Goal: Task Accomplishment & Management: Manage account settings

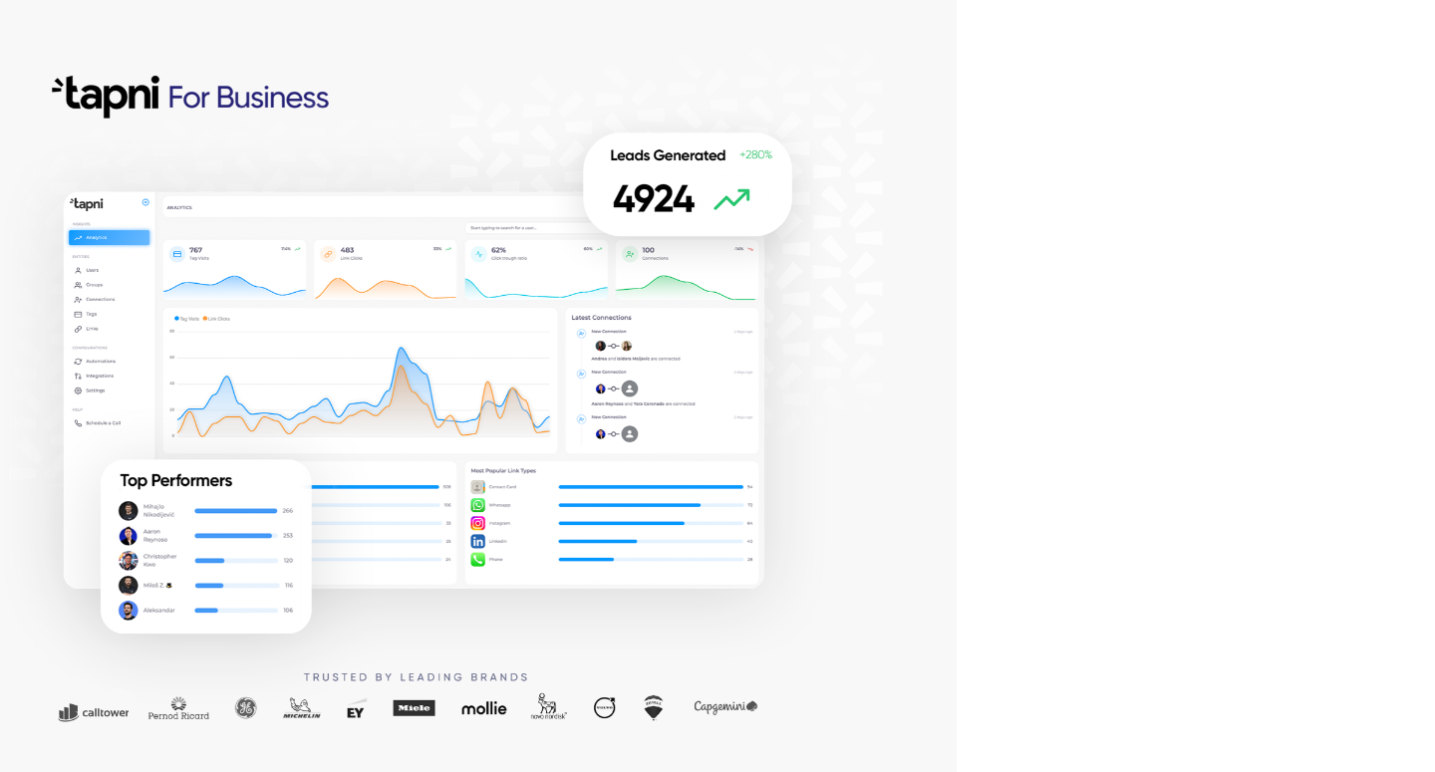
click at [948, 267] on div at bounding box center [478, 386] width 956 height 772
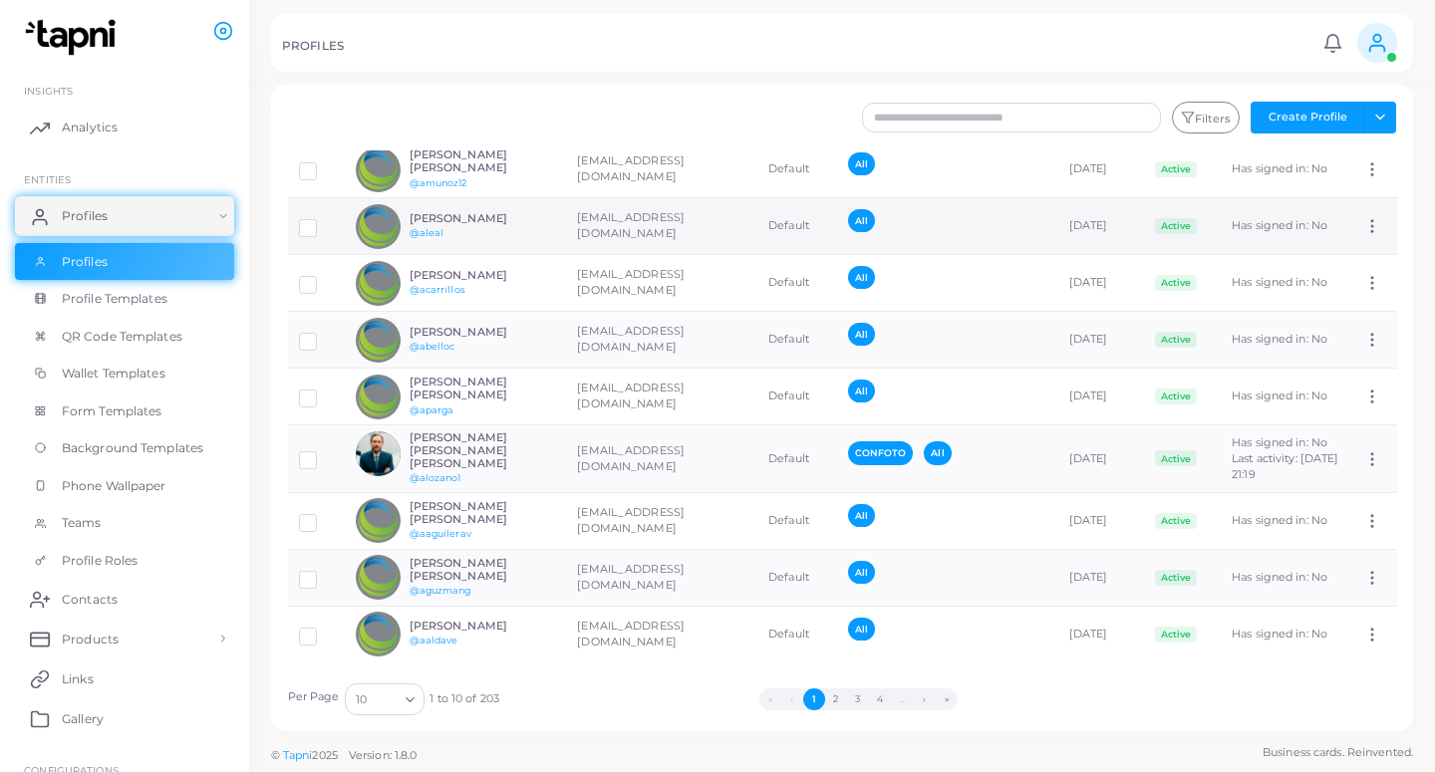
scroll to position [126, 0]
click at [837, 695] on button "2" at bounding box center [836, 699] width 22 height 22
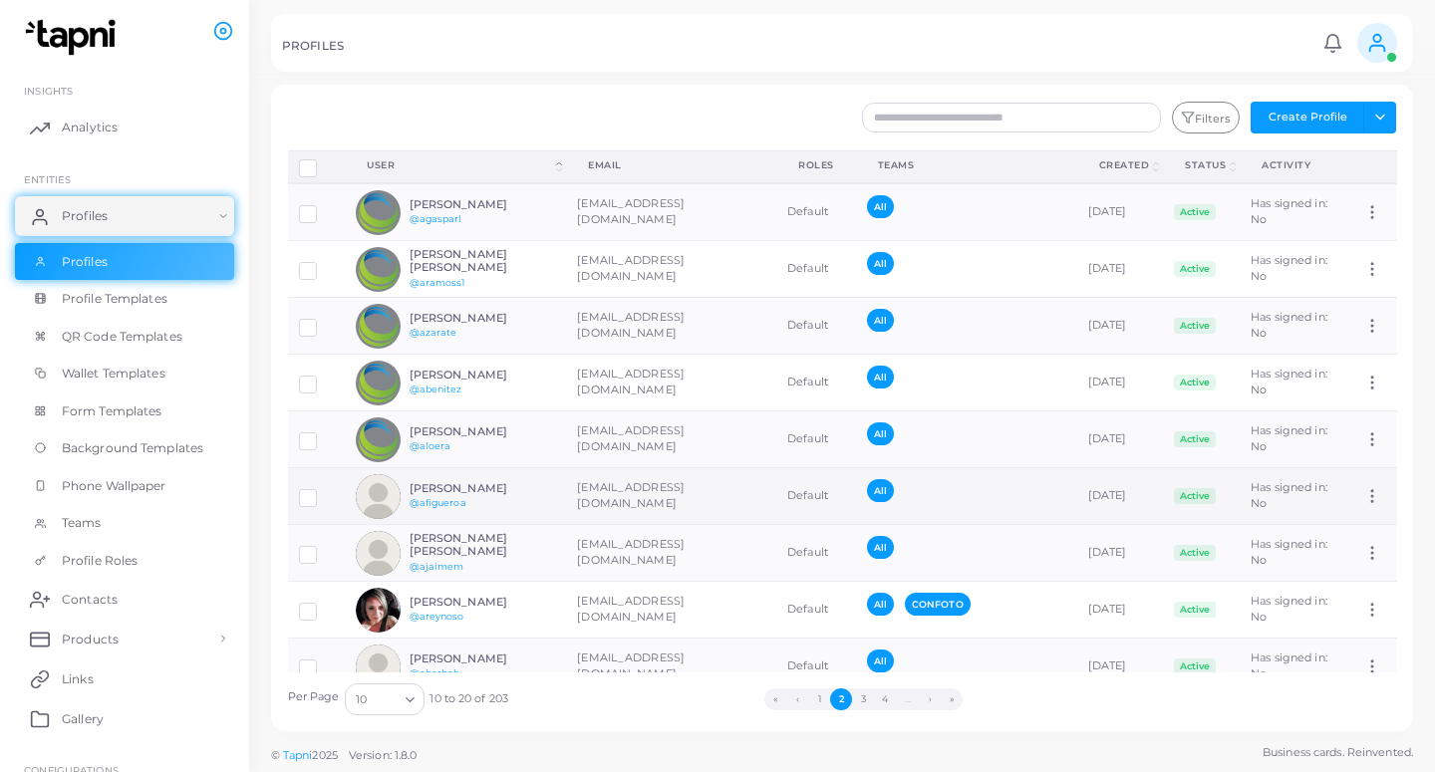
click at [579, 499] on td "[EMAIL_ADDRESS][DOMAIN_NAME]" at bounding box center [671, 496] width 210 height 57
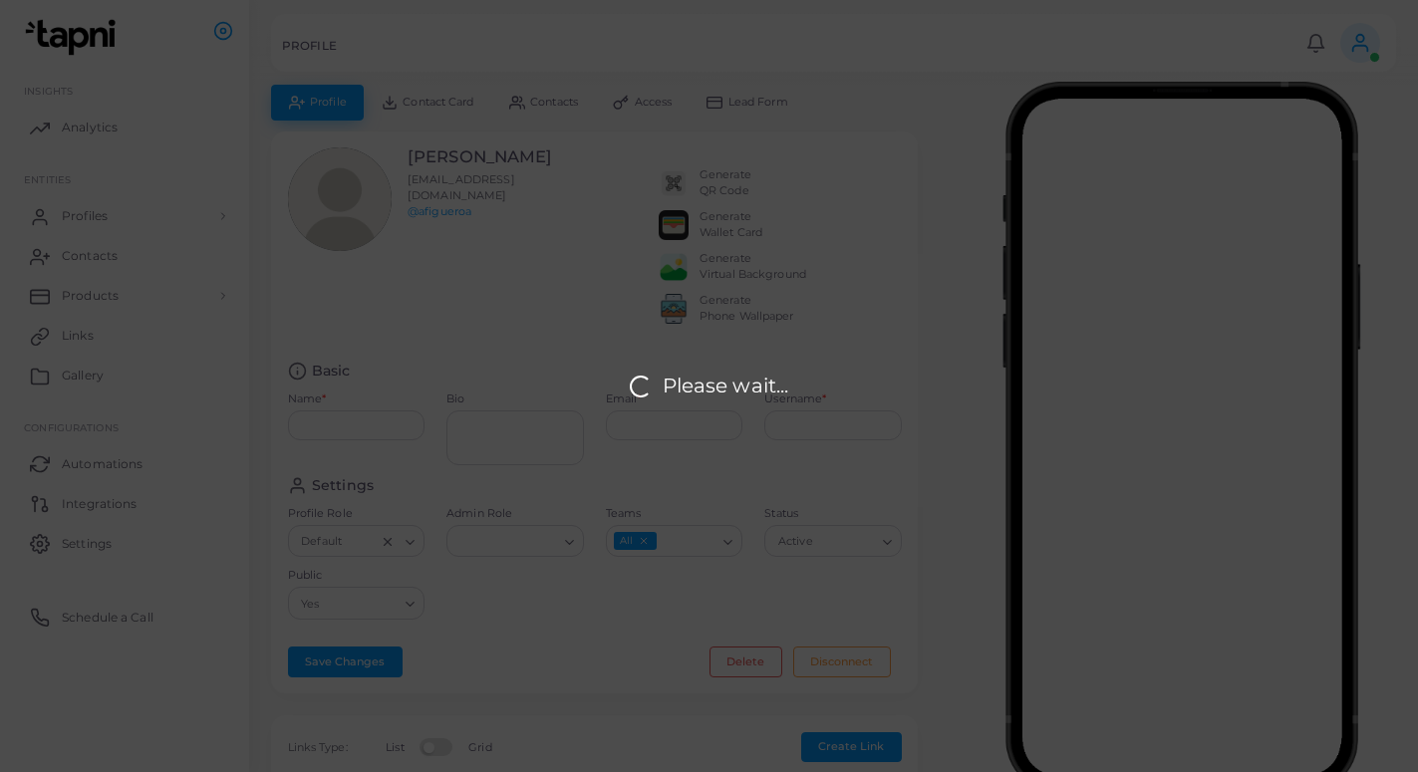
type input "**********"
type textarea "**********"
type input "**********"
type input "*********"
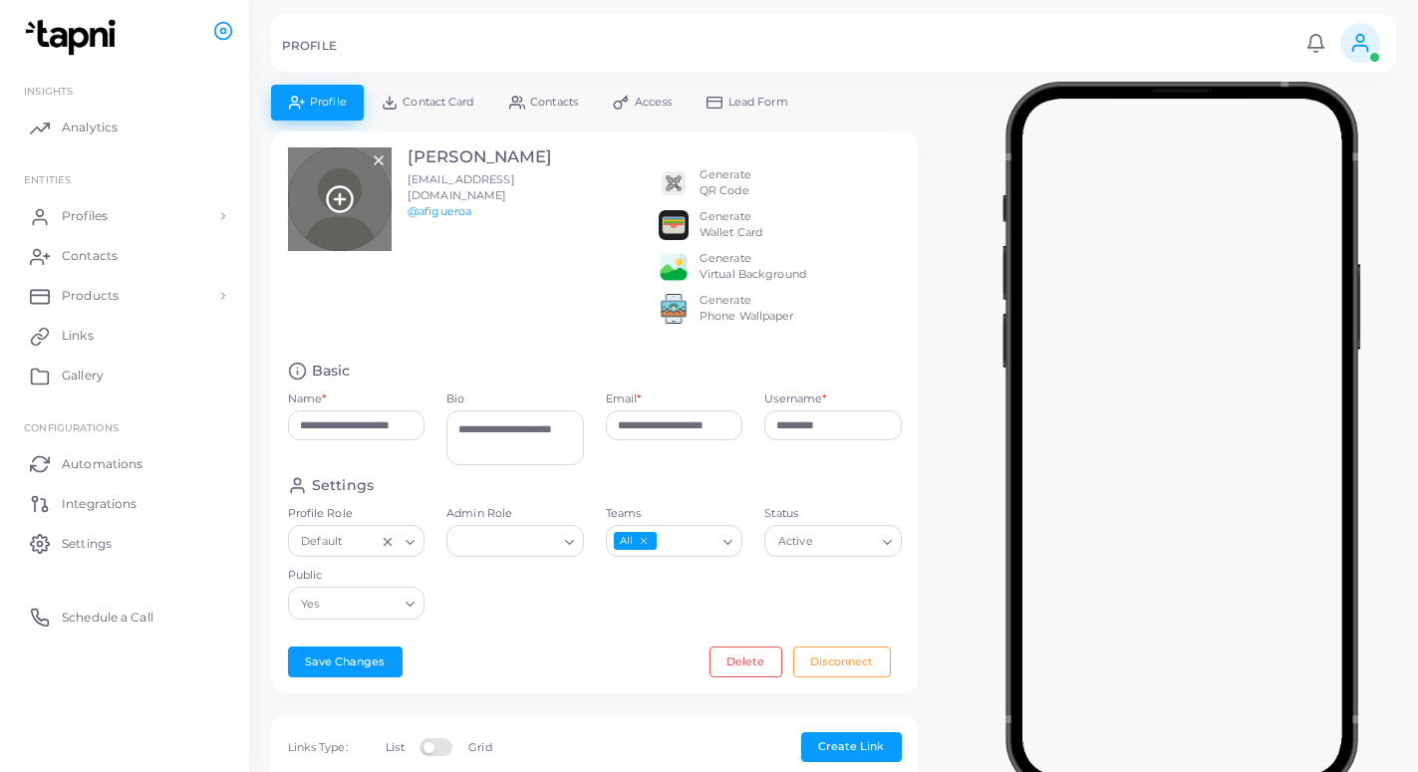
click at [347, 199] on icon at bounding box center [340, 199] width 30 height 30
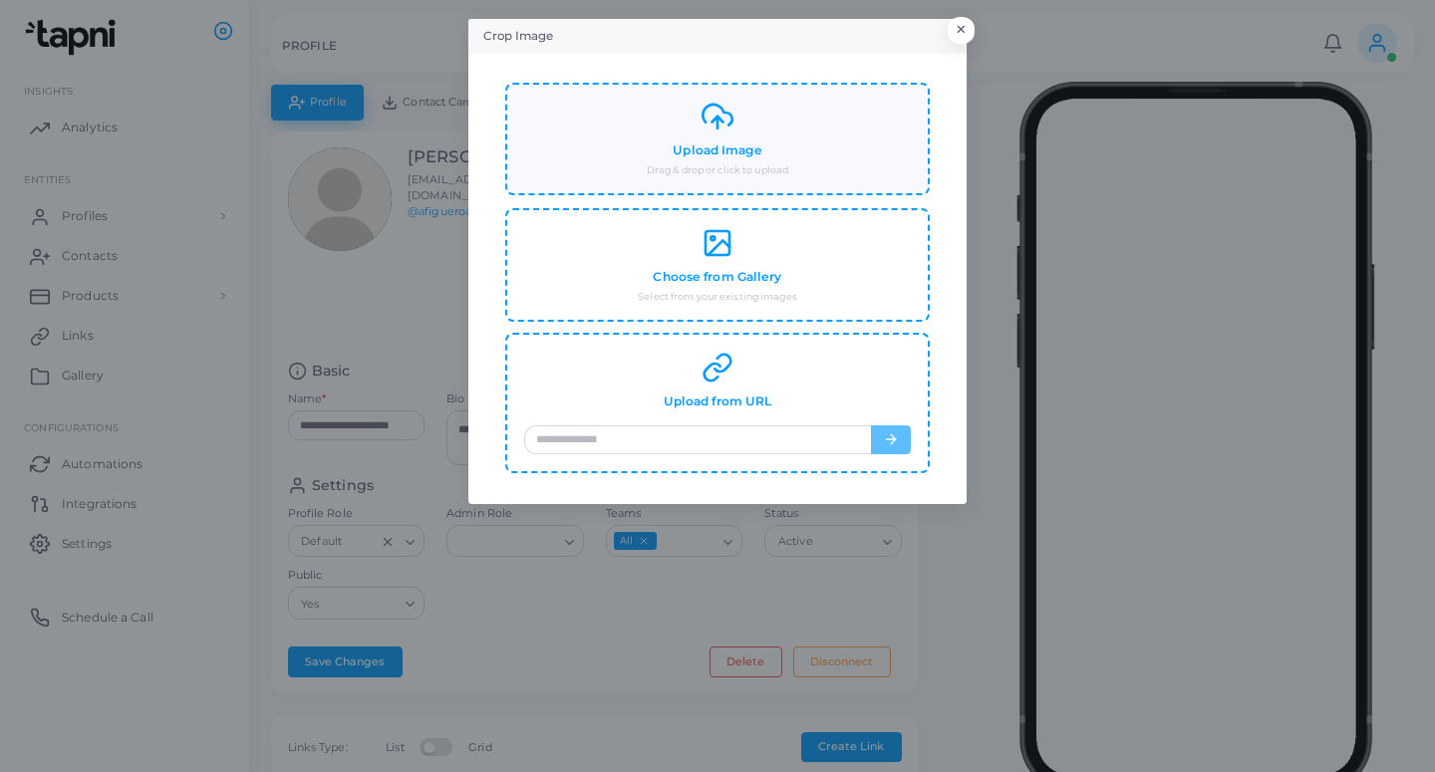
click at [752, 157] on h4 "Upload Image" at bounding box center [717, 150] width 89 height 15
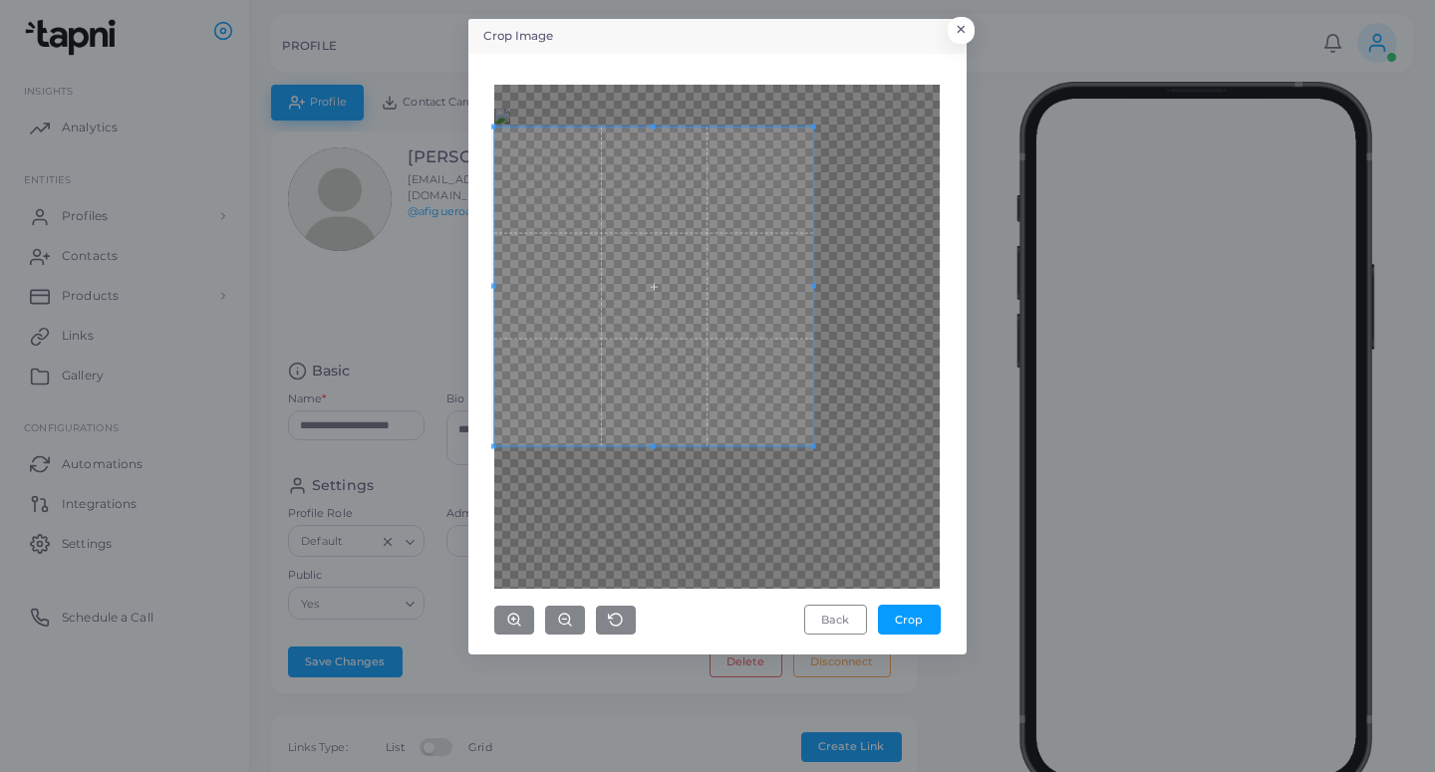
click at [593, 323] on span at bounding box center [653, 286] width 319 height 319
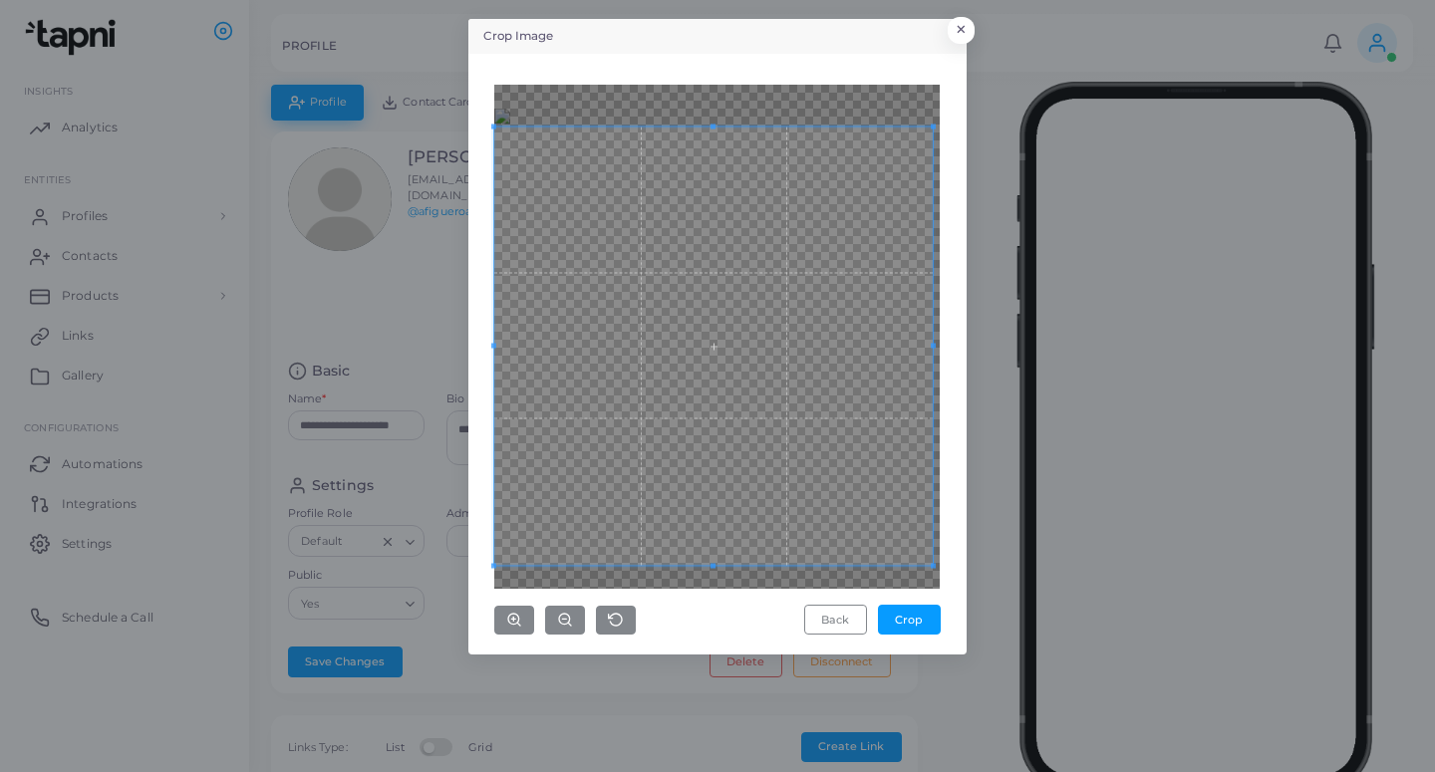
click at [967, 550] on div "Crop Image × Back Crop" at bounding box center [717, 386] width 1435 height 772
click at [956, 573] on div "Crop Image × Back Crop" at bounding box center [717, 337] width 498 height 636
click at [951, 571] on div "Back Crop" at bounding box center [717, 354] width 476 height 579
click at [953, 571] on div "Back Crop" at bounding box center [717, 354] width 476 height 579
click at [946, 580] on div "Back Crop" at bounding box center [717, 354] width 476 height 579
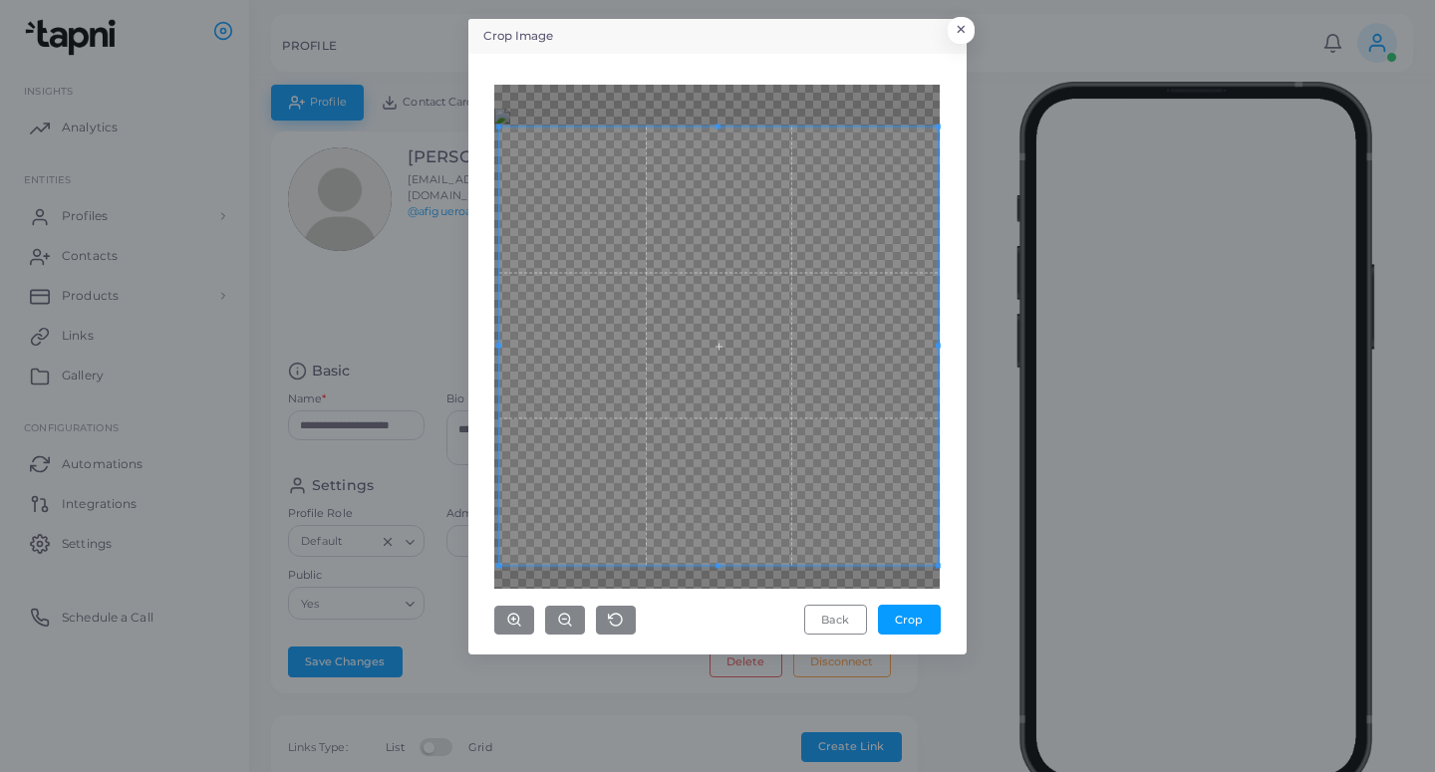
click at [838, 507] on span at bounding box center [718, 346] width 438 height 438
click at [488, 572] on div "Back Crop" at bounding box center [717, 354] width 476 height 579
click at [485, 576] on div "Back Crop" at bounding box center [717, 354] width 476 height 579
click at [908, 610] on button "Crop" at bounding box center [909, 620] width 63 height 30
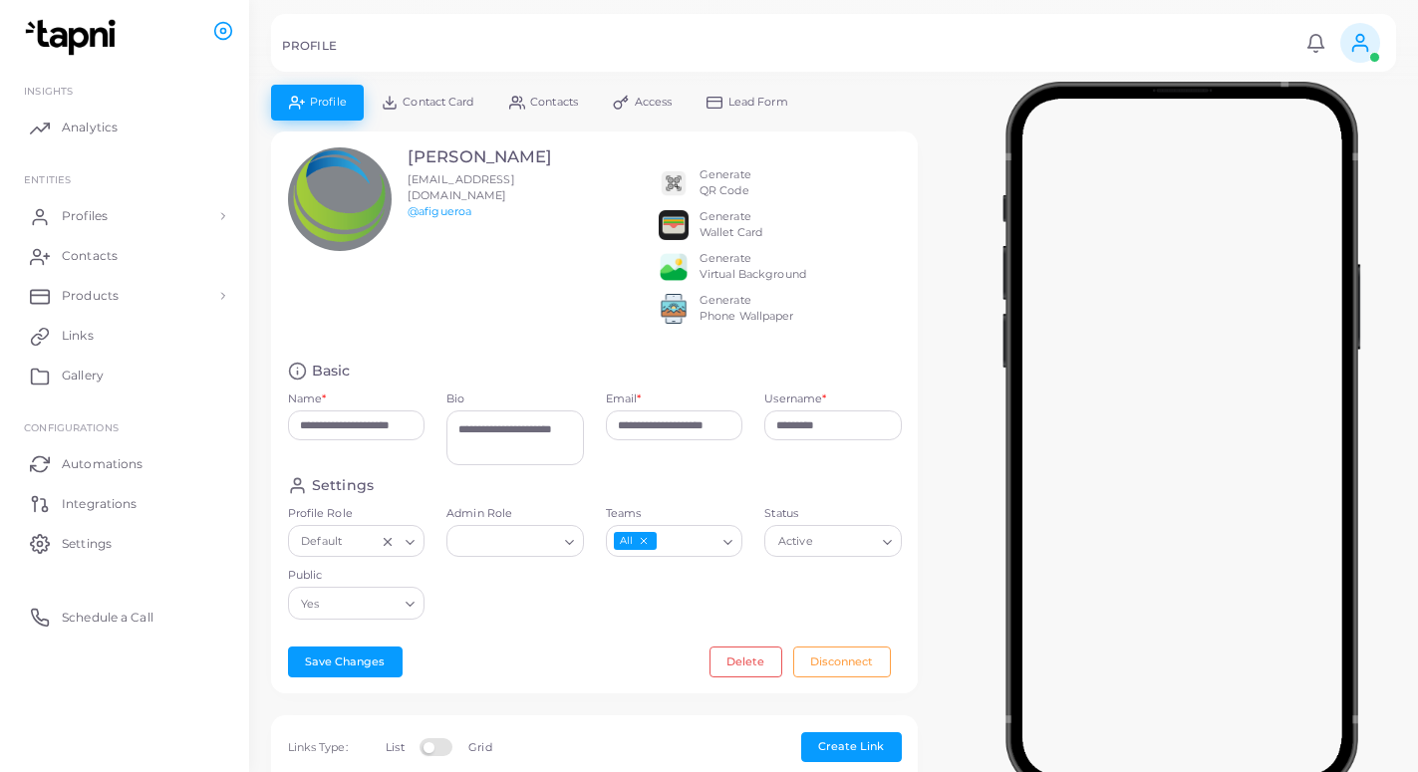
click at [778, 100] on span "Lead Form" at bounding box center [758, 102] width 60 height 11
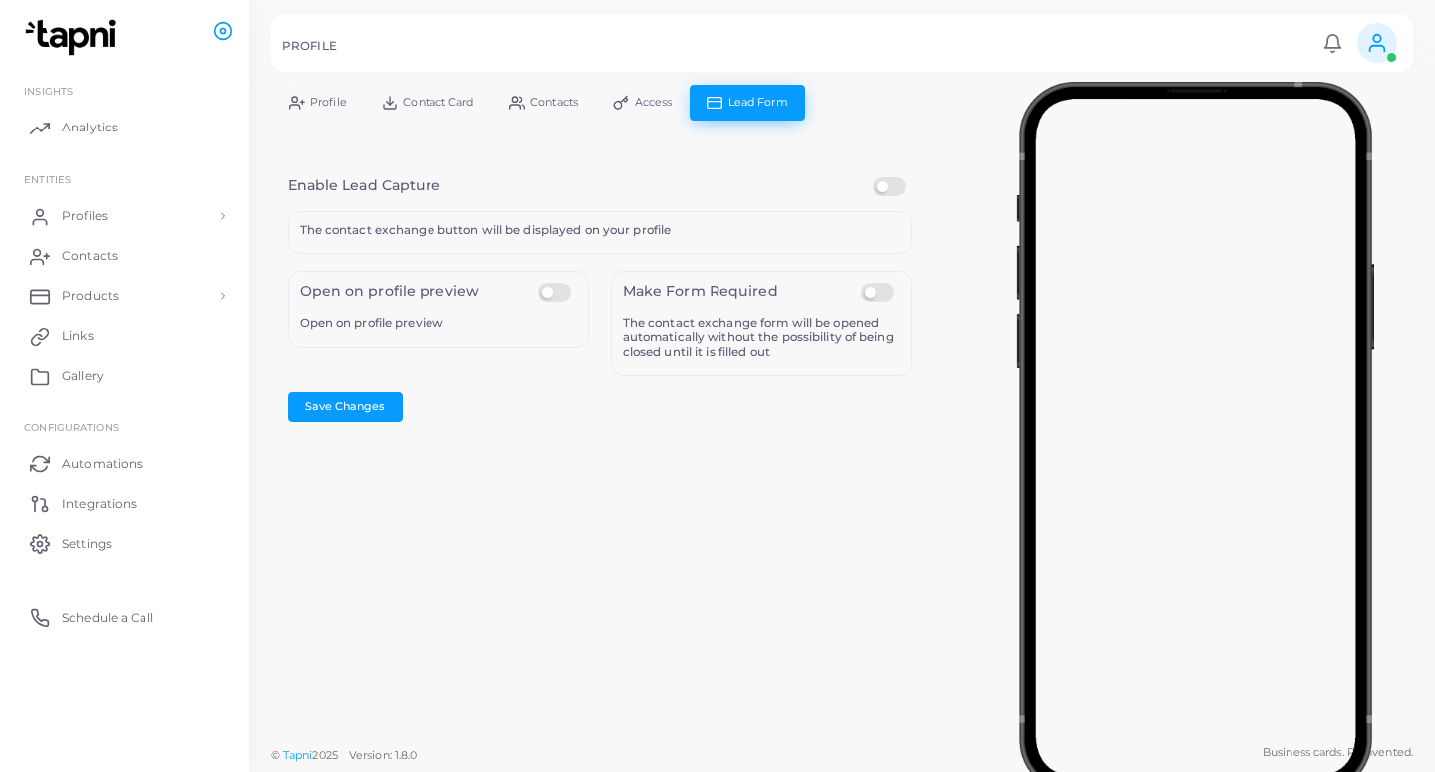
click at [901, 177] on label at bounding box center [892, 177] width 39 height 0
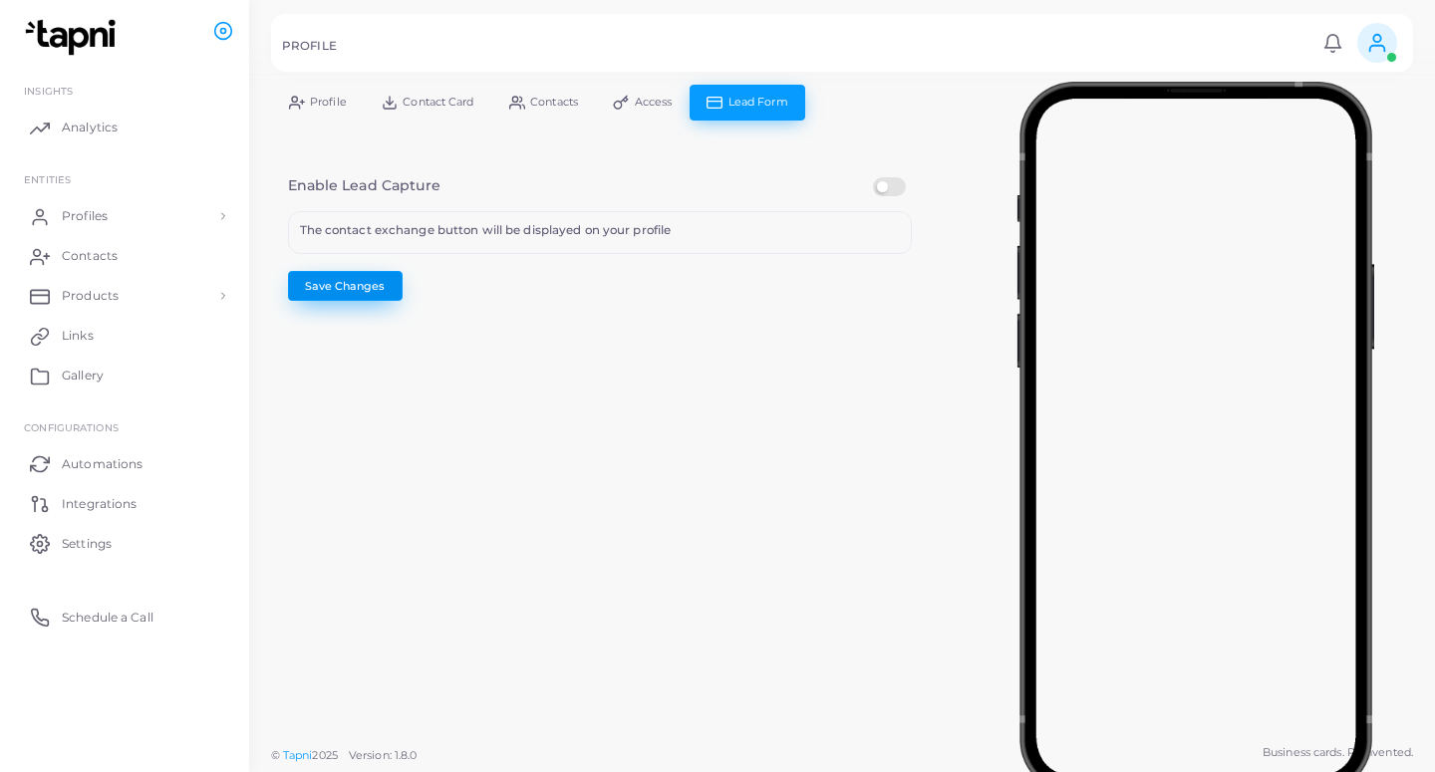
click at [350, 293] on button "Save Changes" at bounding box center [345, 286] width 115 height 30
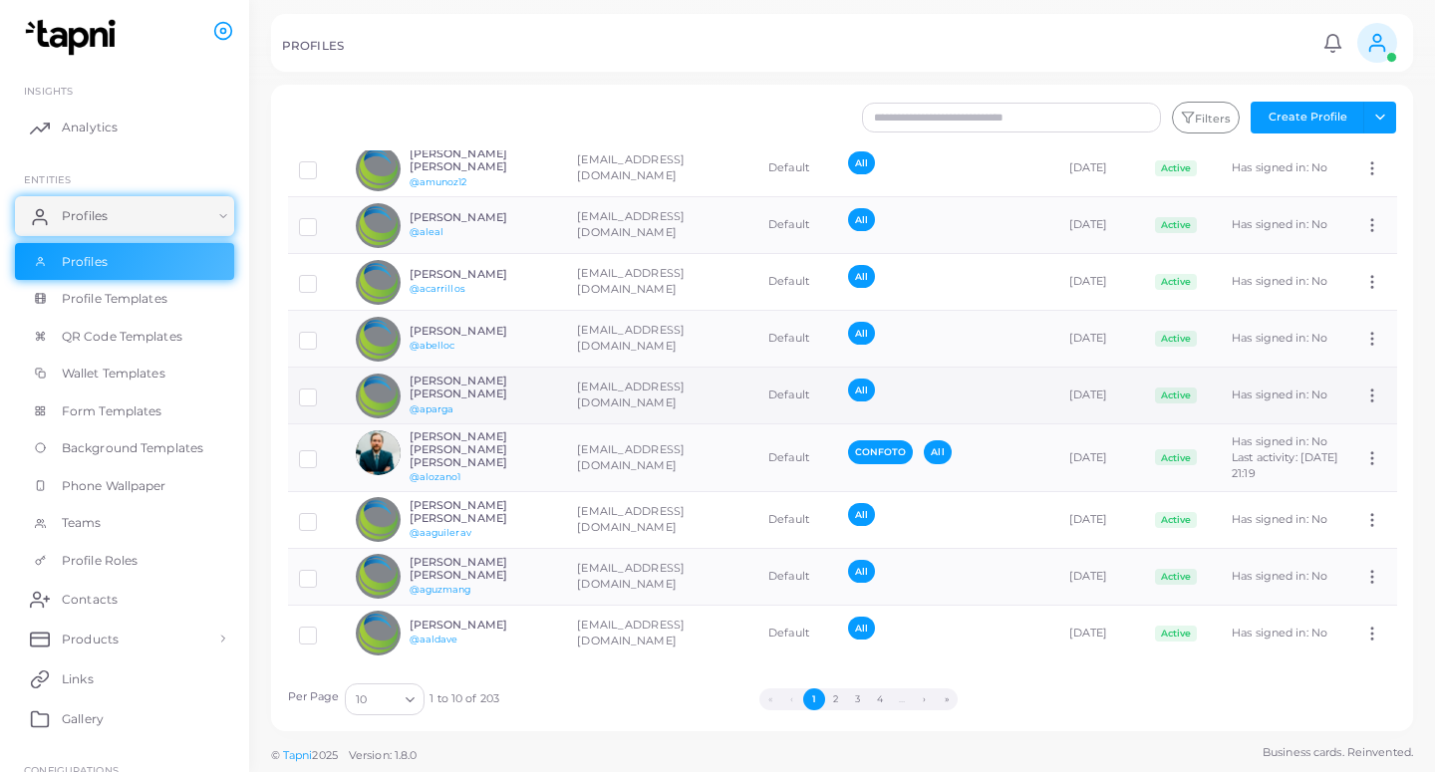
scroll to position [126, 0]
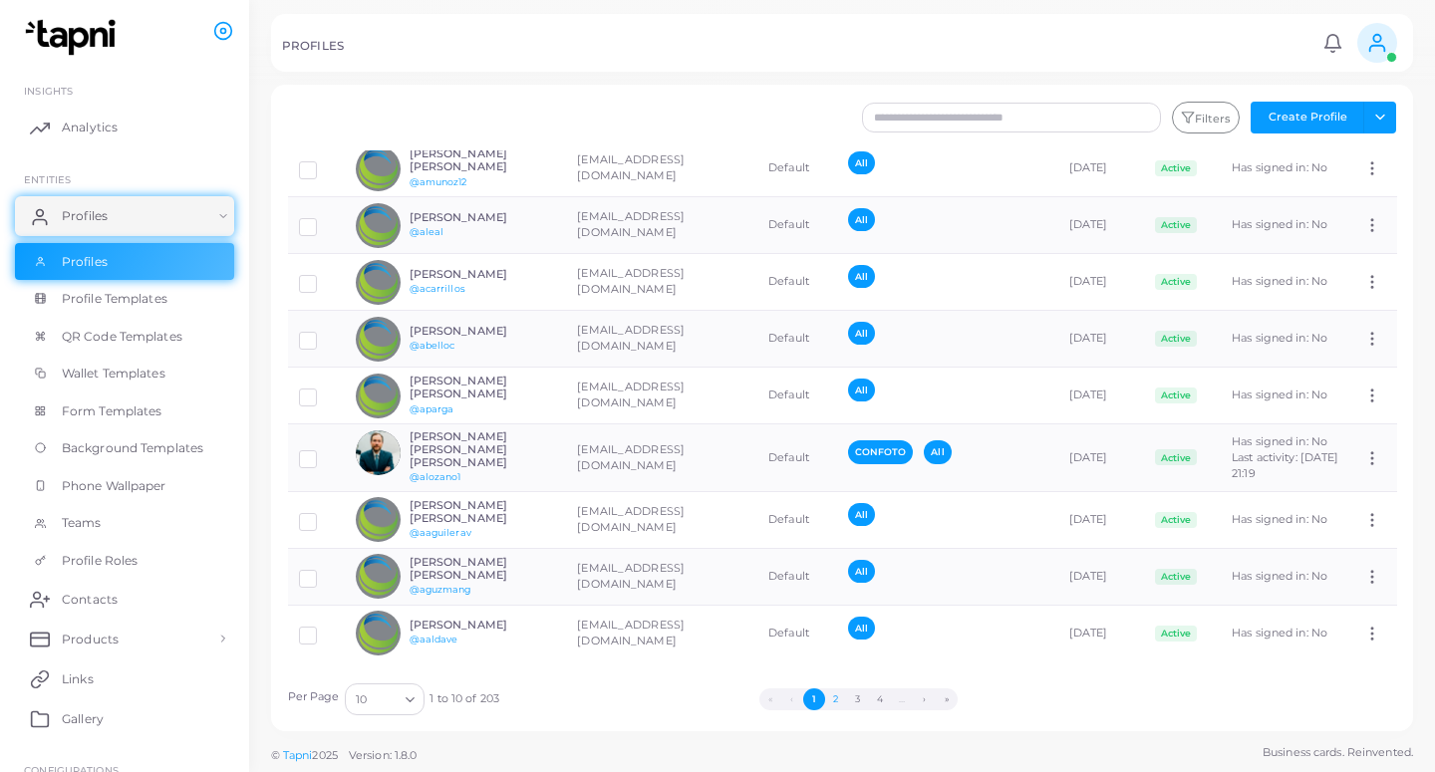
click at [838, 704] on button "2" at bounding box center [836, 699] width 22 height 22
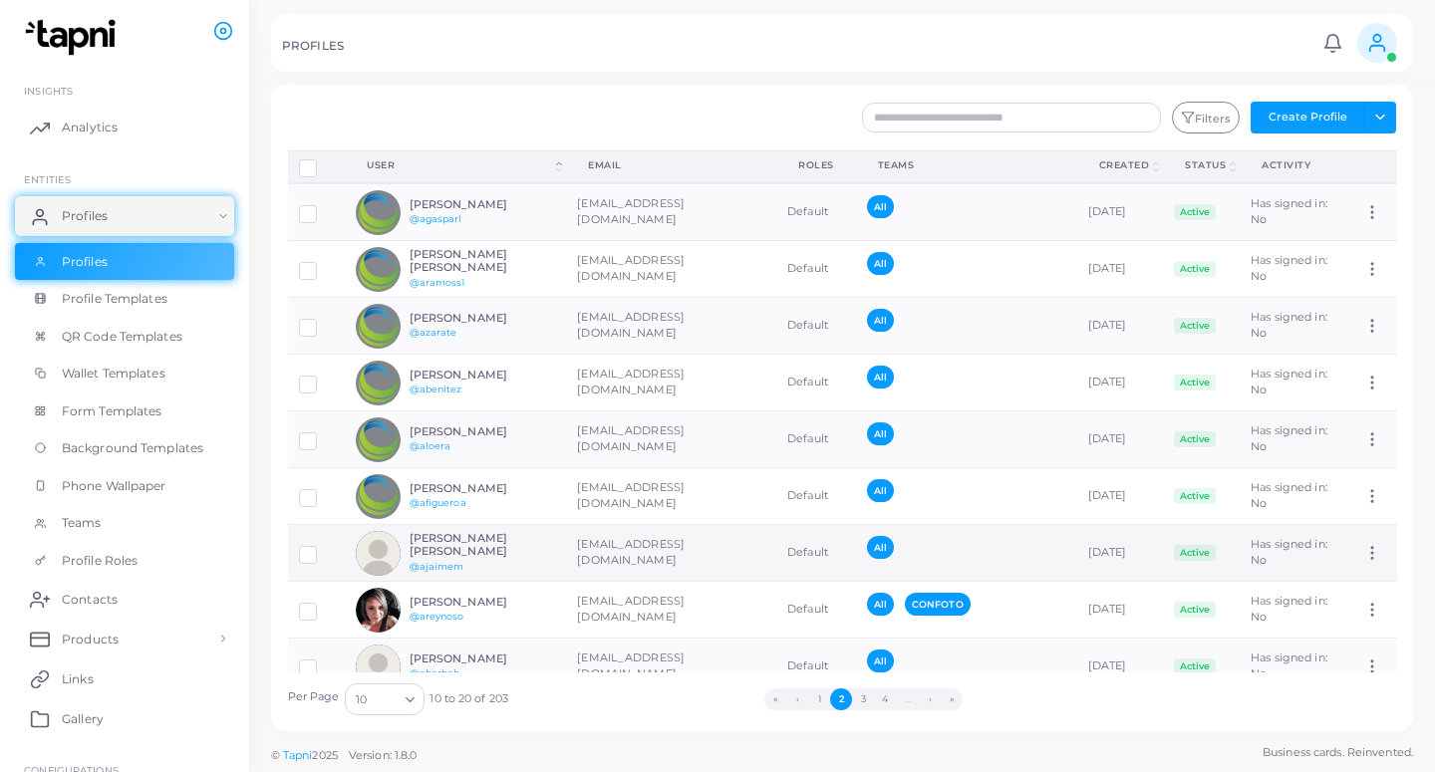
click at [637, 551] on td "[EMAIL_ADDRESS][DOMAIN_NAME]" at bounding box center [671, 553] width 210 height 57
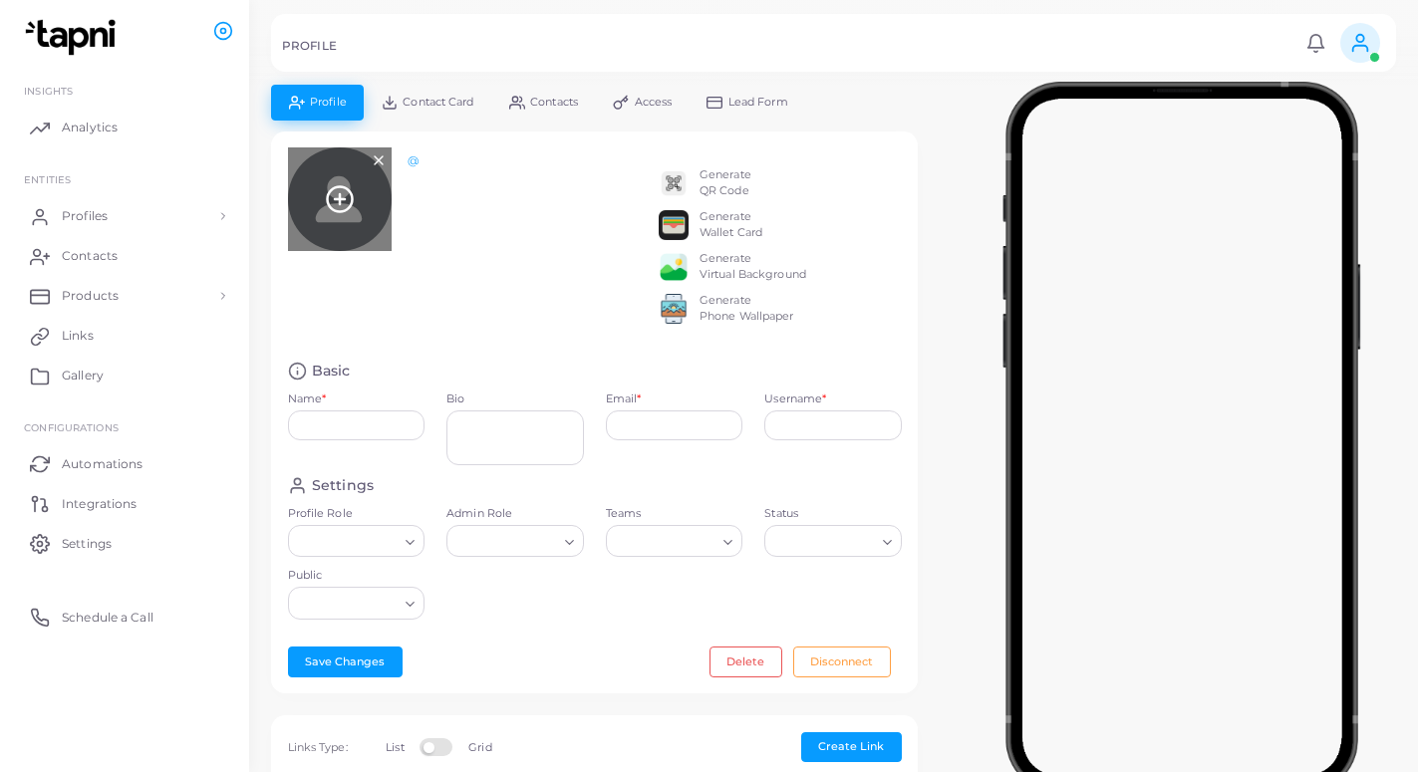
type input "**********"
type textarea "**********"
type input "**********"
type input "*******"
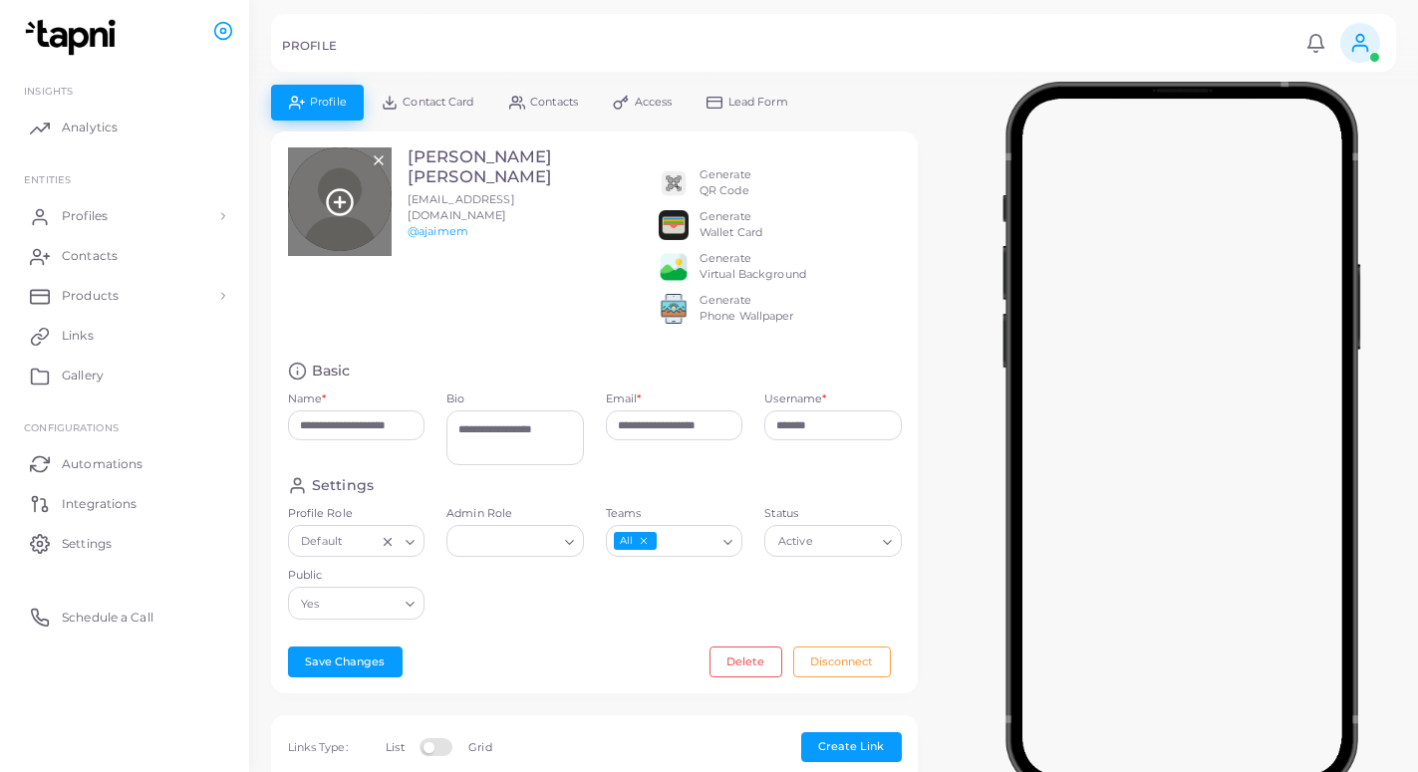
click at [337, 202] on icon at bounding box center [340, 202] width 30 height 30
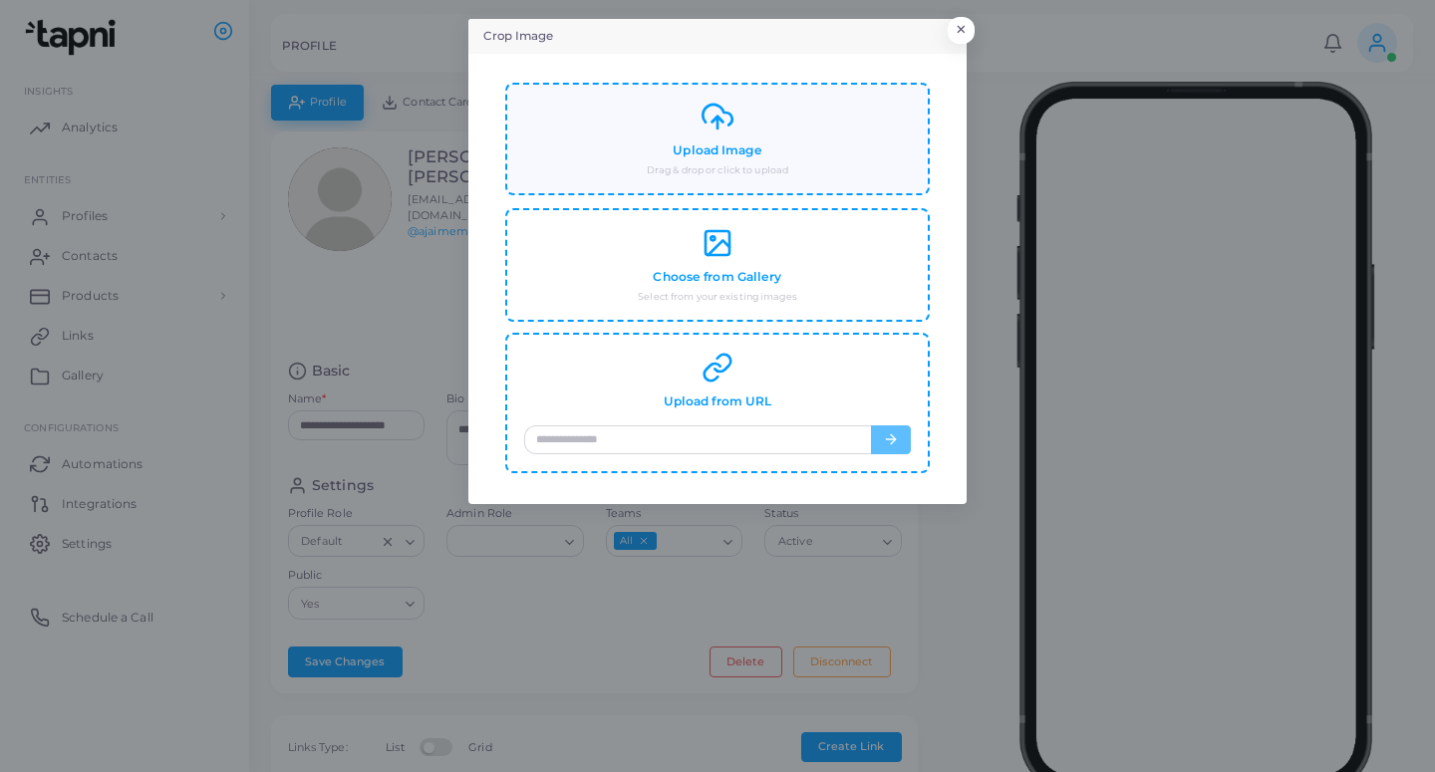
click at [741, 141] on div "Upload Image Drag & drop or click to upload" at bounding box center [717, 139] width 387 height 77
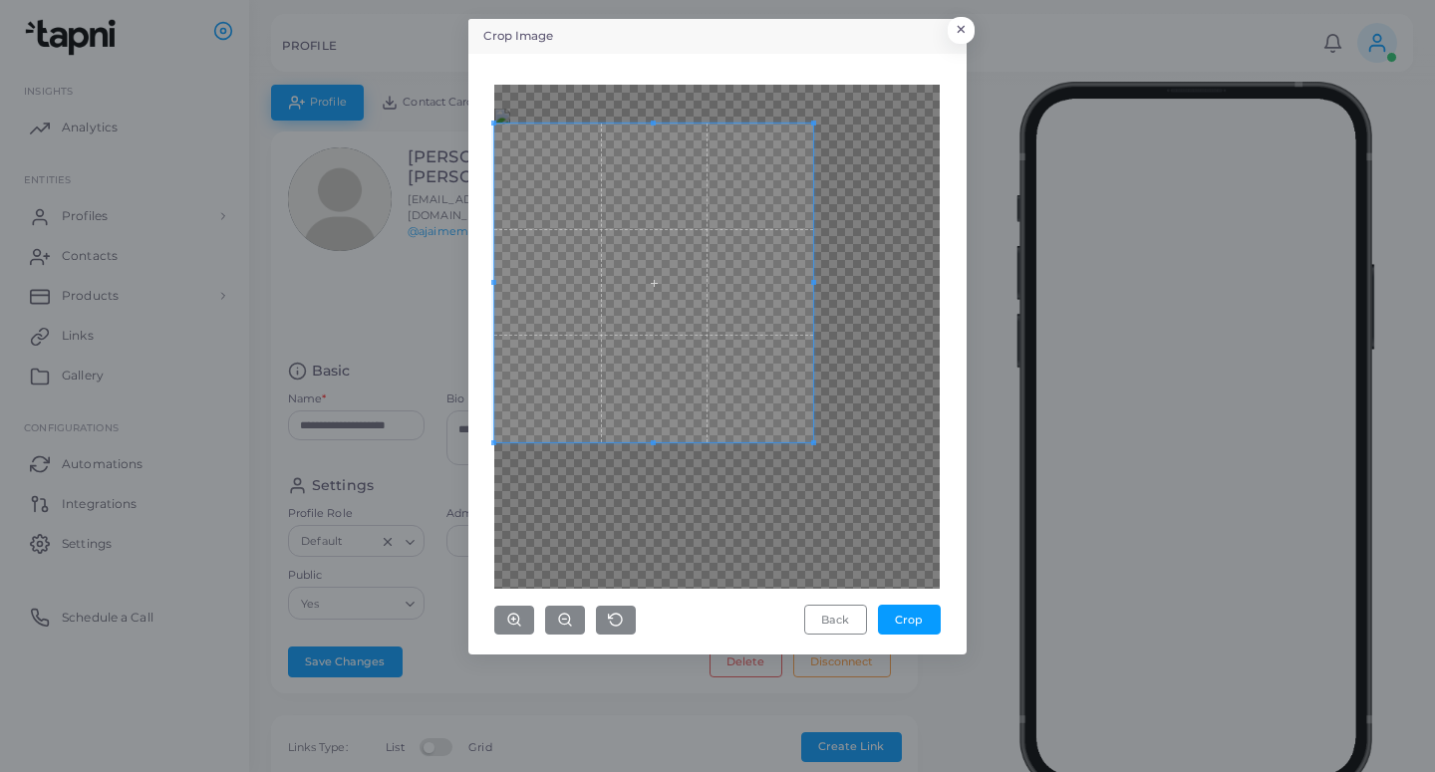
click at [597, 319] on span at bounding box center [653, 283] width 319 height 319
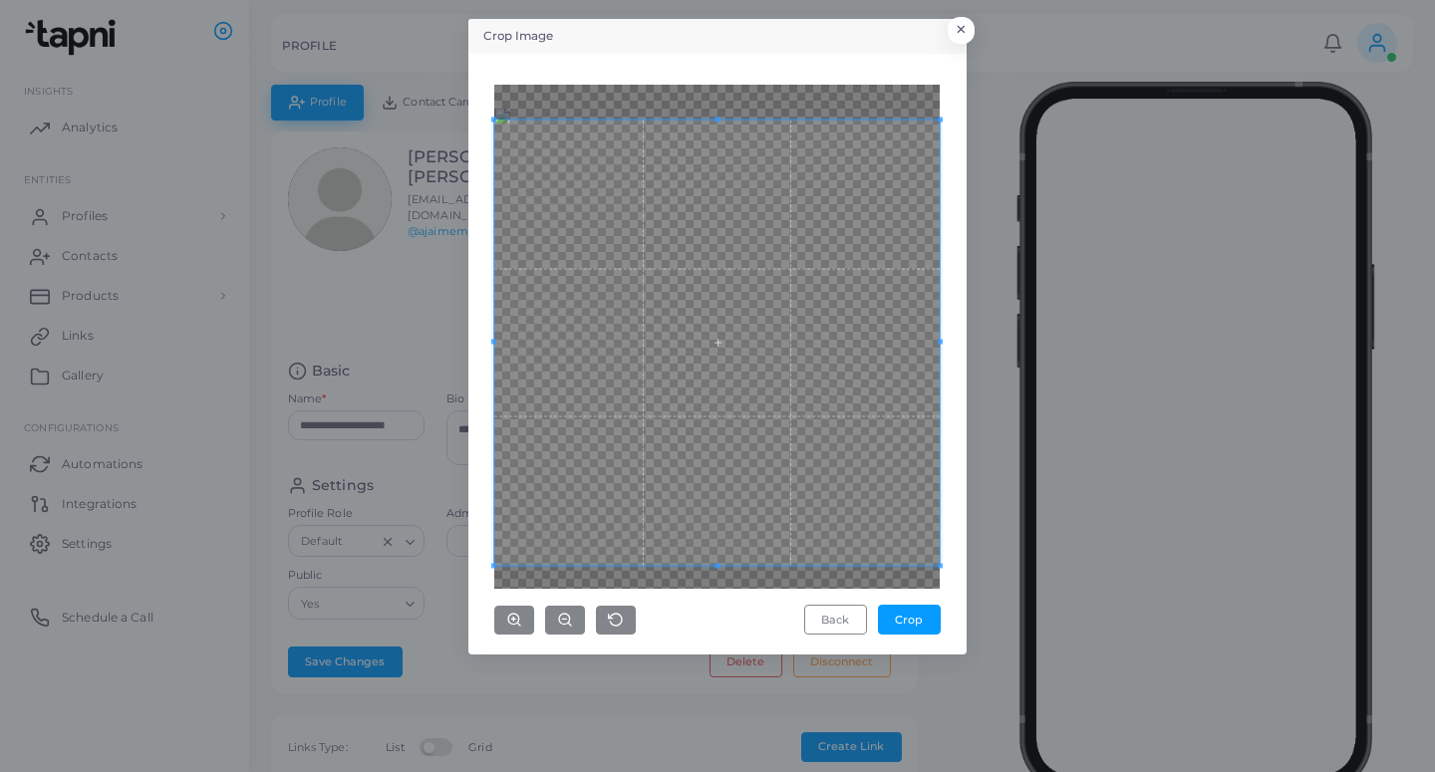
click at [958, 543] on div "Crop Image × Back Crop" at bounding box center [717, 337] width 498 height 636
click at [915, 623] on button "Crop" at bounding box center [909, 620] width 63 height 30
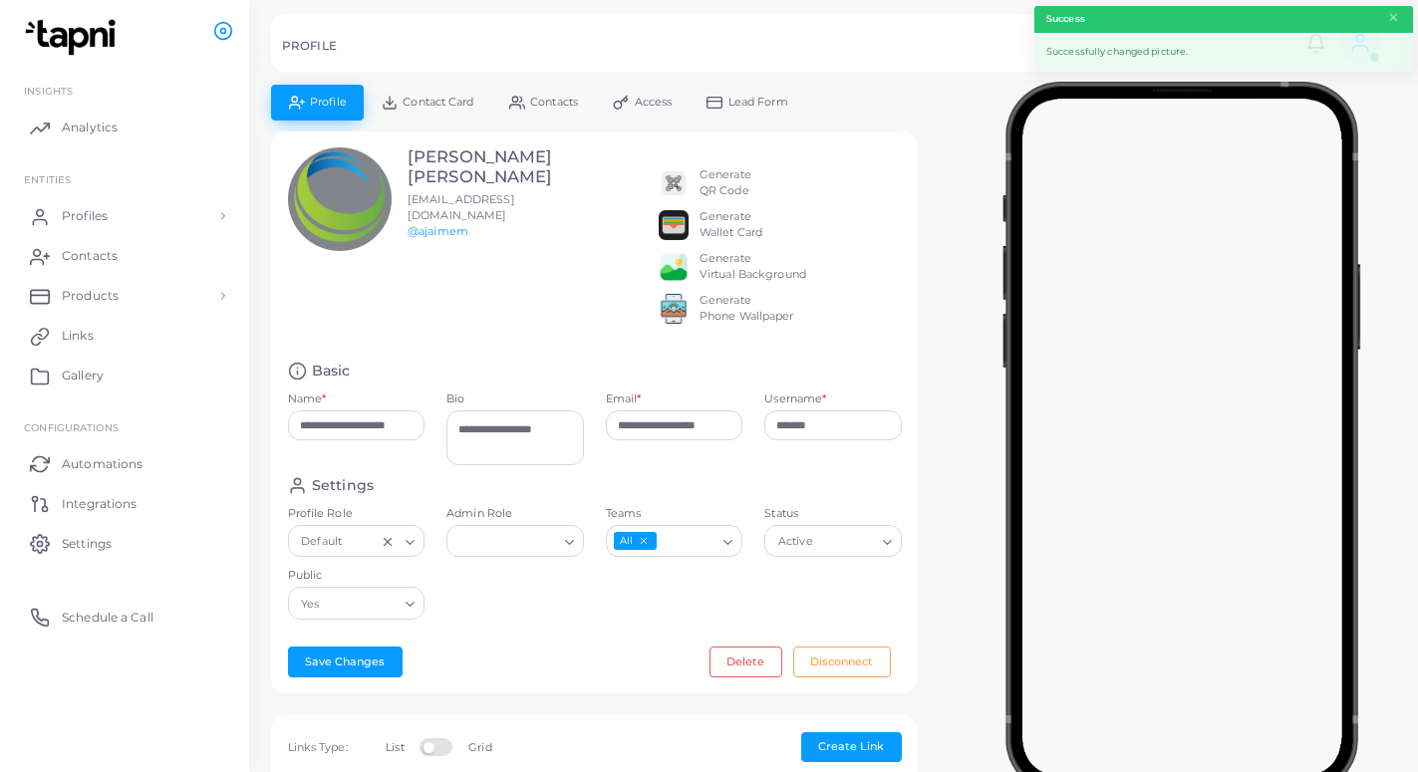
click at [774, 92] on link "Lead Form" at bounding box center [747, 102] width 117 height 35
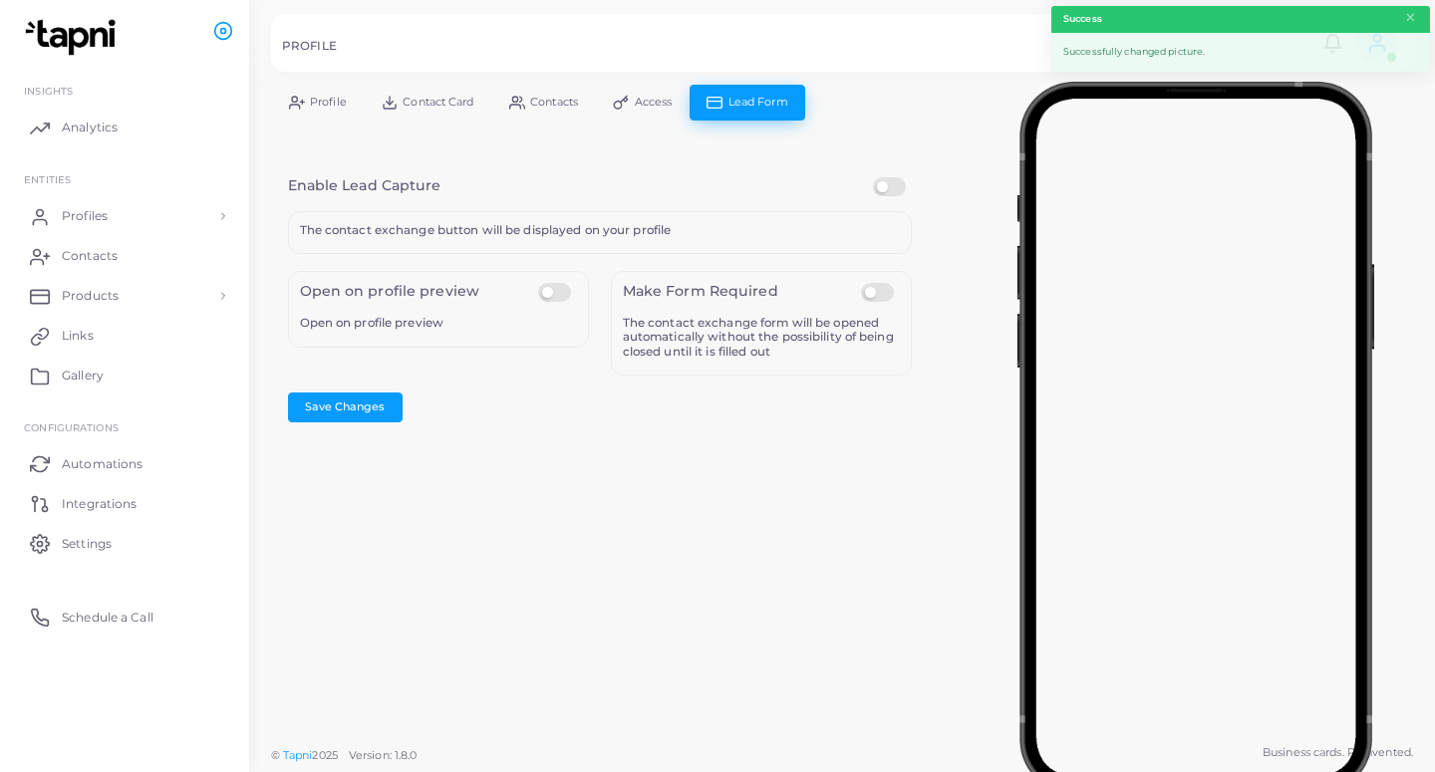
click at [895, 177] on label at bounding box center [892, 177] width 39 height 0
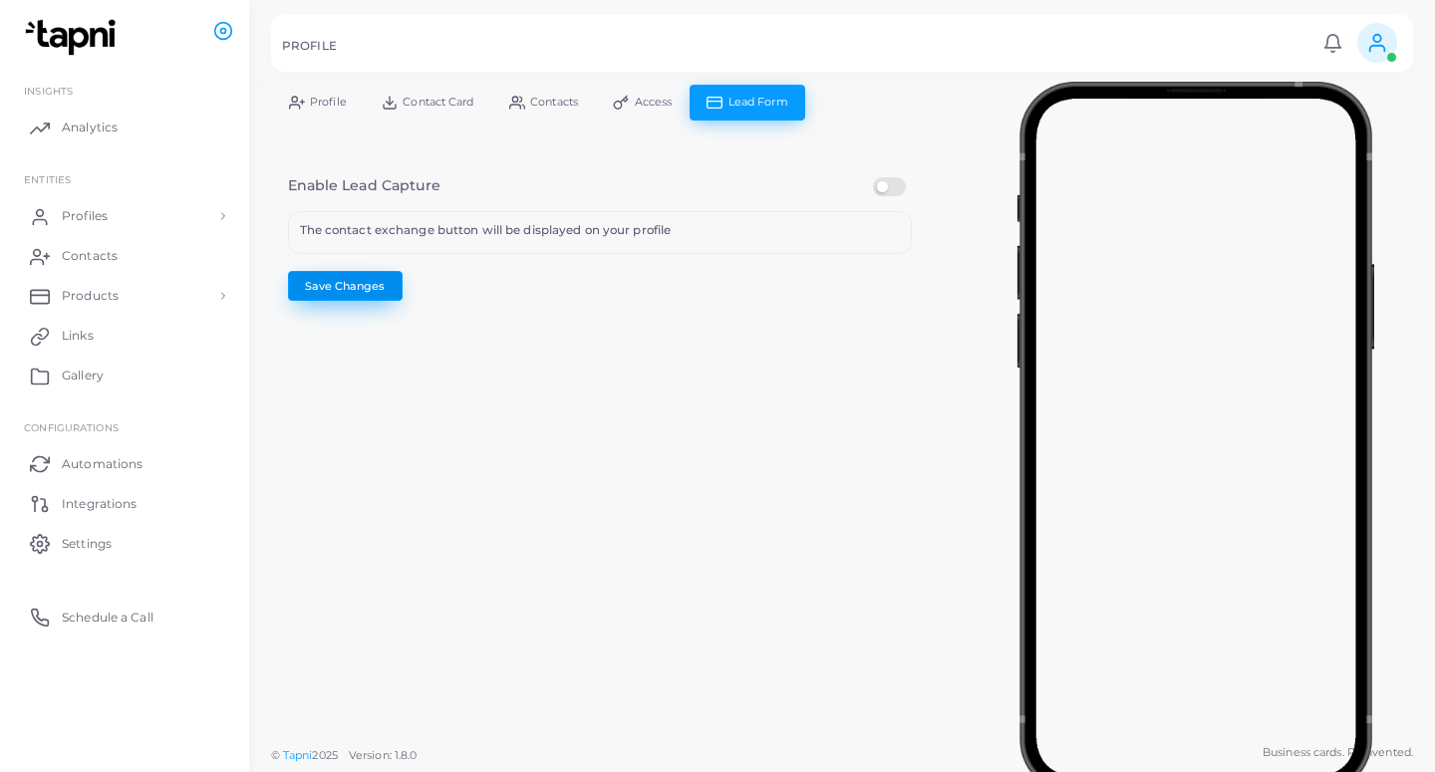
click at [351, 280] on button "Save Changes" at bounding box center [345, 286] width 115 height 30
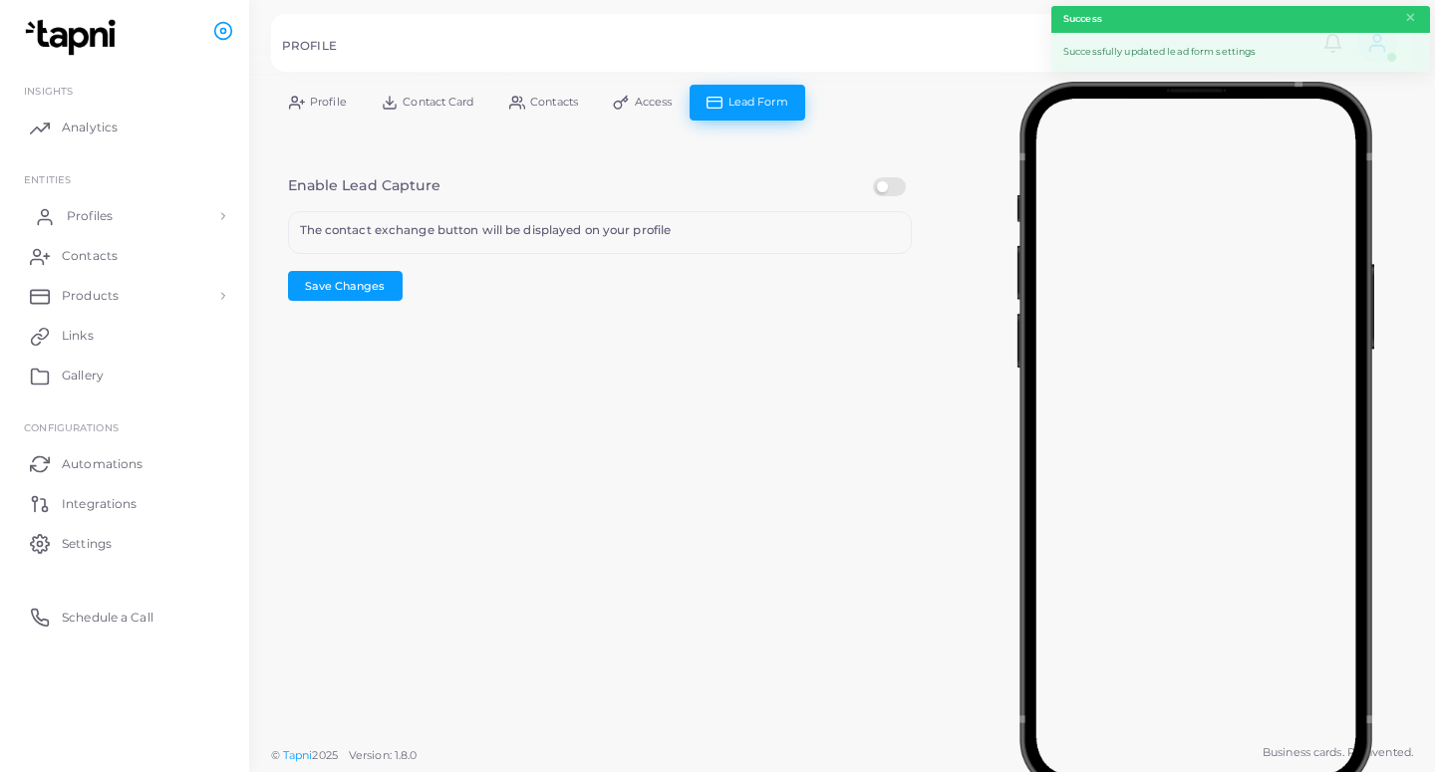
click at [139, 215] on link "Profiles" at bounding box center [124, 216] width 219 height 40
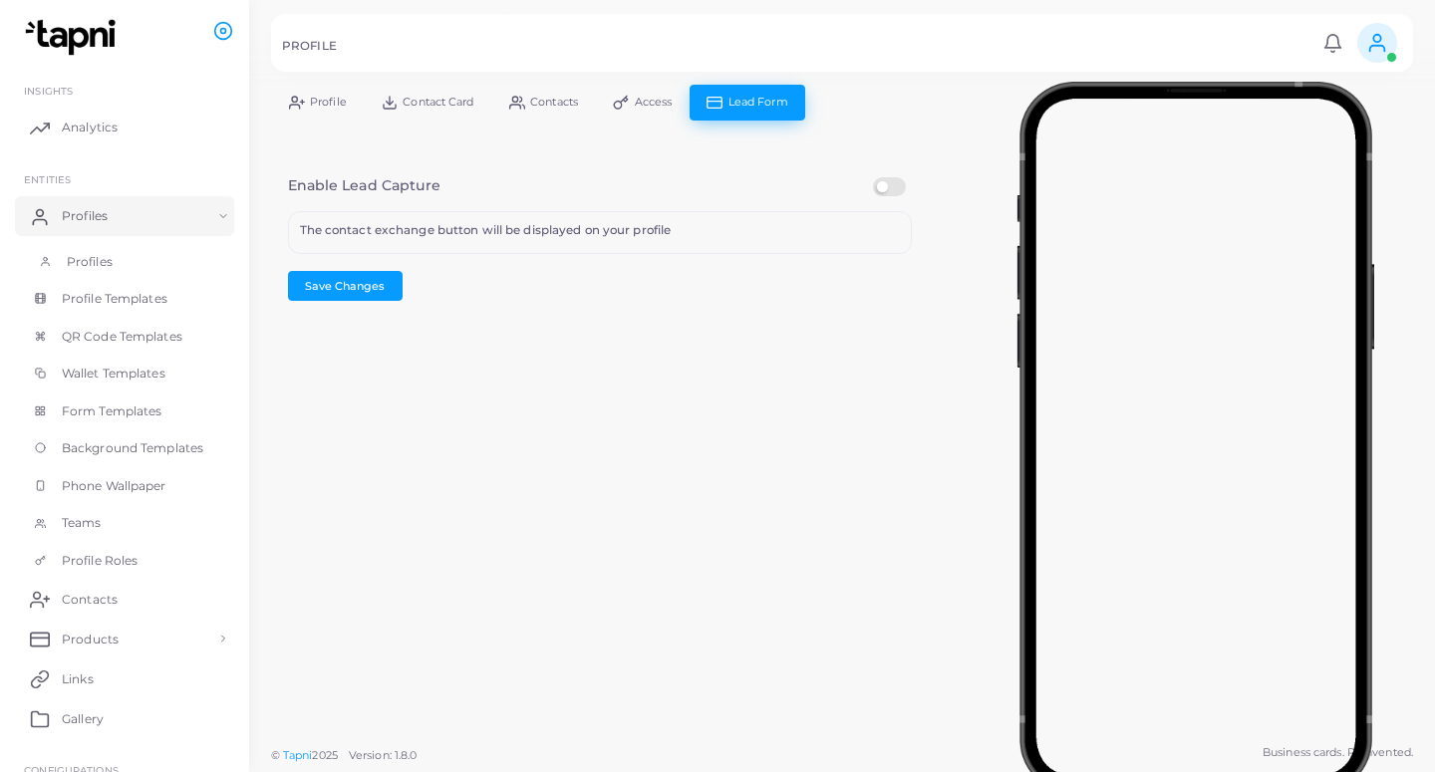
click at [136, 263] on link "Profiles" at bounding box center [124, 262] width 219 height 38
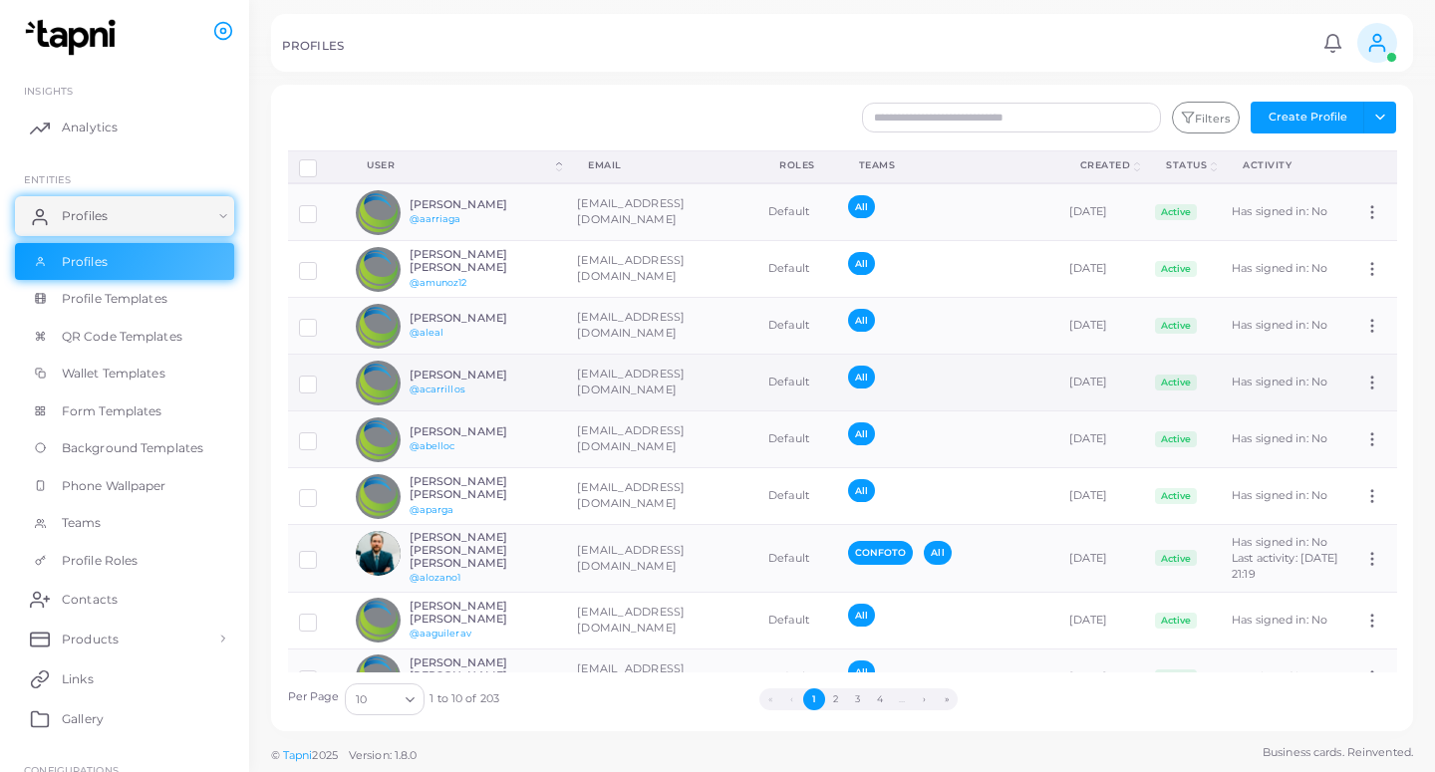
scroll to position [126, 0]
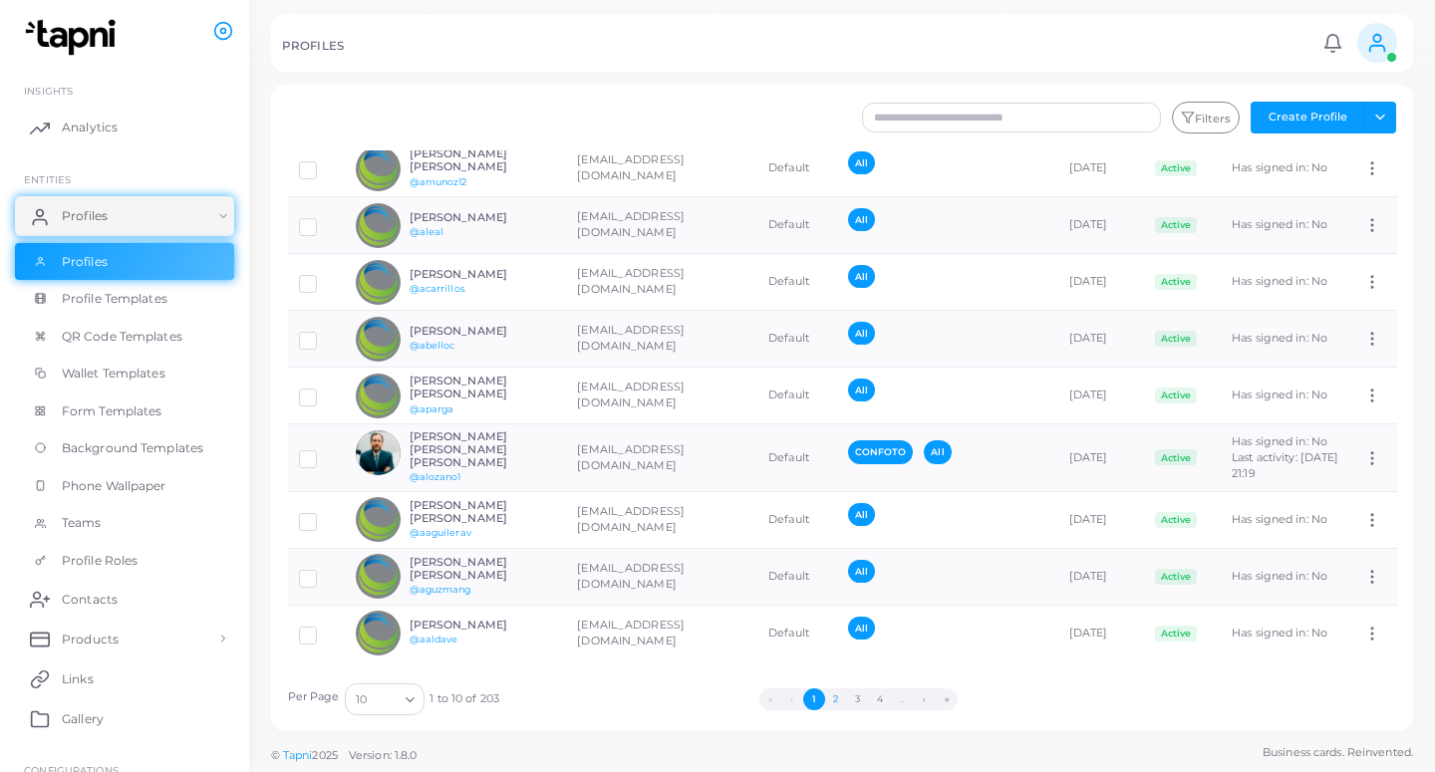
click at [837, 694] on button "2" at bounding box center [836, 699] width 22 height 22
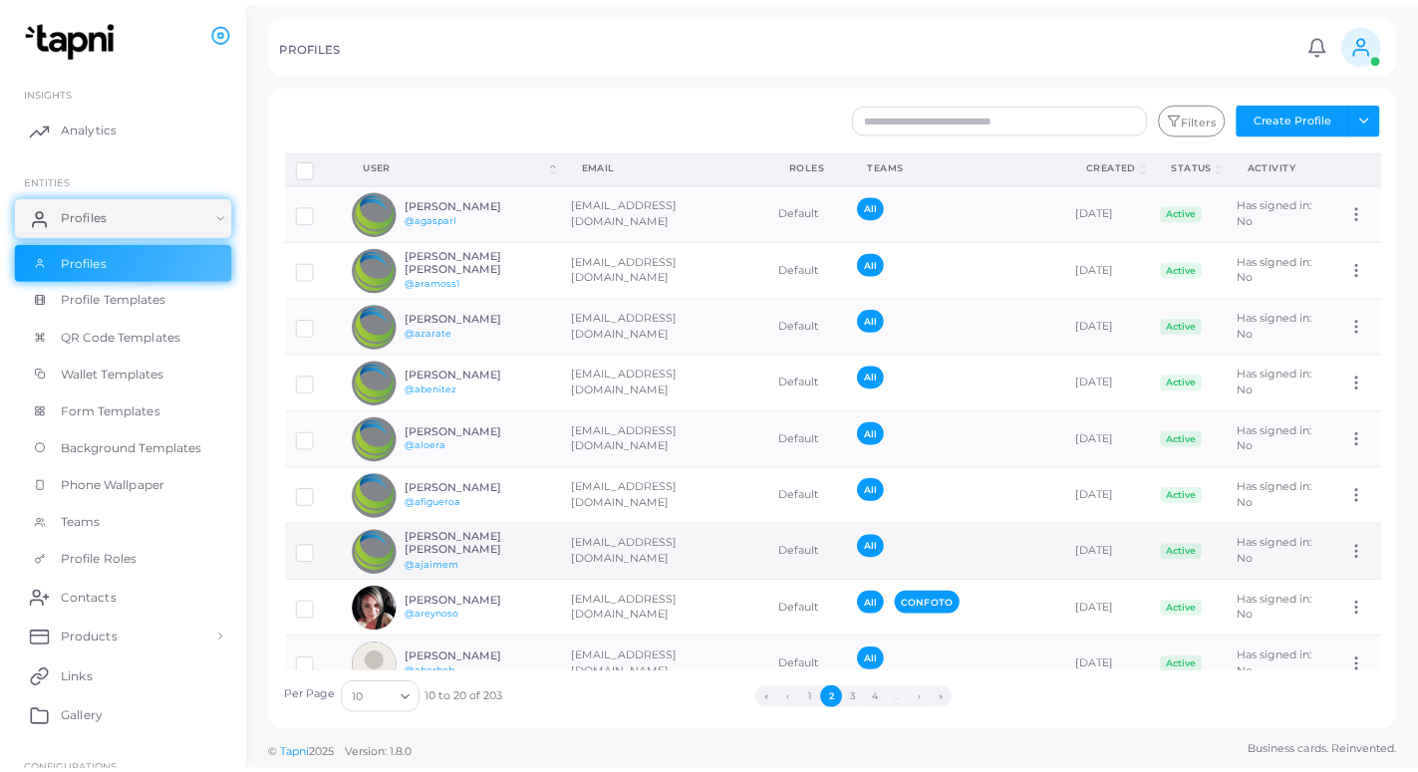
scroll to position [91, 0]
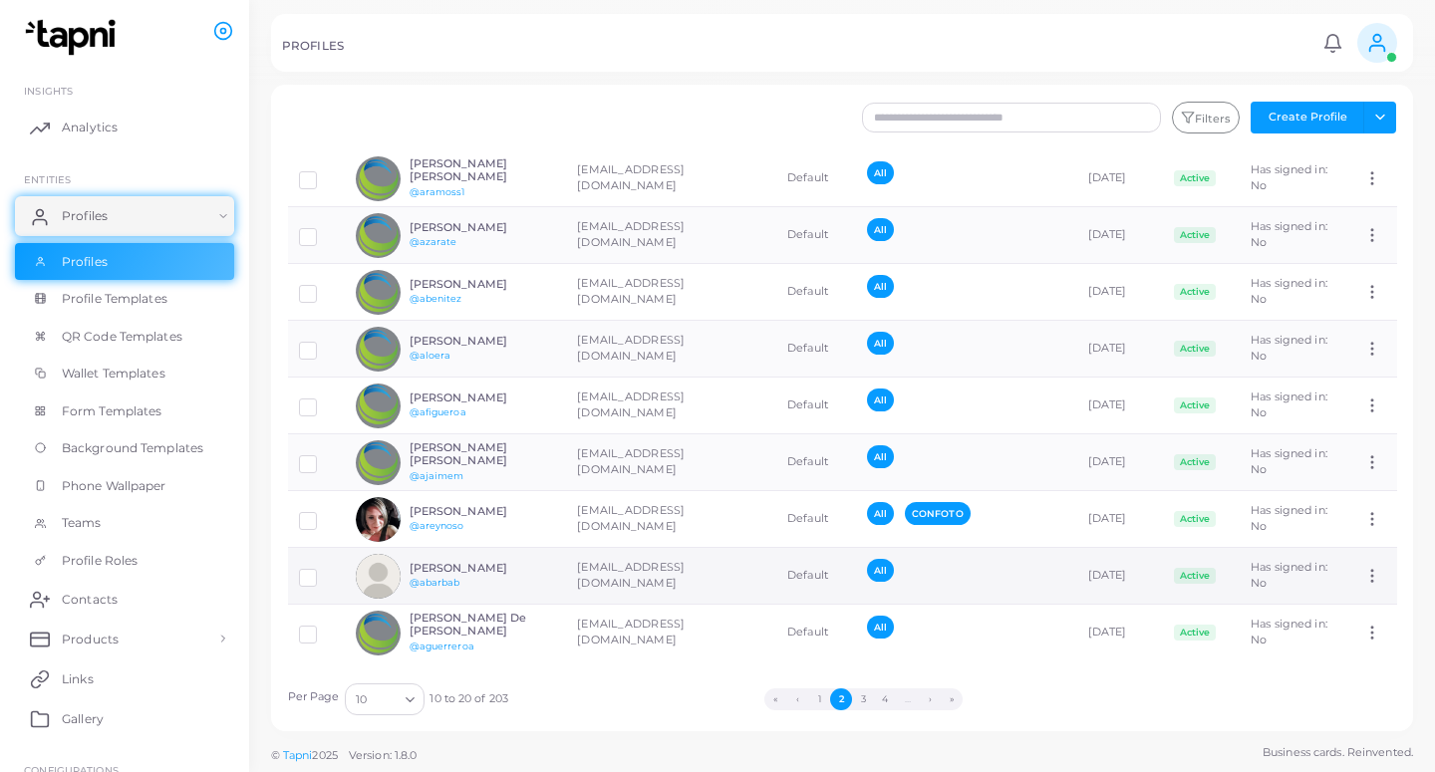
click at [559, 578] on td "[PERSON_NAME] @abarbab" at bounding box center [455, 576] width 221 height 57
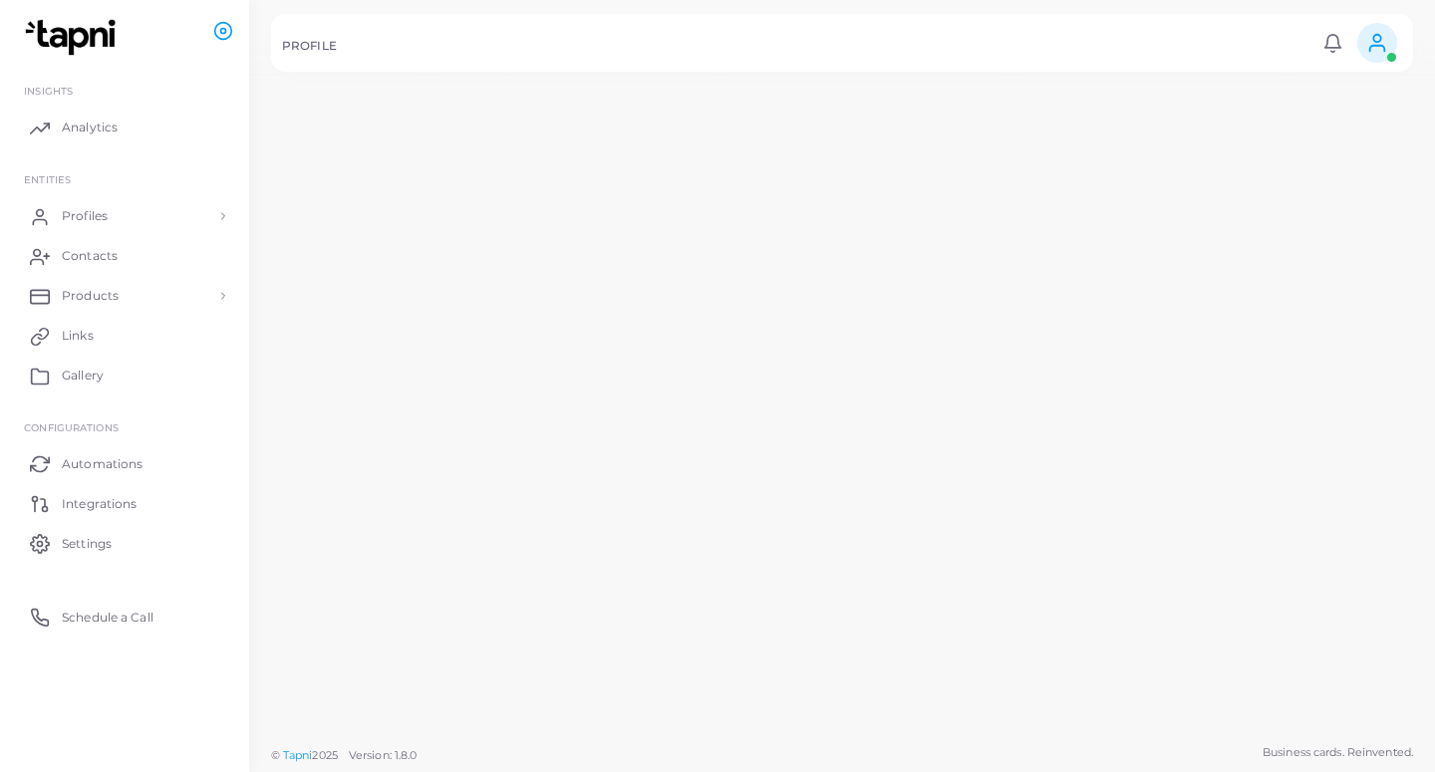
scroll to position [91, 0]
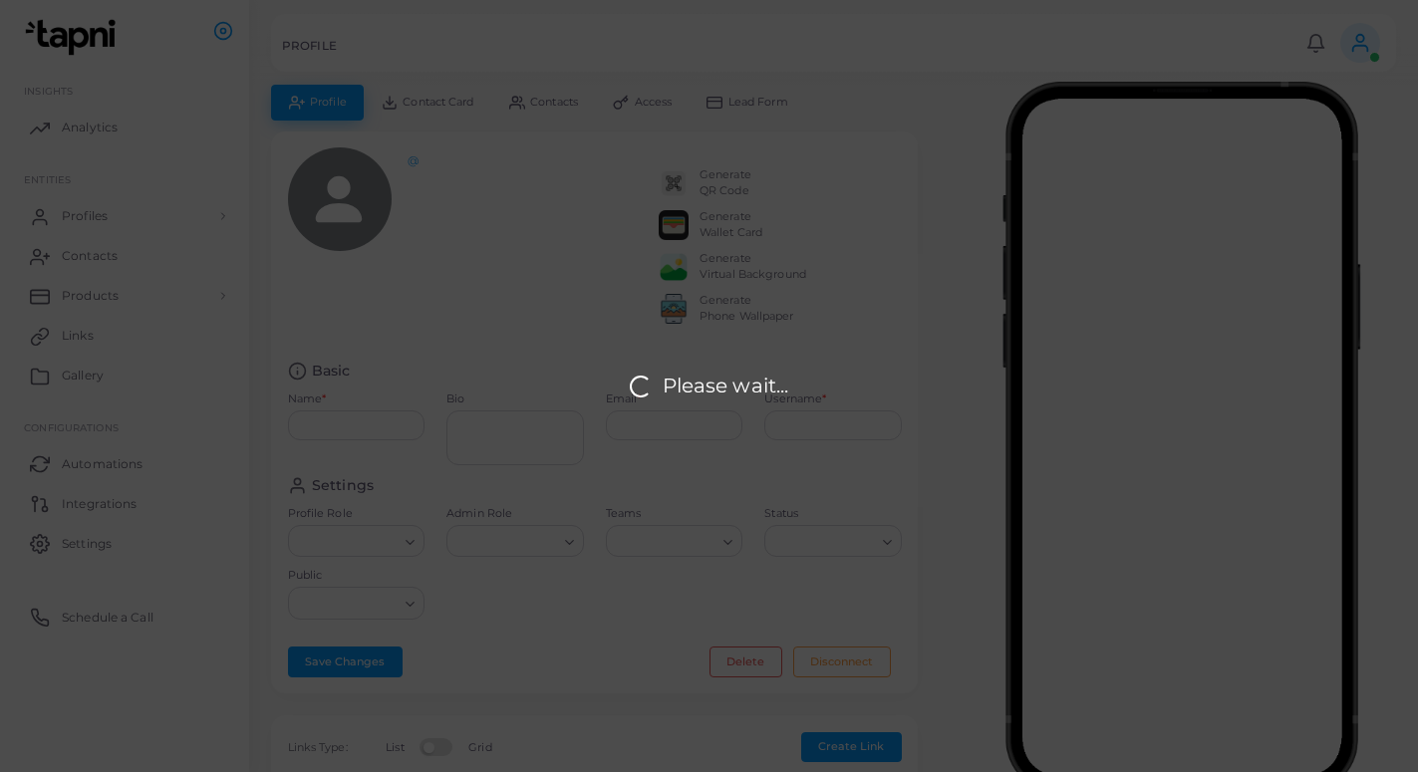
type input "**********"
type textarea "**********"
type input "**********"
type input "*******"
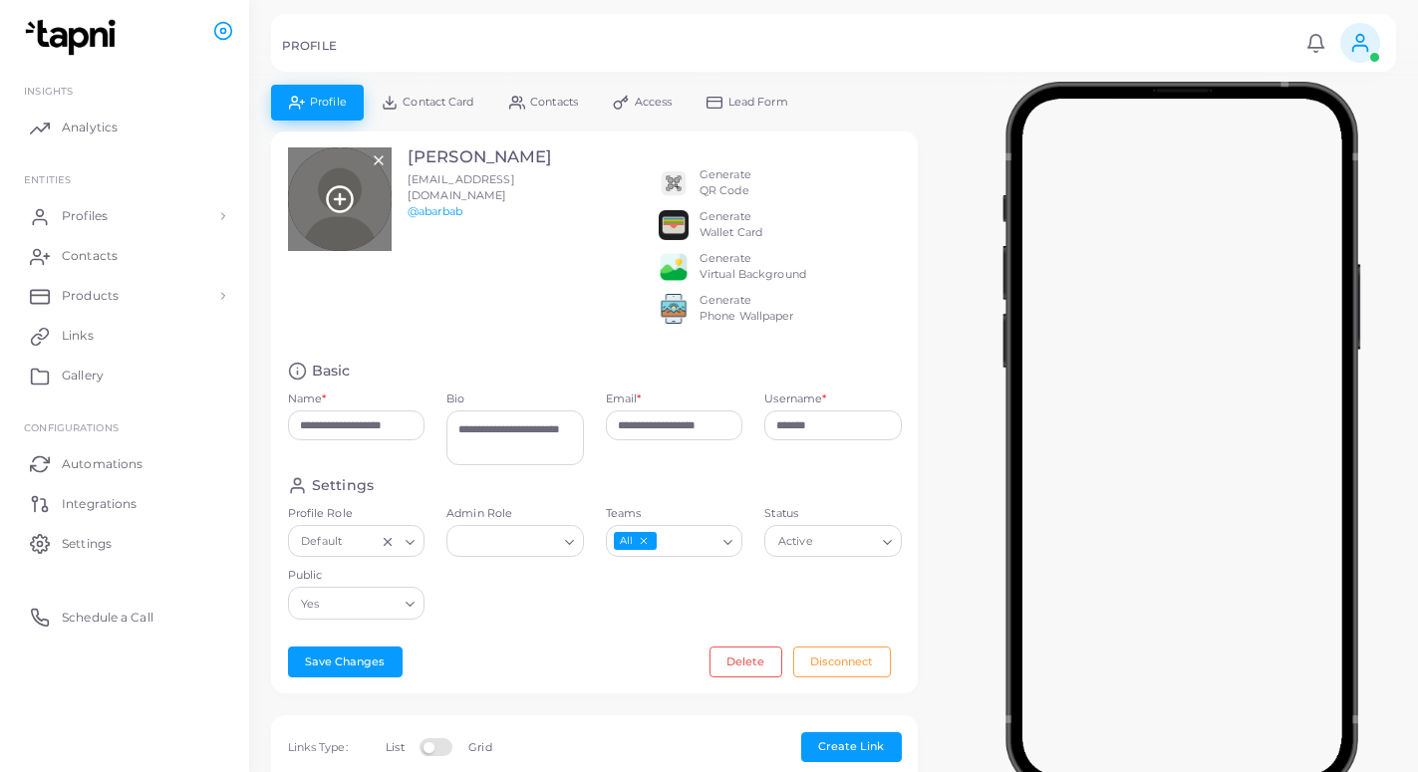
click at [346, 191] on icon at bounding box center [340, 199] width 30 height 30
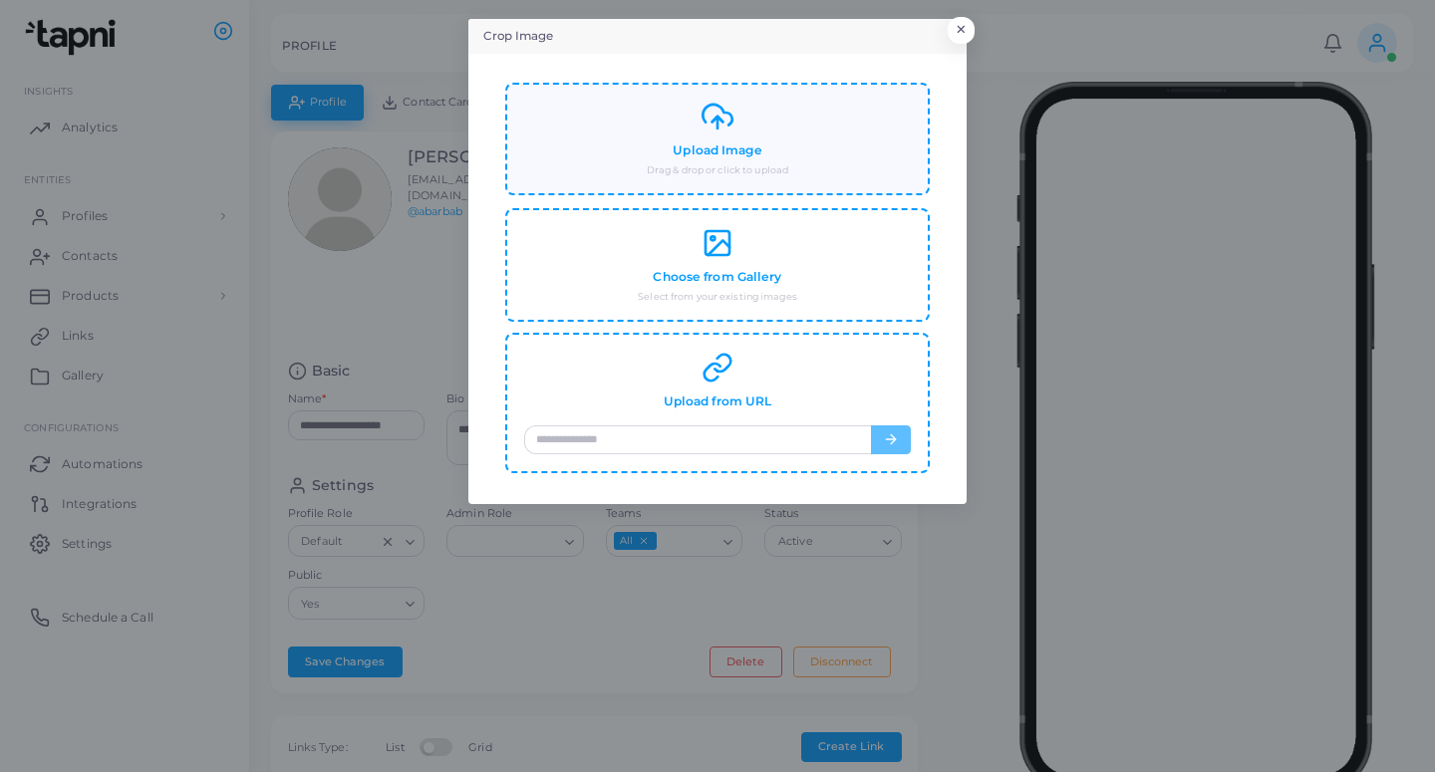
click at [667, 163] on div "Upload Image Drag & drop or click to upload" at bounding box center [717, 139] width 387 height 77
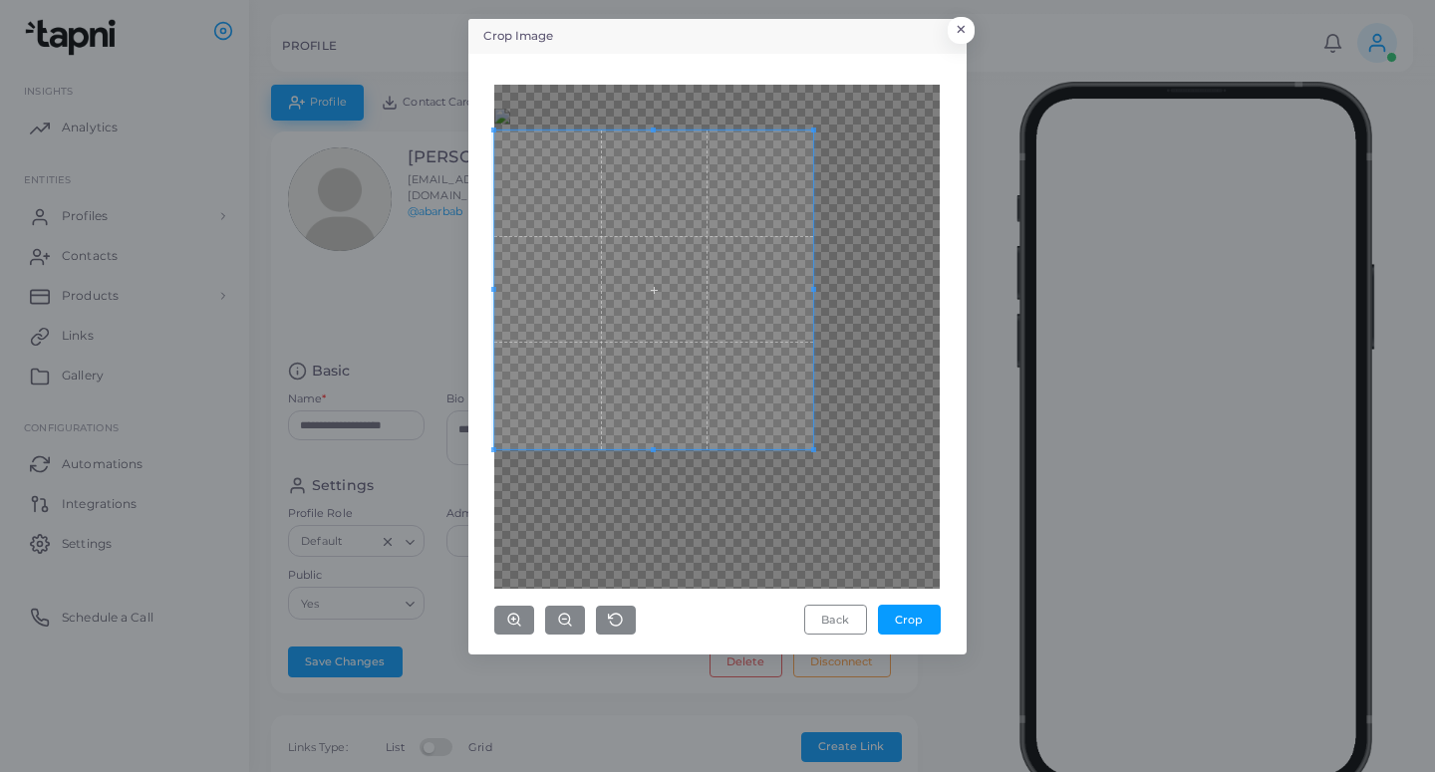
click at [677, 380] on span at bounding box center [653, 290] width 319 height 319
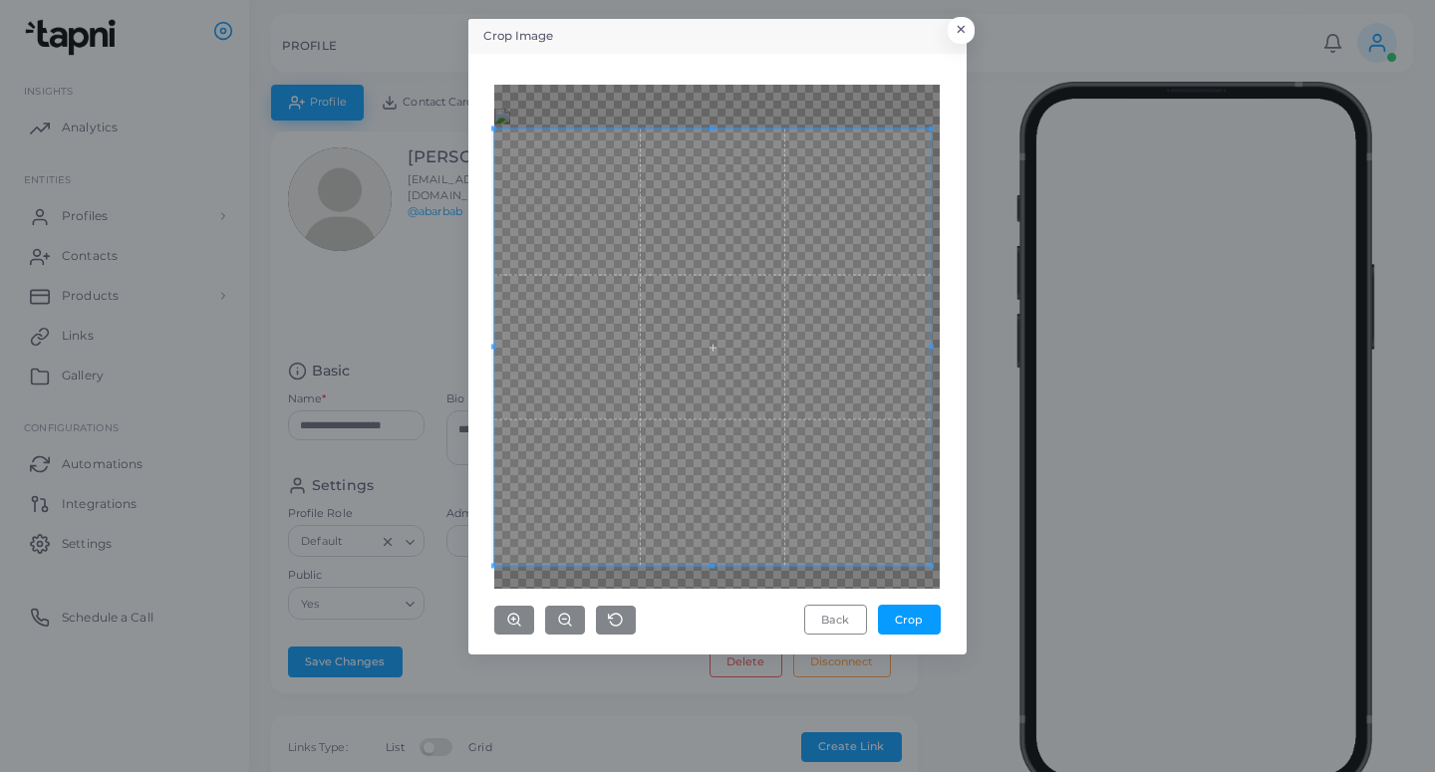
click at [995, 578] on div "Crop Image × Back Crop" at bounding box center [717, 386] width 1435 height 772
click at [948, 581] on div "Back Crop" at bounding box center [717, 354] width 476 height 579
click at [956, 583] on div "Crop Image × Back Crop" at bounding box center [717, 337] width 498 height 636
click at [924, 617] on button "Crop" at bounding box center [909, 620] width 63 height 30
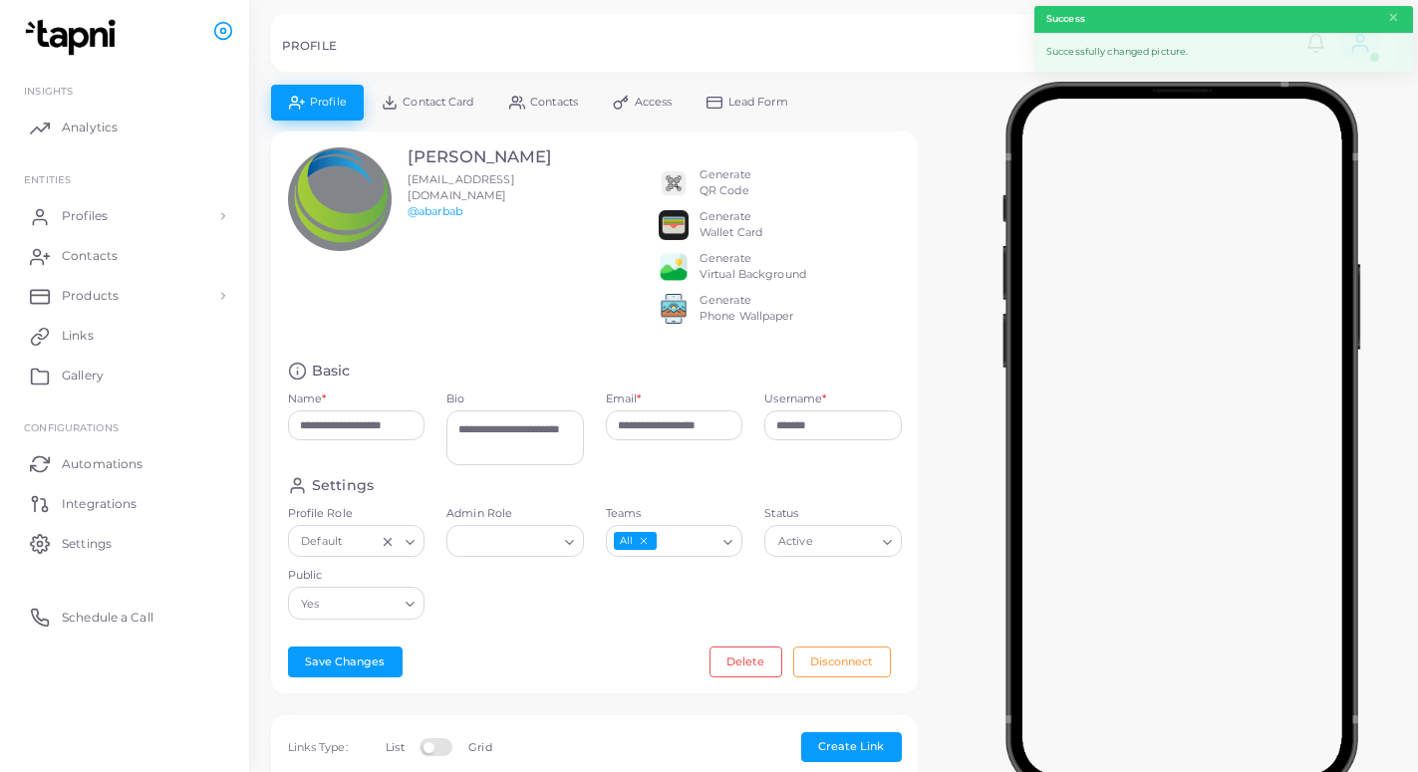
click at [731, 102] on link "Lead Form" at bounding box center [747, 102] width 117 height 35
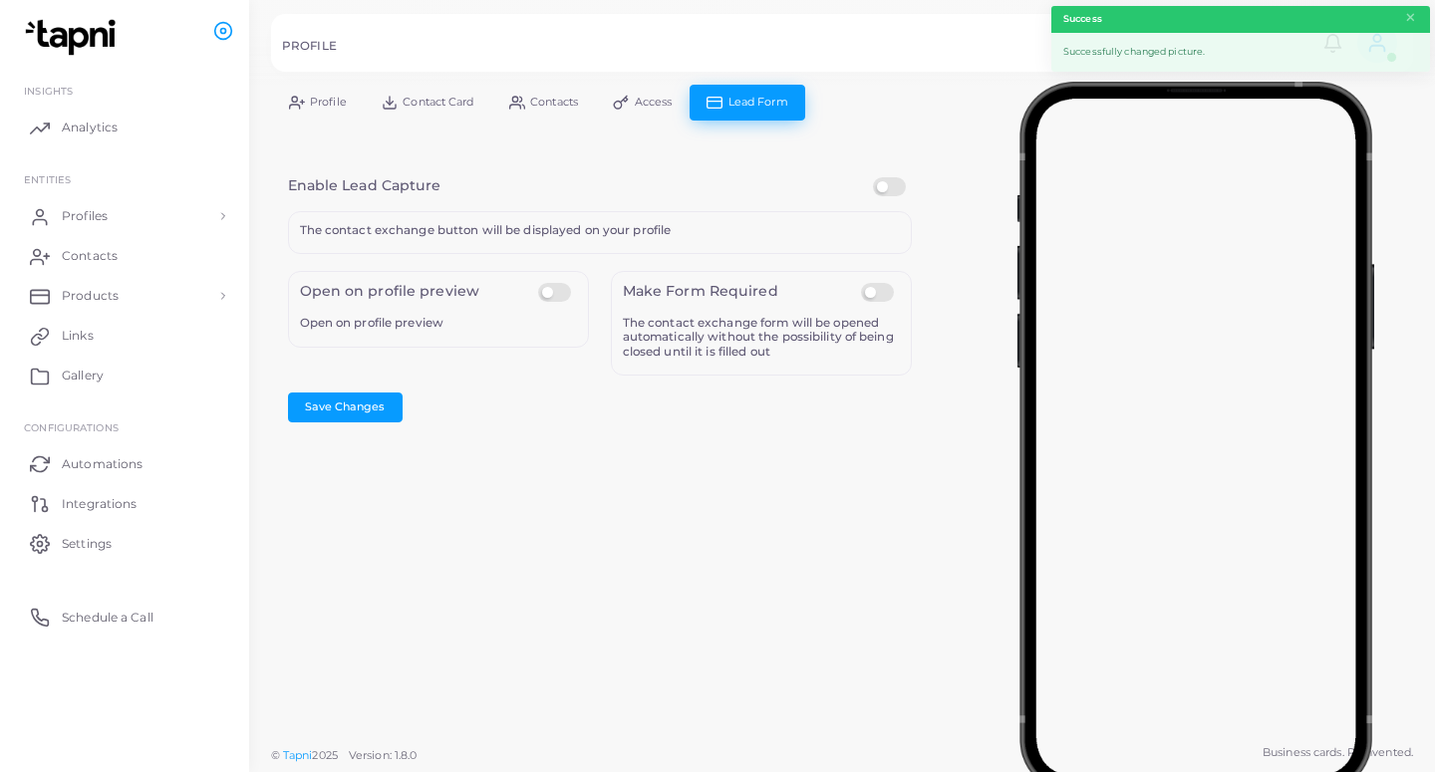
click at [885, 177] on label at bounding box center [892, 177] width 39 height 0
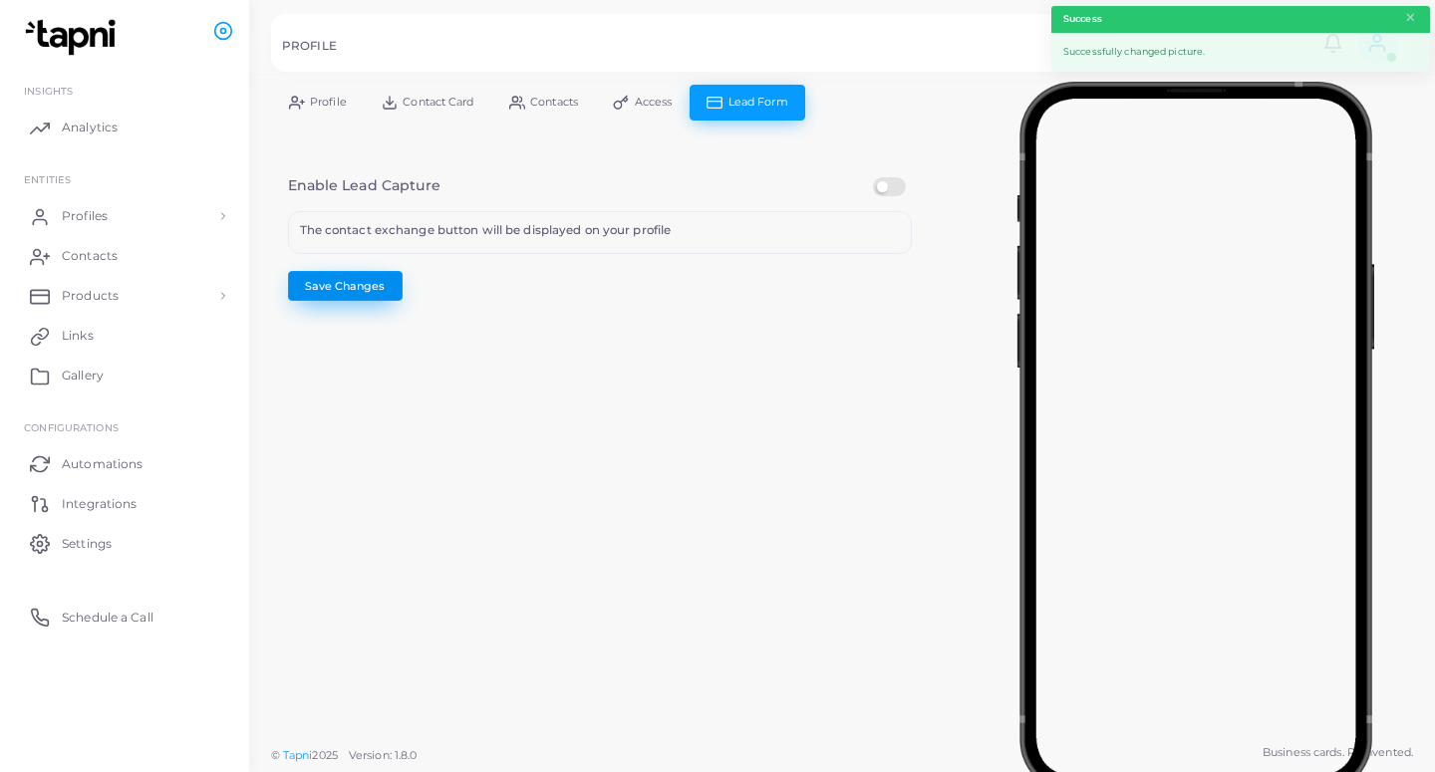
click at [371, 293] on button "Save Changes" at bounding box center [345, 286] width 115 height 30
click at [142, 220] on link "Profiles" at bounding box center [124, 216] width 219 height 40
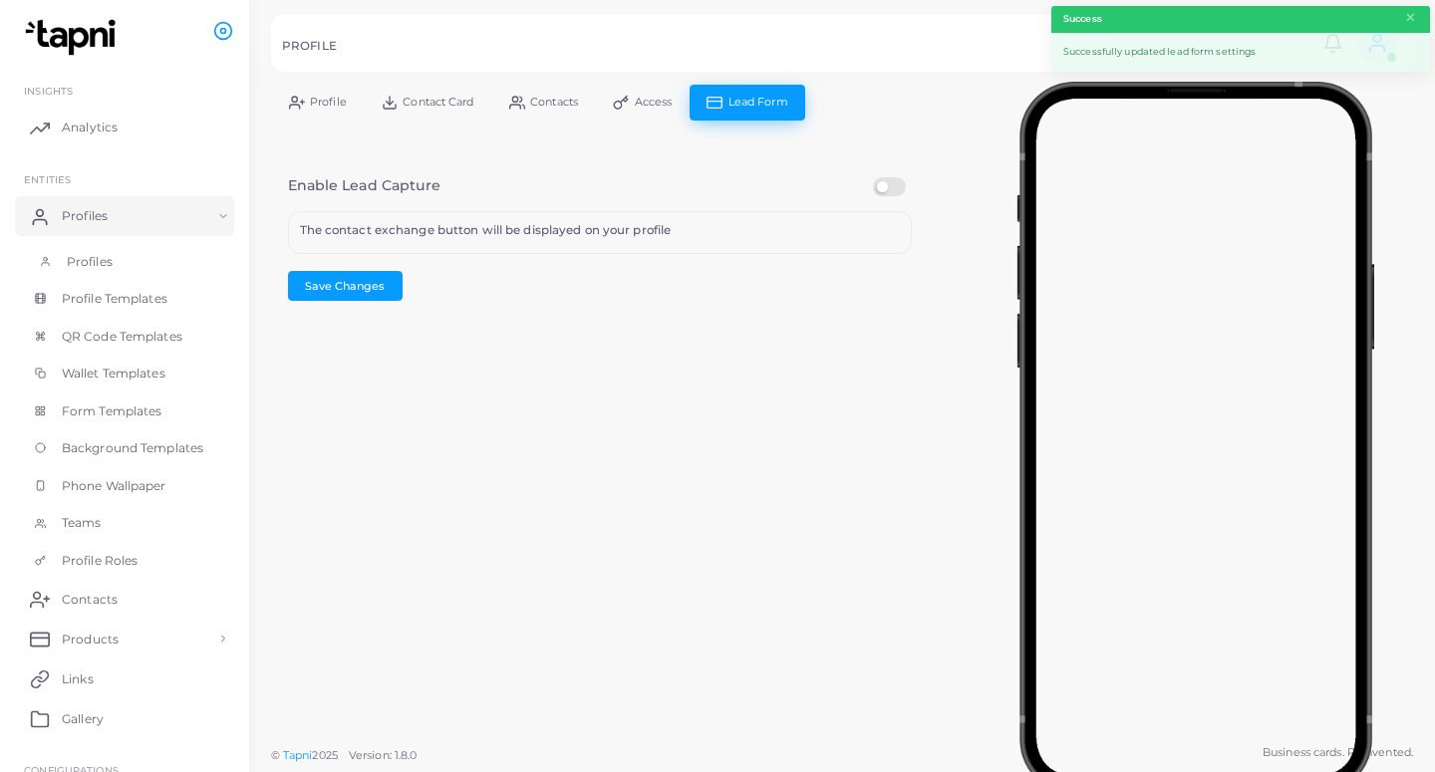
click at [141, 260] on link "Profiles" at bounding box center [124, 262] width 219 height 38
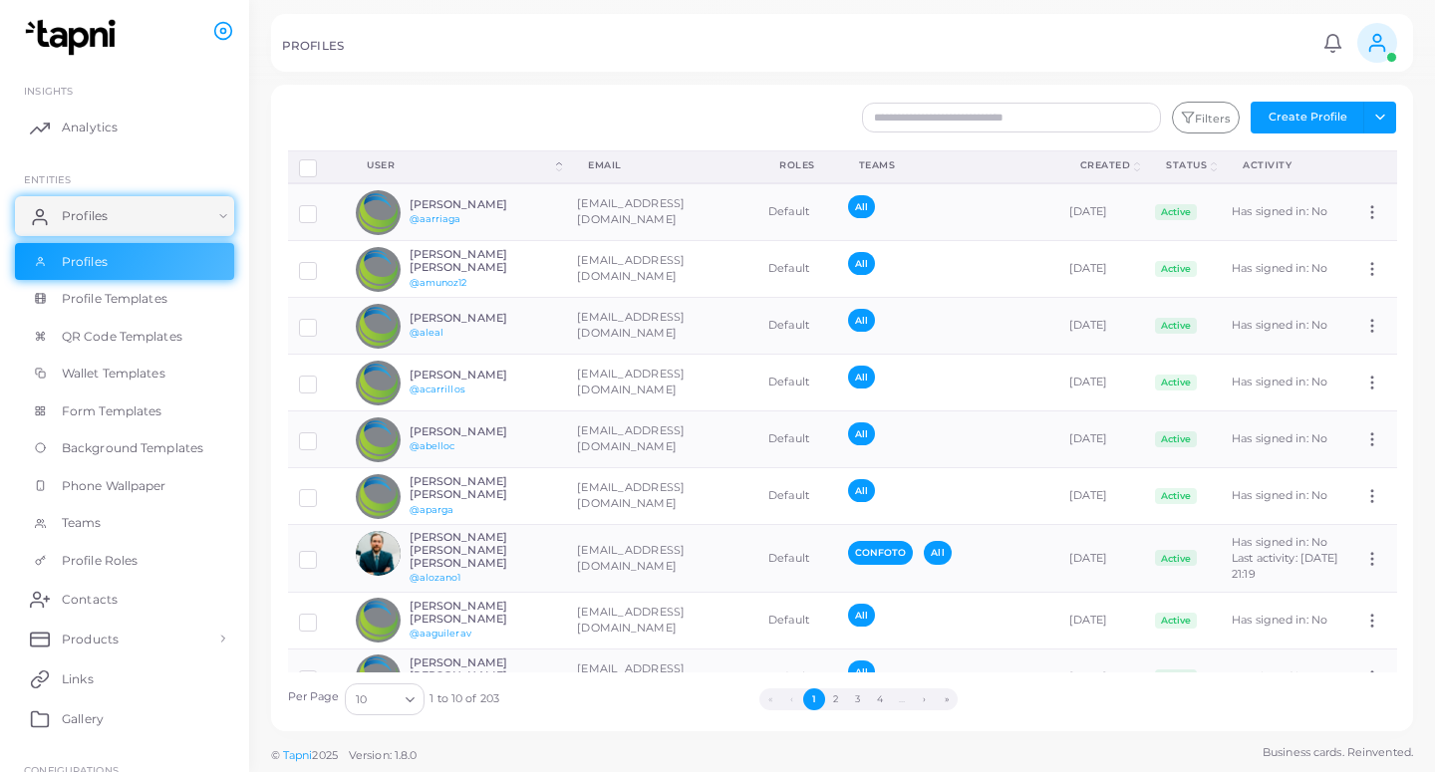
scroll to position [126, 0]
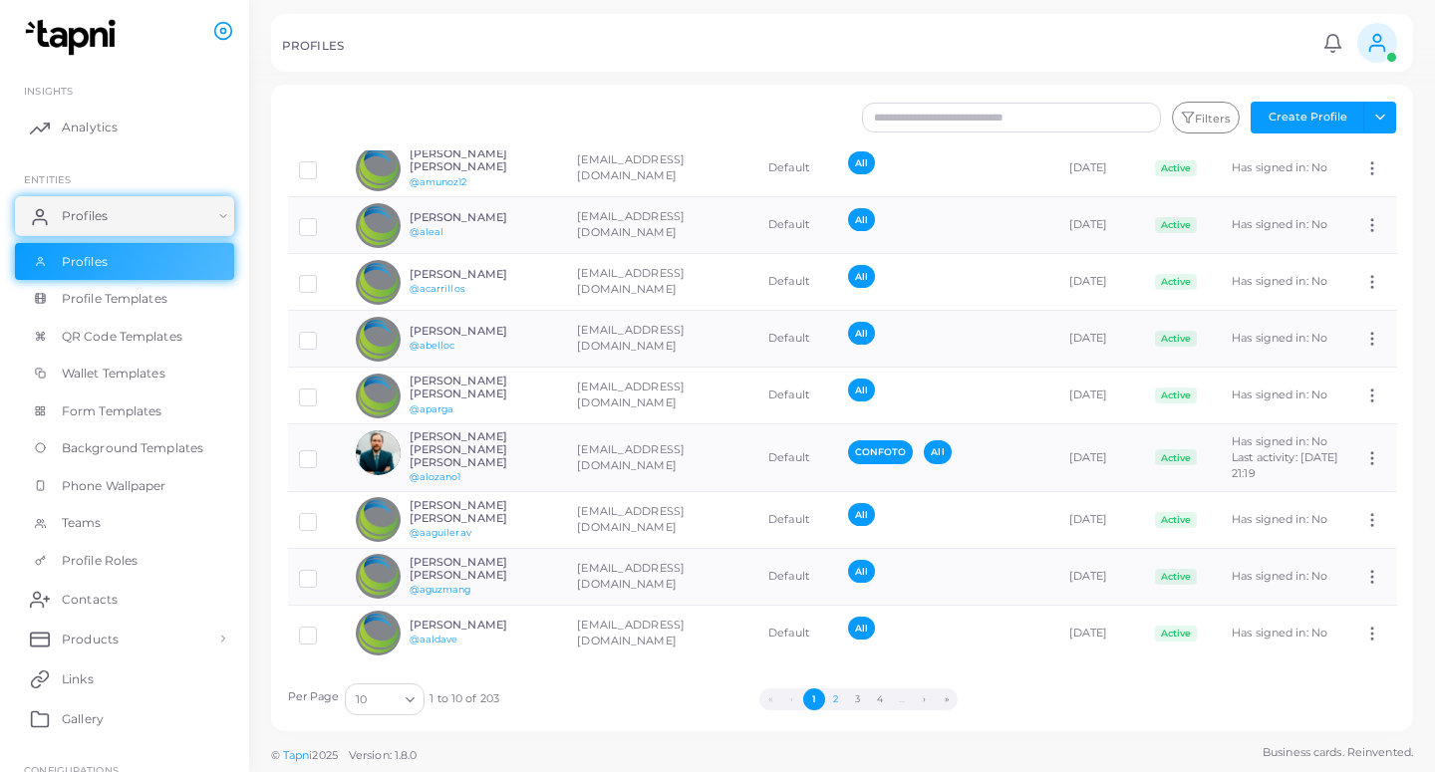
click at [833, 697] on button "2" at bounding box center [836, 699] width 22 height 22
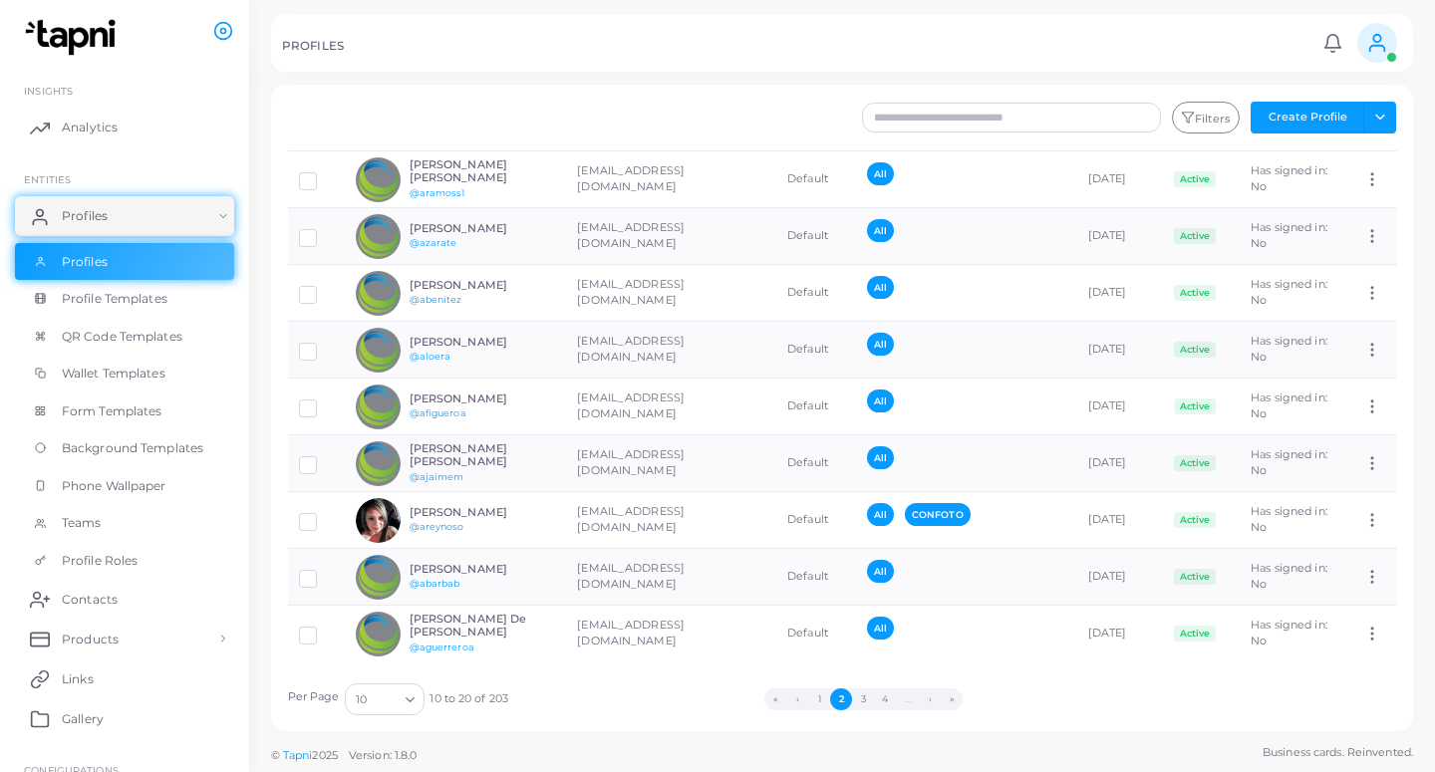
scroll to position [91, 0]
click at [859, 698] on button "3" at bounding box center [863, 699] width 22 height 22
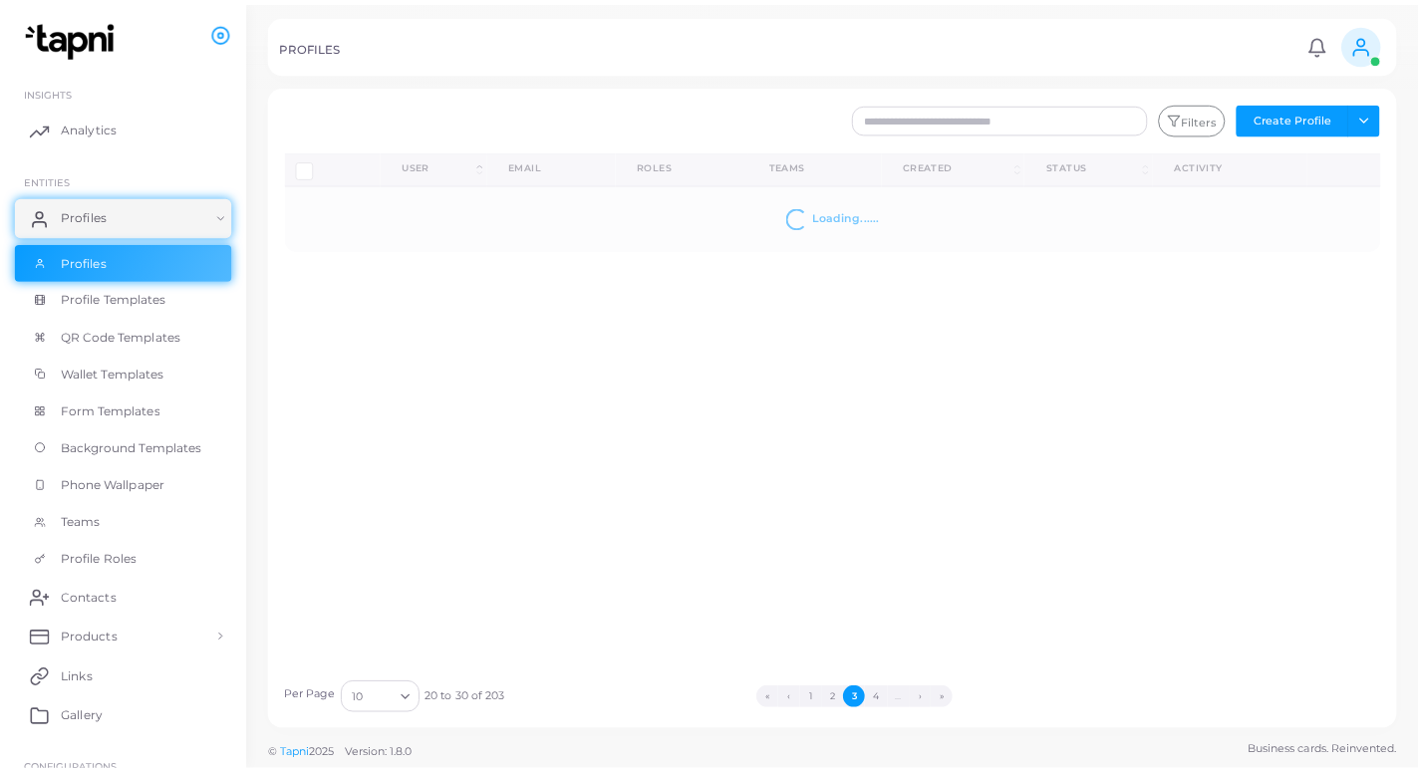
scroll to position [0, 0]
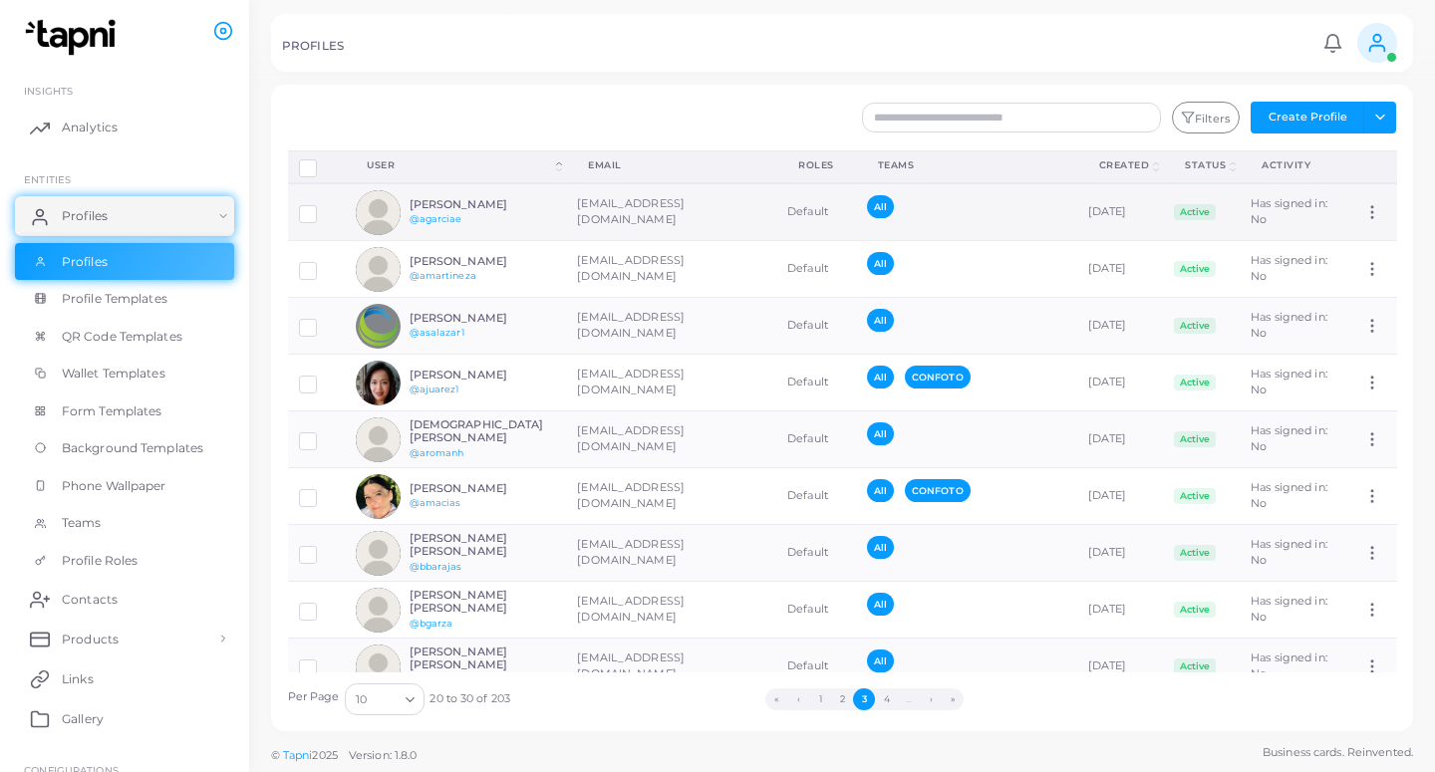
click at [683, 228] on td "[EMAIL_ADDRESS][DOMAIN_NAME]" at bounding box center [671, 212] width 210 height 58
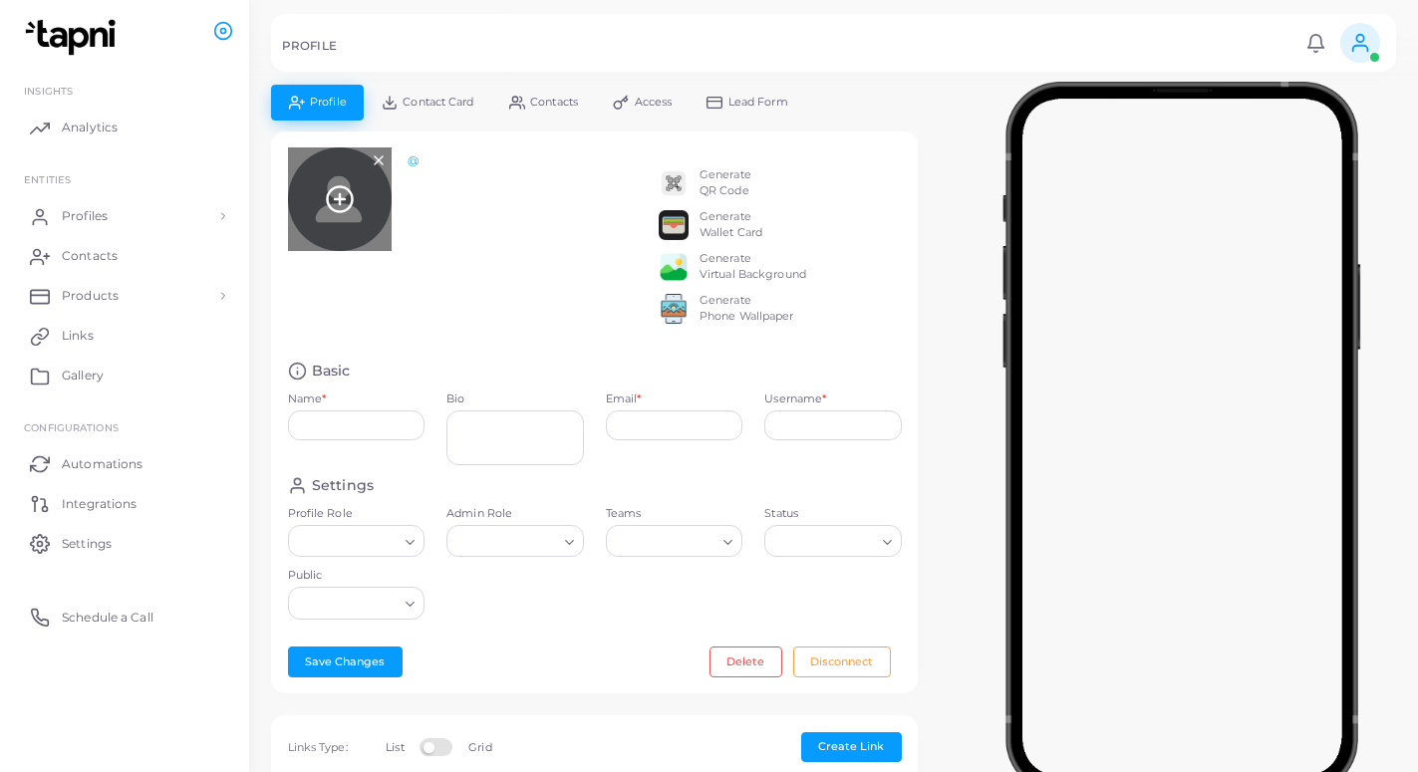
type input "**********"
type textarea "**********"
type input "**********"
type input "********"
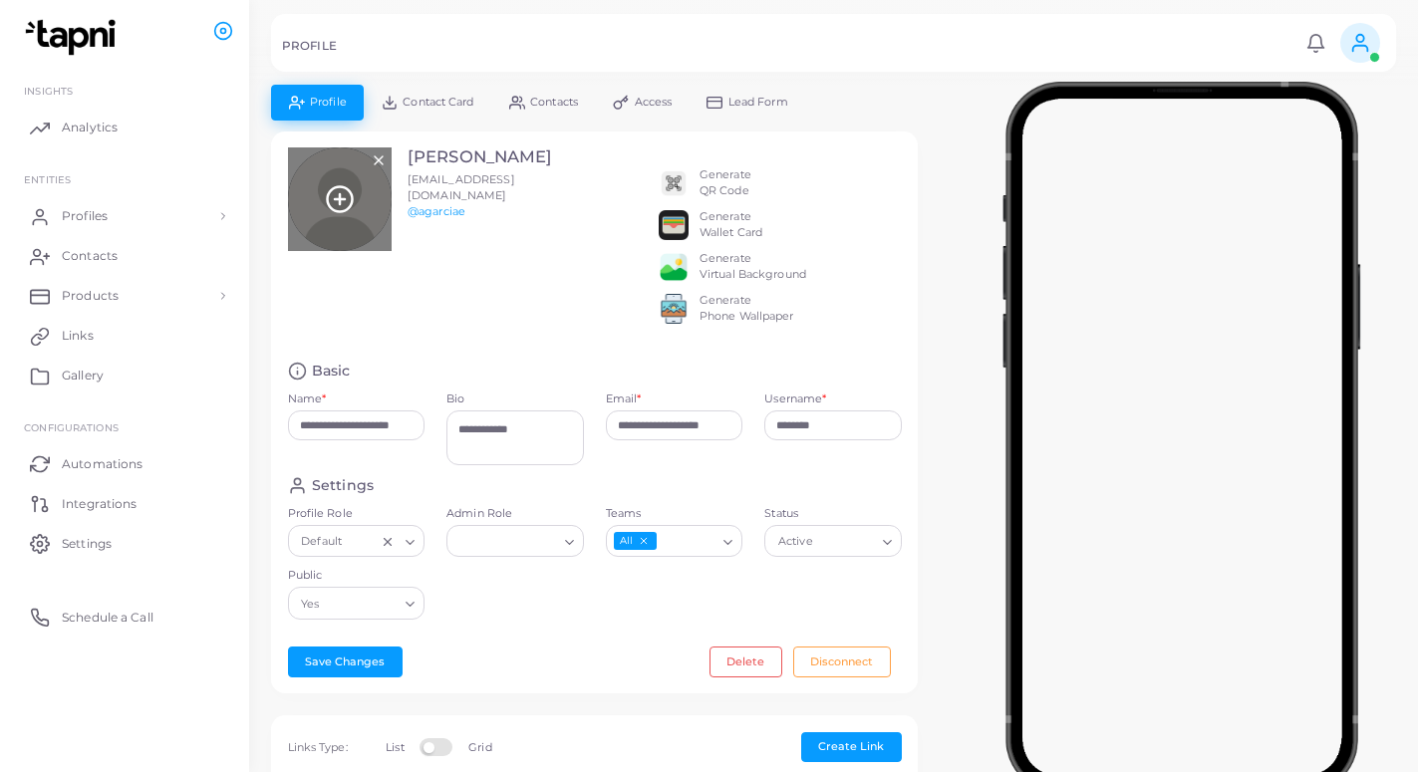
click at [332, 185] on icon at bounding box center [340, 199] width 30 height 30
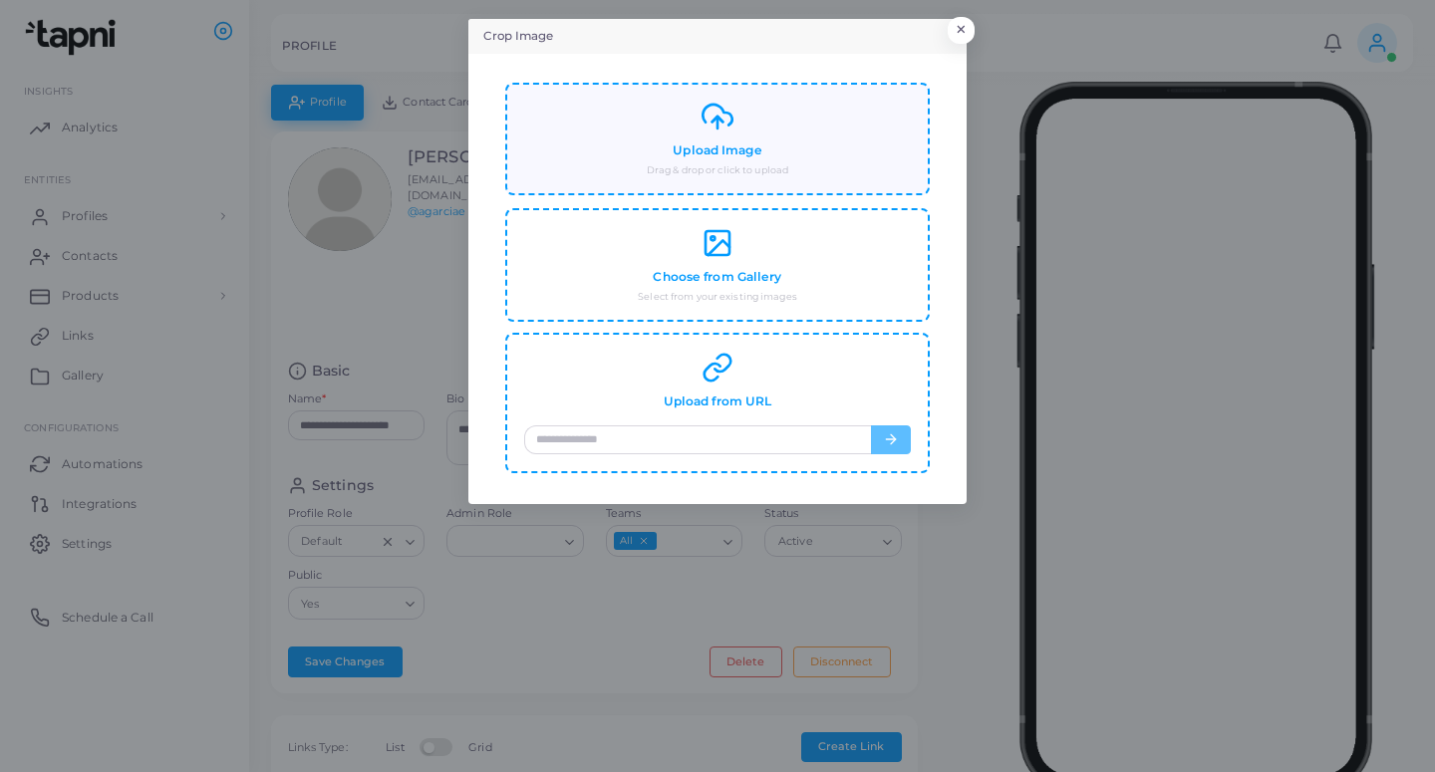
click at [722, 146] on h4 "Upload Image" at bounding box center [717, 150] width 89 height 15
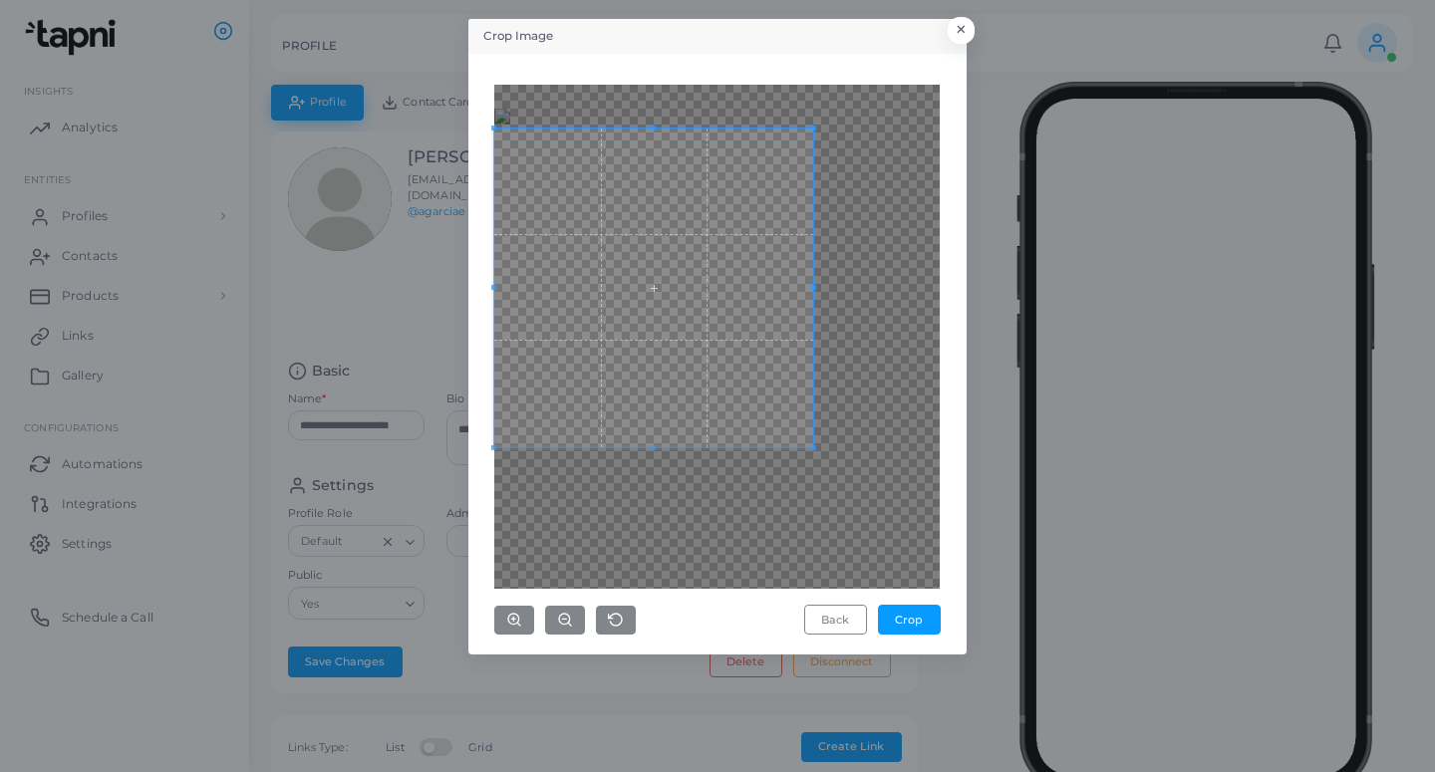
click at [708, 398] on span at bounding box center [653, 288] width 319 height 319
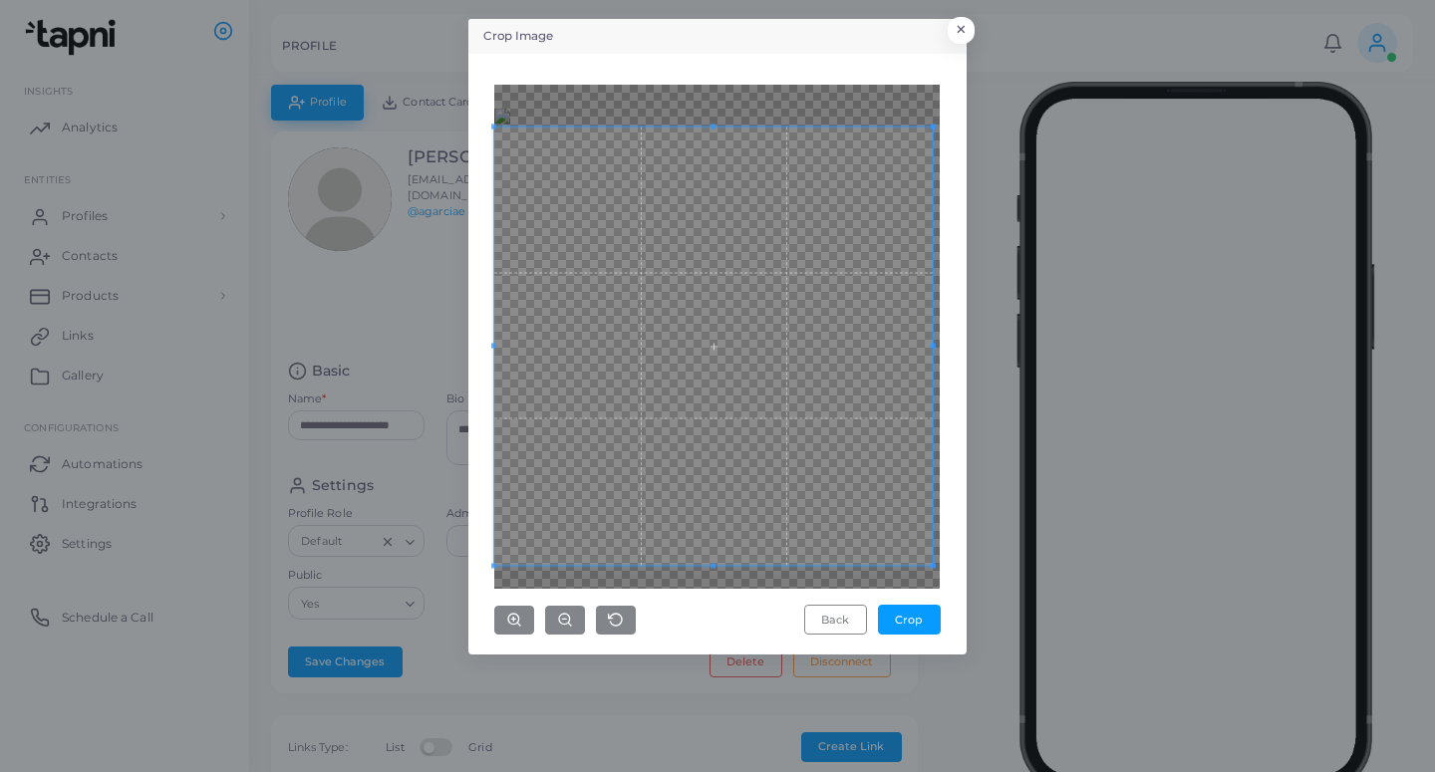
click at [980, 561] on div "Crop Image × Back Crop" at bounding box center [717, 386] width 1435 height 772
click at [916, 624] on button "Crop" at bounding box center [909, 620] width 63 height 30
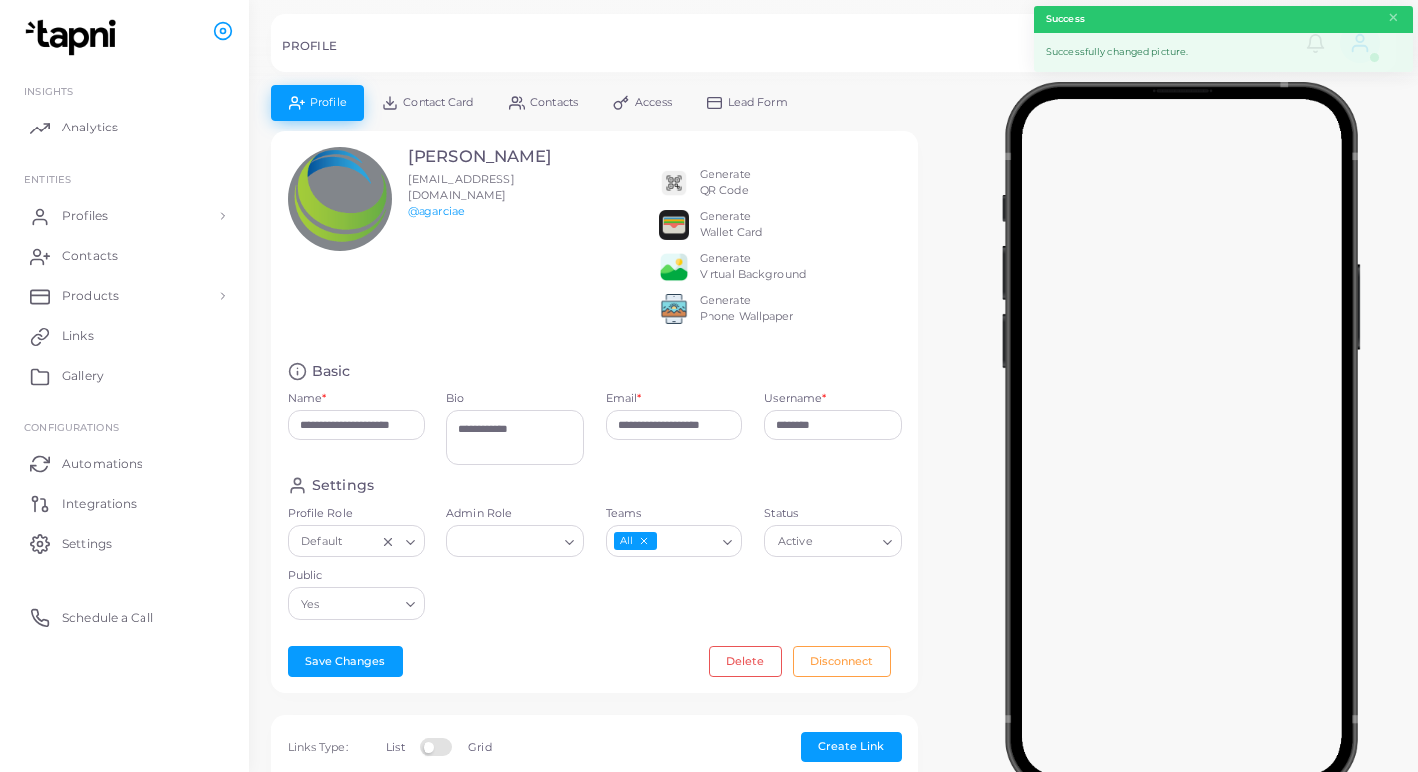
click at [752, 97] on span "Lead Form" at bounding box center [758, 102] width 60 height 11
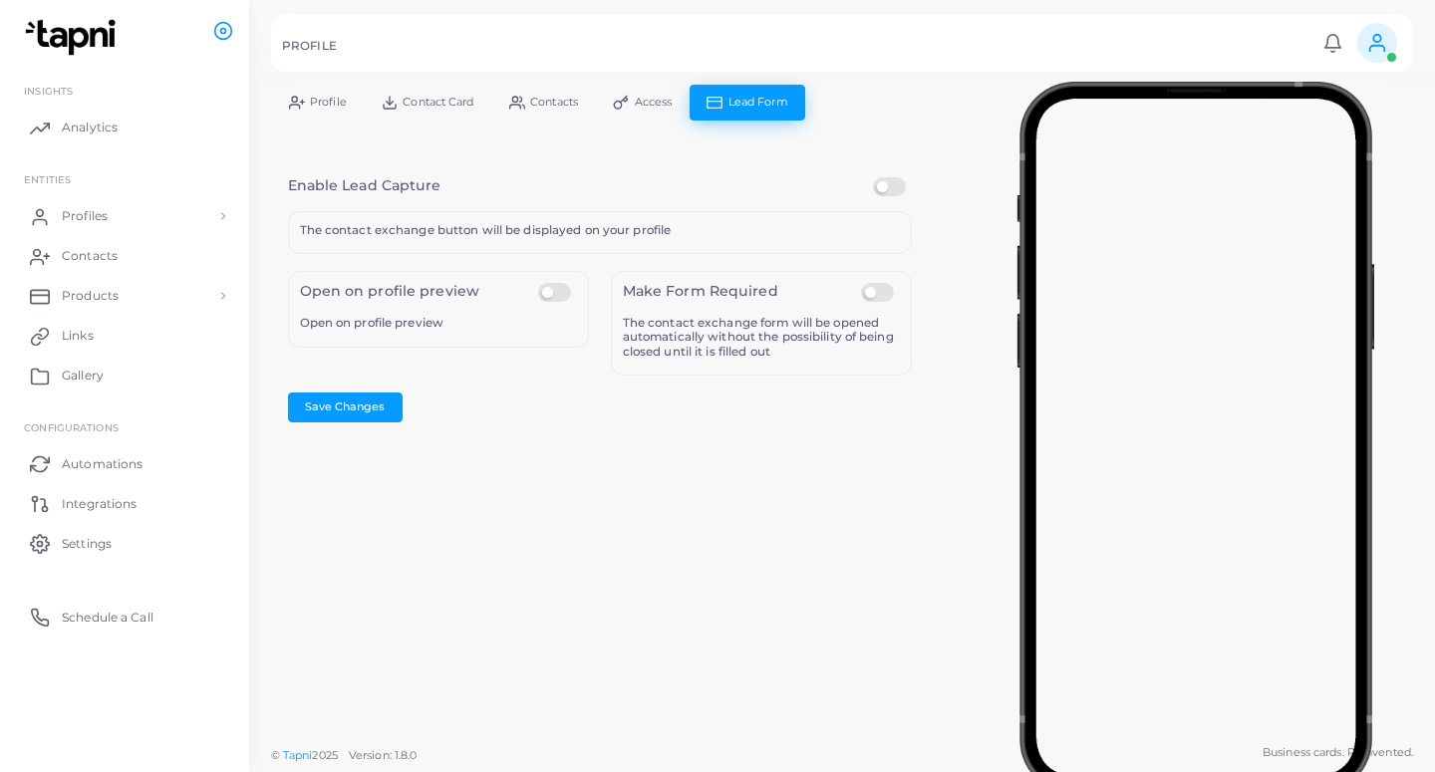
click at [886, 177] on label at bounding box center [892, 177] width 39 height 0
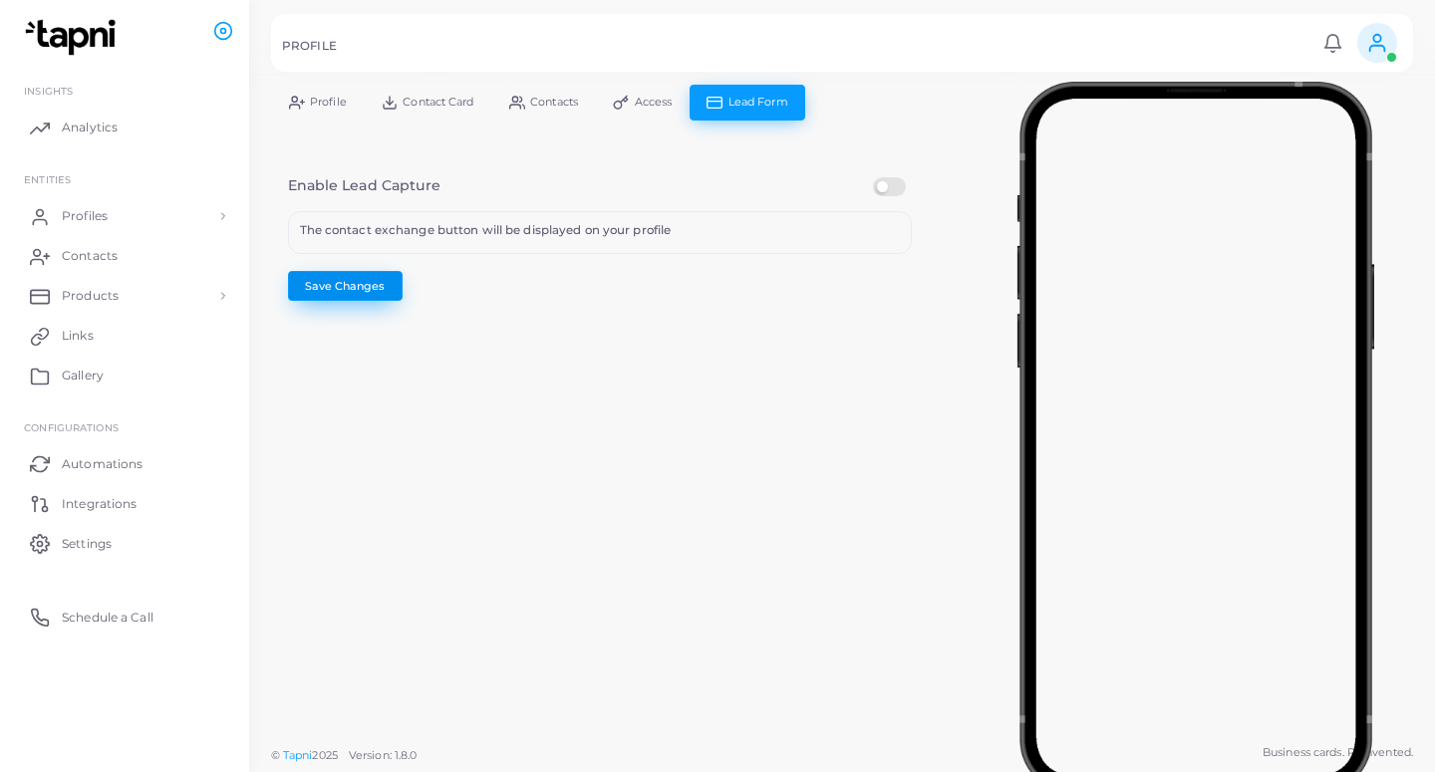
click at [381, 293] on button "Save Changes" at bounding box center [345, 286] width 115 height 30
click at [322, 101] on span "Profile" at bounding box center [328, 102] width 37 height 11
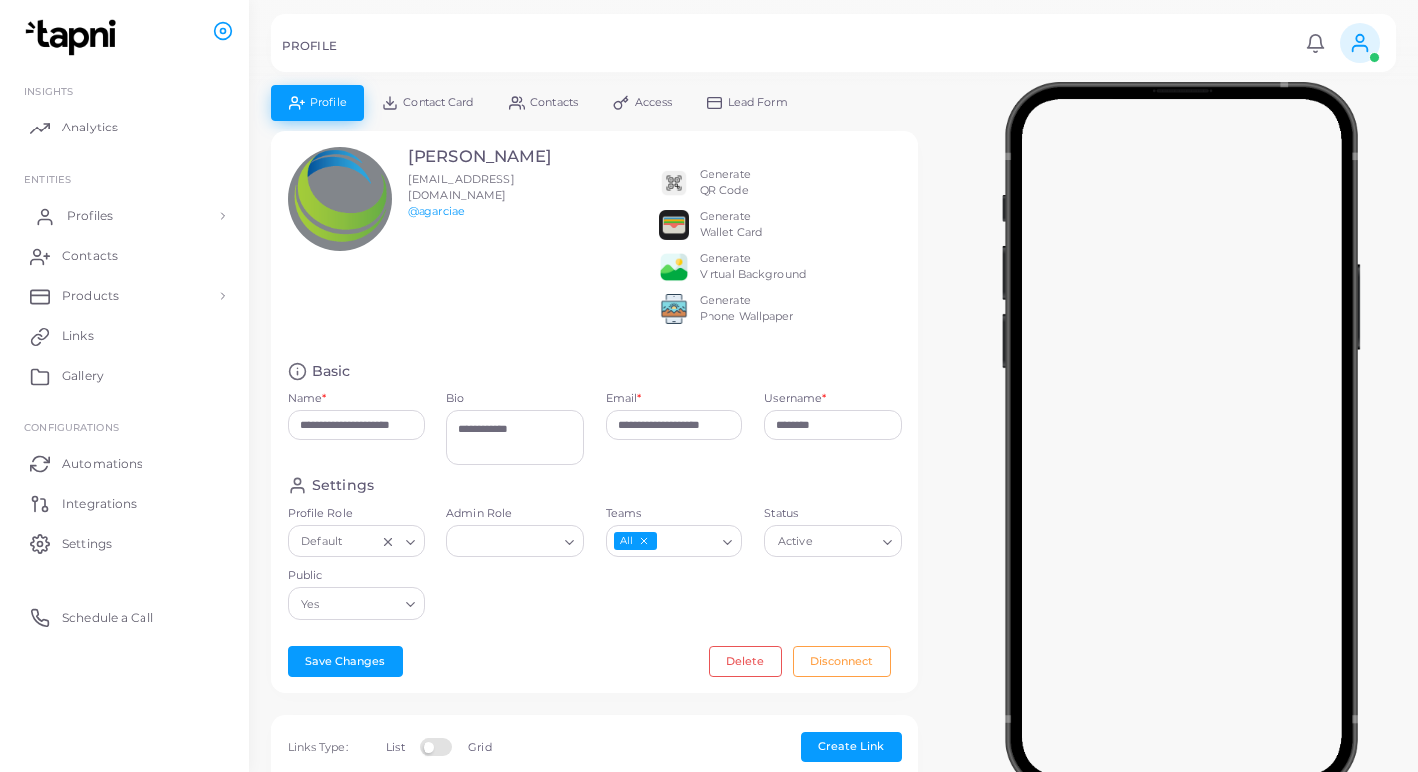
click at [124, 222] on link "Profiles" at bounding box center [124, 216] width 219 height 40
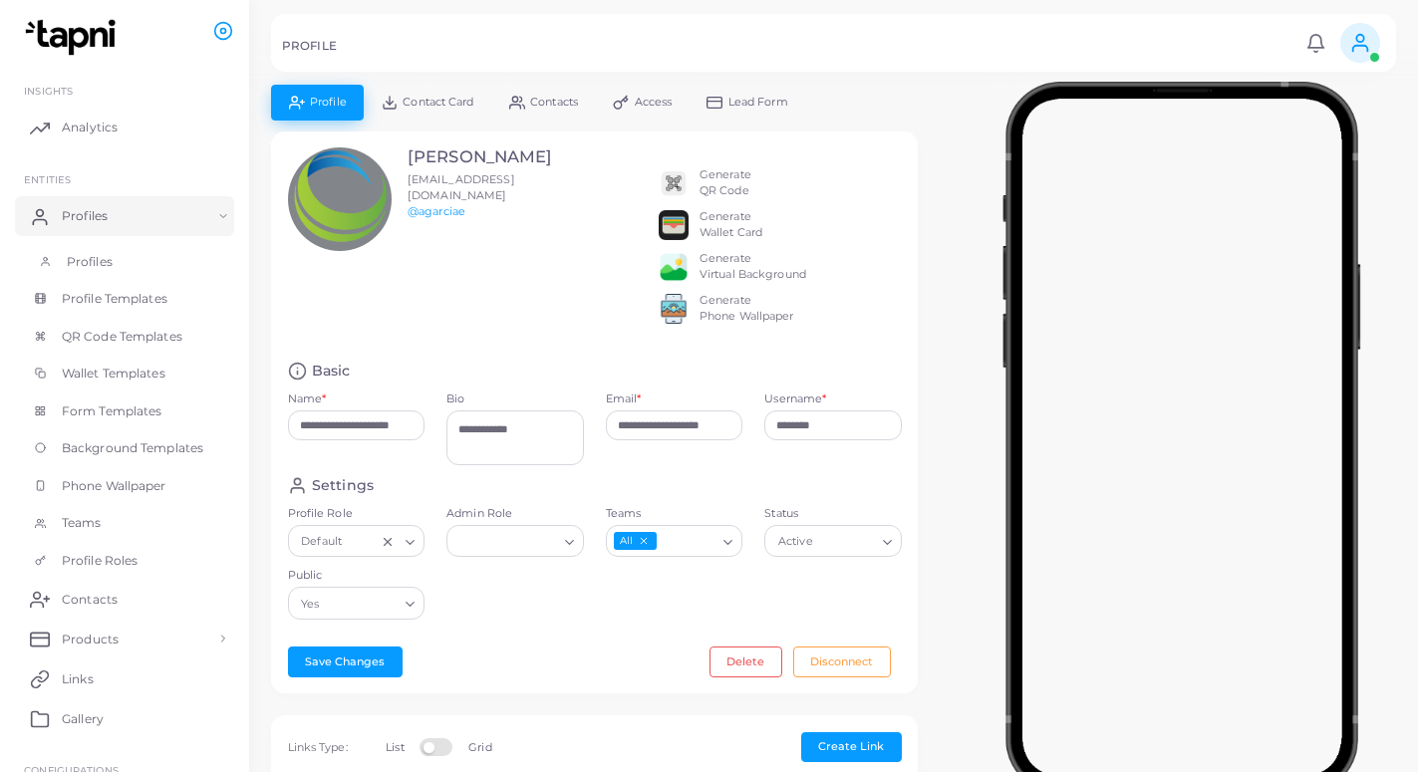
click at [122, 257] on link "Profiles" at bounding box center [124, 262] width 219 height 38
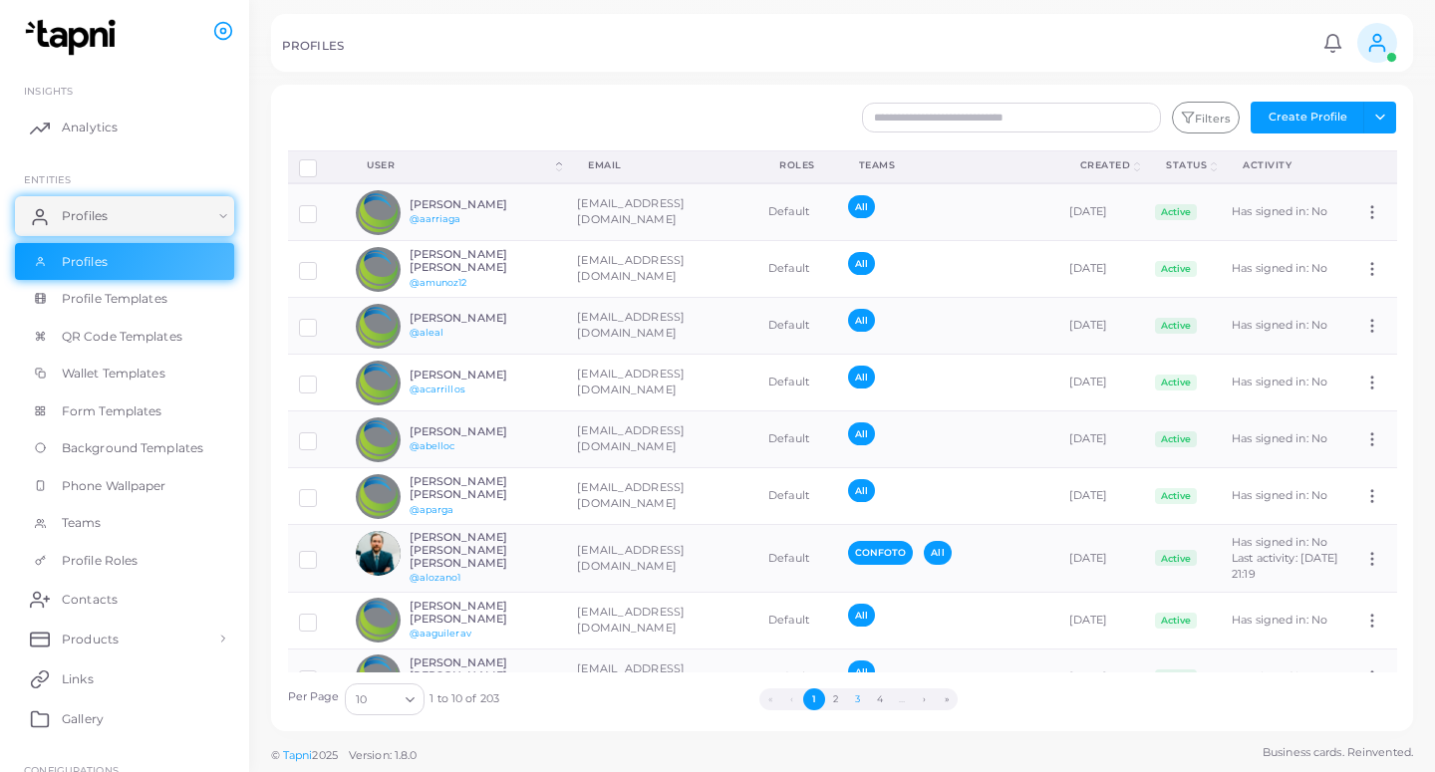
click at [857, 701] on button "3" at bounding box center [858, 699] width 22 height 22
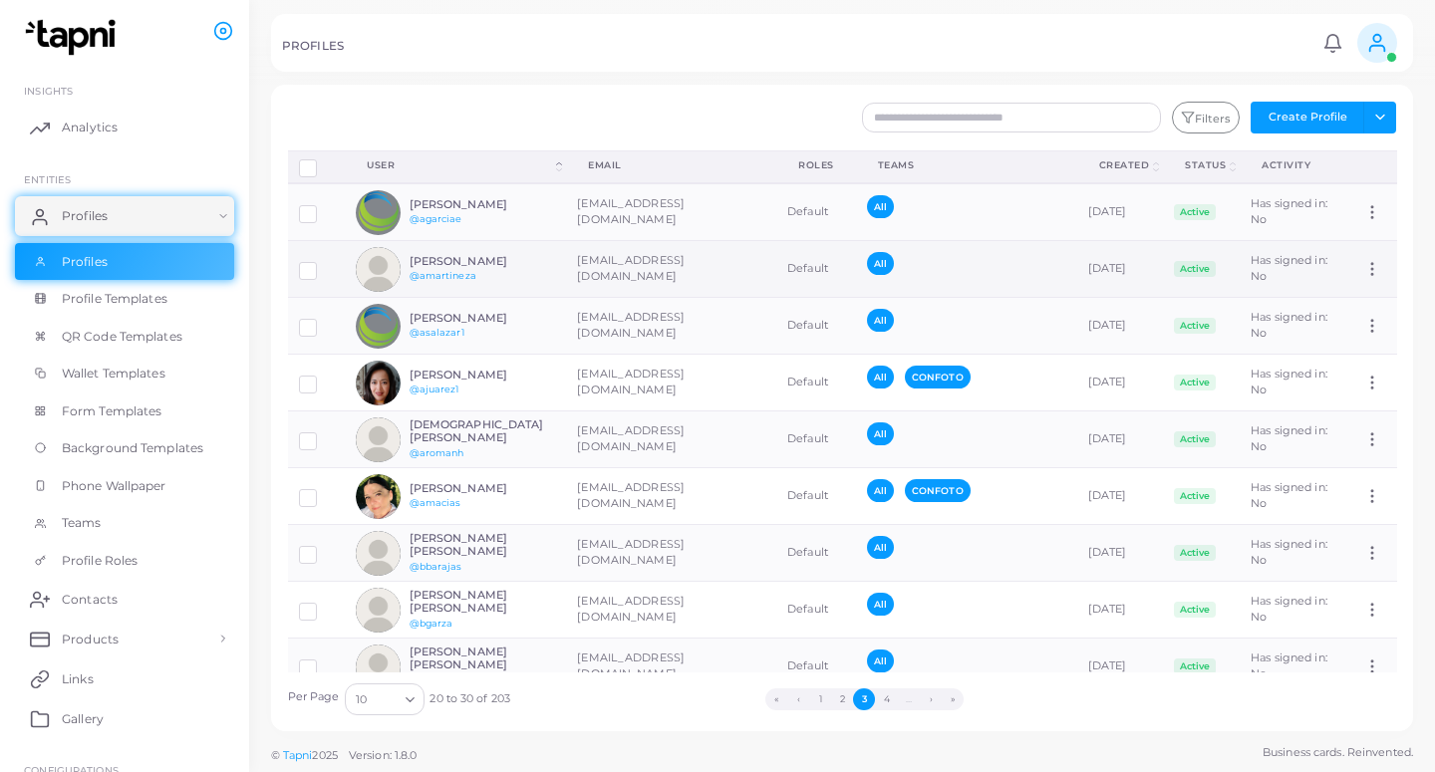
click at [678, 260] on td "[EMAIL_ADDRESS][DOMAIN_NAME]" at bounding box center [671, 269] width 210 height 57
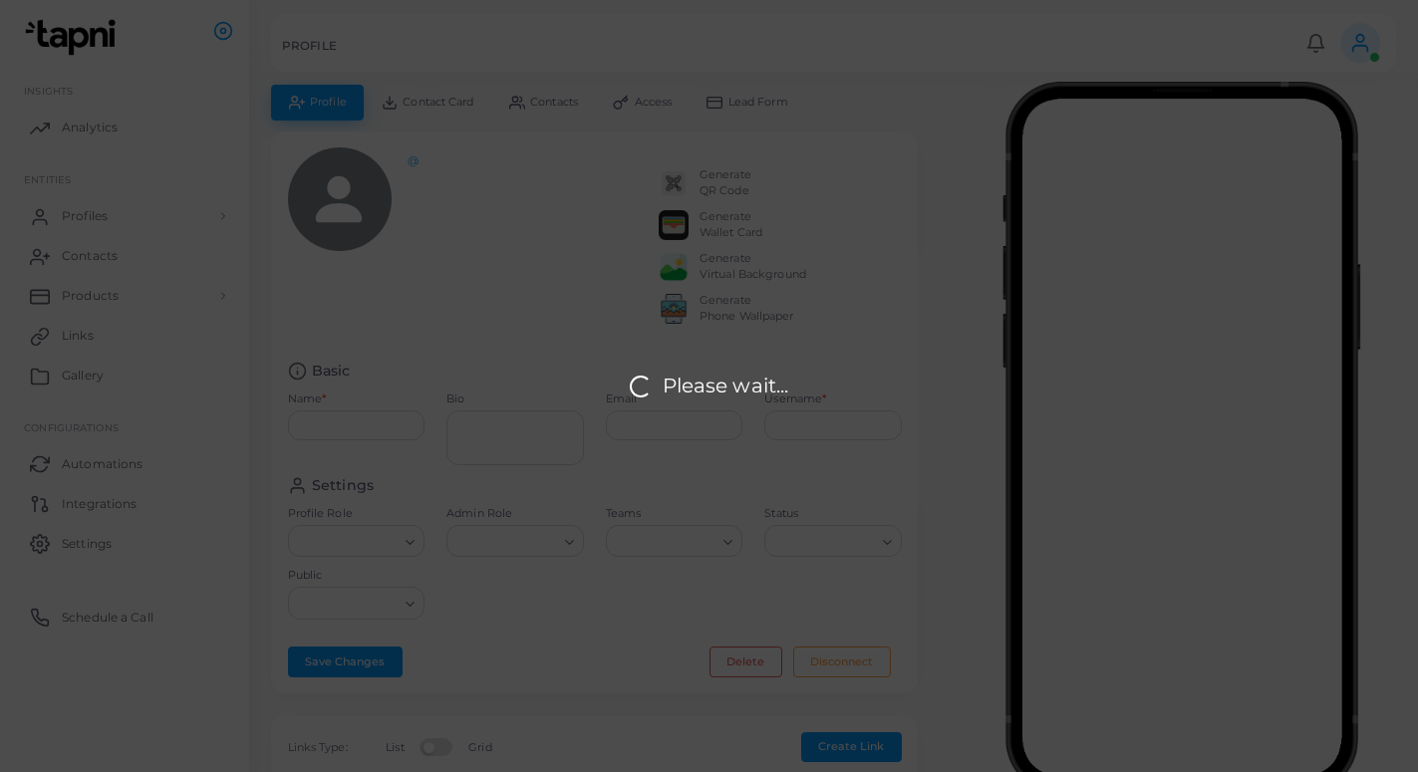
type input "**********"
type textarea "**********"
type input "**********"
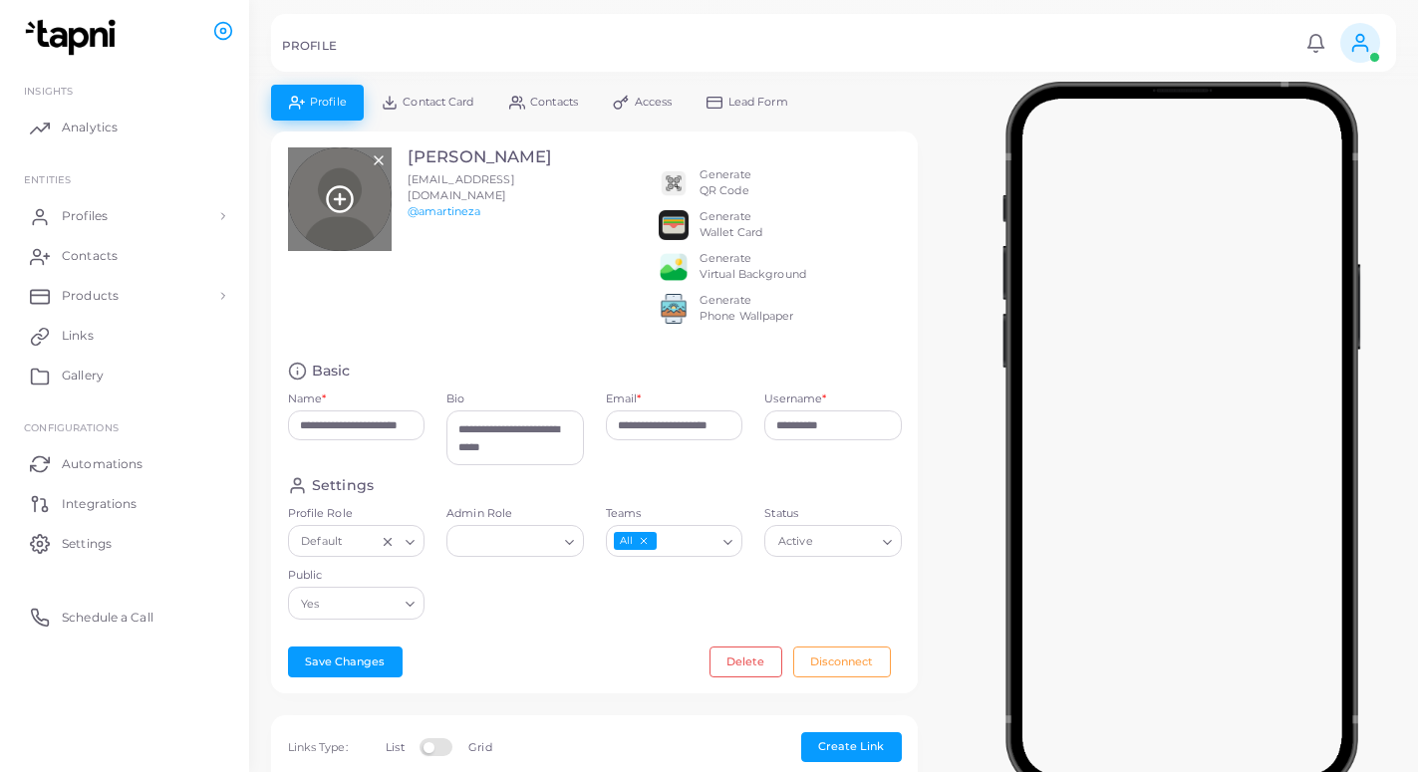
click at [331, 205] on icon at bounding box center [340, 199] width 30 height 30
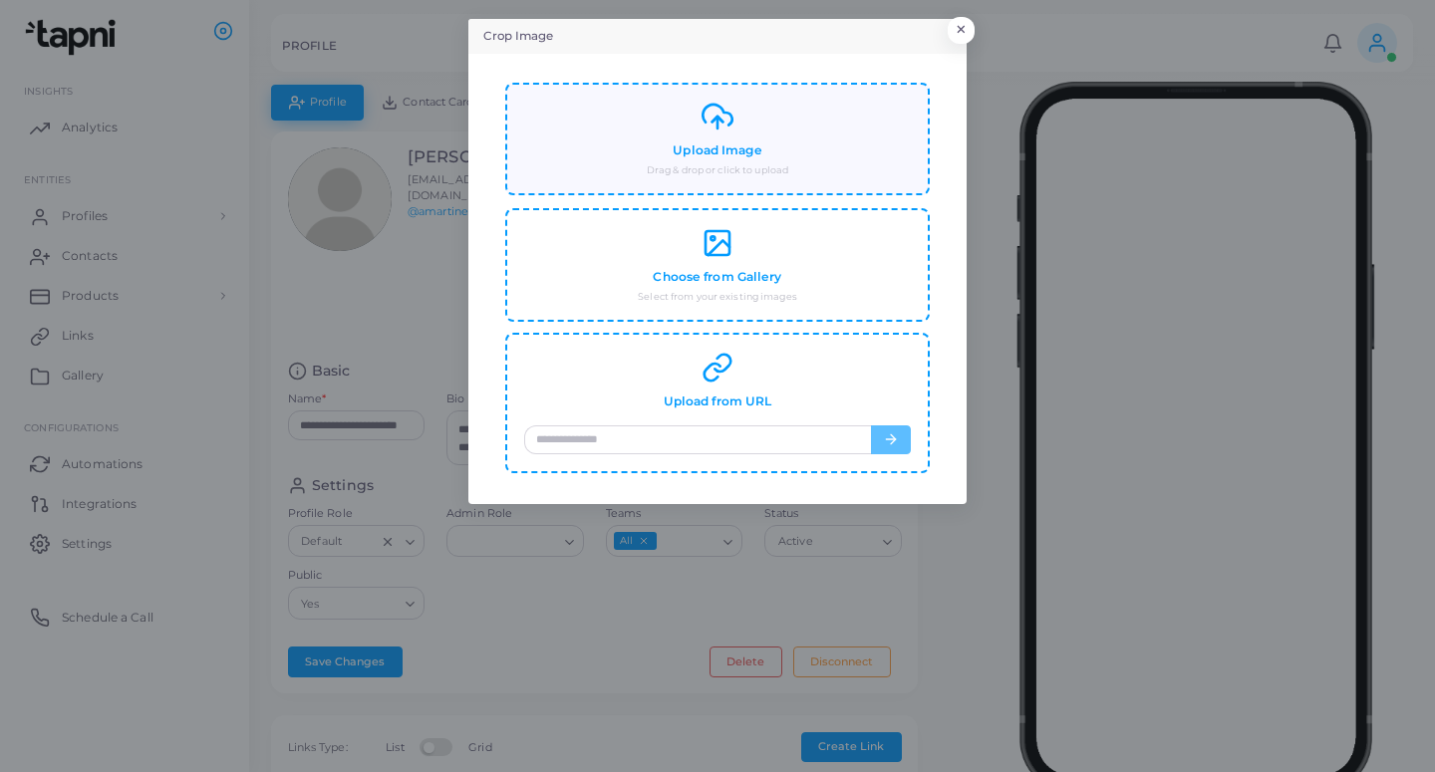
click at [722, 127] on icon at bounding box center [717, 117] width 32 height 32
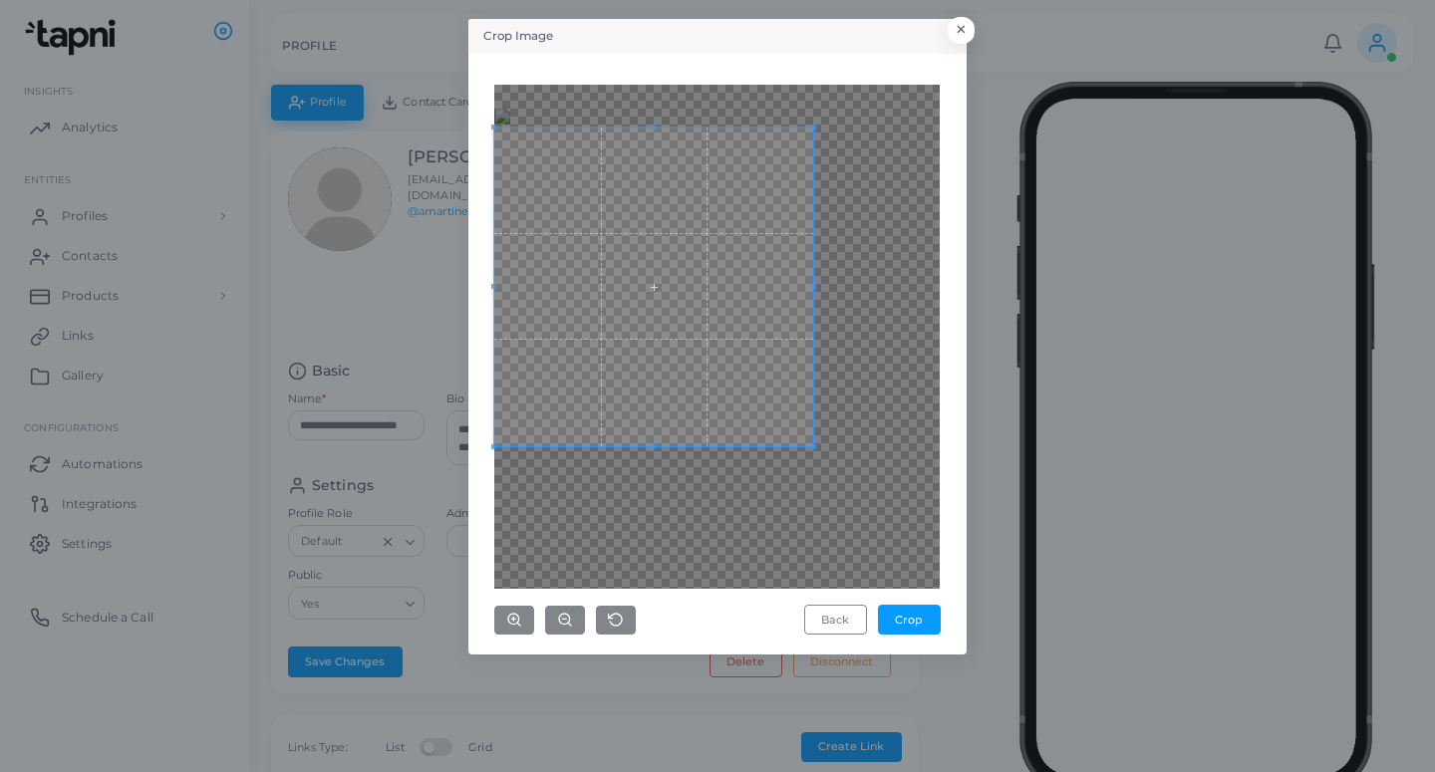
click at [723, 389] on span at bounding box center [653, 287] width 319 height 319
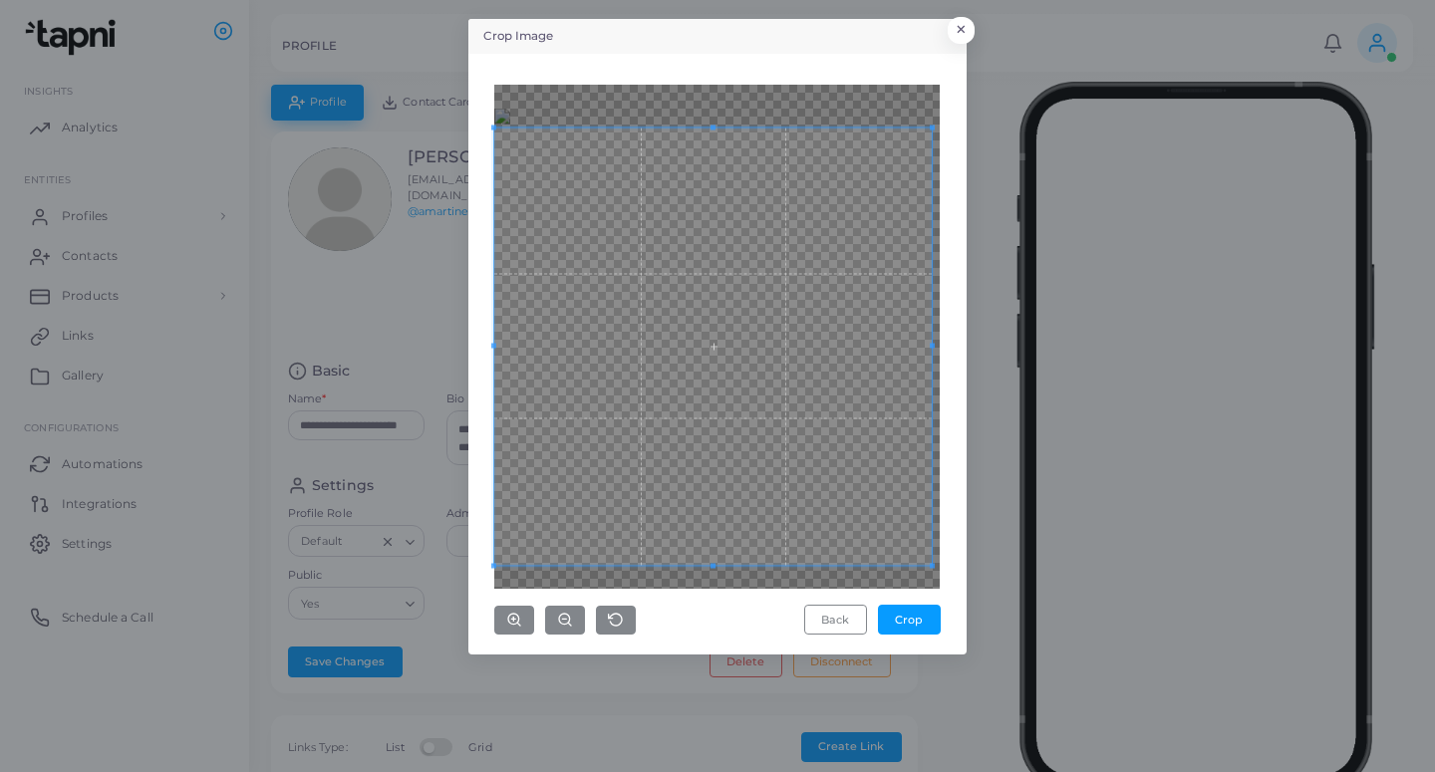
click at [975, 570] on div "Crop Image × Back Crop" at bounding box center [717, 386] width 1435 height 772
click at [948, 579] on div "Back Crop" at bounding box center [717, 354] width 476 height 579
click at [976, 102] on div "Crop Image × Back Crop" at bounding box center [717, 386] width 1435 height 772
click at [904, 616] on button "Crop" at bounding box center [909, 620] width 63 height 30
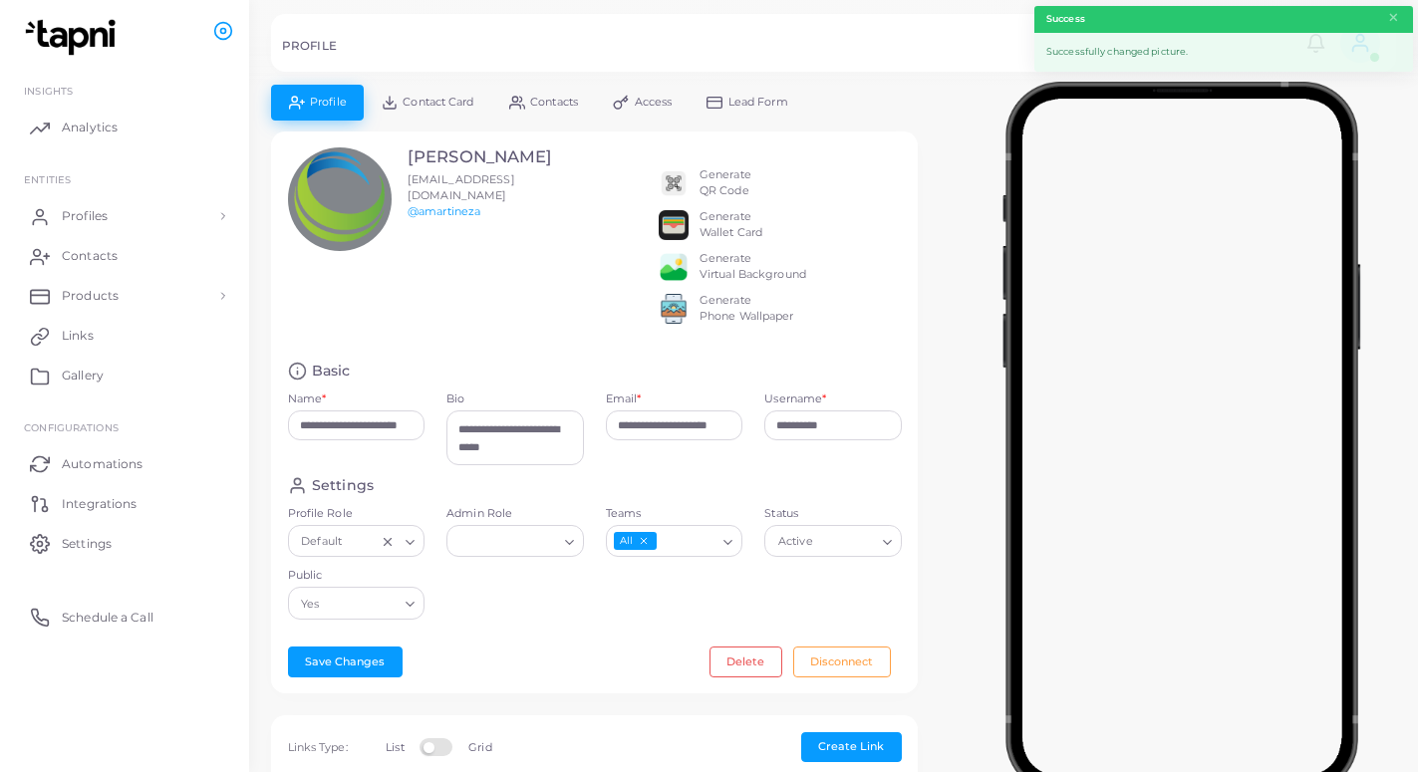
click at [755, 100] on span "Lead Form" at bounding box center [758, 102] width 60 height 11
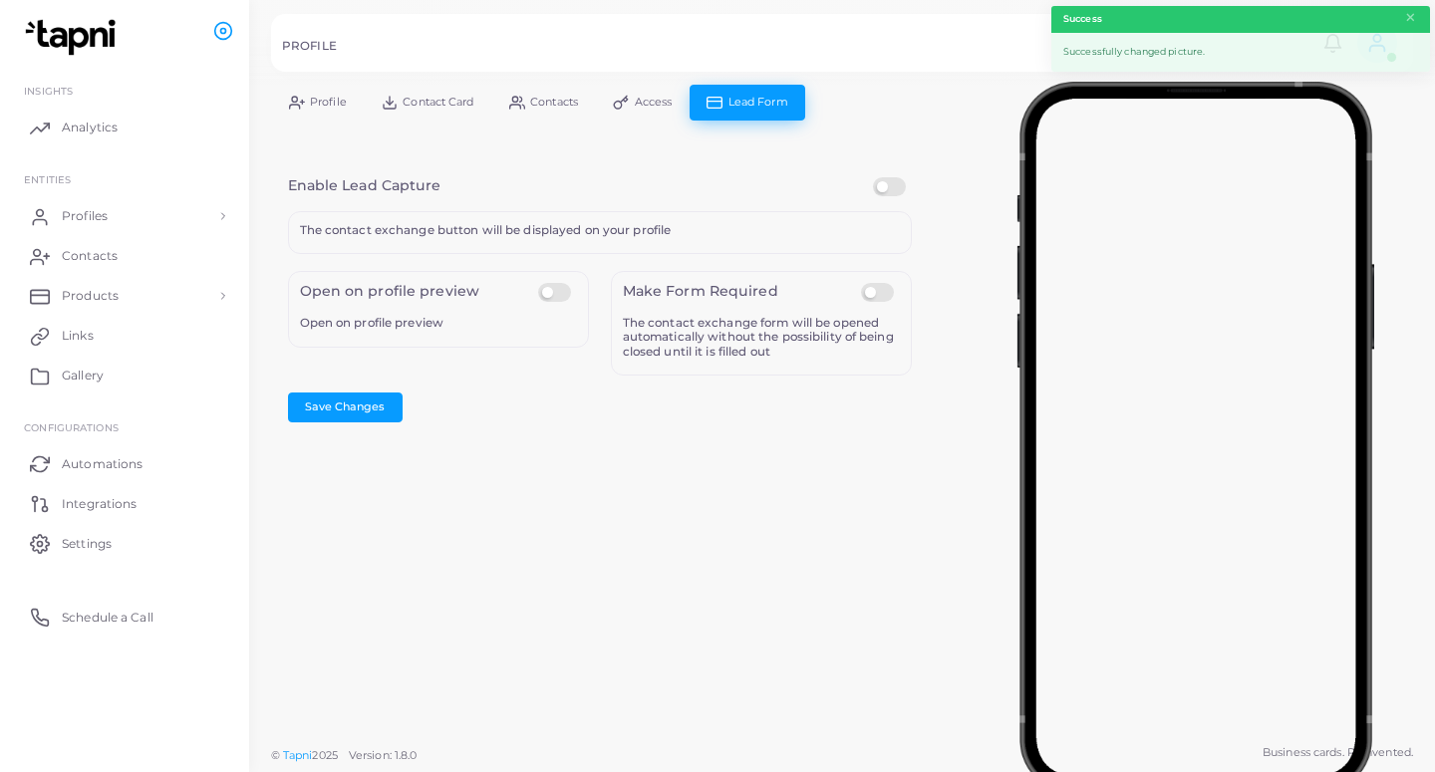
click at [890, 177] on label at bounding box center [892, 177] width 39 height 0
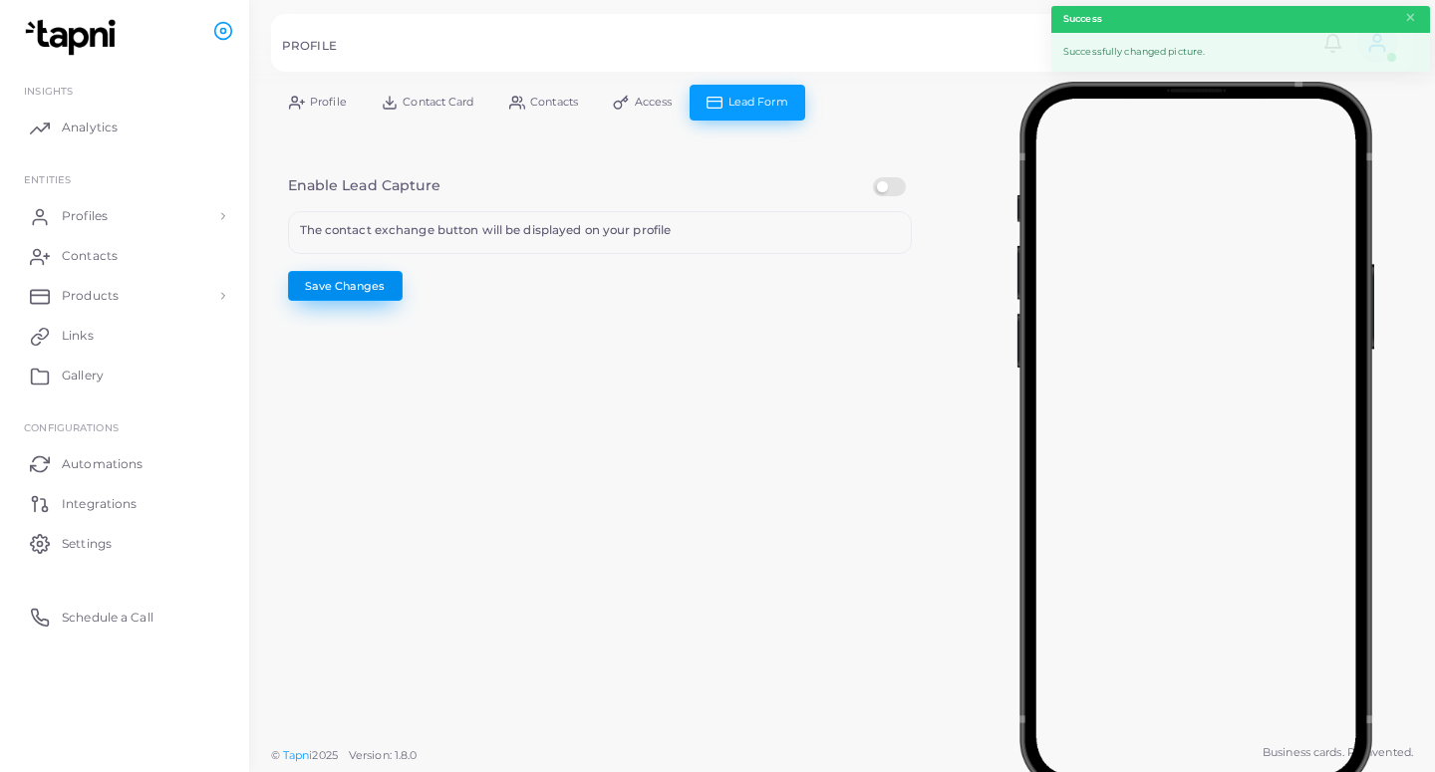
click at [382, 283] on button "Save Changes" at bounding box center [345, 286] width 115 height 30
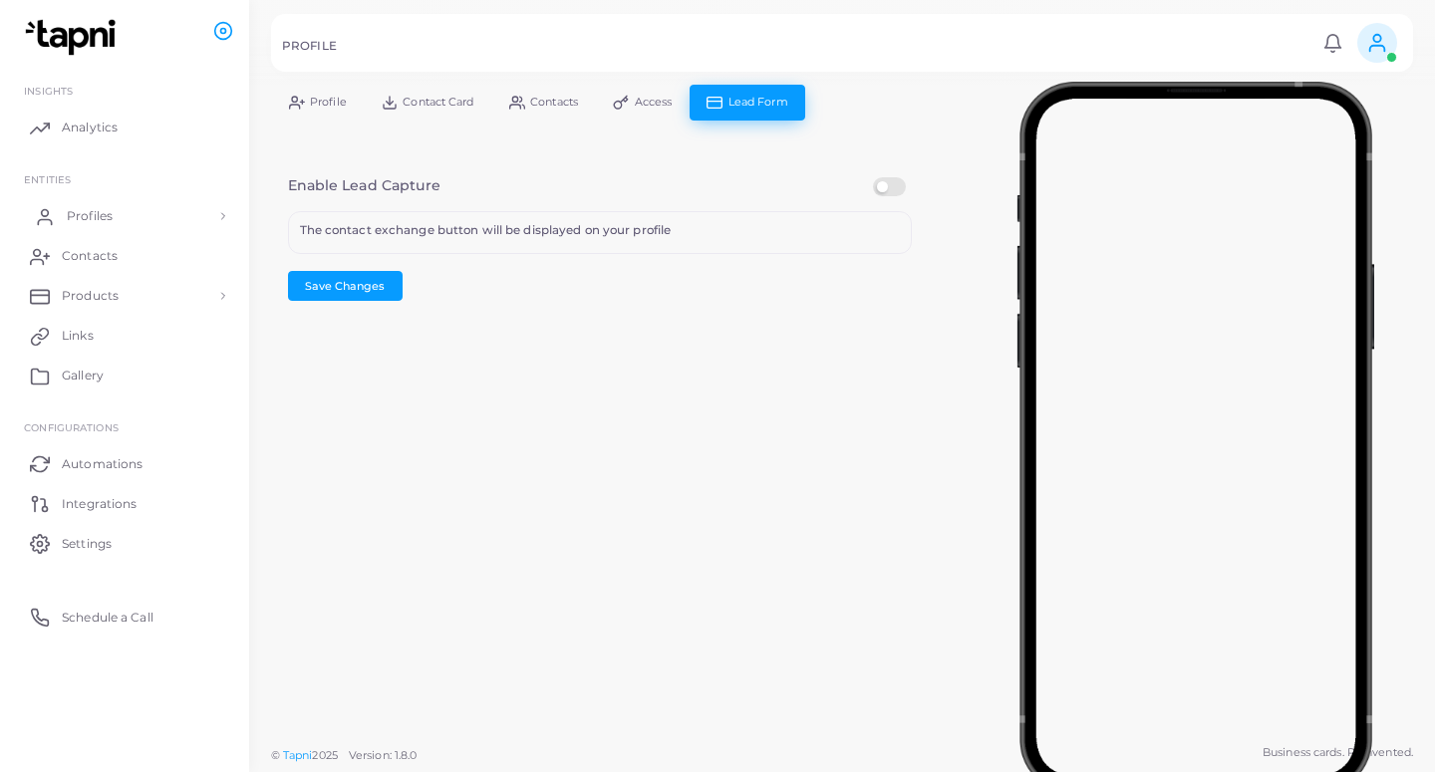
click at [92, 219] on span "Profiles" at bounding box center [90, 216] width 46 height 18
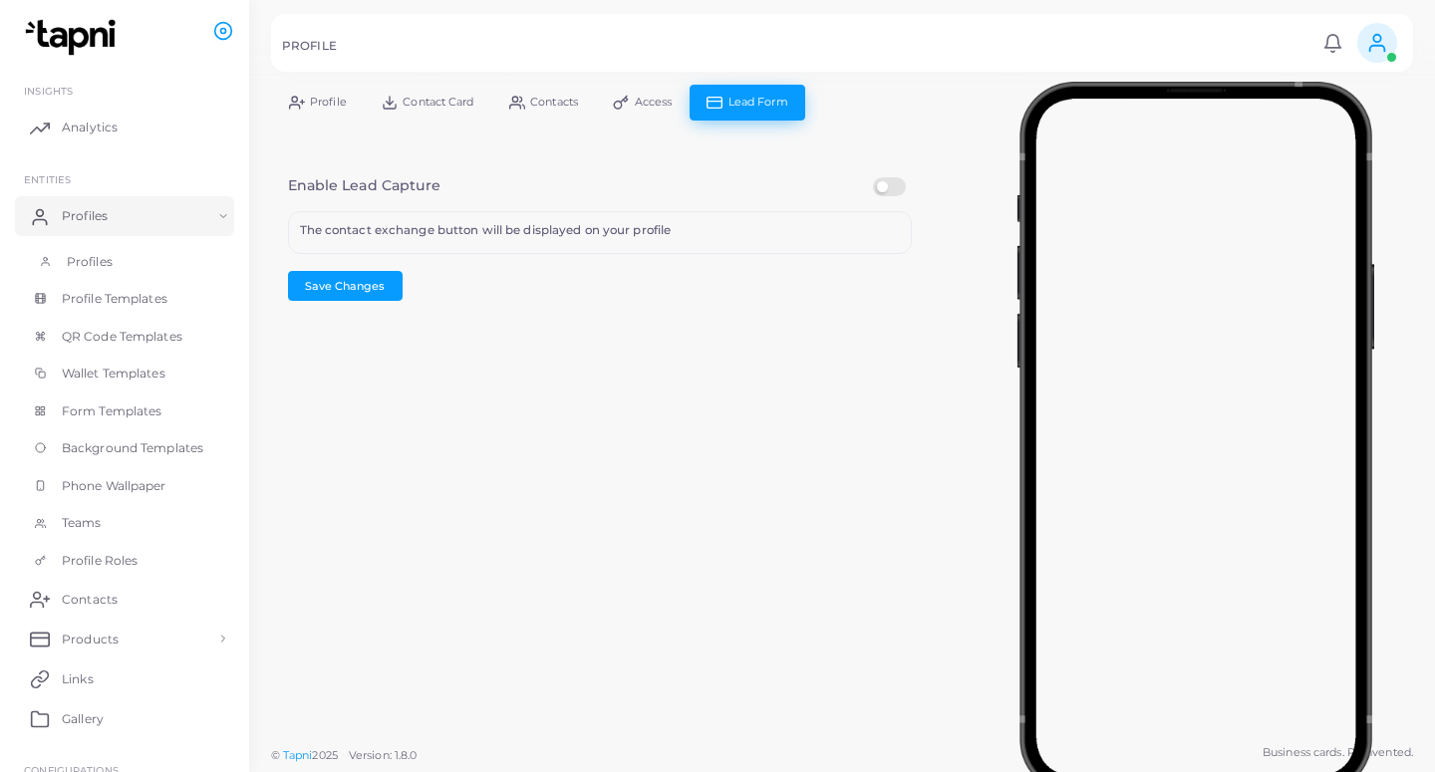
click at [114, 277] on link "Profiles" at bounding box center [124, 262] width 219 height 38
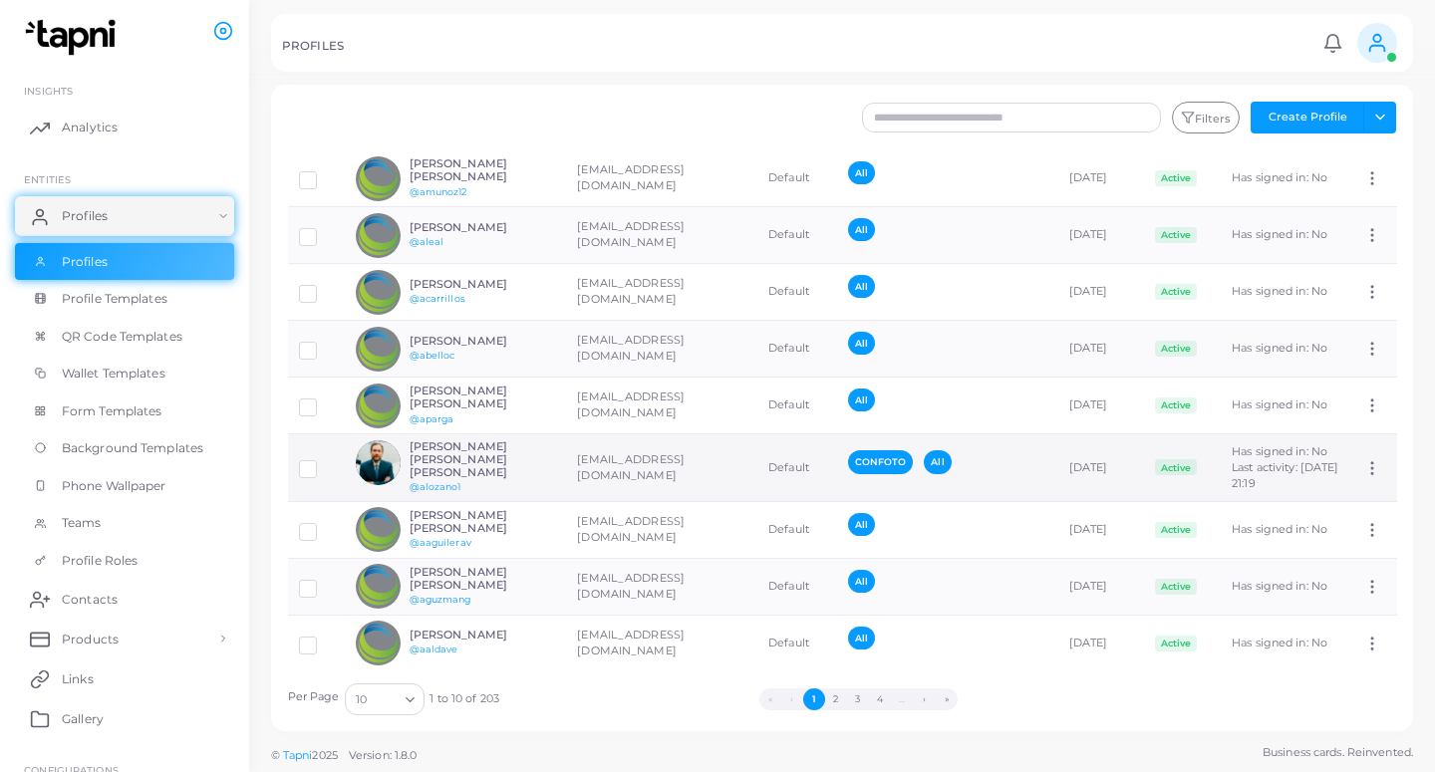
scroll to position [126, 0]
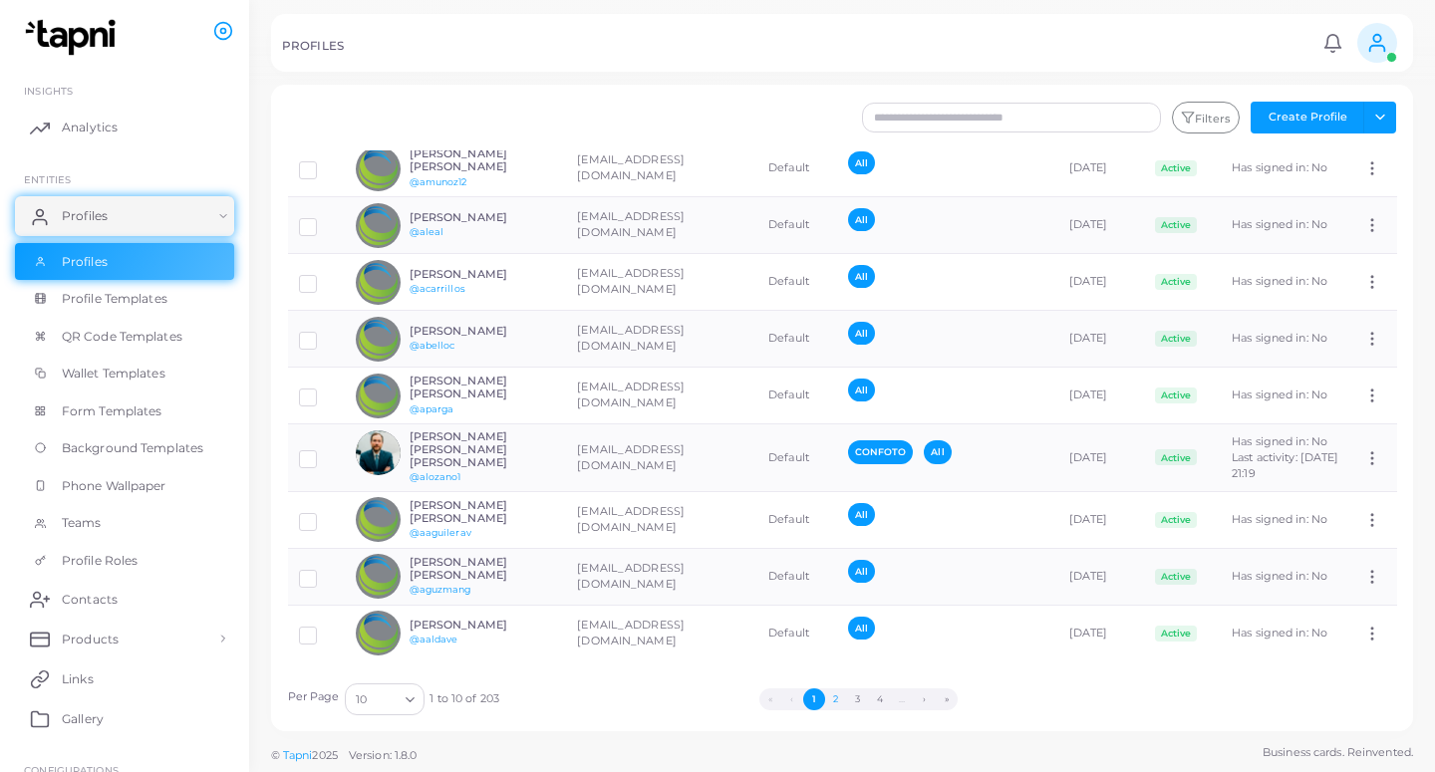
click at [841, 695] on button "2" at bounding box center [836, 699] width 22 height 22
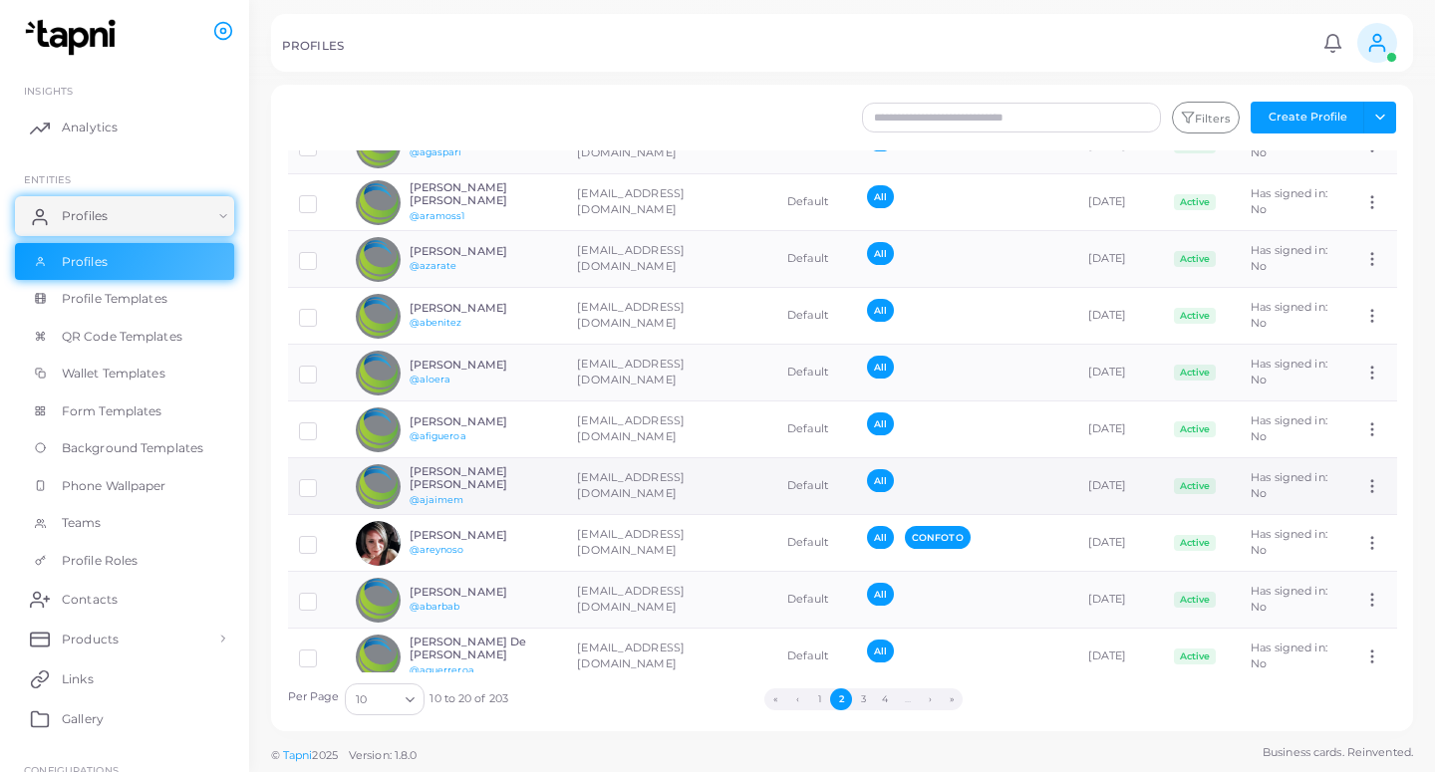
scroll to position [91, 0]
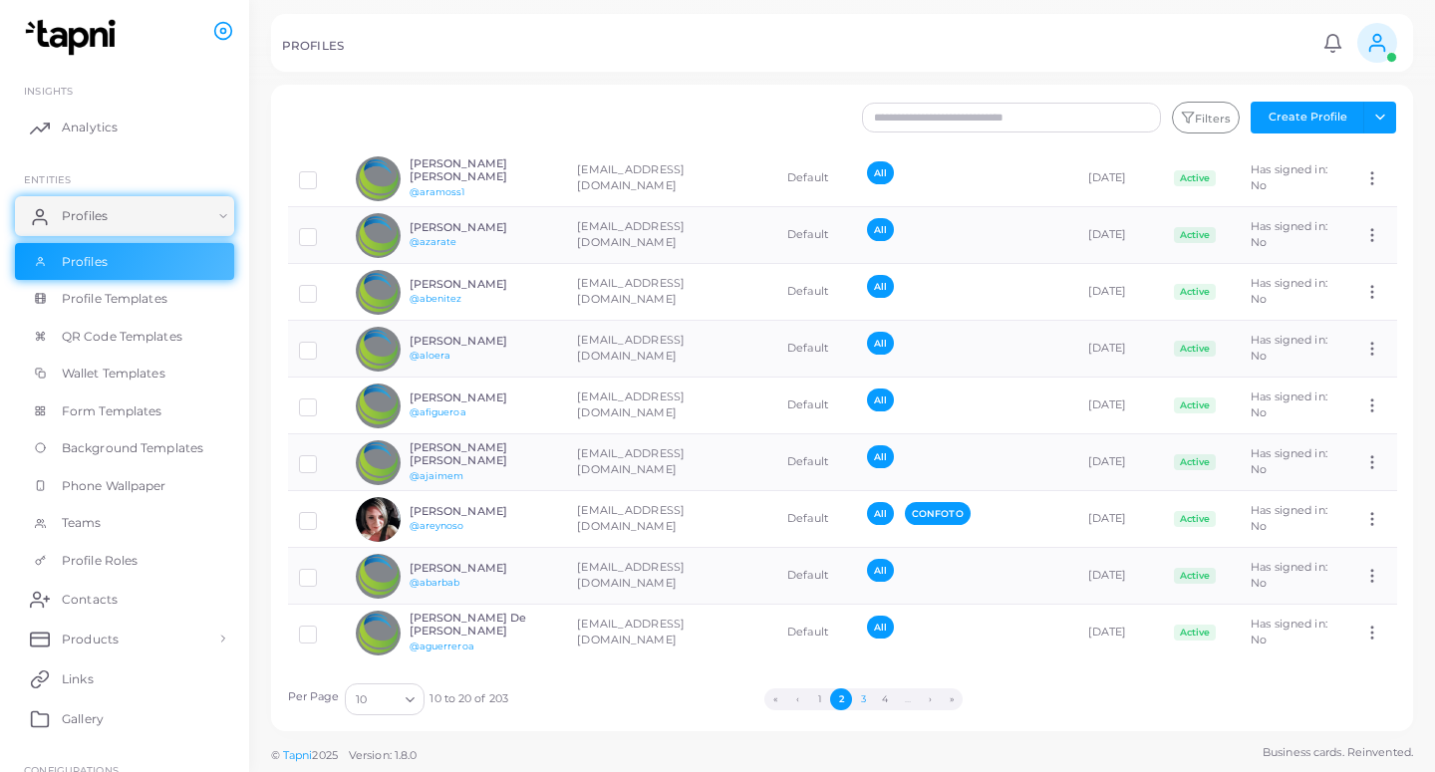
click at [865, 696] on button "3" at bounding box center [863, 699] width 22 height 22
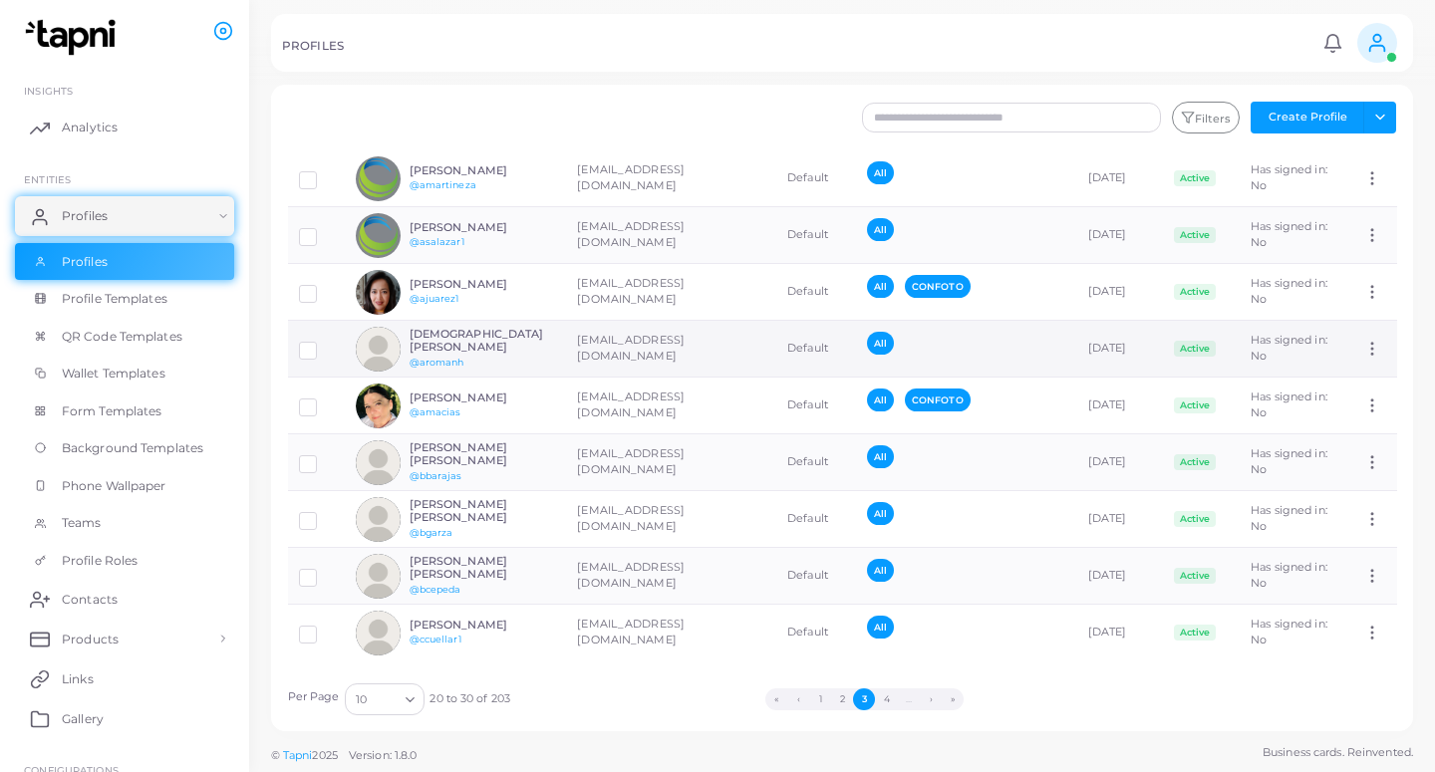
click at [580, 356] on td "[EMAIL_ADDRESS][DOMAIN_NAME]" at bounding box center [671, 349] width 210 height 57
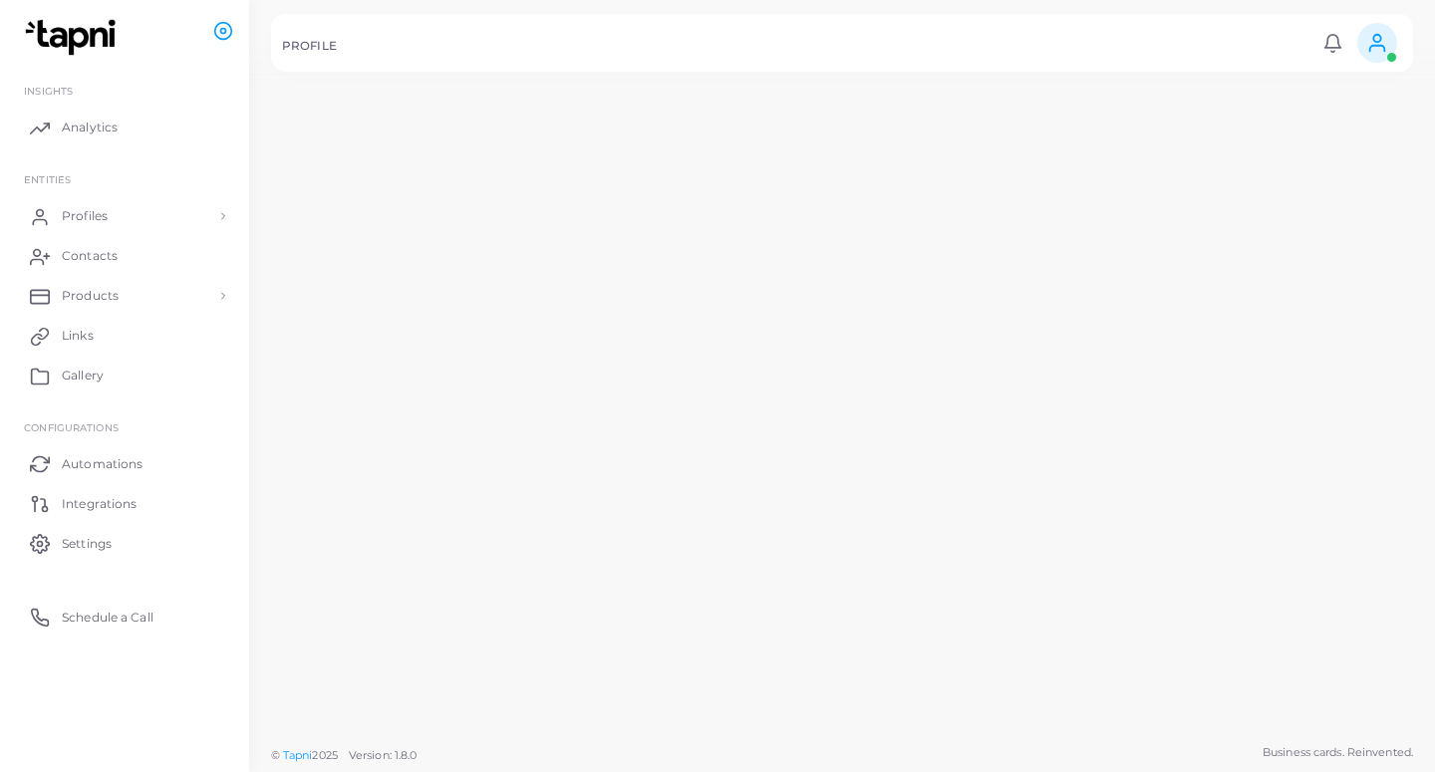
scroll to position [91, 0]
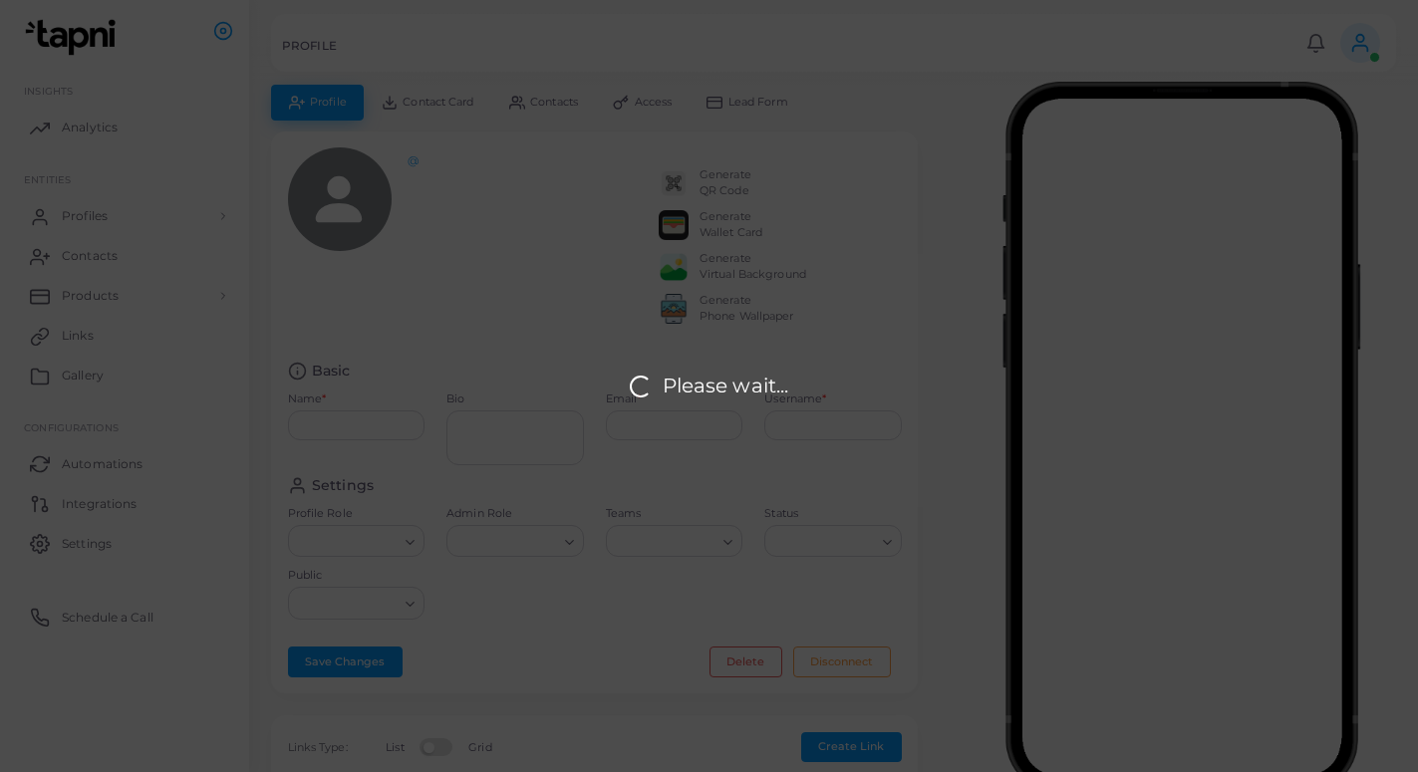
type input "**********"
type textarea "**********"
type input "**********"
type input "*******"
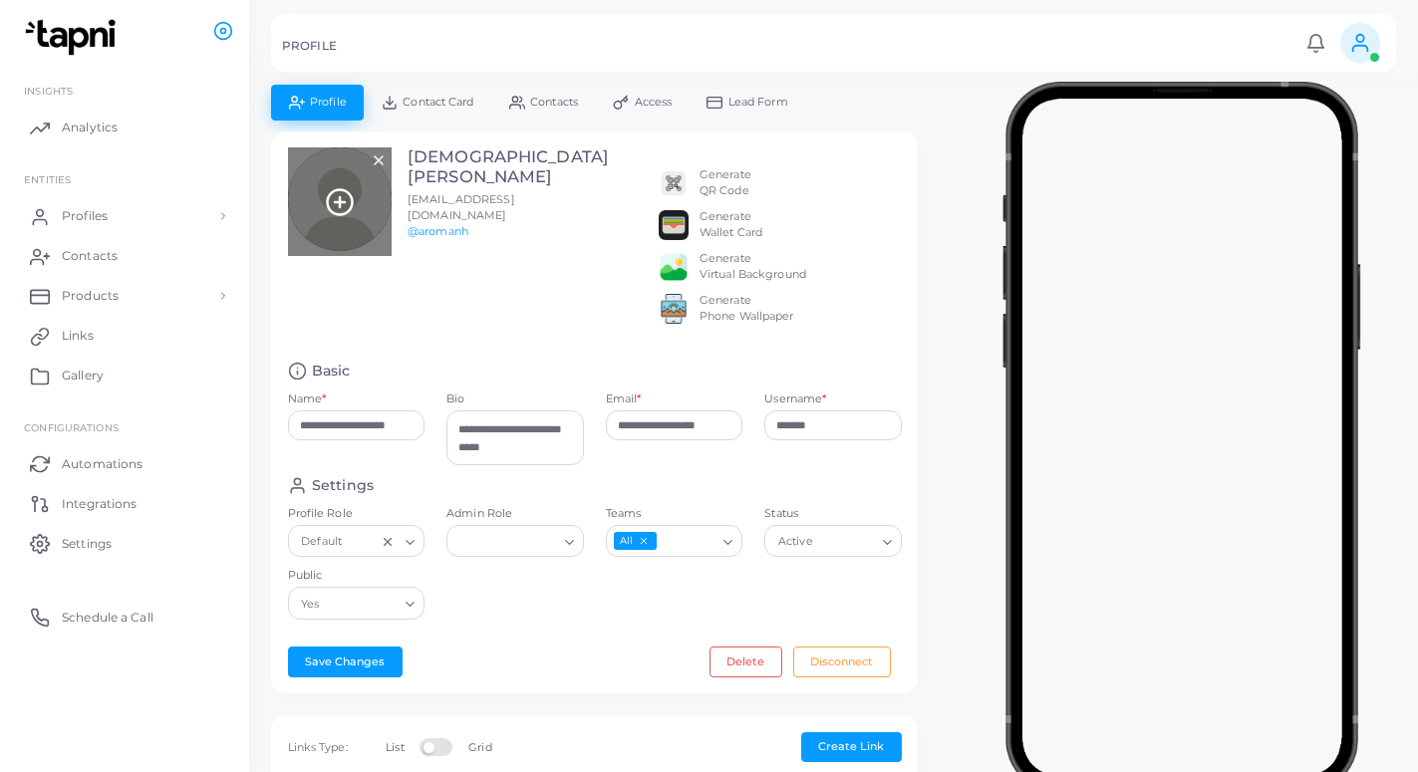
click at [344, 187] on icon at bounding box center [340, 202] width 30 height 30
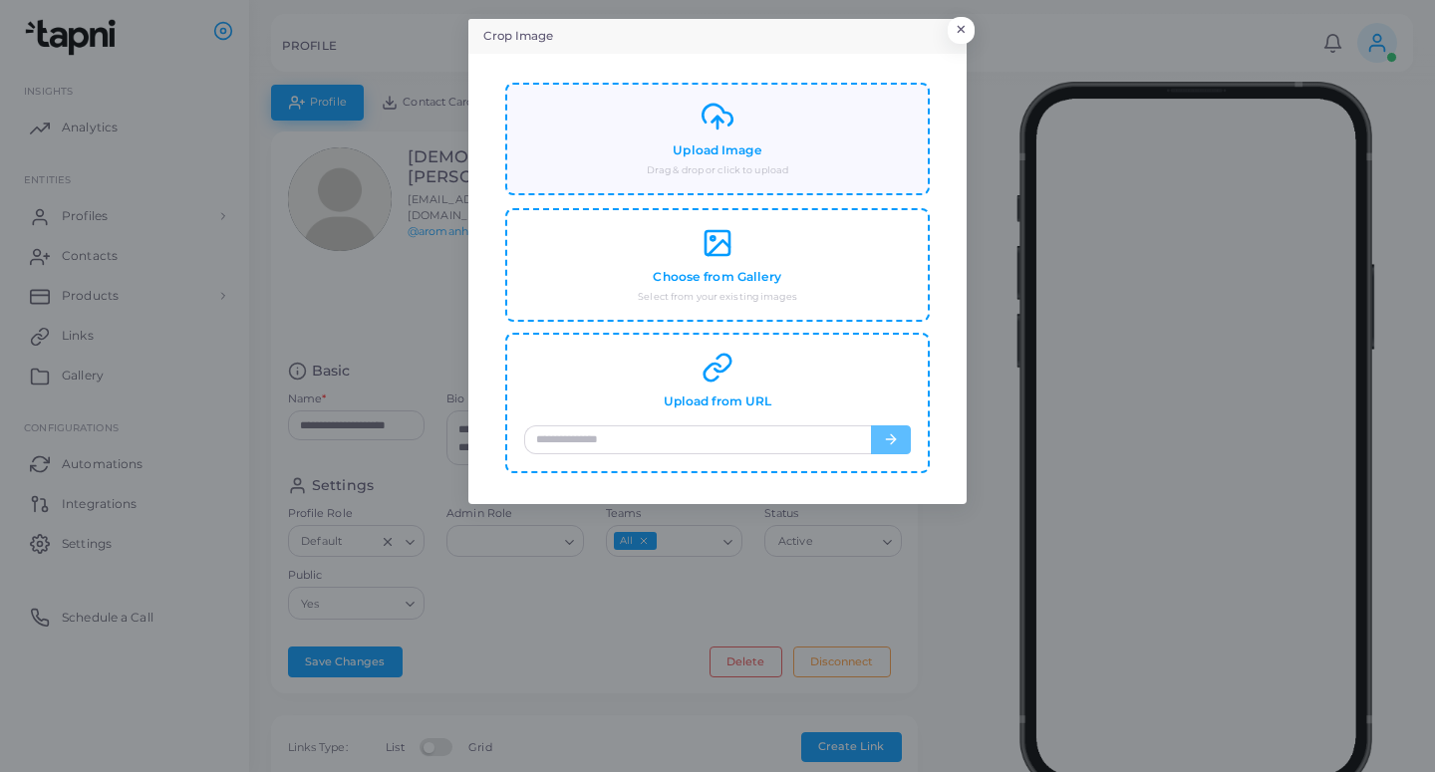
click at [784, 146] on div "Upload Image Drag & drop or click to upload" at bounding box center [717, 139] width 387 height 77
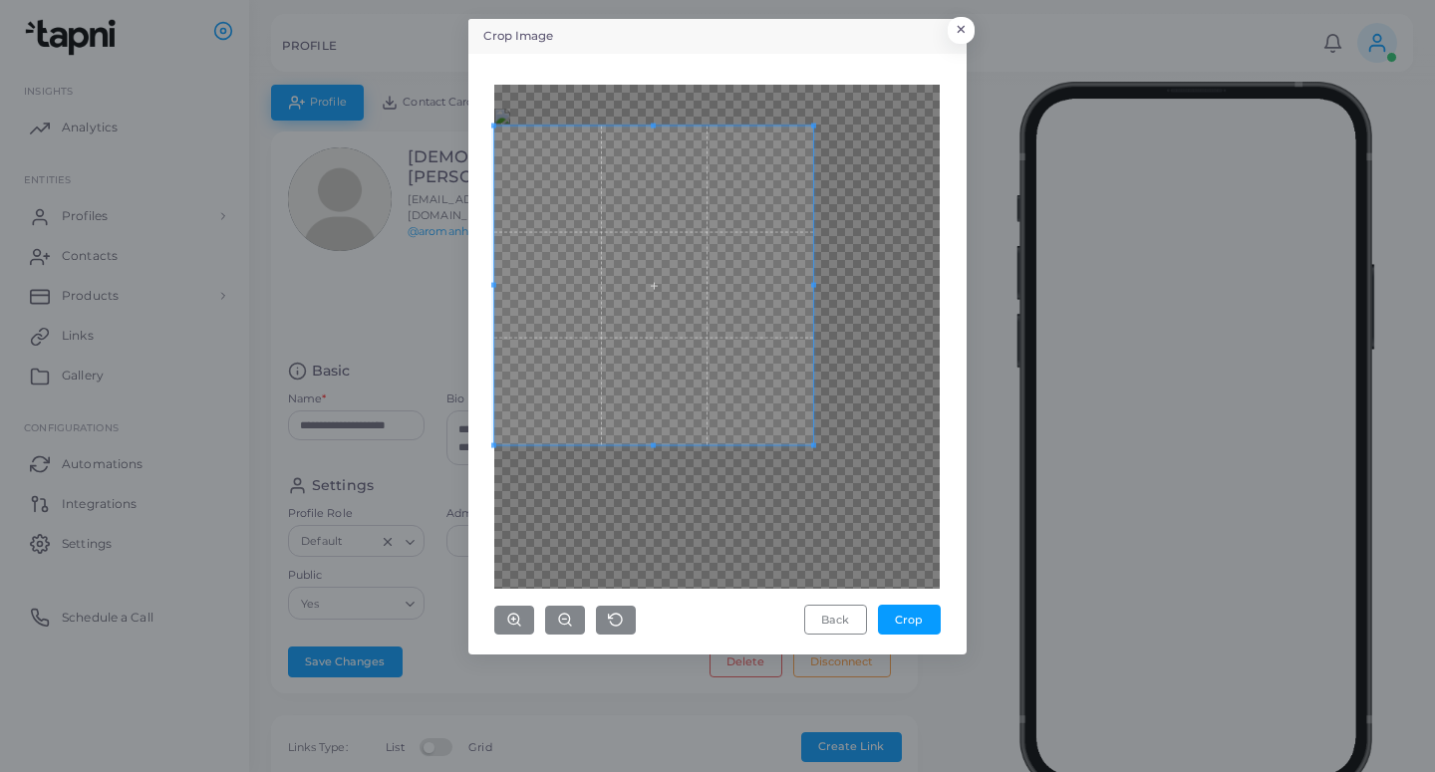
click at [656, 318] on span at bounding box center [653, 285] width 319 height 319
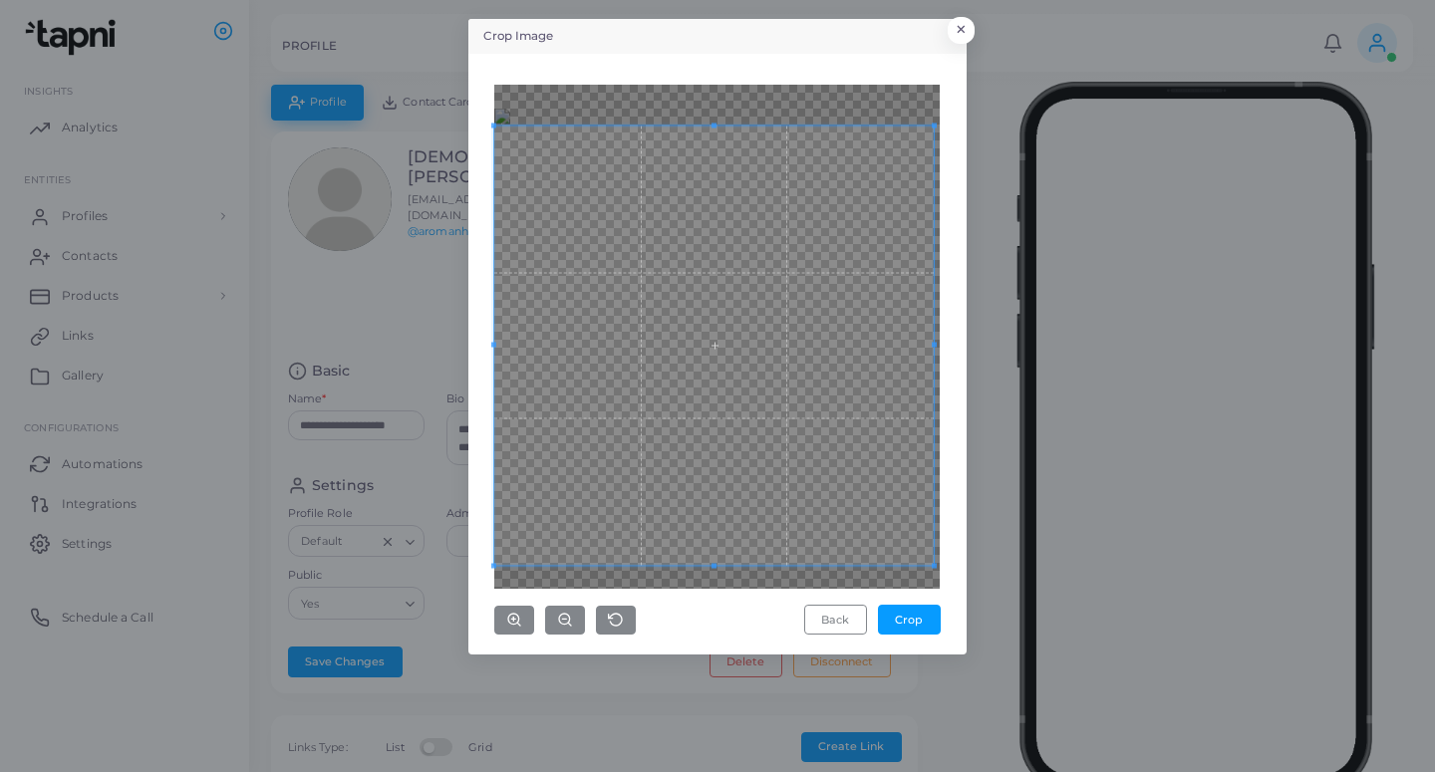
click at [970, 619] on div "Crop Image × Back Crop" at bounding box center [717, 386] width 1435 height 772
click at [945, 578] on div "Back Crop" at bounding box center [717, 354] width 476 height 579
click at [942, 121] on div "Back Crop" at bounding box center [717, 354] width 476 height 579
click at [945, 126] on div "Back Crop" at bounding box center [717, 354] width 476 height 579
click at [948, 129] on div "Back Crop" at bounding box center [717, 354] width 476 height 579
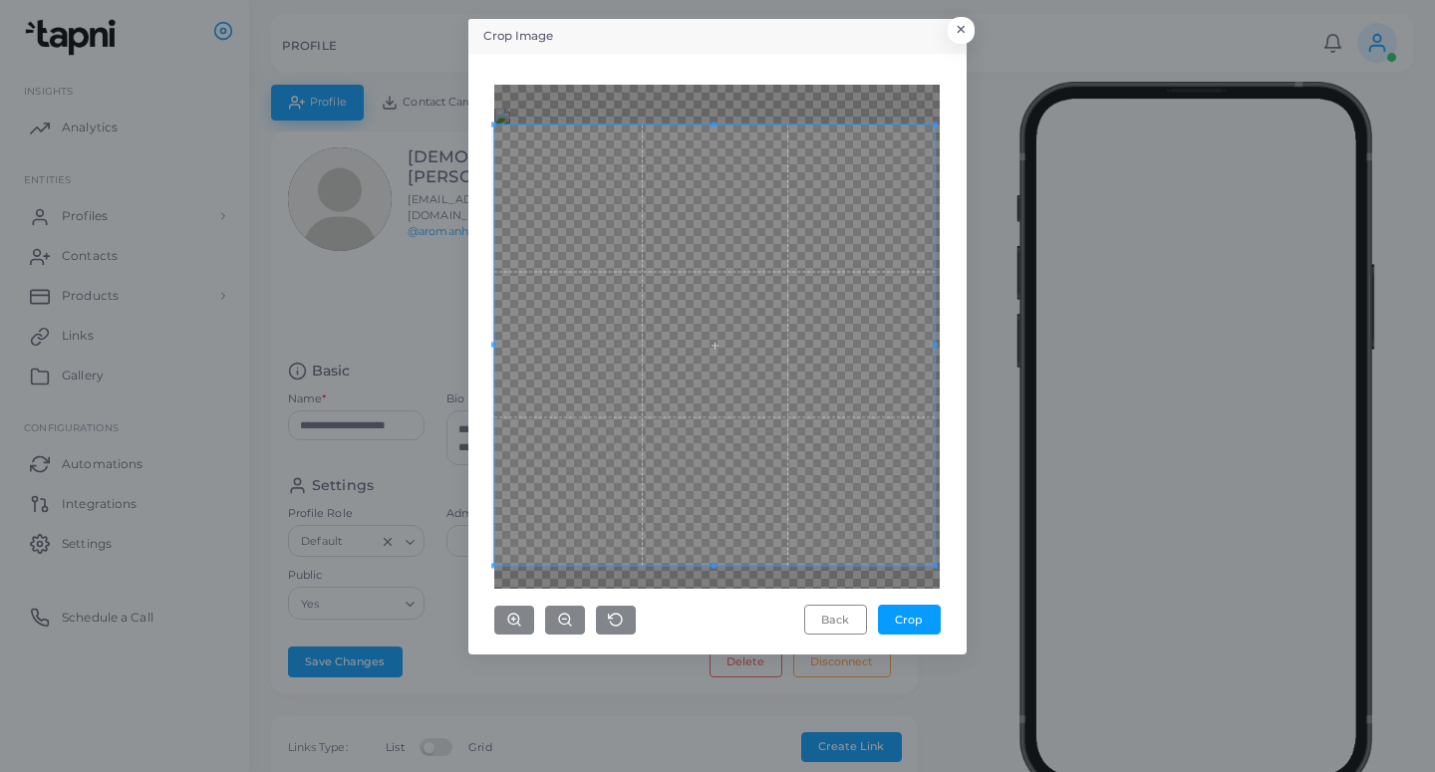
click at [940, 124] on div at bounding box center [716, 337] width 445 height 504
click at [892, 624] on button "Crop" at bounding box center [909, 620] width 63 height 30
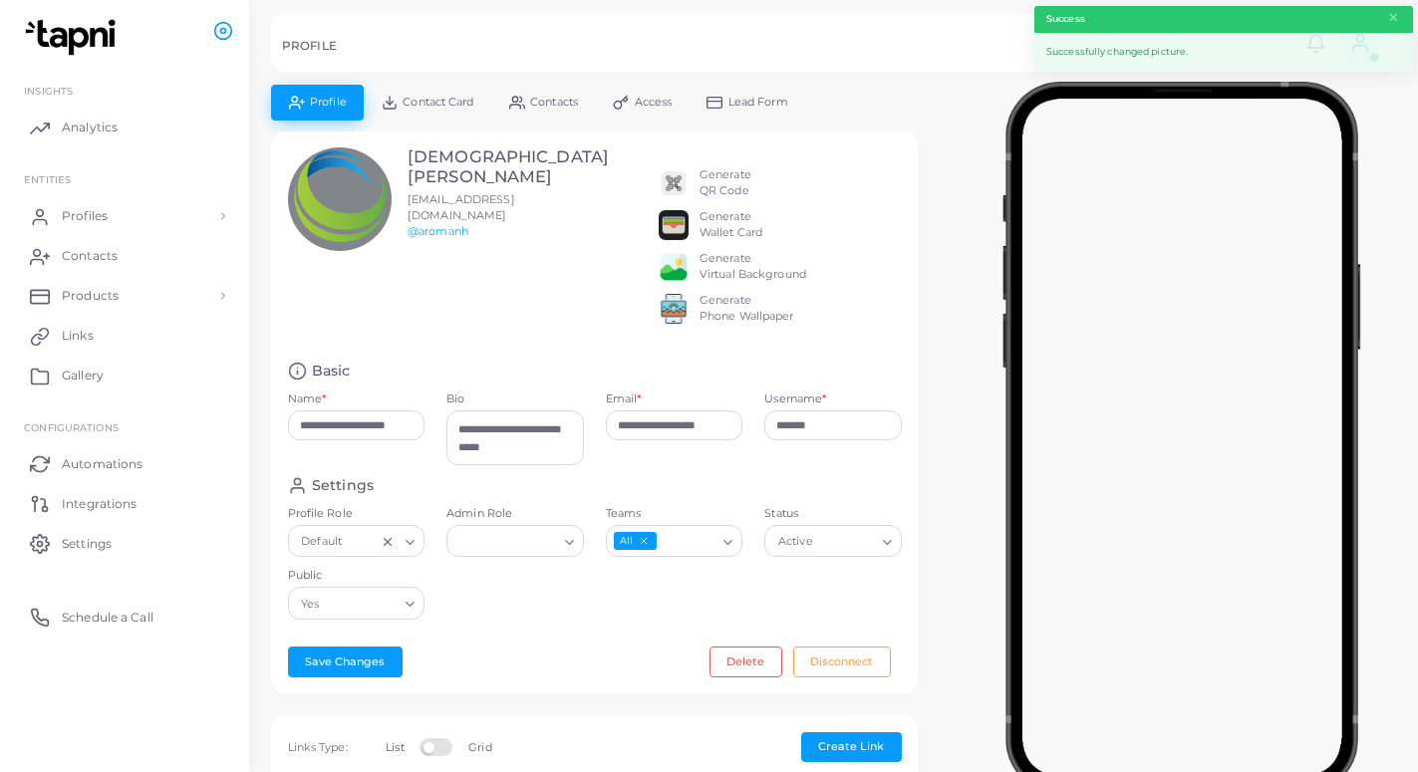
click at [748, 103] on span "Lead Form" at bounding box center [758, 102] width 60 height 11
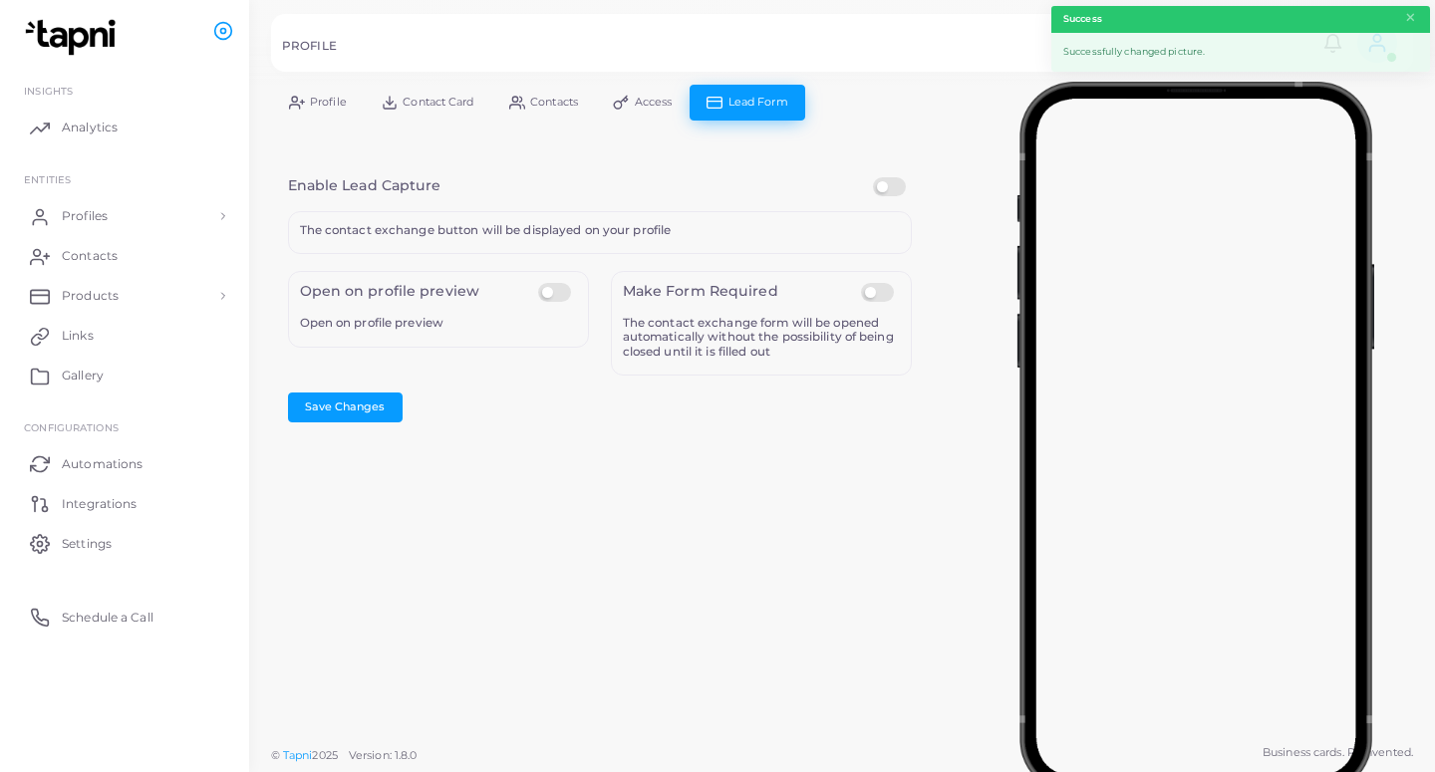
click at [884, 177] on label at bounding box center [892, 177] width 39 height 0
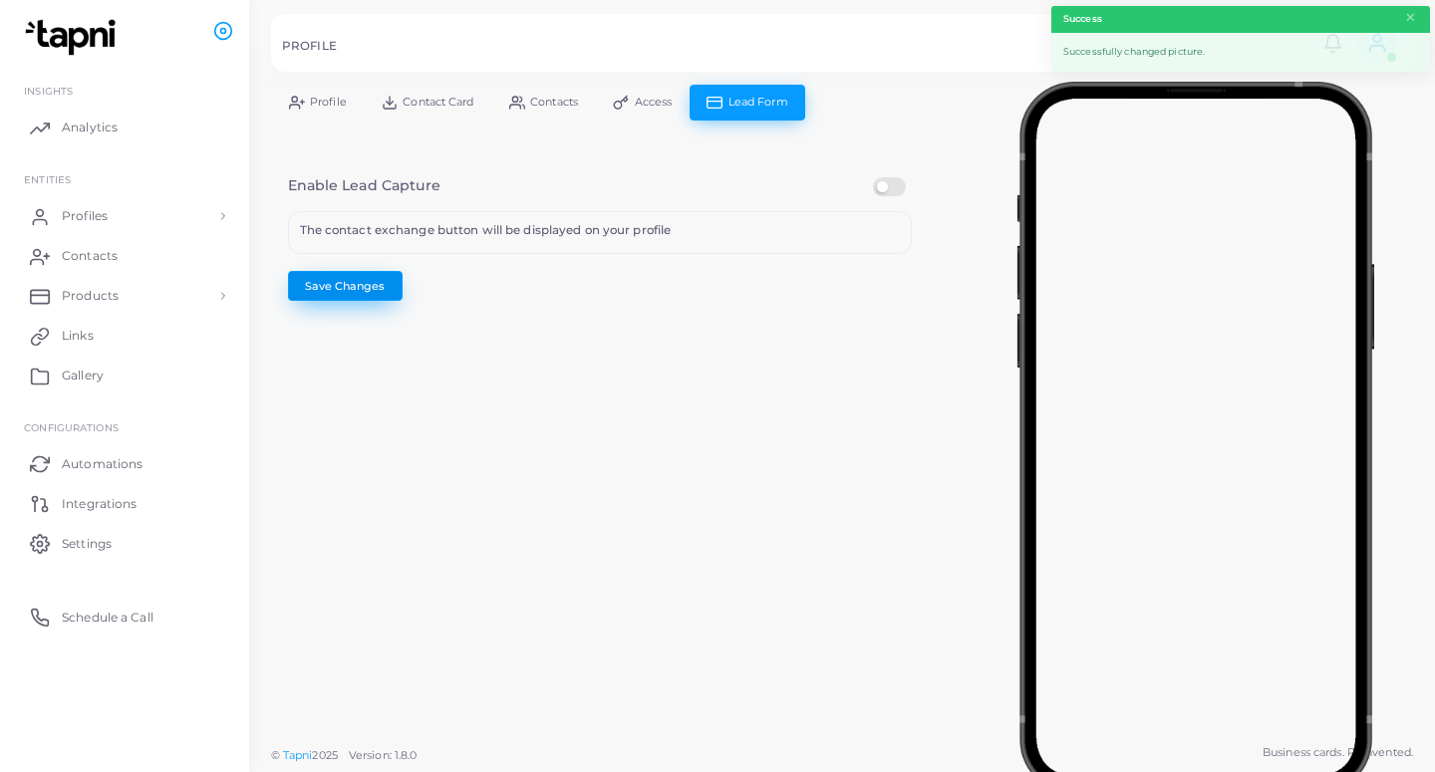
click at [345, 294] on button "Save Changes" at bounding box center [345, 286] width 115 height 30
click at [166, 205] on link "Profiles" at bounding box center [124, 216] width 219 height 40
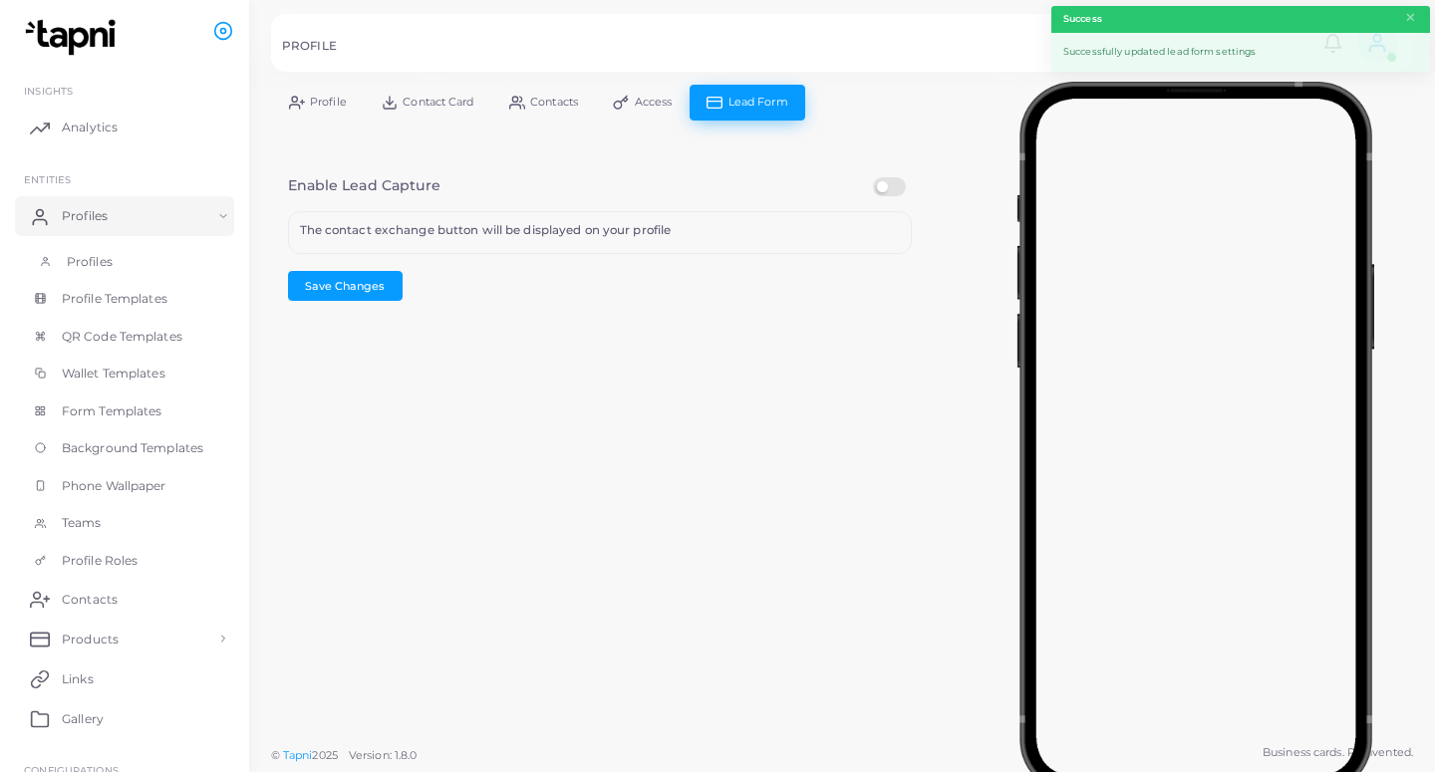
drag, startPoint x: 175, startPoint y: 257, endPoint x: 205, endPoint y: 267, distance: 31.5
click at [175, 260] on link "Profiles" at bounding box center [124, 262] width 219 height 38
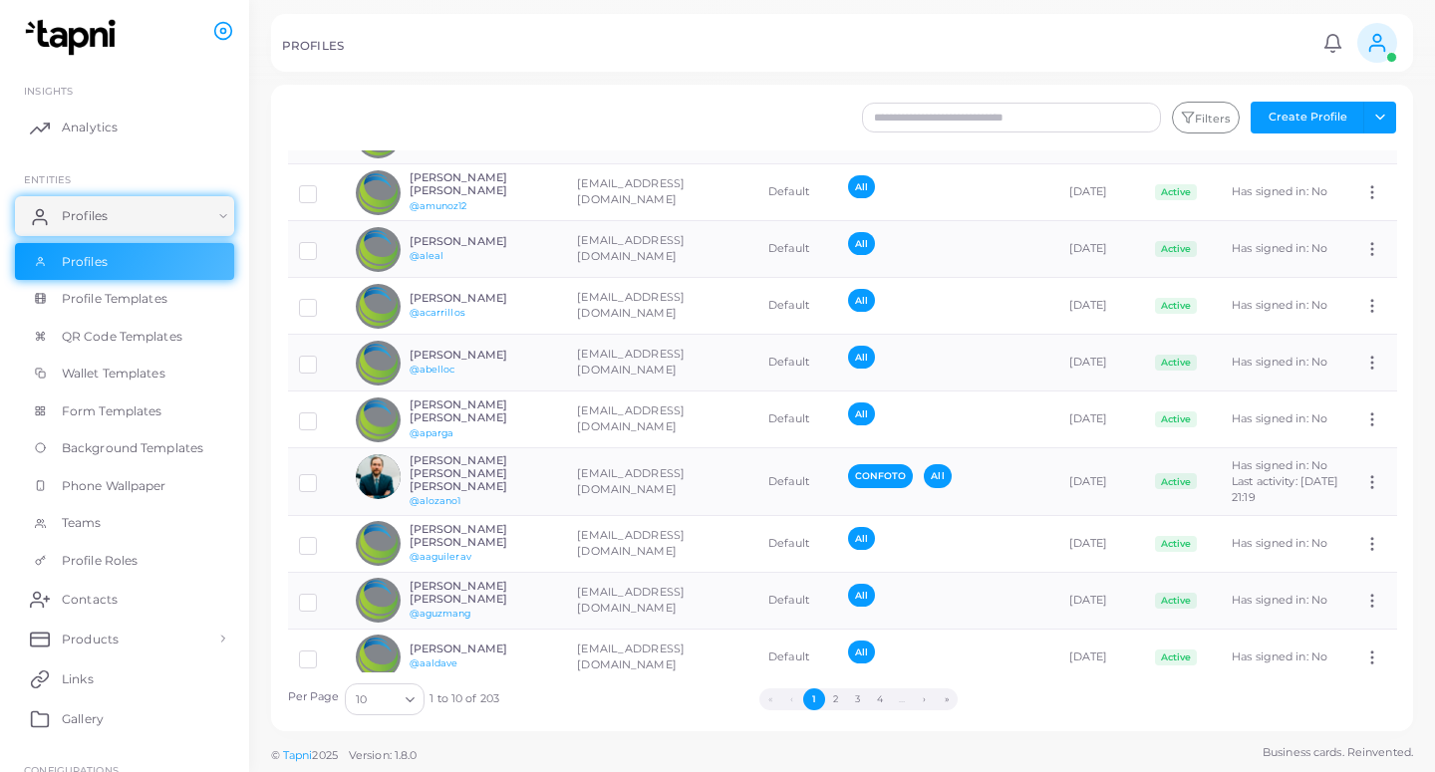
scroll to position [84, 0]
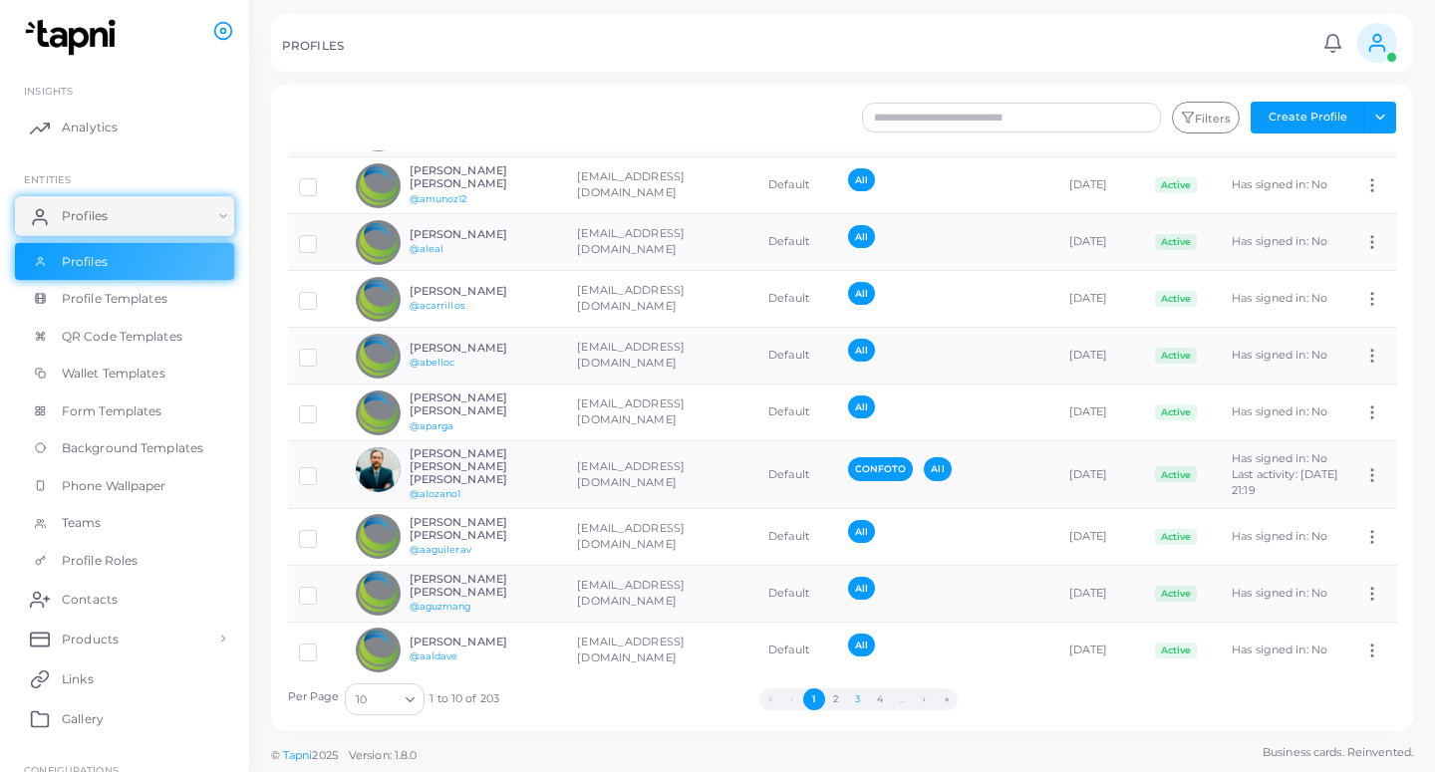
click at [854, 705] on button "3" at bounding box center [858, 699] width 22 height 22
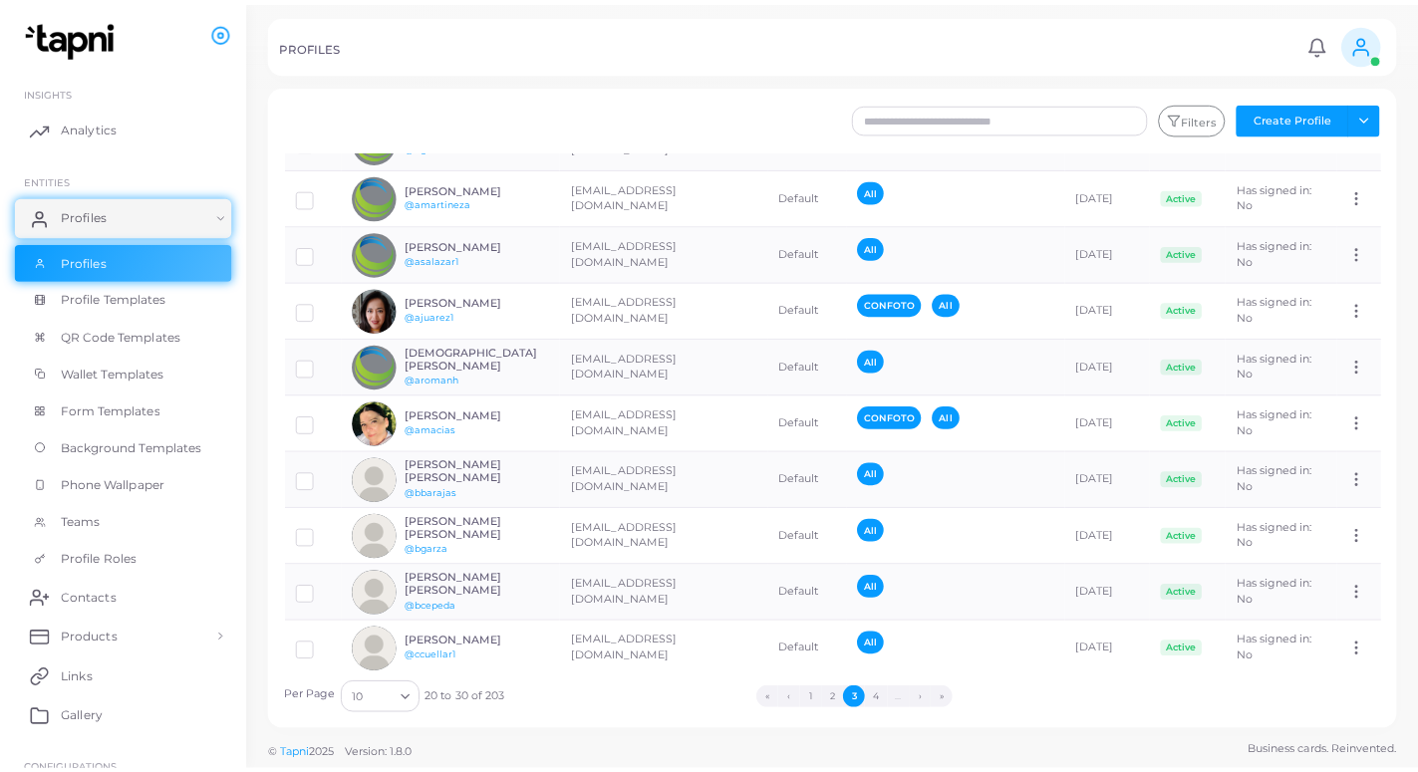
scroll to position [91, 0]
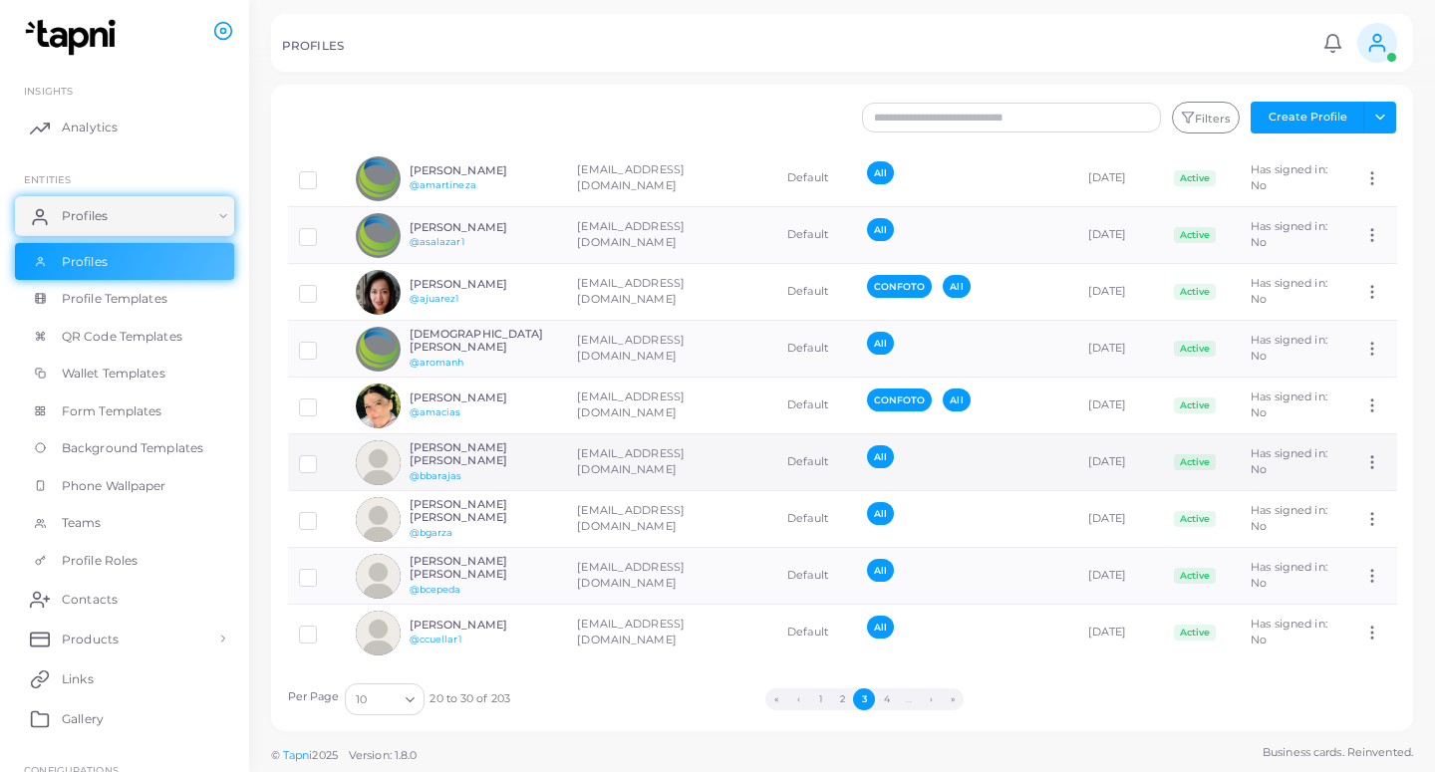
click at [598, 453] on td "[EMAIL_ADDRESS][DOMAIN_NAME]" at bounding box center [671, 462] width 210 height 57
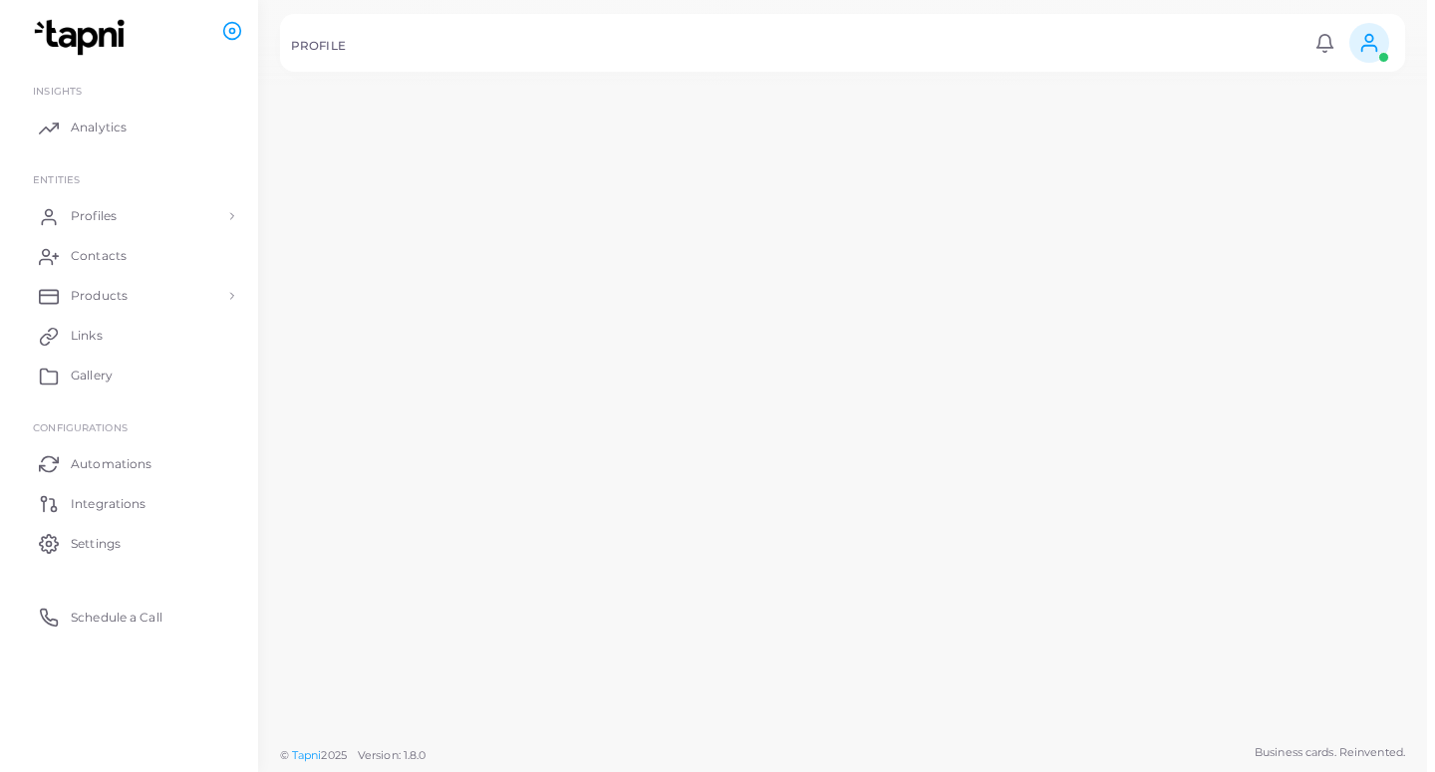
scroll to position [91, 0]
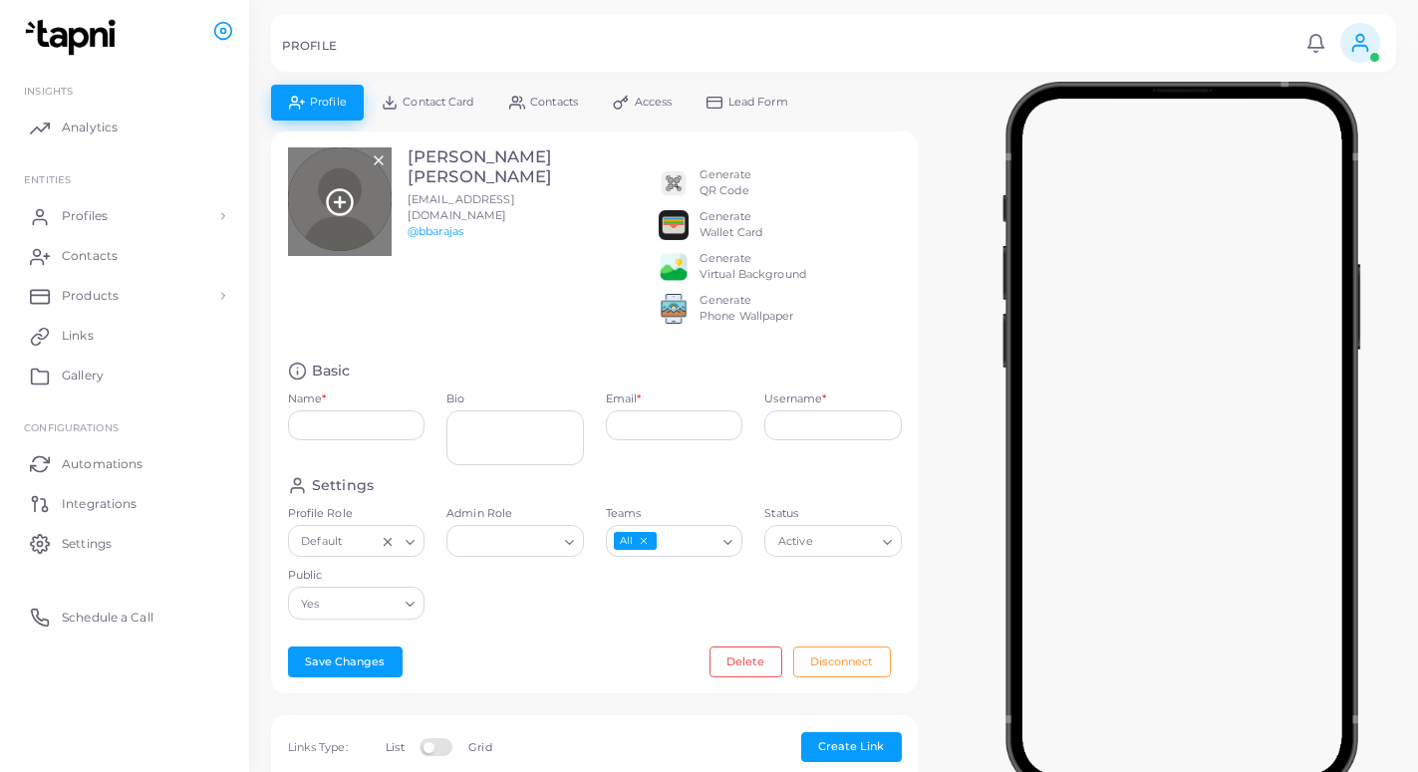
type input "**********"
type textarea "**********"
type input "**********"
type input "********"
click at [344, 212] on icon at bounding box center [340, 202] width 30 height 30
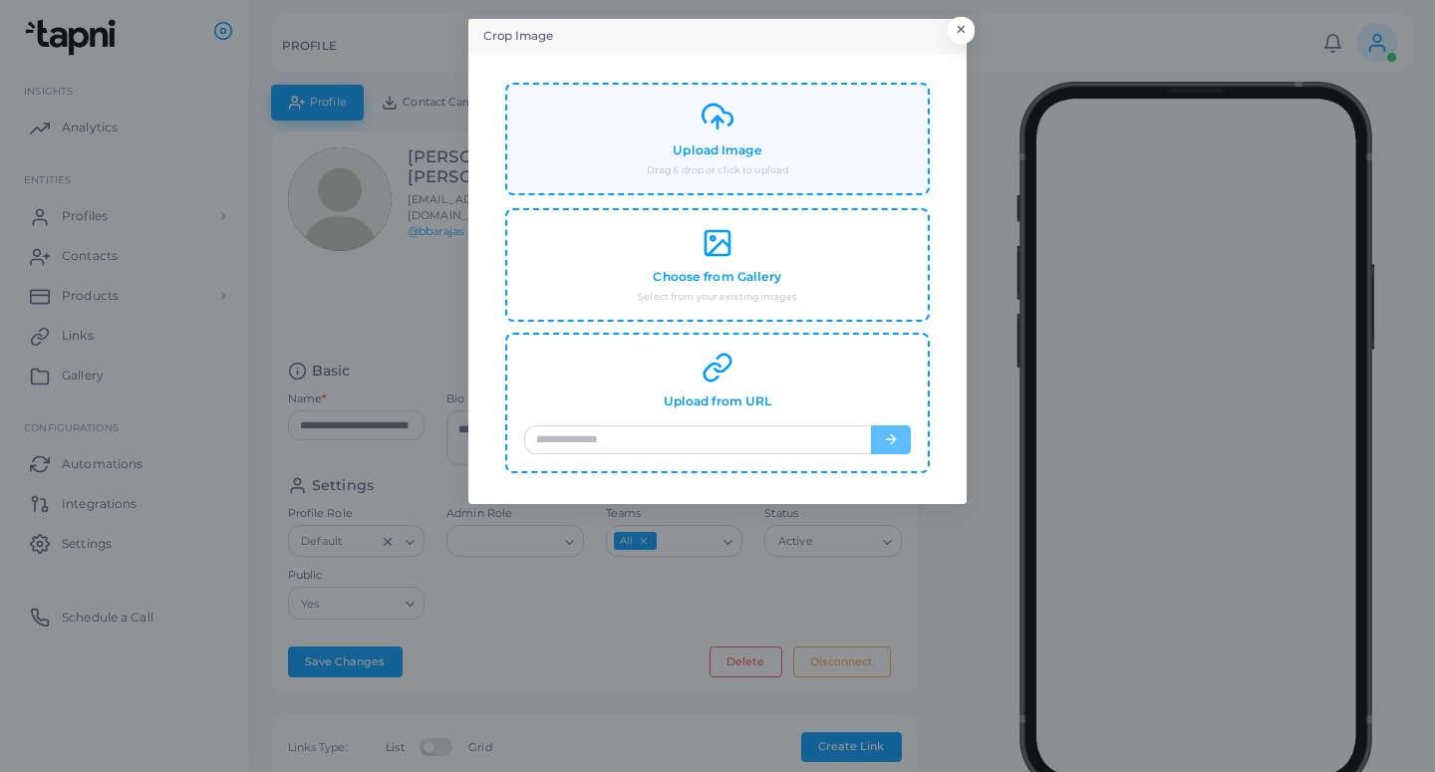
click at [763, 135] on div "Upload Image Drag & drop or click to upload" at bounding box center [717, 139] width 387 height 77
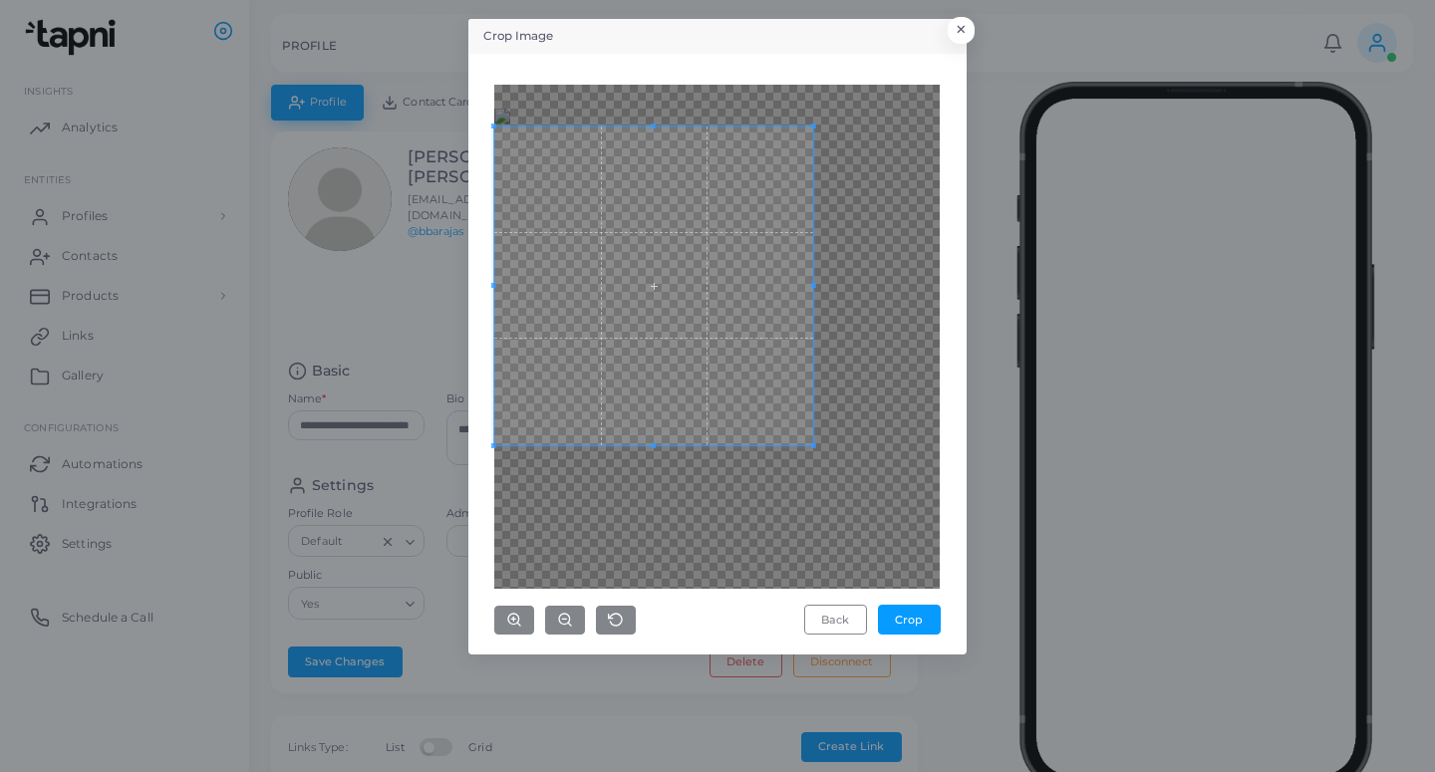
click at [736, 428] on span at bounding box center [653, 286] width 319 height 319
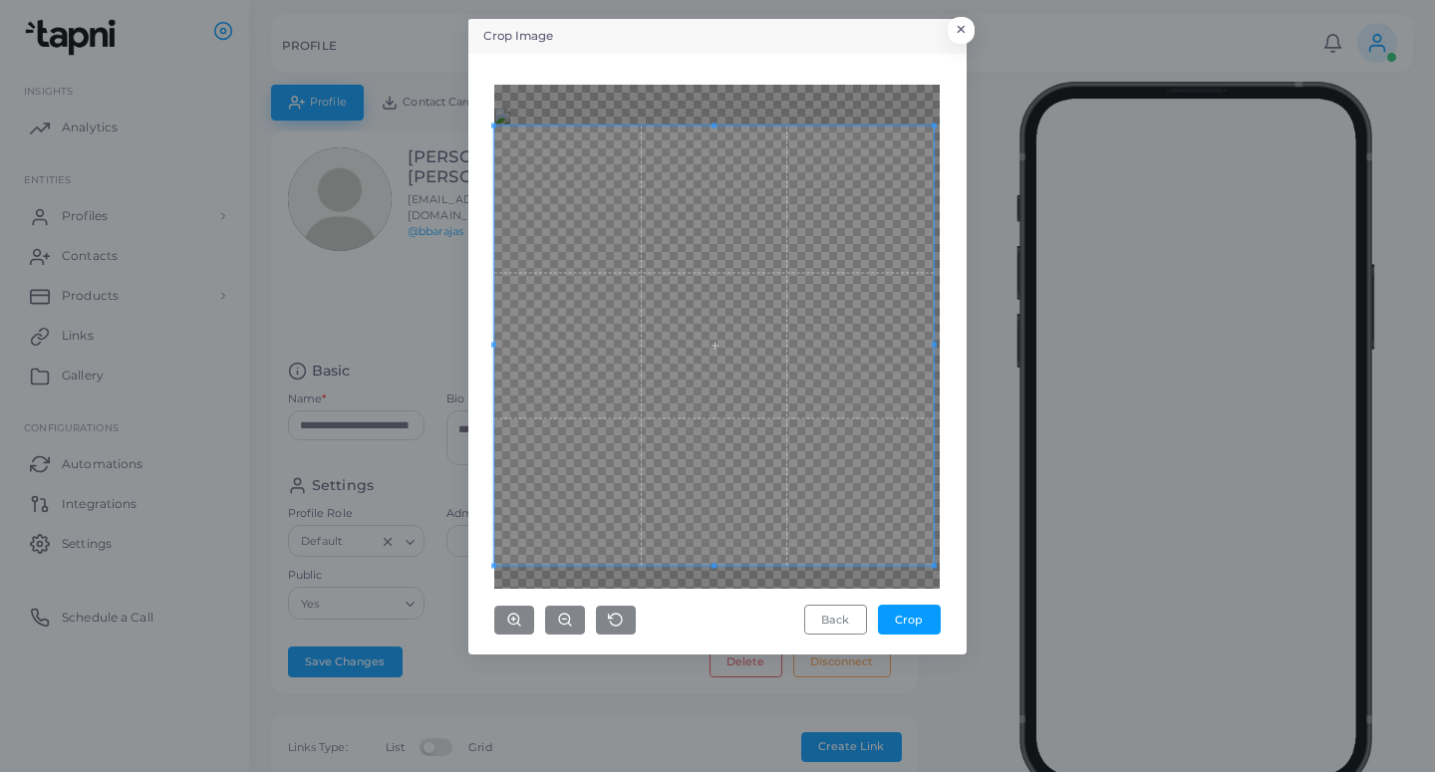
click at [943, 621] on div "Back Crop" at bounding box center [717, 354] width 476 height 579
click at [926, 612] on button "Crop" at bounding box center [909, 620] width 63 height 30
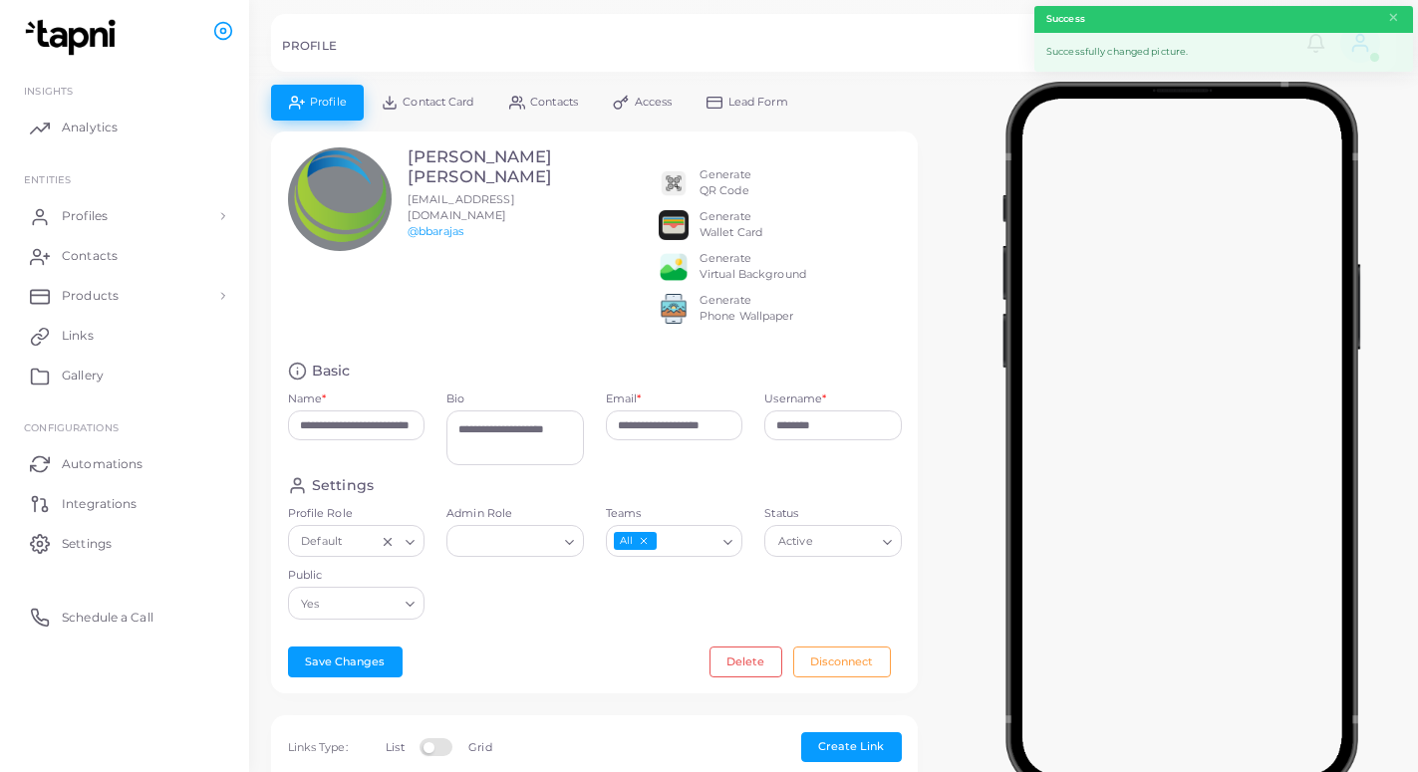
click at [768, 107] on span "Lead Form" at bounding box center [758, 102] width 60 height 11
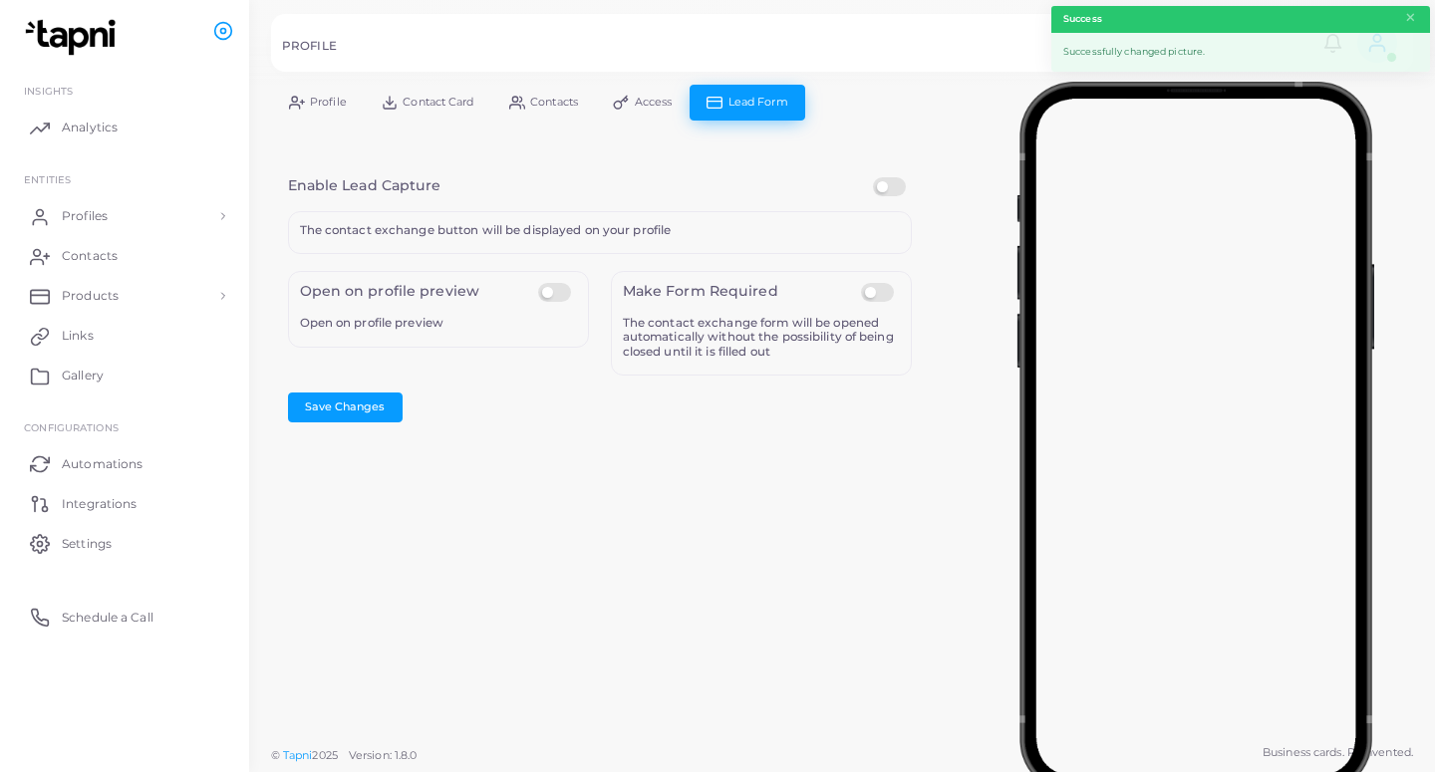
click at [882, 177] on label at bounding box center [892, 177] width 39 height 0
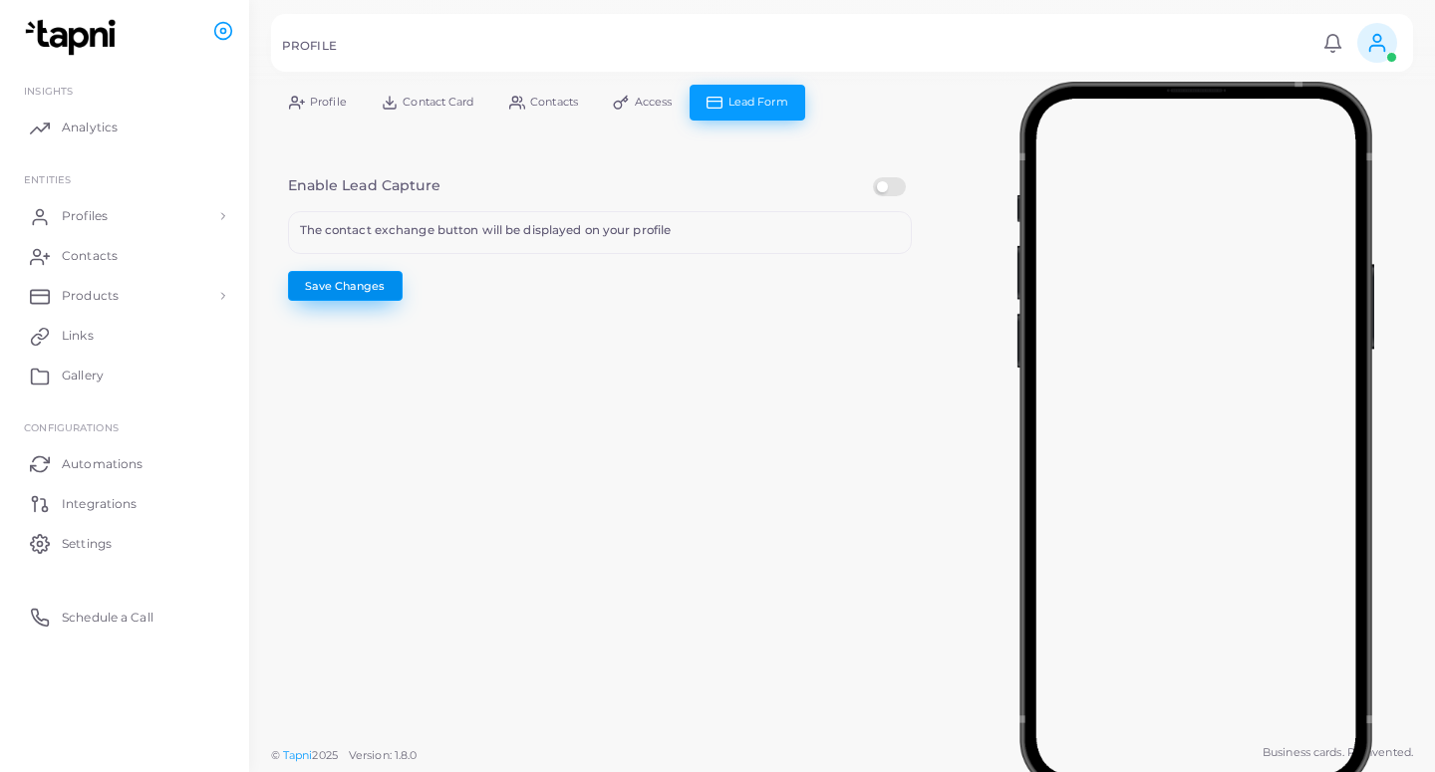
click at [320, 288] on button "Save Changes" at bounding box center [345, 286] width 115 height 30
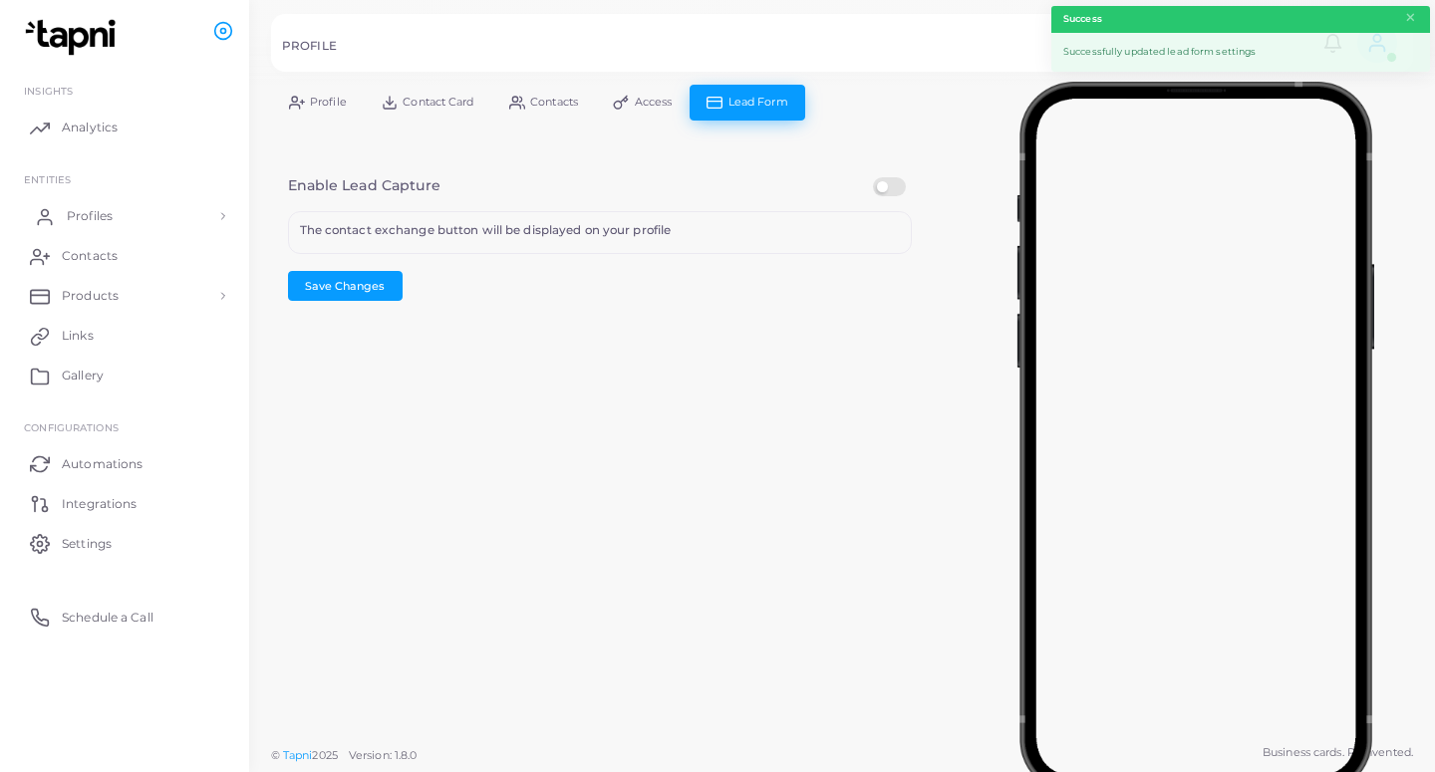
click at [154, 222] on link "Profiles" at bounding box center [124, 216] width 219 height 40
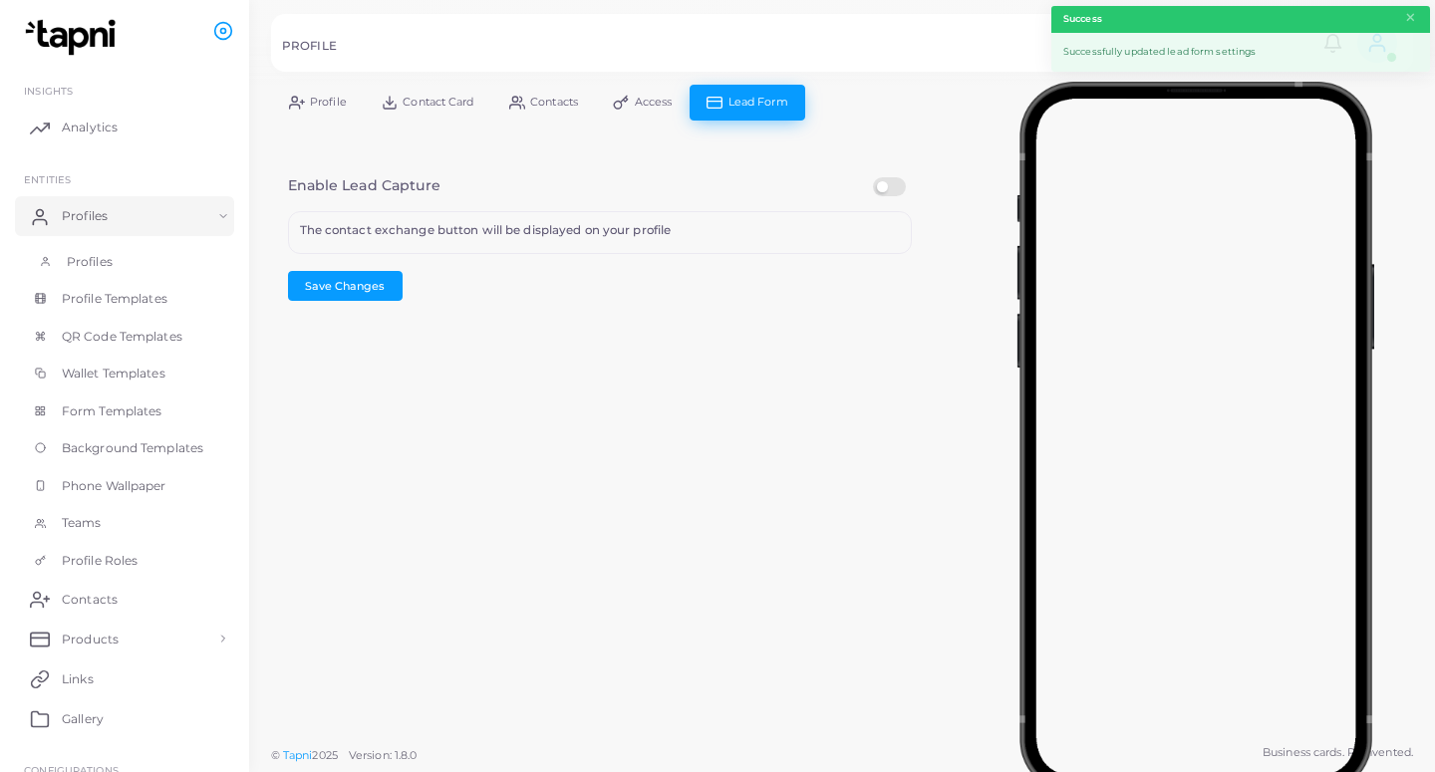
click at [148, 265] on link "Profiles" at bounding box center [124, 262] width 219 height 38
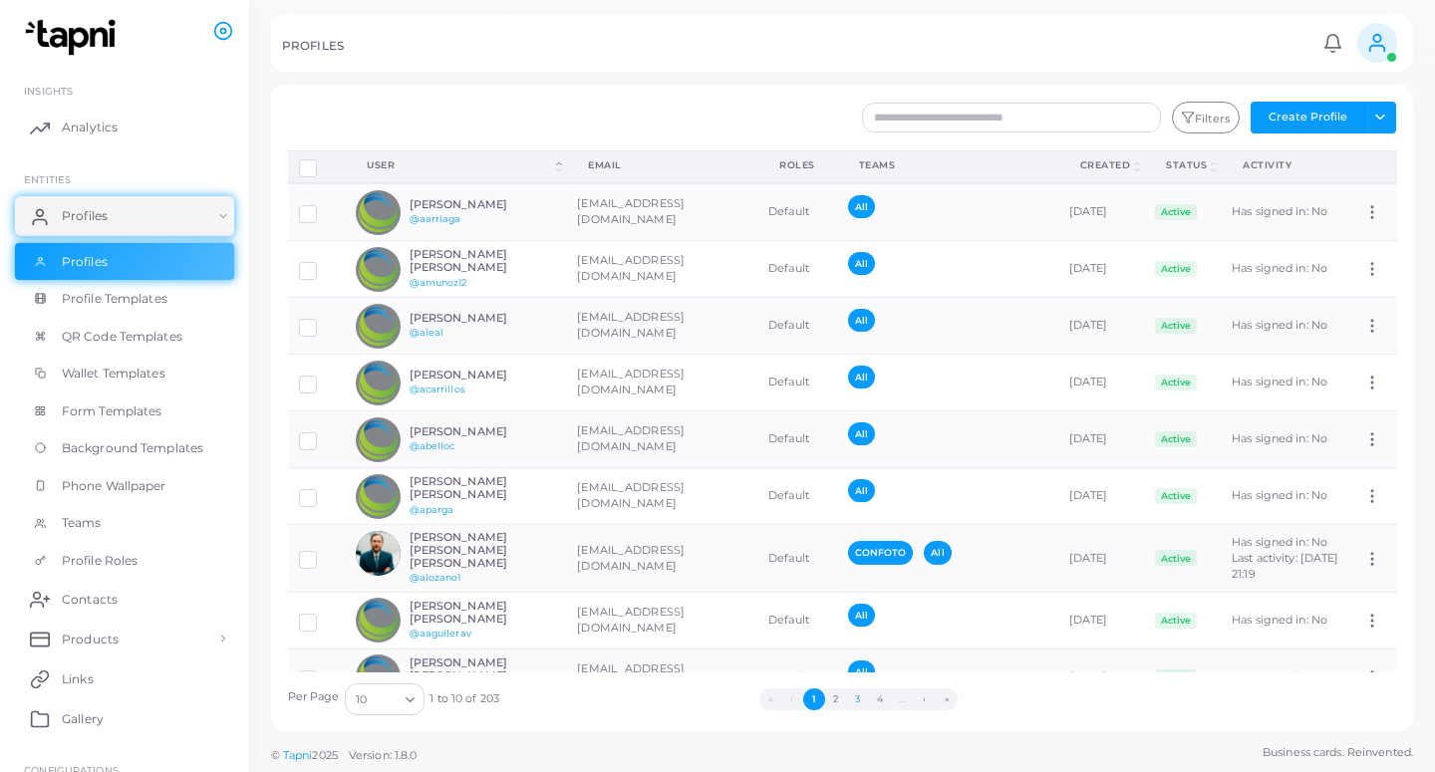
click at [863, 694] on button "3" at bounding box center [858, 699] width 22 height 22
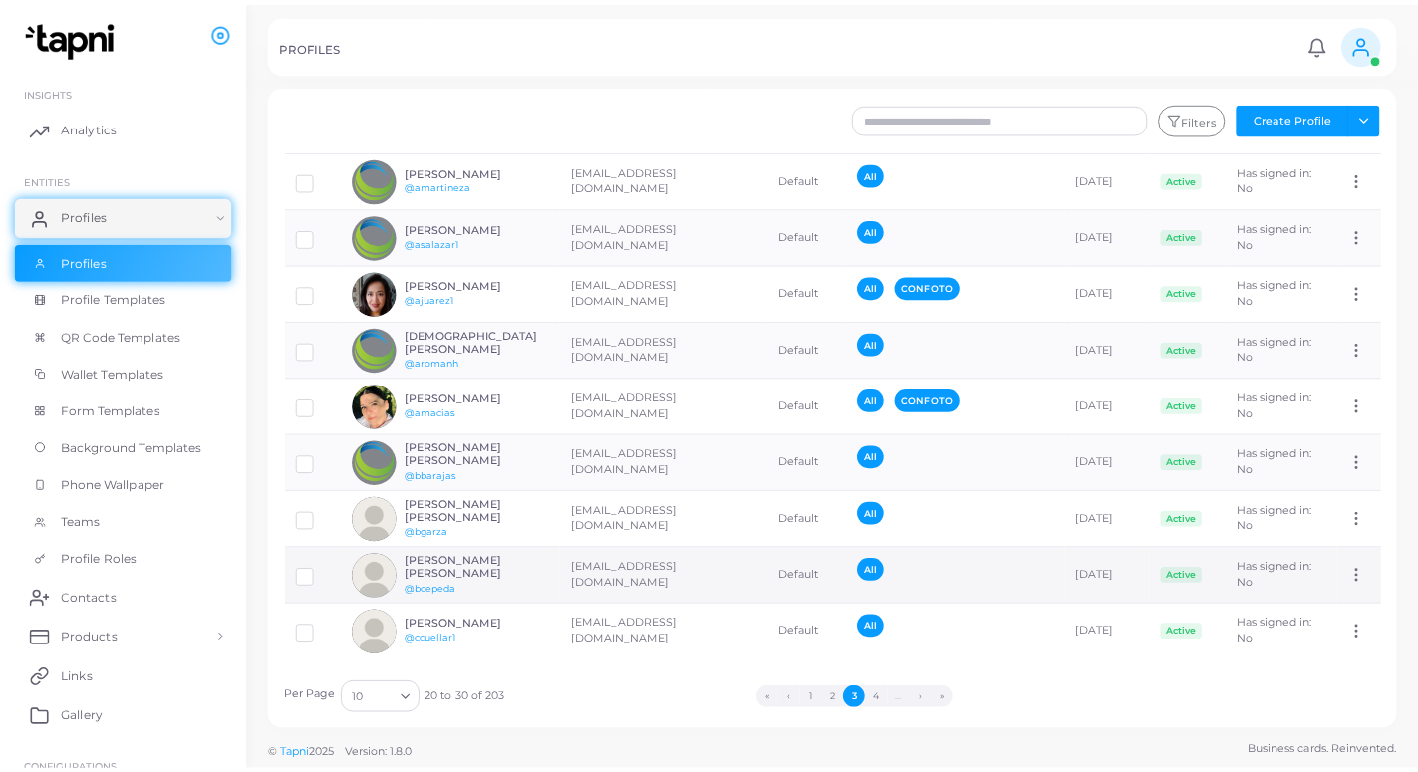
scroll to position [91, 0]
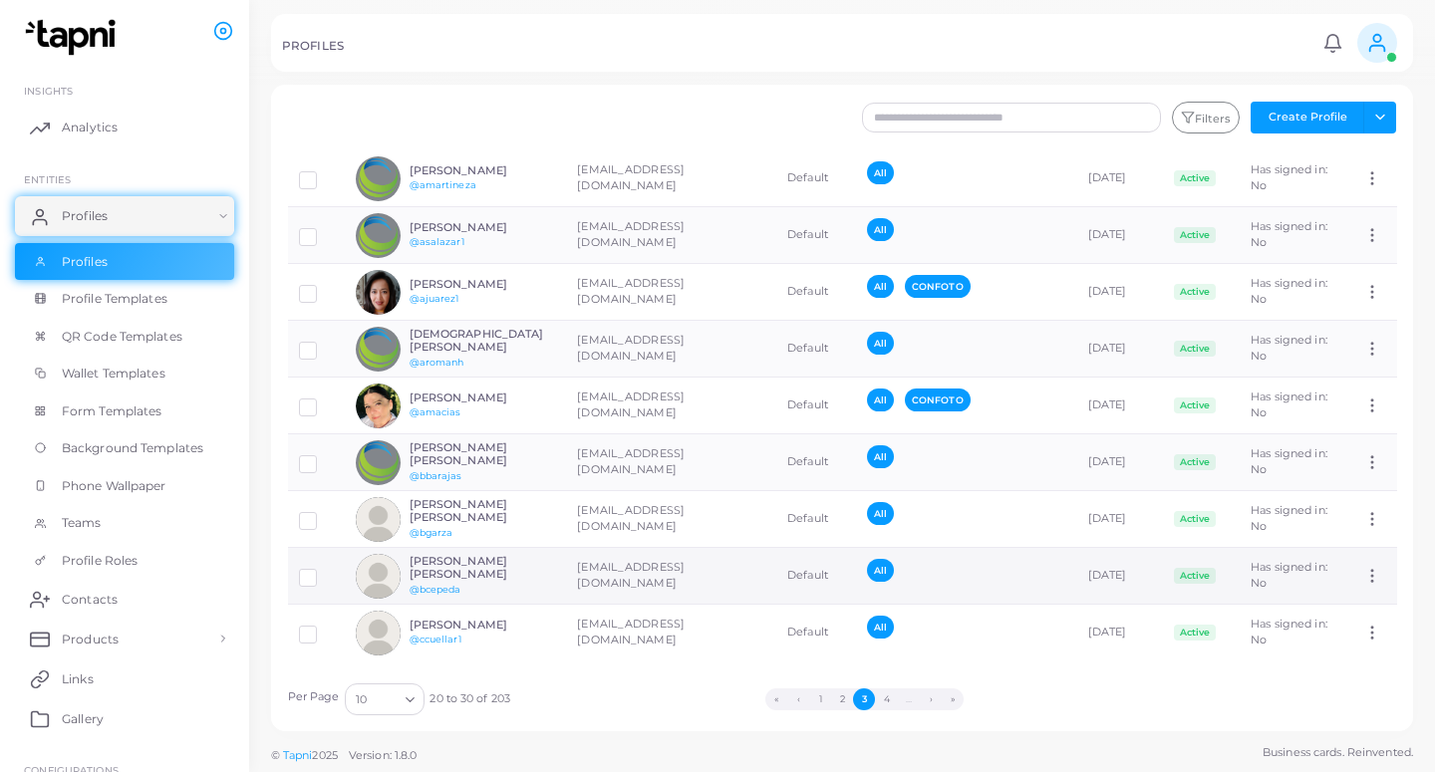
click at [576, 576] on td "[EMAIL_ADDRESS][DOMAIN_NAME]" at bounding box center [671, 576] width 210 height 57
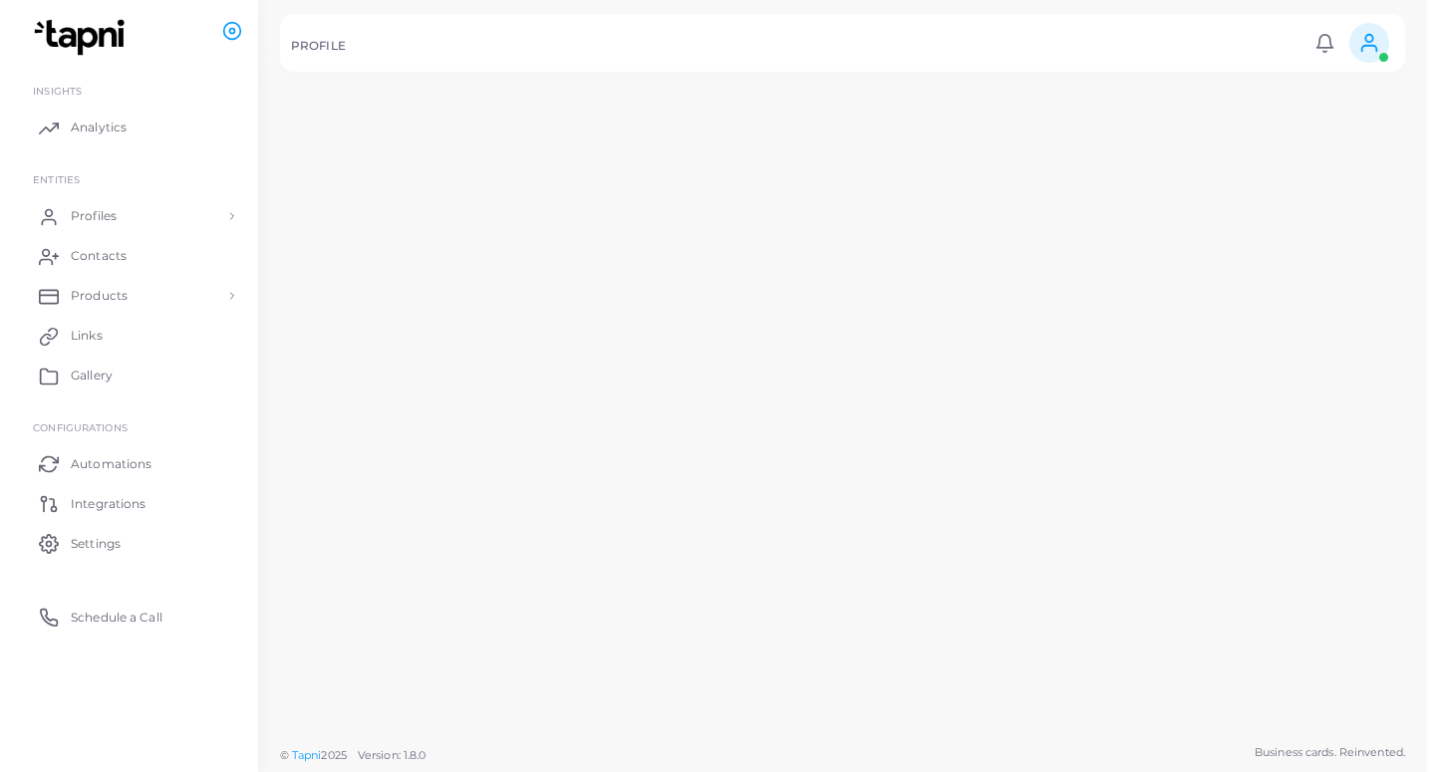
scroll to position [91, 0]
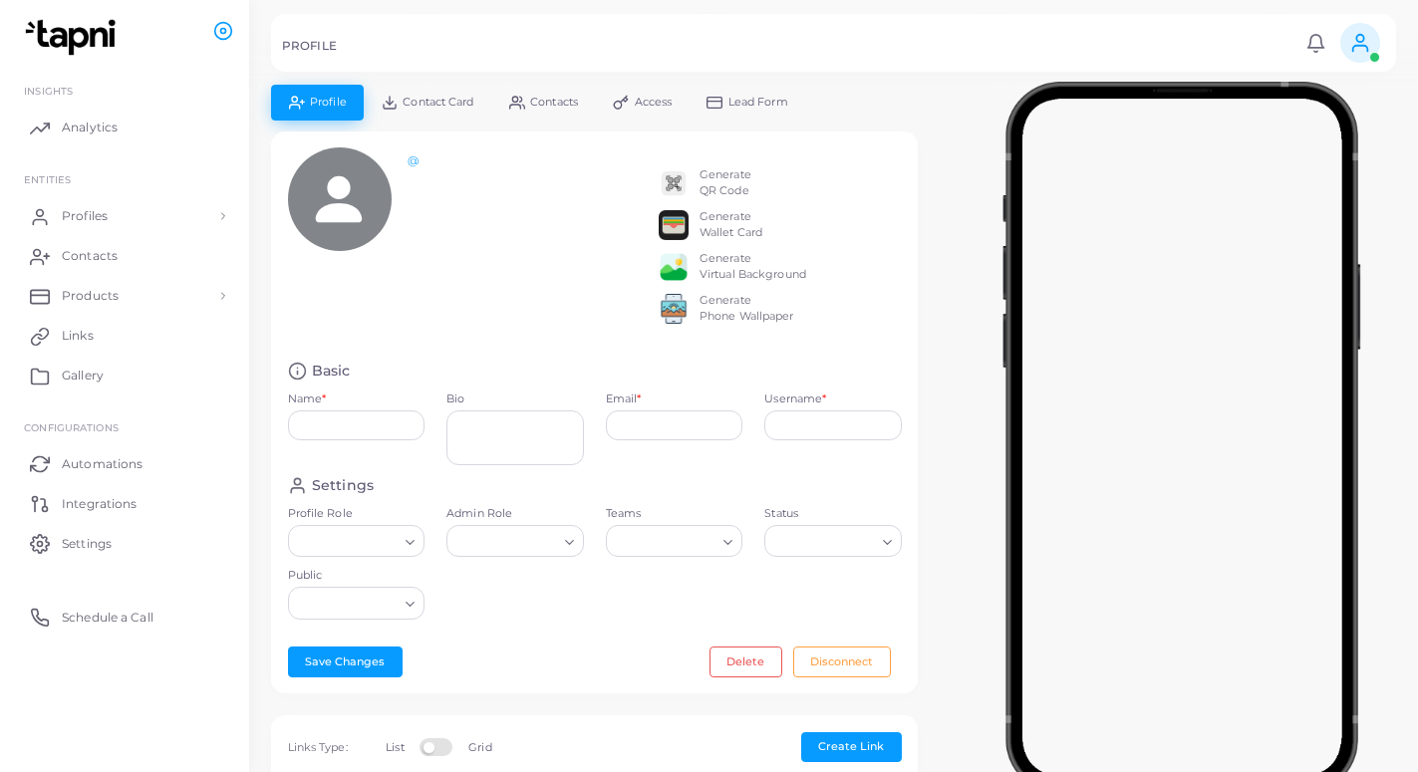
type input "**********"
type textarea "**********"
type input "**********"
type input "*******"
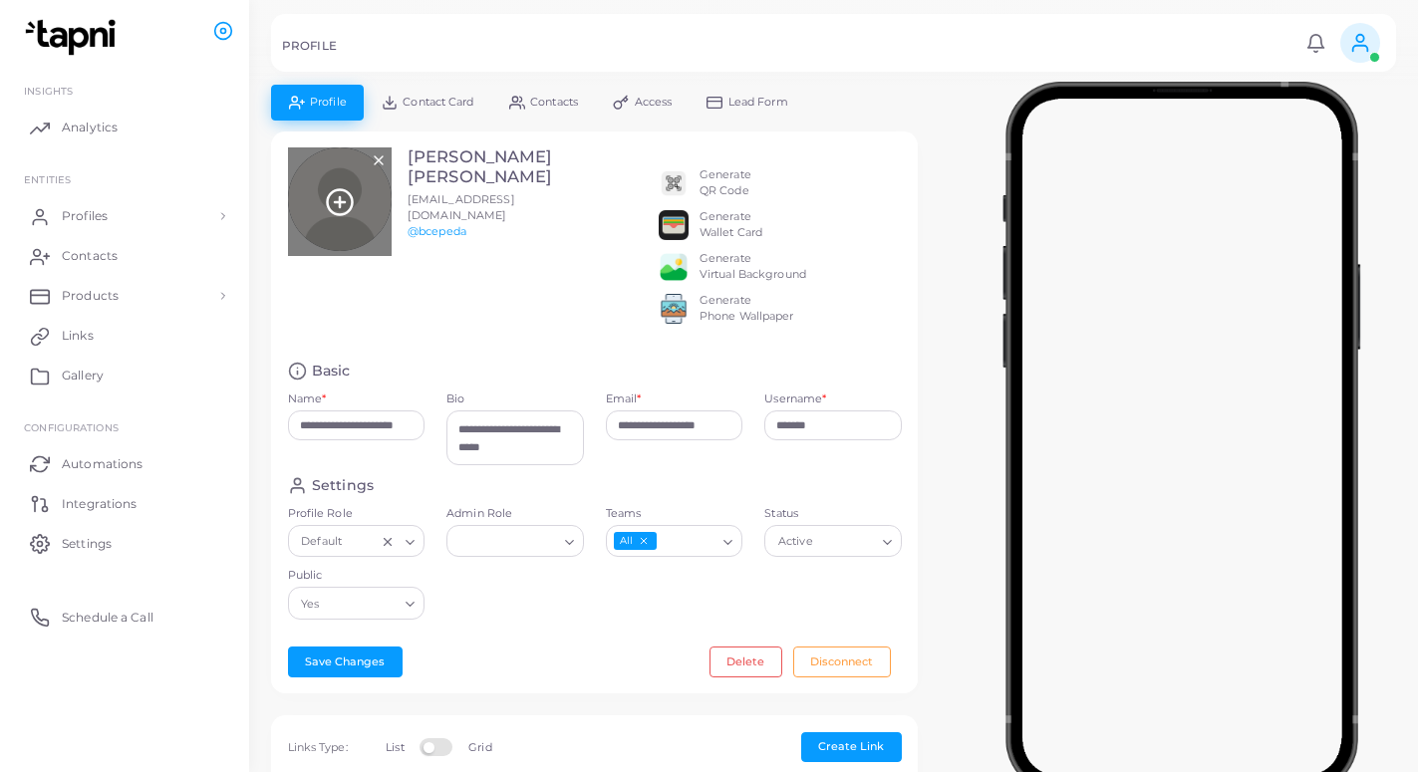
click at [336, 201] on icon at bounding box center [340, 202] width 30 height 30
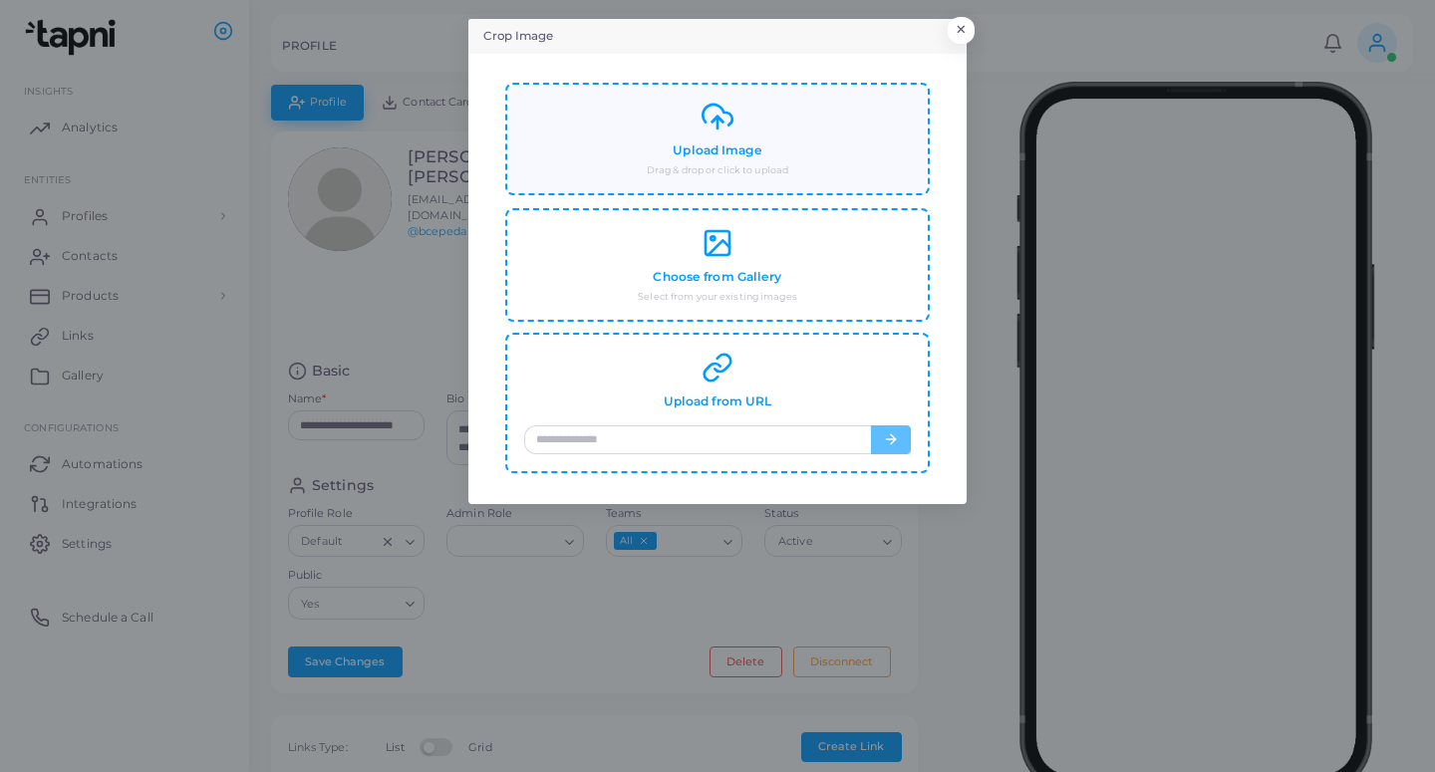
click at [730, 138] on div "Upload Image Drag & drop or click to upload" at bounding box center [717, 139] width 387 height 77
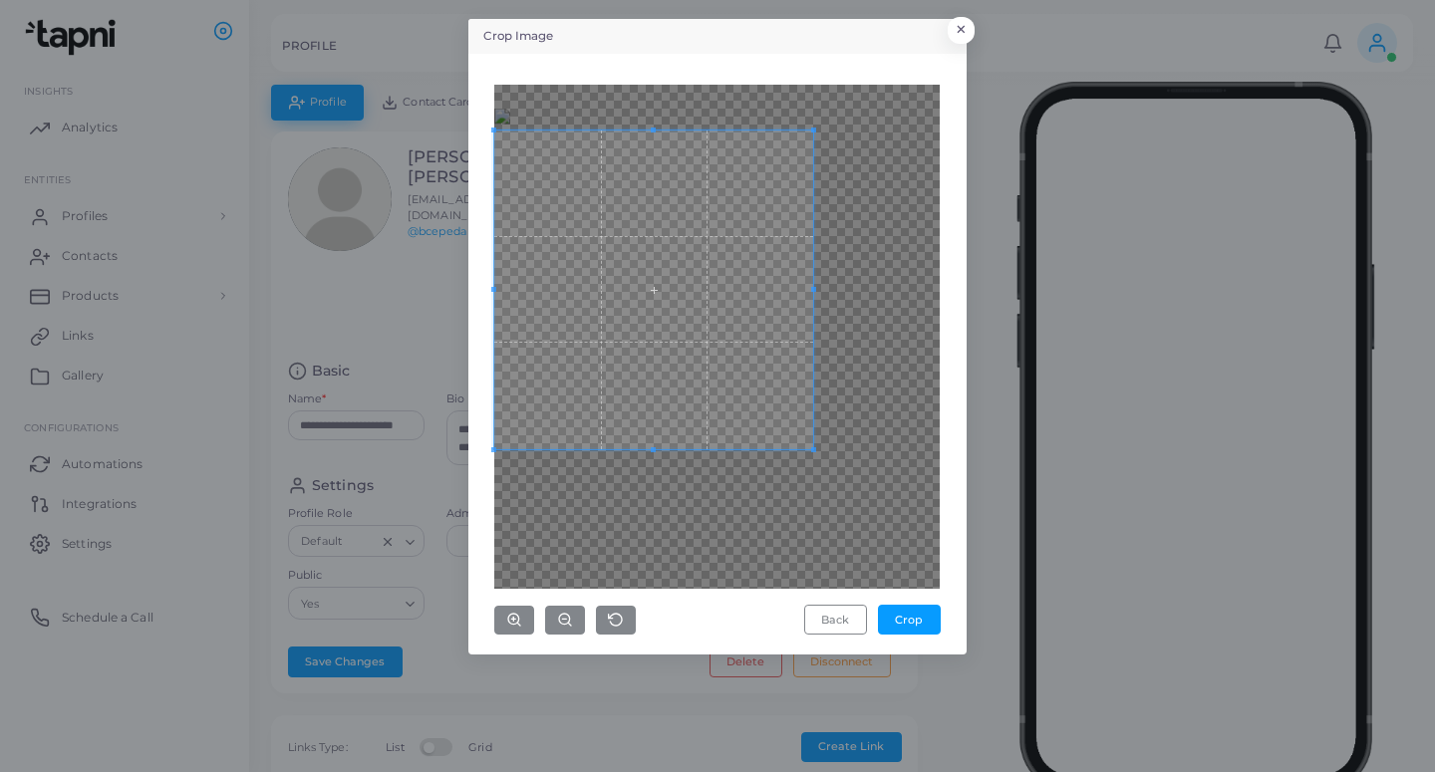
click at [715, 314] on span at bounding box center [653, 290] width 319 height 319
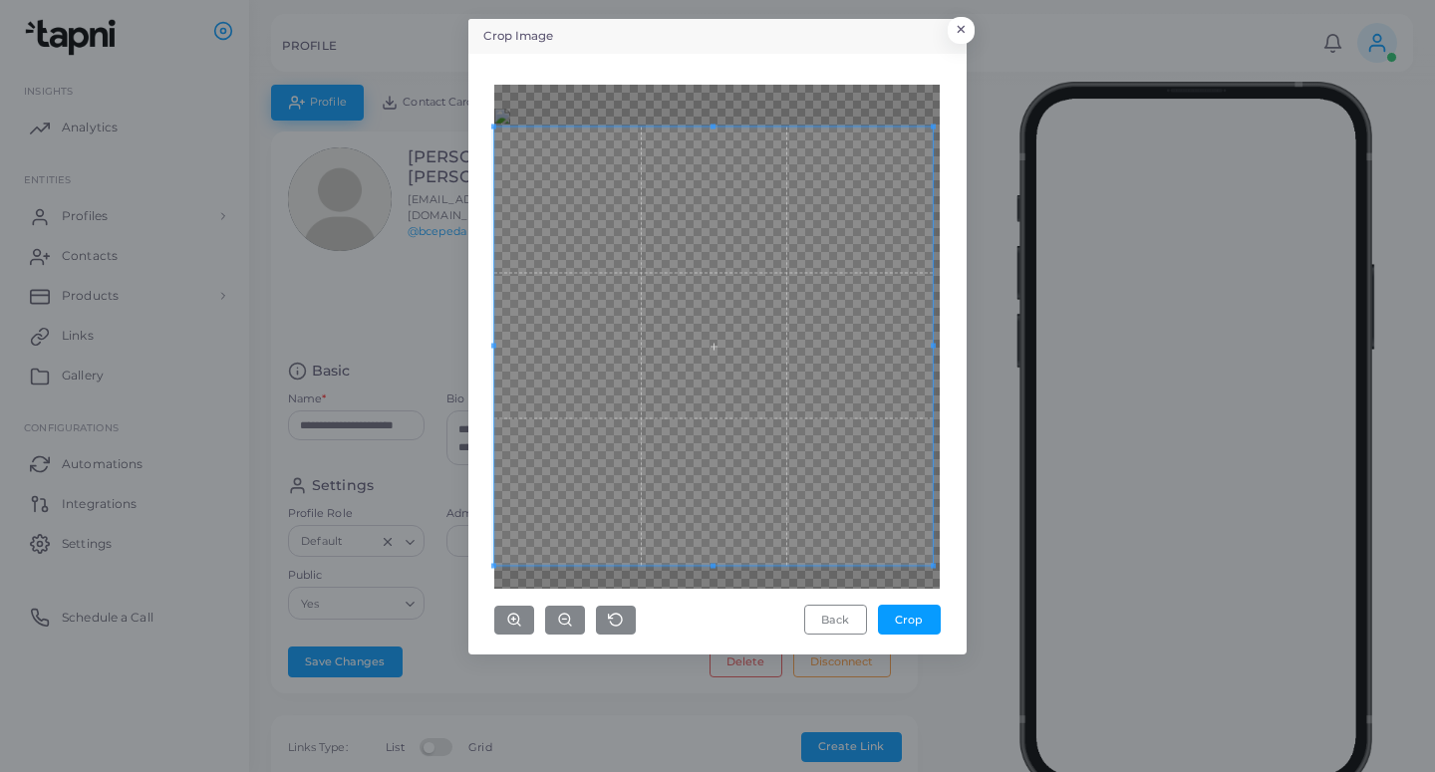
click at [939, 612] on div "Back Crop" at bounding box center [716, 360] width 445 height 551
click at [915, 609] on button "Crop" at bounding box center [909, 620] width 63 height 30
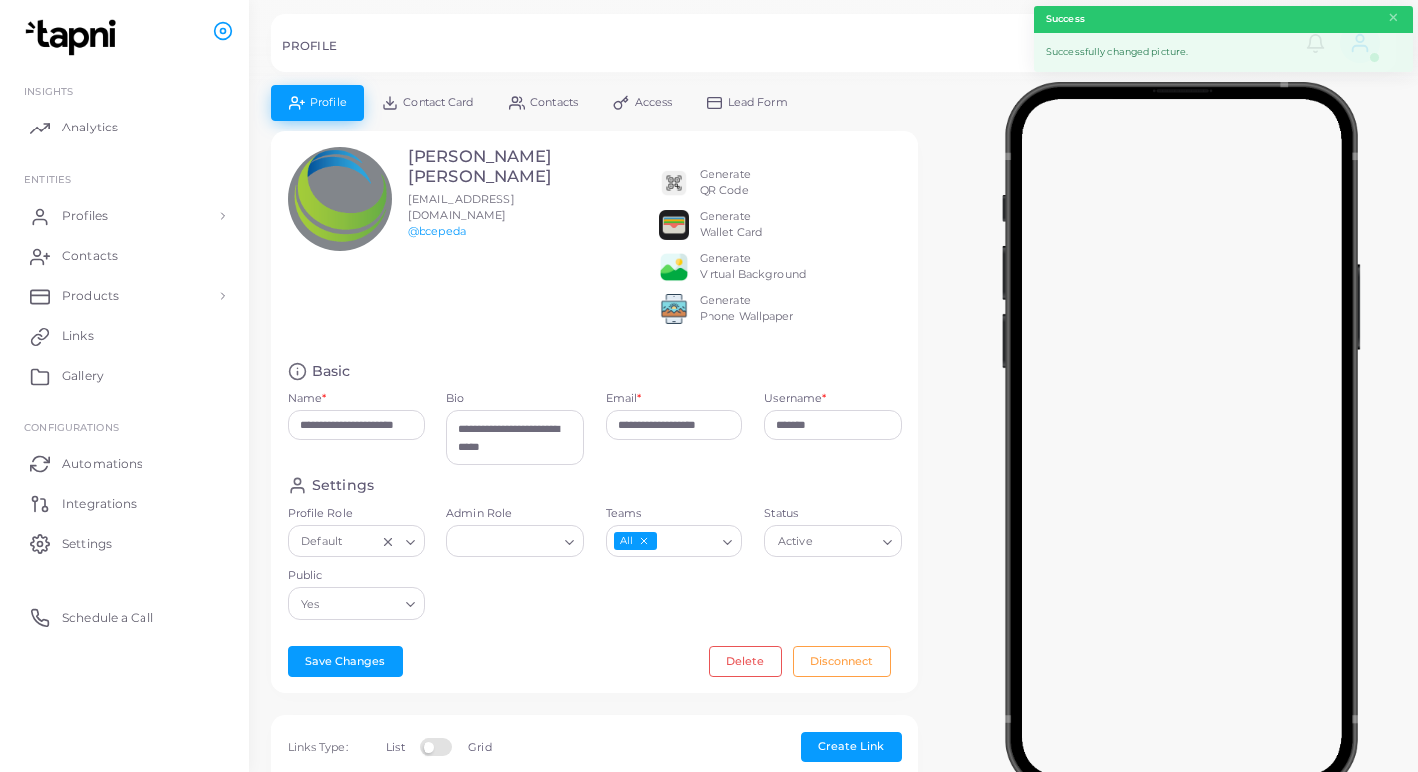
click at [770, 108] on span "Lead Form" at bounding box center [758, 102] width 60 height 11
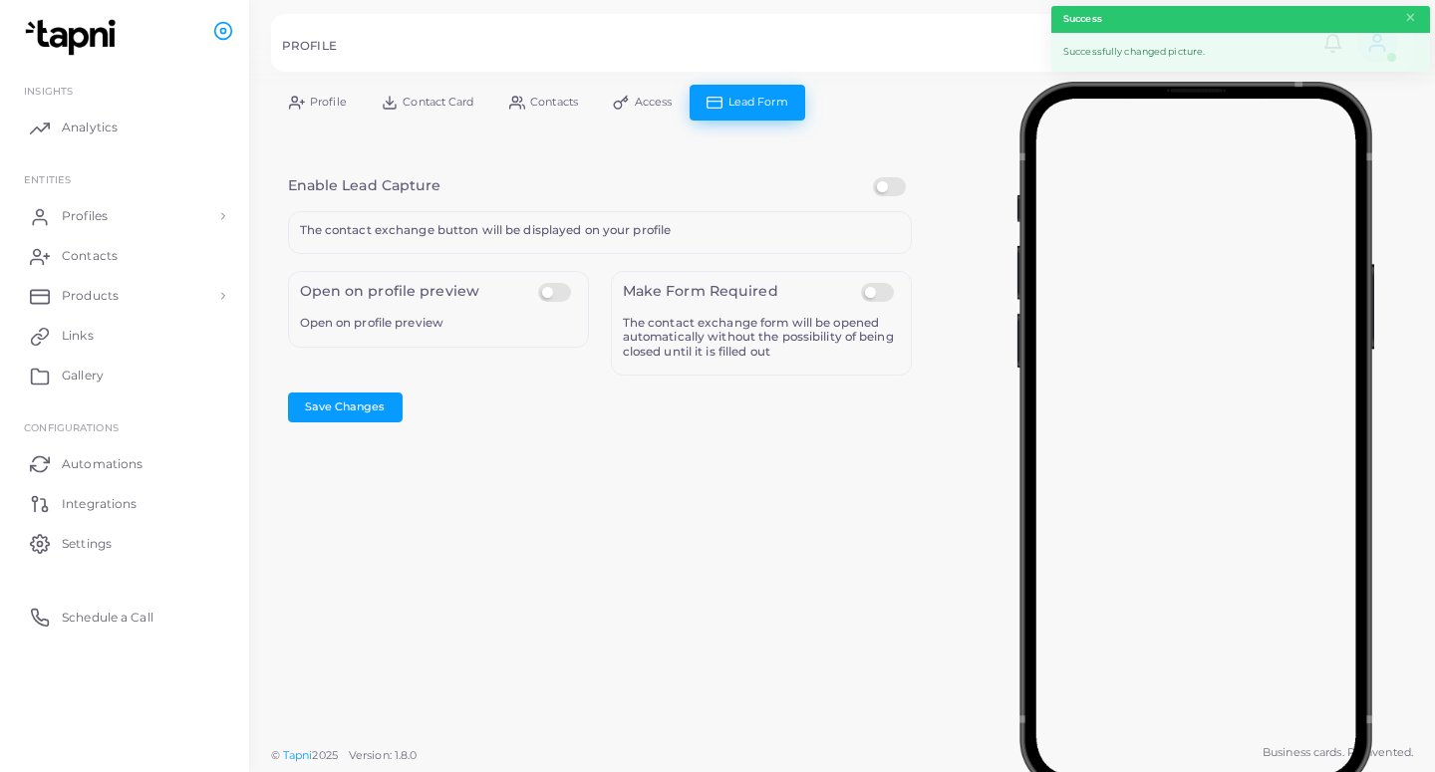
click at [891, 177] on label at bounding box center [892, 177] width 39 height 0
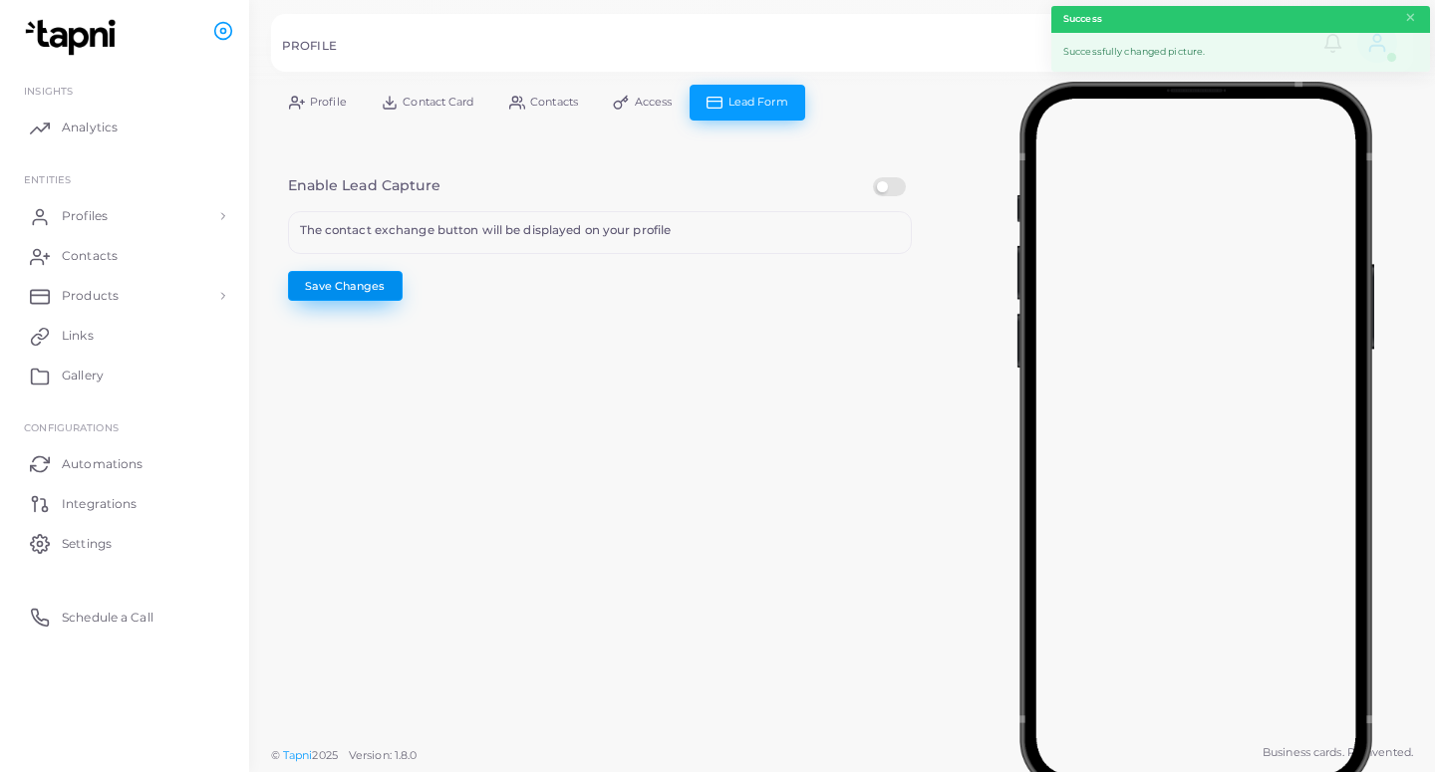
click at [368, 283] on button "Save Changes" at bounding box center [345, 286] width 115 height 30
click at [106, 215] on span "Profiles" at bounding box center [90, 216] width 46 height 18
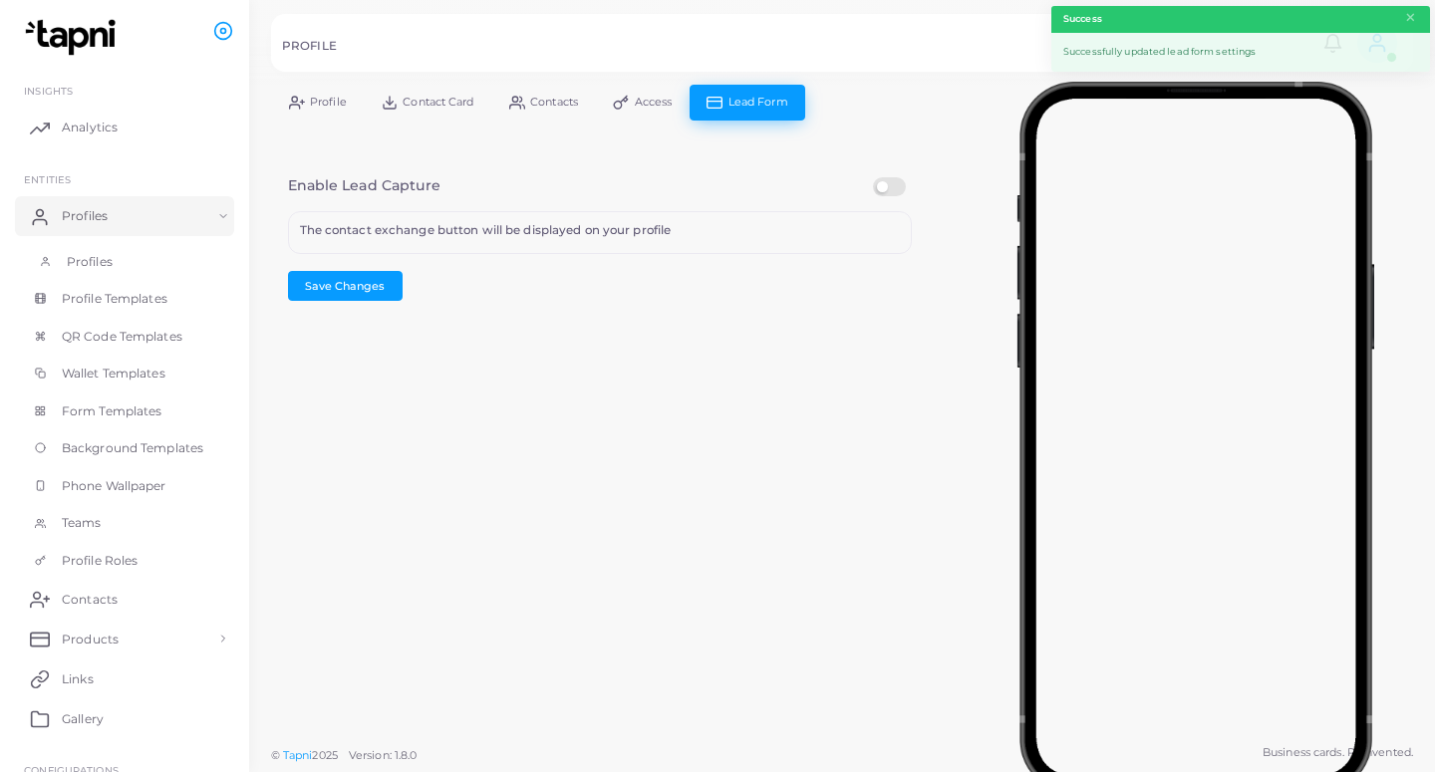
click at [111, 268] on span "Profiles" at bounding box center [90, 262] width 46 height 18
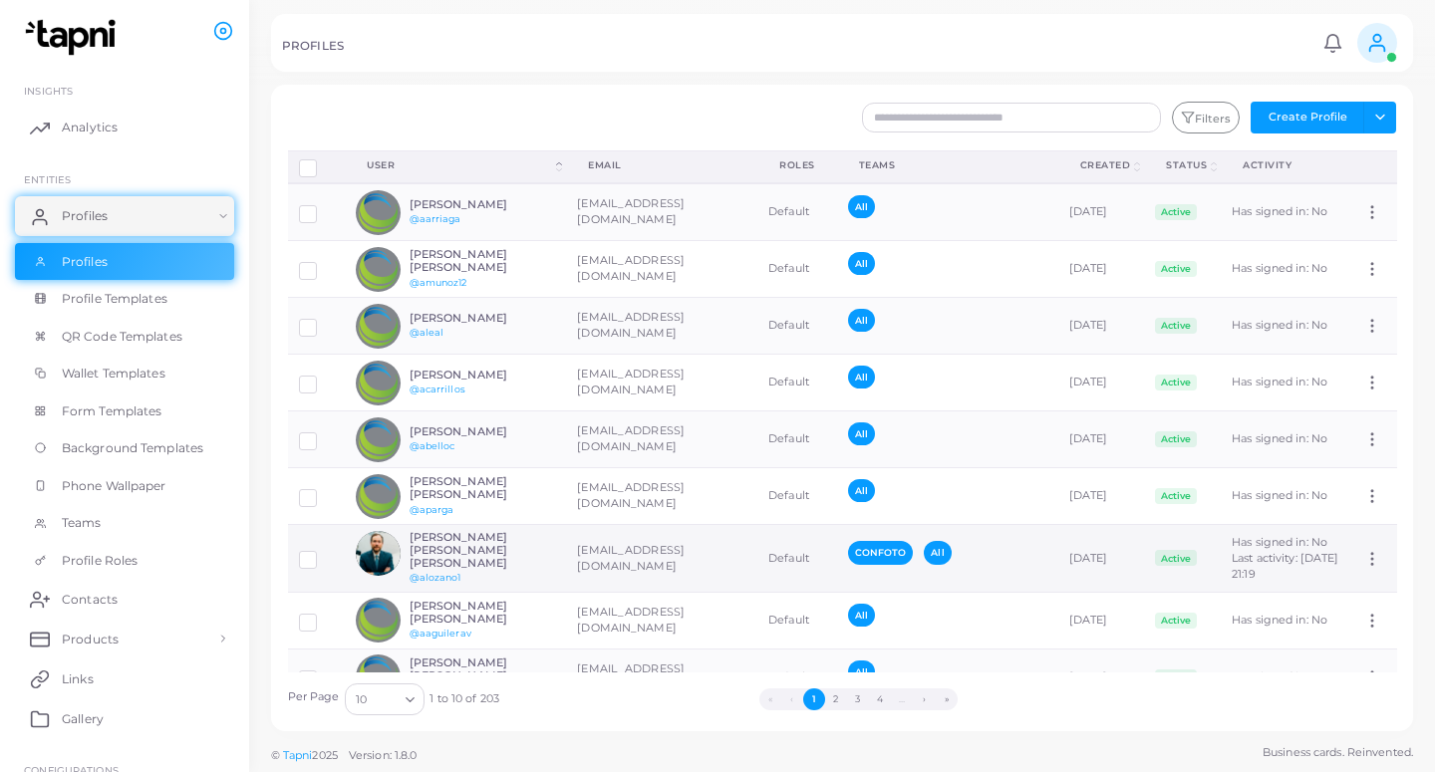
drag, startPoint x: 826, startPoint y: 292, endPoint x: 815, endPoint y: 582, distance: 290.1
click at [856, 695] on button "3" at bounding box center [858, 699] width 22 height 22
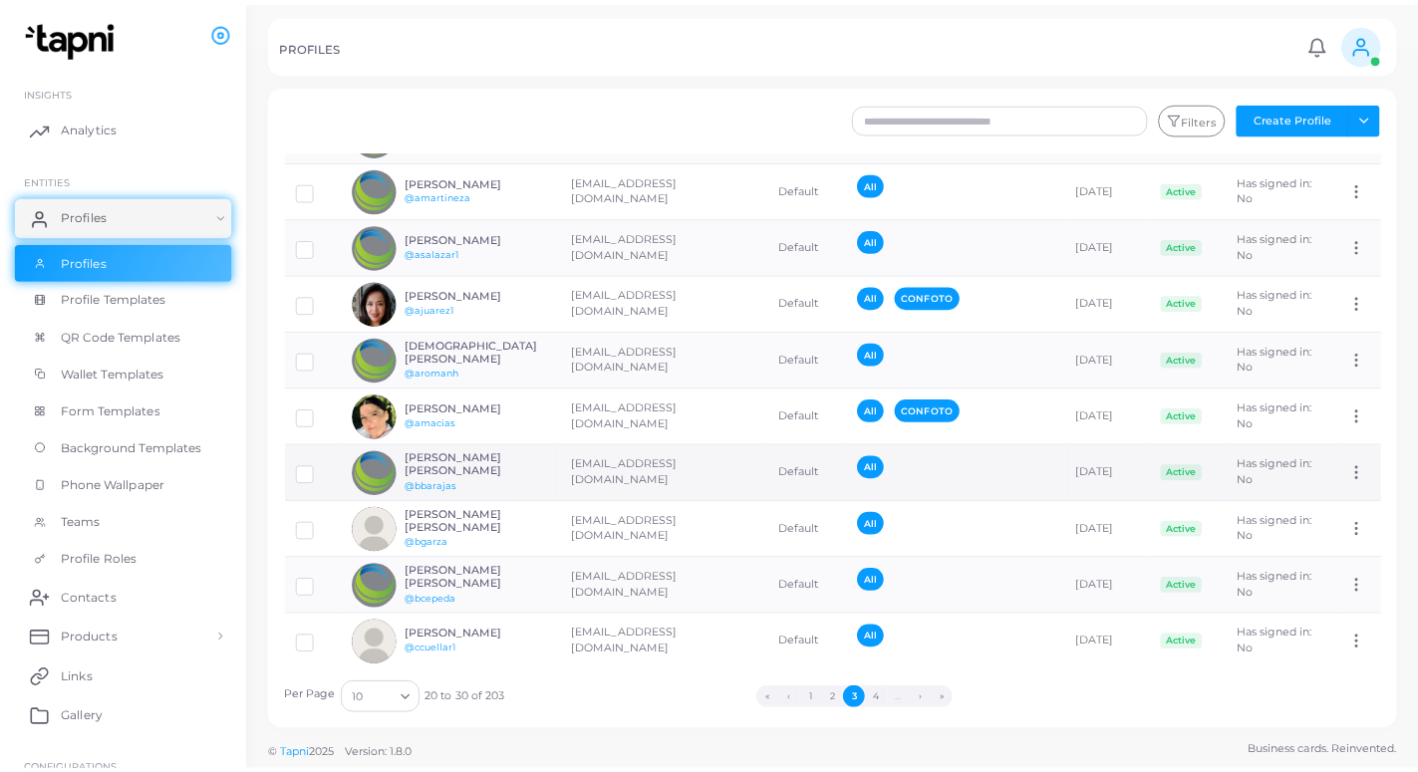
scroll to position [91, 0]
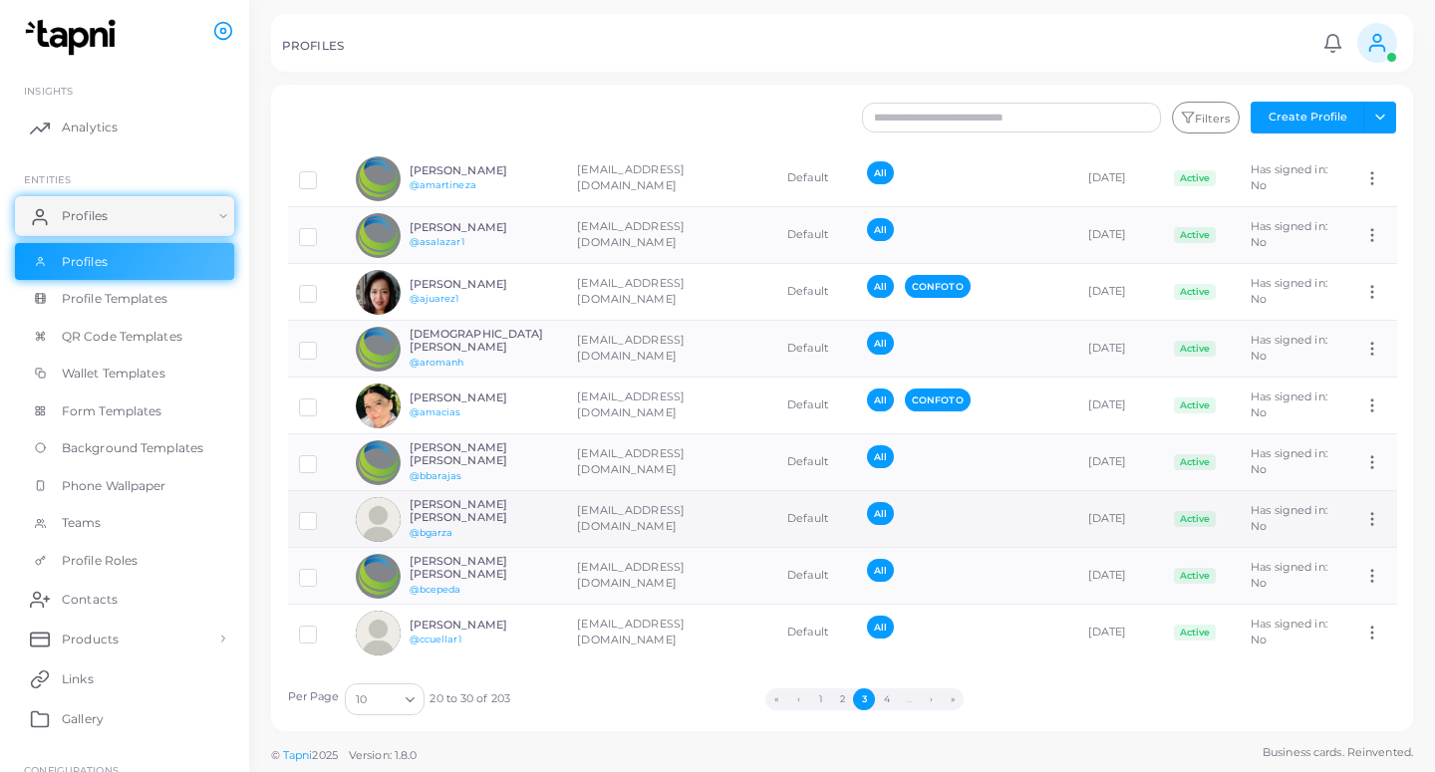
click at [633, 512] on td "[EMAIL_ADDRESS][DOMAIN_NAME]" at bounding box center [671, 519] width 210 height 57
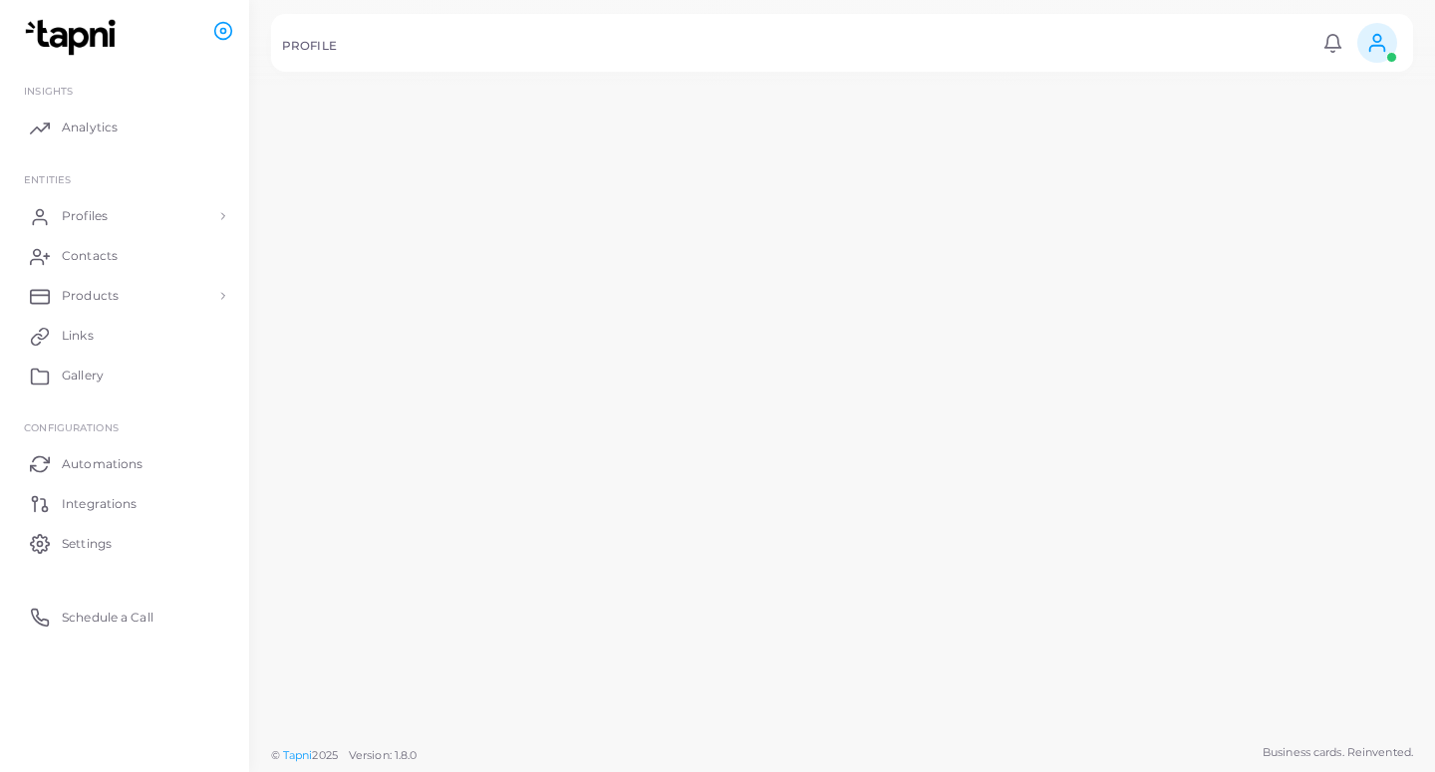
scroll to position [91, 0]
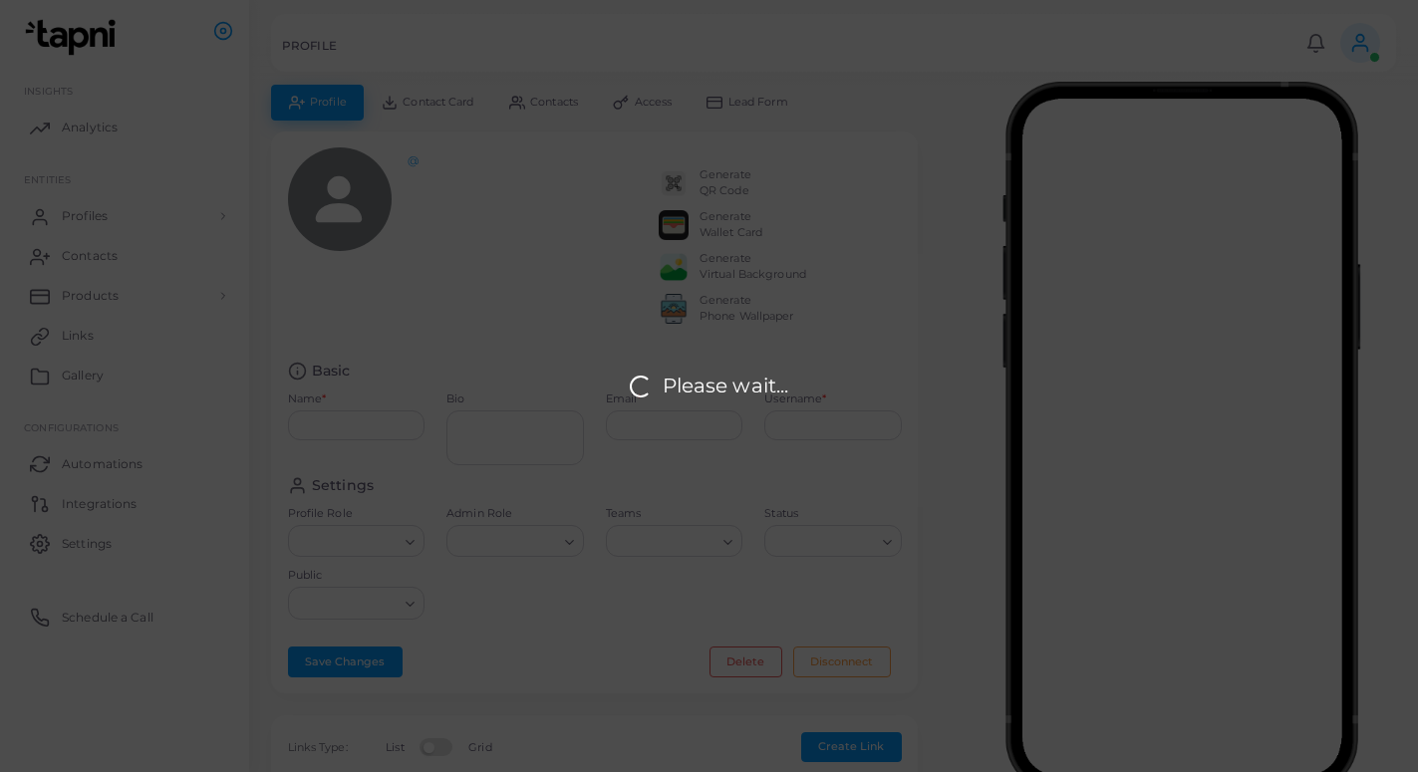
type input "**********"
type textarea "**********"
type input "**********"
type input "******"
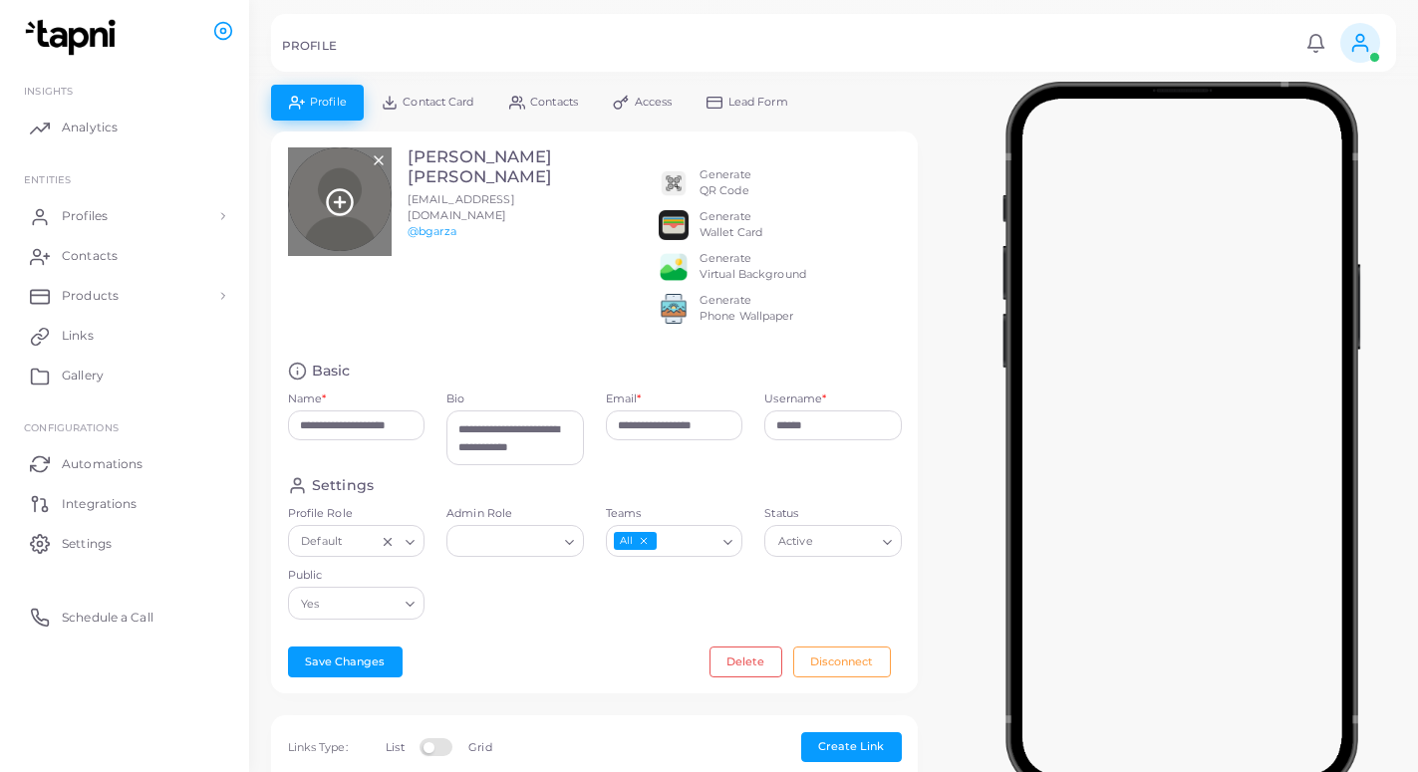
click at [337, 205] on icon at bounding box center [340, 202] width 30 height 30
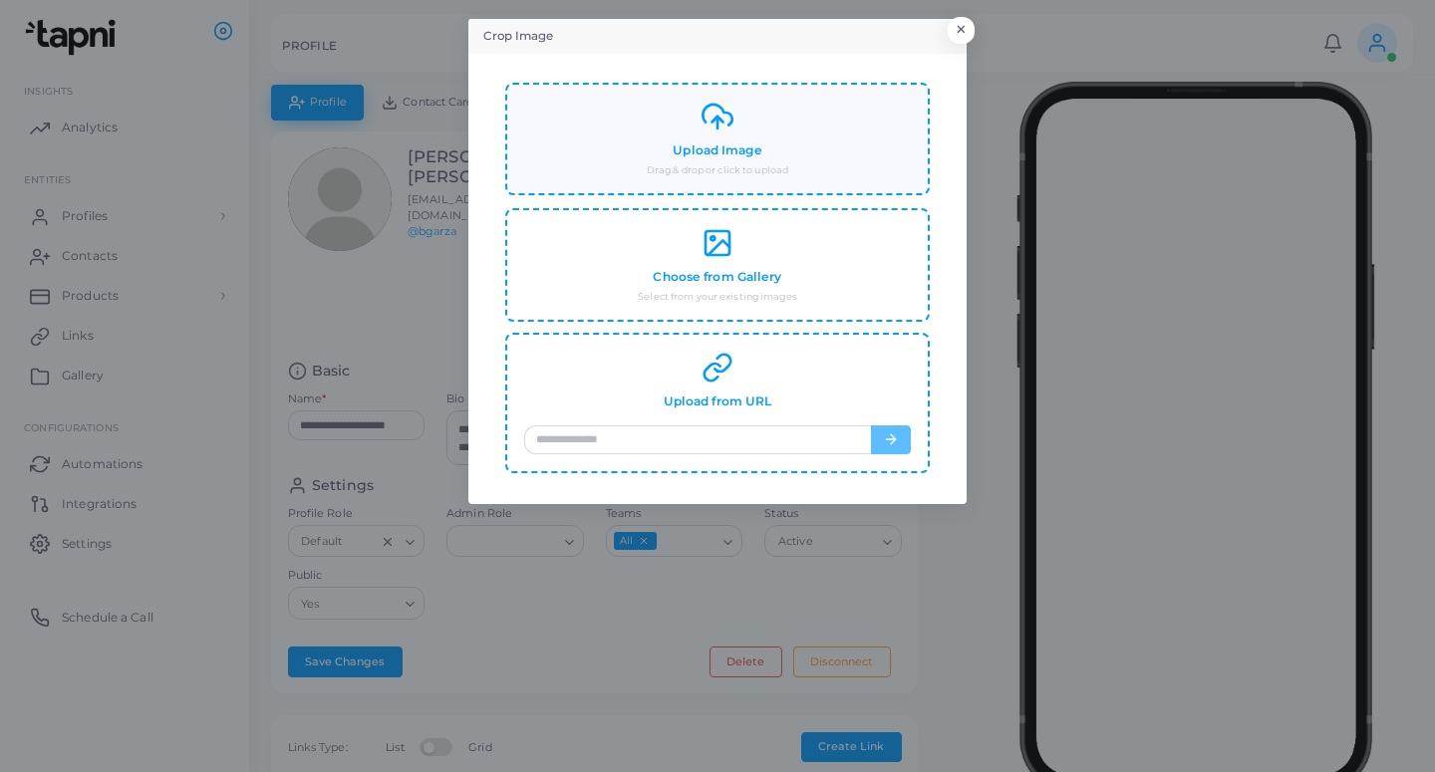
click at [748, 132] on div "Upload Image Drag & drop or click to upload" at bounding box center [717, 139] width 387 height 77
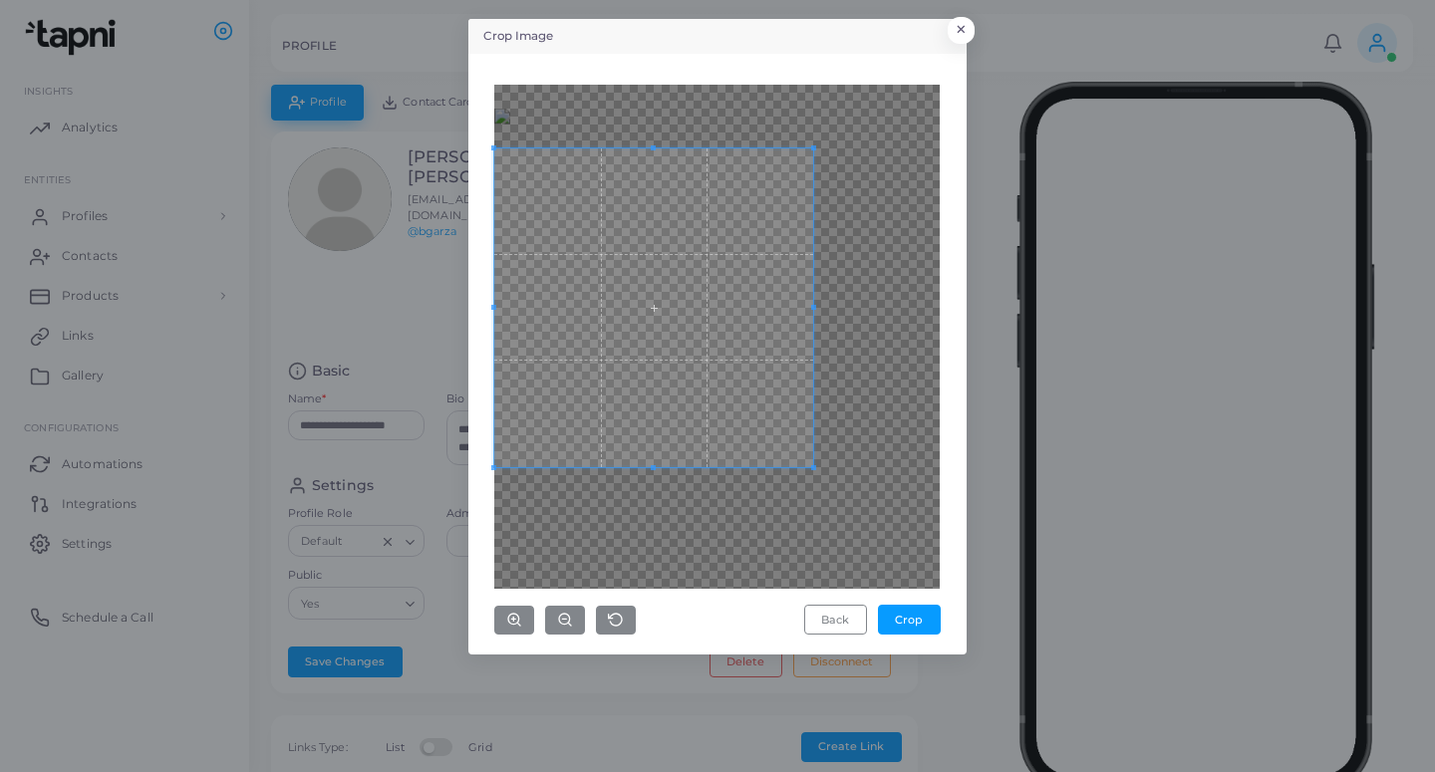
click at [721, 348] on span at bounding box center [653, 307] width 319 height 319
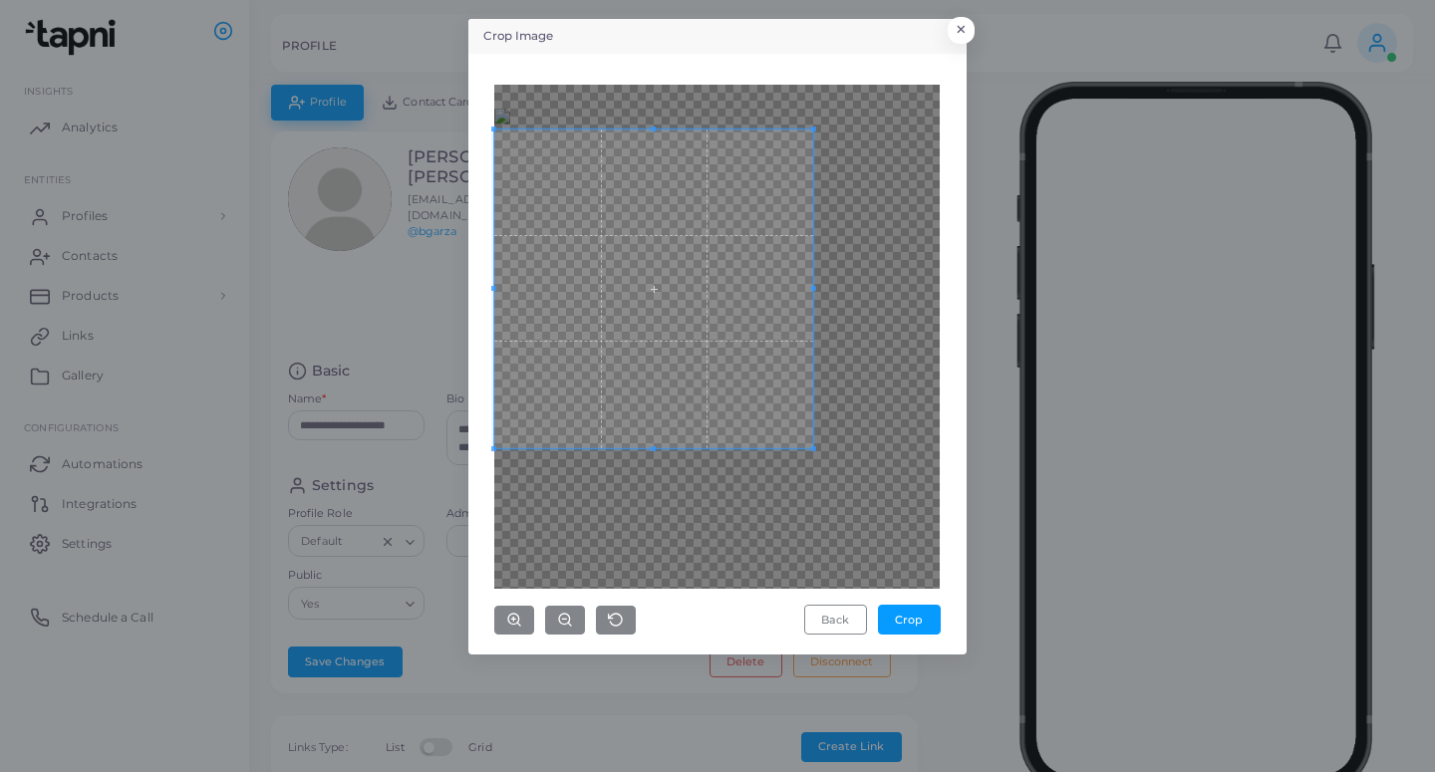
click at [714, 333] on span at bounding box center [653, 289] width 319 height 319
click at [899, 139] on div at bounding box center [716, 337] width 445 height 504
click at [916, 136] on div at bounding box center [716, 337] width 445 height 504
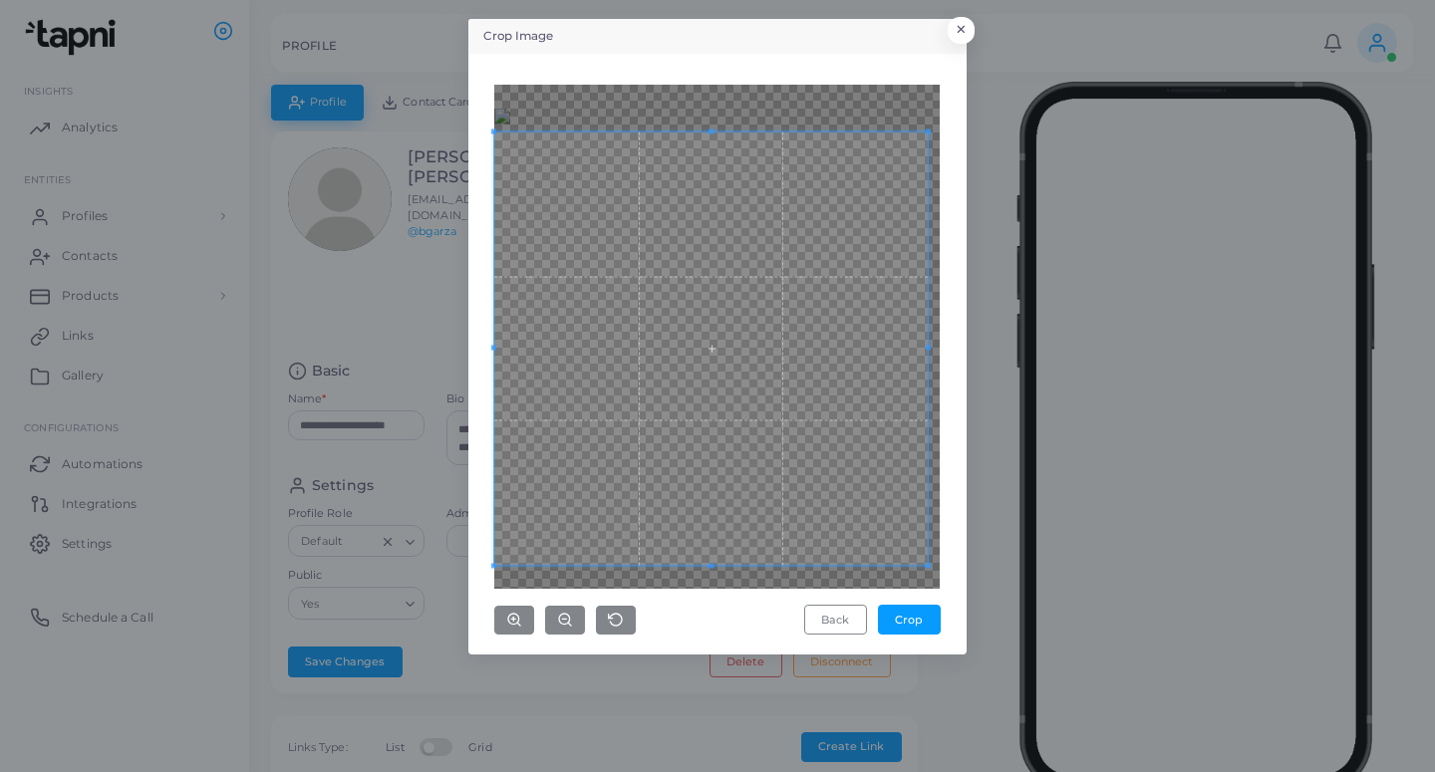
click at [989, 671] on div "Crop Image × Back Crop" at bounding box center [717, 386] width 1435 height 772
click at [835, 405] on span at bounding box center [715, 338] width 433 height 433
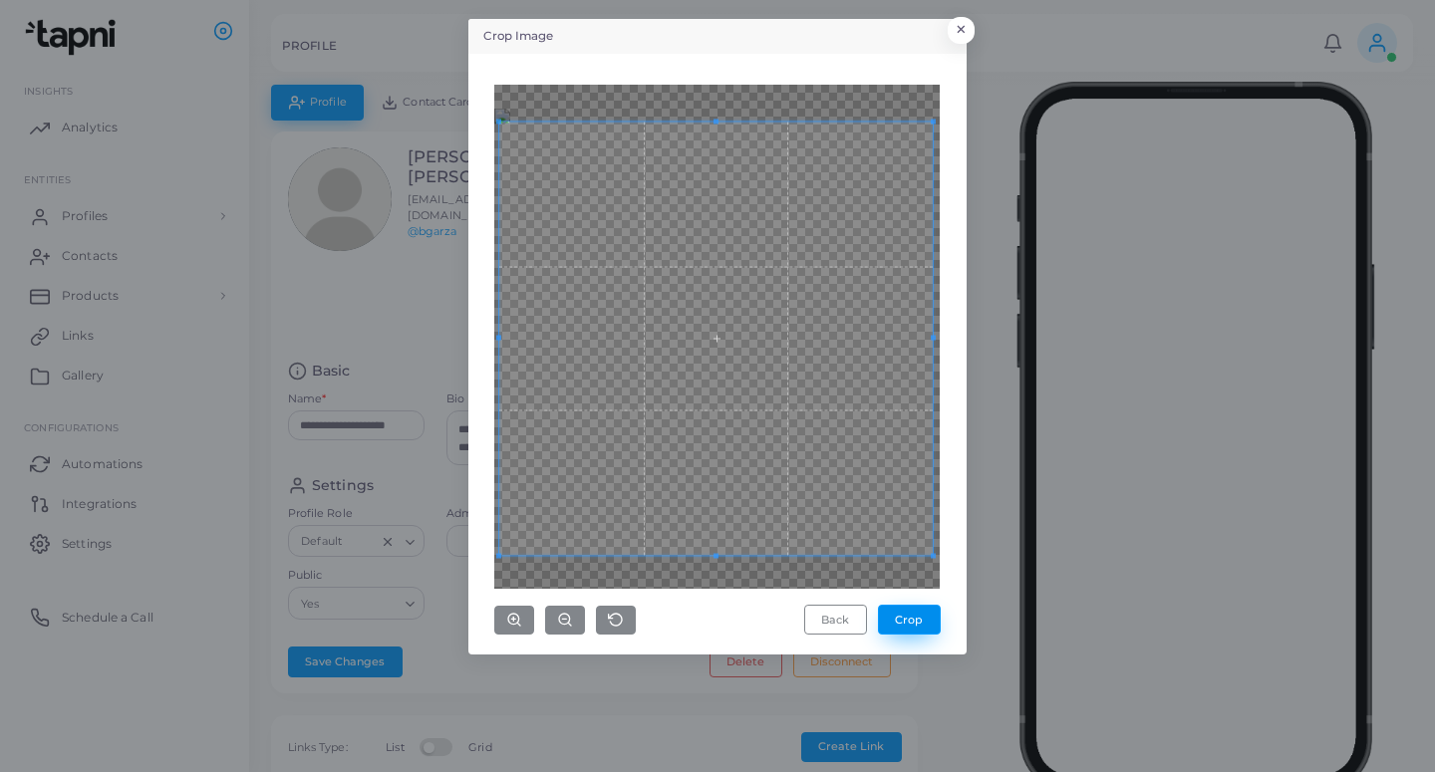
click at [907, 611] on button "Crop" at bounding box center [909, 620] width 63 height 30
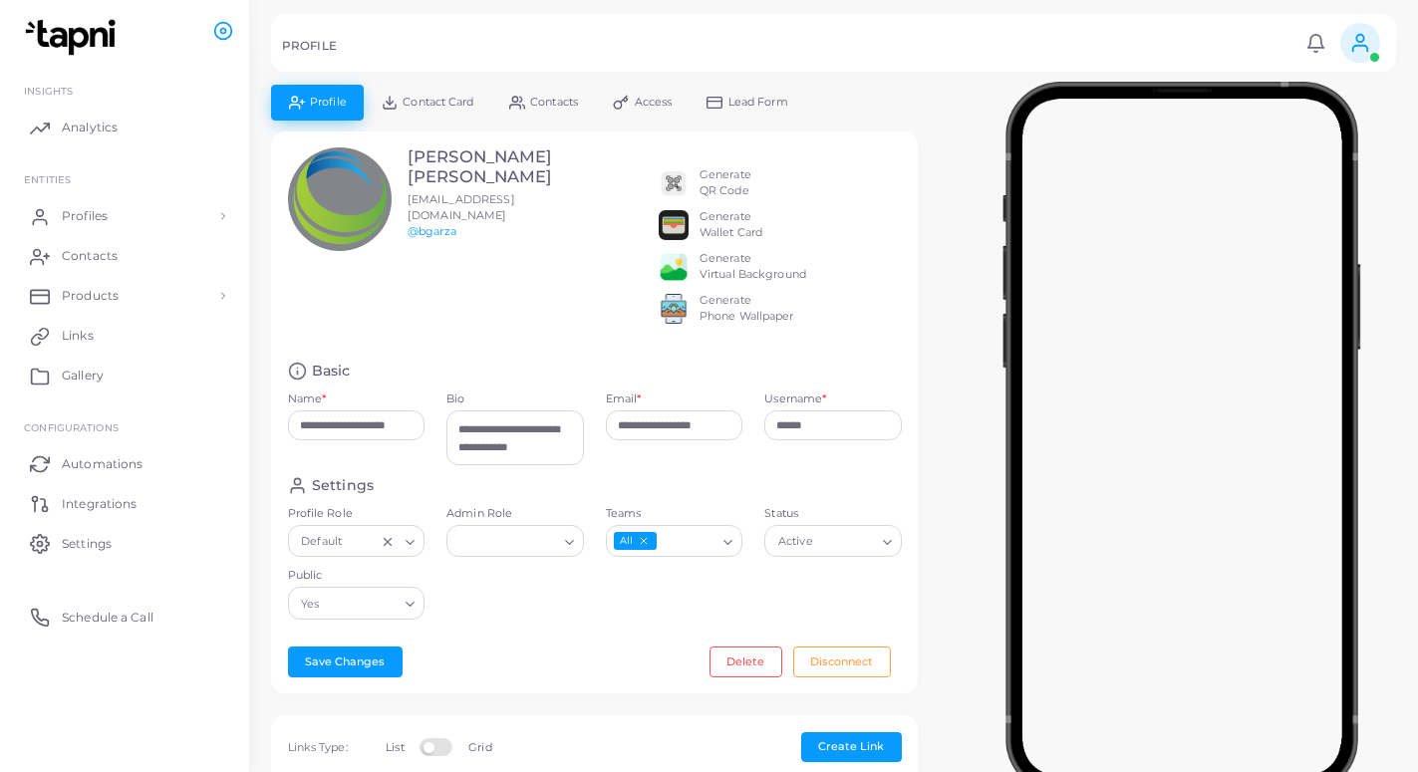
click at [753, 114] on link "Lead Form" at bounding box center [747, 102] width 117 height 35
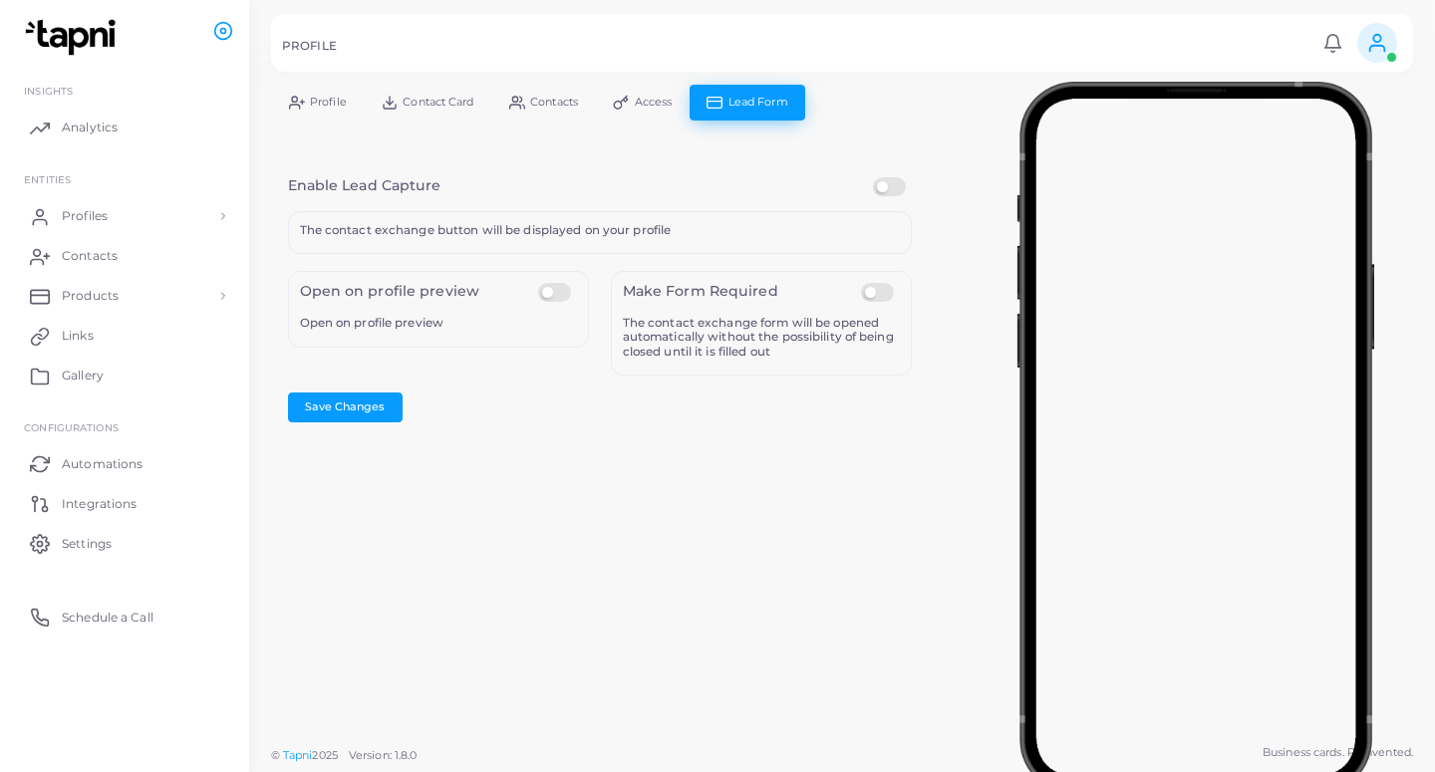
drag, startPoint x: 889, startPoint y: 181, endPoint x: 526, endPoint y: 222, distance: 365.0
click at [890, 177] on label at bounding box center [892, 177] width 39 height 0
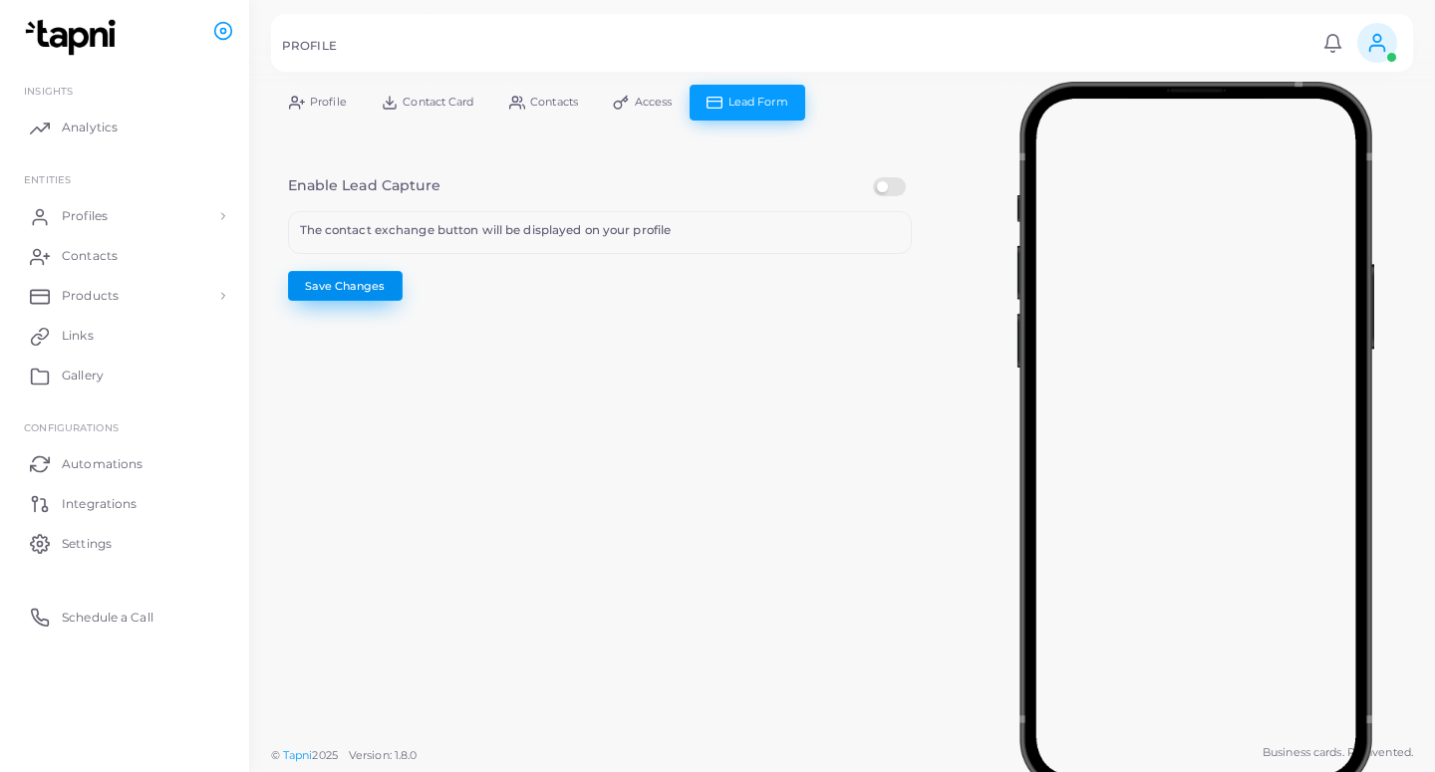
click at [332, 289] on button "Save Changes" at bounding box center [345, 286] width 115 height 30
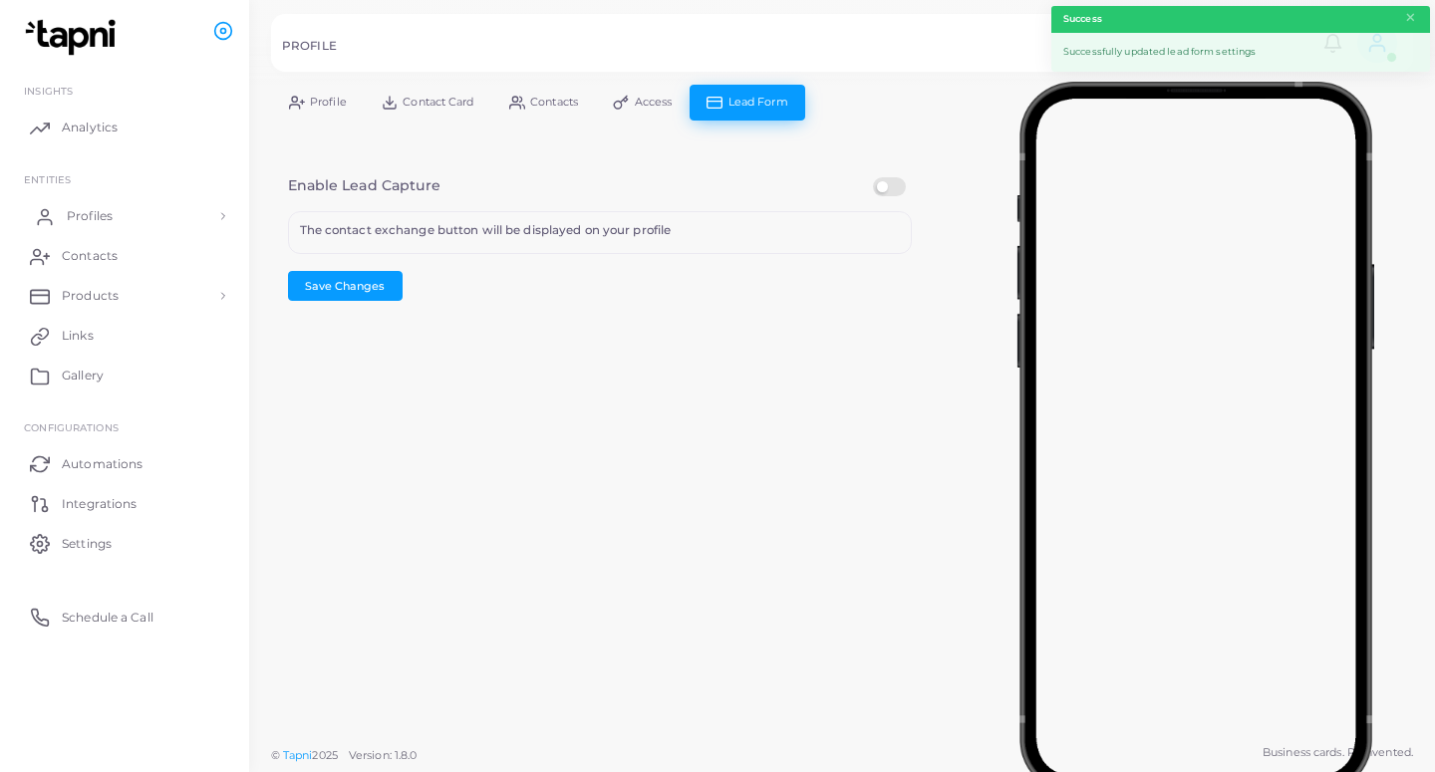
click at [133, 210] on link "Profiles" at bounding box center [124, 216] width 219 height 40
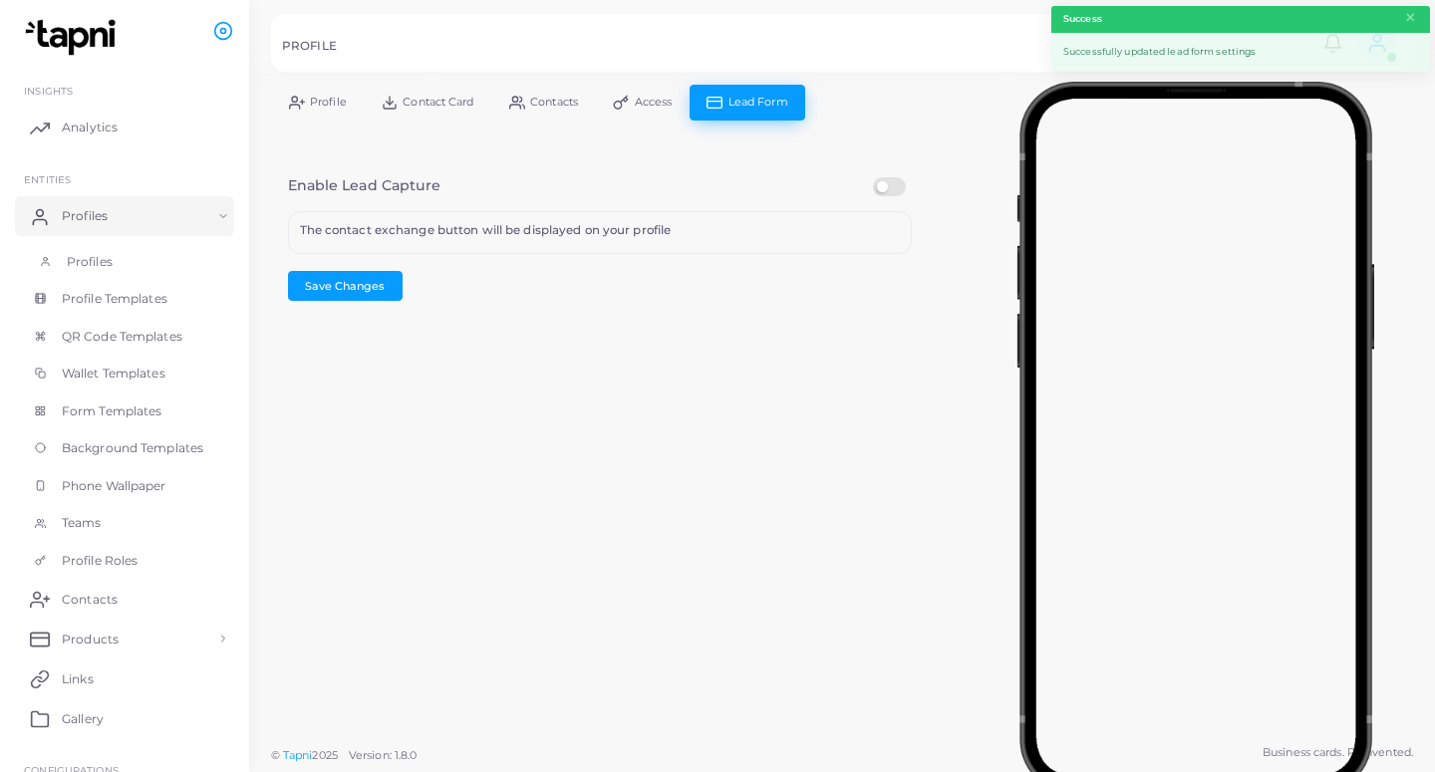
click at [140, 258] on link "Profiles" at bounding box center [124, 262] width 219 height 38
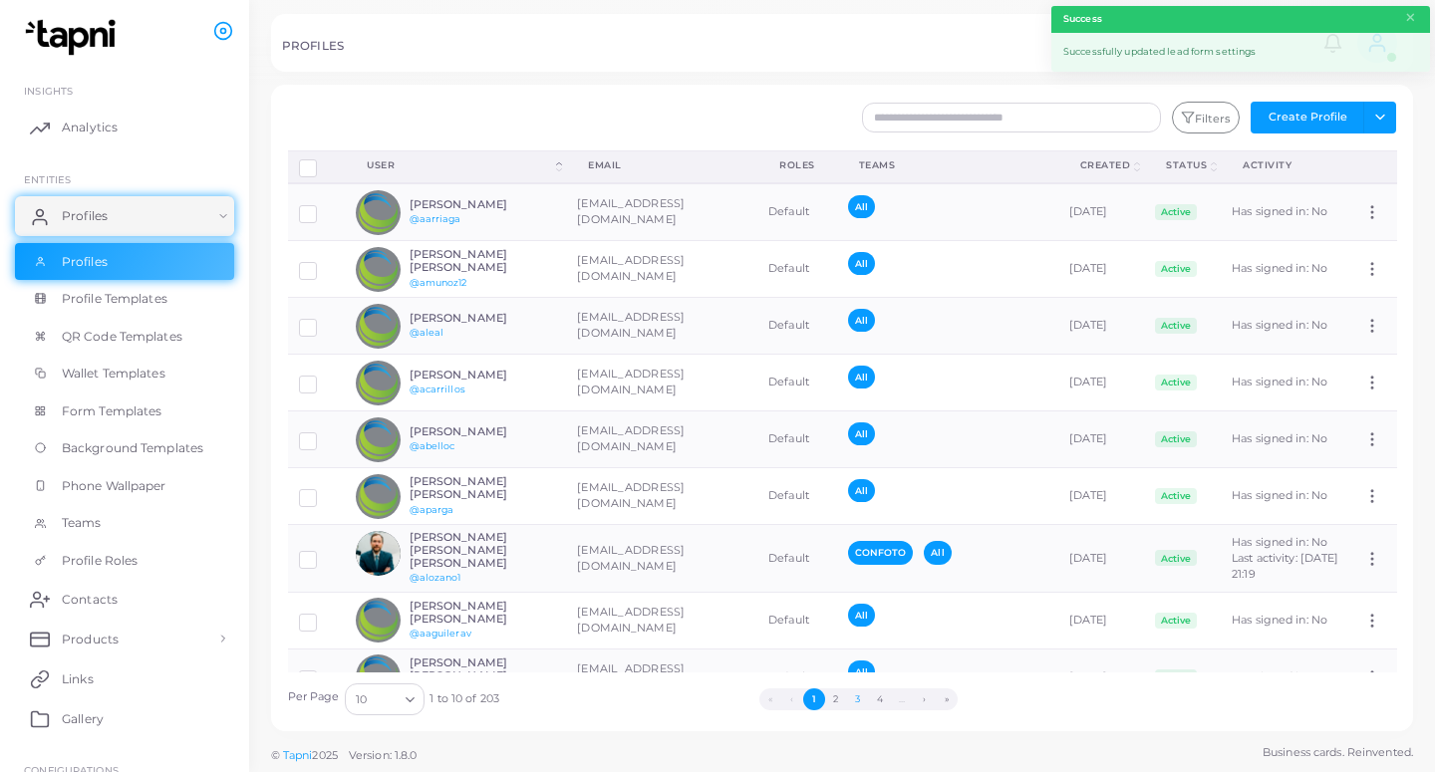
click at [850, 693] on button "3" at bounding box center [858, 699] width 22 height 22
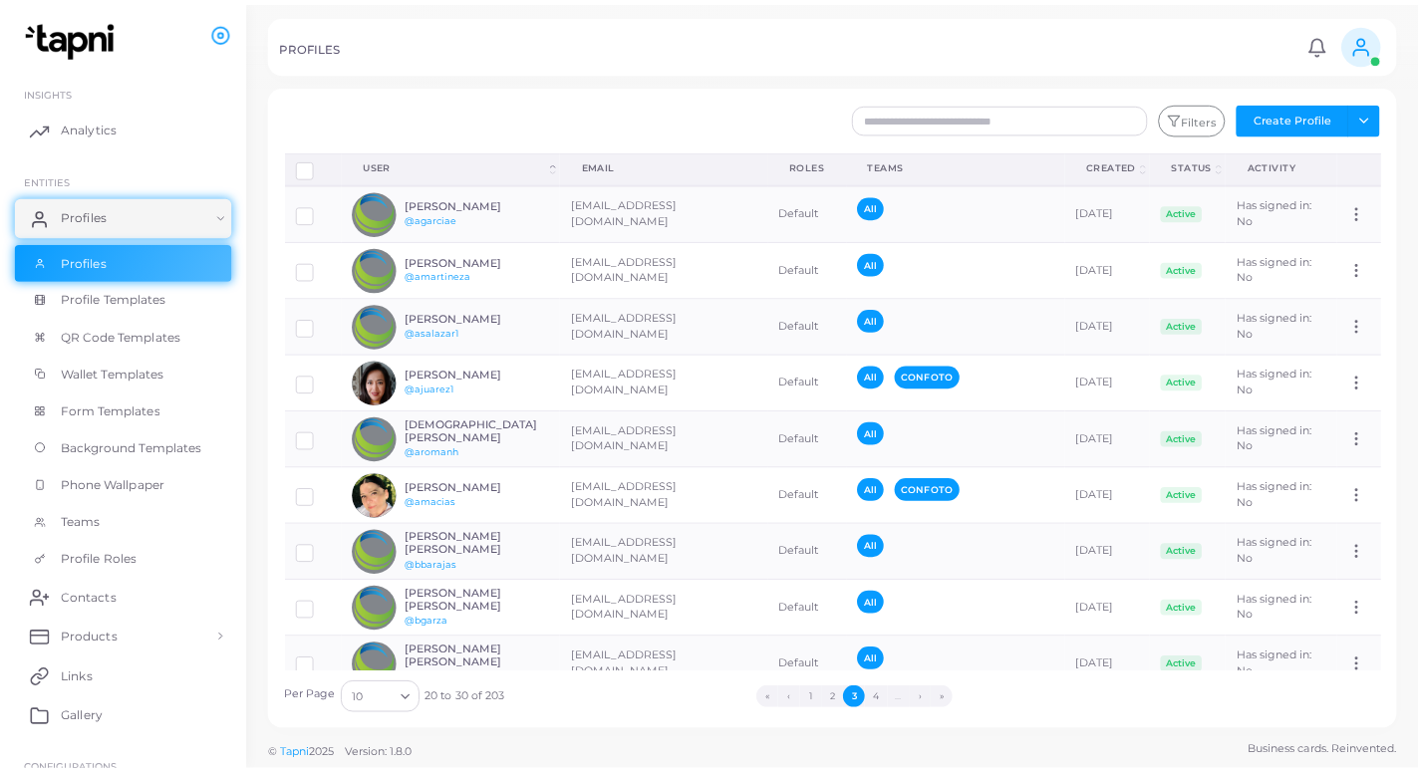
scroll to position [91, 0]
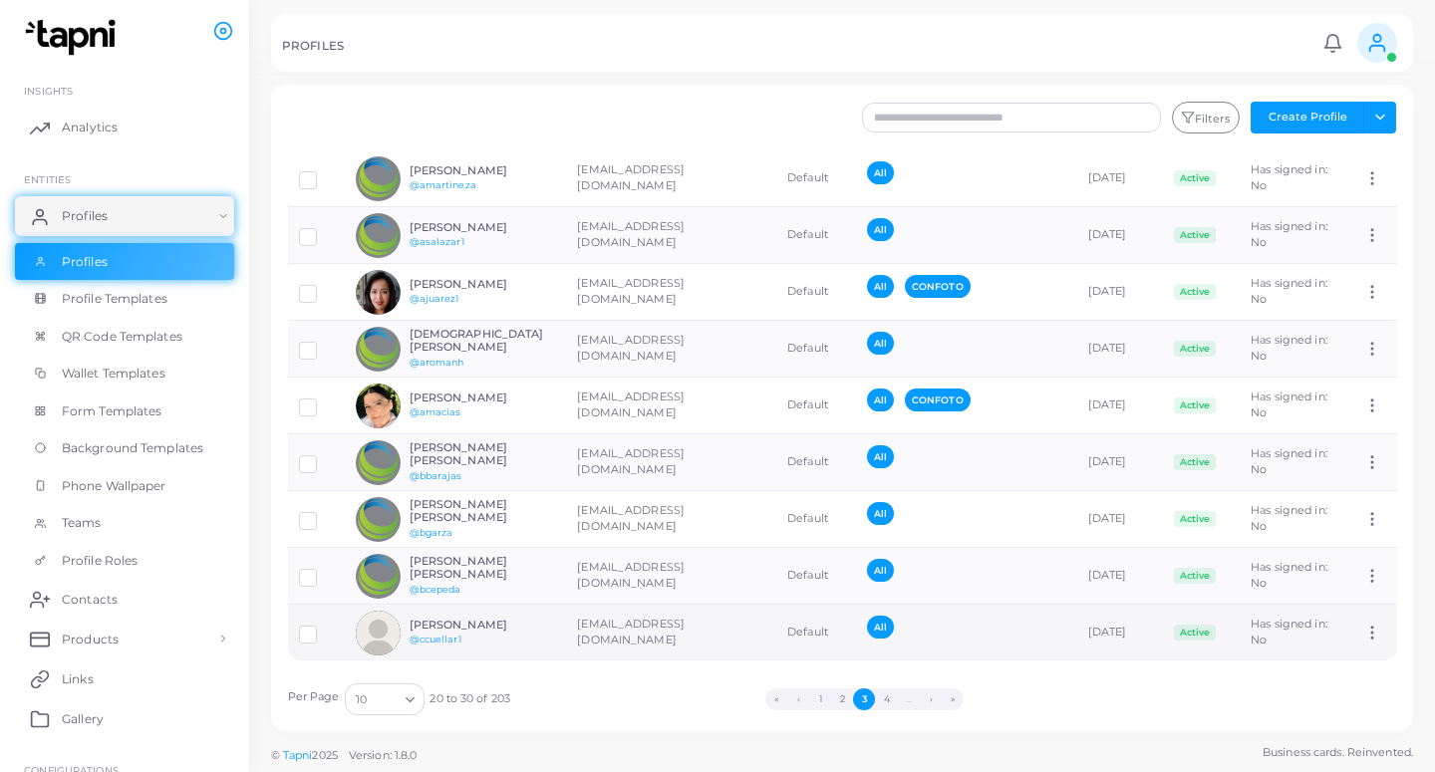
click at [597, 628] on td "[EMAIL_ADDRESS][DOMAIN_NAME]" at bounding box center [671, 633] width 210 height 57
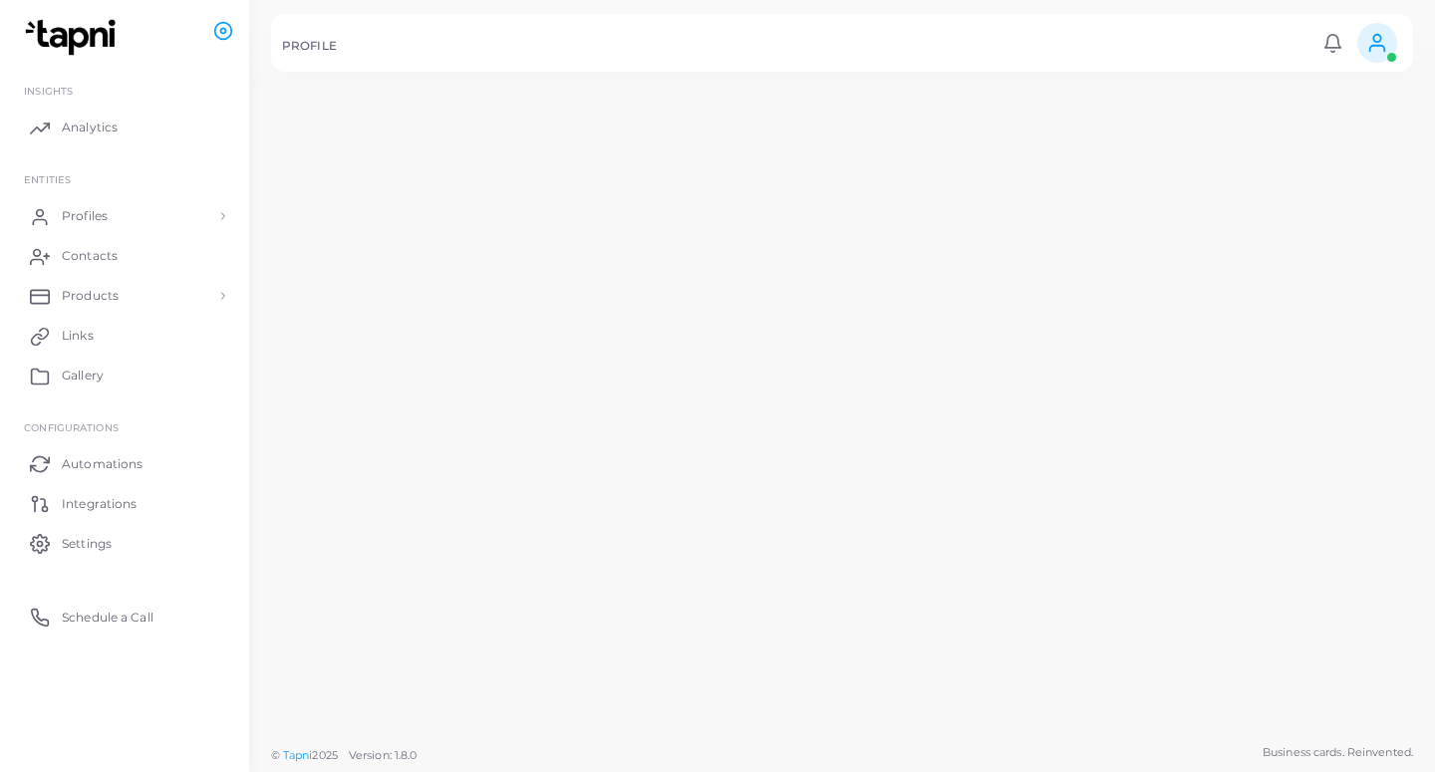
scroll to position [91, 0]
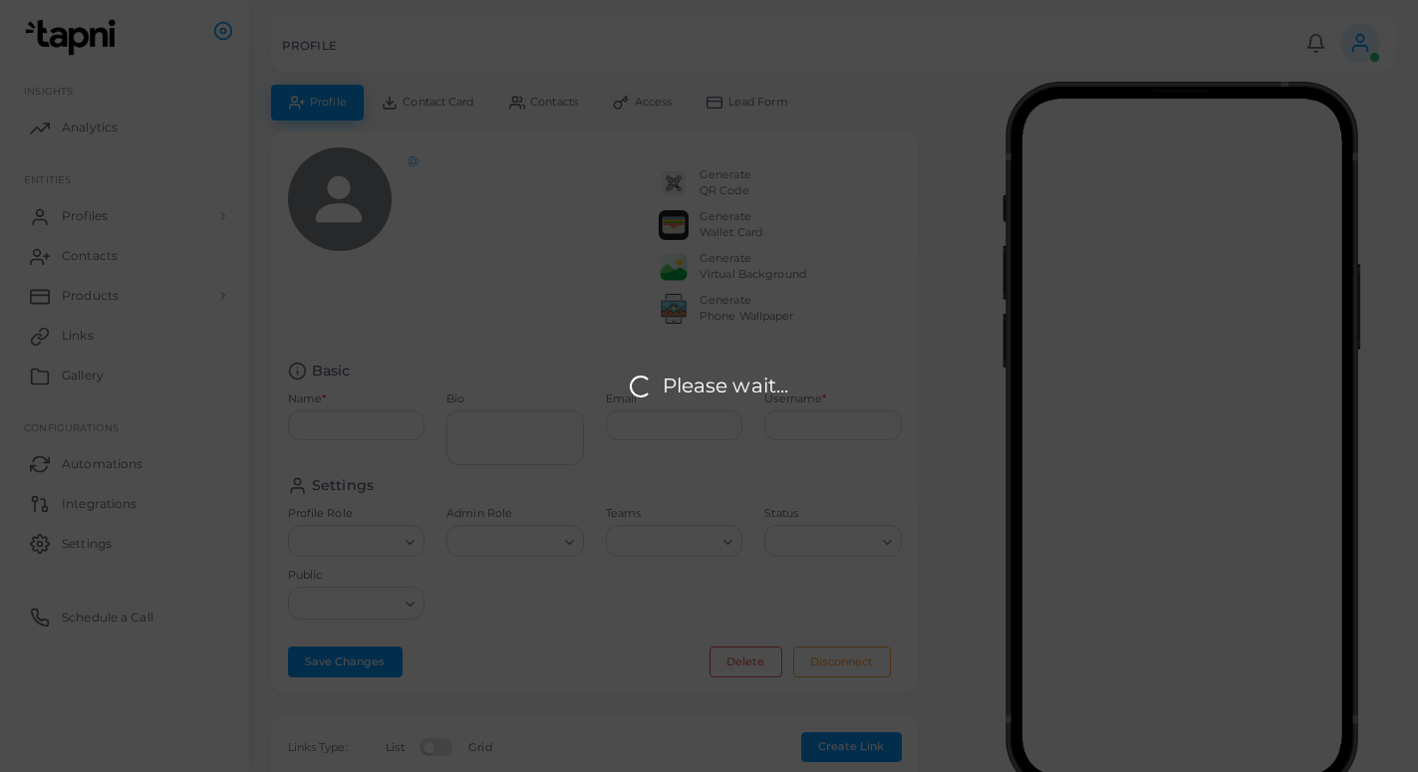
type input "**********"
type textarea "**********"
type input "**********"
type input "*********"
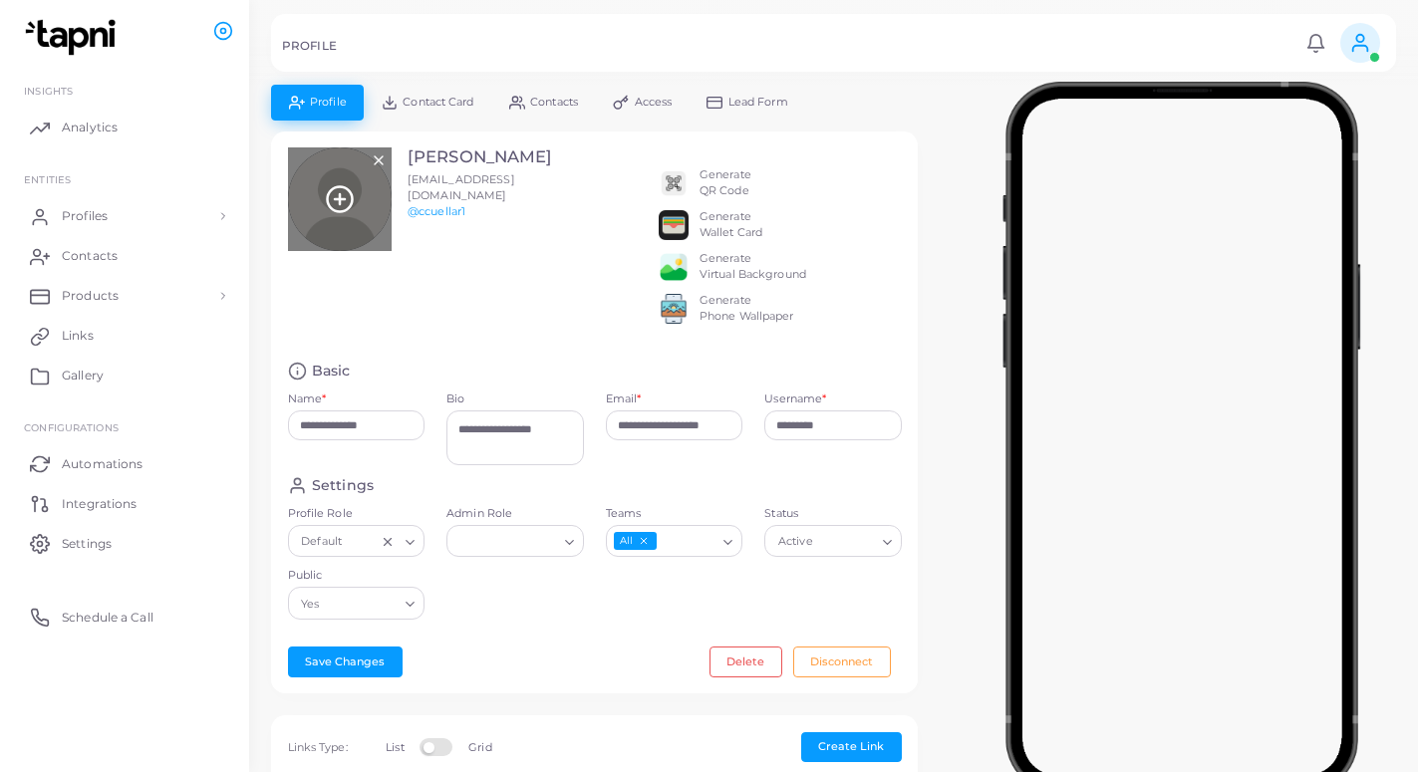
click at [345, 195] on icon at bounding box center [340, 199] width 30 height 30
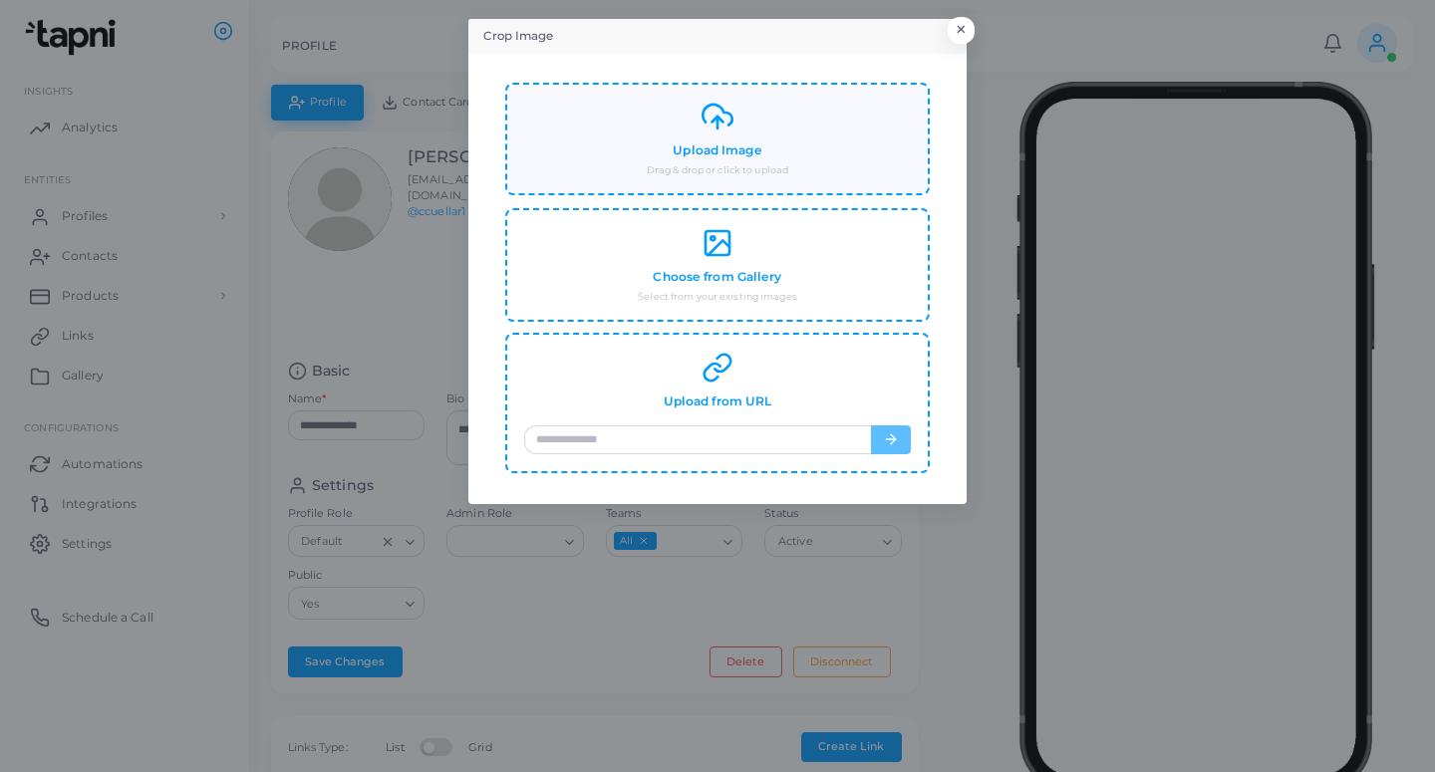
click at [787, 122] on div "Upload Image Drag & drop or click to upload" at bounding box center [717, 139] width 387 height 77
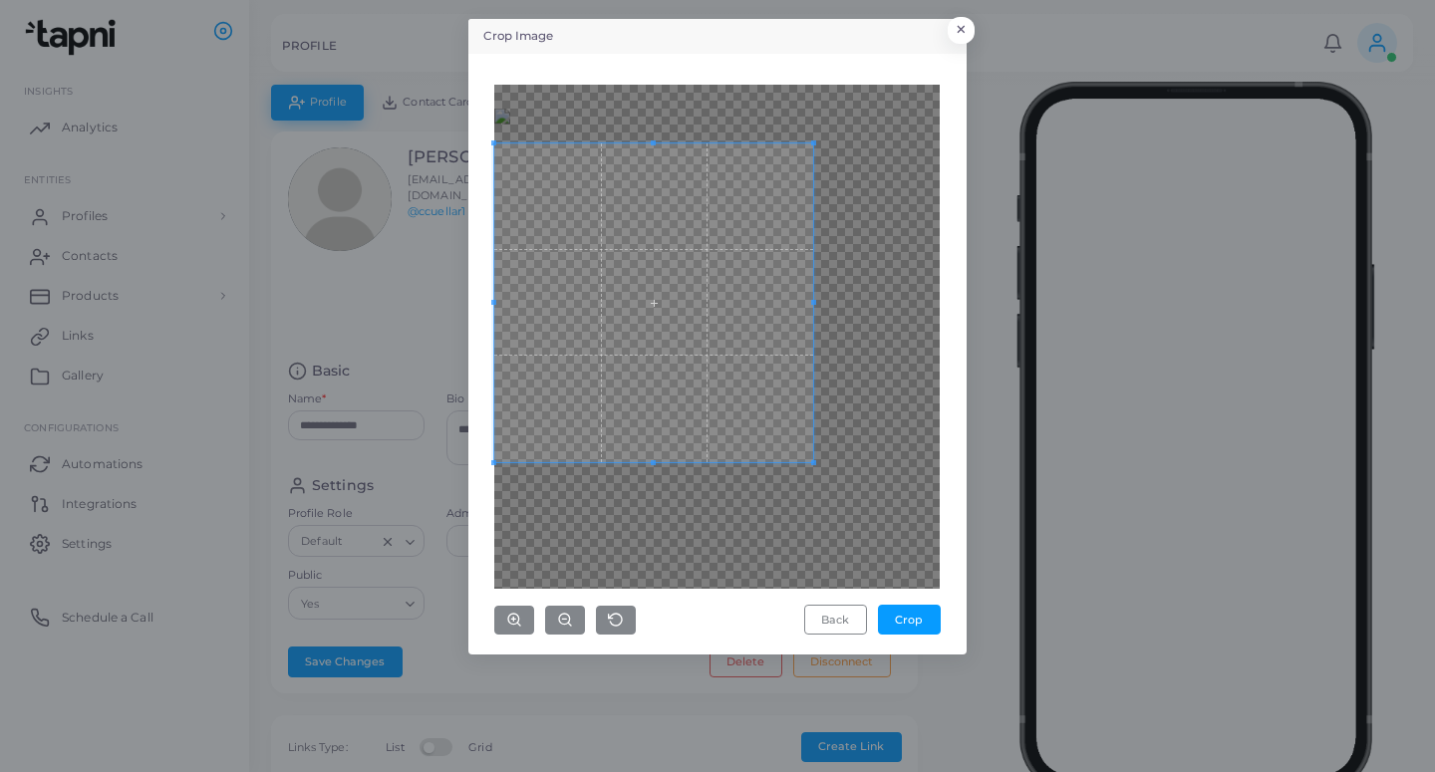
click at [756, 278] on span at bounding box center [653, 302] width 319 height 319
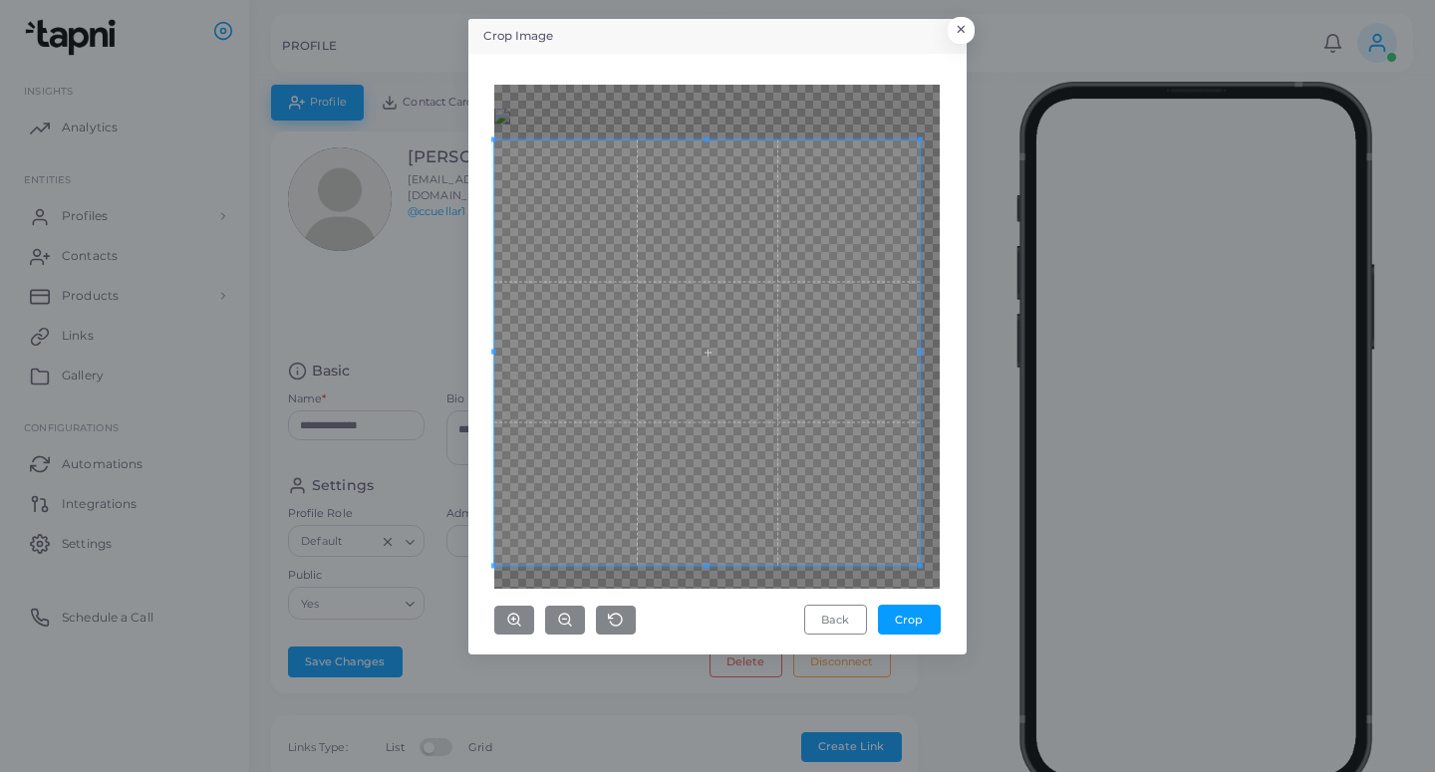
click at [977, 632] on div "Crop Image × Back Crop" at bounding box center [717, 386] width 1435 height 772
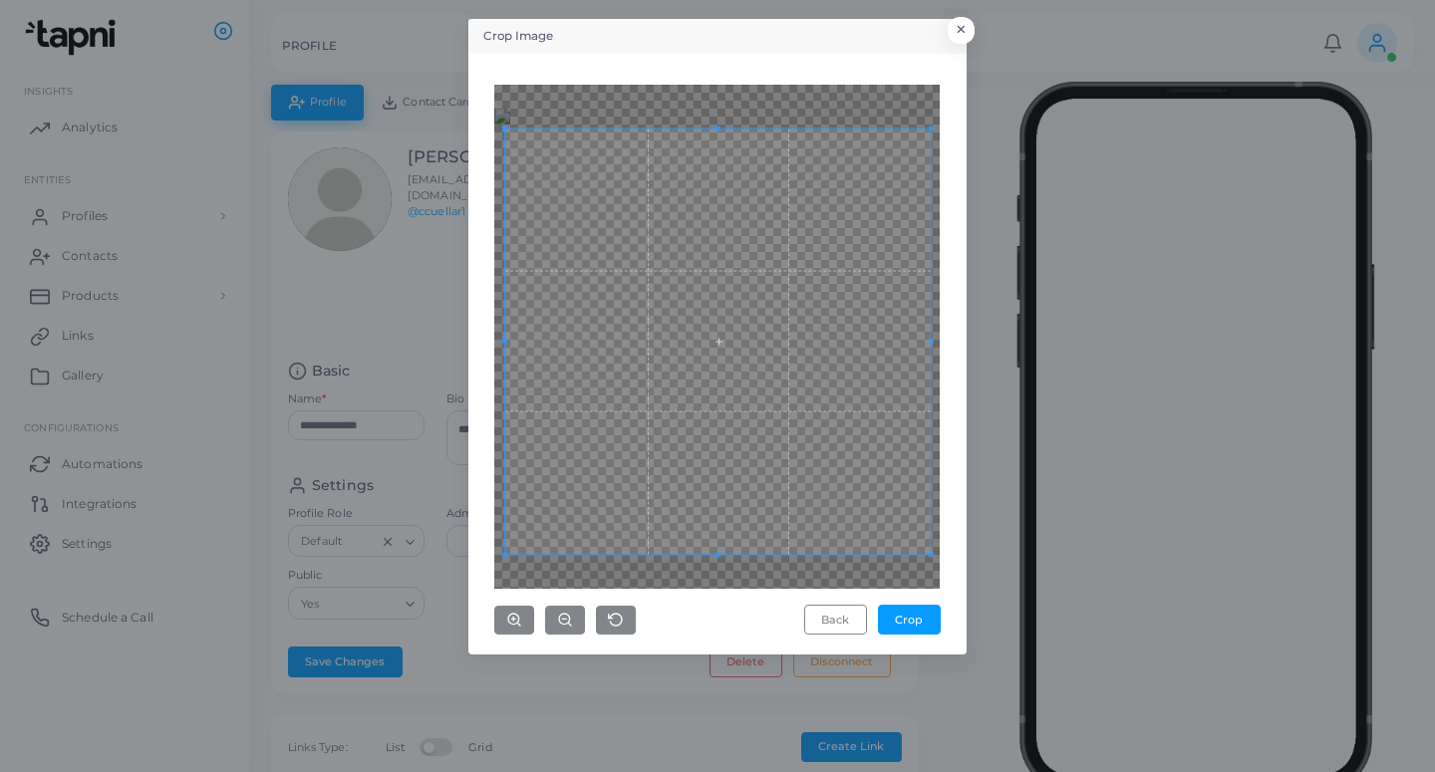
click at [889, 427] on span at bounding box center [717, 341] width 425 height 425
click at [945, 573] on div "Back Crop" at bounding box center [717, 354] width 476 height 579
click at [462, 570] on div "Crop Image × Back Crop" at bounding box center [717, 386] width 1435 height 772
click at [489, 563] on div "Back Crop" at bounding box center [717, 354] width 476 height 579
click at [699, 373] on span at bounding box center [716, 342] width 438 height 438
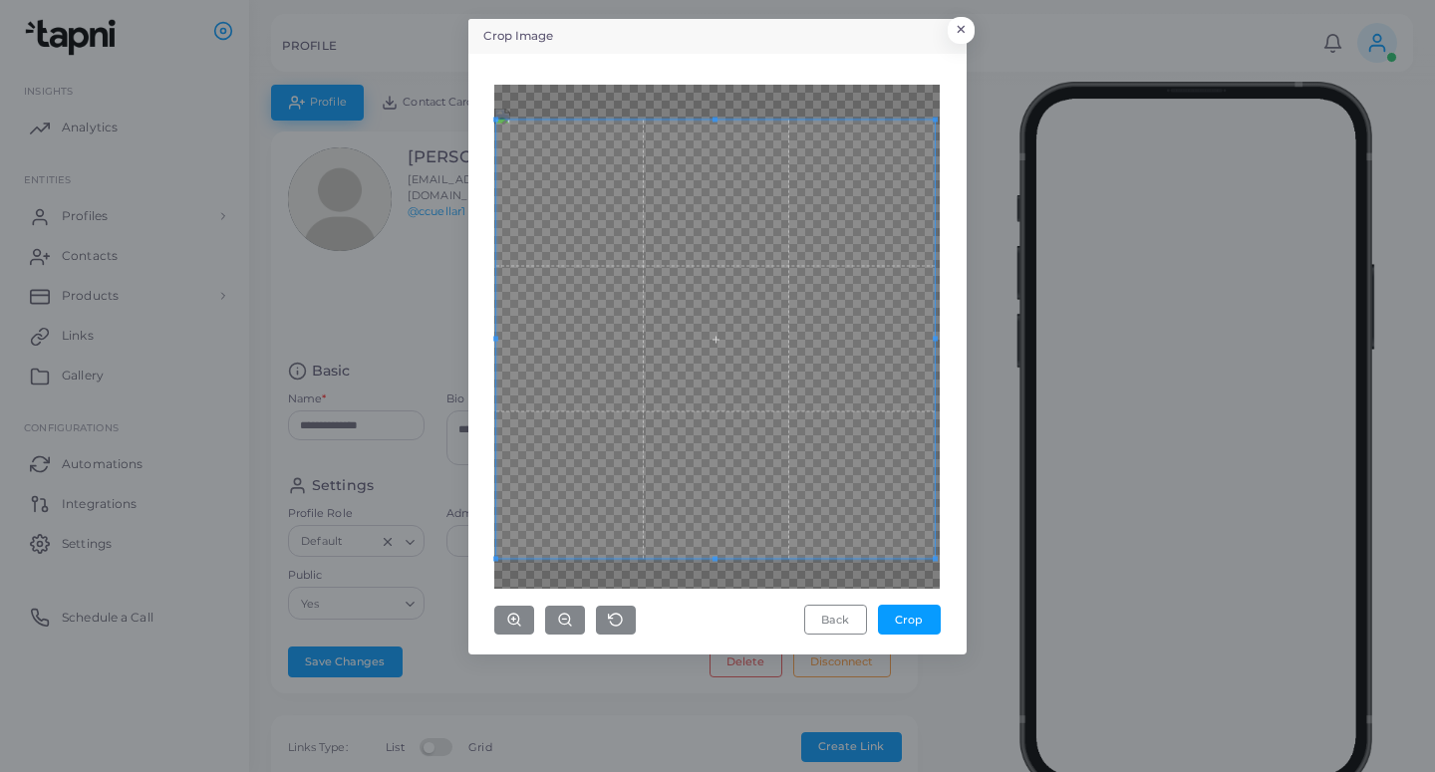
click at [762, 421] on span at bounding box center [715, 339] width 438 height 438
click at [906, 614] on button "Crop" at bounding box center [909, 620] width 63 height 30
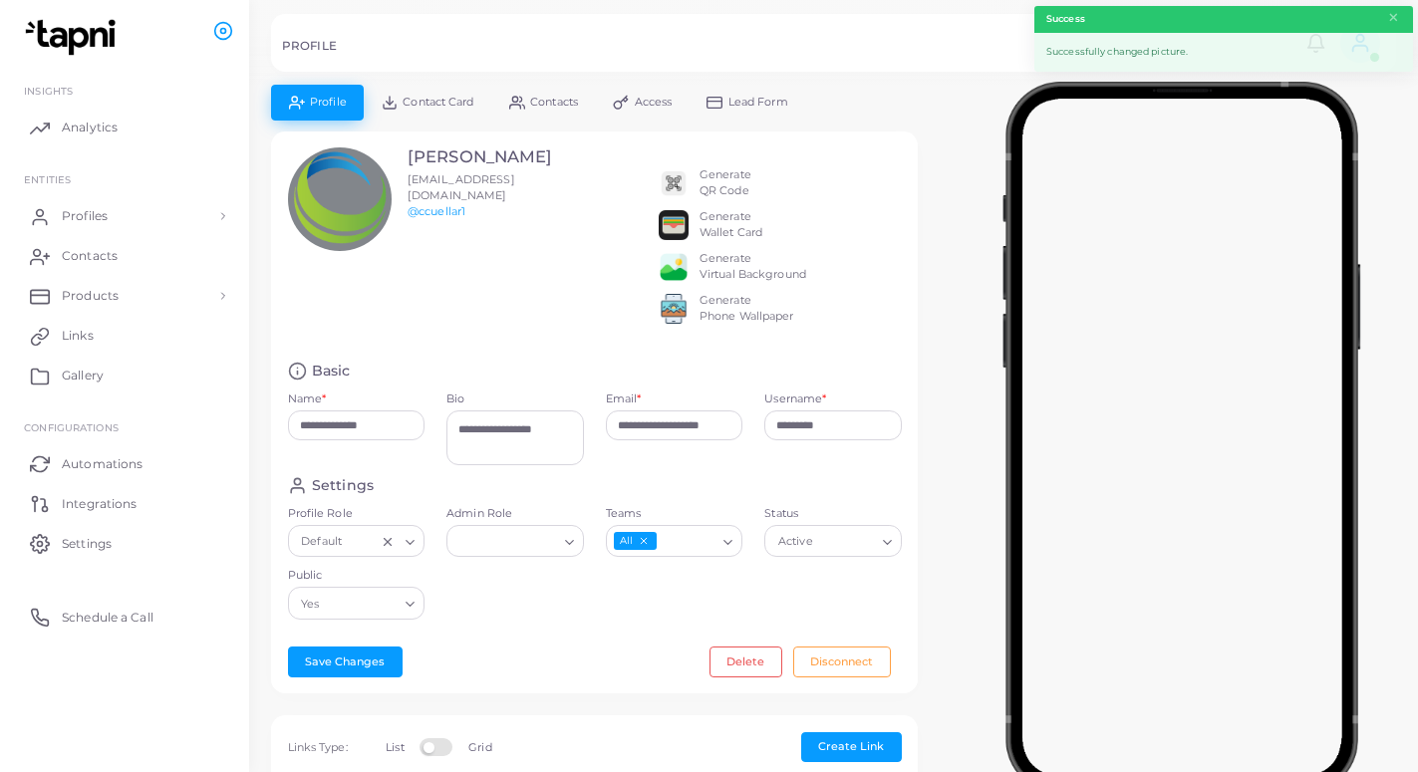
click at [792, 110] on link "Lead Form" at bounding box center [747, 102] width 117 height 35
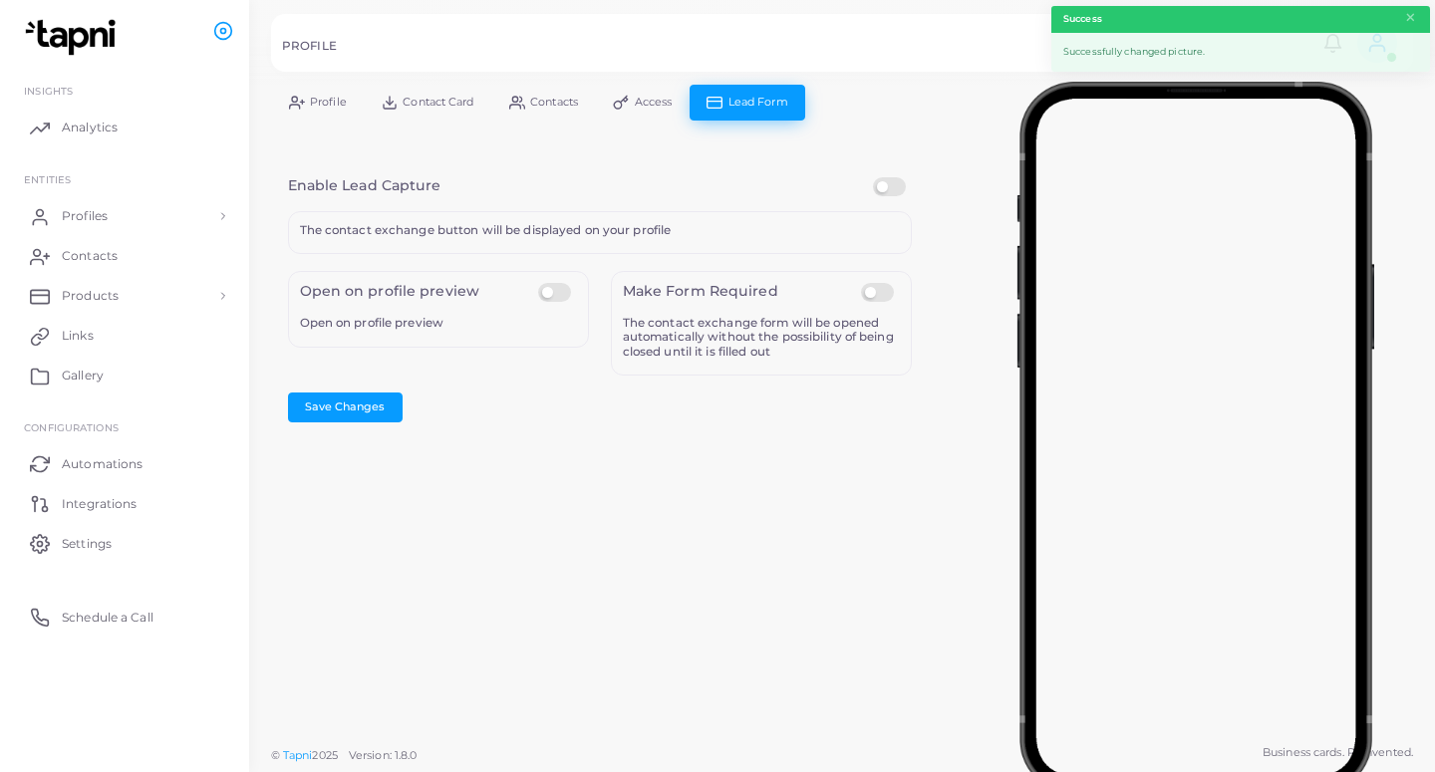
click at [883, 177] on label at bounding box center [892, 177] width 39 height 0
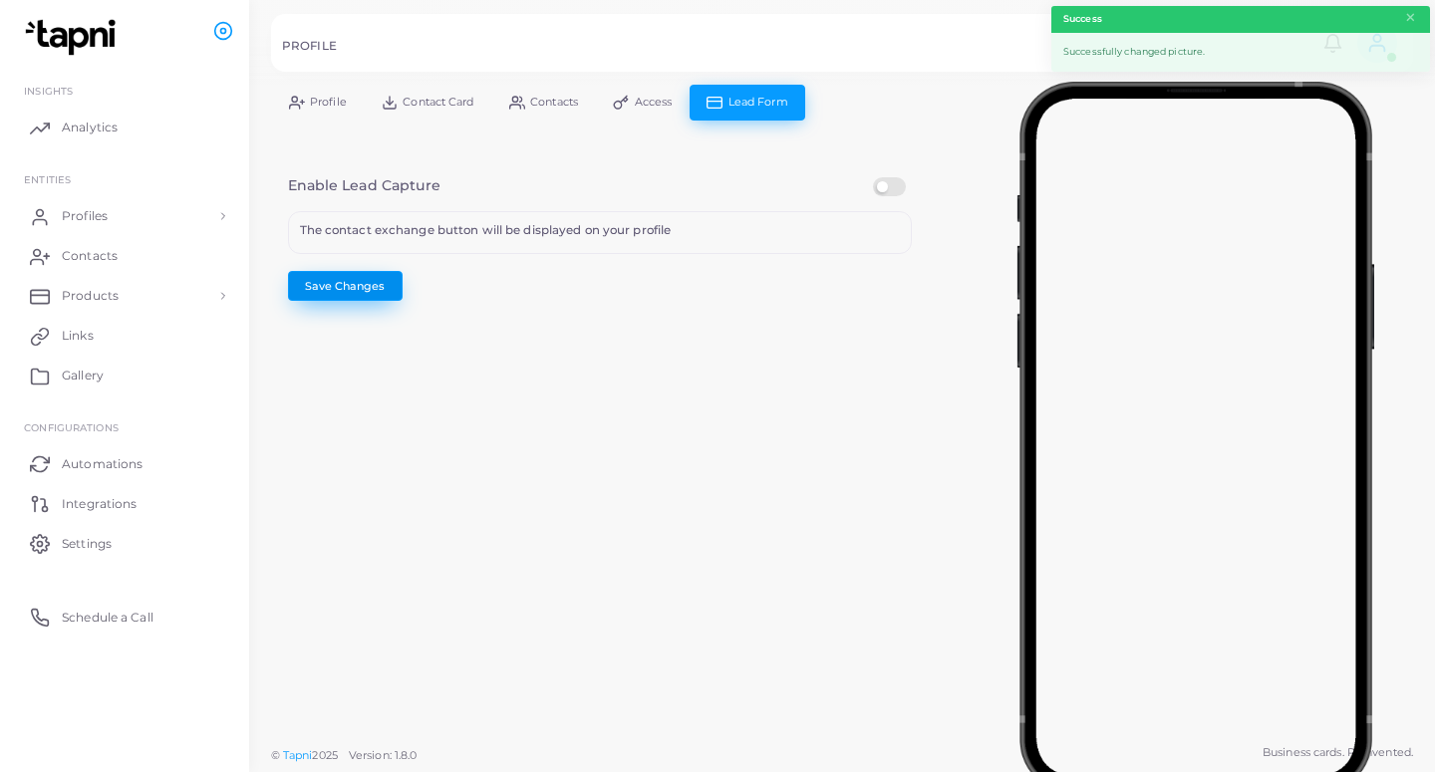
click at [375, 289] on button "Save Changes" at bounding box center [345, 286] width 115 height 30
click at [146, 220] on link "Profiles" at bounding box center [124, 216] width 219 height 40
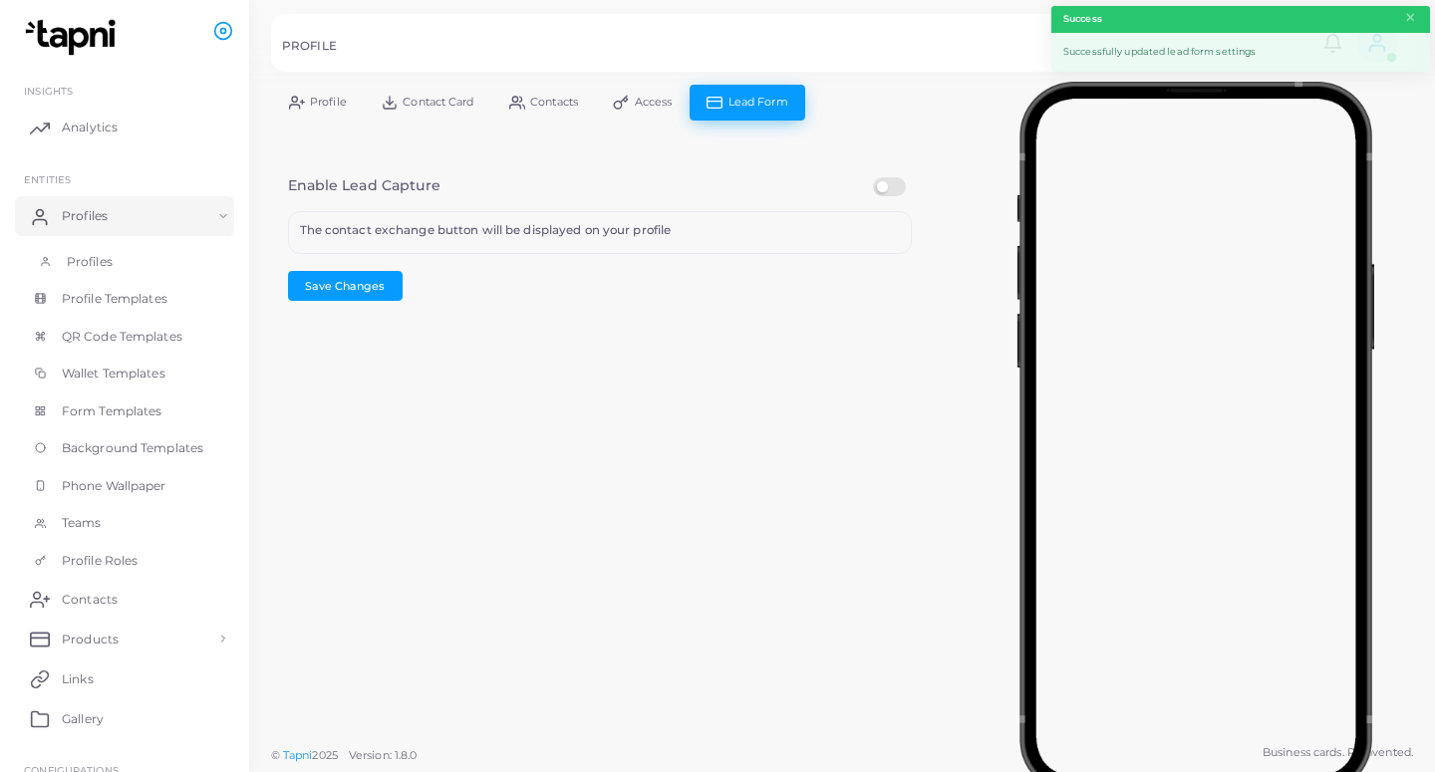
click at [175, 256] on link "Profiles" at bounding box center [124, 262] width 219 height 38
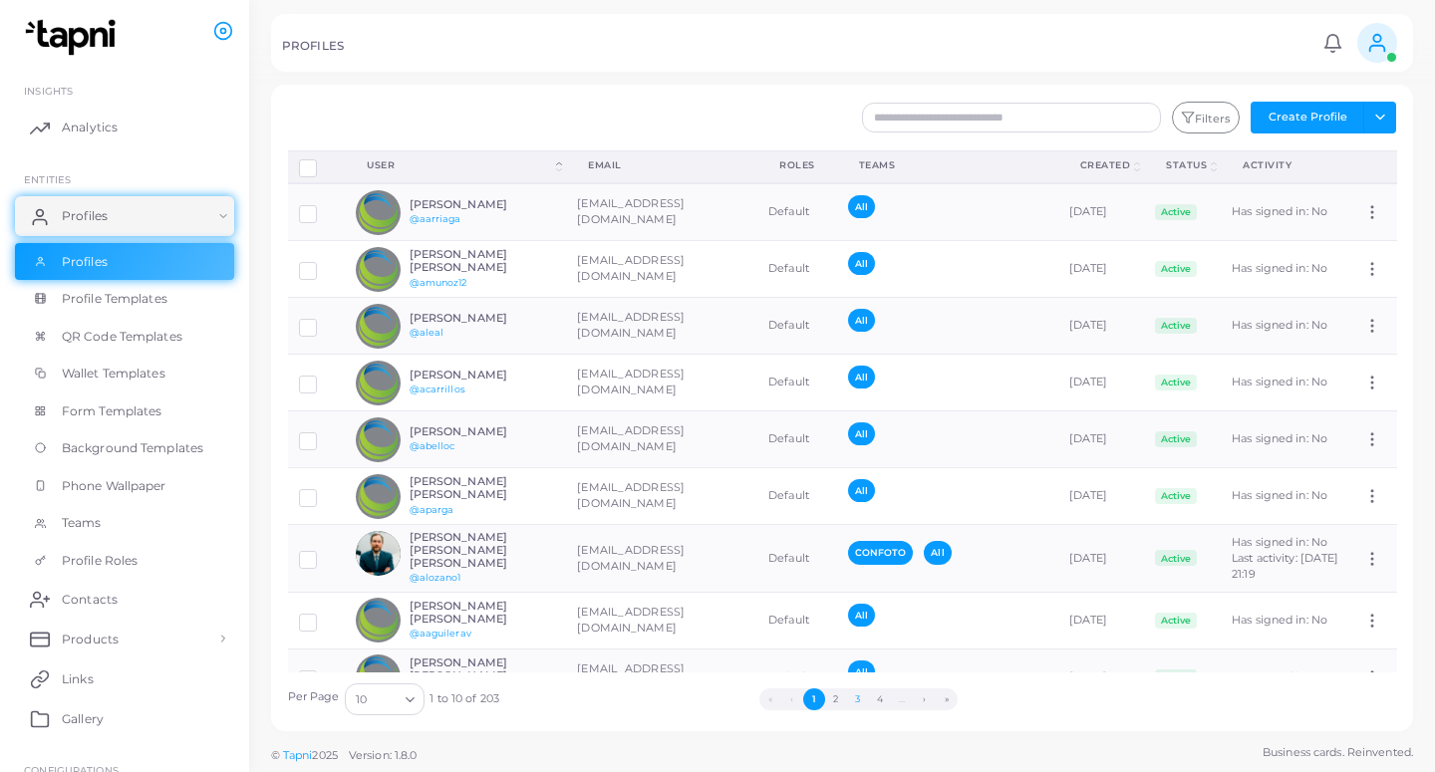
click at [858, 699] on button "3" at bounding box center [858, 699] width 22 height 22
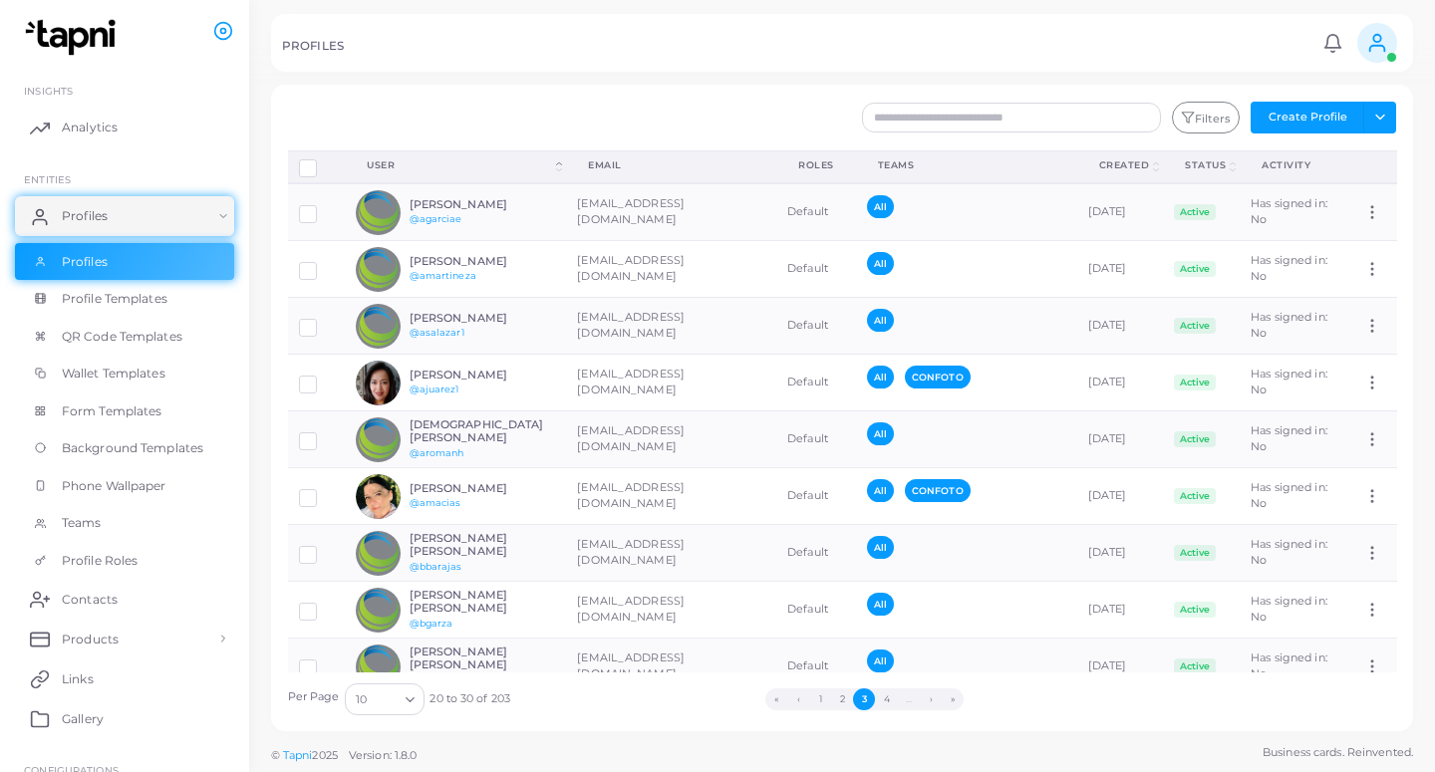
scroll to position [91, 0]
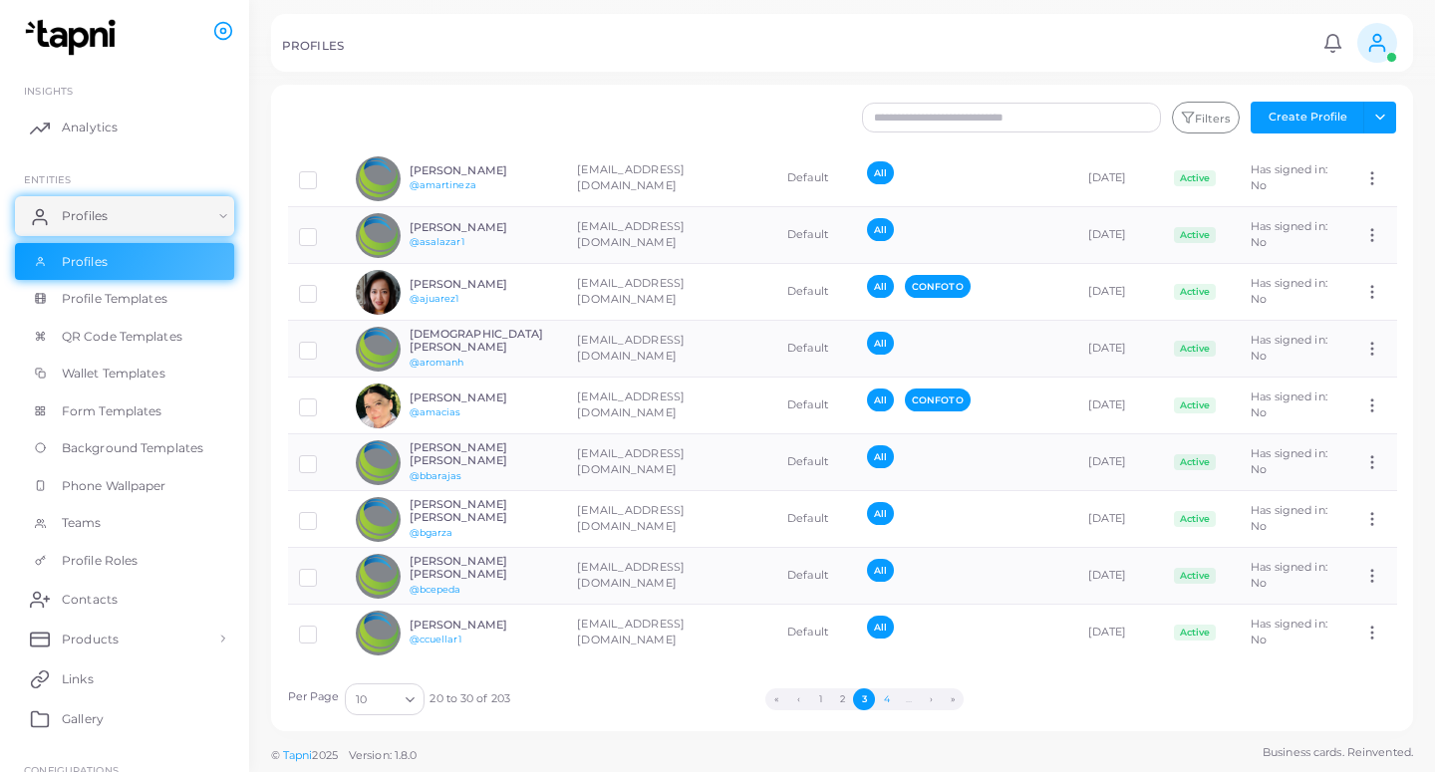
click at [884, 698] on button "4" at bounding box center [886, 699] width 22 height 22
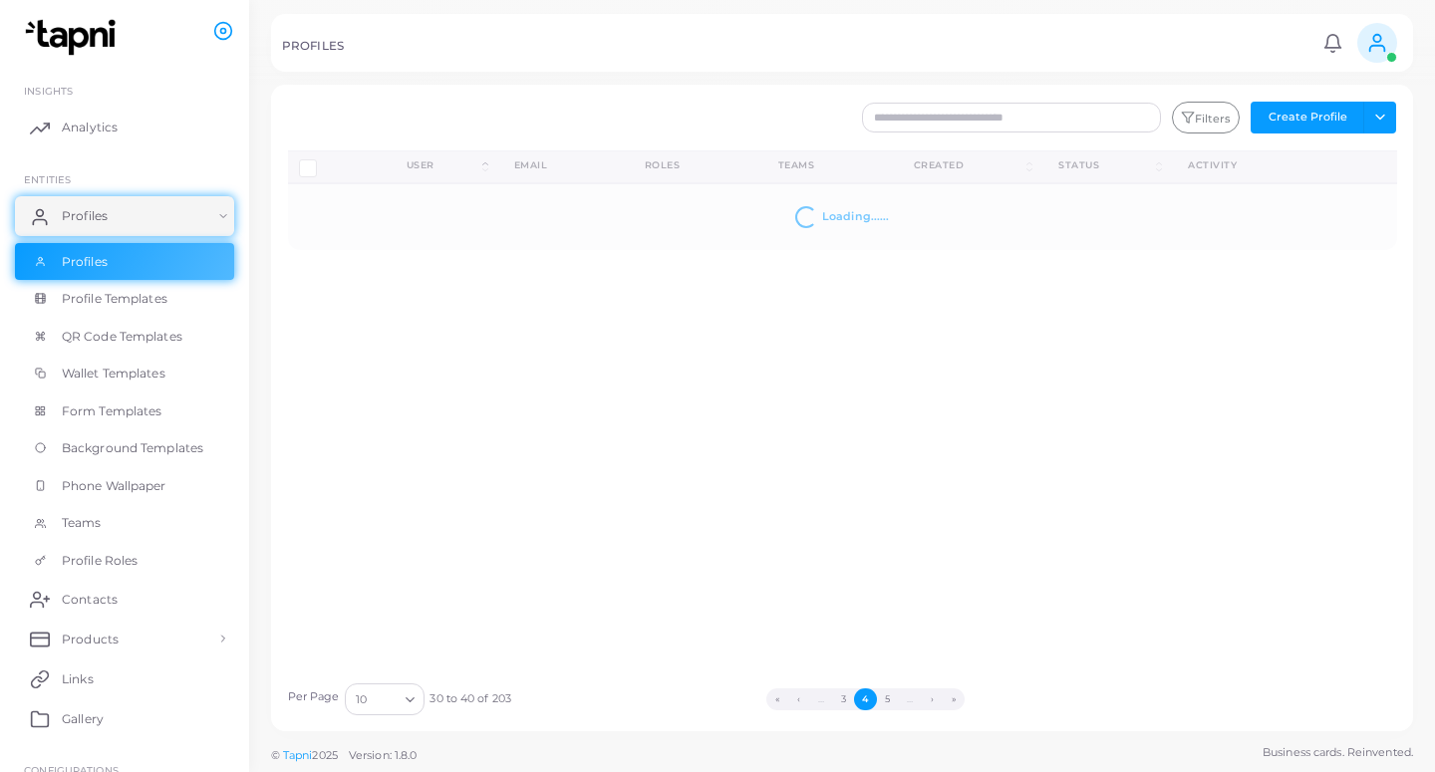
scroll to position [0, 0]
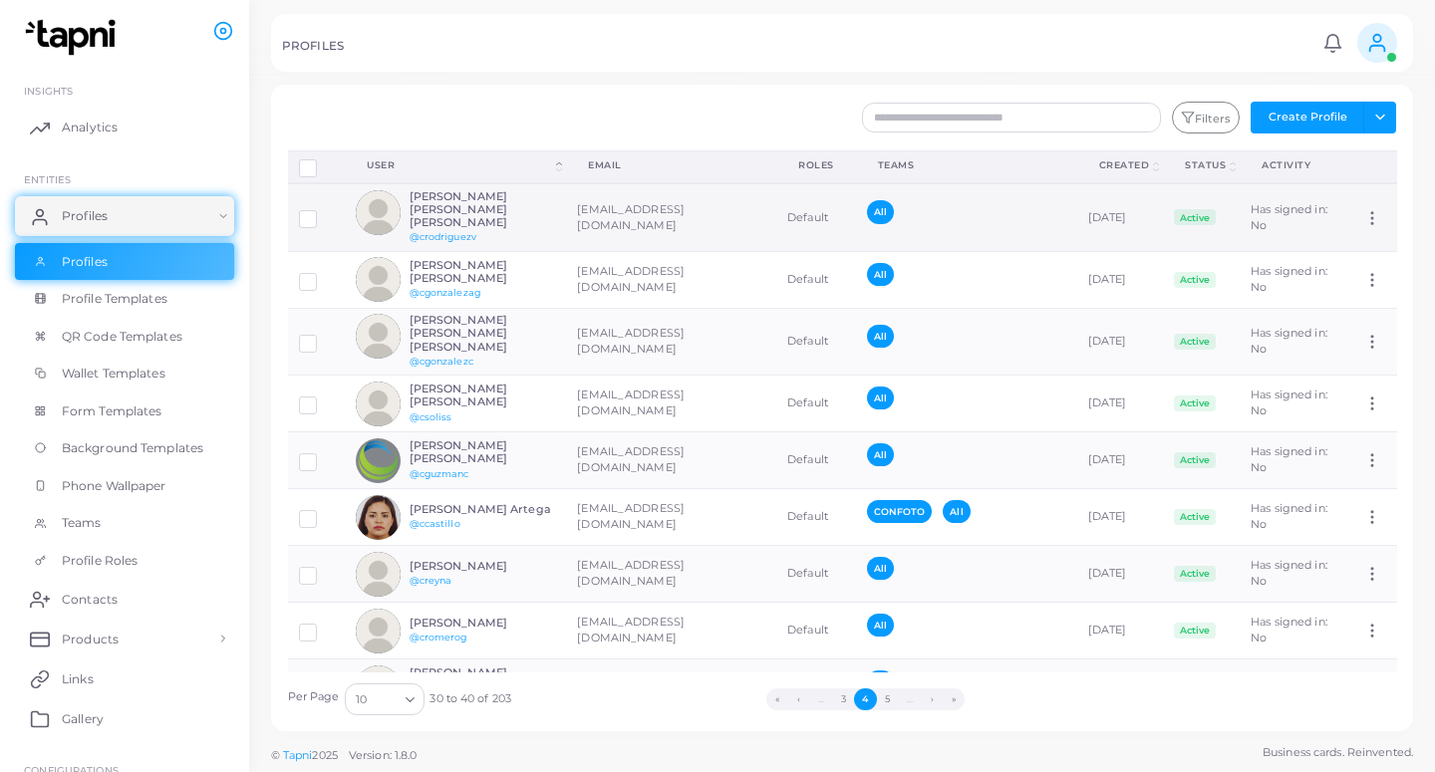
click at [577, 230] on td "[EMAIL_ADDRESS][DOMAIN_NAME]" at bounding box center [671, 217] width 210 height 68
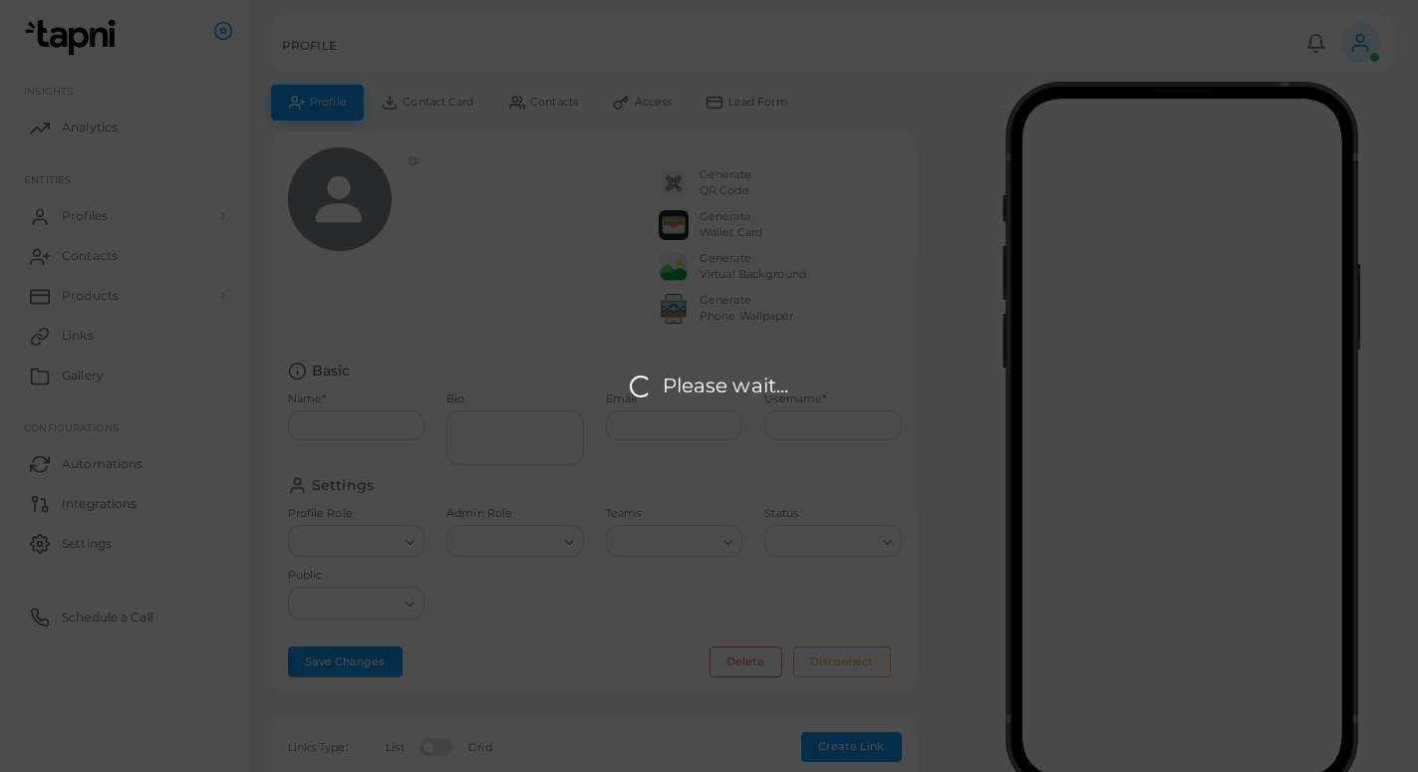
type input "**********"
type textarea "**********"
type input "**********"
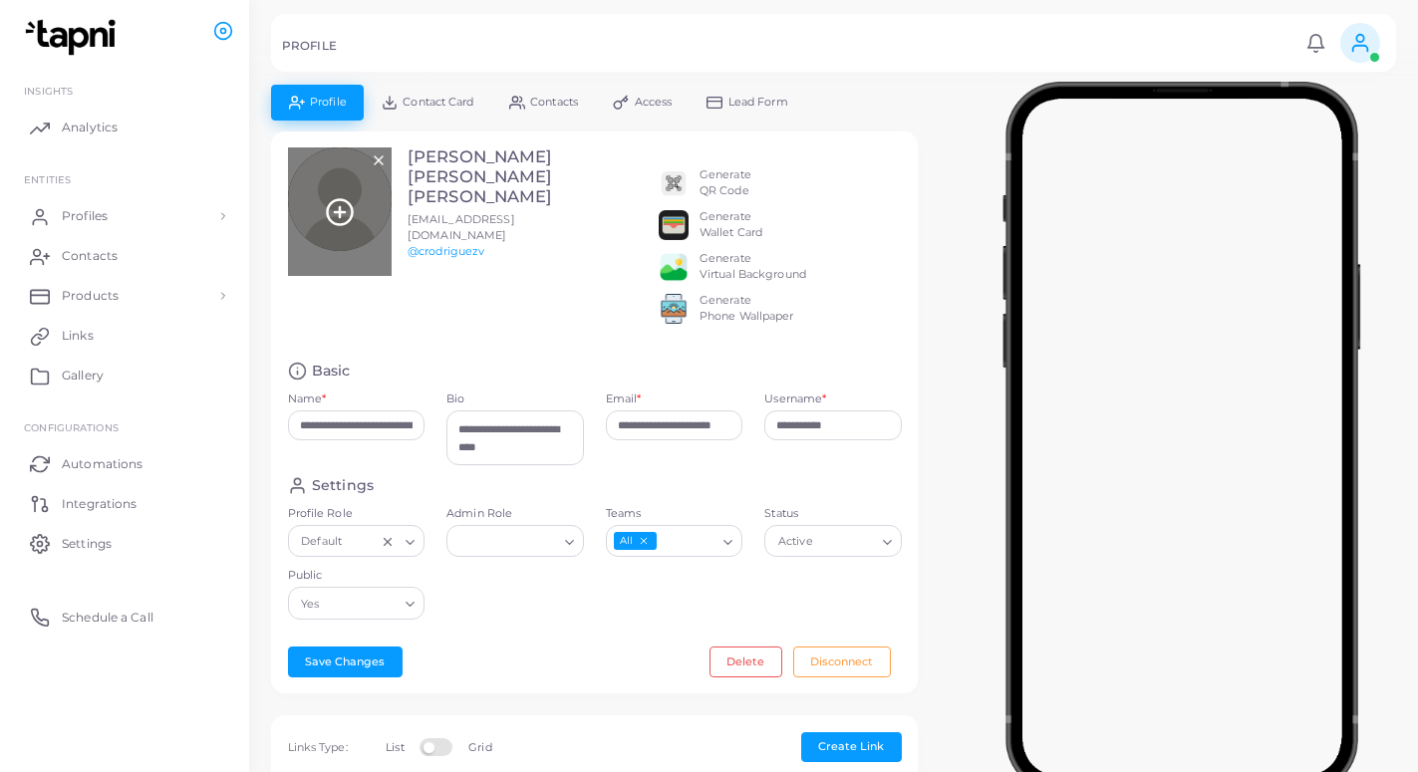
click at [338, 201] on icon at bounding box center [340, 212] width 30 height 30
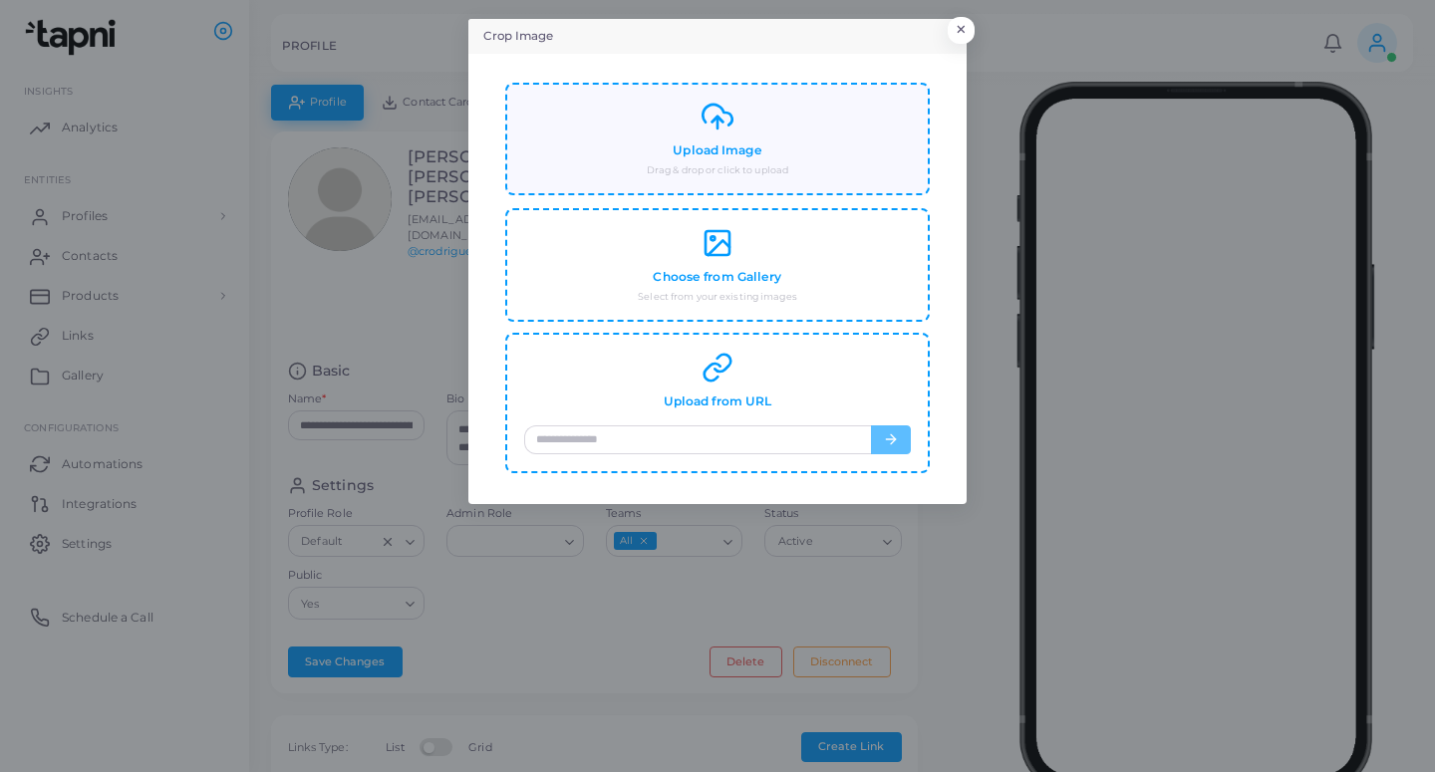
click at [779, 149] on div "Upload Image Drag & drop or click to upload" at bounding box center [717, 139] width 387 height 77
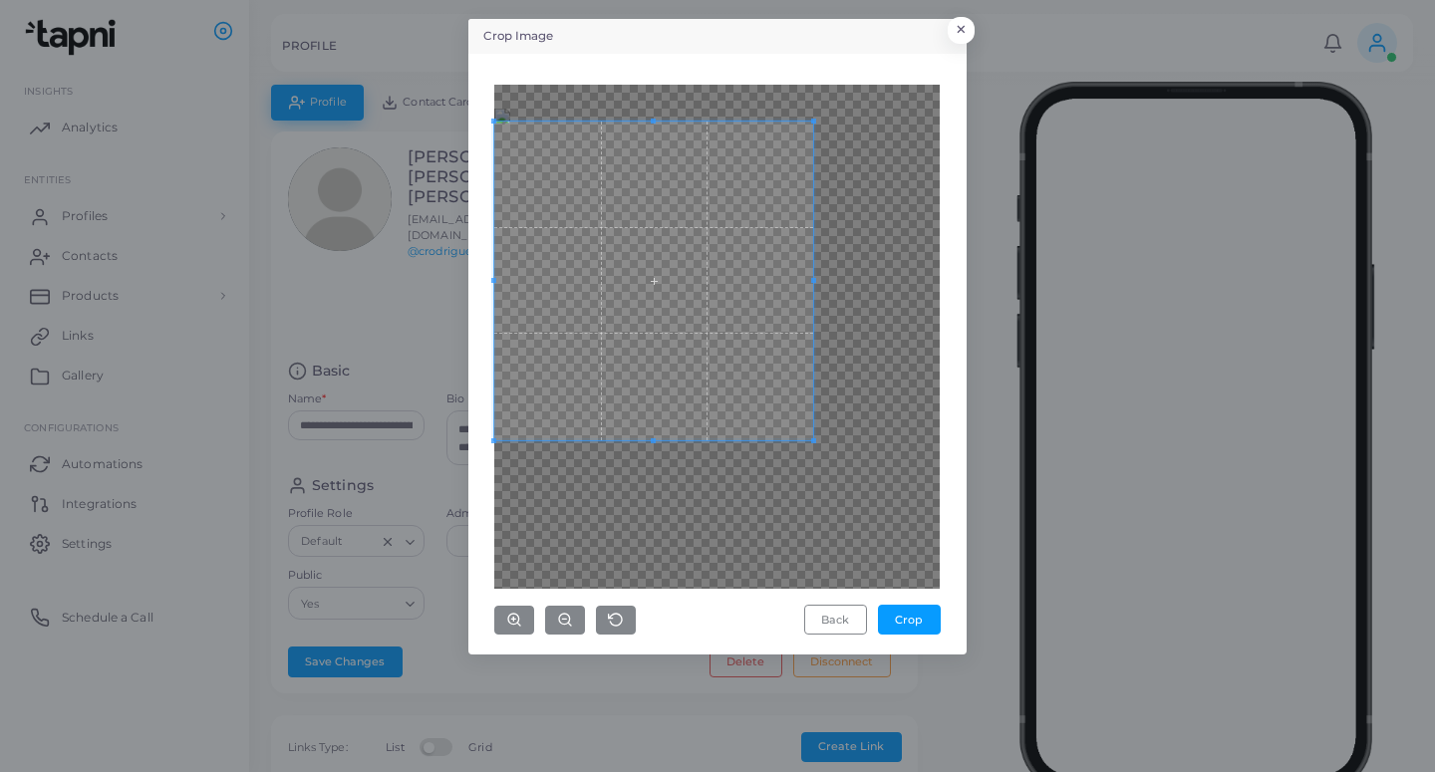
click at [710, 306] on span at bounding box center [653, 281] width 319 height 319
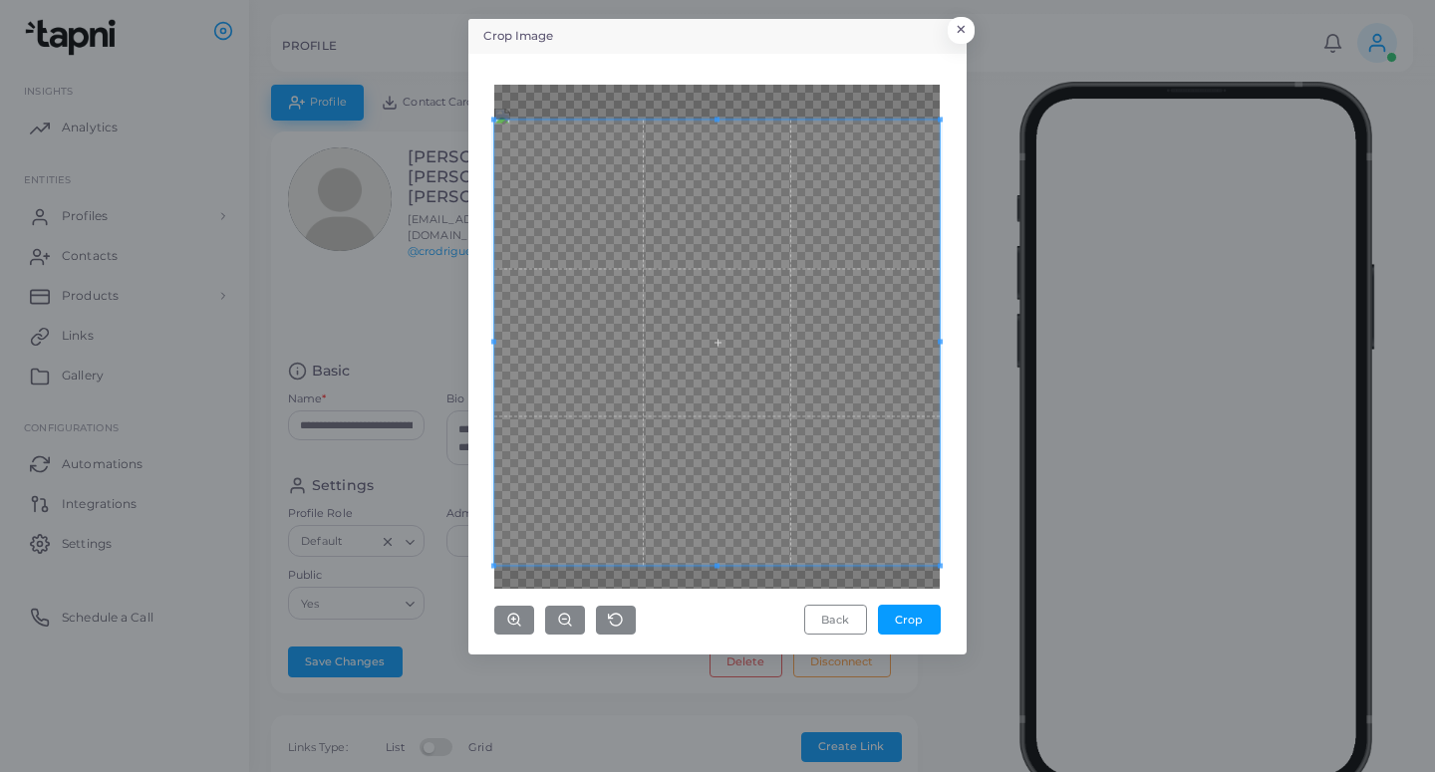
click at [946, 629] on div "Back Crop" at bounding box center [717, 354] width 476 height 579
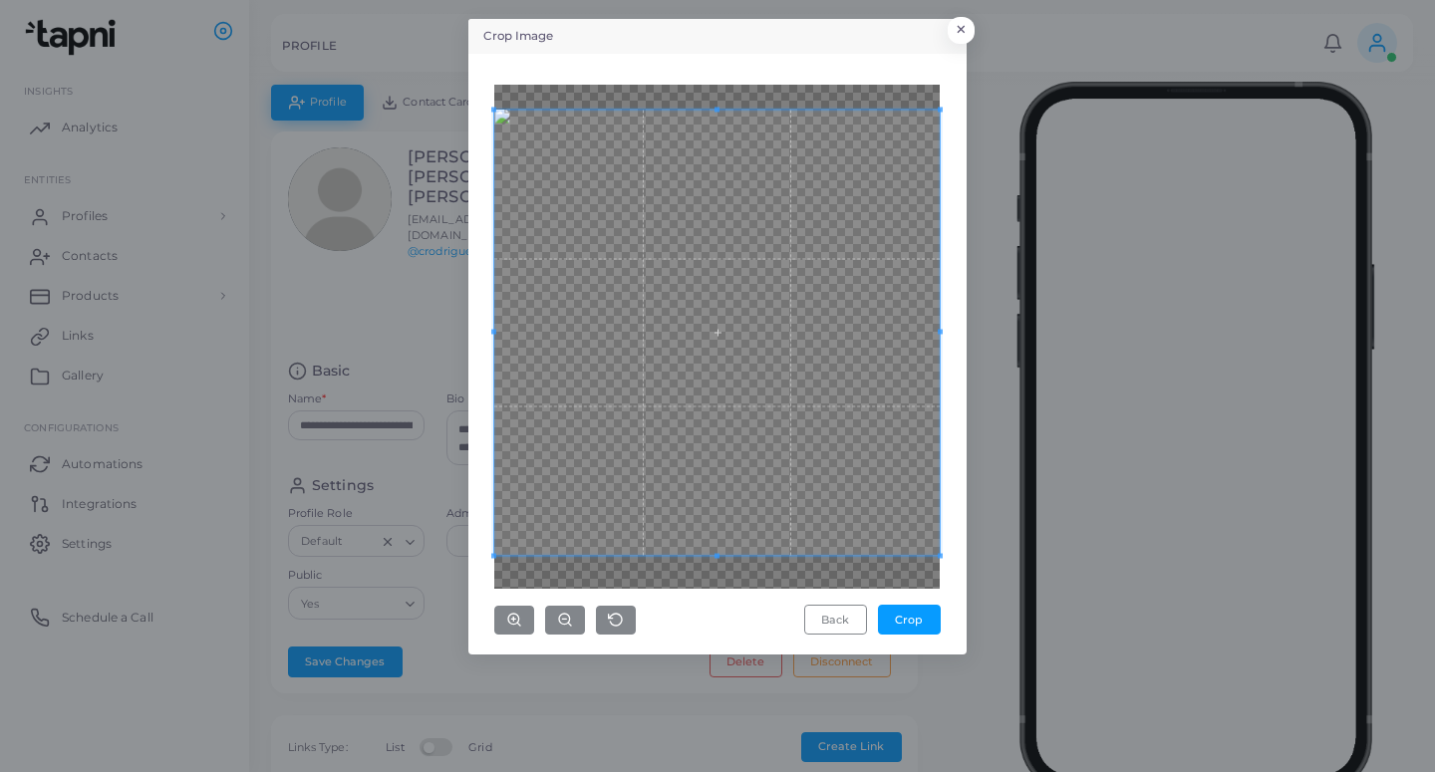
click at [782, 497] on span at bounding box center [716, 332] width 445 height 445
click at [896, 618] on button "Crop" at bounding box center [909, 620] width 63 height 30
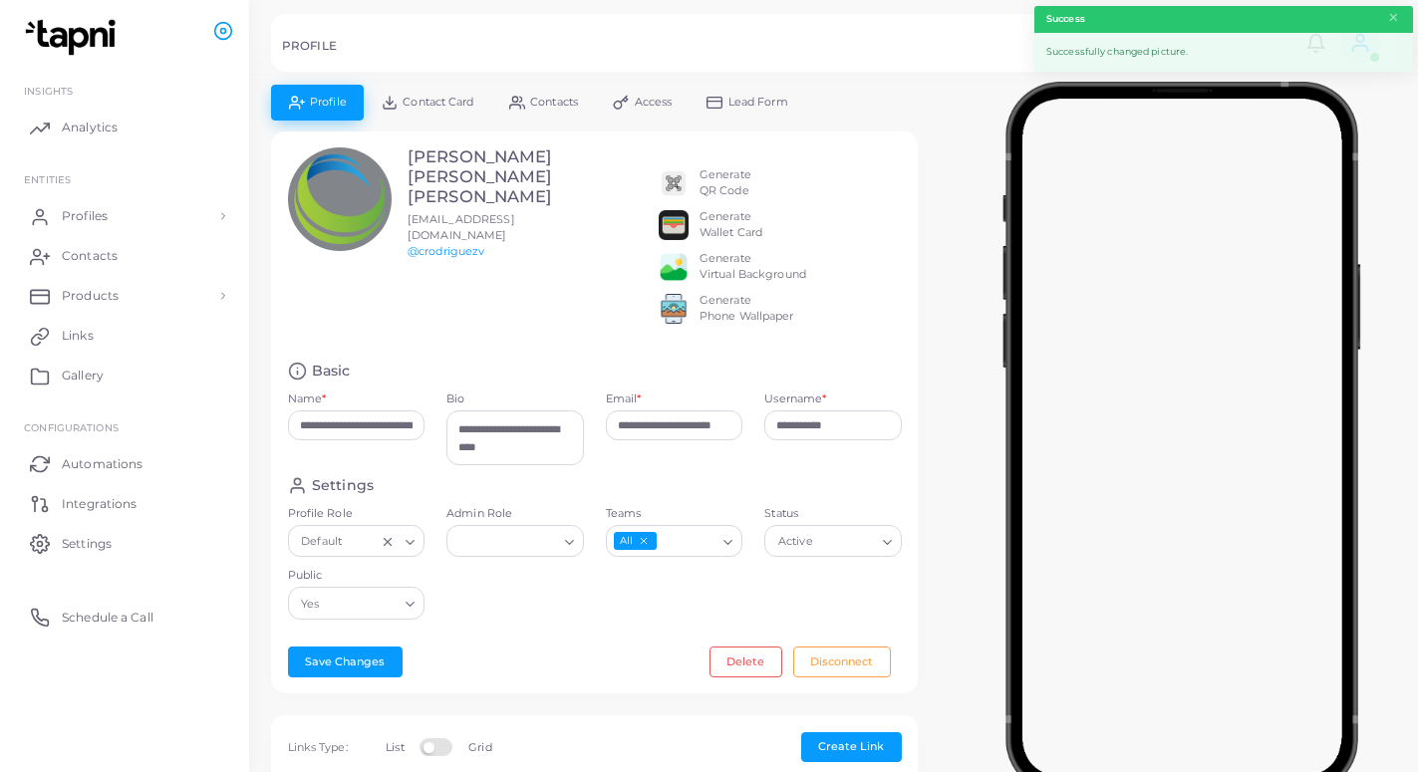
click at [770, 104] on span "Lead Form" at bounding box center [758, 102] width 60 height 11
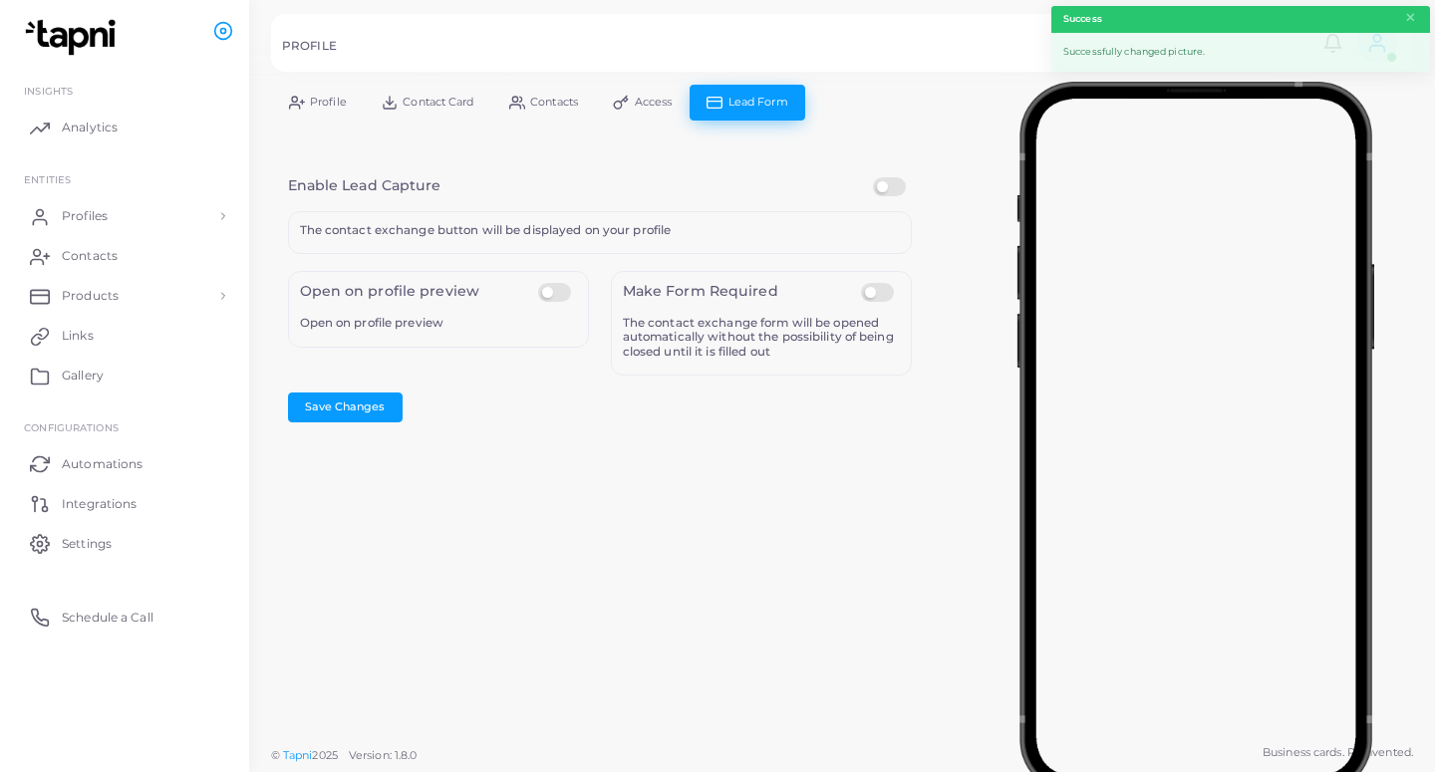
click at [880, 177] on label at bounding box center [892, 177] width 39 height 0
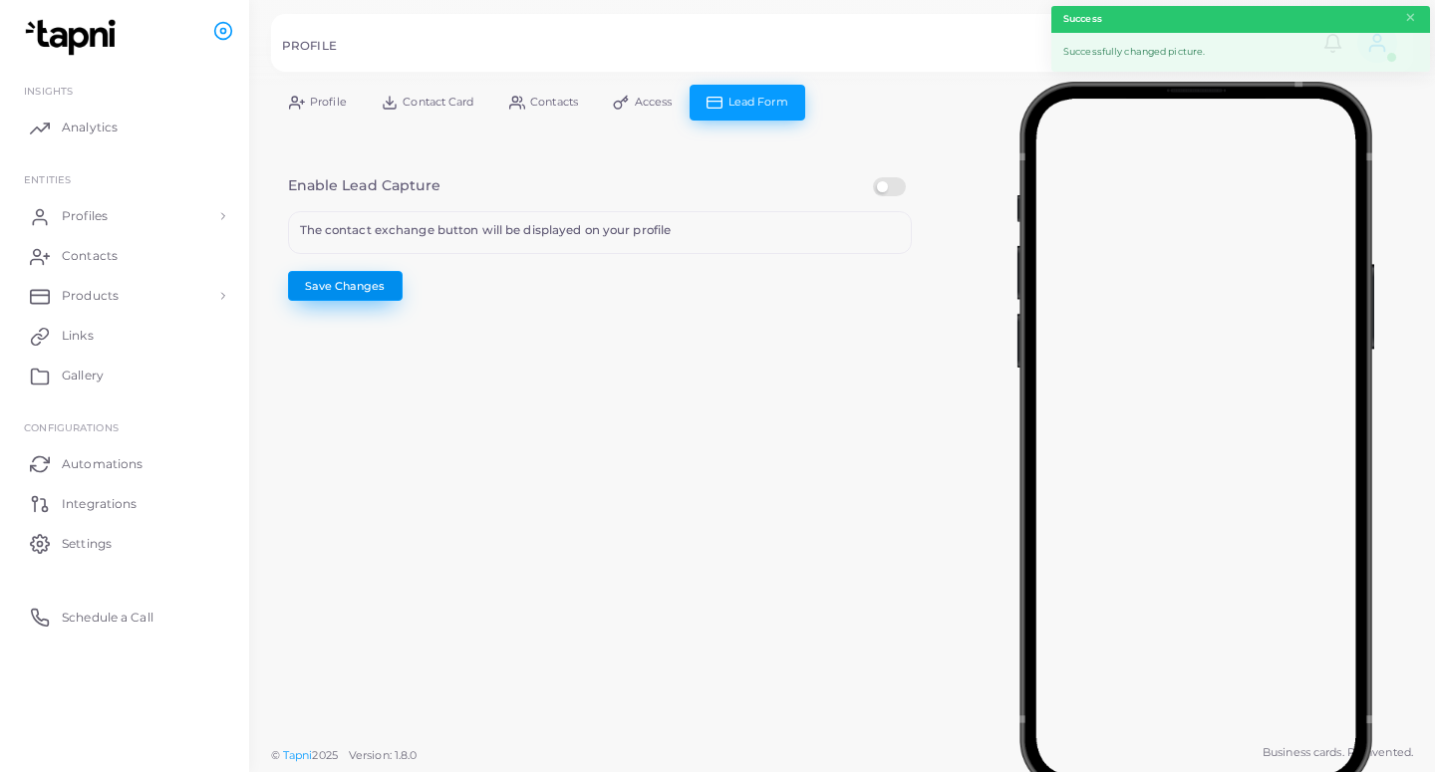
click at [318, 280] on button "Save Changes" at bounding box center [345, 286] width 115 height 30
click at [318, 282] on button "Save Changes" at bounding box center [345, 286] width 115 height 30
click at [129, 207] on link "Profiles" at bounding box center [124, 216] width 219 height 40
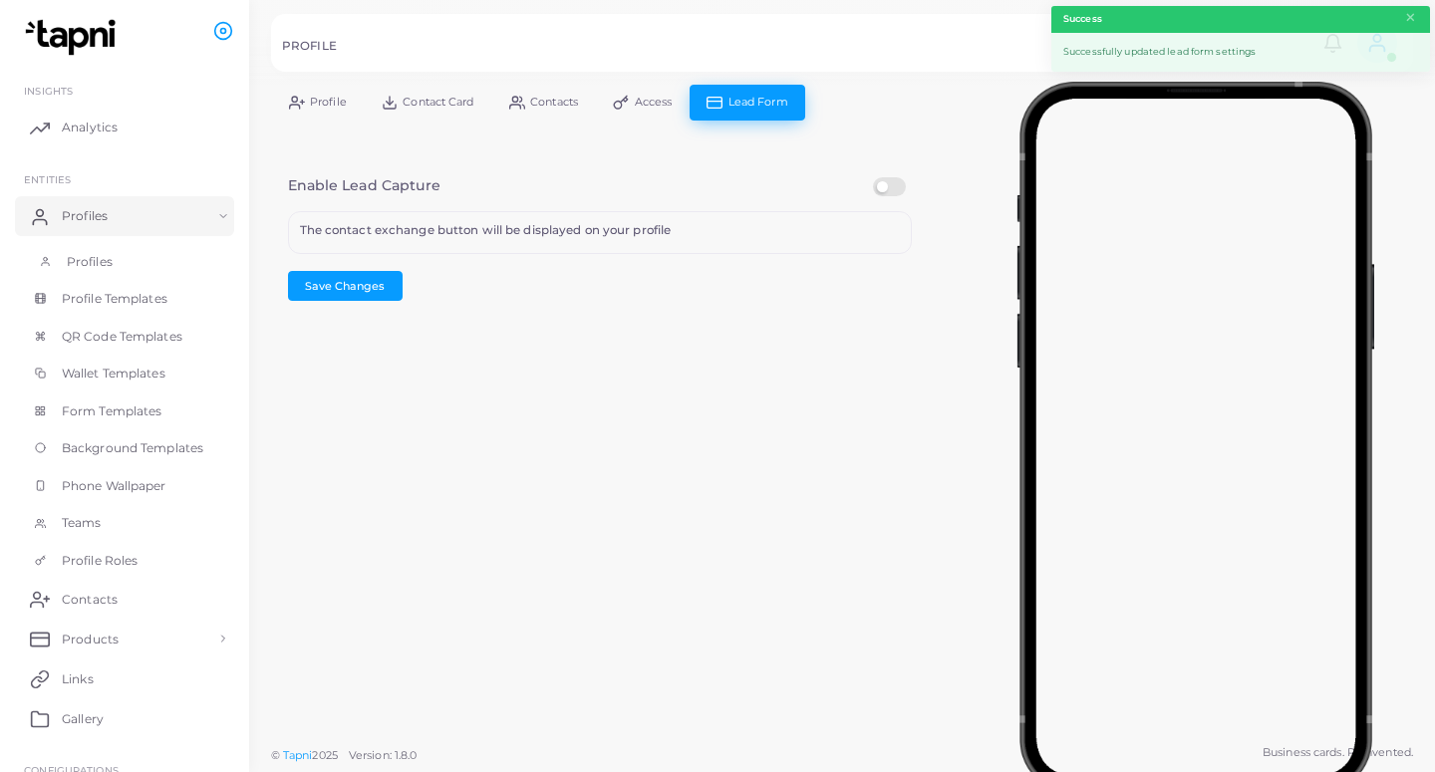
click at [135, 260] on link "Profiles" at bounding box center [124, 262] width 219 height 38
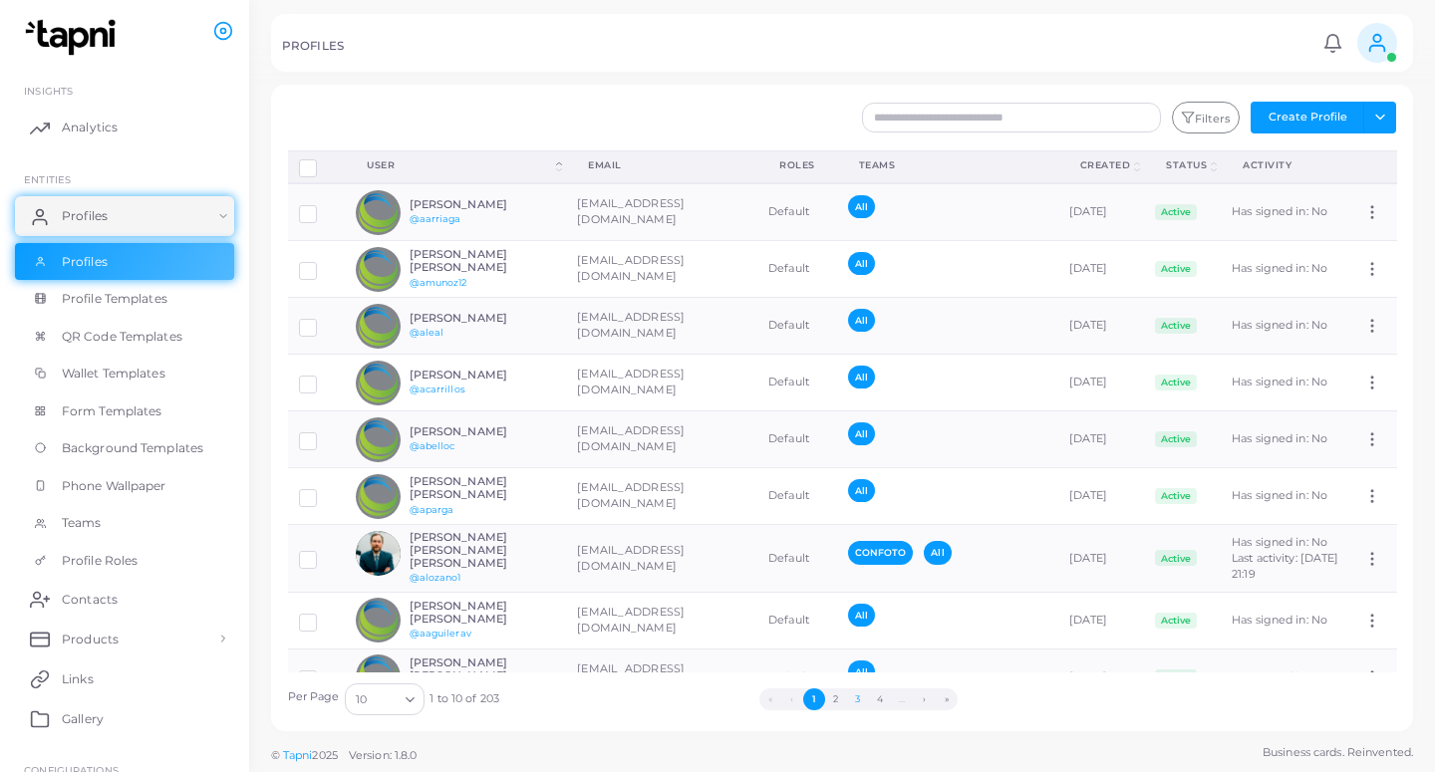
click at [868, 695] on button "3" at bounding box center [858, 699] width 22 height 22
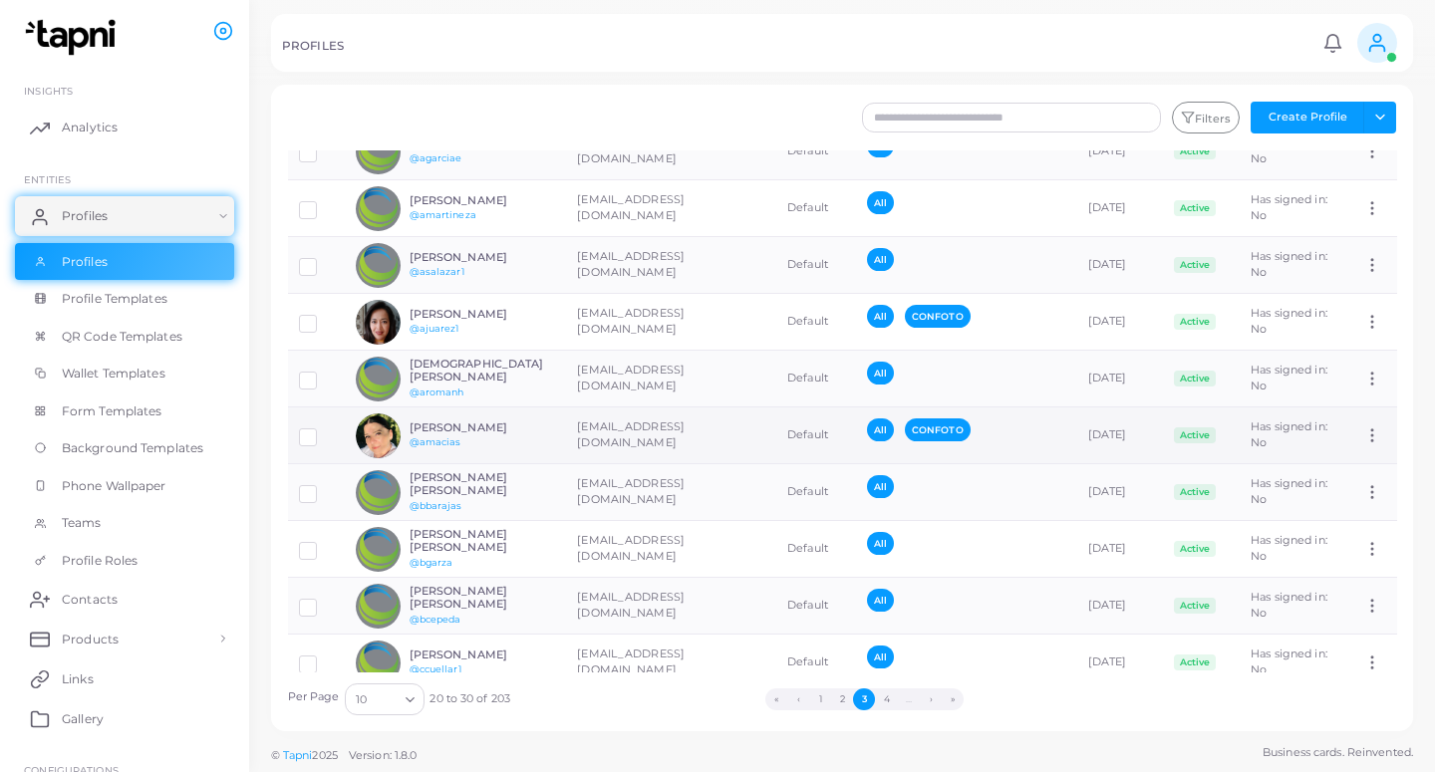
scroll to position [91, 0]
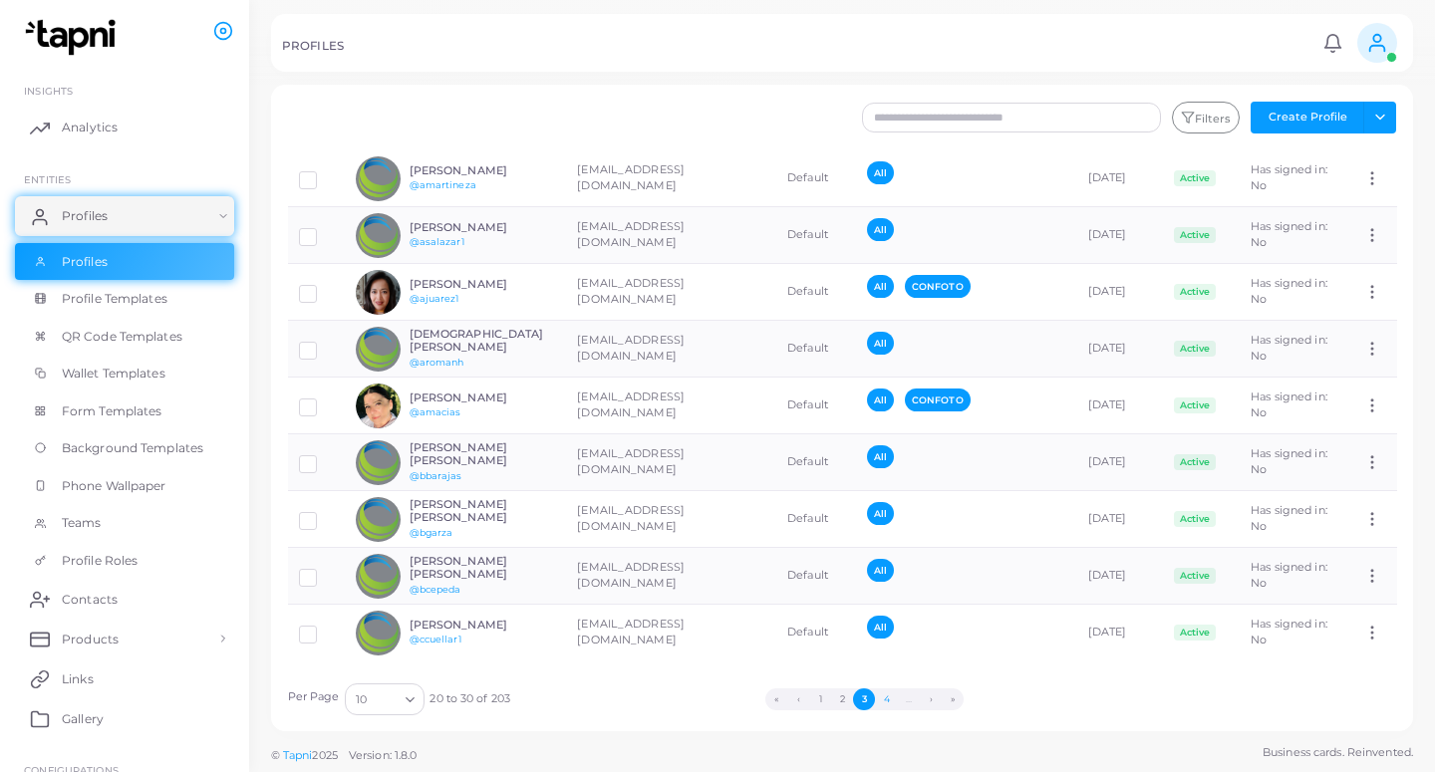
click at [882, 693] on button "4" at bounding box center [886, 699] width 22 height 22
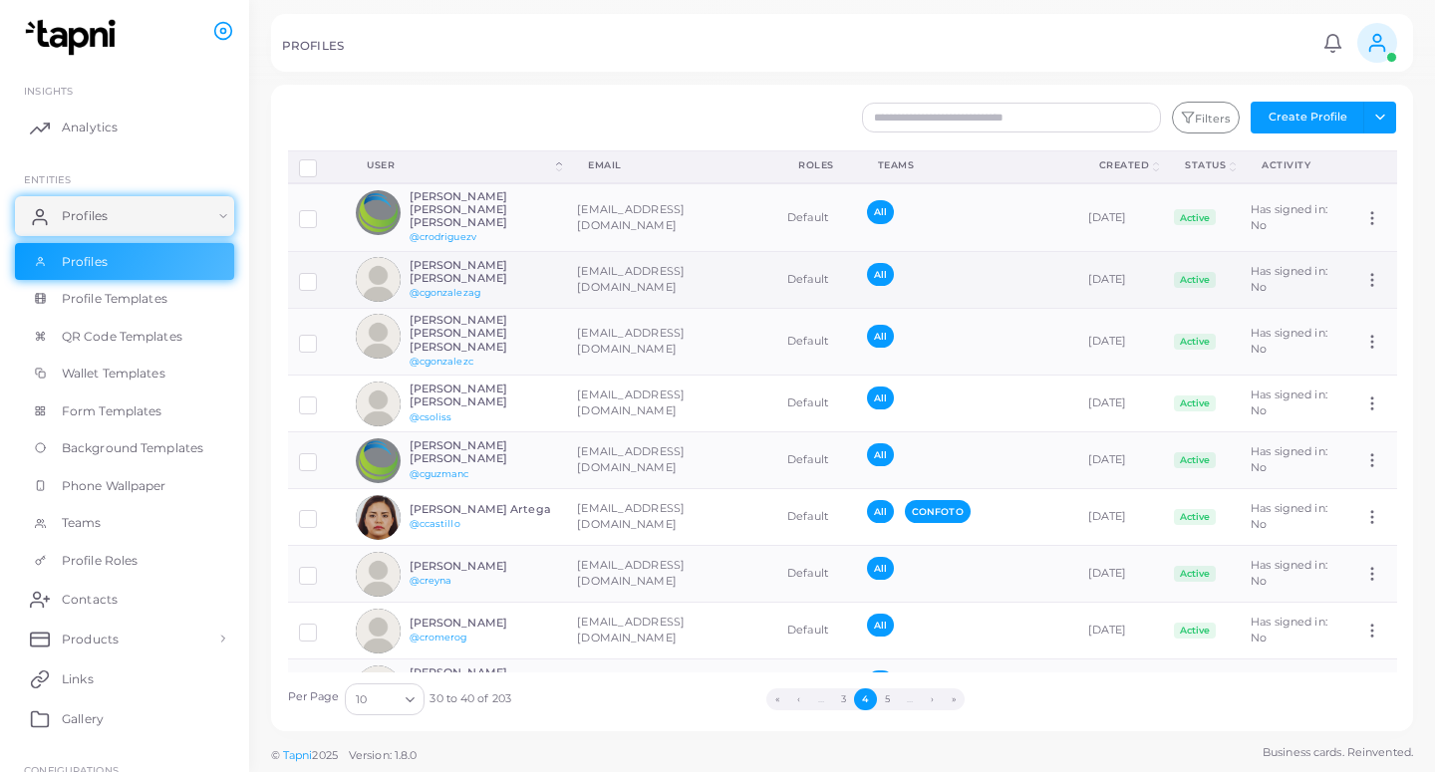
click at [495, 272] on div "[PERSON_NAME] [PERSON_NAME] @cgonzalezag" at bounding box center [482, 280] width 146 height 42
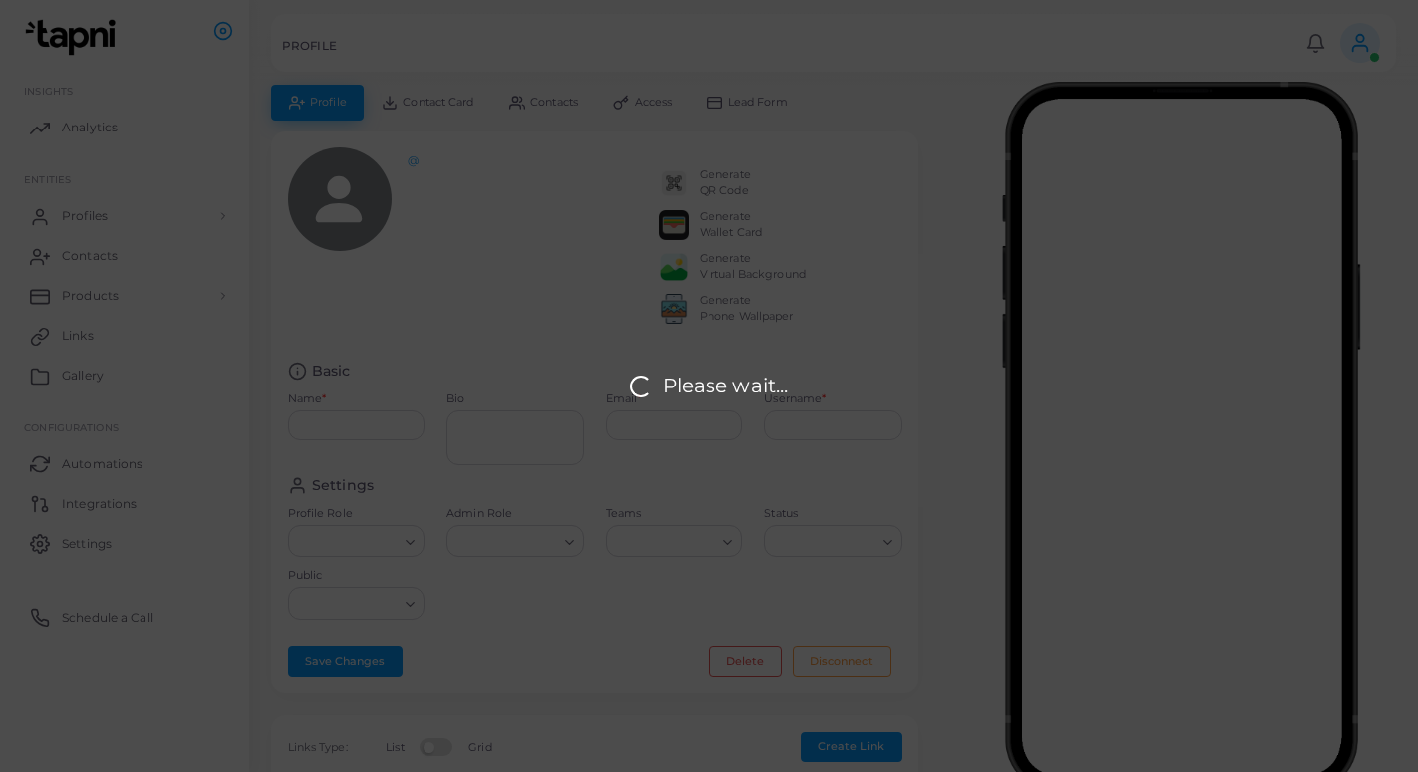
type input "**********"
type textarea "**********"
type input "**********"
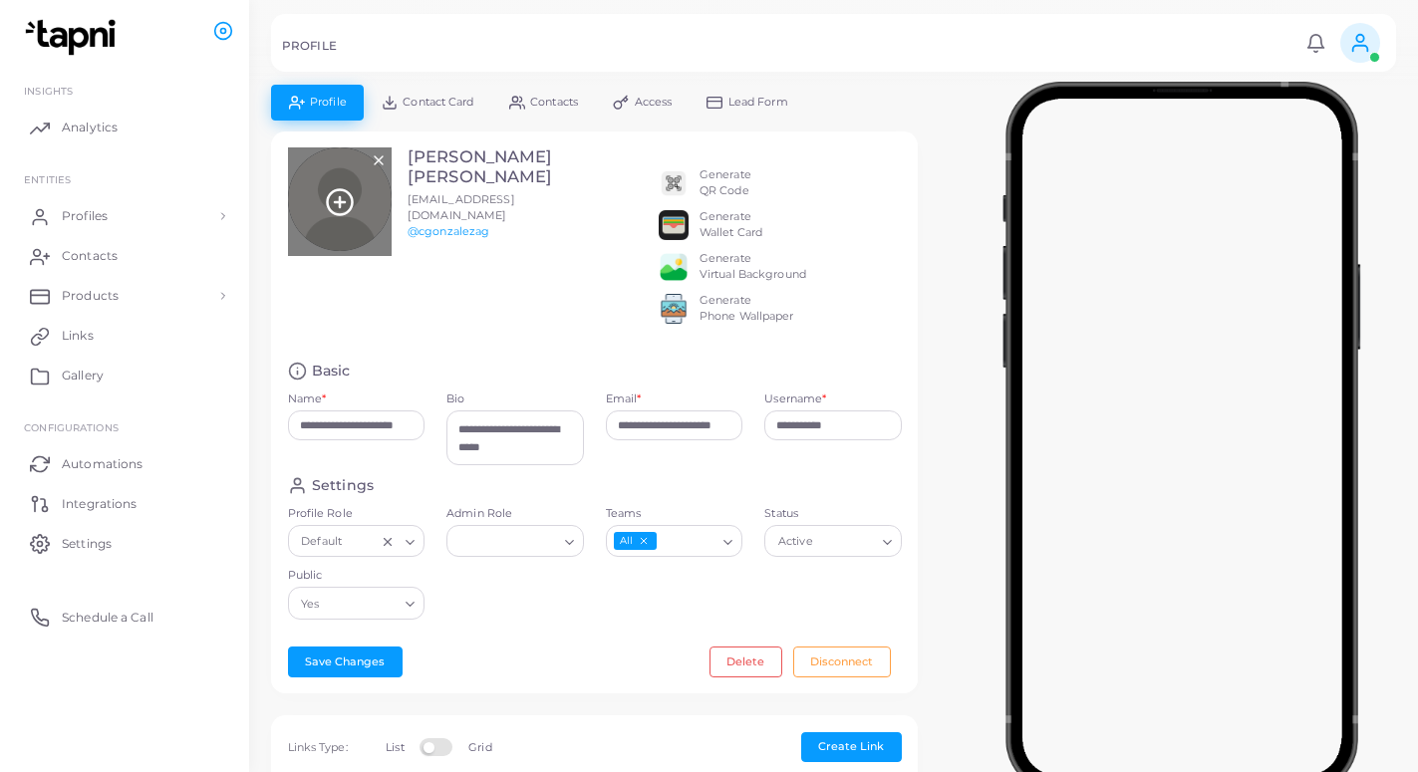
click at [341, 189] on icon at bounding box center [340, 202] width 30 height 30
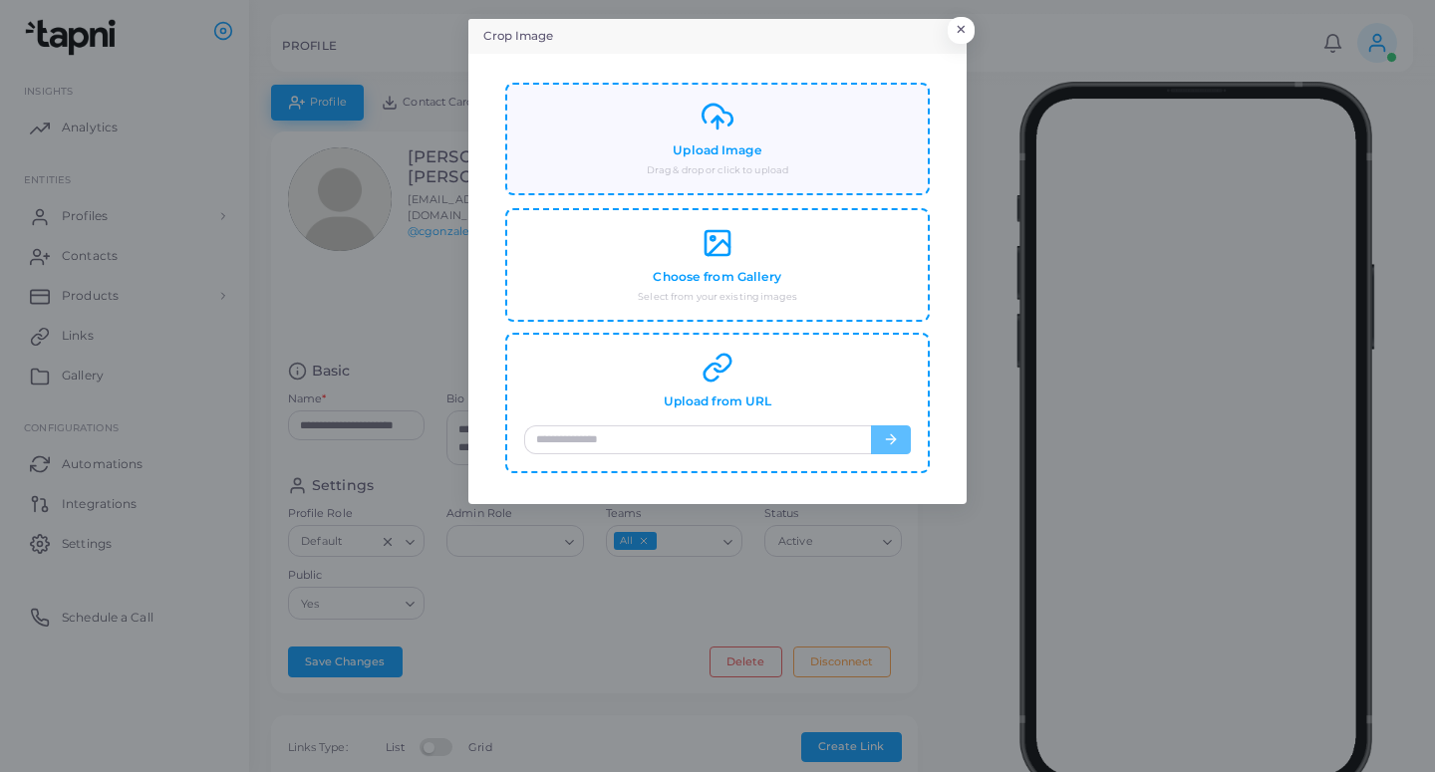
click at [714, 180] on div "Upload Image Drag & drop or click to upload" at bounding box center [716, 140] width 423 height 114
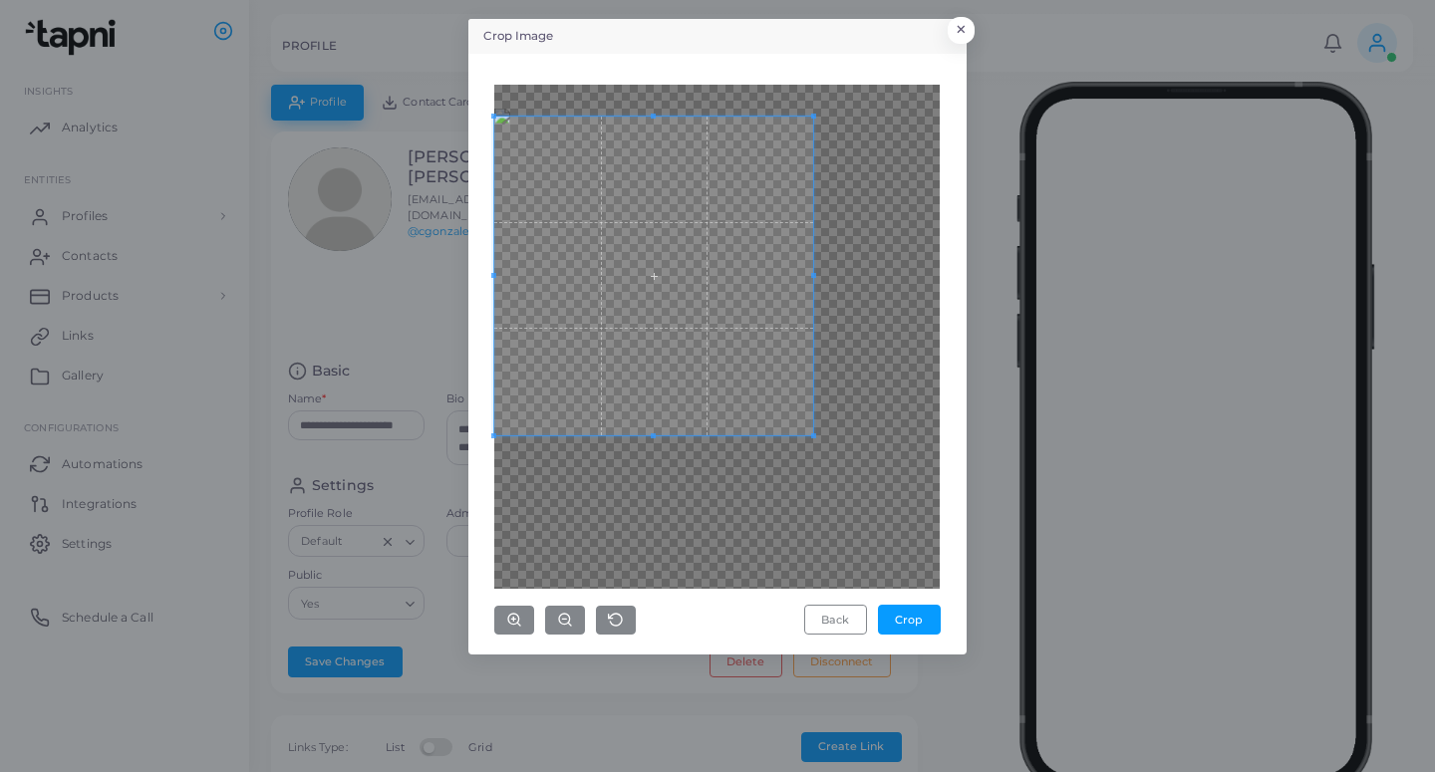
click at [614, 328] on span at bounding box center [653, 276] width 319 height 319
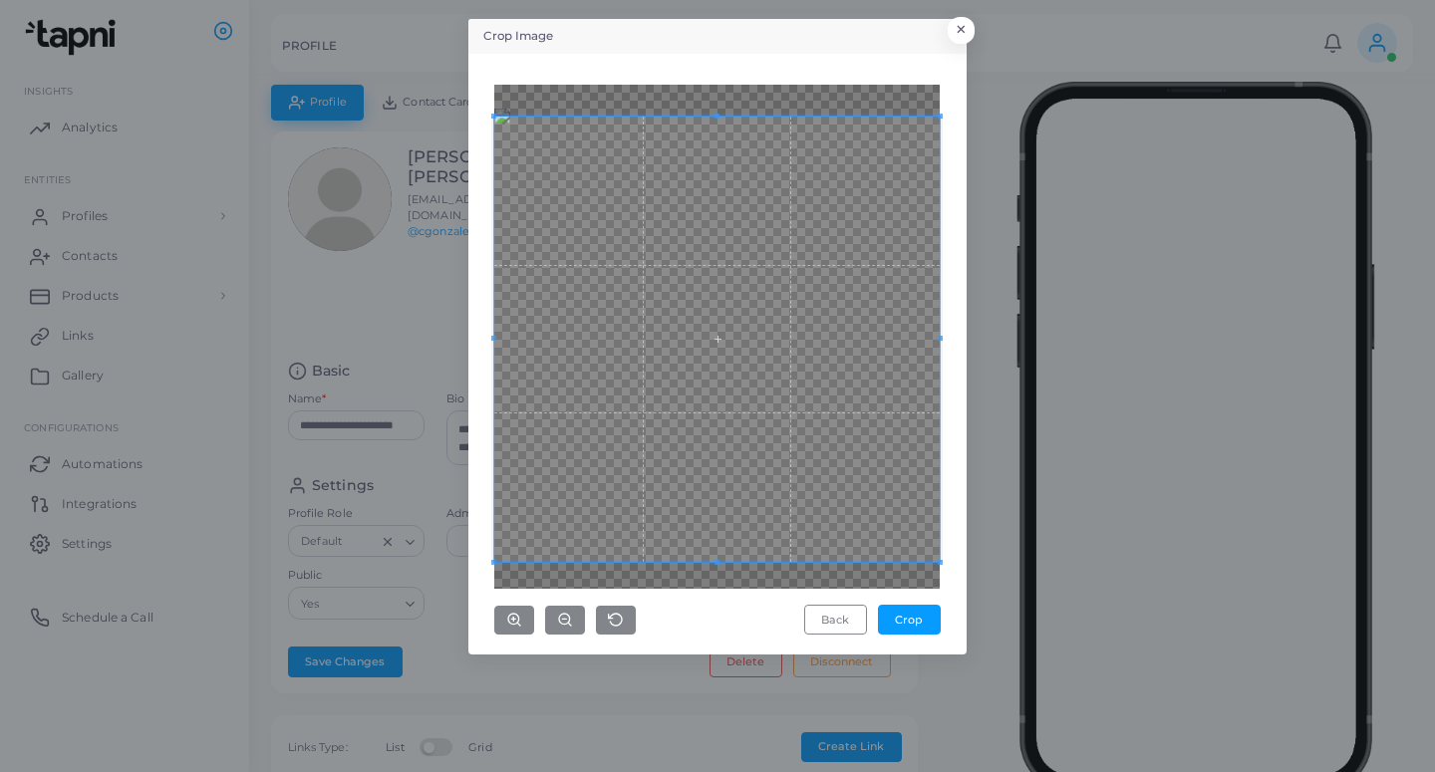
click at [972, 584] on div "Crop Image × Back Crop" at bounding box center [717, 386] width 1435 height 772
click at [921, 610] on button "Crop" at bounding box center [909, 620] width 63 height 30
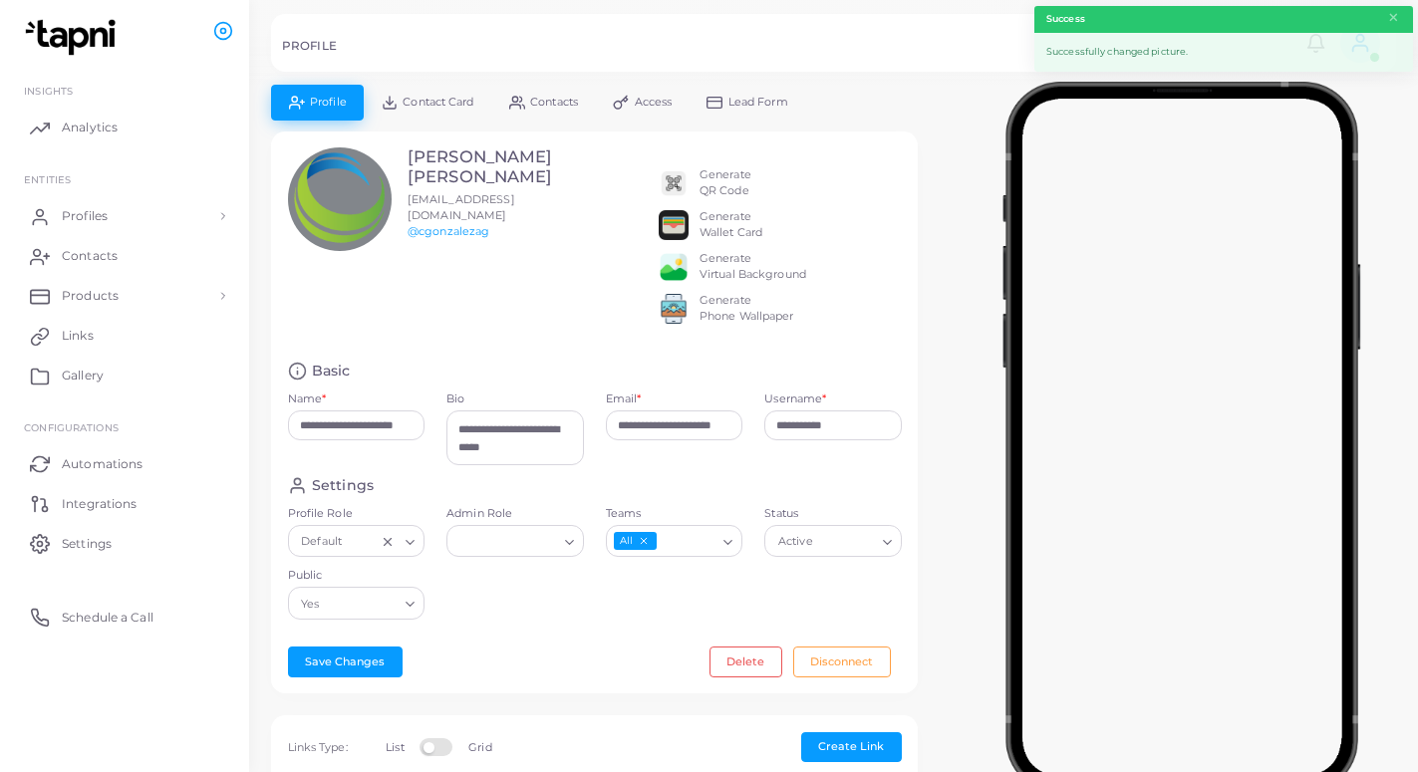
click at [787, 97] on span "Lead Form" at bounding box center [758, 102] width 60 height 11
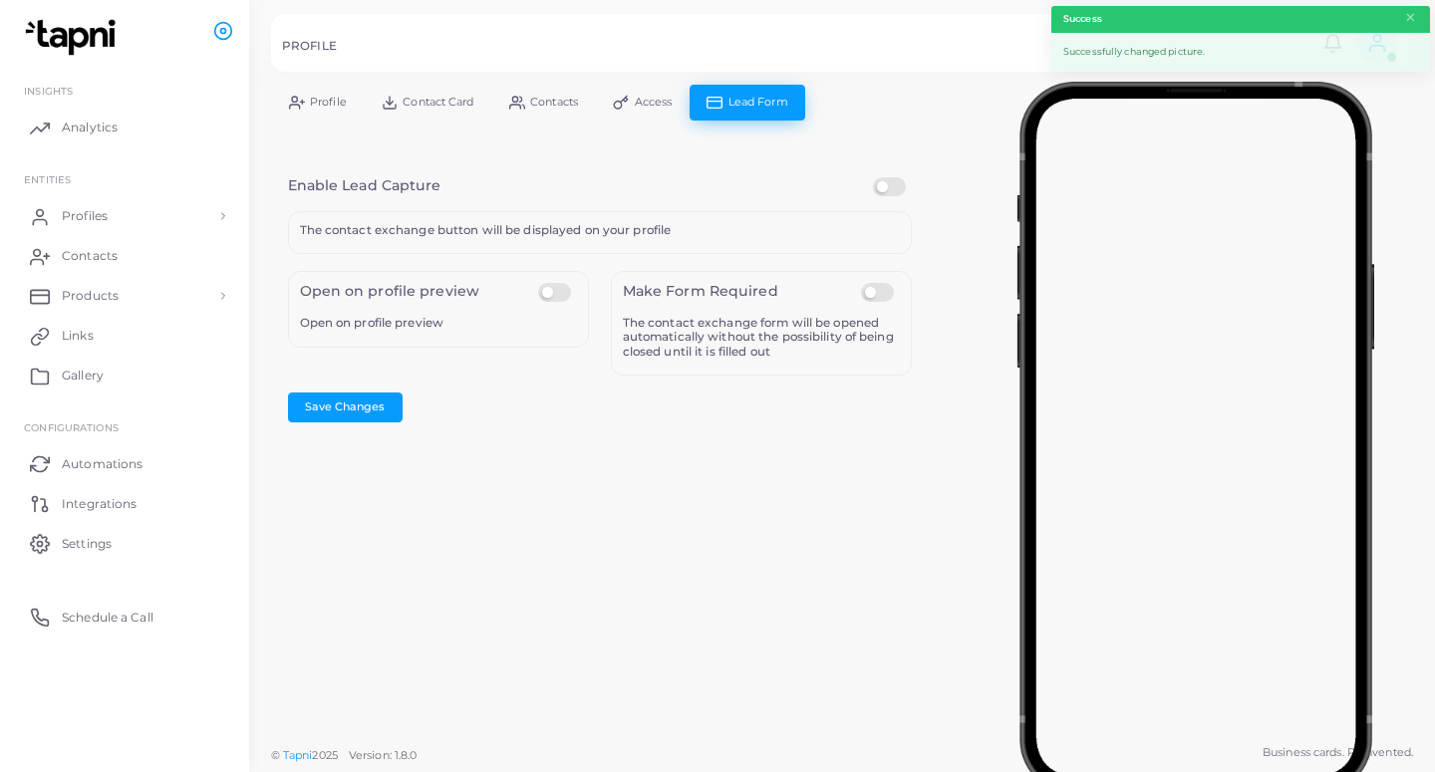
click at [891, 177] on label at bounding box center [892, 177] width 39 height 0
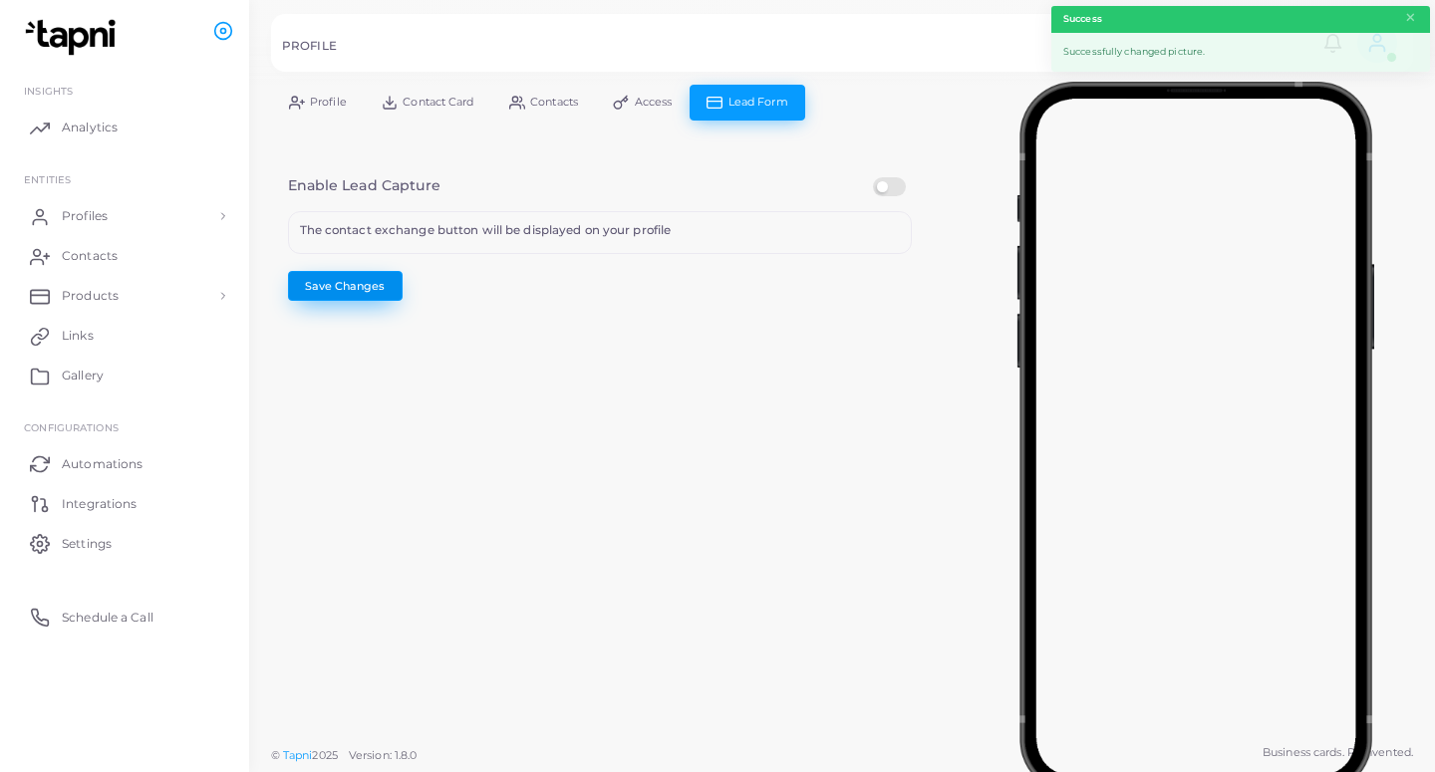
click at [355, 272] on button "Save Changes" at bounding box center [345, 286] width 115 height 30
click at [177, 212] on link "Profiles" at bounding box center [124, 216] width 219 height 40
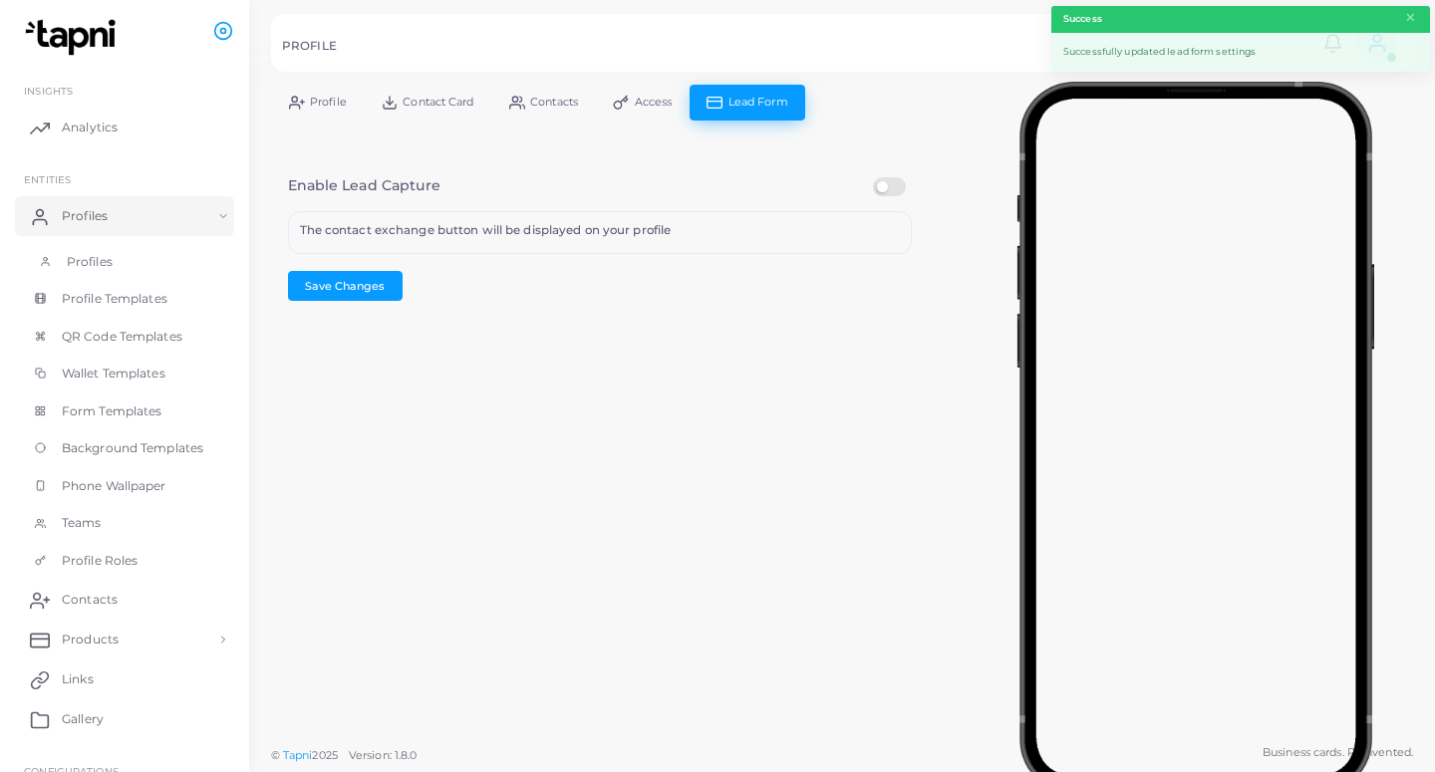
click at [179, 266] on link "Profiles" at bounding box center [124, 262] width 219 height 38
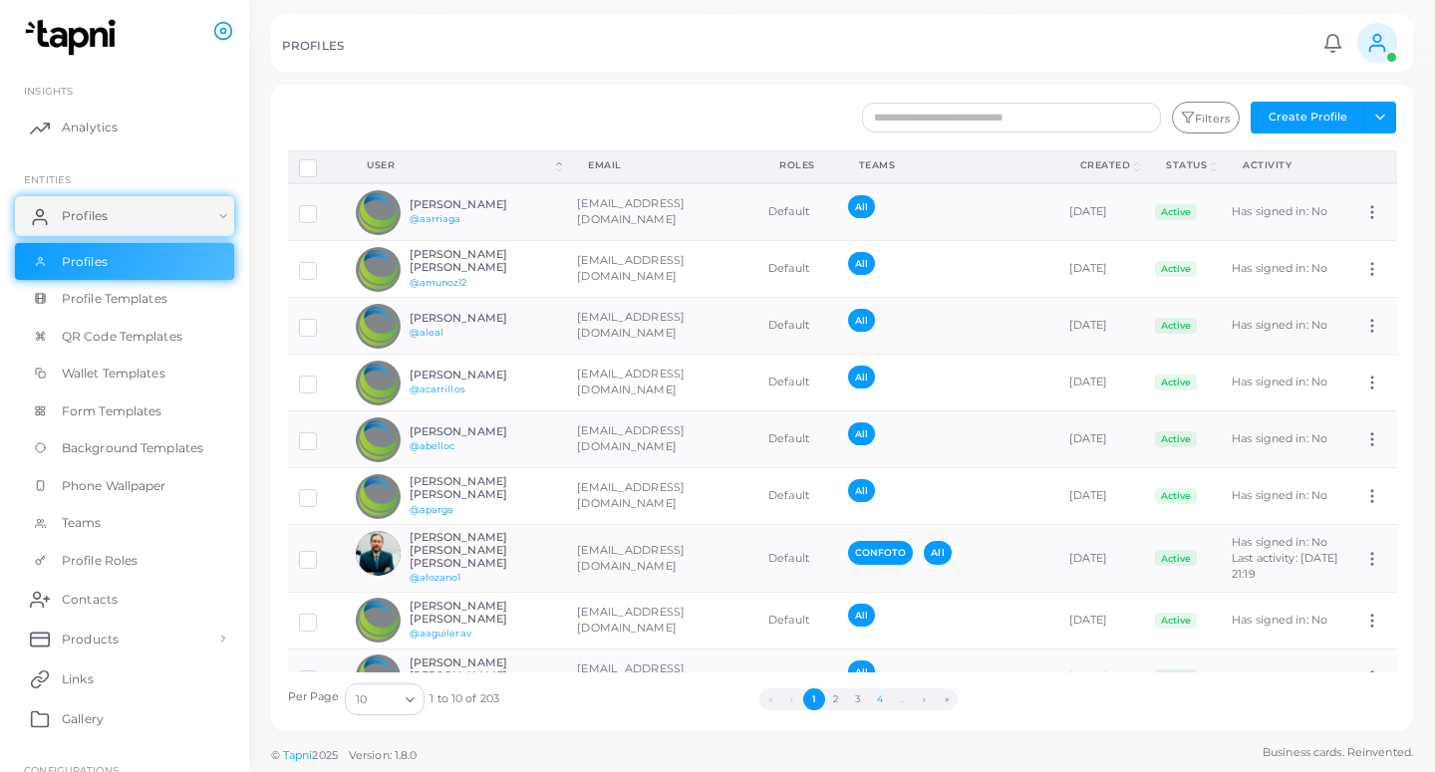
click at [883, 698] on button "4" at bounding box center [880, 699] width 22 height 22
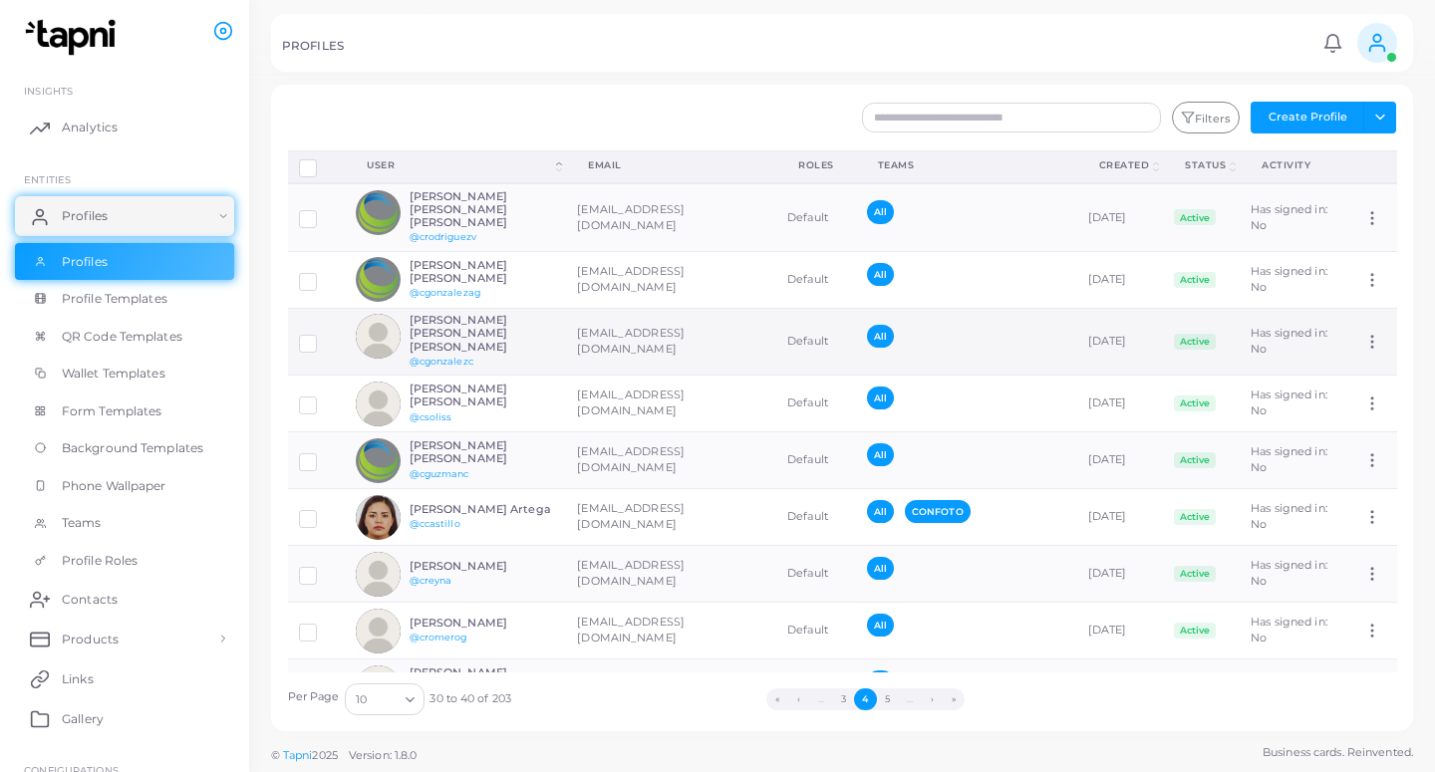
click at [637, 323] on td "[EMAIL_ADDRESS][DOMAIN_NAME]" at bounding box center [671, 342] width 210 height 68
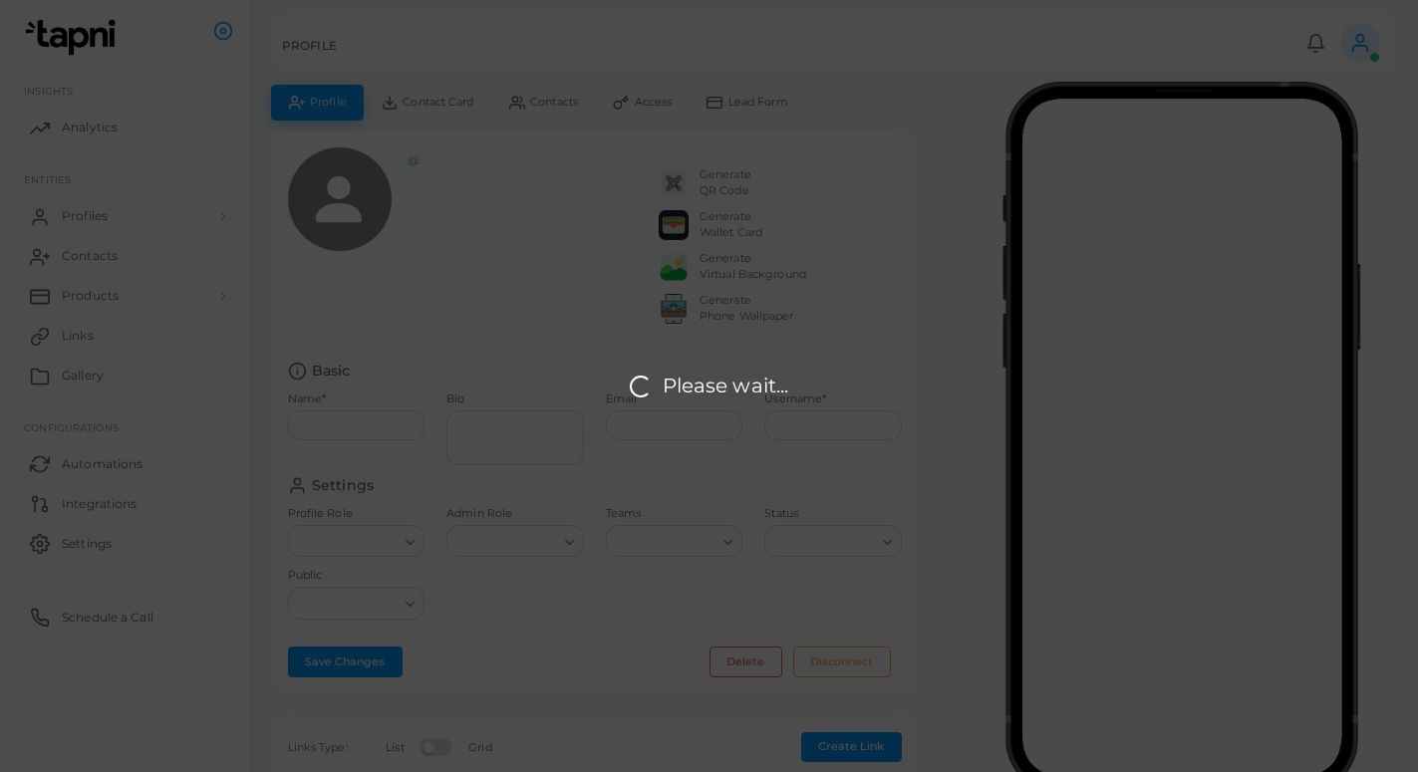
type input "**********"
type textarea "**********"
type input "**********"
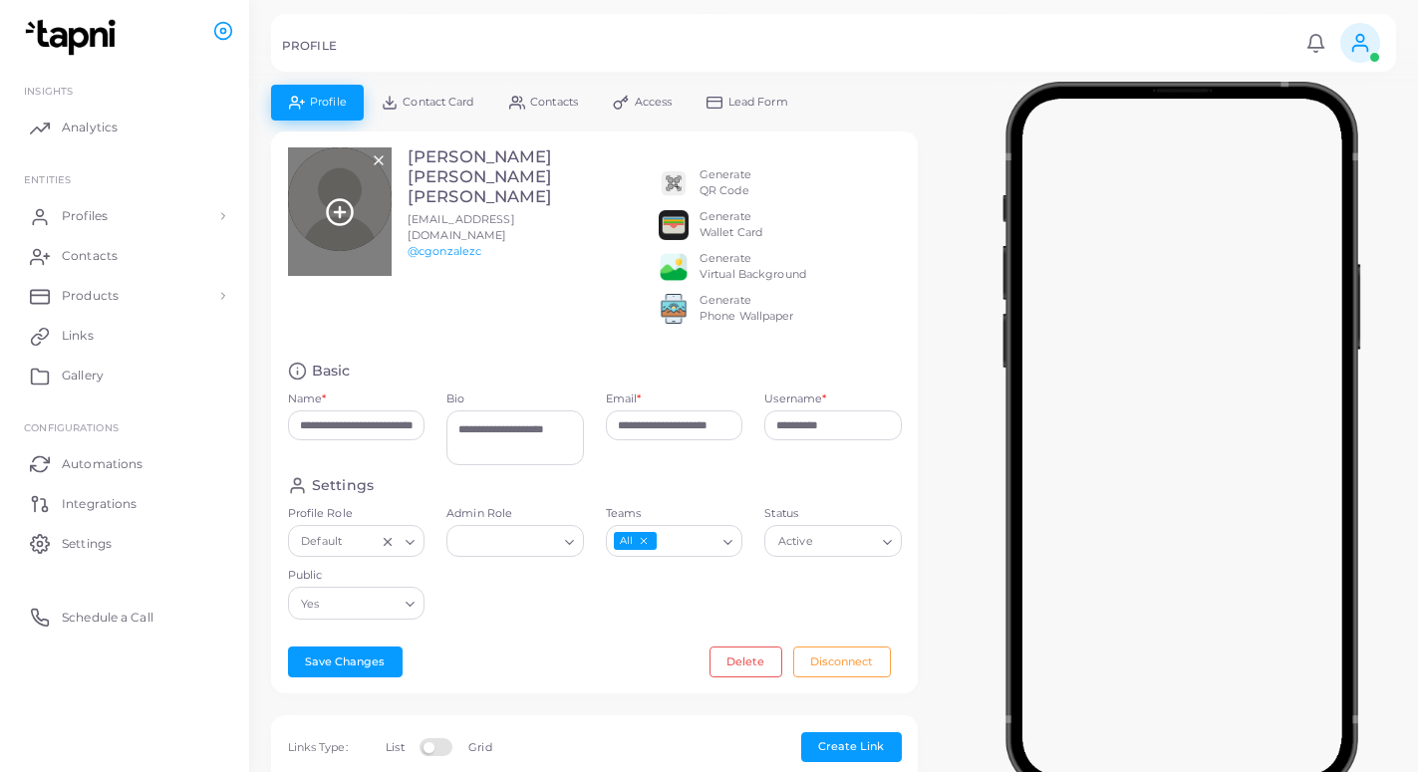
click at [342, 209] on icon at bounding box center [340, 212] width 30 height 30
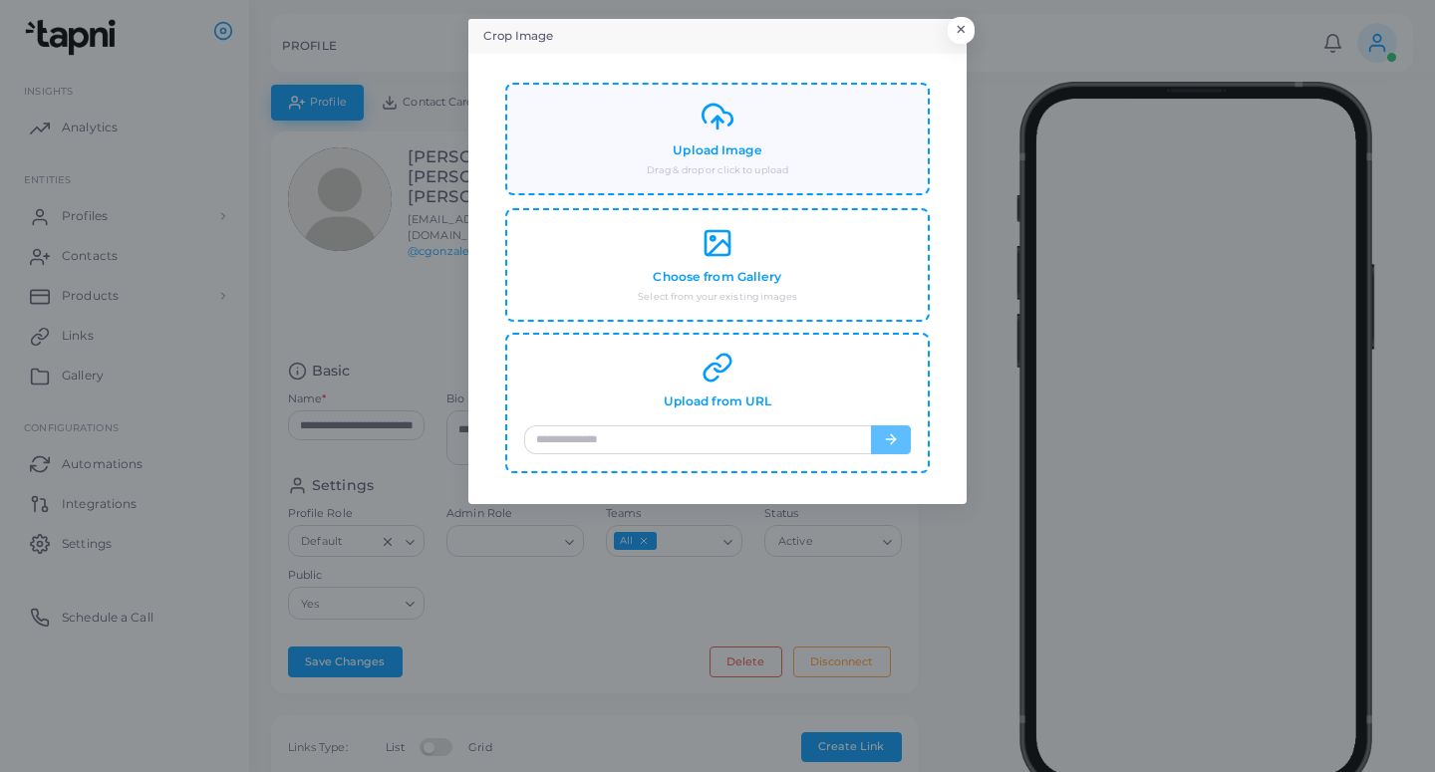
click at [666, 127] on div "Upload Image Drag & drop or click to upload" at bounding box center [717, 139] width 387 height 77
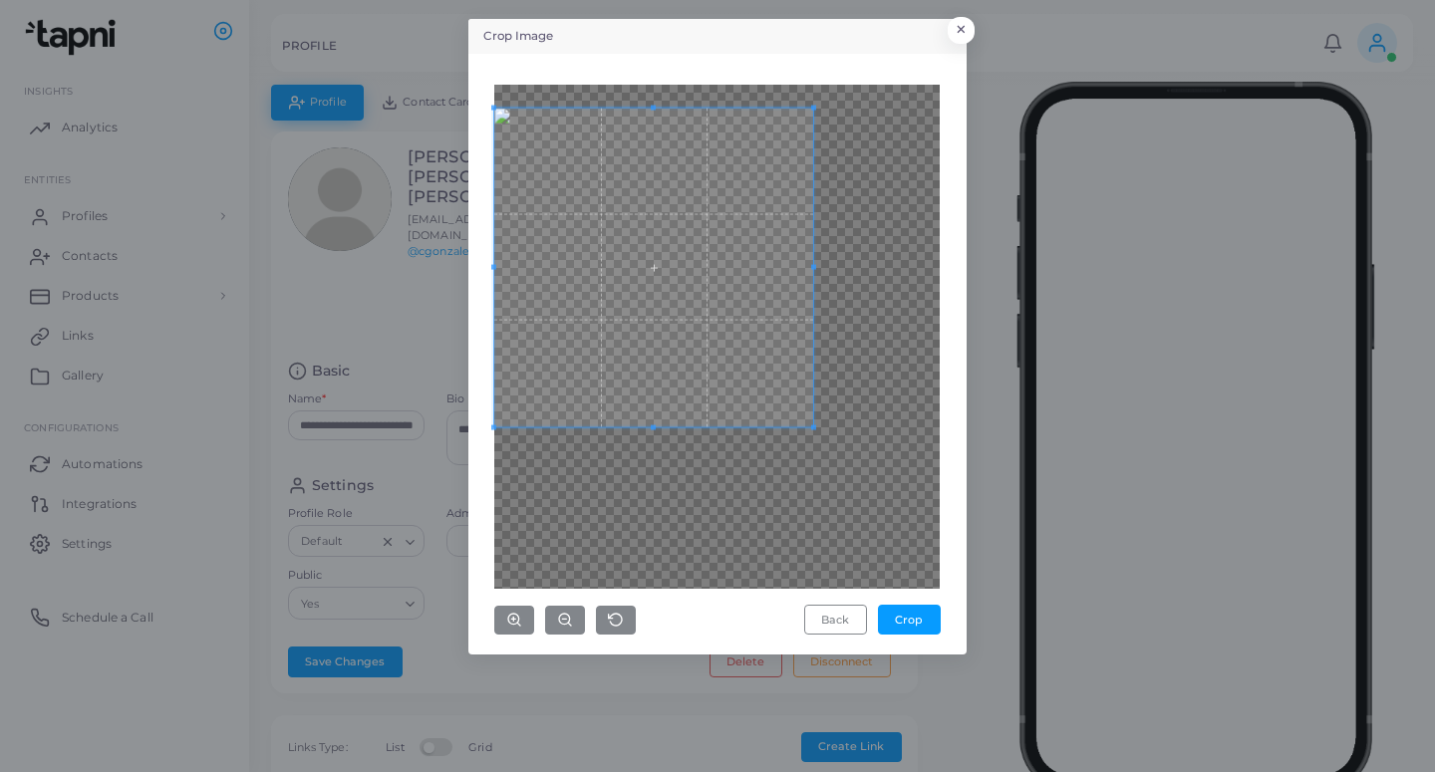
click at [700, 219] on span at bounding box center [653, 267] width 319 height 319
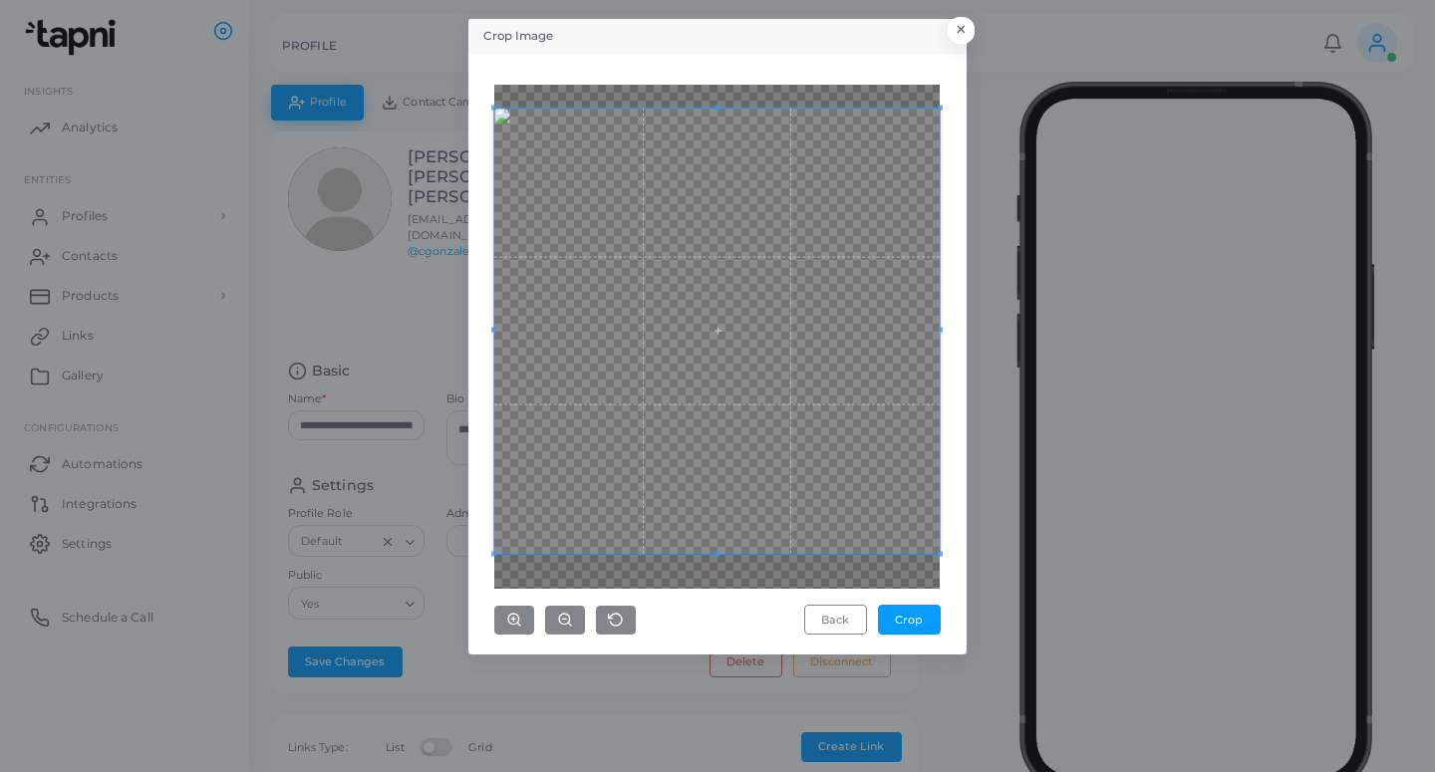
click at [947, 651] on div "Crop Image × Back Crop" at bounding box center [717, 337] width 498 height 636
click at [891, 617] on button "Crop" at bounding box center [909, 620] width 63 height 30
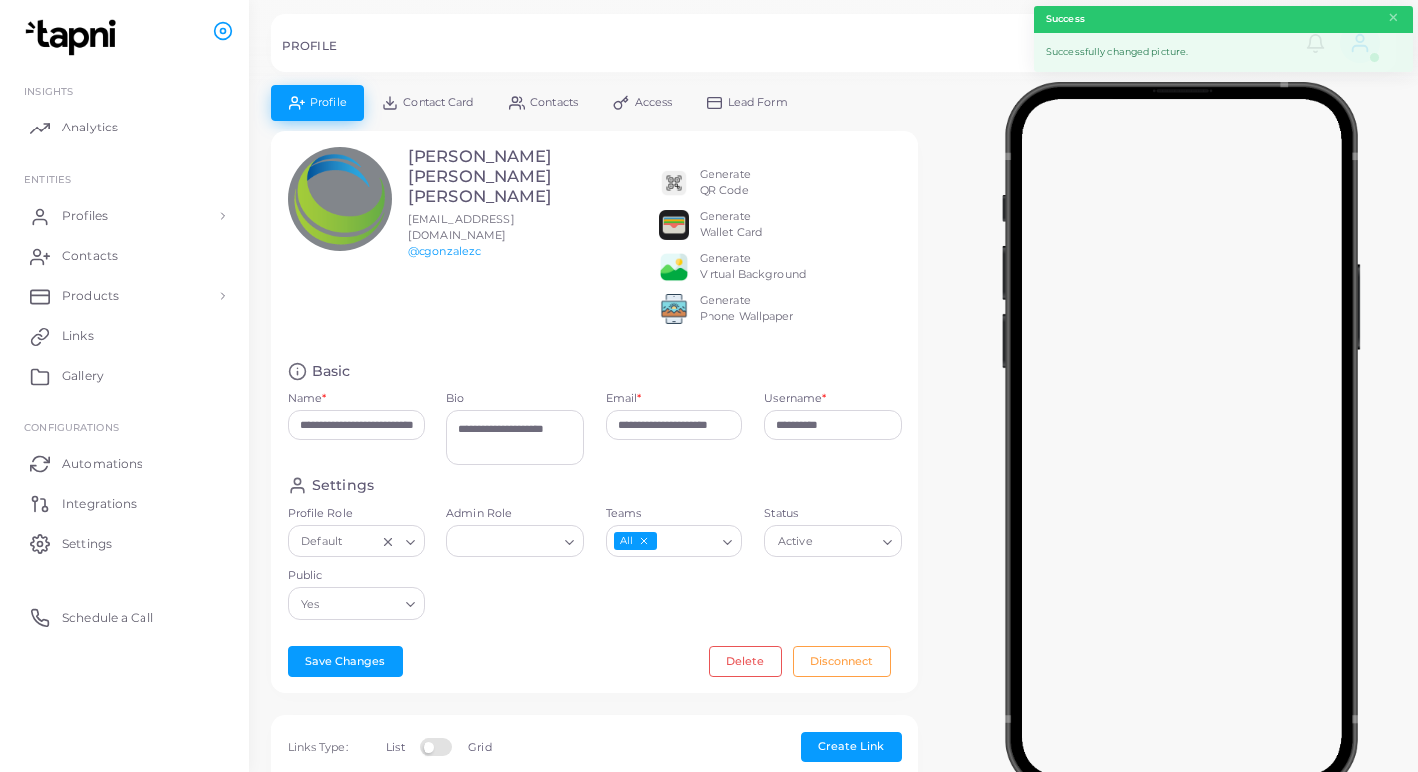
click at [762, 113] on link "Lead Form" at bounding box center [747, 102] width 117 height 35
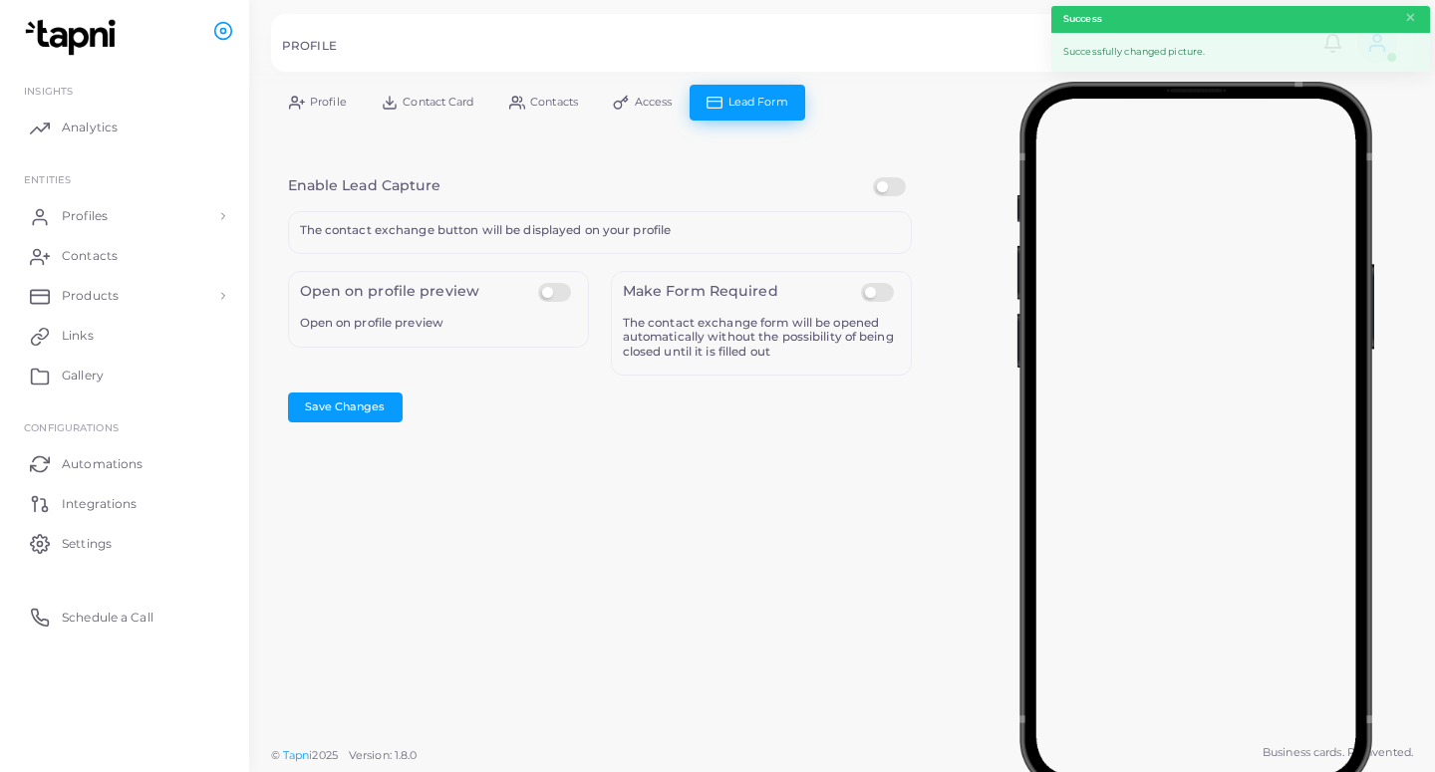
click at [900, 177] on label at bounding box center [892, 177] width 39 height 0
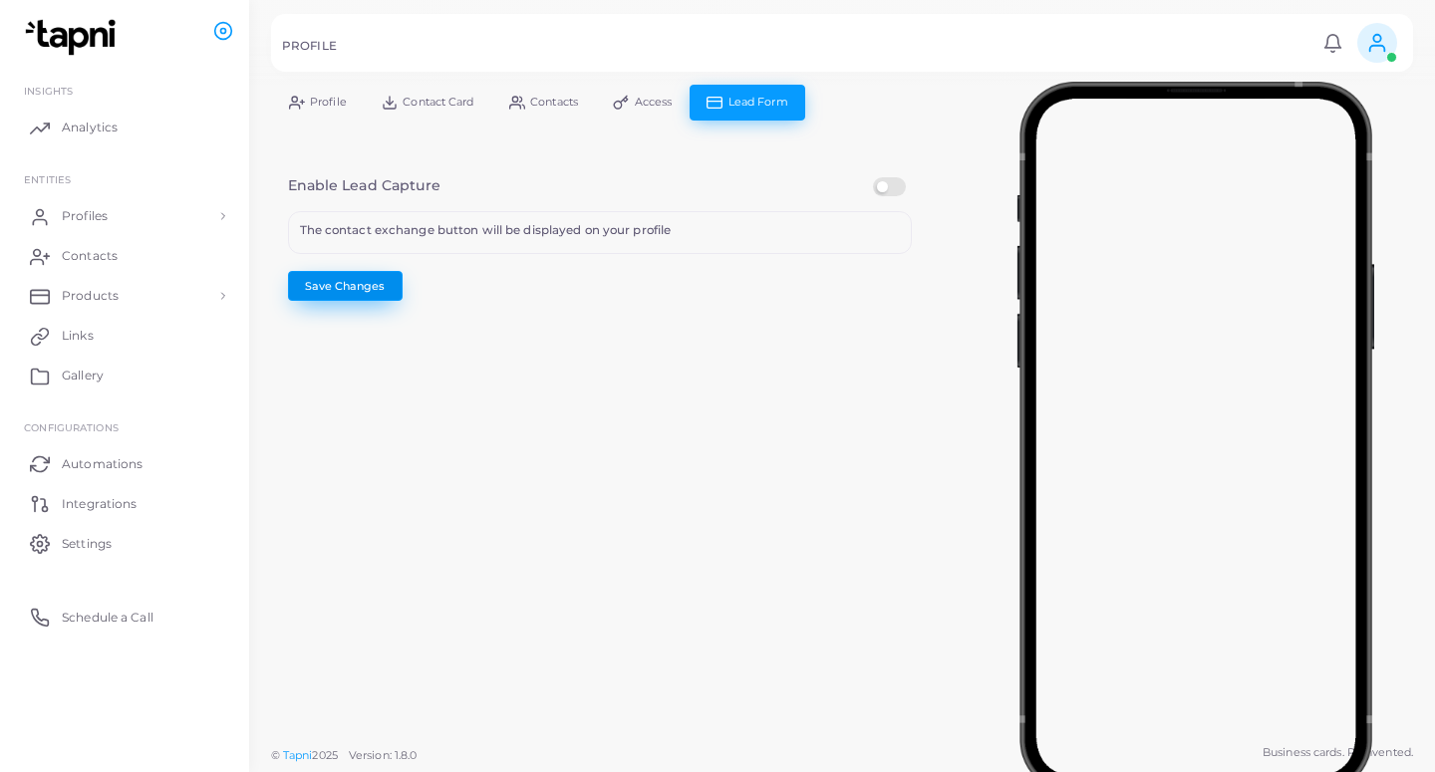
click at [379, 279] on button "Save Changes" at bounding box center [345, 286] width 115 height 30
click at [386, 290] on button "Save Changes" at bounding box center [345, 286] width 115 height 30
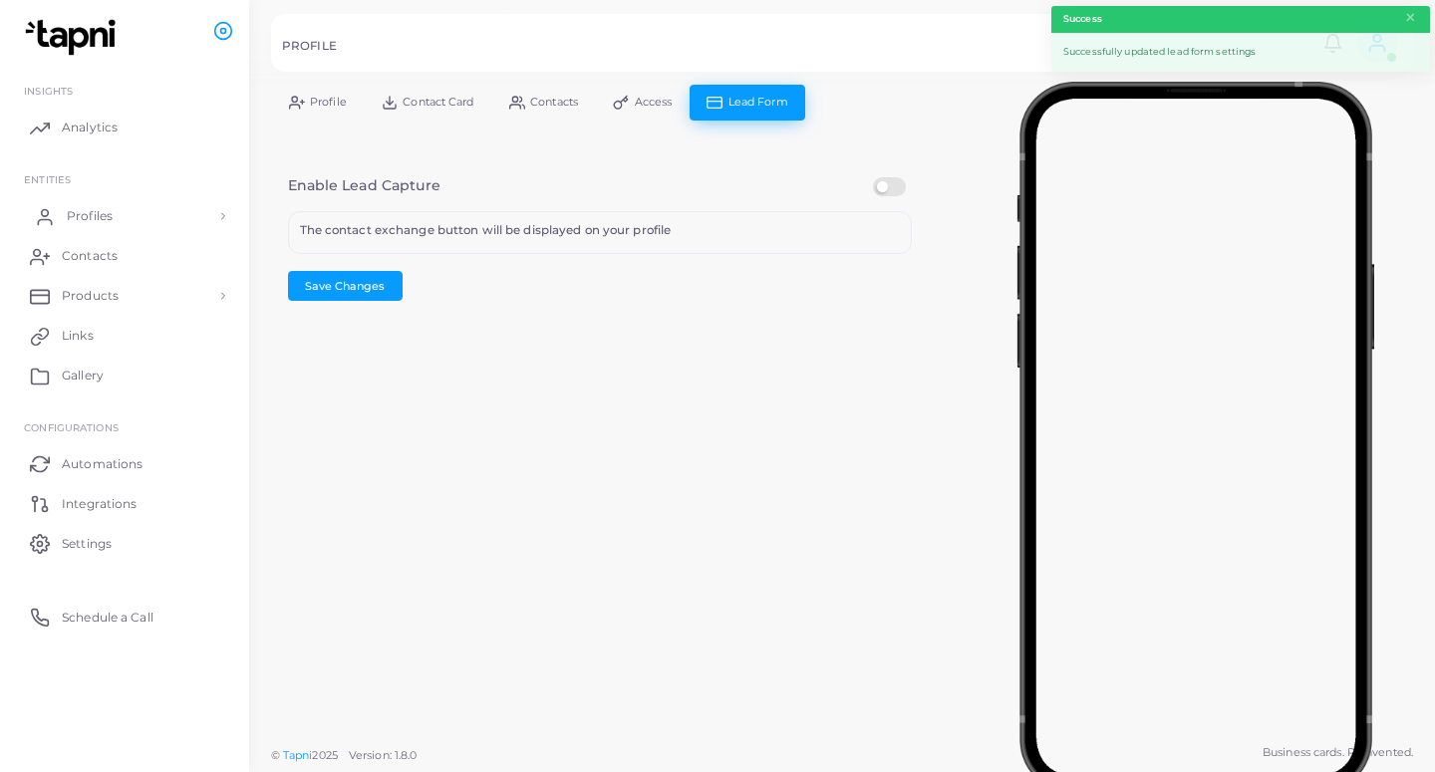
click at [143, 215] on link "Profiles" at bounding box center [124, 216] width 219 height 40
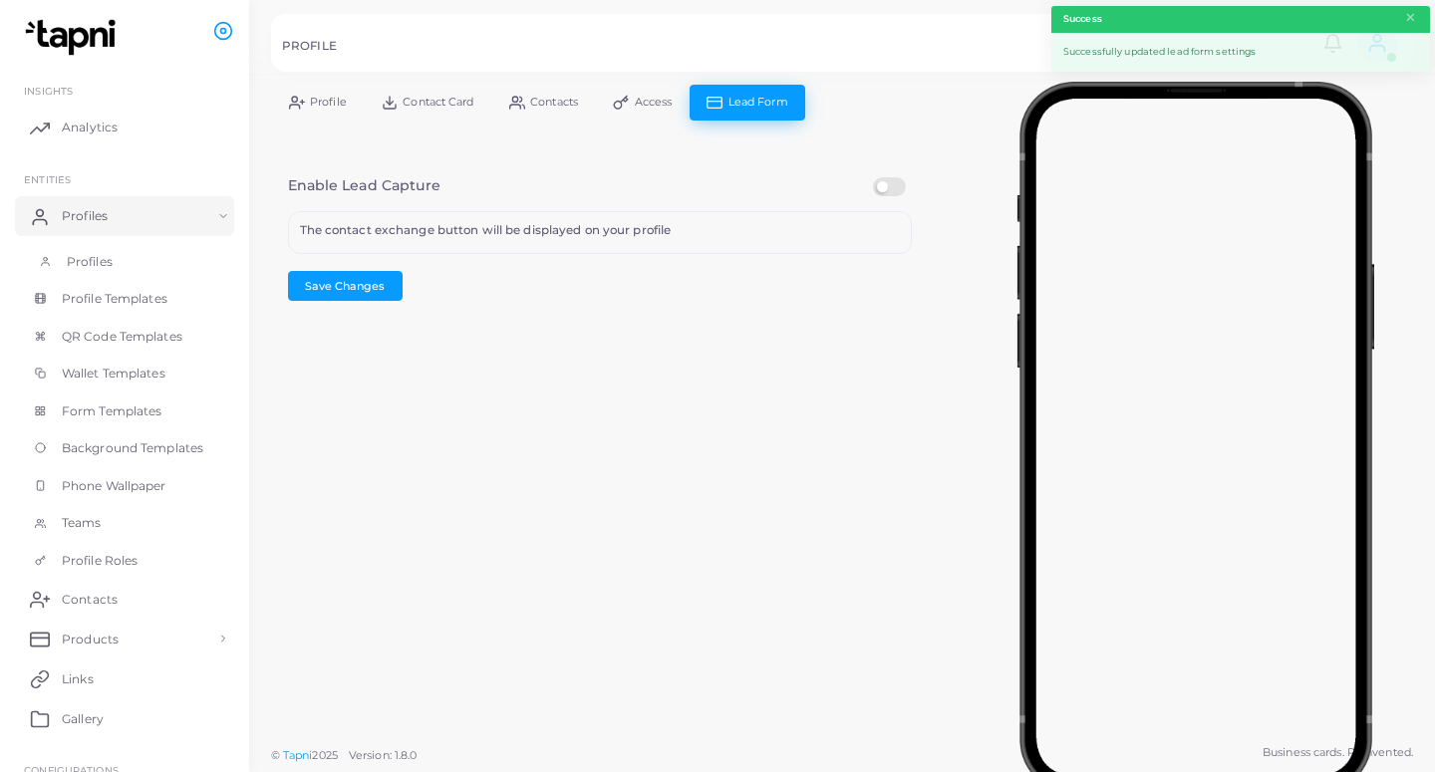
click at [127, 259] on link "Profiles" at bounding box center [124, 262] width 219 height 38
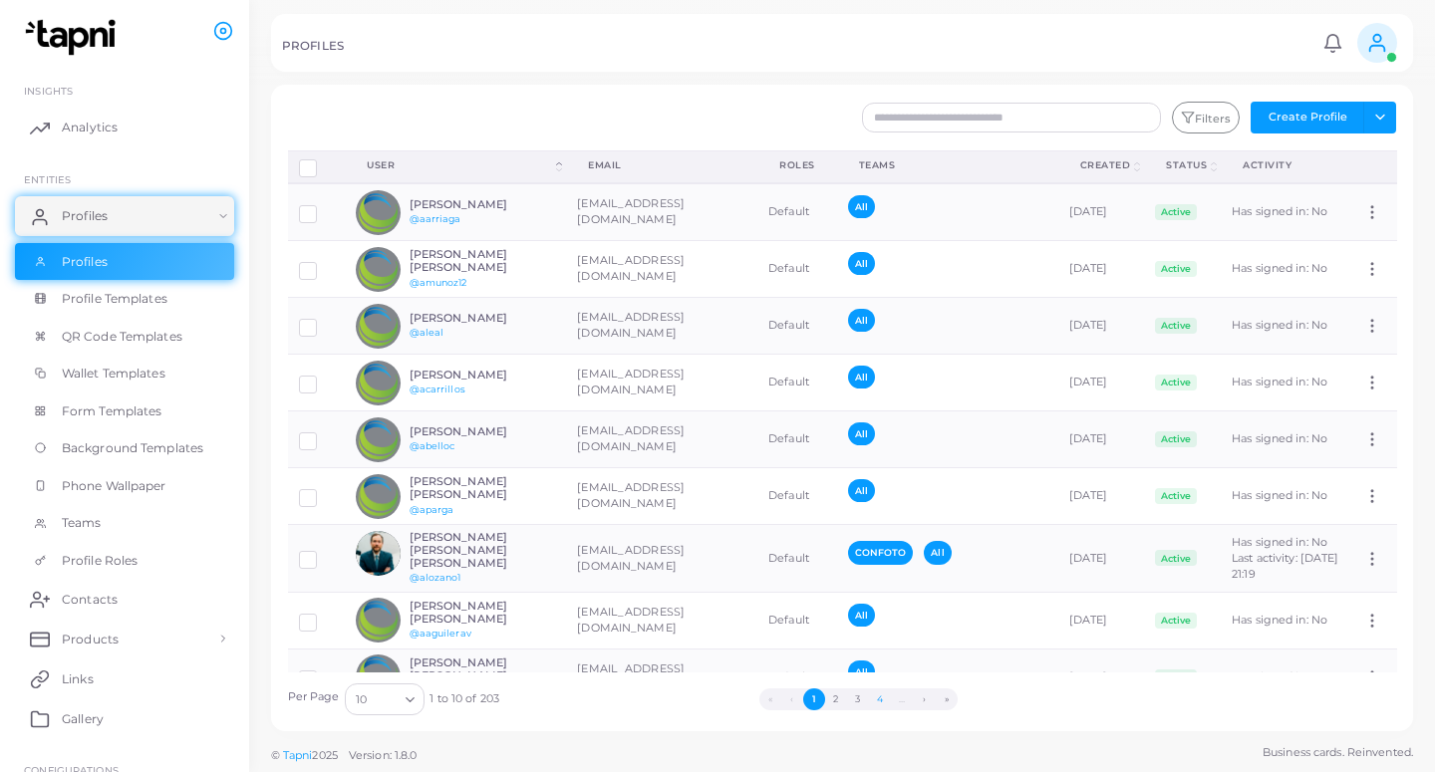
click at [878, 700] on button "4" at bounding box center [880, 699] width 22 height 22
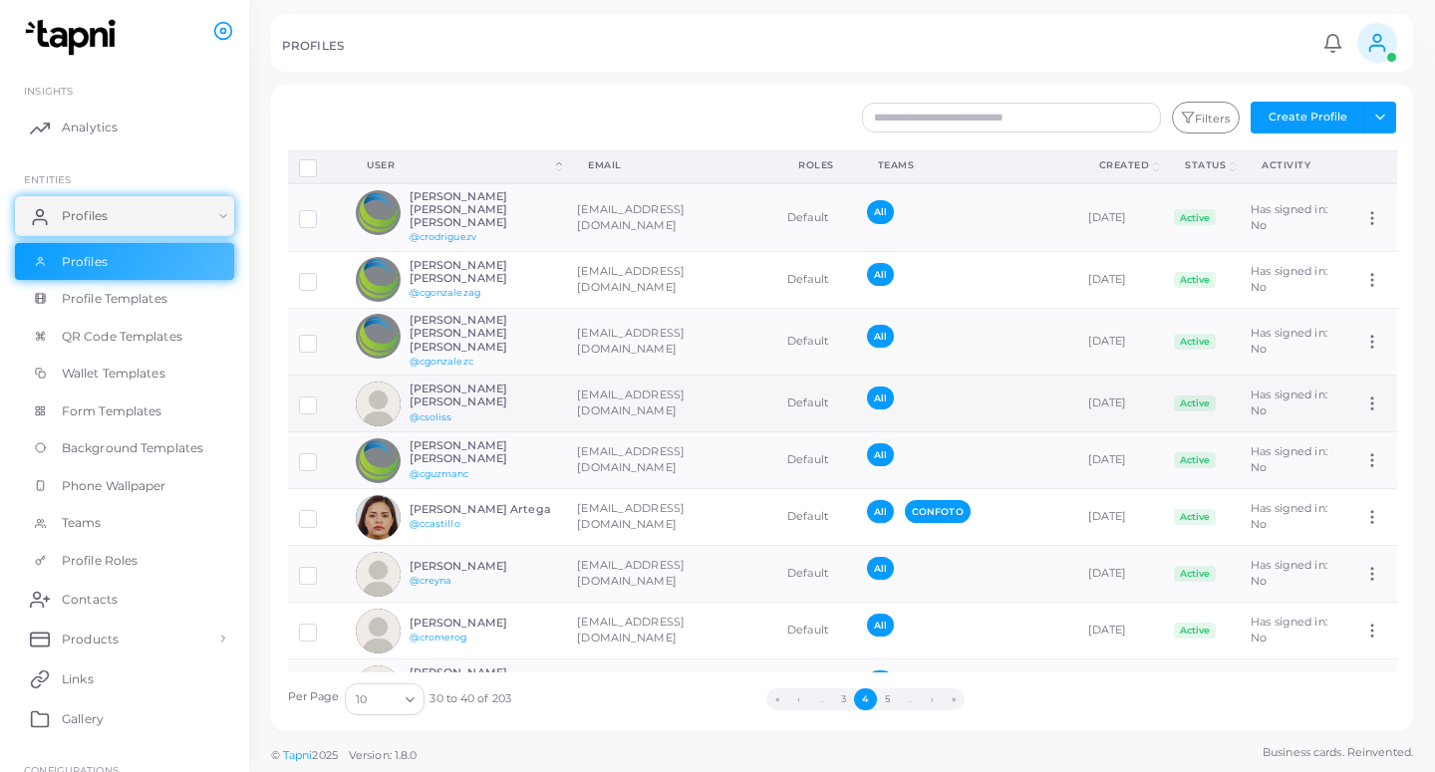
click at [721, 382] on td "[EMAIL_ADDRESS][DOMAIN_NAME]" at bounding box center [671, 404] width 210 height 57
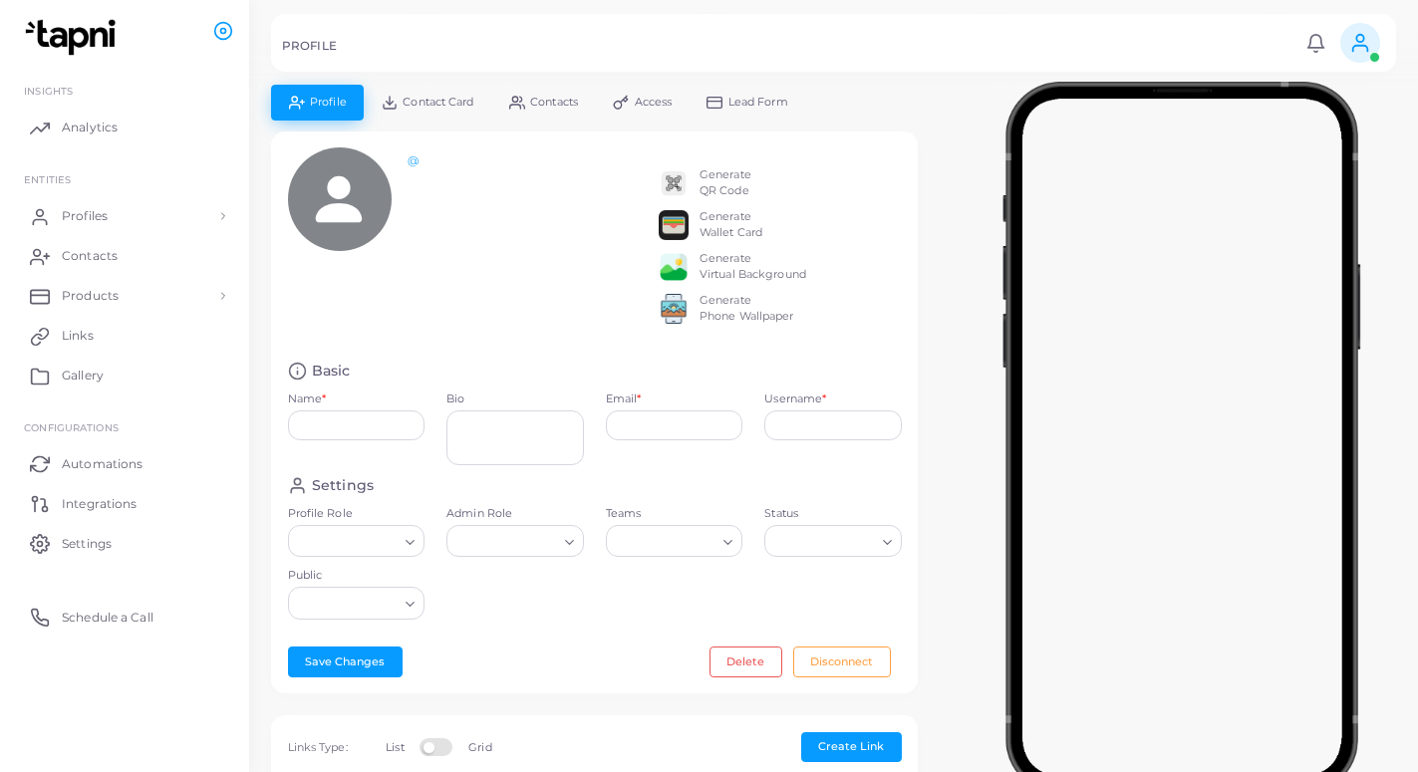
type input "**********"
type textarea "**********"
type input "**********"
type input "*******"
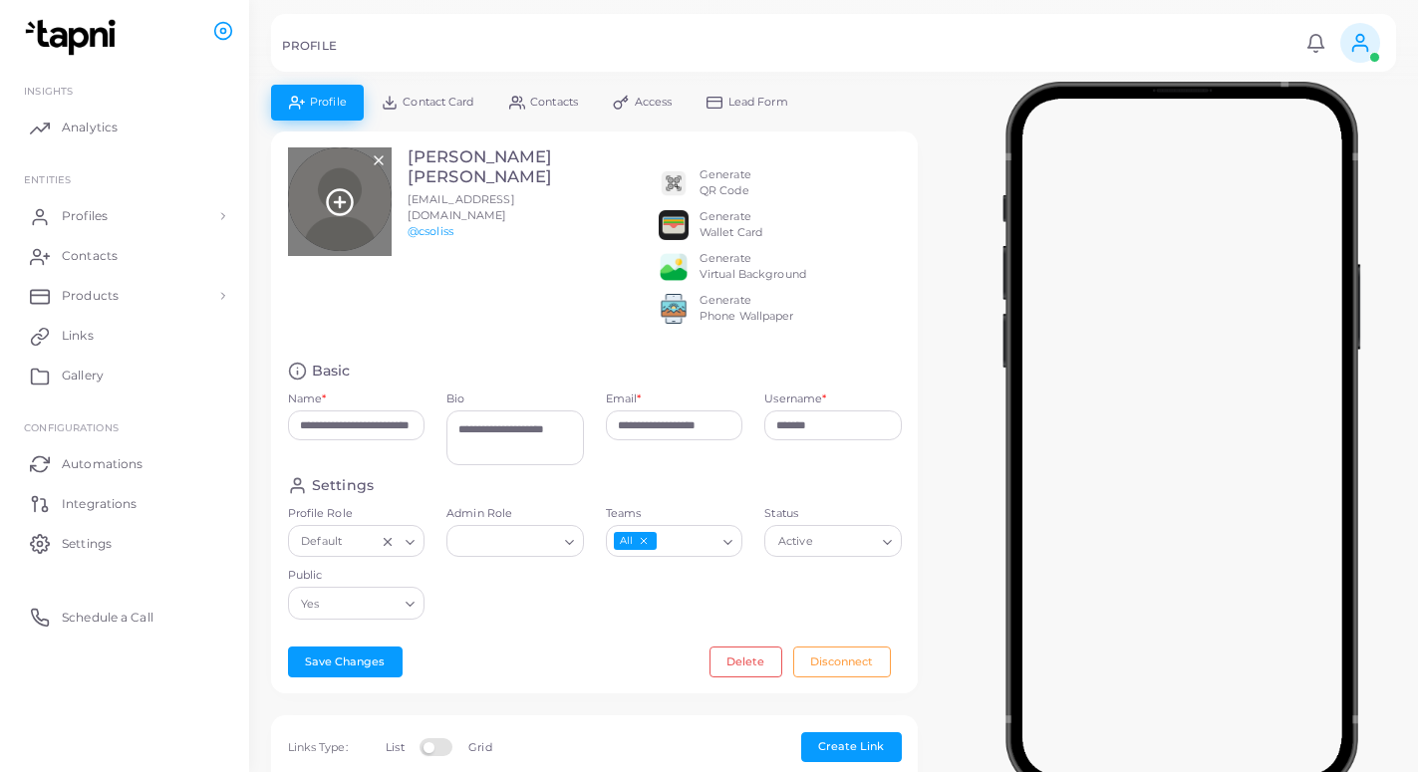
click at [338, 195] on icon at bounding box center [340, 202] width 30 height 30
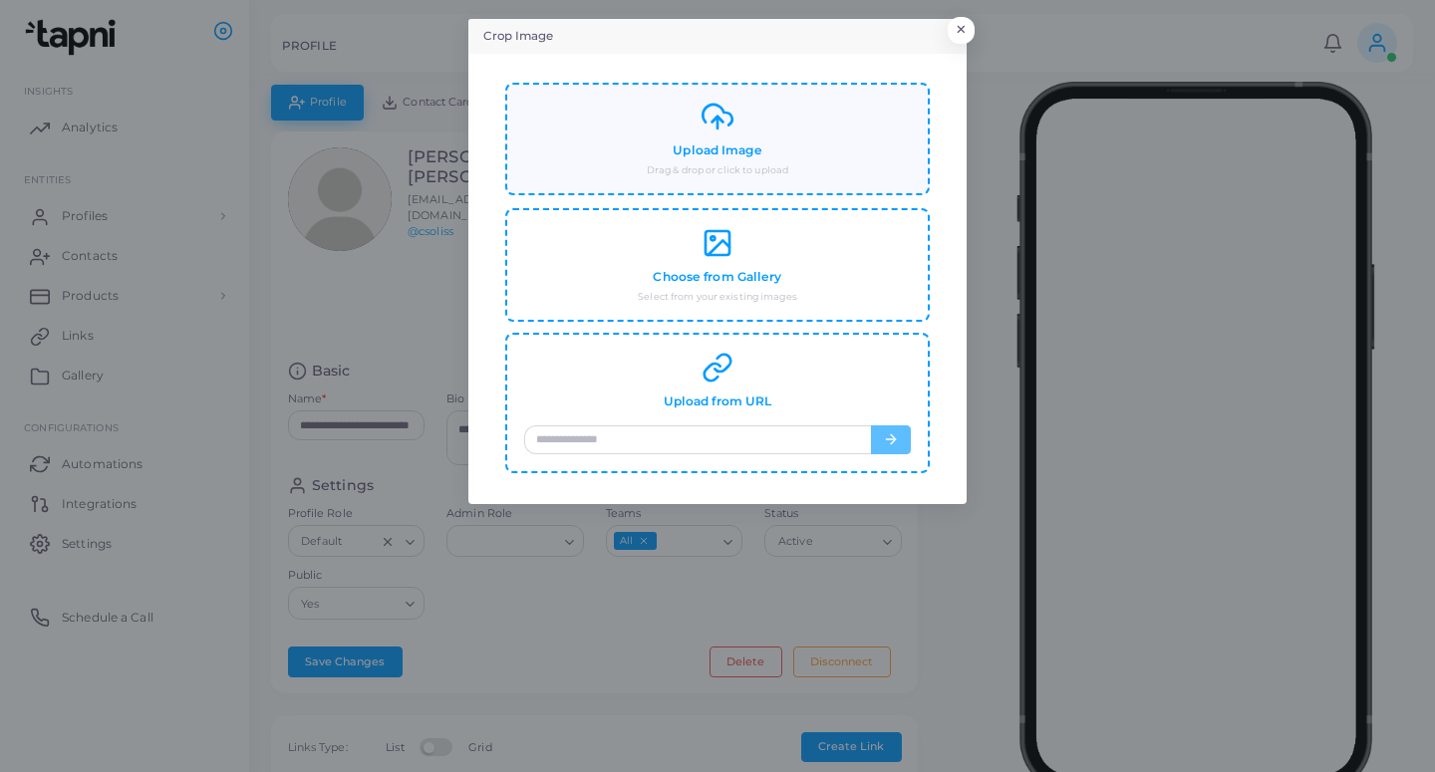
click at [737, 131] on div "Upload Image Drag & drop or click to upload" at bounding box center [717, 139] width 387 height 77
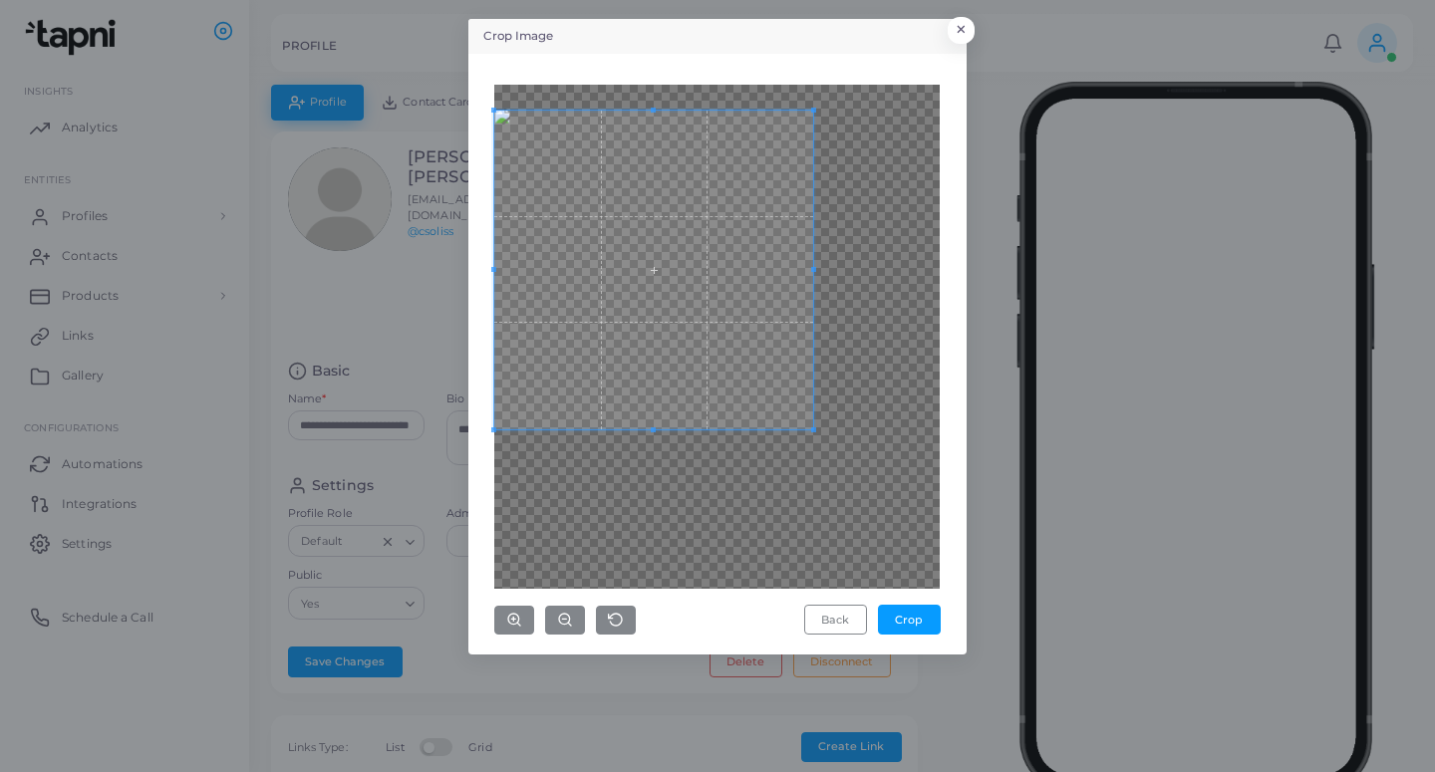
click at [722, 248] on span at bounding box center [653, 270] width 319 height 319
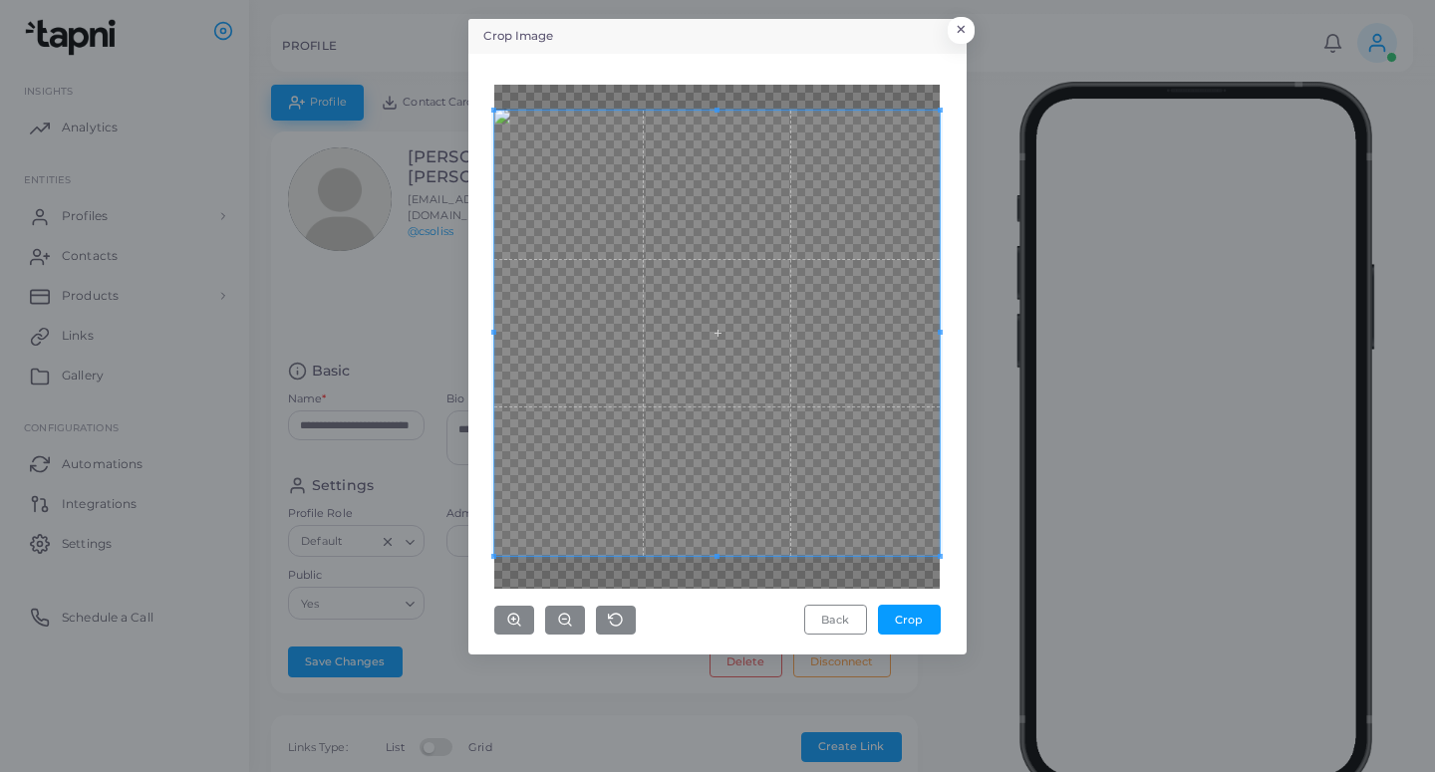
click at [962, 665] on div "Crop Image × Back Crop" at bounding box center [717, 386] width 1435 height 772
click at [934, 623] on button "Crop" at bounding box center [909, 620] width 63 height 30
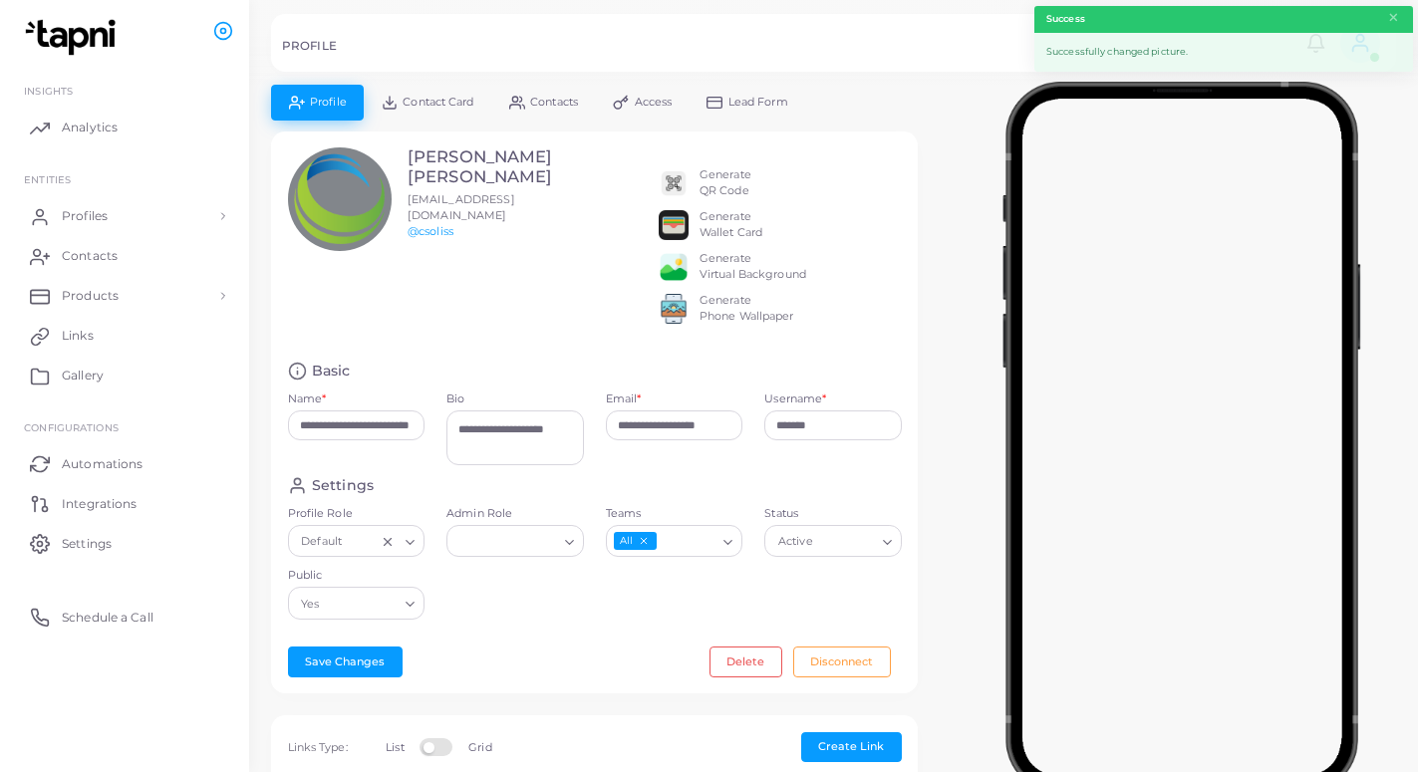
drag, startPoint x: 762, startPoint y: 99, endPoint x: 754, endPoint y: 114, distance: 16.9
click at [762, 100] on span "Lead Form" at bounding box center [758, 102] width 60 height 11
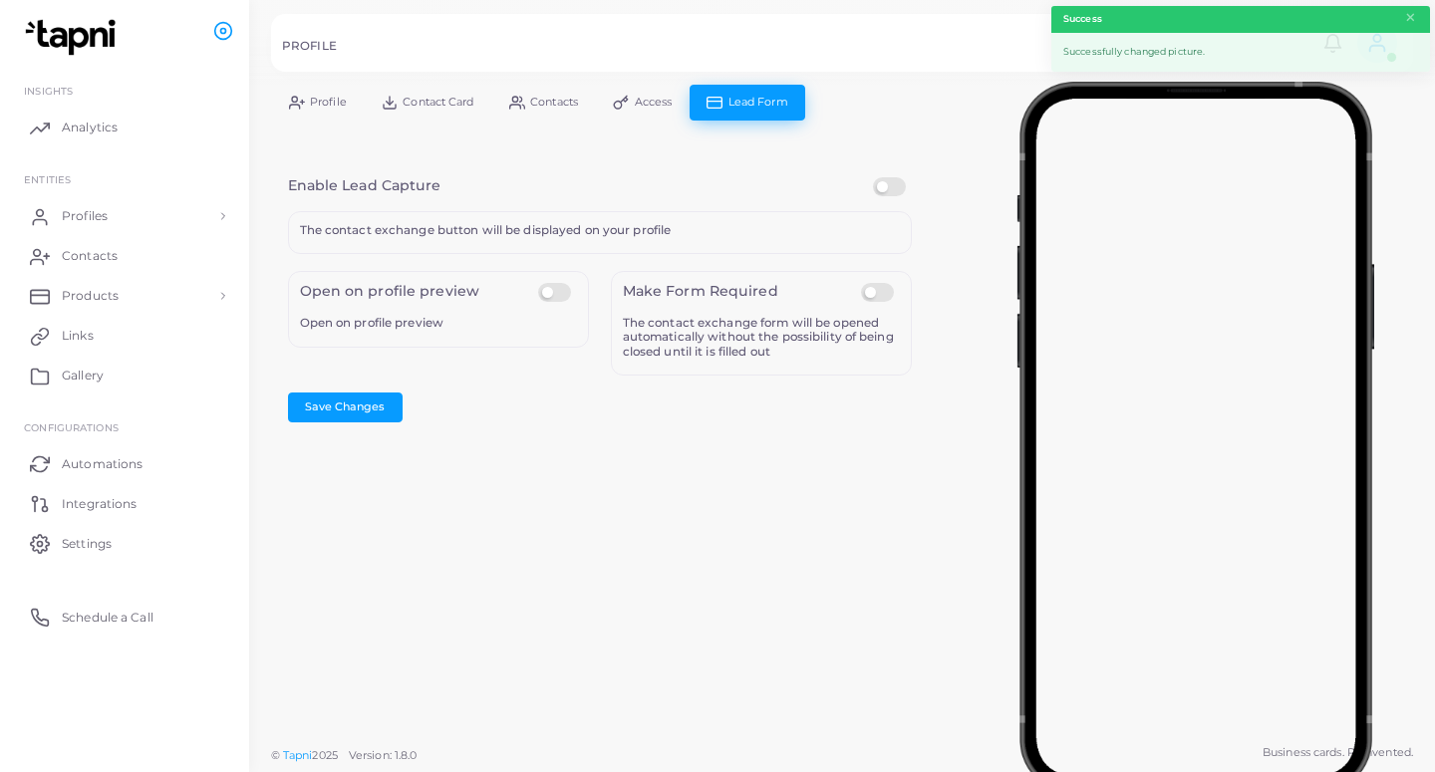
click at [890, 177] on label at bounding box center [892, 177] width 39 height 0
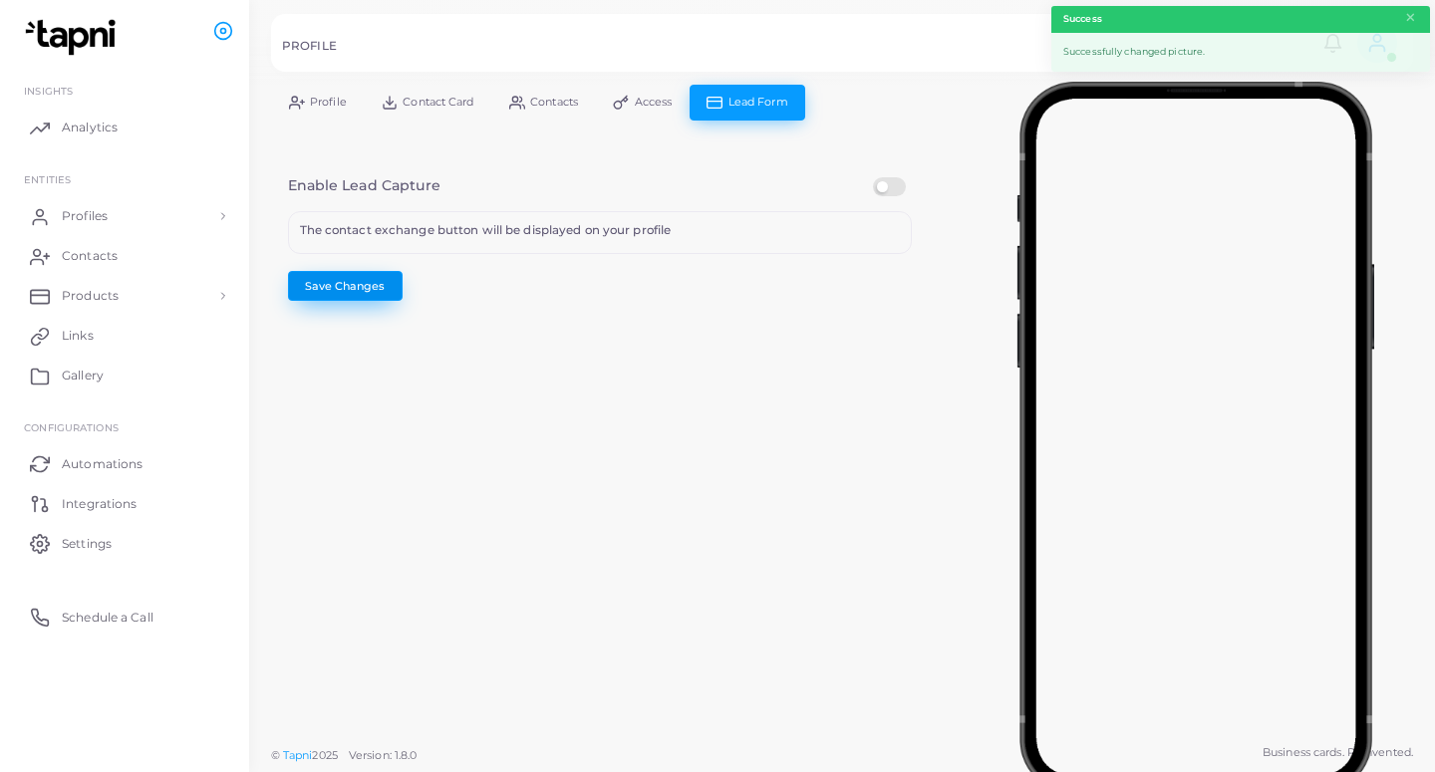
click at [335, 293] on button "Save Changes" at bounding box center [345, 286] width 115 height 30
click at [110, 213] on span "Profiles" at bounding box center [90, 216] width 46 height 18
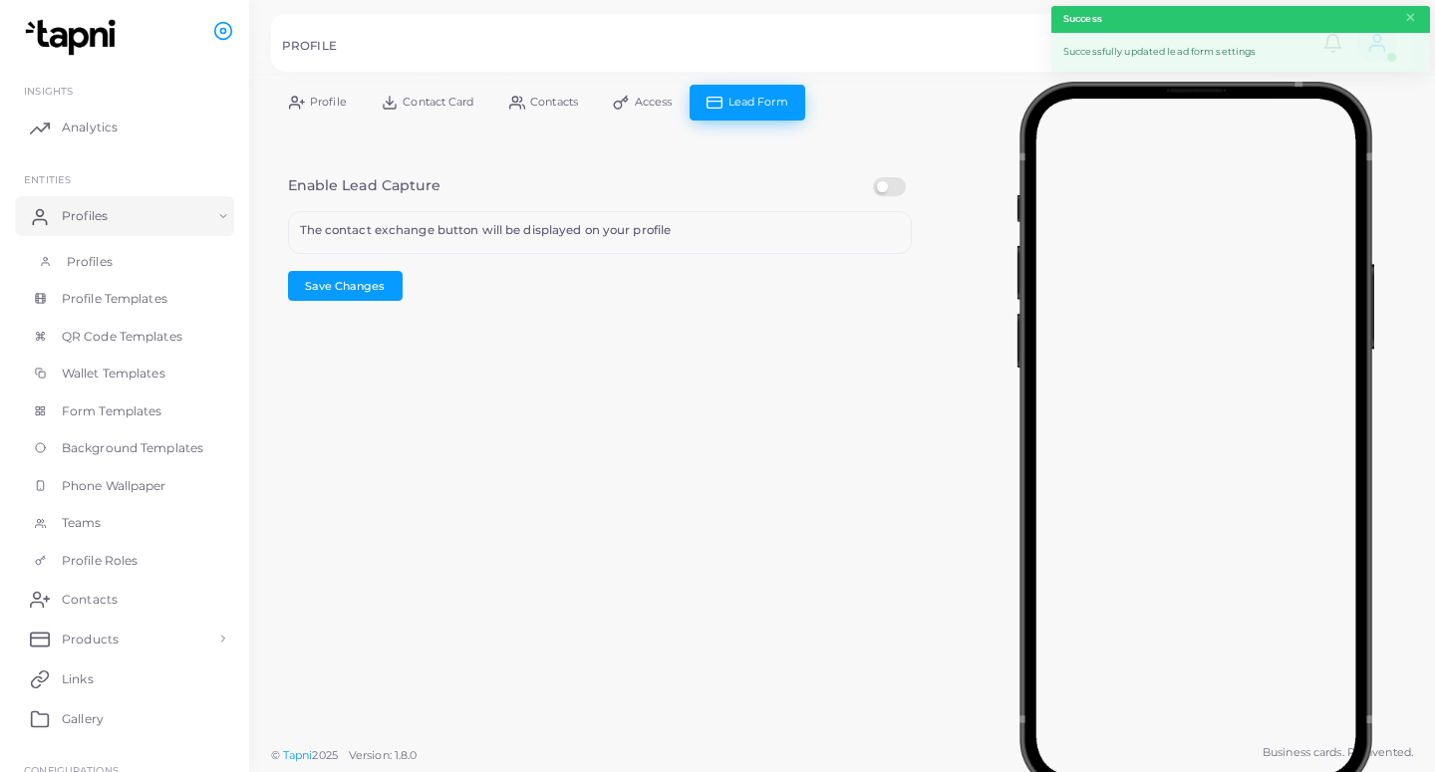
click at [116, 261] on link "Profiles" at bounding box center [124, 262] width 219 height 38
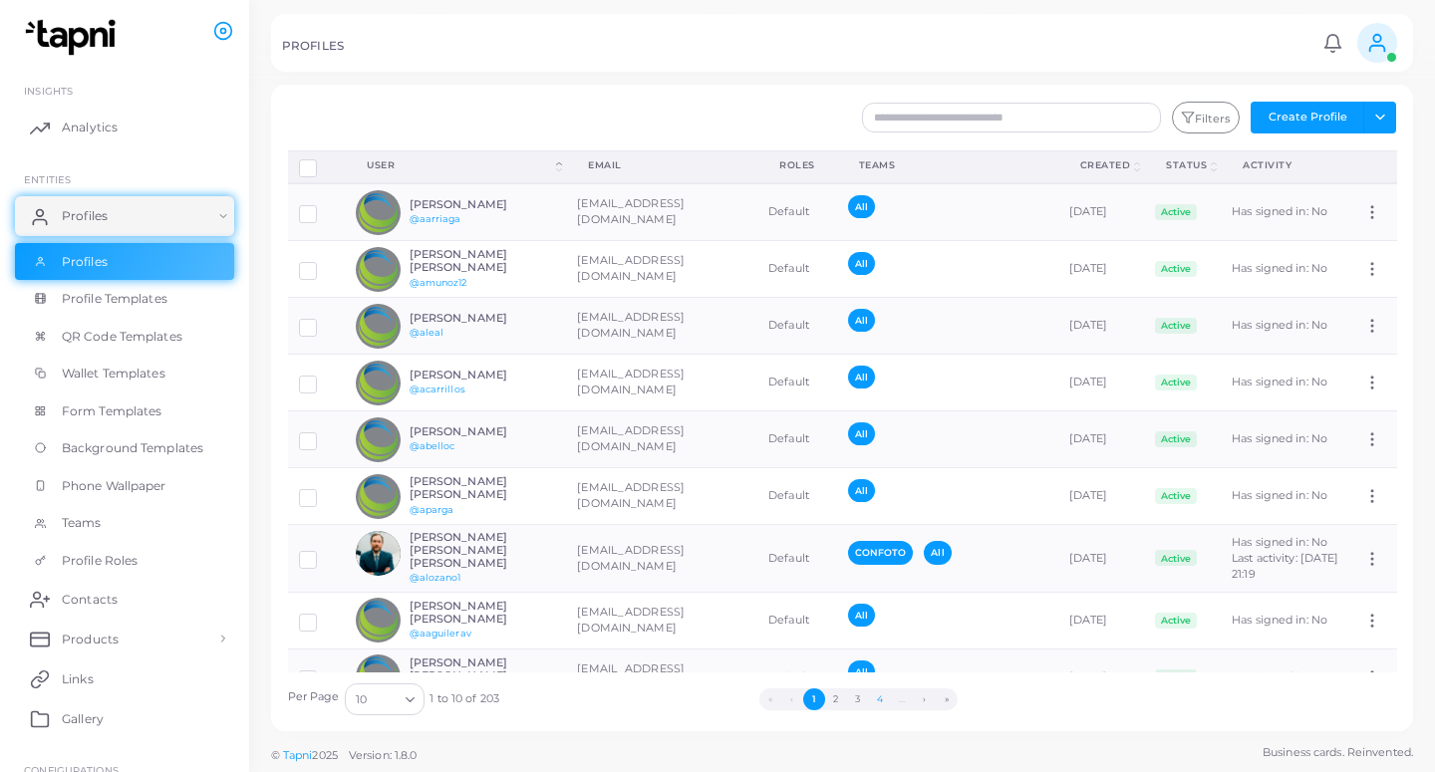
click at [884, 703] on button "4" at bounding box center [880, 699] width 22 height 22
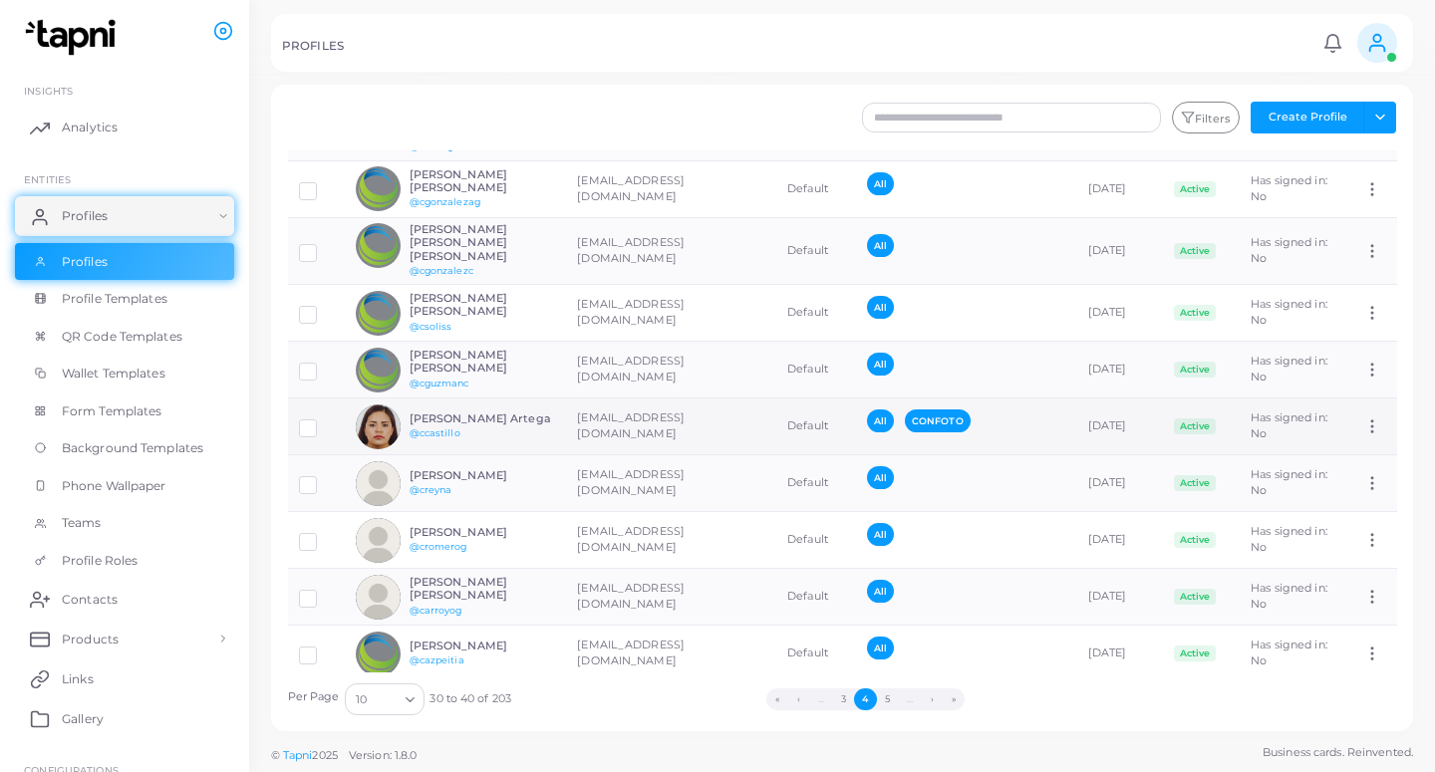
click at [604, 427] on td "[EMAIL_ADDRESS][DOMAIN_NAME]" at bounding box center [671, 427] width 210 height 57
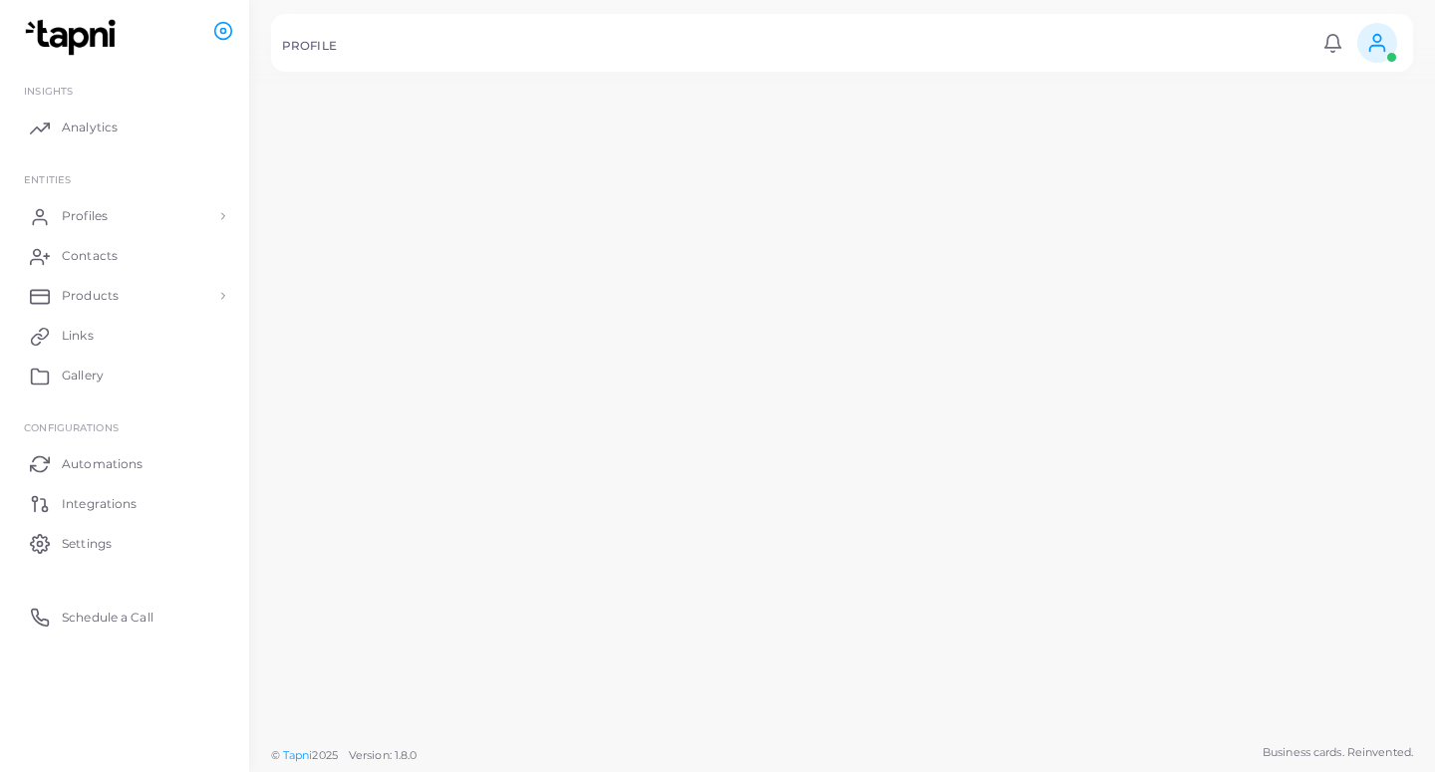
scroll to position [91, 0]
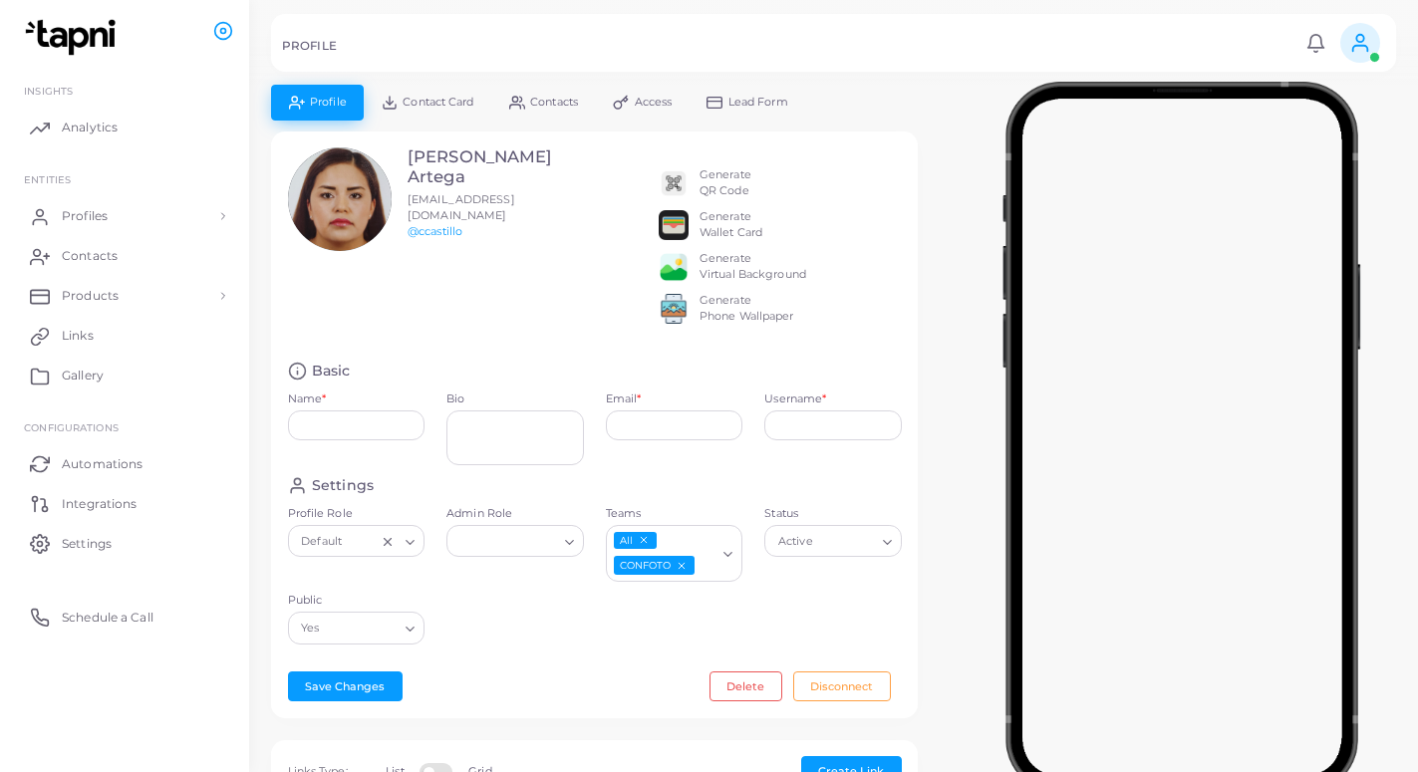
type input "**********"
type textarea "**********"
type input "**********"
type input "*********"
click at [86, 210] on span "Profiles" at bounding box center [85, 216] width 46 height 18
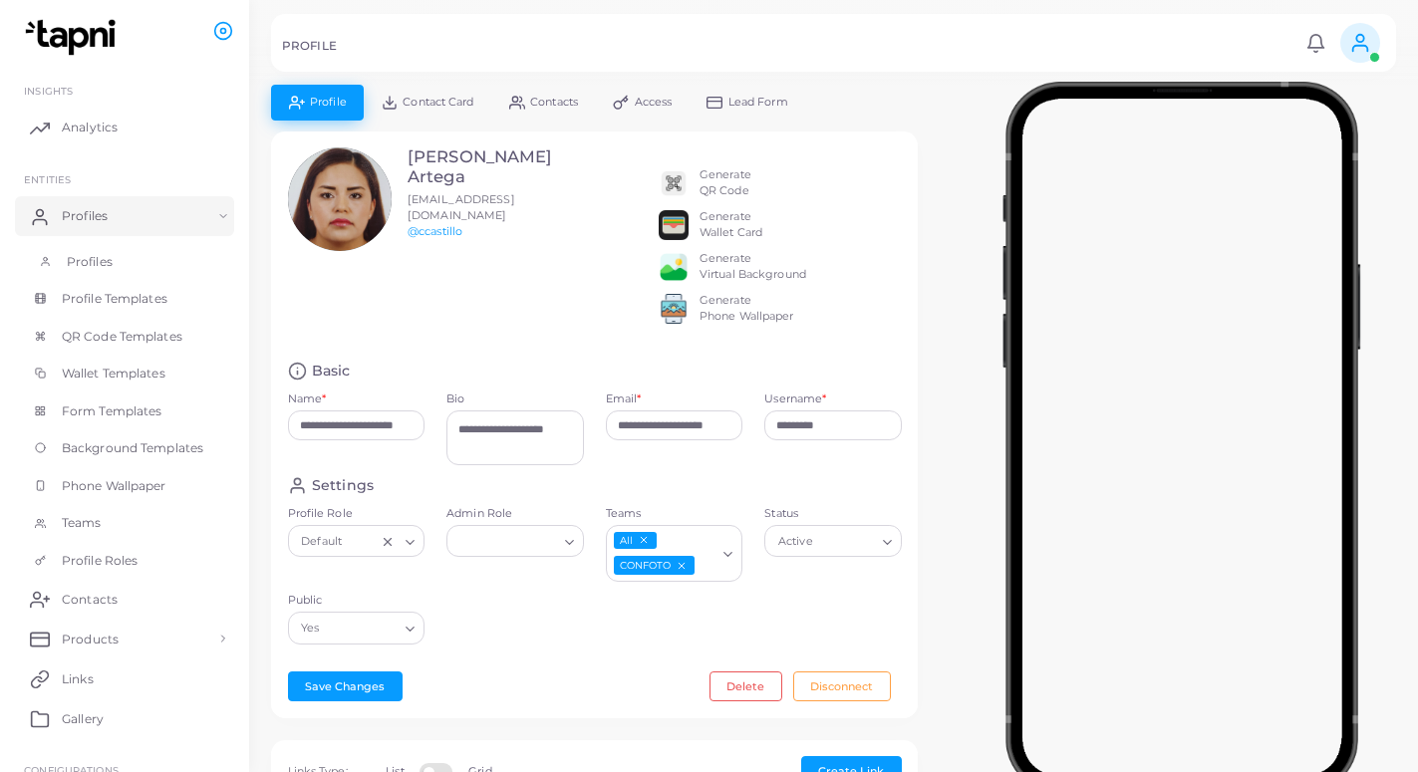
click at [86, 248] on link "Profiles" at bounding box center [124, 262] width 219 height 38
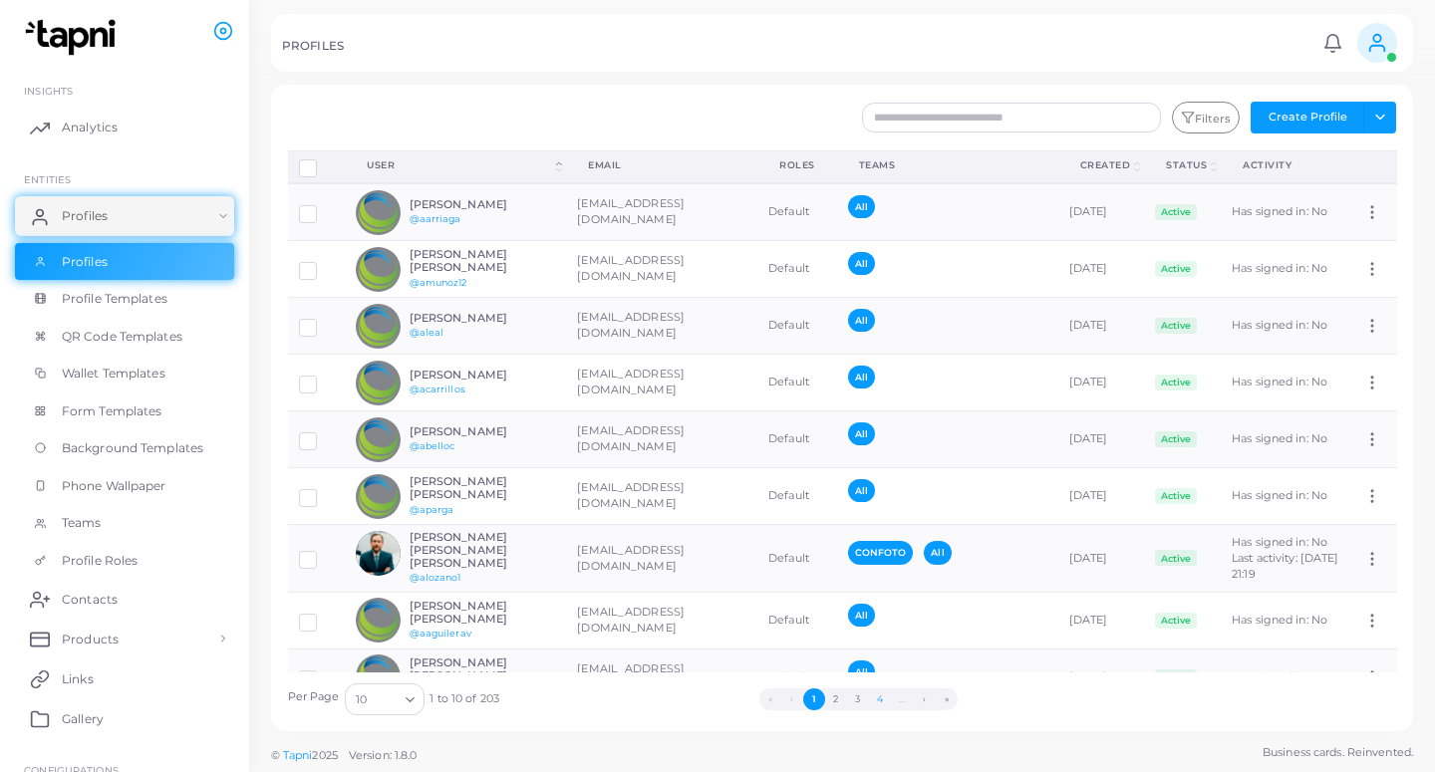
click at [878, 701] on button "4" at bounding box center [880, 699] width 22 height 22
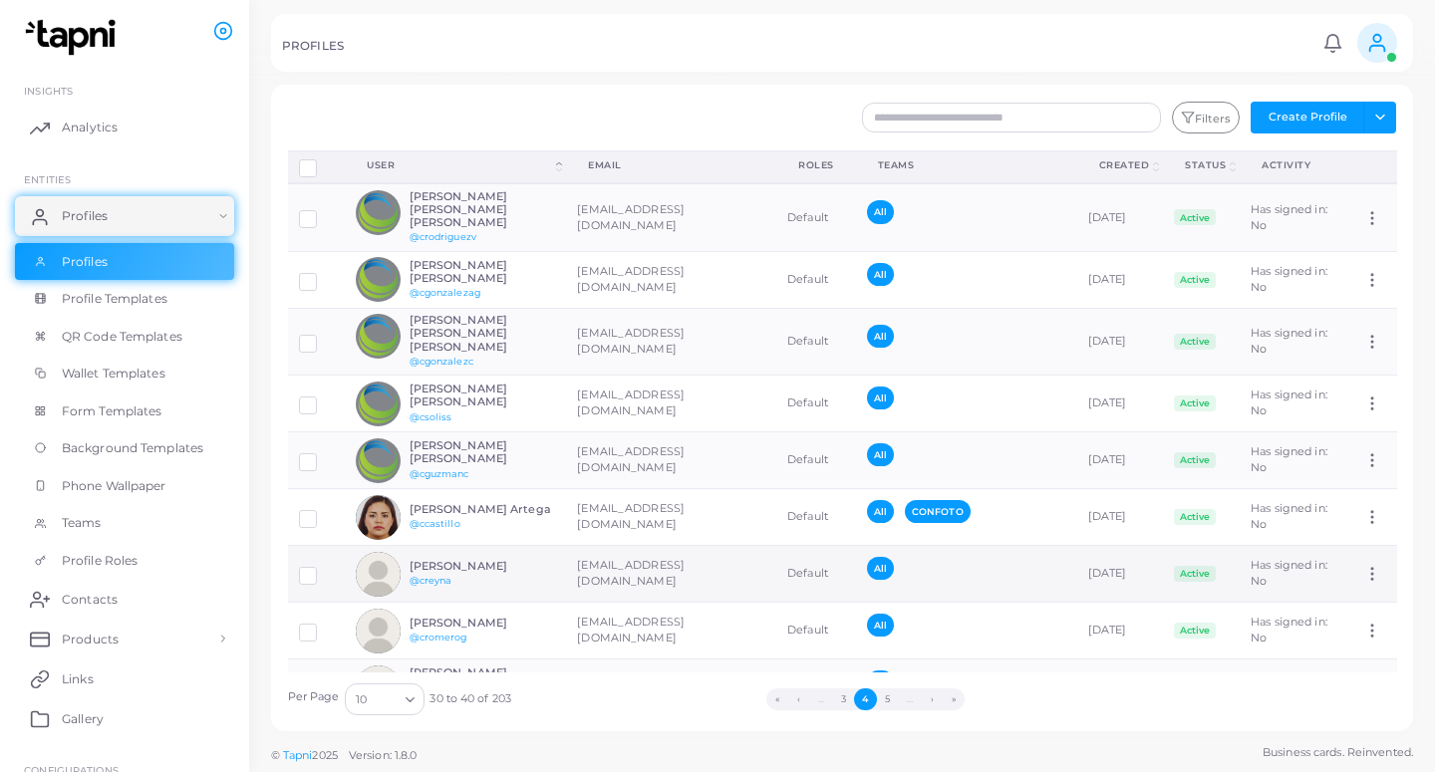
click at [495, 560] on h6 "[PERSON_NAME]" at bounding box center [482, 566] width 146 height 13
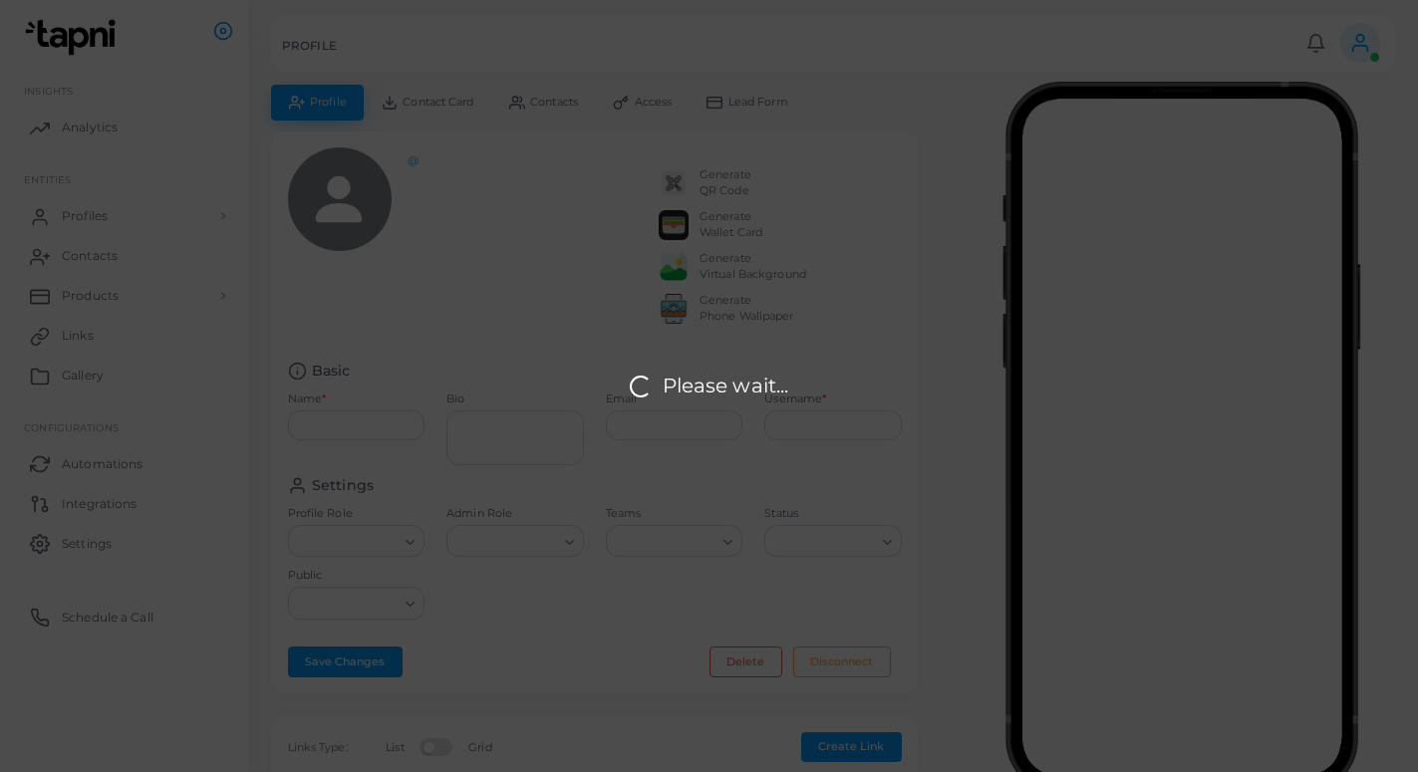
type input "**********"
type textarea "**********"
type input "**********"
type input "******"
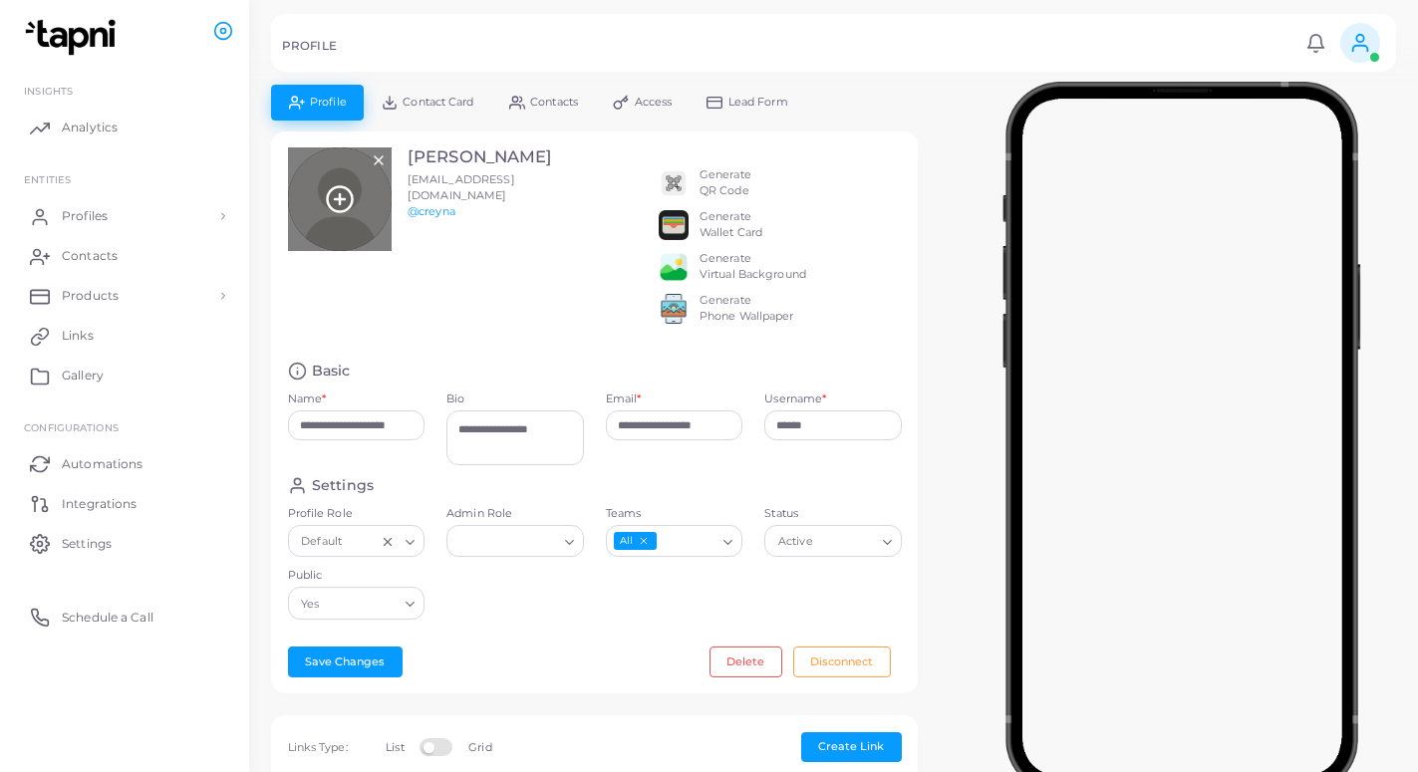
click at [349, 191] on circle at bounding box center [339, 199] width 25 height 25
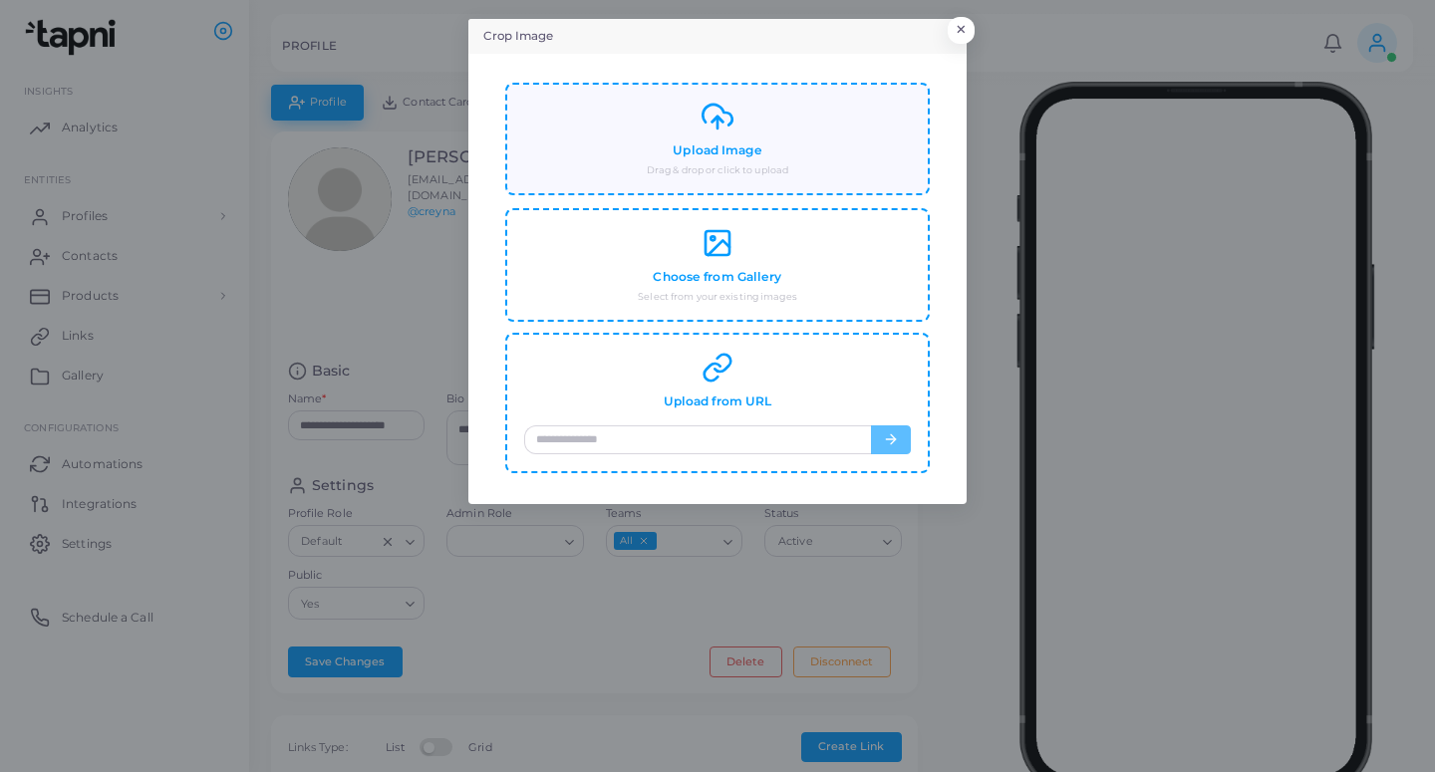
click at [544, 163] on div "Upload Image Drag & drop or click to upload" at bounding box center [717, 139] width 387 height 77
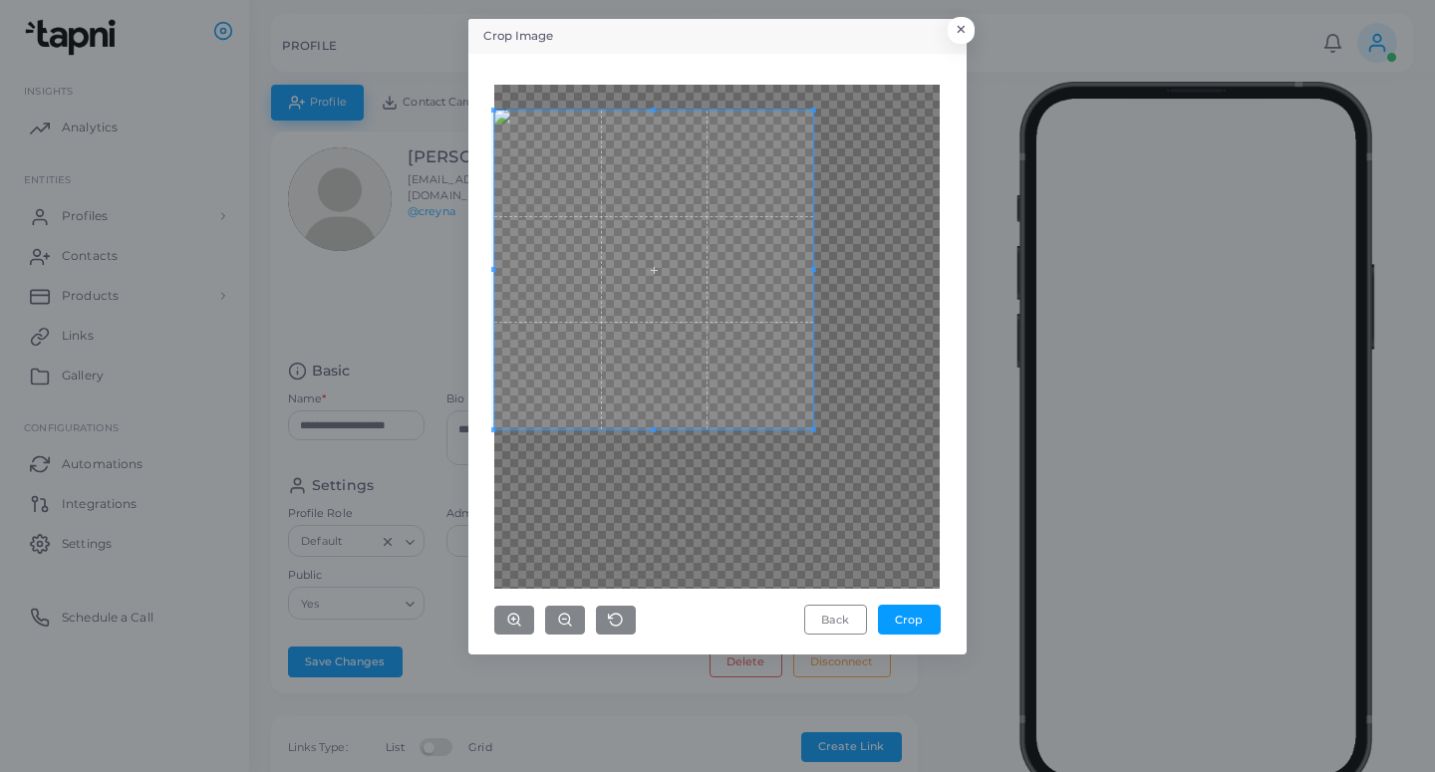
click at [710, 315] on span at bounding box center [653, 270] width 319 height 319
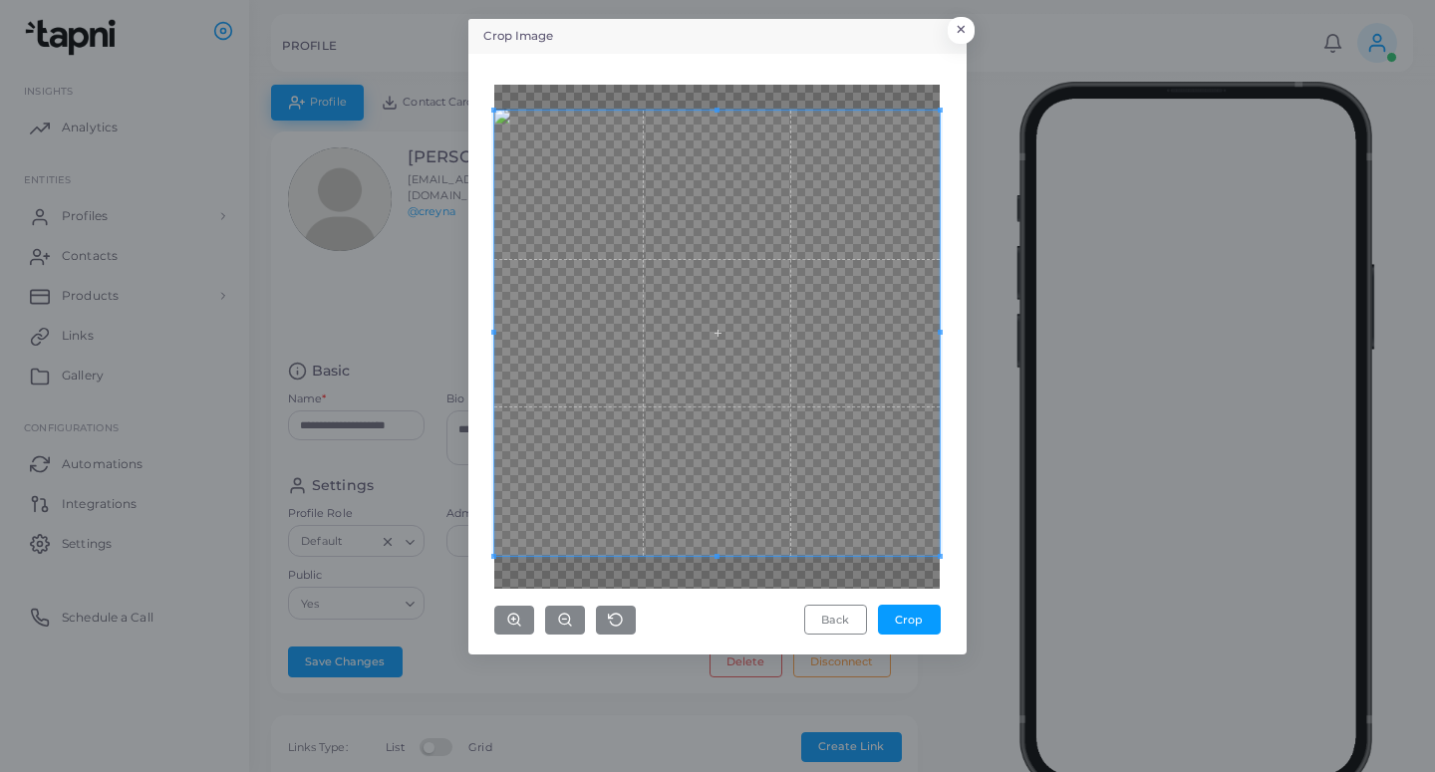
click at [948, 637] on div "Back Crop" at bounding box center [717, 354] width 476 height 579
click at [909, 619] on button "Crop" at bounding box center [909, 620] width 63 height 30
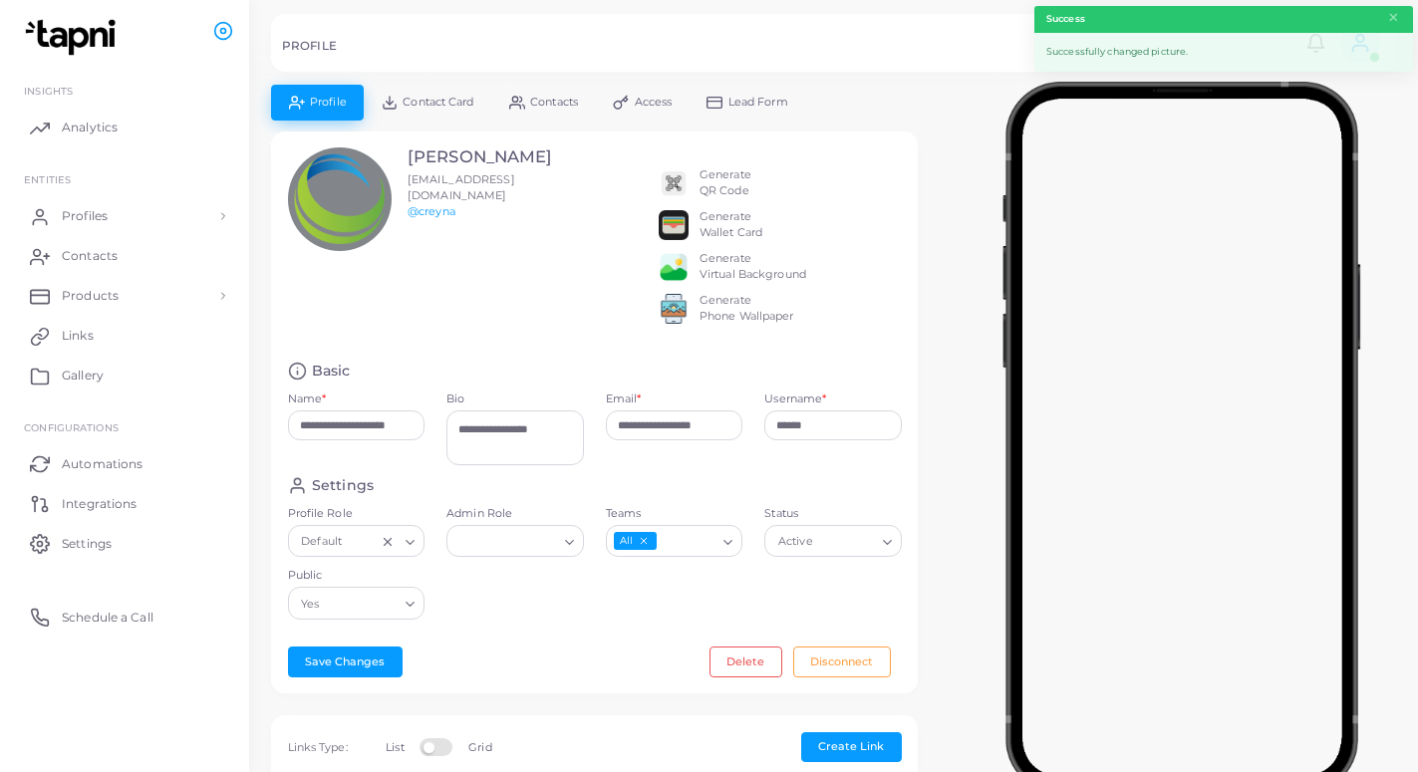
click at [729, 100] on link "Lead Form" at bounding box center [747, 102] width 117 height 35
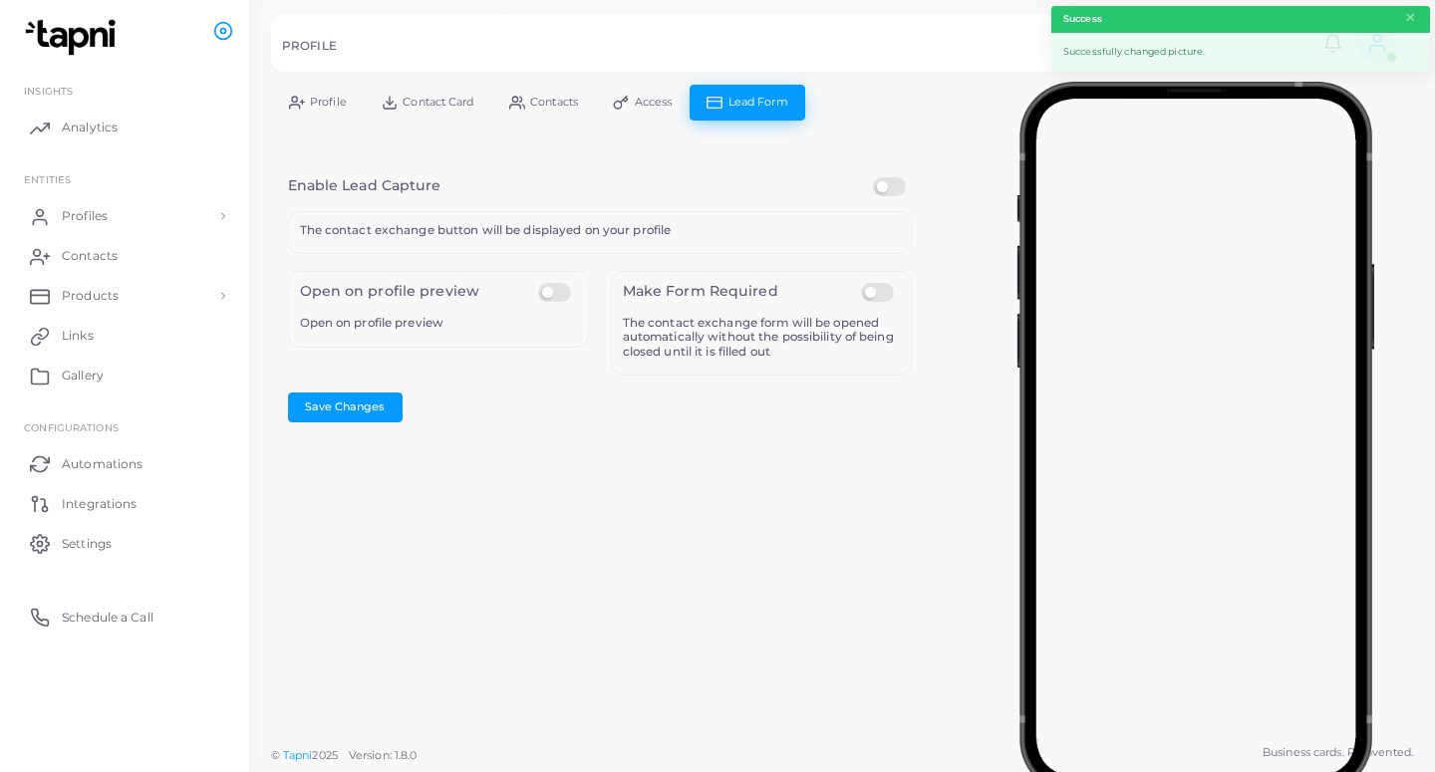
click at [884, 177] on form "Enable Lead Capture The contact exchange button will be displayed on your profi…" at bounding box center [599, 300] width 657 height 278
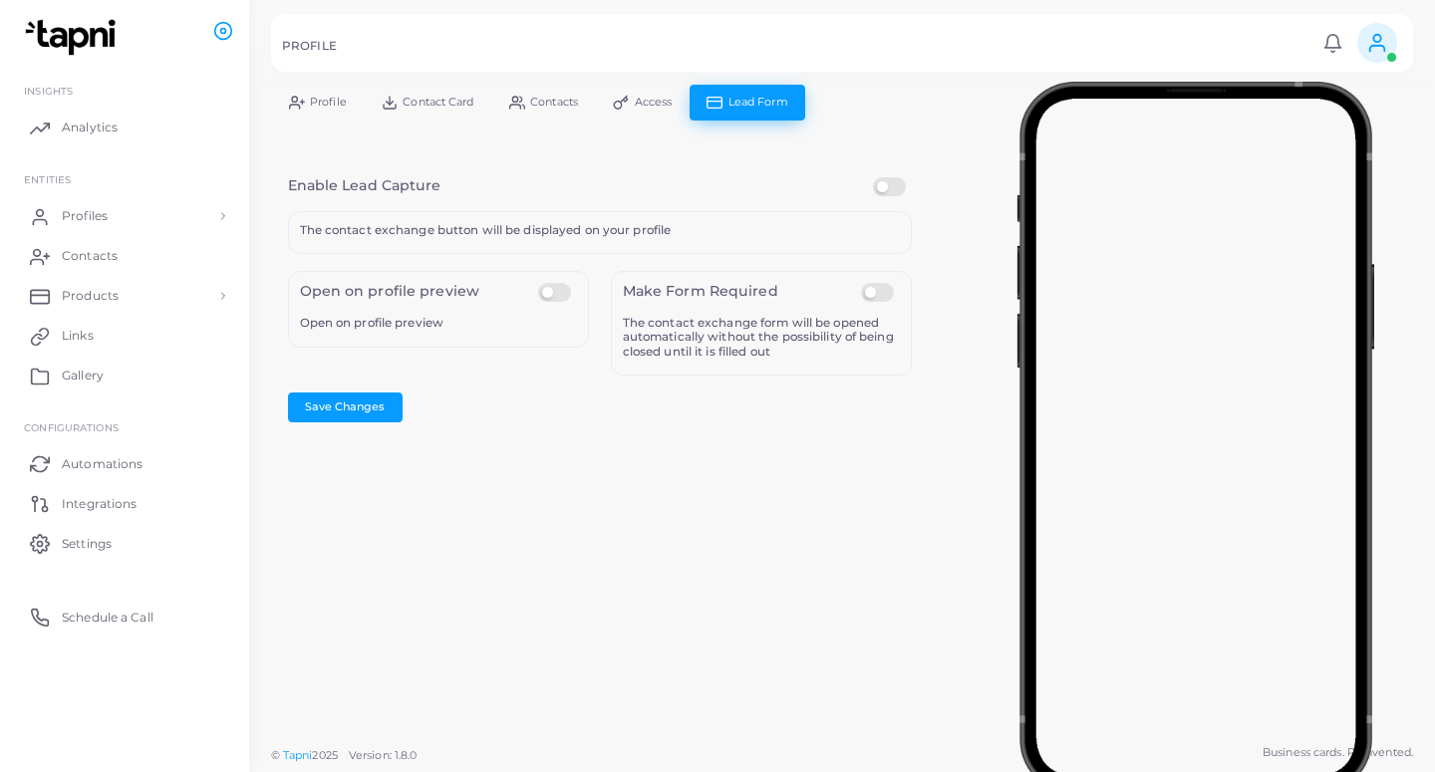
click at [885, 177] on label at bounding box center [892, 177] width 39 height 0
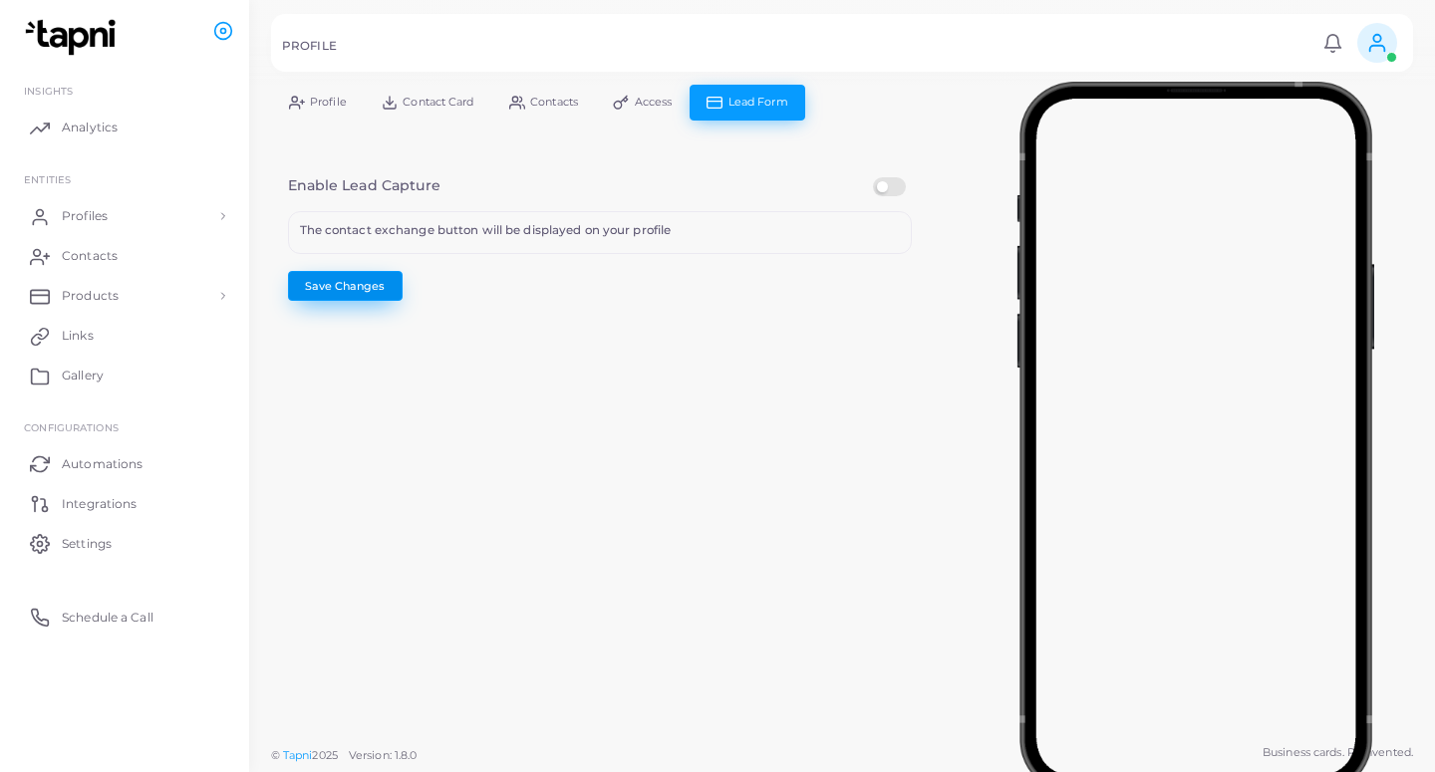
click at [319, 287] on button "Save Changes" at bounding box center [345, 286] width 115 height 30
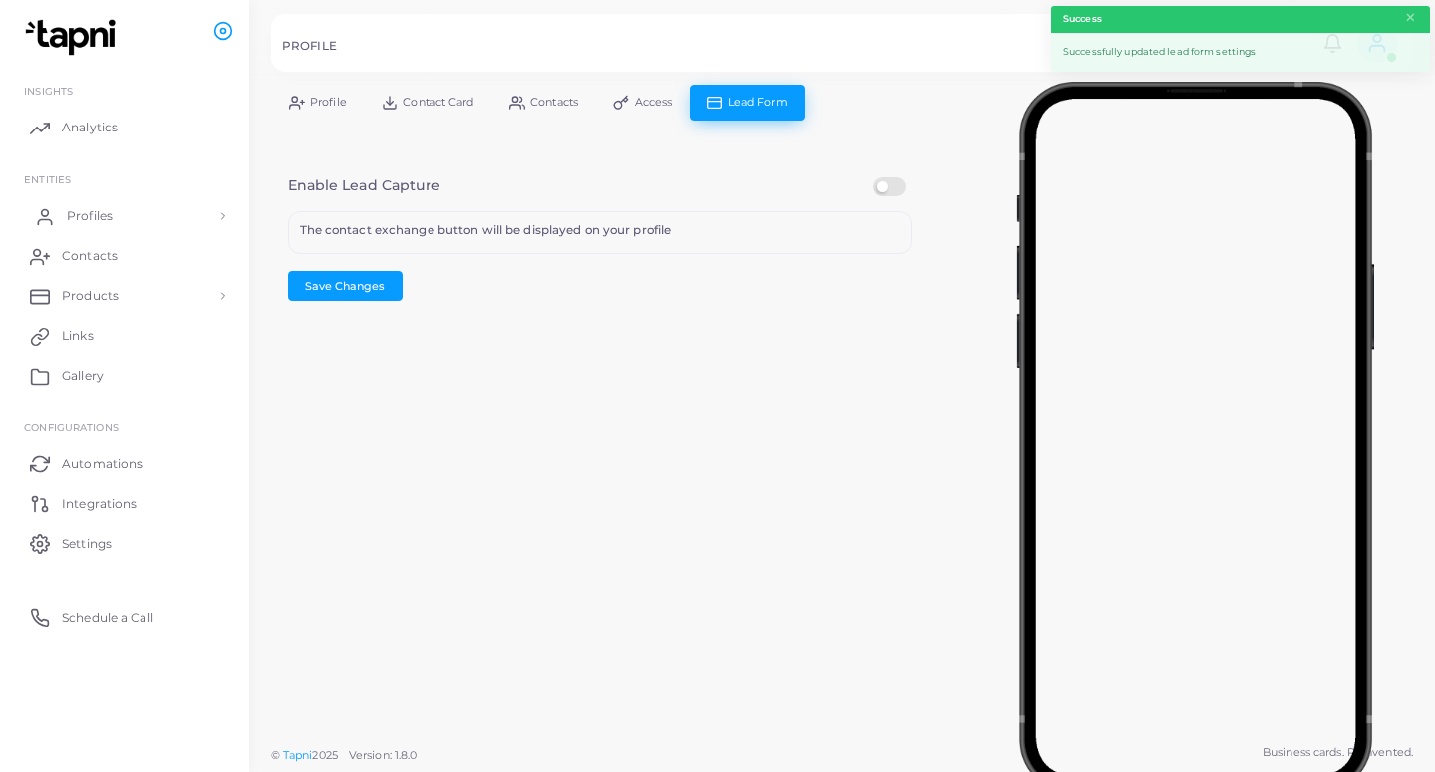
click at [153, 207] on link "Profiles" at bounding box center [124, 216] width 219 height 40
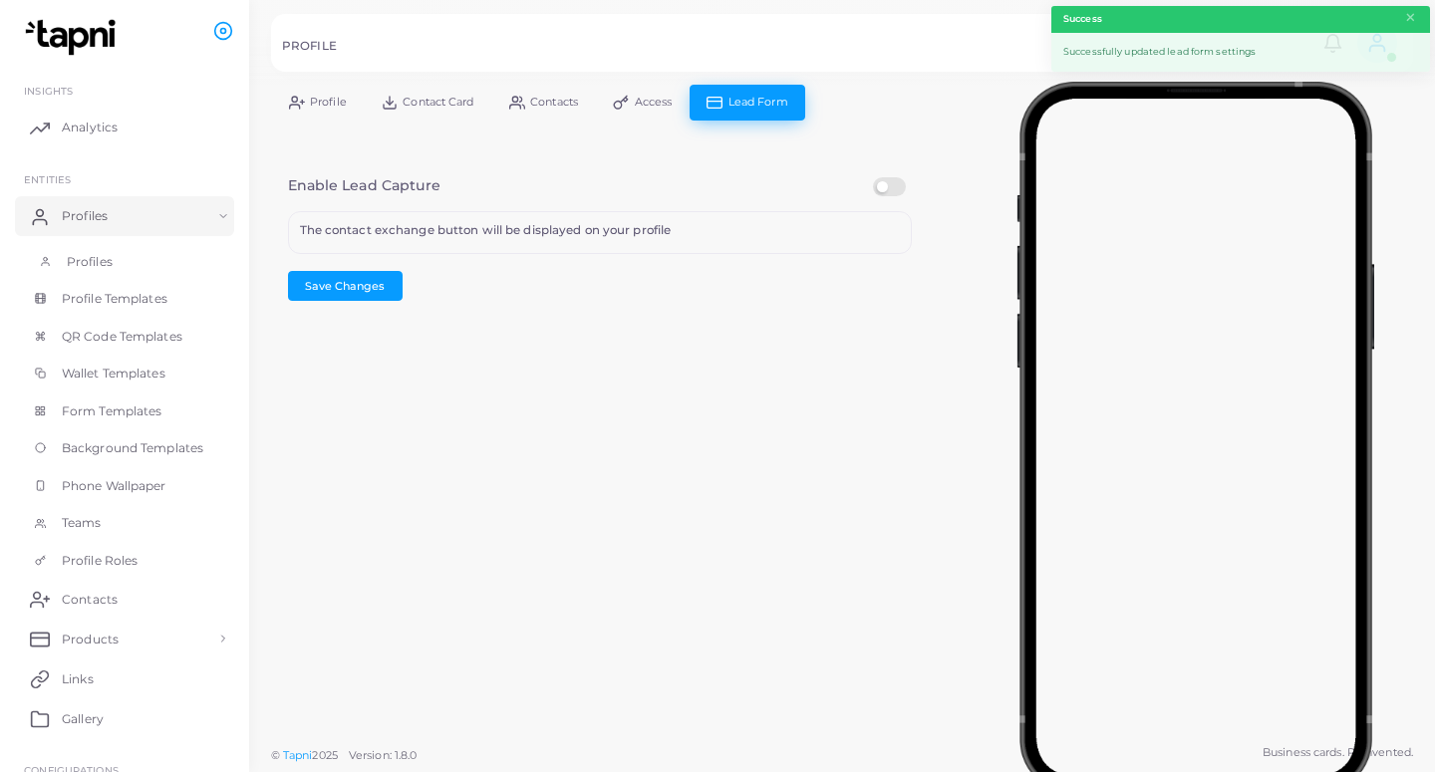
click at [154, 269] on link "Profiles" at bounding box center [124, 262] width 219 height 38
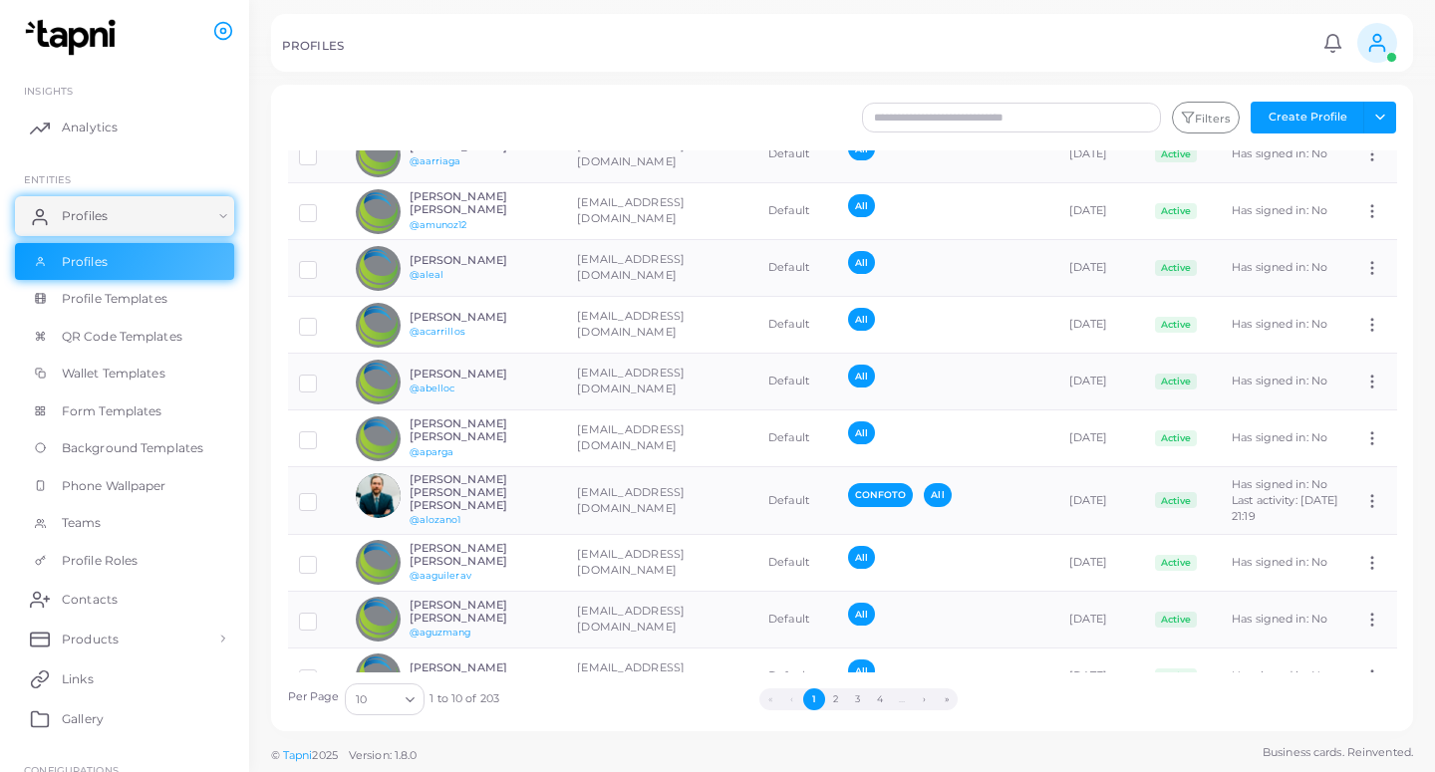
scroll to position [84, 0]
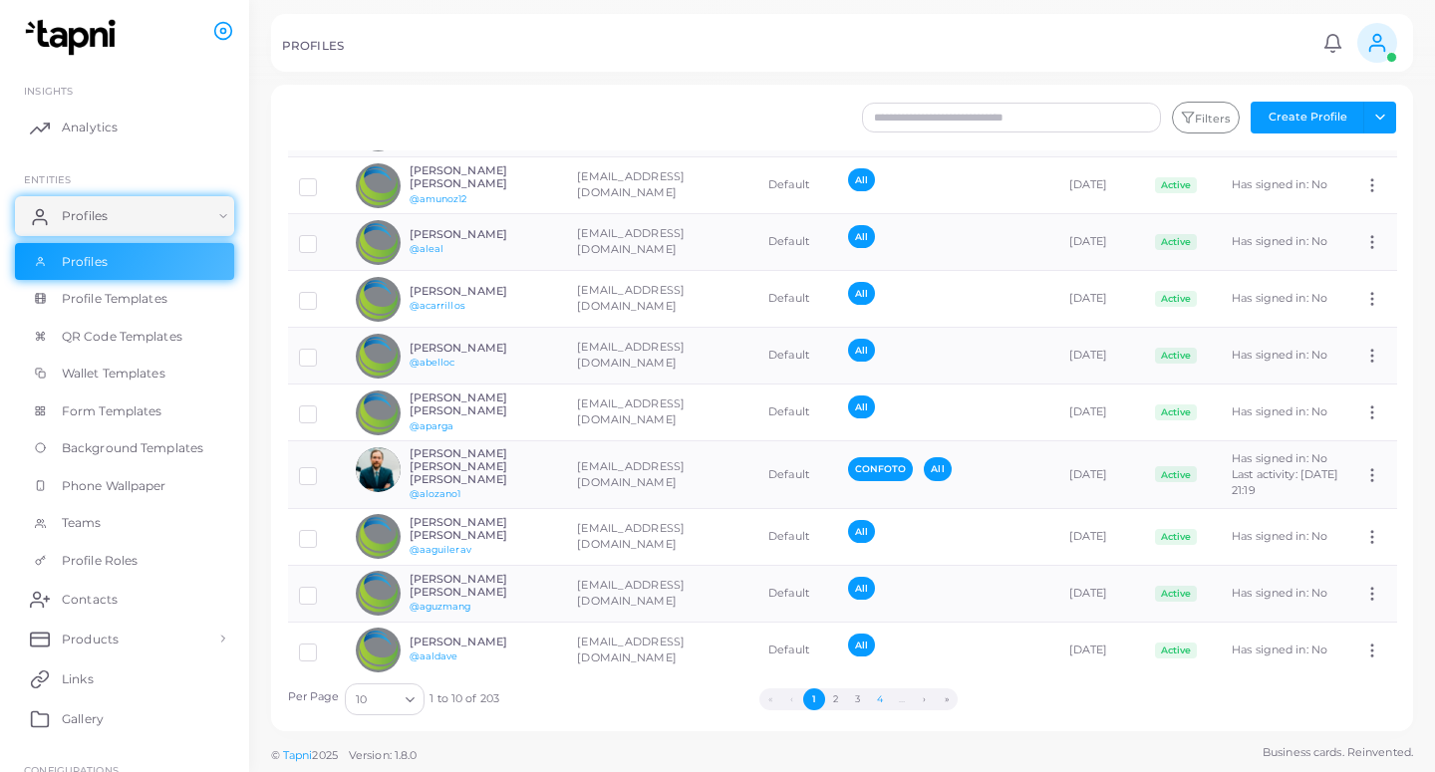
click at [881, 702] on button "4" at bounding box center [880, 699] width 22 height 22
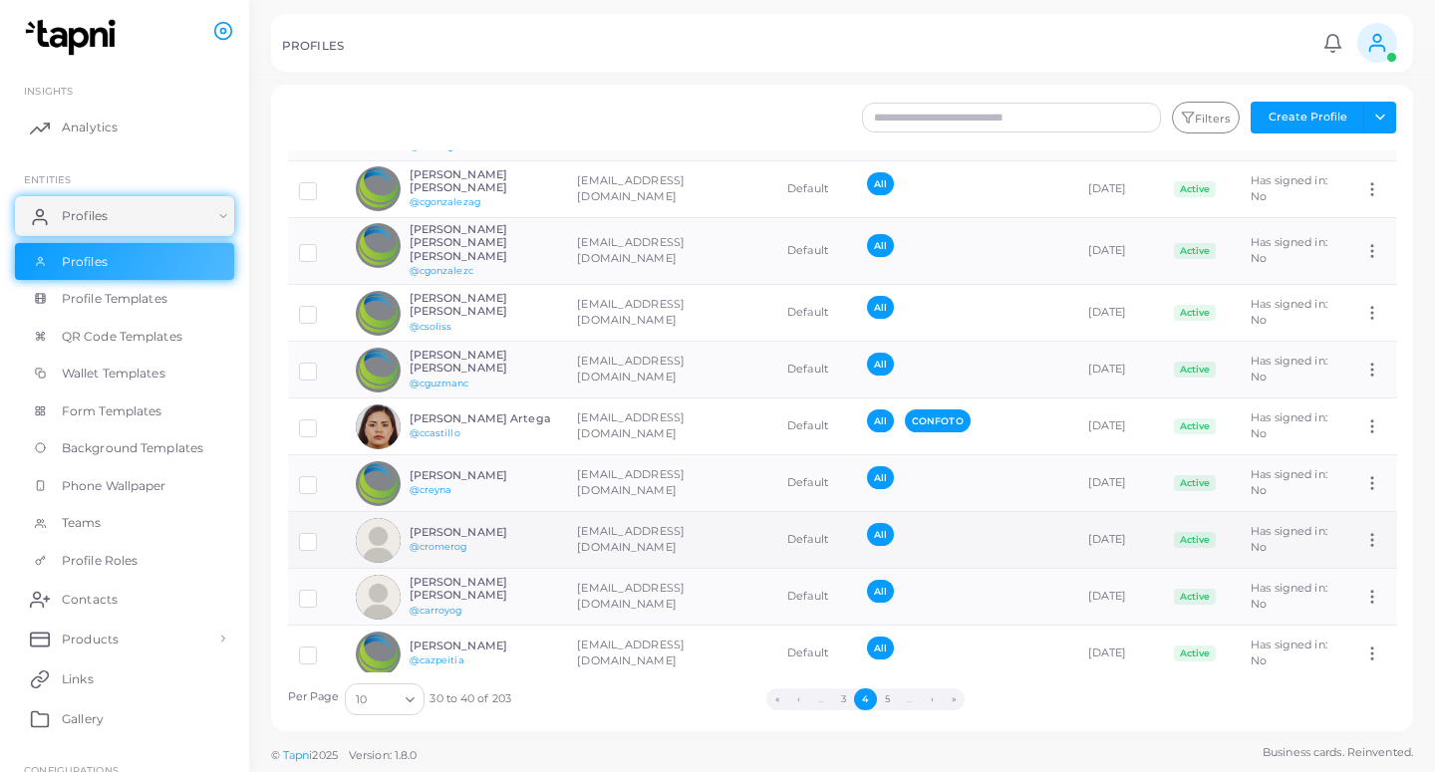
click at [567, 519] on td "[EMAIL_ADDRESS][DOMAIN_NAME]" at bounding box center [671, 540] width 210 height 57
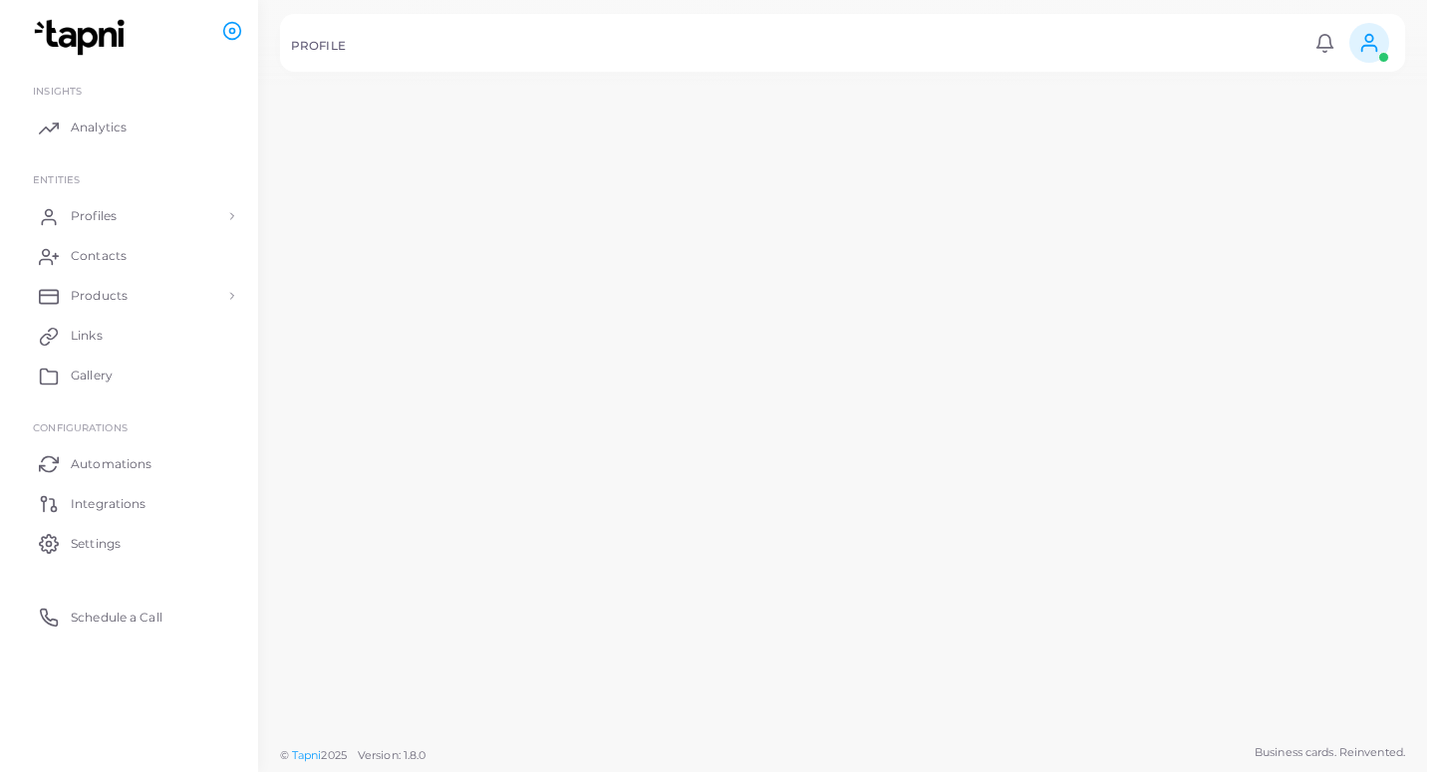
scroll to position [91, 0]
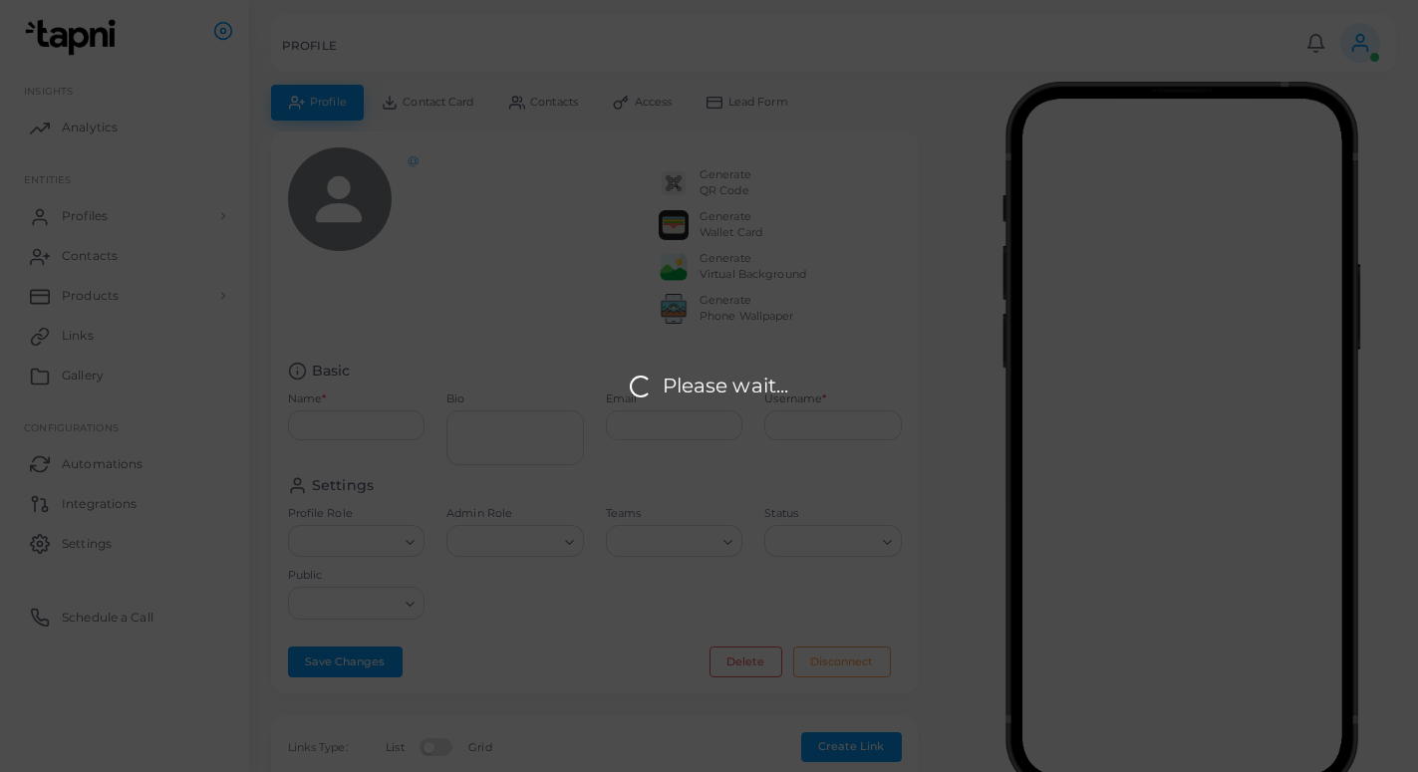
type input "**********"
type textarea "**********"
type input "**********"
type input "********"
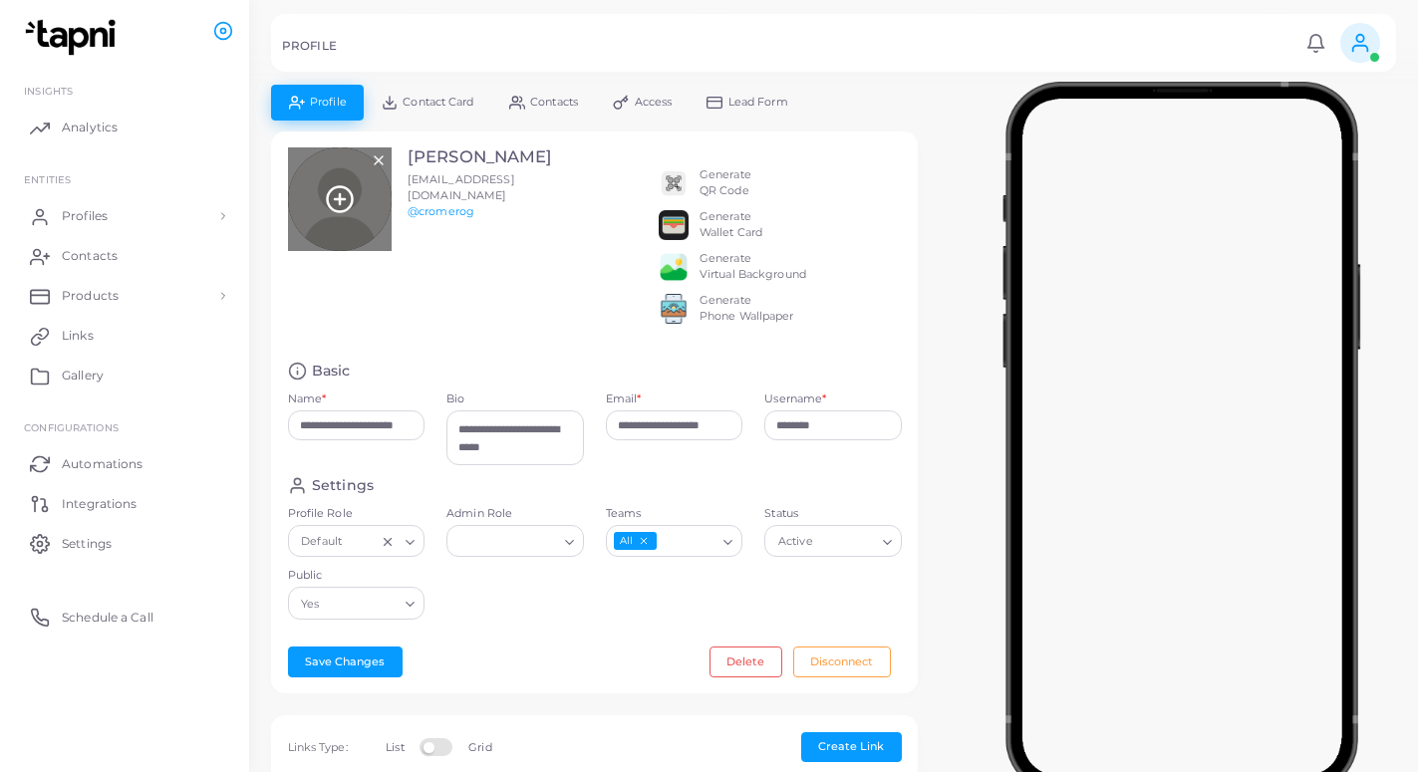
click at [341, 199] on line at bounding box center [340, 199] width 10 height 0
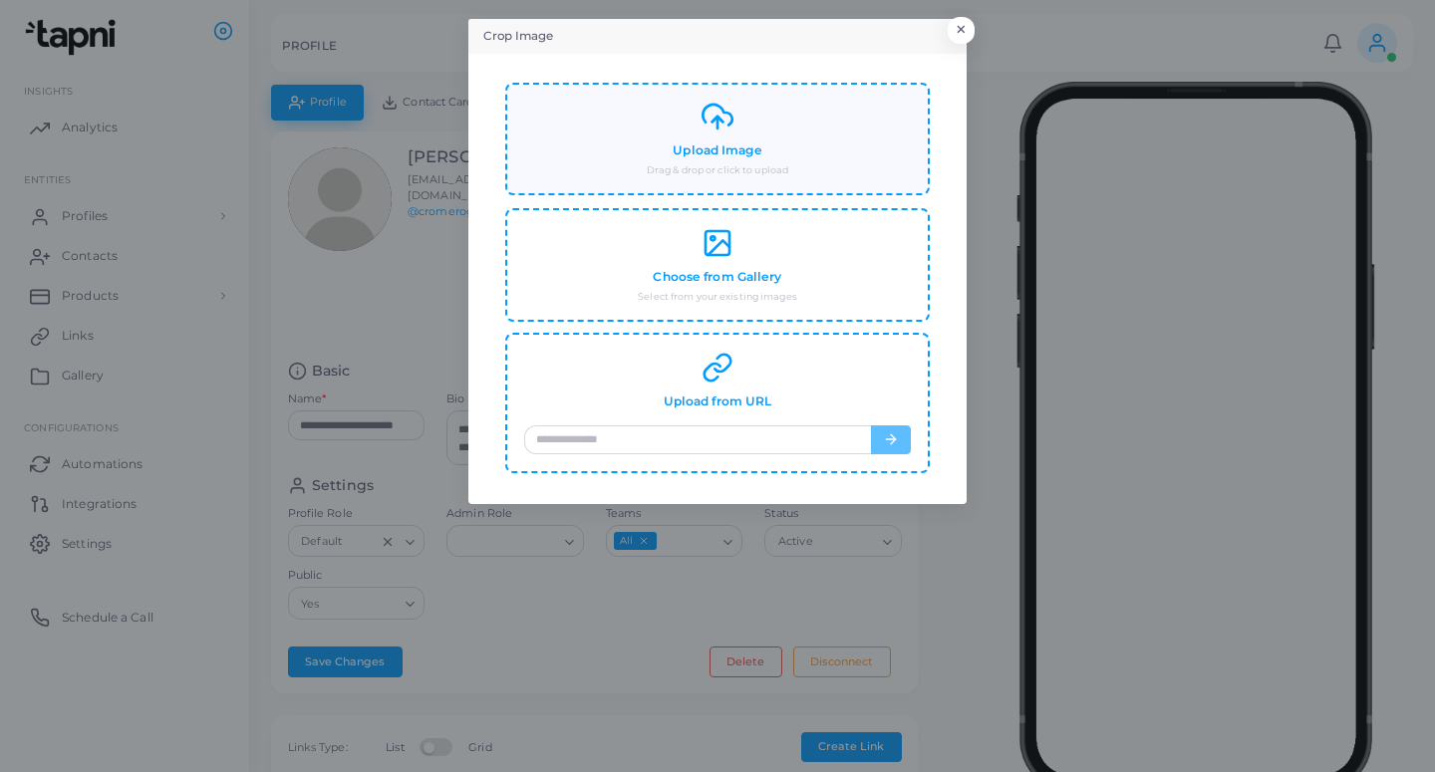
click at [726, 159] on div "Upload Image Drag & drop or click to upload" at bounding box center [717, 139] width 387 height 77
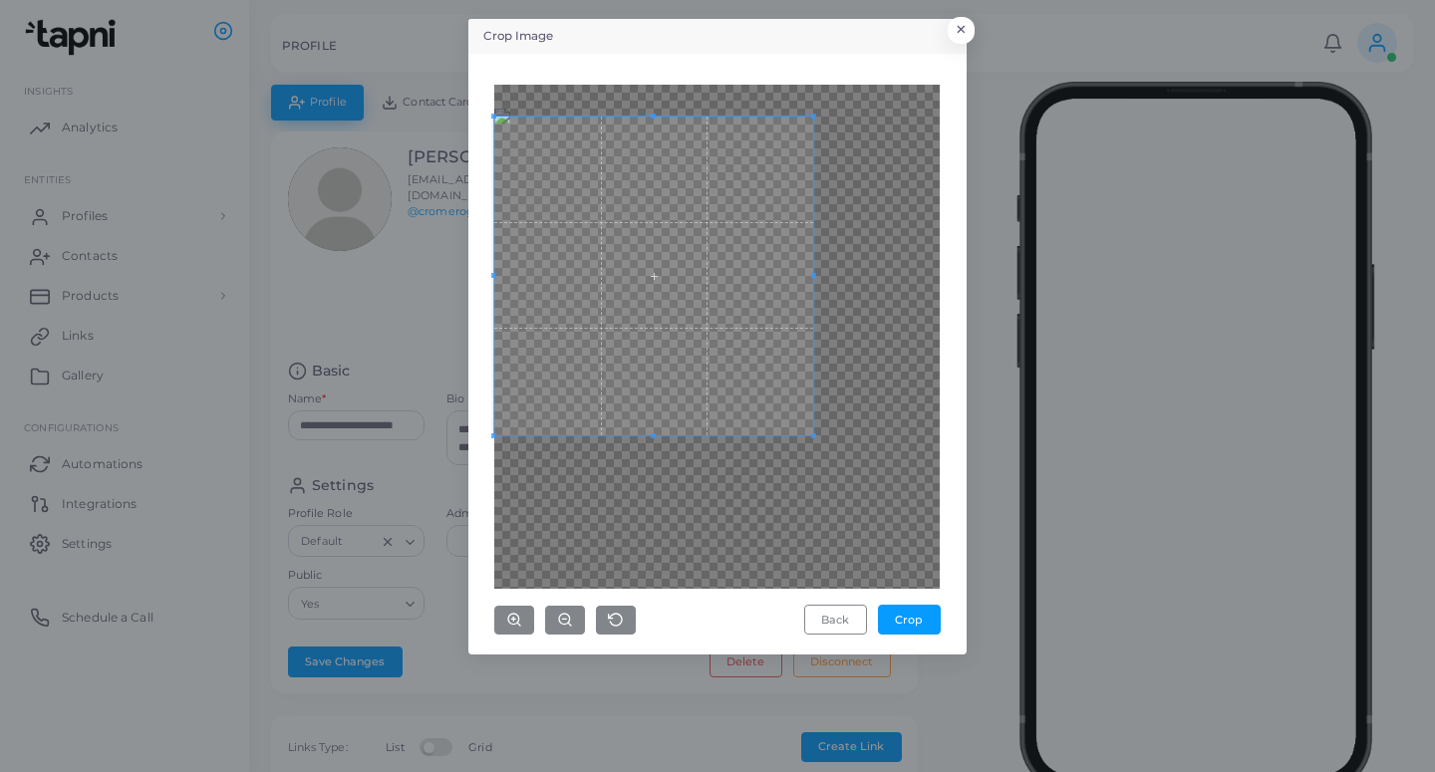
click at [721, 399] on span at bounding box center [653, 276] width 319 height 319
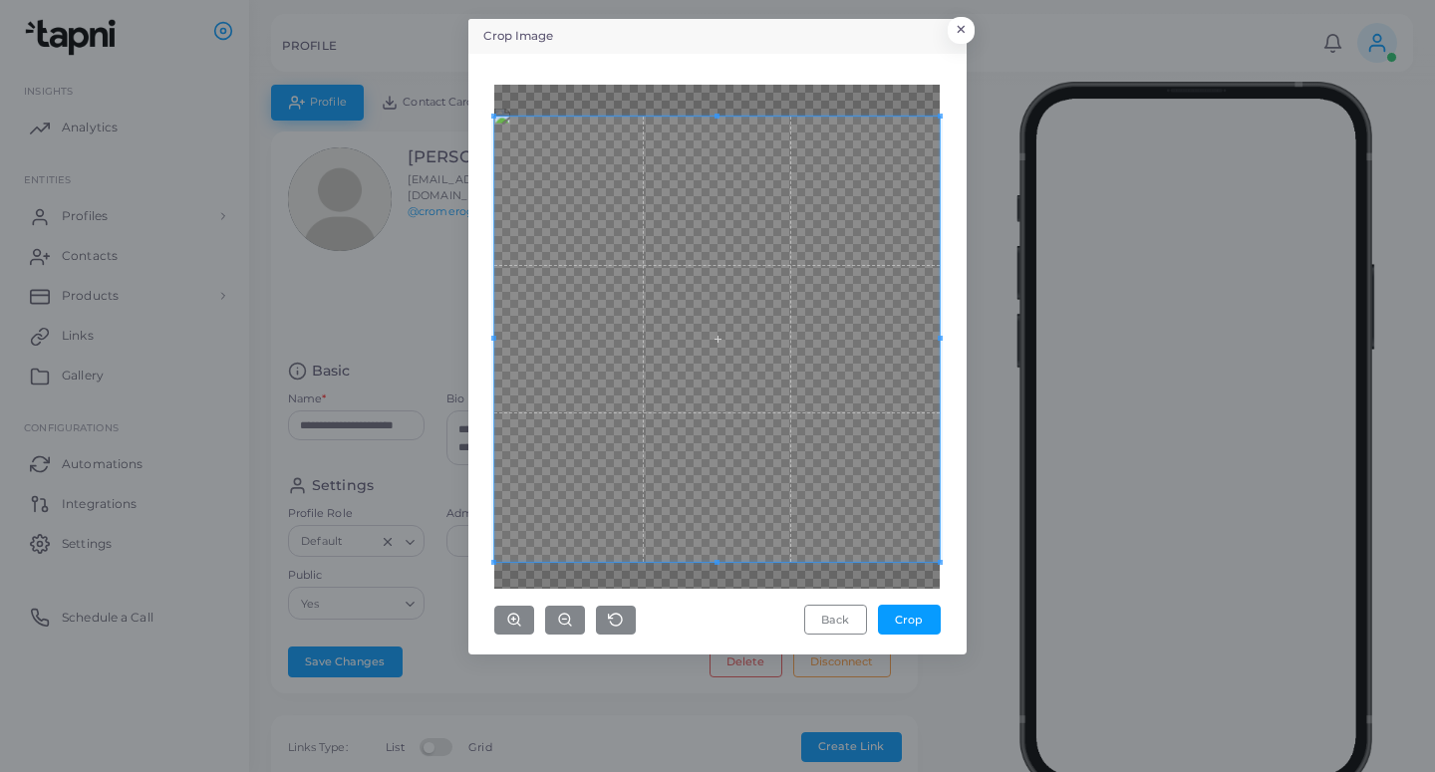
click at [948, 622] on div "Back Crop" at bounding box center [717, 354] width 476 height 579
click at [917, 615] on button "Crop" at bounding box center [909, 620] width 63 height 30
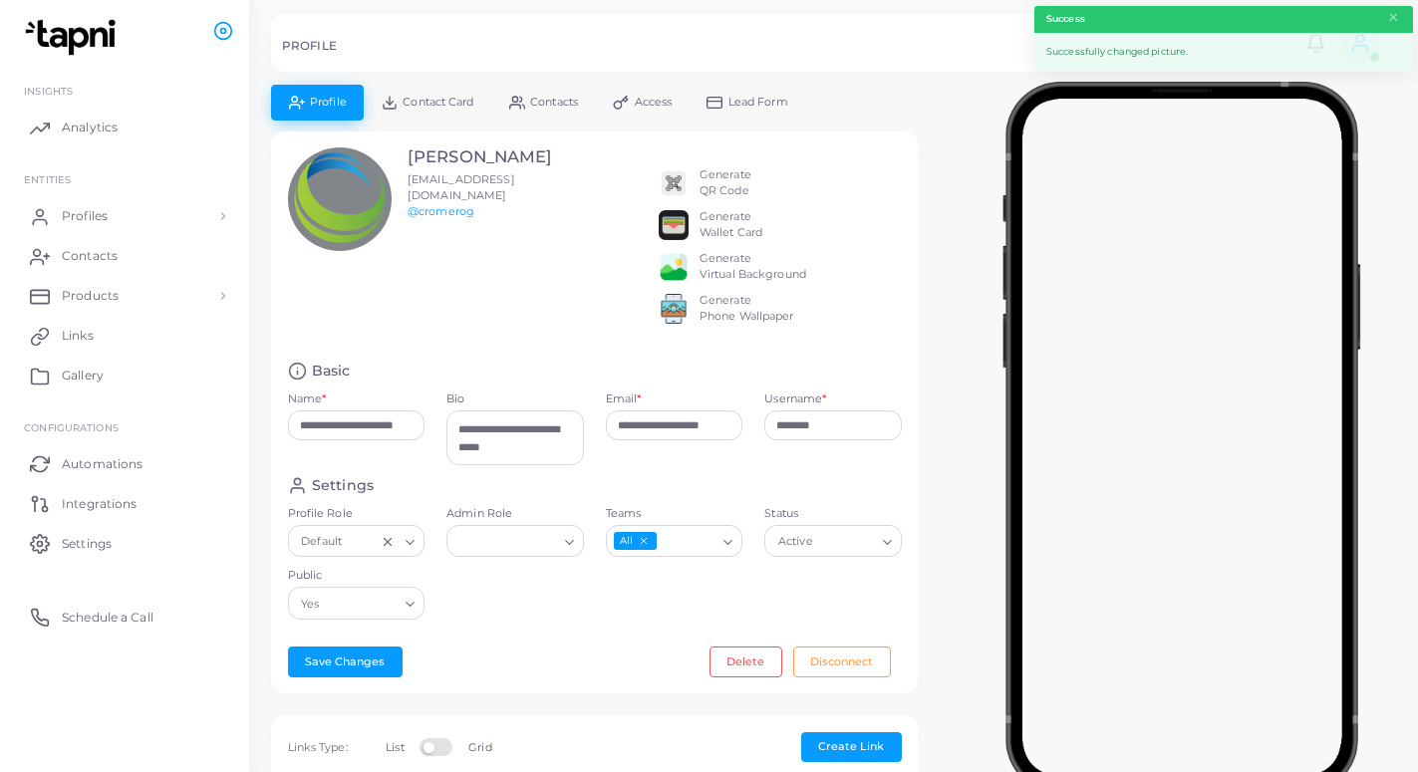
click at [735, 94] on link "Lead Form" at bounding box center [747, 102] width 117 height 35
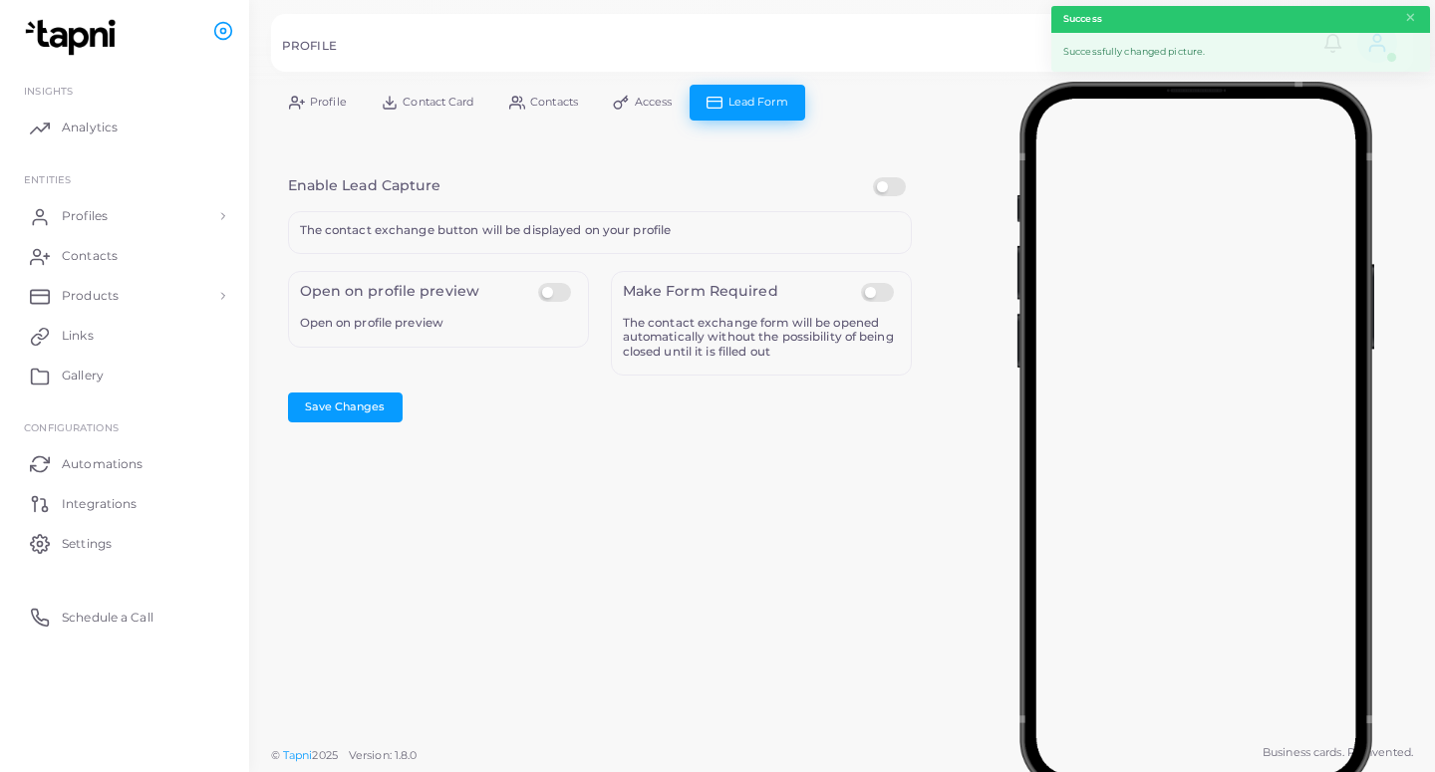
click at [883, 177] on label at bounding box center [892, 177] width 39 height 0
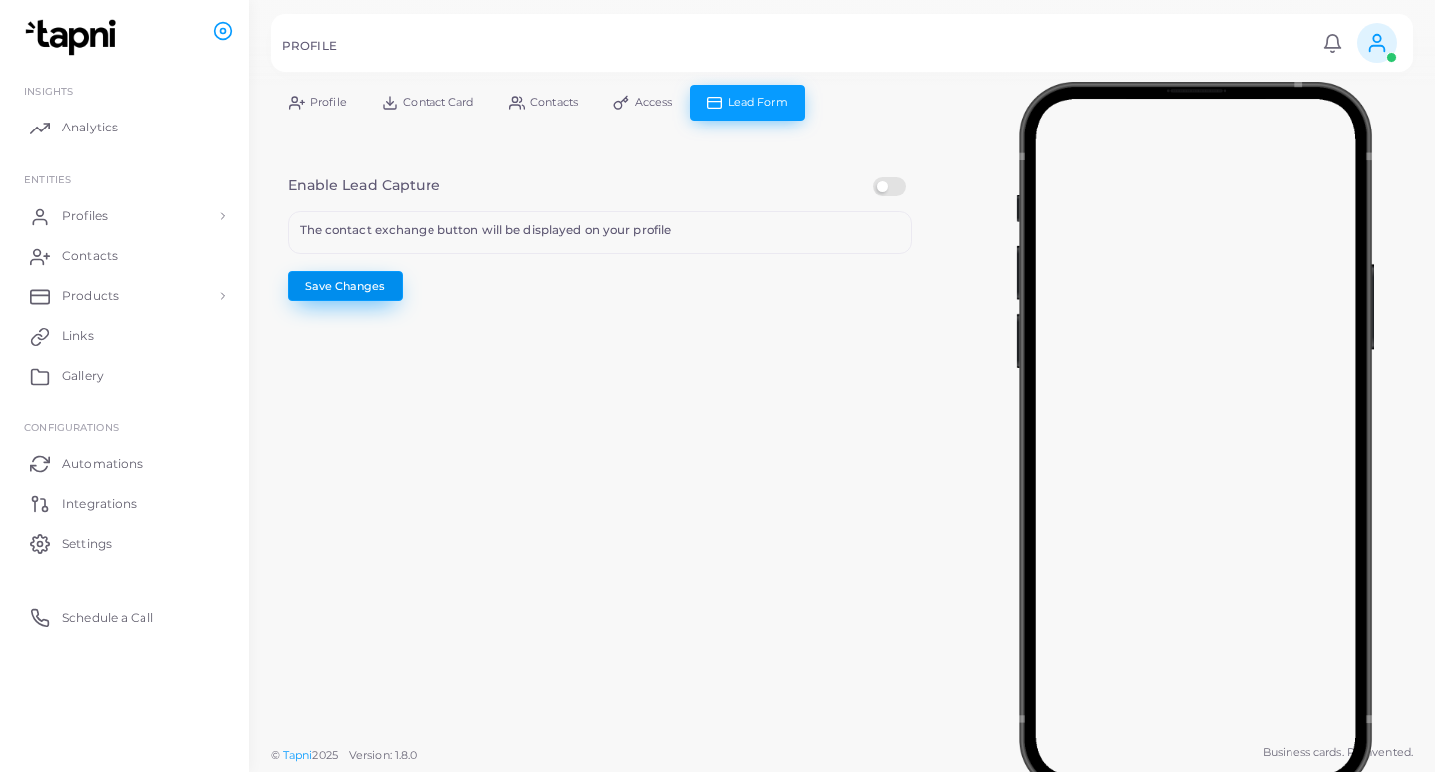
click at [354, 283] on button "Save Changes" at bounding box center [345, 286] width 115 height 30
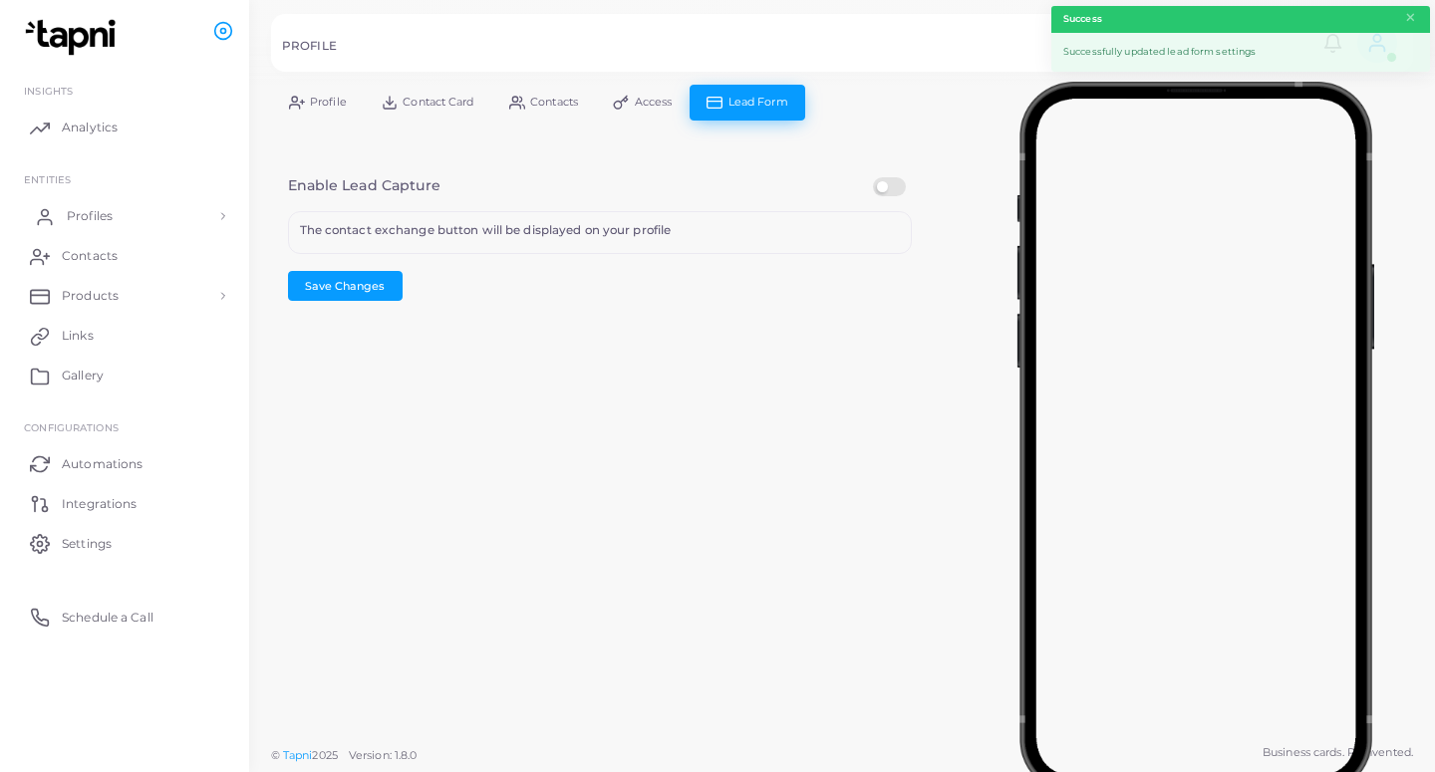
click at [127, 217] on link "Profiles" at bounding box center [124, 216] width 219 height 40
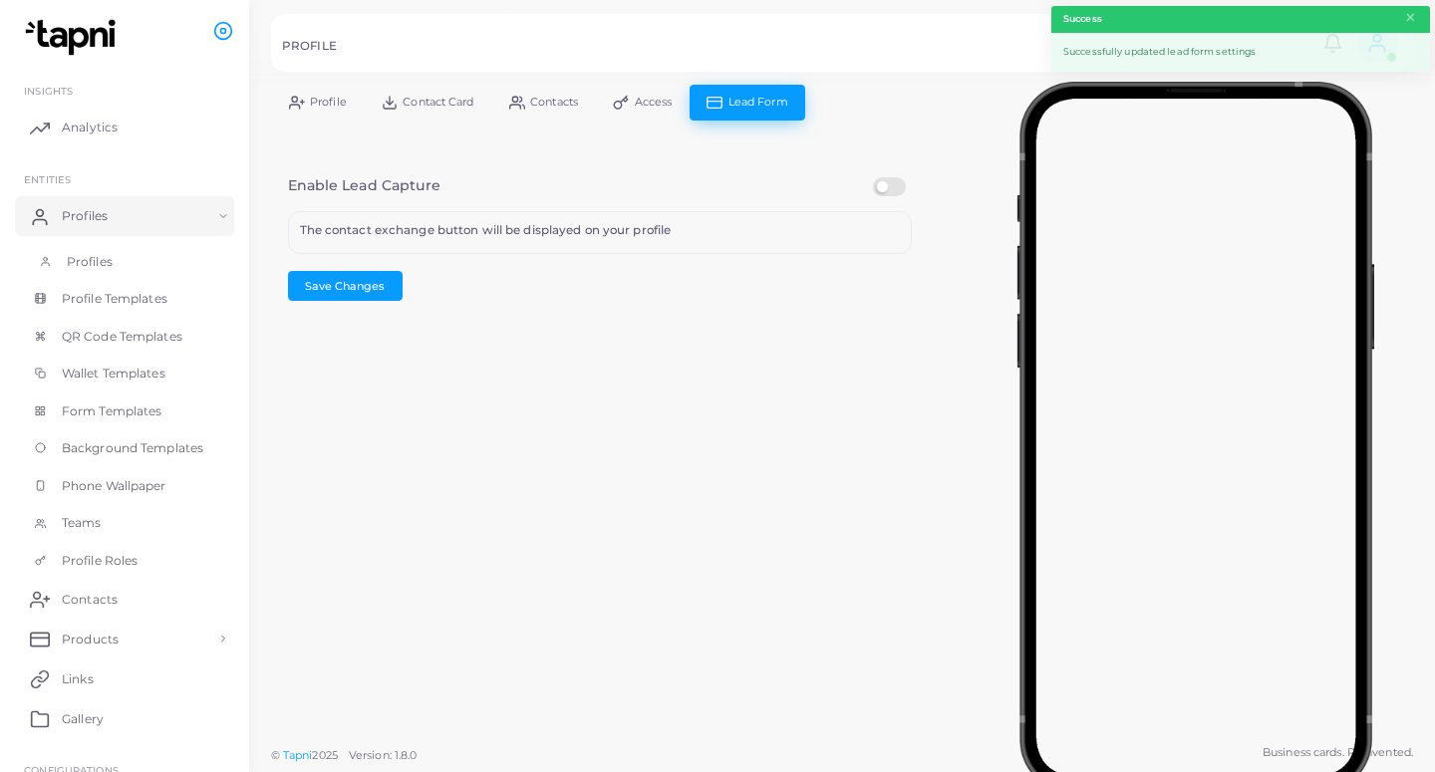
click at [143, 274] on link "Profiles" at bounding box center [124, 262] width 219 height 38
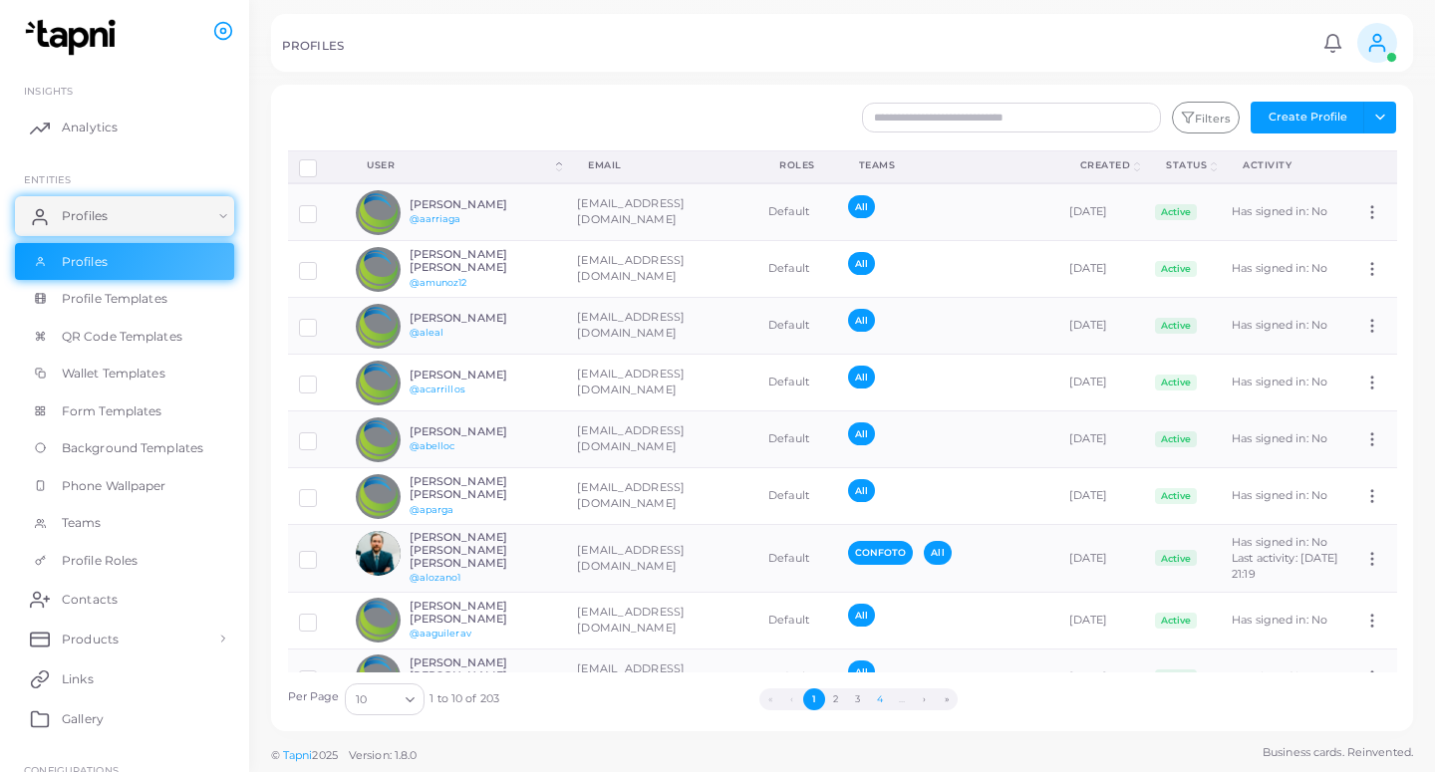
click at [877, 701] on button "4" at bounding box center [880, 699] width 22 height 22
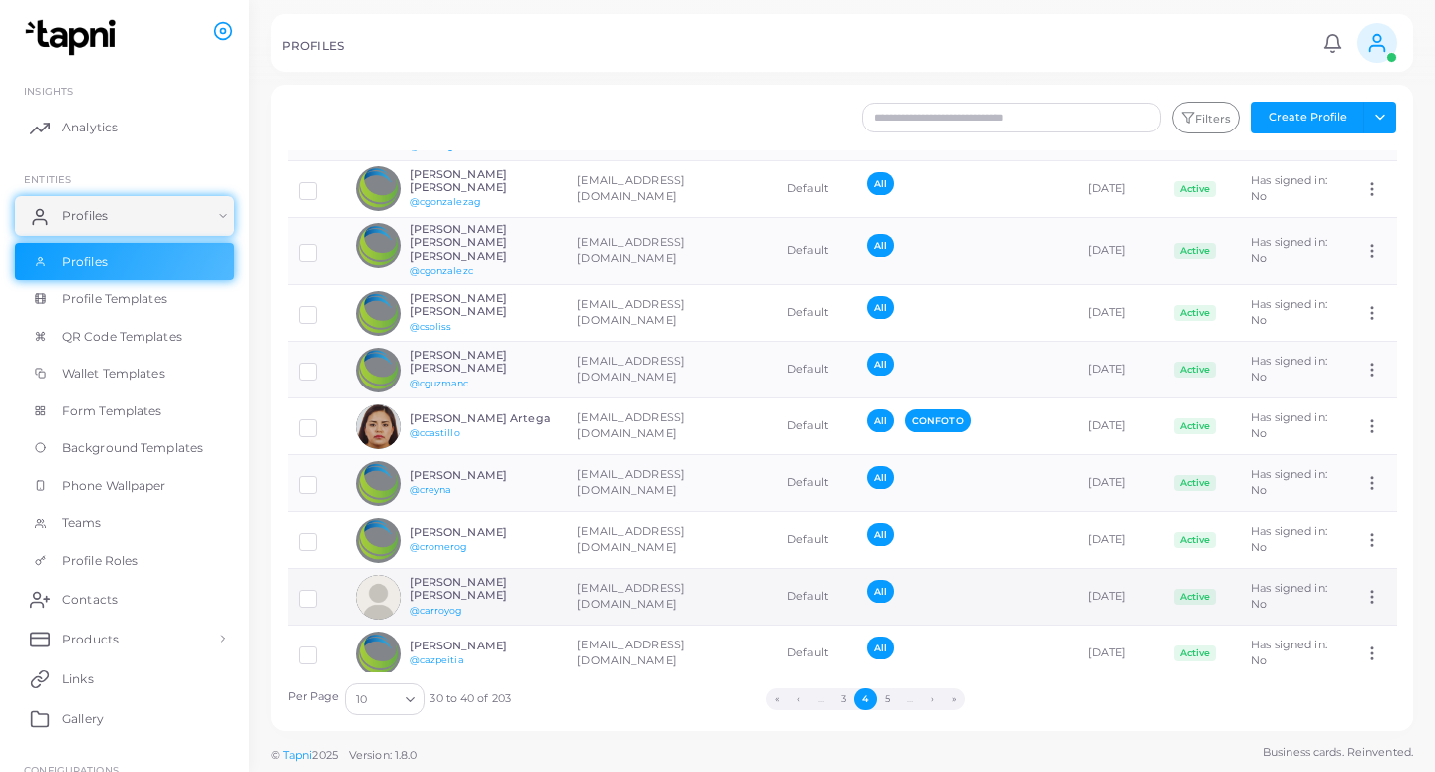
click at [598, 576] on td "[EMAIL_ADDRESS][DOMAIN_NAME]" at bounding box center [671, 597] width 210 height 57
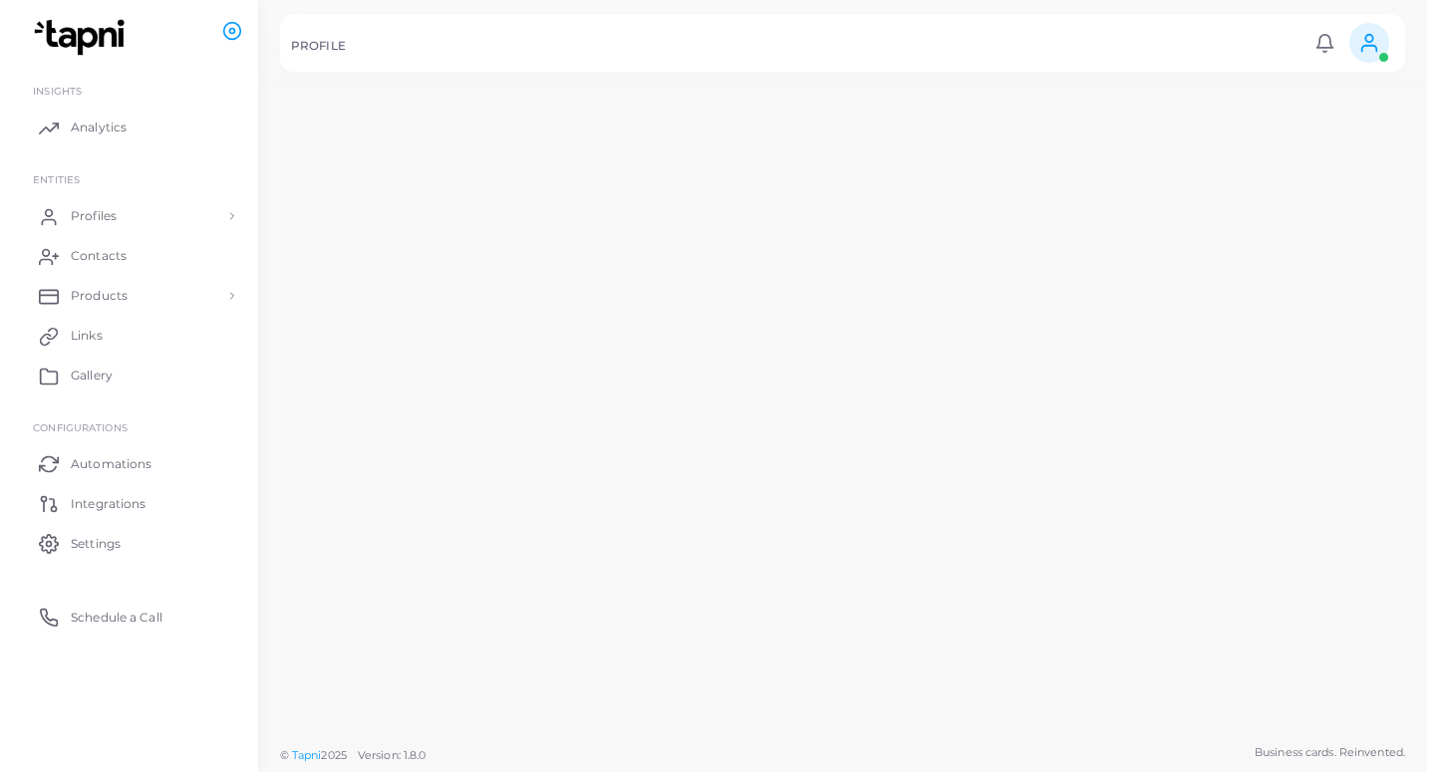
scroll to position [91, 0]
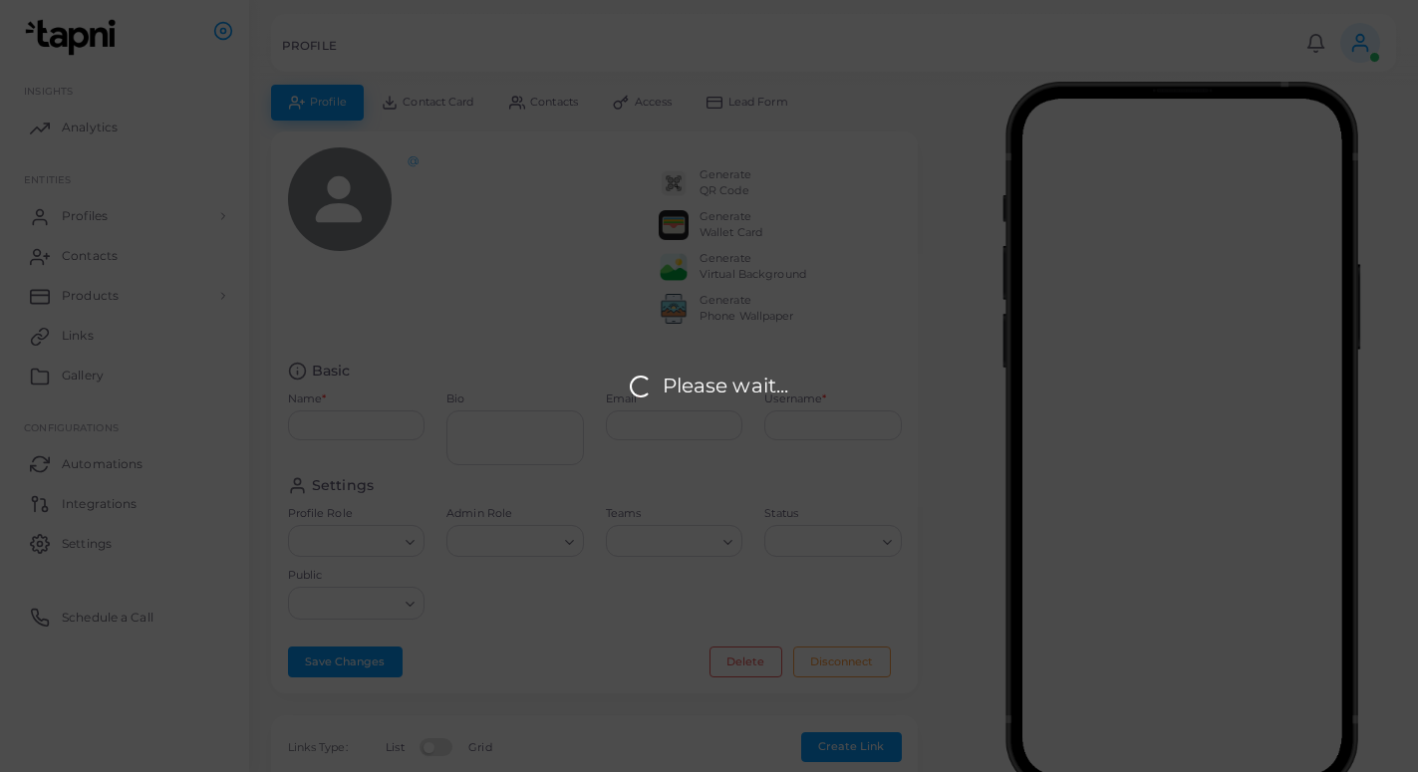
type input "**********"
type textarea "**********"
type input "**********"
type input "********"
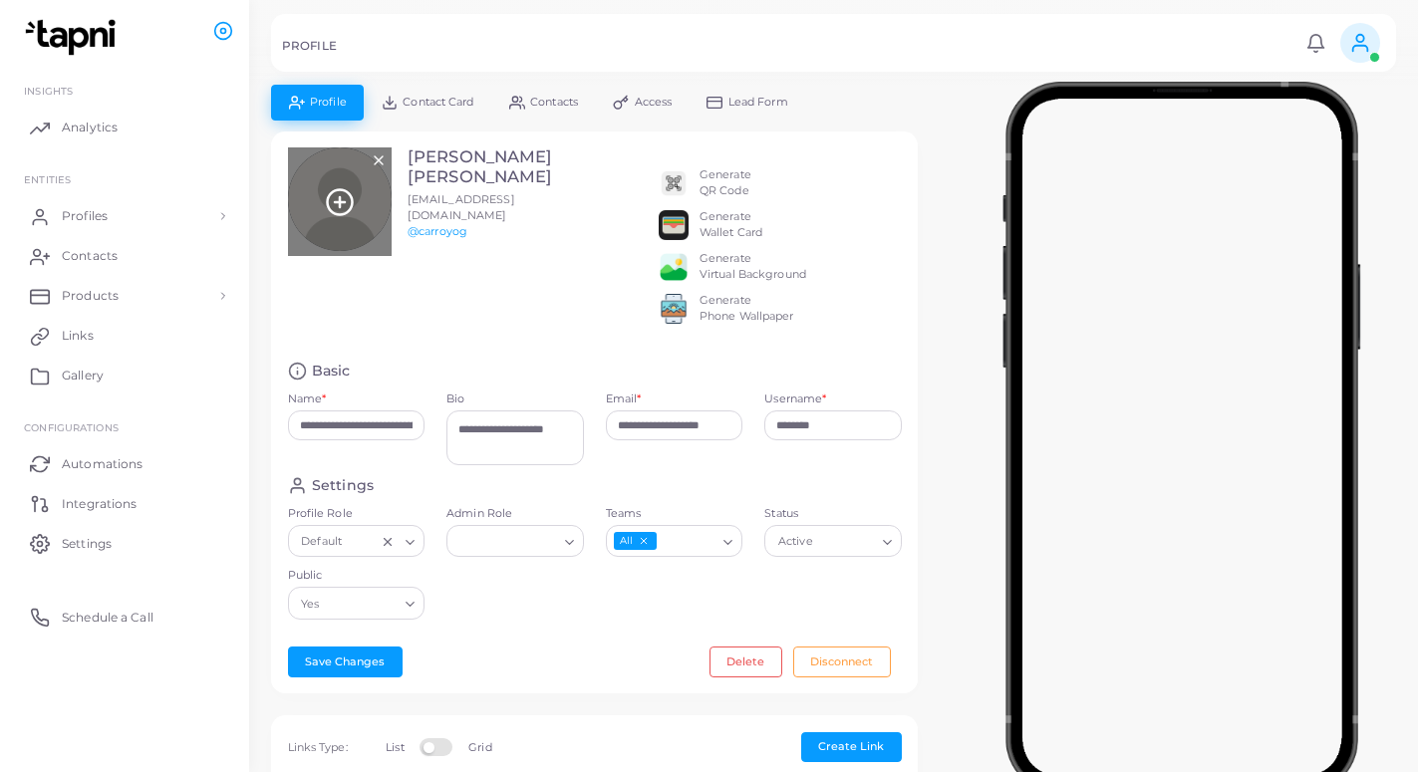
click at [346, 207] on icon at bounding box center [340, 202] width 30 height 30
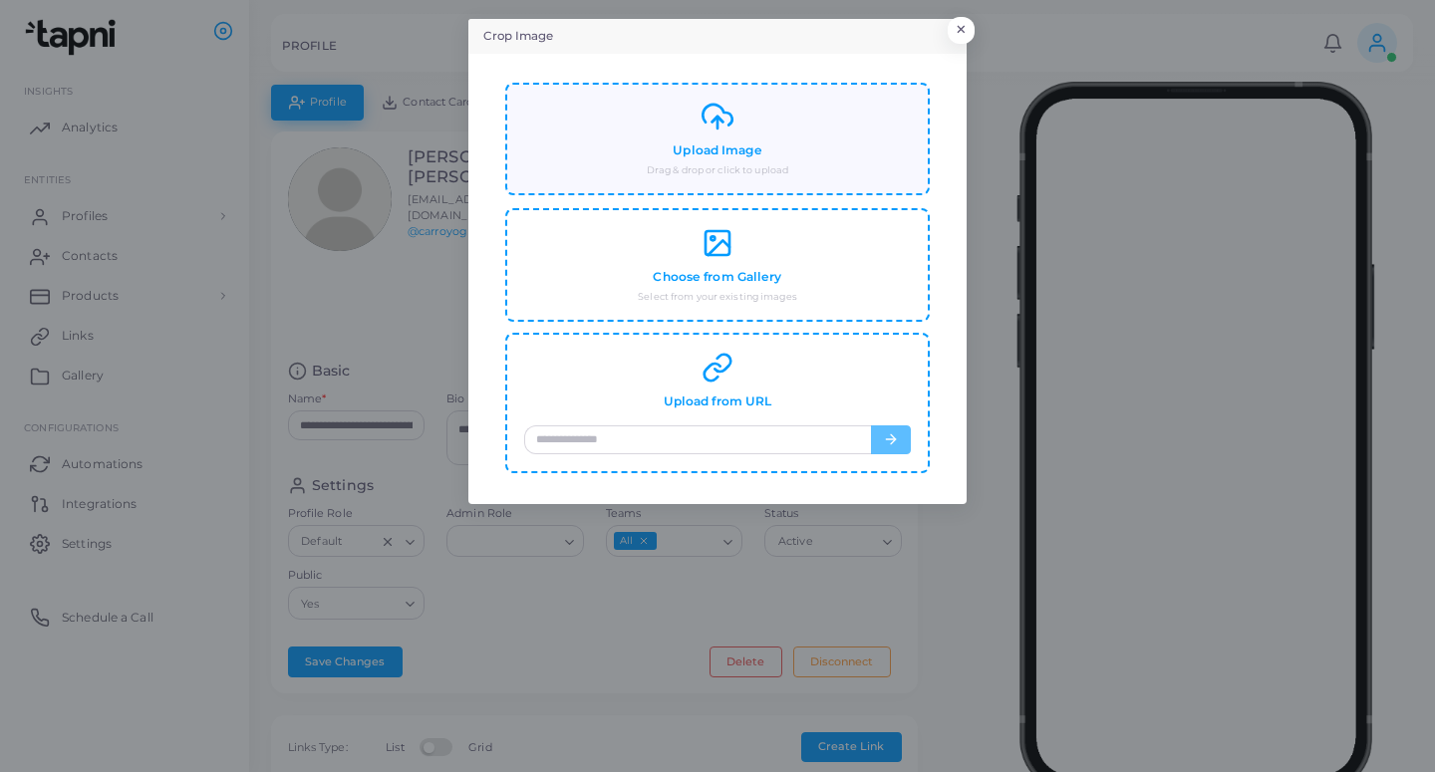
click at [653, 160] on div "Upload Image Drag & drop or click to upload" at bounding box center [717, 139] width 387 height 77
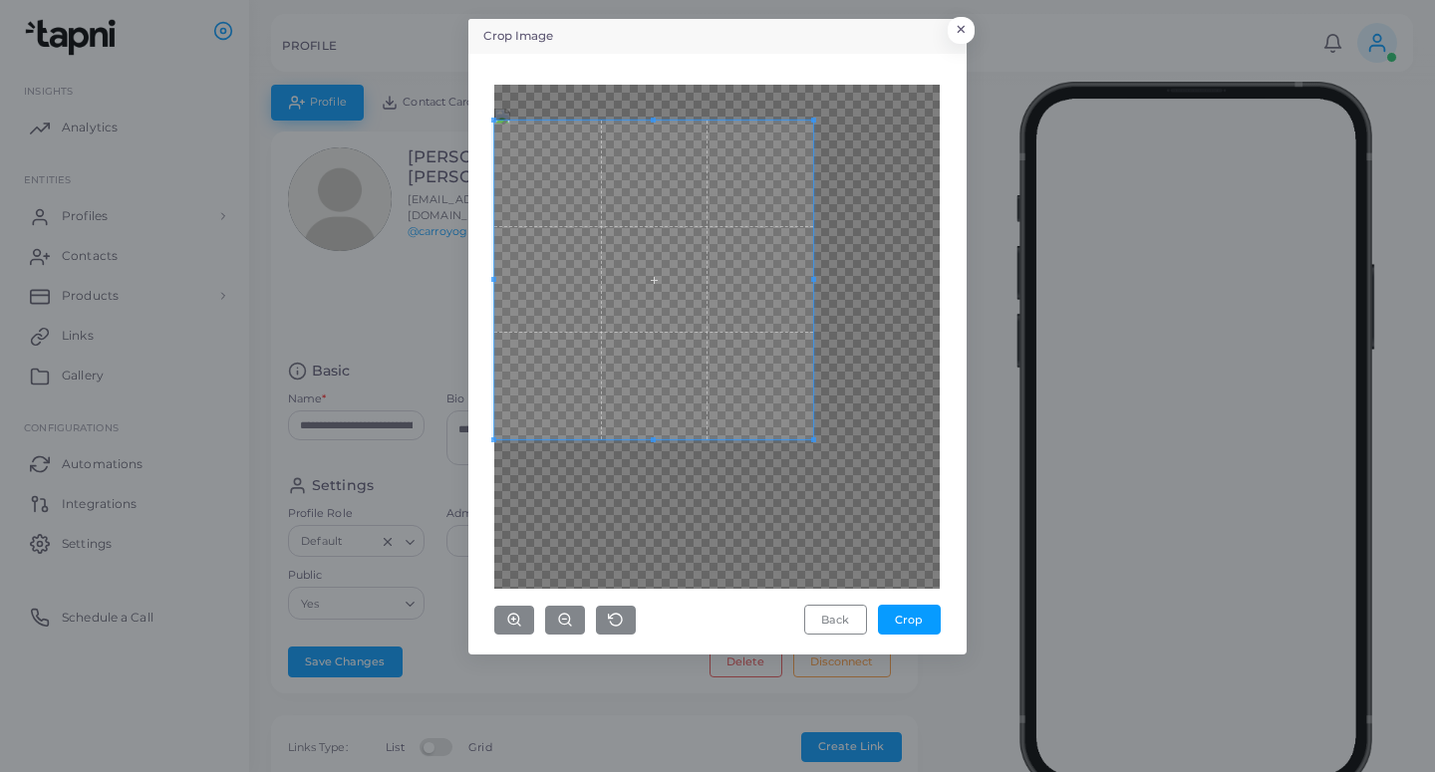
click at [746, 304] on span at bounding box center [653, 280] width 319 height 319
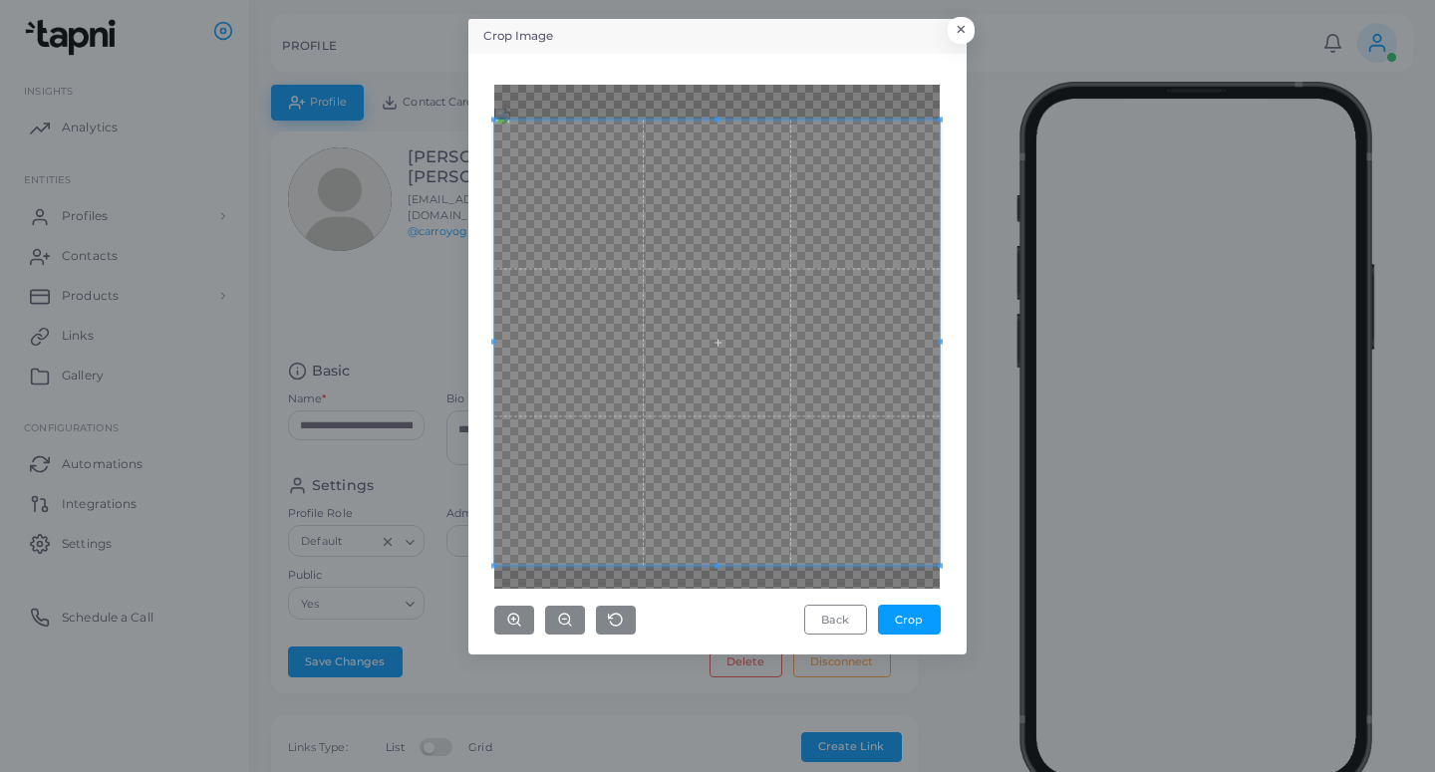
click at [993, 623] on div "Crop Image × Back Crop" at bounding box center [717, 386] width 1435 height 772
click at [838, 437] on span at bounding box center [716, 340] width 445 height 445
click at [901, 624] on button "Crop" at bounding box center [909, 620] width 63 height 30
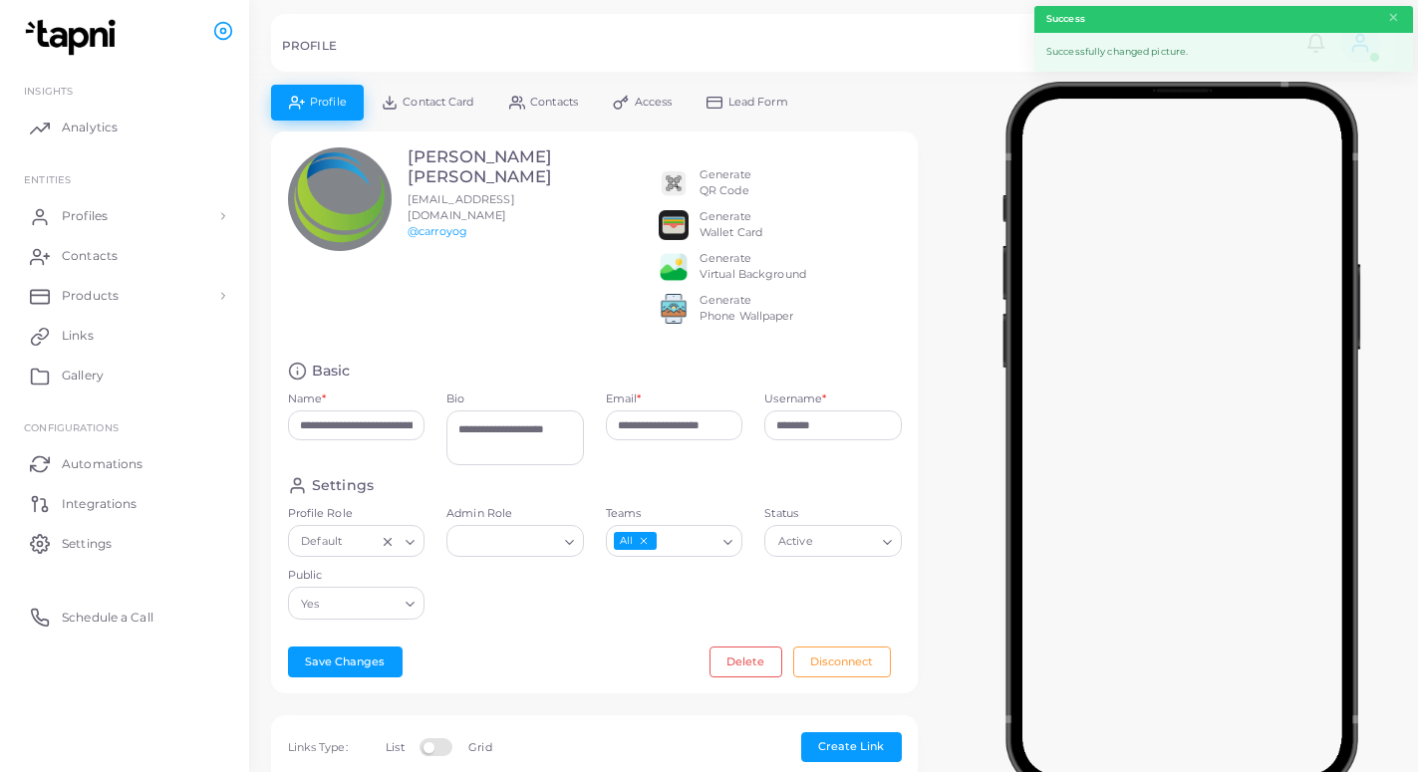
click at [766, 111] on link "Lead Form" at bounding box center [747, 102] width 117 height 35
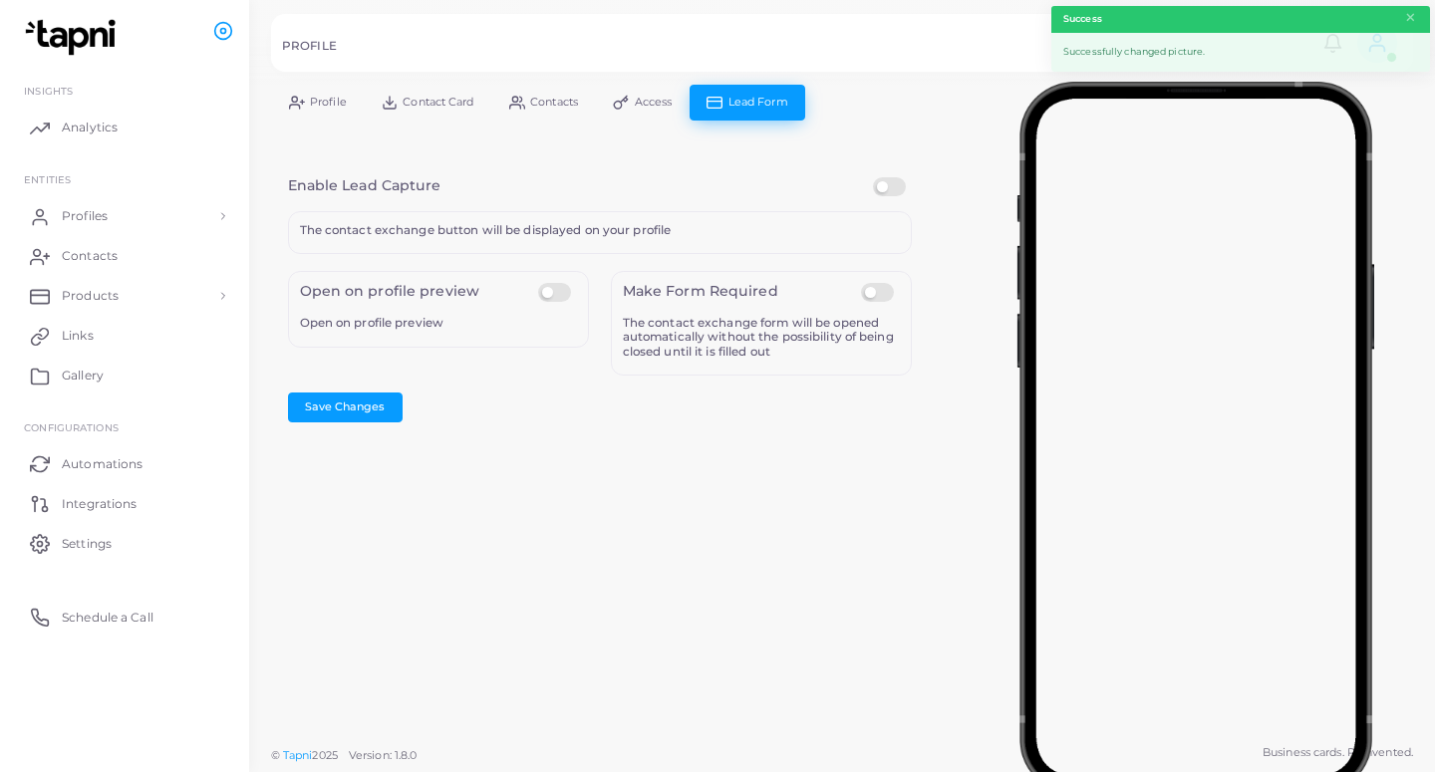
click at [889, 177] on label at bounding box center [892, 177] width 39 height 0
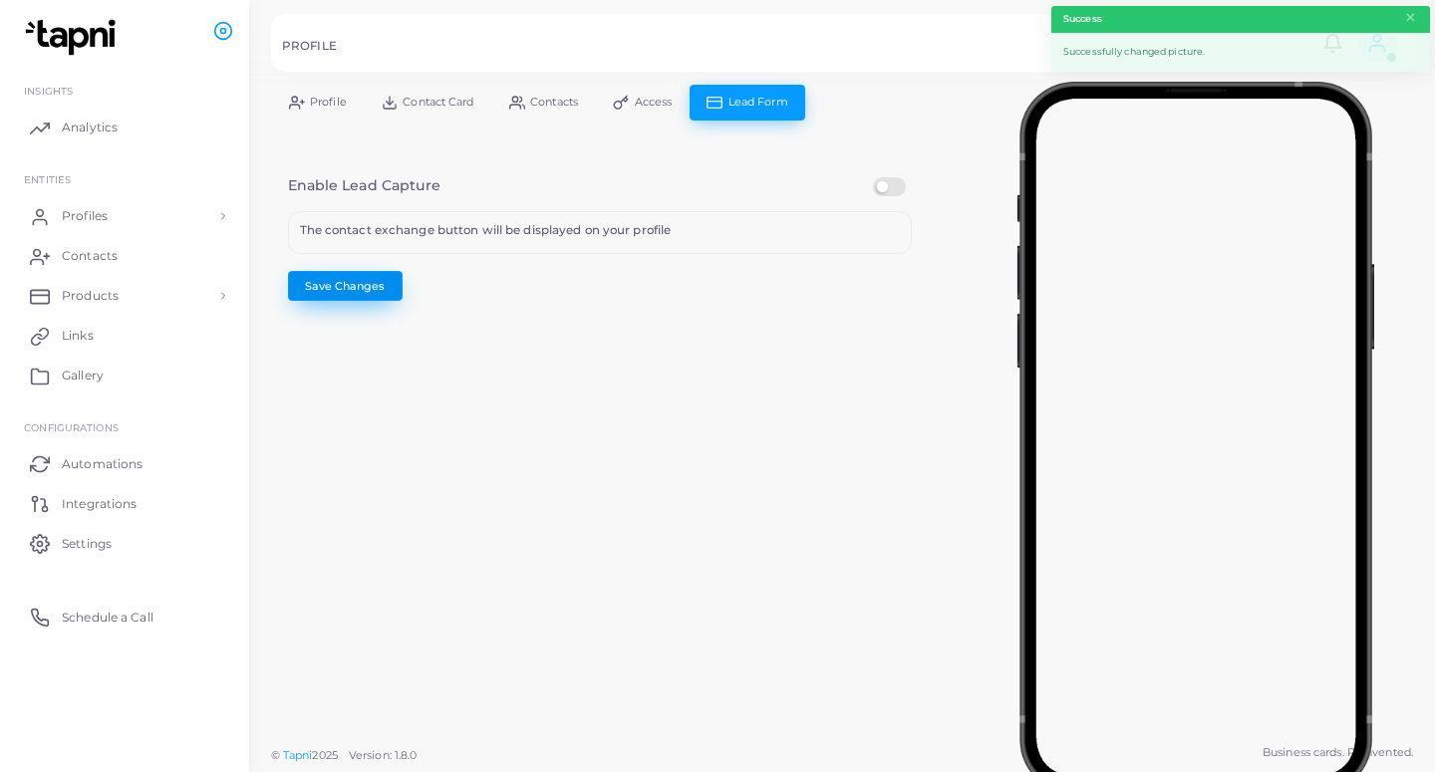
click at [359, 287] on button "Save Changes" at bounding box center [345, 286] width 115 height 30
click at [106, 215] on span "Profiles" at bounding box center [90, 216] width 46 height 18
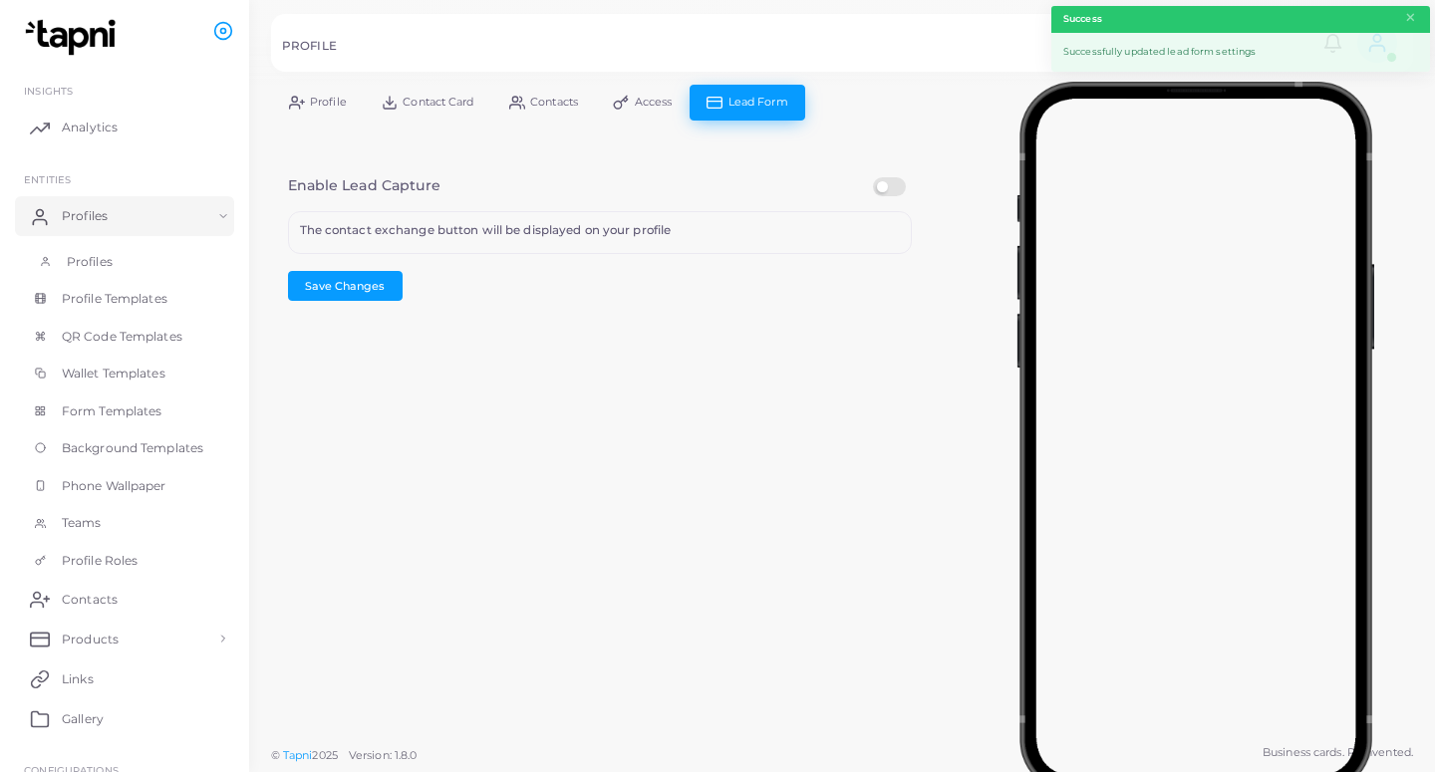
click at [173, 264] on link "Profiles" at bounding box center [124, 262] width 219 height 38
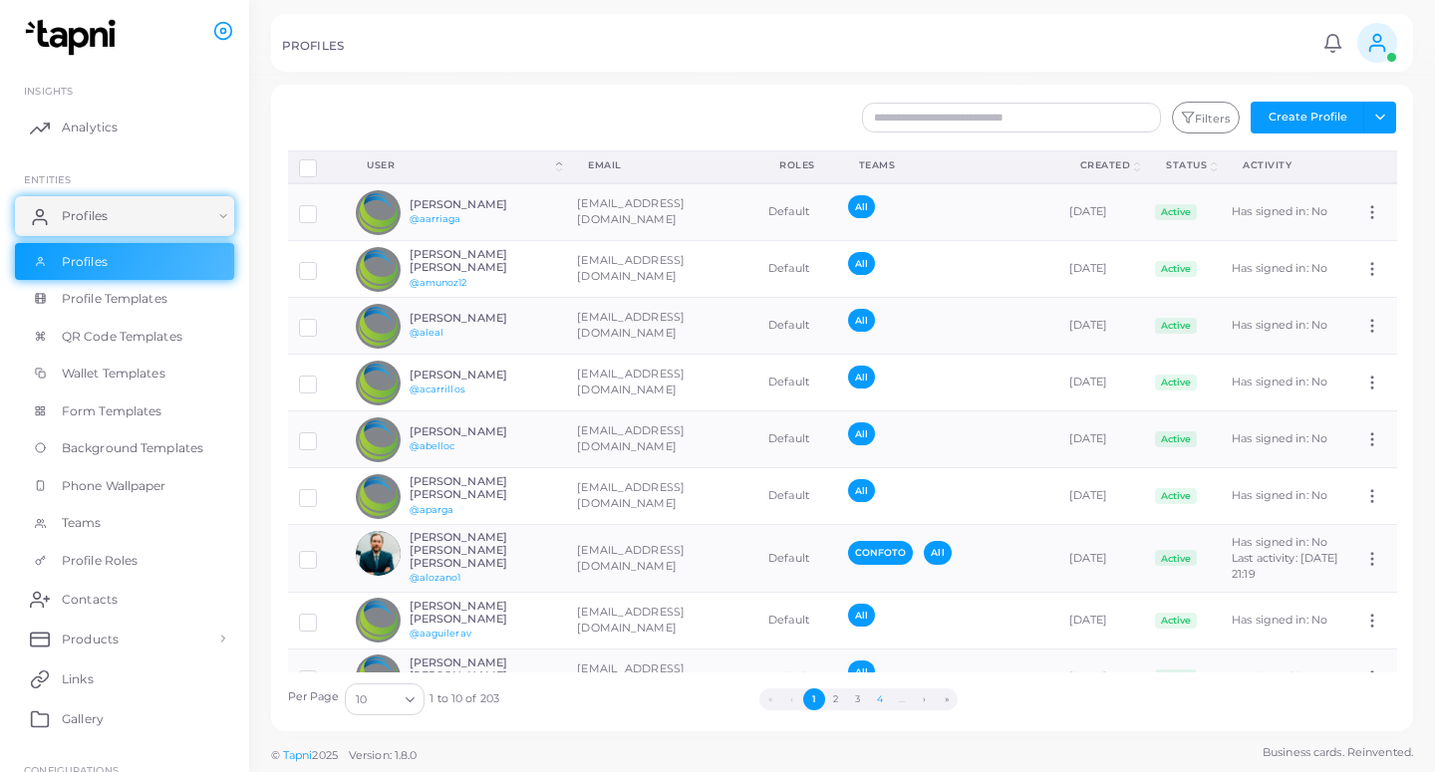
click at [876, 696] on button "4" at bounding box center [880, 699] width 22 height 22
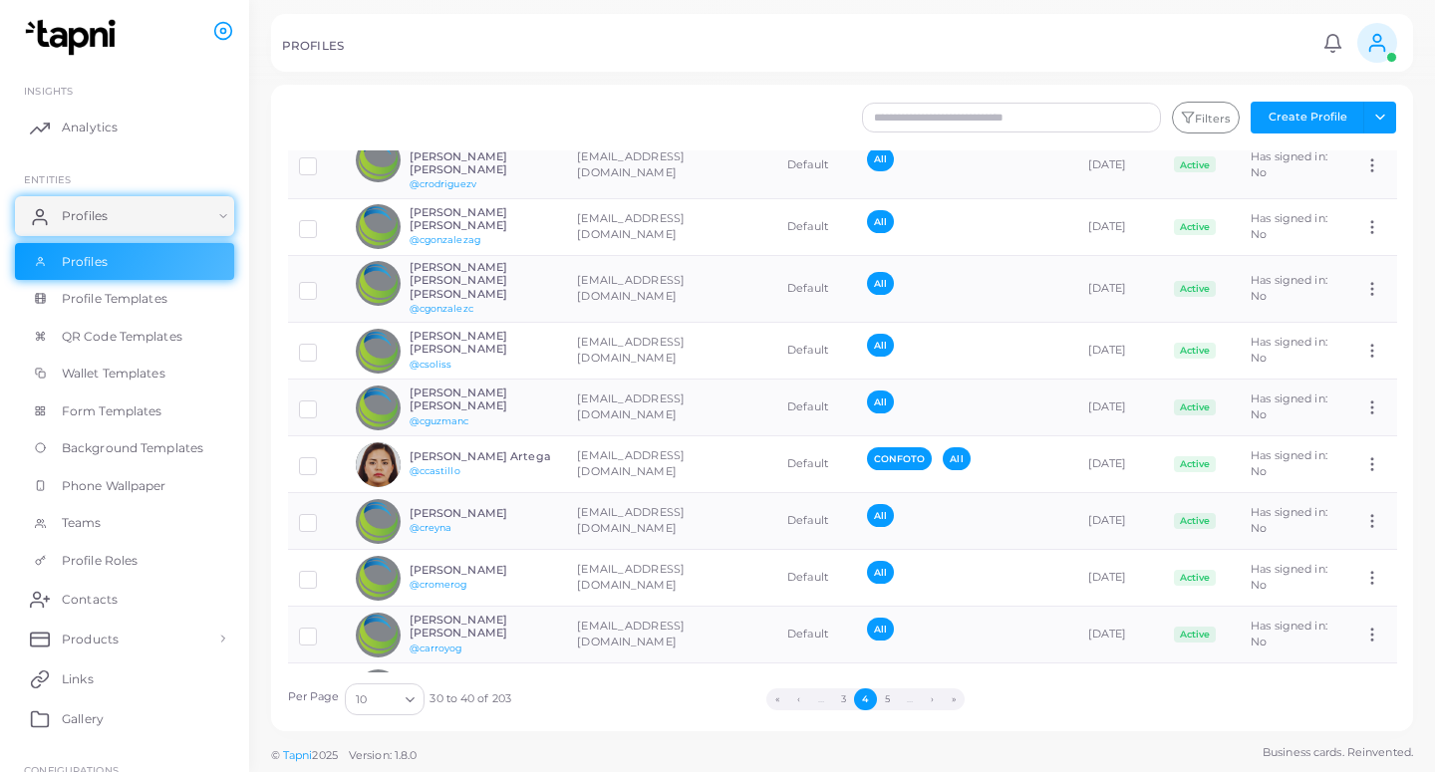
scroll to position [91, 0]
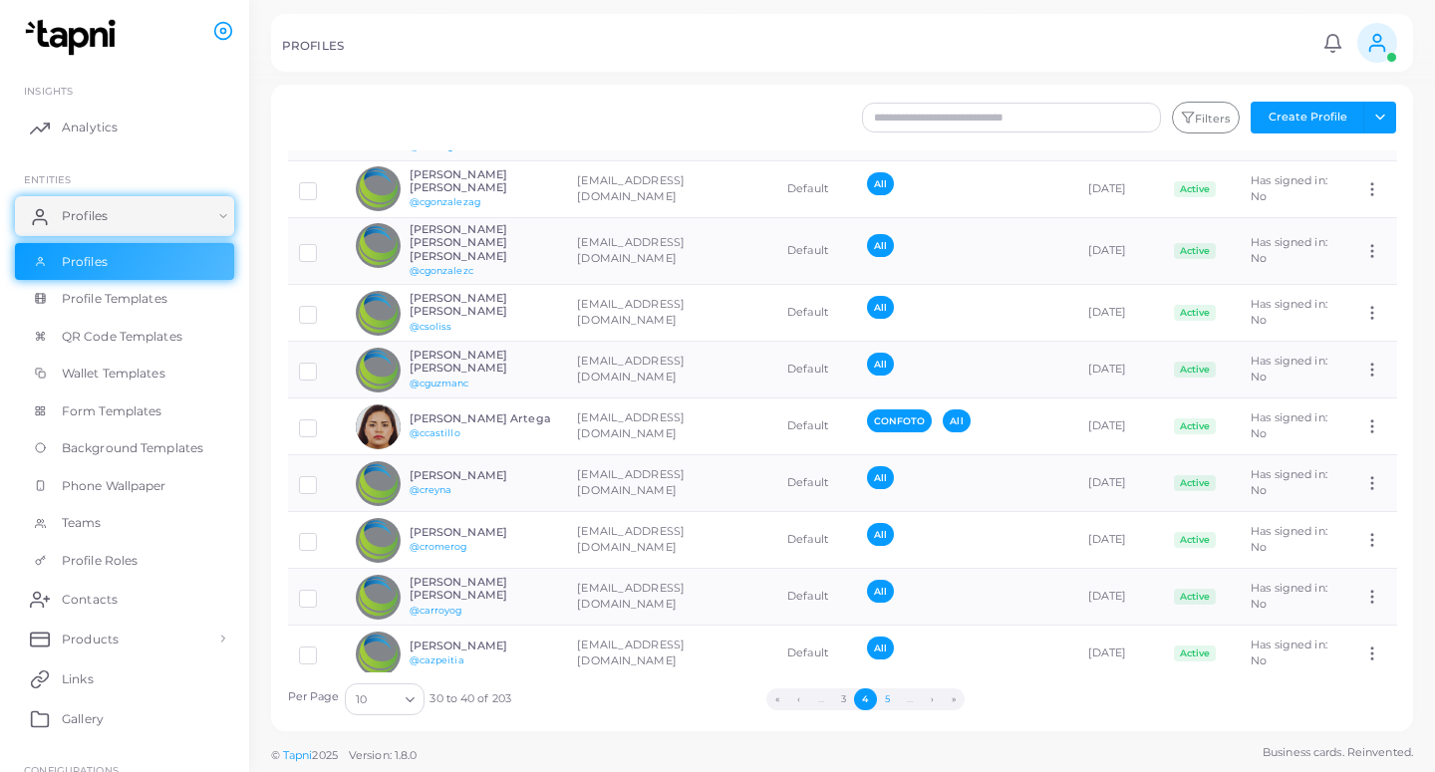
click at [890, 702] on button "5" at bounding box center [888, 699] width 22 height 22
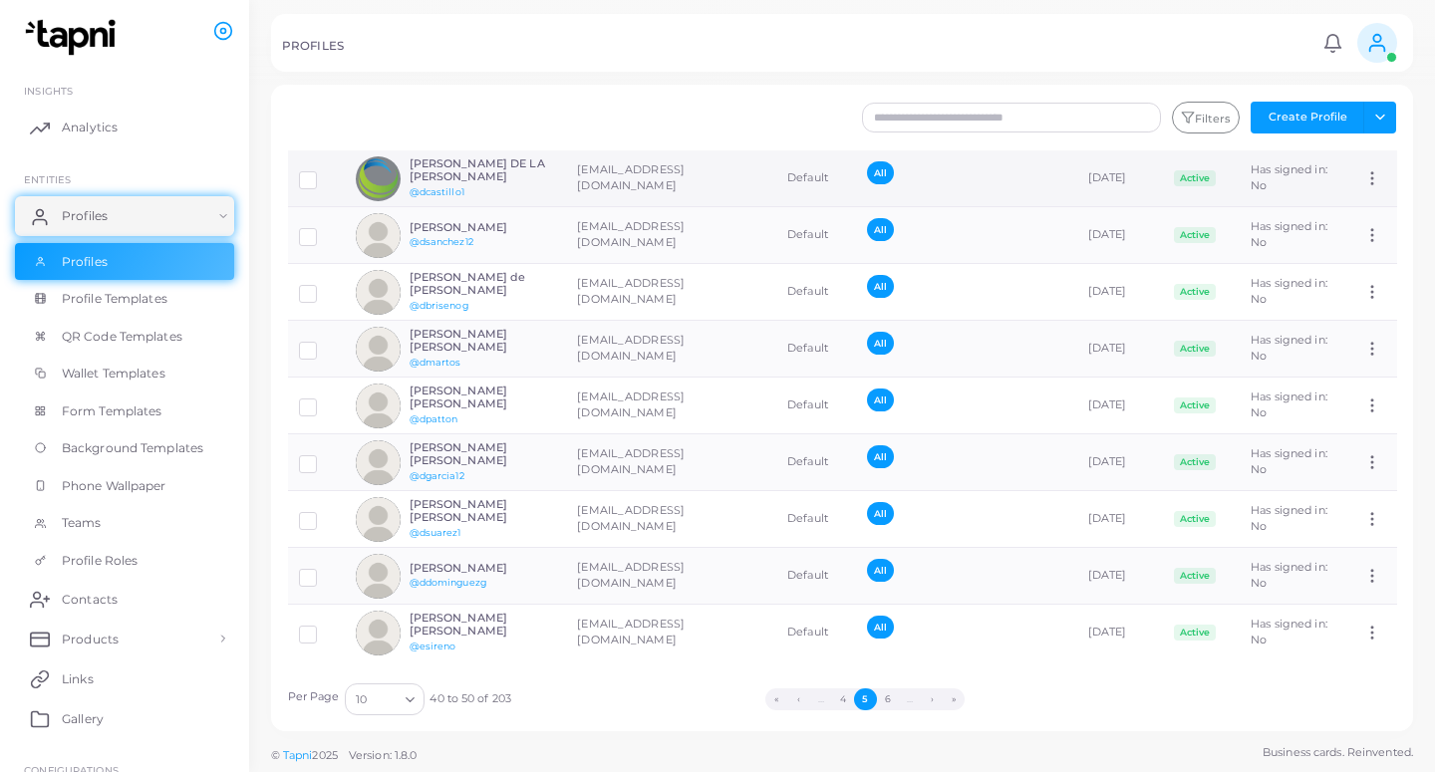
scroll to position [0, 0]
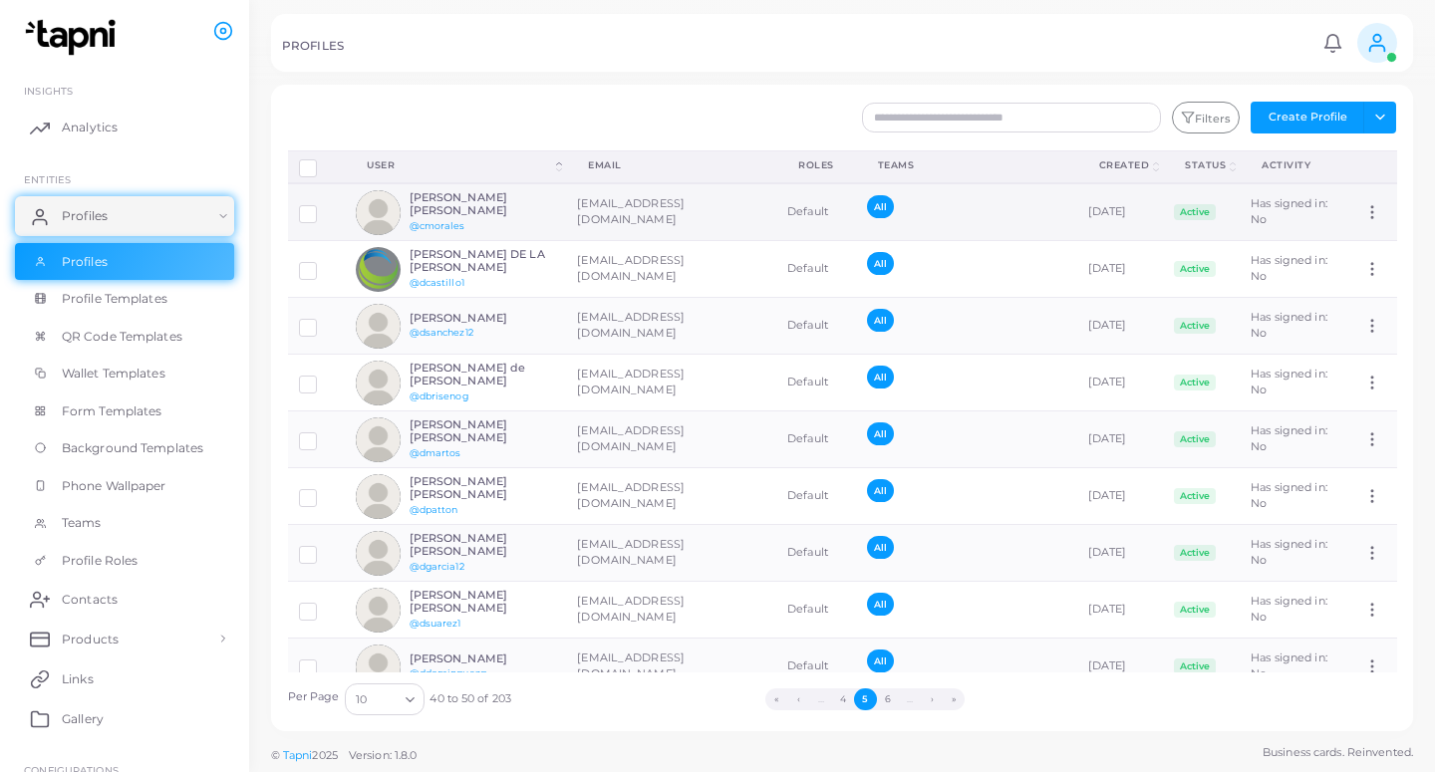
click at [642, 211] on td "[EMAIL_ADDRESS][DOMAIN_NAME]" at bounding box center [671, 212] width 210 height 58
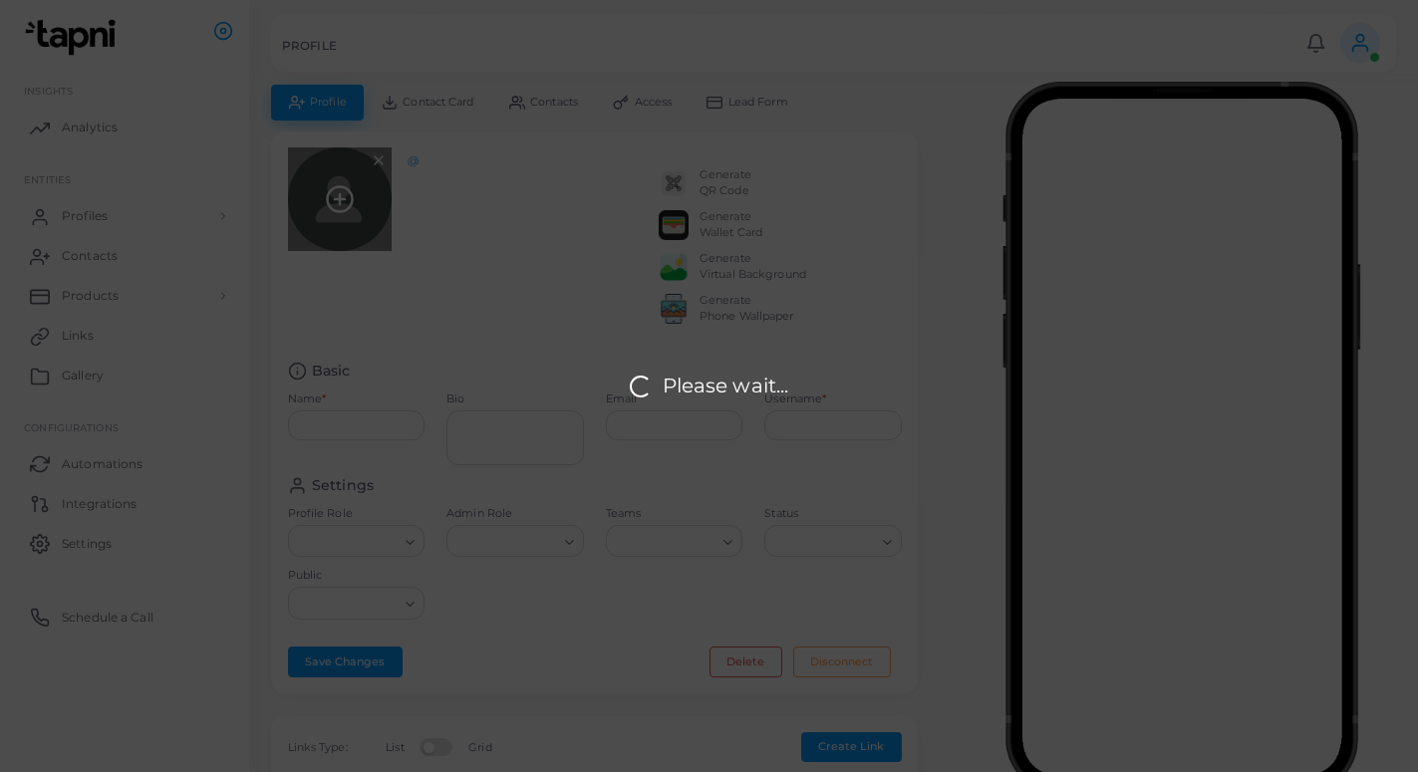
type input "**********"
type textarea "**********"
type input "**********"
type input "********"
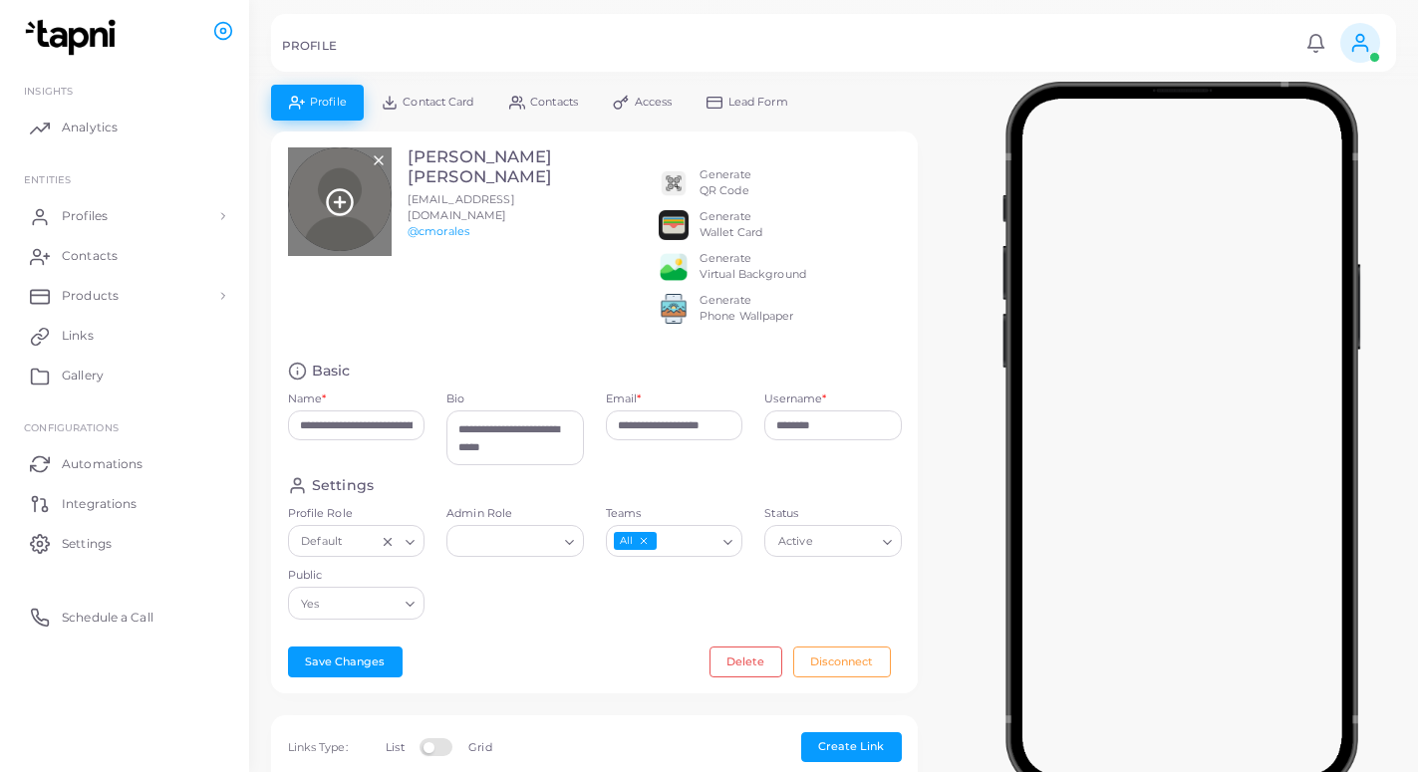
click at [332, 197] on icon at bounding box center [340, 202] width 30 height 30
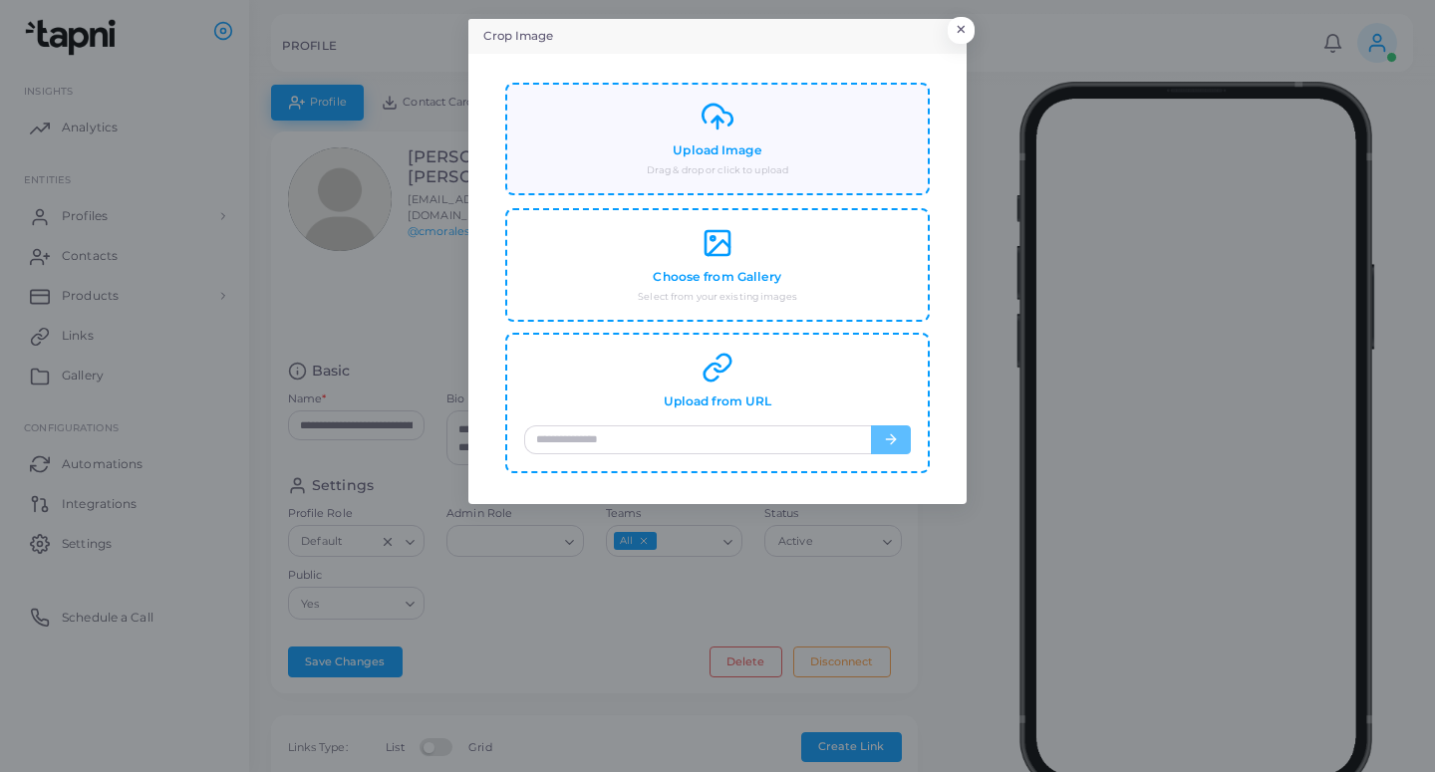
click at [736, 137] on div "Upload Image Drag & drop or click to upload" at bounding box center [717, 139] width 387 height 77
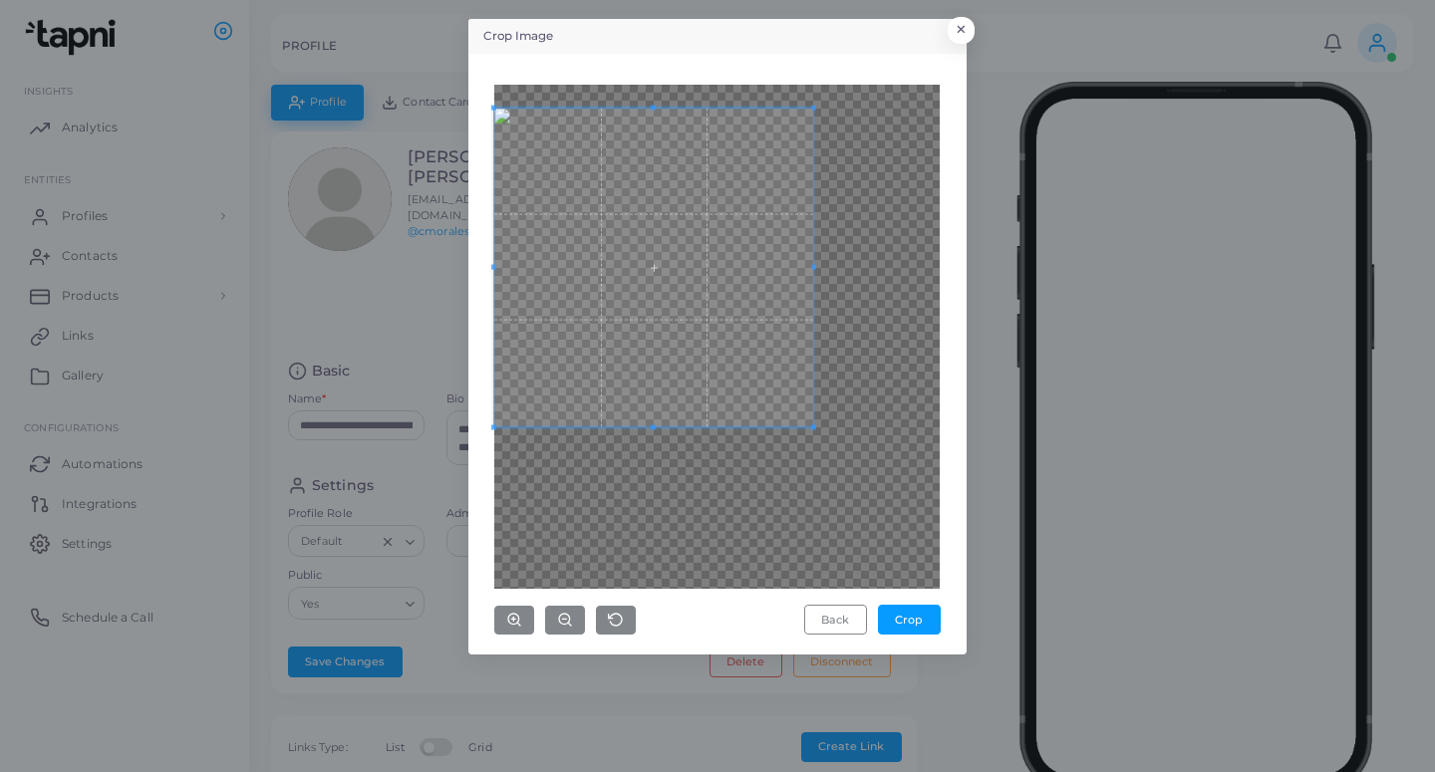
click at [700, 406] on span at bounding box center [653, 267] width 319 height 319
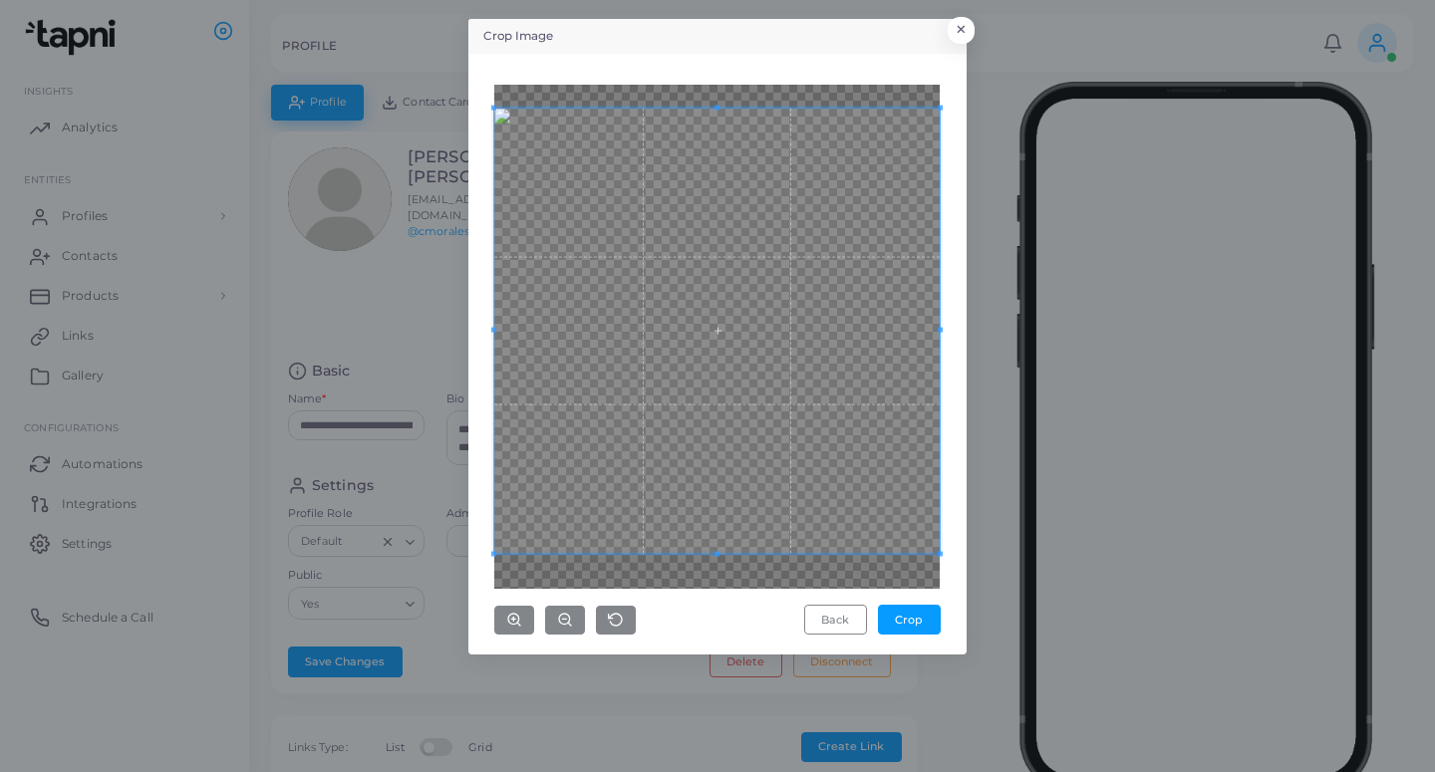
click at [966, 651] on div "Crop Image × Back Crop" at bounding box center [717, 386] width 1435 height 772
click at [900, 615] on button "Crop" at bounding box center [909, 620] width 63 height 30
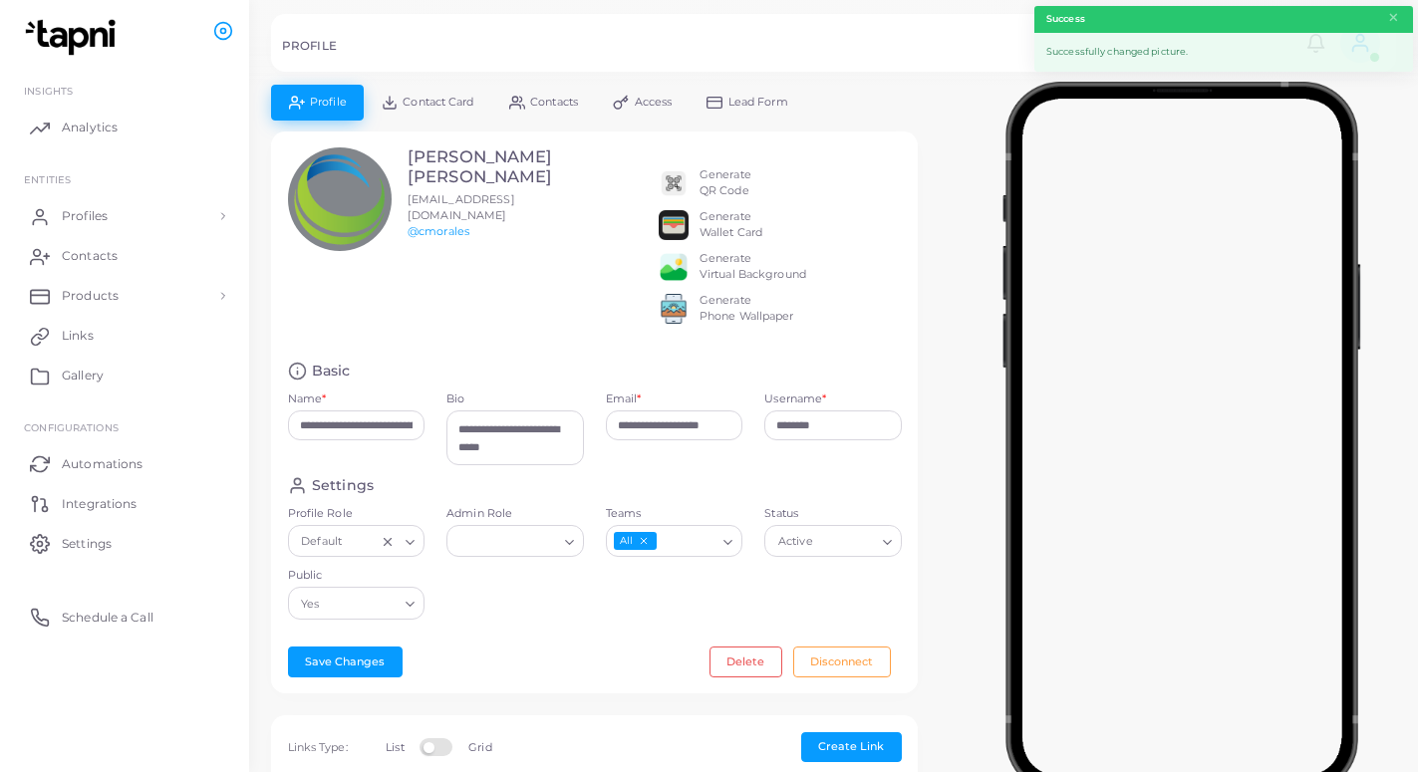
click at [762, 104] on span "Lead Form" at bounding box center [758, 102] width 60 height 11
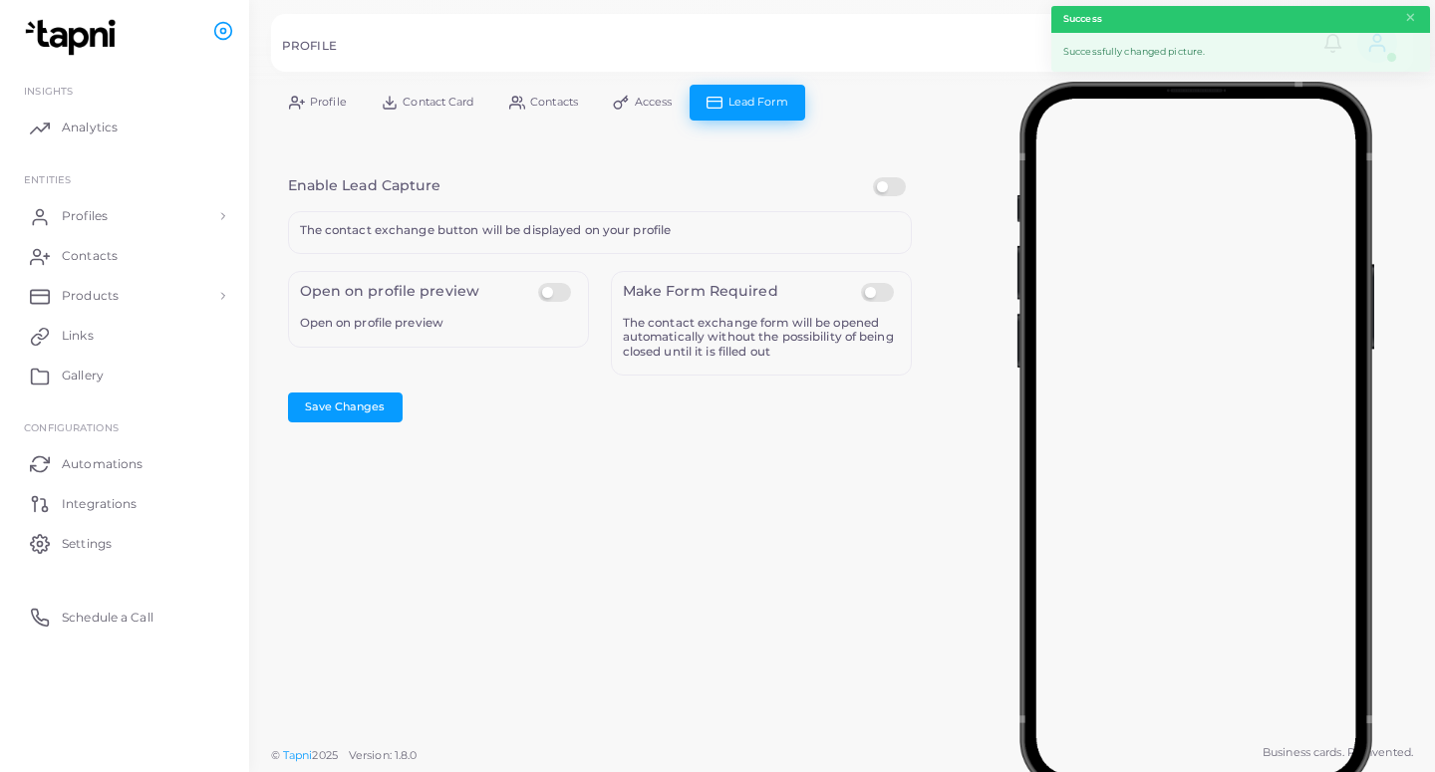
click at [887, 177] on label at bounding box center [892, 177] width 39 height 0
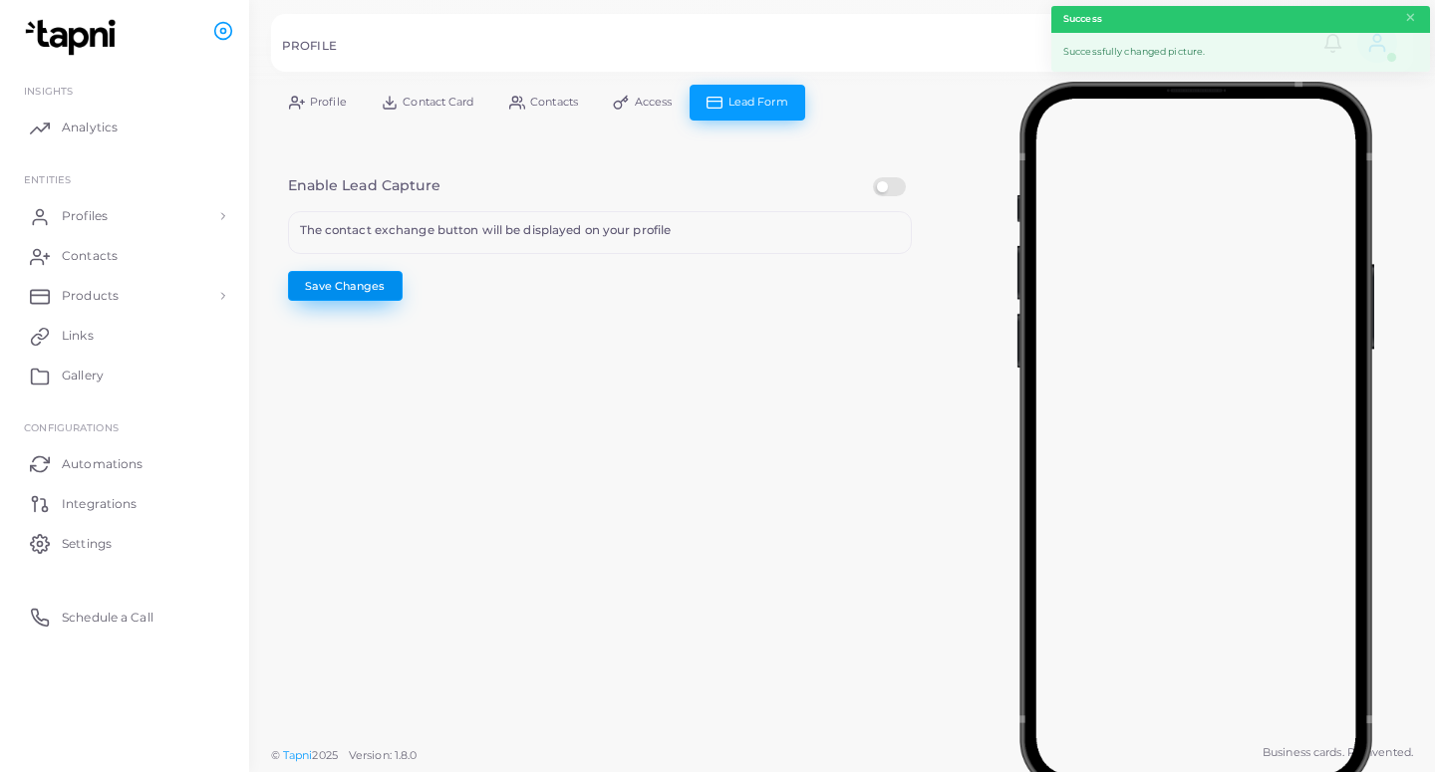
click at [352, 277] on button "Save Changes" at bounding box center [345, 286] width 115 height 30
click at [114, 213] on link "Profiles" at bounding box center [124, 216] width 219 height 40
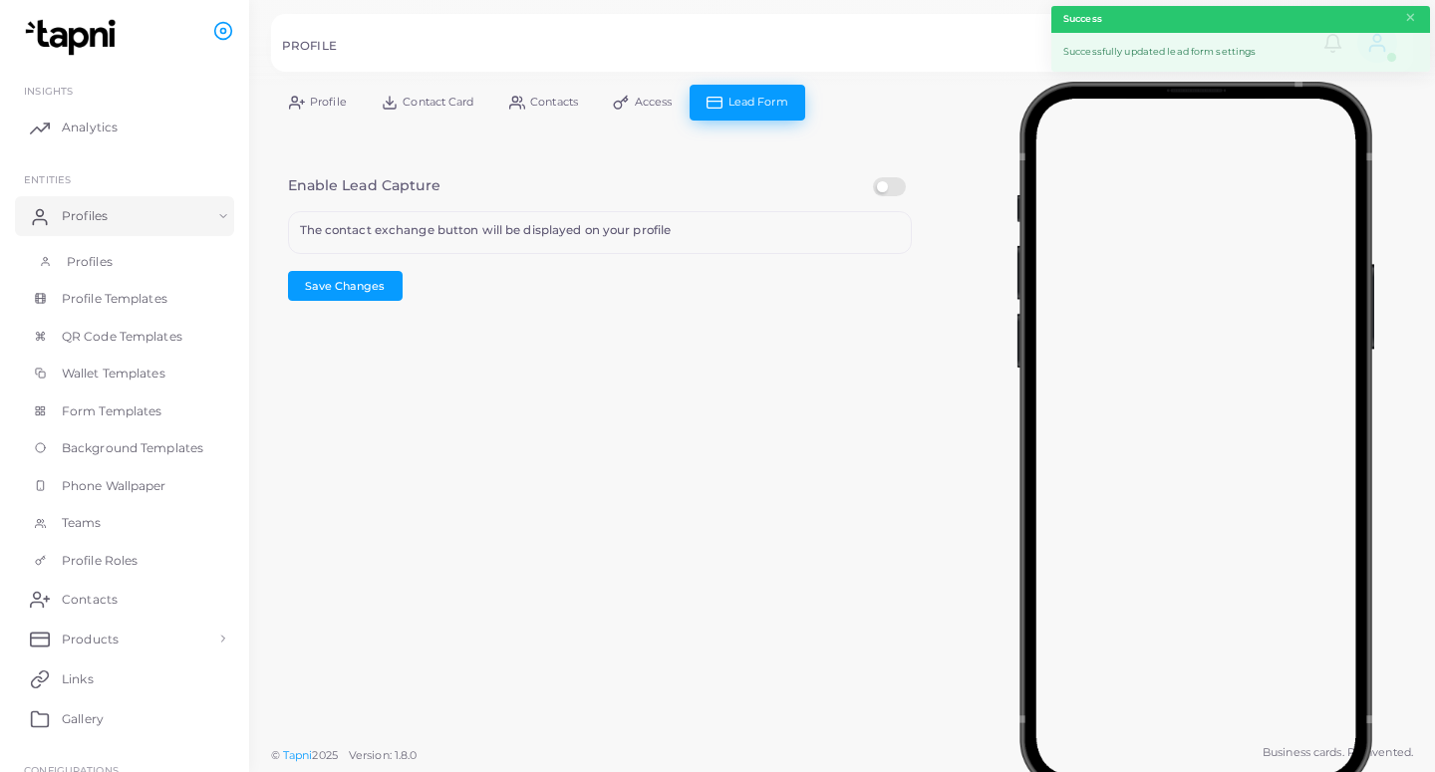
click at [123, 251] on link "Profiles" at bounding box center [124, 262] width 219 height 38
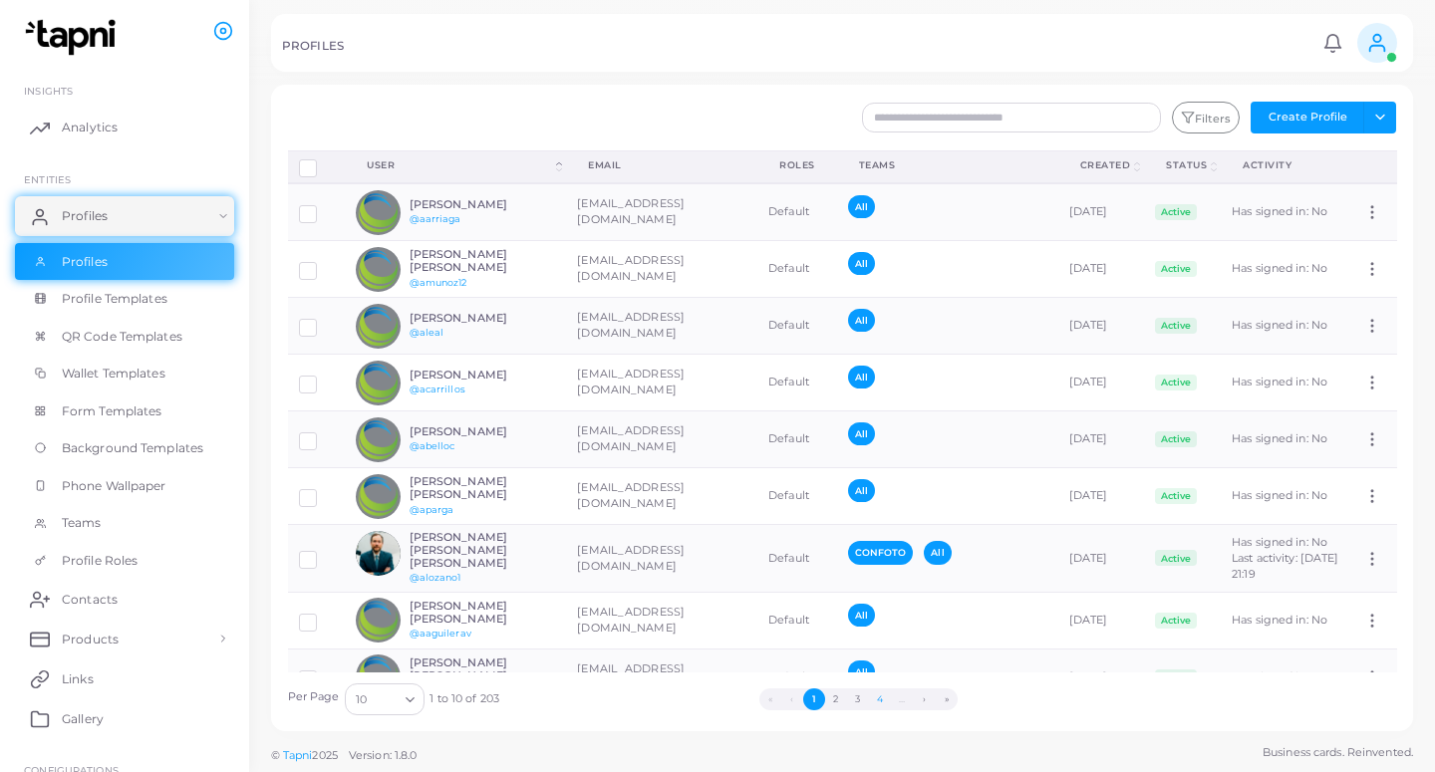
click at [878, 702] on button "4" at bounding box center [880, 699] width 22 height 22
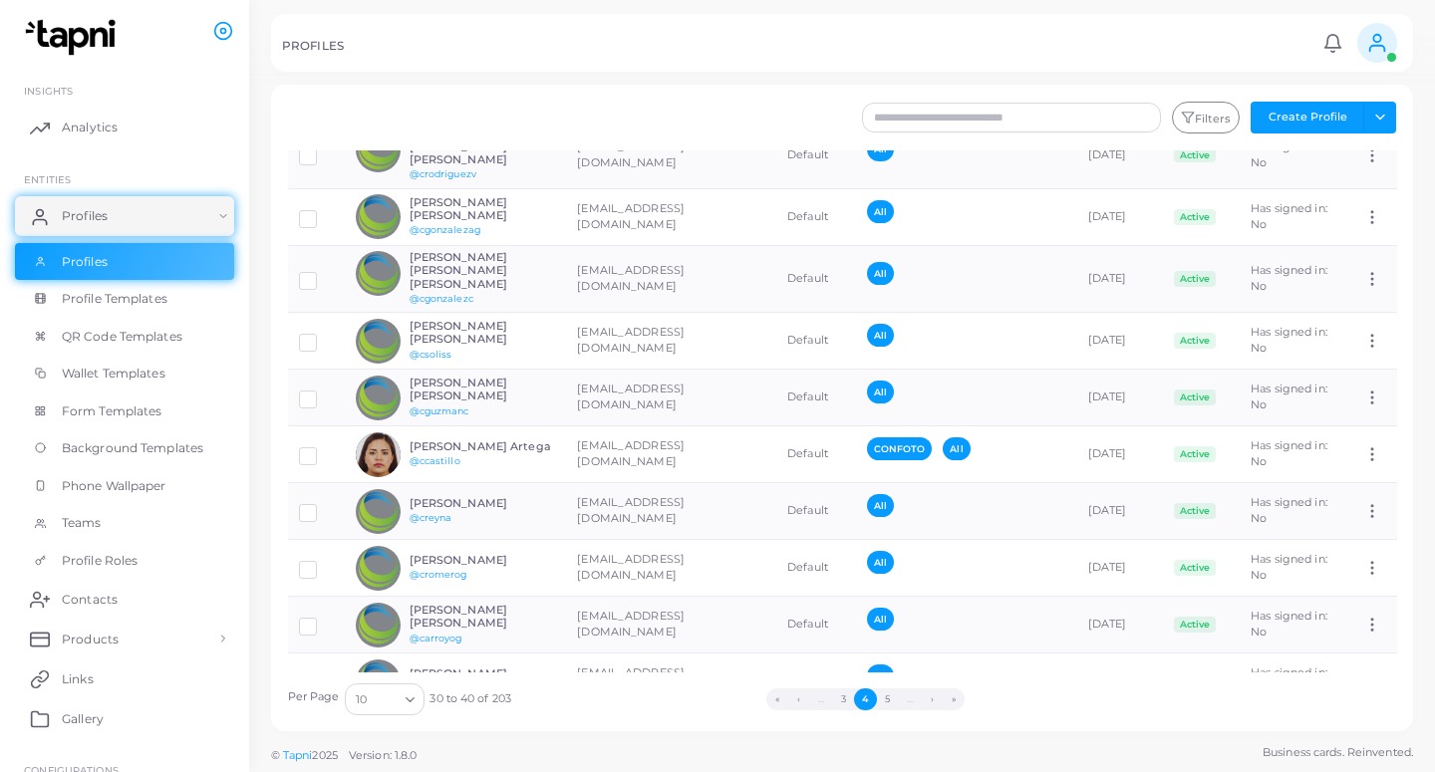
scroll to position [91, 0]
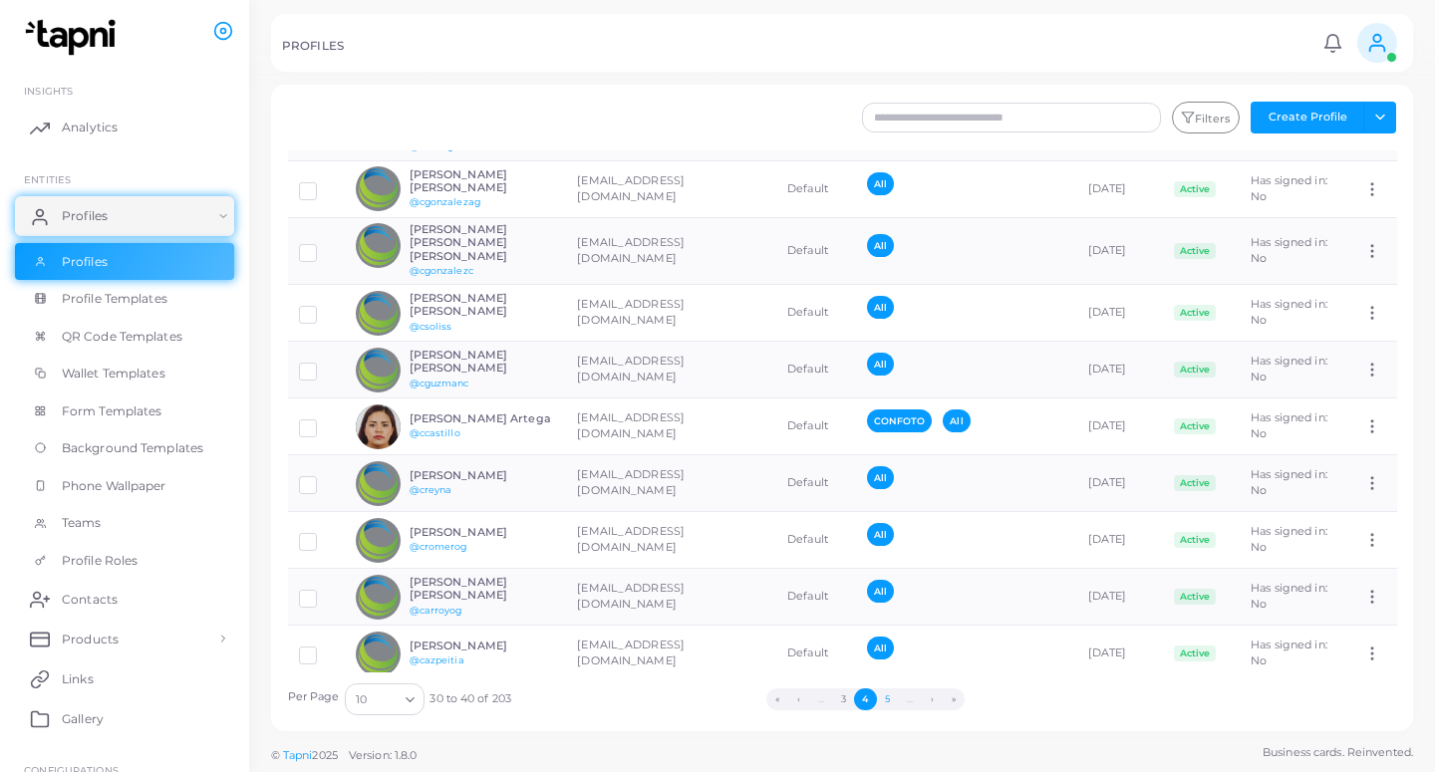
click at [892, 698] on button "5" at bounding box center [888, 699] width 22 height 22
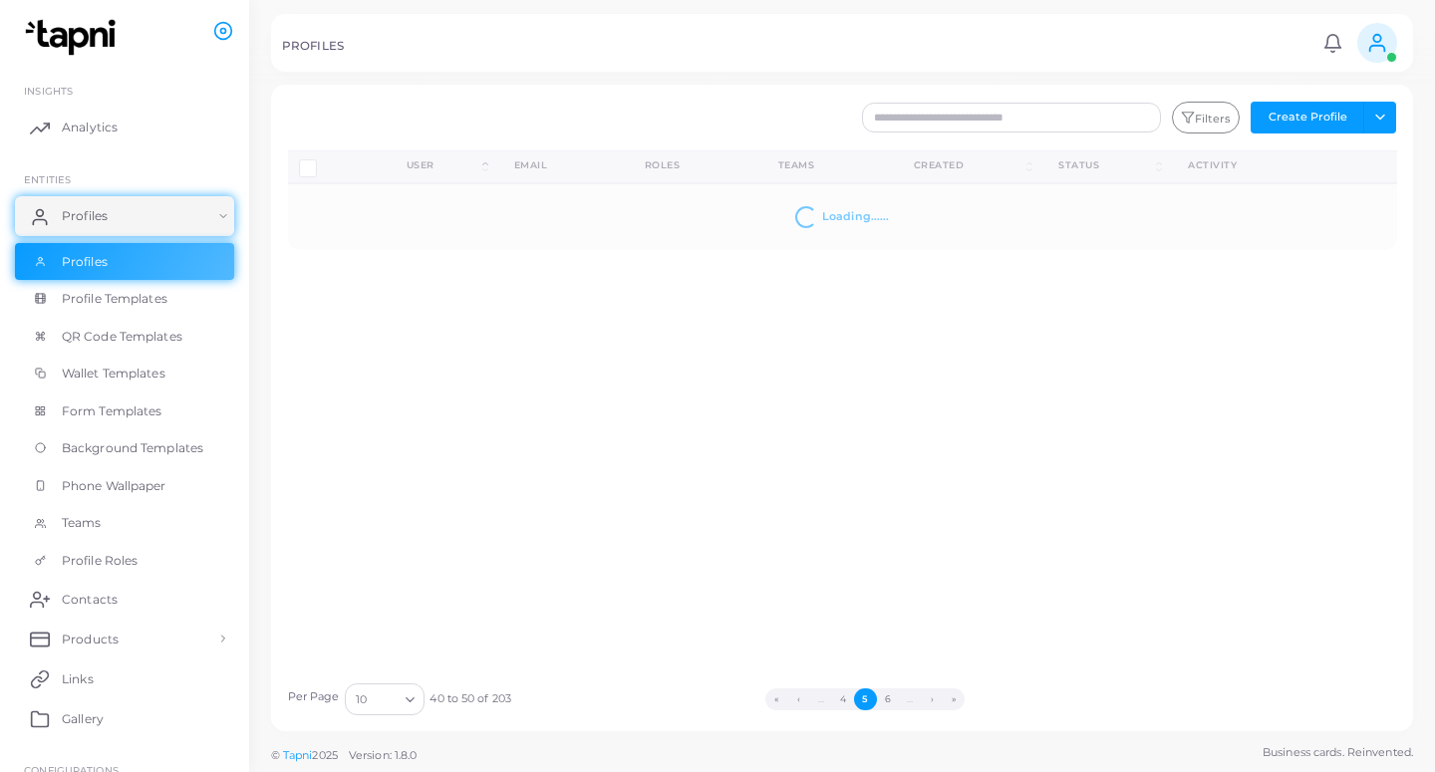
scroll to position [0, 0]
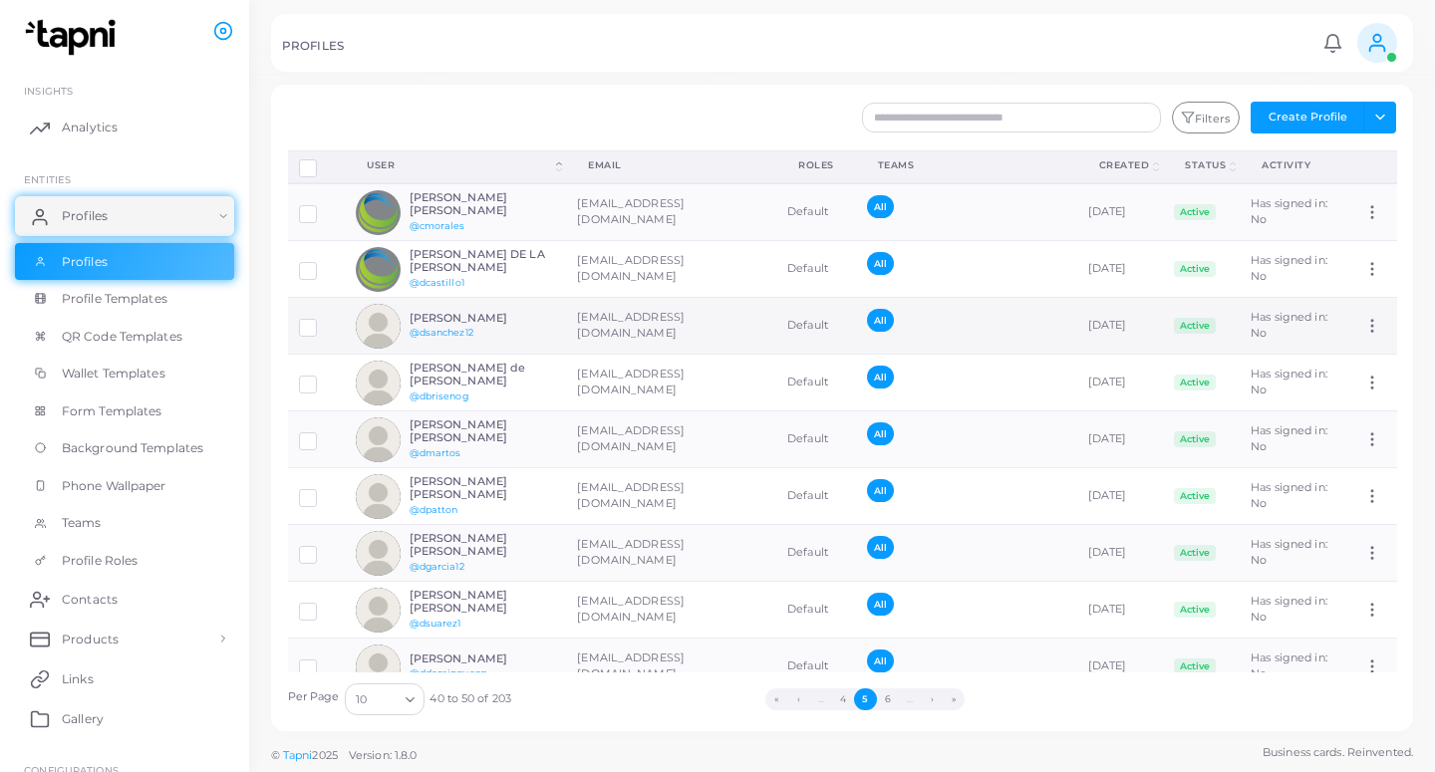
click at [647, 315] on td "[EMAIL_ADDRESS][DOMAIN_NAME]" at bounding box center [671, 326] width 210 height 57
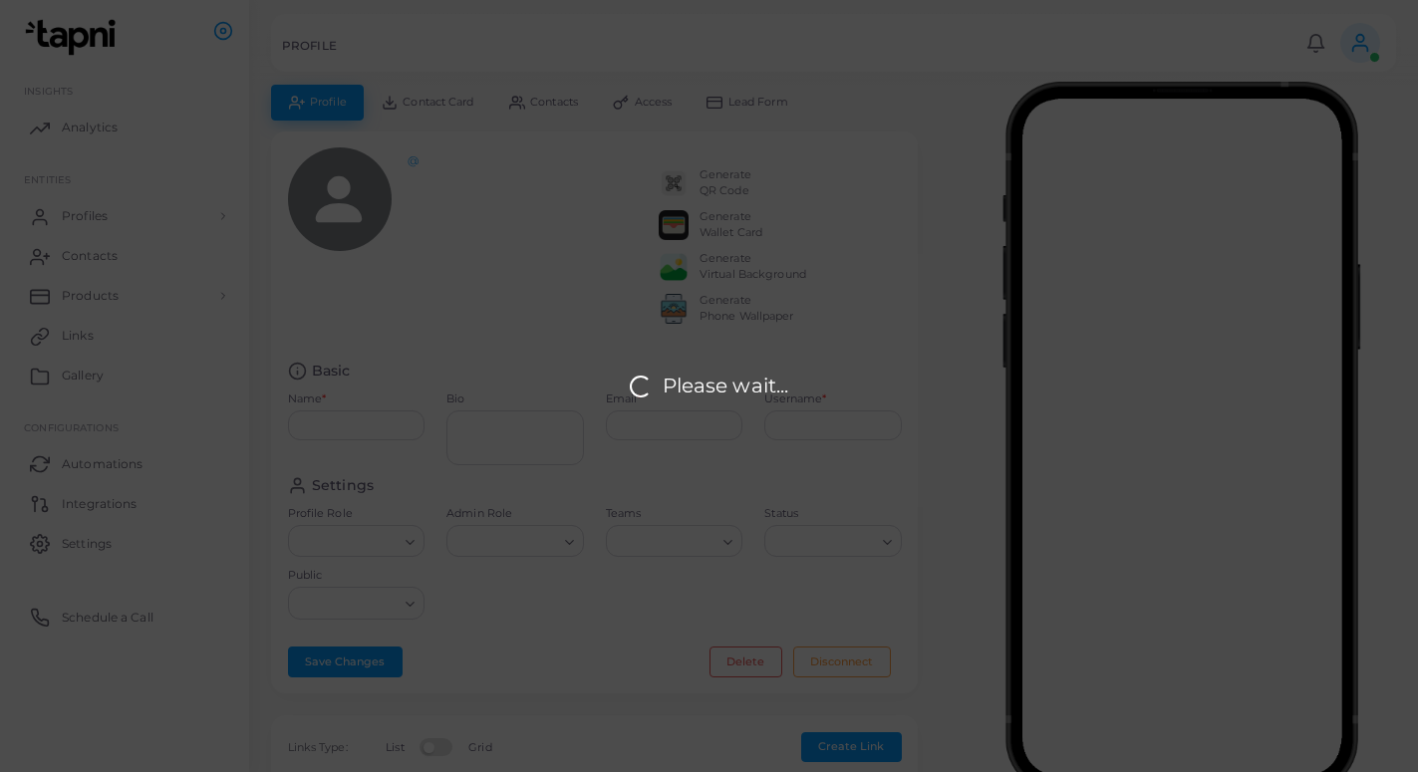
type input "**********"
type textarea "**********"
type input "**********"
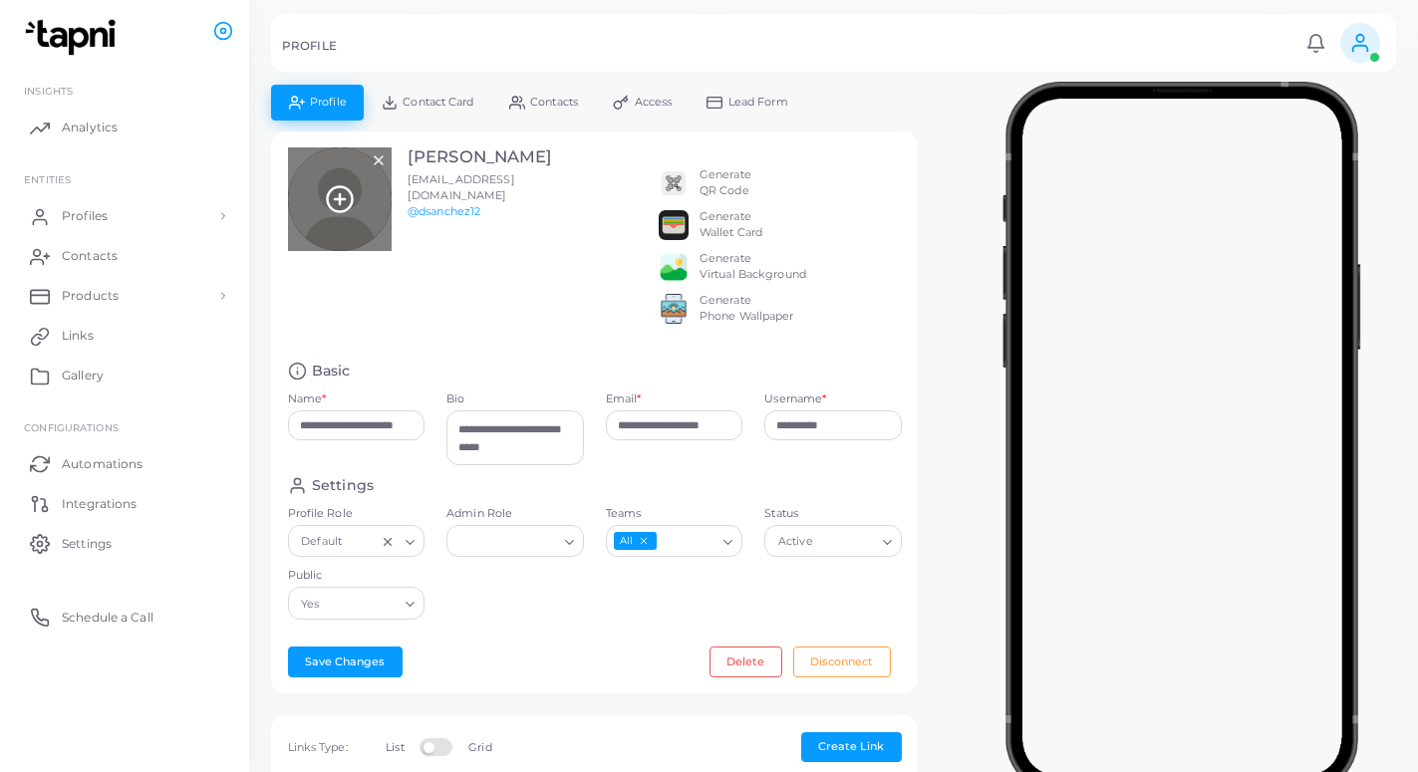
click at [341, 201] on icon at bounding box center [340, 199] width 30 height 30
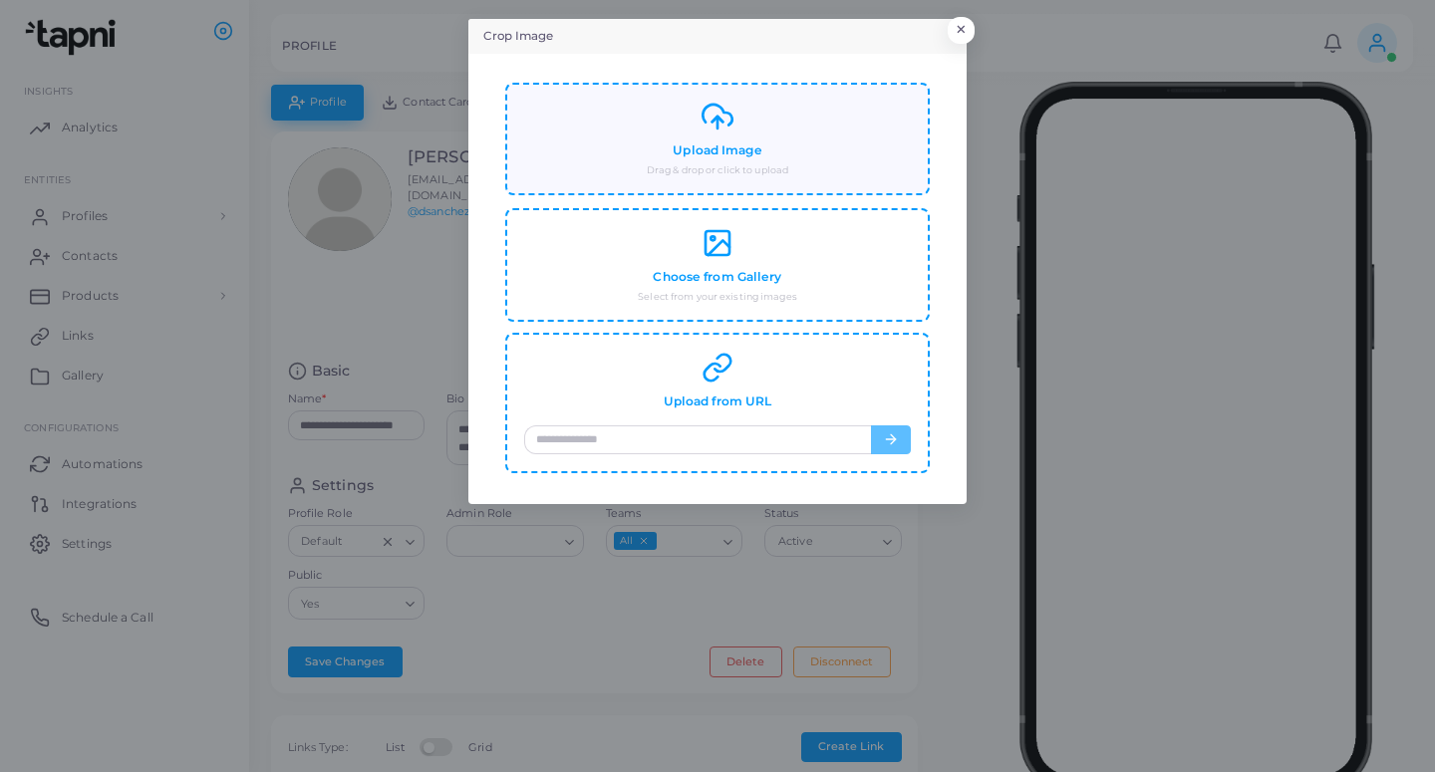
click at [750, 165] on small "Drag & drop or click to upload" at bounding box center [717, 170] width 141 height 14
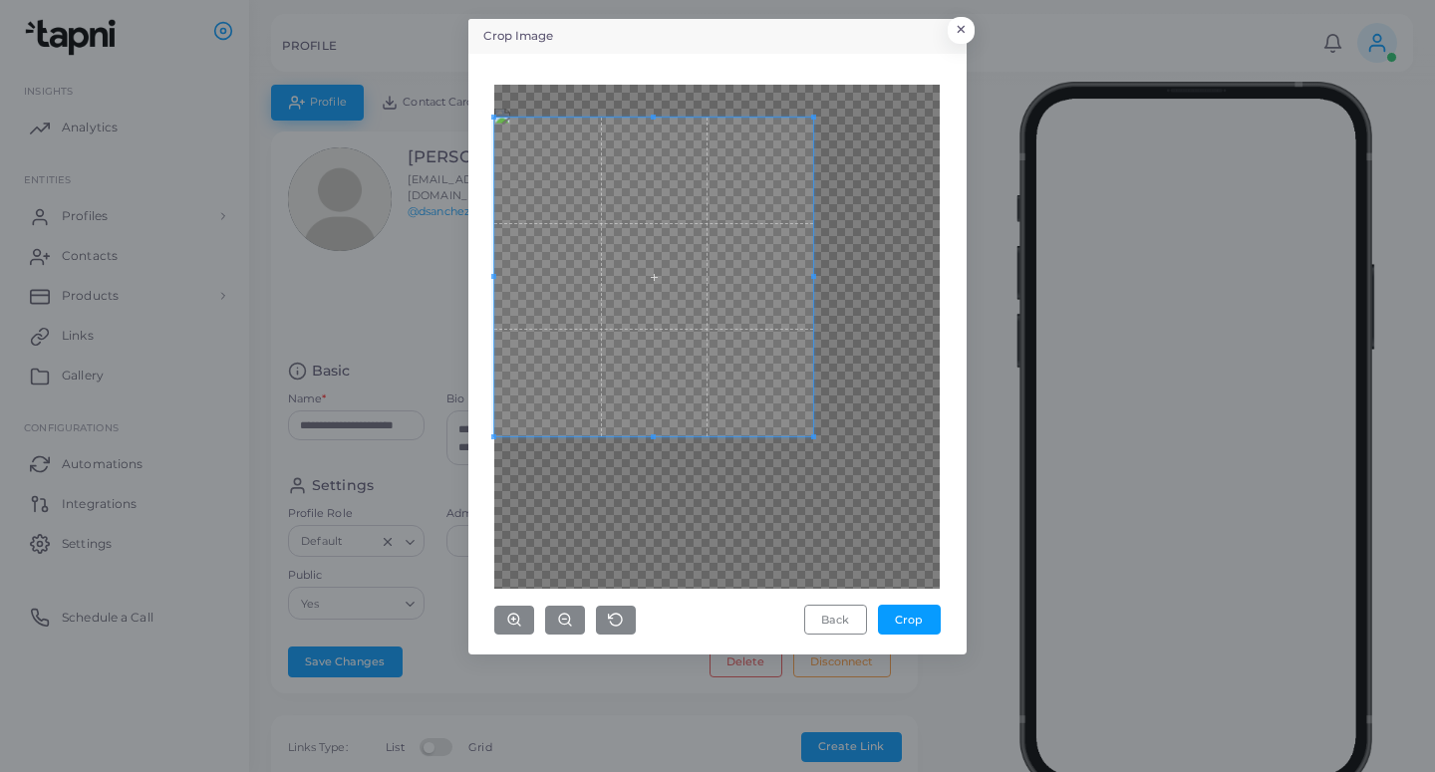
click at [662, 389] on span at bounding box center [653, 277] width 319 height 319
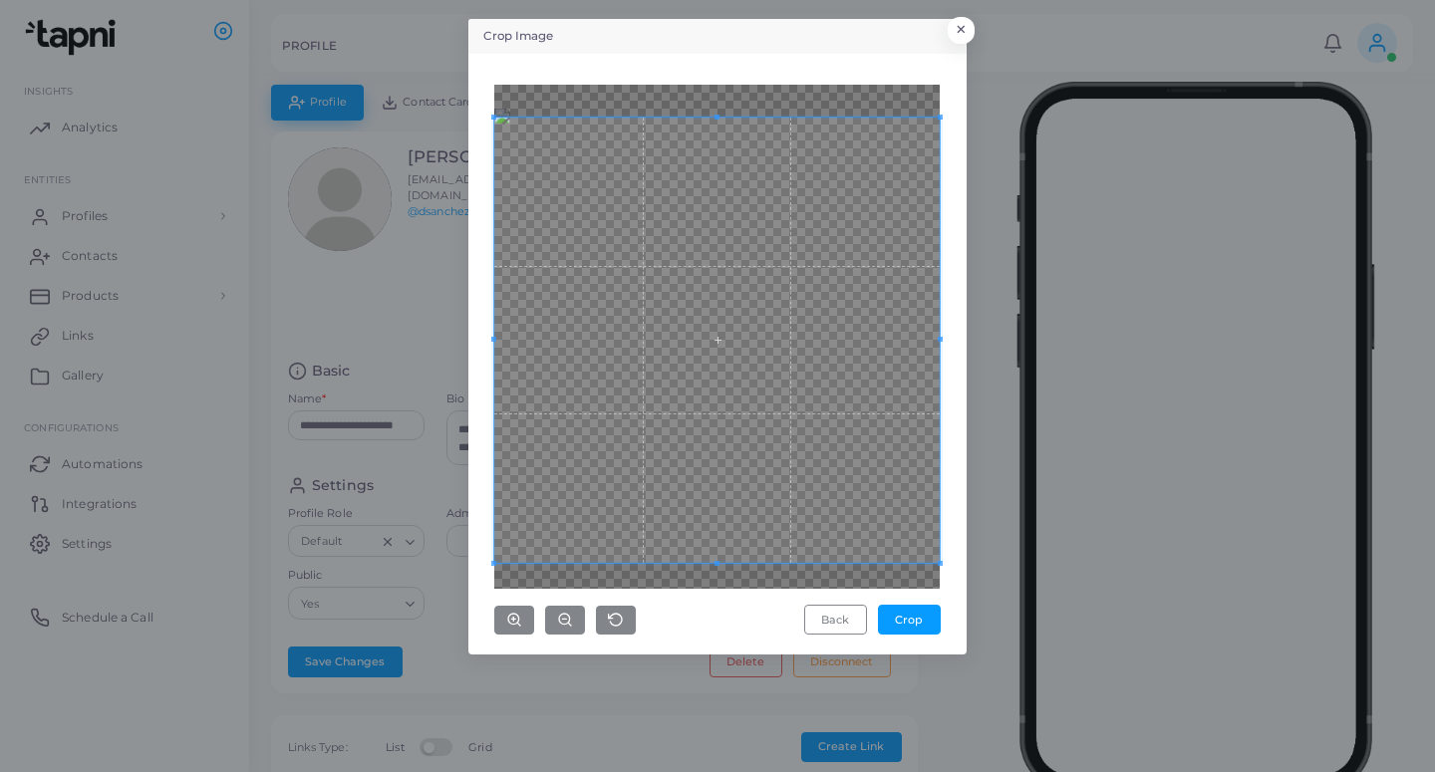
click at [980, 711] on div "Crop Image × Back Crop" at bounding box center [717, 386] width 1435 height 772
click at [923, 616] on button "Crop" at bounding box center [909, 620] width 63 height 30
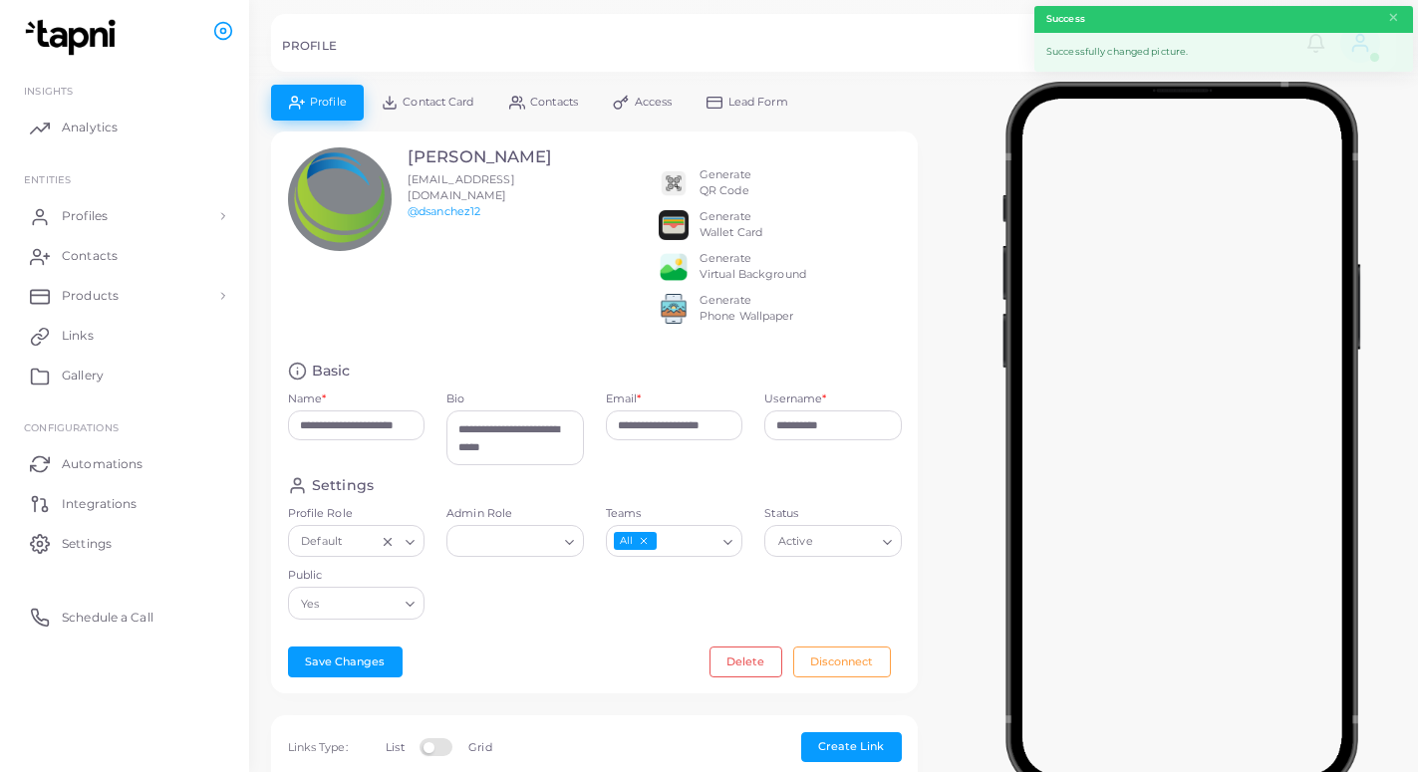
click at [785, 104] on span "Lead Form" at bounding box center [758, 102] width 60 height 11
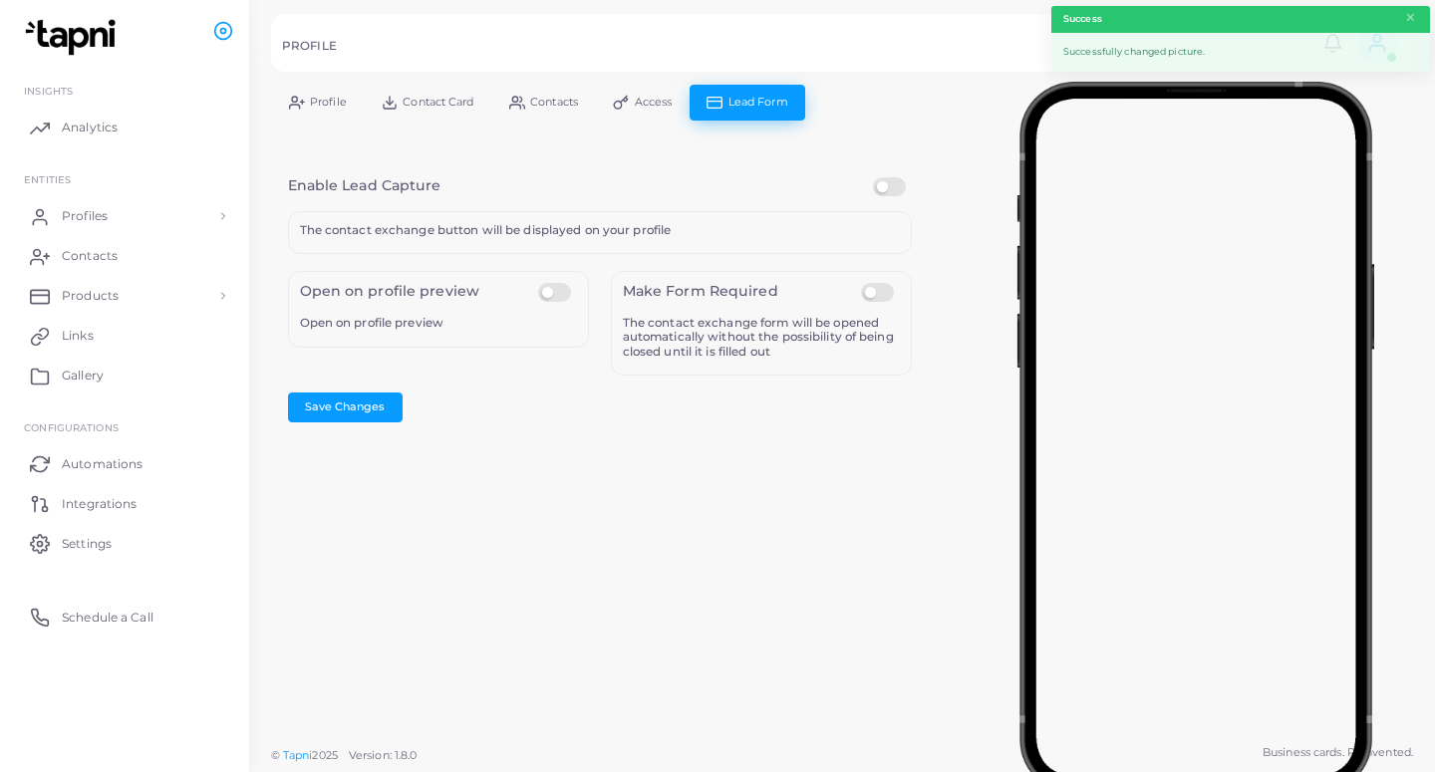
click at [897, 177] on label at bounding box center [892, 177] width 39 height 0
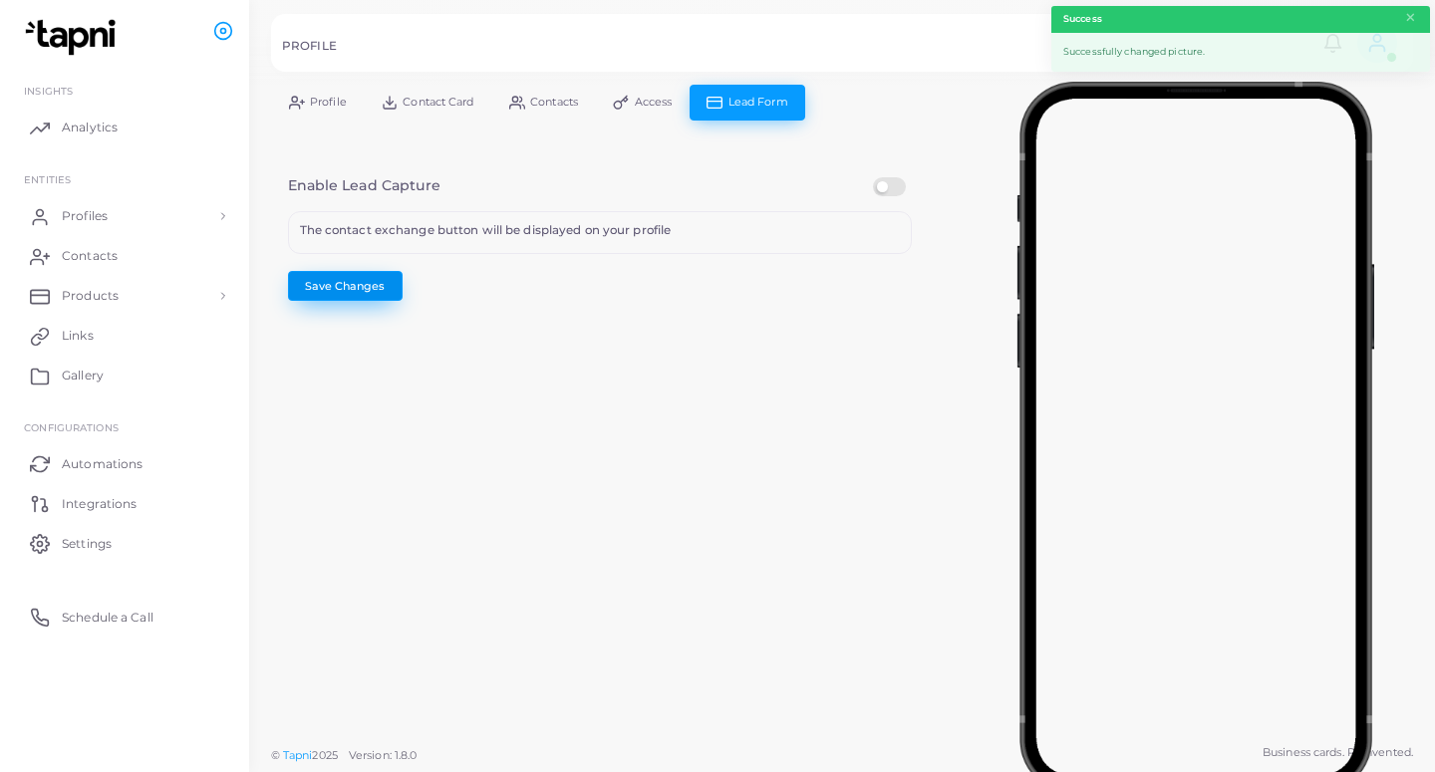
click at [383, 289] on button "Save Changes" at bounding box center [345, 286] width 115 height 30
click at [120, 214] on link "Profiles" at bounding box center [124, 216] width 219 height 40
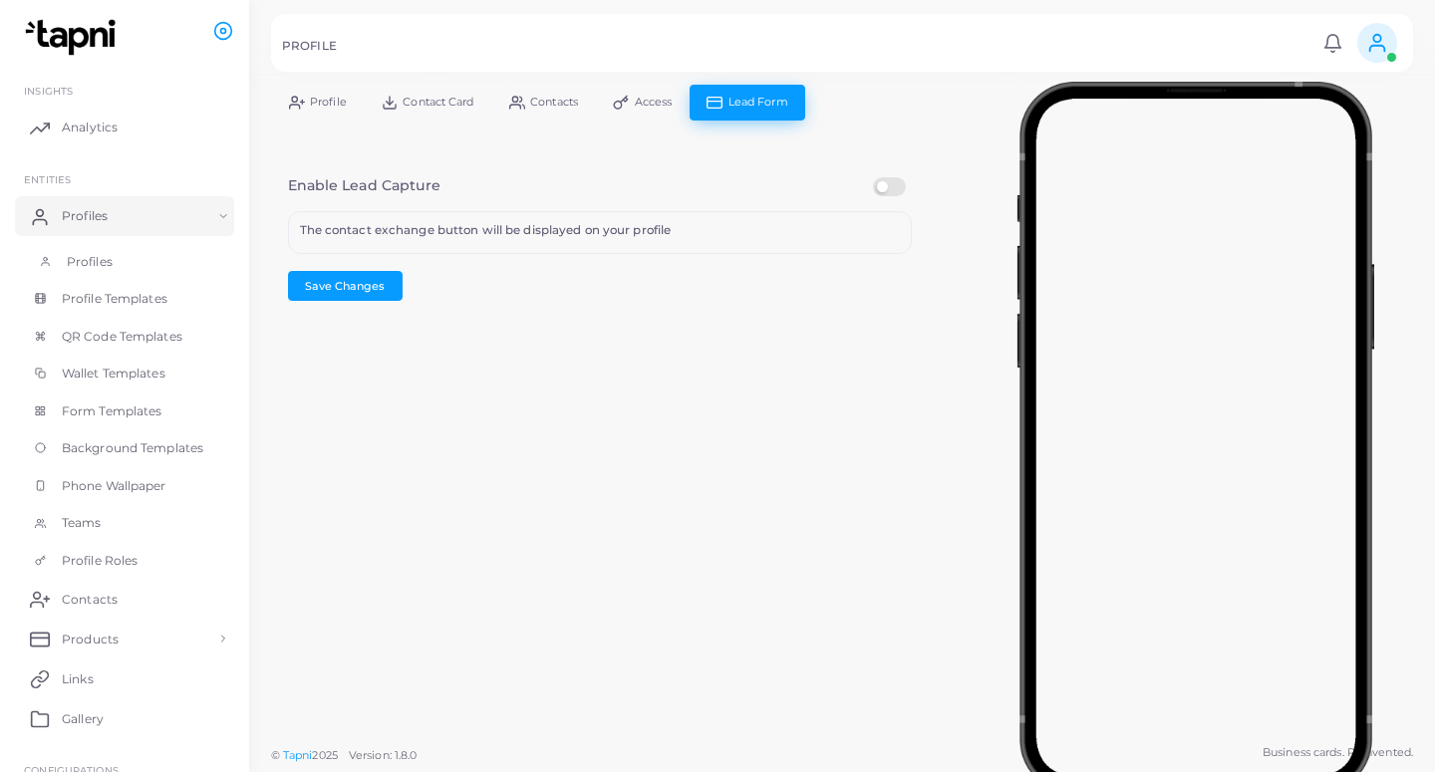
click at [135, 267] on link "Profiles" at bounding box center [124, 262] width 219 height 38
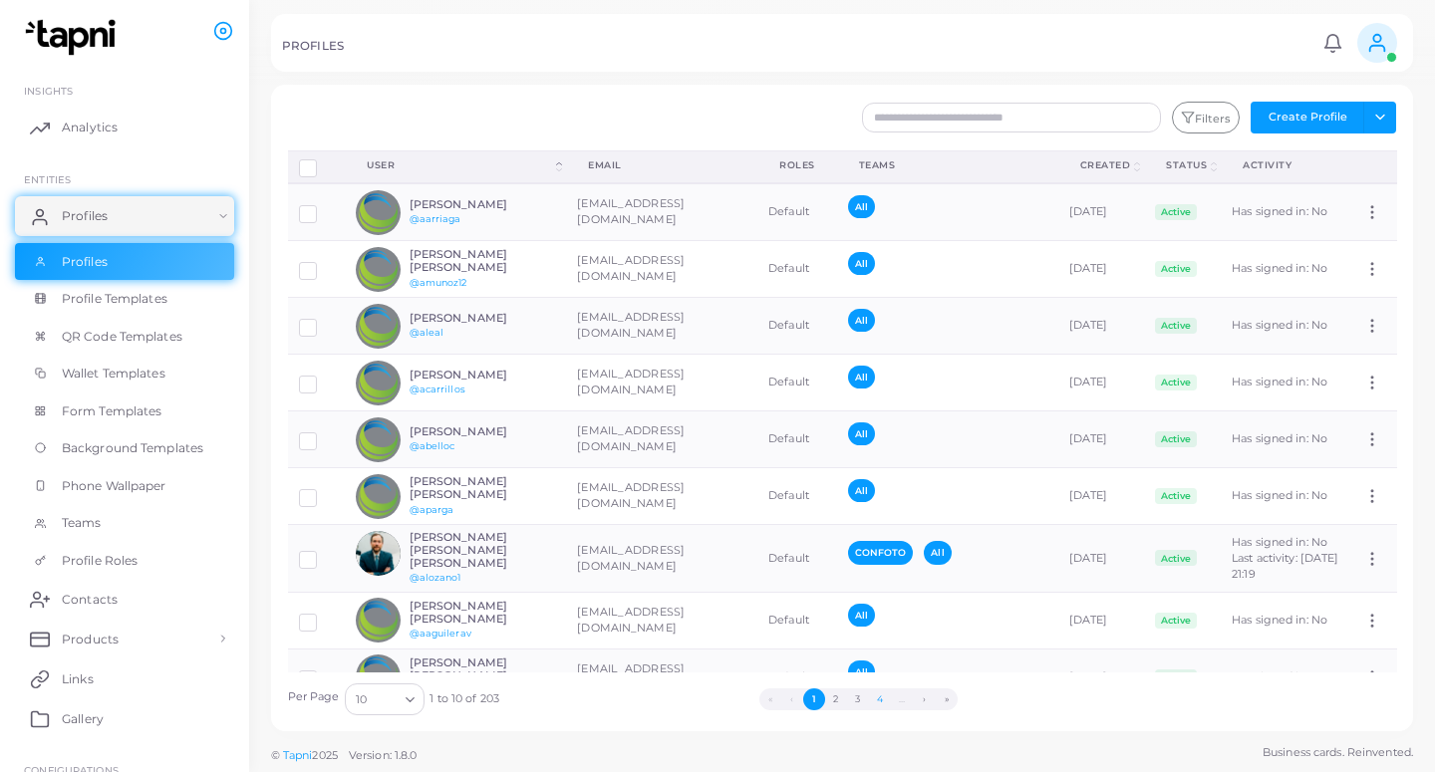
click at [881, 701] on button "4" at bounding box center [880, 699] width 22 height 22
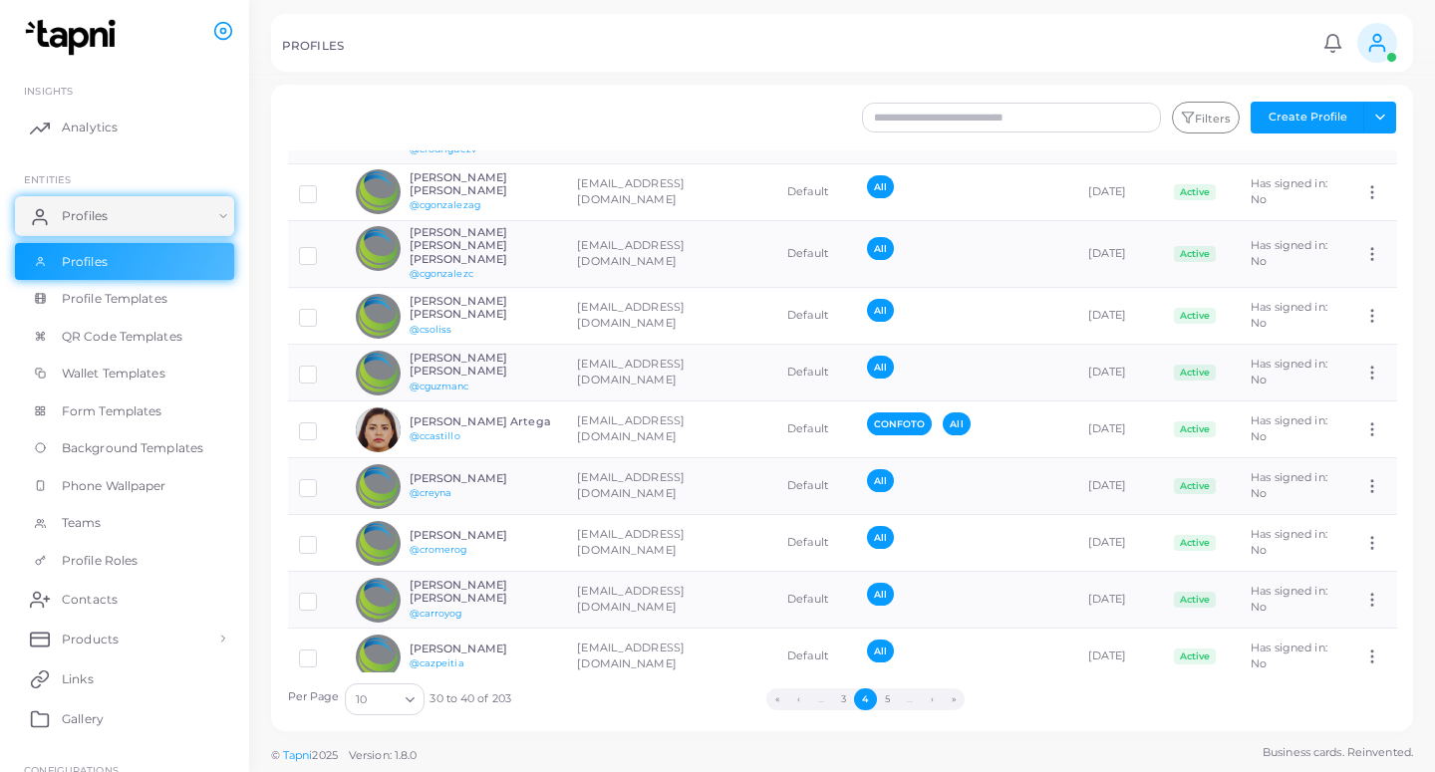
scroll to position [91, 0]
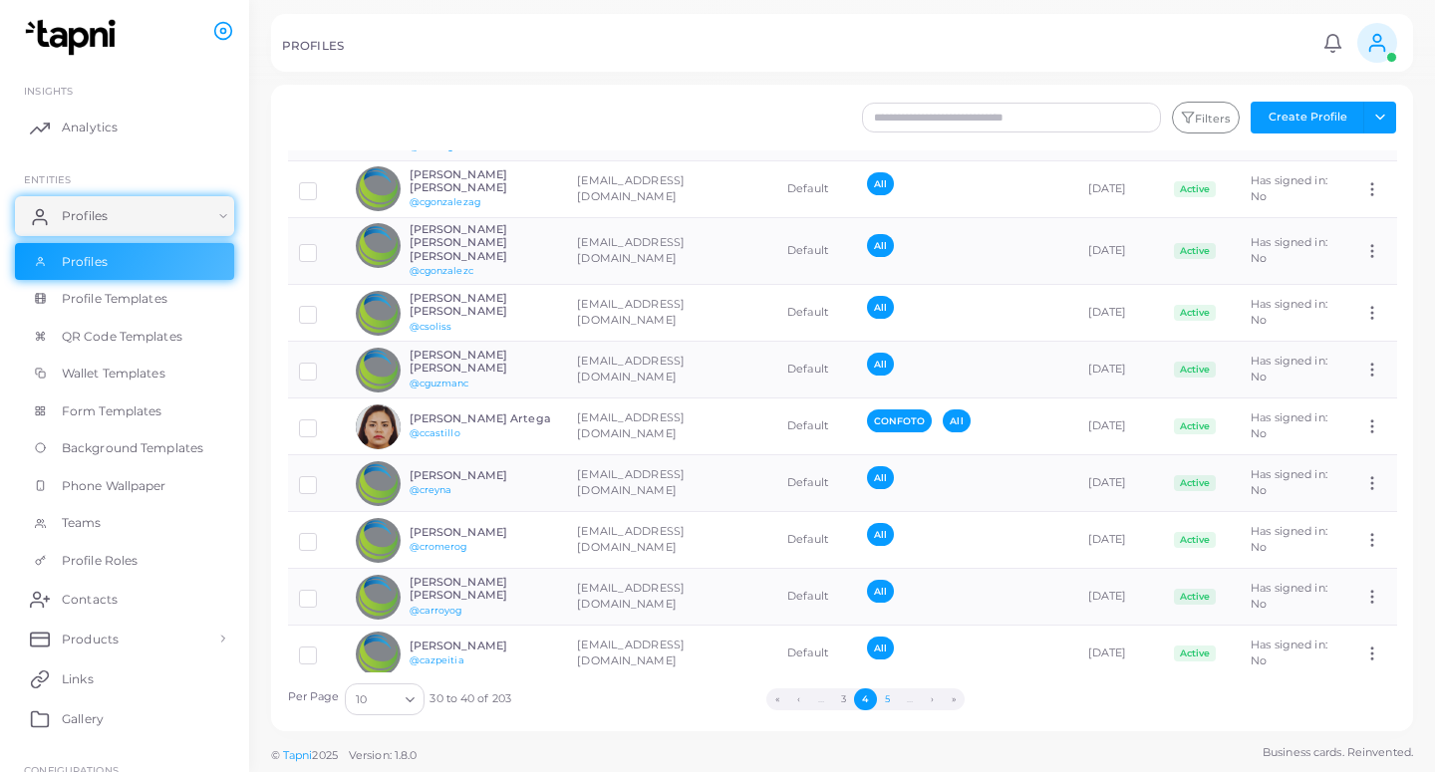
click at [892, 698] on button "5" at bounding box center [888, 699] width 22 height 22
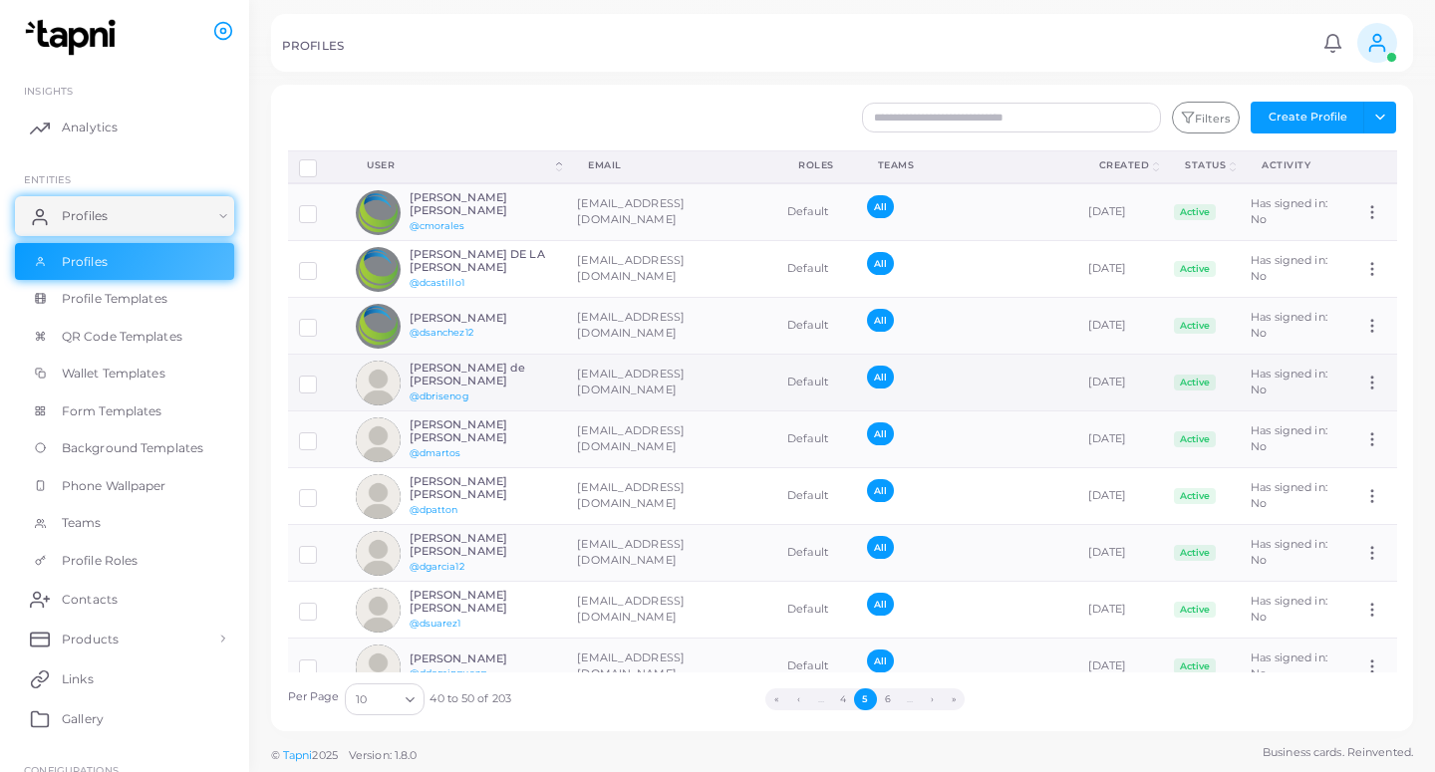
click at [569, 392] on td "[EMAIL_ADDRESS][DOMAIN_NAME]" at bounding box center [671, 383] width 210 height 57
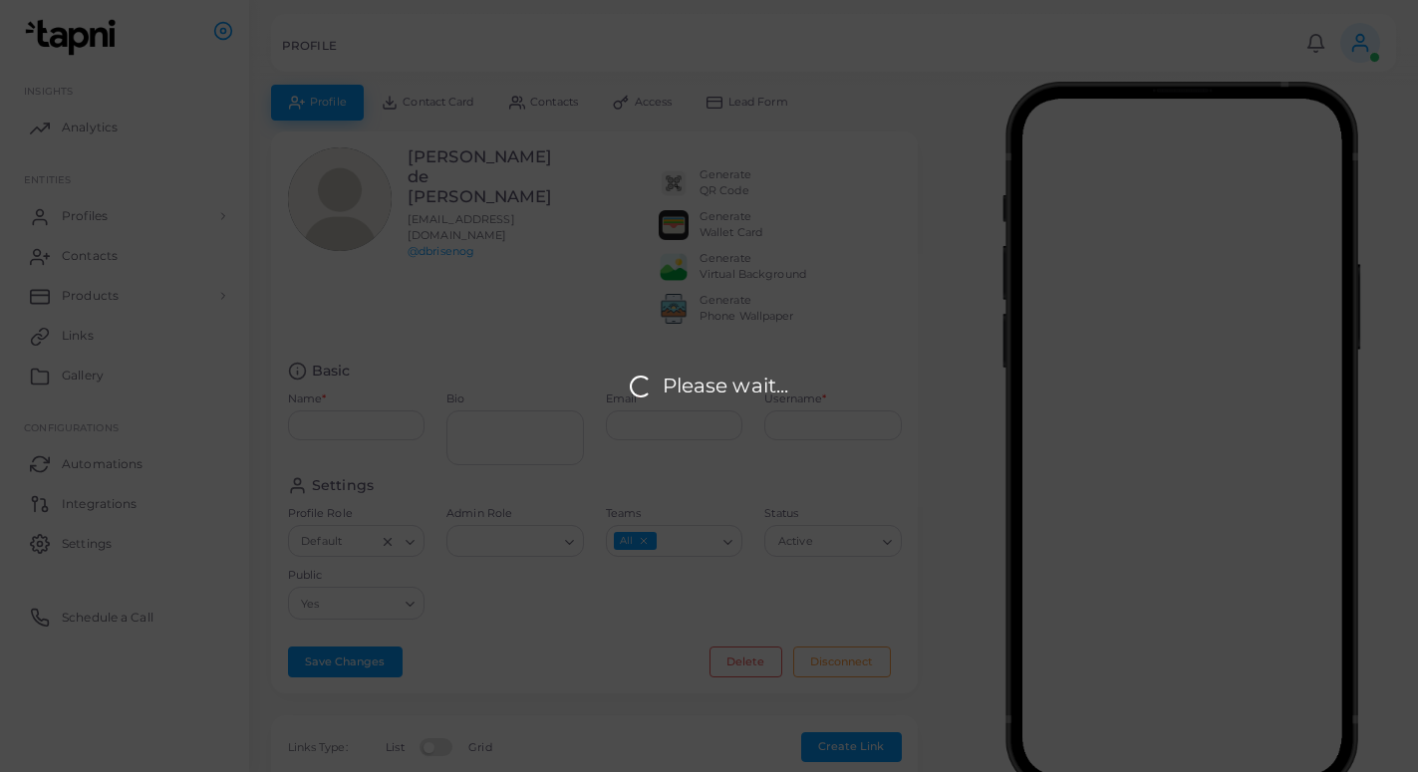
type input "**********"
type textarea "**********"
type input "**********"
type input "*********"
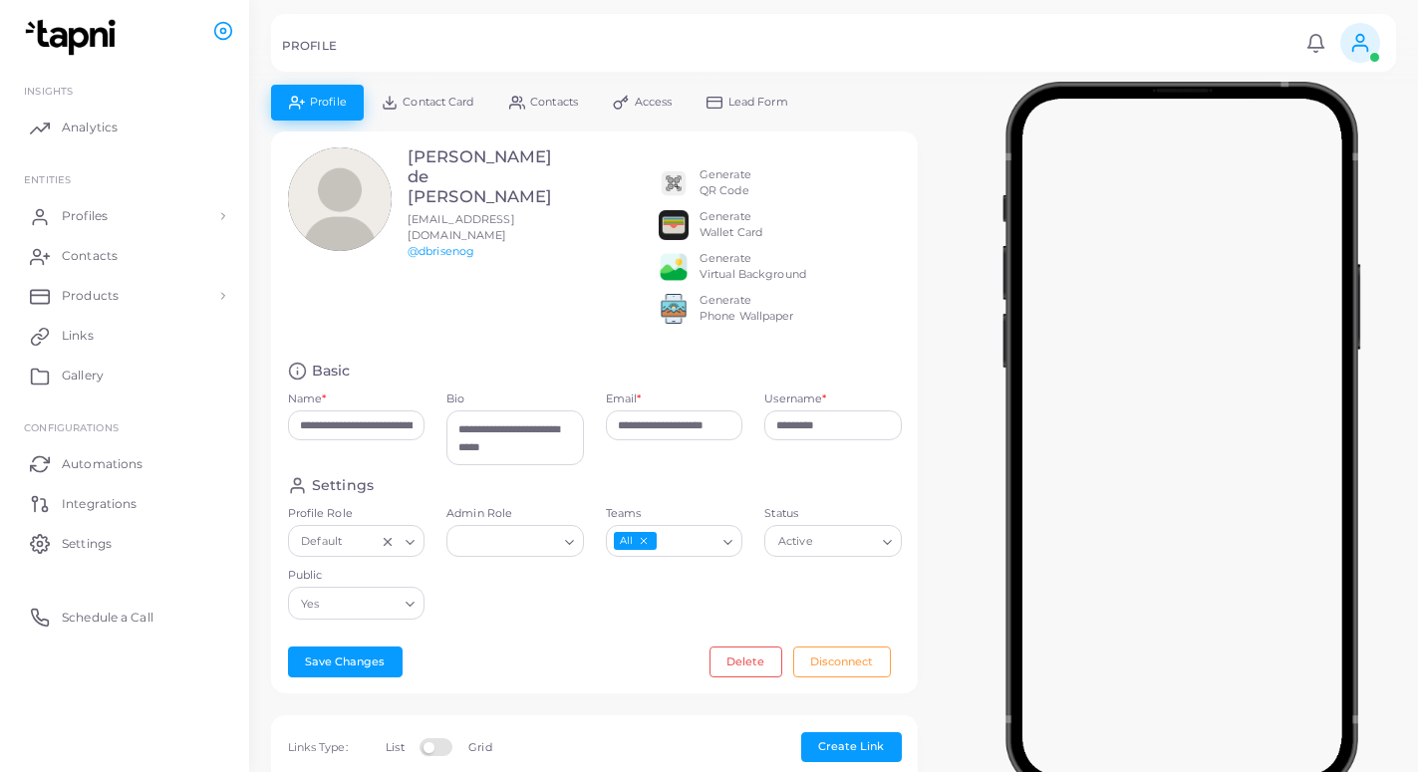
click at [336, 199] on icon at bounding box center [333, 192] width 30 height 30
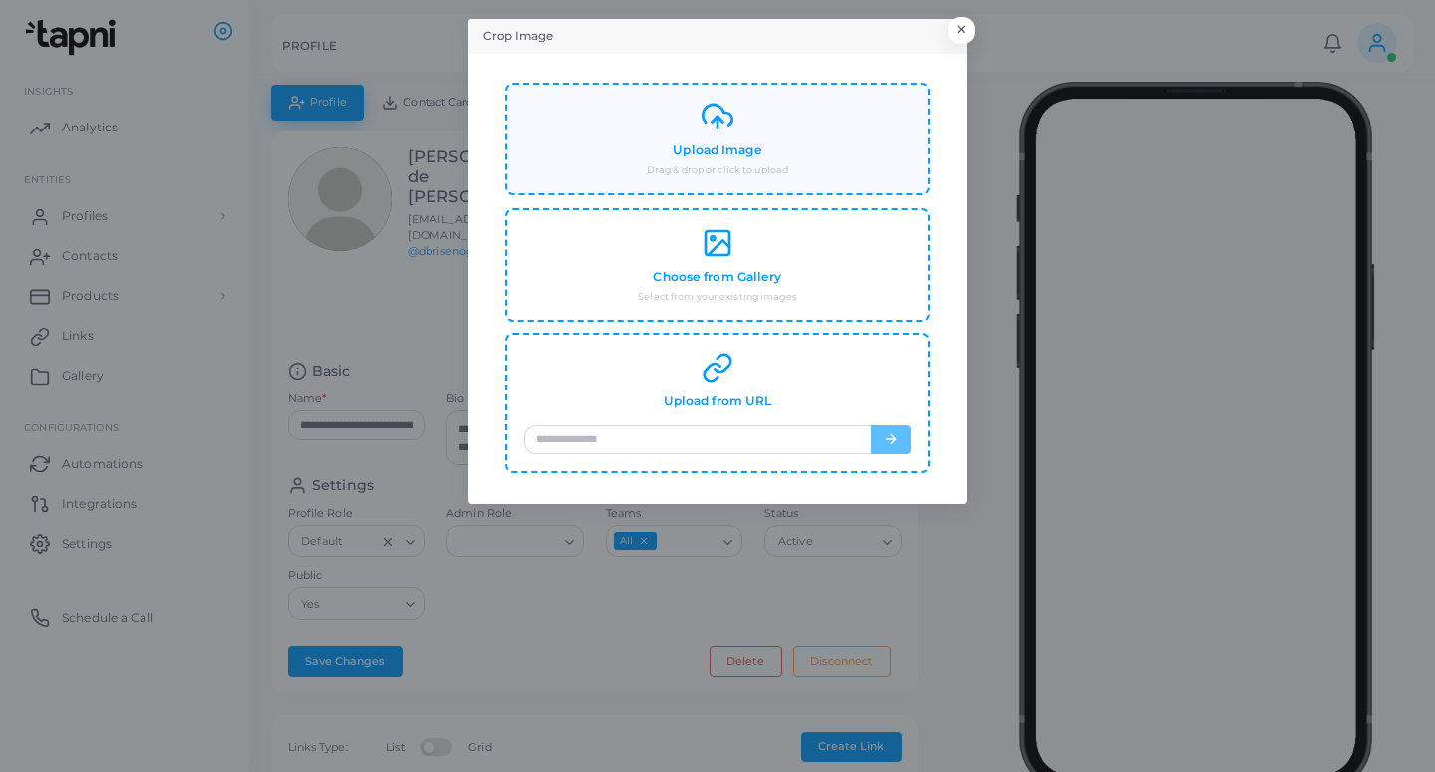
click at [769, 165] on small "Drag & drop or click to upload" at bounding box center [717, 170] width 141 height 14
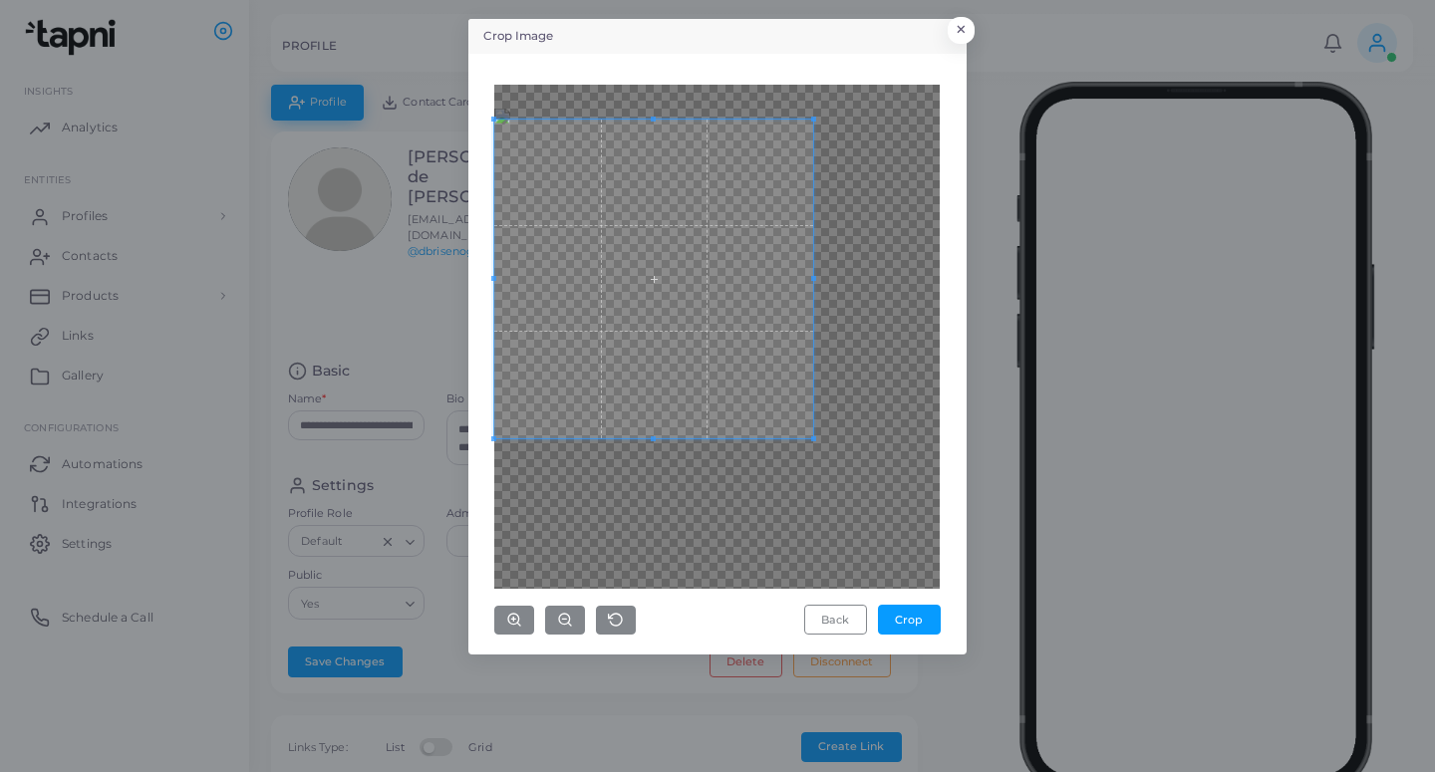
click at [759, 268] on span at bounding box center [653, 279] width 319 height 319
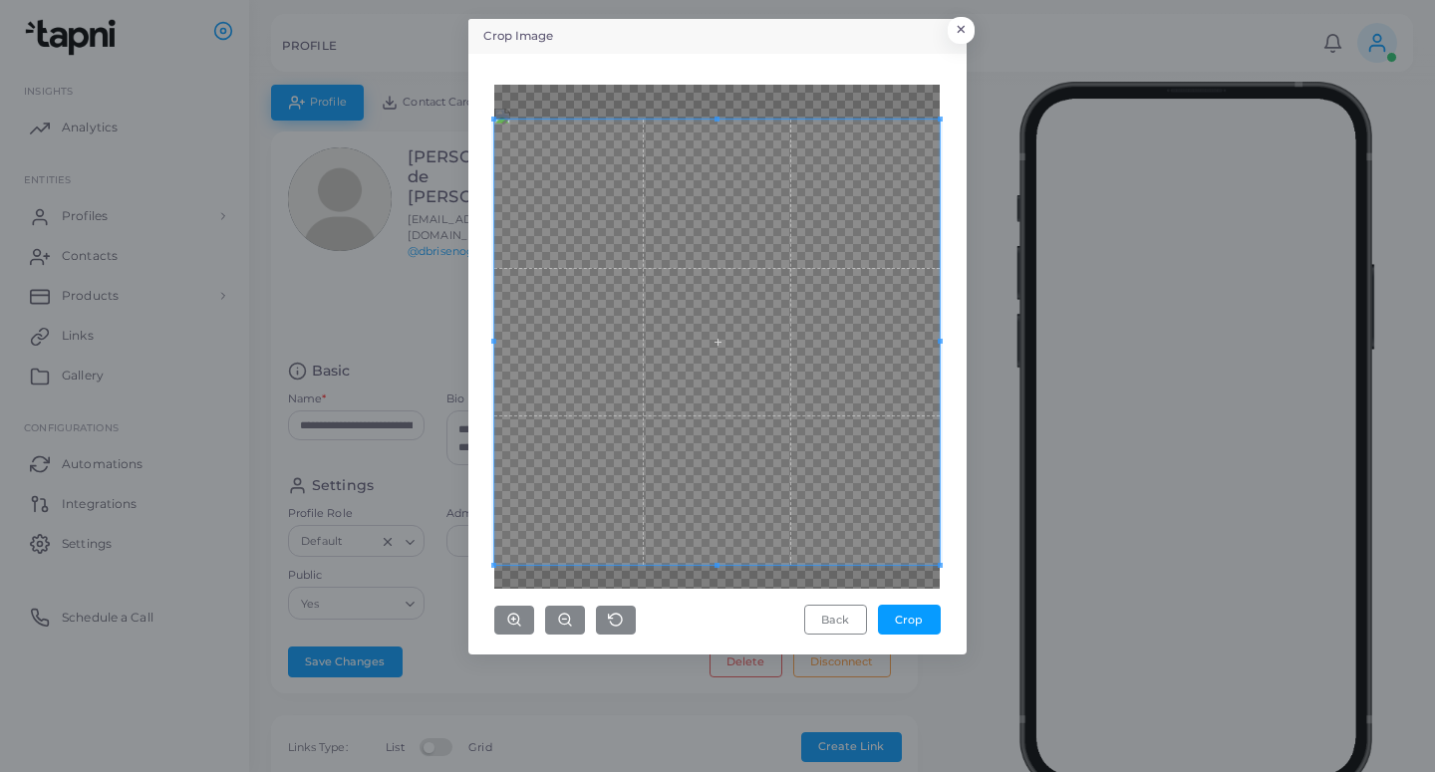
click at [1019, 592] on div "Crop Image × Back Crop" at bounding box center [717, 386] width 1435 height 772
click at [904, 616] on button "Crop" at bounding box center [909, 620] width 63 height 30
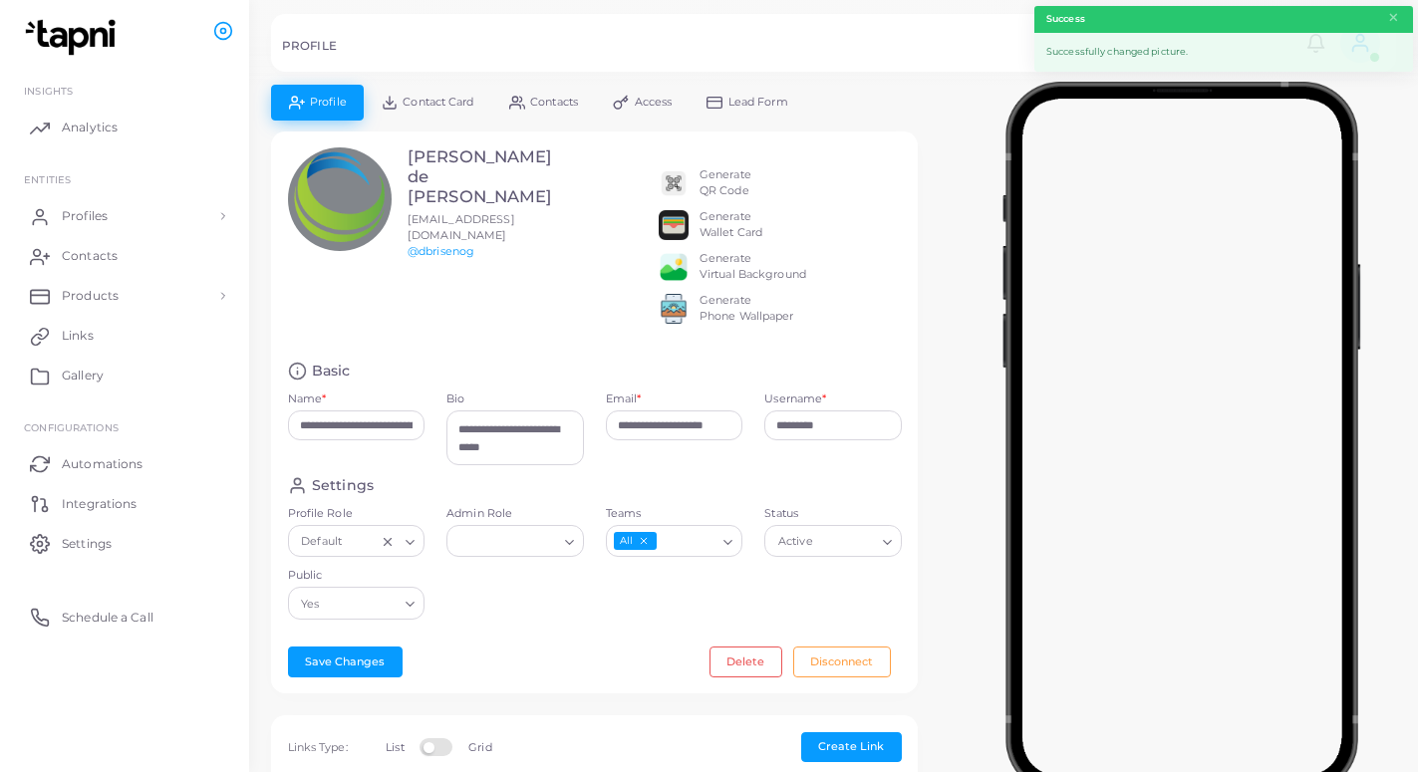
click at [744, 111] on link "Lead Form" at bounding box center [747, 102] width 117 height 35
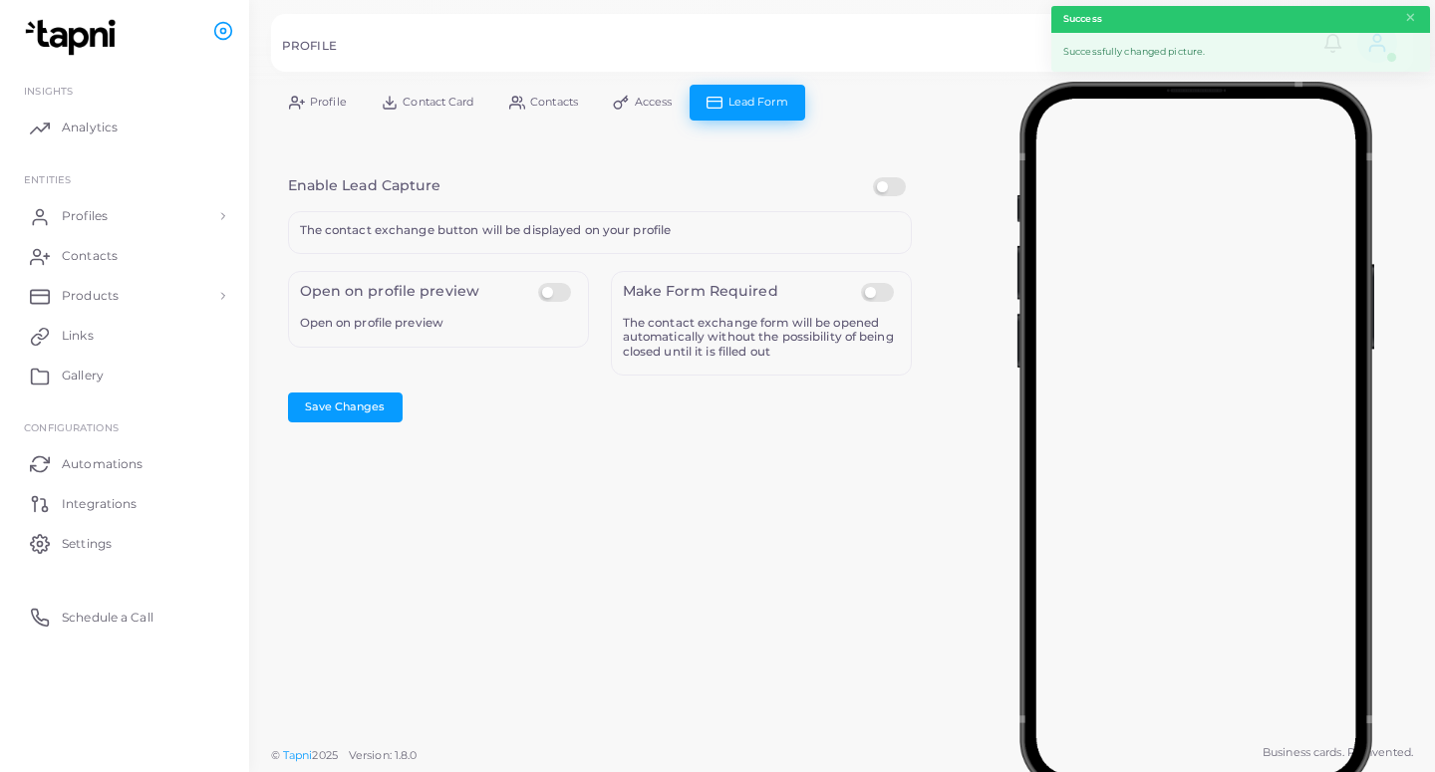
click at [892, 177] on label at bounding box center [892, 177] width 39 height 0
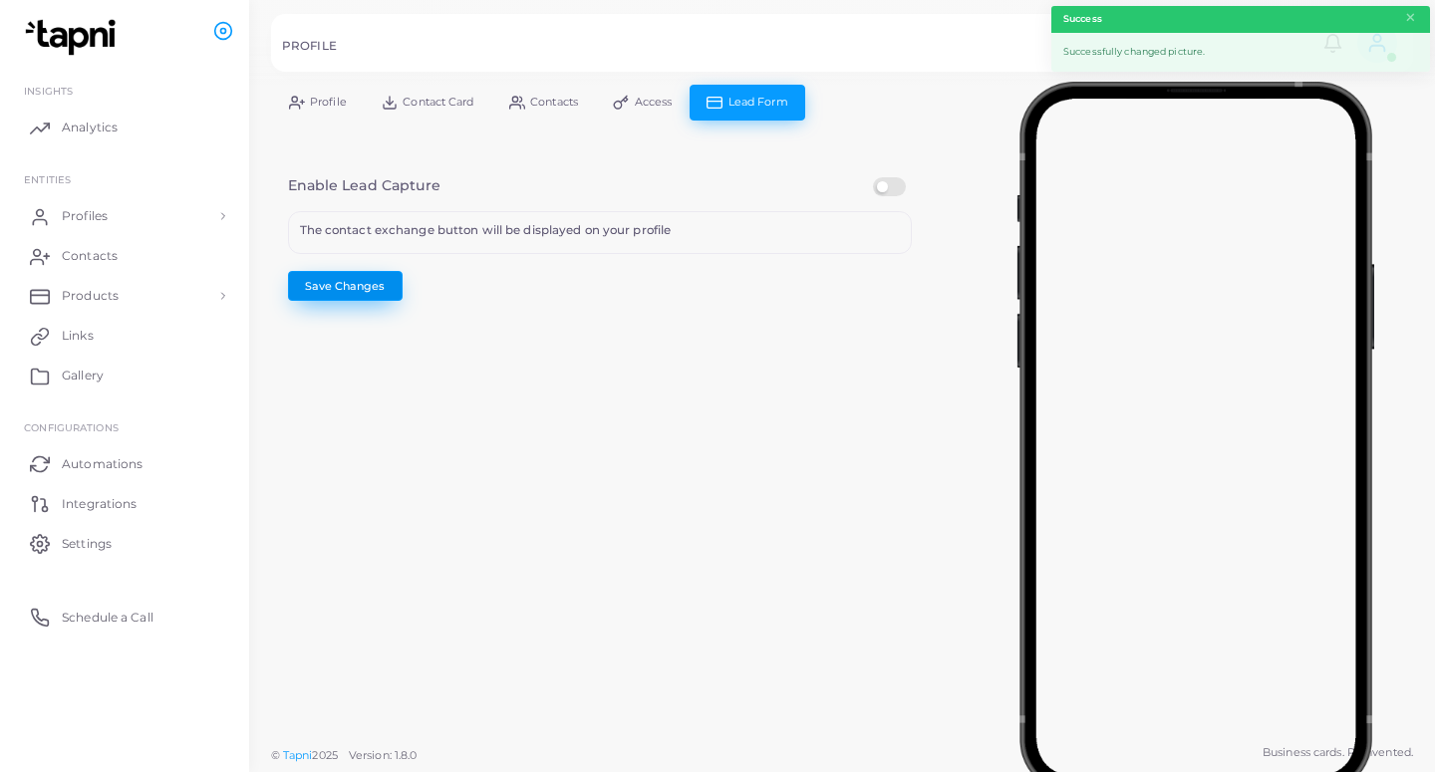
click at [342, 294] on button "Save Changes" at bounding box center [345, 286] width 115 height 30
click at [121, 221] on link "Profiles" at bounding box center [124, 216] width 219 height 40
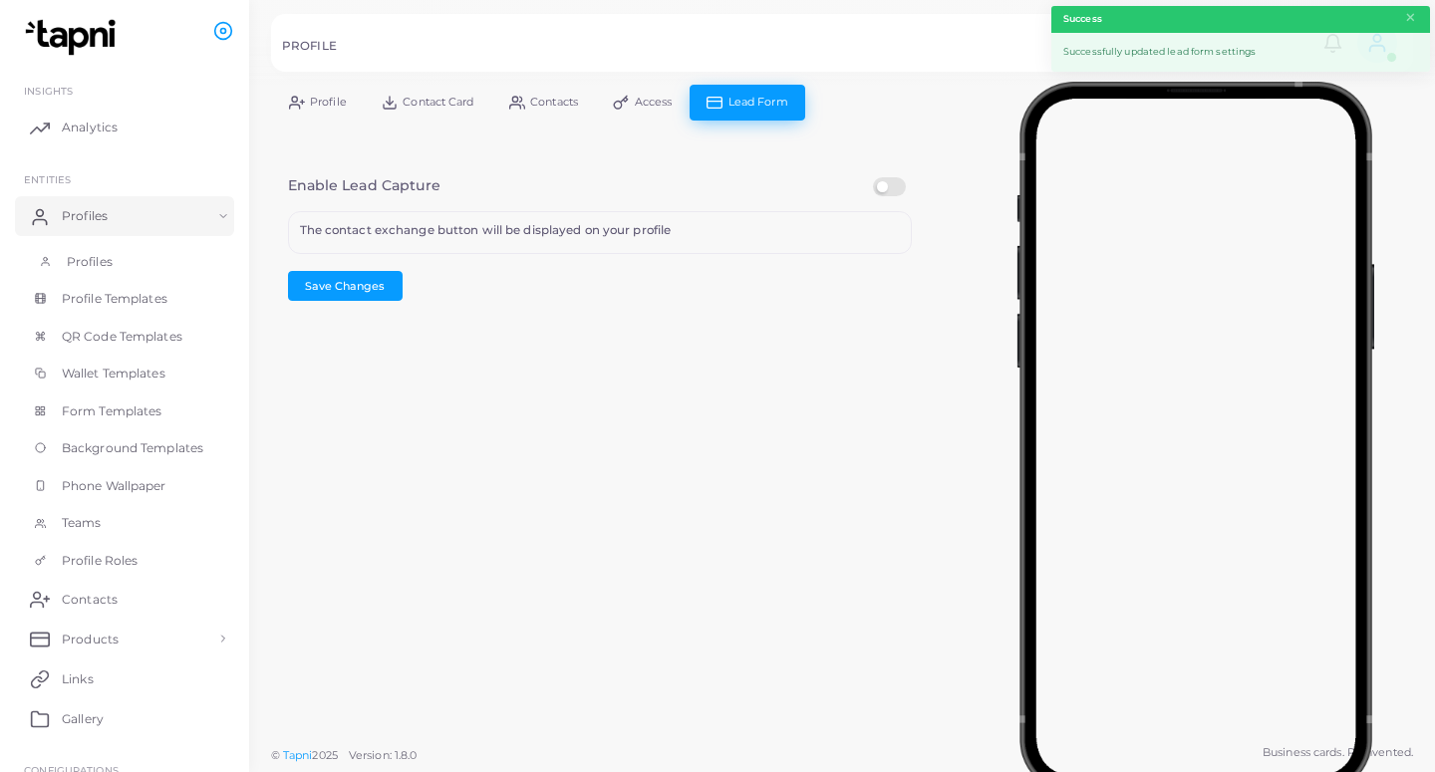
click at [142, 263] on link "Profiles" at bounding box center [124, 262] width 219 height 38
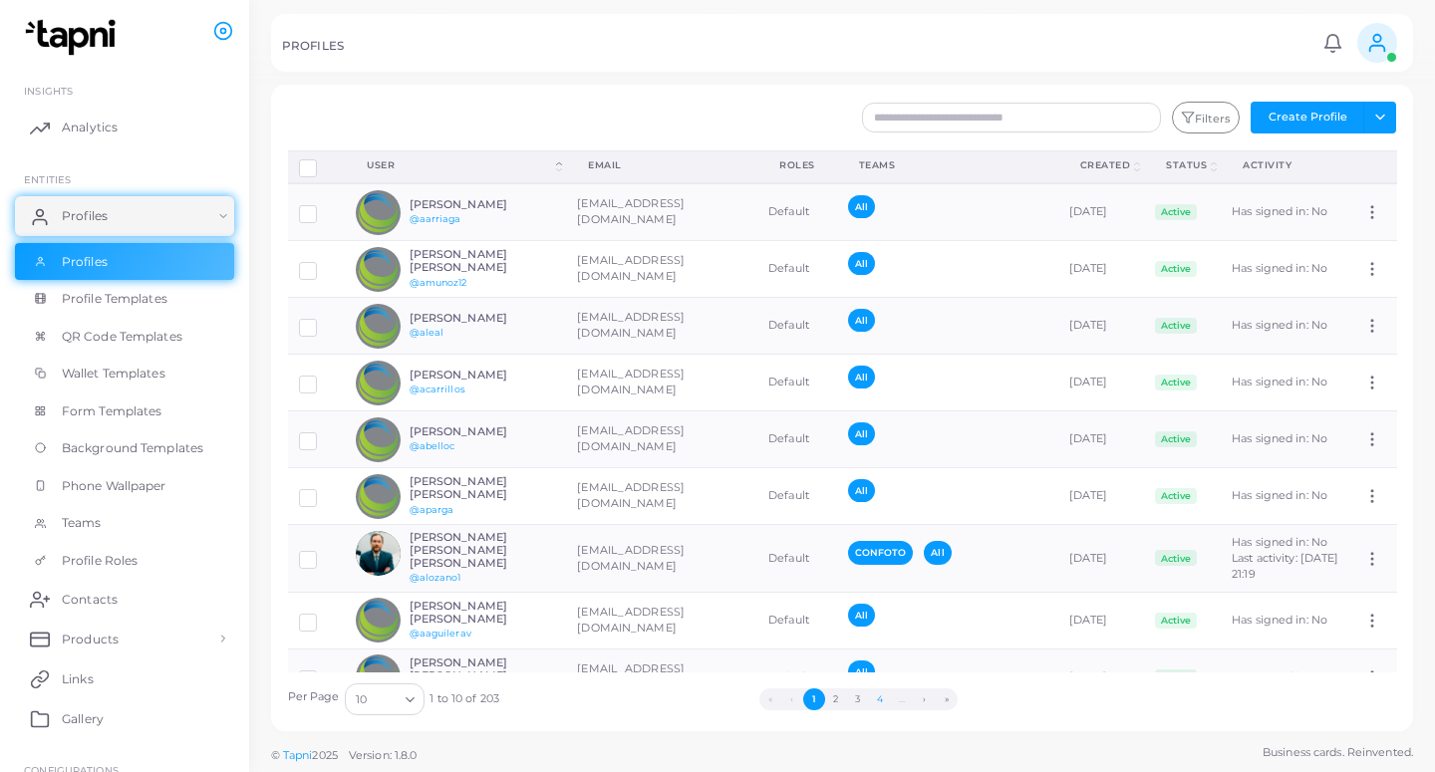
click at [875, 700] on button "4" at bounding box center [880, 699] width 22 height 22
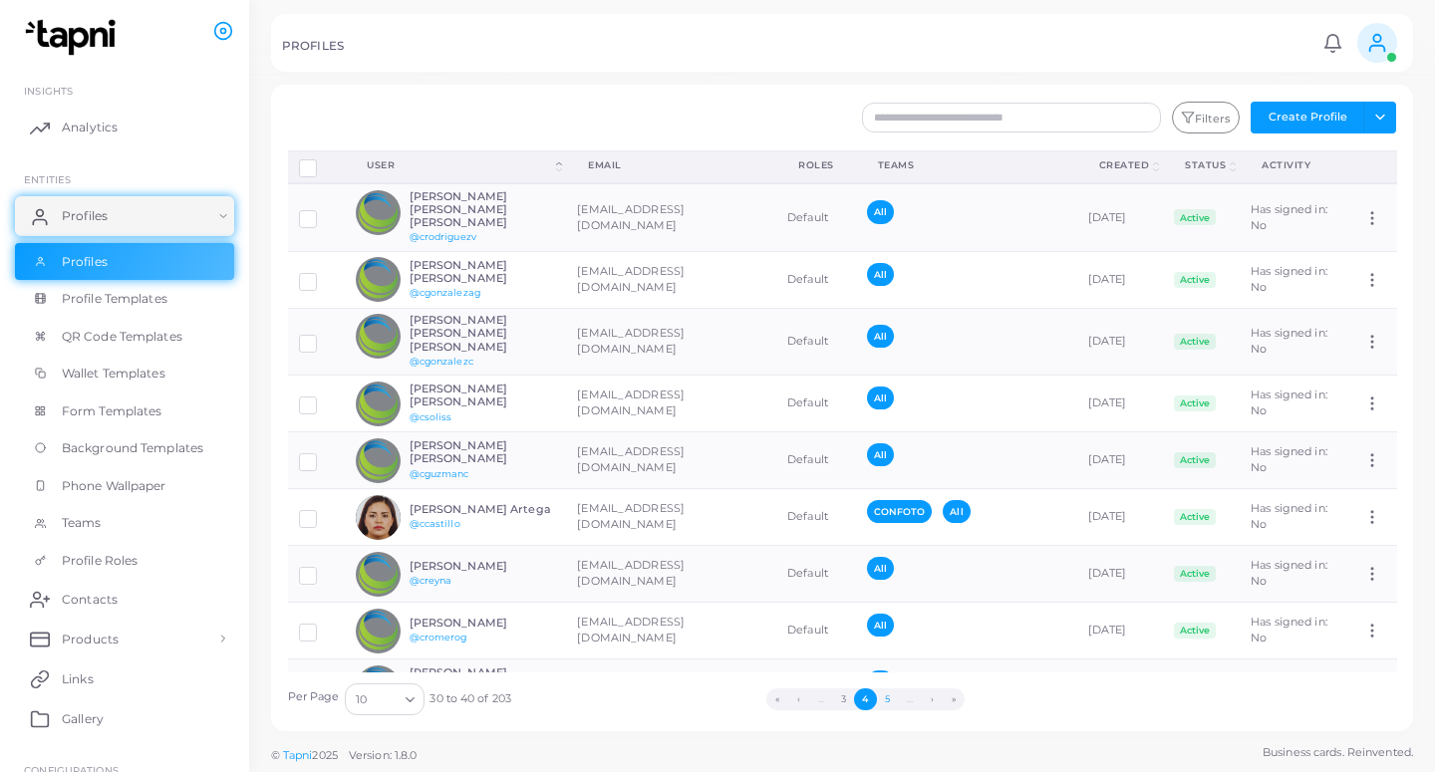
click at [888, 699] on button "5" at bounding box center [888, 699] width 22 height 22
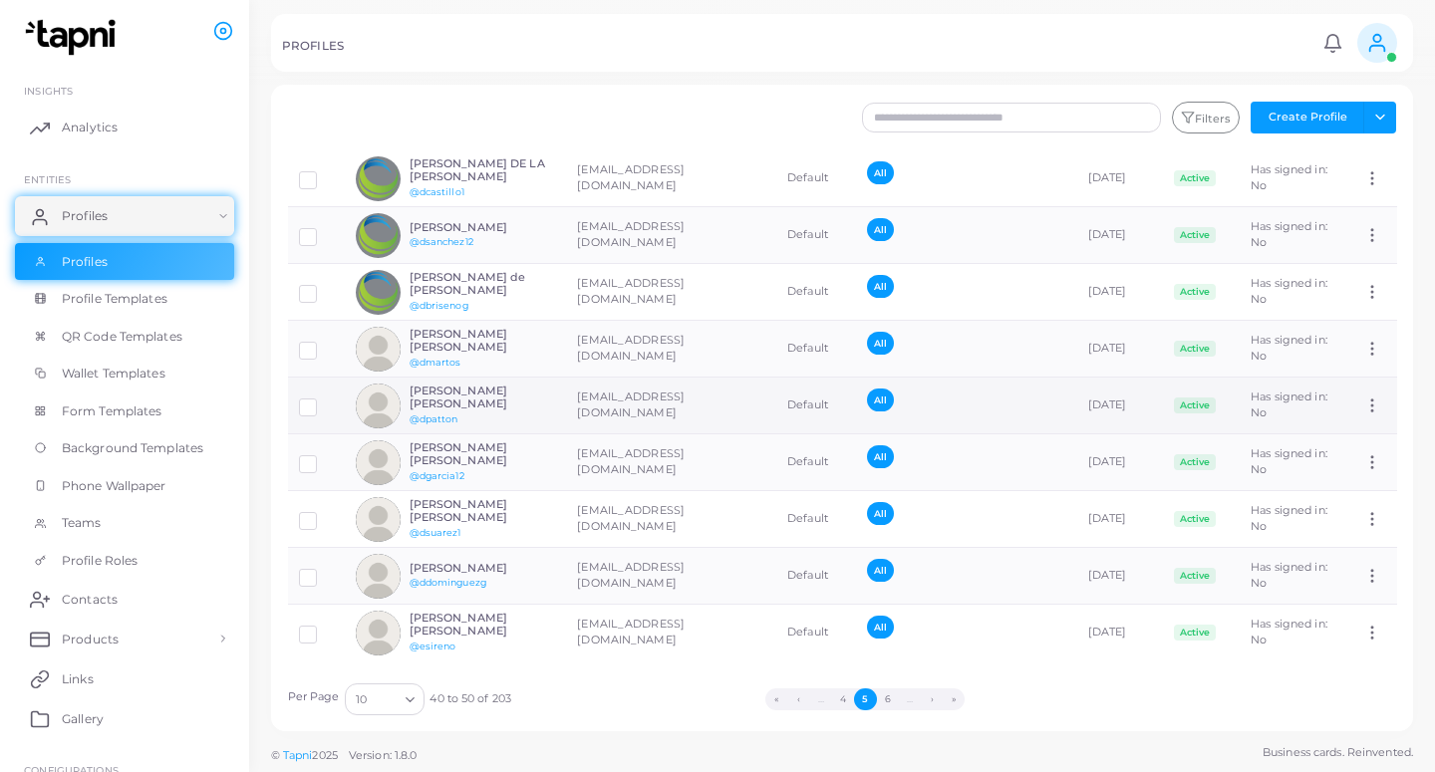
click at [544, 378] on td "[PERSON_NAME] [PERSON_NAME] @dpatton" at bounding box center [455, 406] width 221 height 57
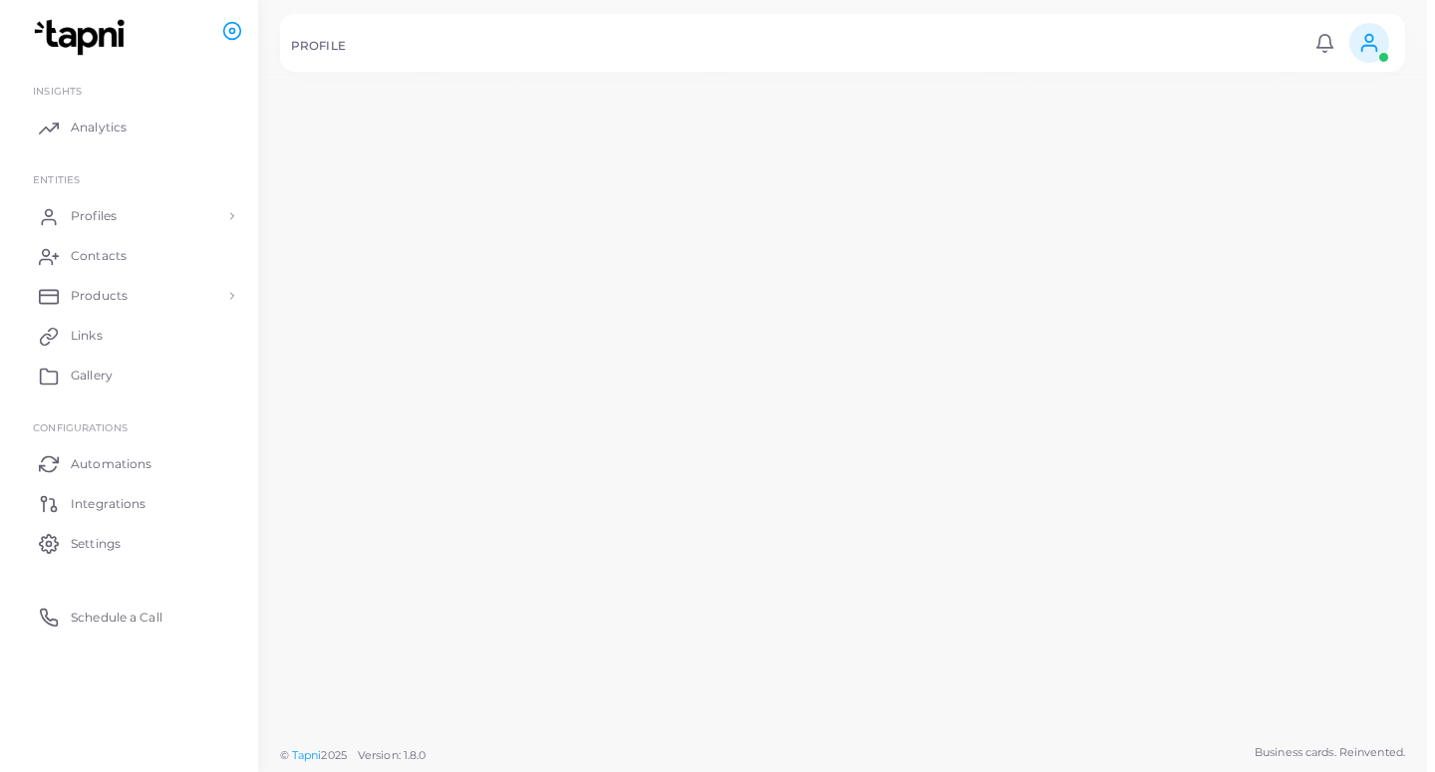
scroll to position [108, 0]
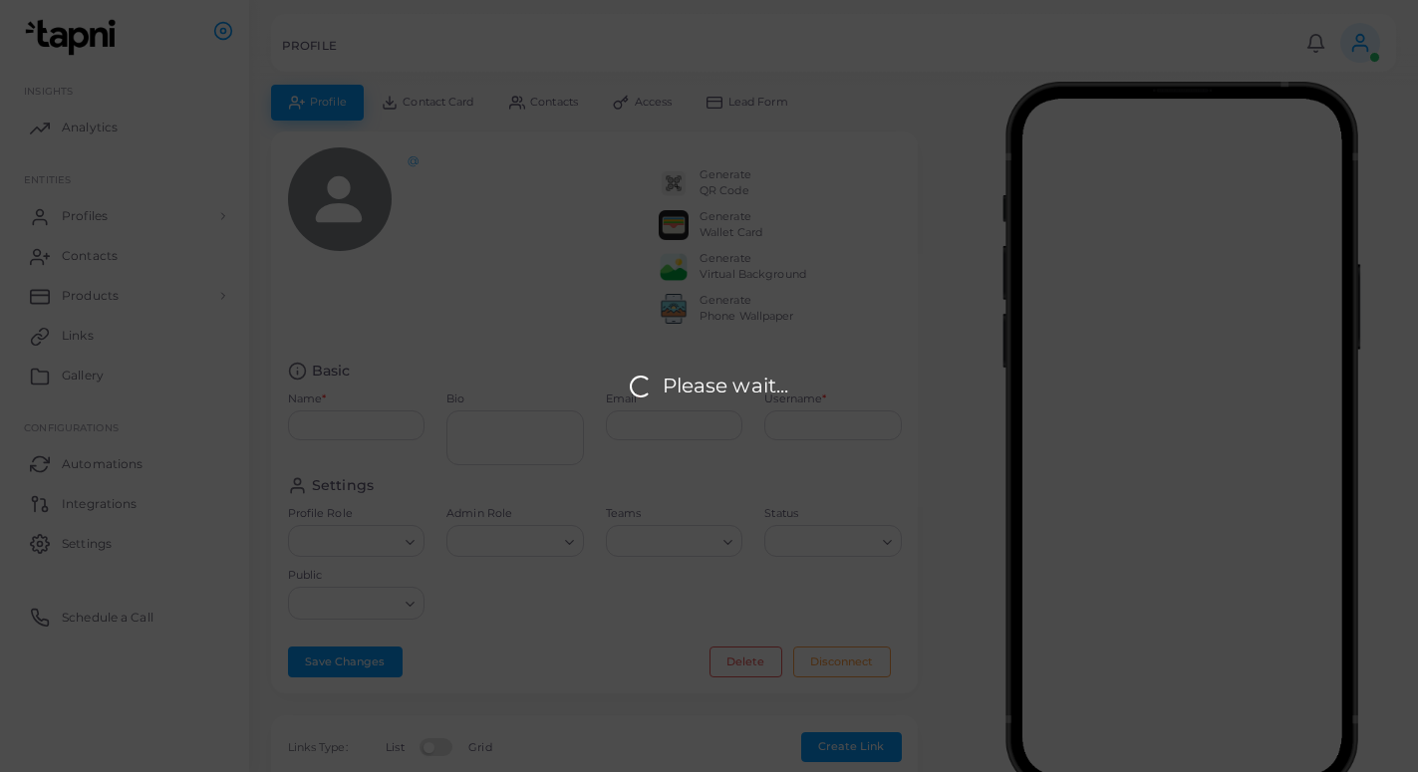
type input "**********"
type textarea "**********"
type input "**********"
type input "*******"
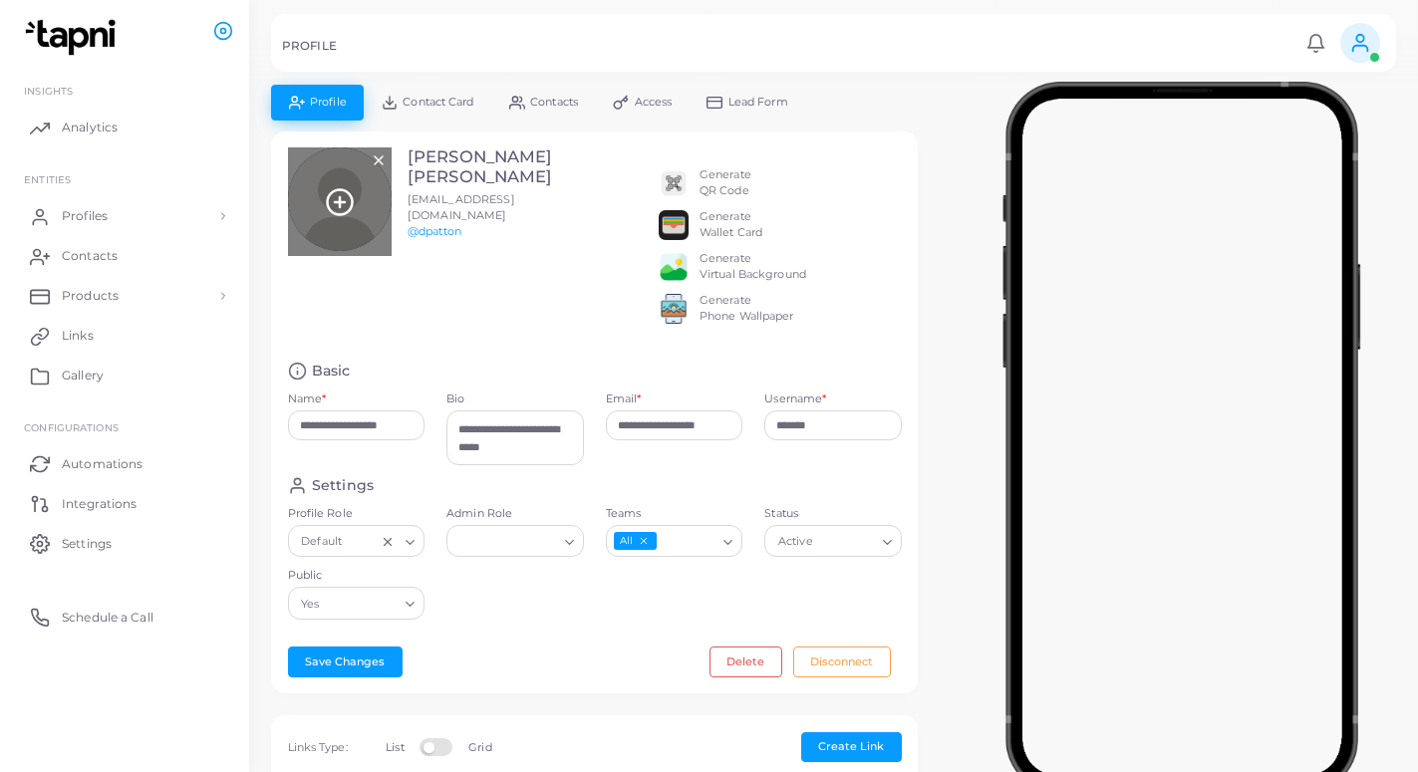
click at [343, 206] on icon at bounding box center [340, 202] width 30 height 30
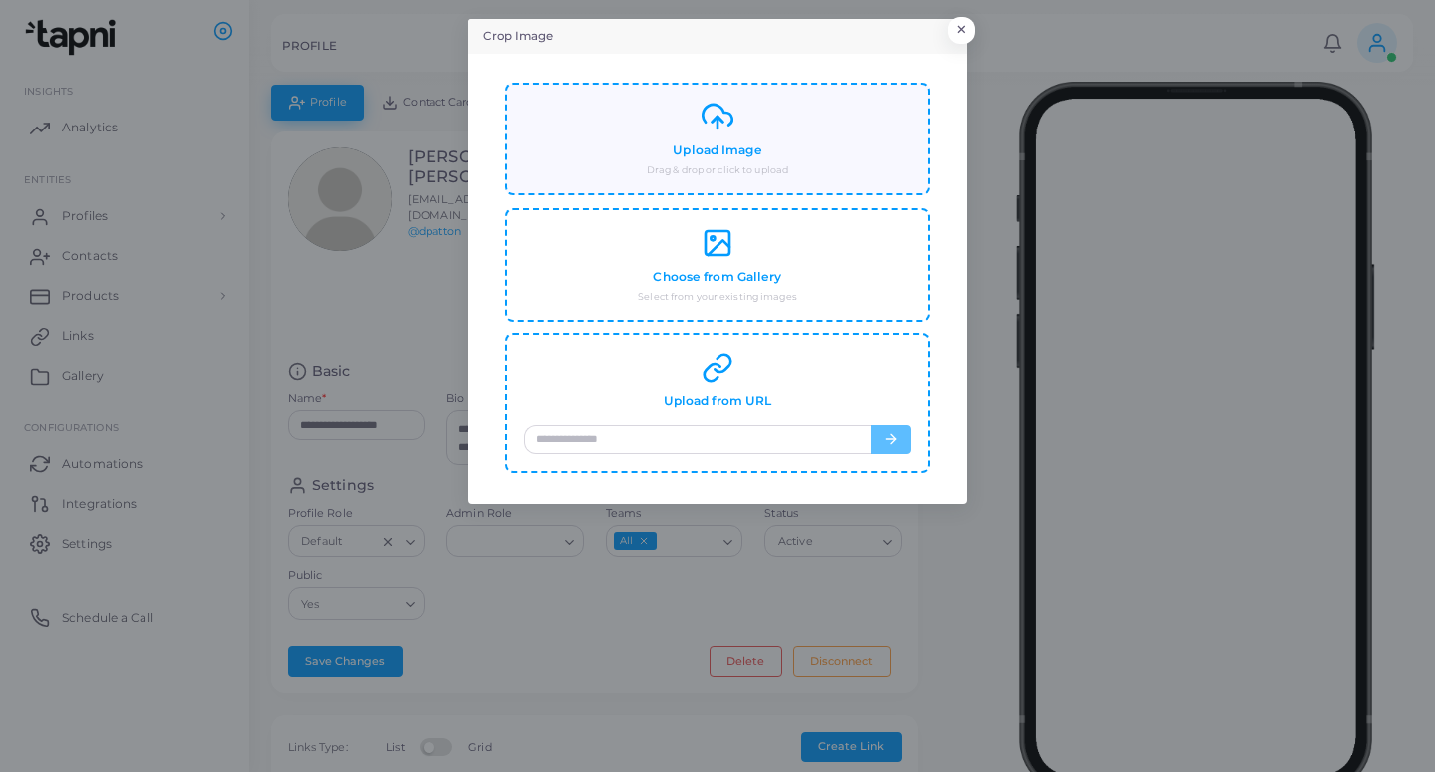
click at [717, 148] on h4 "Upload Image" at bounding box center [717, 150] width 89 height 15
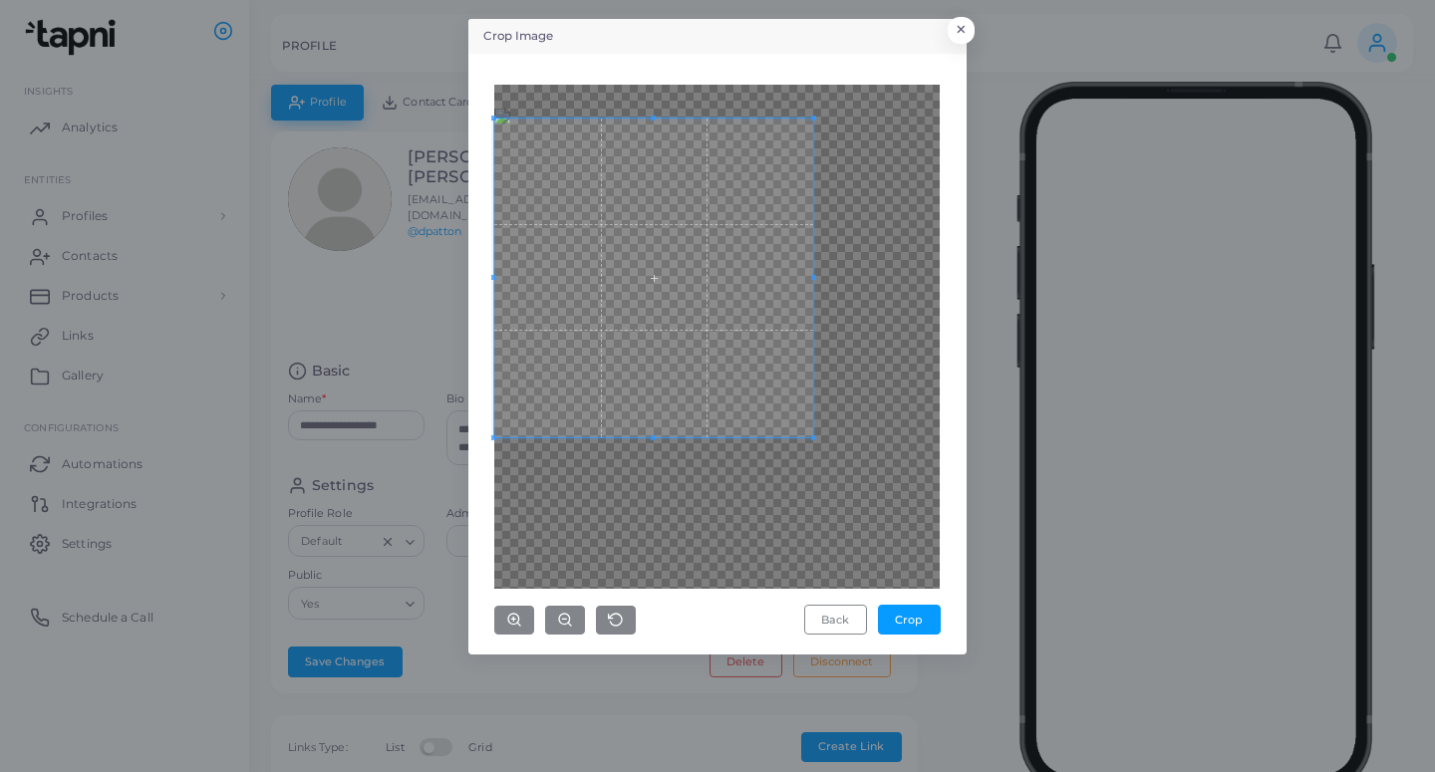
click at [658, 255] on span at bounding box center [653, 278] width 319 height 319
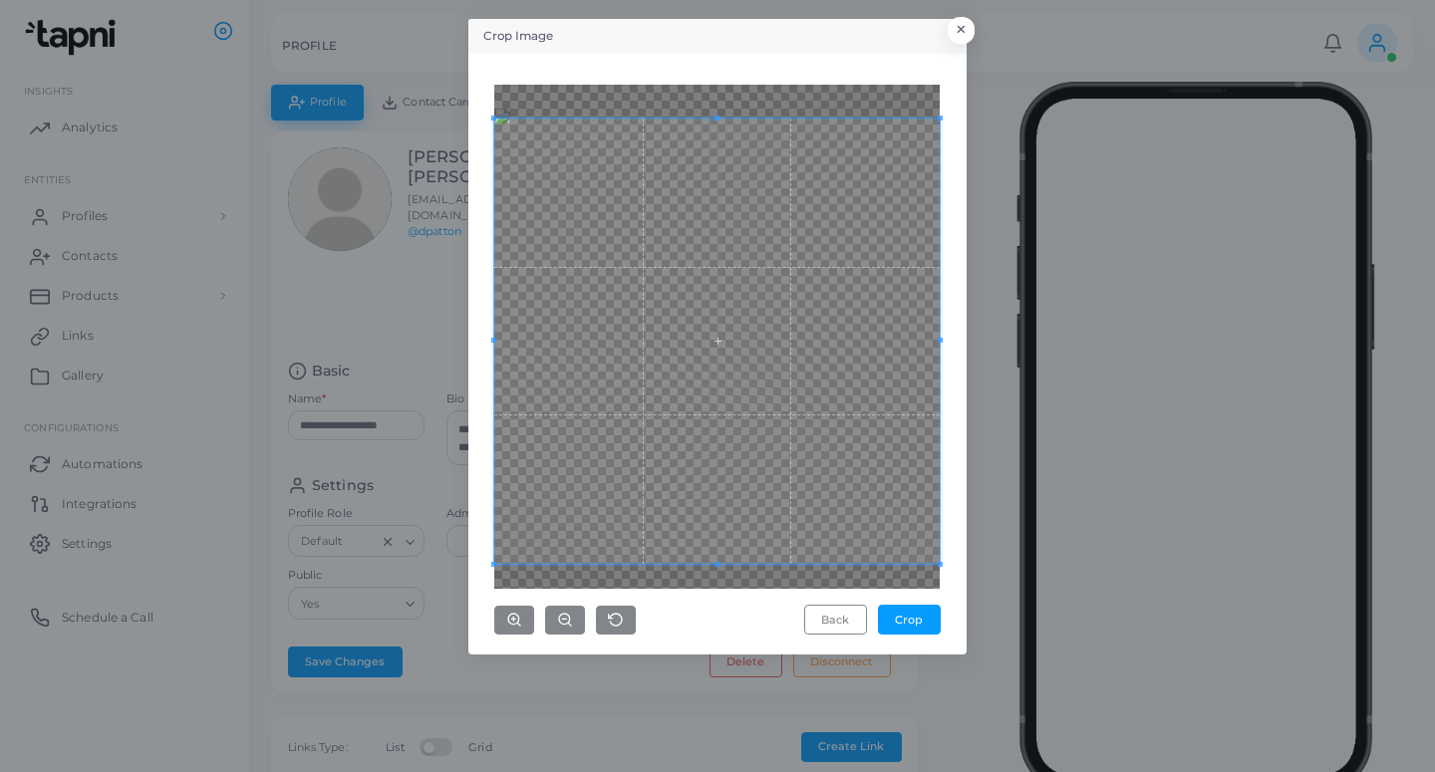
click at [980, 610] on div "Crop Image × Back Crop" at bounding box center [717, 386] width 1435 height 772
click at [824, 469] on span at bounding box center [716, 341] width 445 height 445
drag, startPoint x: 877, startPoint y: 684, endPoint x: 890, endPoint y: 699, distance: 19.8
click at [878, 693] on div "Crop Image × Back Crop" at bounding box center [717, 386] width 1435 height 772
click at [901, 625] on button "Crop" at bounding box center [909, 620] width 63 height 30
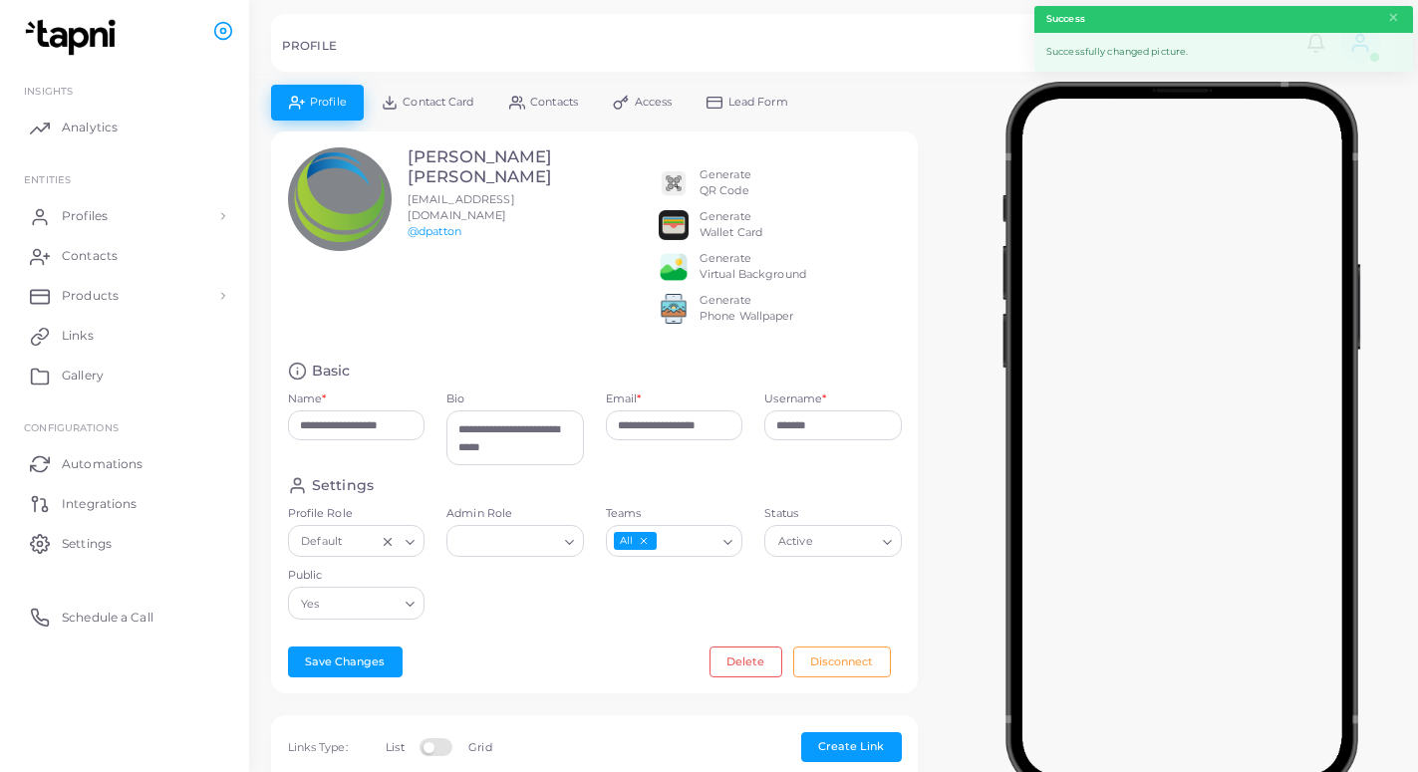
click at [775, 100] on span "Lead Form" at bounding box center [758, 102] width 60 height 11
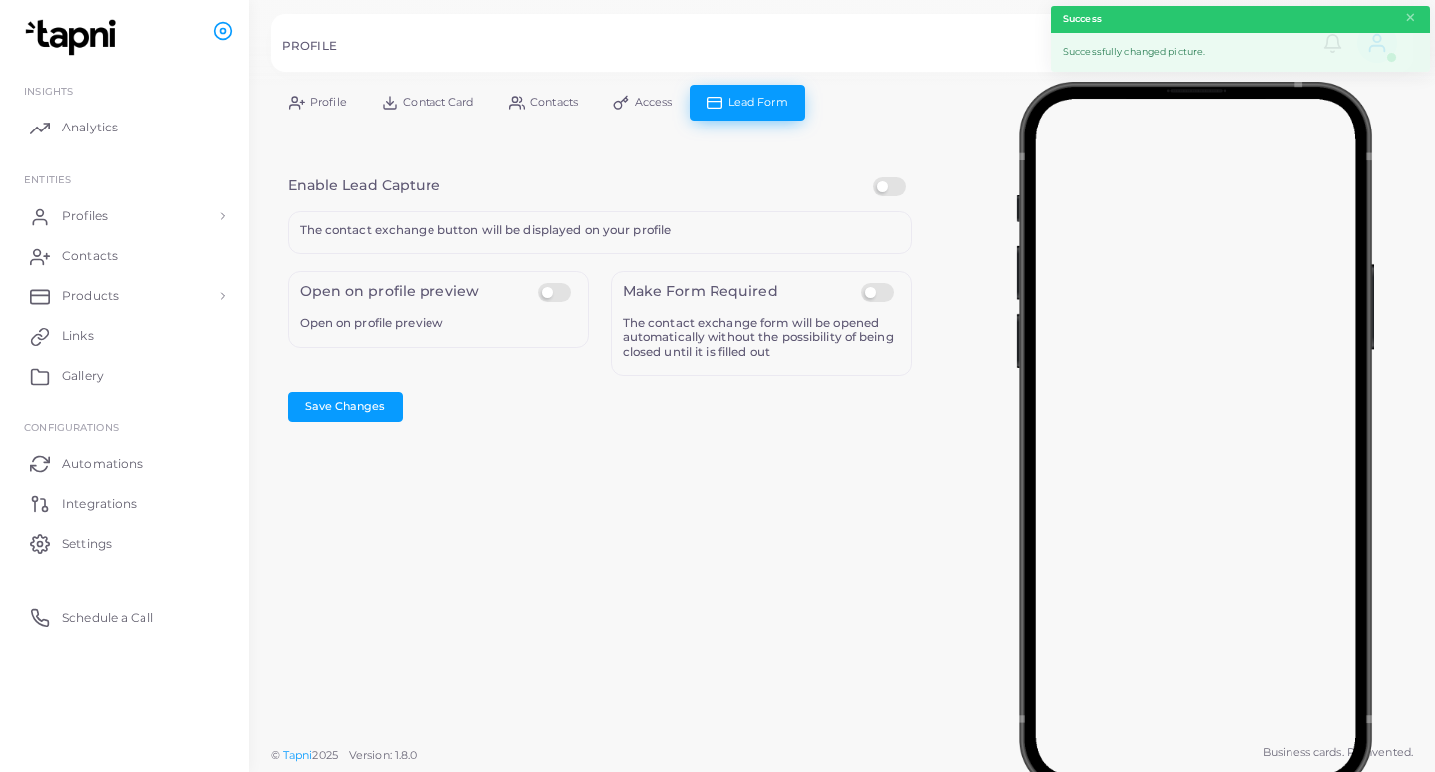
click at [888, 177] on label at bounding box center [892, 177] width 39 height 0
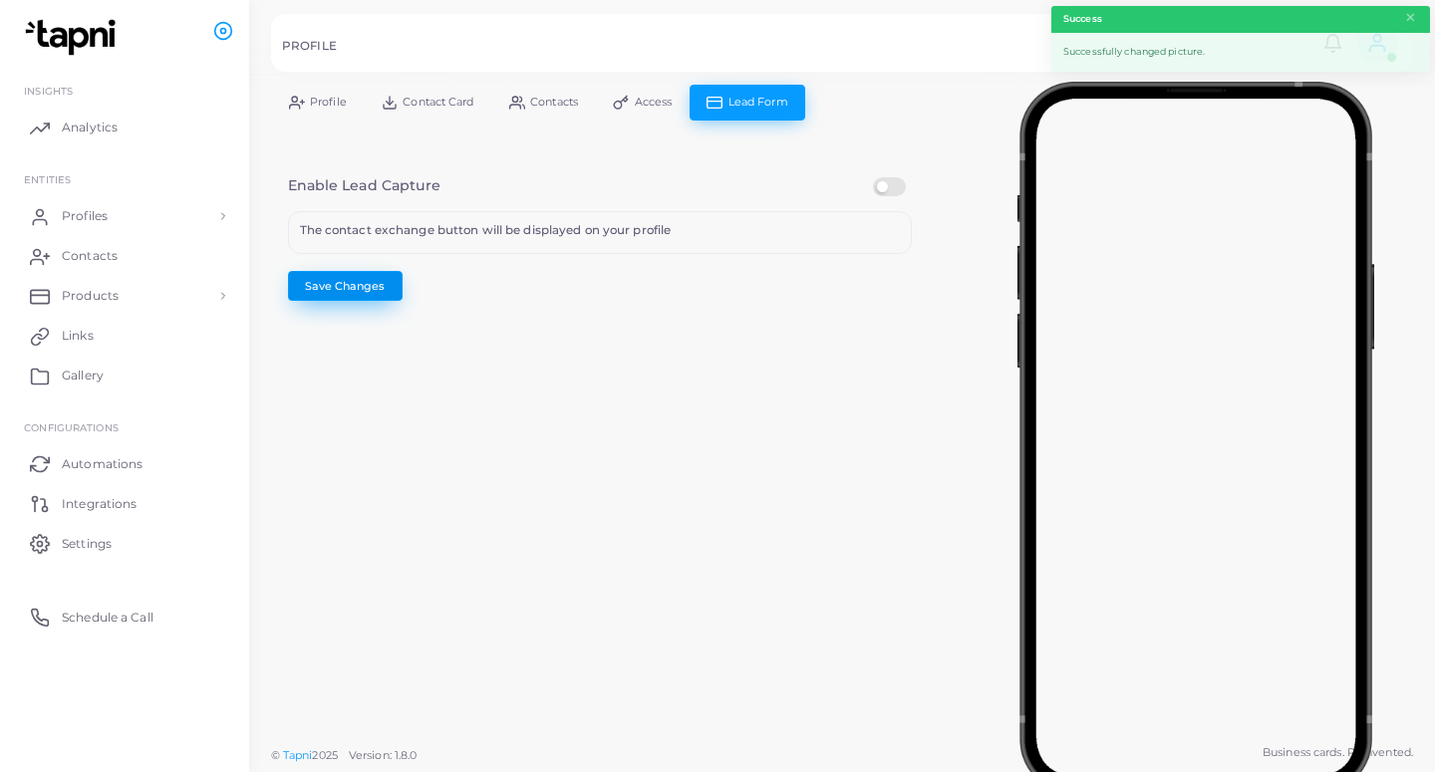
click at [309, 283] on button "Save Changes" at bounding box center [345, 286] width 115 height 30
click at [95, 212] on span "Profiles" at bounding box center [90, 216] width 46 height 18
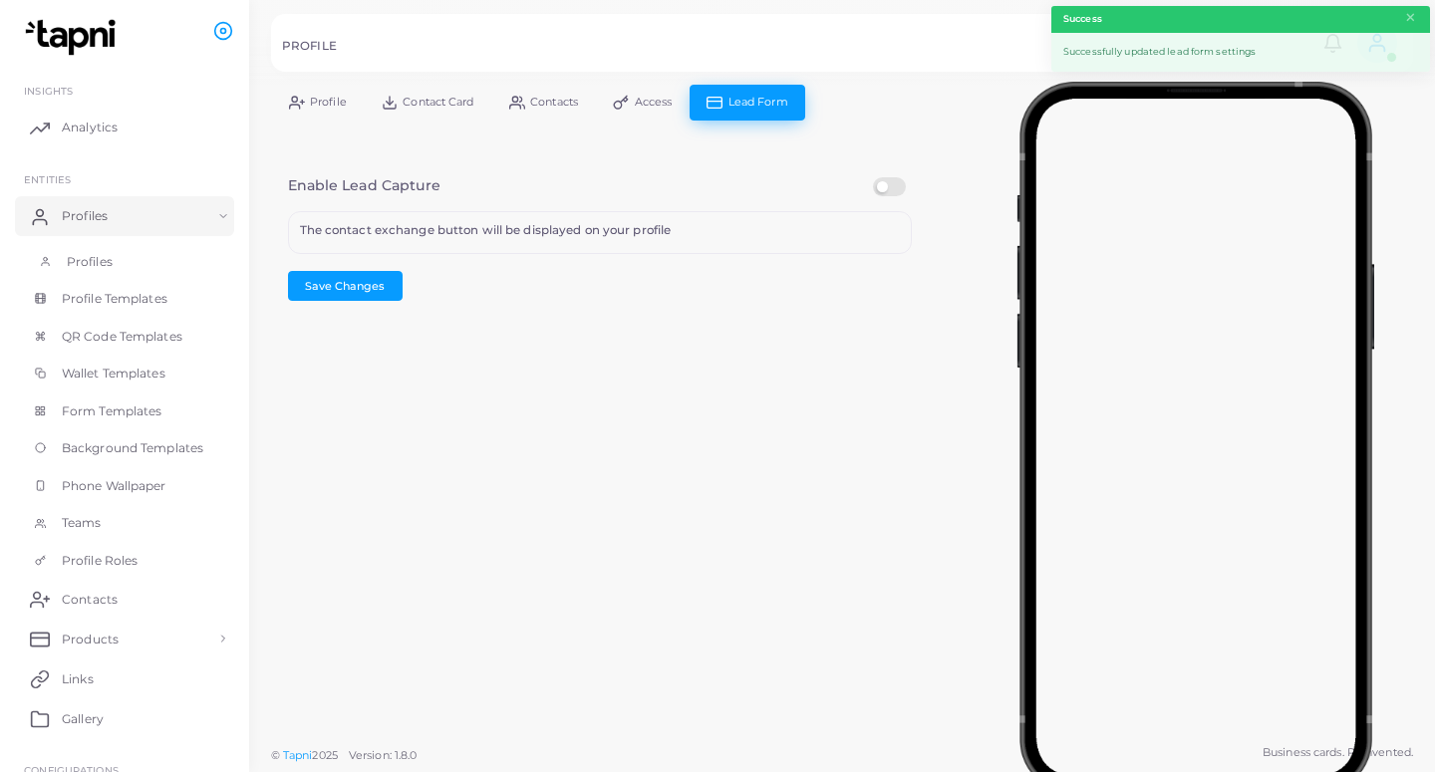
click at [95, 252] on link "Profiles" at bounding box center [124, 262] width 219 height 38
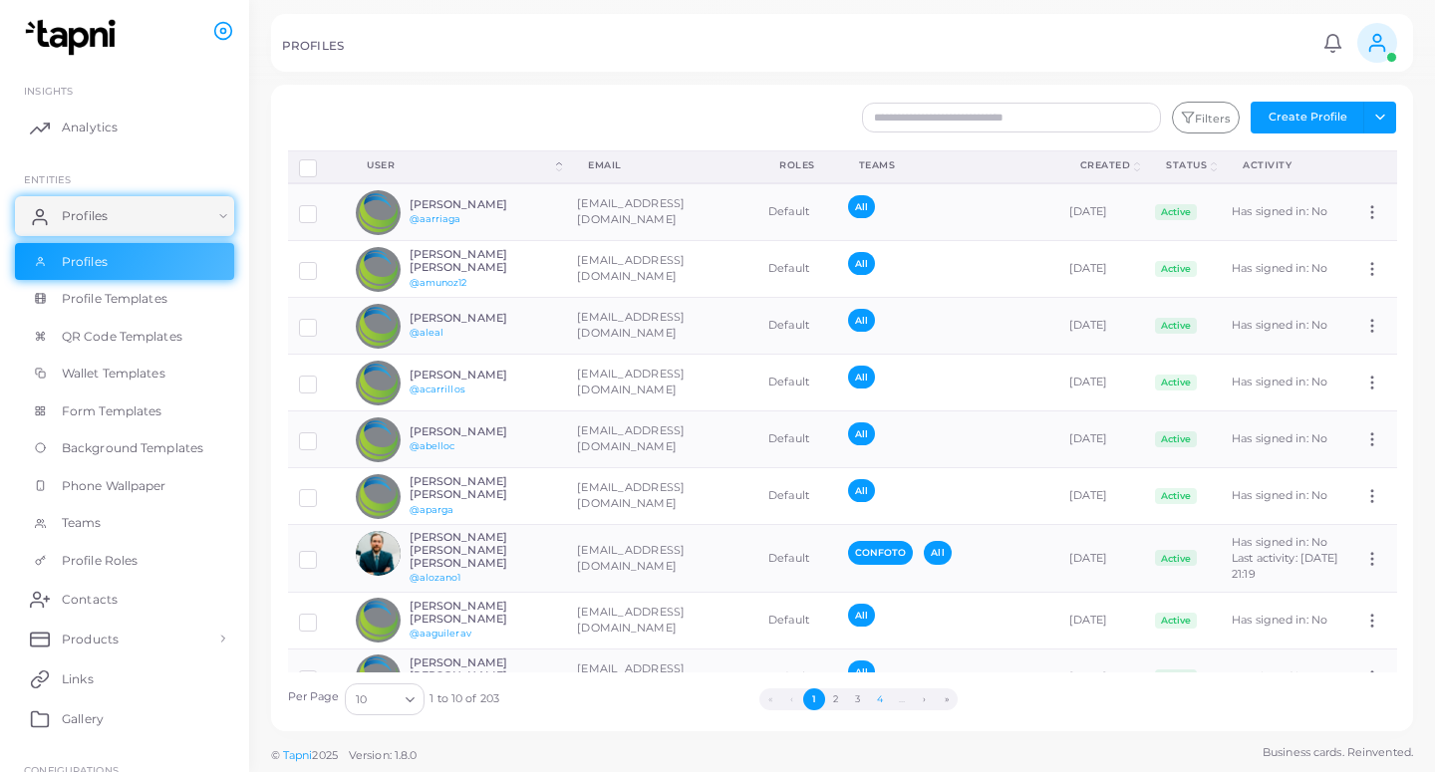
click at [883, 700] on button "4" at bounding box center [880, 699] width 22 height 22
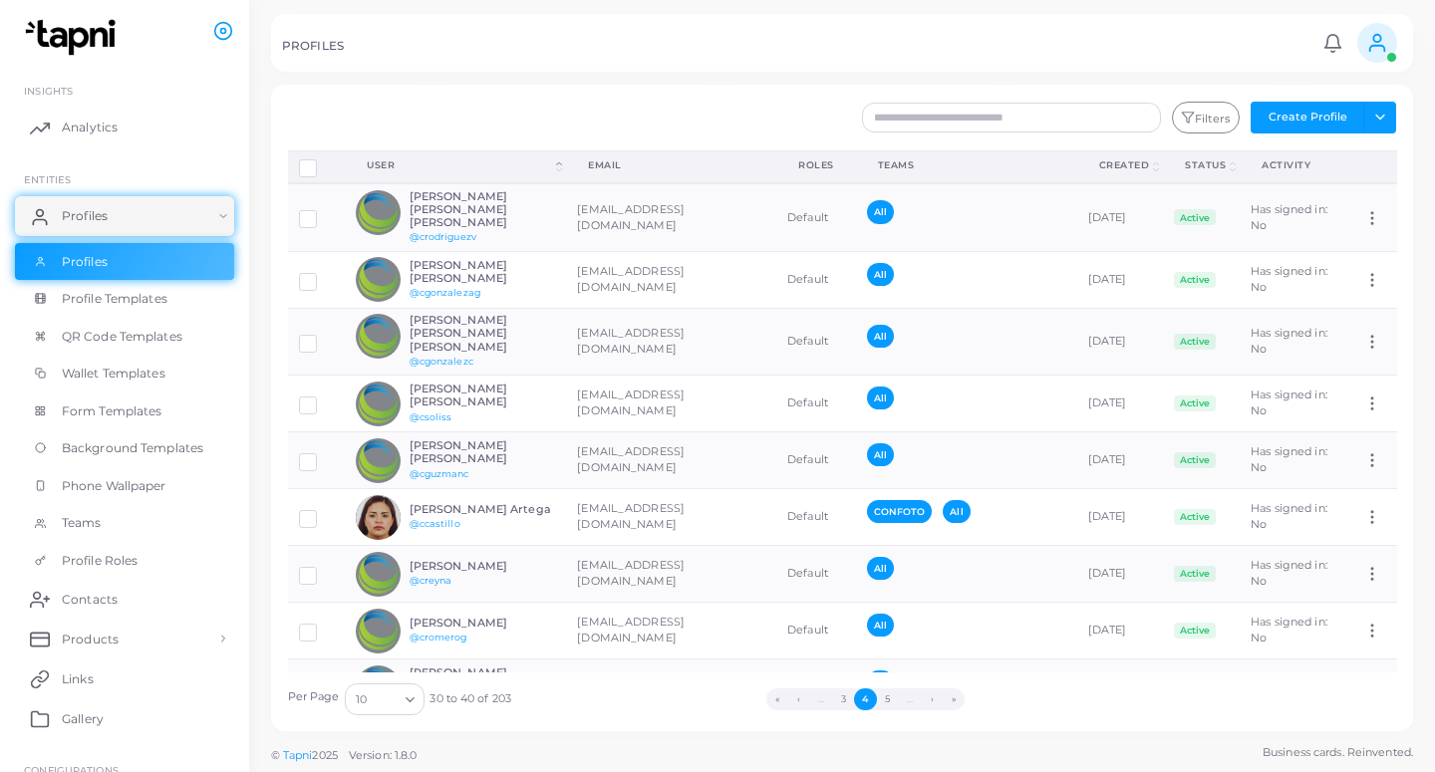
click at [883, 700] on button "5" at bounding box center [888, 699] width 22 height 22
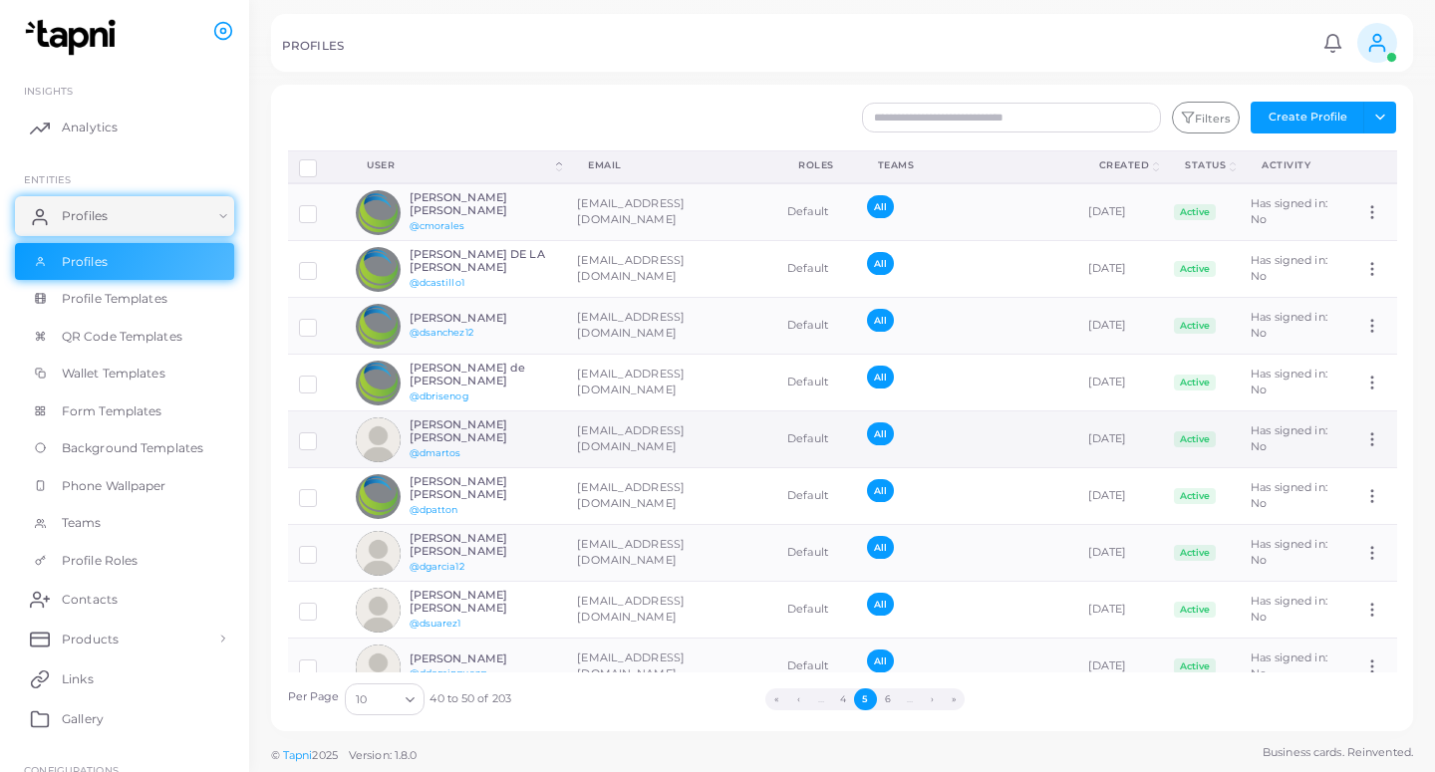
click at [547, 459] on div "[PERSON_NAME] [PERSON_NAME] @dmartos" at bounding box center [482, 439] width 146 height 42
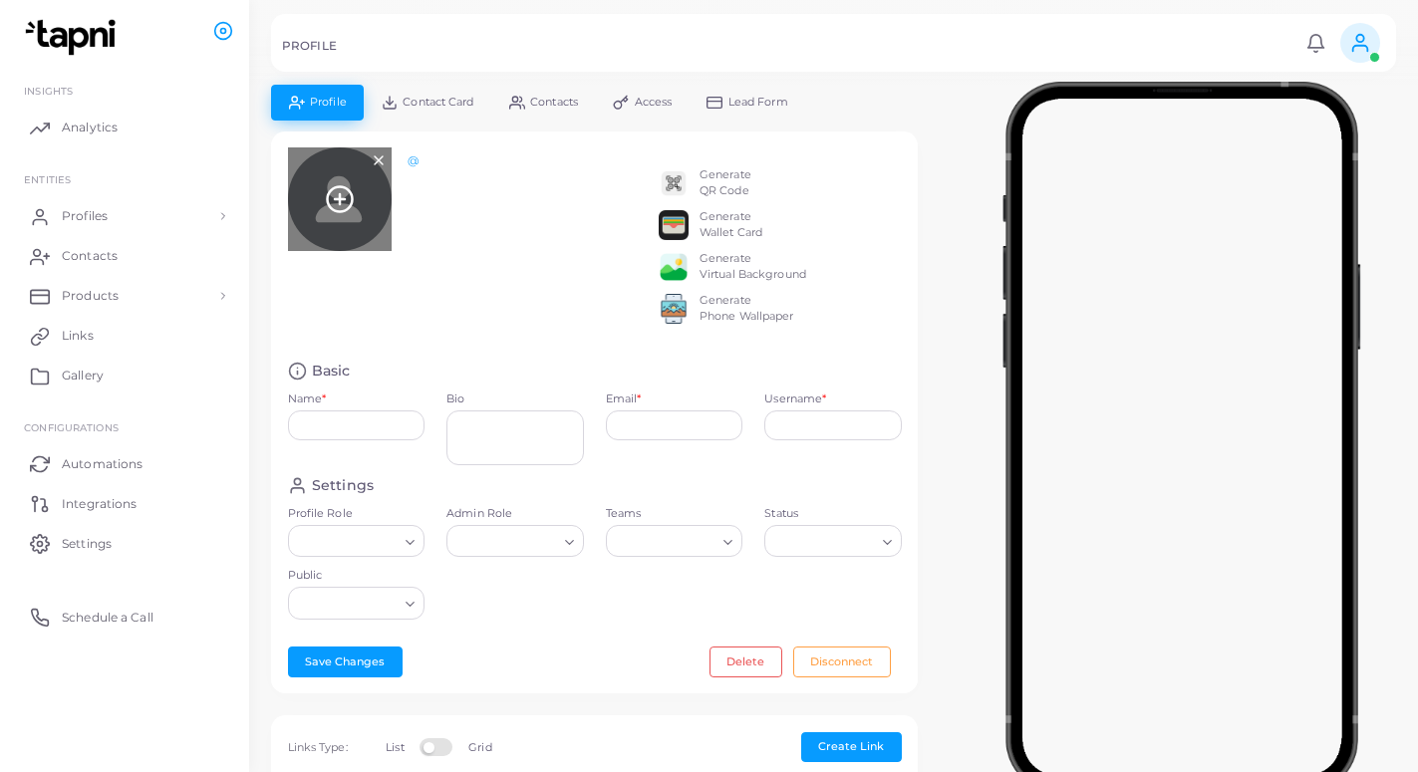
type input "**********"
type textarea "**********"
type input "**********"
type input "*******"
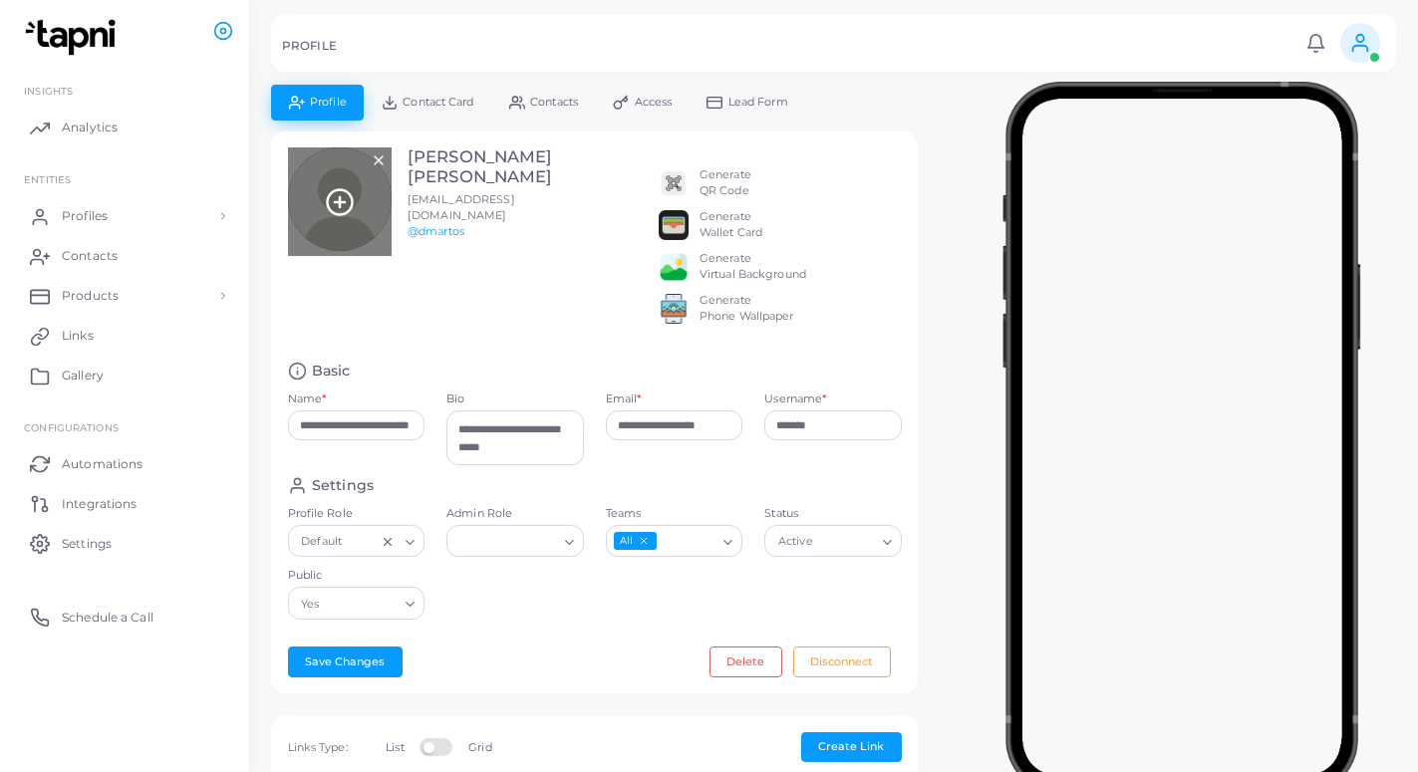
click at [338, 192] on icon at bounding box center [340, 202] width 30 height 30
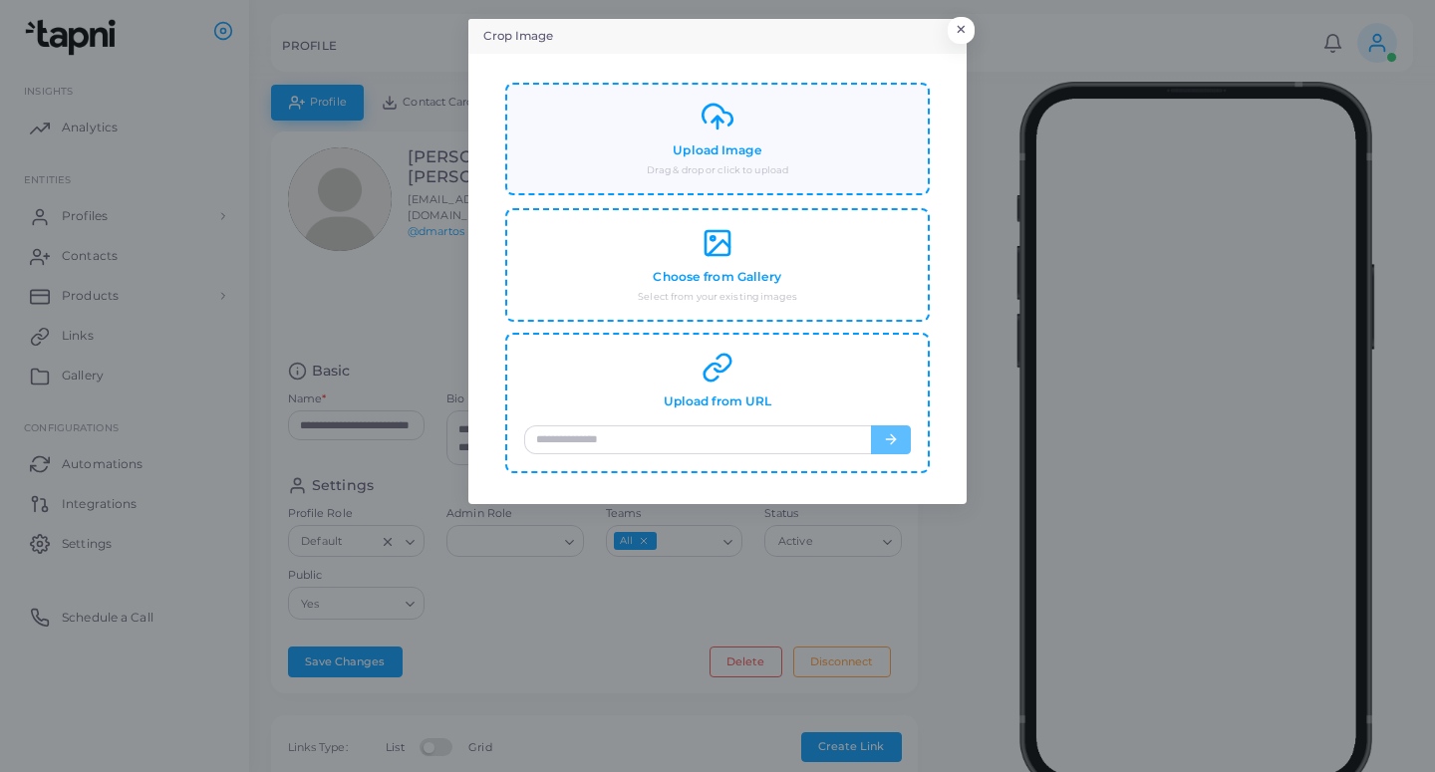
click at [710, 152] on h4 "Upload Image" at bounding box center [717, 150] width 89 height 15
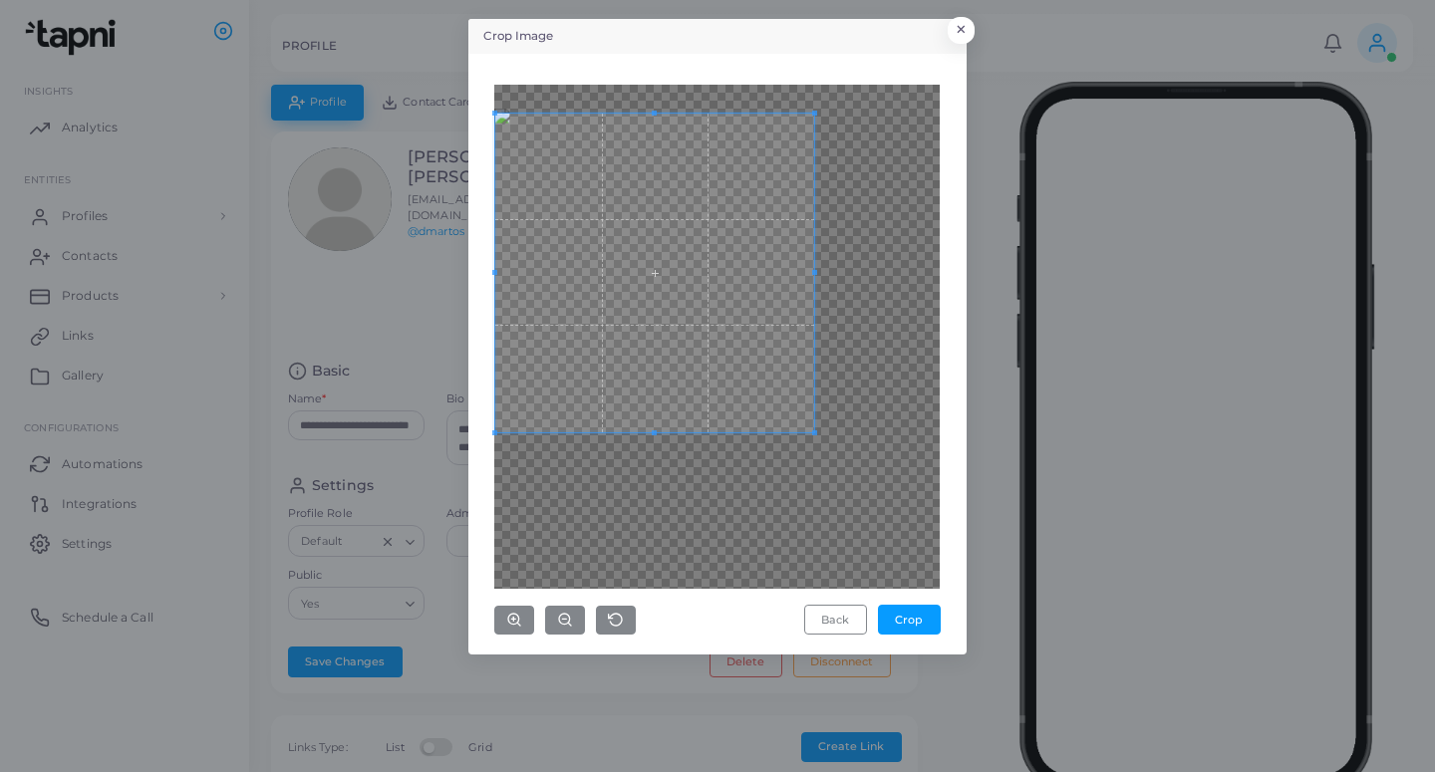
click at [700, 306] on span at bounding box center [654, 273] width 319 height 319
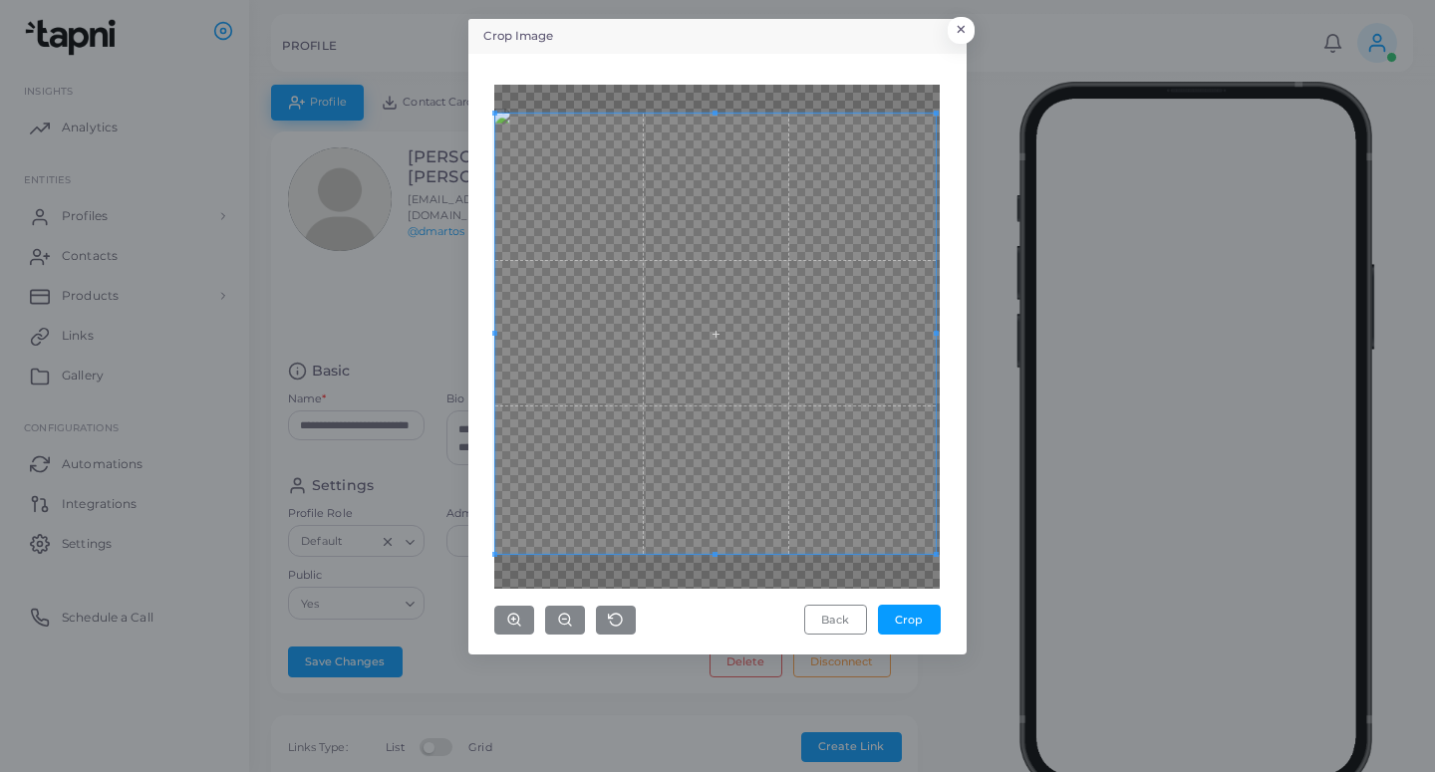
click at [933, 608] on div "Back Crop" at bounding box center [716, 360] width 445 height 551
click at [904, 614] on button "Crop" at bounding box center [909, 620] width 63 height 30
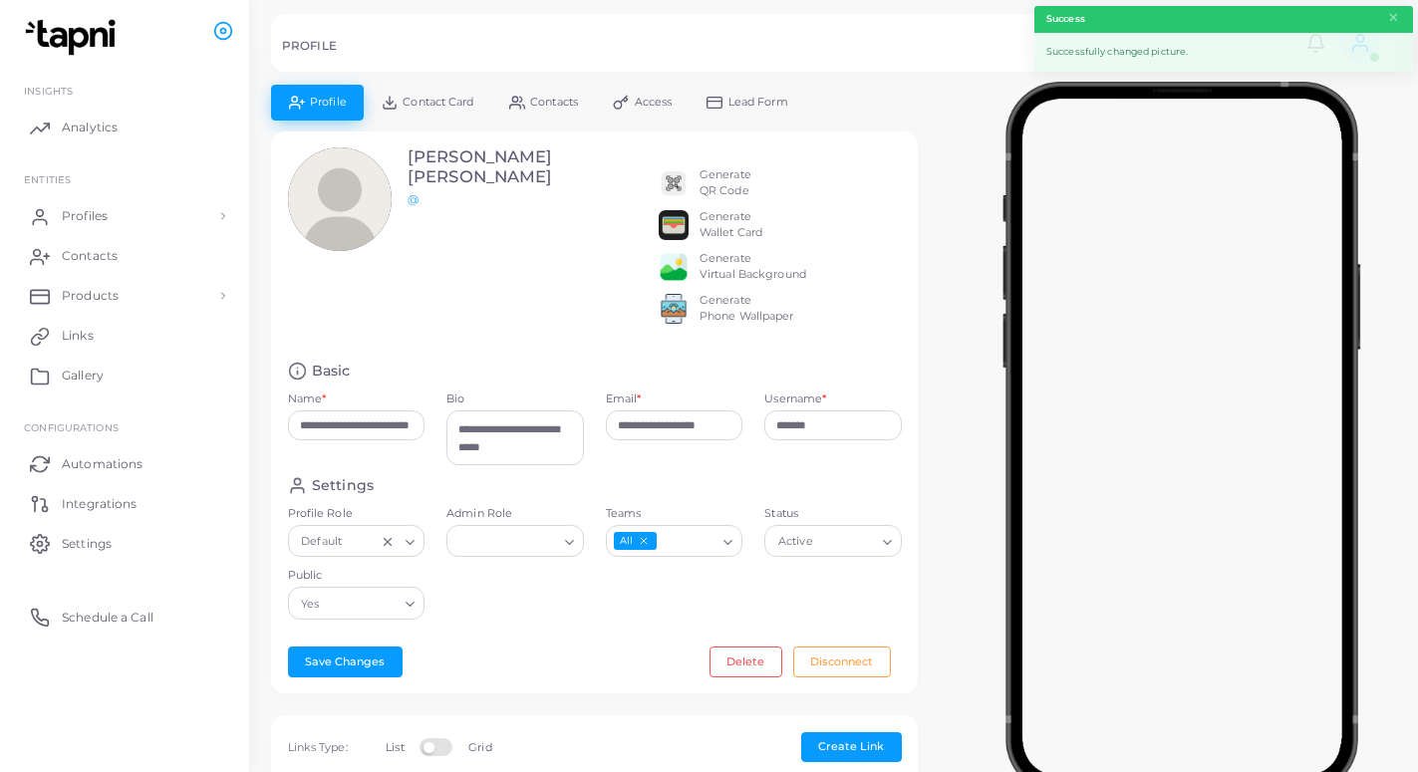
click at [761, 107] on span "Lead Form" at bounding box center [758, 102] width 60 height 11
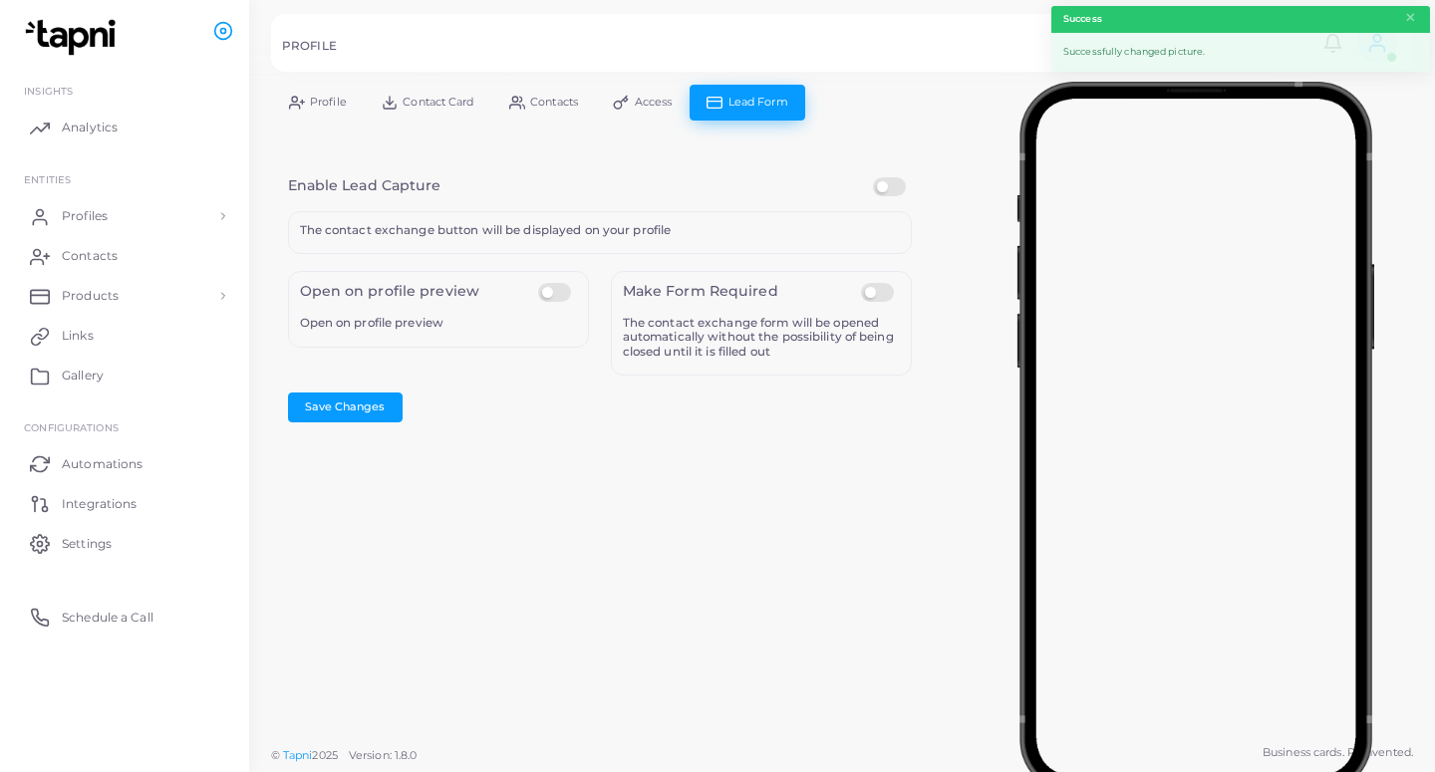
click at [891, 177] on label at bounding box center [892, 177] width 39 height 0
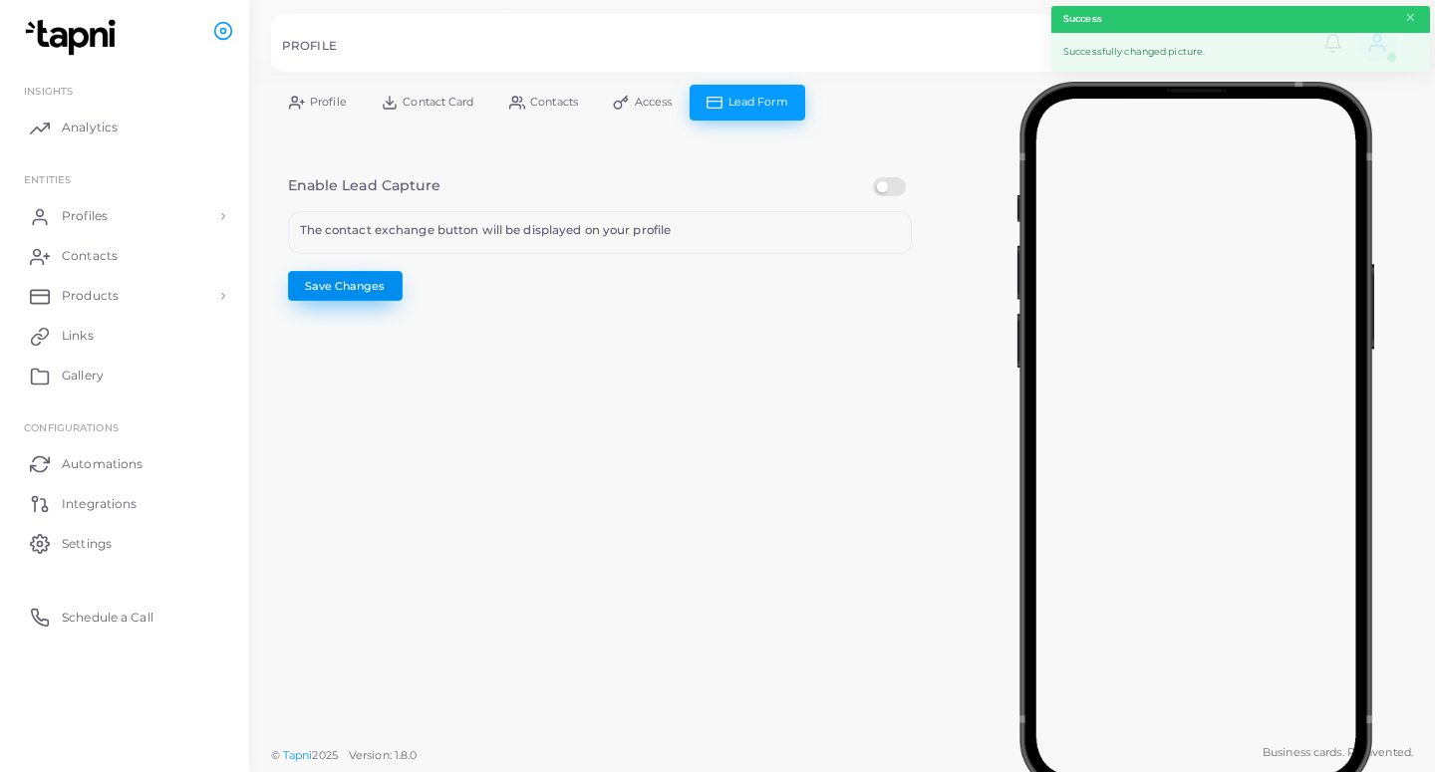
click at [368, 293] on button "Save Changes" at bounding box center [345, 286] width 115 height 30
click at [112, 207] on span "Profiles" at bounding box center [90, 216] width 46 height 18
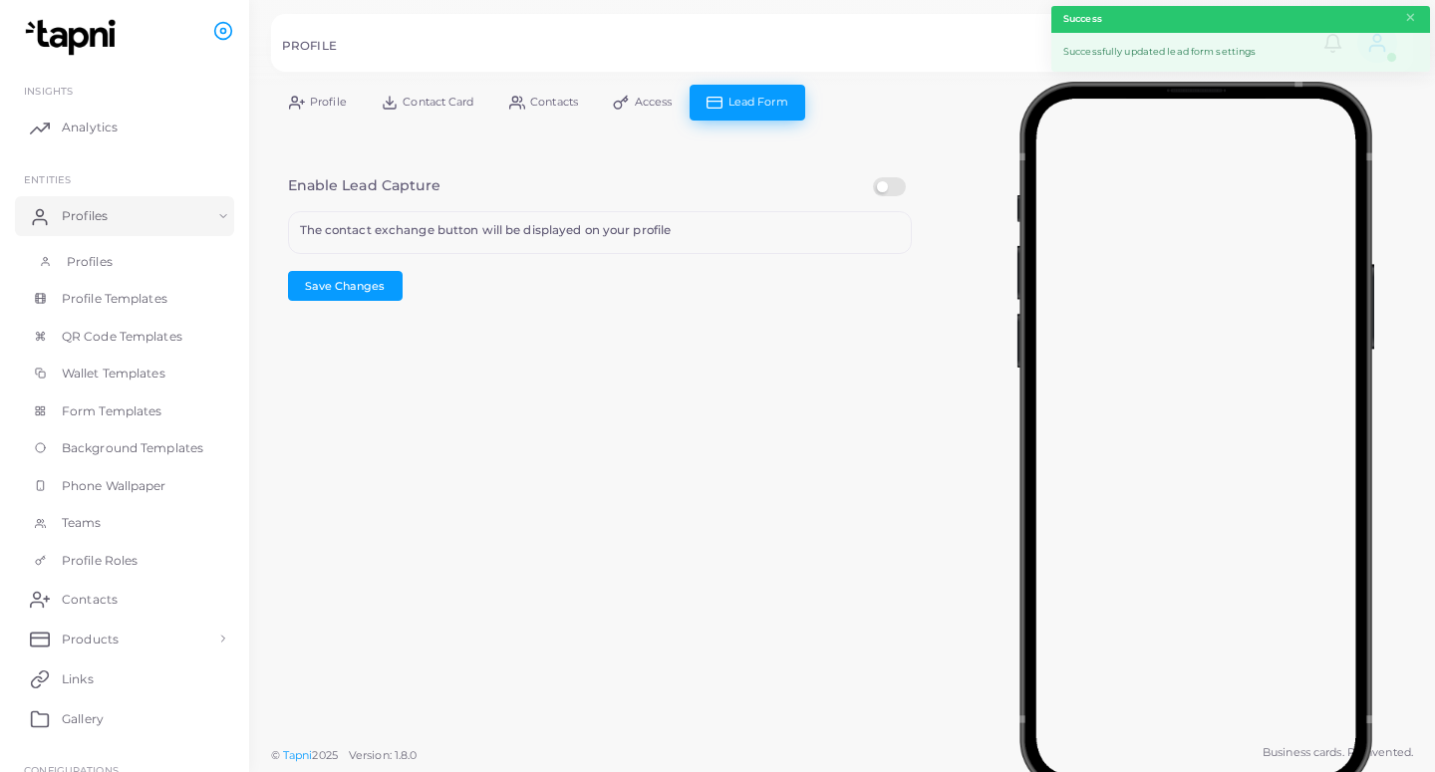
click at [115, 254] on link "Profiles" at bounding box center [124, 262] width 219 height 38
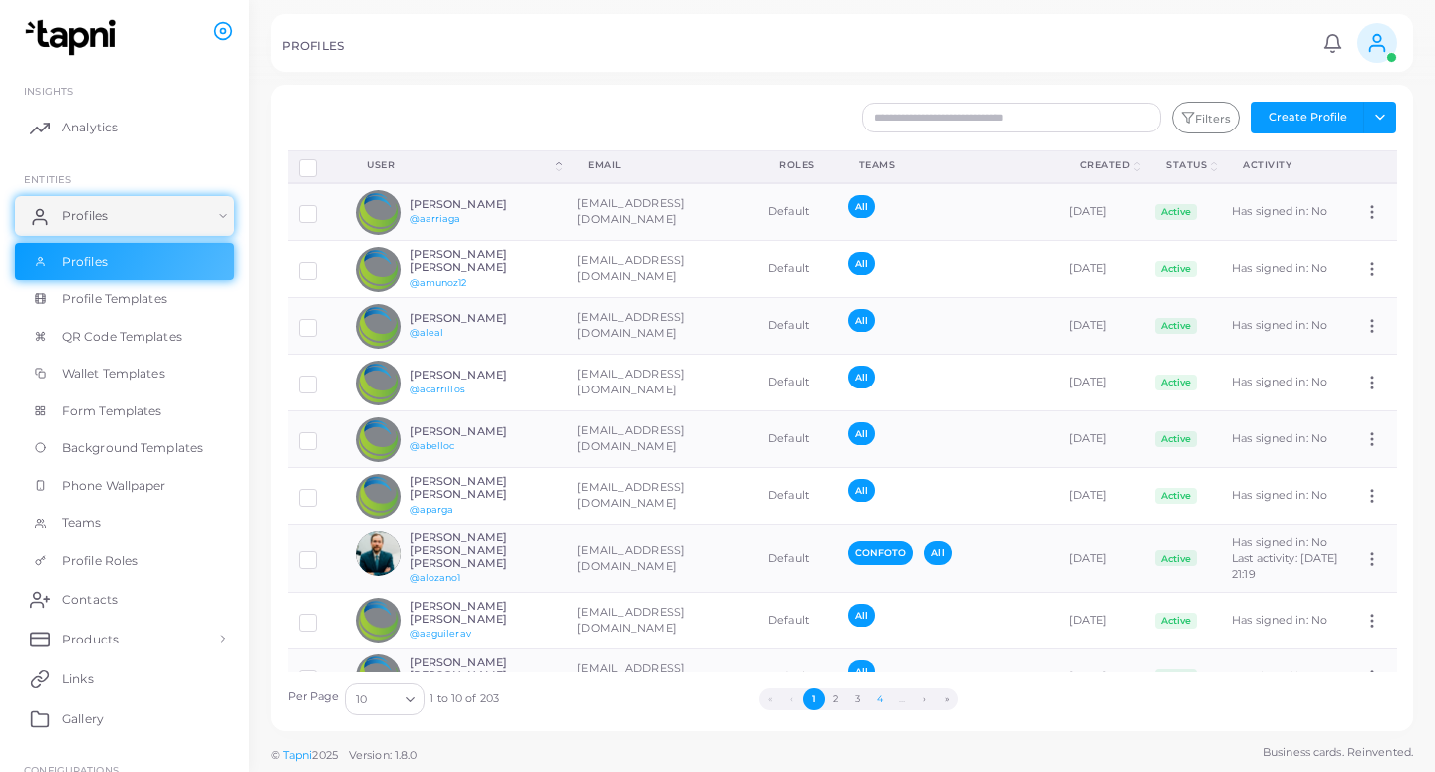
click at [875, 699] on button "4" at bounding box center [880, 699] width 22 height 22
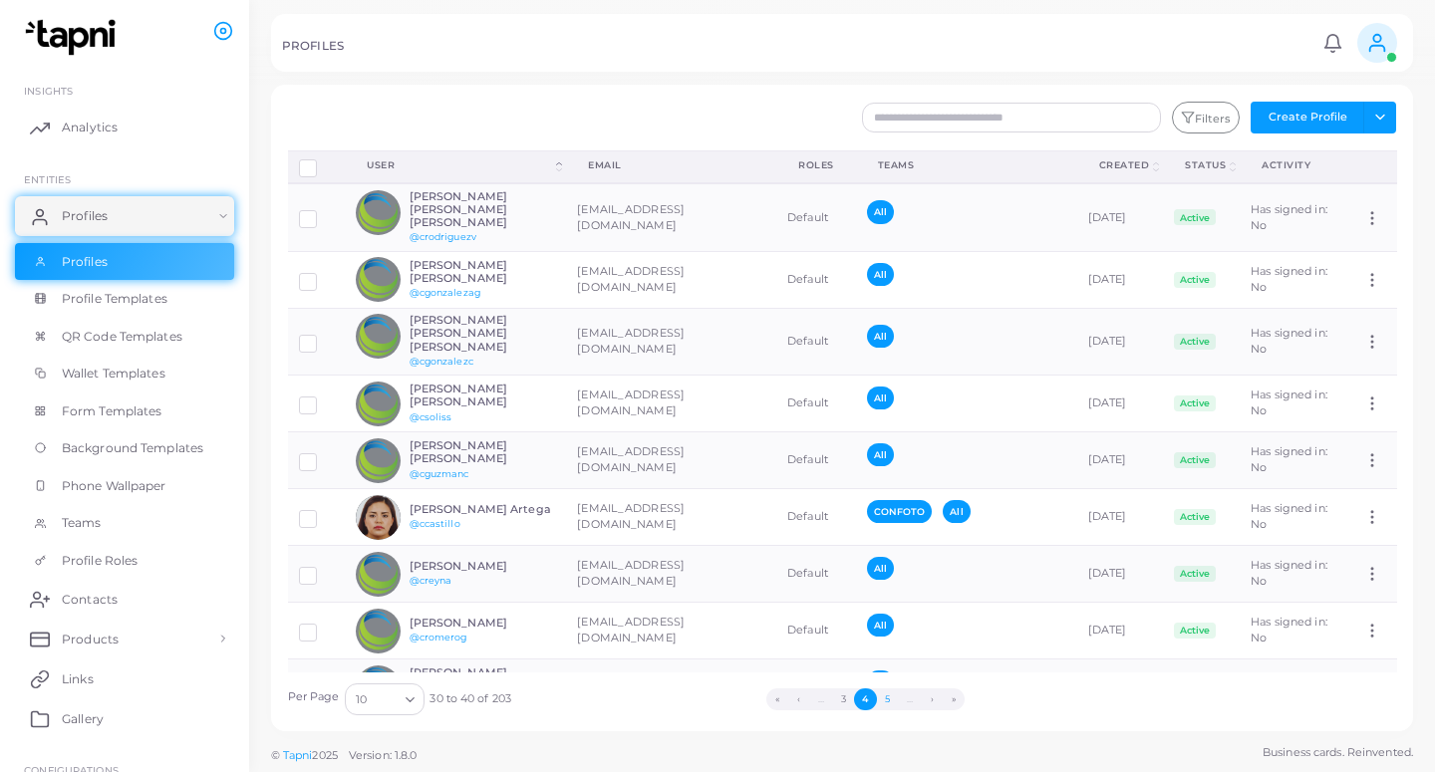
click at [887, 695] on button "5" at bounding box center [888, 699] width 22 height 22
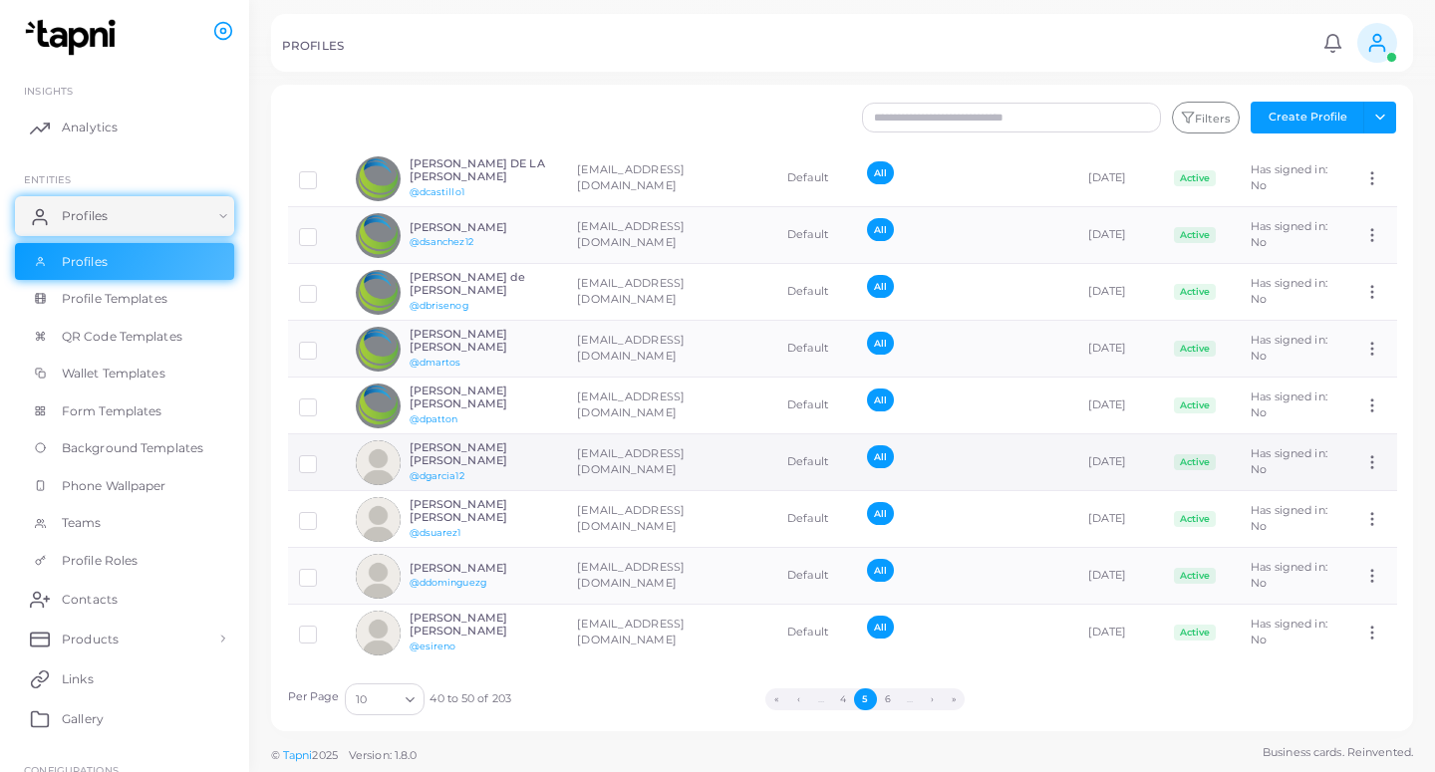
click at [608, 449] on td "[EMAIL_ADDRESS][DOMAIN_NAME]" at bounding box center [671, 462] width 210 height 57
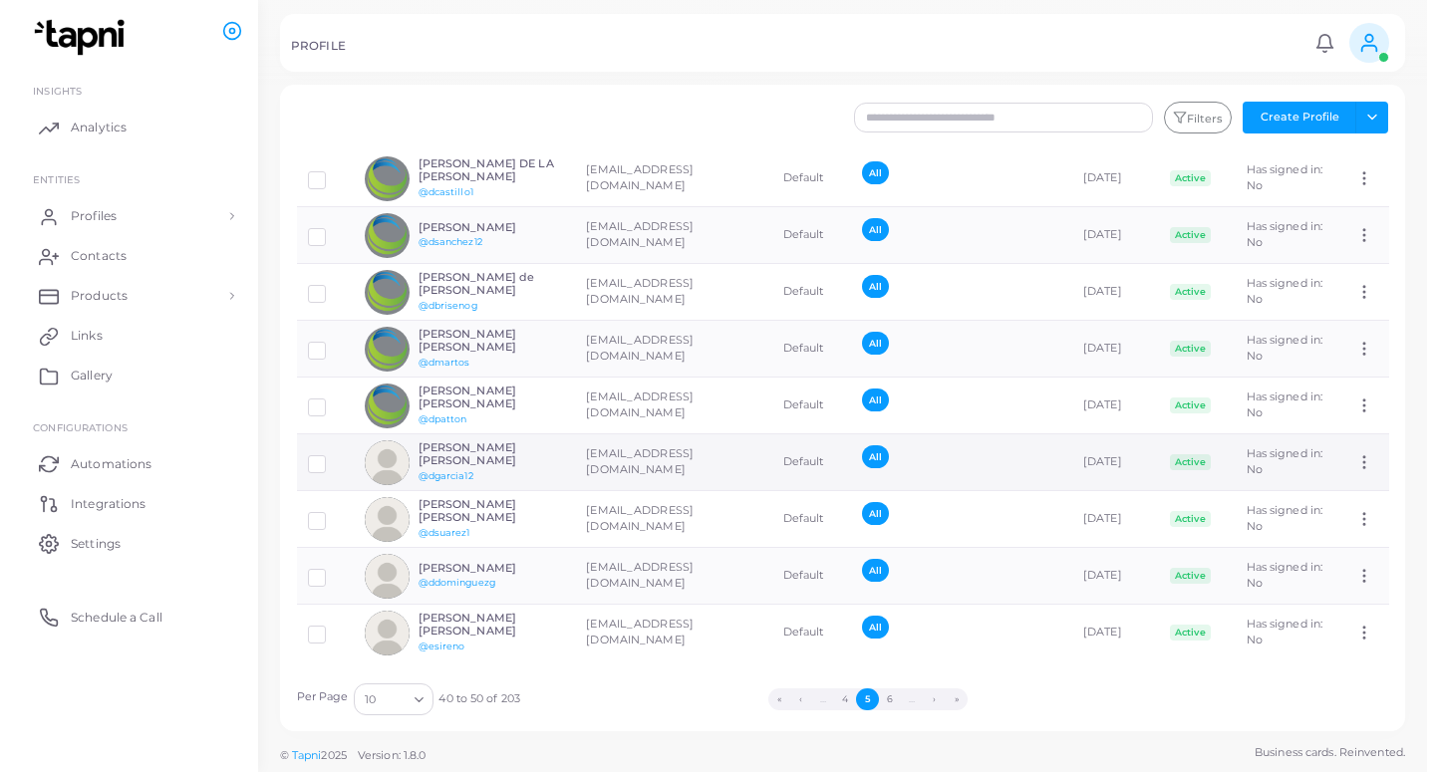
scroll to position [108, 0]
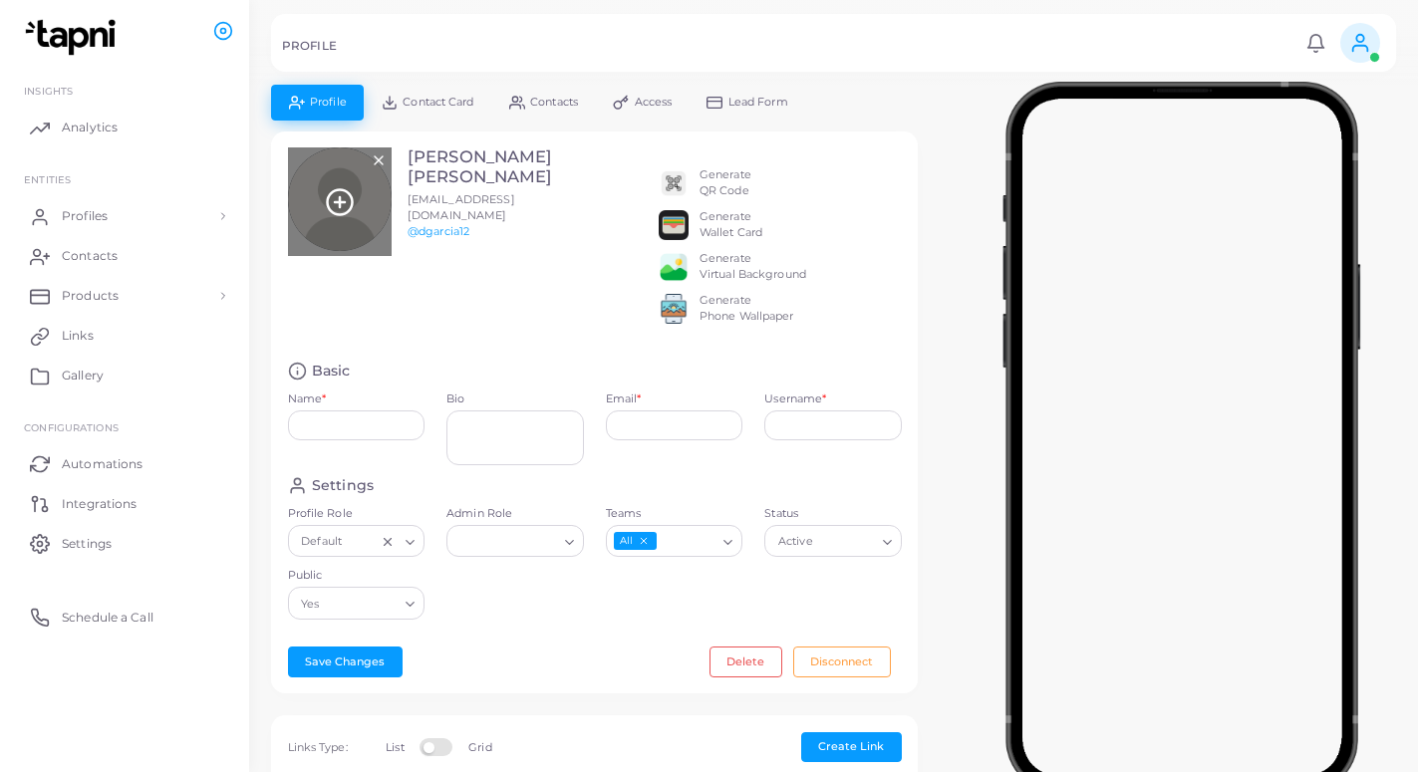
type input "**********"
type textarea "**********"
type input "**********"
type input "*********"
click at [338, 200] on icon at bounding box center [340, 202] width 30 height 30
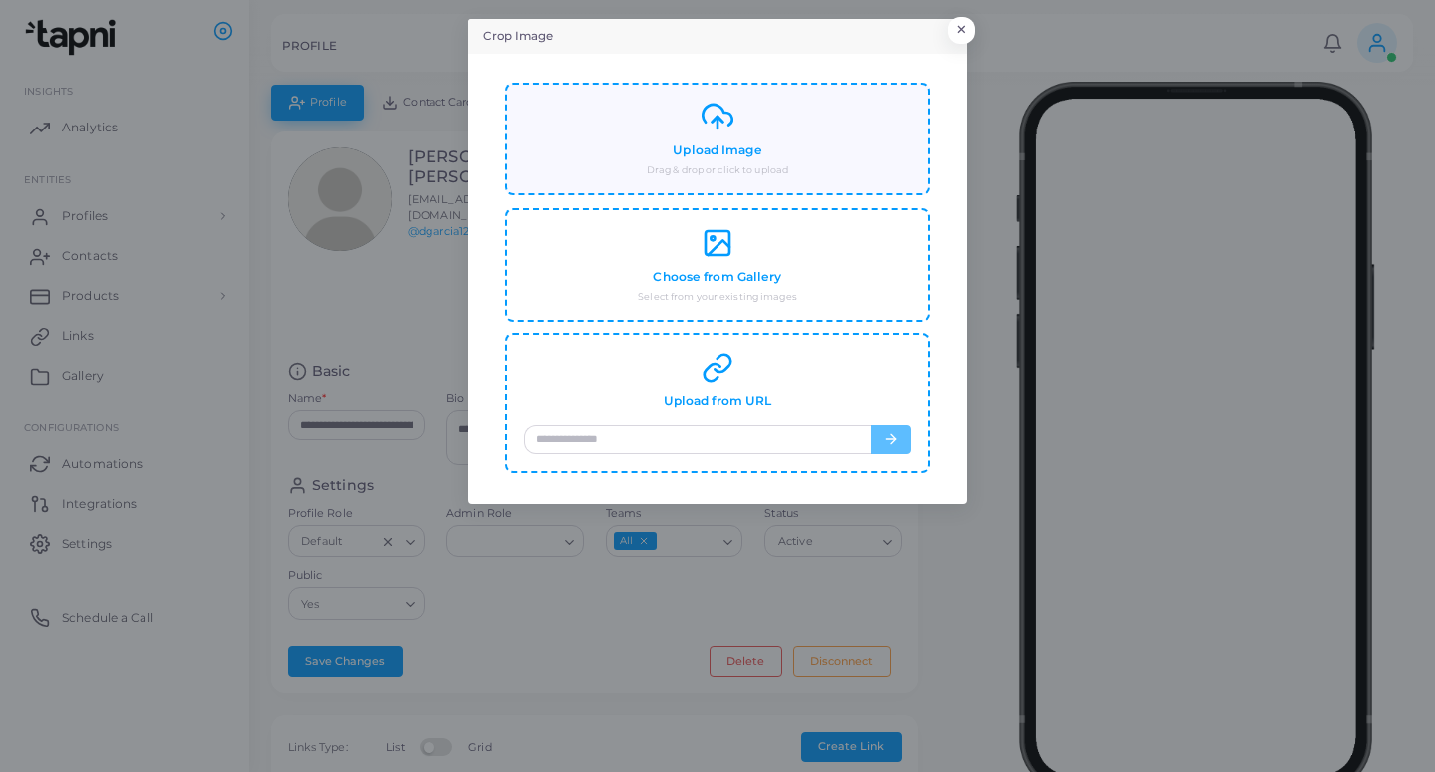
click at [826, 163] on div "Upload Image Drag & drop or click to upload" at bounding box center [717, 139] width 387 height 77
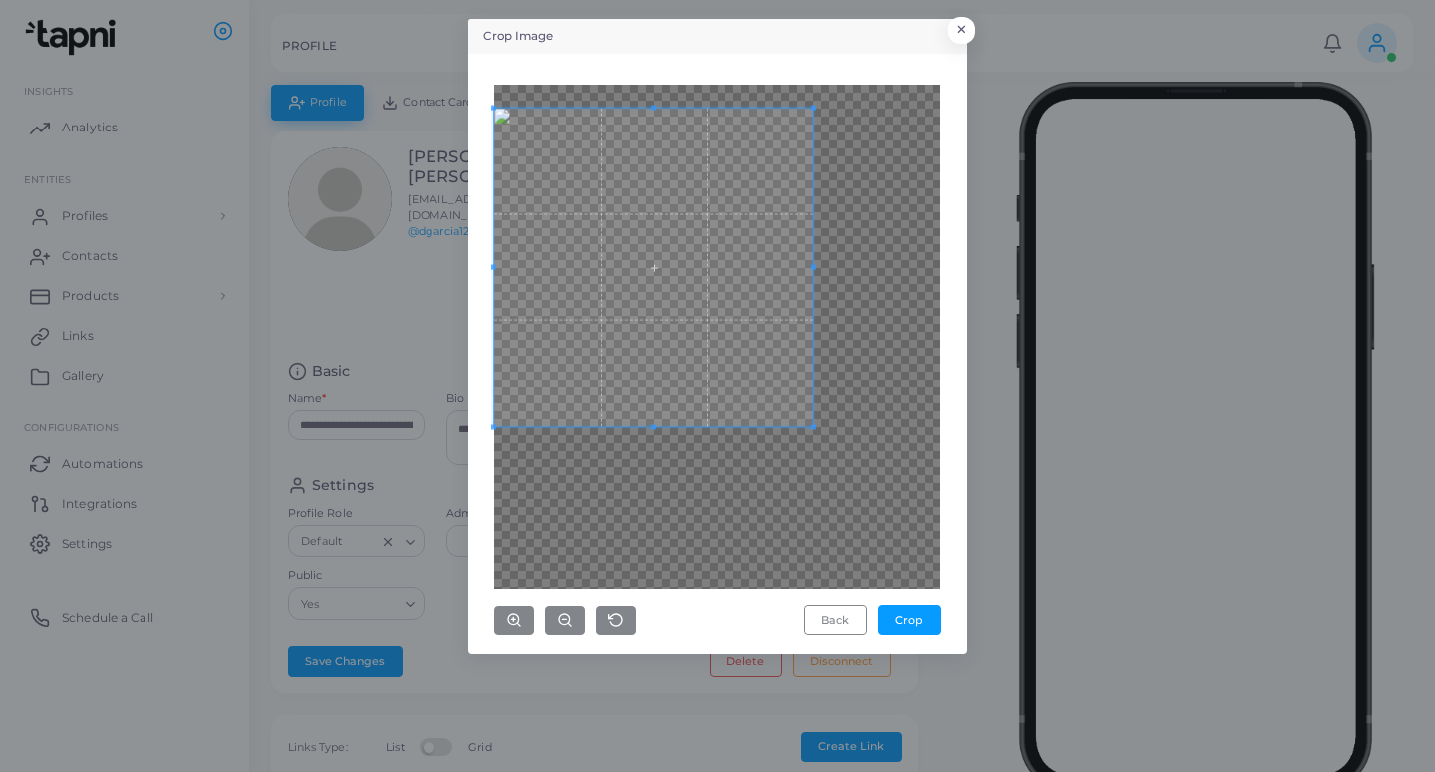
click at [767, 189] on span at bounding box center [653, 267] width 319 height 319
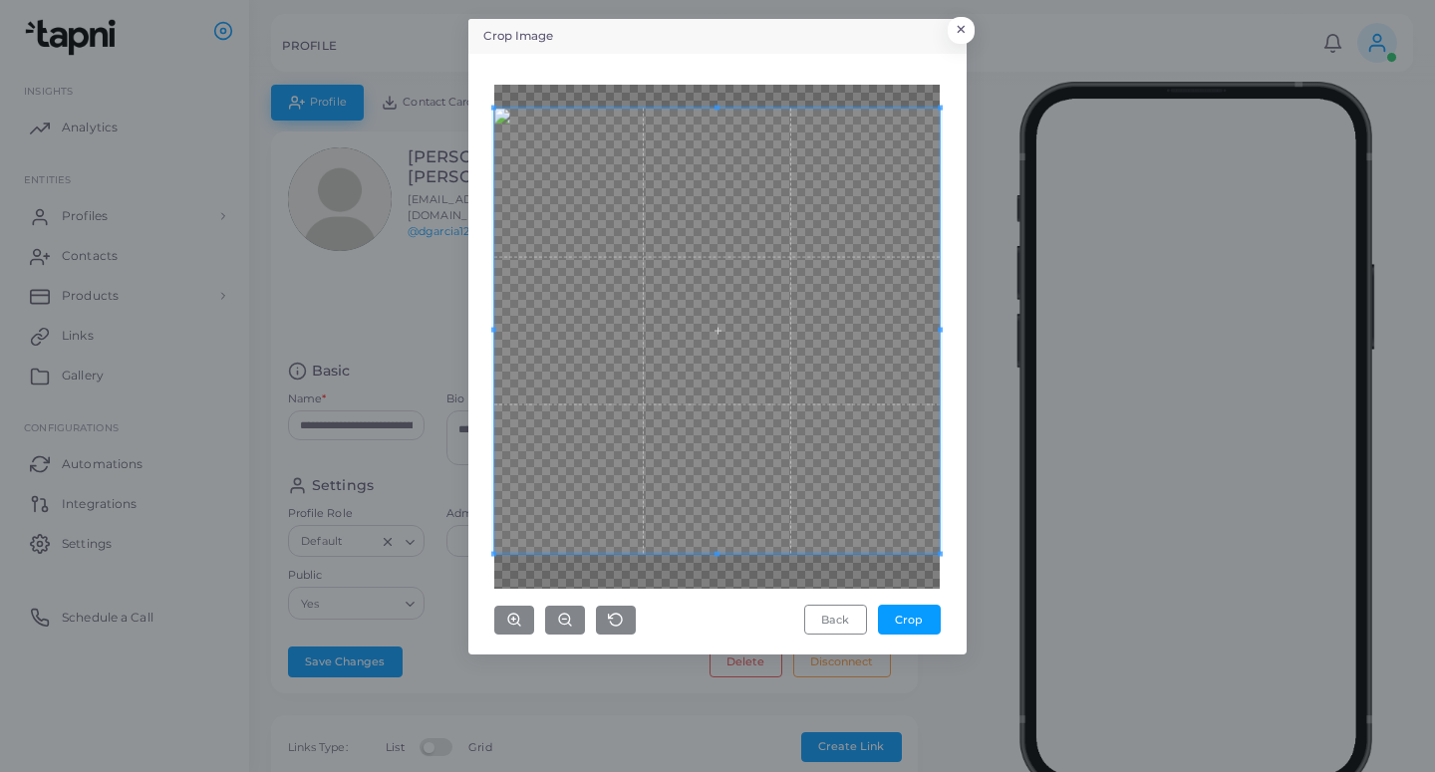
click at [950, 581] on div "Back Crop" at bounding box center [717, 354] width 476 height 579
click at [913, 610] on button "Crop" at bounding box center [909, 620] width 63 height 30
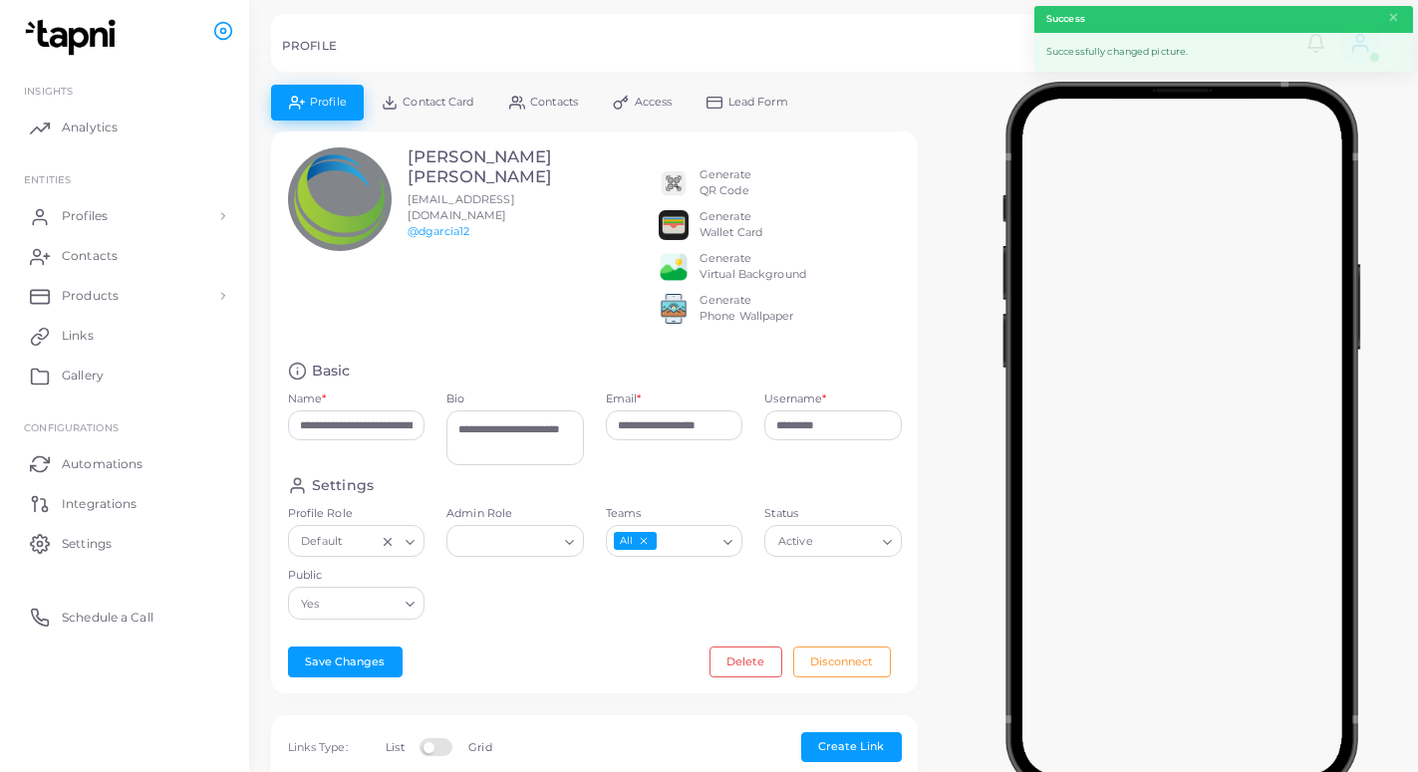
click at [745, 108] on span "Lead Form" at bounding box center [758, 102] width 60 height 11
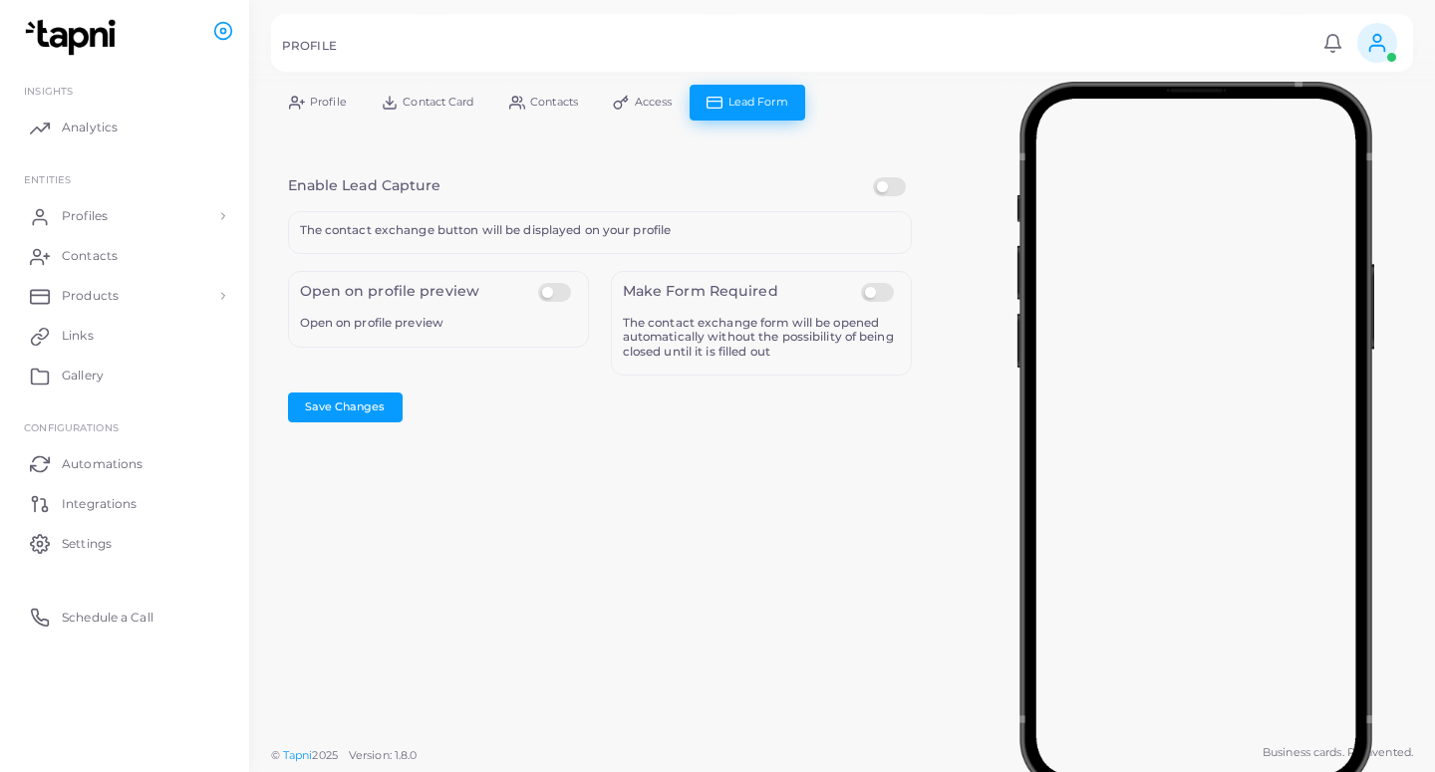
click at [884, 177] on label at bounding box center [892, 177] width 39 height 0
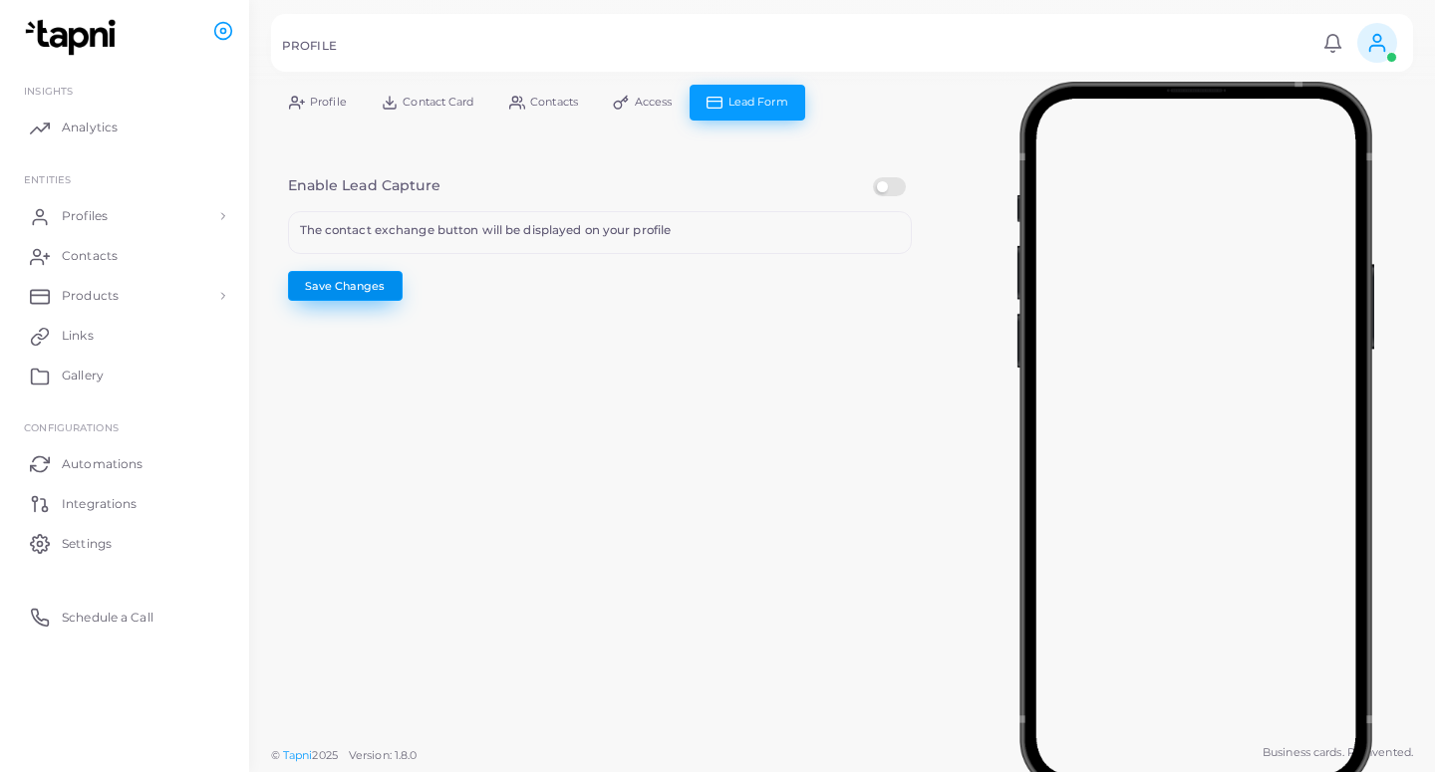
click at [329, 280] on button "Save Changes" at bounding box center [345, 286] width 115 height 30
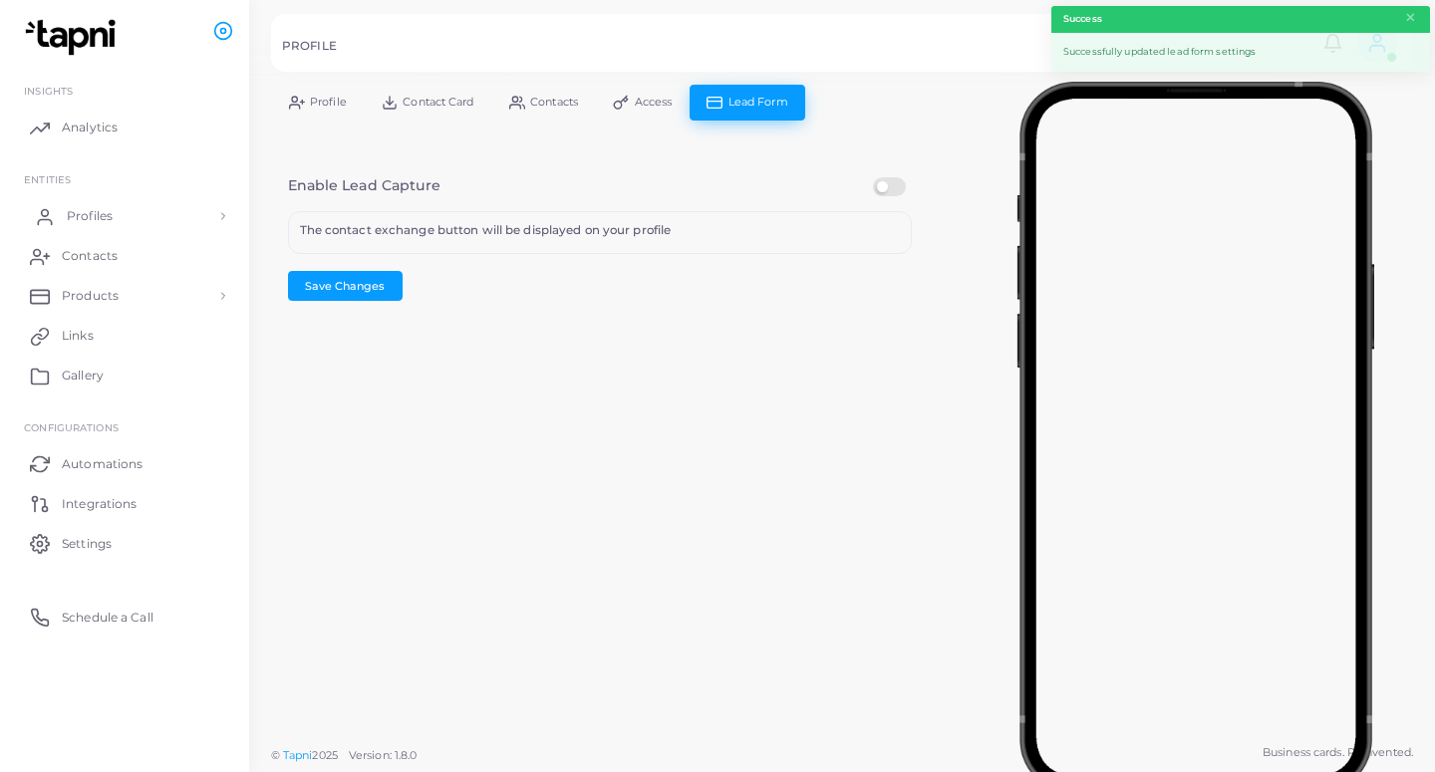
click at [98, 218] on span "Profiles" at bounding box center [90, 216] width 46 height 18
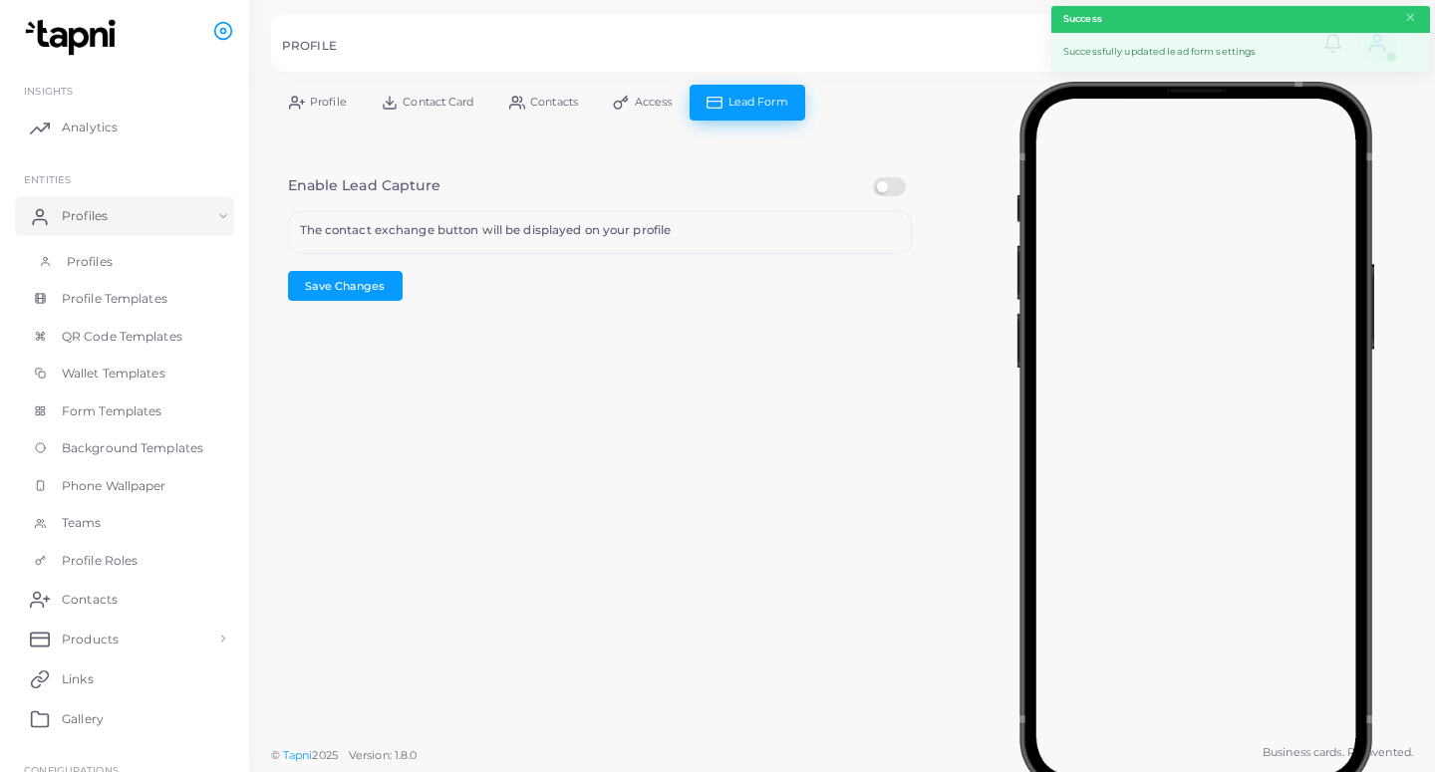
click at [122, 265] on link "Profiles" at bounding box center [124, 262] width 219 height 38
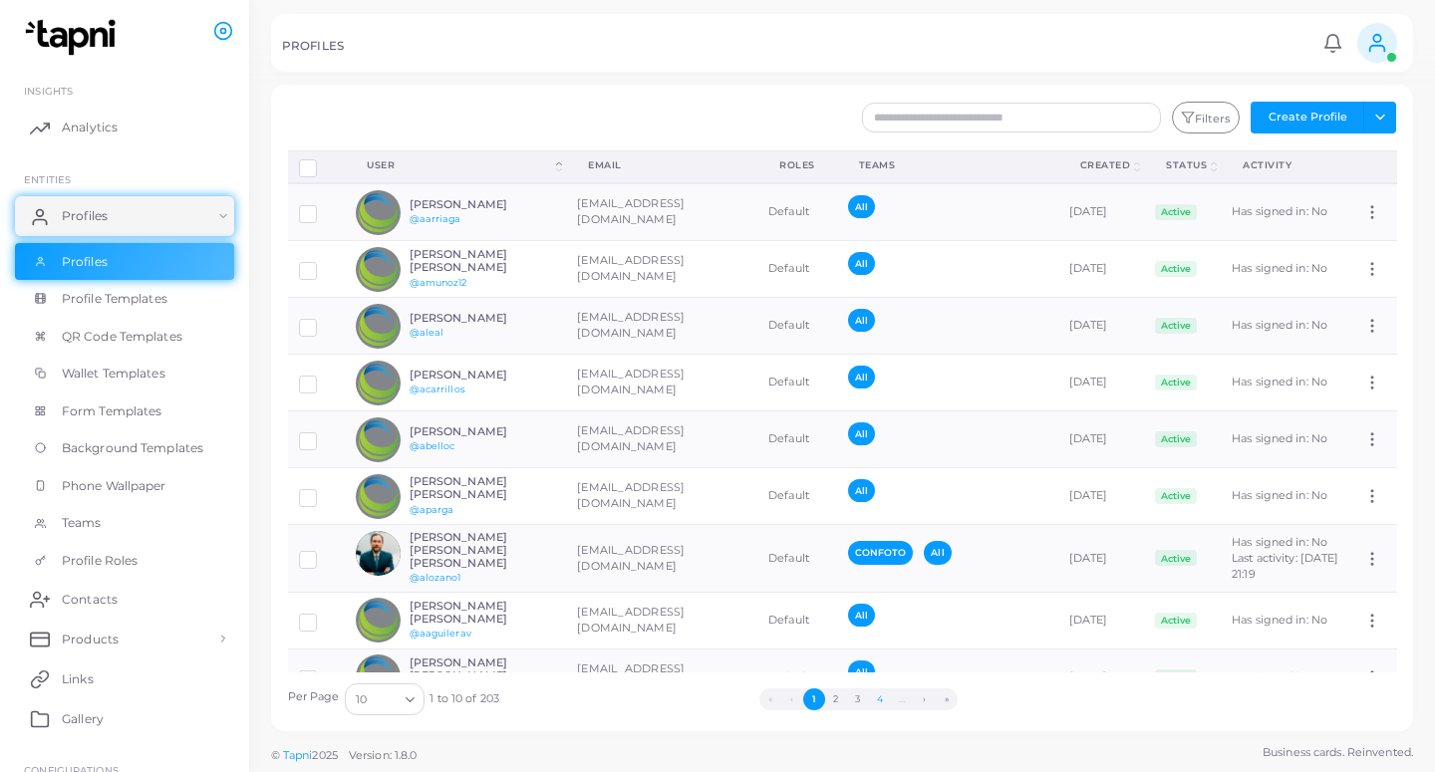
click at [877, 703] on button "4" at bounding box center [880, 699] width 22 height 22
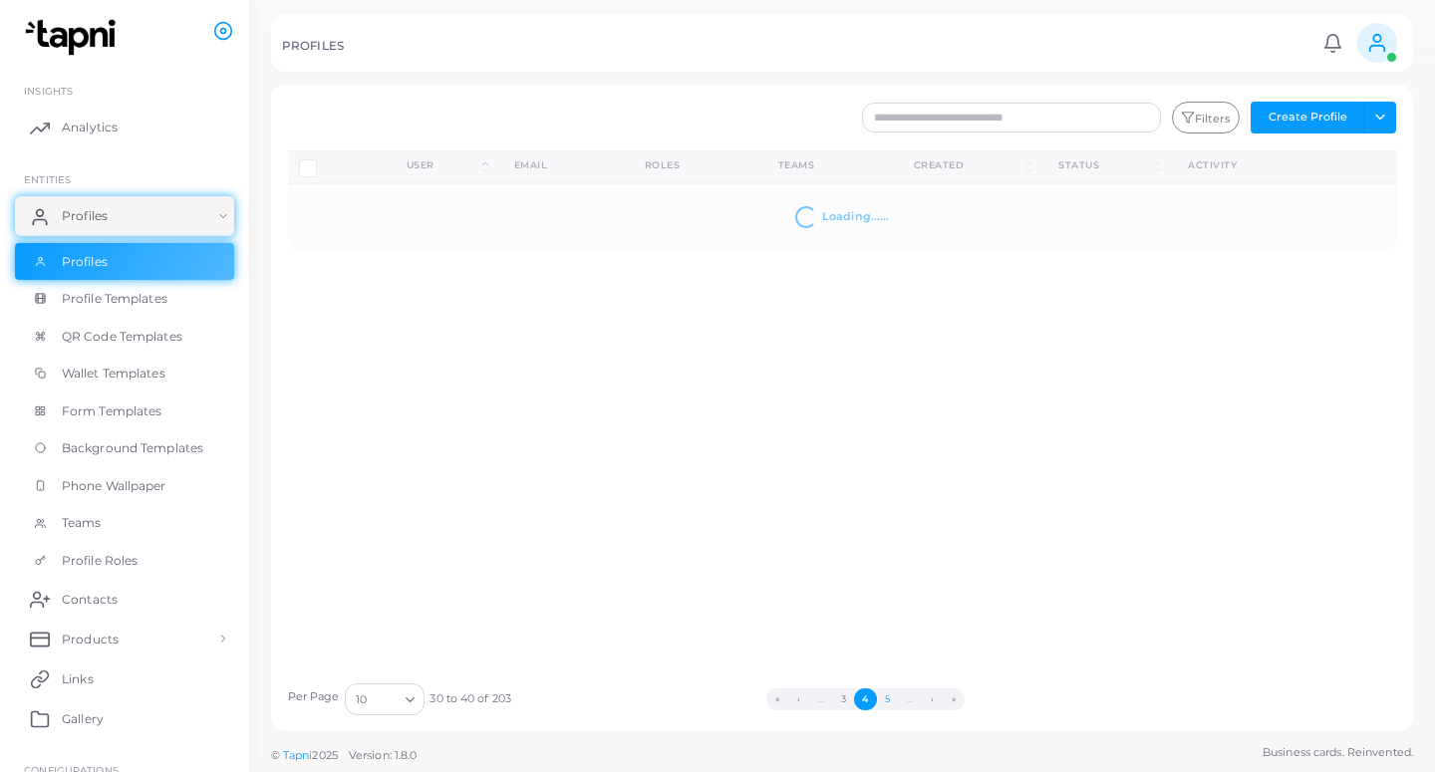
click at [882, 697] on button "5" at bounding box center [888, 699] width 22 height 22
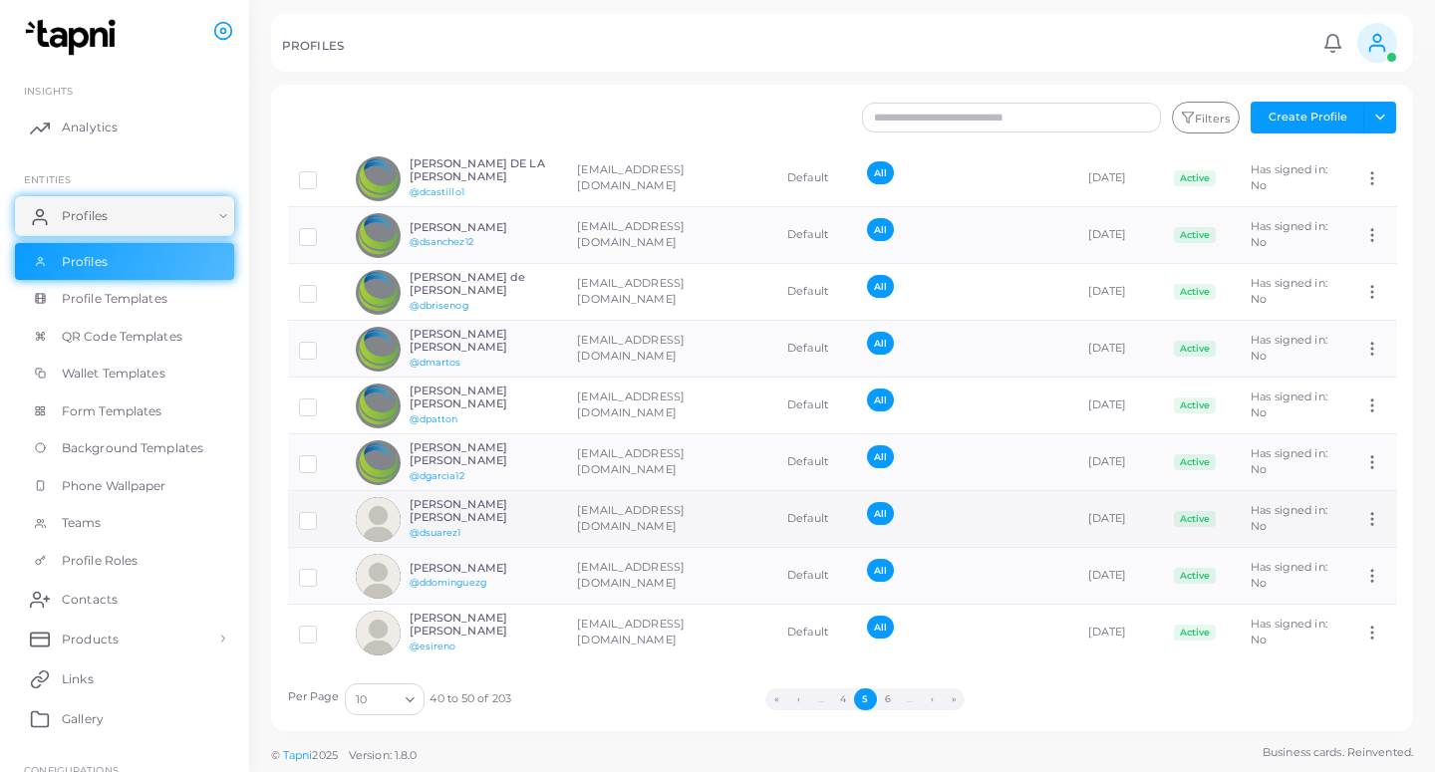
click at [621, 493] on td "[EMAIL_ADDRESS][DOMAIN_NAME]" at bounding box center [671, 519] width 210 height 57
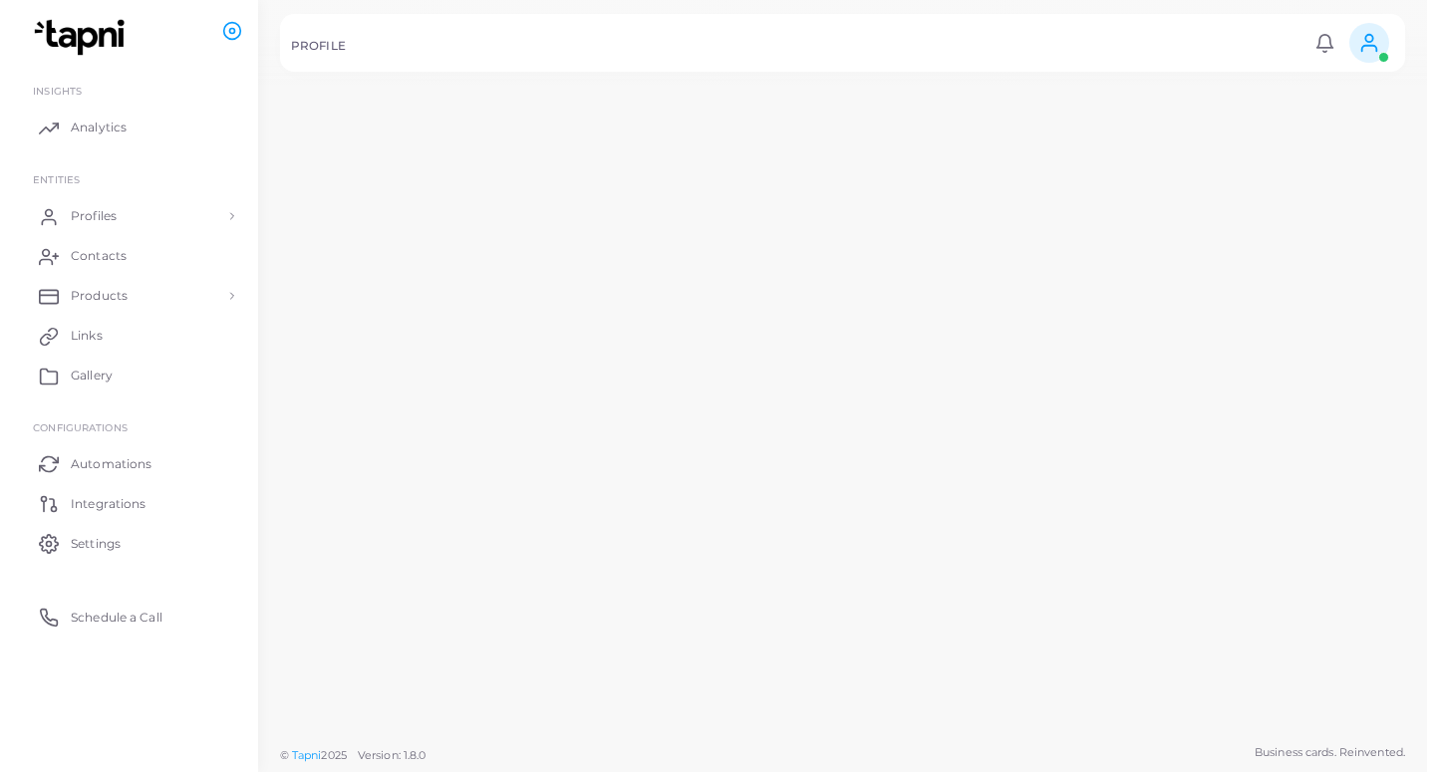
scroll to position [108, 0]
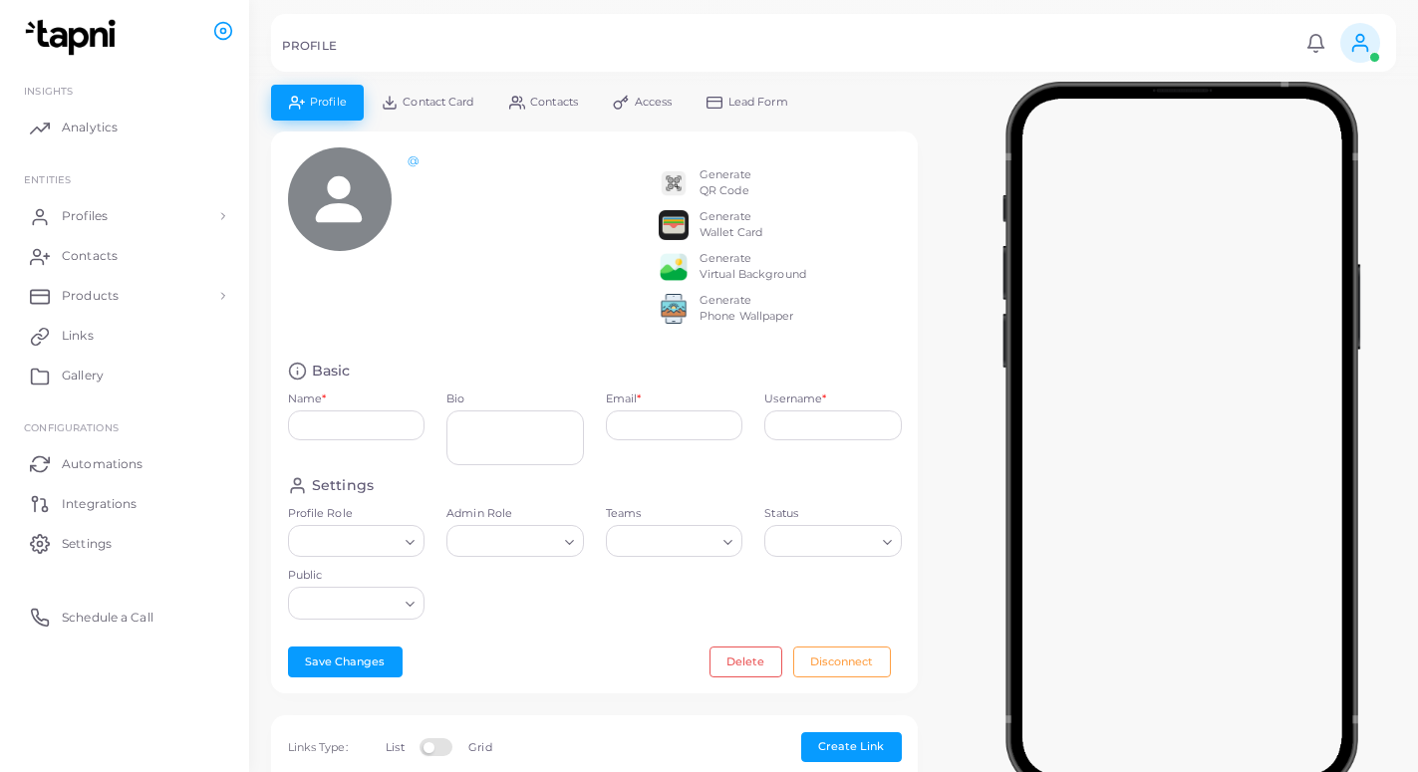
type input "**********"
type textarea "**********"
type input "**********"
type input "********"
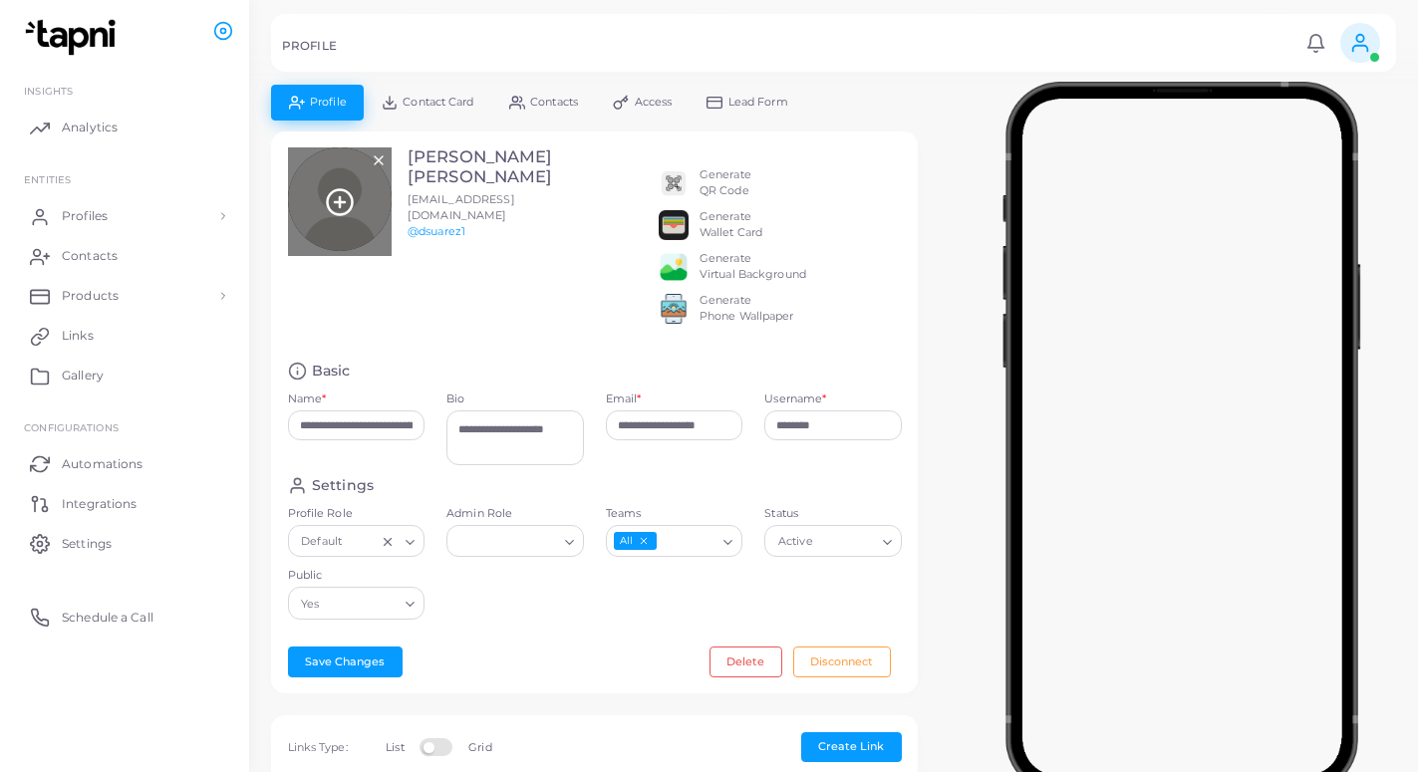
click at [335, 195] on icon at bounding box center [340, 202] width 30 height 30
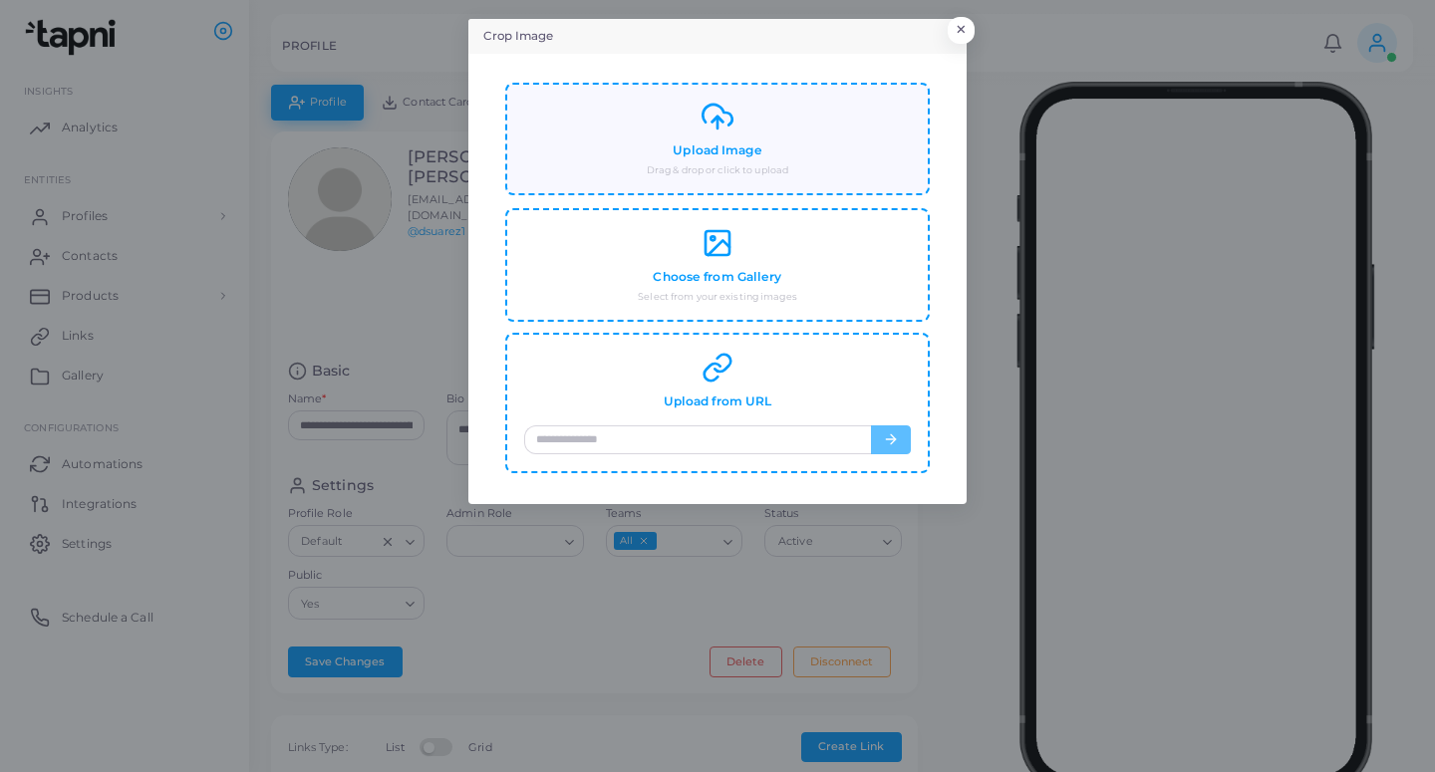
click at [548, 169] on div "Upload Image Drag & drop or click to upload" at bounding box center [717, 139] width 387 height 77
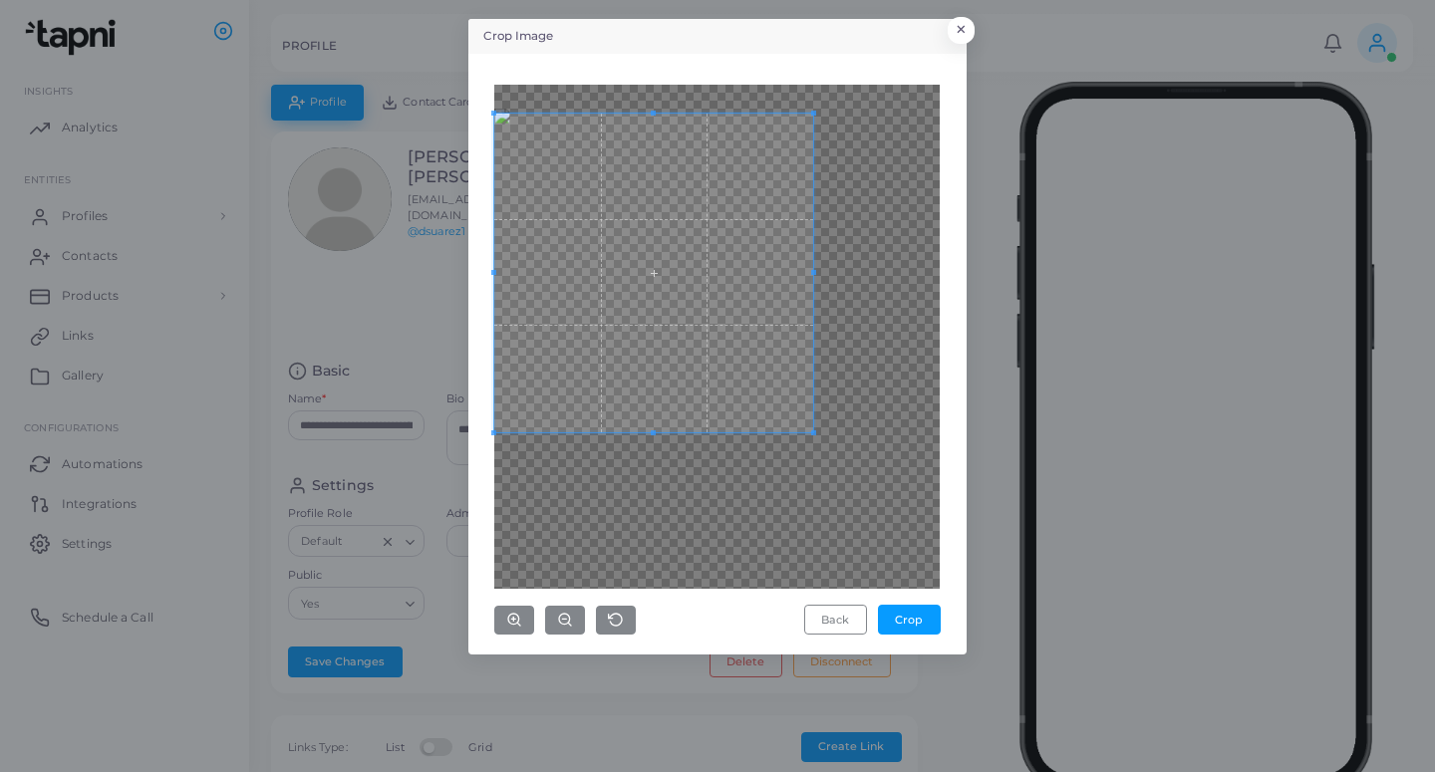
click at [656, 272] on span at bounding box center [653, 273] width 319 height 319
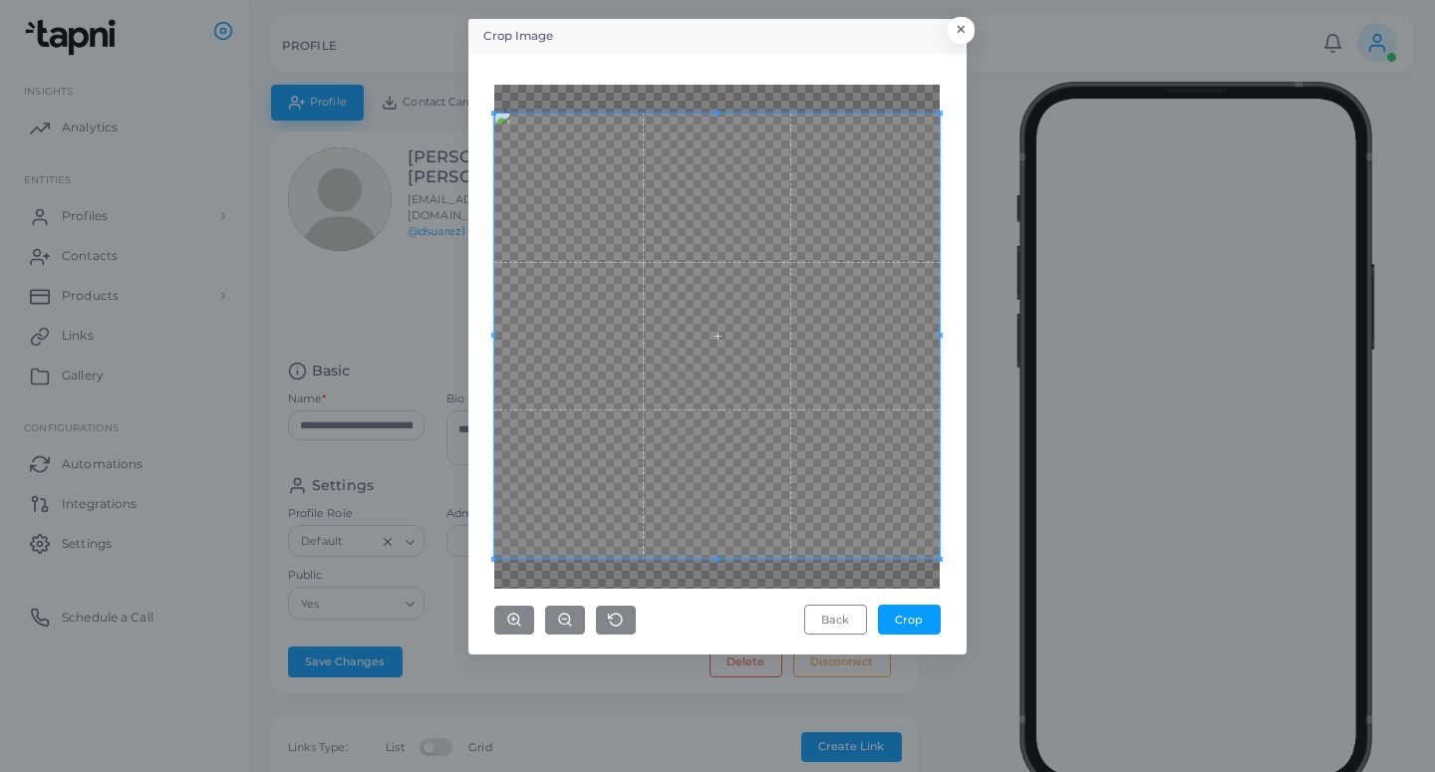
click at [967, 654] on div "Crop Image × Back Crop" at bounding box center [717, 386] width 1435 height 772
click at [921, 613] on button "Crop" at bounding box center [909, 620] width 63 height 30
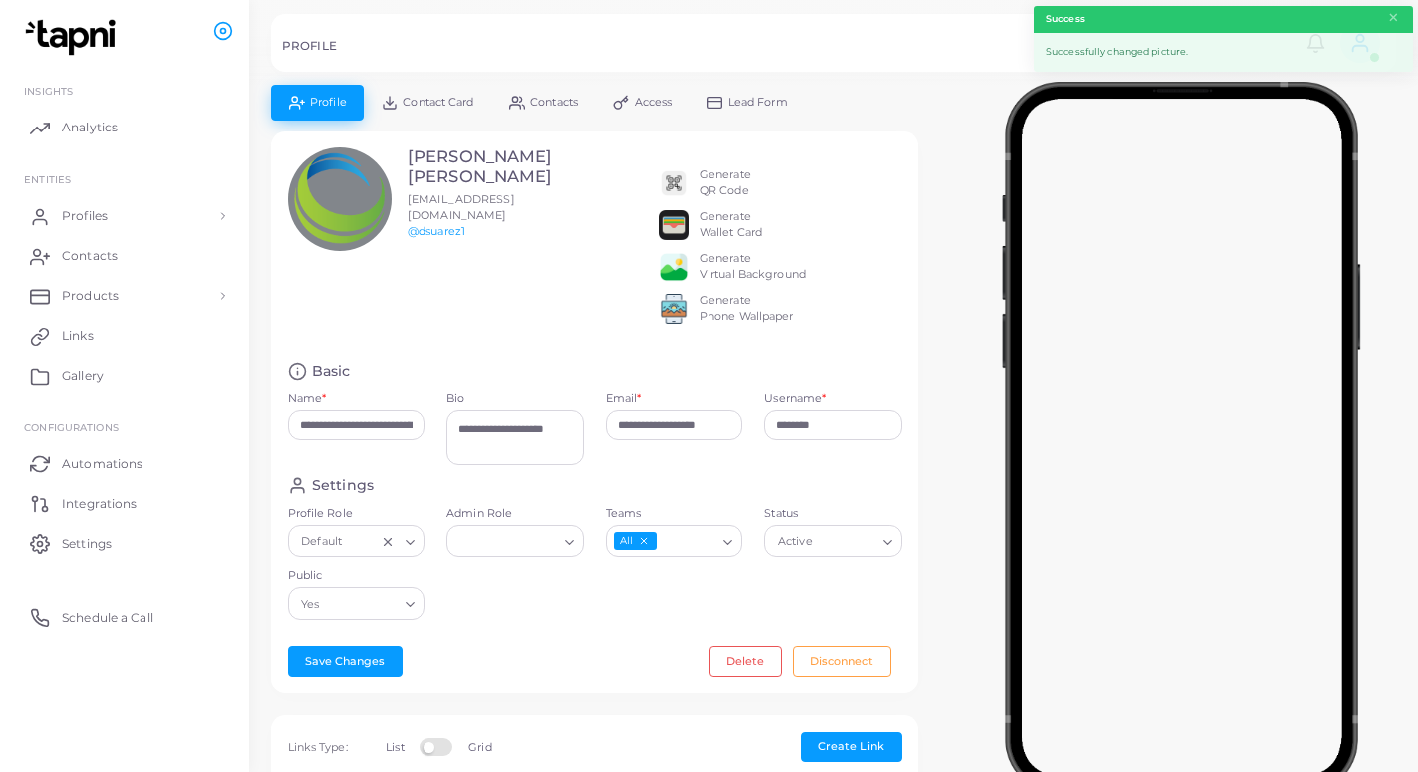
click at [769, 99] on span "Lead Form" at bounding box center [758, 102] width 60 height 11
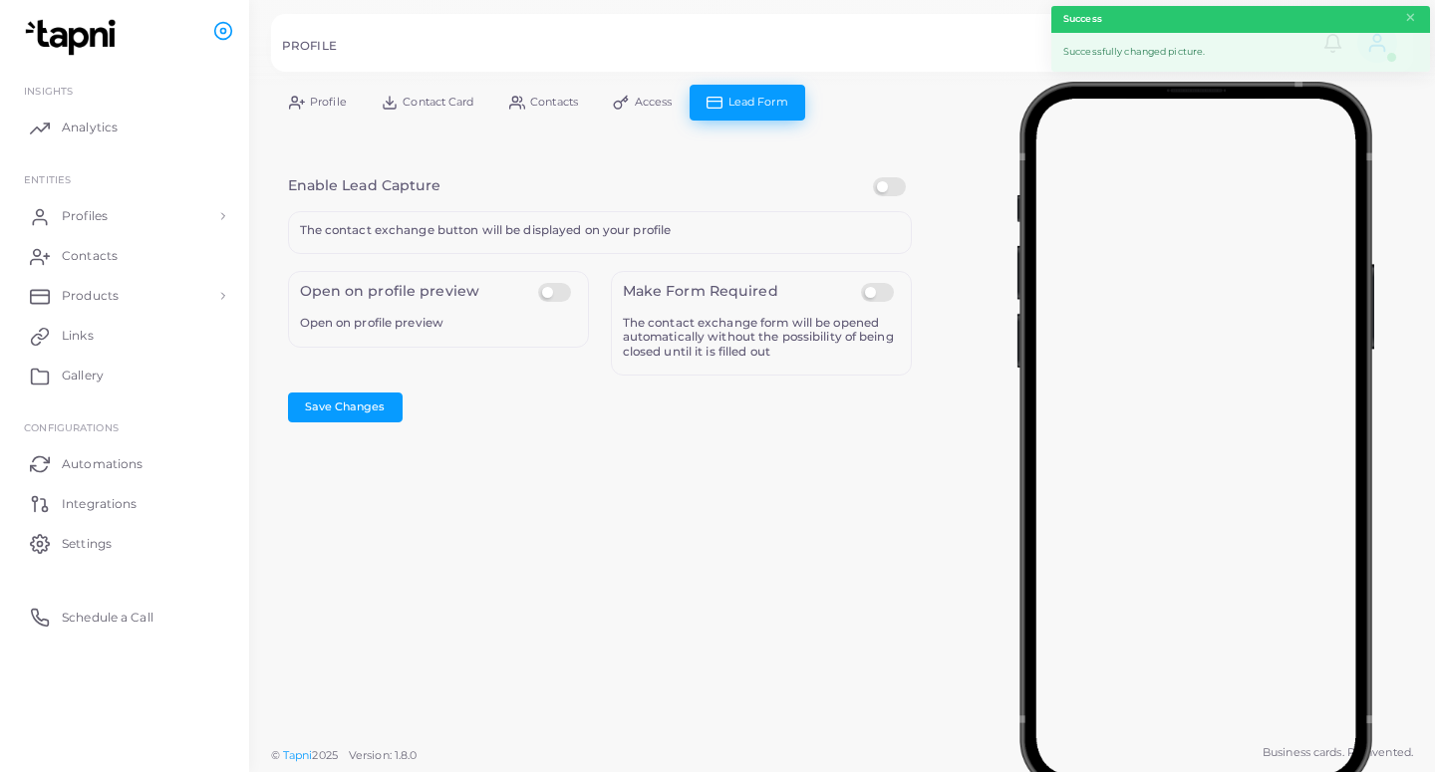
click at [898, 177] on label at bounding box center [892, 177] width 39 height 0
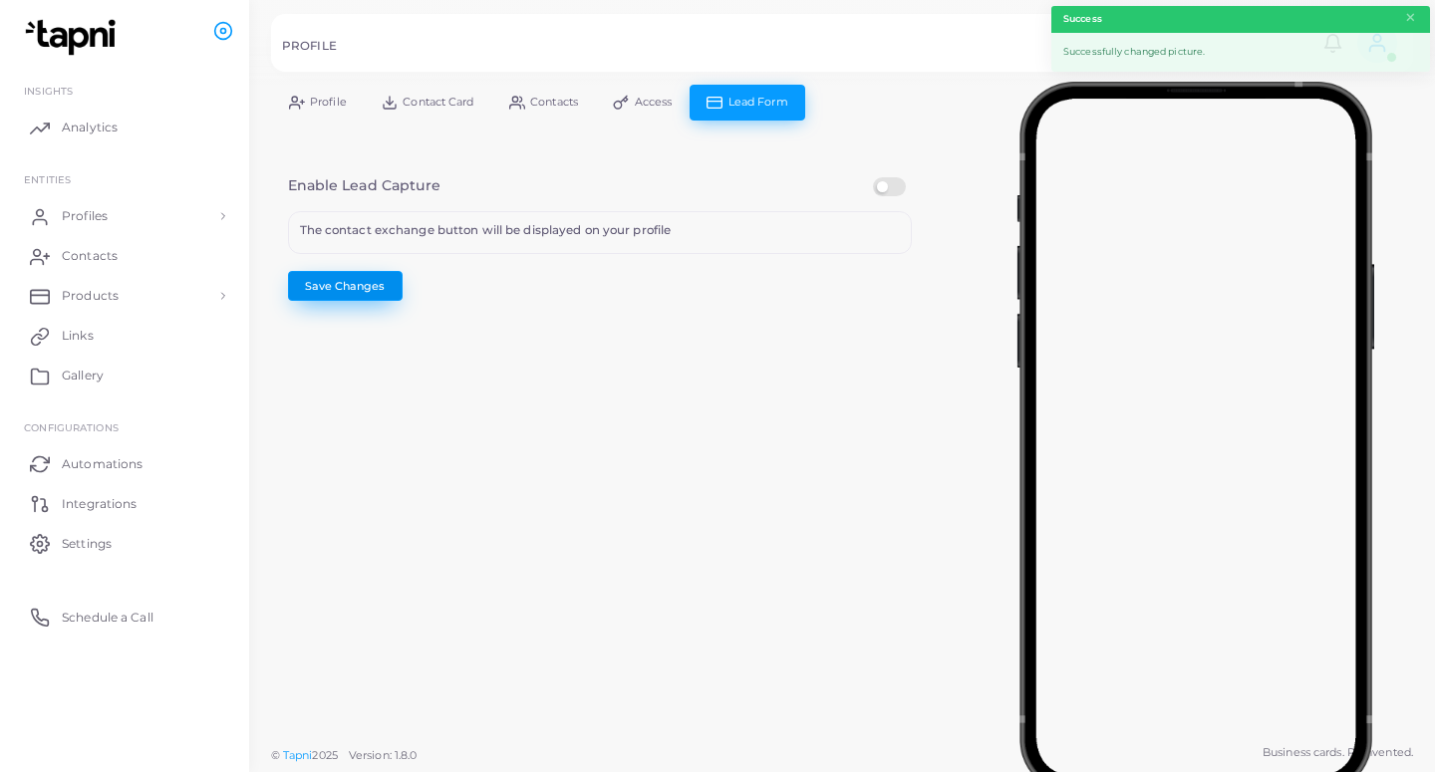
click at [385, 284] on button "Save Changes" at bounding box center [345, 286] width 115 height 30
click at [62, 205] on link "Profiles" at bounding box center [124, 216] width 219 height 40
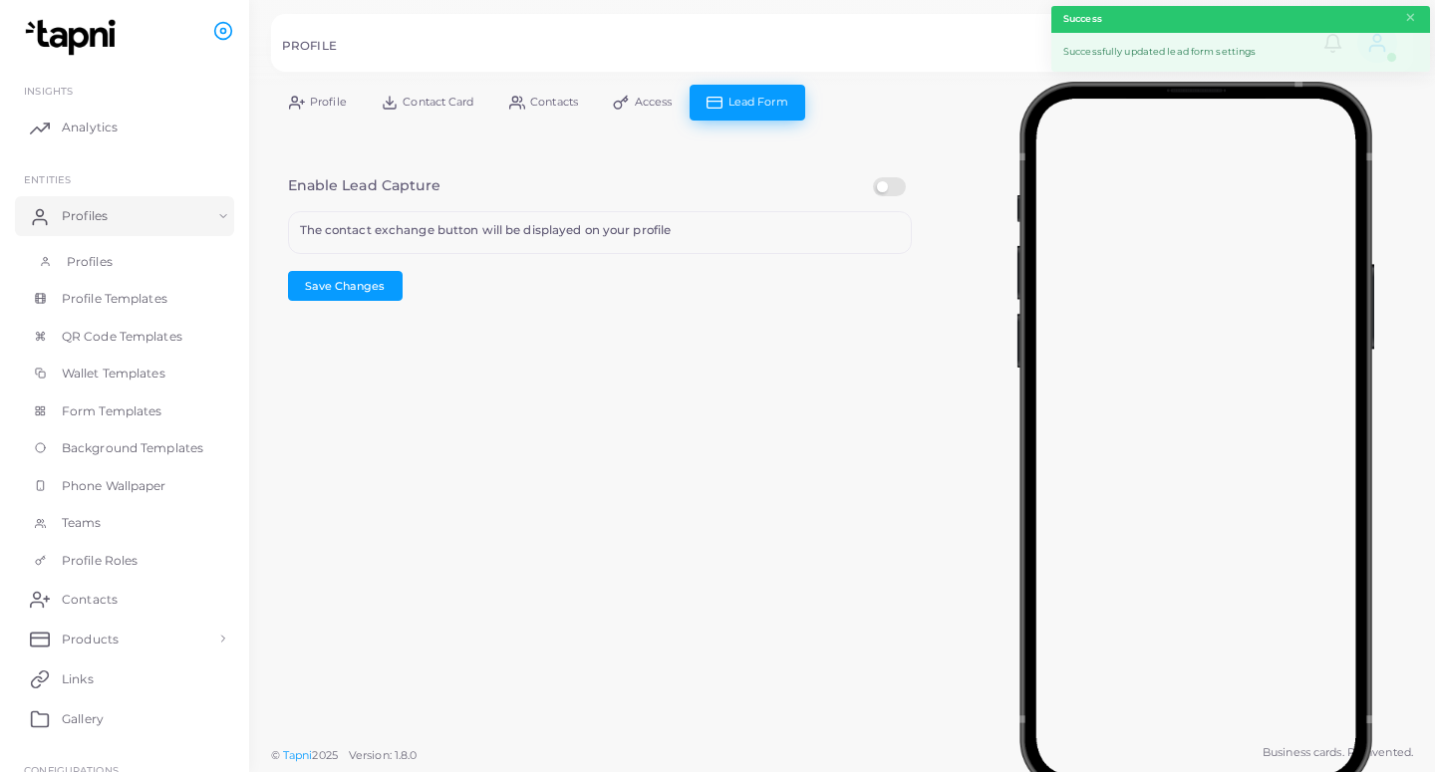
click at [121, 258] on link "Profiles" at bounding box center [124, 262] width 219 height 38
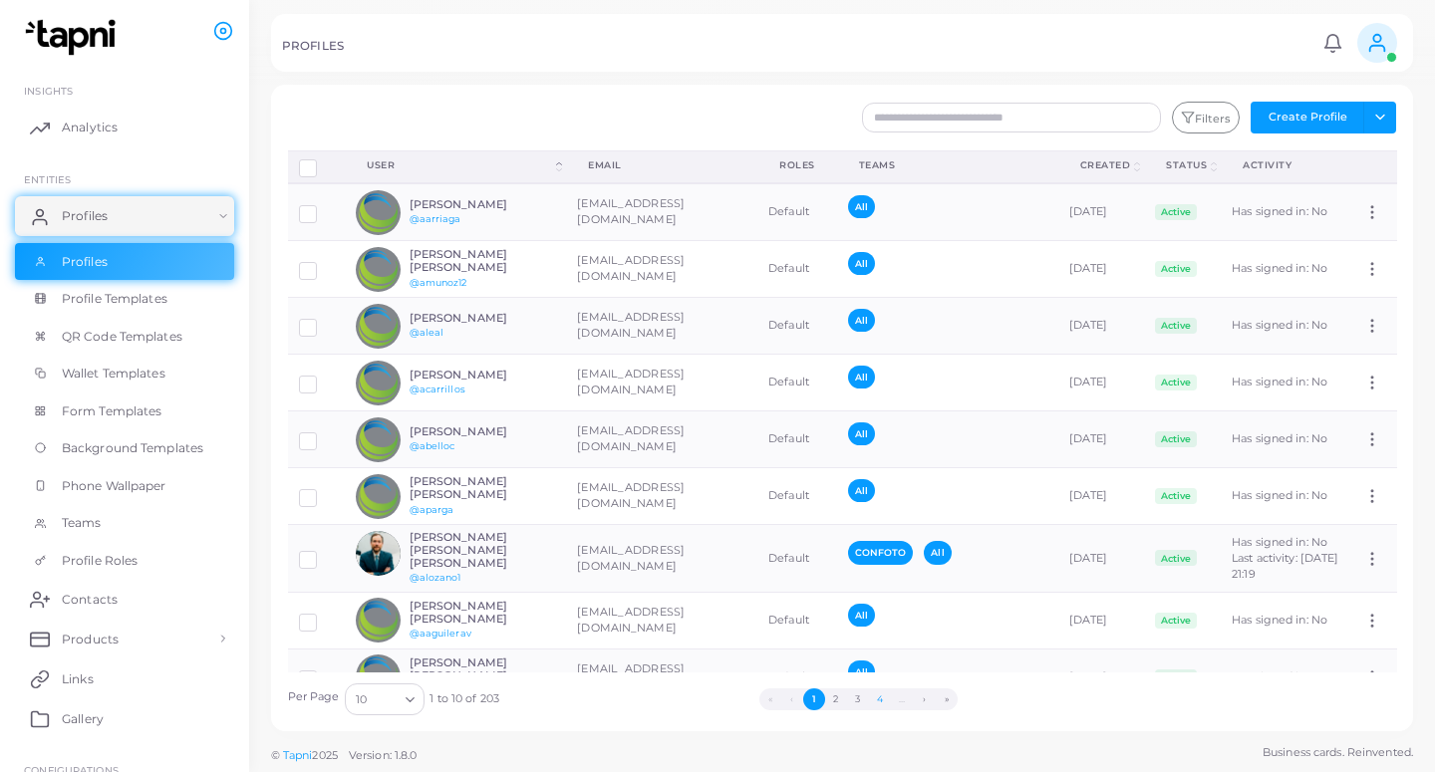
click at [882, 701] on button "4" at bounding box center [880, 699] width 22 height 22
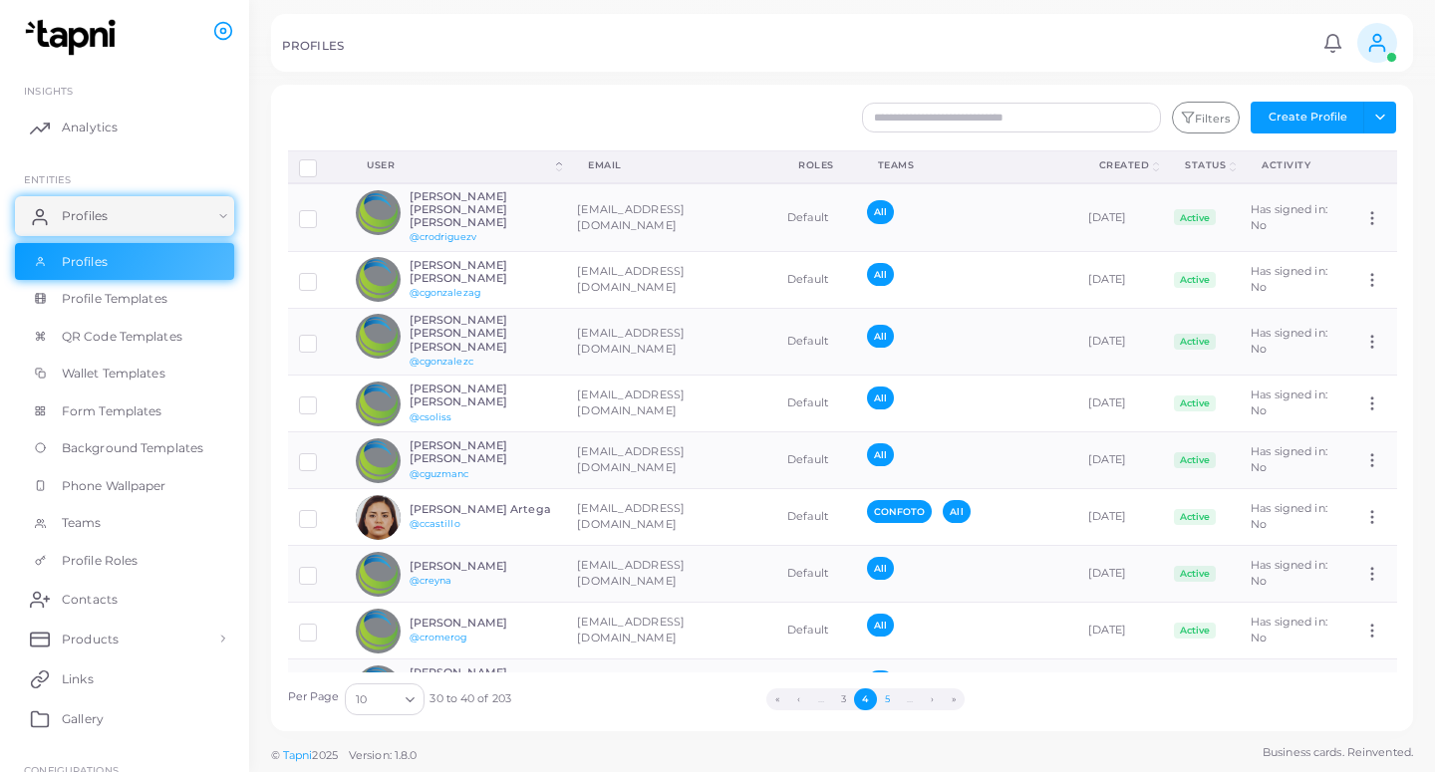
click at [883, 701] on button "5" at bounding box center [888, 699] width 22 height 22
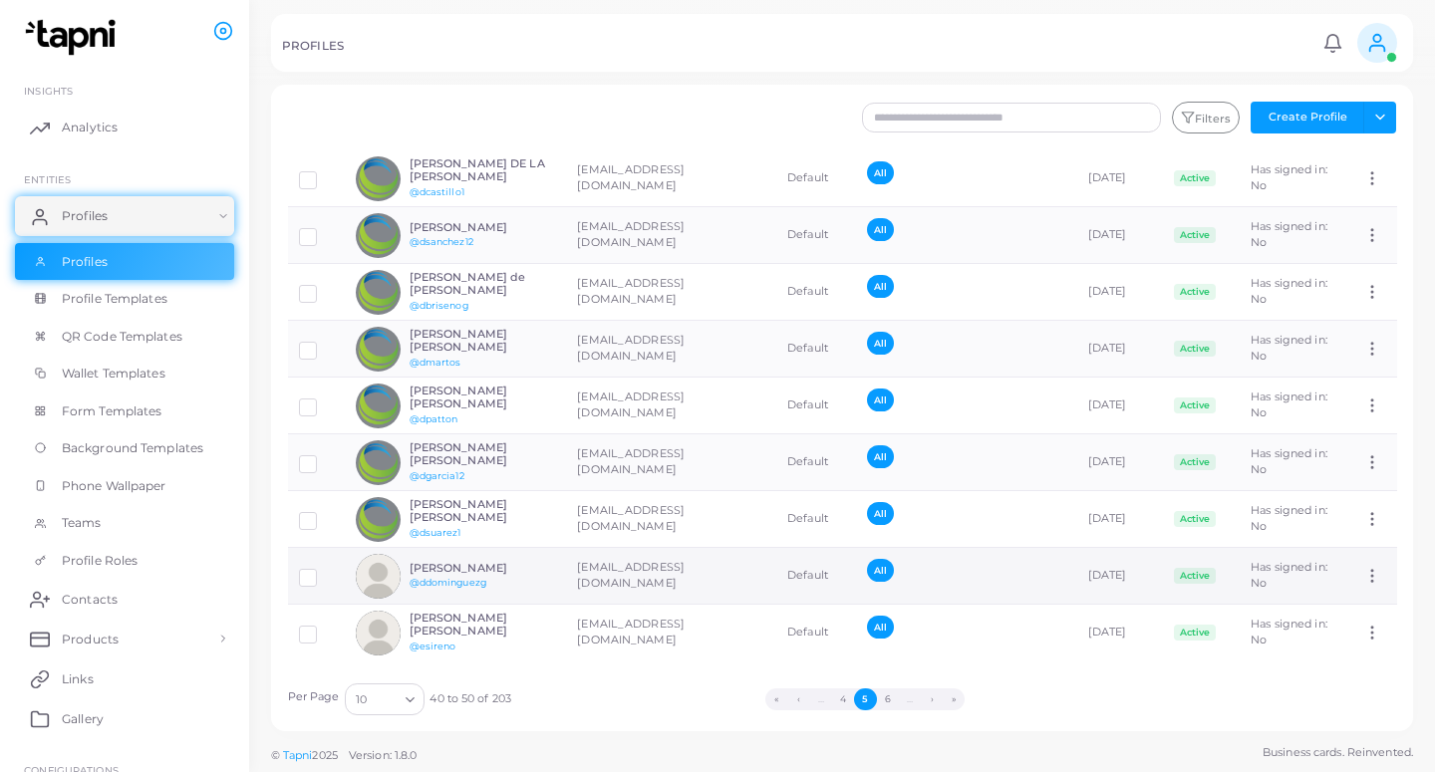
click at [609, 564] on td "[EMAIL_ADDRESS][DOMAIN_NAME]" at bounding box center [671, 576] width 210 height 57
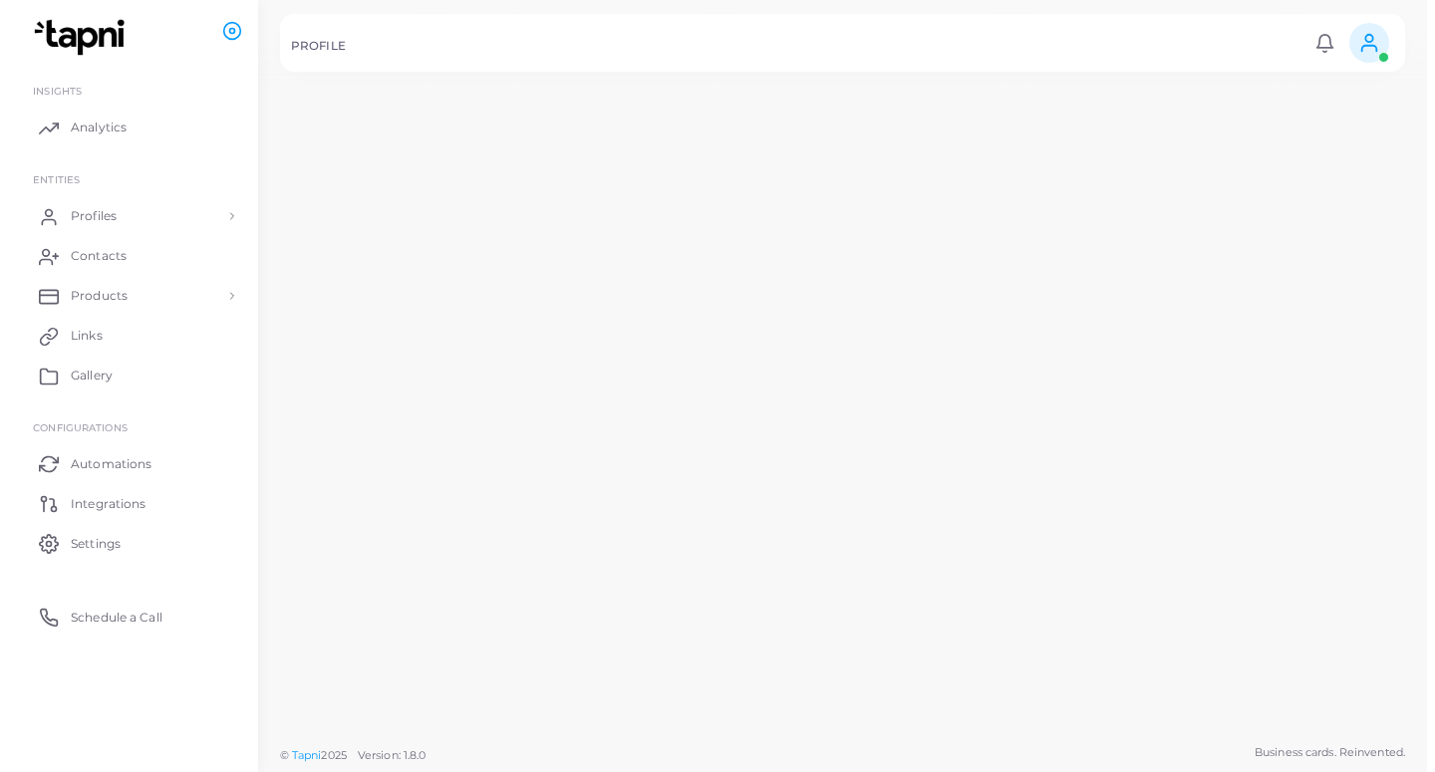
scroll to position [108, 0]
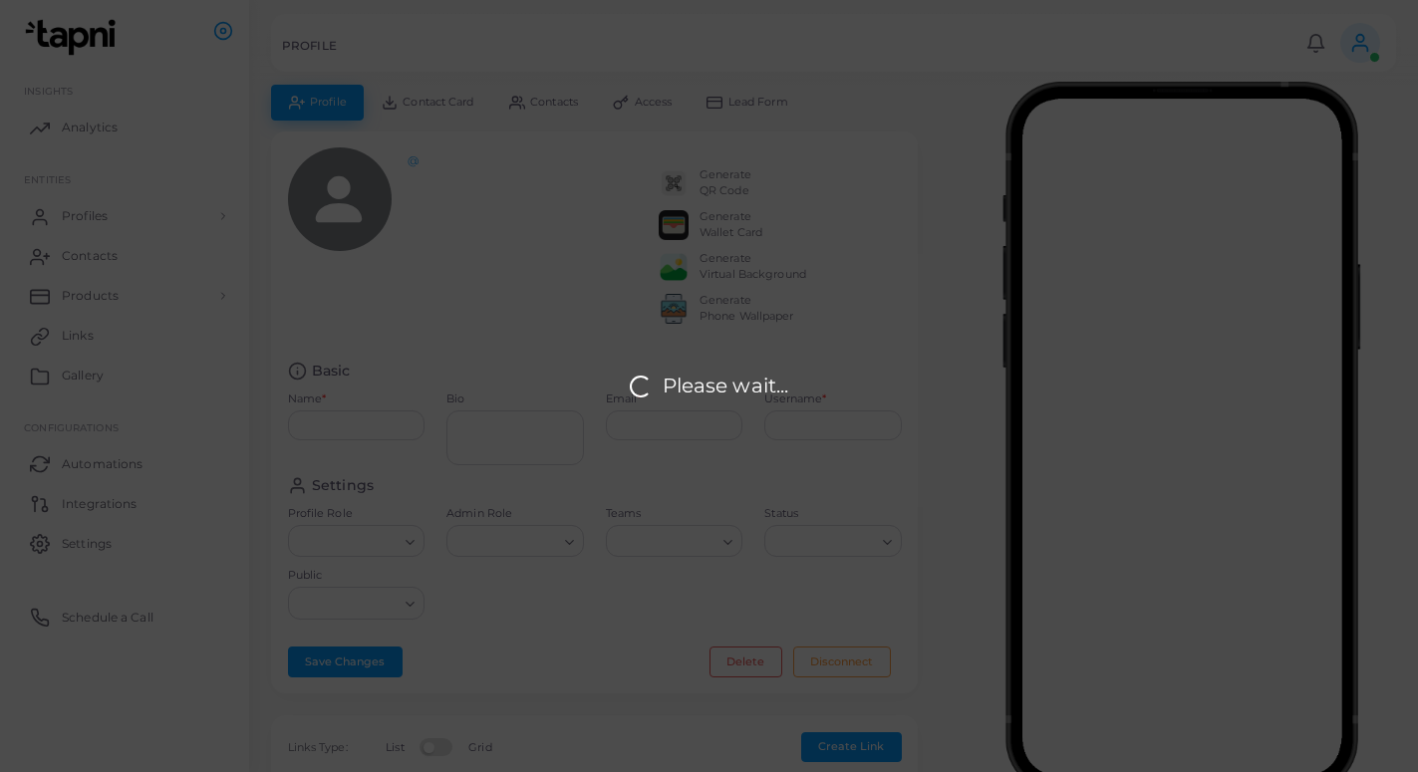
type input "**********"
type textarea "**********"
type input "**********"
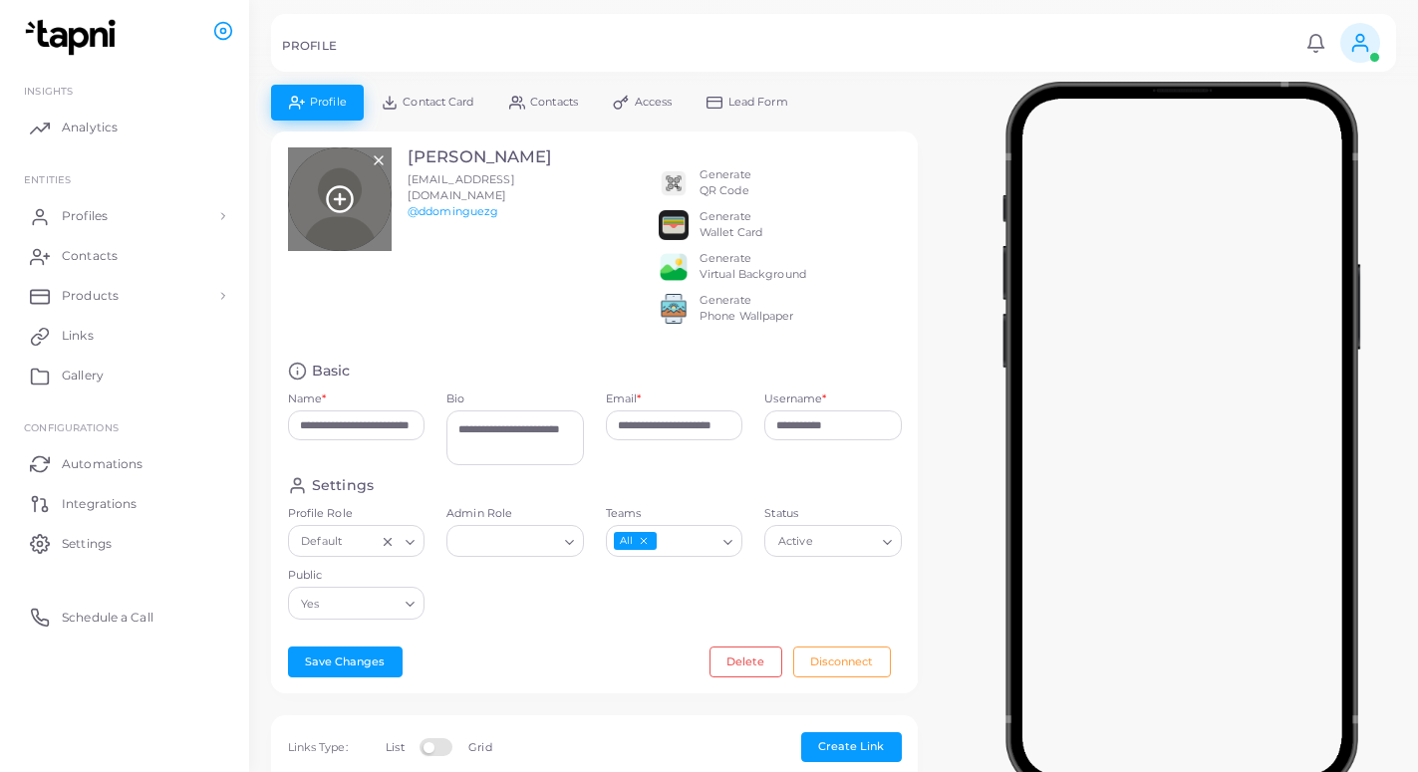
click at [346, 206] on icon at bounding box center [340, 199] width 30 height 30
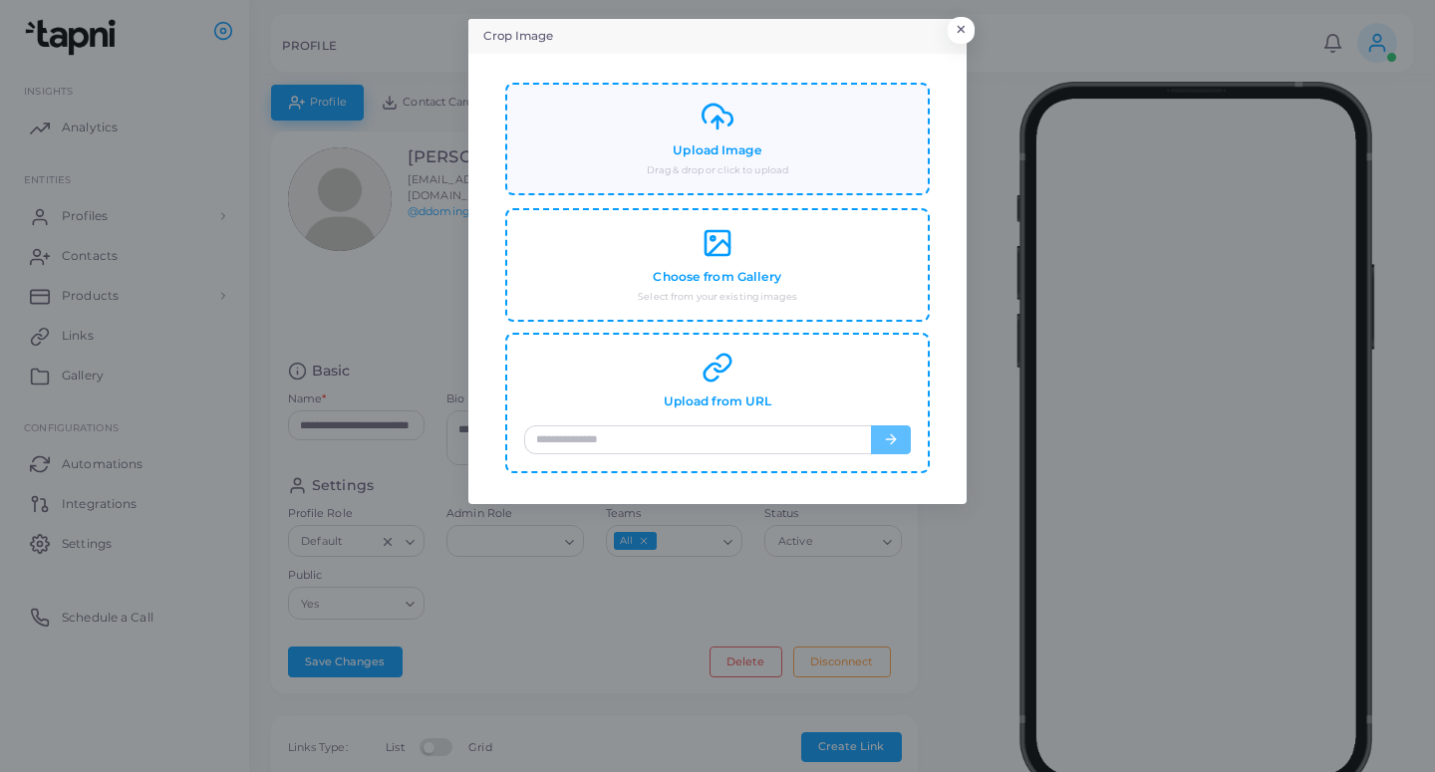
click at [721, 122] on polyline at bounding box center [717, 119] width 11 height 5
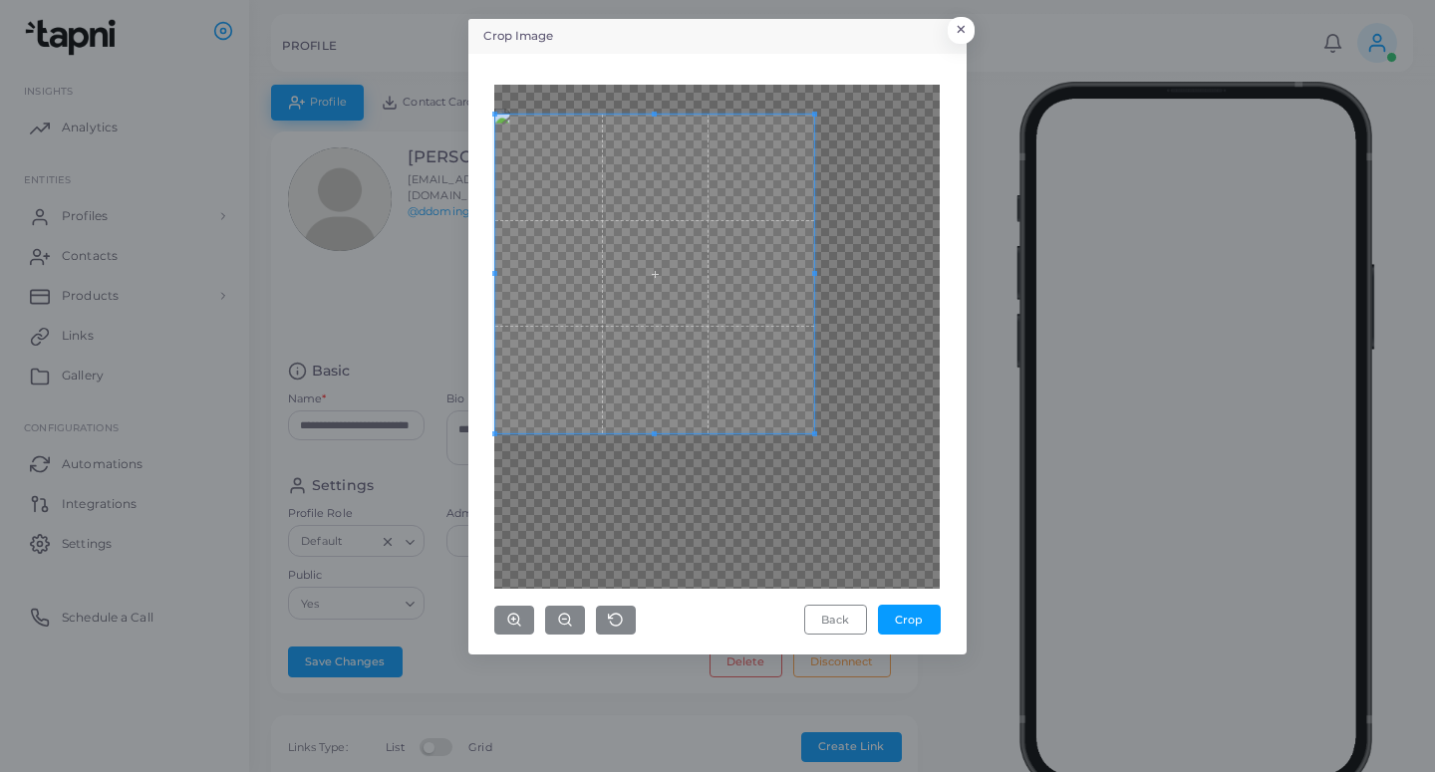
click at [734, 300] on span at bounding box center [654, 274] width 319 height 319
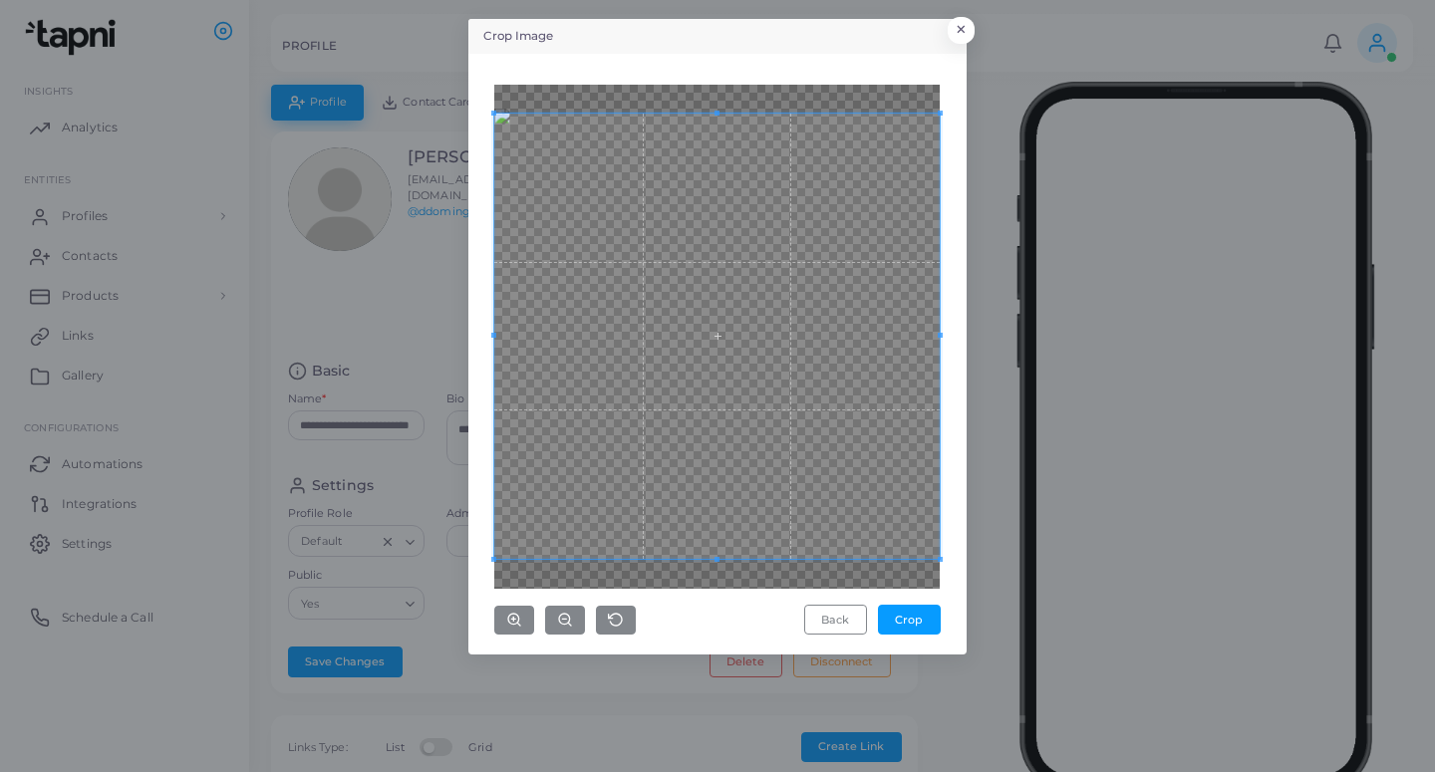
click at [961, 604] on div "Crop Image × Back Crop" at bounding box center [717, 337] width 498 height 636
click at [907, 622] on button "Crop" at bounding box center [909, 620] width 63 height 30
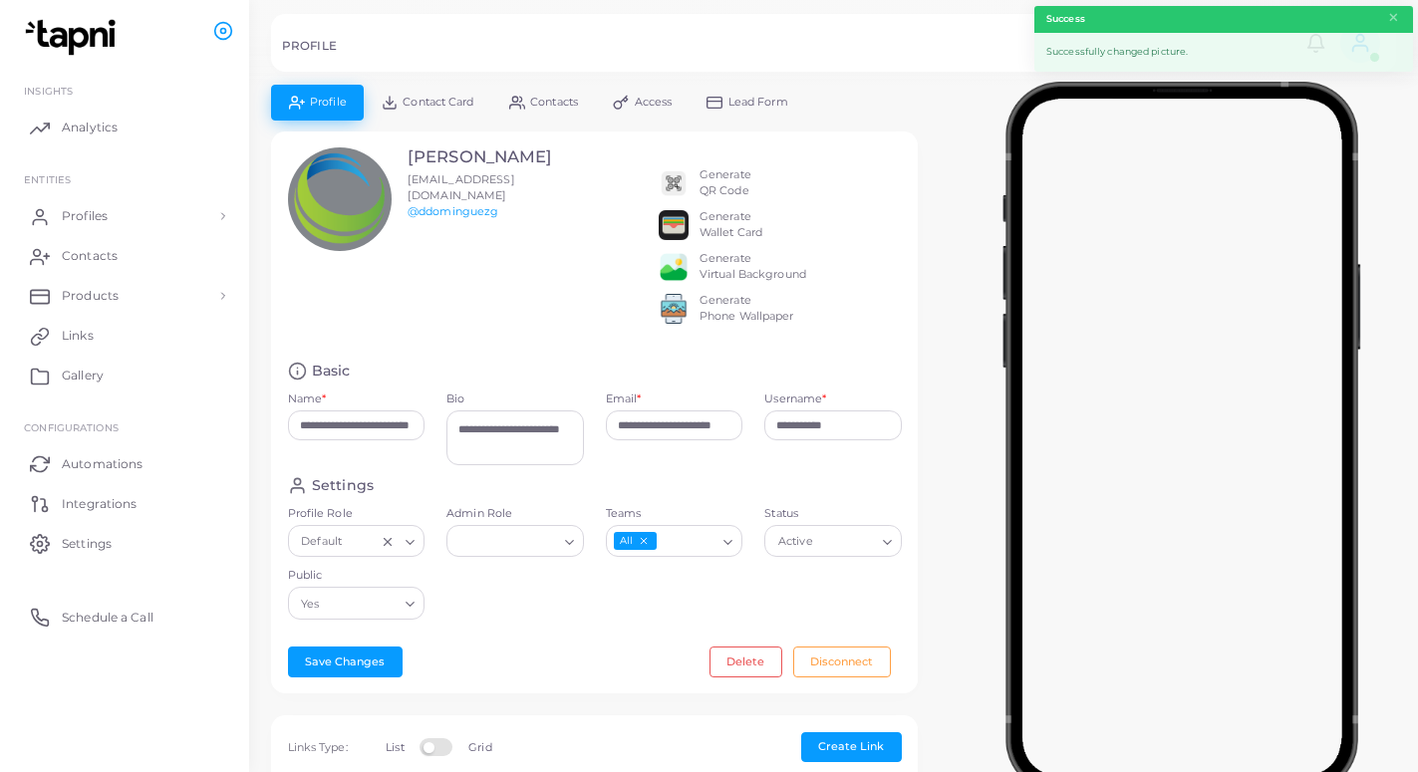
click at [768, 90] on link "Lead Form" at bounding box center [747, 102] width 117 height 35
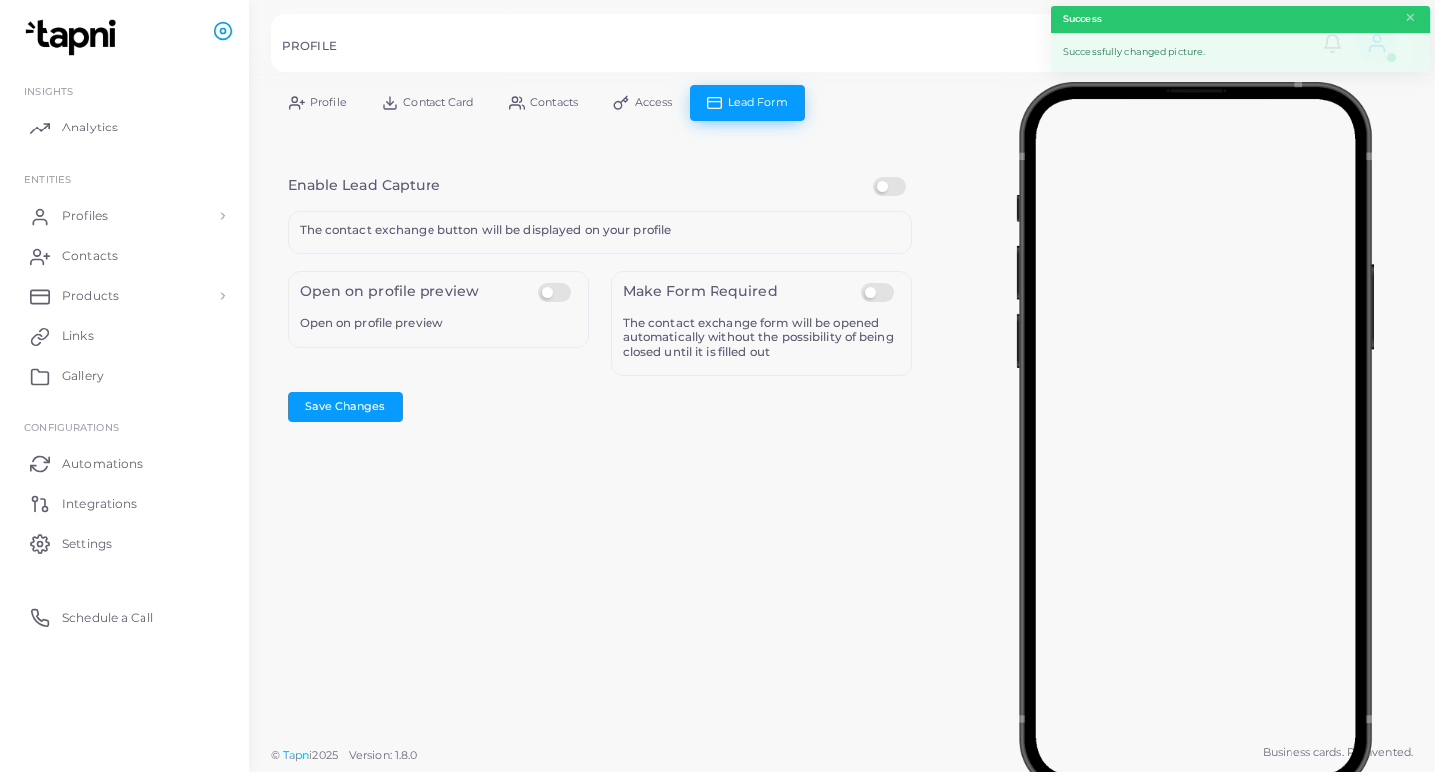
click at [884, 177] on label at bounding box center [892, 177] width 39 height 0
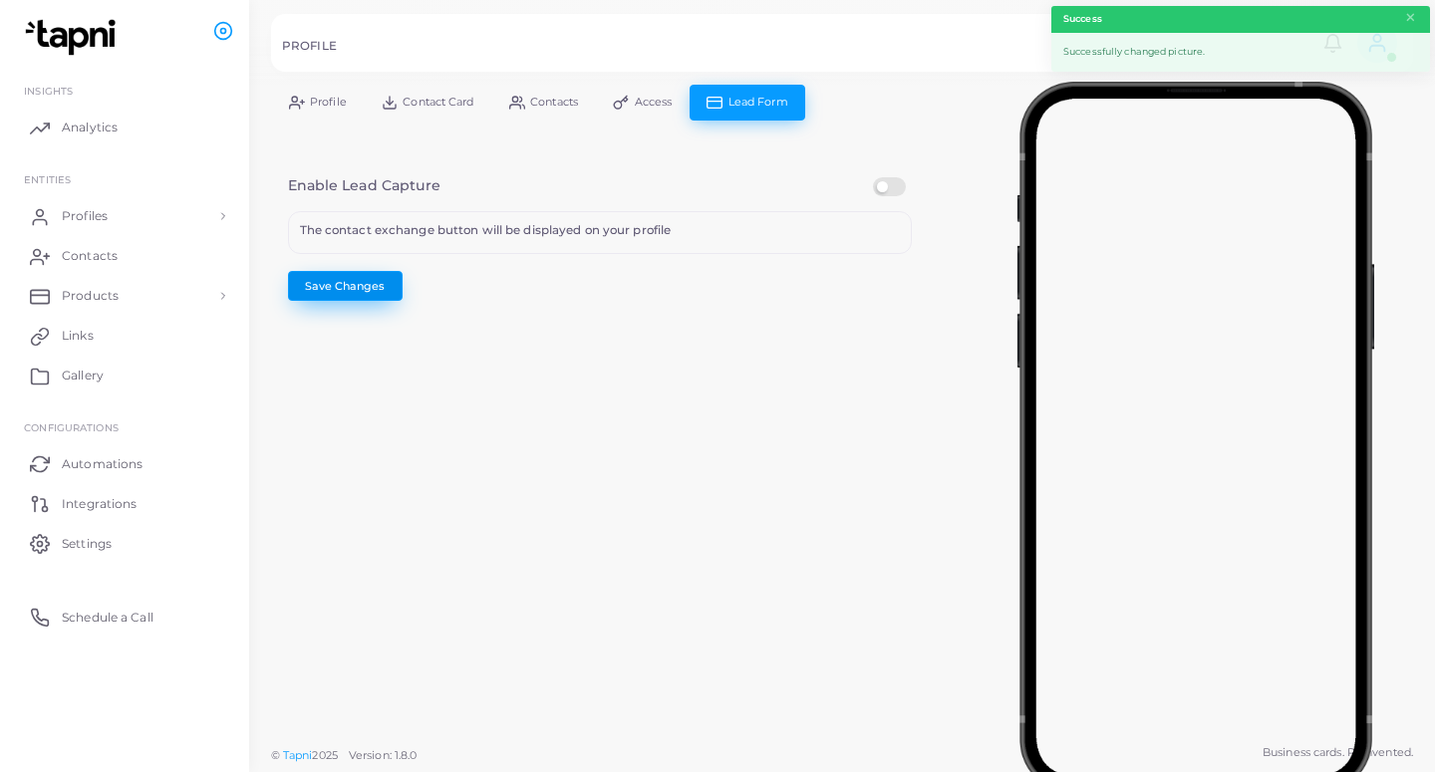
click at [389, 289] on button "Save Changes" at bounding box center [345, 286] width 115 height 30
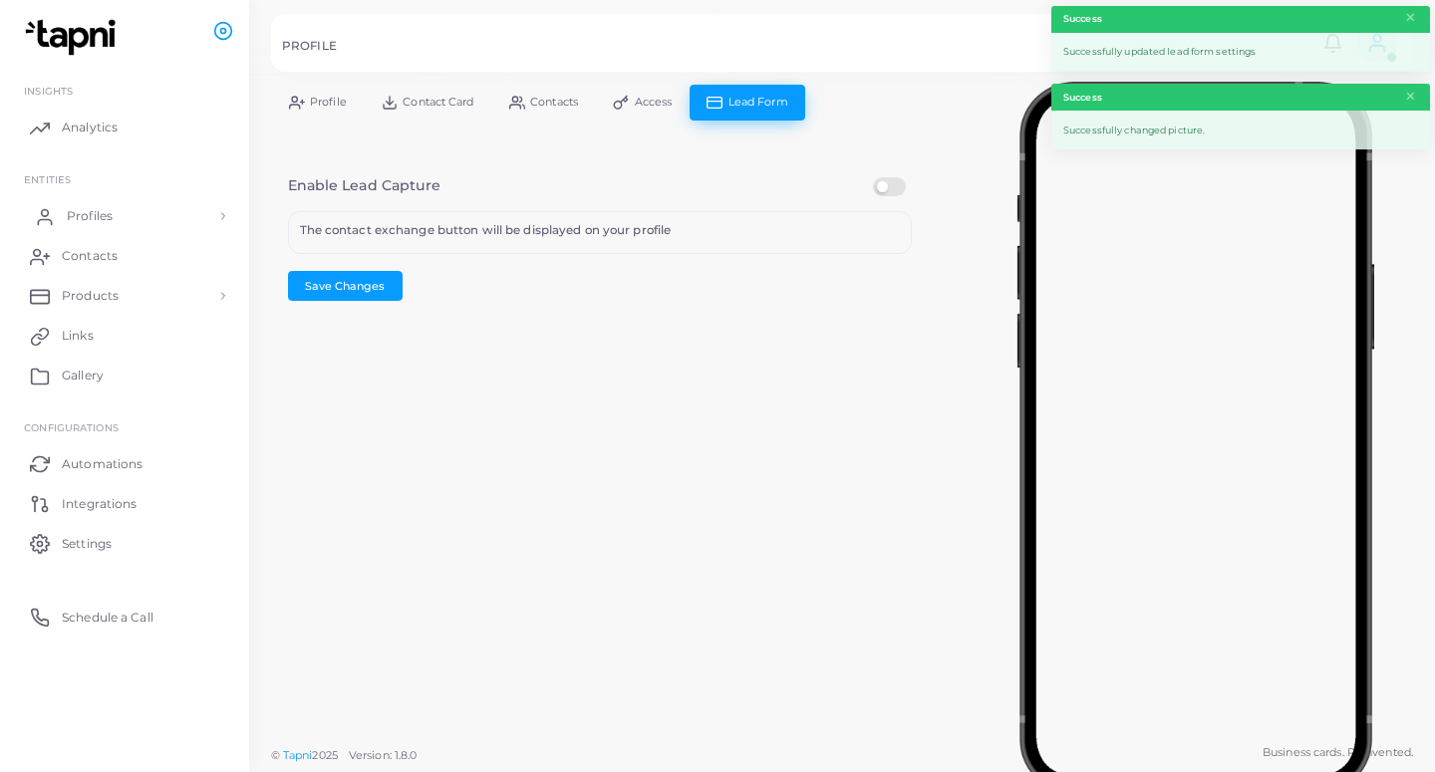
click at [123, 218] on link "Profiles" at bounding box center [124, 216] width 219 height 40
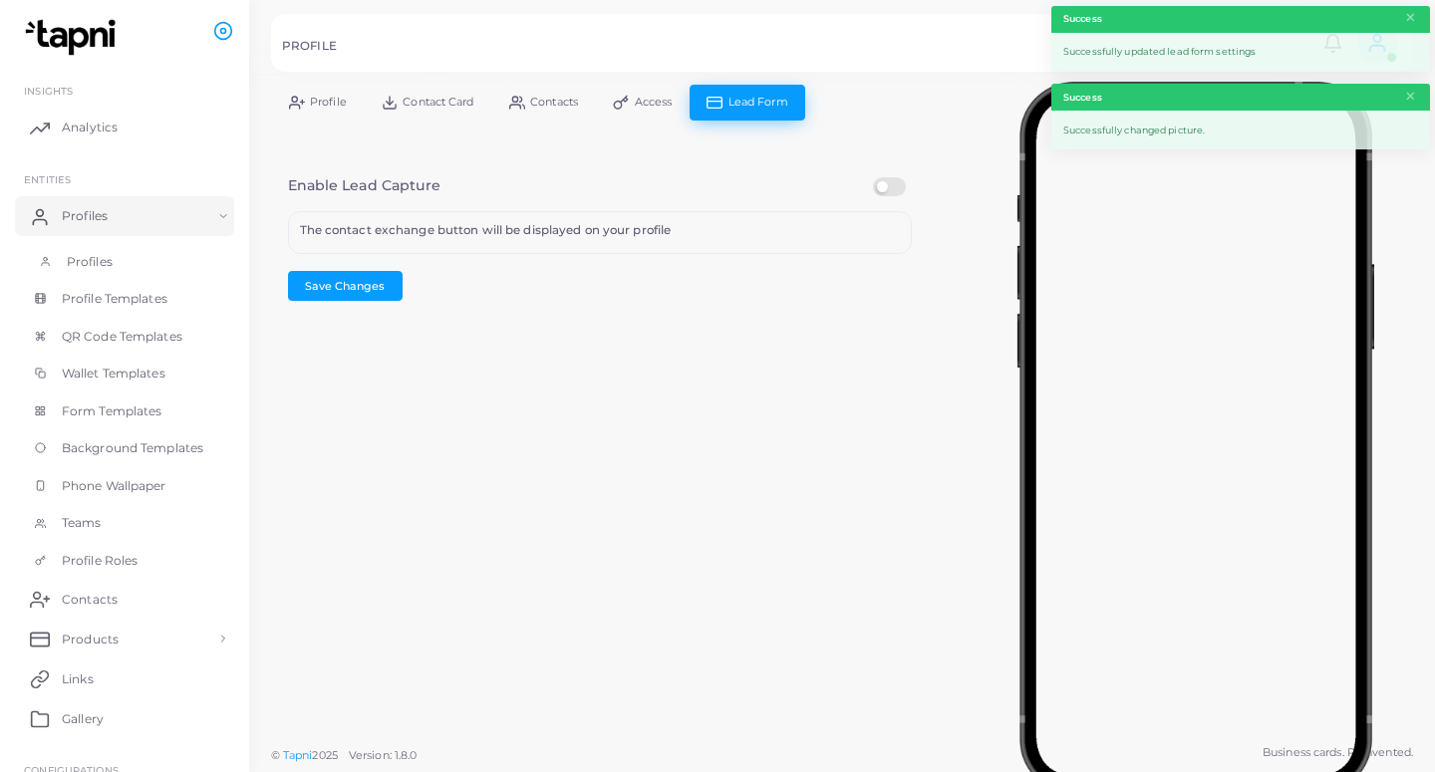
click at [123, 259] on link "Profiles" at bounding box center [124, 262] width 219 height 38
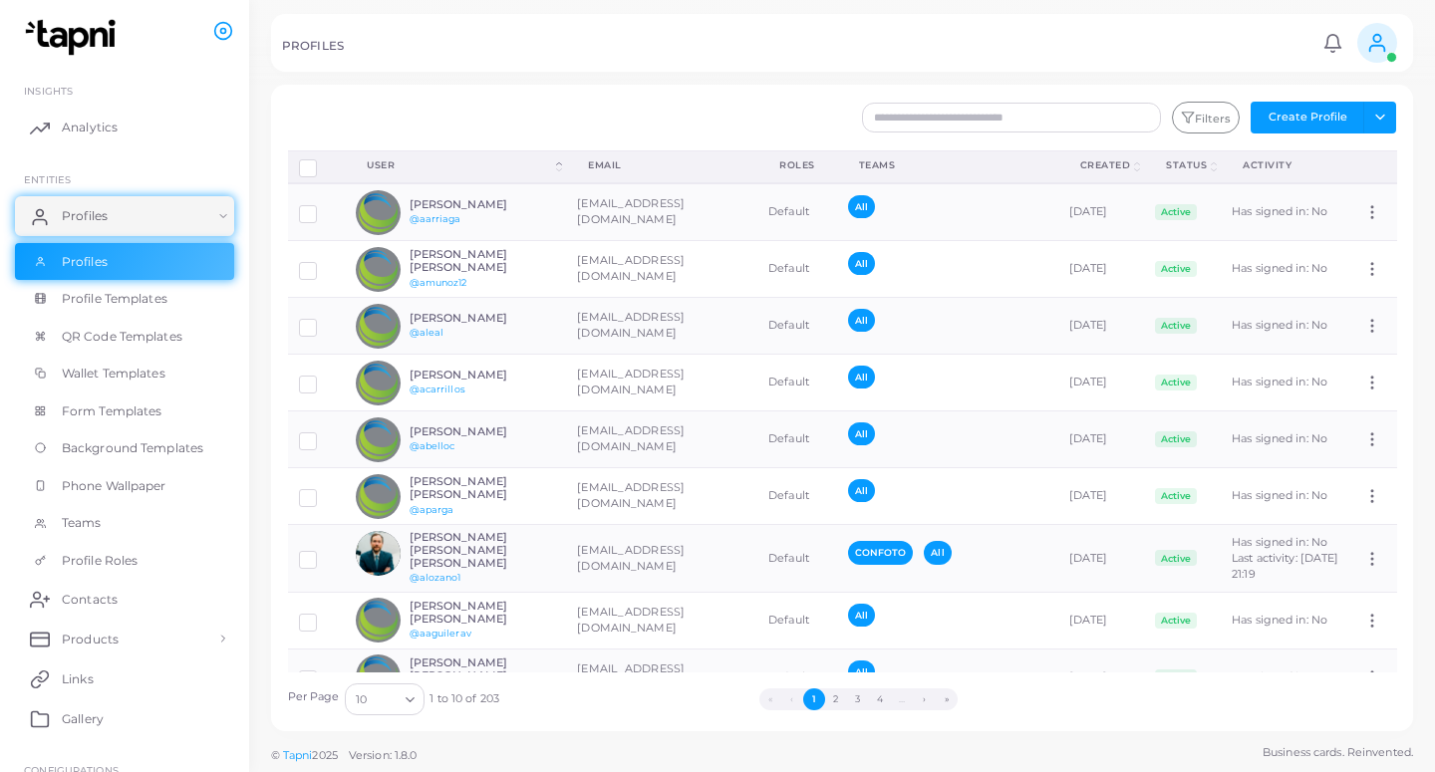
click at [902, 703] on li "…" at bounding box center [902, 699] width 23 height 22
click at [925, 698] on button "›" at bounding box center [925, 699] width 22 height 22
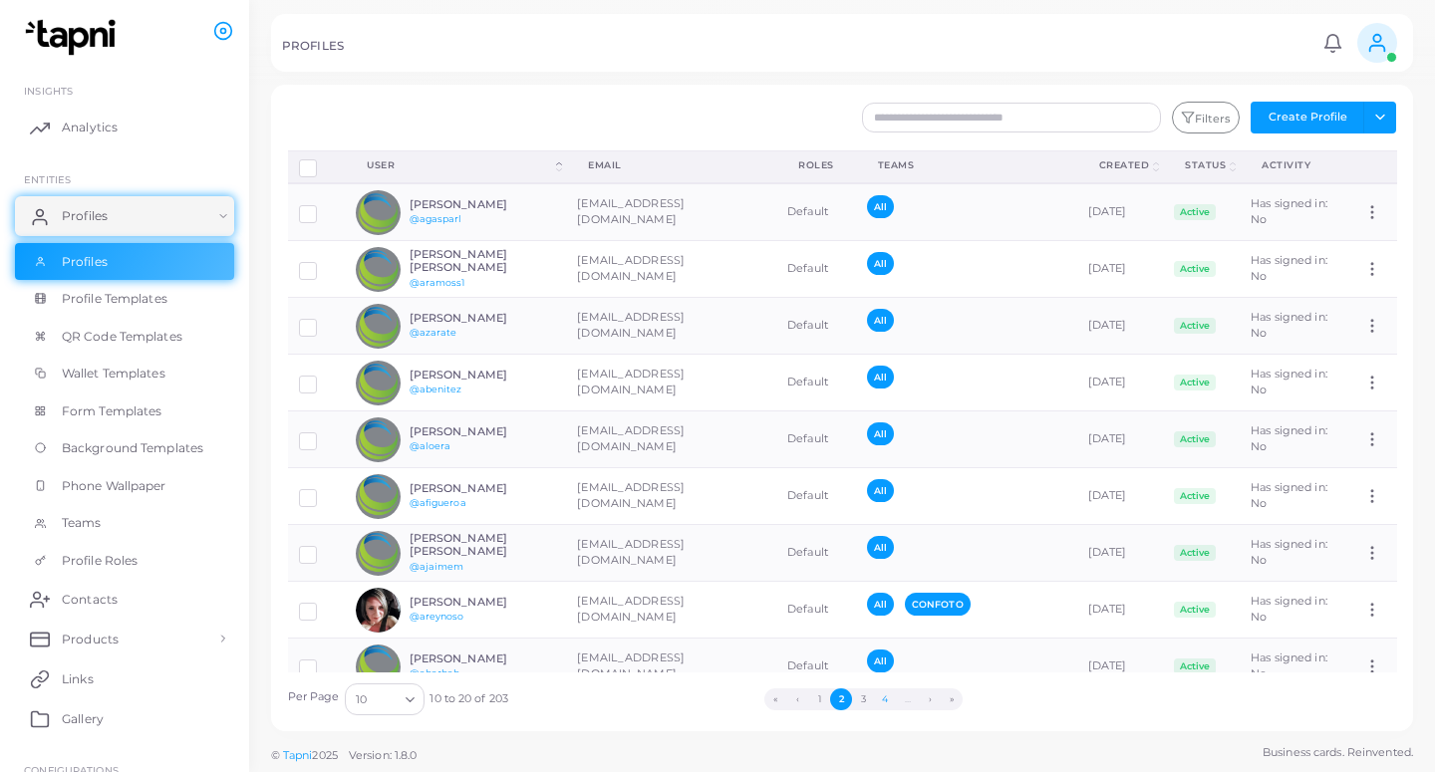
click at [887, 699] on button "4" at bounding box center [885, 699] width 22 height 22
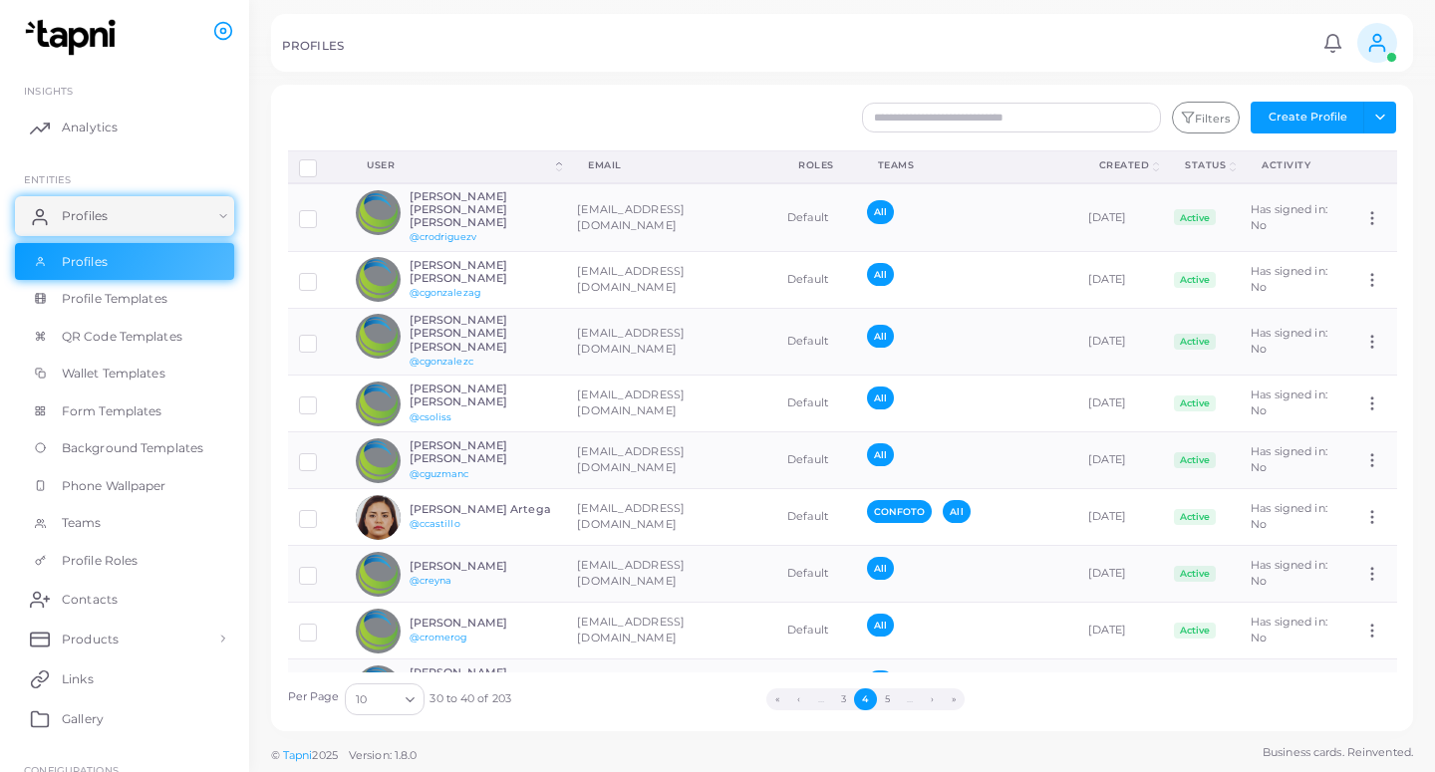
click at [887, 699] on button "5" at bounding box center [888, 699] width 22 height 22
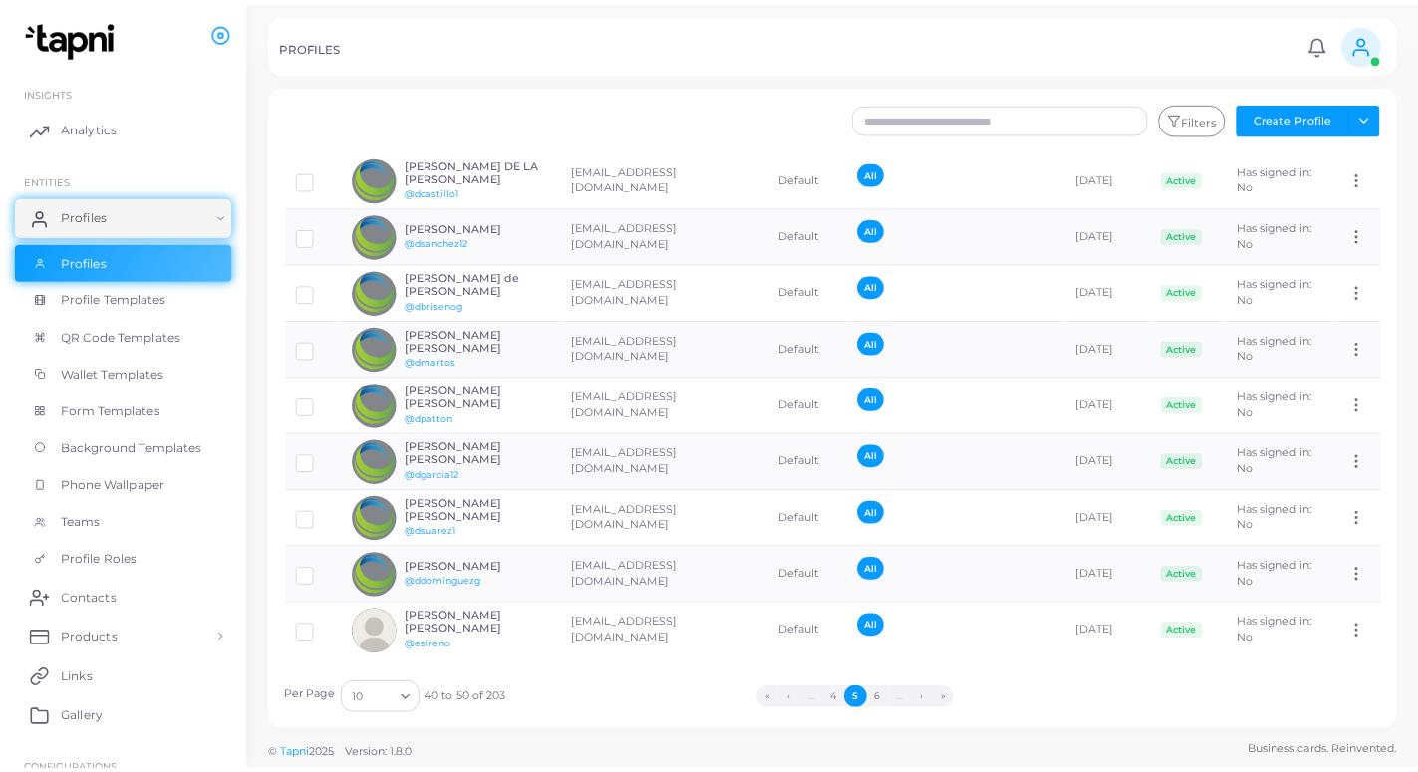
scroll to position [108, 0]
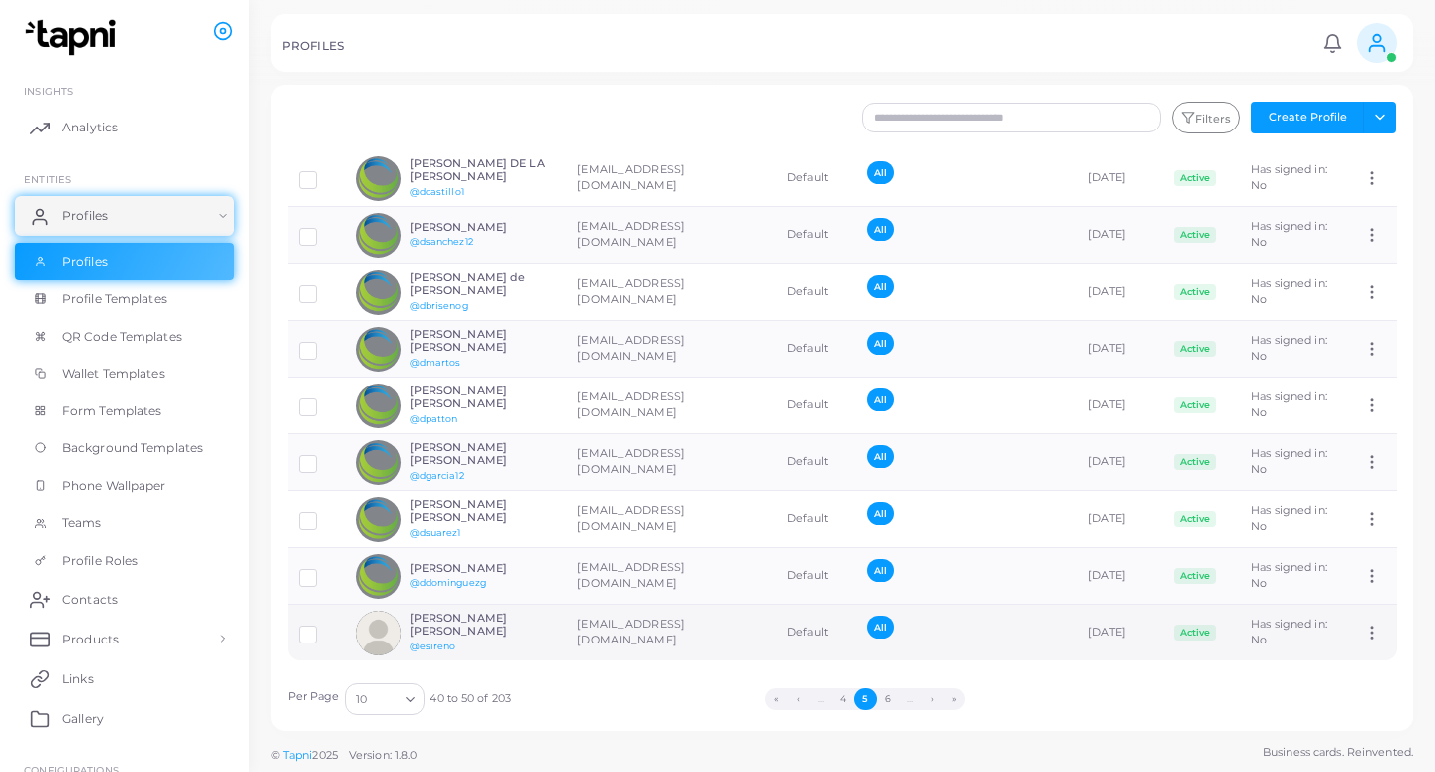
click at [636, 607] on td "[EMAIL_ADDRESS][DOMAIN_NAME]" at bounding box center [671, 633] width 210 height 57
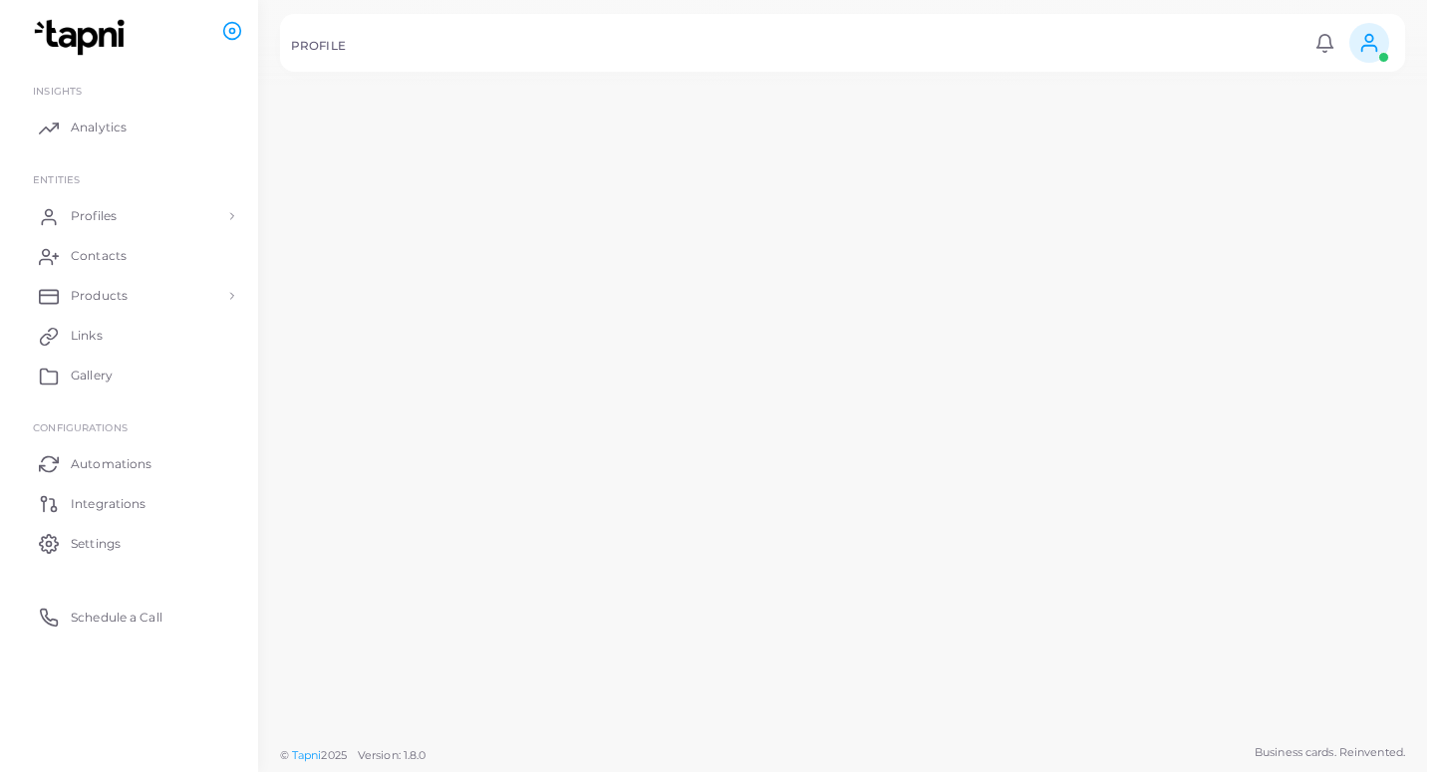
scroll to position [108, 0]
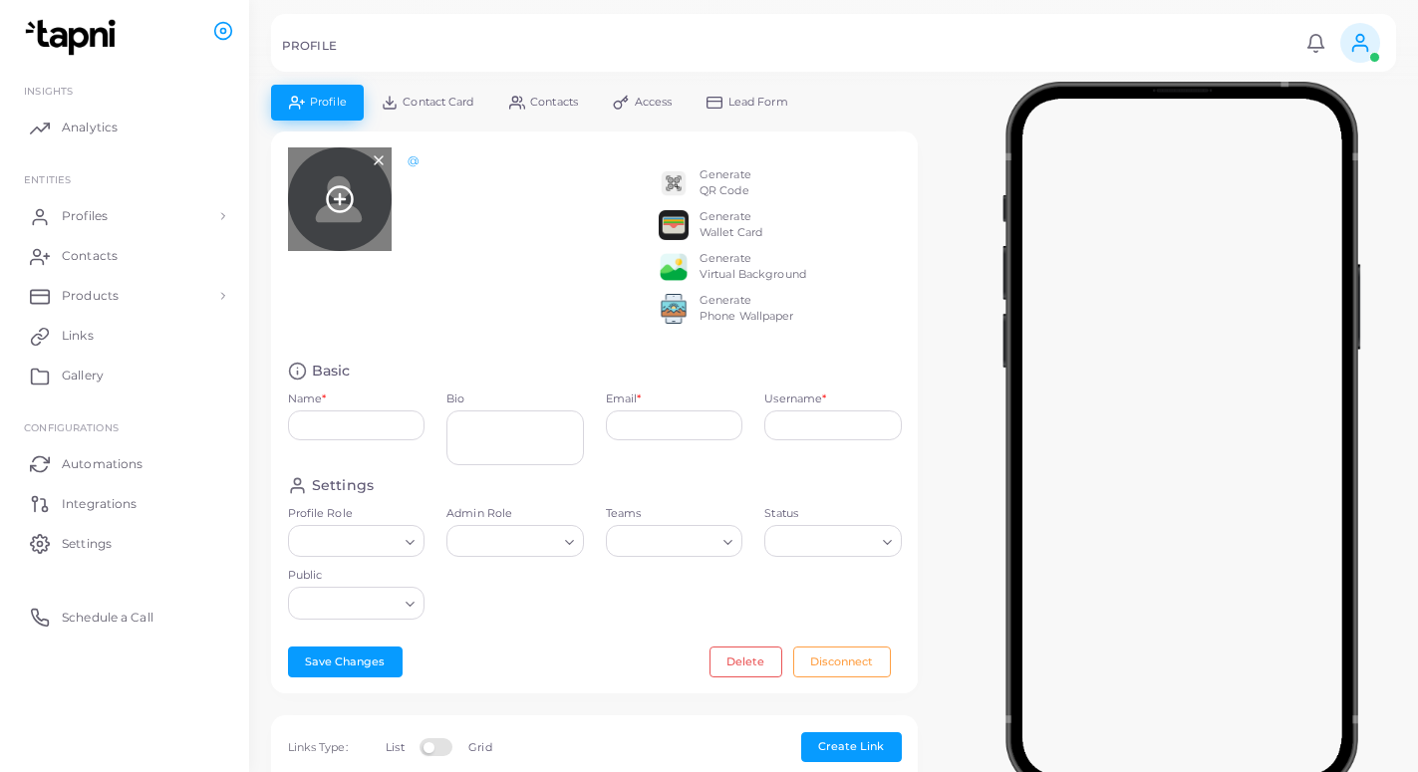
type input "**********"
type textarea "**********"
type input "**********"
type input "*******"
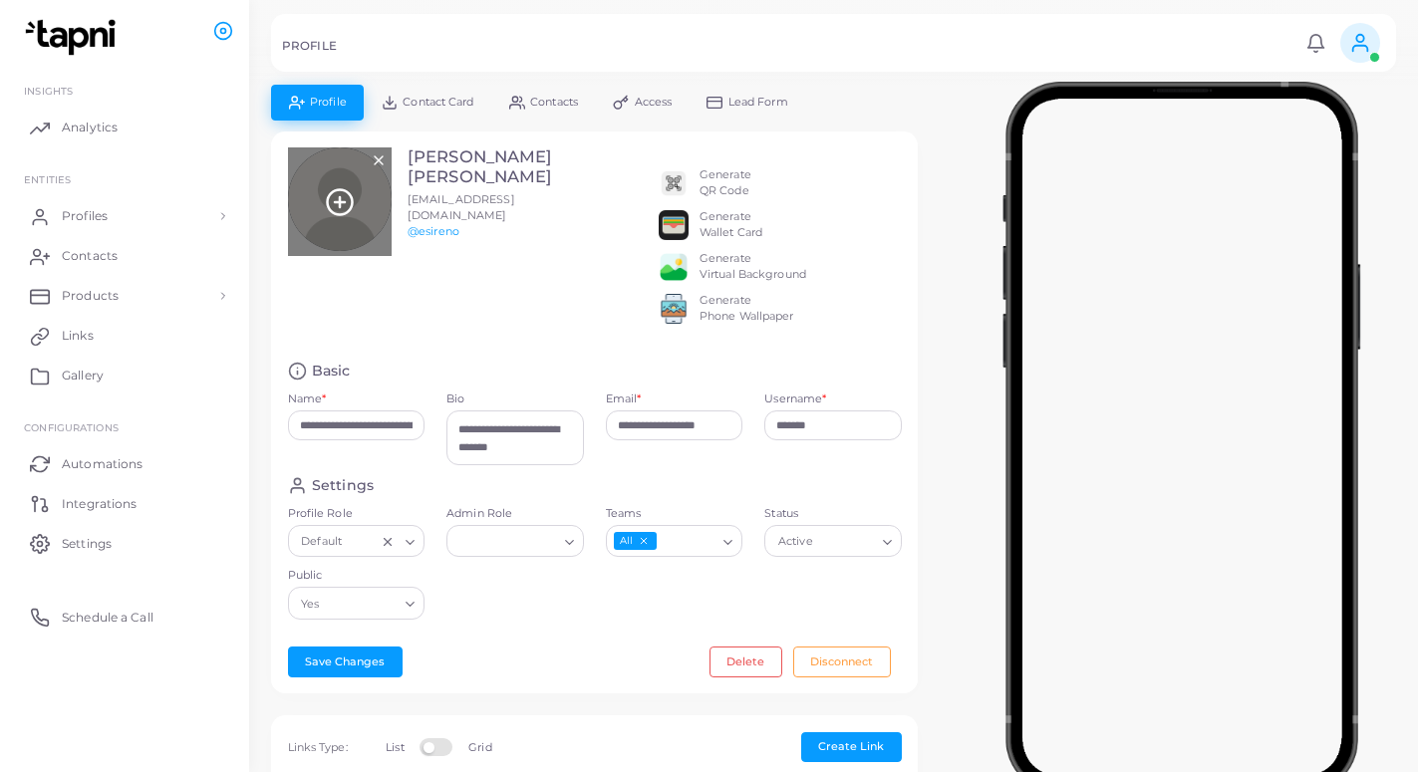
click at [340, 207] on line at bounding box center [340, 202] width 0 height 10
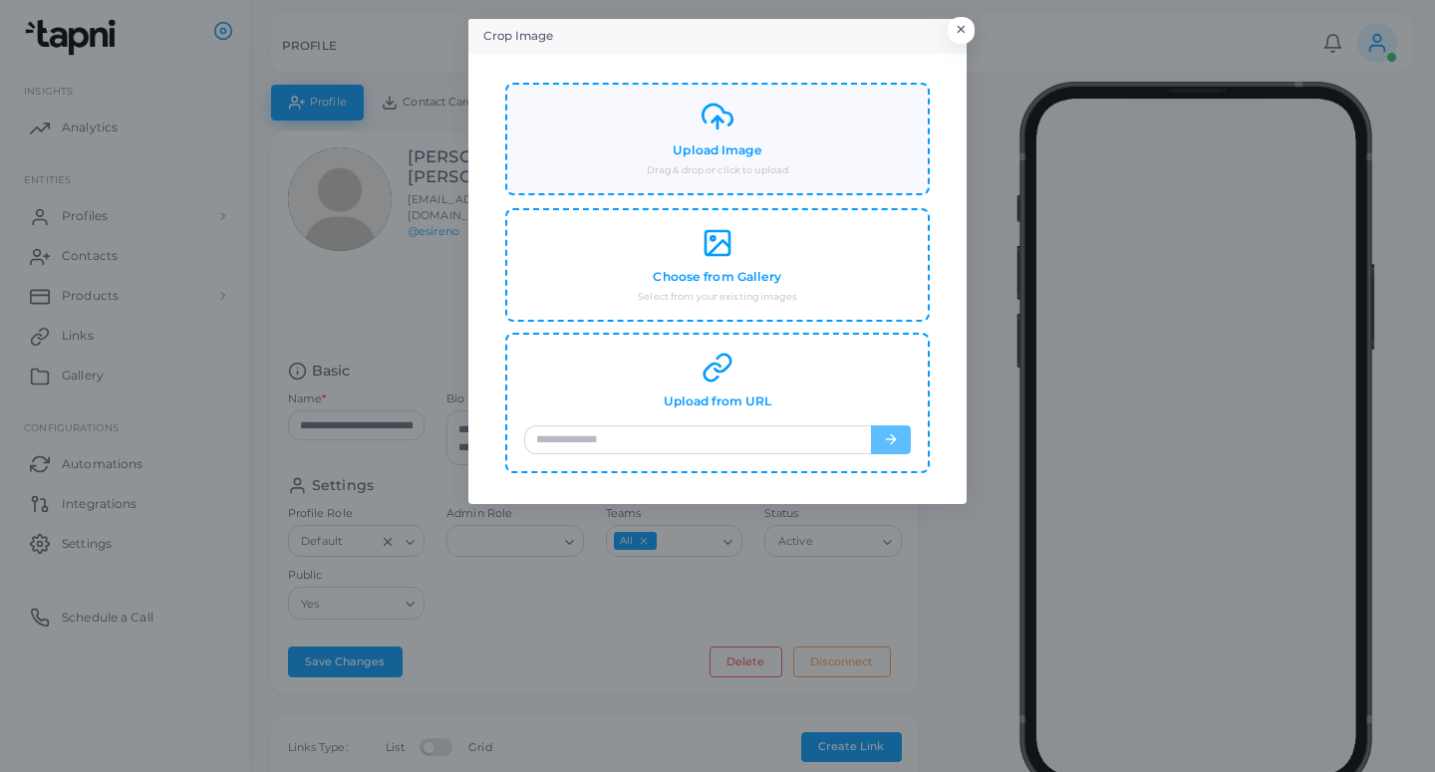
click at [604, 149] on div "Upload Image Drag & drop or click to upload" at bounding box center [717, 139] width 387 height 77
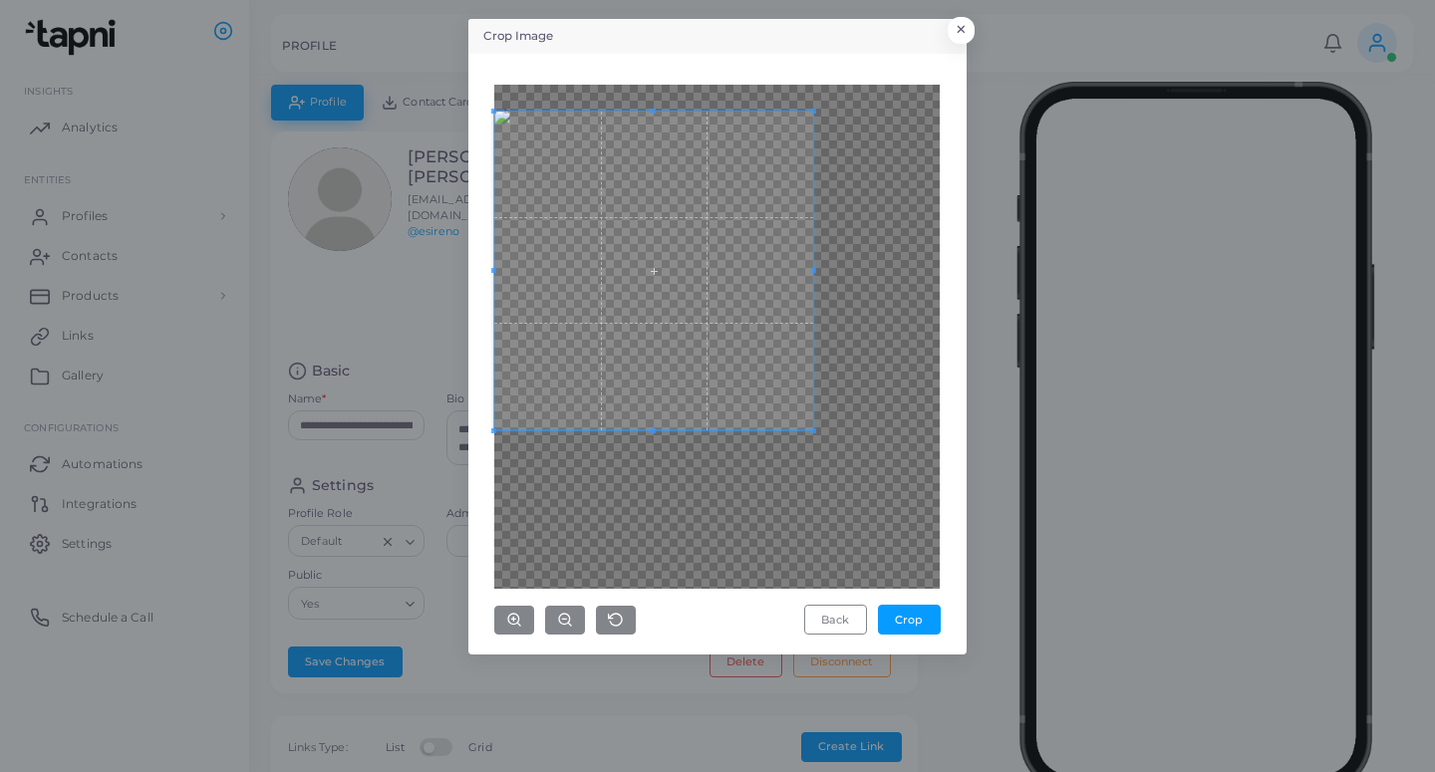
click at [729, 331] on span at bounding box center [653, 271] width 319 height 319
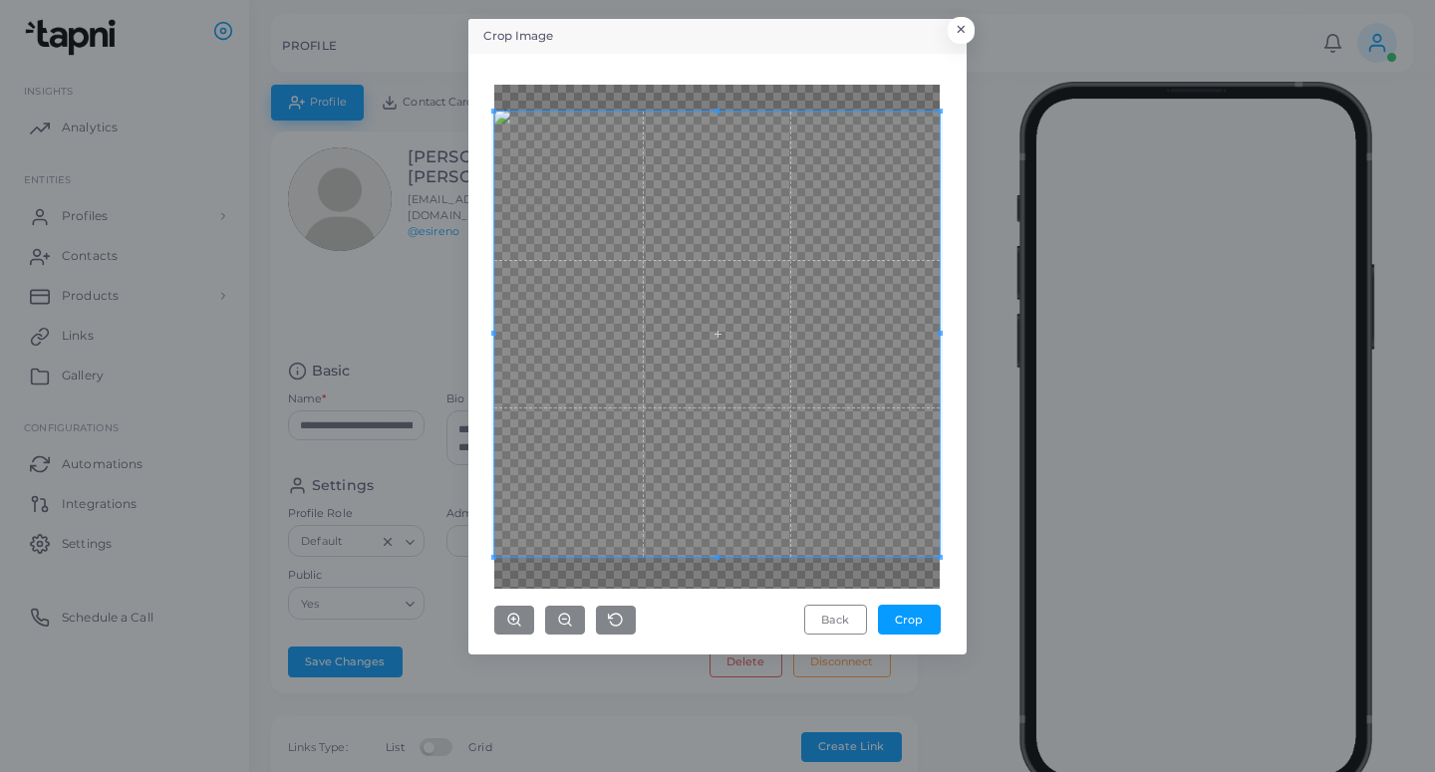
click at [952, 617] on div "Back Crop" at bounding box center [717, 354] width 476 height 579
click at [914, 618] on button "Crop" at bounding box center [909, 620] width 63 height 30
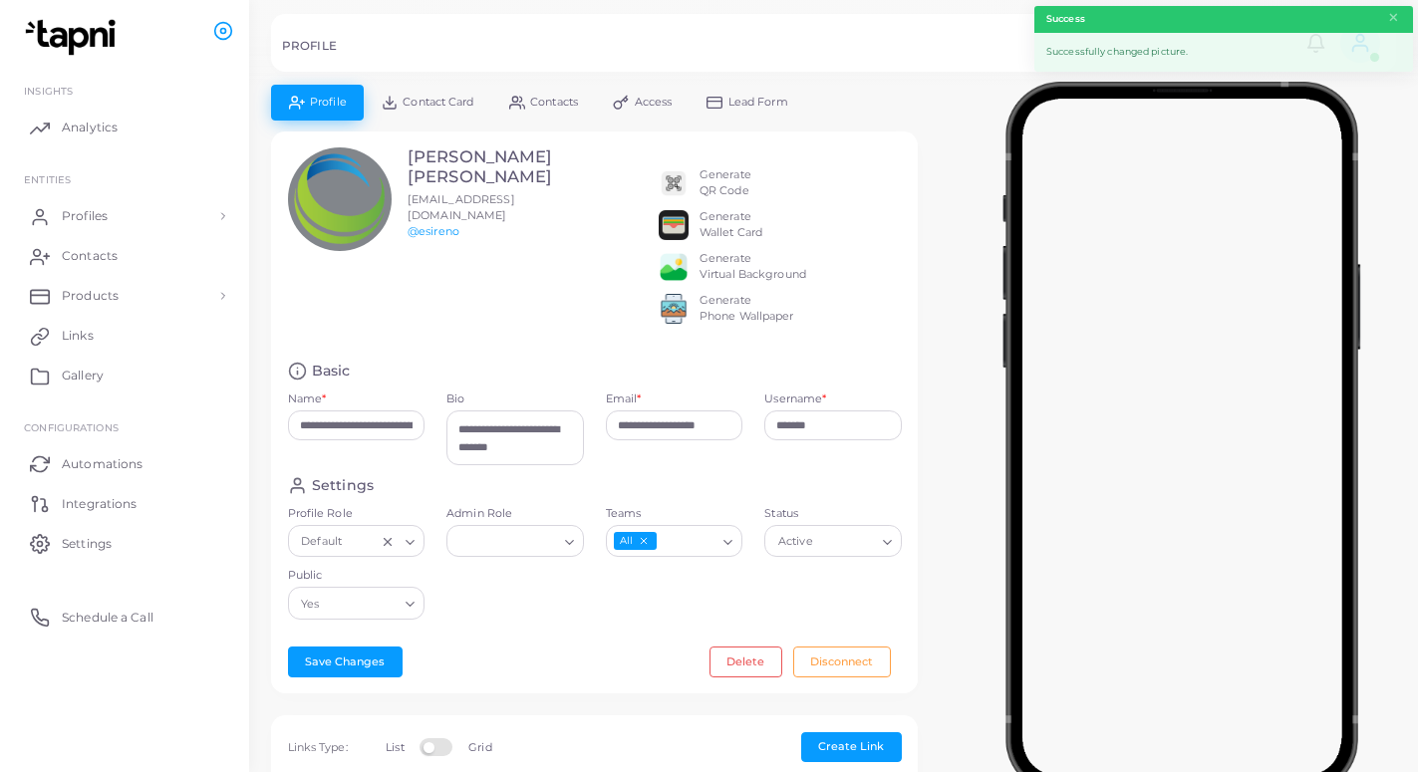
click at [756, 107] on span "Lead Form" at bounding box center [758, 102] width 60 height 11
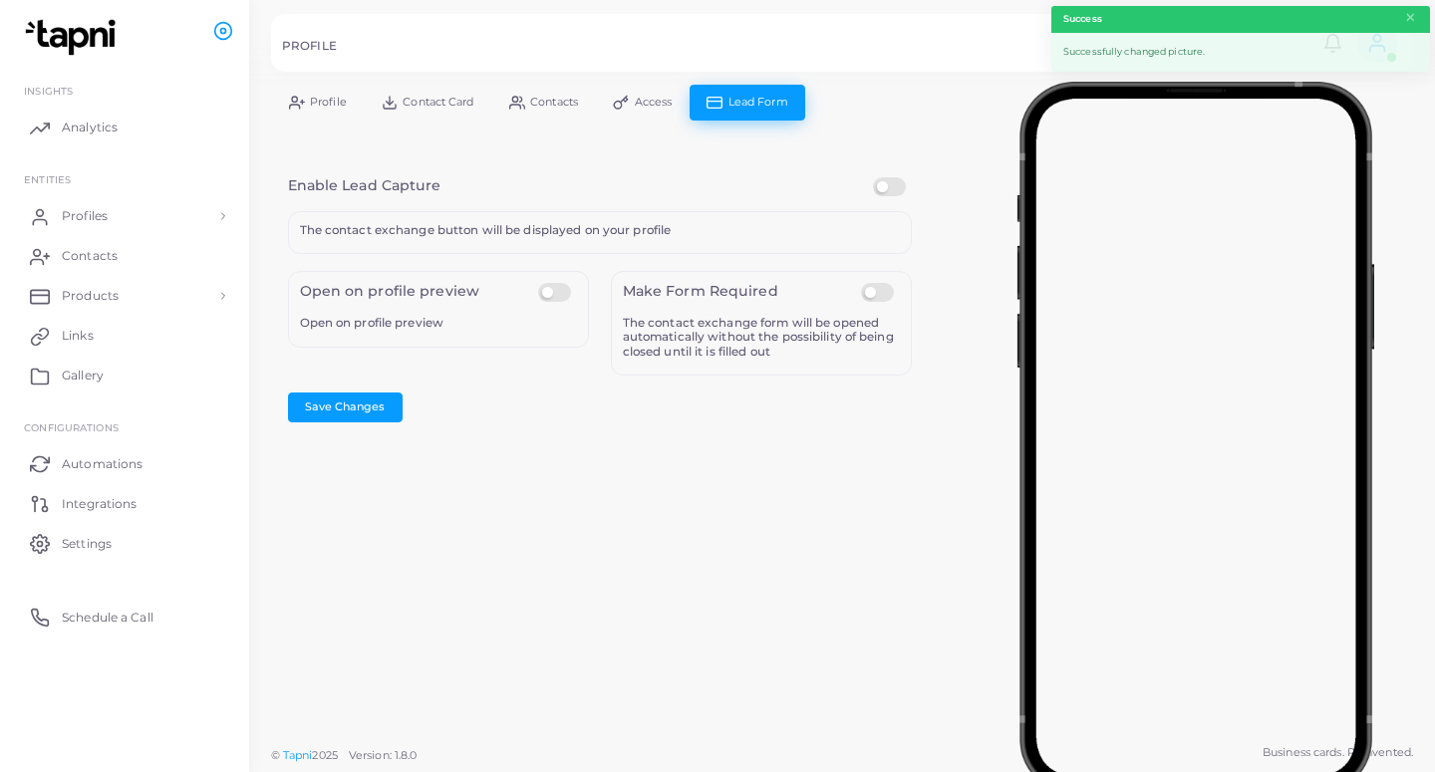
click at [890, 177] on label at bounding box center [892, 177] width 39 height 0
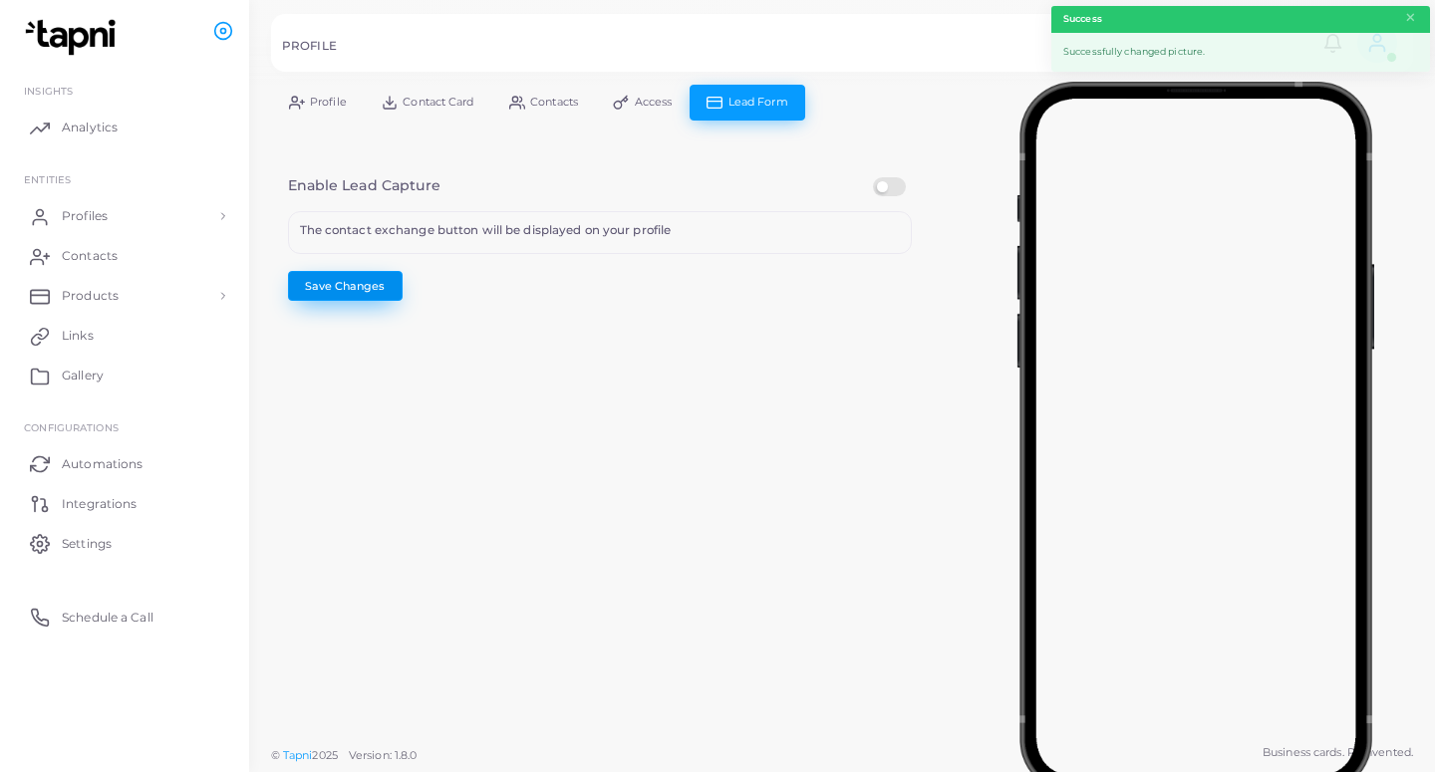
click at [341, 285] on button "Save Changes" at bounding box center [345, 286] width 115 height 30
click at [129, 225] on link "Profiles" at bounding box center [124, 216] width 219 height 40
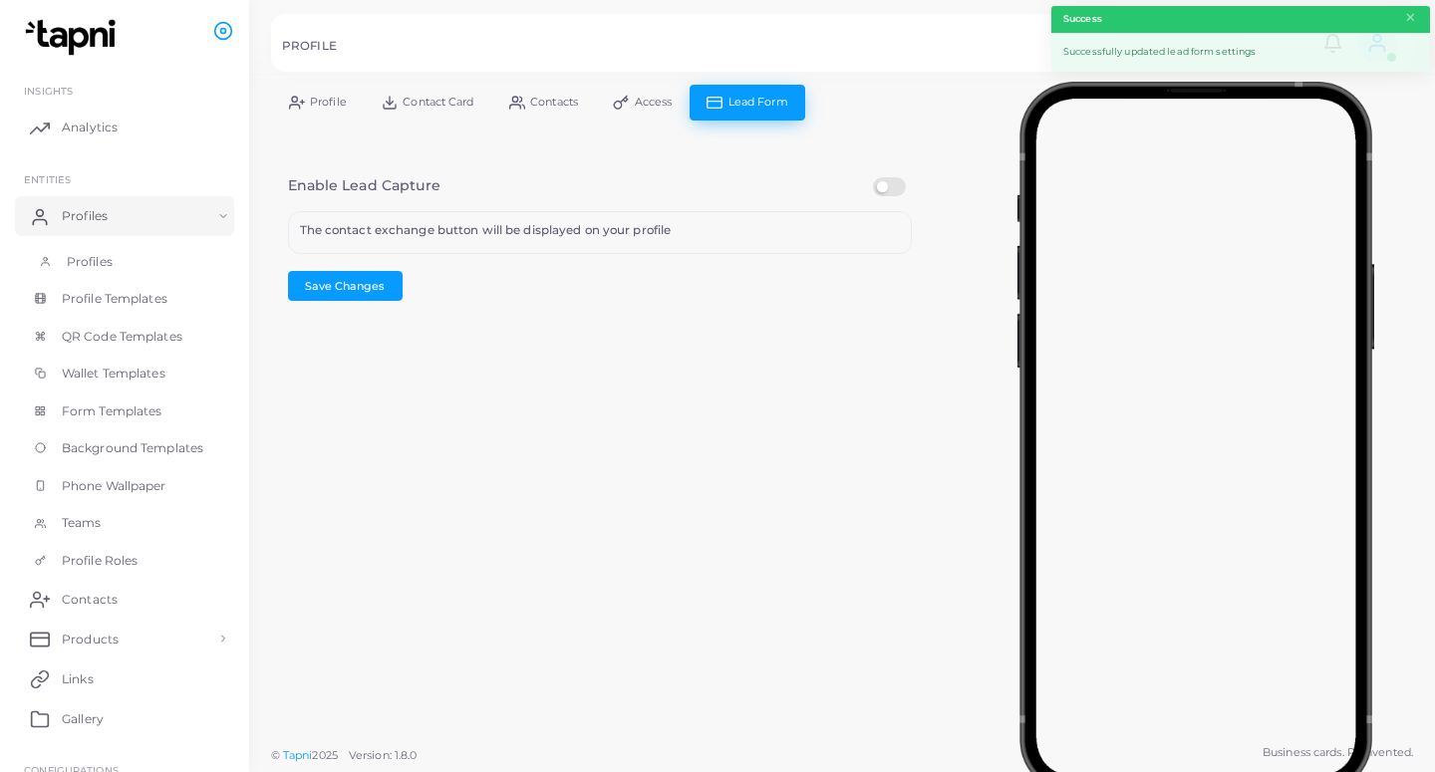
click at [134, 274] on link "Profiles" at bounding box center [124, 262] width 219 height 38
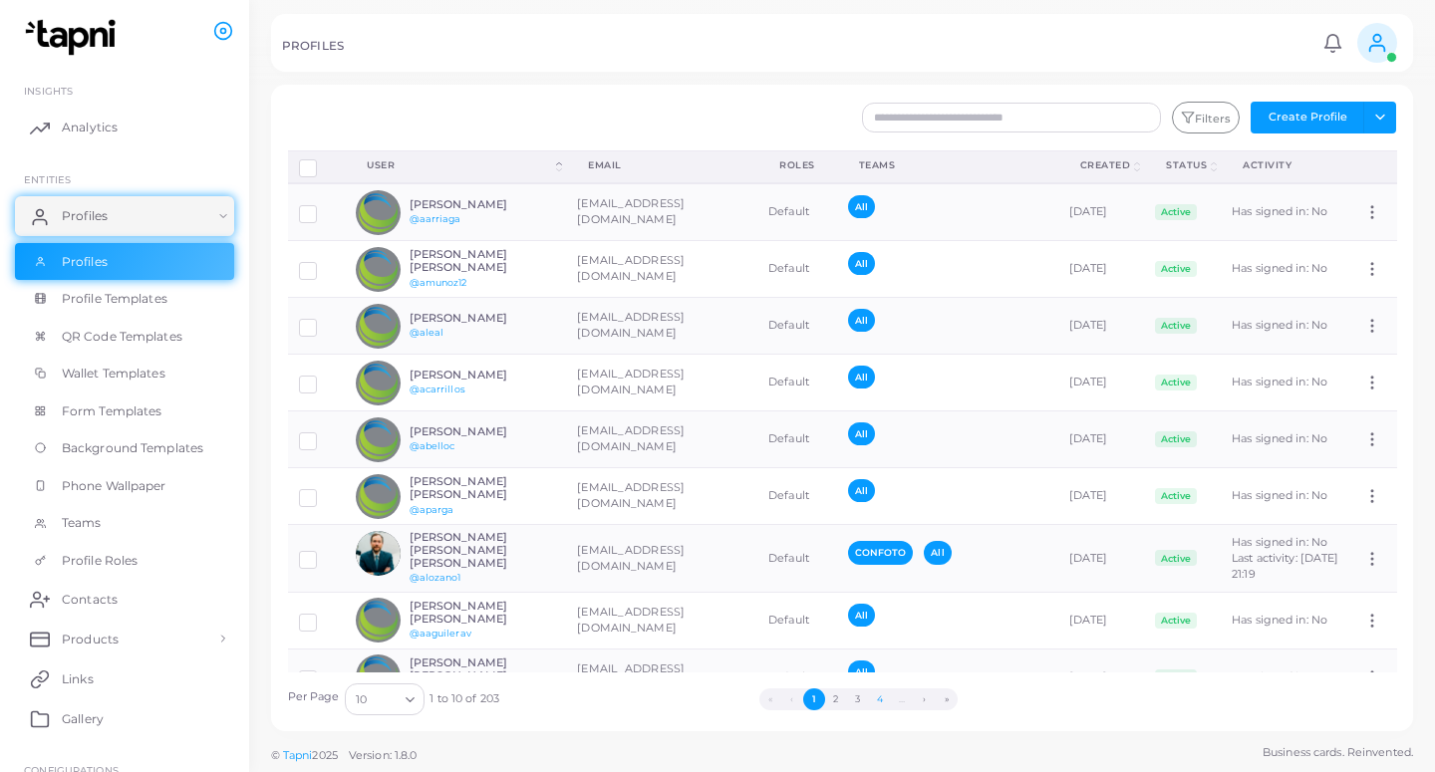
click at [877, 703] on button "4" at bounding box center [880, 699] width 22 height 22
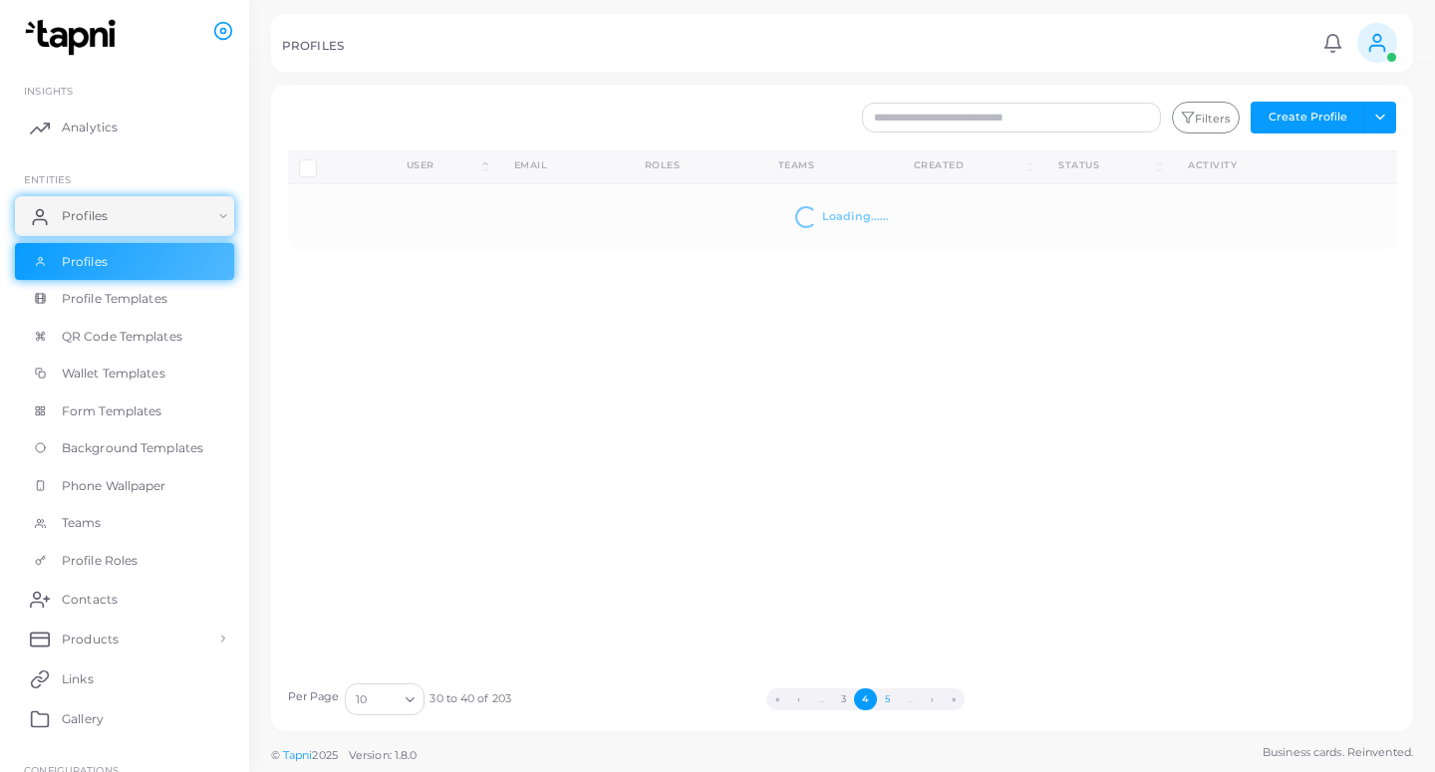
click at [885, 699] on button "5" at bounding box center [888, 699] width 22 height 22
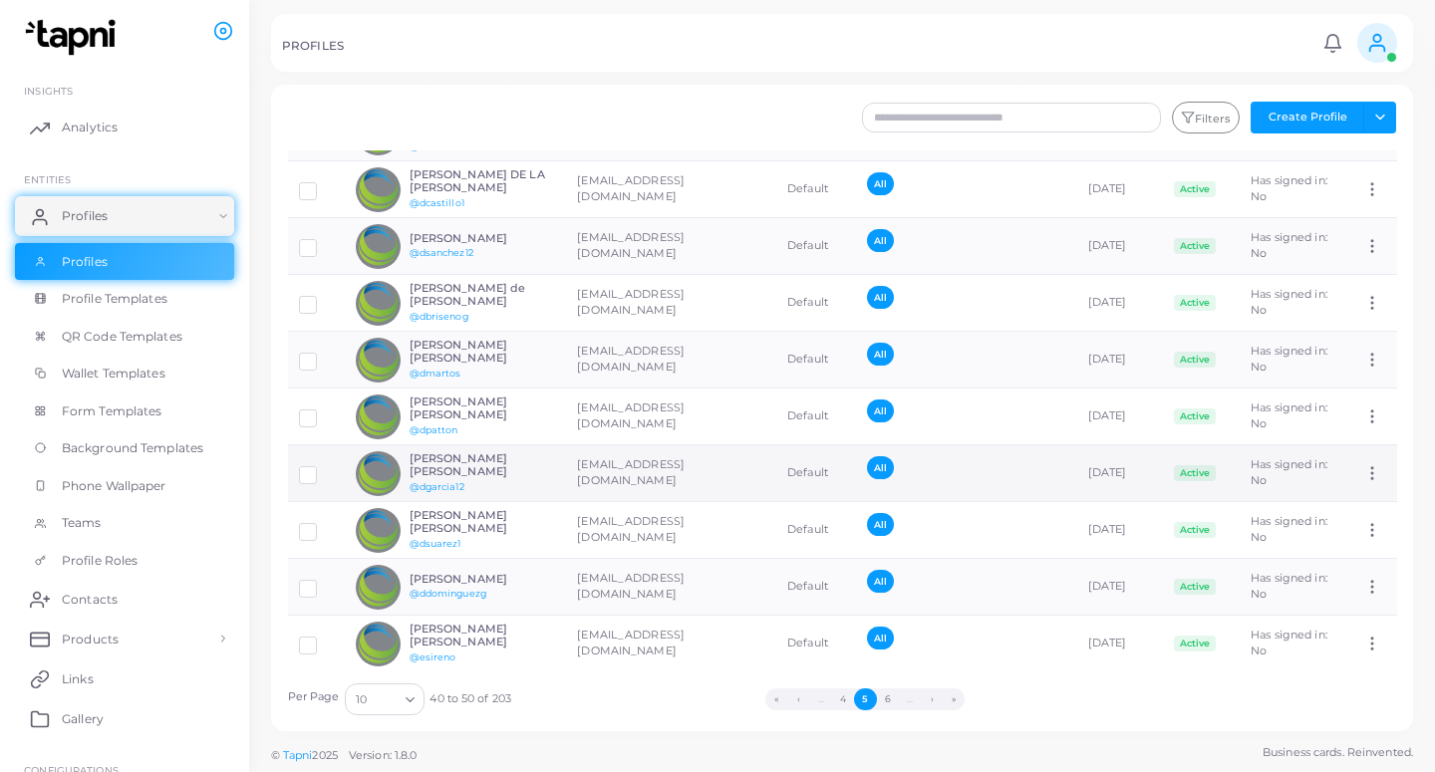
scroll to position [108, 0]
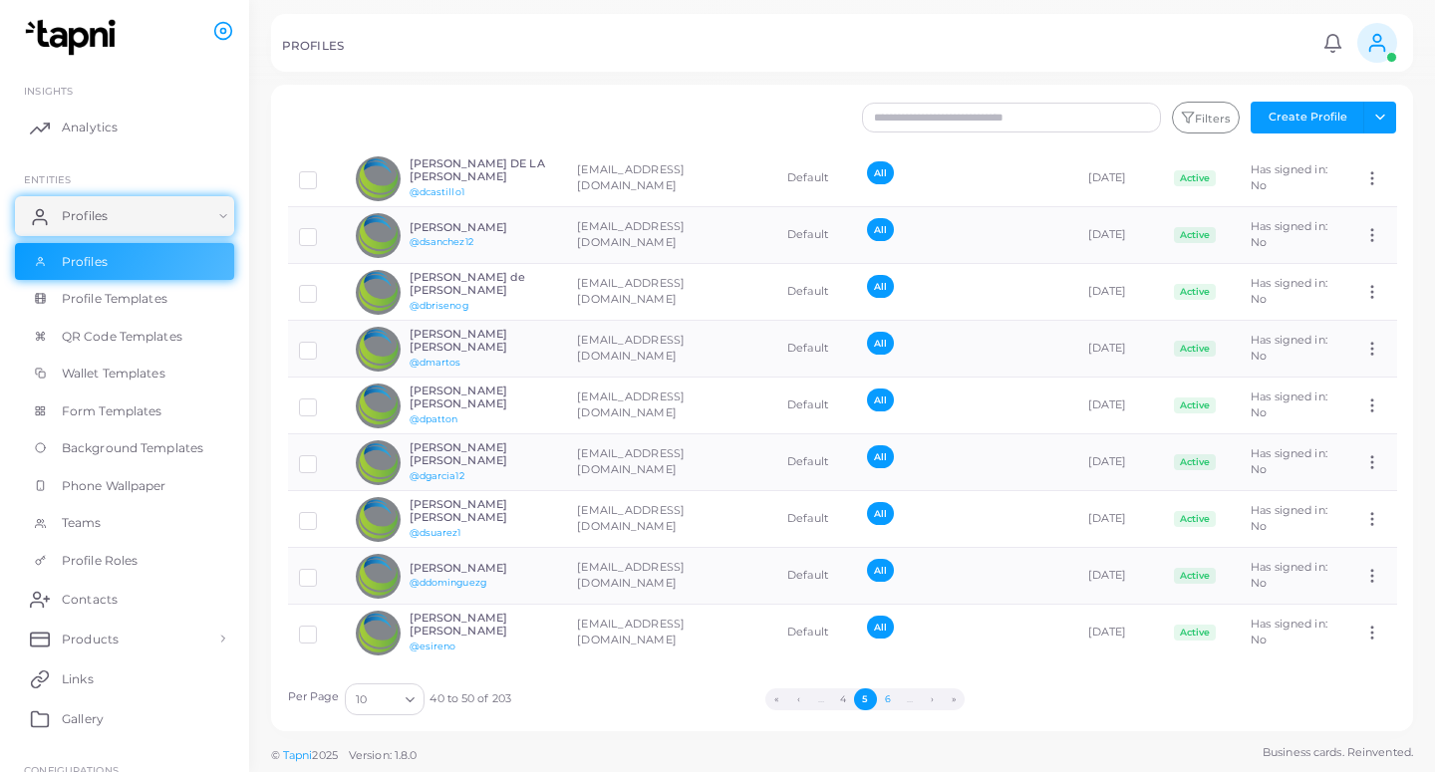
click at [889, 698] on button "6" at bounding box center [888, 699] width 22 height 22
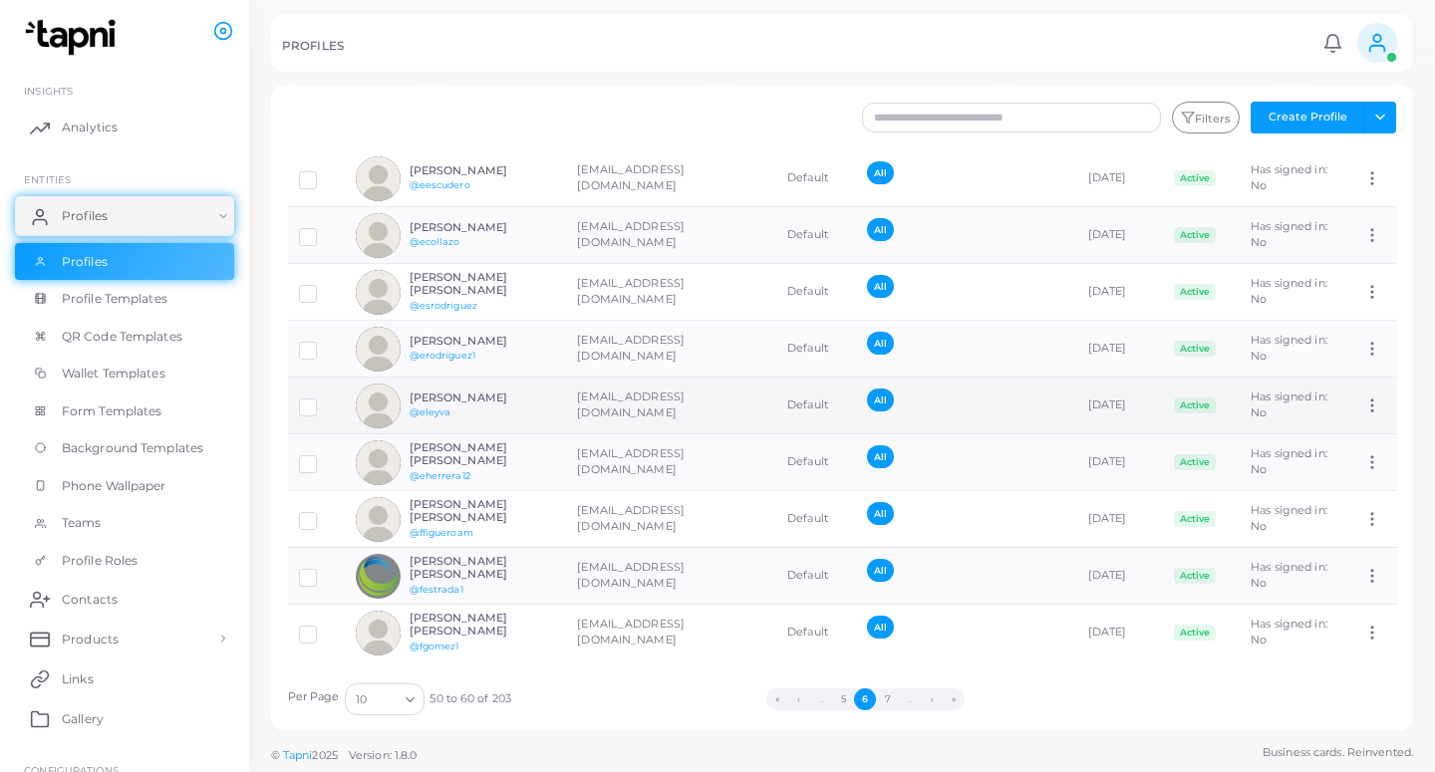
scroll to position [0, 0]
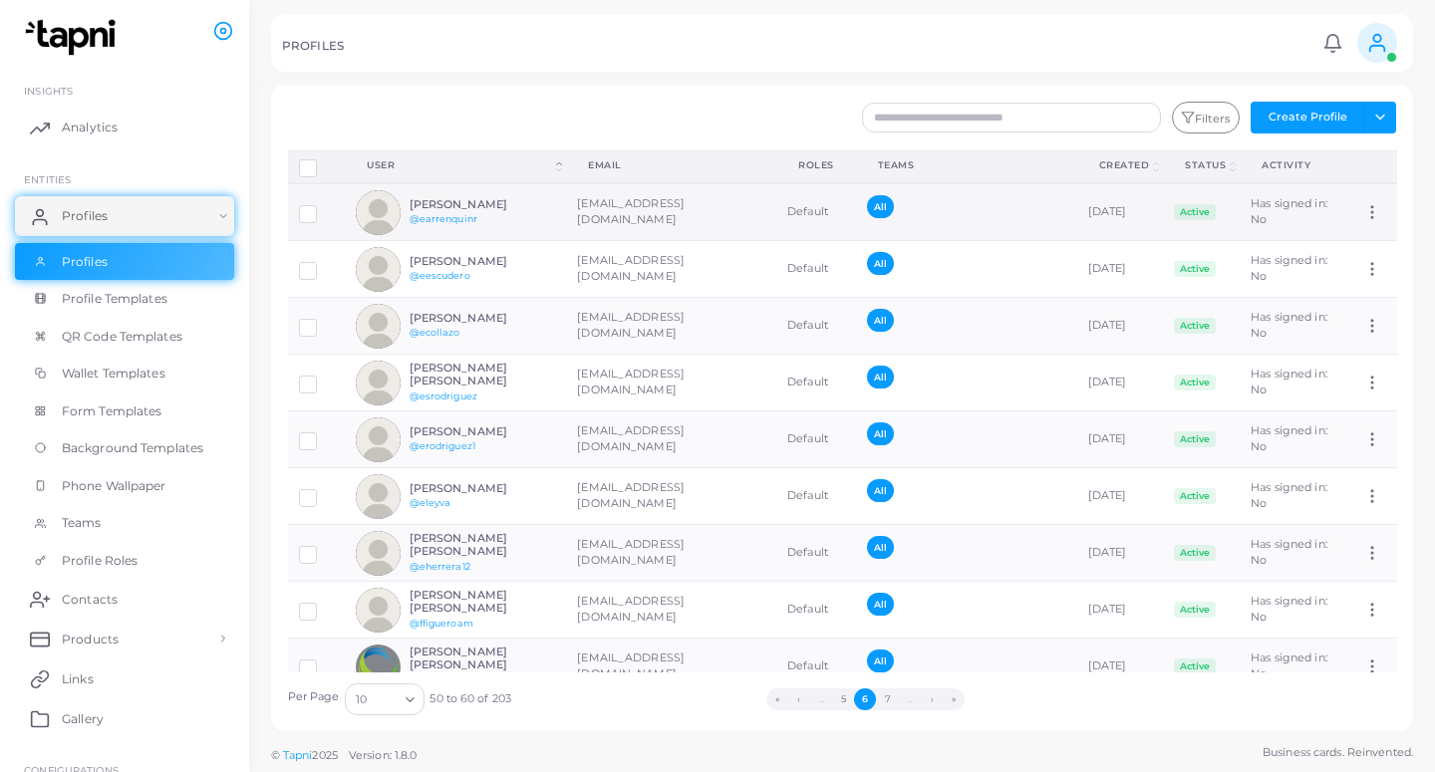
click at [698, 227] on td "[EMAIL_ADDRESS][DOMAIN_NAME]" at bounding box center [671, 212] width 210 height 58
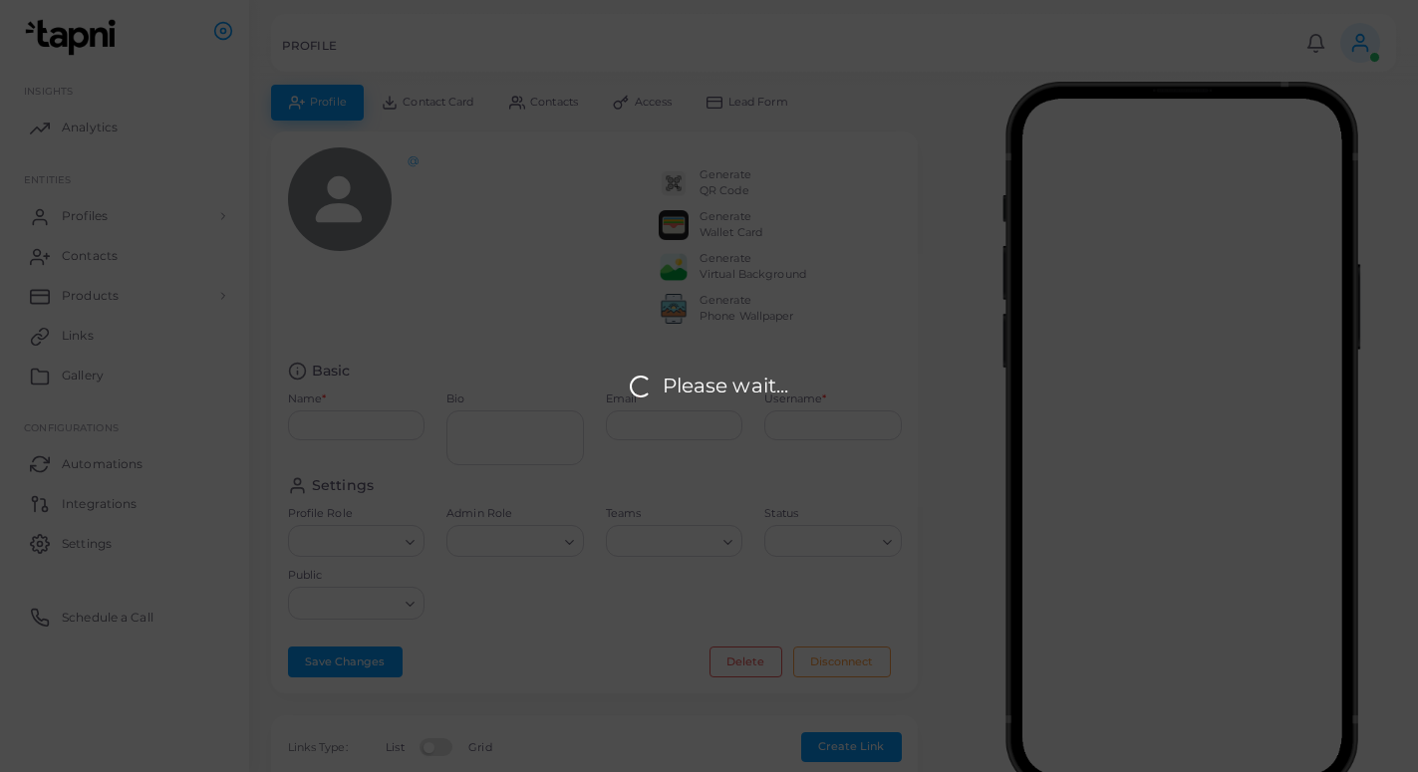
type input "**********"
type textarea "**********"
type input "**********"
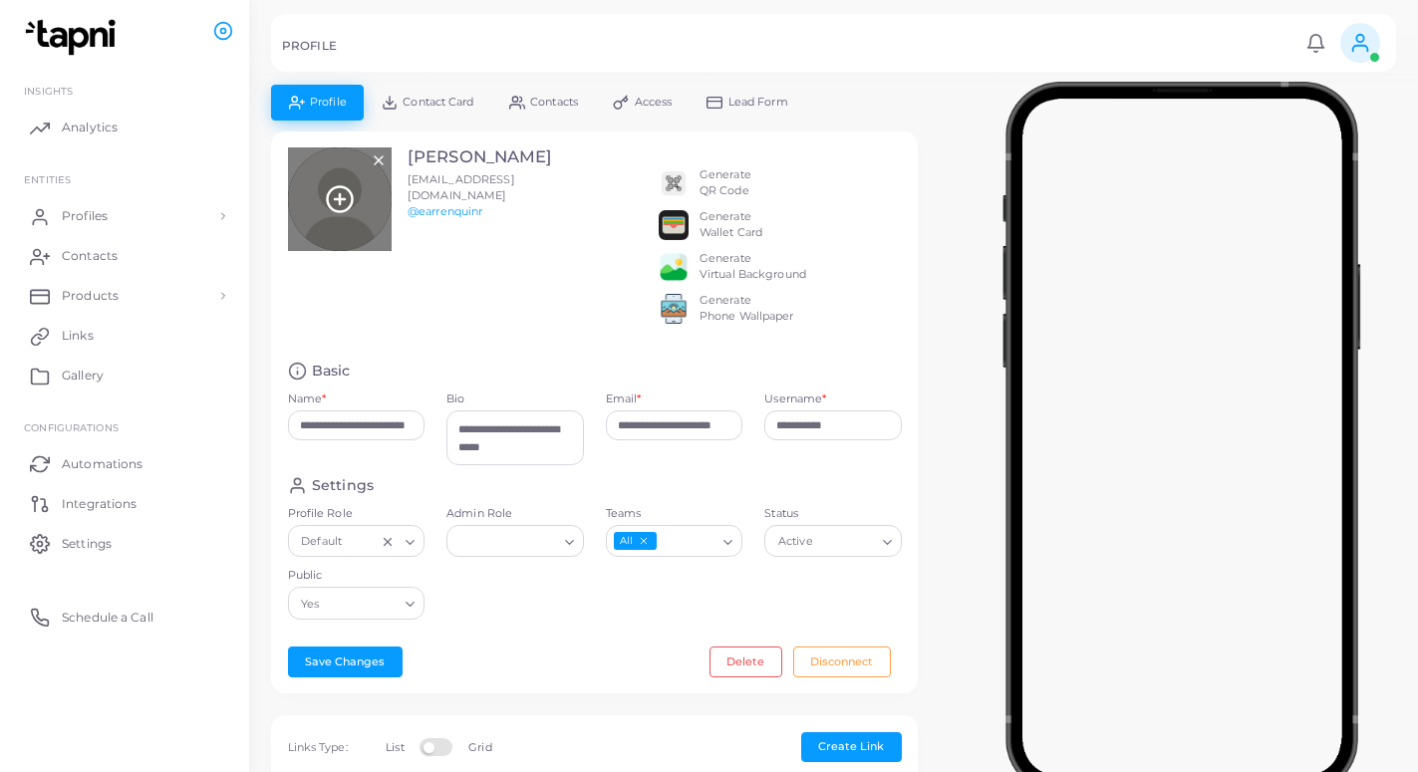
click at [343, 207] on icon at bounding box center [340, 199] width 30 height 30
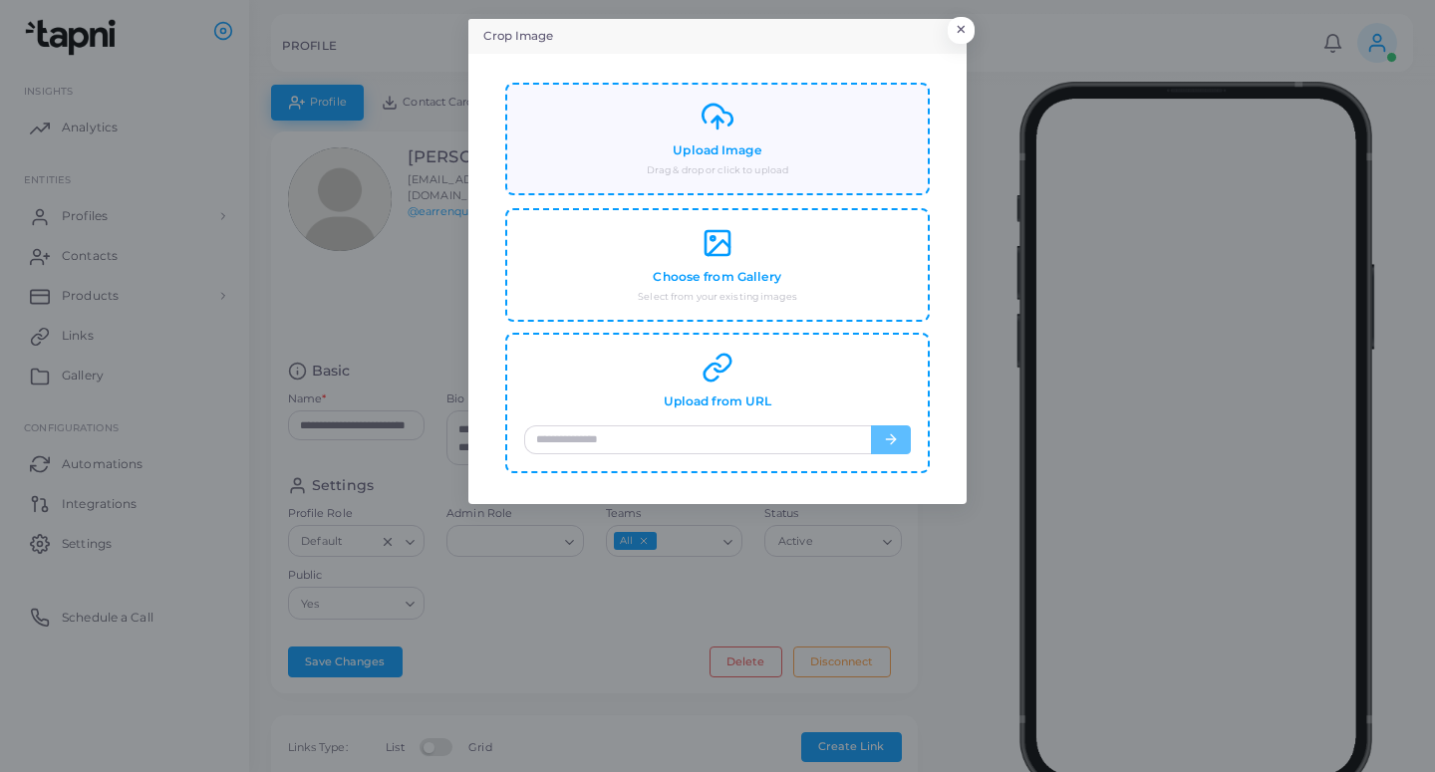
click at [691, 154] on h4 "Upload Image" at bounding box center [717, 150] width 89 height 15
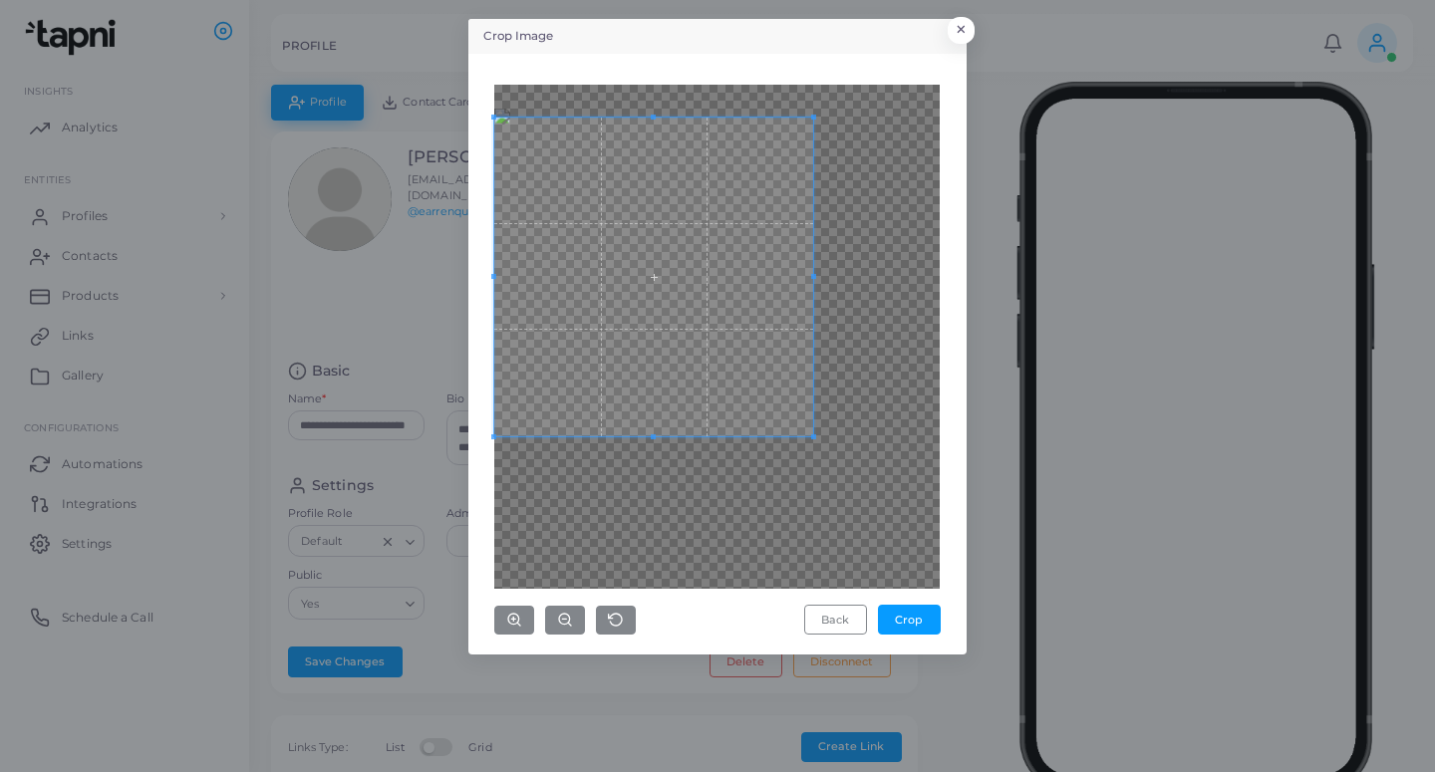
click at [703, 336] on span at bounding box center [653, 277] width 319 height 319
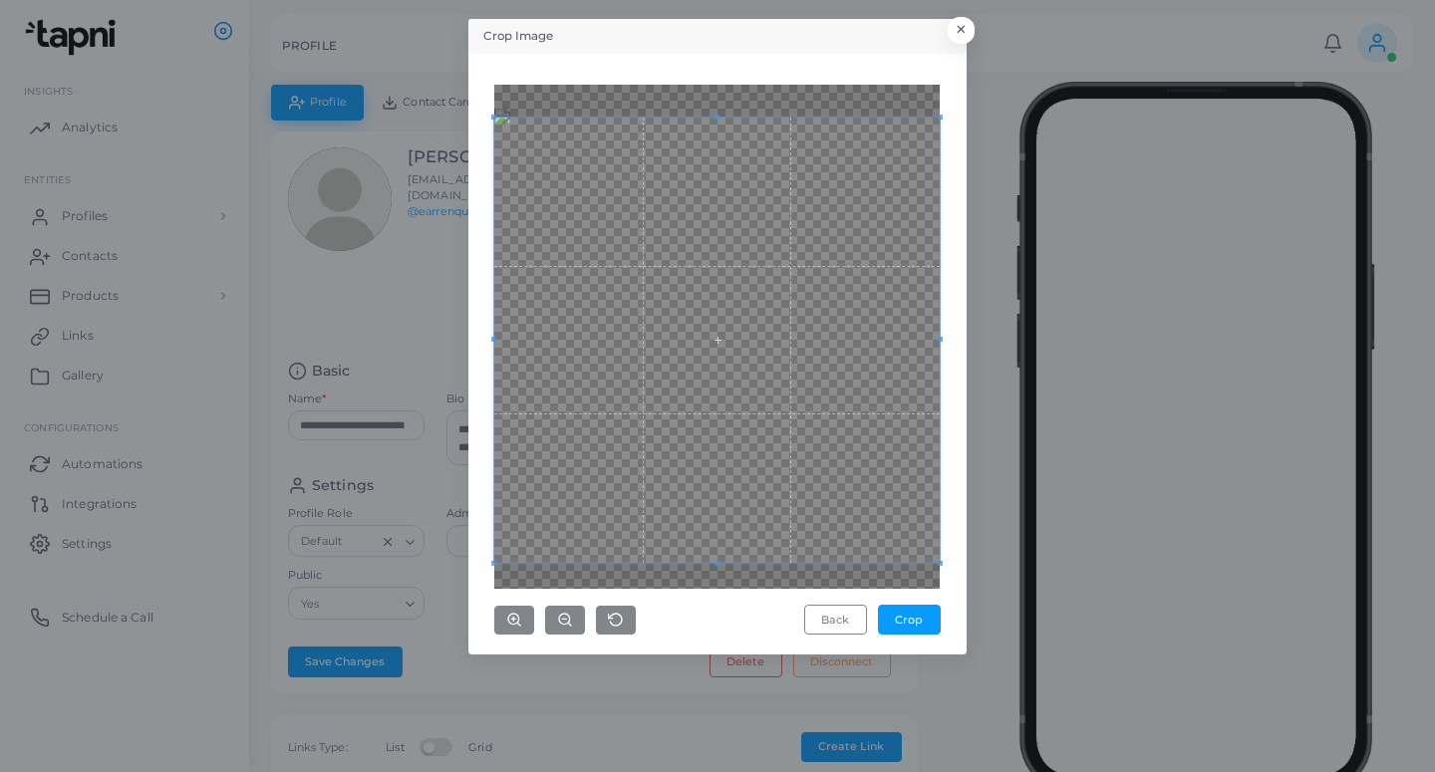
click at [960, 636] on div "Crop Image × Back Crop" at bounding box center [717, 337] width 498 height 636
click at [920, 616] on button "Crop" at bounding box center [909, 620] width 63 height 30
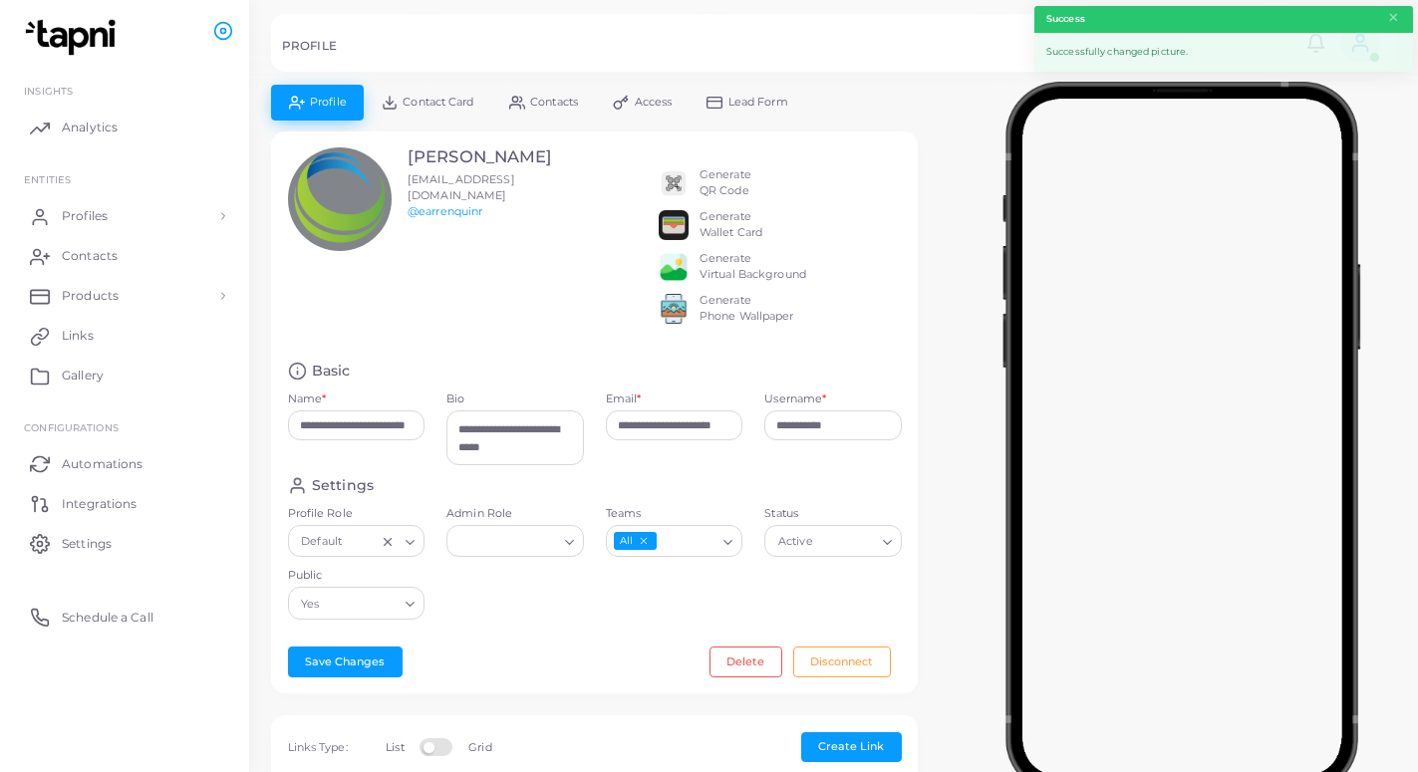
click at [766, 103] on span "Lead Form" at bounding box center [758, 102] width 60 height 11
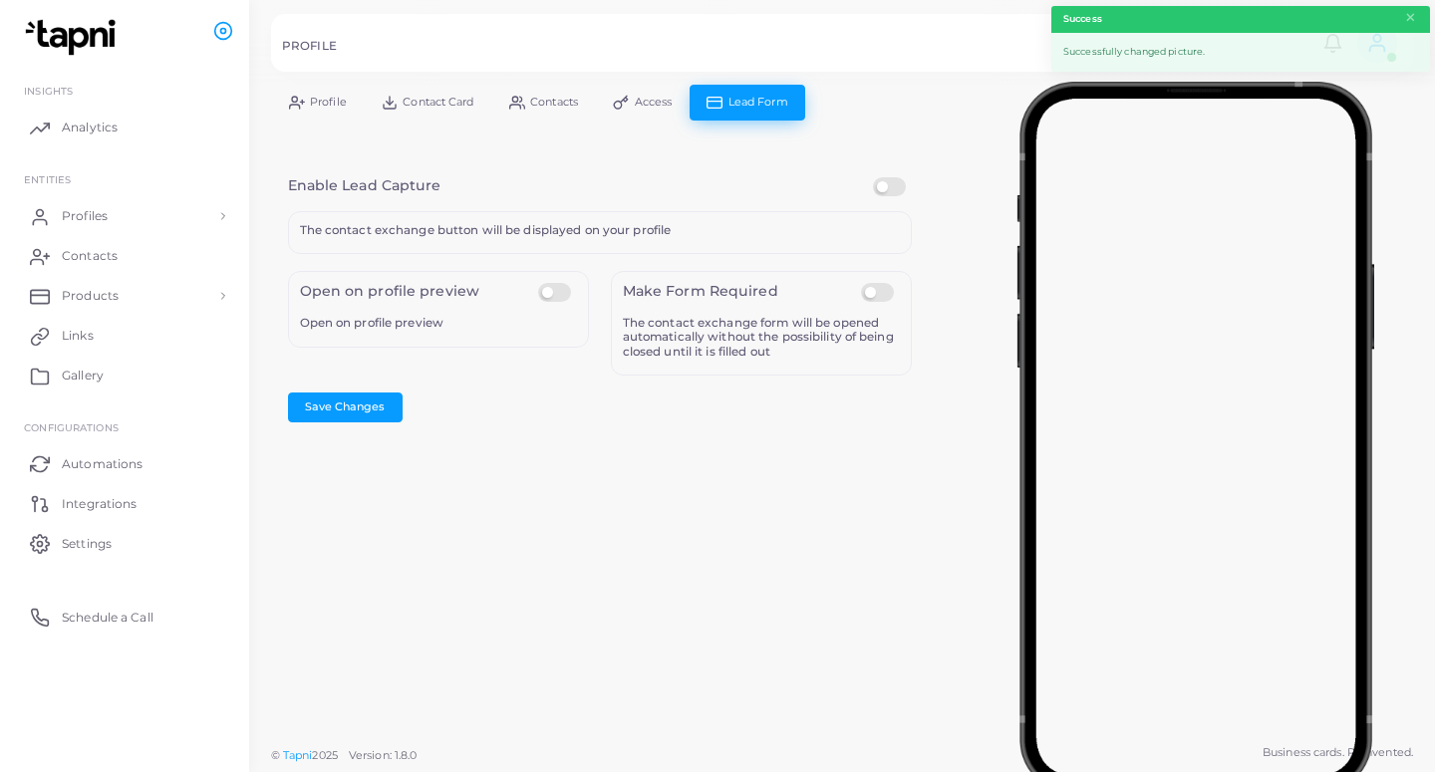
click at [889, 177] on label at bounding box center [892, 177] width 39 height 0
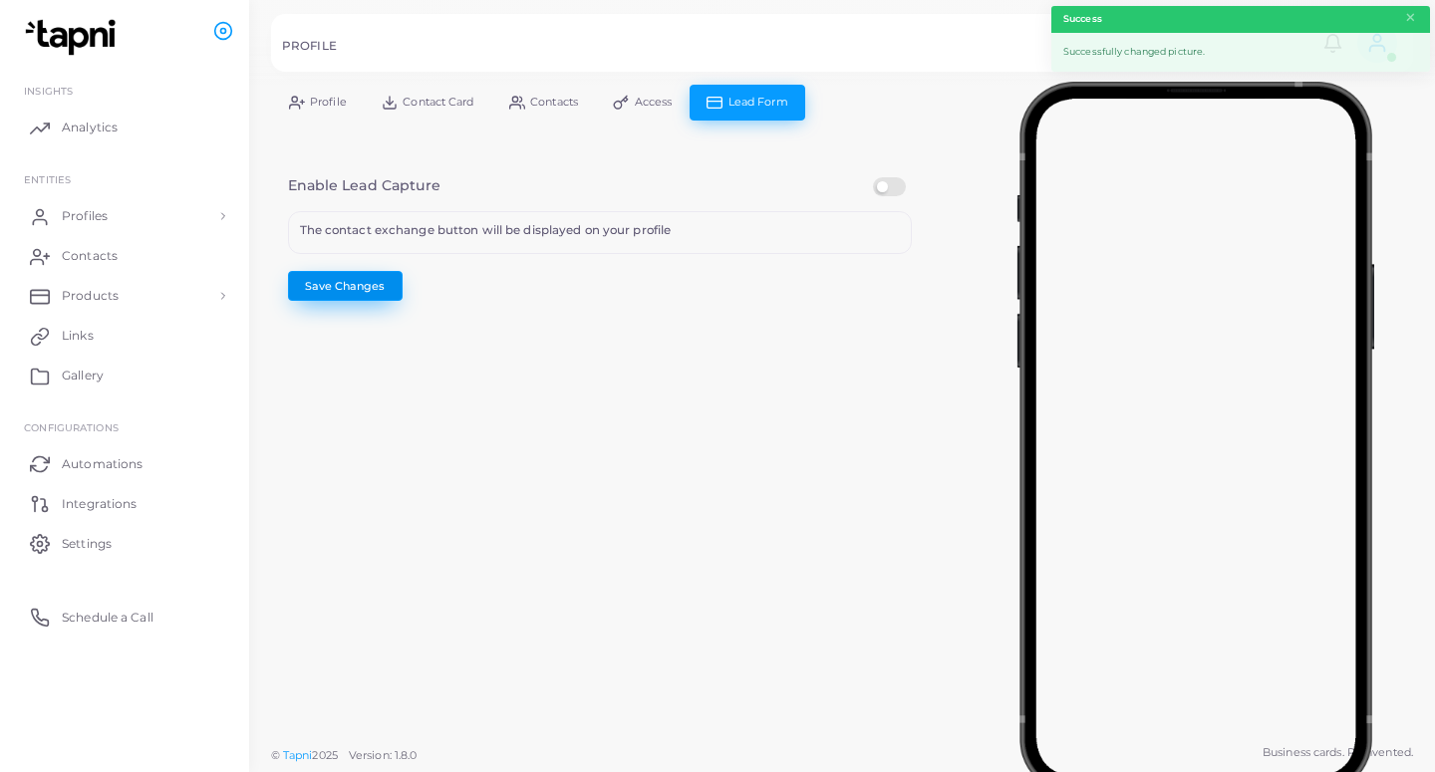
click at [362, 289] on button "Save Changes" at bounding box center [345, 286] width 115 height 30
click at [82, 216] on span "Profiles" at bounding box center [90, 216] width 46 height 18
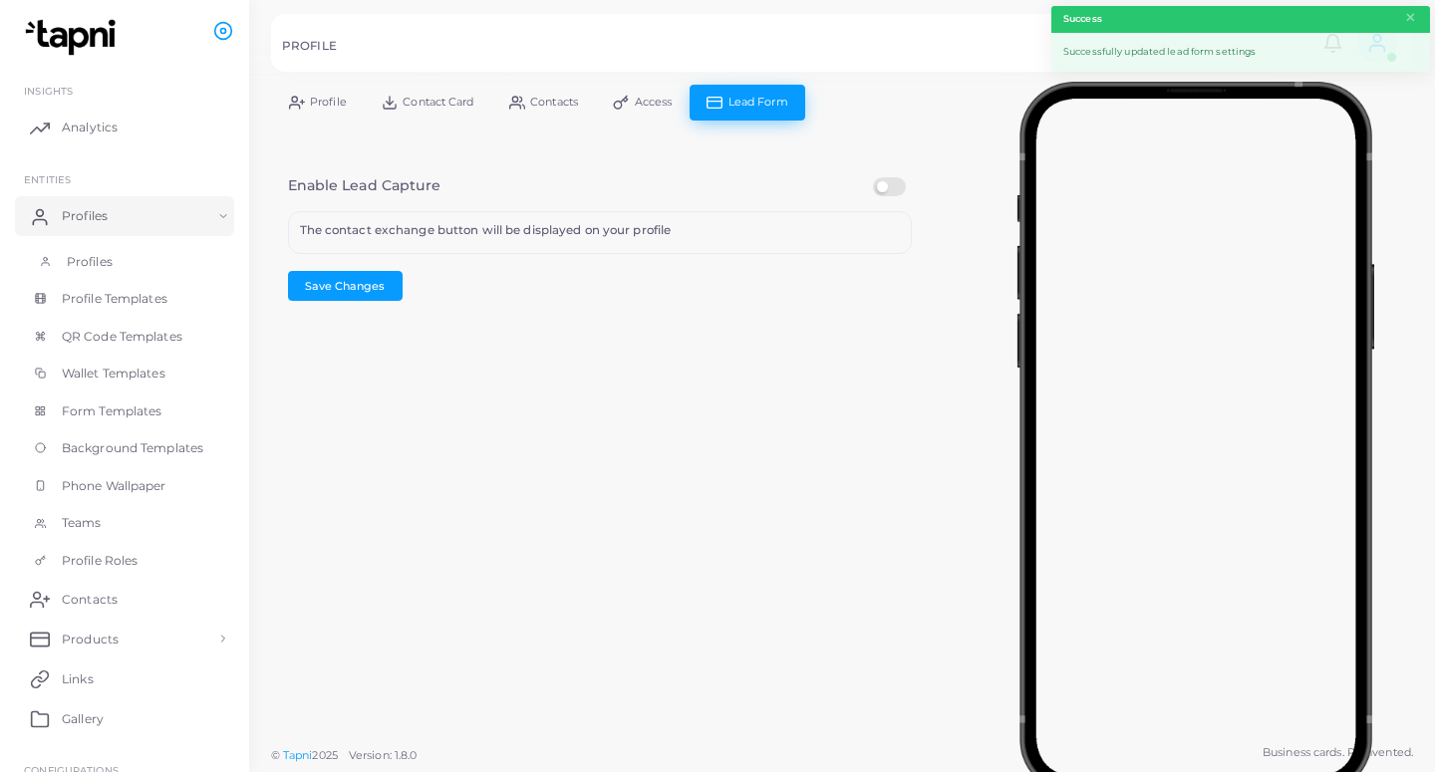
click at [96, 262] on span "Profiles" at bounding box center [90, 262] width 46 height 18
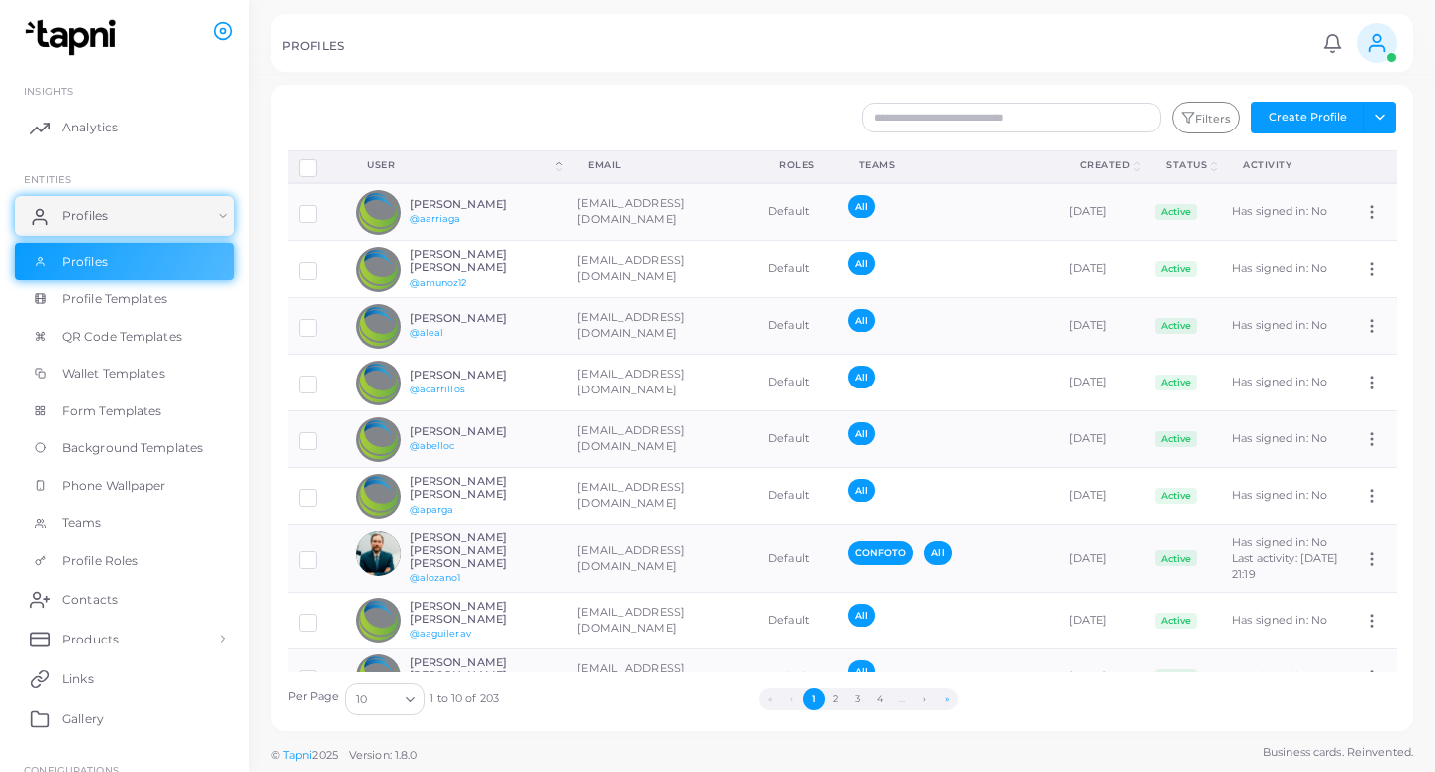
click at [946, 705] on button "»" at bounding box center [947, 699] width 22 height 22
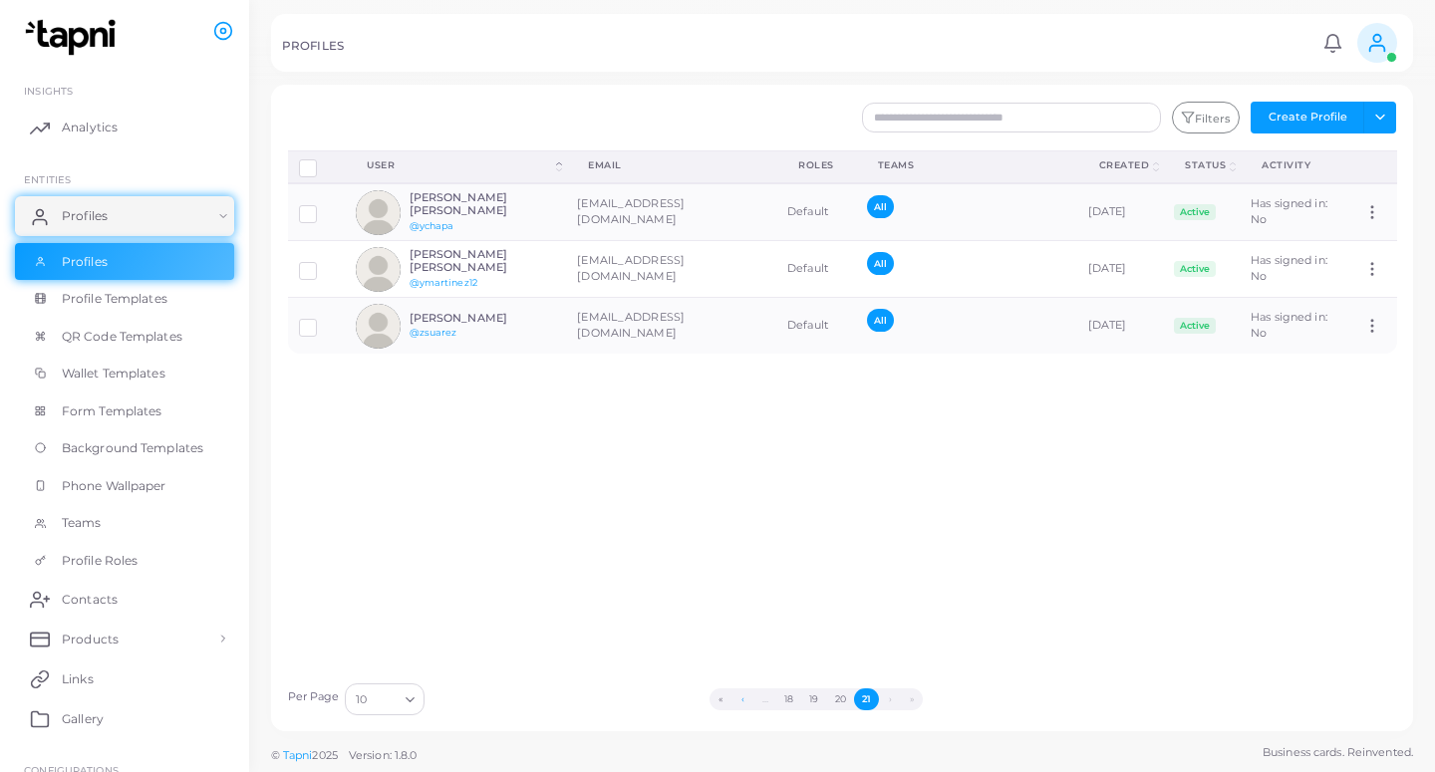
click at [744, 701] on button "‹" at bounding box center [742, 699] width 22 height 22
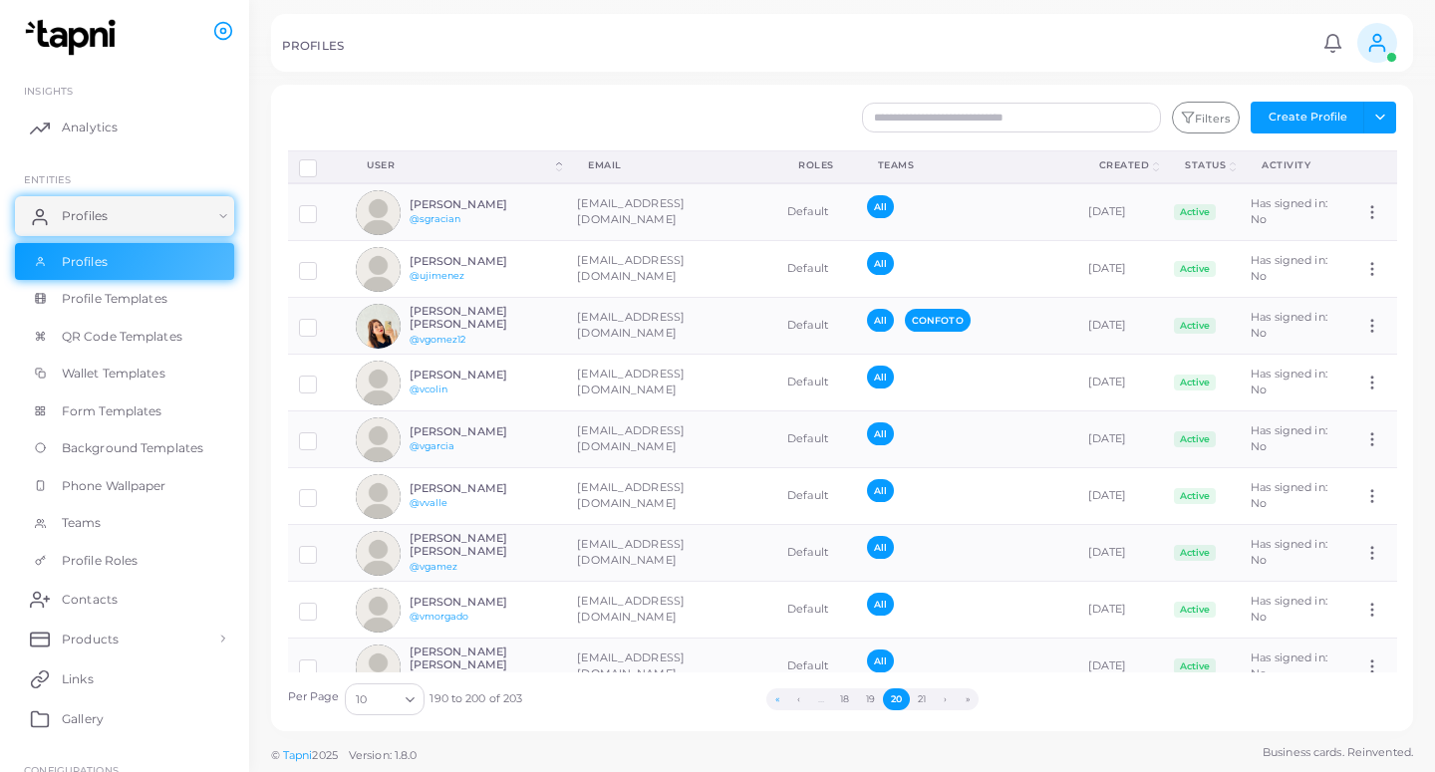
click at [769, 699] on button "«" at bounding box center [777, 699] width 22 height 22
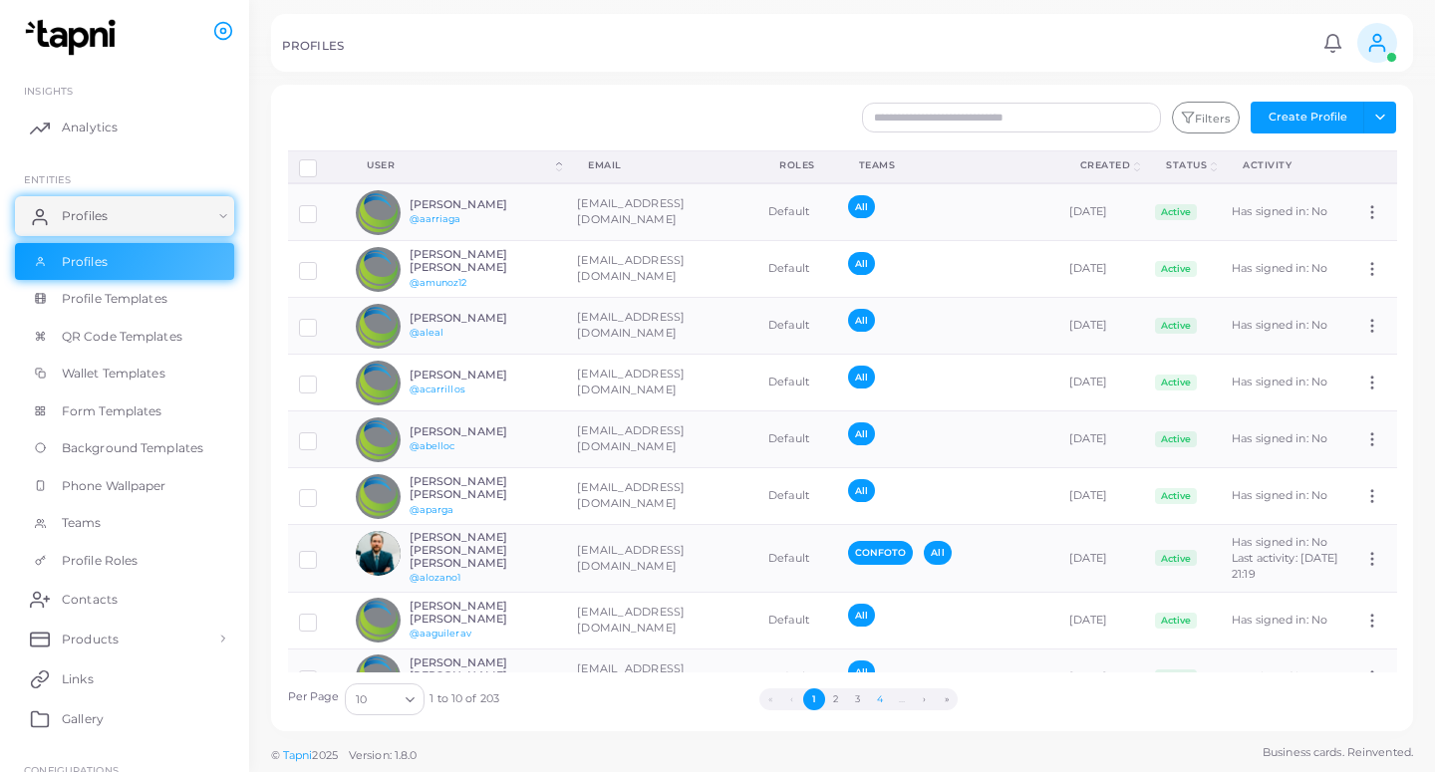
click at [883, 706] on button "4" at bounding box center [880, 699] width 22 height 22
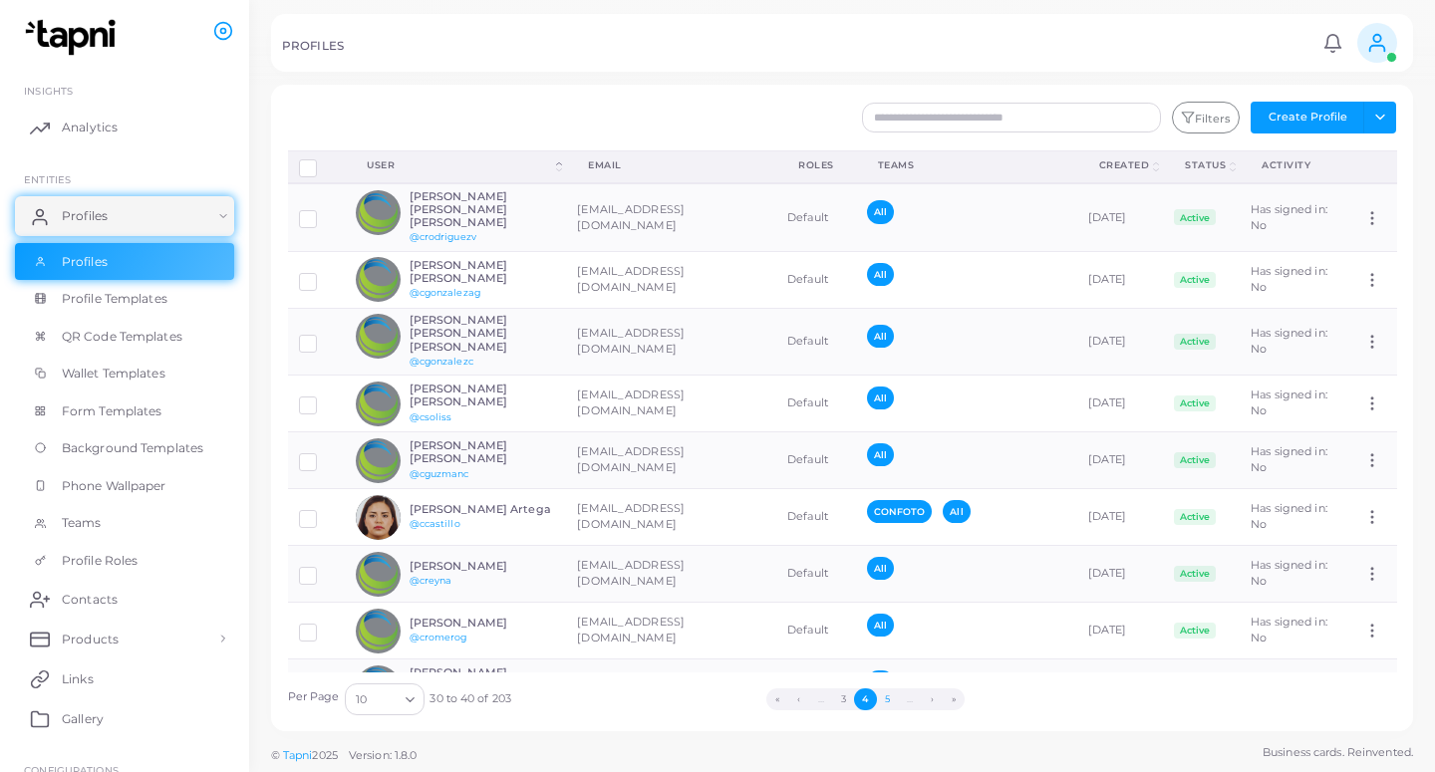
click at [886, 703] on button "5" at bounding box center [888, 699] width 22 height 22
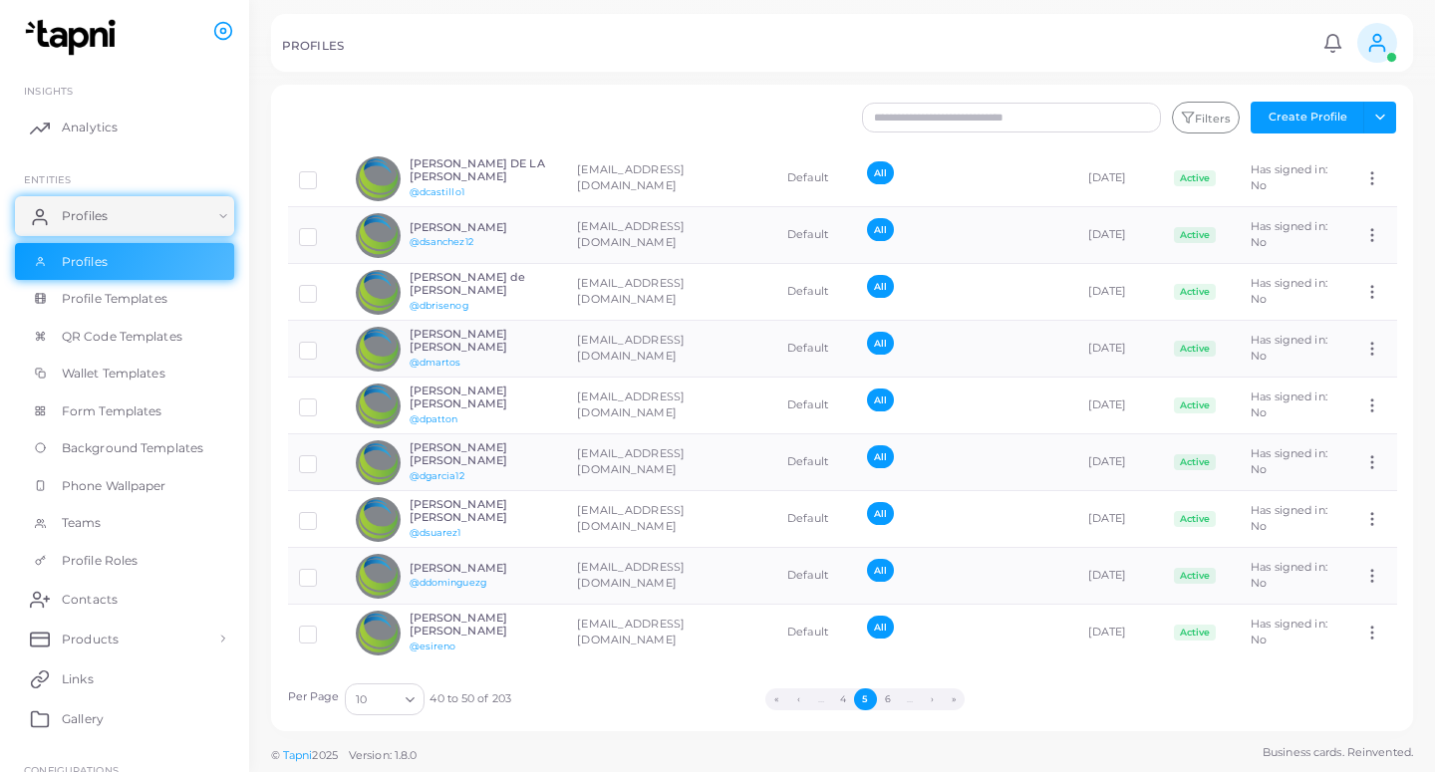
scroll to position [108, 0]
click at [892, 700] on button "6" at bounding box center [888, 699] width 22 height 22
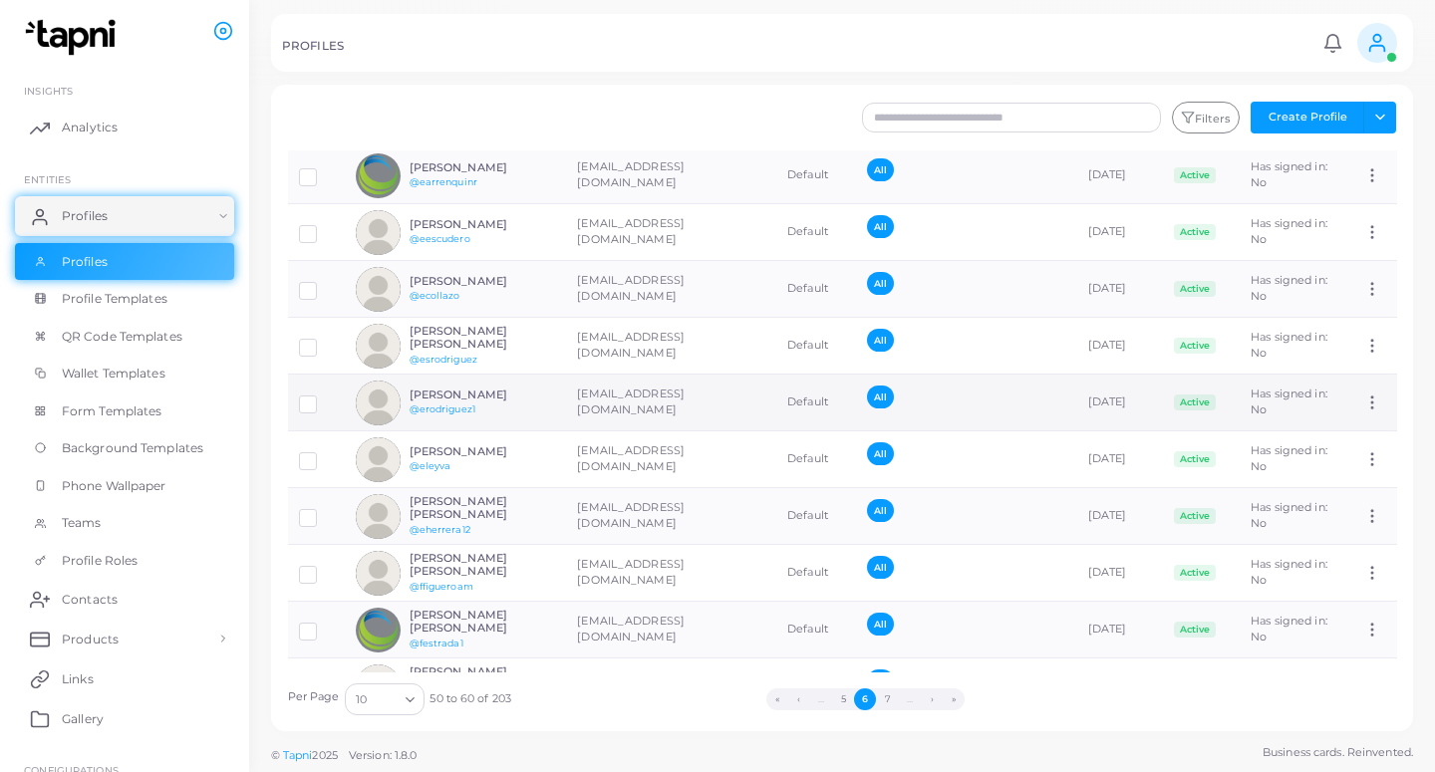
scroll to position [0, 0]
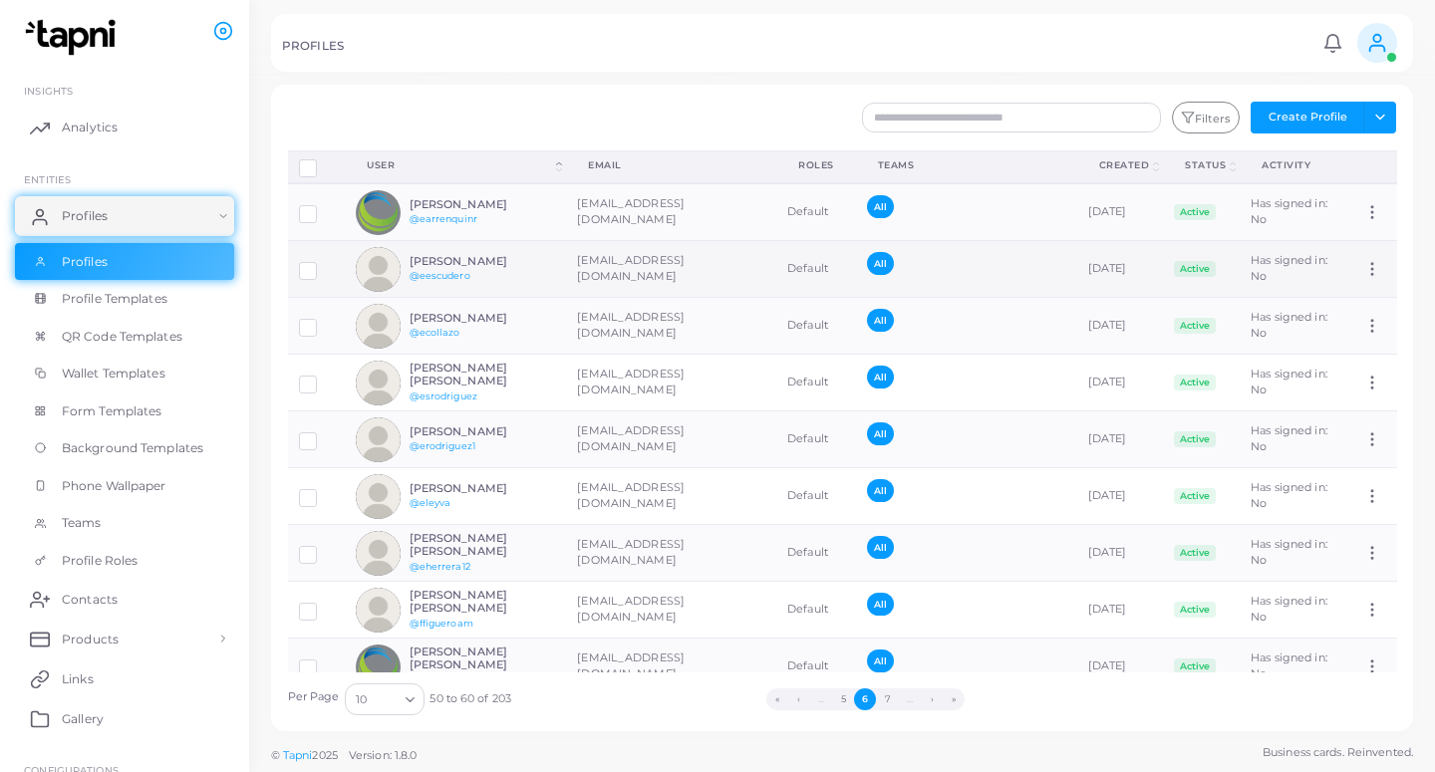
click at [567, 271] on td "[EMAIL_ADDRESS][DOMAIN_NAME]" at bounding box center [671, 269] width 210 height 57
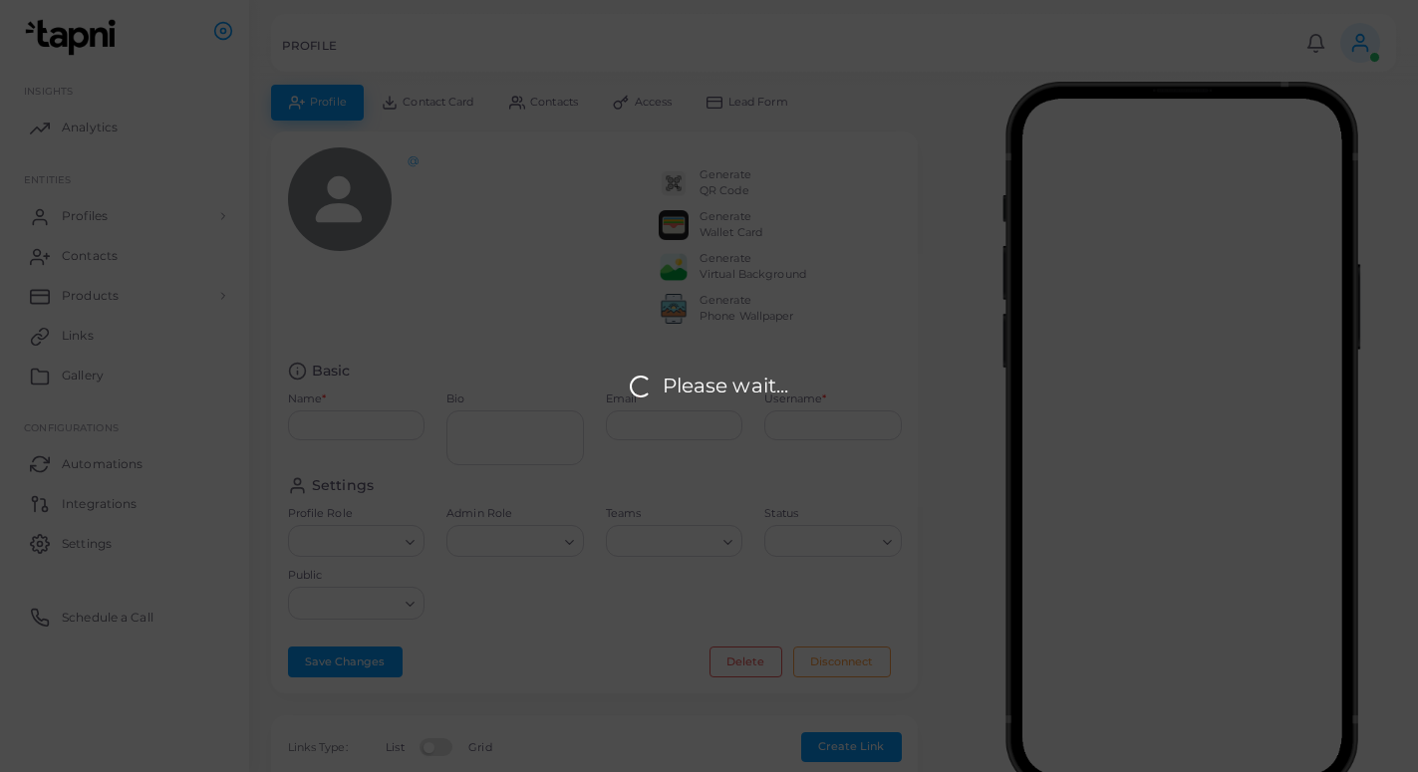
type input "**********"
type textarea "**********"
type input "**********"
type input "*********"
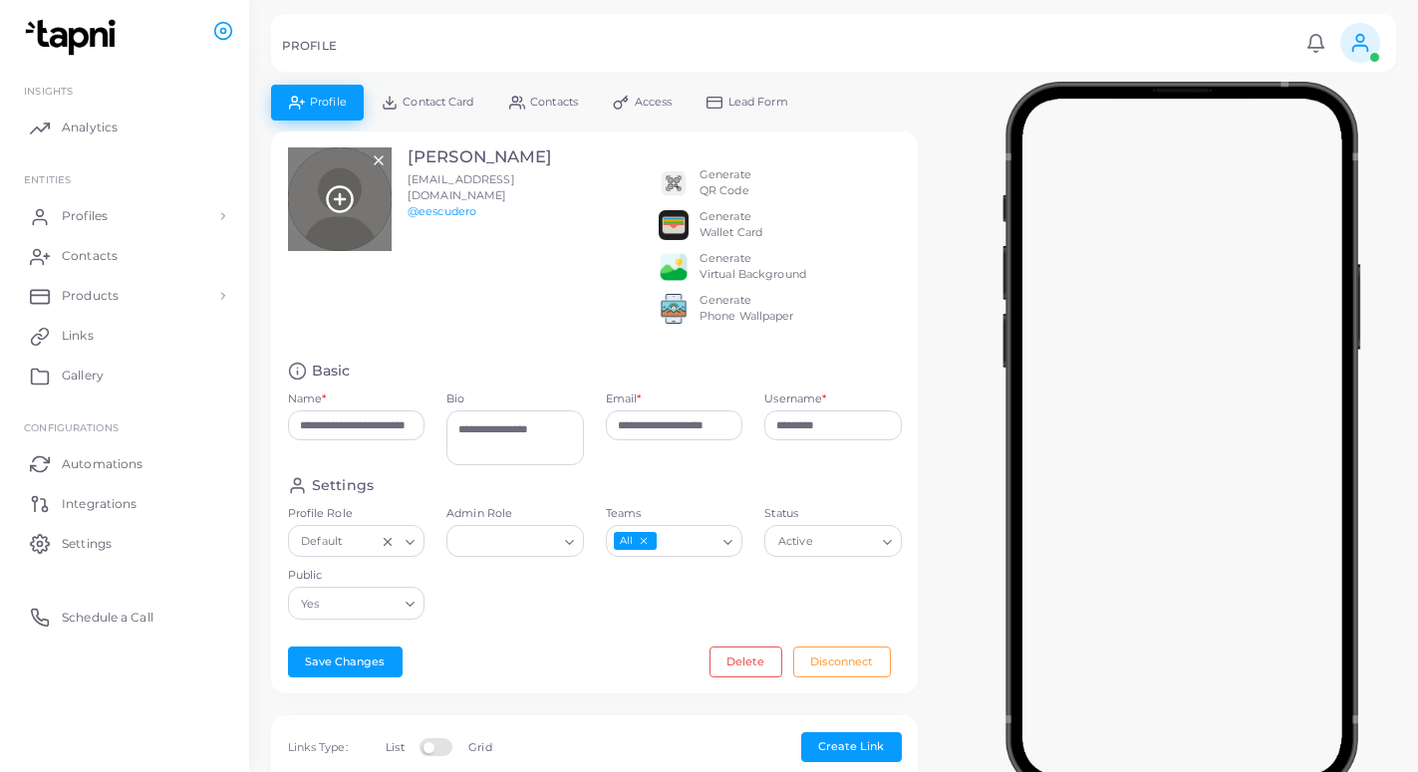
click at [337, 194] on icon at bounding box center [340, 199] width 30 height 30
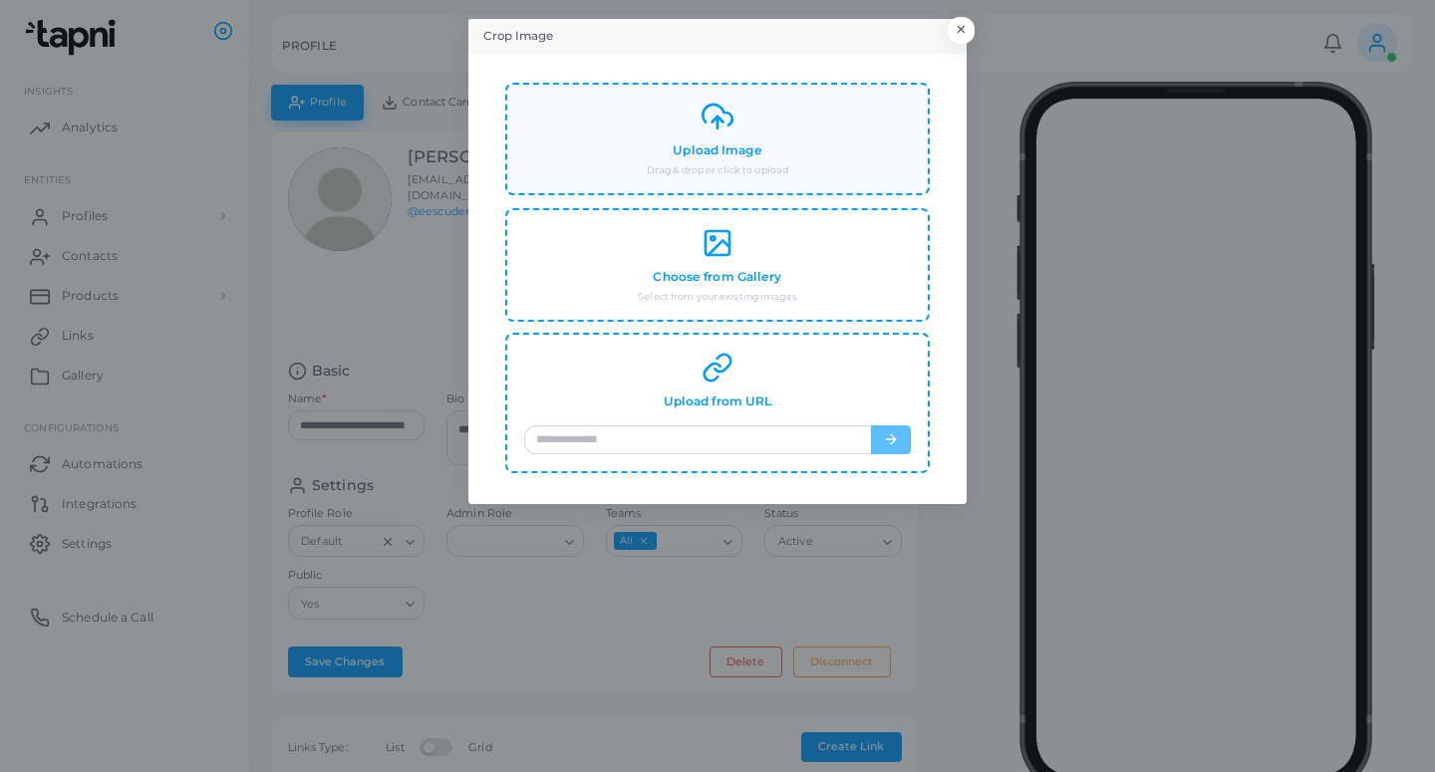
click at [633, 151] on div "Upload Image Drag & drop or click to upload" at bounding box center [717, 139] width 387 height 77
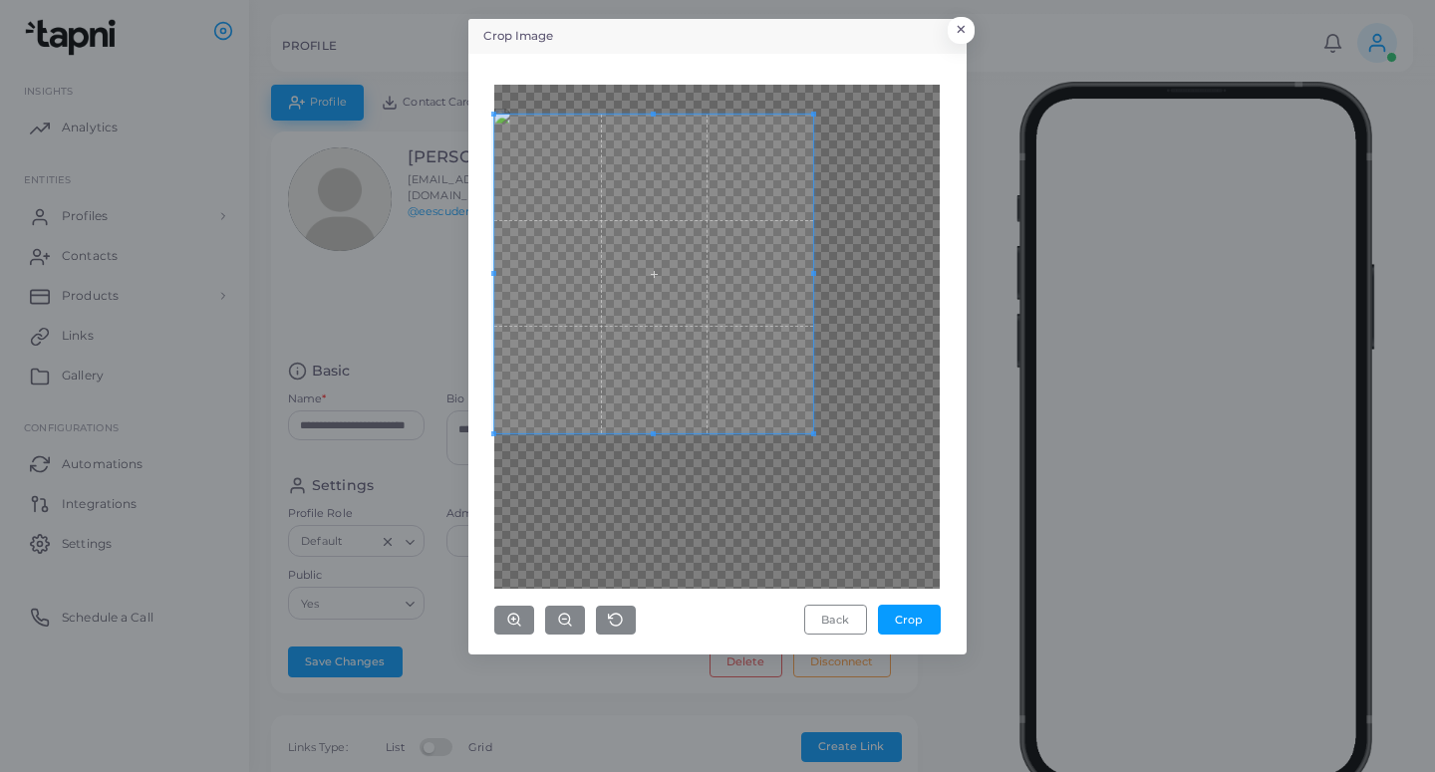
click at [715, 272] on span at bounding box center [653, 274] width 319 height 319
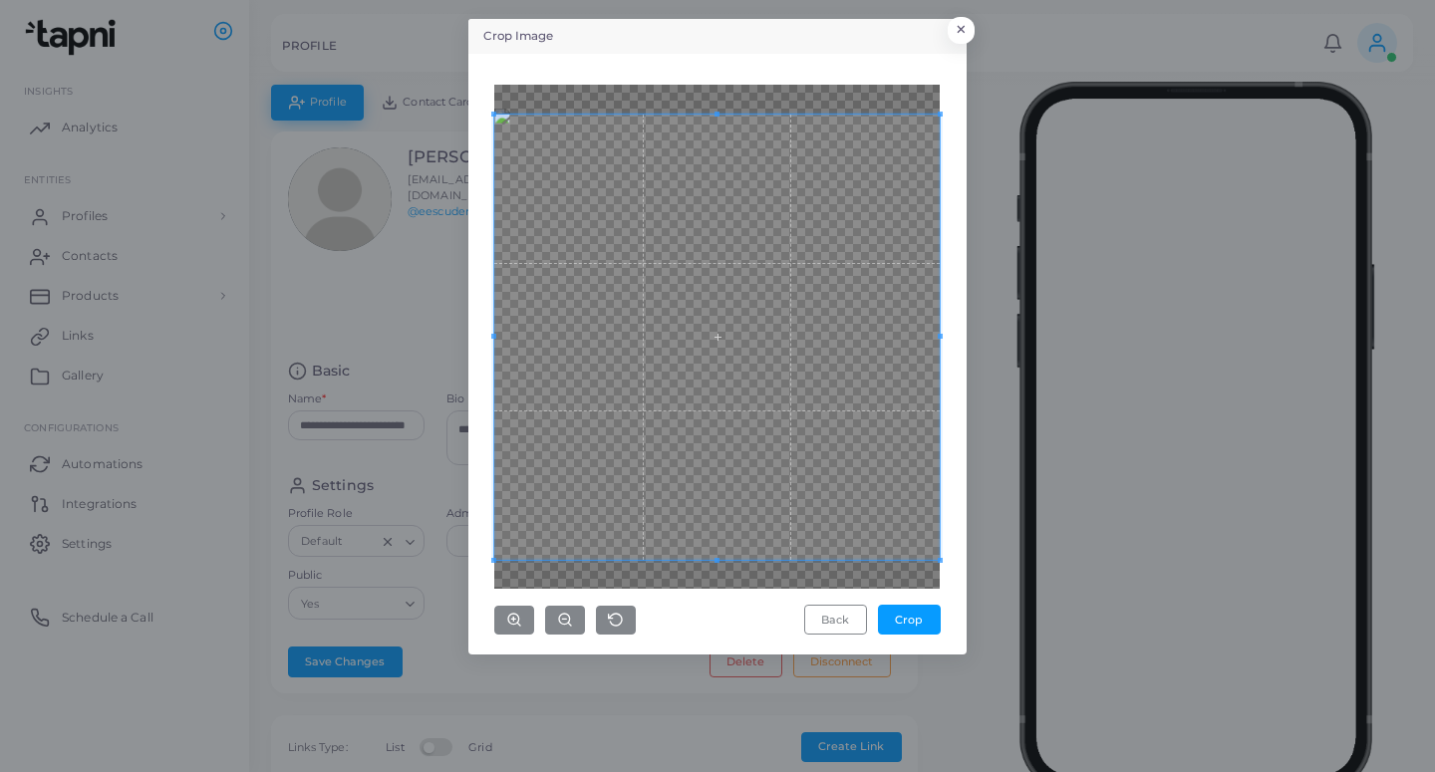
click at [957, 571] on div "Crop Image × Back Crop" at bounding box center [717, 337] width 498 height 636
click at [919, 614] on button "Crop" at bounding box center [909, 620] width 63 height 30
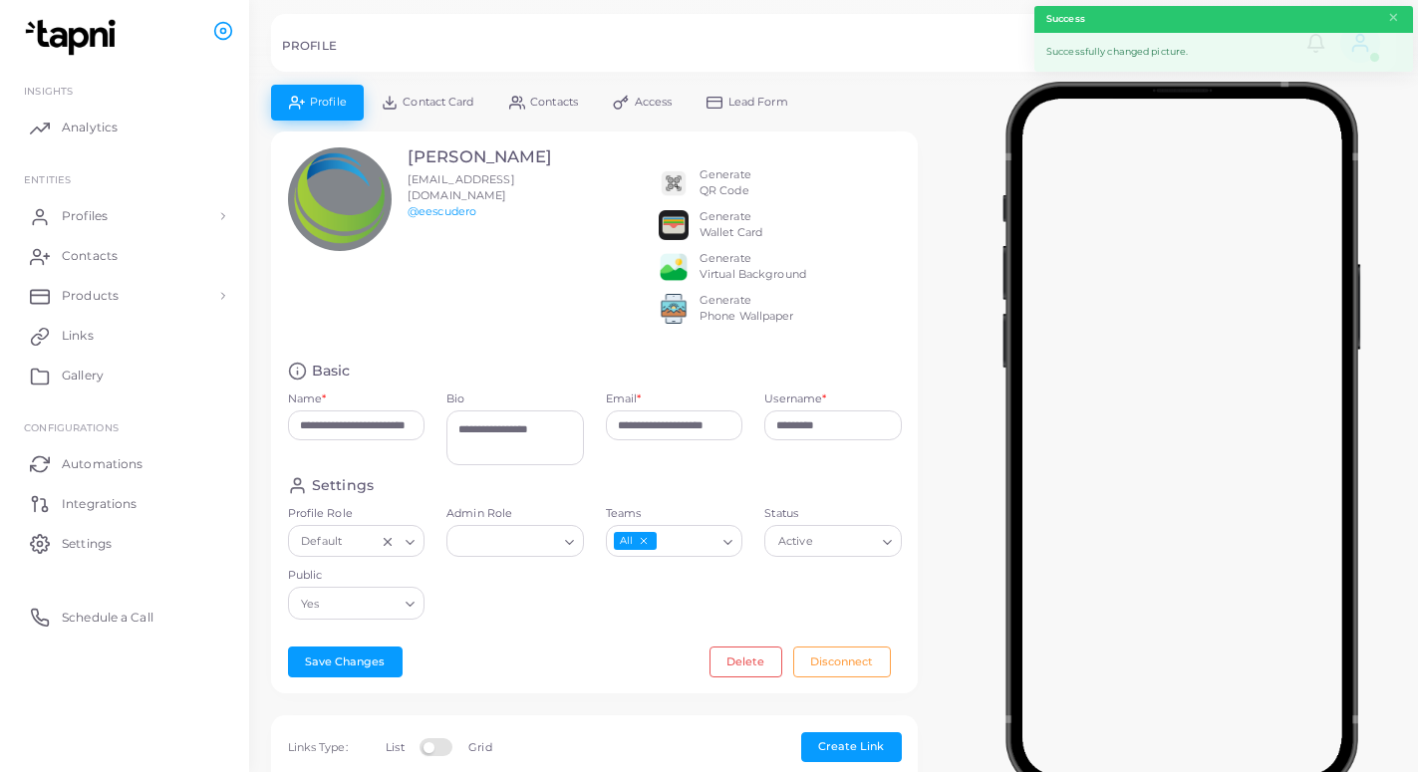
click at [732, 105] on span "Lead Form" at bounding box center [758, 102] width 60 height 11
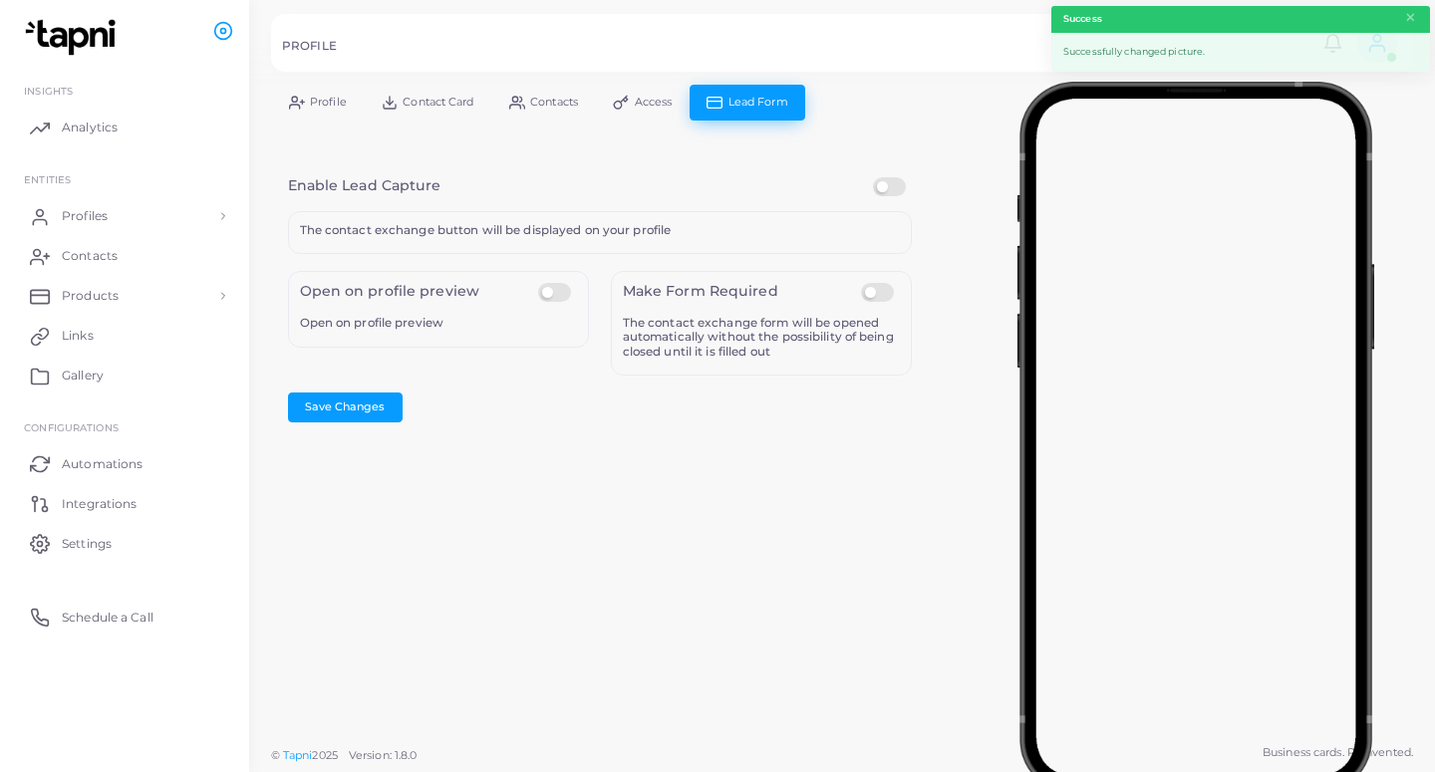
click at [883, 177] on label at bounding box center [892, 177] width 39 height 0
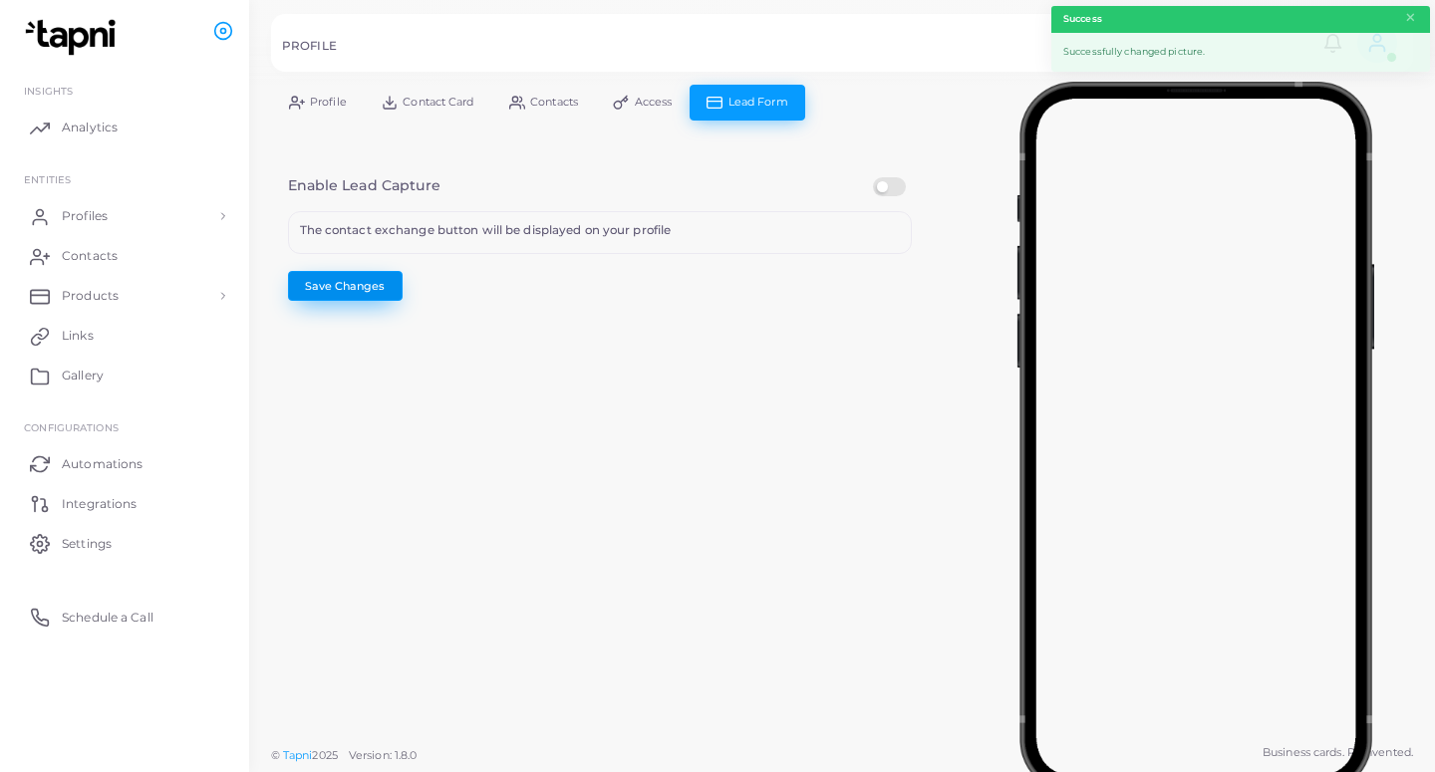
click at [368, 295] on button "Save Changes" at bounding box center [345, 286] width 115 height 30
click at [152, 213] on link "Profiles" at bounding box center [124, 216] width 219 height 40
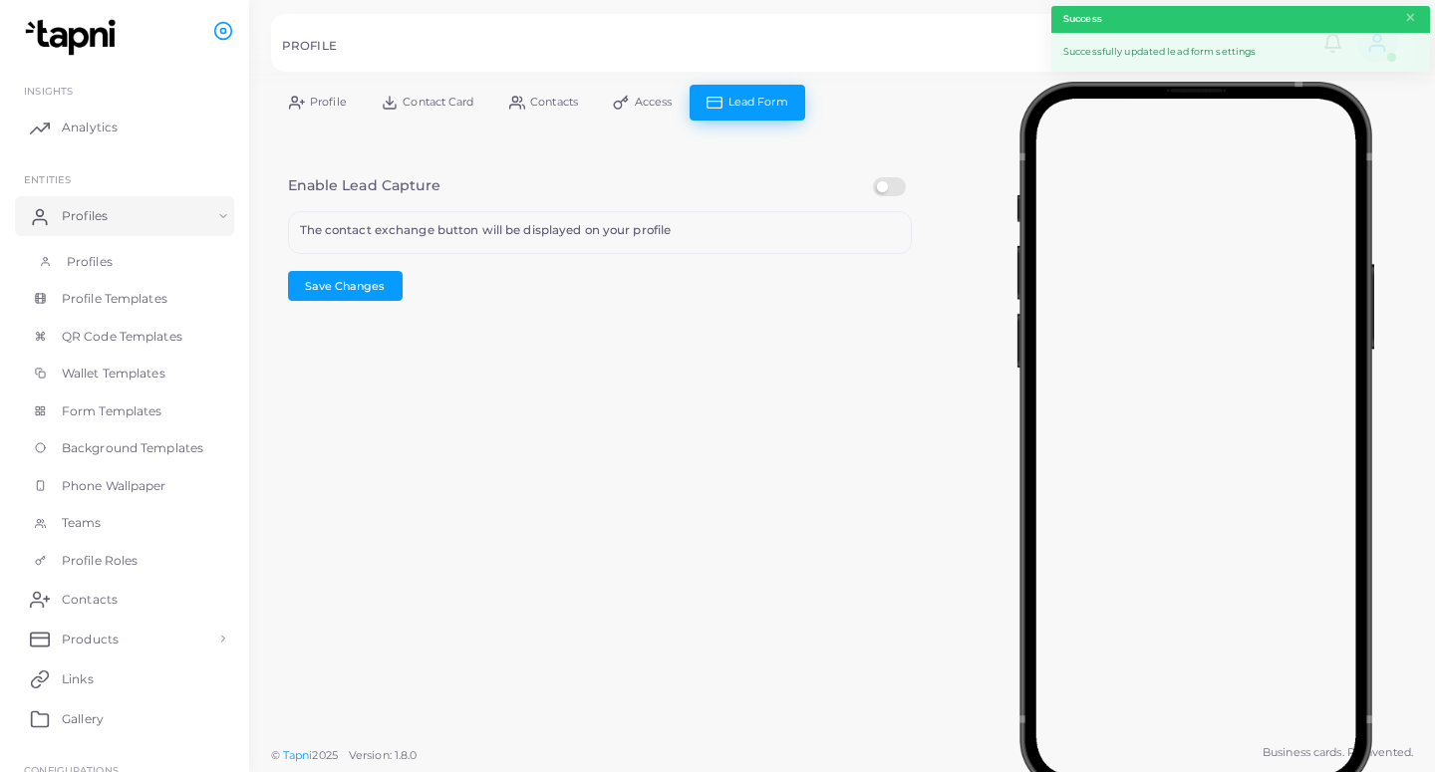
click at [149, 252] on link "Profiles" at bounding box center [124, 262] width 219 height 38
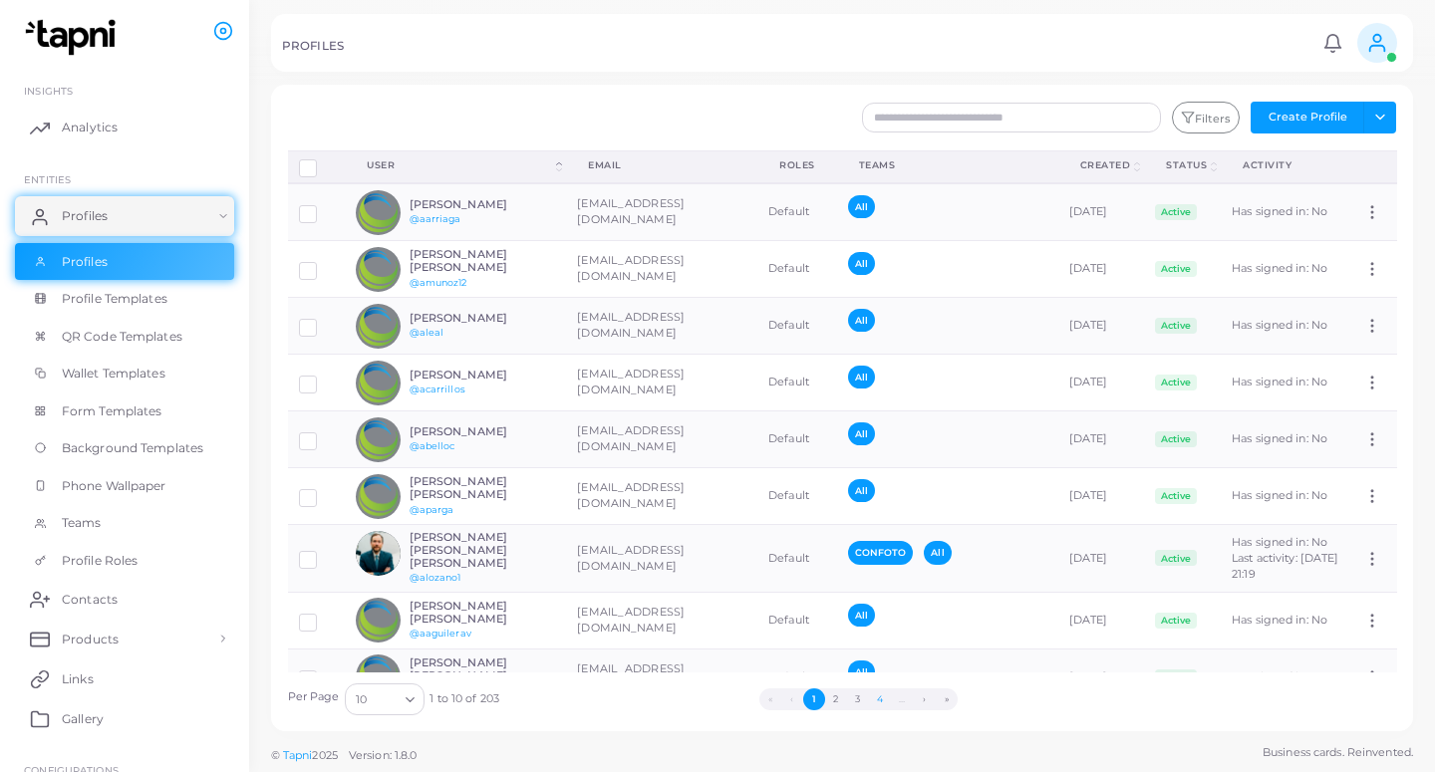
click at [876, 696] on button "4" at bounding box center [880, 699] width 22 height 22
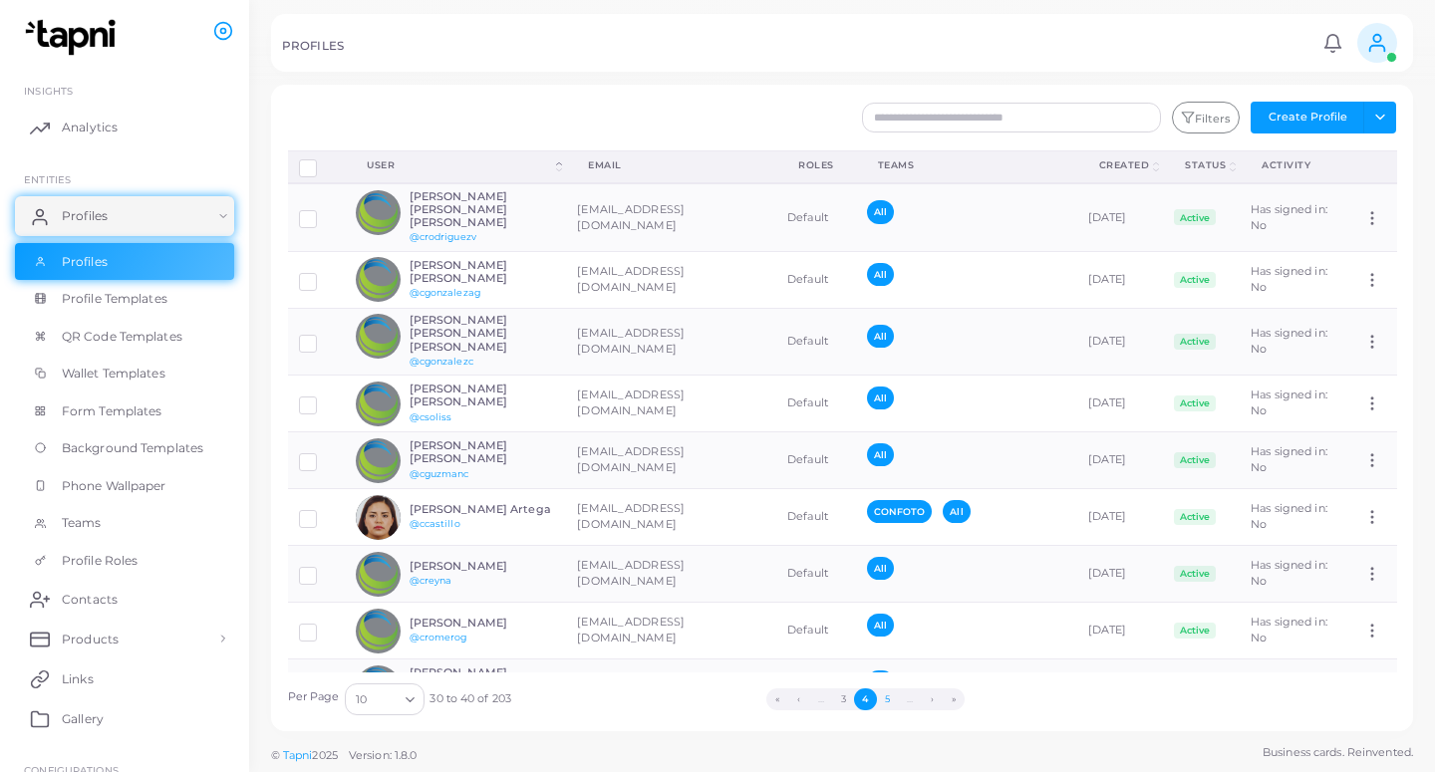
click at [886, 695] on button "5" at bounding box center [888, 699] width 22 height 22
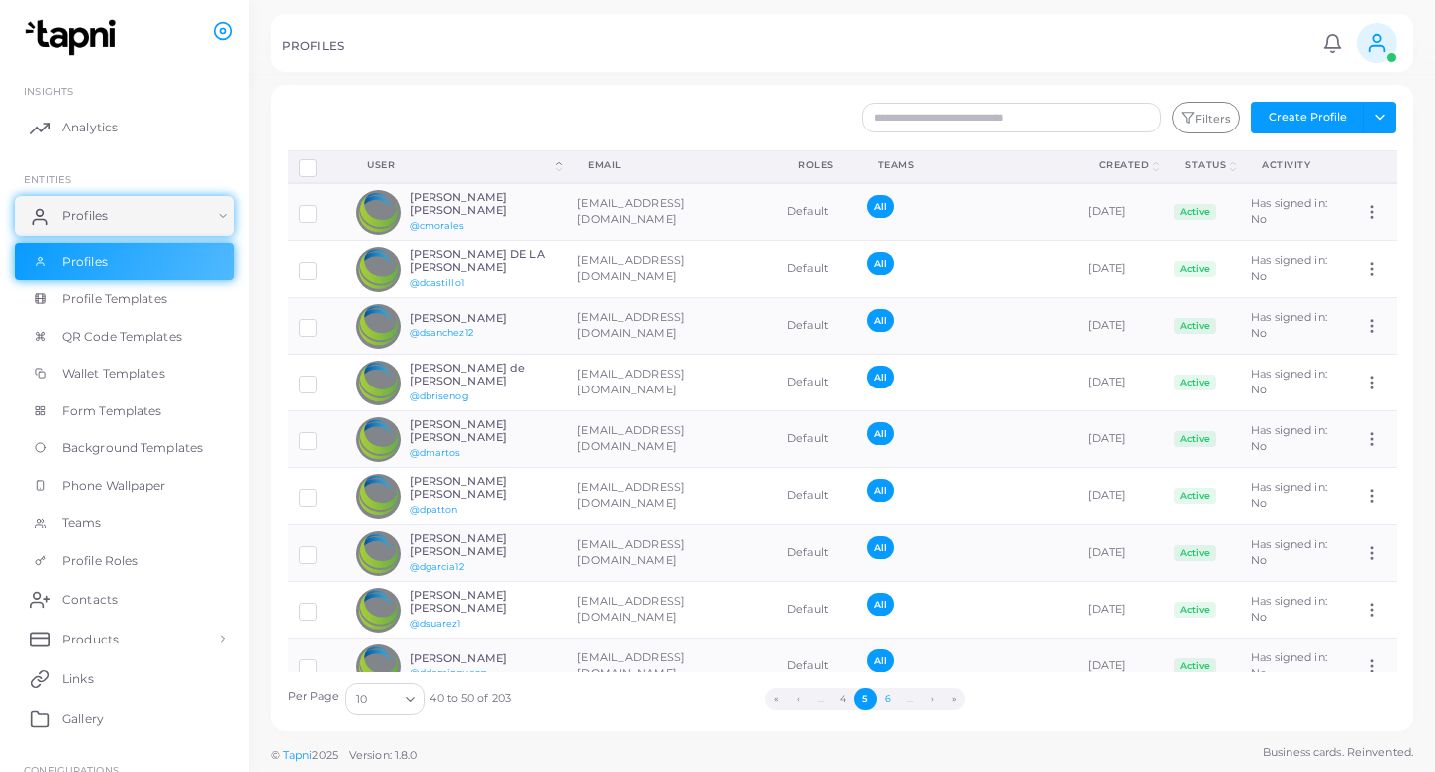
click at [886, 695] on button "6" at bounding box center [888, 699] width 22 height 22
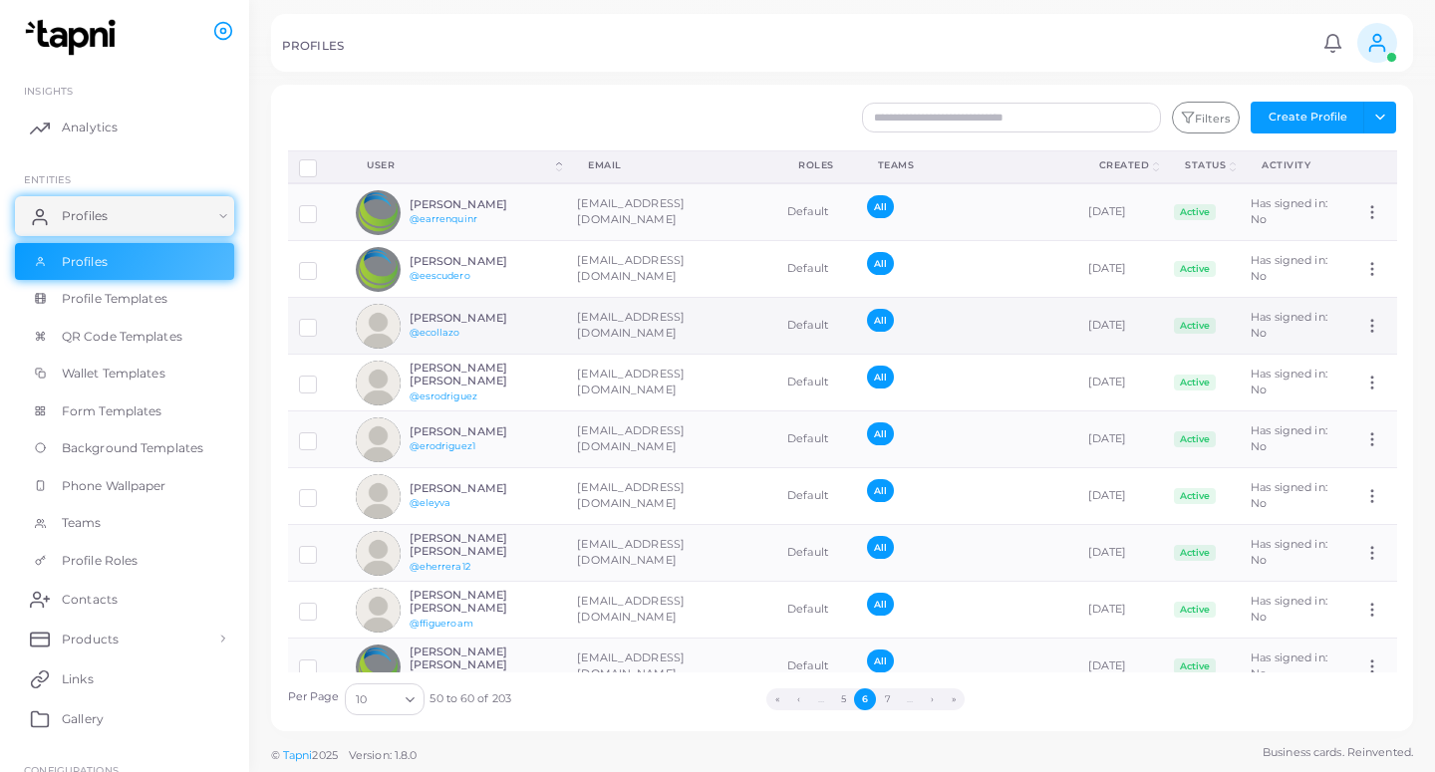
click at [641, 345] on td "[EMAIL_ADDRESS][DOMAIN_NAME]" at bounding box center [671, 326] width 210 height 57
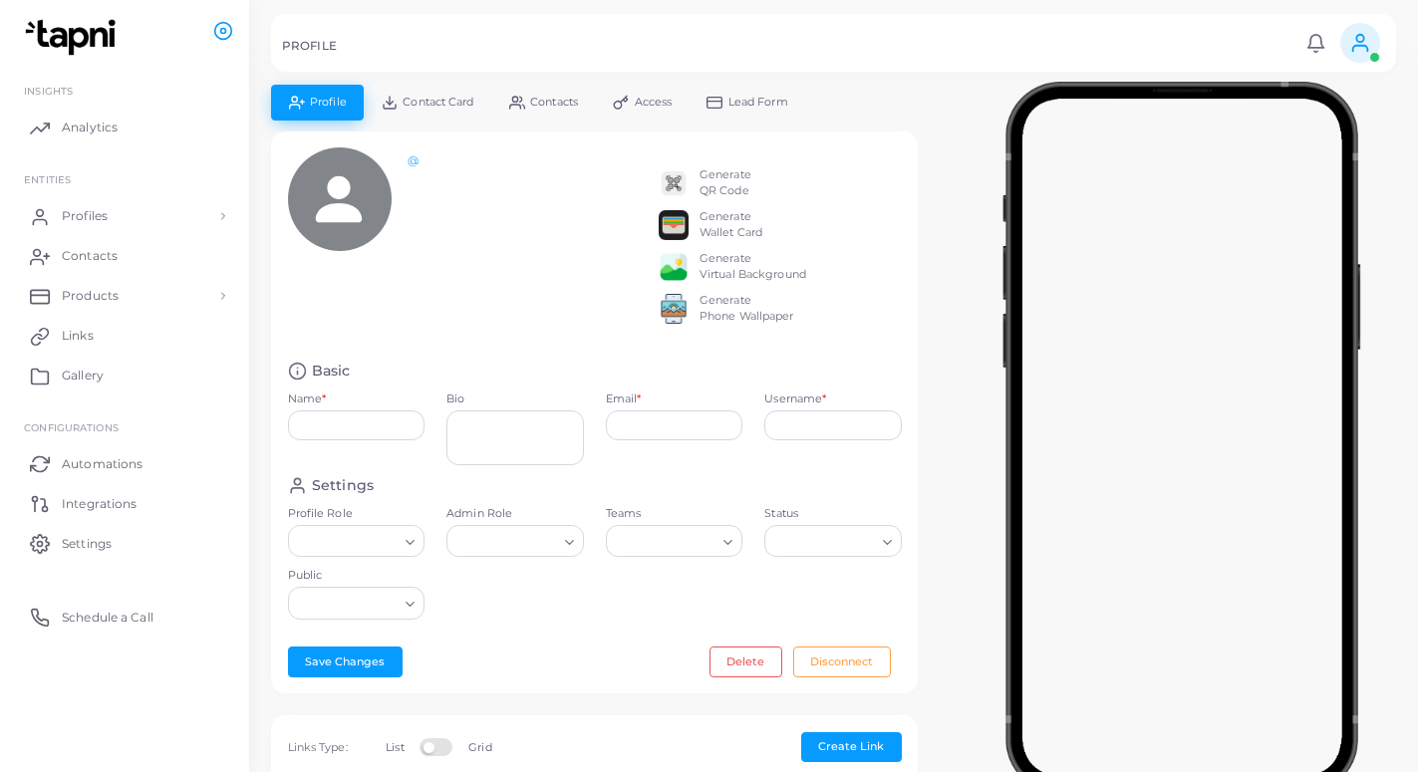
type input "**********"
type textarea "**********"
type input "**********"
type input "********"
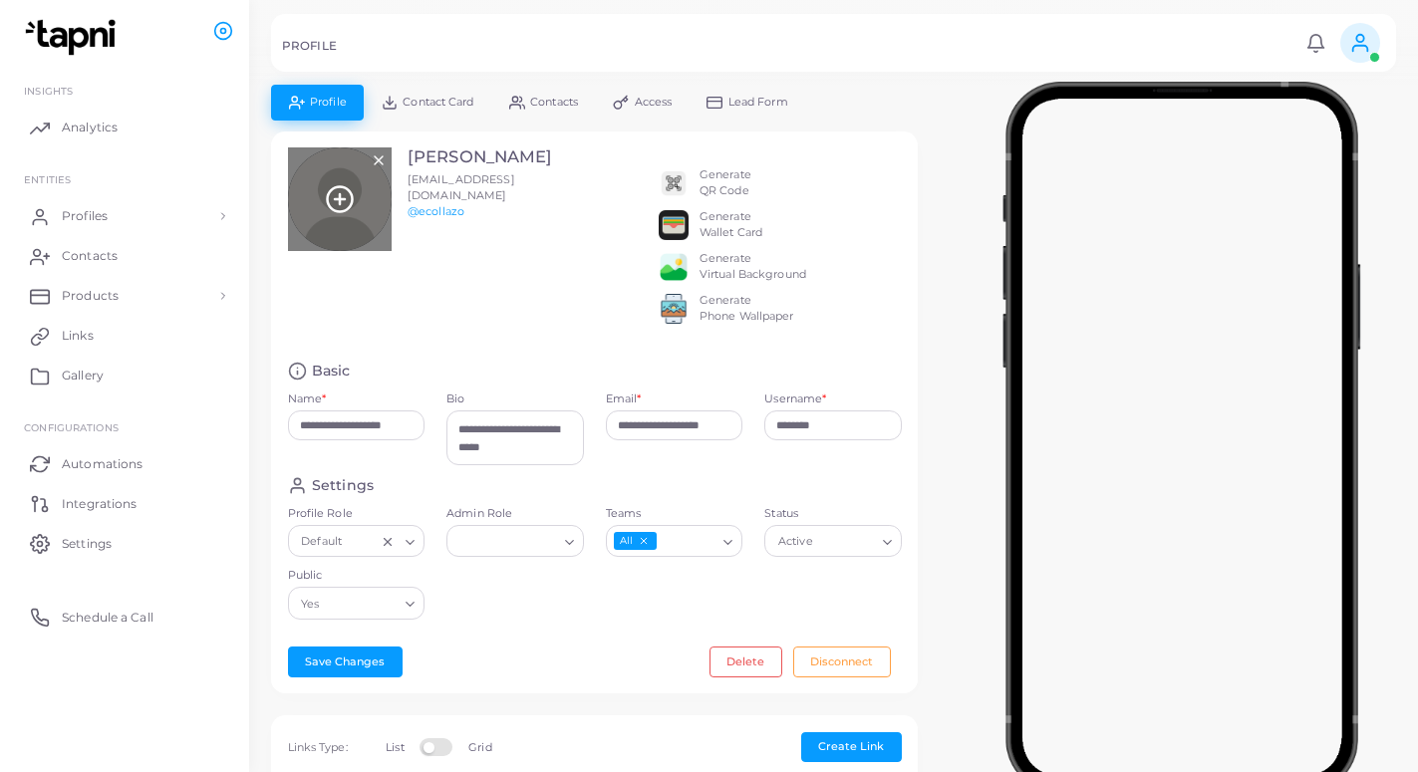
click at [340, 194] on line at bounding box center [340, 199] width 0 height 10
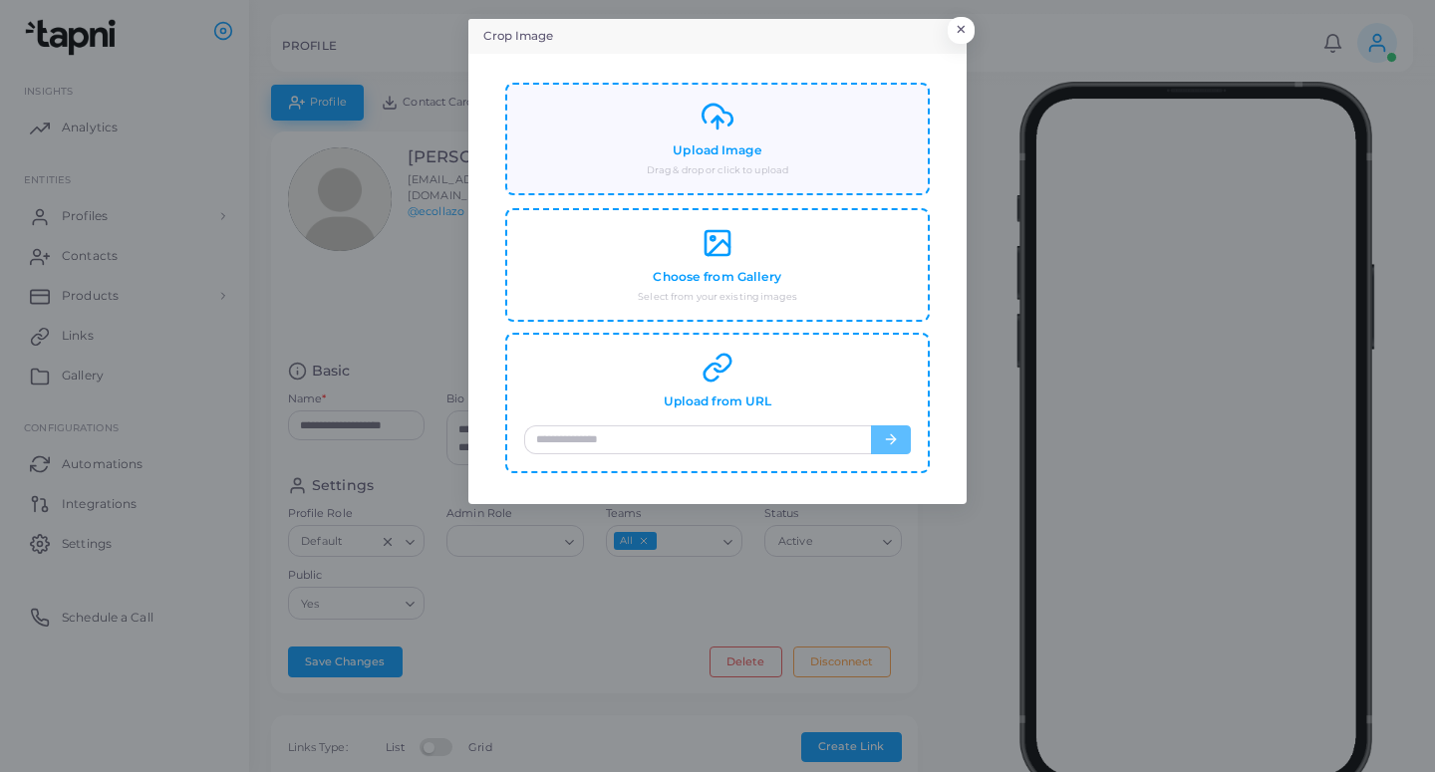
click at [686, 166] on small "Drag & drop or click to upload" at bounding box center [717, 170] width 141 height 14
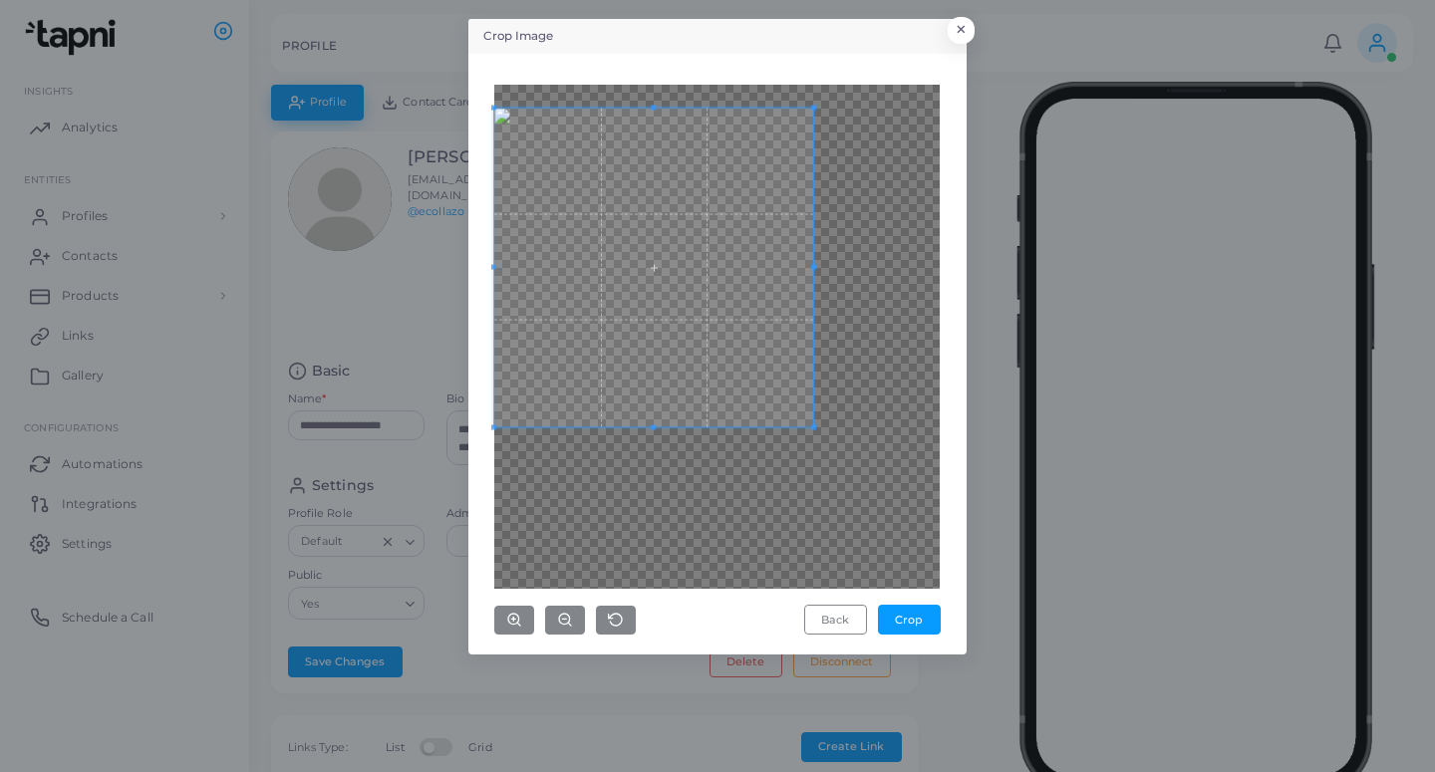
click at [642, 361] on span at bounding box center [653, 267] width 319 height 319
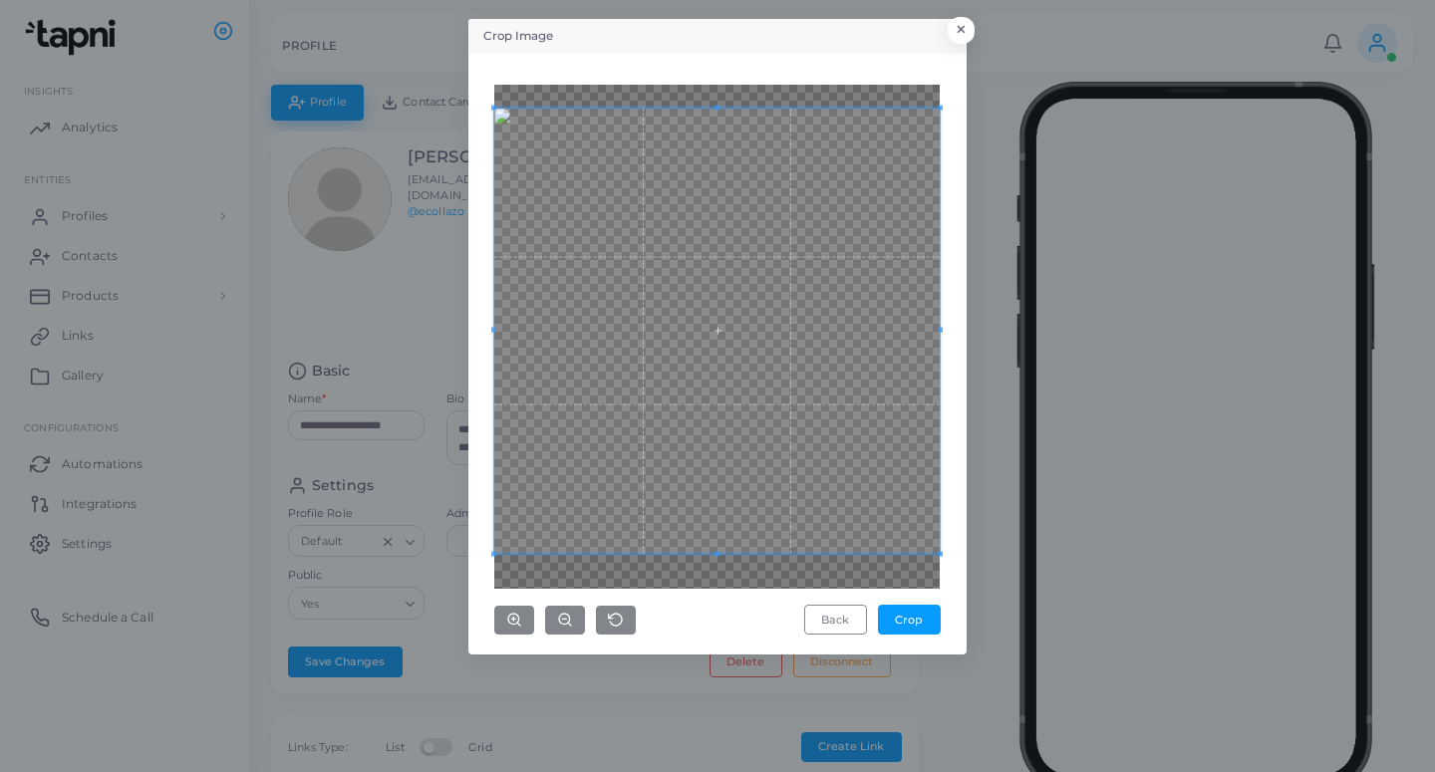
click at [1022, 642] on div "Crop Image × Back Crop" at bounding box center [717, 386] width 1435 height 772
click at [910, 616] on button "Crop" at bounding box center [909, 620] width 63 height 30
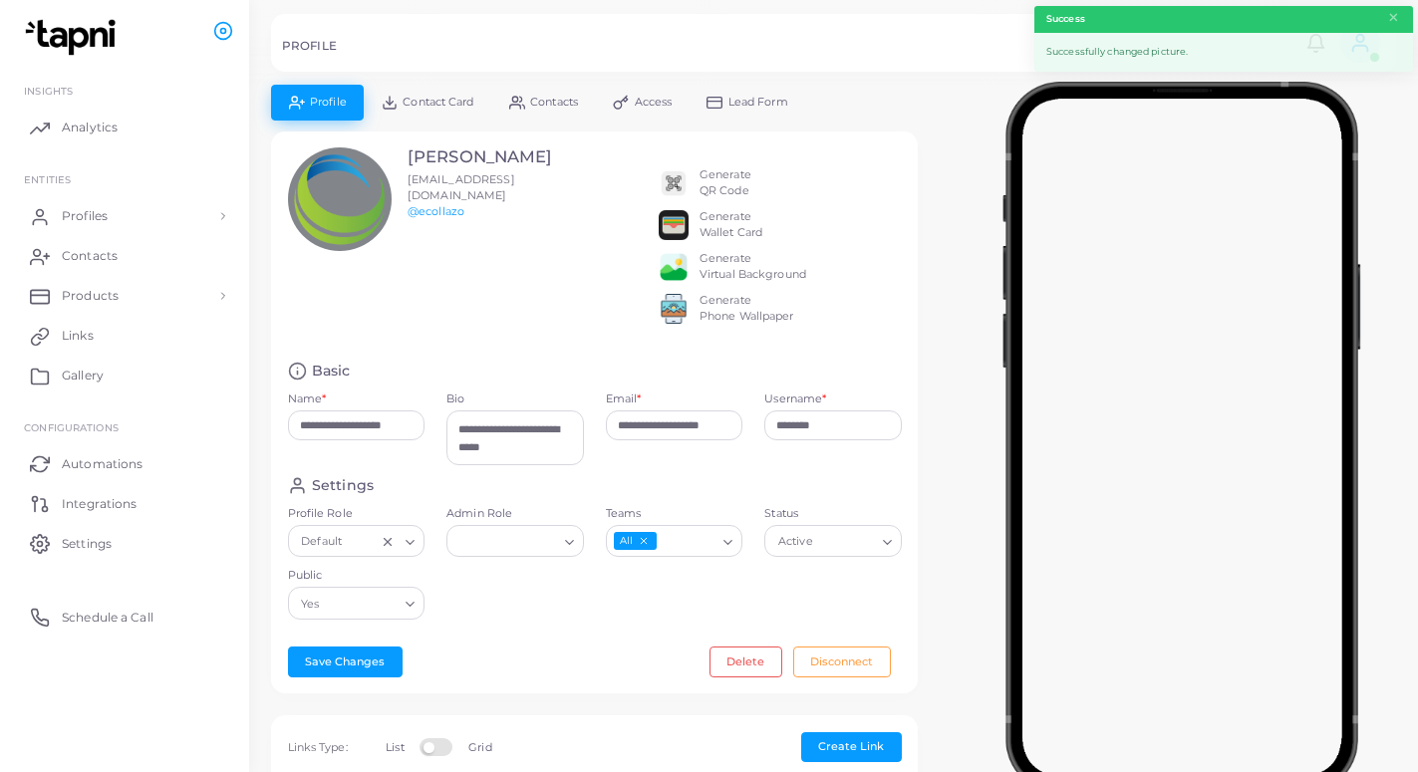
click at [740, 101] on span "Lead Form" at bounding box center [758, 102] width 60 height 11
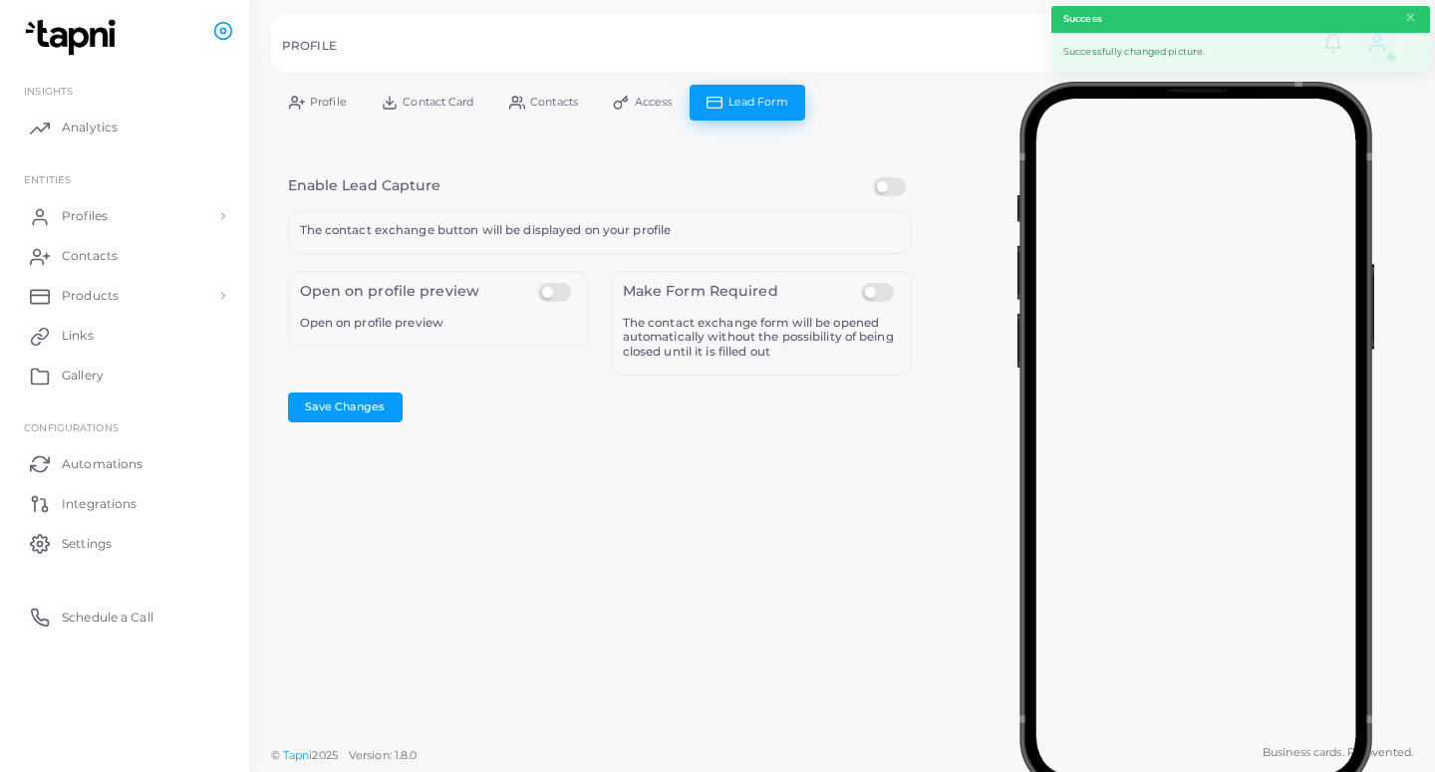
click at [897, 177] on label at bounding box center [892, 177] width 39 height 0
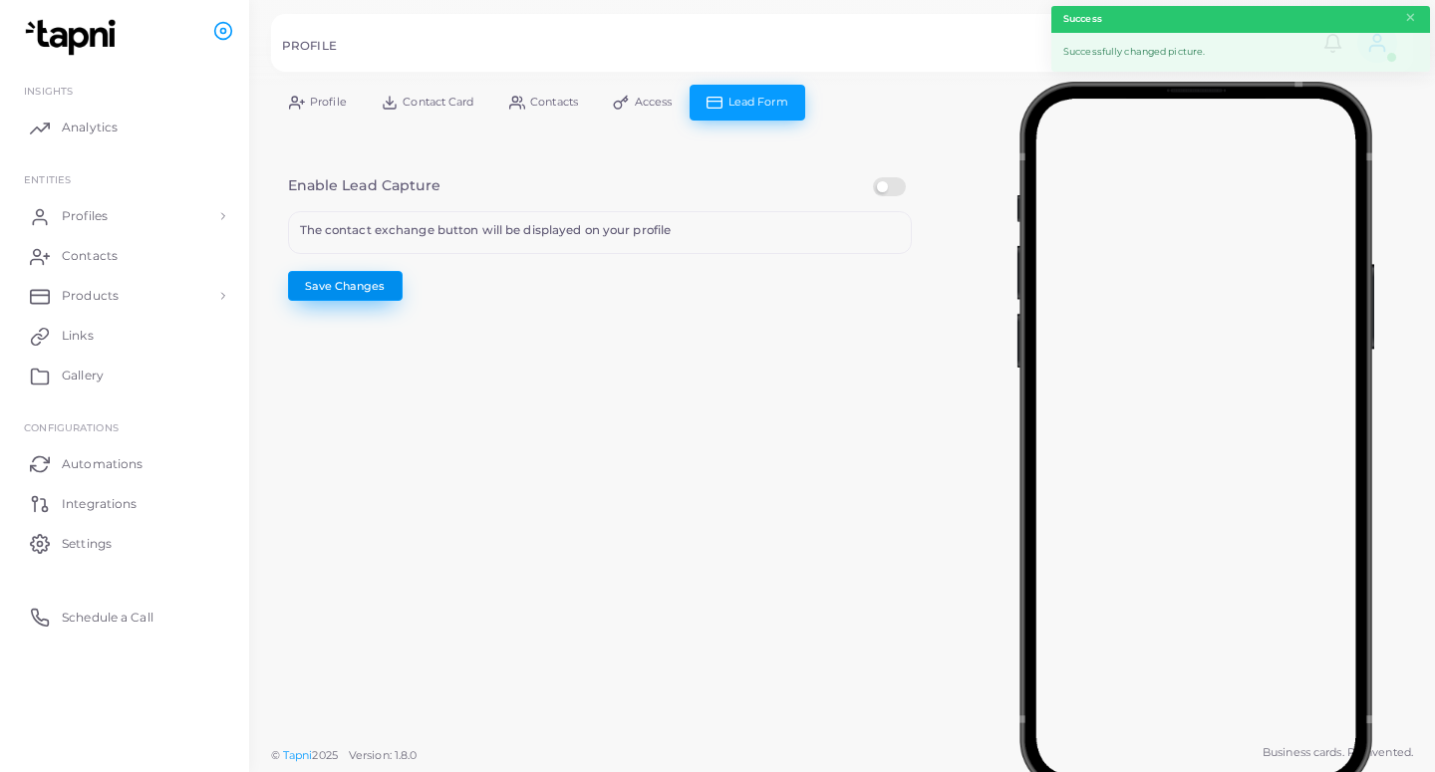
click at [348, 281] on button "Save Changes" at bounding box center [345, 286] width 115 height 30
drag, startPoint x: 142, startPoint y: 212, endPoint x: 138, endPoint y: 233, distance: 21.3
click at [141, 212] on link "Profiles" at bounding box center [124, 216] width 219 height 40
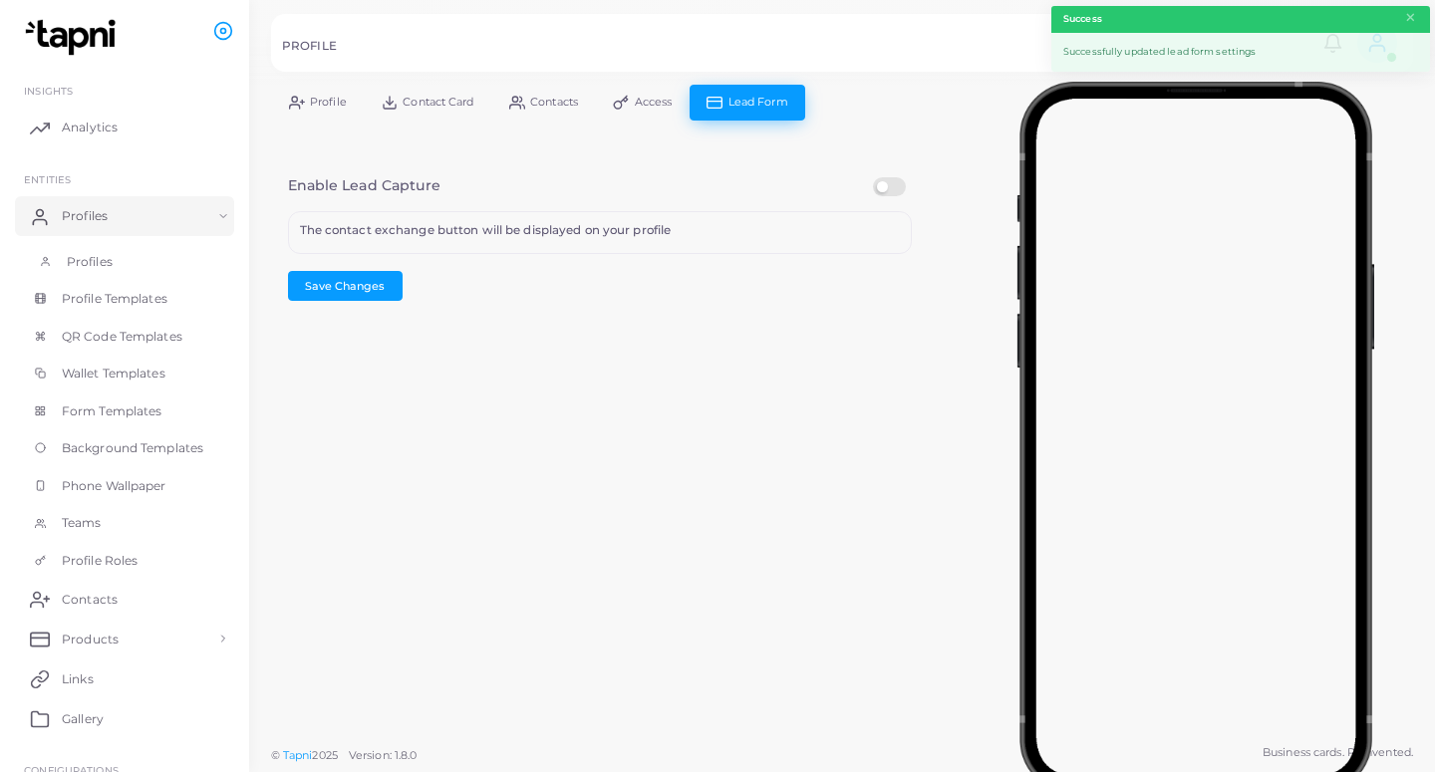
click at [137, 256] on link "Profiles" at bounding box center [124, 262] width 219 height 38
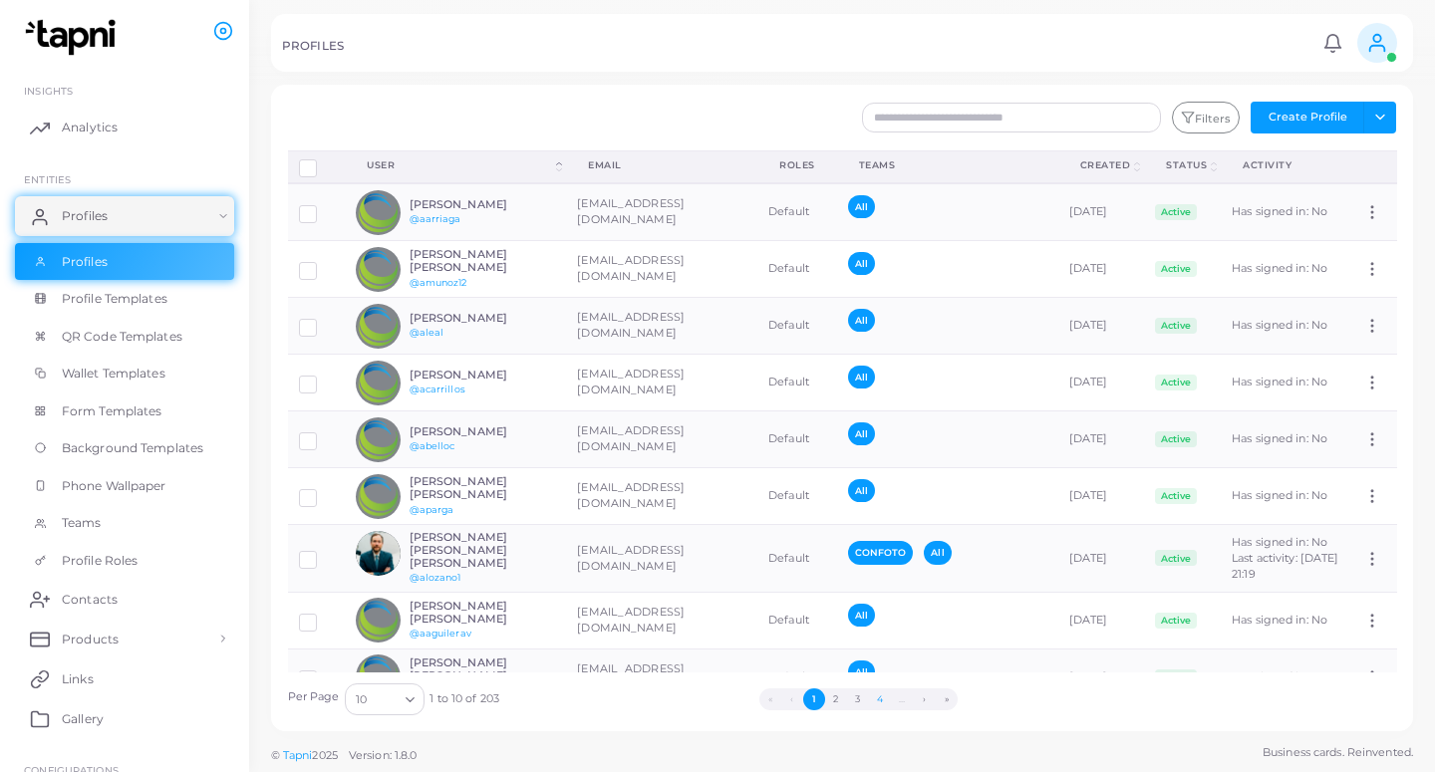
click at [879, 703] on button "4" at bounding box center [880, 699] width 22 height 22
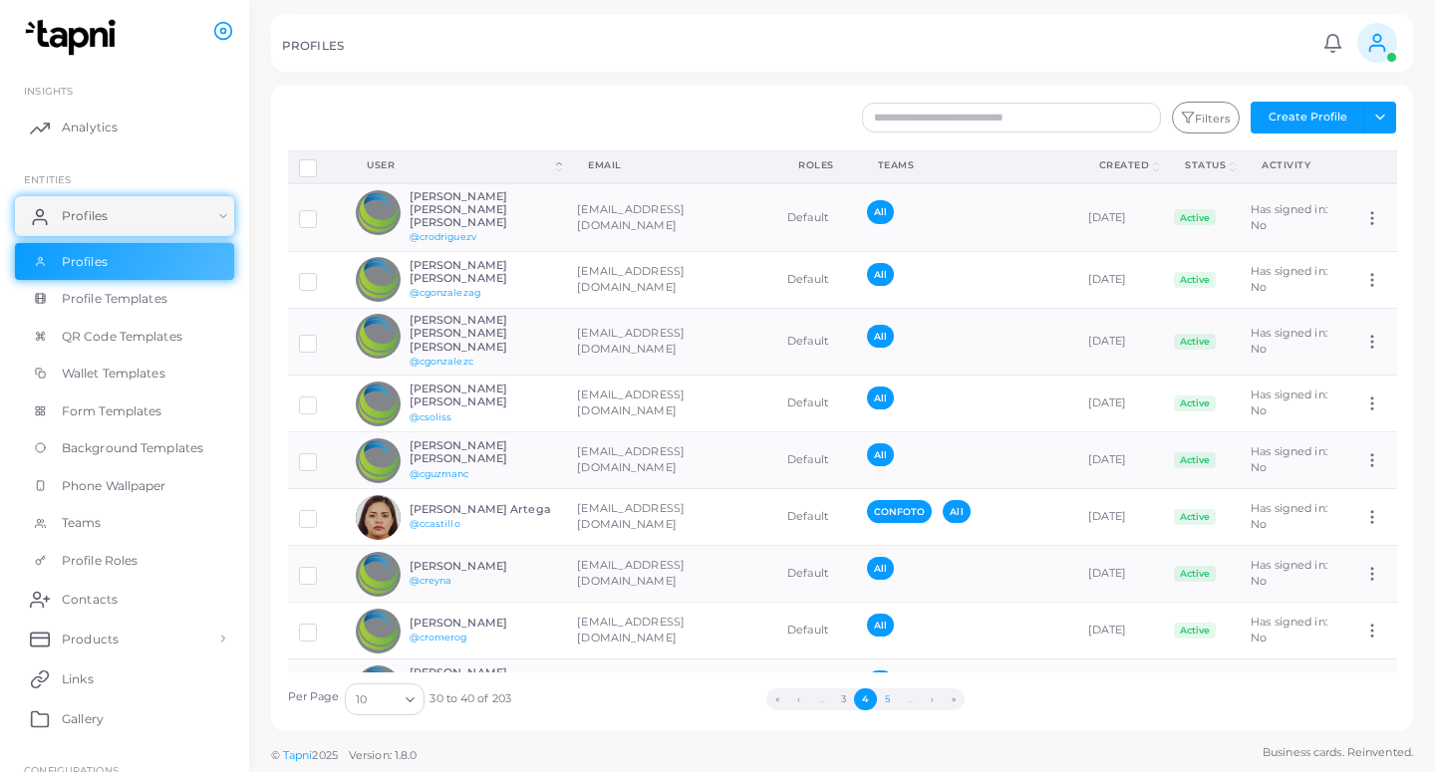
click at [889, 700] on button "5" at bounding box center [888, 699] width 22 height 22
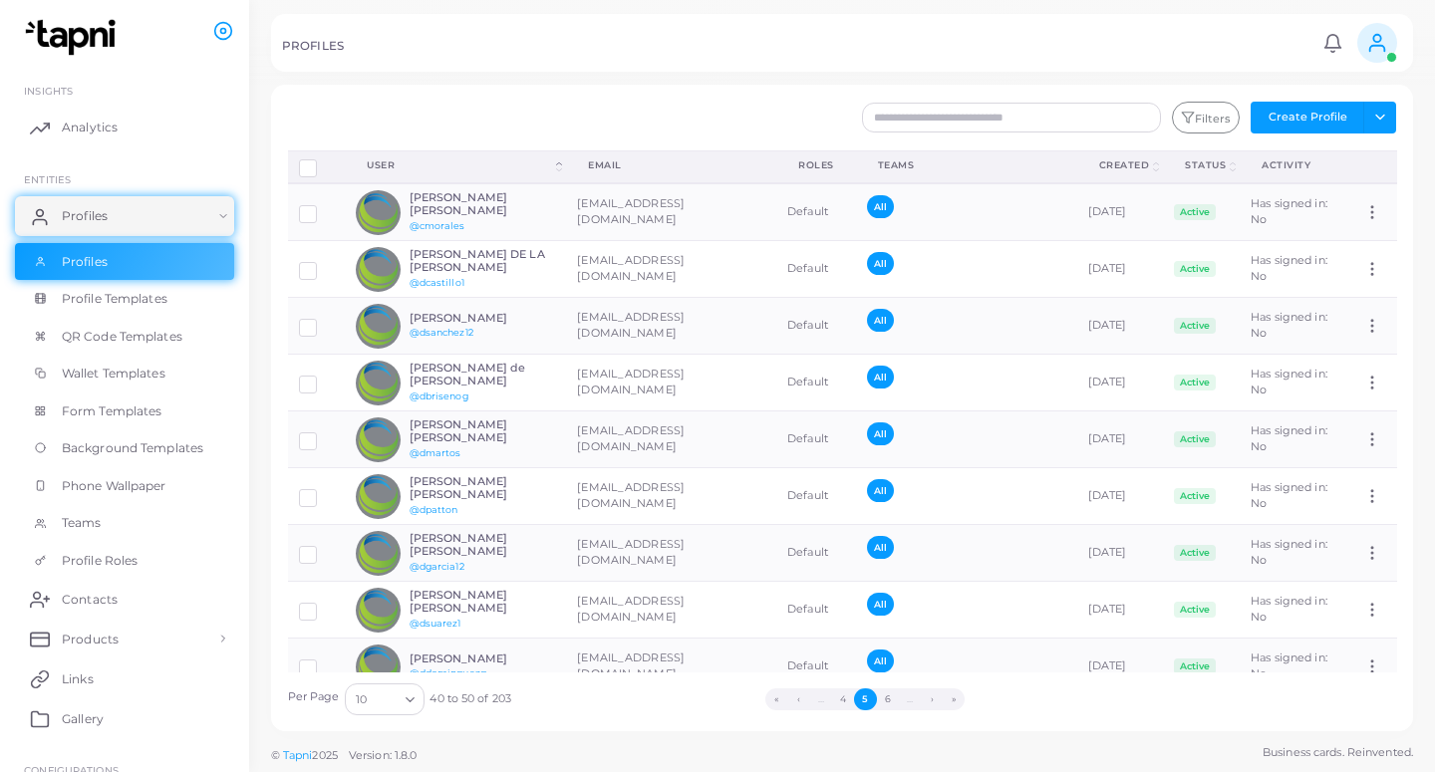
click at [889, 700] on button "6" at bounding box center [888, 699] width 22 height 22
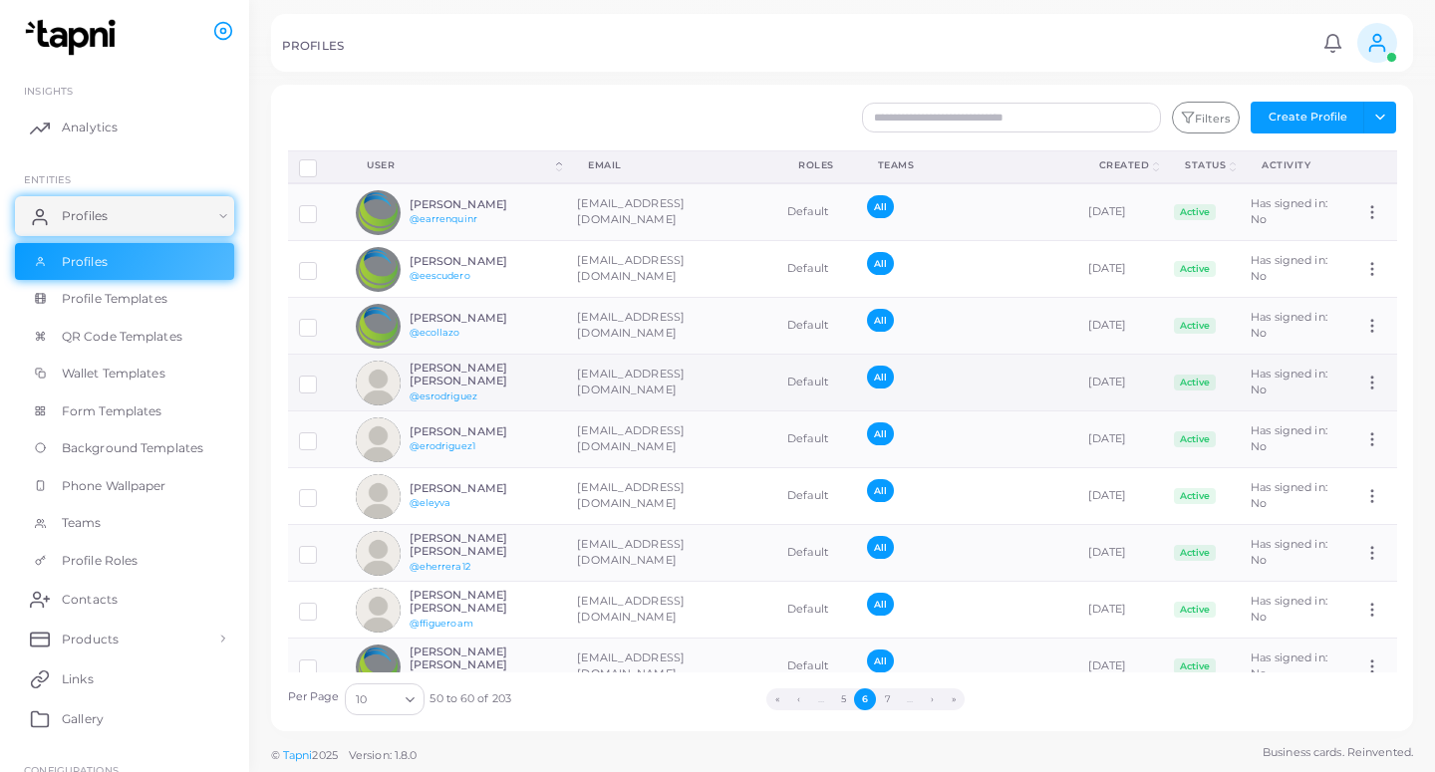
click at [580, 387] on td "[EMAIL_ADDRESS][DOMAIN_NAME]" at bounding box center [671, 383] width 210 height 57
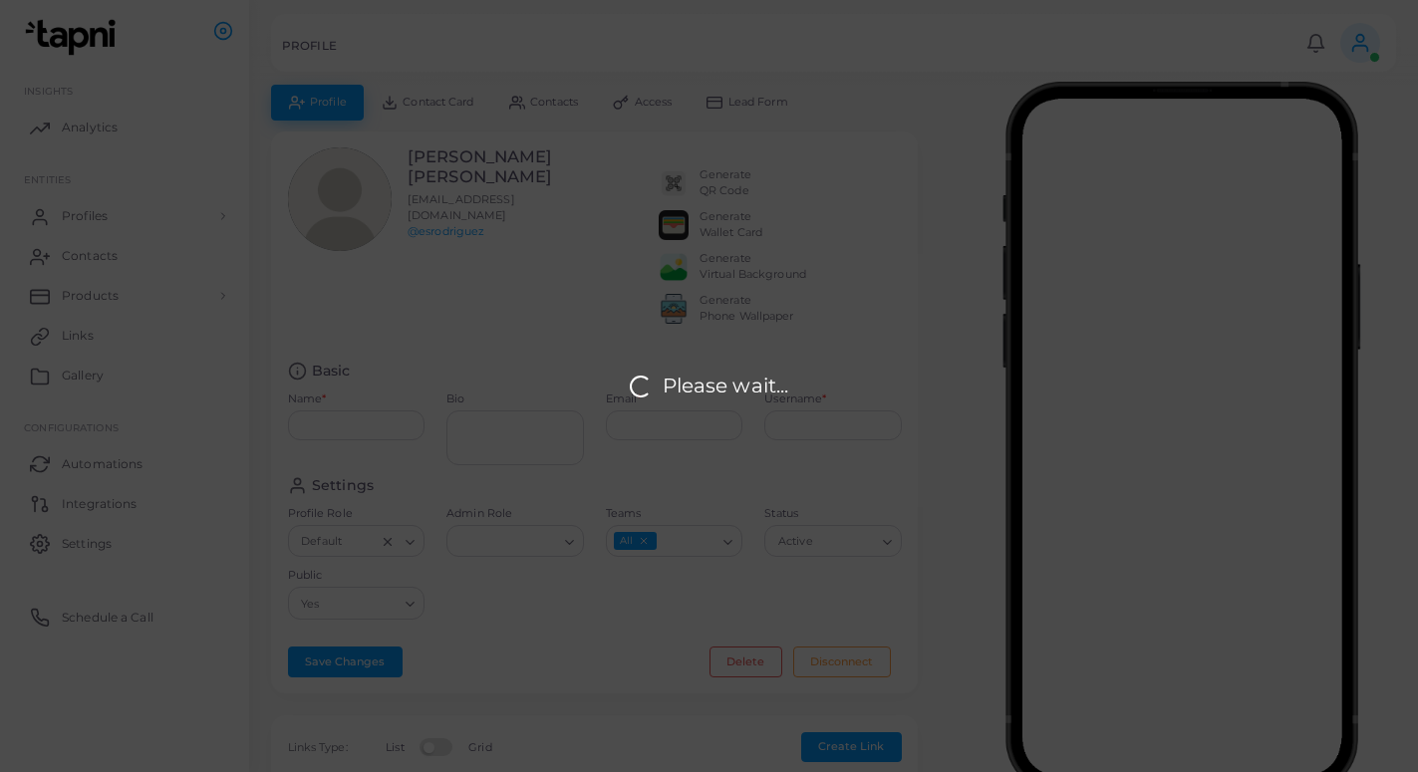
type input "**********"
type textarea "**********"
type input "**********"
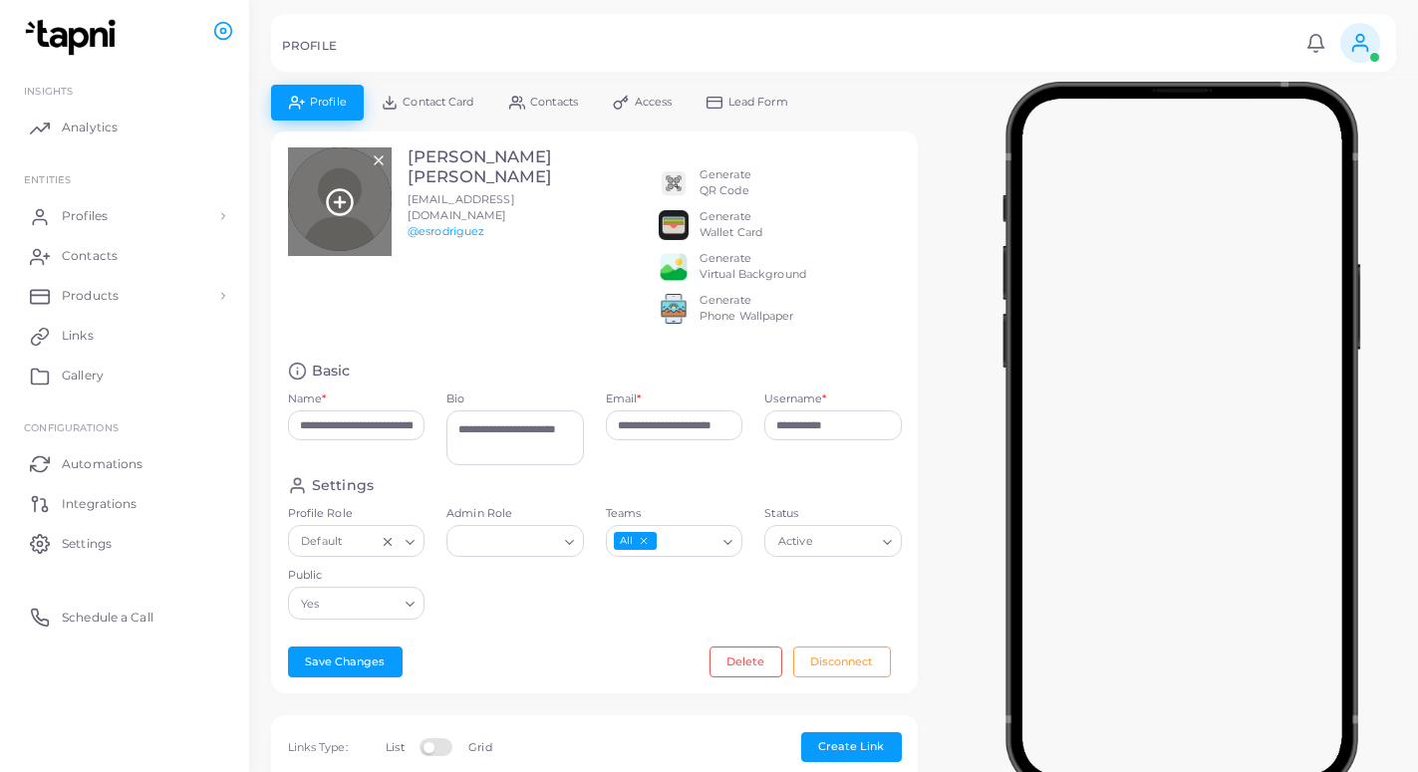
click at [343, 209] on icon at bounding box center [340, 202] width 30 height 30
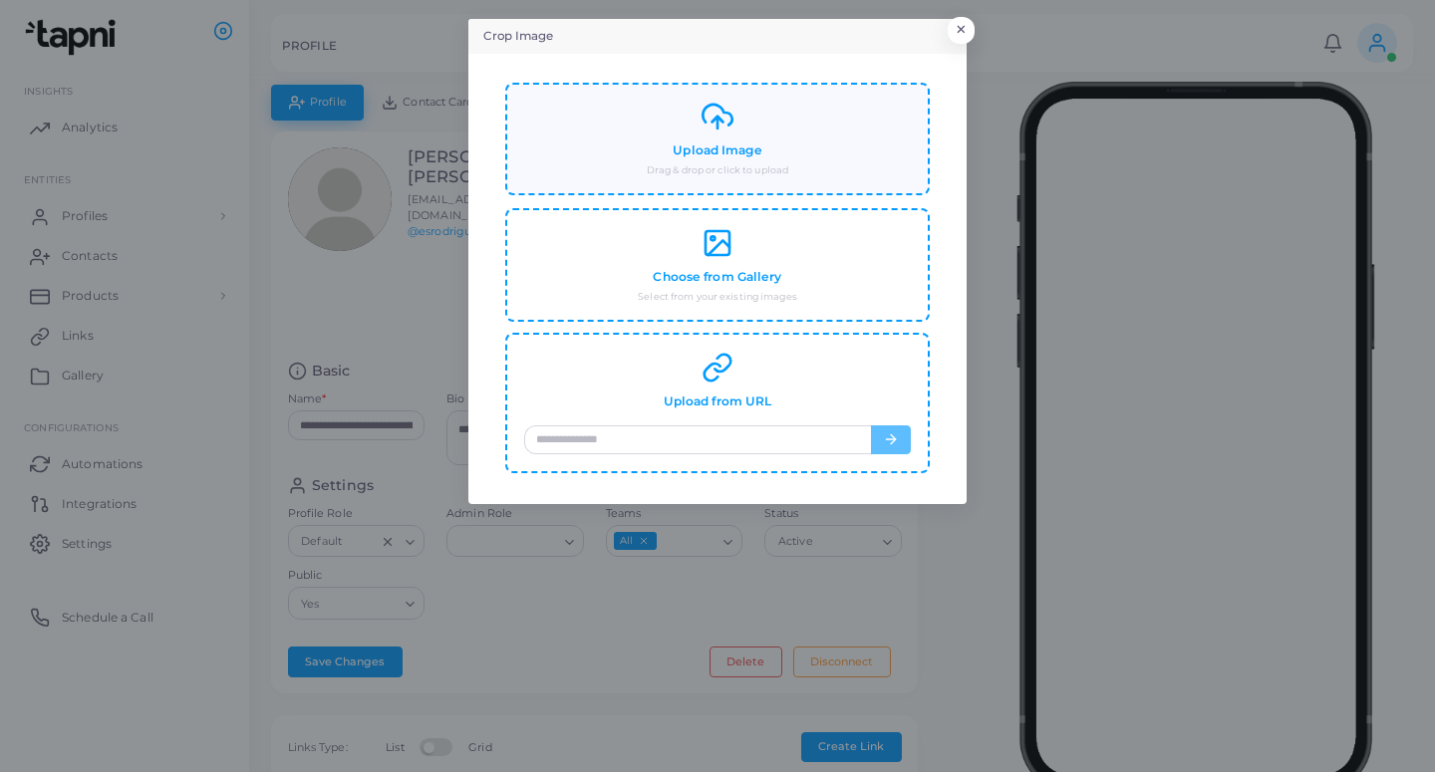
click at [714, 160] on div "Upload Image Drag & drop or click to upload" at bounding box center [717, 139] width 387 height 77
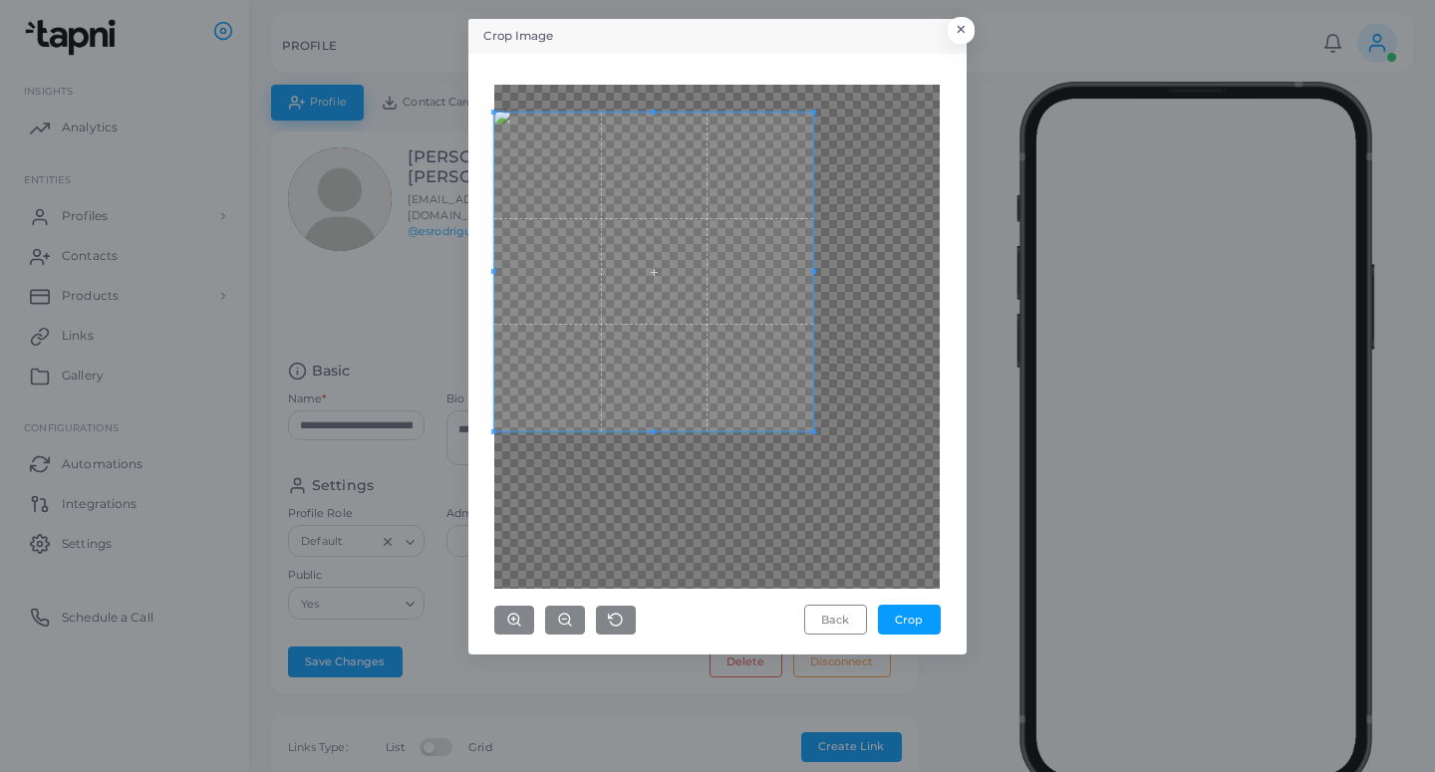
click at [701, 214] on span at bounding box center [653, 272] width 319 height 319
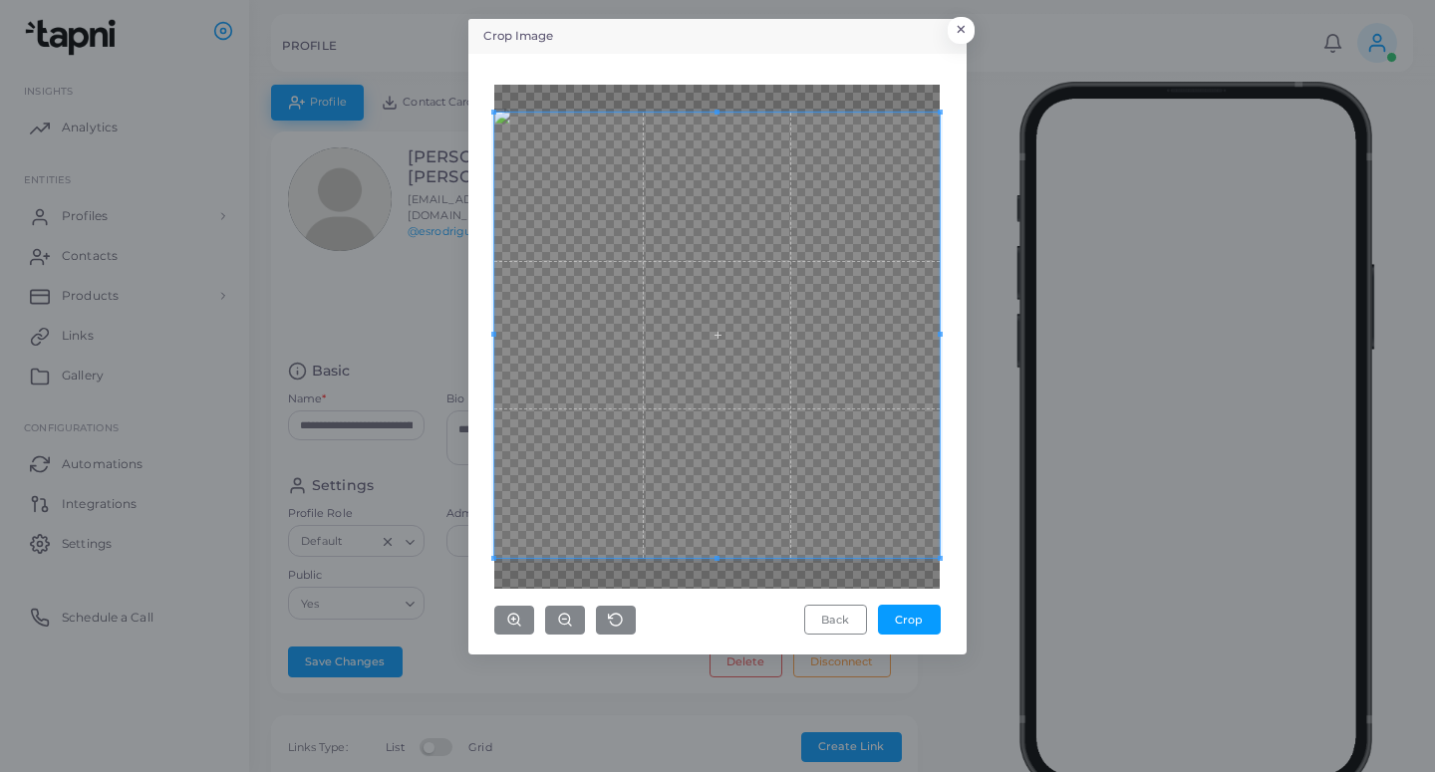
click at [998, 638] on div "Crop Image × Back Crop" at bounding box center [717, 386] width 1435 height 772
click at [906, 613] on button "Crop" at bounding box center [909, 620] width 63 height 30
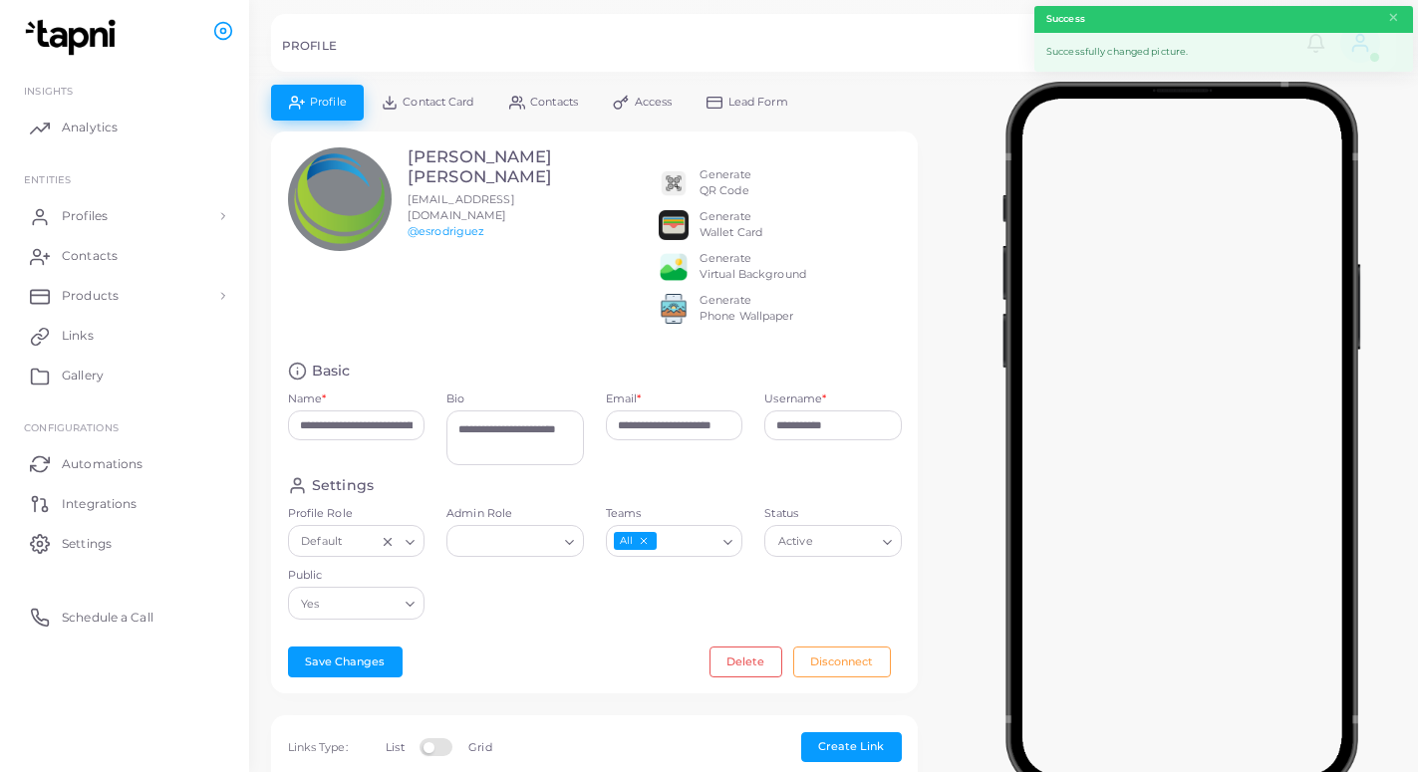
click at [784, 108] on span "Lead Form" at bounding box center [758, 102] width 60 height 11
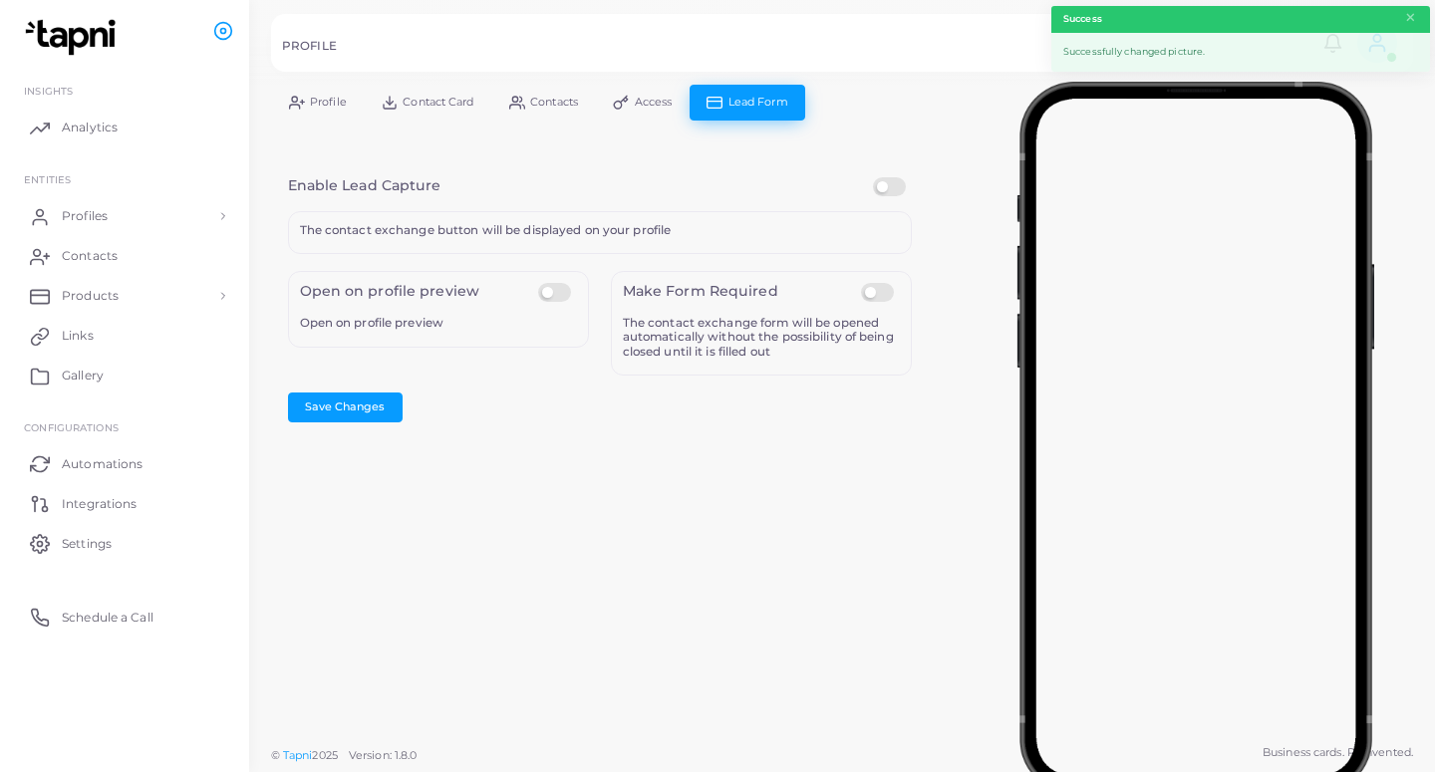
click at [899, 177] on label at bounding box center [892, 177] width 39 height 0
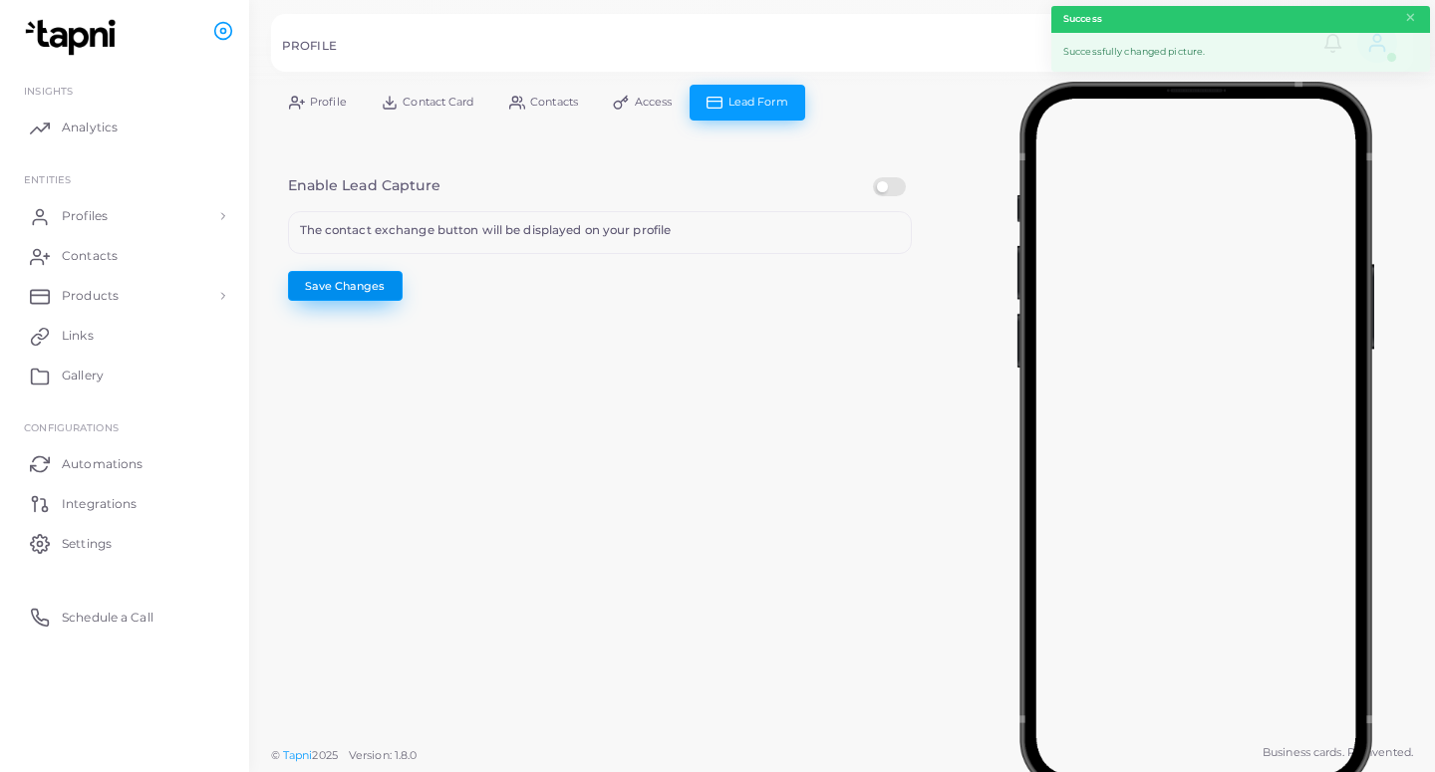
click at [323, 283] on button "Save Changes" at bounding box center [345, 286] width 115 height 30
click at [91, 225] on link "Profiles" at bounding box center [124, 216] width 219 height 40
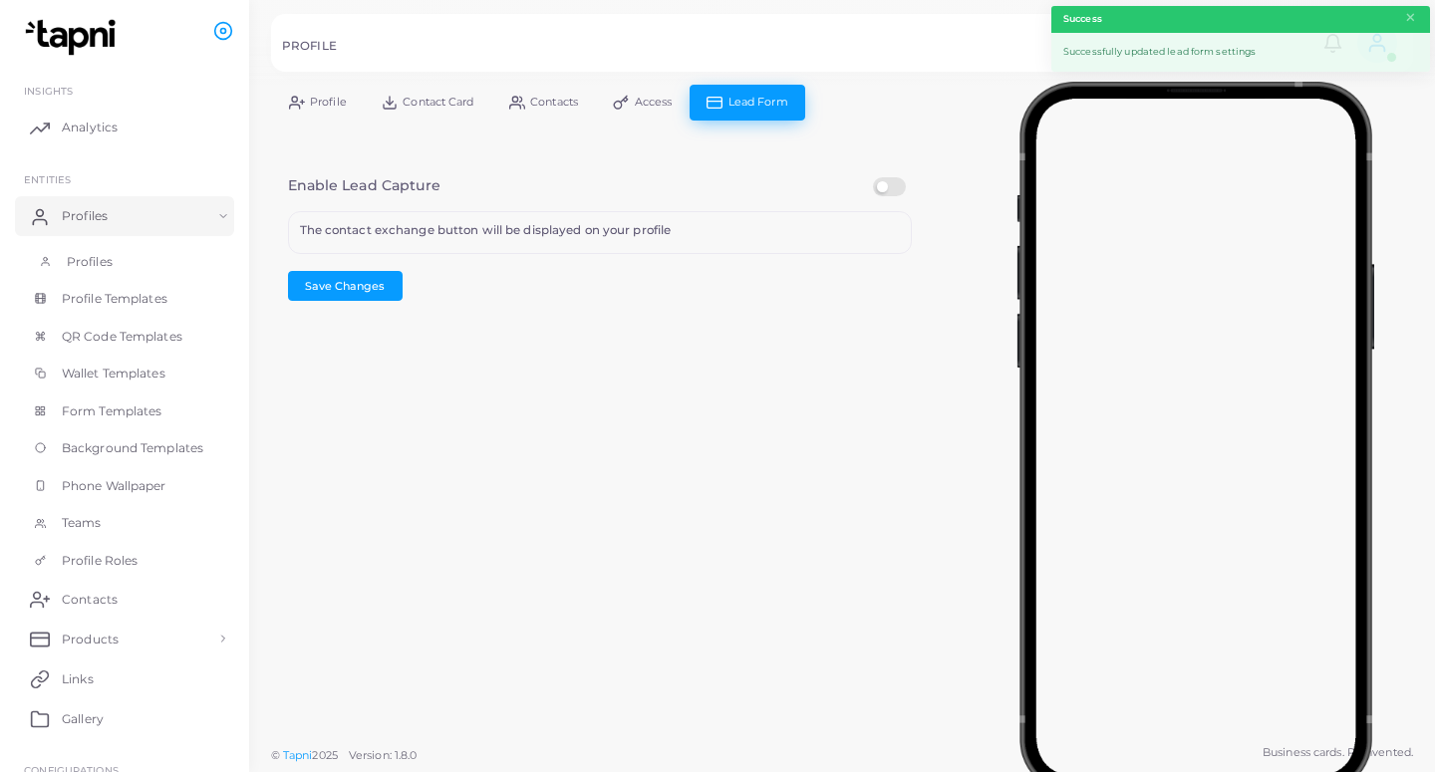
click at [107, 257] on span "Profiles" at bounding box center [90, 262] width 46 height 18
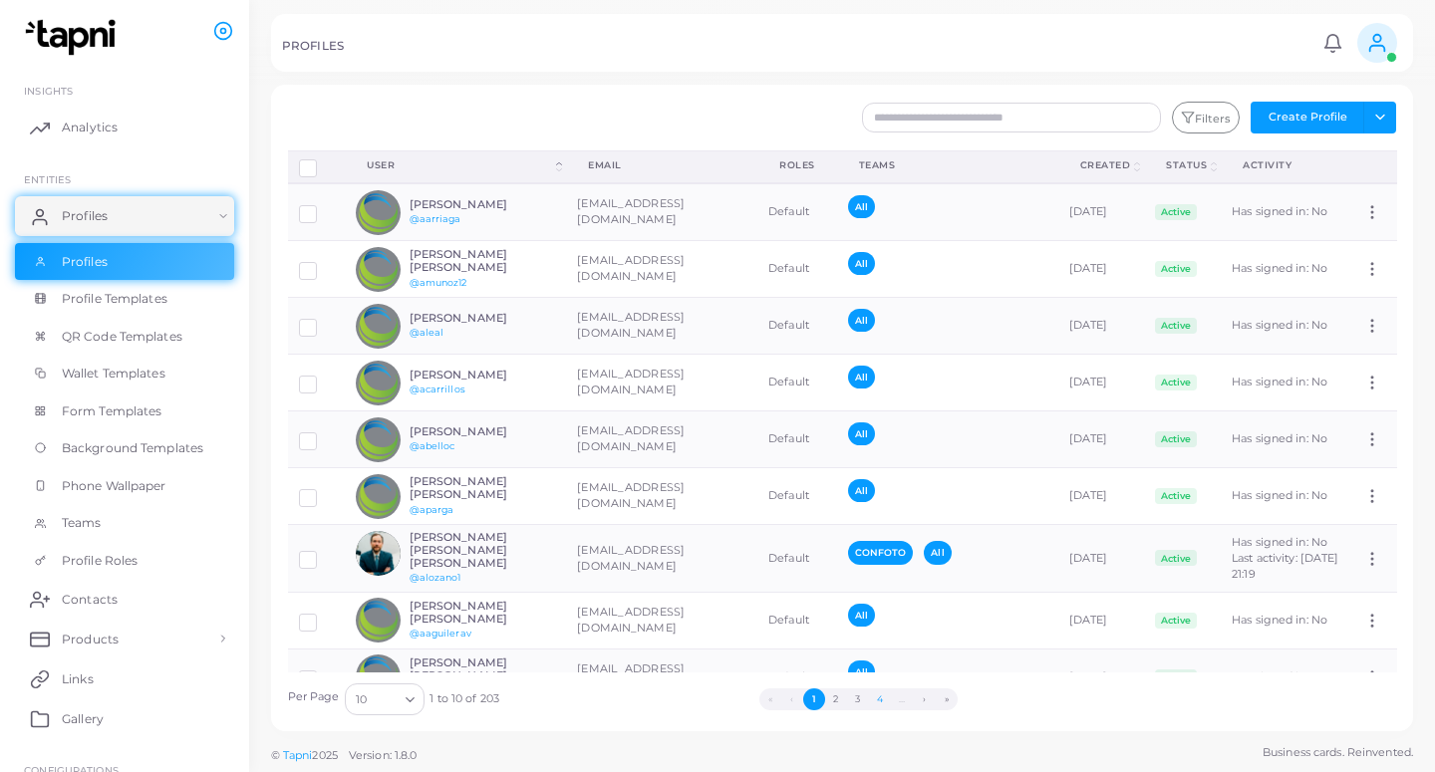
click at [881, 701] on button "4" at bounding box center [880, 699] width 22 height 22
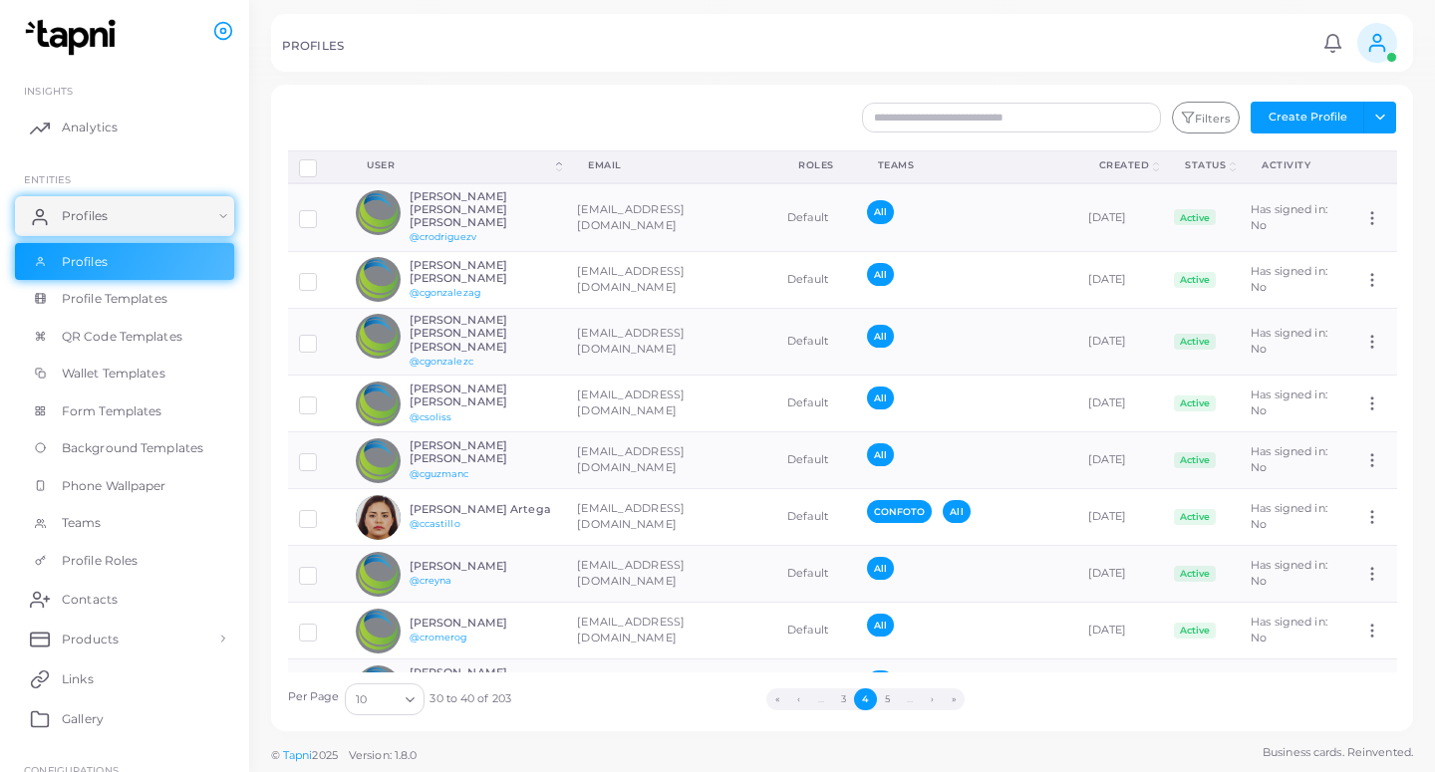
click at [881, 701] on button "5" at bounding box center [888, 699] width 22 height 22
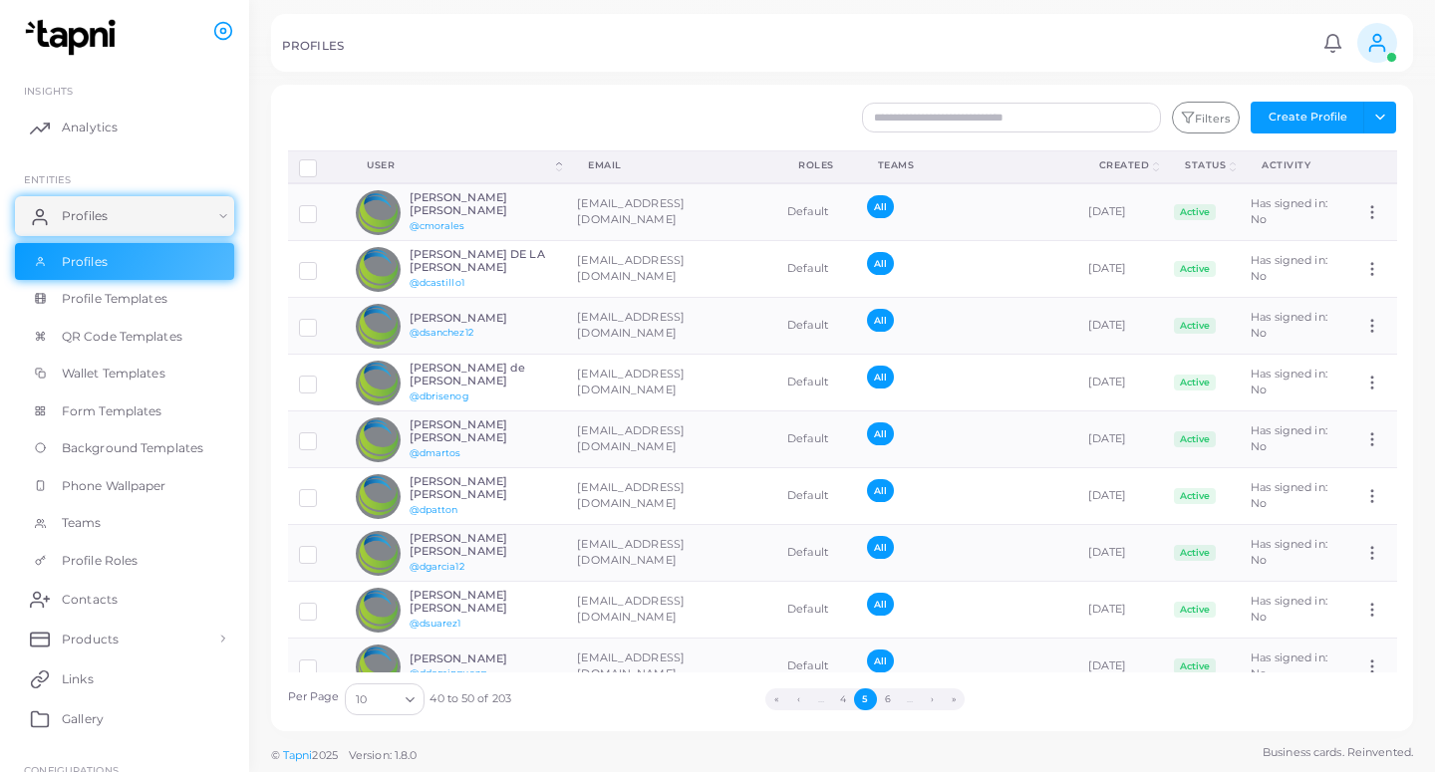
click at [881, 701] on button "6" at bounding box center [888, 699] width 22 height 22
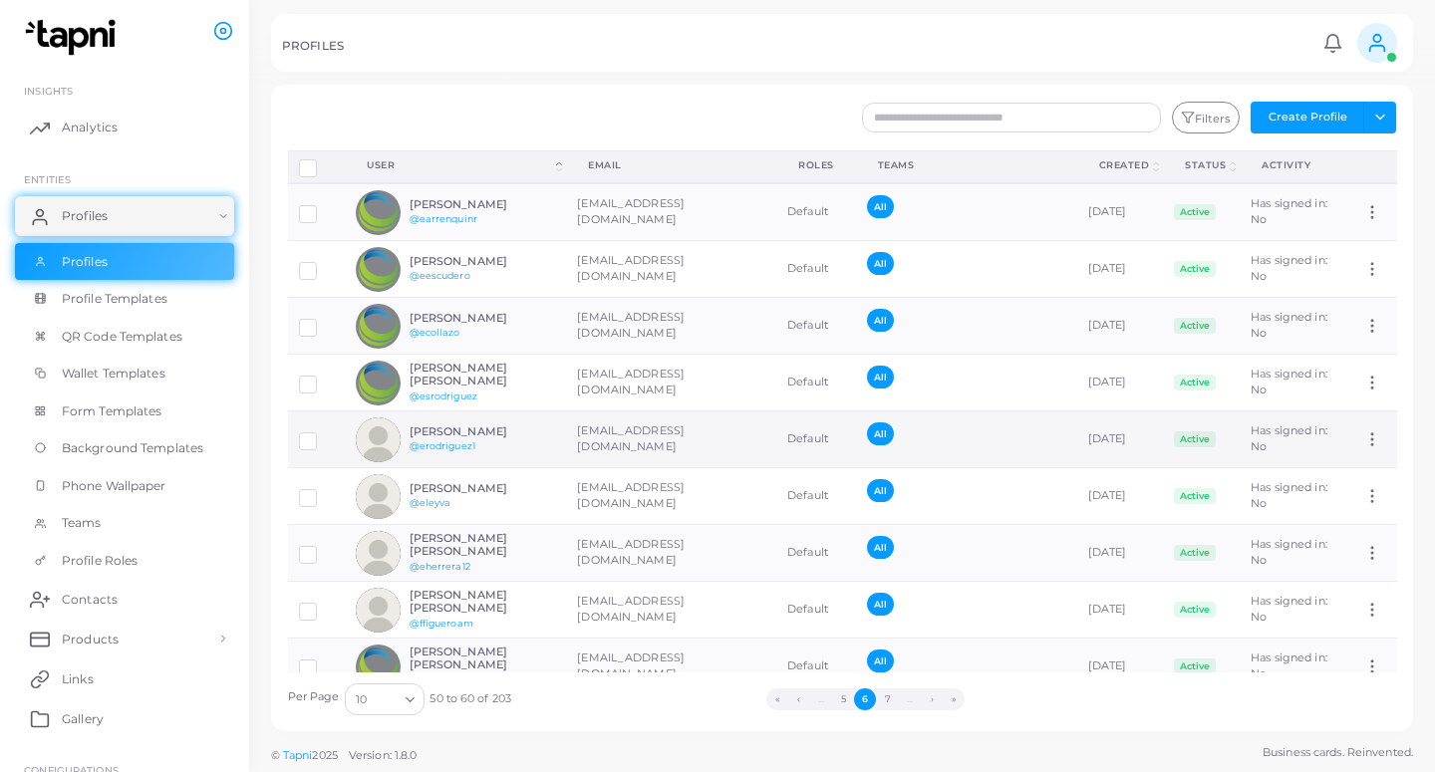
click at [605, 432] on td "[EMAIL_ADDRESS][DOMAIN_NAME]" at bounding box center [671, 439] width 210 height 57
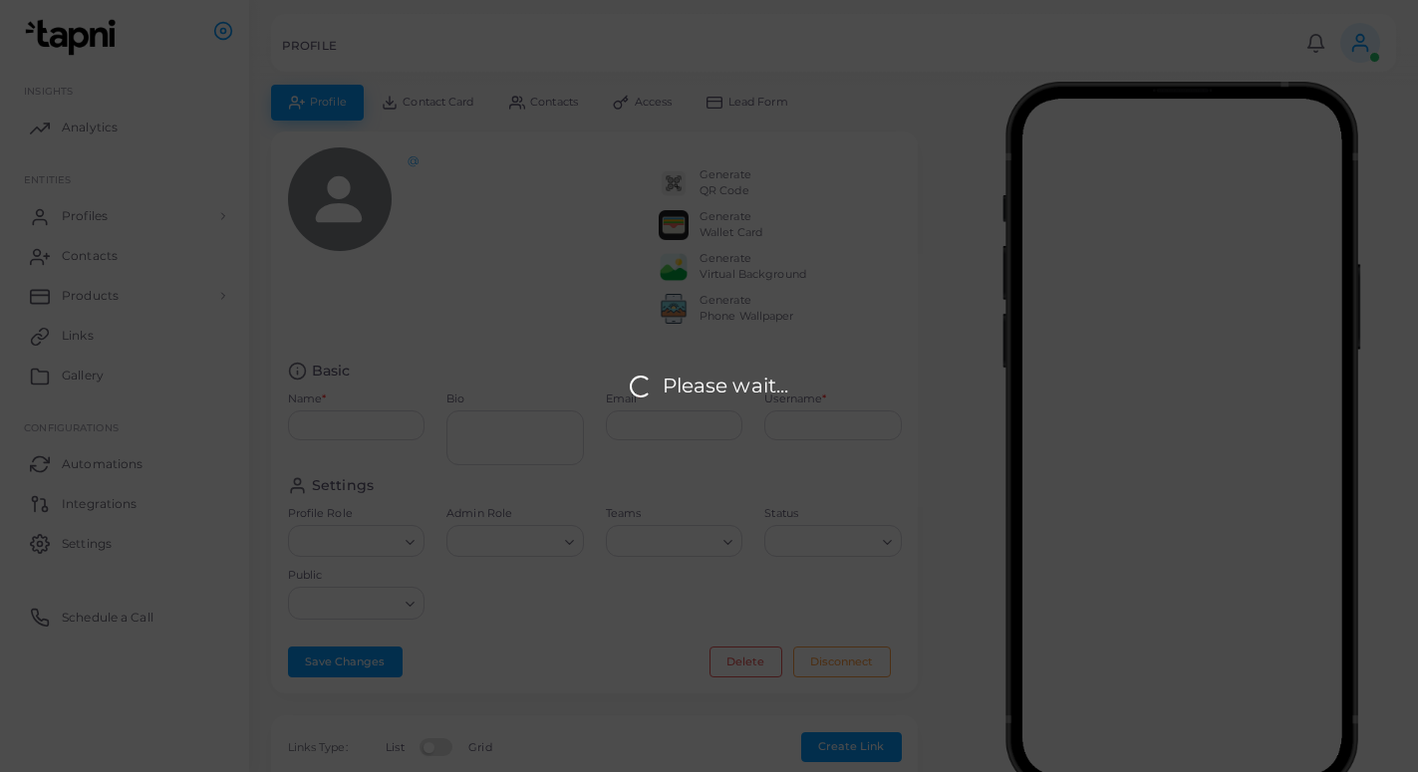
type input "**********"
type textarea "**********"
type input "**********"
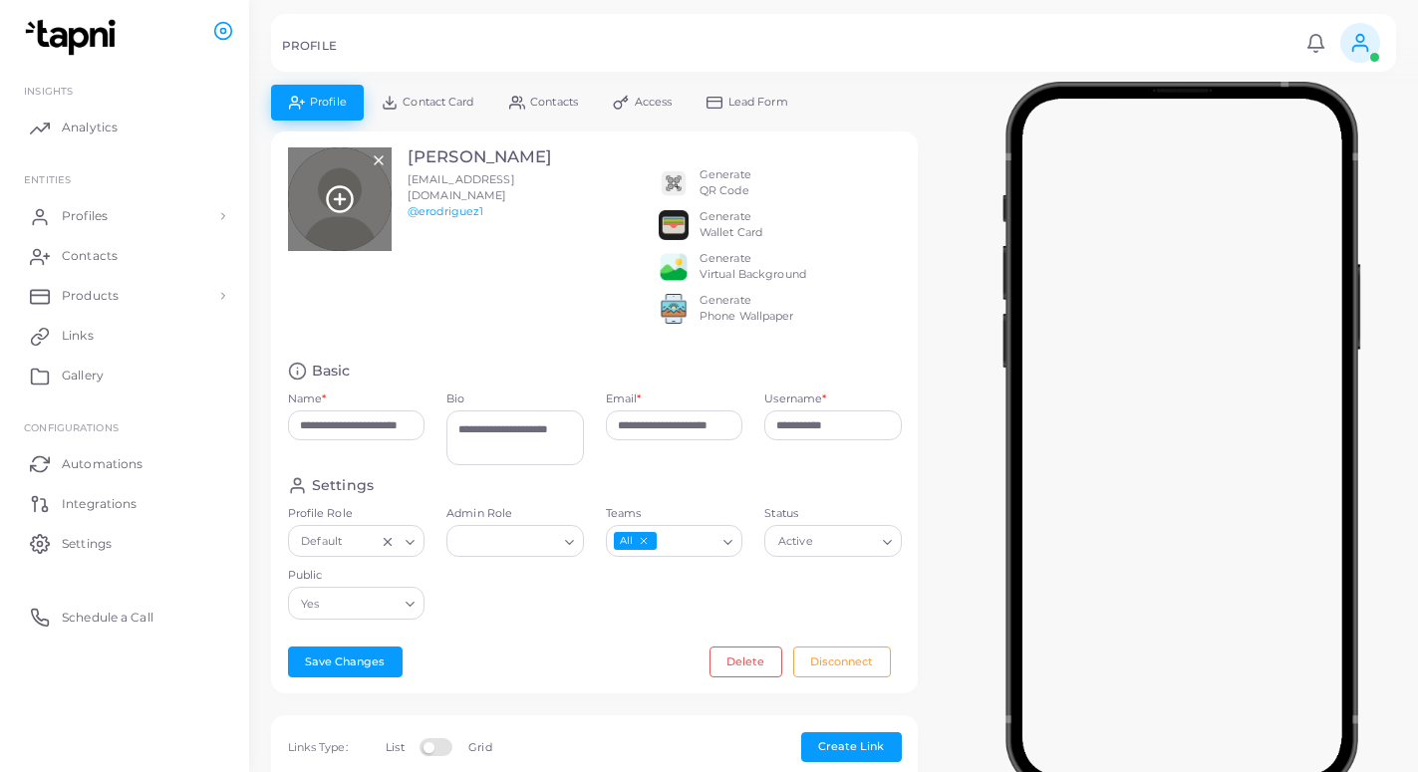
click at [340, 204] on line at bounding box center [340, 199] width 0 height 10
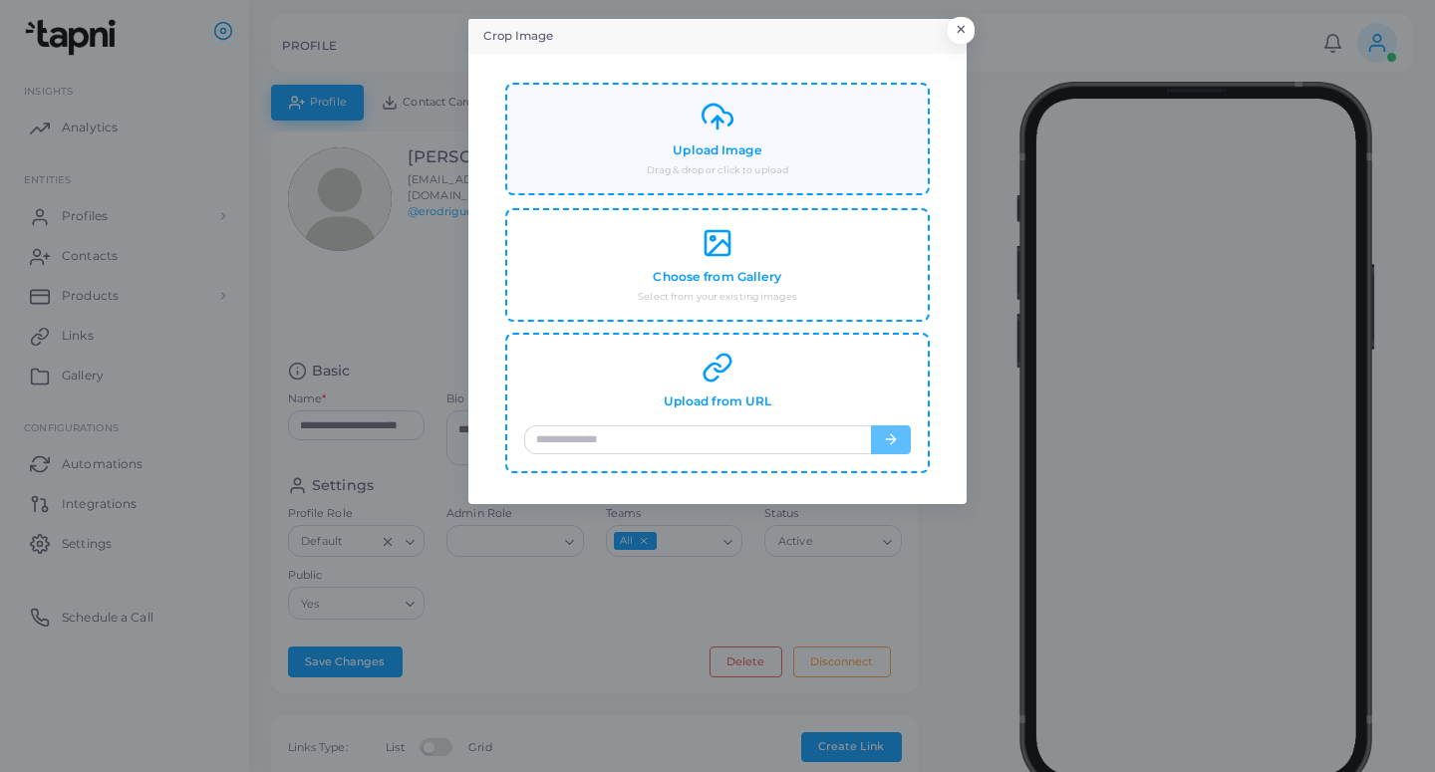
click at [632, 169] on div "Upload Image Drag & drop or click to upload" at bounding box center [717, 139] width 387 height 77
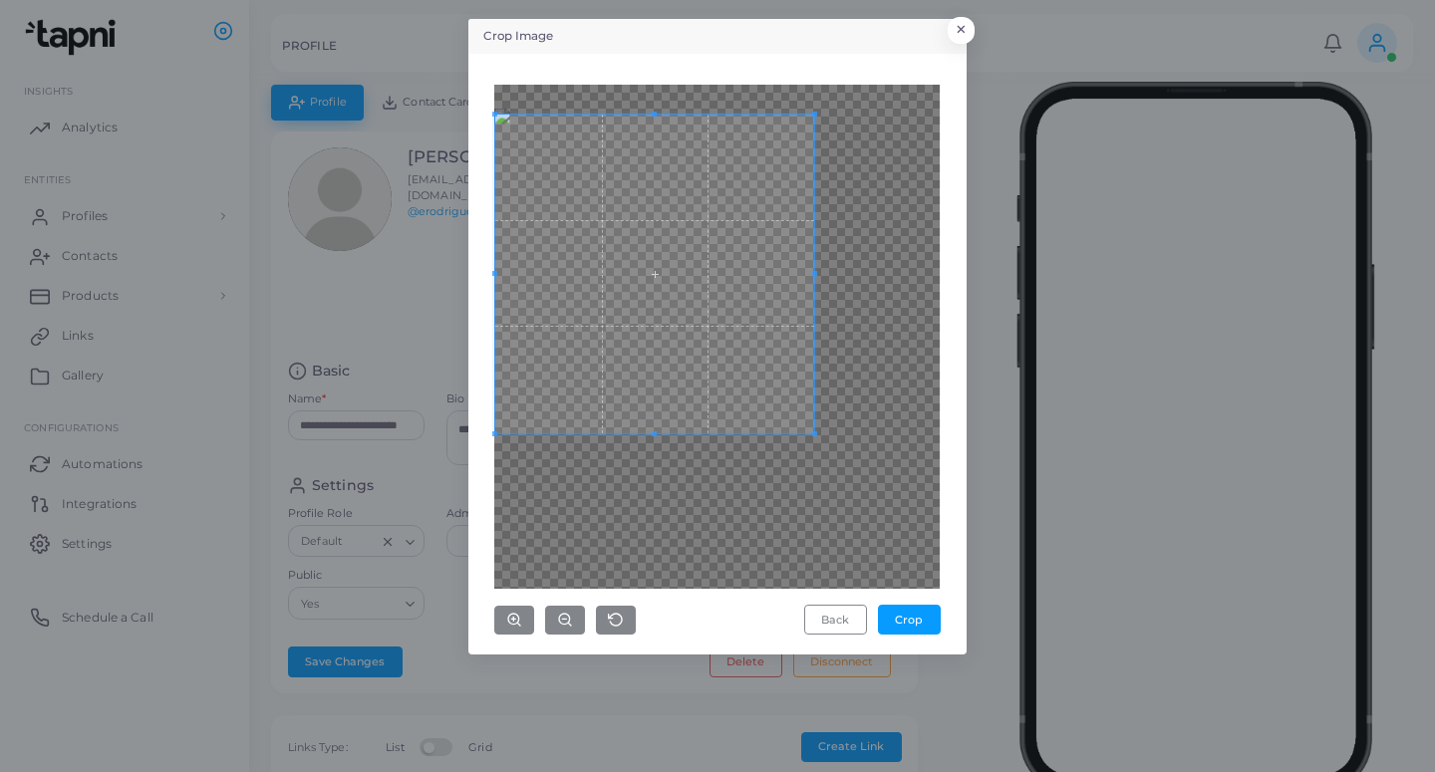
click at [541, 251] on span at bounding box center [654, 274] width 319 height 319
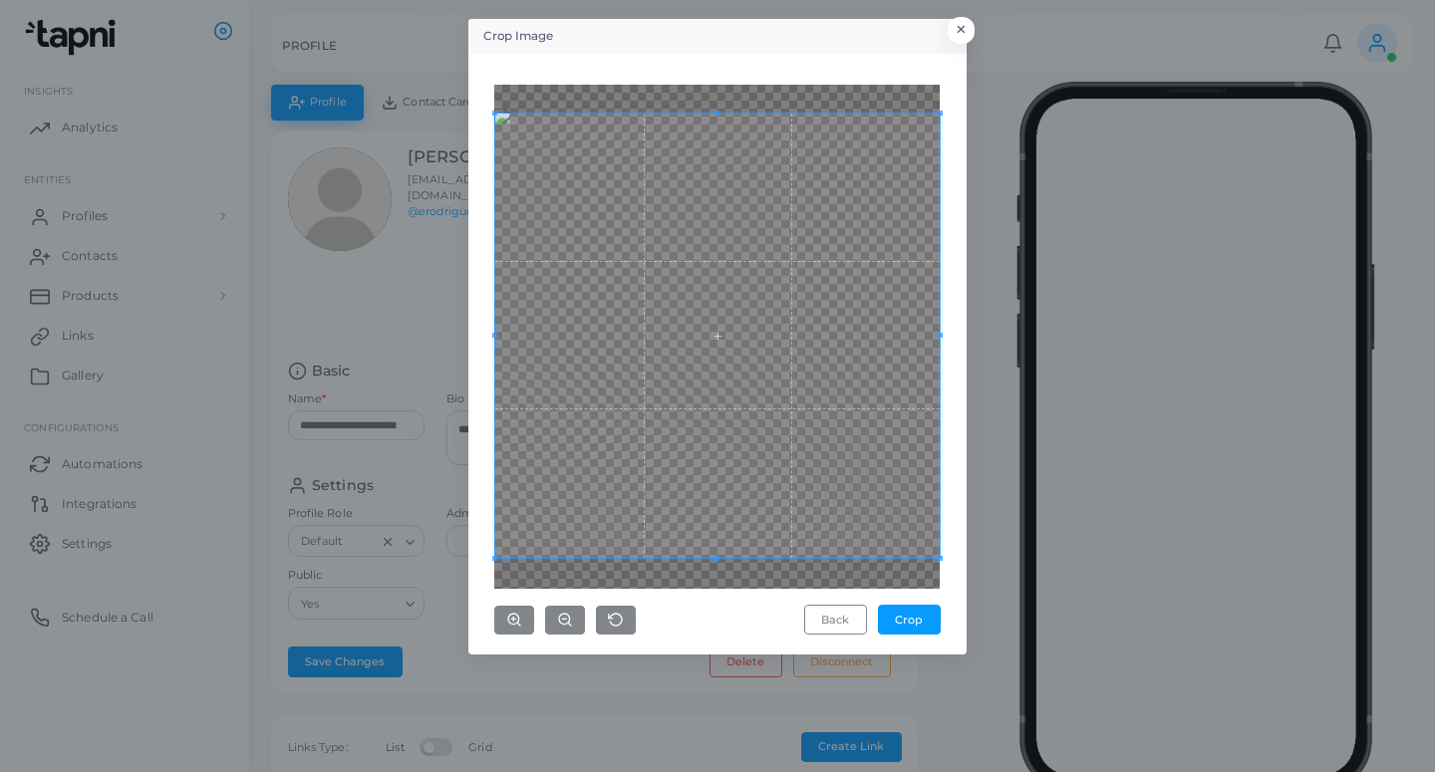
click at [980, 622] on div "Crop Image × Back Crop" at bounding box center [717, 386] width 1435 height 772
click at [926, 622] on button "Crop" at bounding box center [909, 620] width 63 height 30
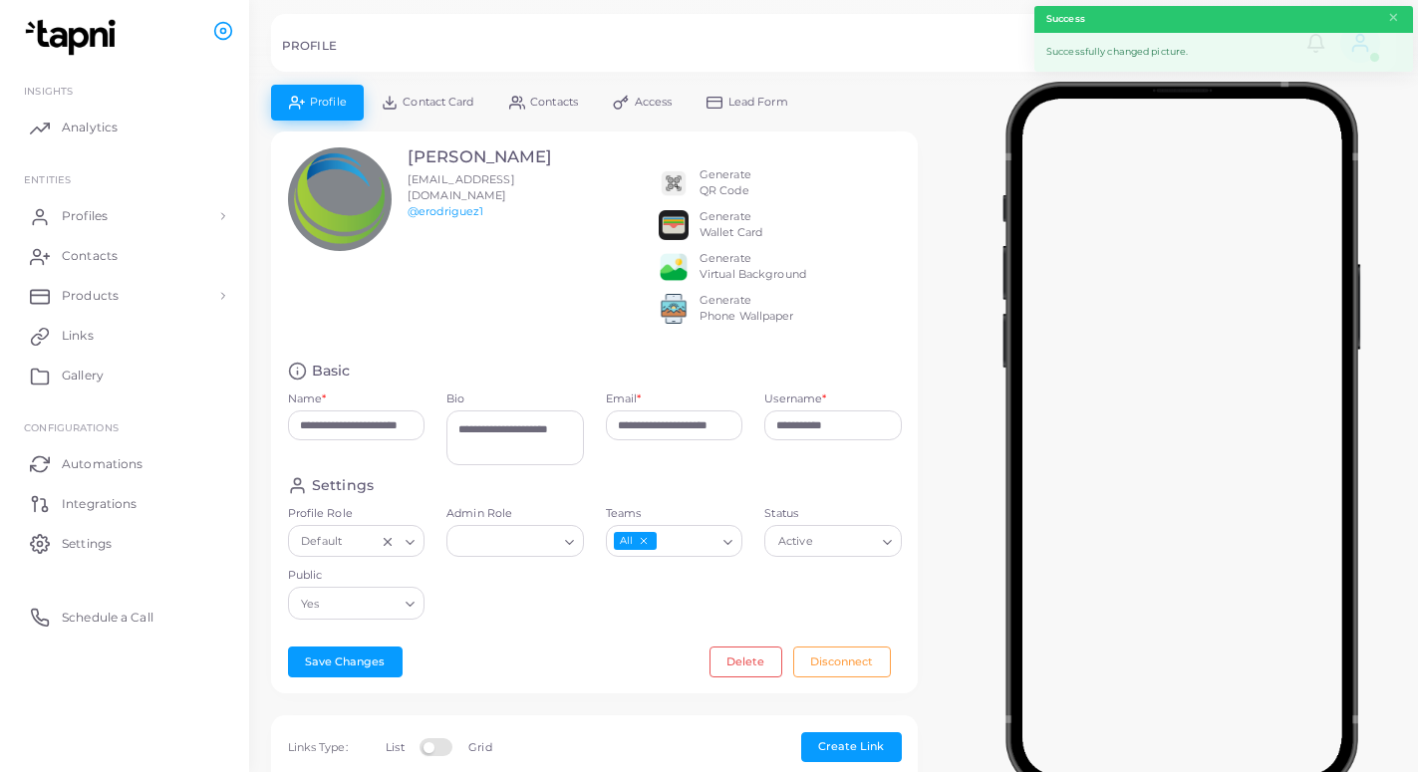
click at [762, 108] on span "Lead Form" at bounding box center [758, 102] width 60 height 11
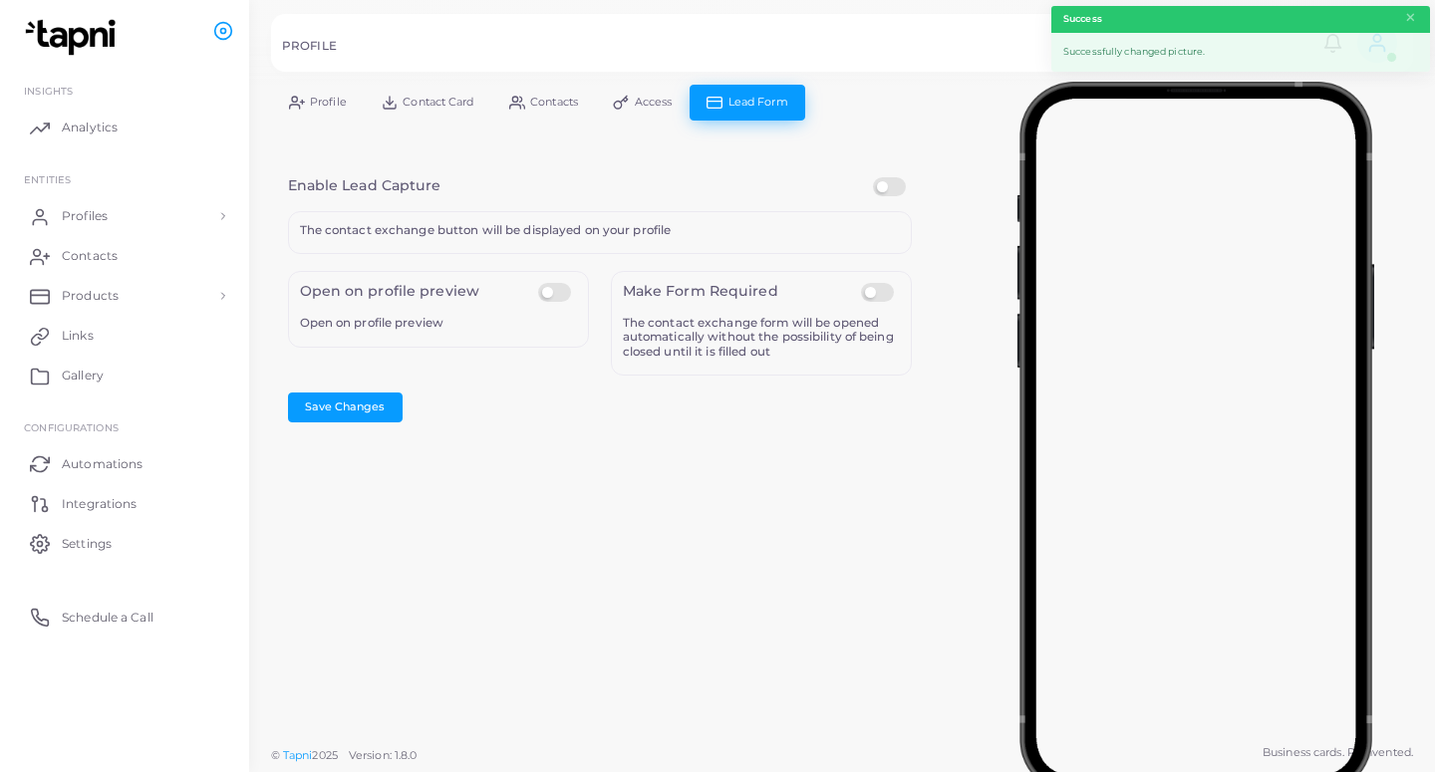
click at [881, 177] on label at bounding box center [892, 177] width 39 height 0
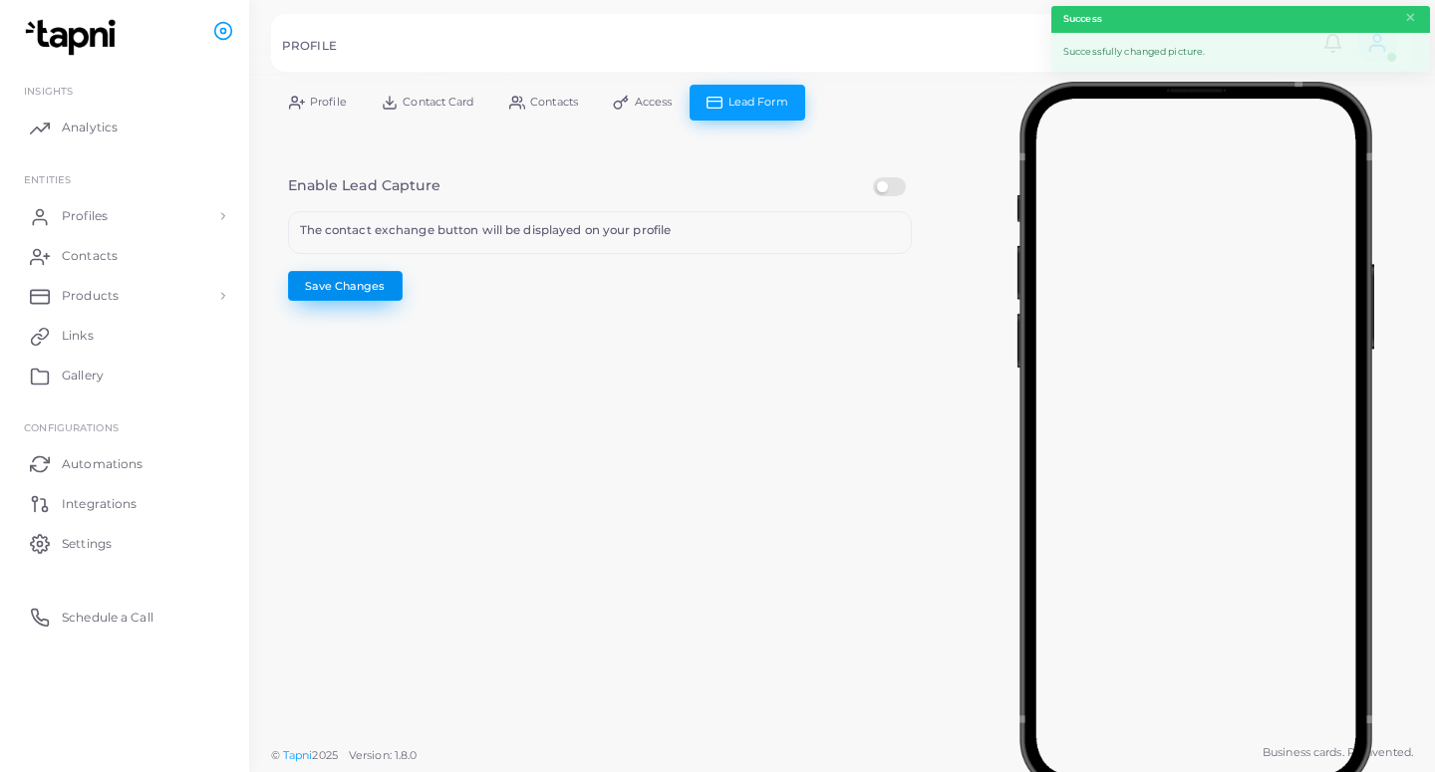
click at [379, 293] on button "Save Changes" at bounding box center [345, 286] width 115 height 30
click at [125, 227] on link "Profiles" at bounding box center [124, 216] width 219 height 40
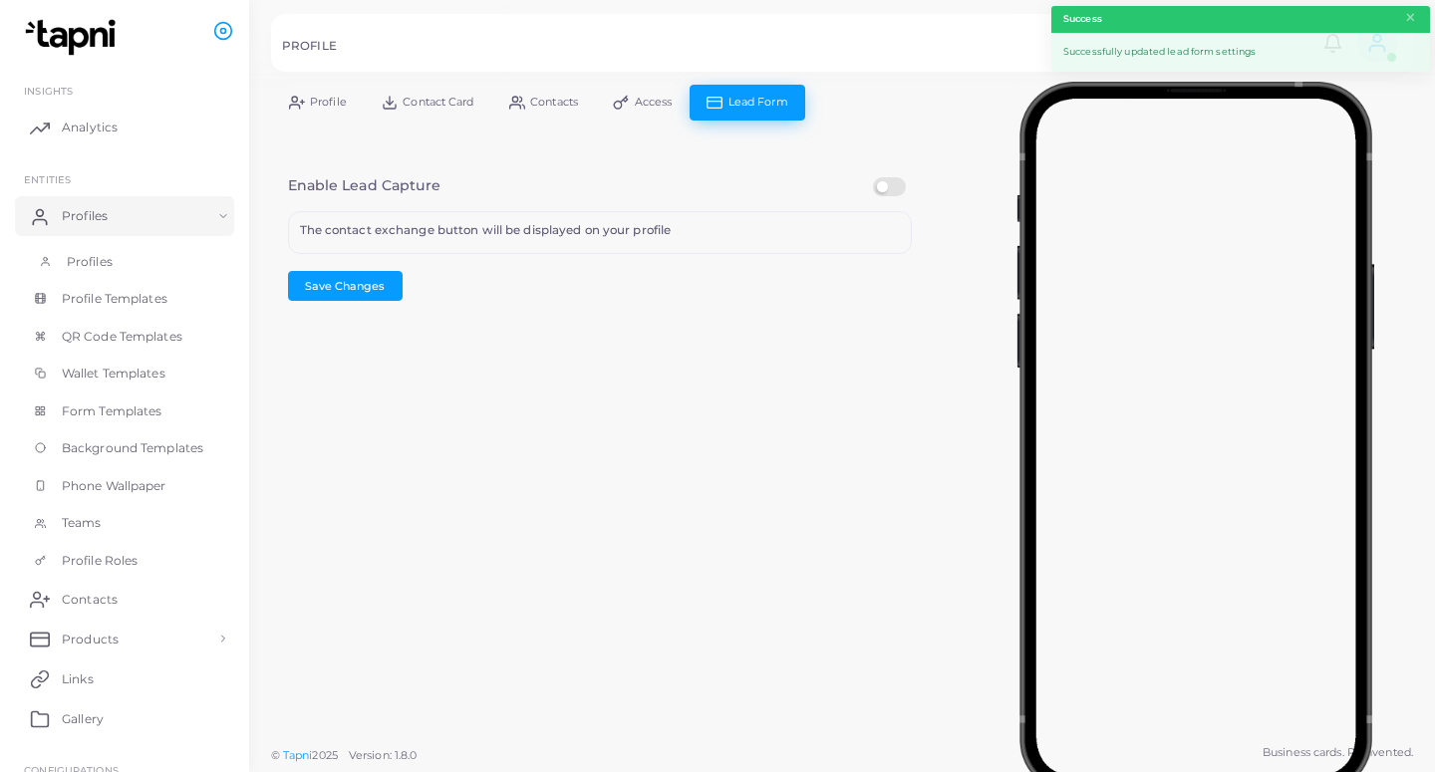
click at [121, 256] on link "Profiles" at bounding box center [124, 262] width 219 height 38
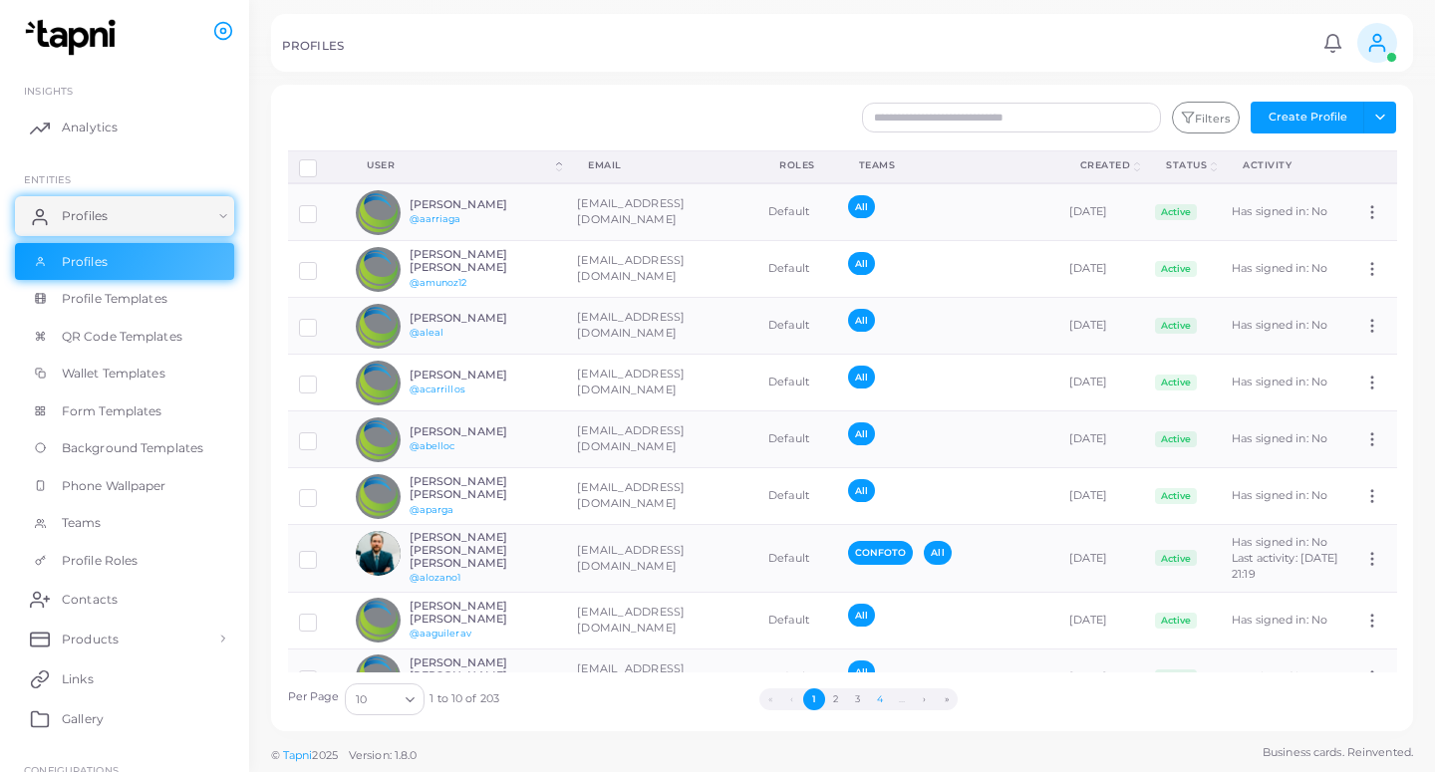
click at [874, 697] on button "4" at bounding box center [880, 699] width 22 height 22
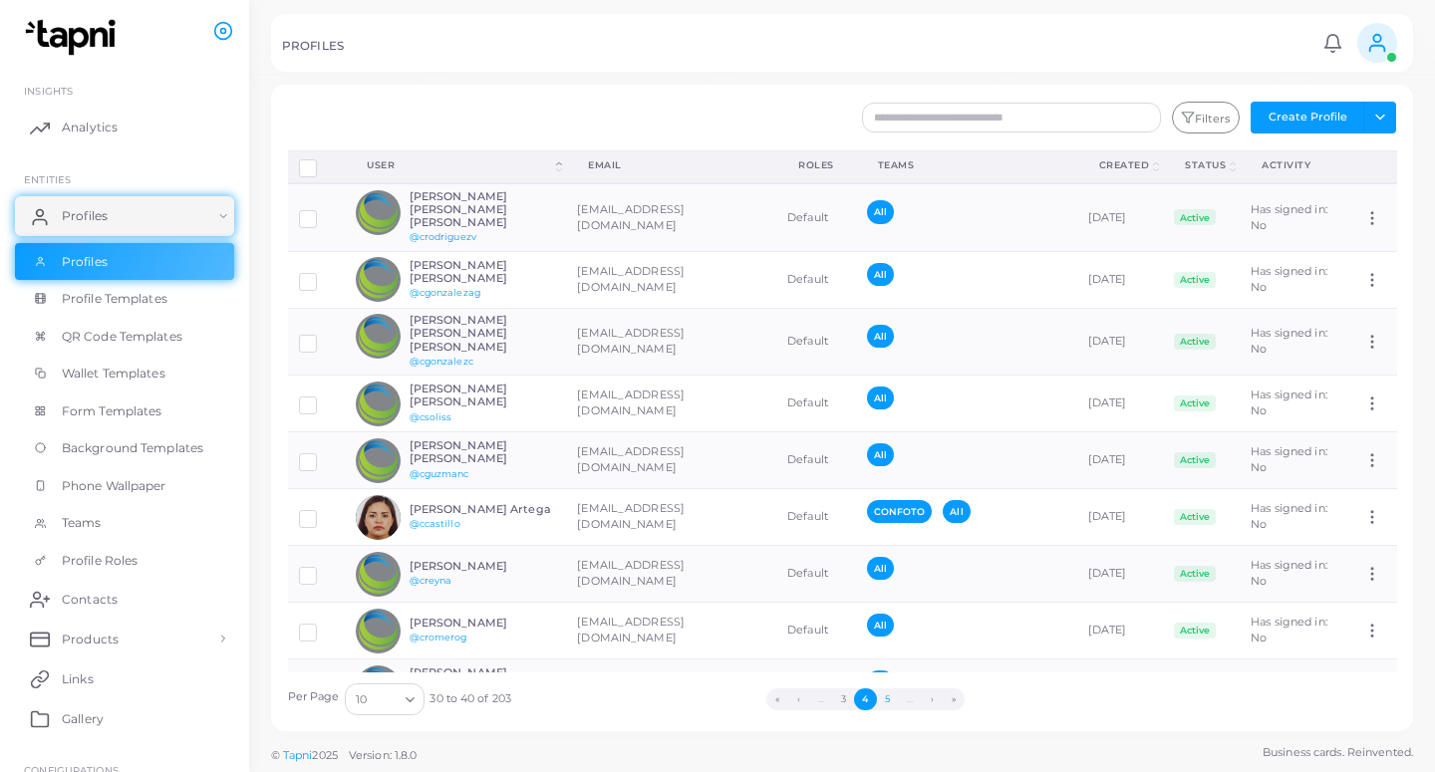
click at [880, 696] on button "5" at bounding box center [888, 699] width 22 height 22
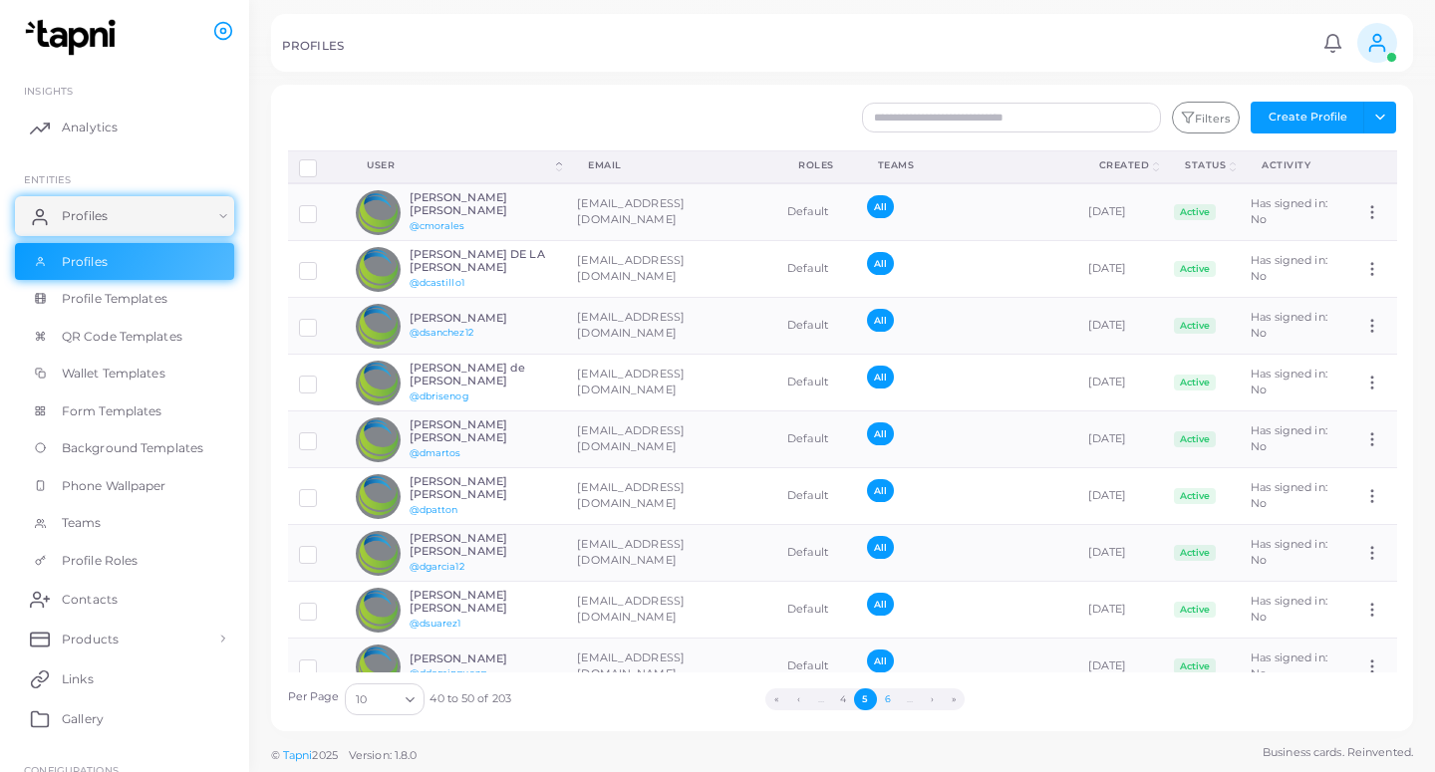
click at [882, 696] on button "6" at bounding box center [888, 699] width 22 height 22
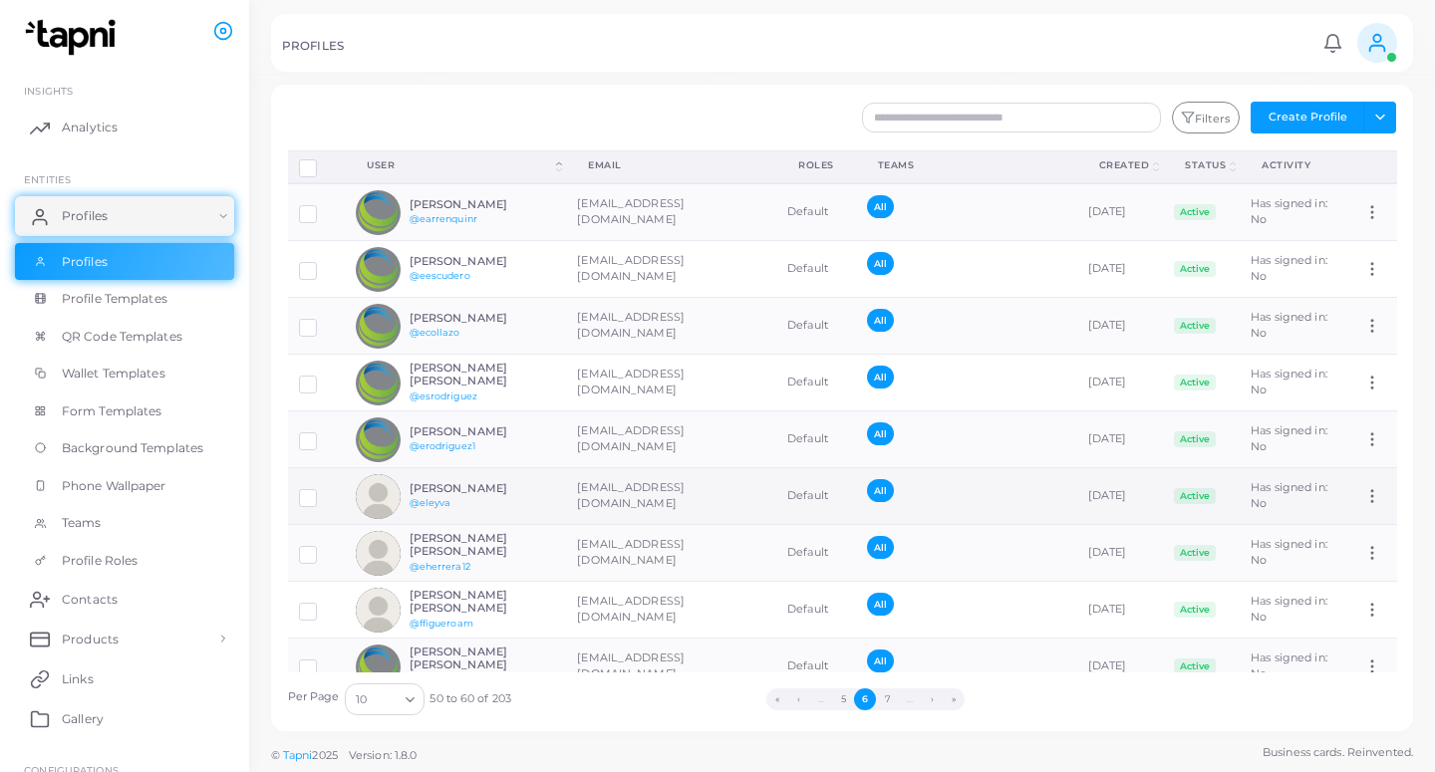
click at [653, 507] on td "[EMAIL_ADDRESS][DOMAIN_NAME]" at bounding box center [671, 496] width 210 height 57
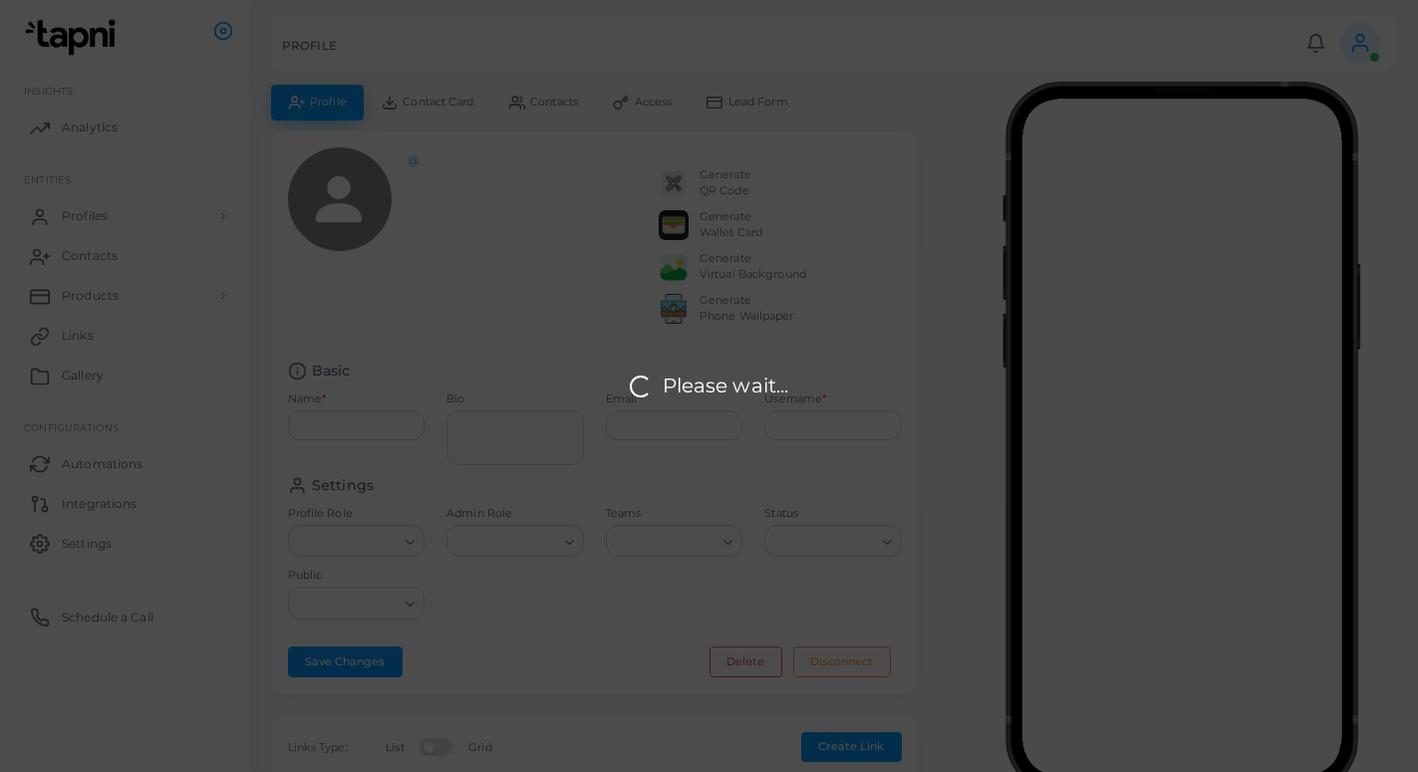
type input "**********"
type textarea "**********"
type input "**********"
type input "******"
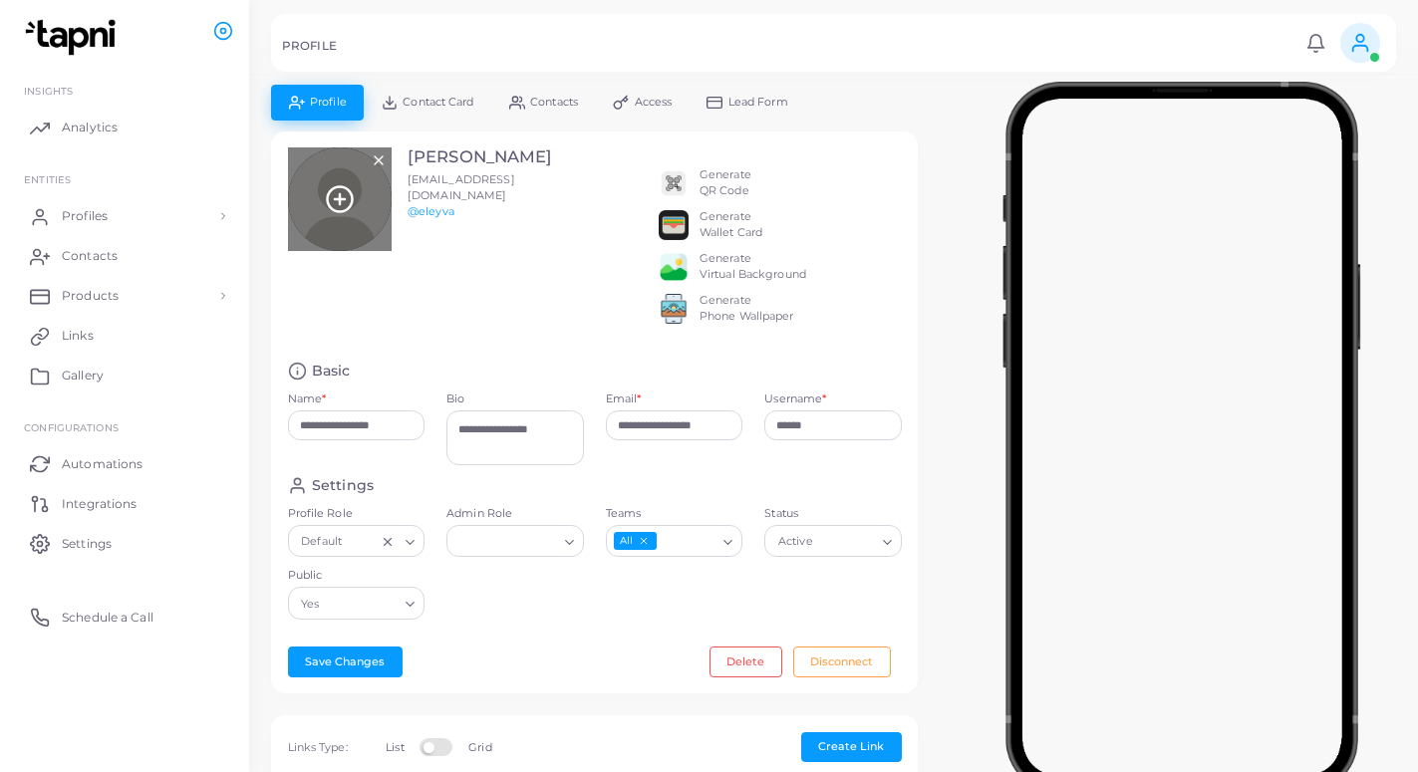
click at [336, 194] on icon at bounding box center [340, 199] width 30 height 30
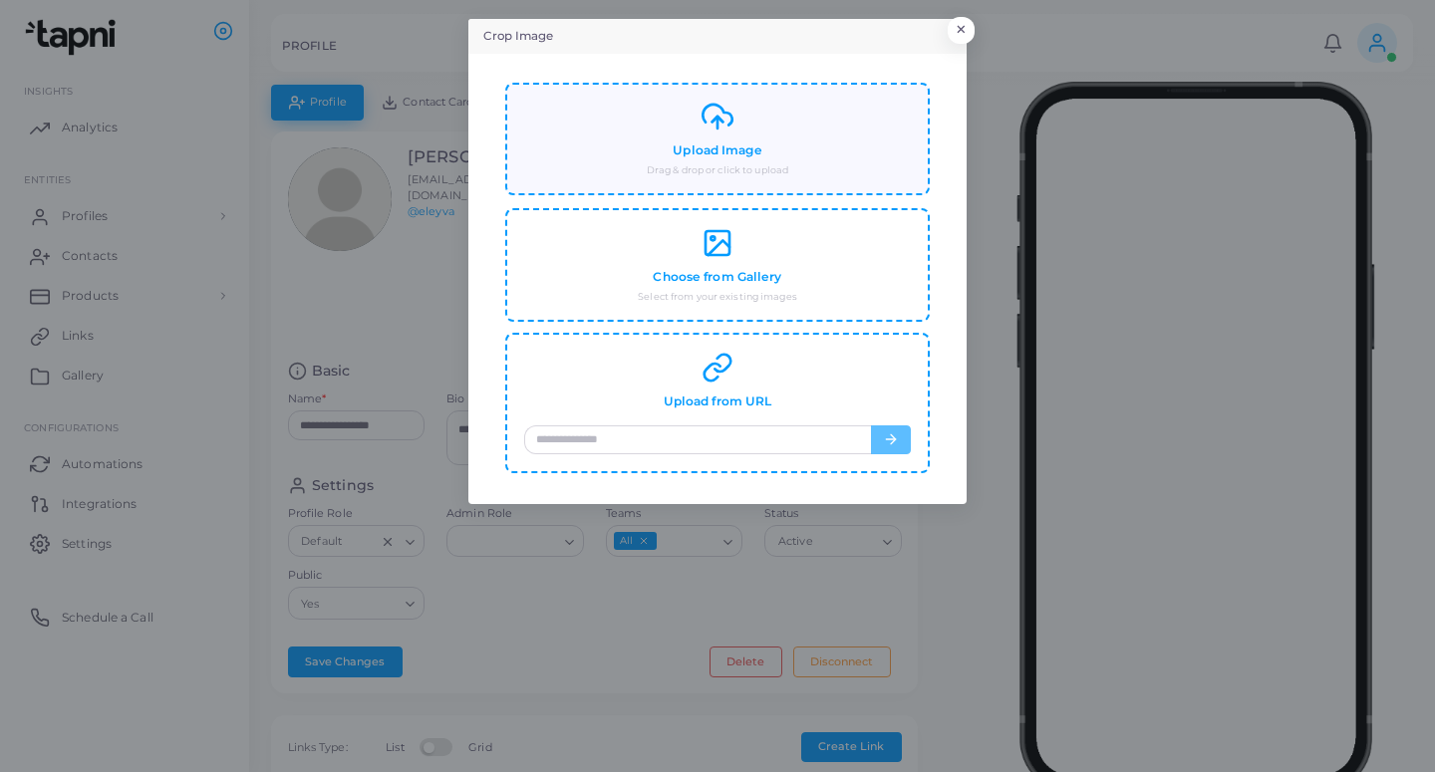
click at [843, 169] on div "Upload Image Drag & drop or click to upload" at bounding box center [717, 139] width 387 height 77
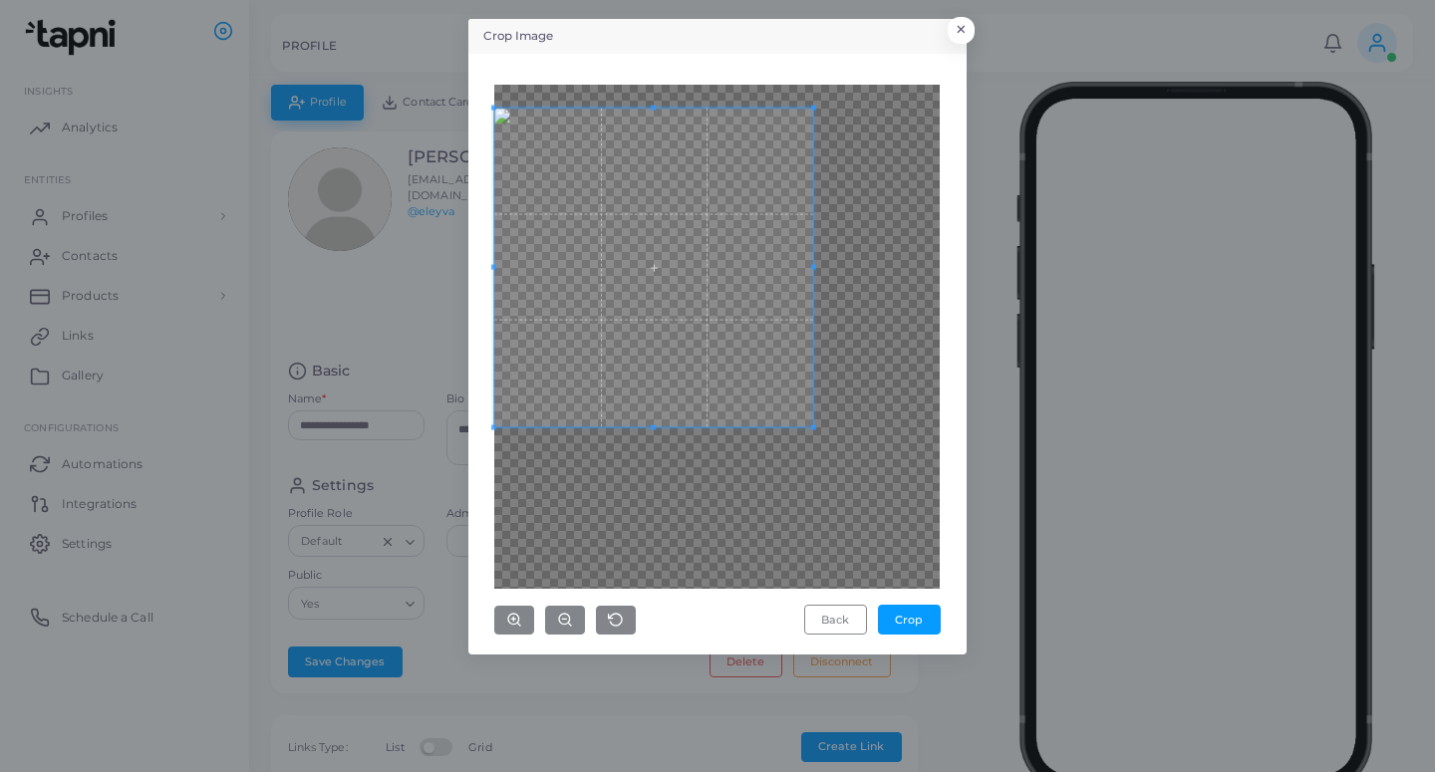
click at [790, 240] on span at bounding box center [653, 267] width 319 height 319
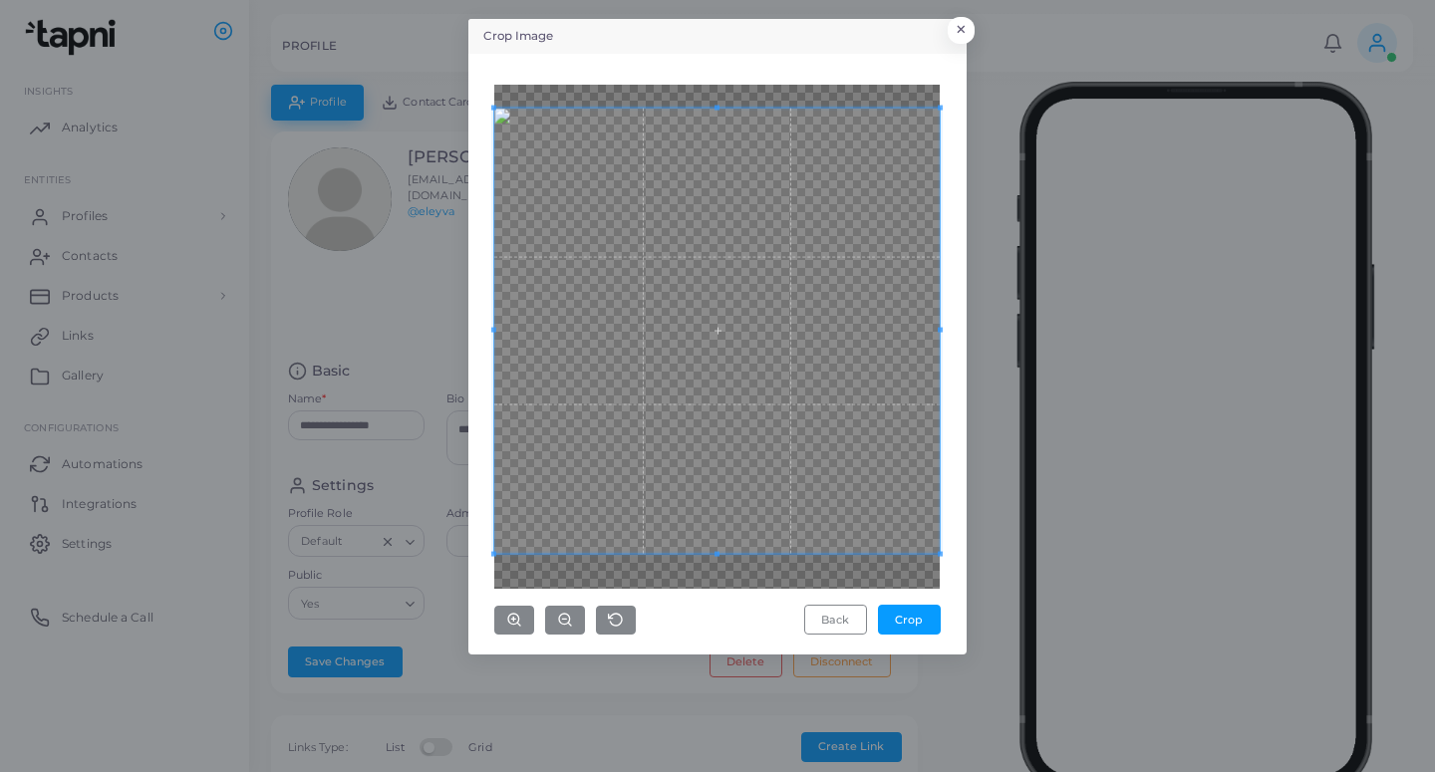
click at [980, 639] on div "Crop Image × Back Crop" at bounding box center [717, 386] width 1435 height 772
click at [882, 624] on button "Crop" at bounding box center [909, 620] width 63 height 30
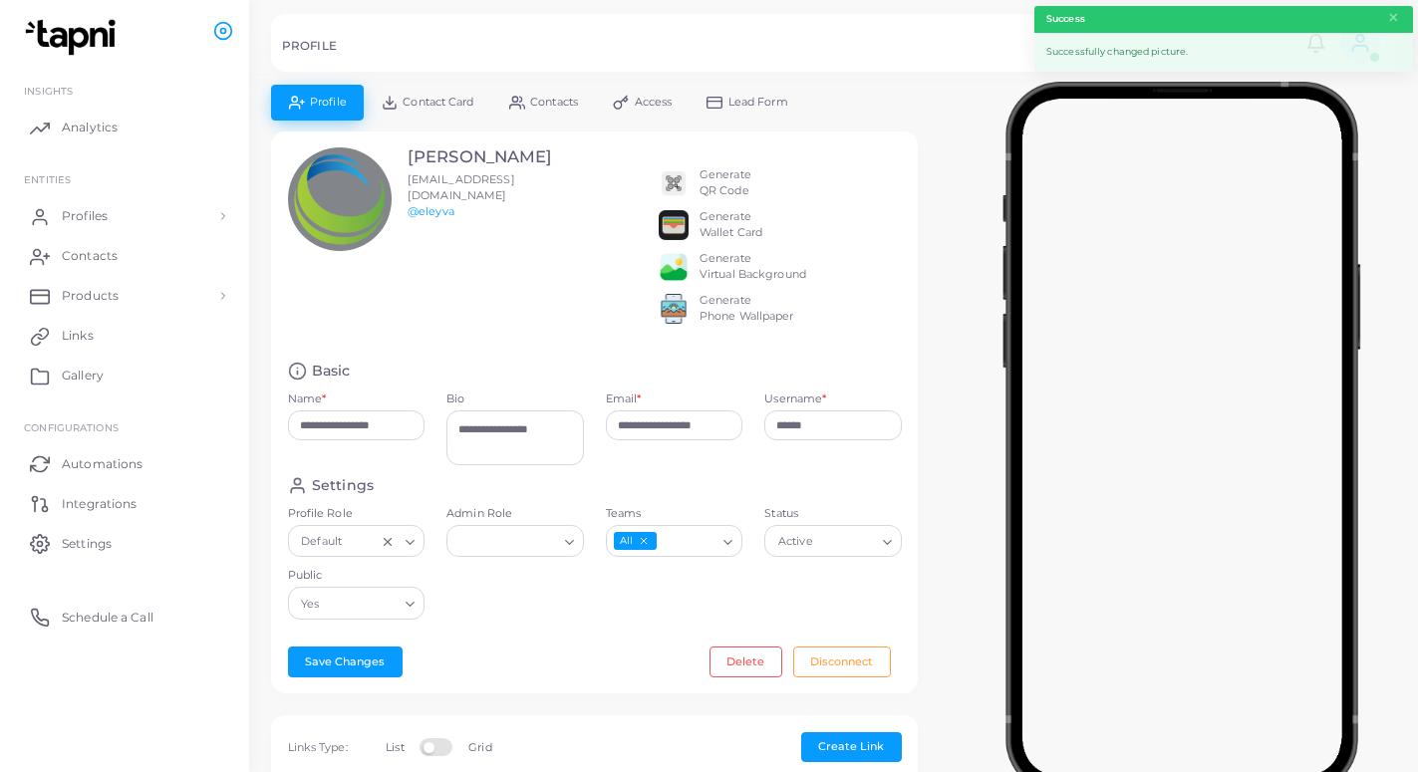
click at [751, 105] on span "Lead Form" at bounding box center [758, 102] width 60 height 11
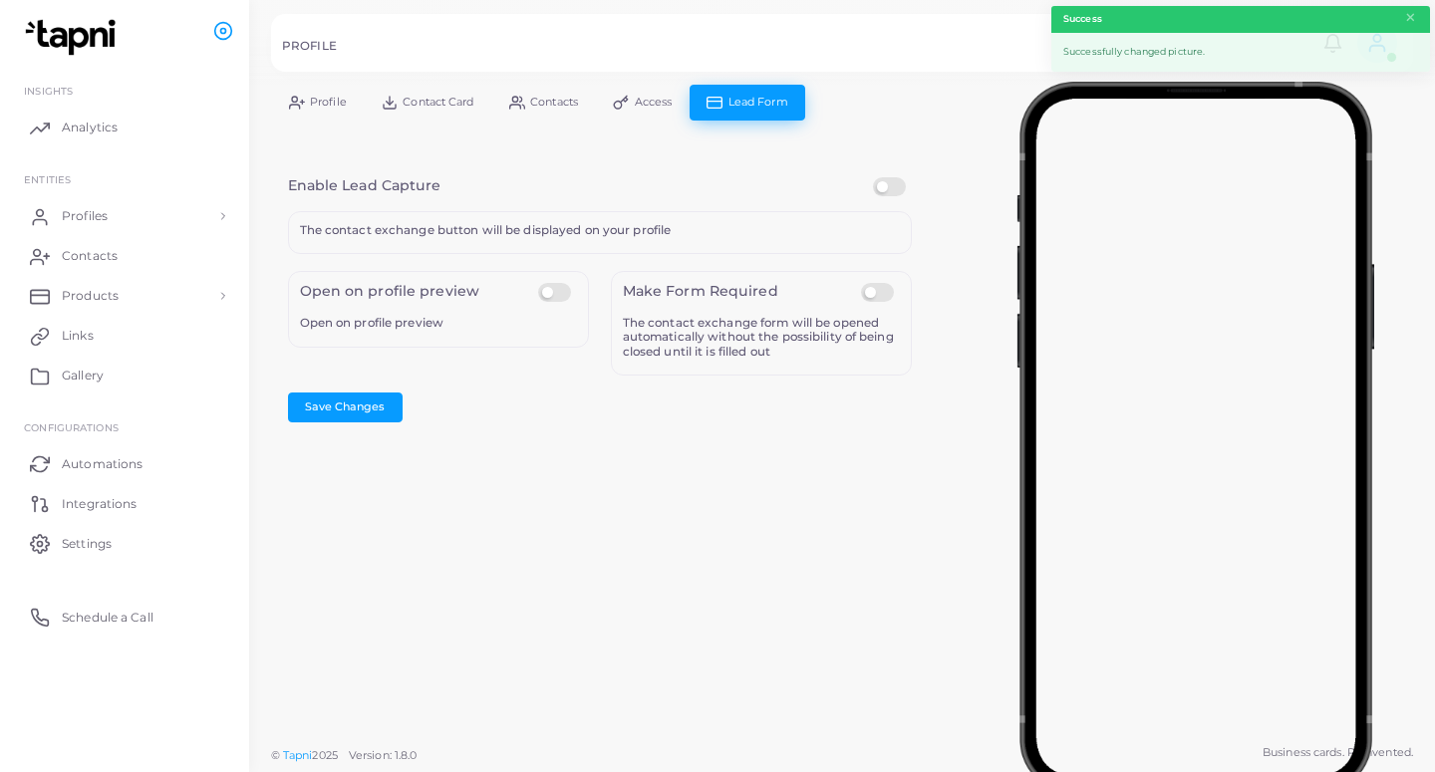
click at [898, 177] on label at bounding box center [892, 177] width 39 height 0
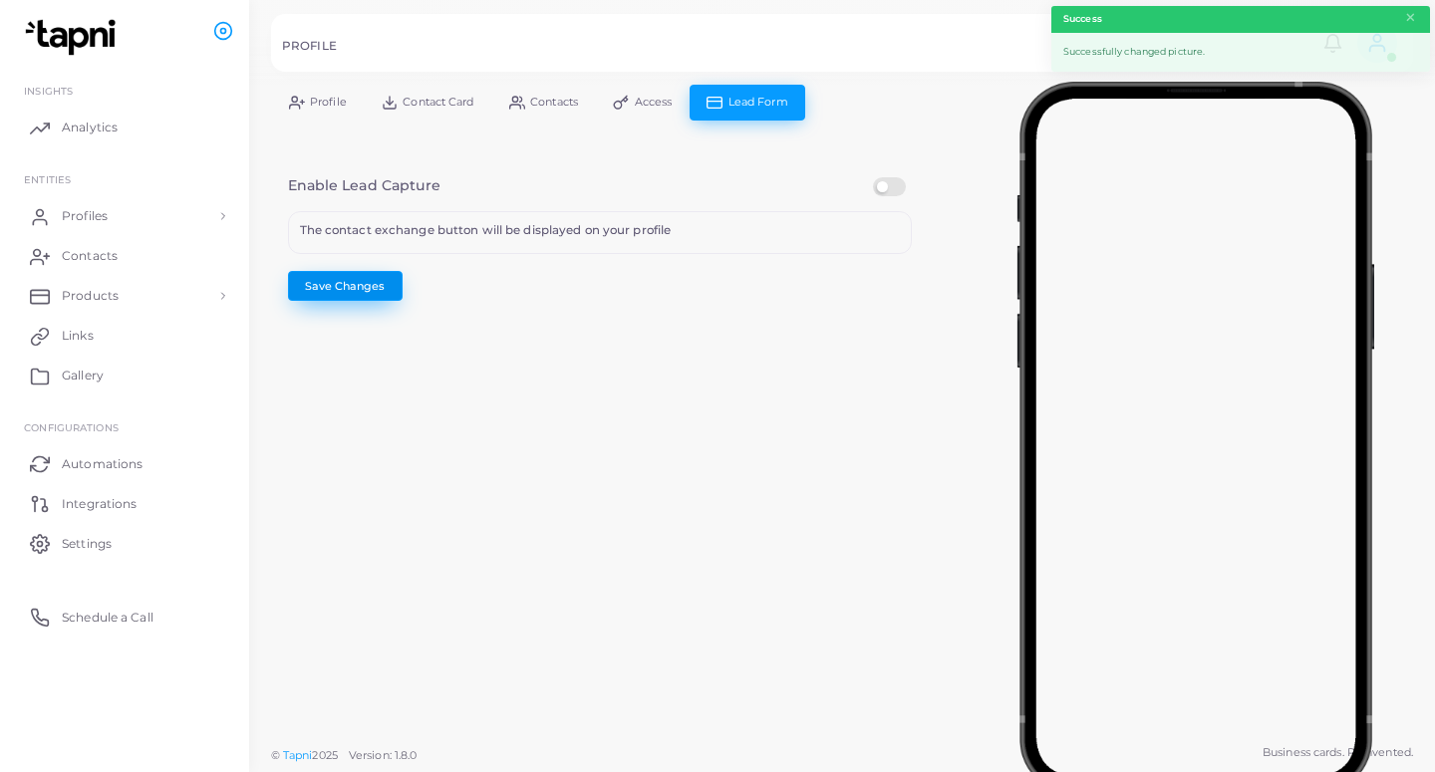
click at [327, 286] on button "Save Changes" at bounding box center [345, 286] width 115 height 30
click at [363, 277] on button "Save Changes" at bounding box center [345, 286] width 115 height 30
click at [113, 219] on link "Profiles" at bounding box center [124, 216] width 219 height 40
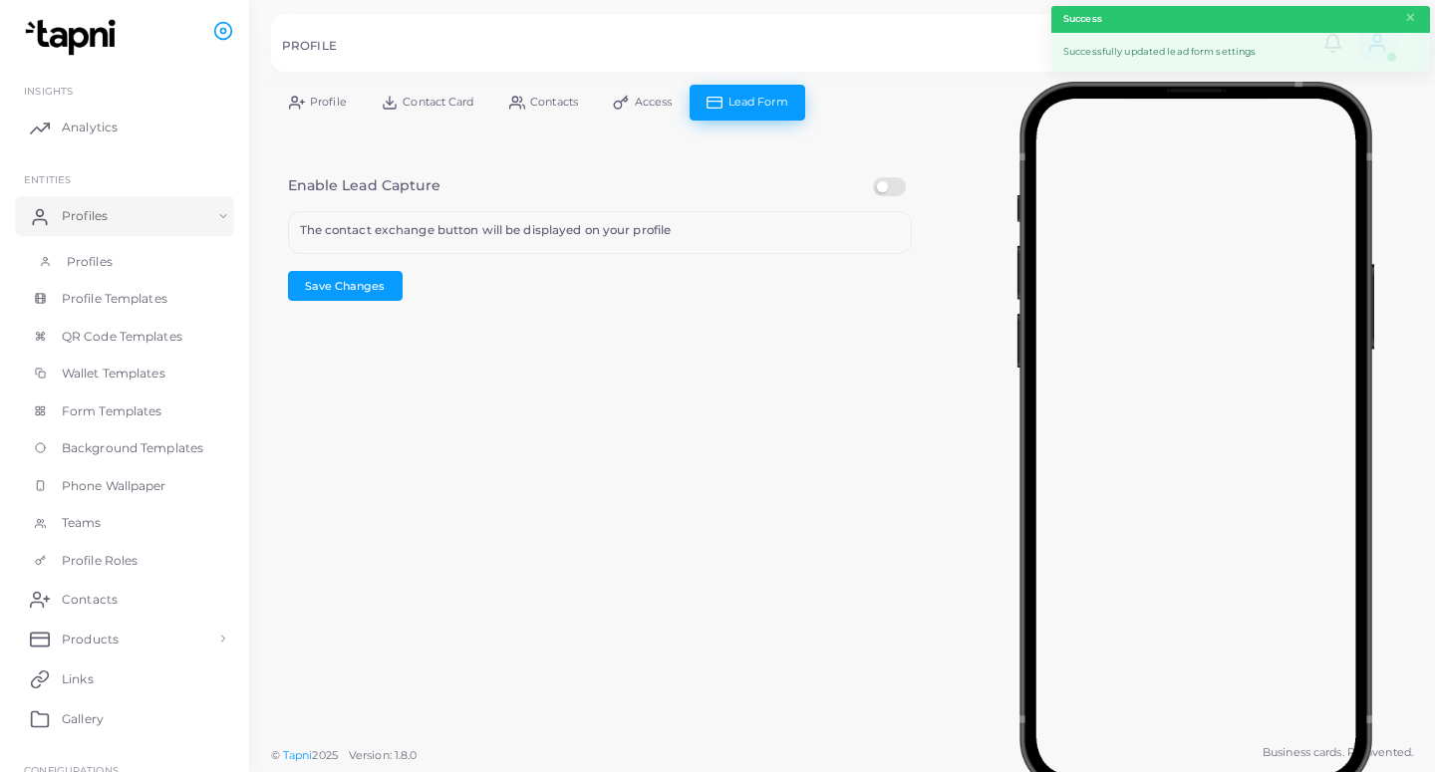
click at [136, 263] on link "Profiles" at bounding box center [124, 262] width 219 height 38
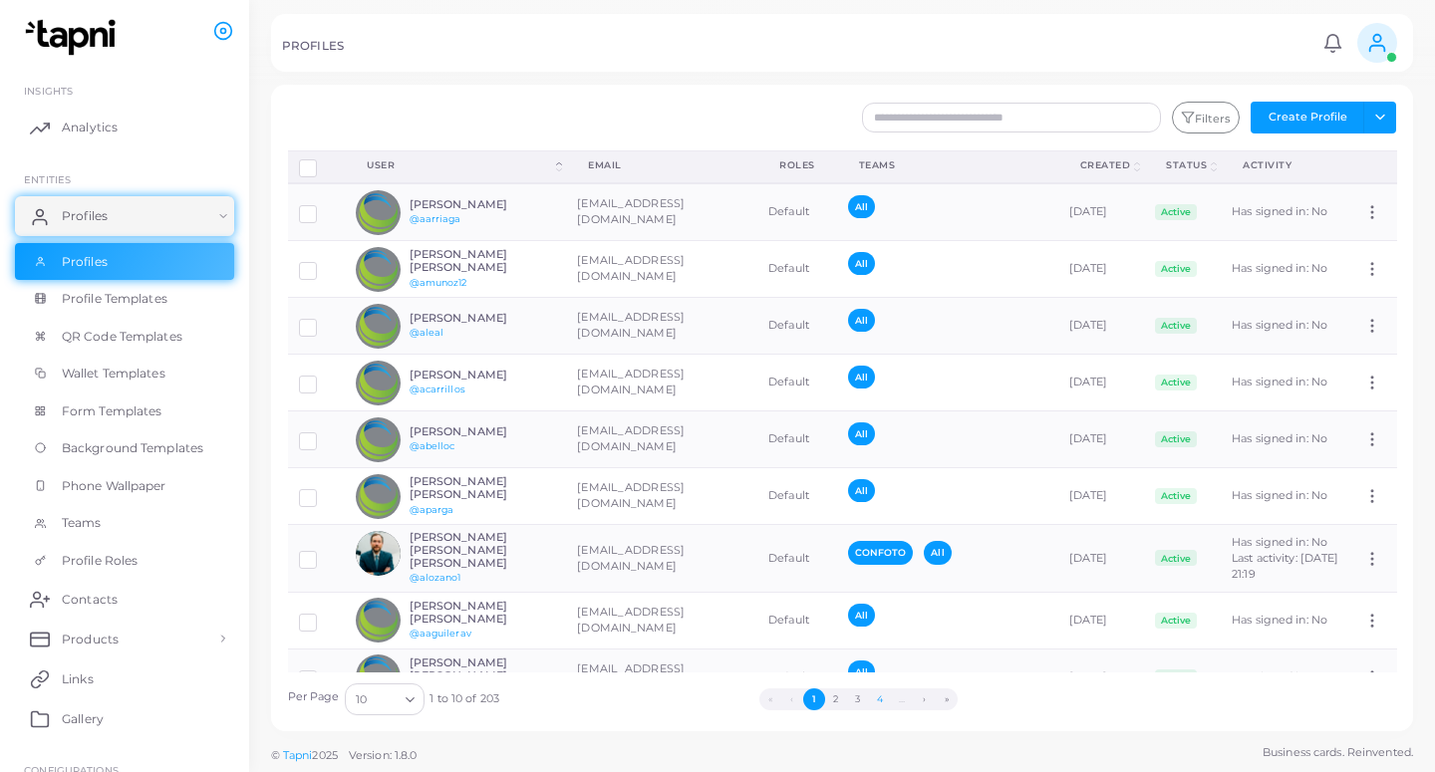
click at [874, 700] on button "4" at bounding box center [880, 699] width 22 height 22
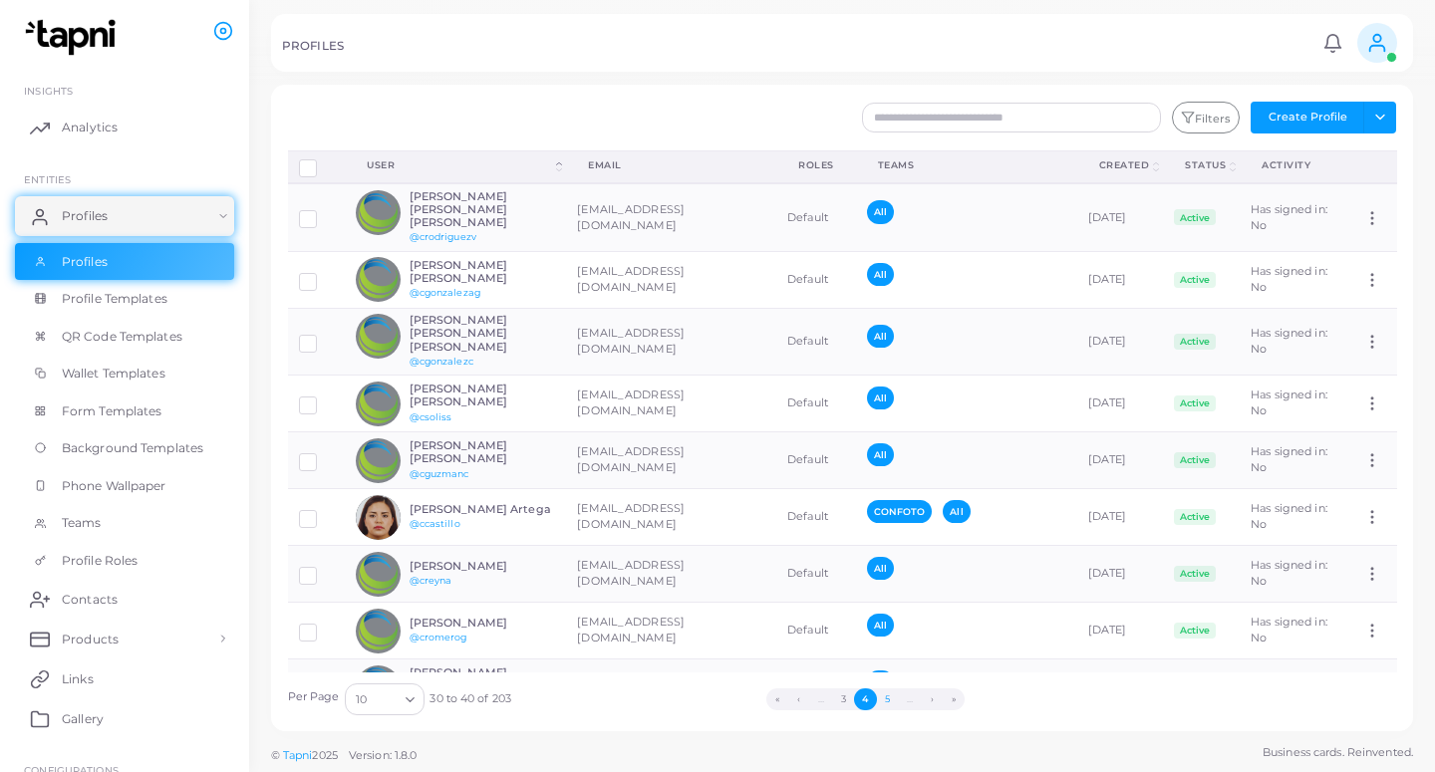
click at [892, 700] on button "5" at bounding box center [888, 699] width 22 height 22
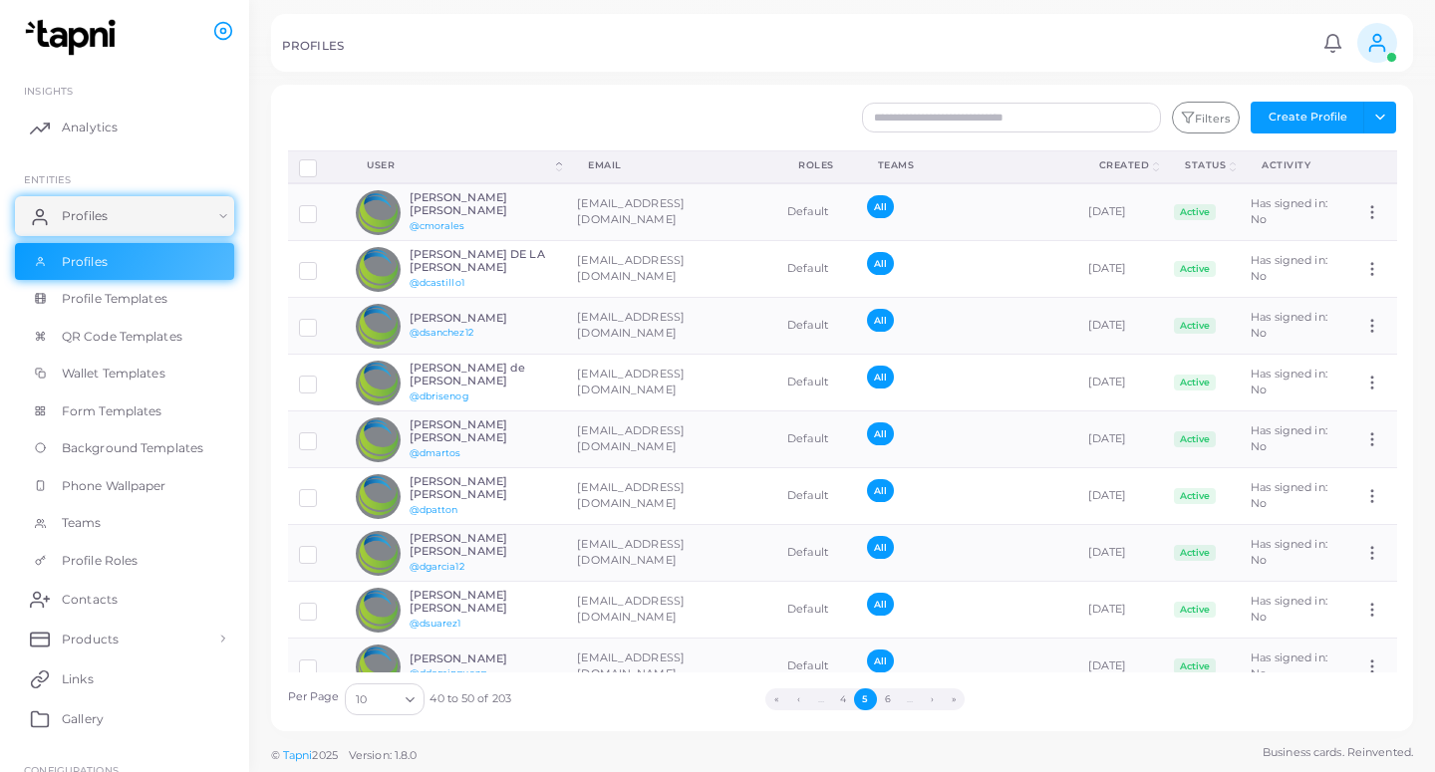
click at [892, 700] on button "6" at bounding box center [888, 699] width 22 height 22
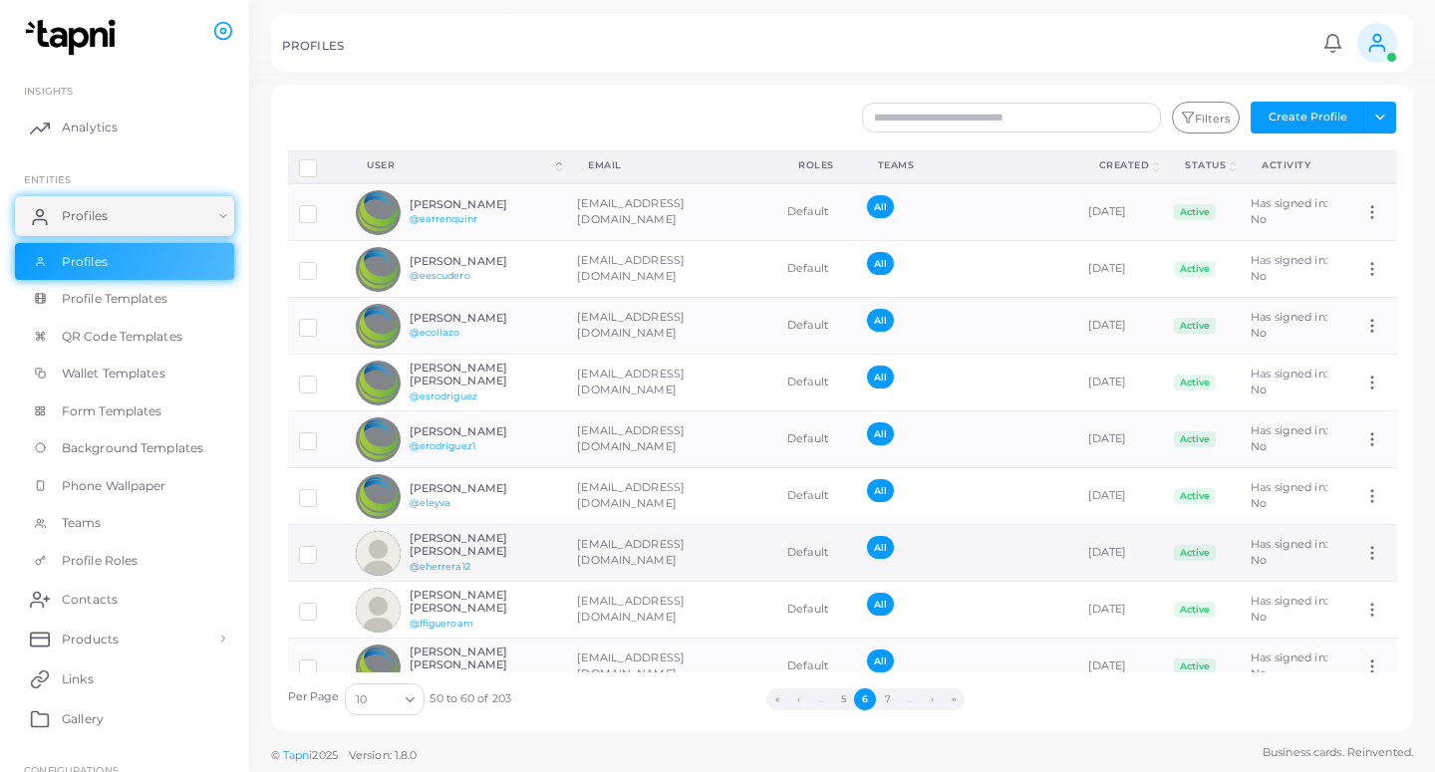
click at [592, 538] on td "[EMAIL_ADDRESS][DOMAIN_NAME]" at bounding box center [671, 553] width 210 height 57
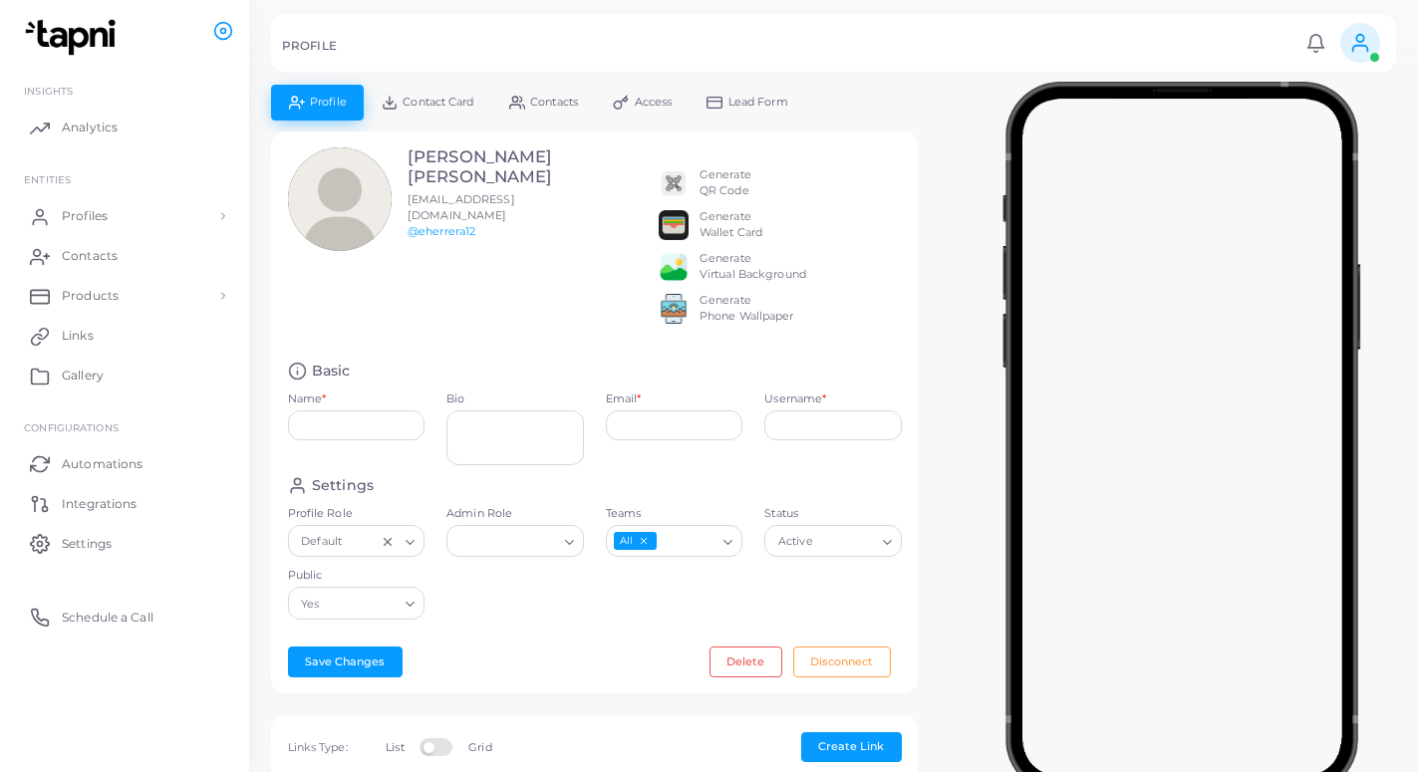
type input "**********"
type textarea "**********"
type input "**********"
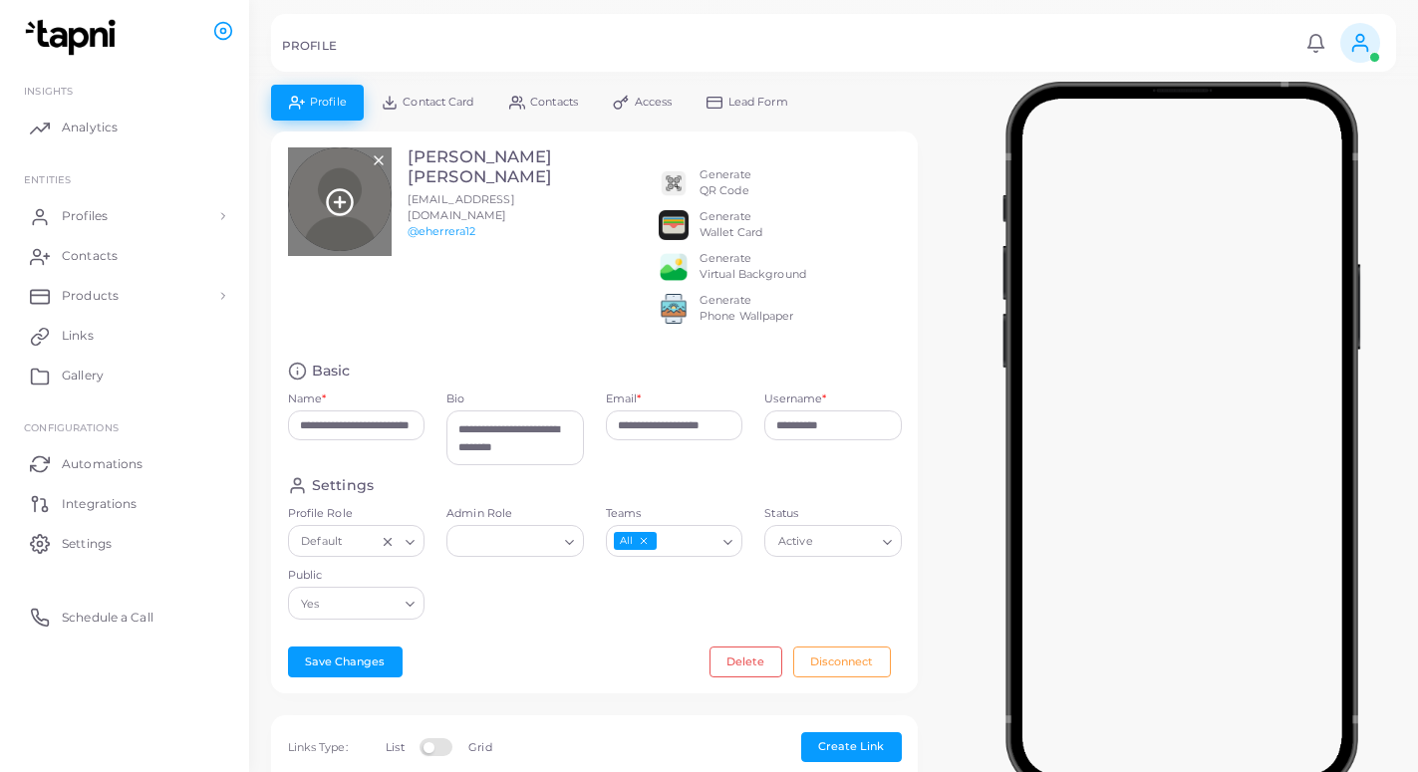
click at [339, 196] on icon at bounding box center [340, 202] width 30 height 30
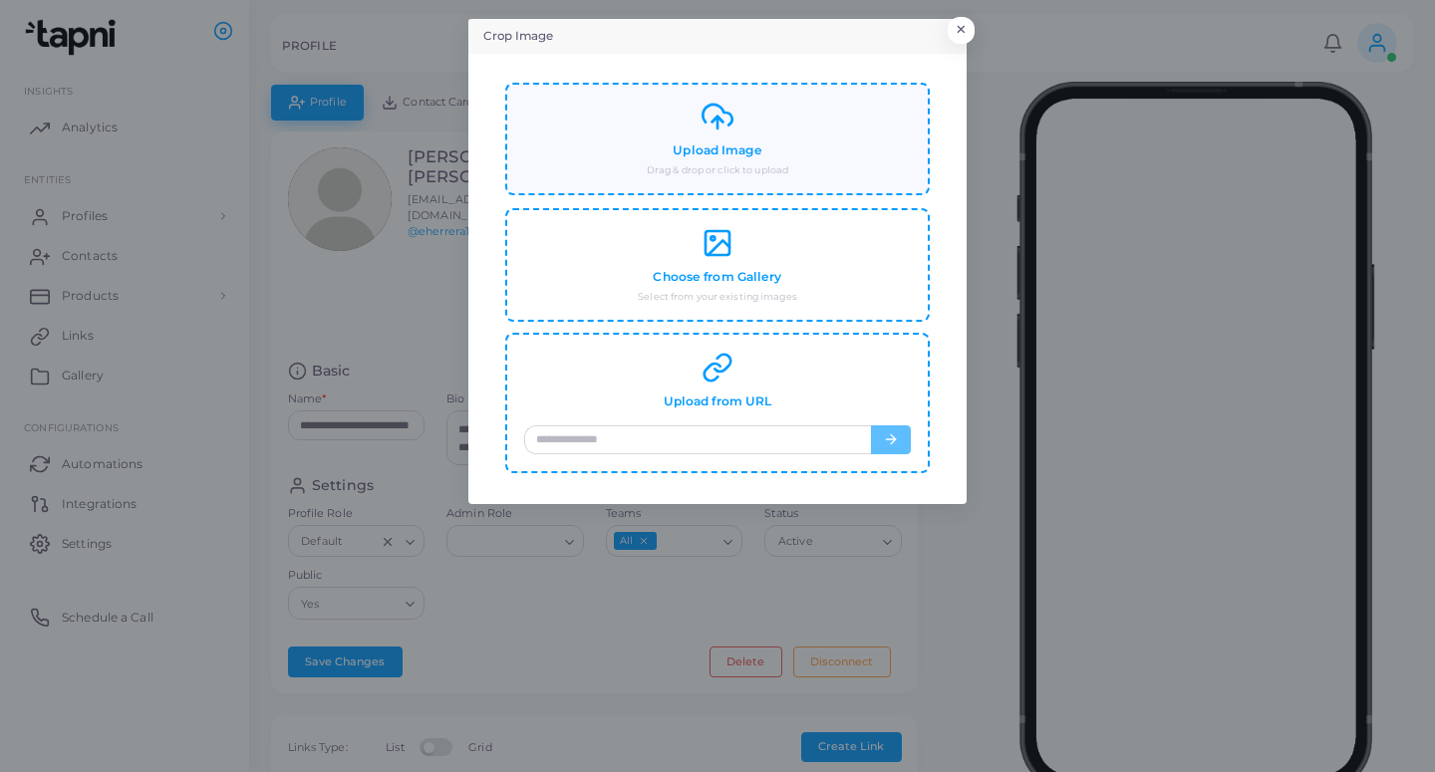
click at [756, 177] on div "Upload Image Drag & drop or click to upload" at bounding box center [716, 140] width 423 height 114
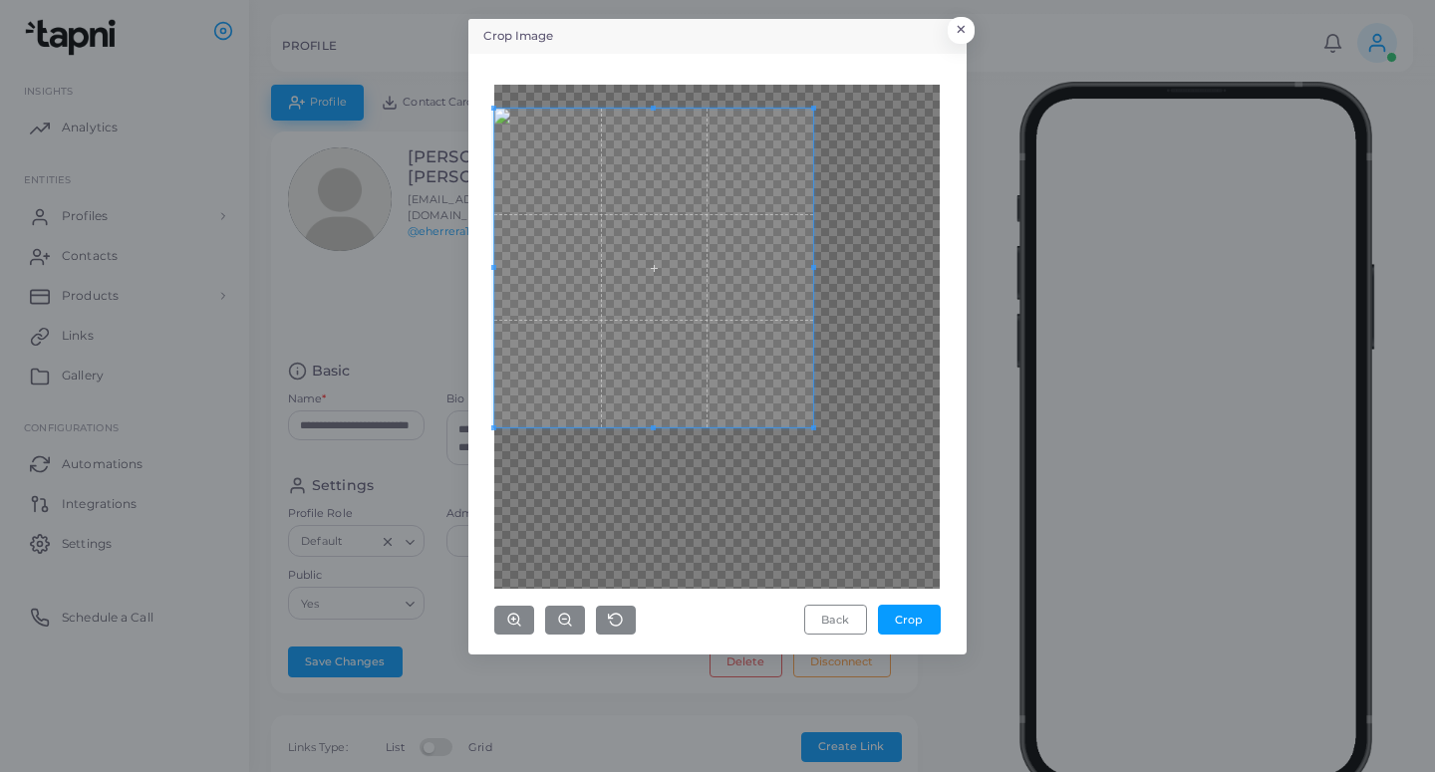
click at [780, 157] on span at bounding box center [653, 268] width 319 height 319
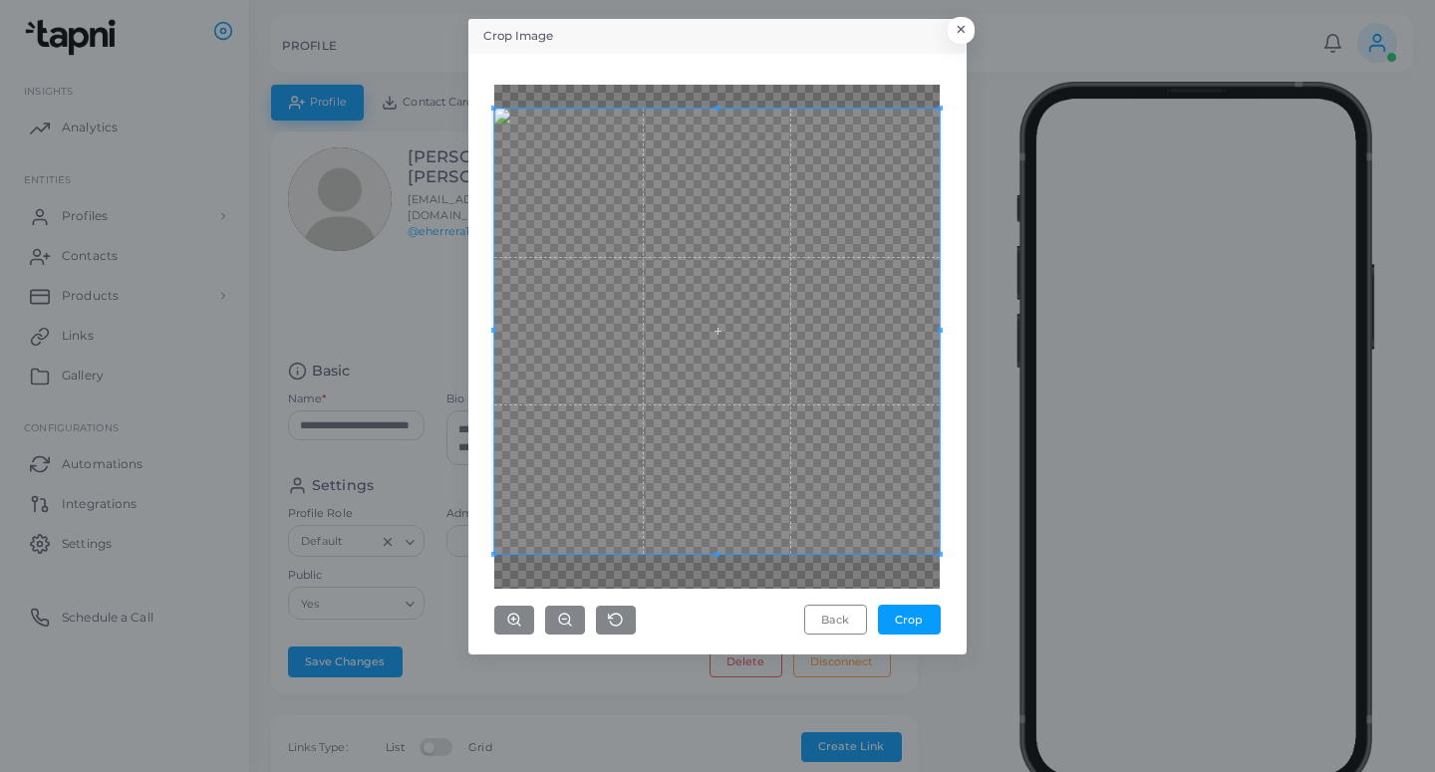
click at [981, 764] on div "Crop Image × Back Crop" at bounding box center [717, 386] width 1435 height 772
click at [927, 621] on button "Crop" at bounding box center [909, 620] width 63 height 30
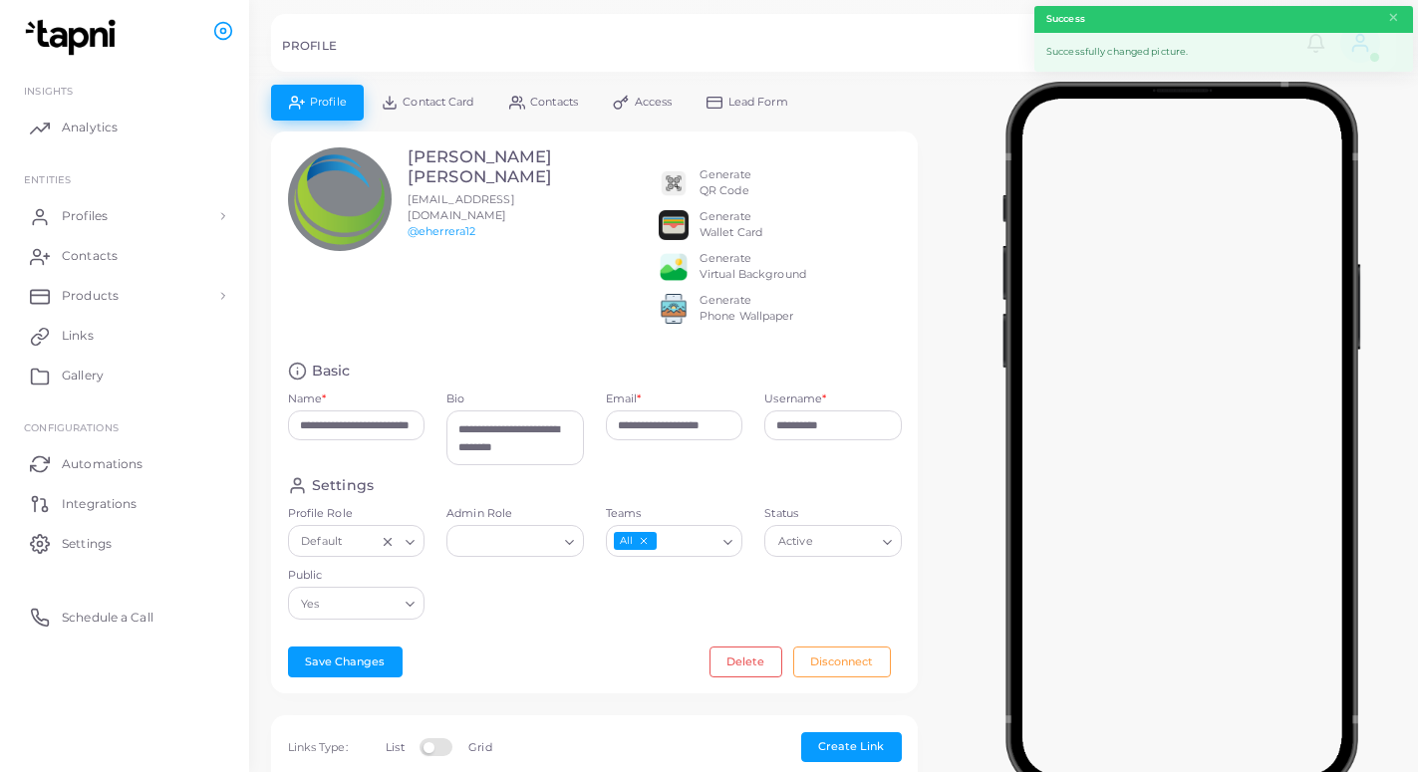
click at [763, 108] on span "Lead Form" at bounding box center [758, 102] width 60 height 11
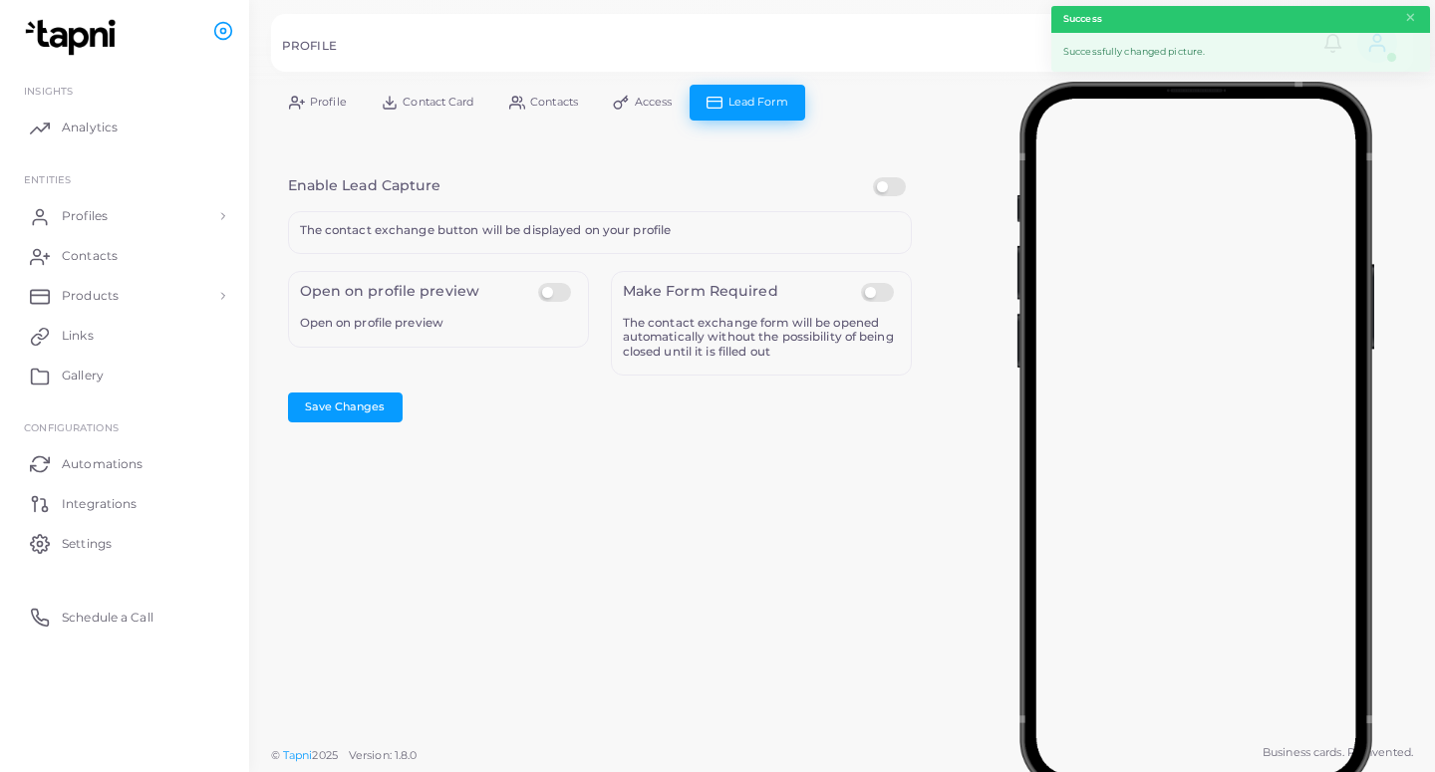
click at [889, 177] on label at bounding box center [892, 177] width 39 height 0
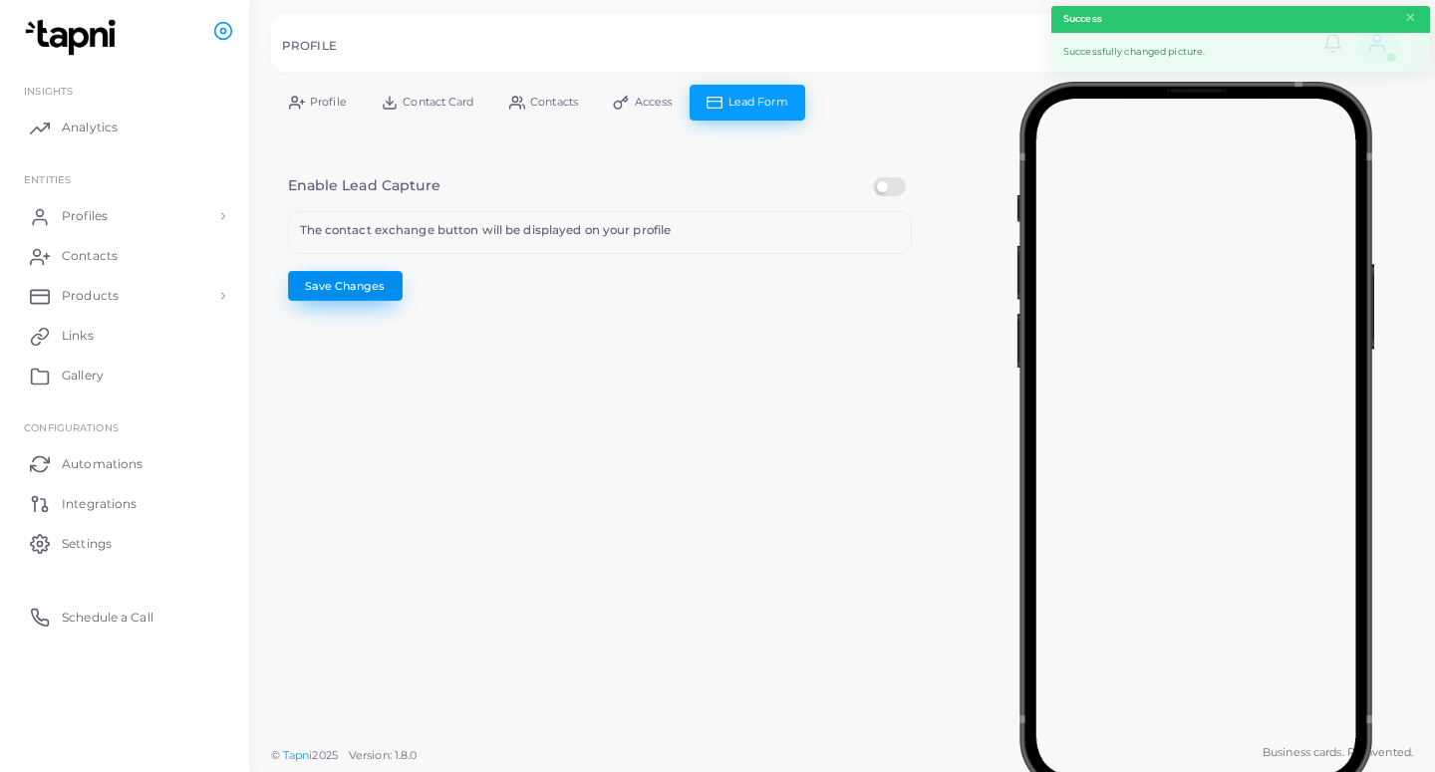
click at [312, 280] on button "Save Changes" at bounding box center [345, 286] width 115 height 30
click at [103, 219] on span "Profiles" at bounding box center [90, 216] width 46 height 18
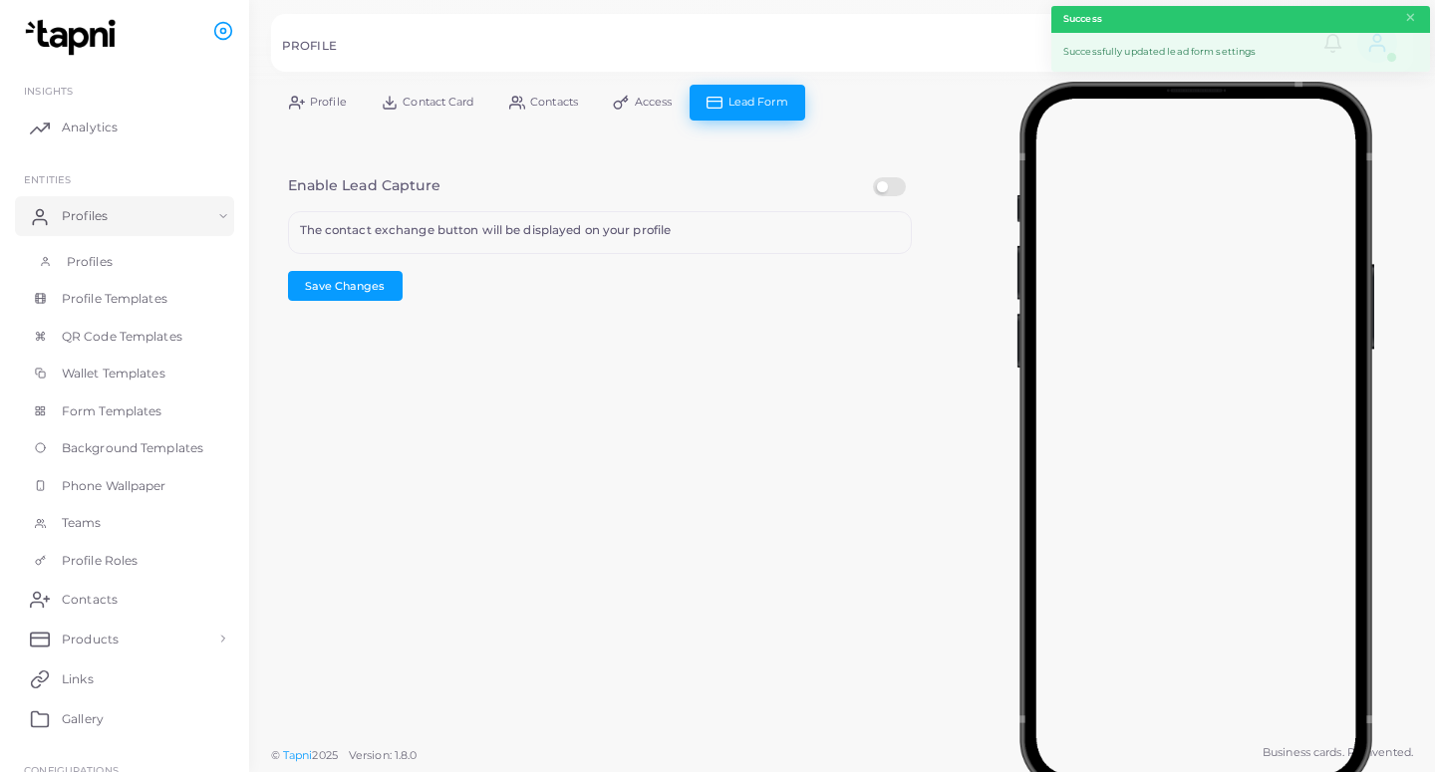
click at [126, 262] on link "Profiles" at bounding box center [124, 262] width 219 height 38
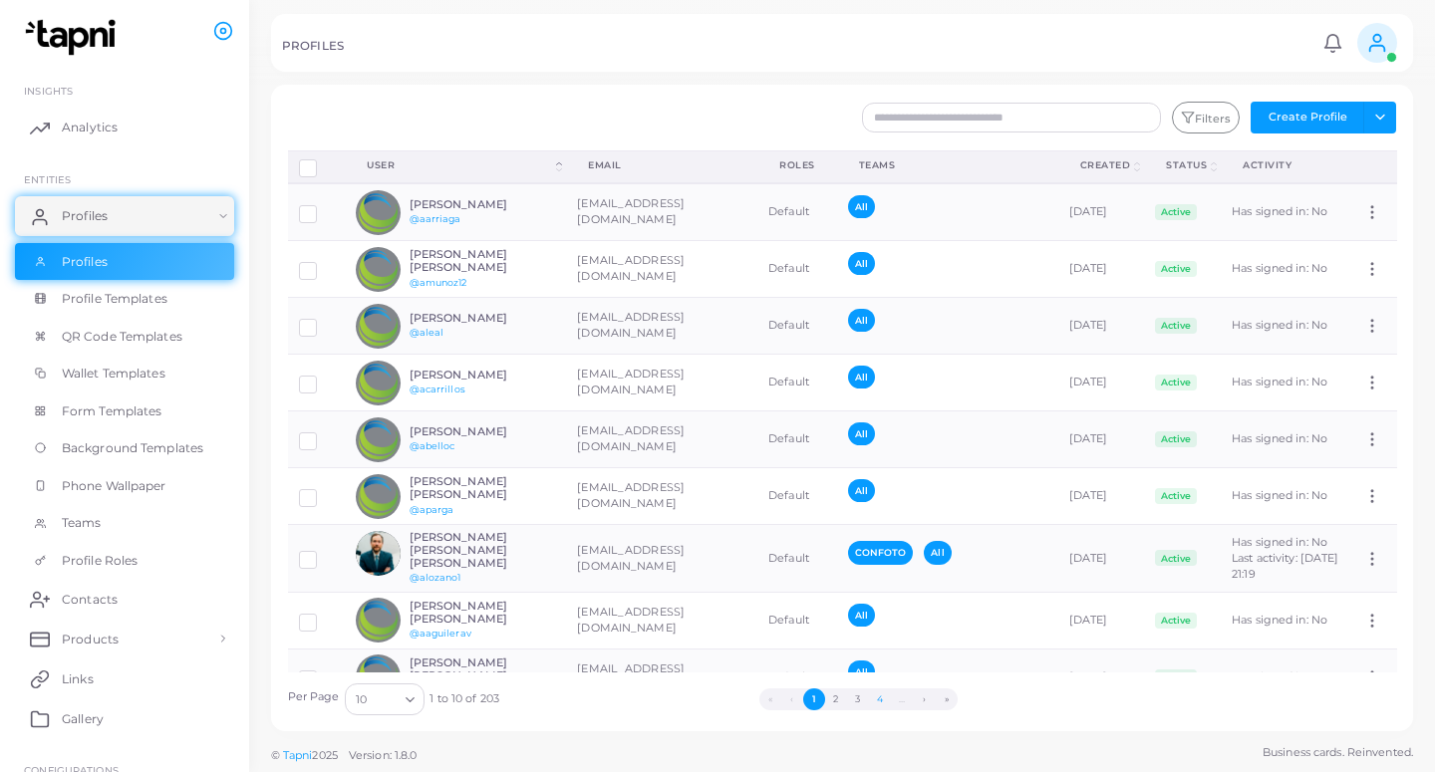
click at [885, 702] on button "4" at bounding box center [880, 699] width 22 height 22
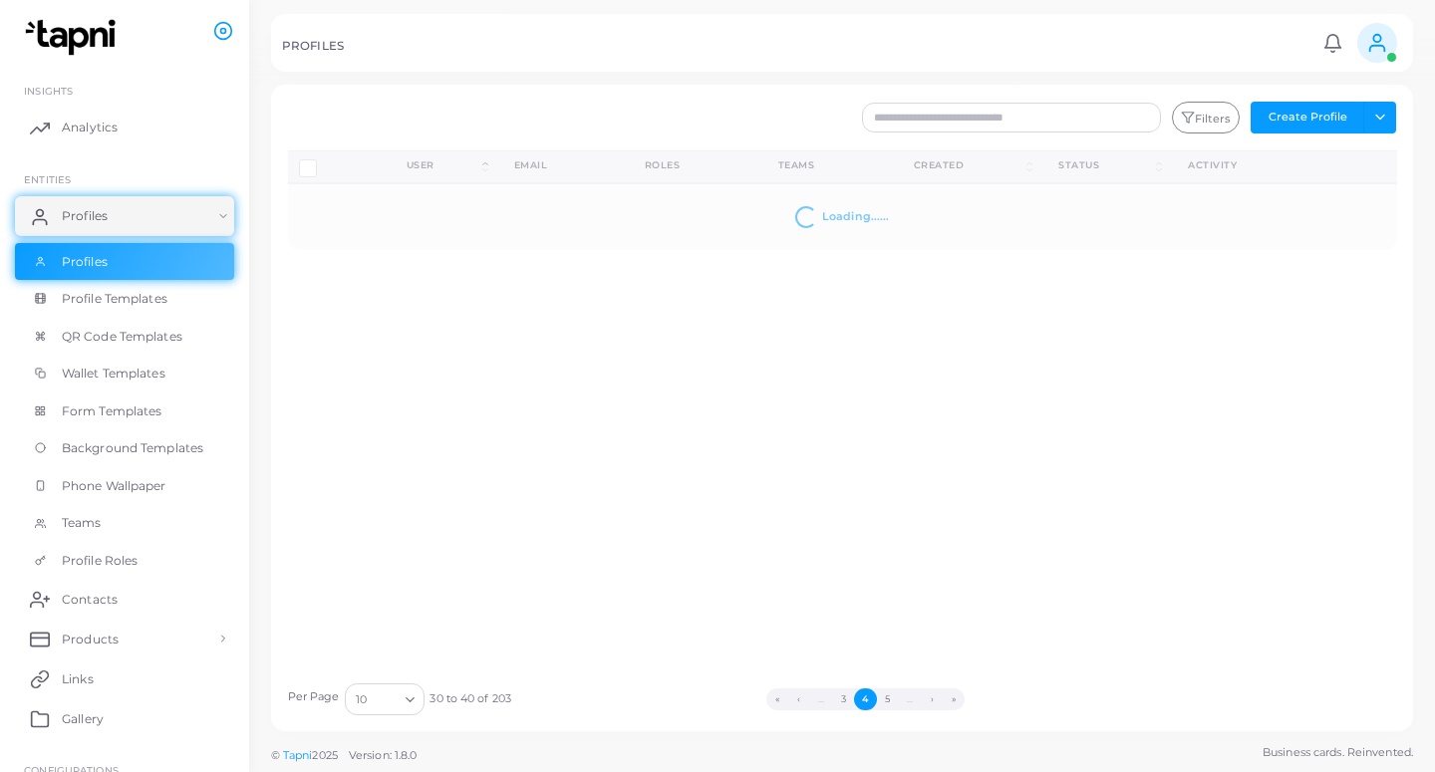
click at [885, 702] on button "5" at bounding box center [888, 699] width 22 height 22
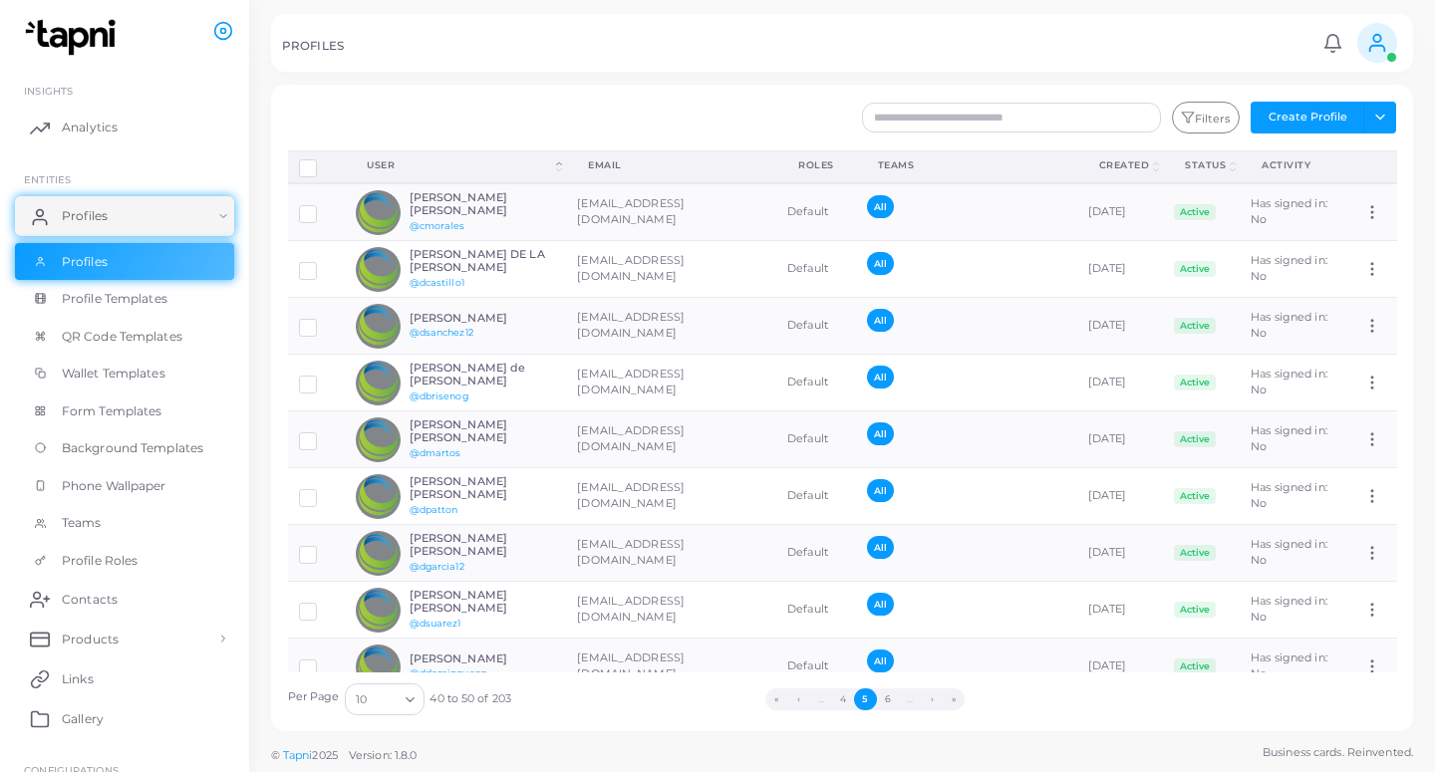
click at [885, 702] on button "6" at bounding box center [888, 699] width 22 height 22
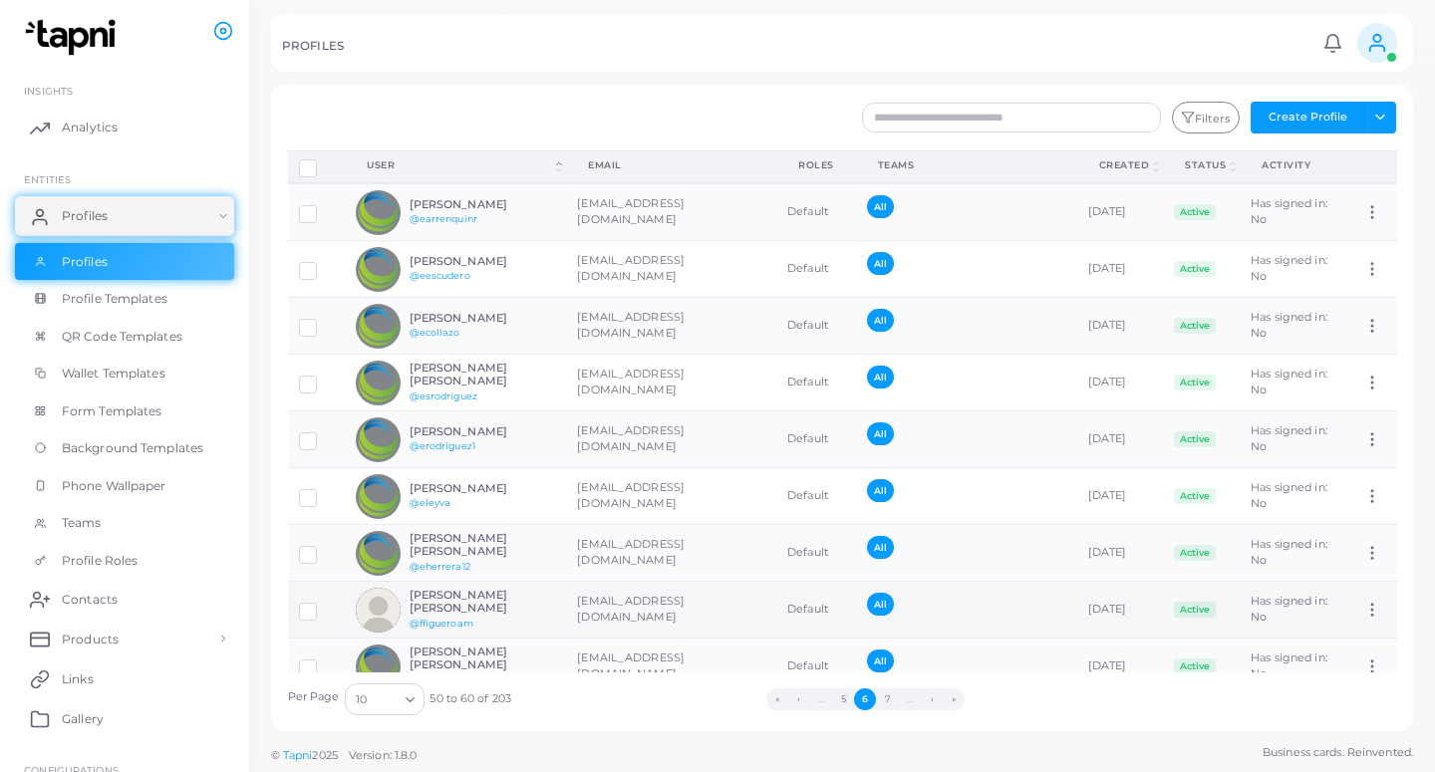
click at [689, 609] on td "[EMAIL_ADDRESS][DOMAIN_NAME]" at bounding box center [671, 610] width 210 height 57
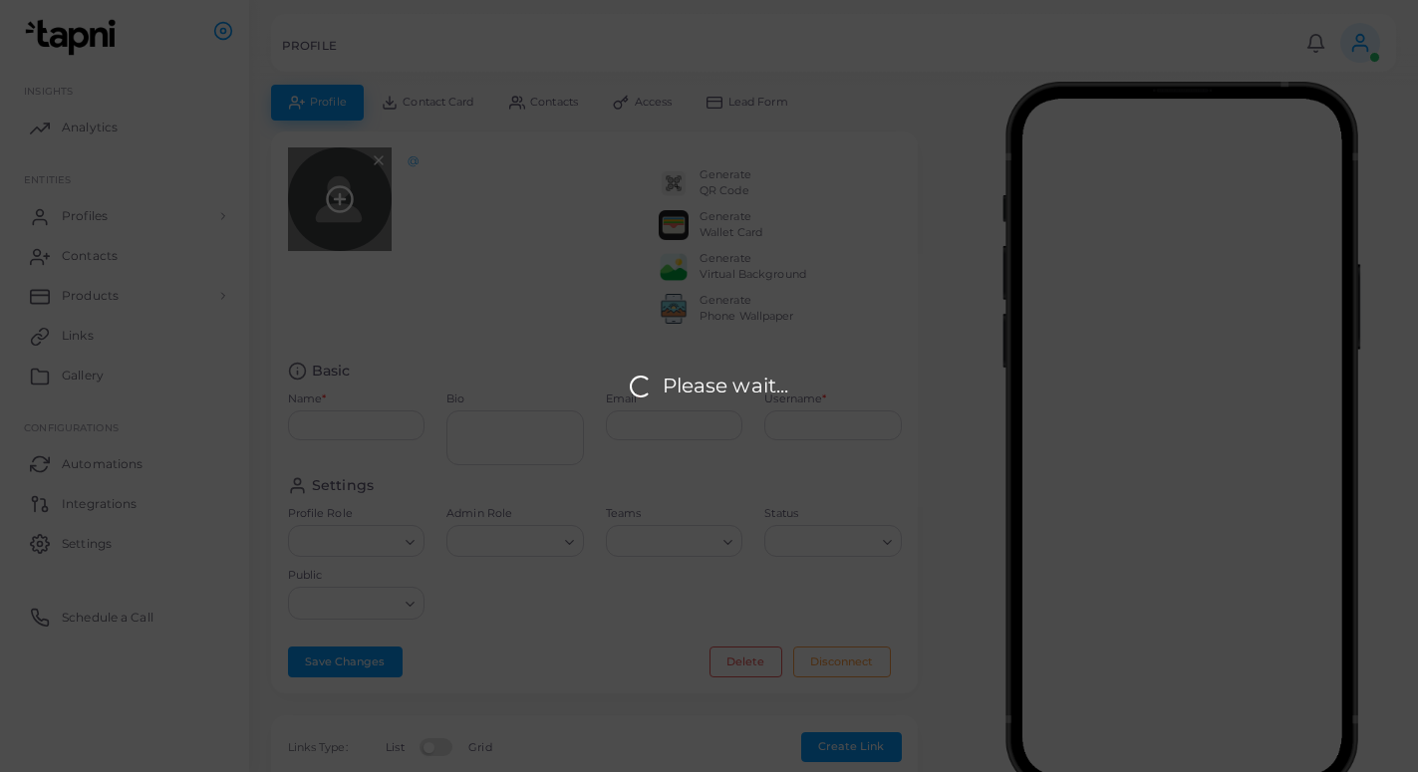
type input "**********"
type textarea "**********"
type input "**********"
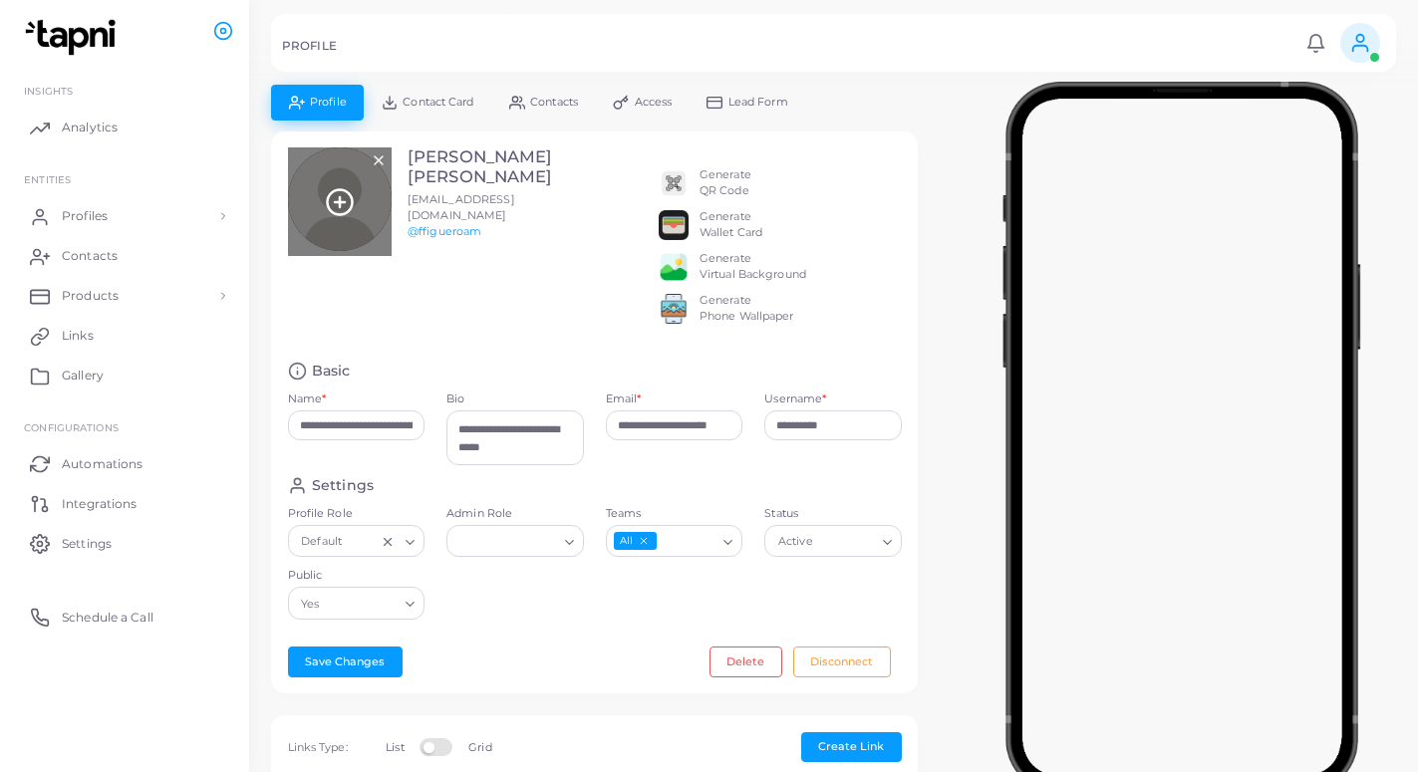
click at [342, 191] on icon at bounding box center [340, 202] width 30 height 30
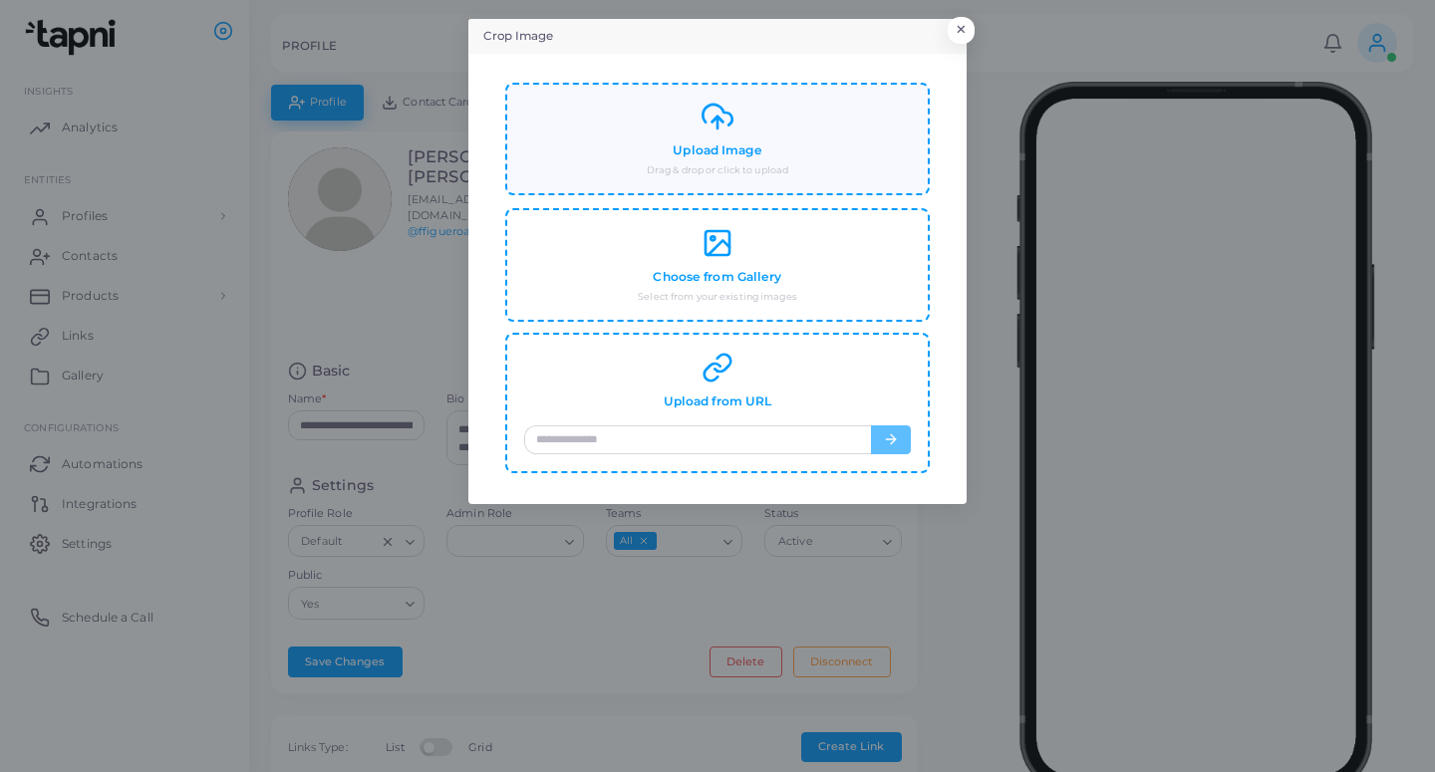
click at [678, 160] on div "Upload Image Drag & drop or click to upload" at bounding box center [717, 139] width 387 height 77
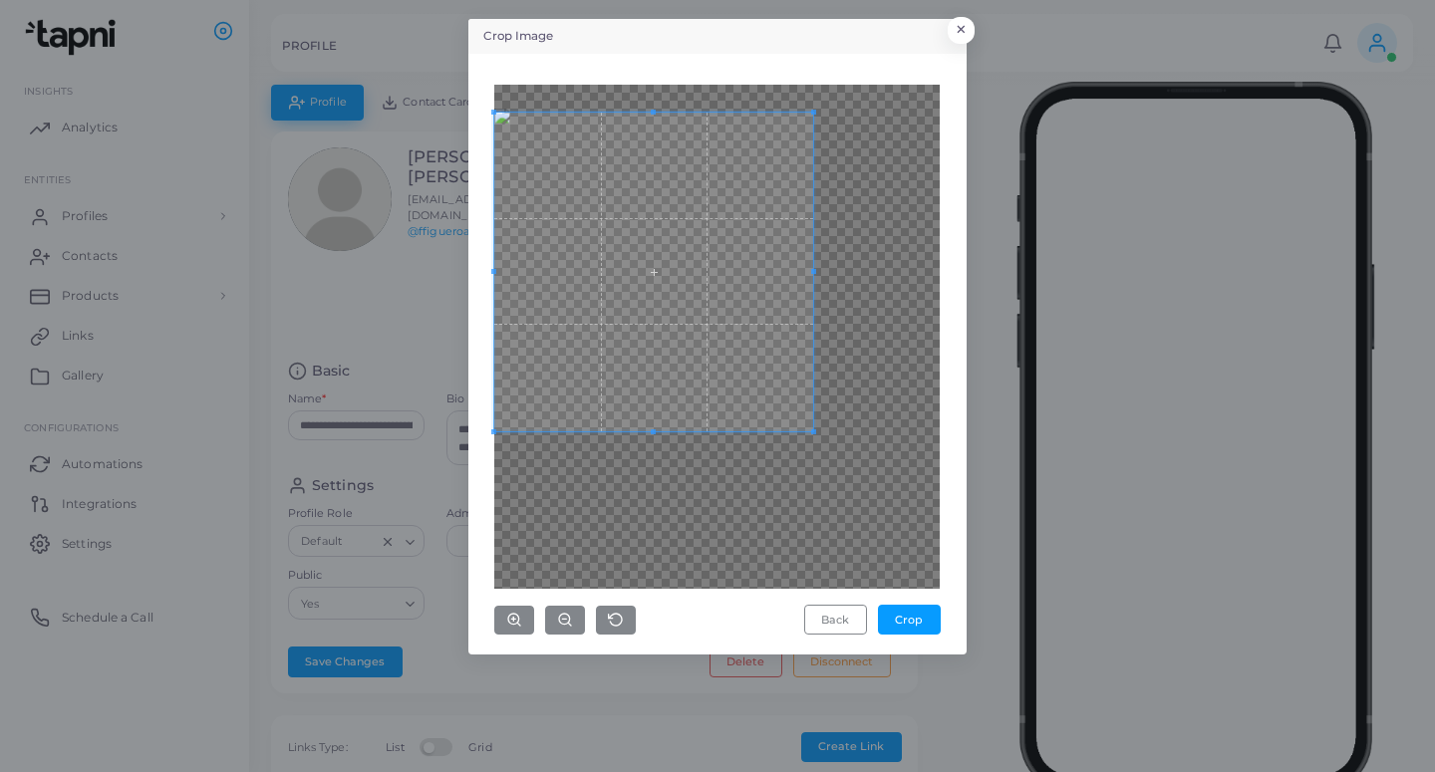
click at [670, 227] on span at bounding box center [653, 272] width 319 height 319
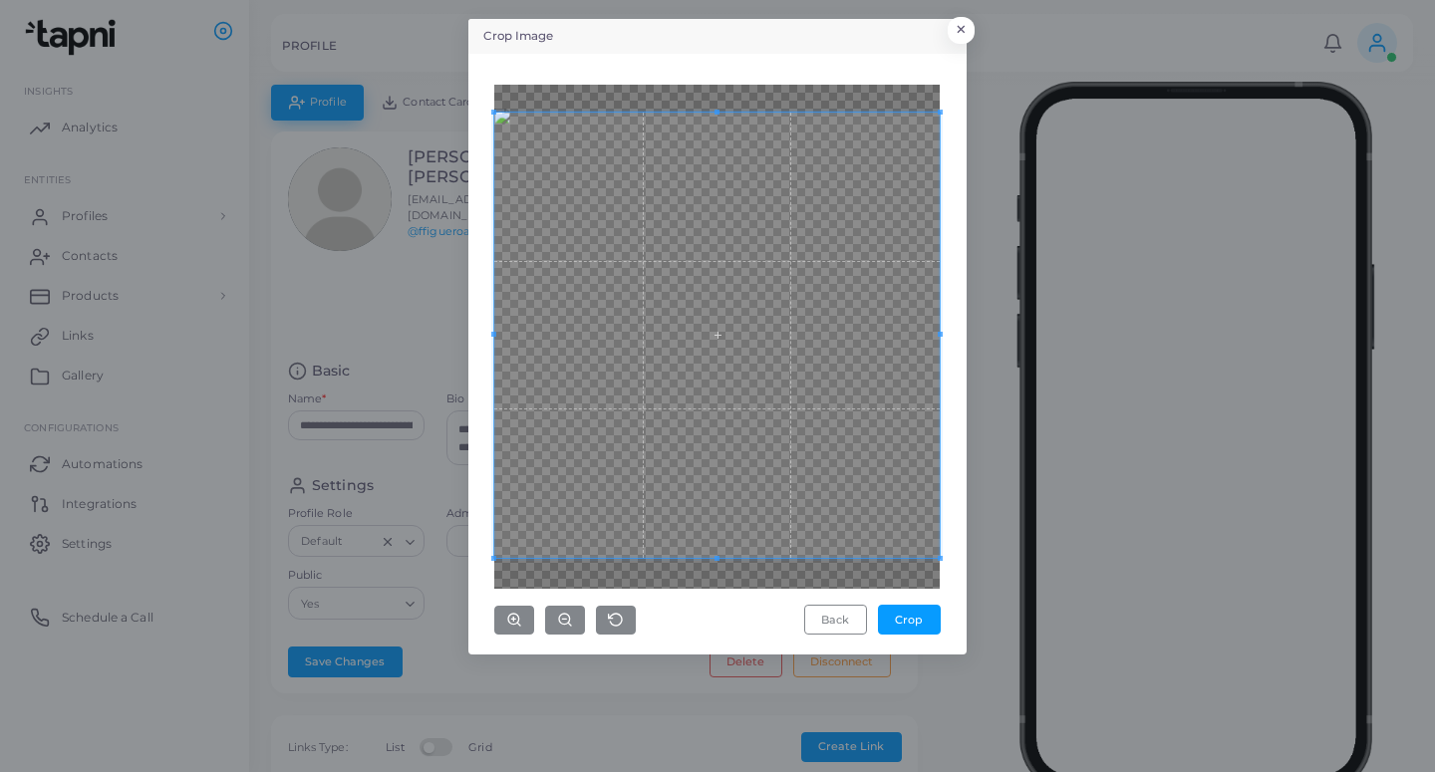
click at [957, 668] on div "Crop Image × Back Crop" at bounding box center [717, 386] width 1435 height 772
click at [905, 626] on button "Crop" at bounding box center [909, 620] width 63 height 30
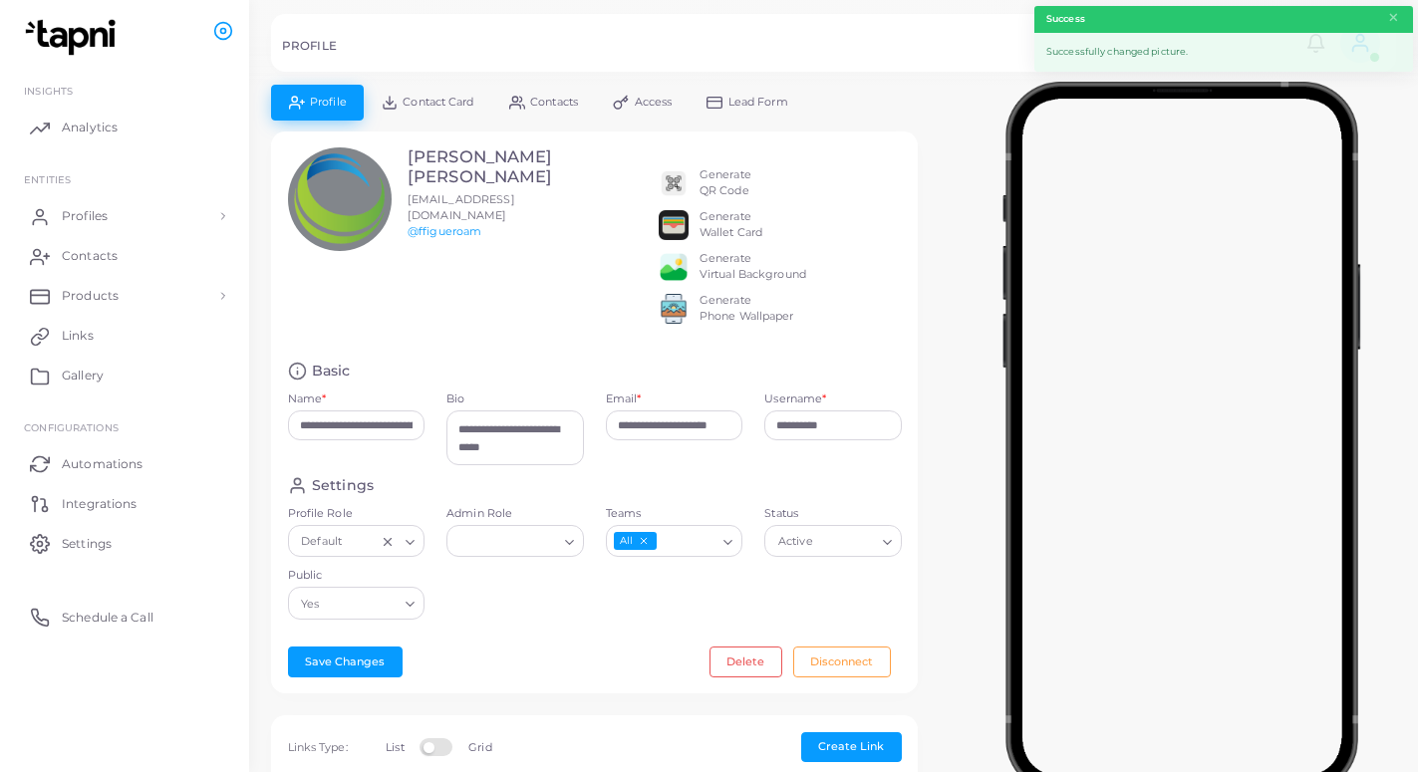
click at [750, 104] on span "Lead Form" at bounding box center [758, 102] width 60 height 11
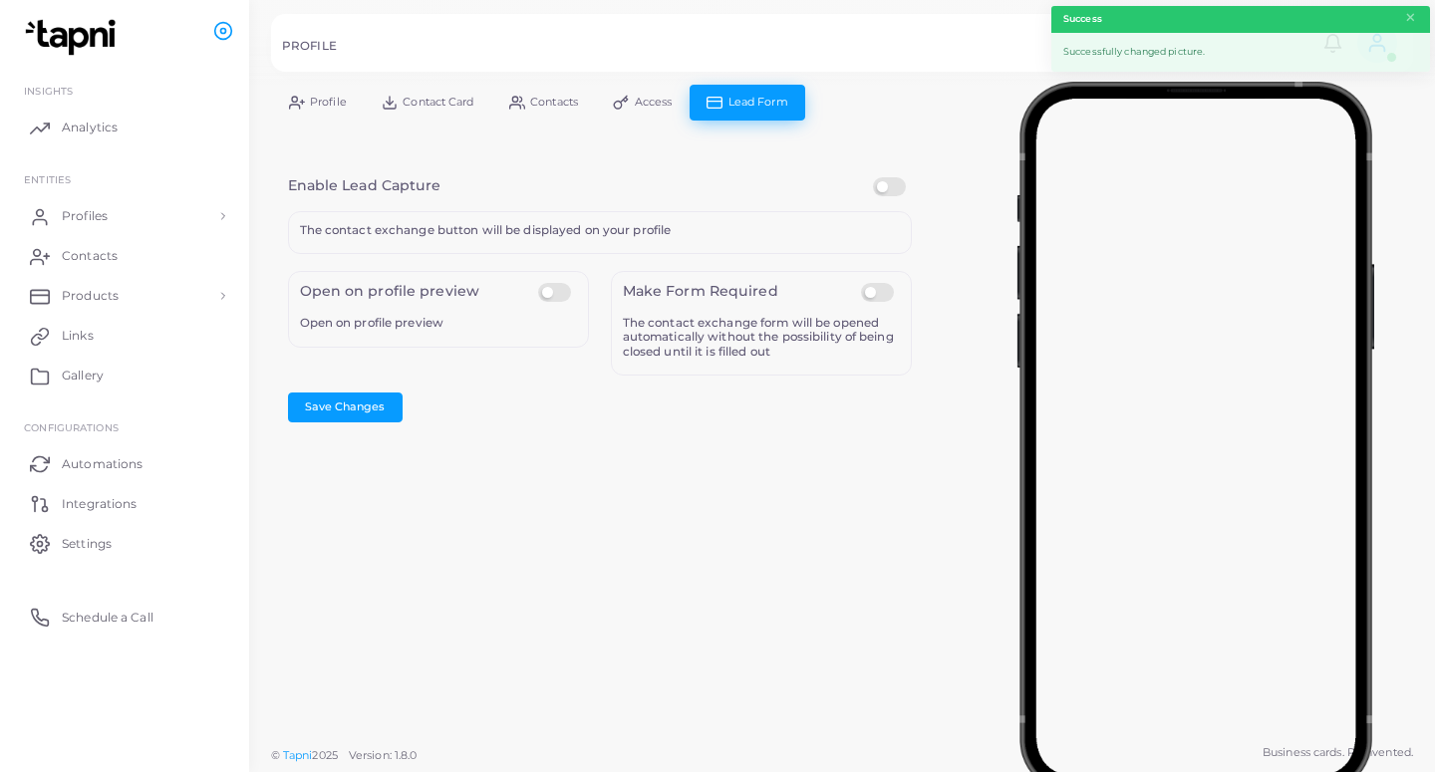
click at [896, 177] on label at bounding box center [892, 177] width 39 height 0
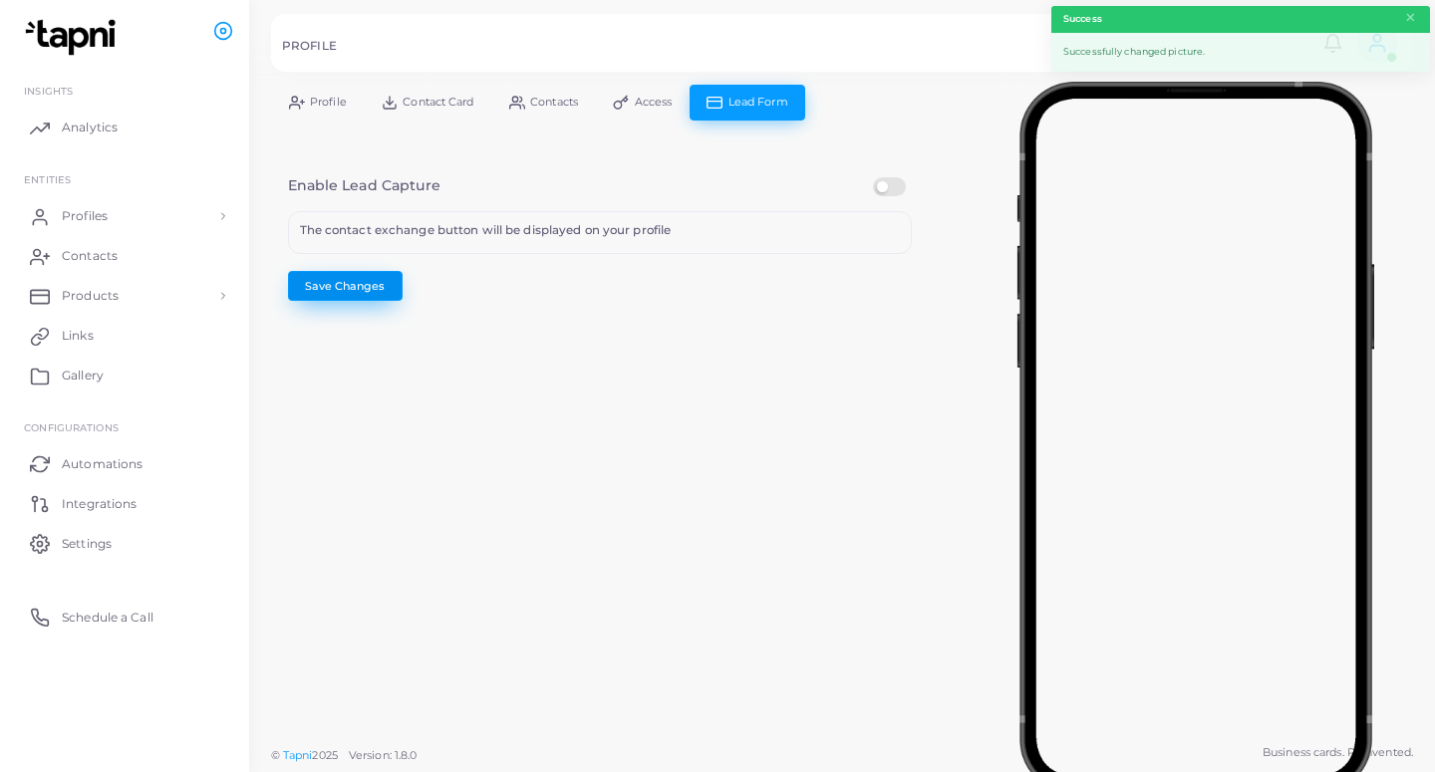
click at [318, 284] on button "Save Changes" at bounding box center [345, 286] width 115 height 30
click at [103, 221] on span "Profiles" at bounding box center [90, 216] width 46 height 18
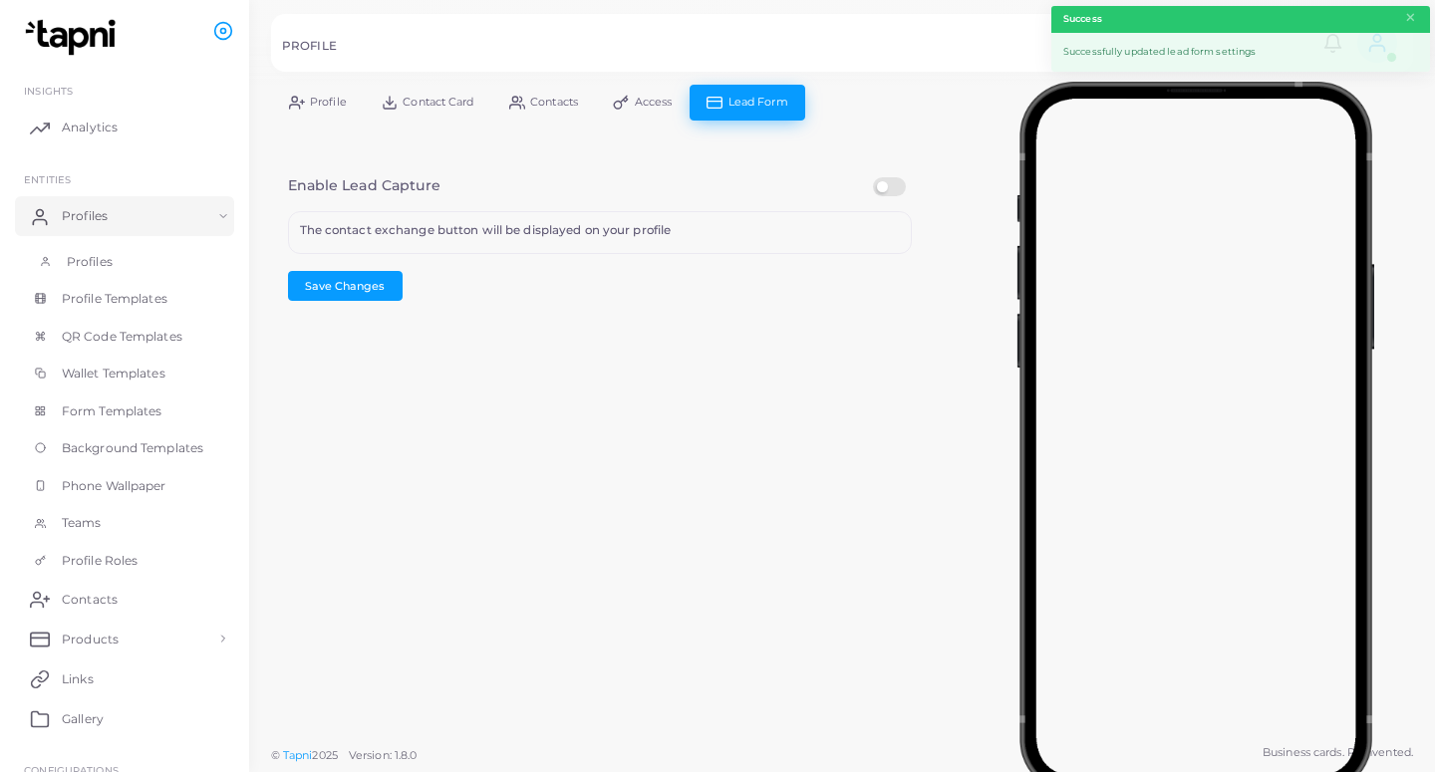
click at [115, 264] on link "Profiles" at bounding box center [124, 262] width 219 height 38
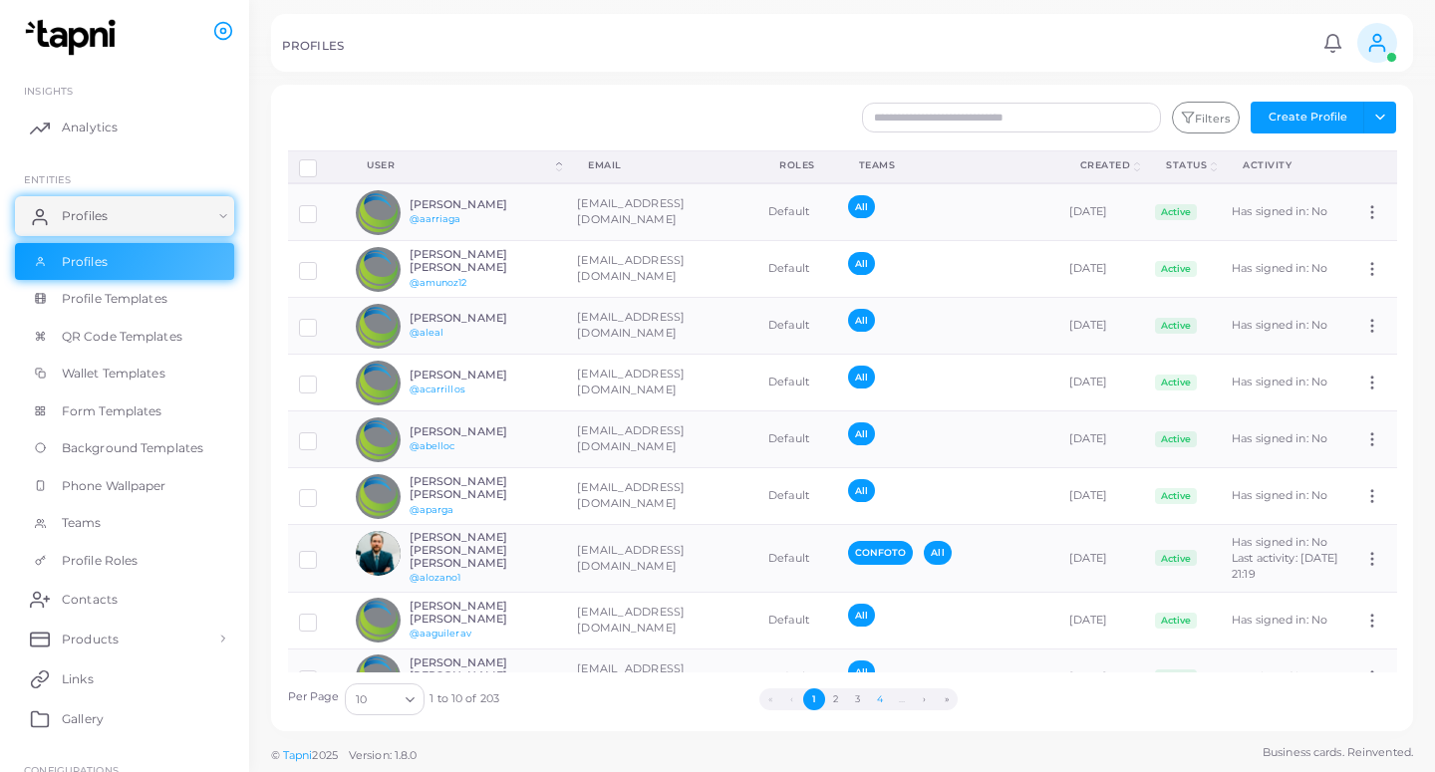
click at [883, 698] on button "4" at bounding box center [880, 699] width 22 height 22
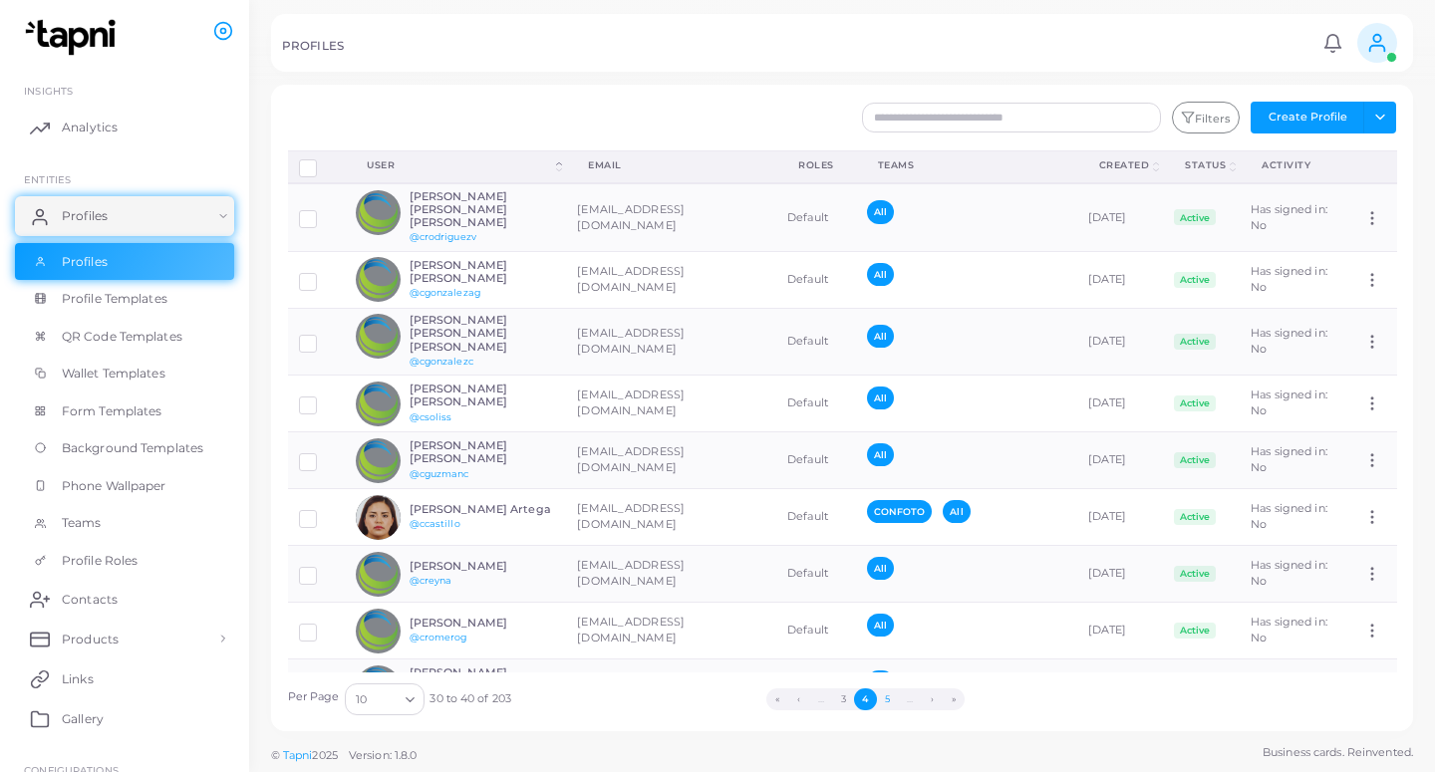
click at [887, 698] on button "5" at bounding box center [888, 699] width 22 height 22
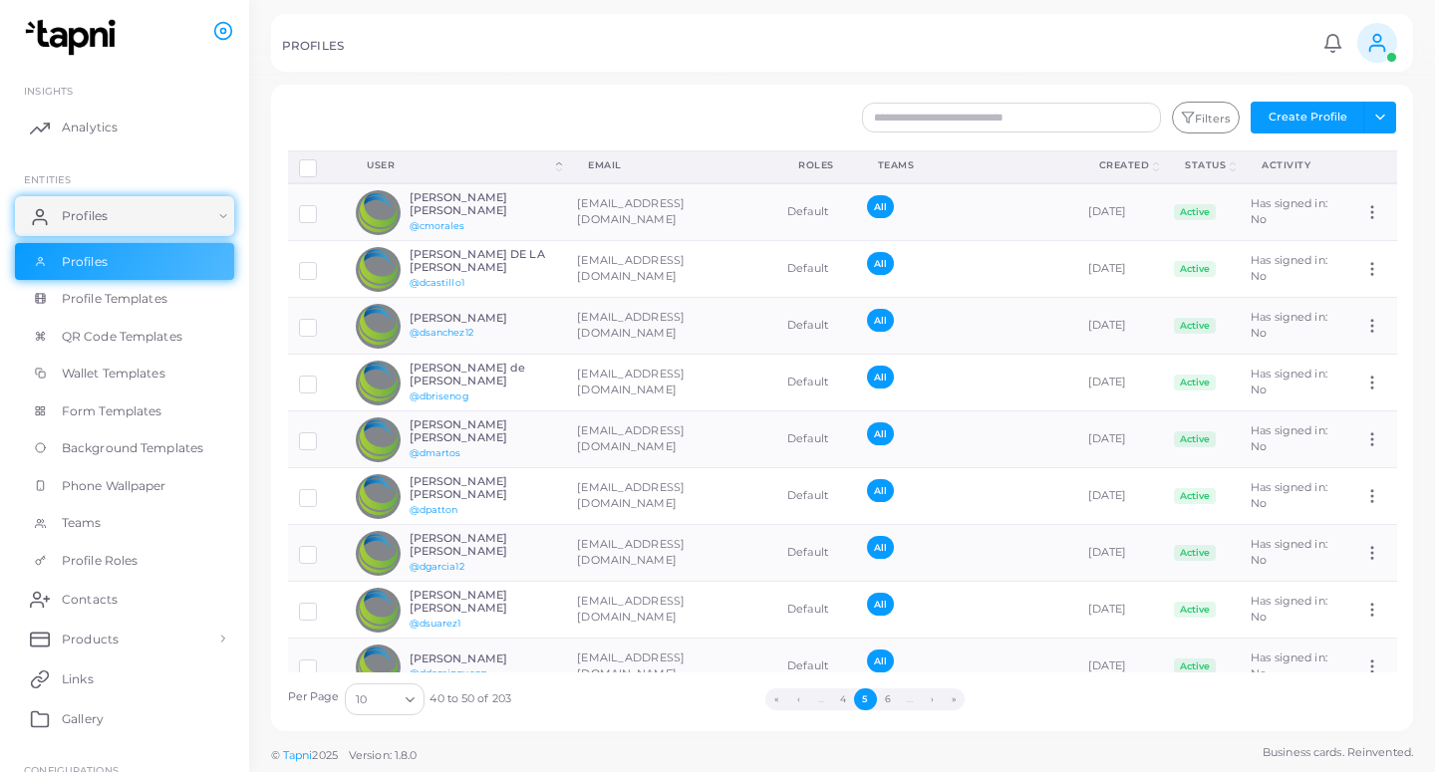
click at [887, 698] on button "6" at bounding box center [888, 699] width 22 height 22
click at [887, 698] on button "7" at bounding box center [887, 699] width 22 height 22
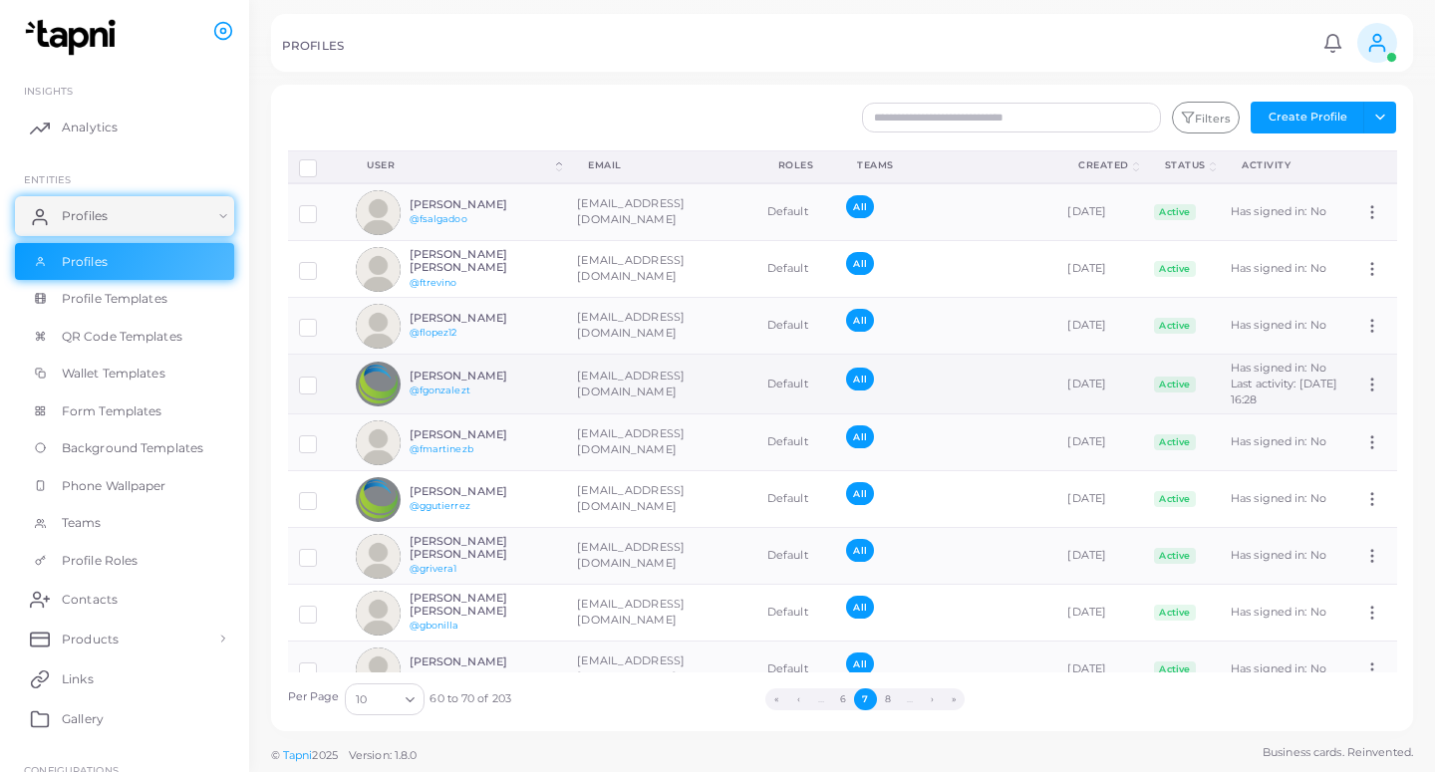
scroll to position [84, 0]
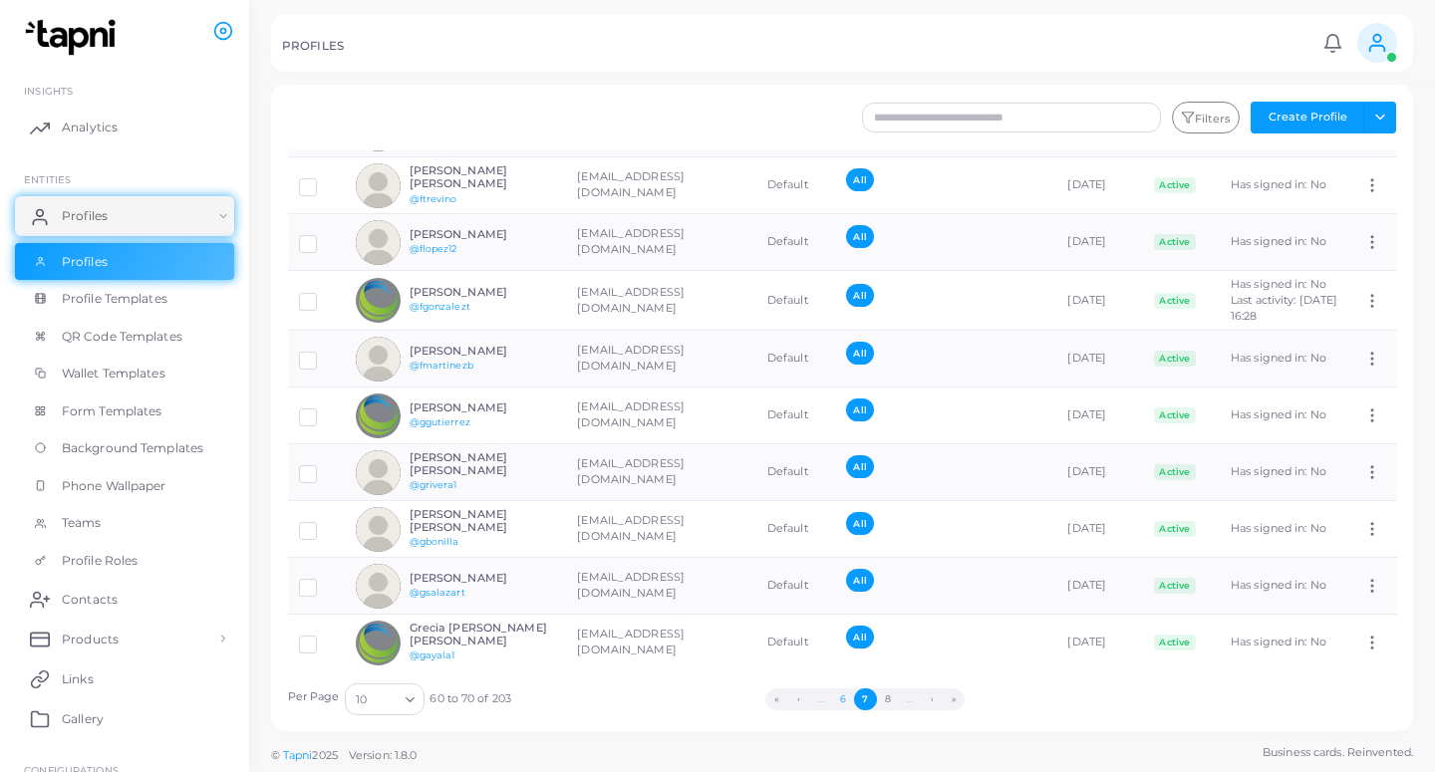
click at [847, 698] on button "6" at bounding box center [843, 699] width 22 height 22
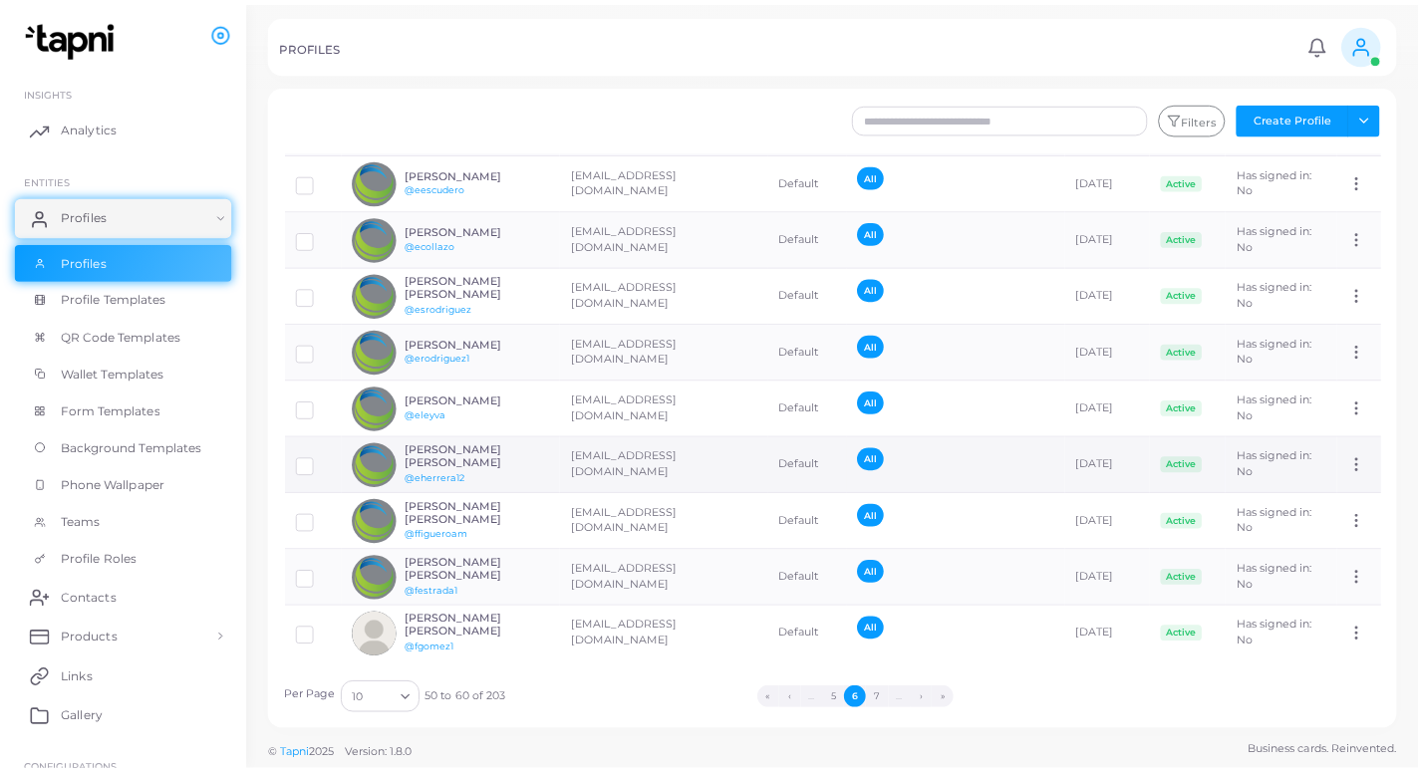
scroll to position [91, 0]
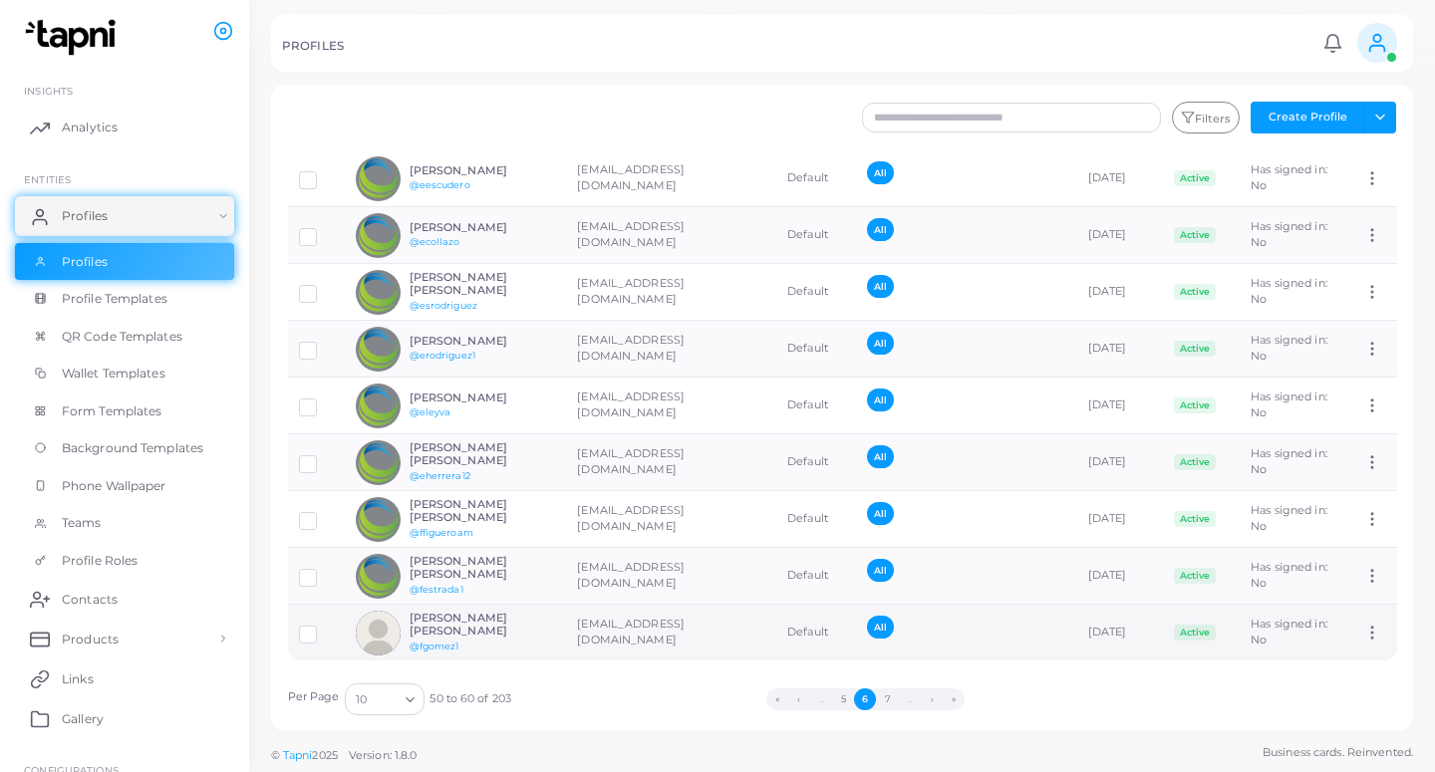
click at [634, 630] on td "[EMAIL_ADDRESS][DOMAIN_NAME]" at bounding box center [671, 633] width 210 height 57
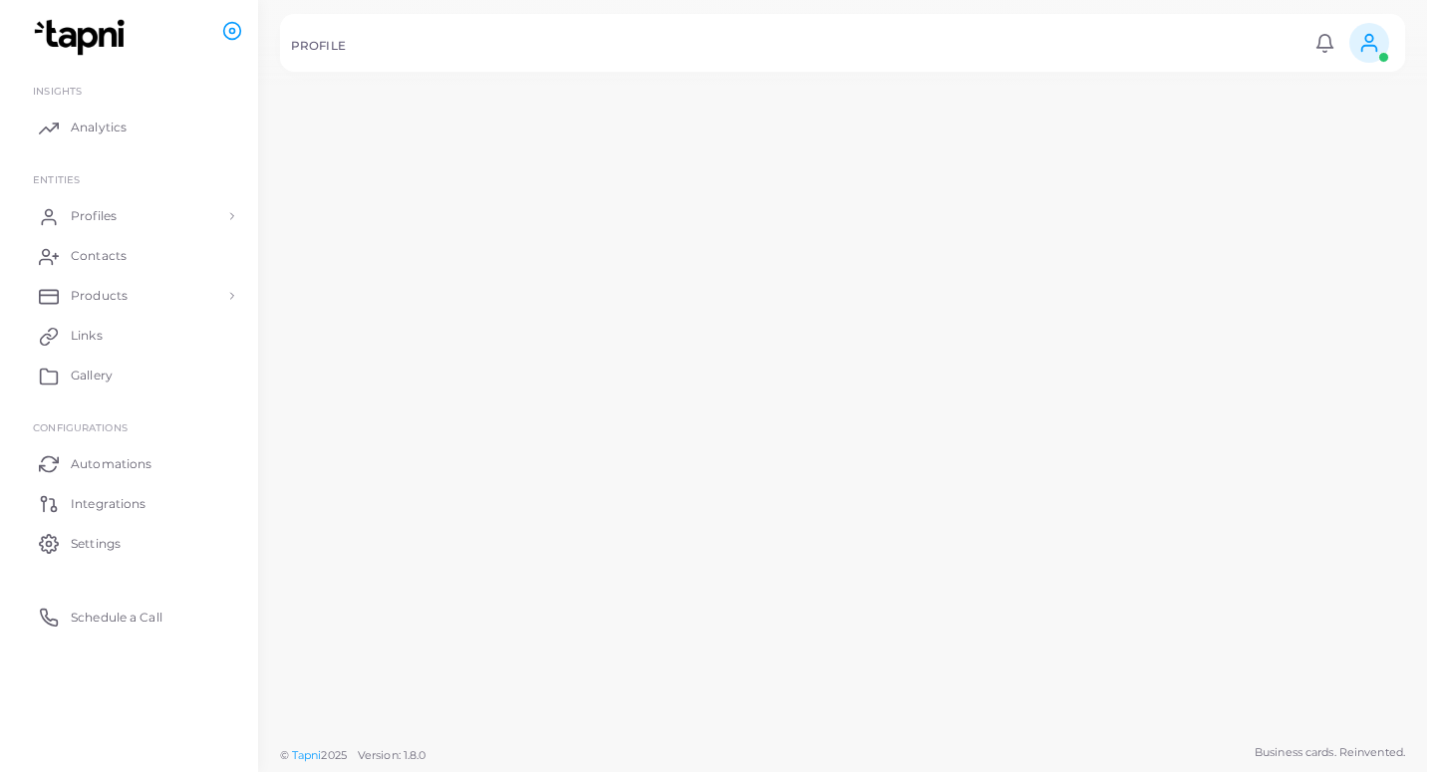
scroll to position [91, 0]
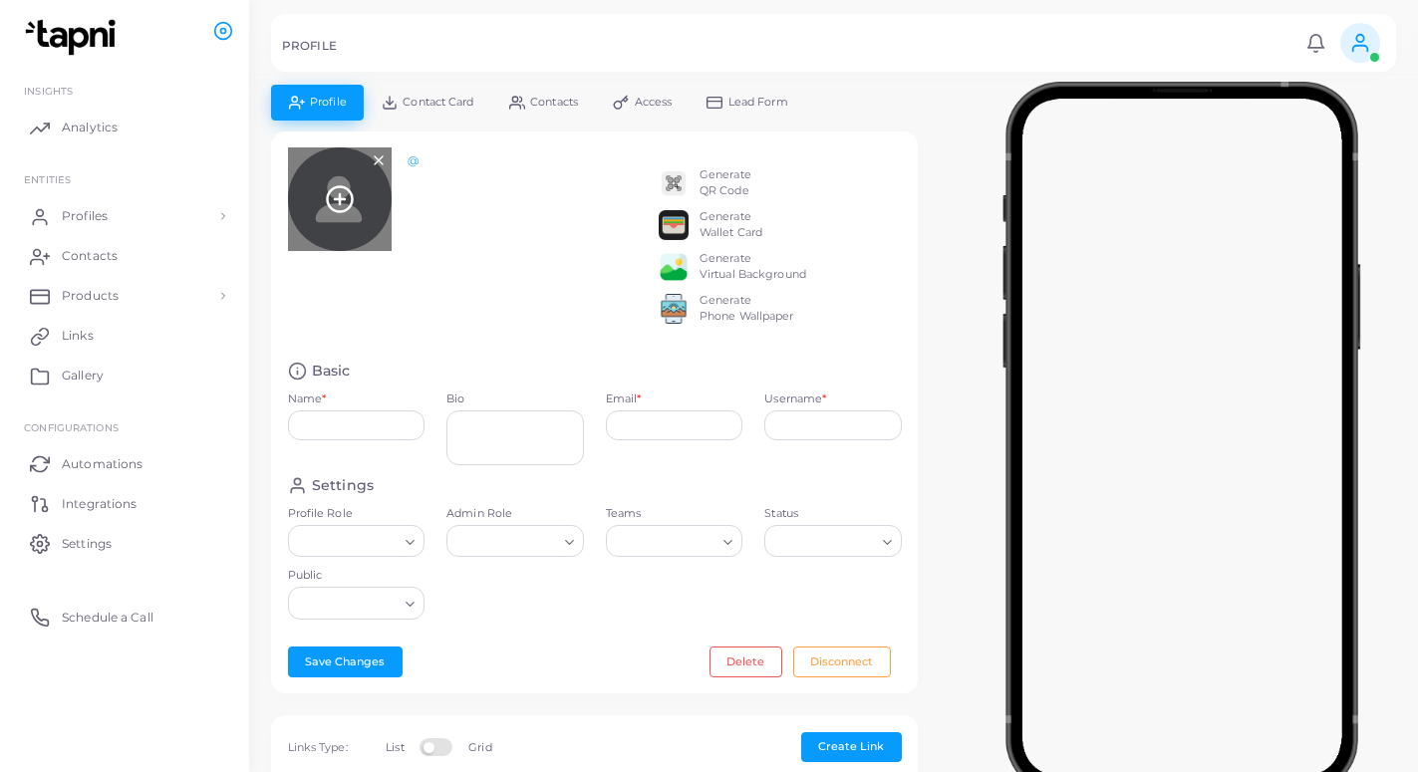
type input "**********"
type textarea "**********"
type input "**********"
type input "*******"
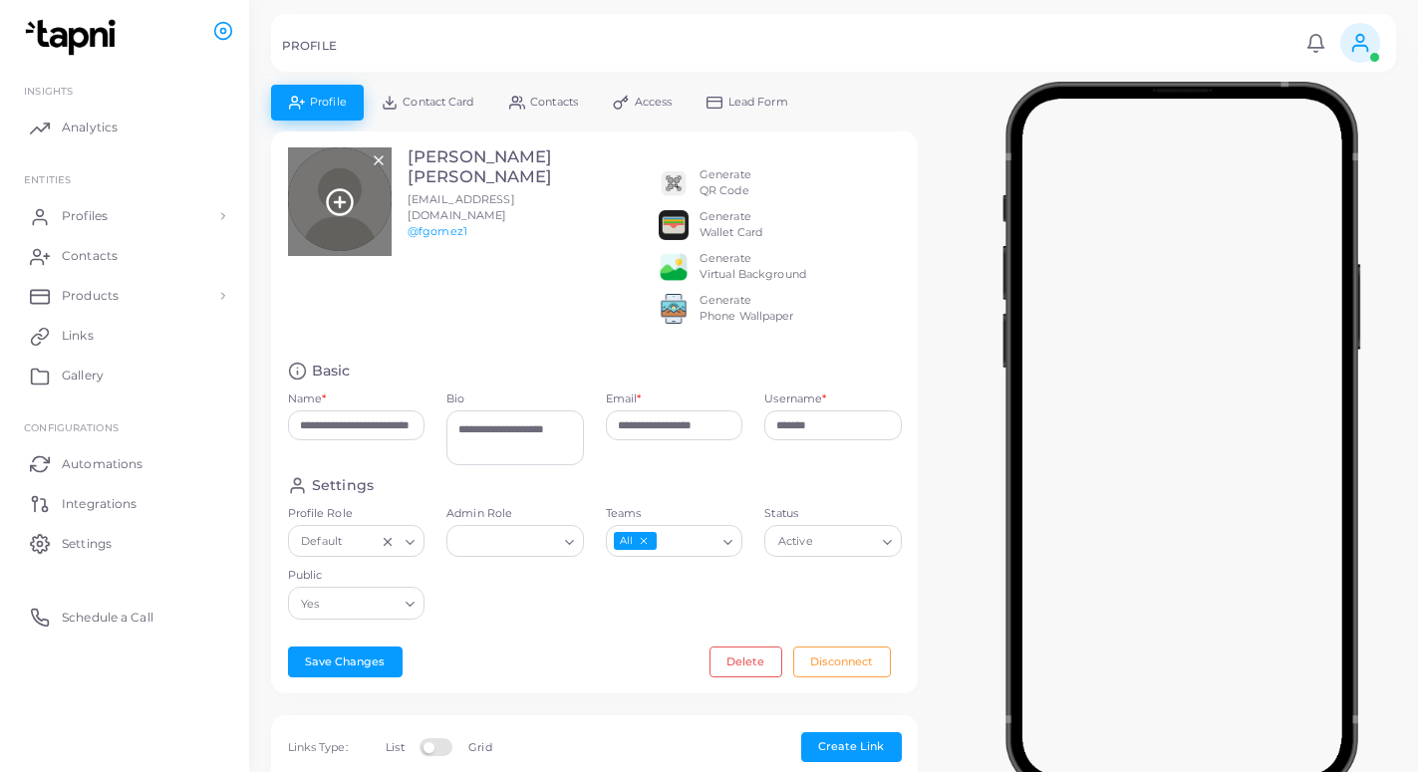
click at [337, 197] on icon at bounding box center [340, 202] width 30 height 30
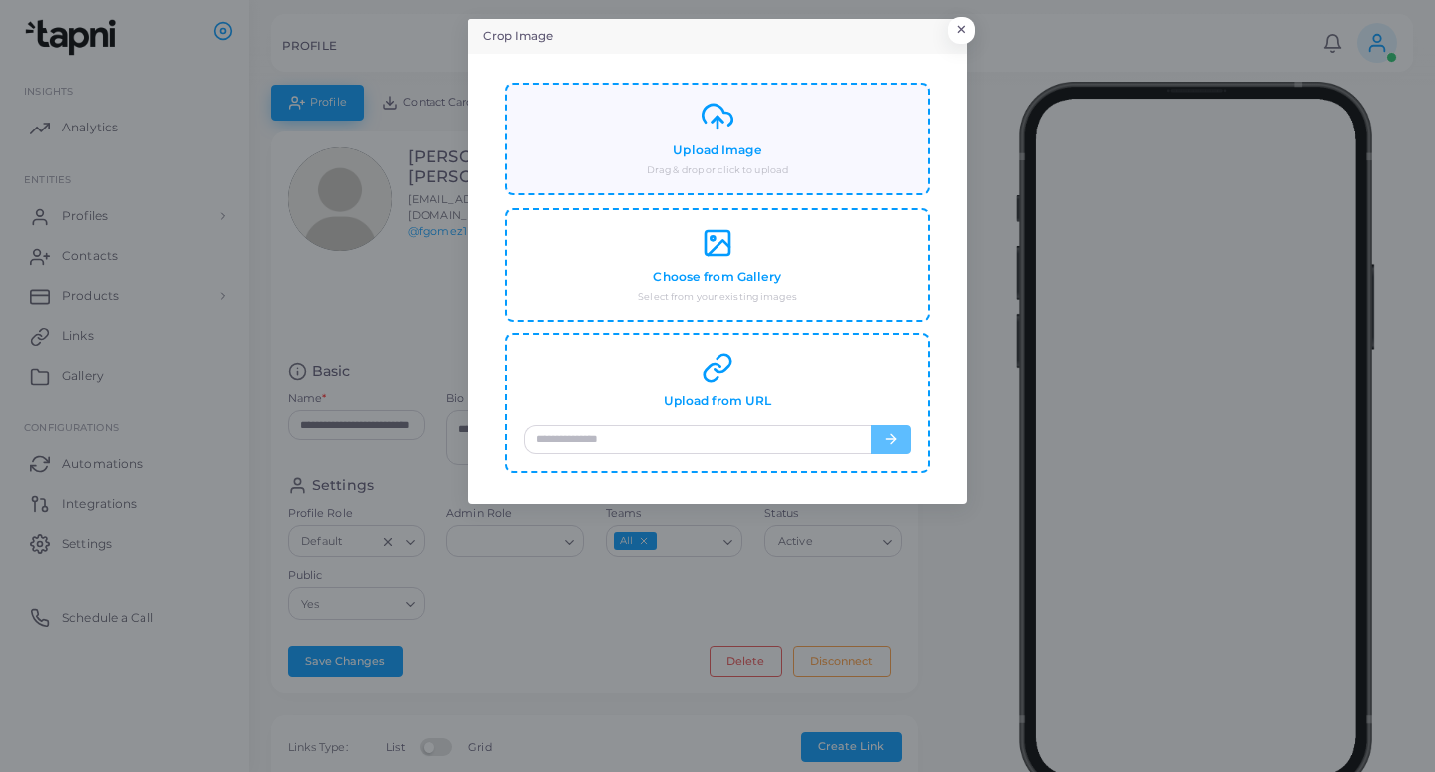
click at [713, 153] on h4 "Upload Image" at bounding box center [717, 150] width 89 height 15
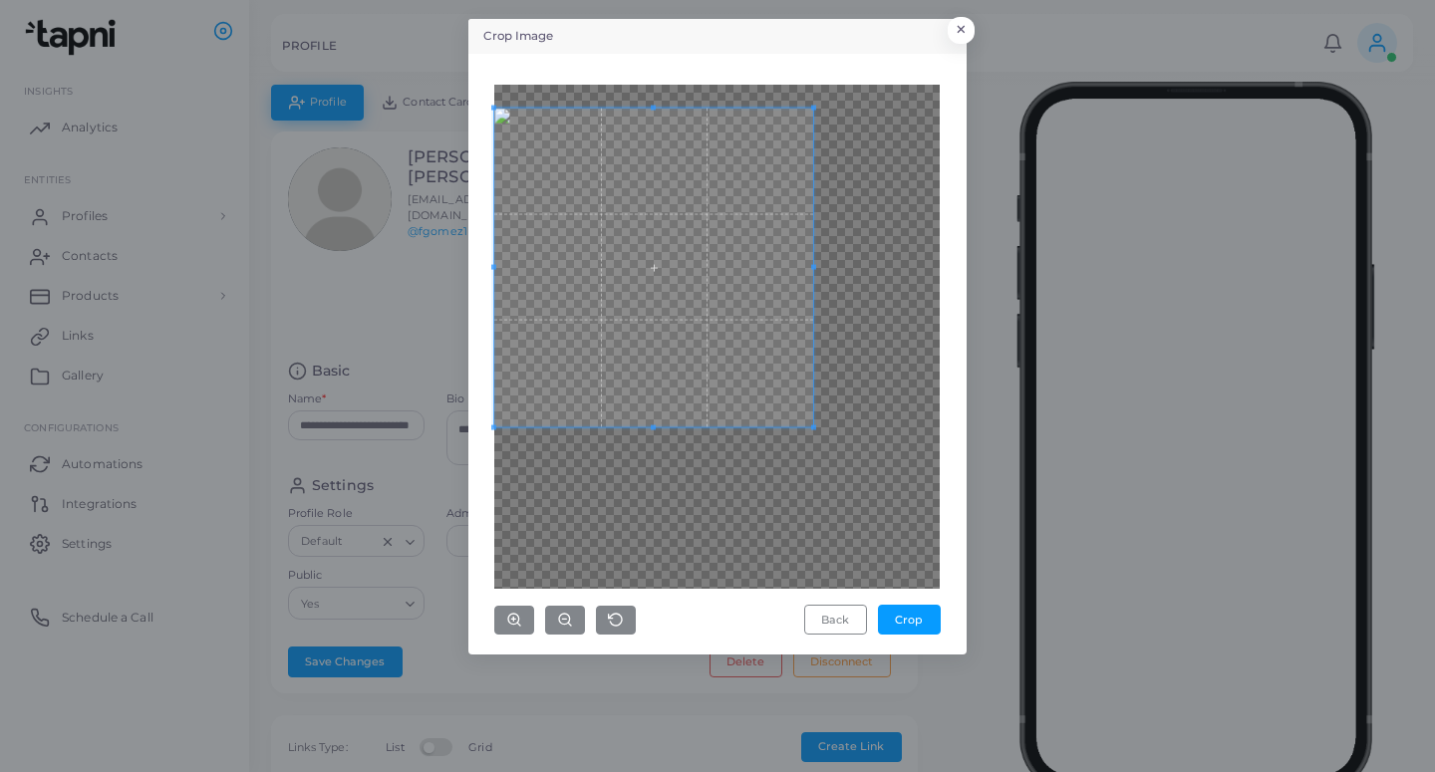
click at [702, 306] on span at bounding box center [653, 267] width 319 height 319
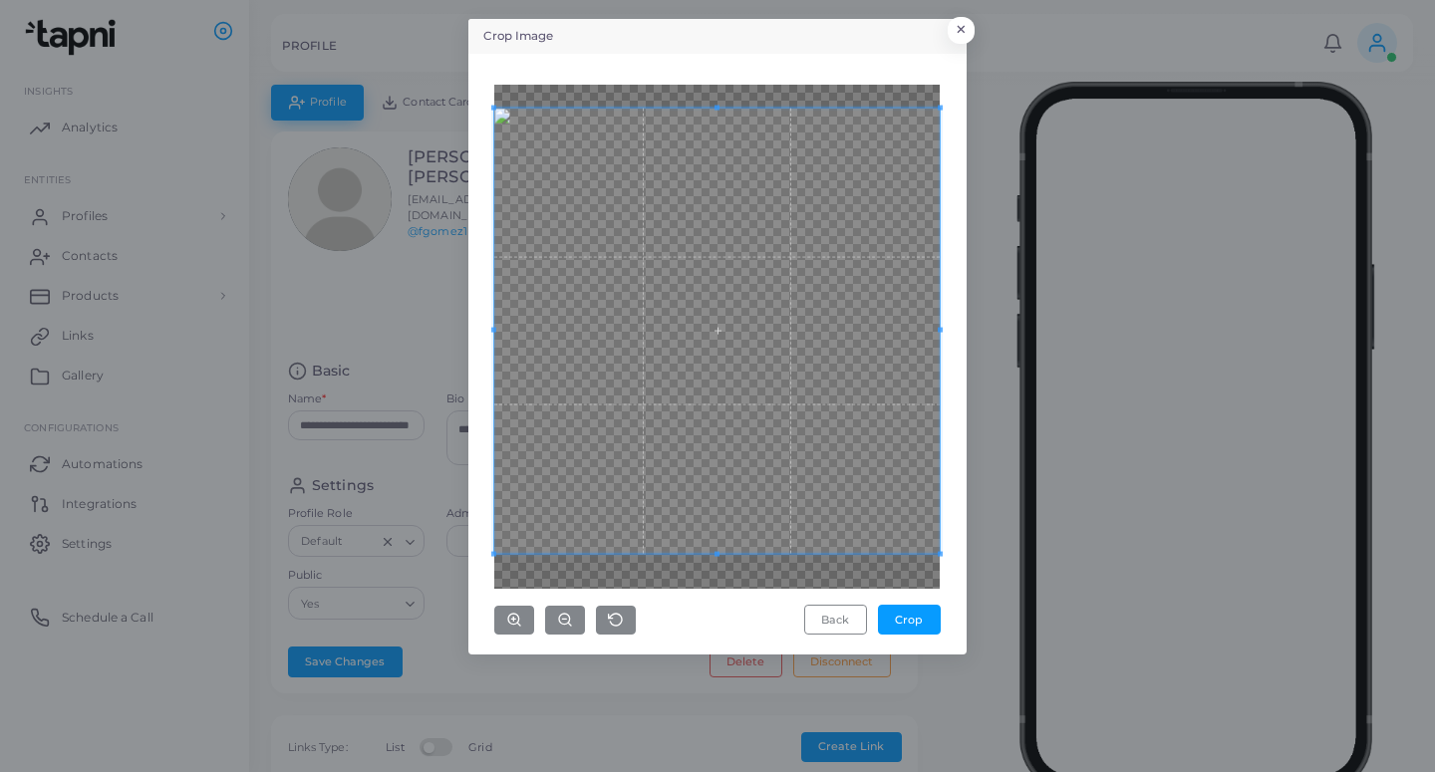
click at [966, 594] on div "Crop Image × Back Crop" at bounding box center [717, 386] width 1435 height 772
click at [906, 611] on button "Crop" at bounding box center [909, 620] width 63 height 30
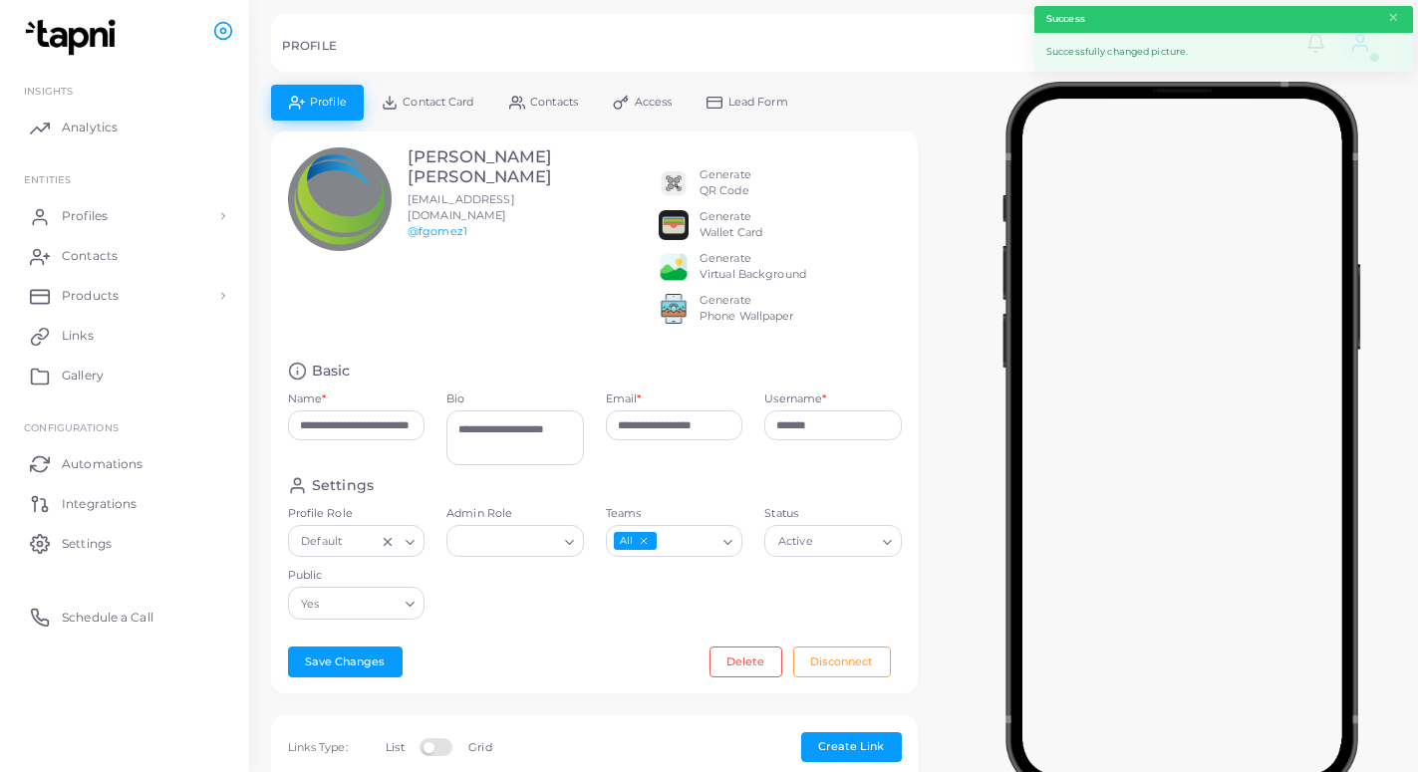
click at [767, 111] on link "Lead Form" at bounding box center [747, 102] width 117 height 35
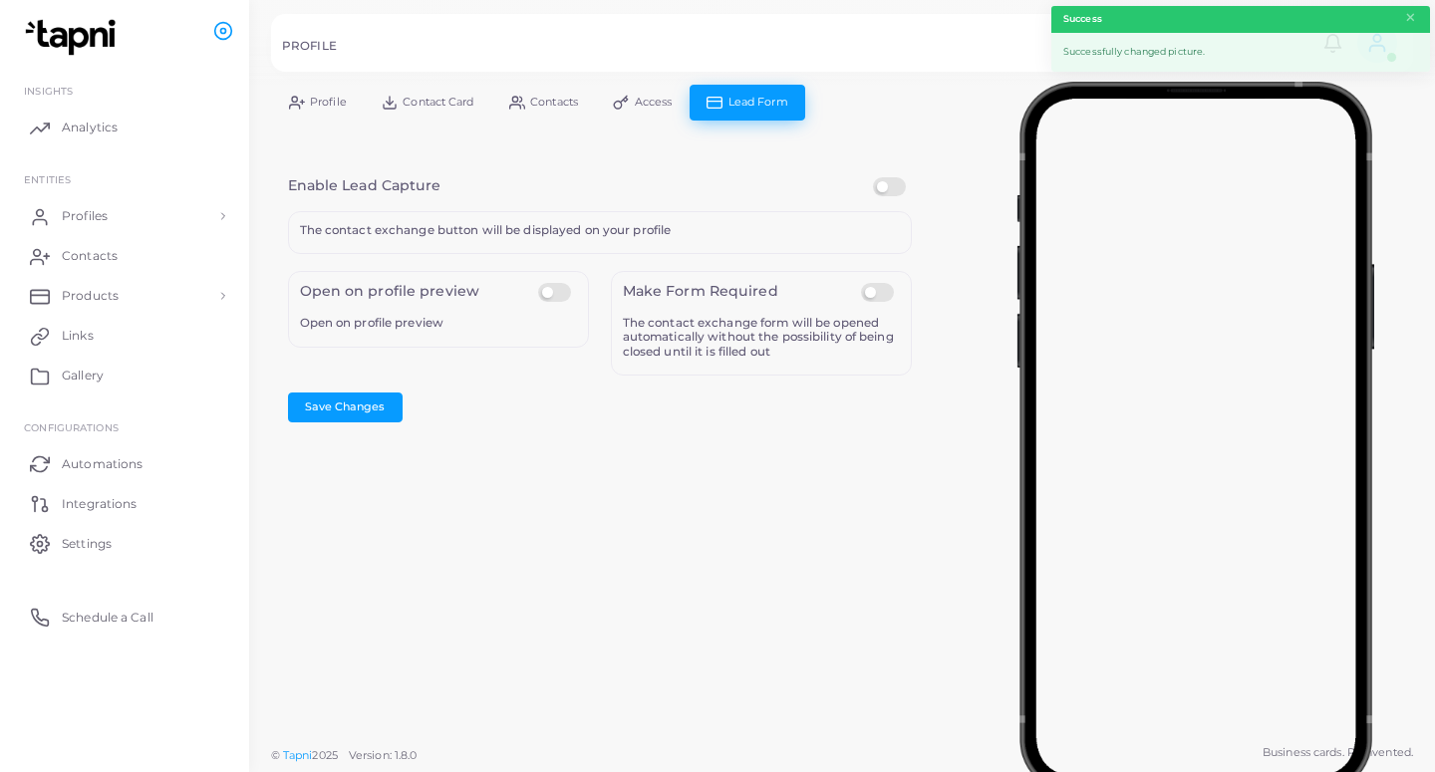
click at [897, 177] on label at bounding box center [892, 177] width 39 height 0
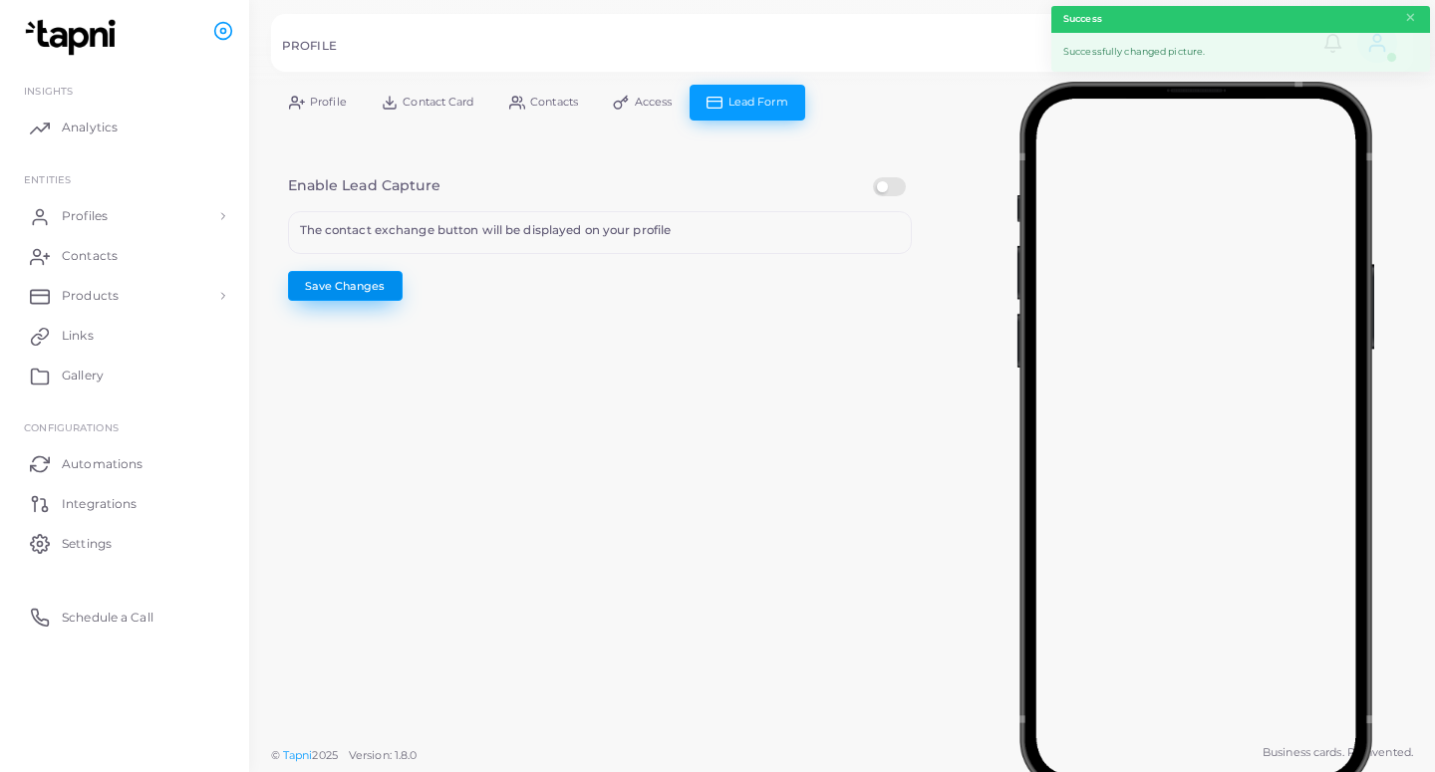
click at [380, 280] on button "Save Changes" at bounding box center [345, 286] width 115 height 30
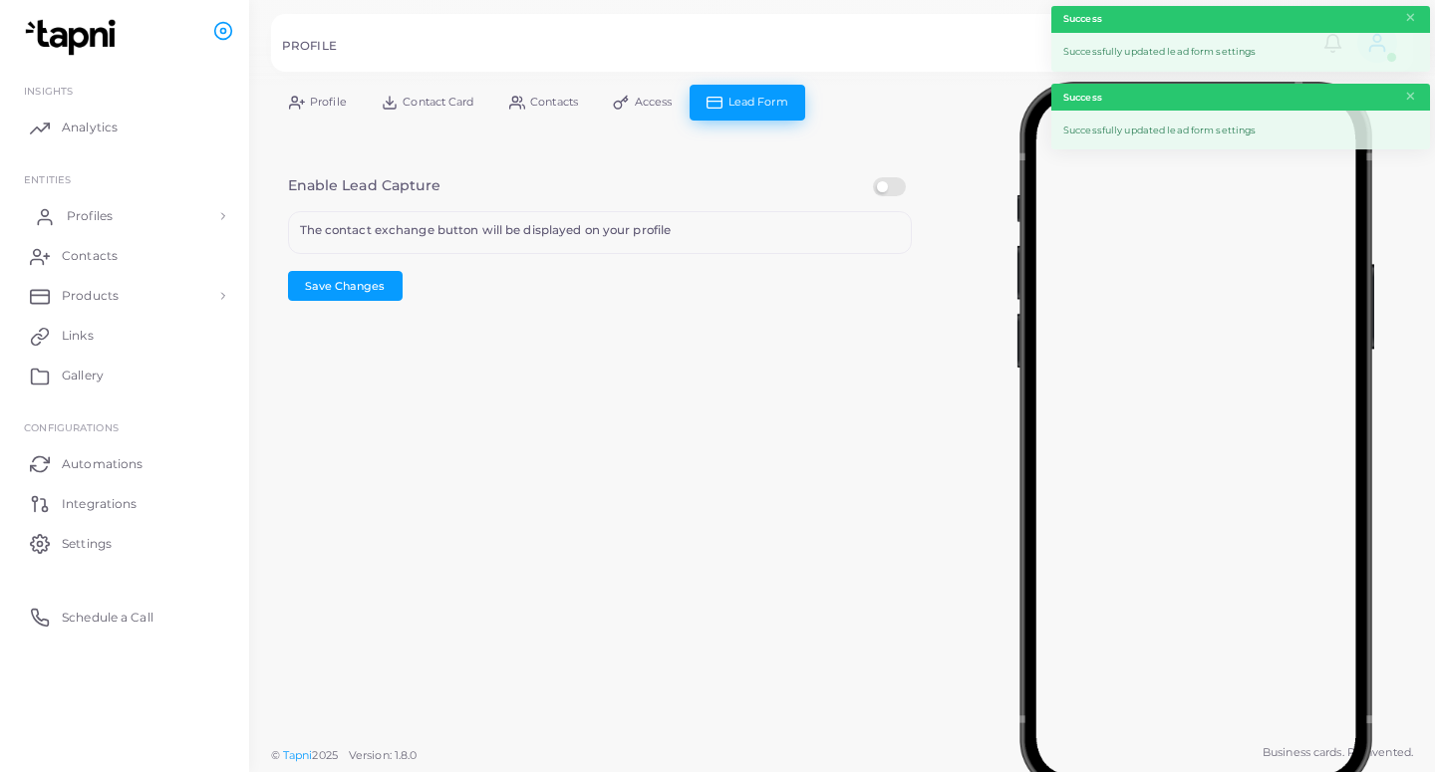
click at [157, 217] on link "Profiles" at bounding box center [124, 216] width 219 height 40
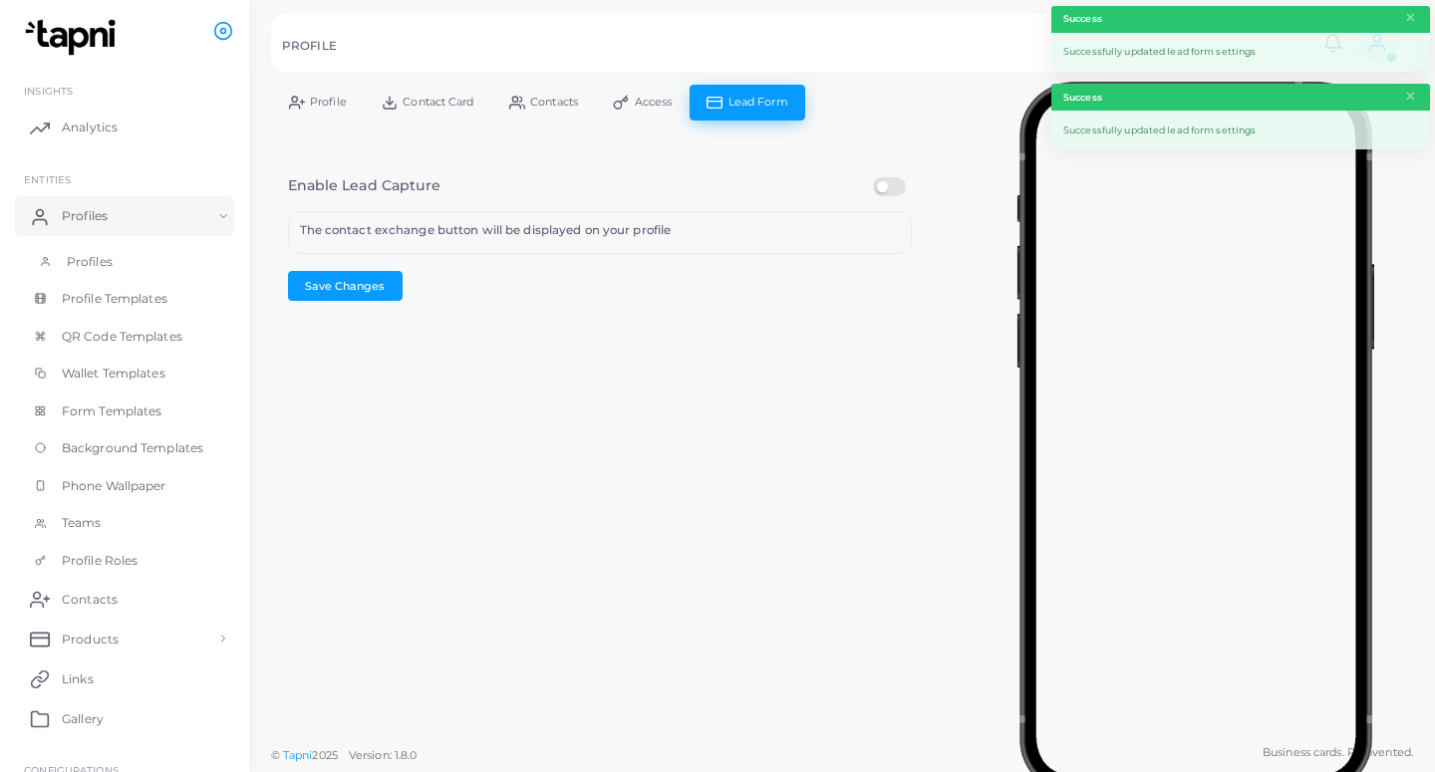
click at [168, 255] on link "Profiles" at bounding box center [124, 262] width 219 height 38
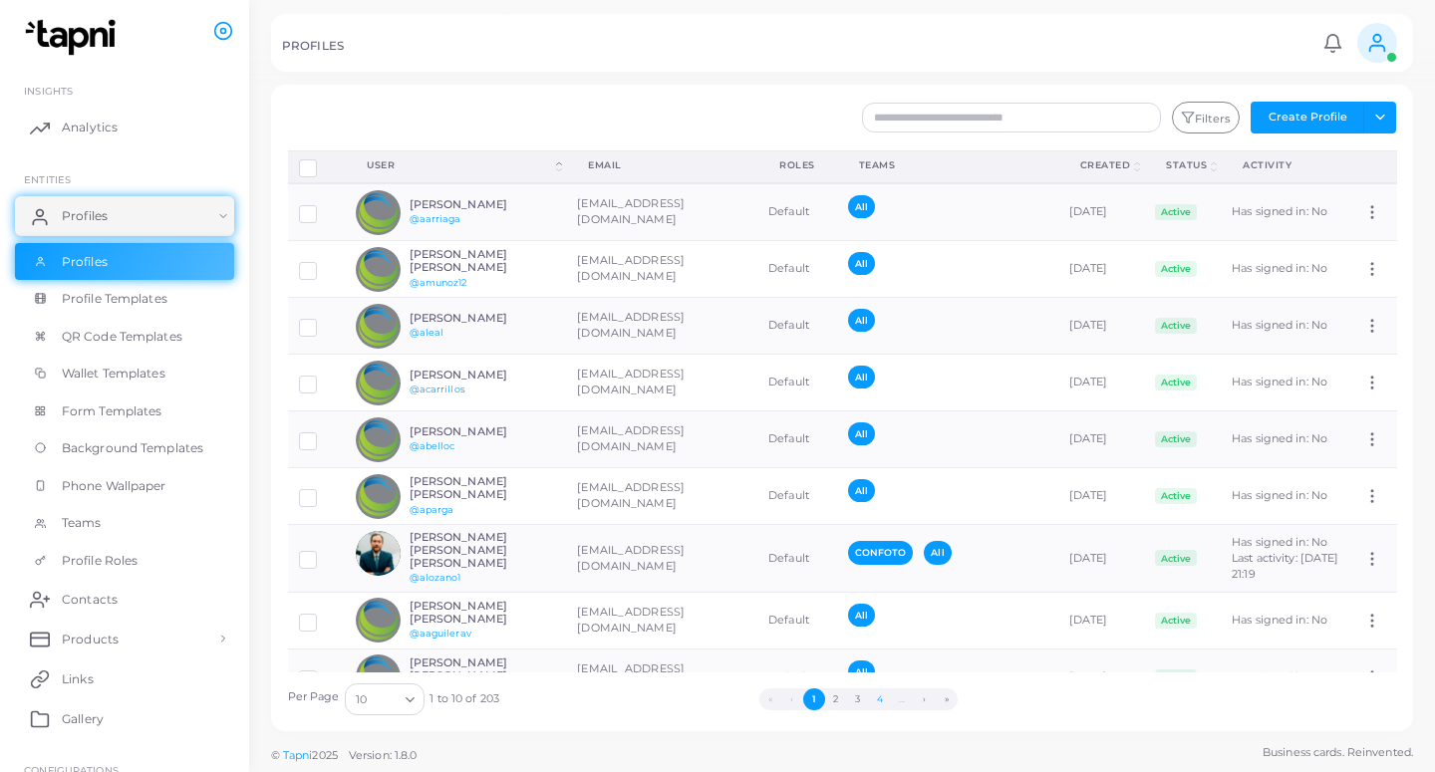
click at [880, 700] on button "4" at bounding box center [880, 699] width 22 height 22
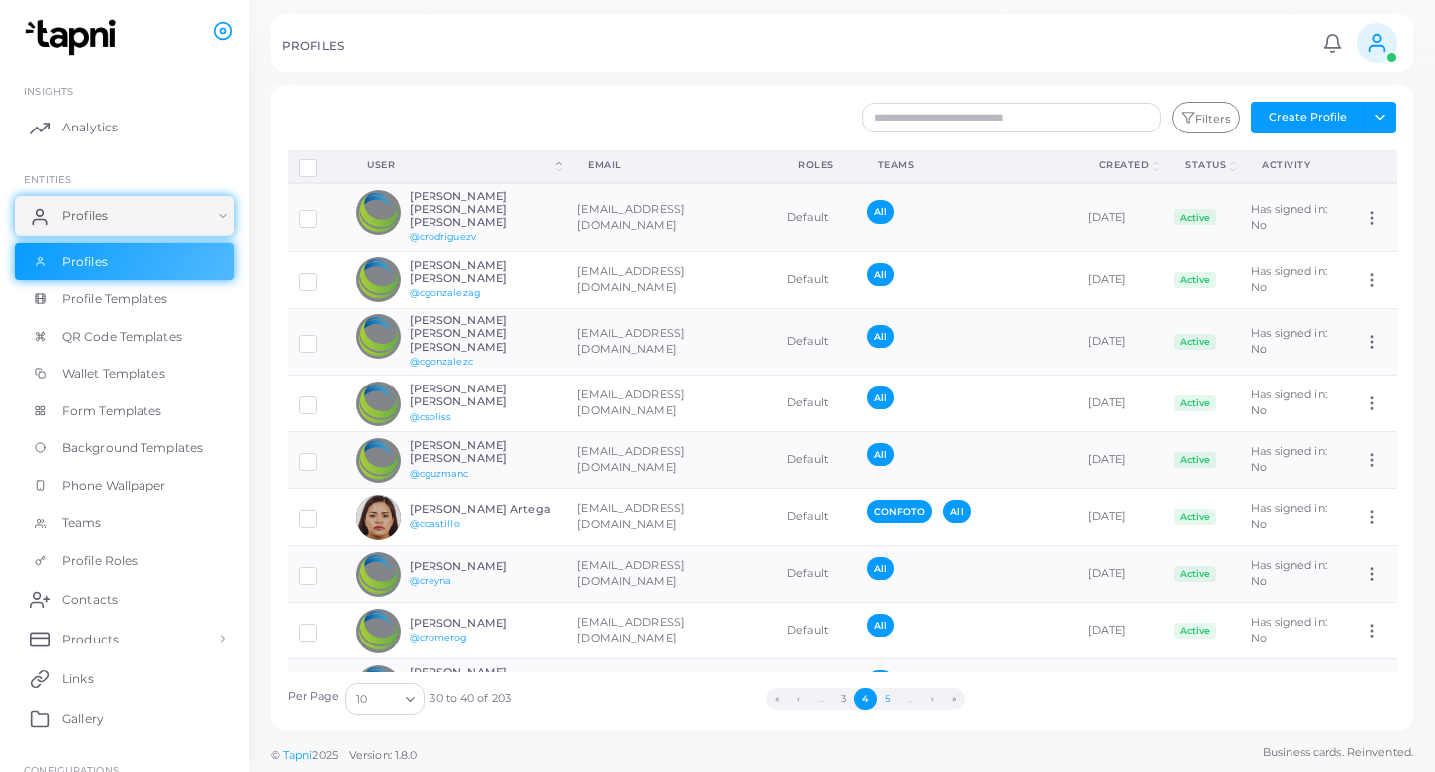
click at [888, 700] on button "5" at bounding box center [888, 699] width 22 height 22
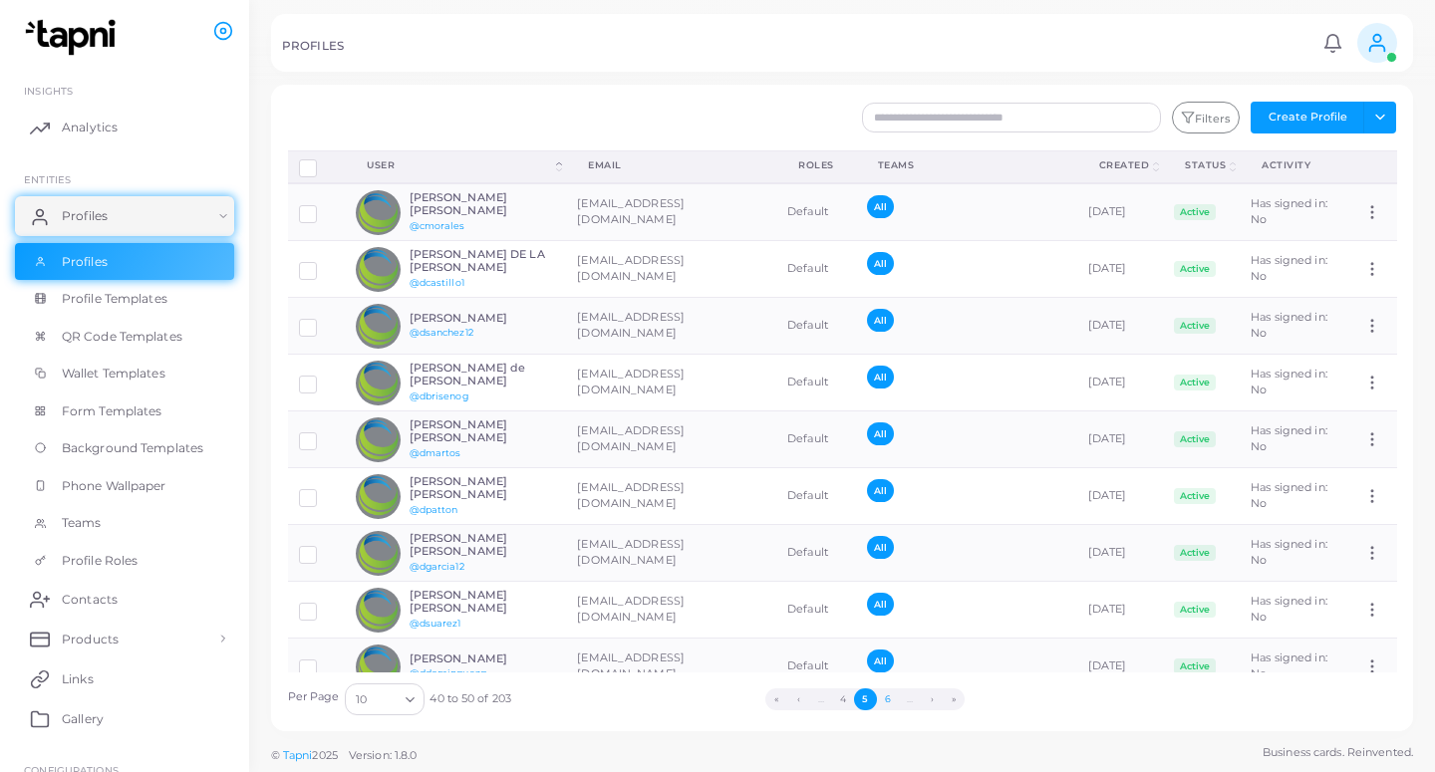
click at [890, 700] on button "6" at bounding box center [888, 699] width 22 height 22
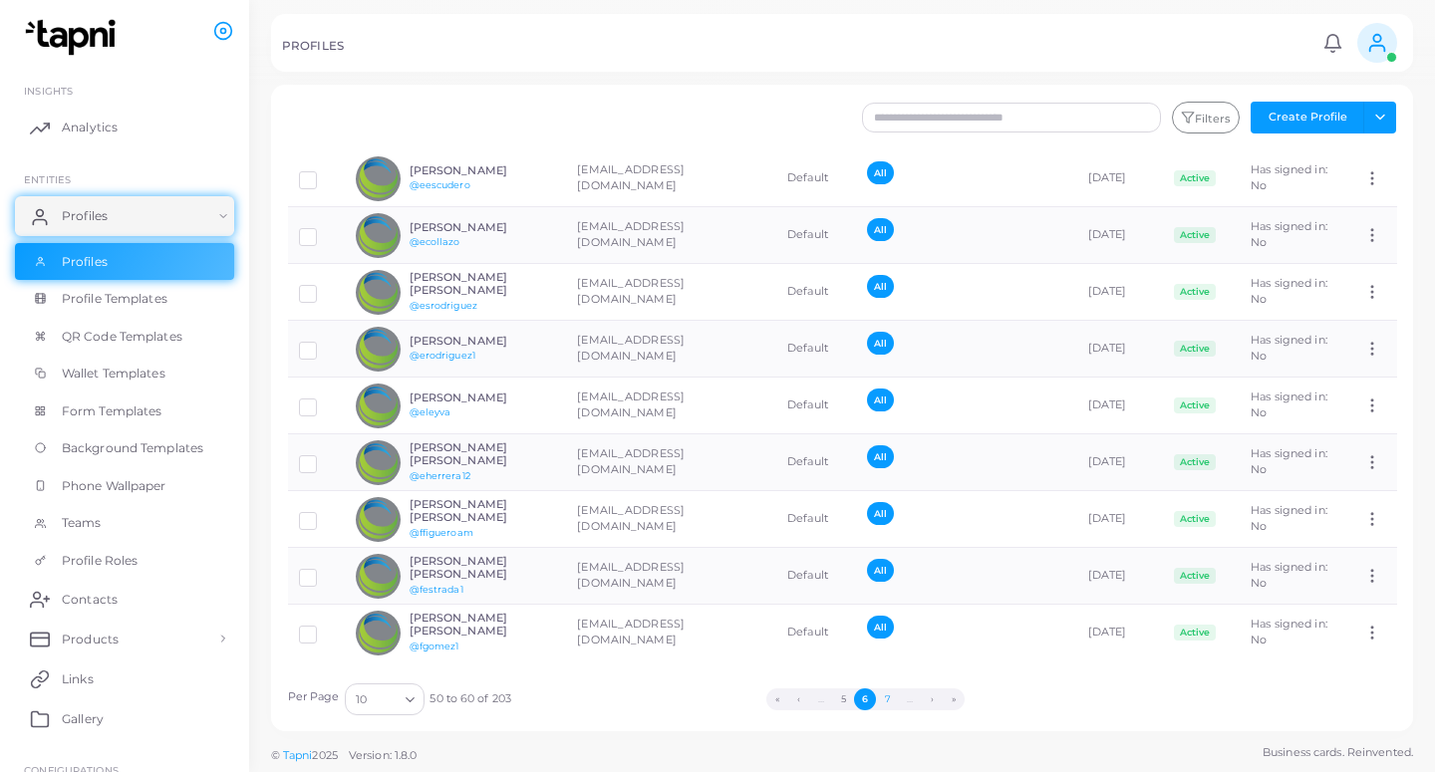
click at [885, 697] on button "7" at bounding box center [887, 699] width 22 height 22
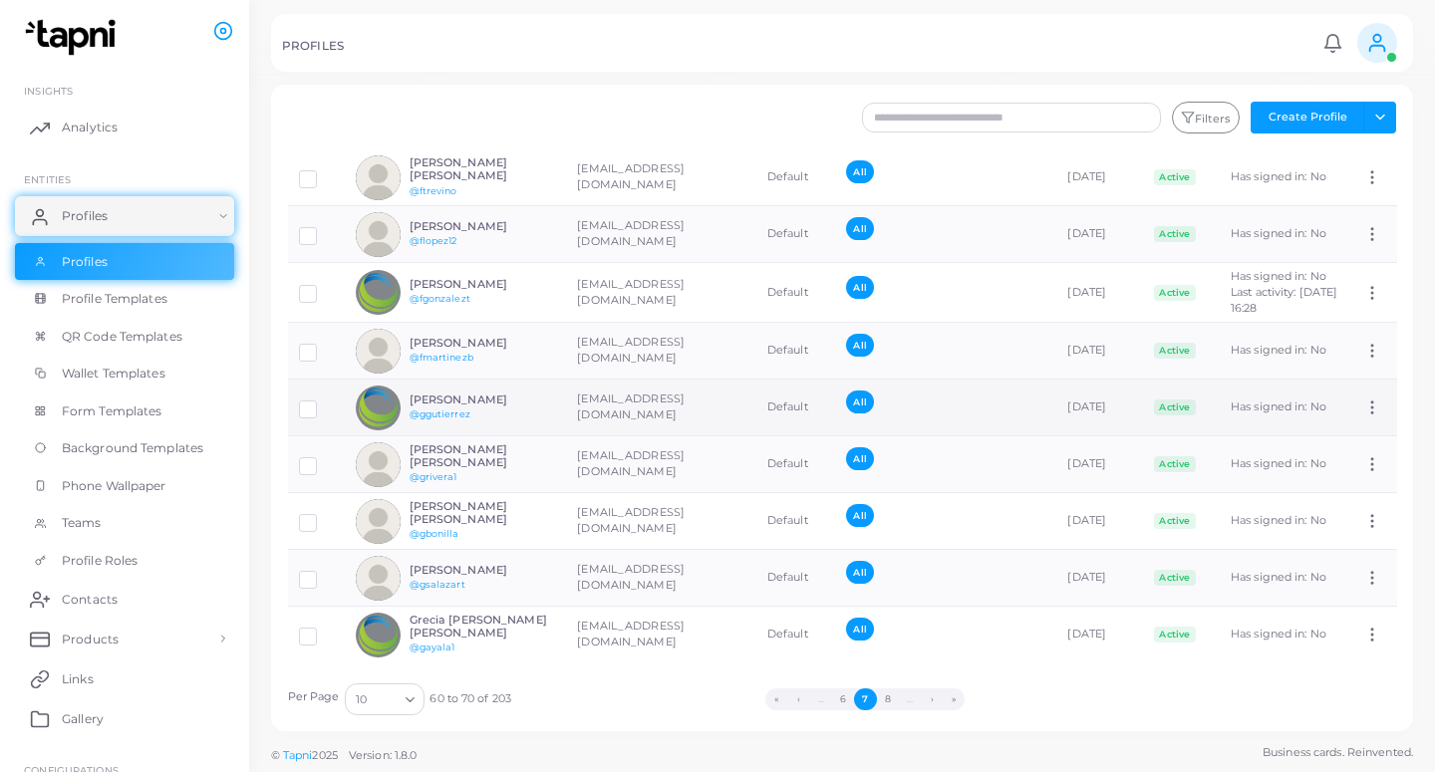
scroll to position [126, 0]
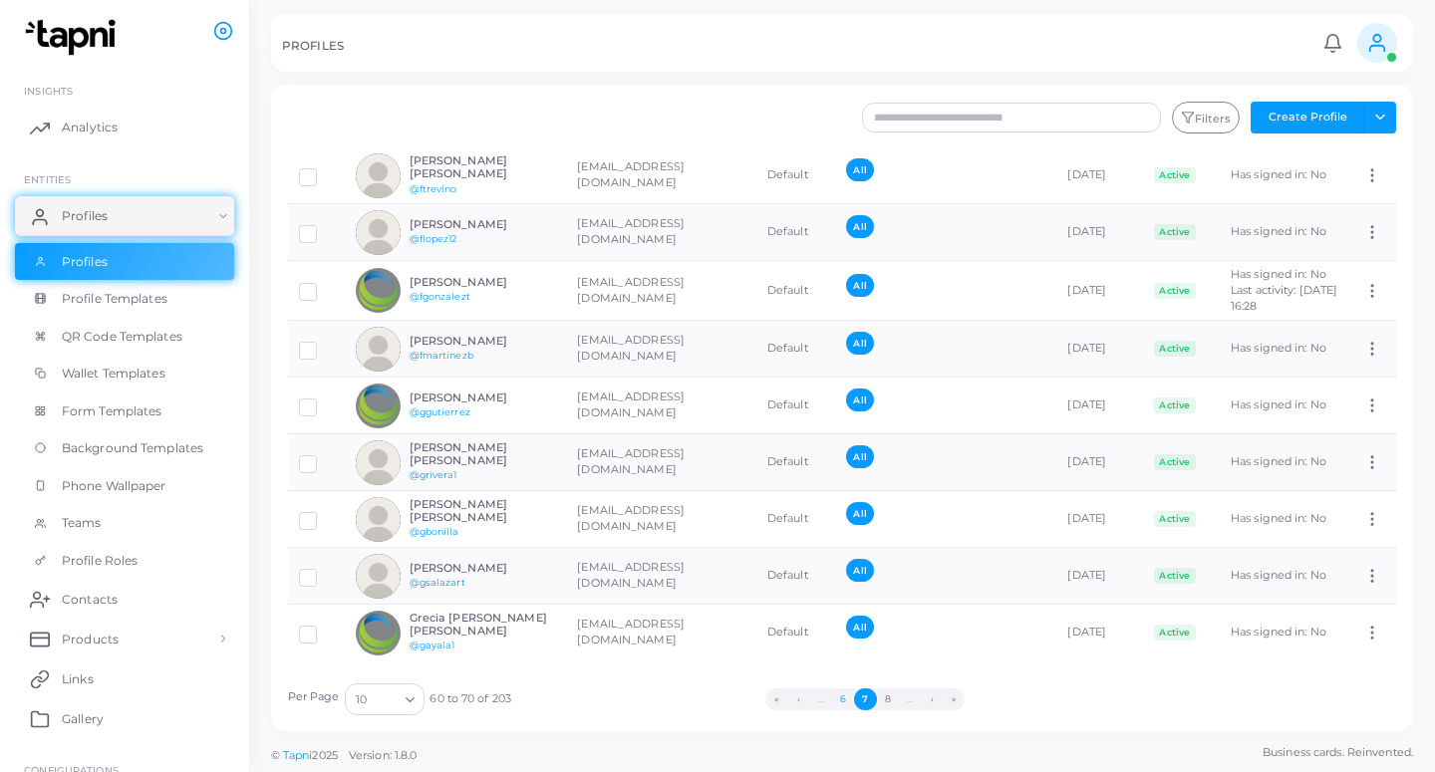
click at [848, 702] on button "6" at bounding box center [843, 699] width 22 height 22
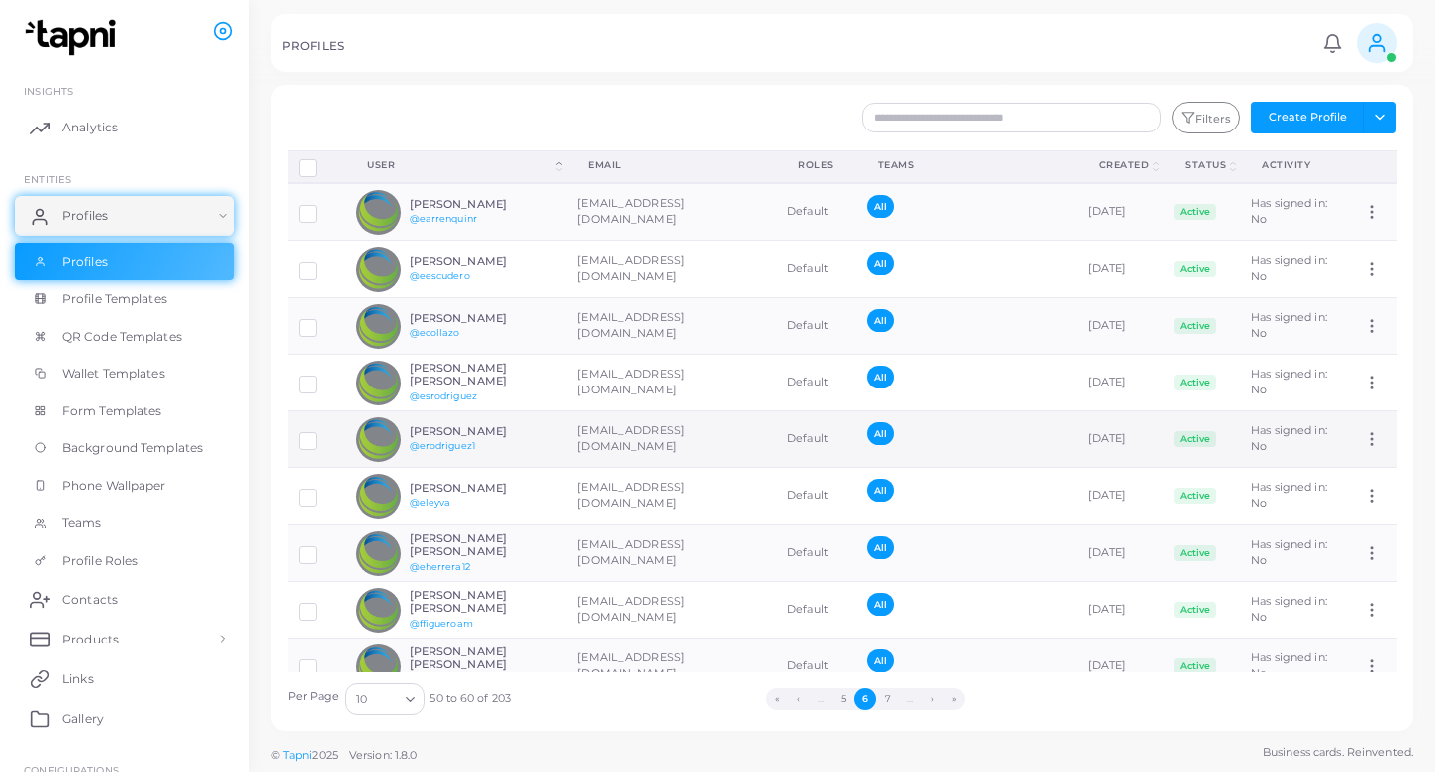
scroll to position [91, 0]
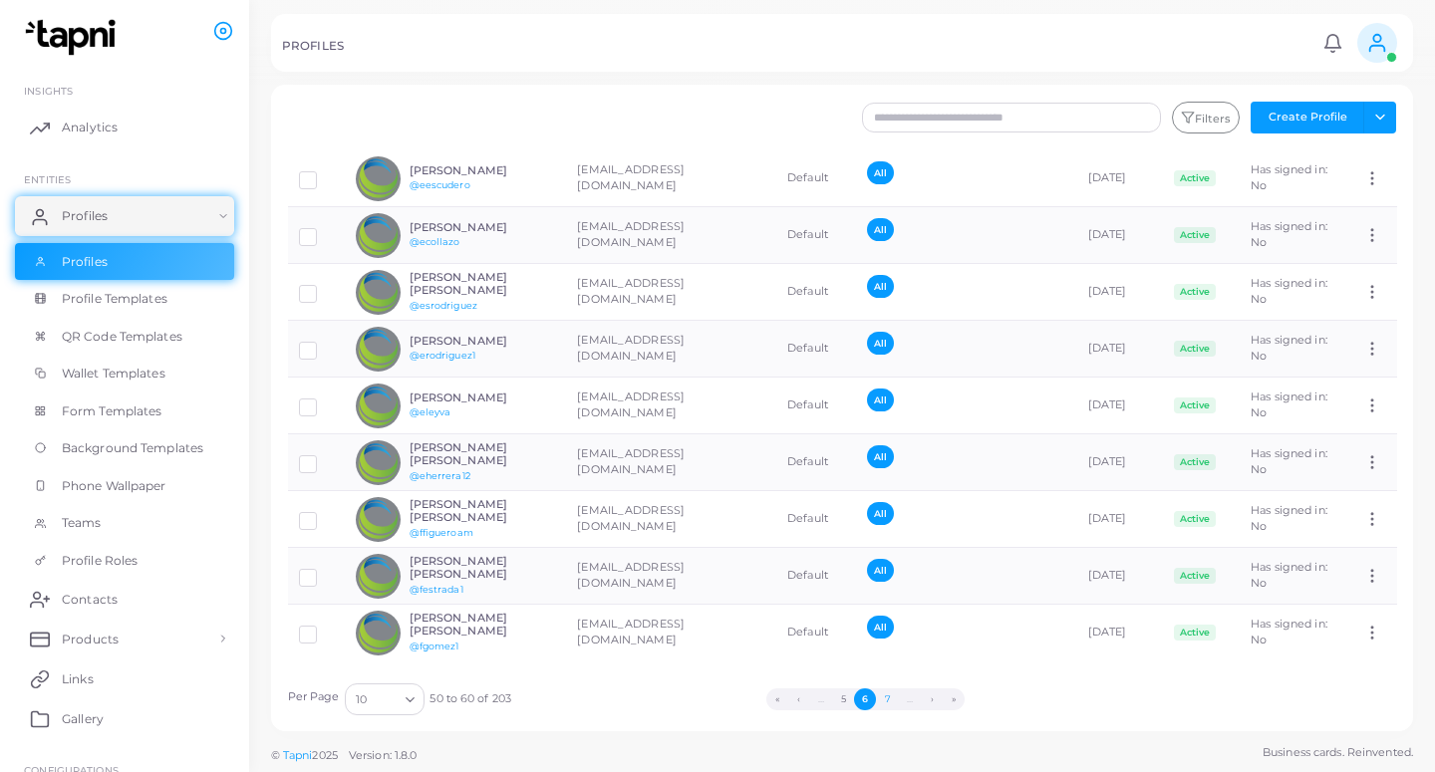
click at [880, 700] on button "7" at bounding box center [887, 699] width 22 height 22
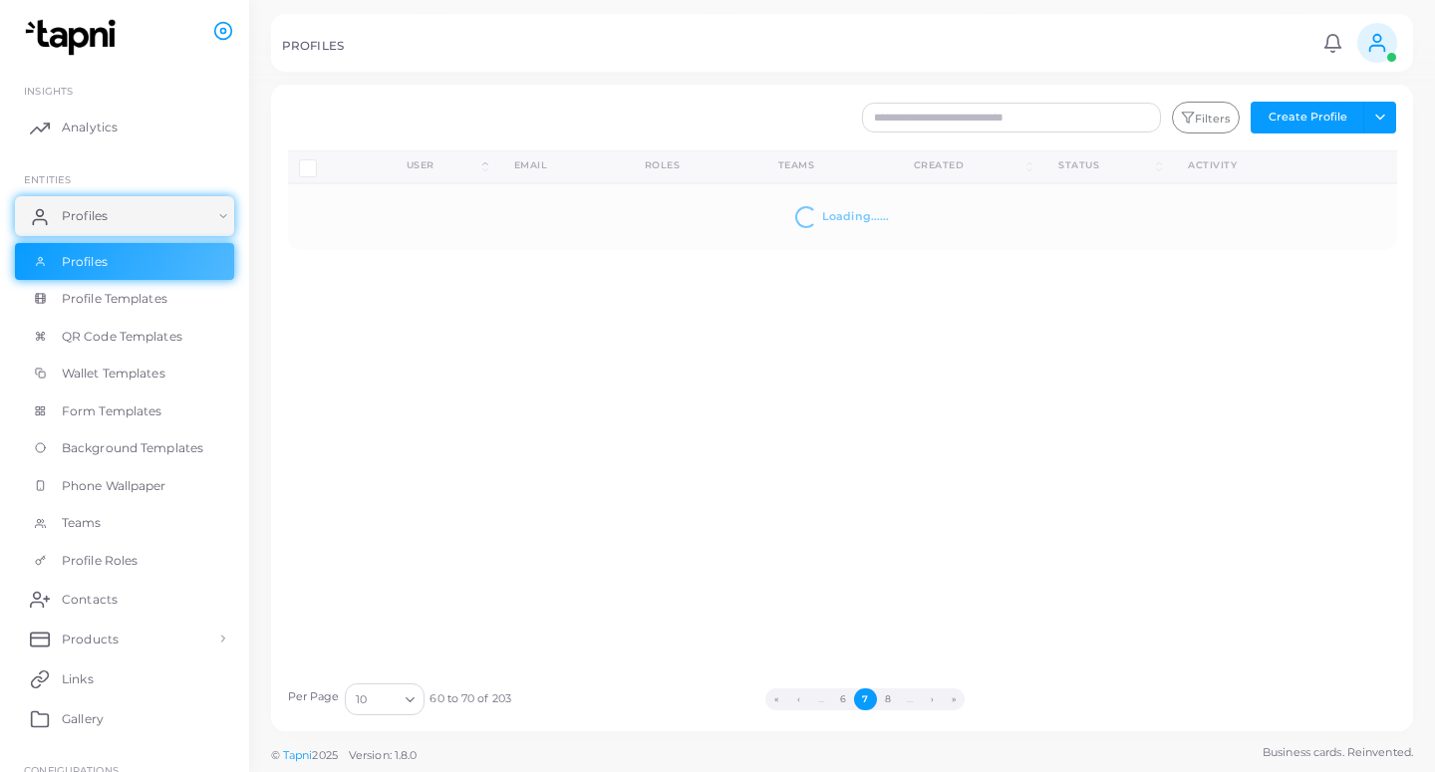
scroll to position [0, 0]
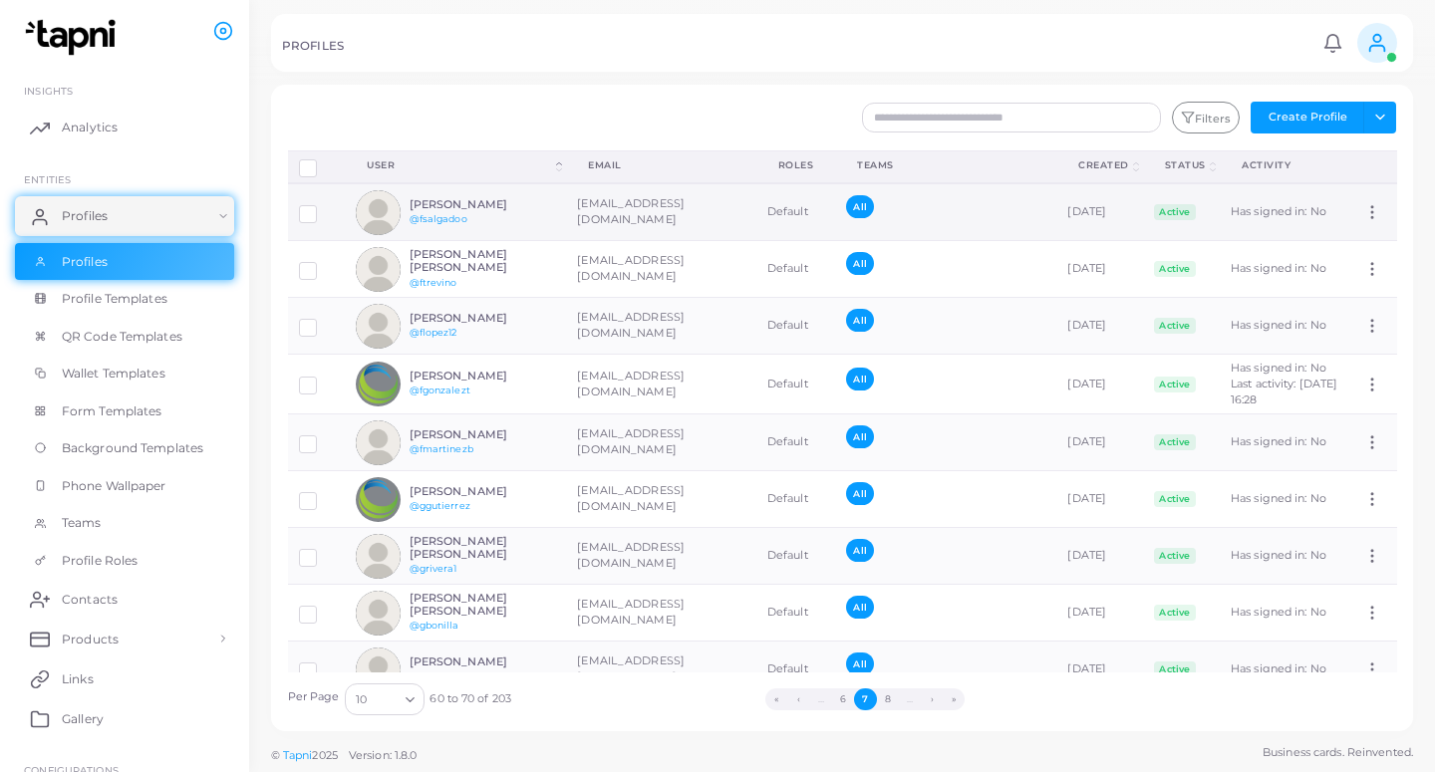
click at [632, 219] on td "[EMAIL_ADDRESS][DOMAIN_NAME]" at bounding box center [661, 212] width 190 height 58
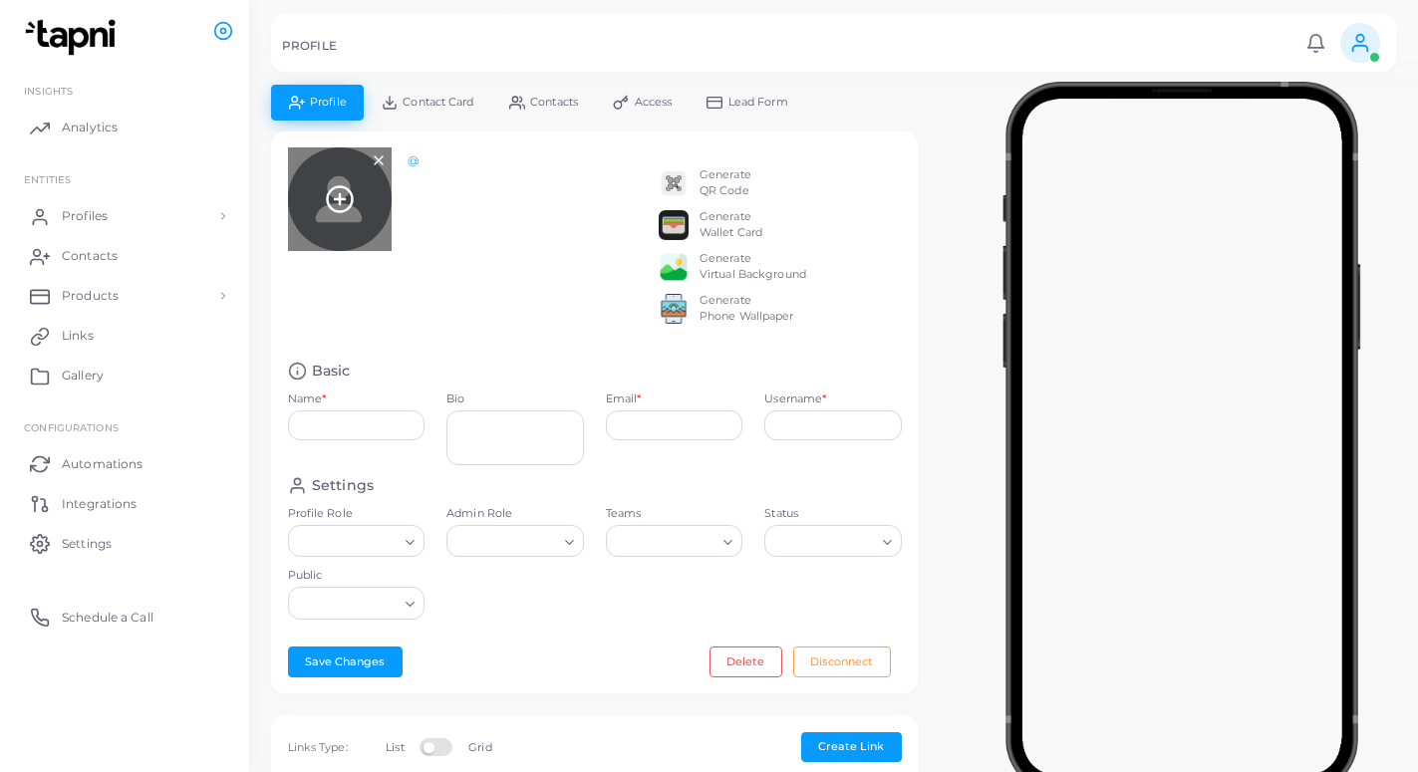
type input "**********"
type textarea "**********"
type input "**********"
type input "*********"
click at [345, 199] on line at bounding box center [340, 199] width 10 height 0
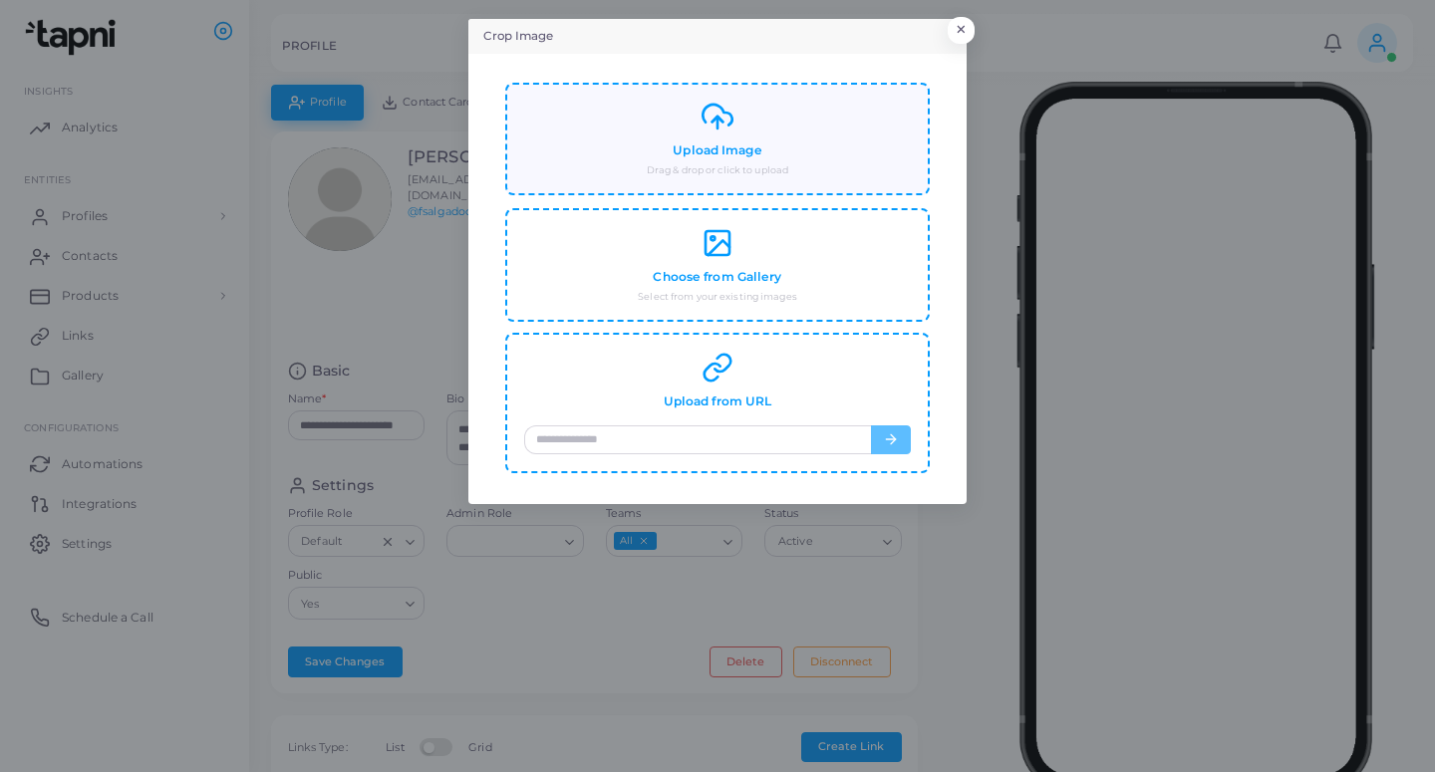
click at [633, 166] on div "Upload Image Drag & drop or click to upload" at bounding box center [717, 139] width 387 height 77
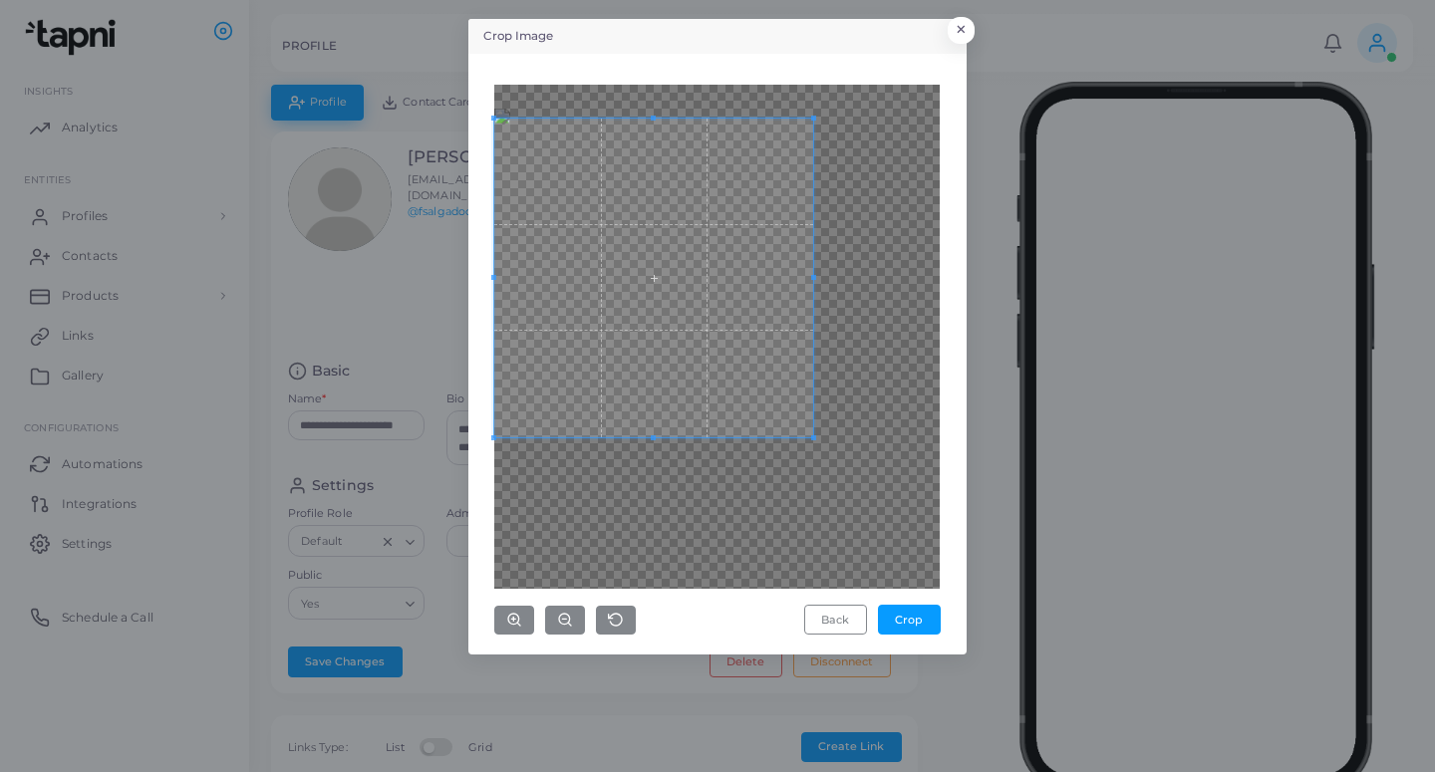
click at [714, 253] on span at bounding box center [653, 278] width 319 height 319
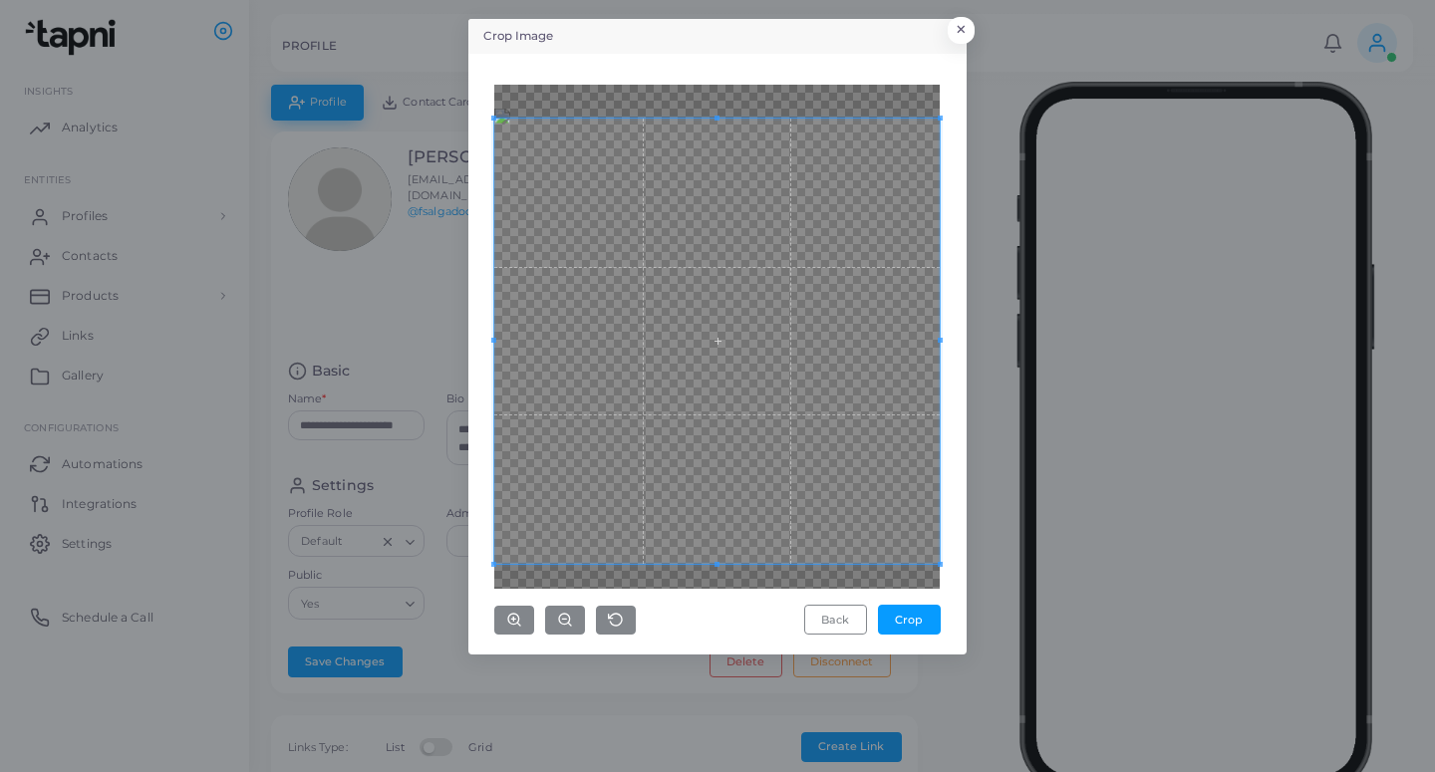
click at [1005, 671] on div "Crop Image × Back Crop" at bounding box center [717, 386] width 1435 height 772
click at [917, 623] on button "Crop" at bounding box center [909, 620] width 63 height 30
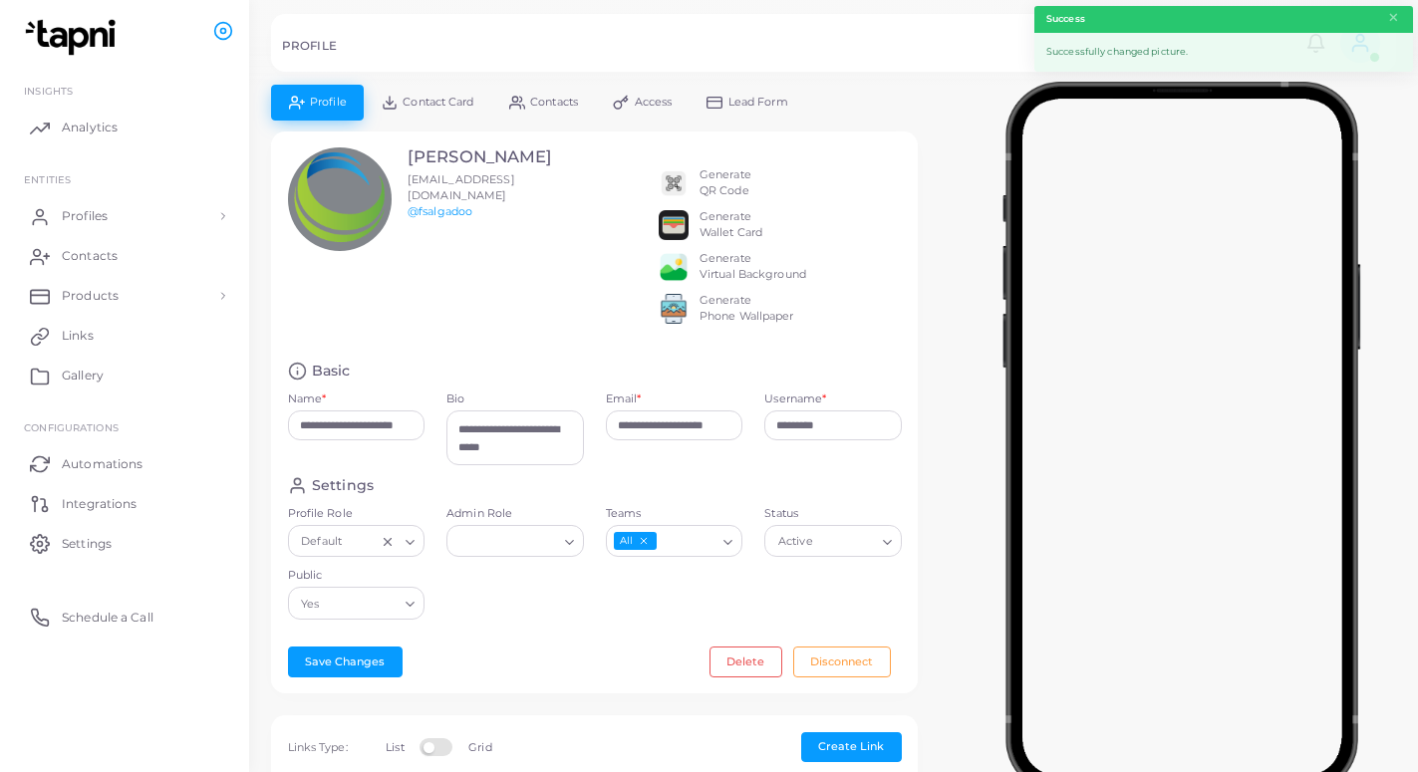
click at [763, 107] on span "Lead Form" at bounding box center [758, 102] width 60 height 11
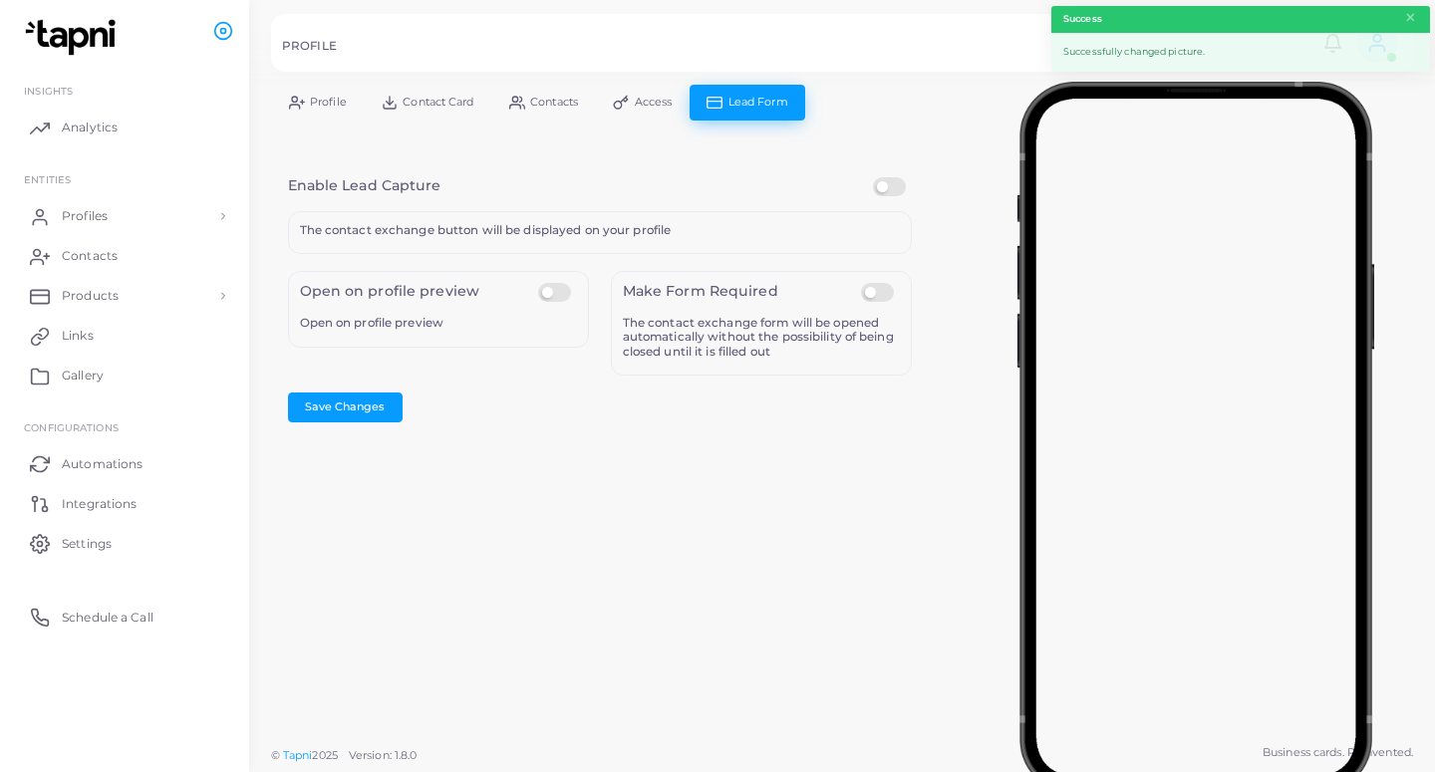
click at [885, 177] on label at bounding box center [892, 177] width 39 height 0
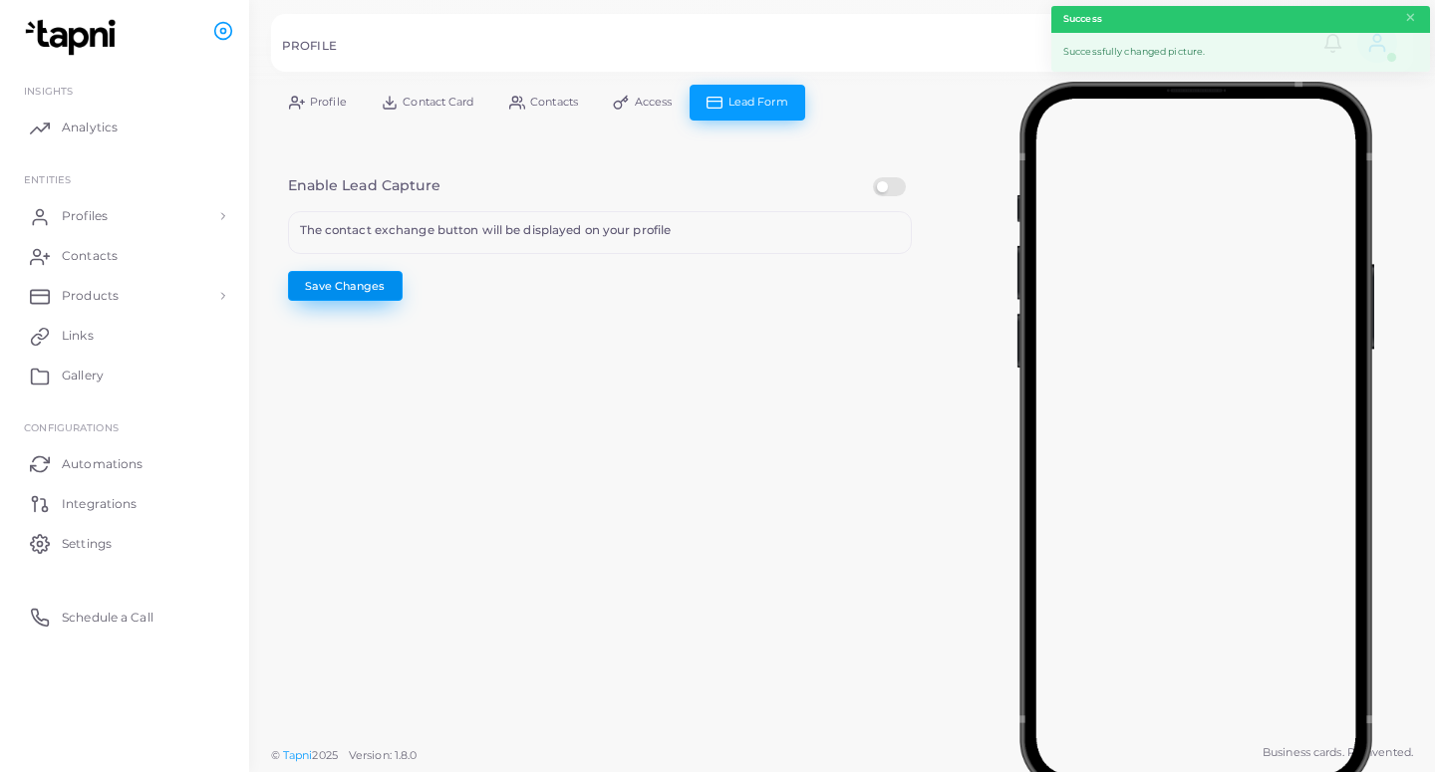
click at [372, 296] on button "Save Changes" at bounding box center [345, 286] width 115 height 30
click at [122, 222] on link "Profiles" at bounding box center [124, 216] width 219 height 40
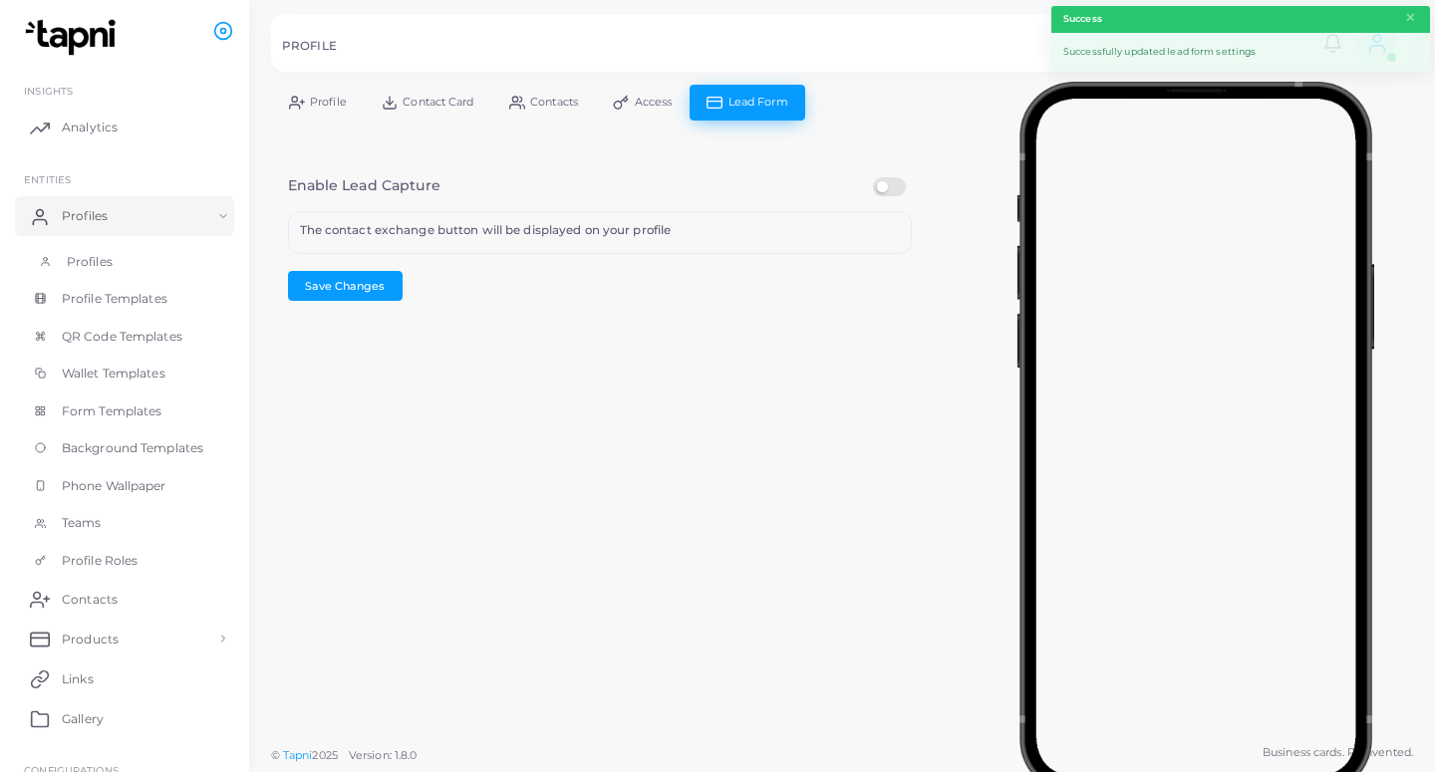
click at [159, 258] on link "Profiles" at bounding box center [124, 262] width 219 height 38
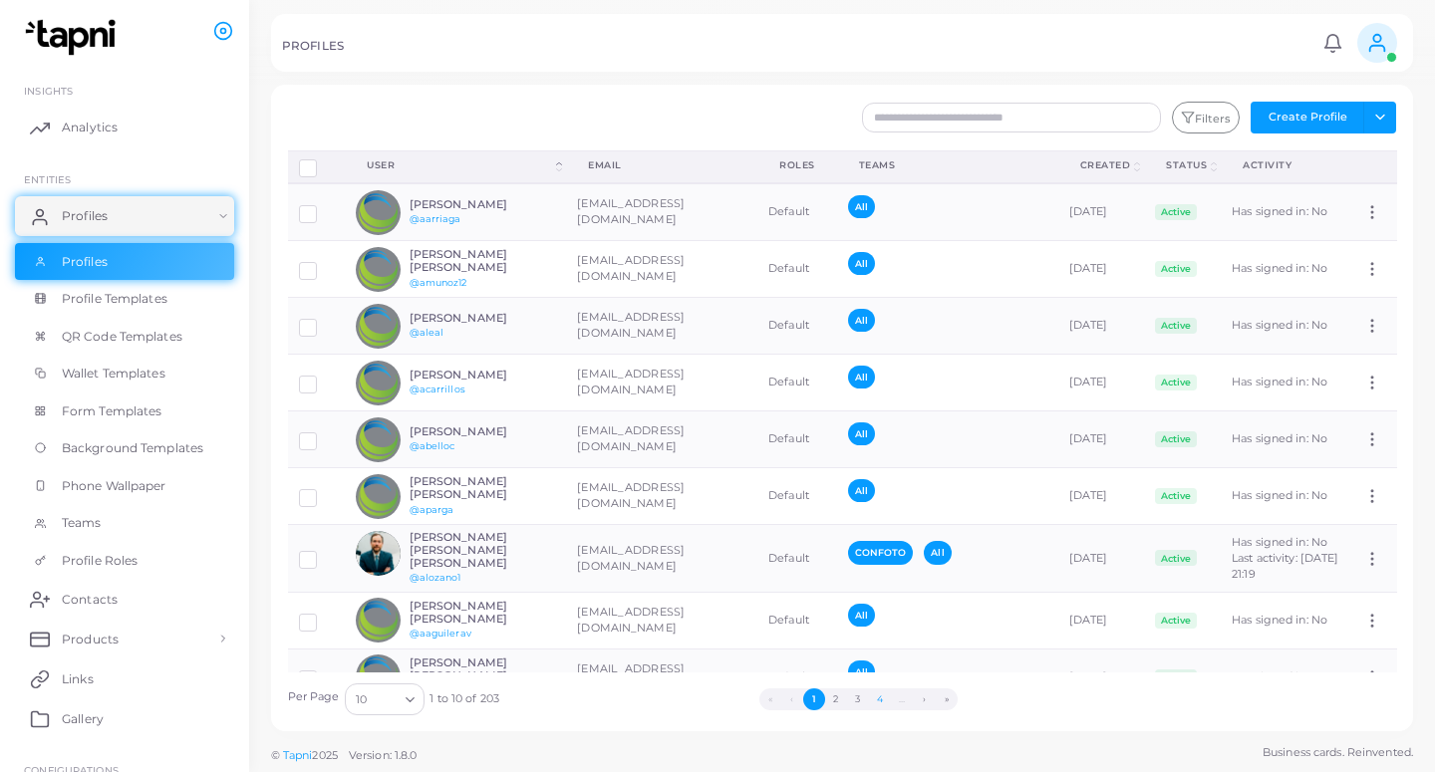
click at [881, 700] on button "4" at bounding box center [880, 699] width 22 height 22
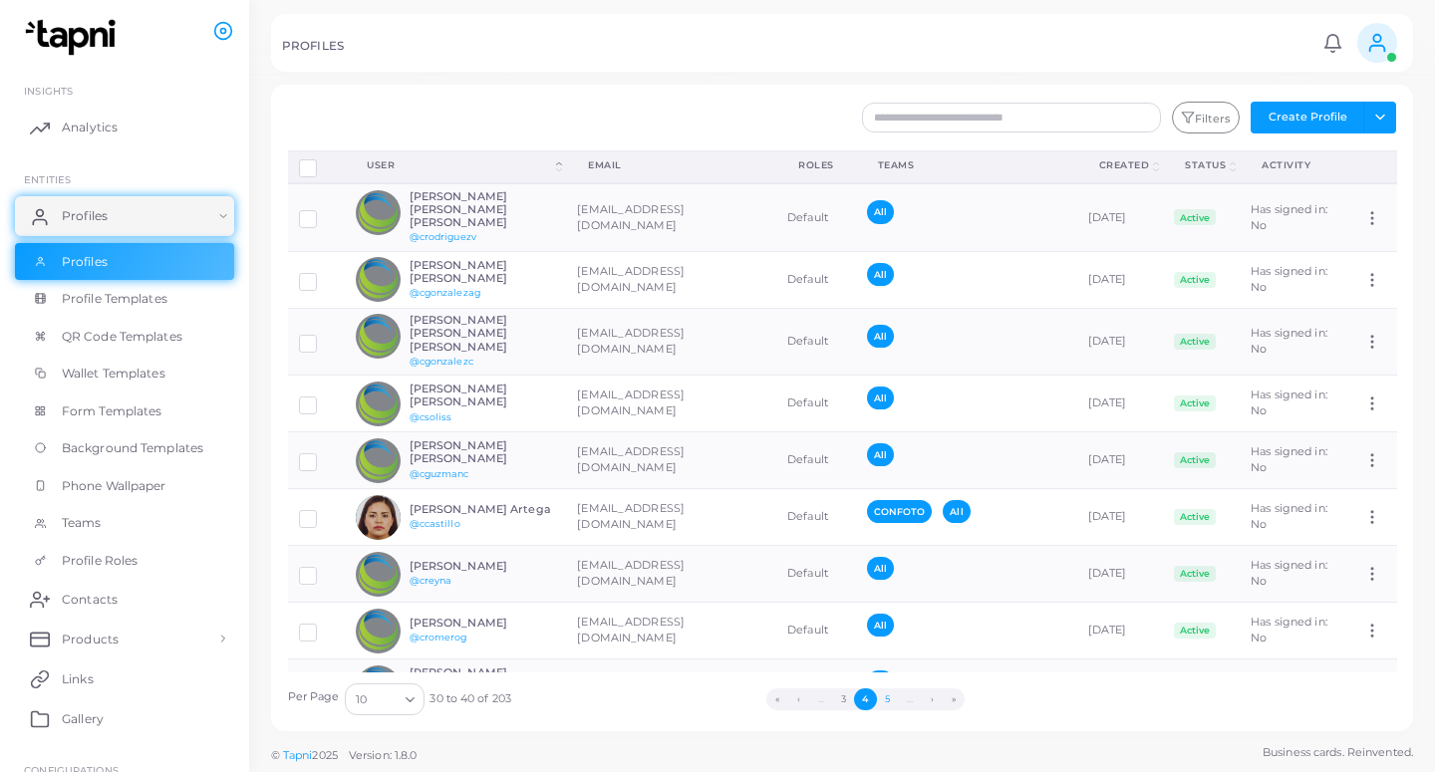
click at [887, 700] on button "5" at bounding box center [888, 699] width 22 height 22
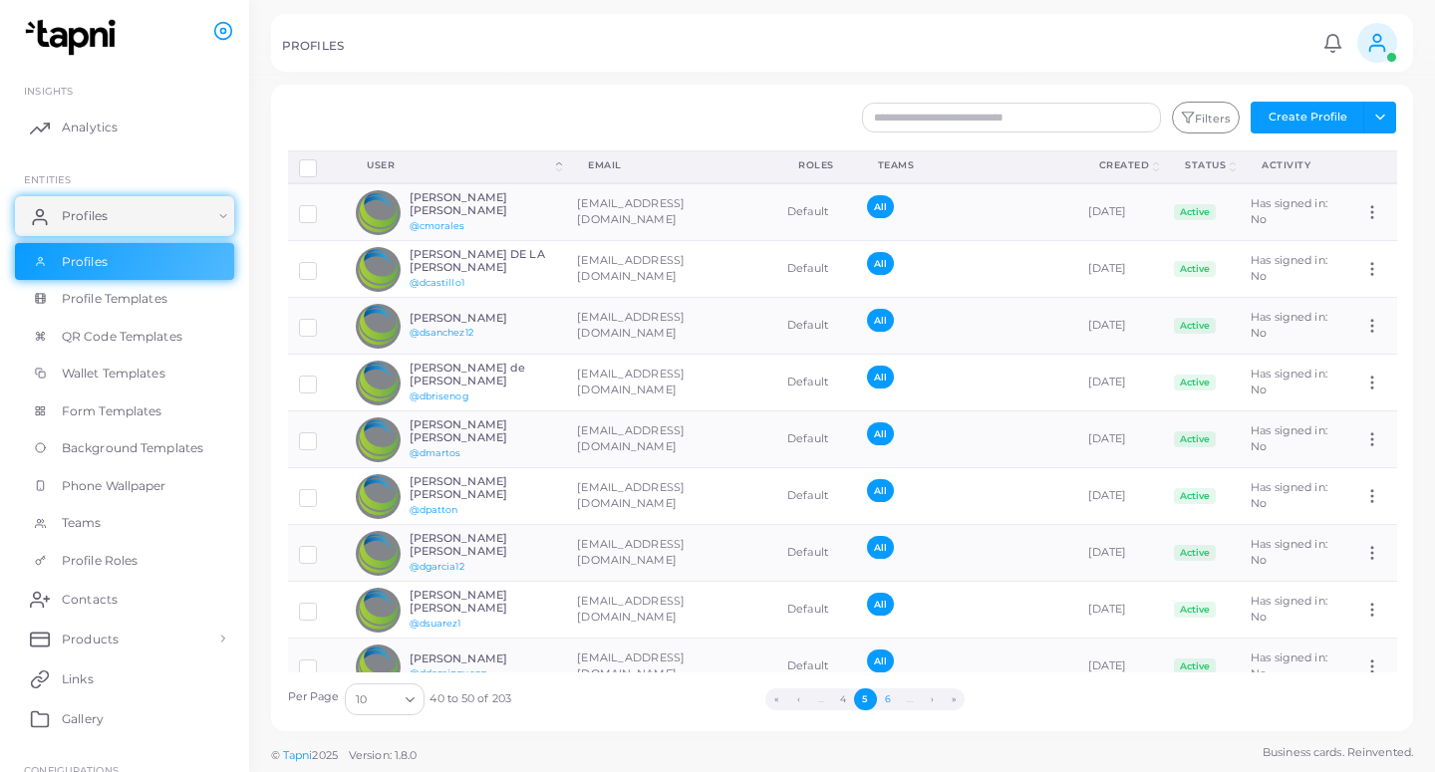
click at [888, 699] on button "6" at bounding box center [888, 699] width 22 height 22
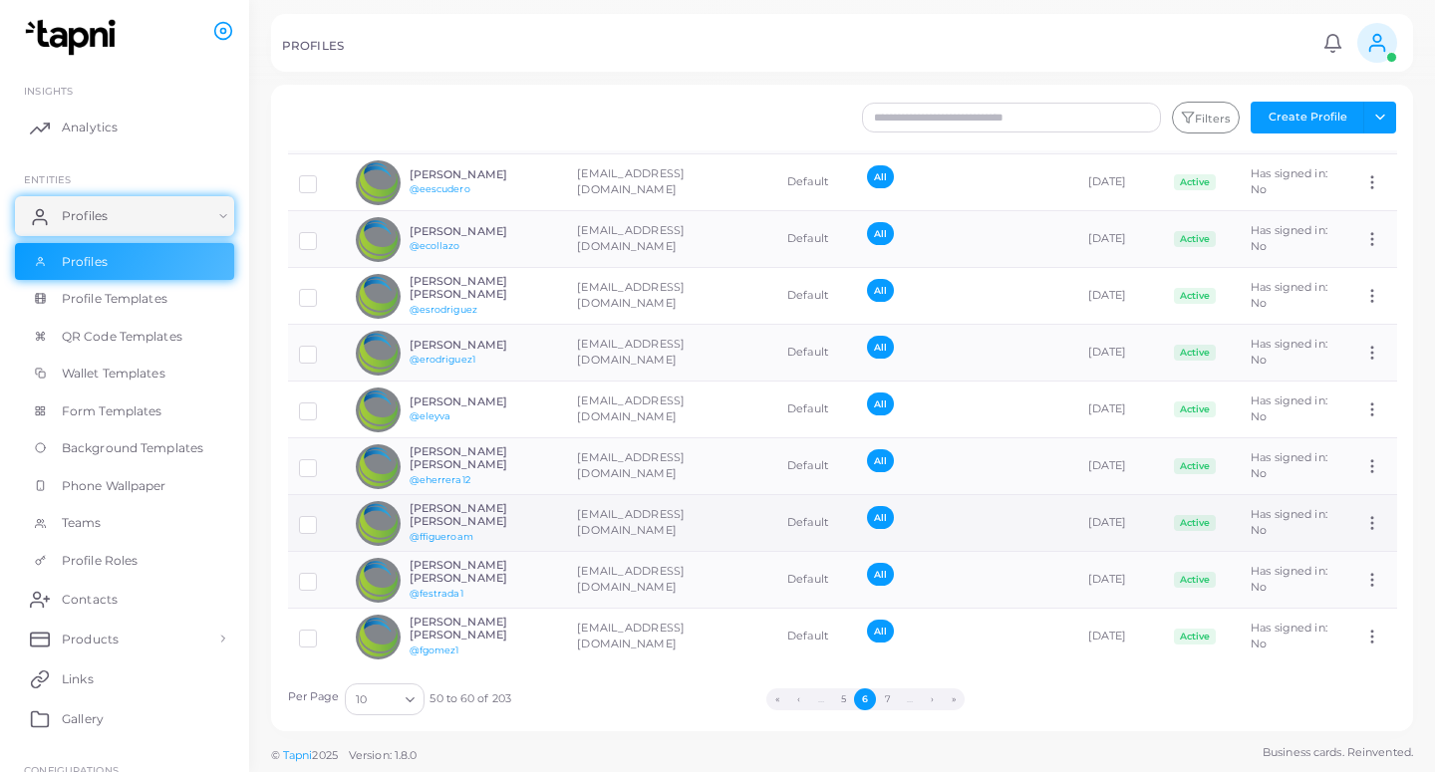
scroll to position [91, 0]
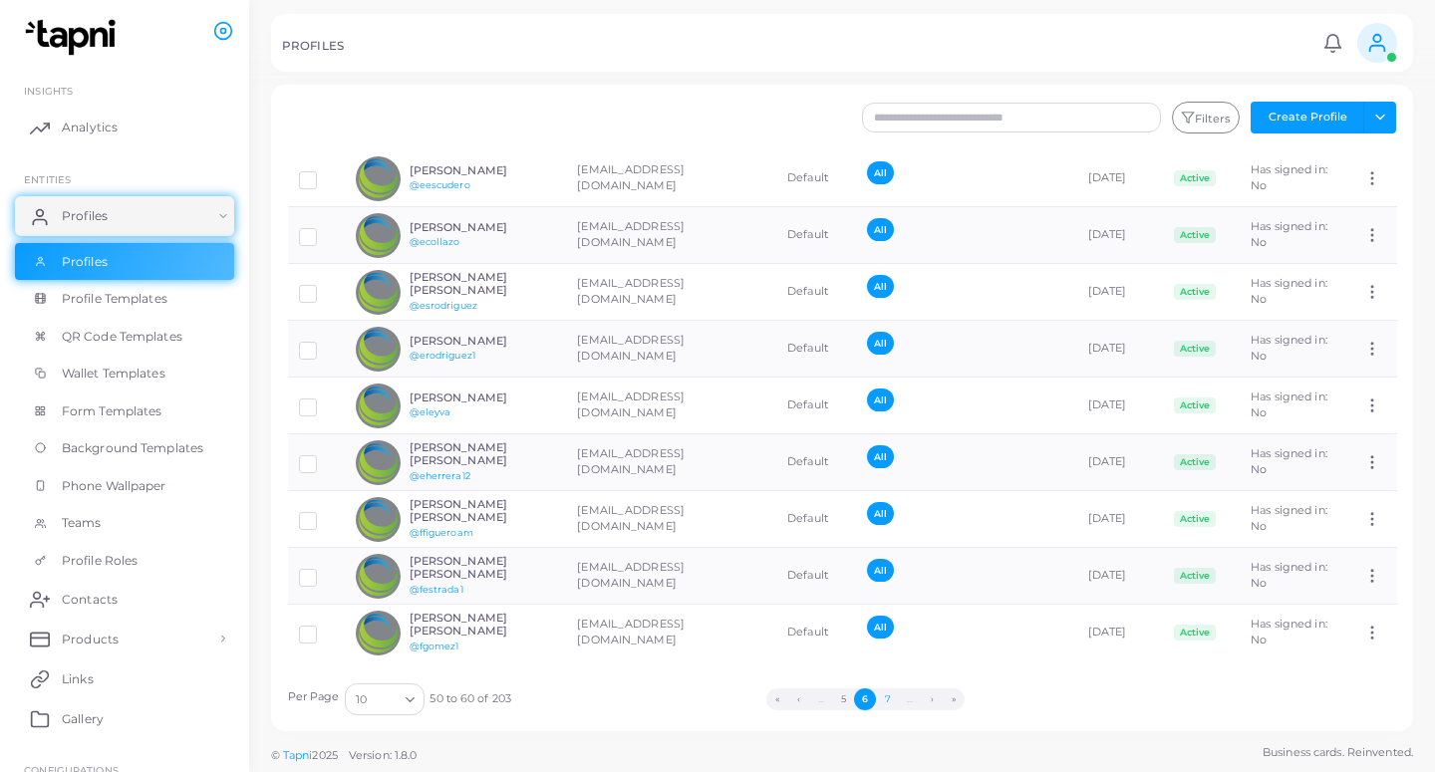
click at [887, 703] on button "7" at bounding box center [887, 699] width 22 height 22
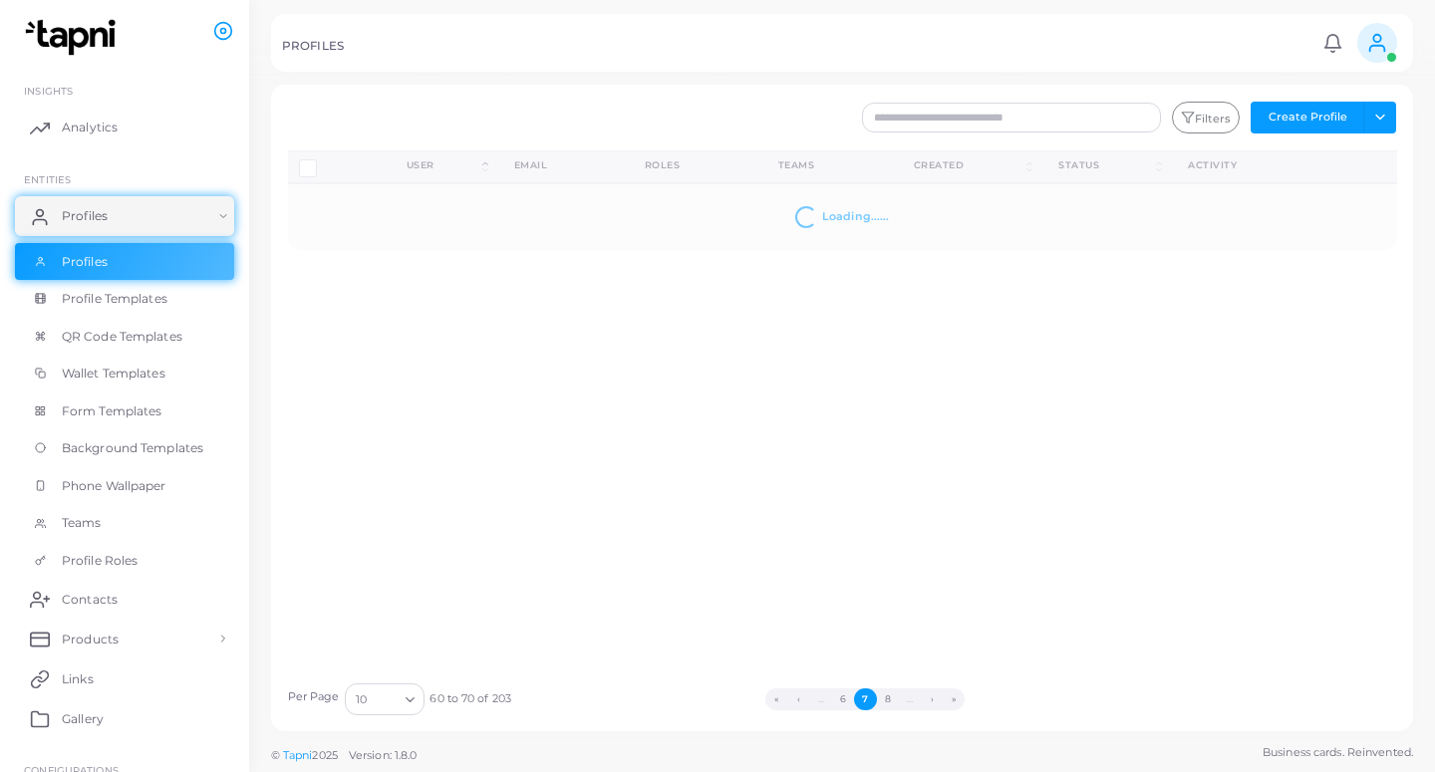
scroll to position [0, 0]
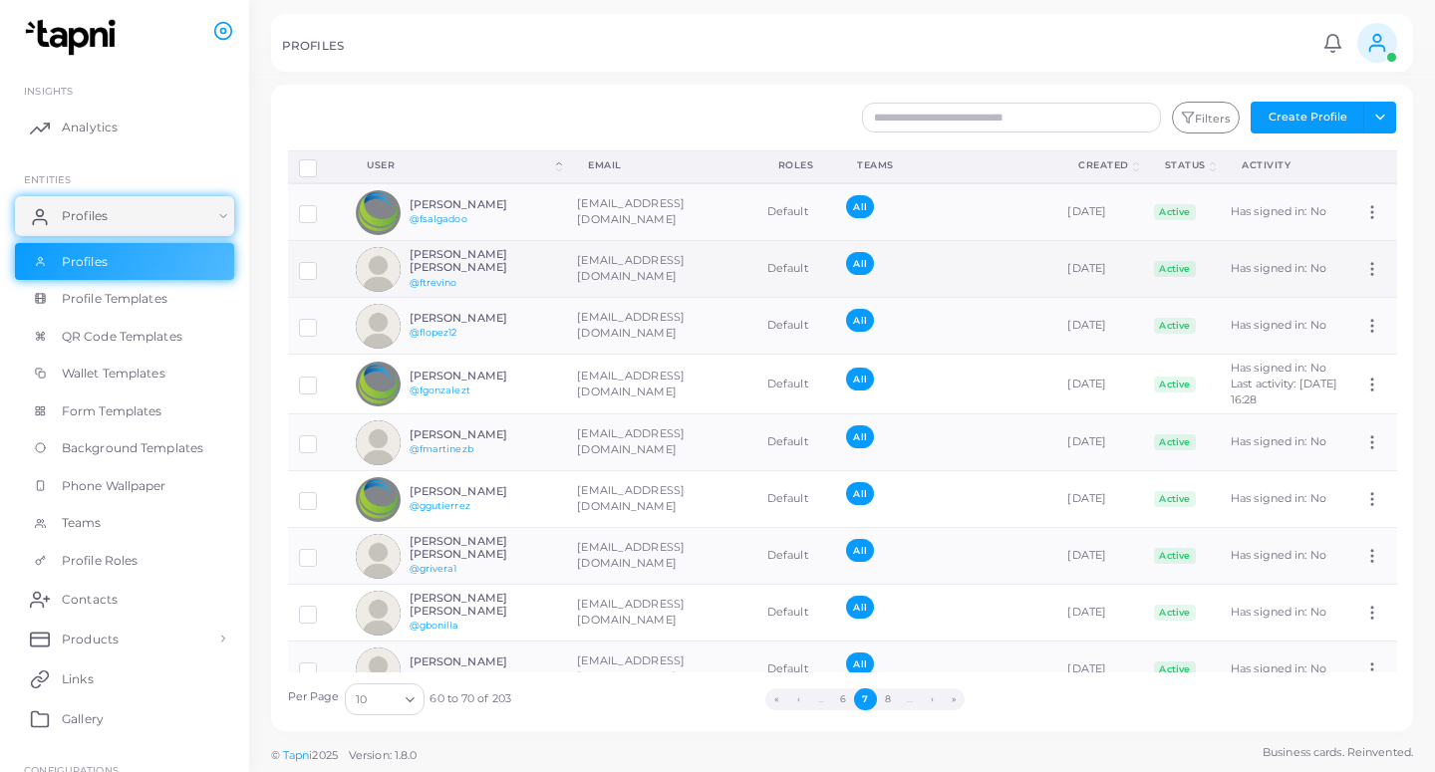
click at [526, 273] on h6 "[PERSON_NAME] [PERSON_NAME]" at bounding box center [482, 261] width 146 height 26
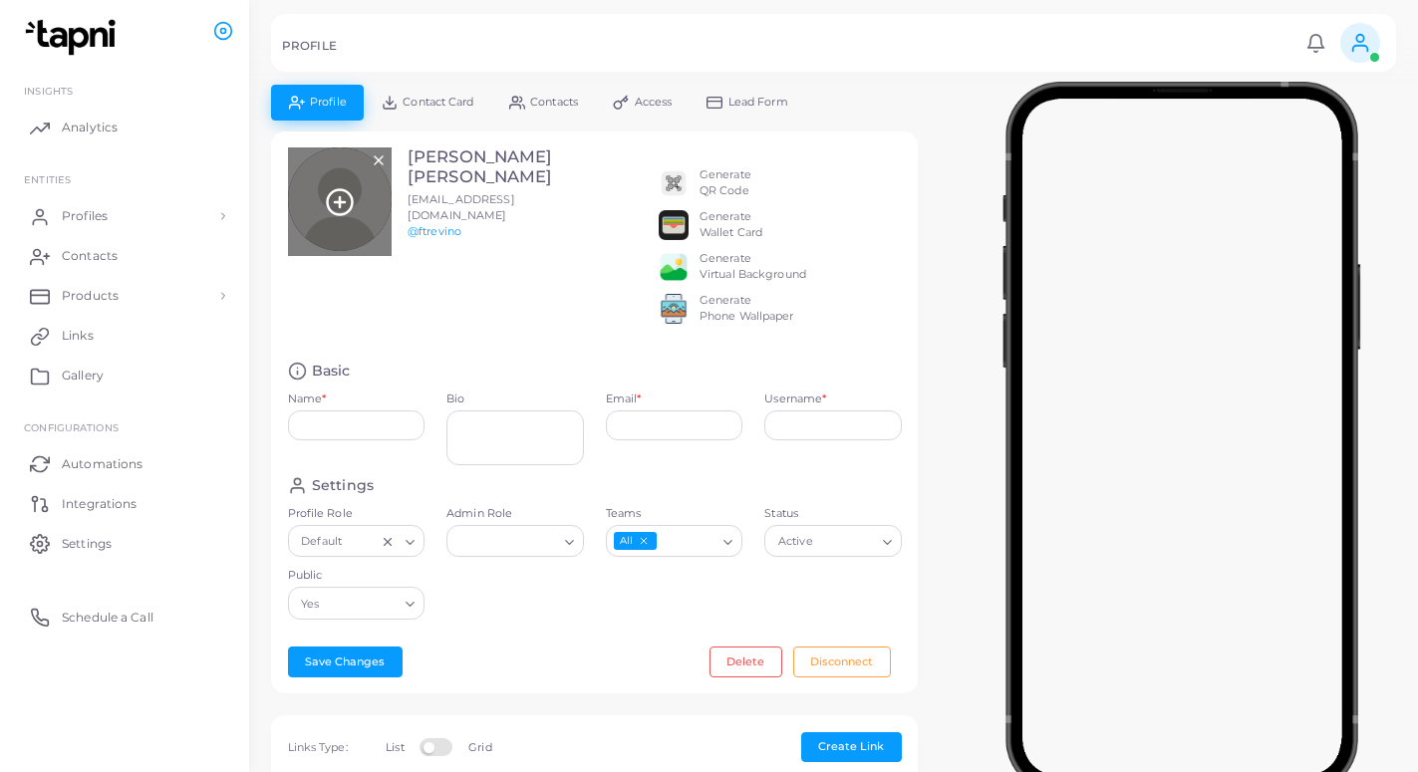
type input "**********"
type textarea "**********"
type input "**********"
type input "********"
click at [340, 207] on line at bounding box center [340, 202] width 0 height 10
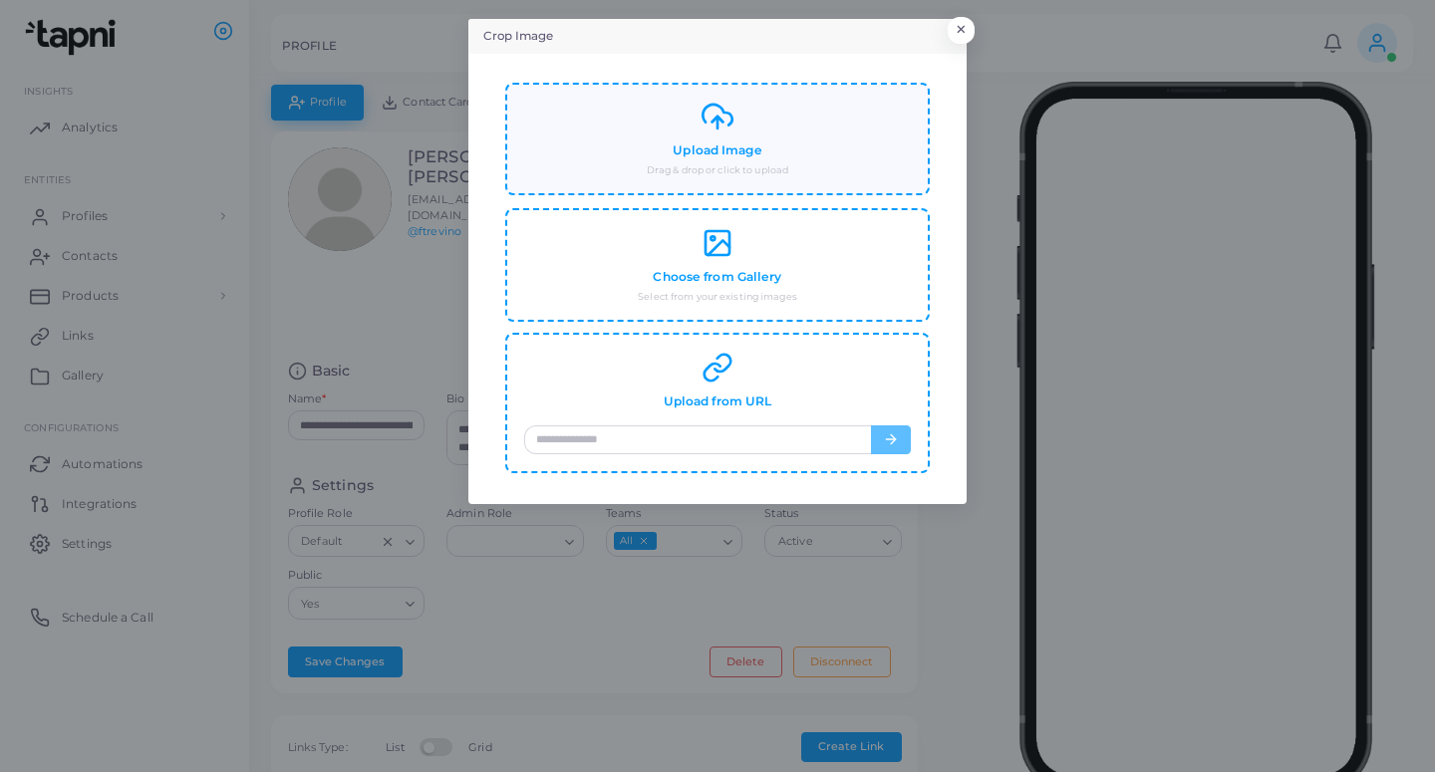
click at [757, 173] on small "Drag & drop or click to upload" at bounding box center [717, 170] width 141 height 14
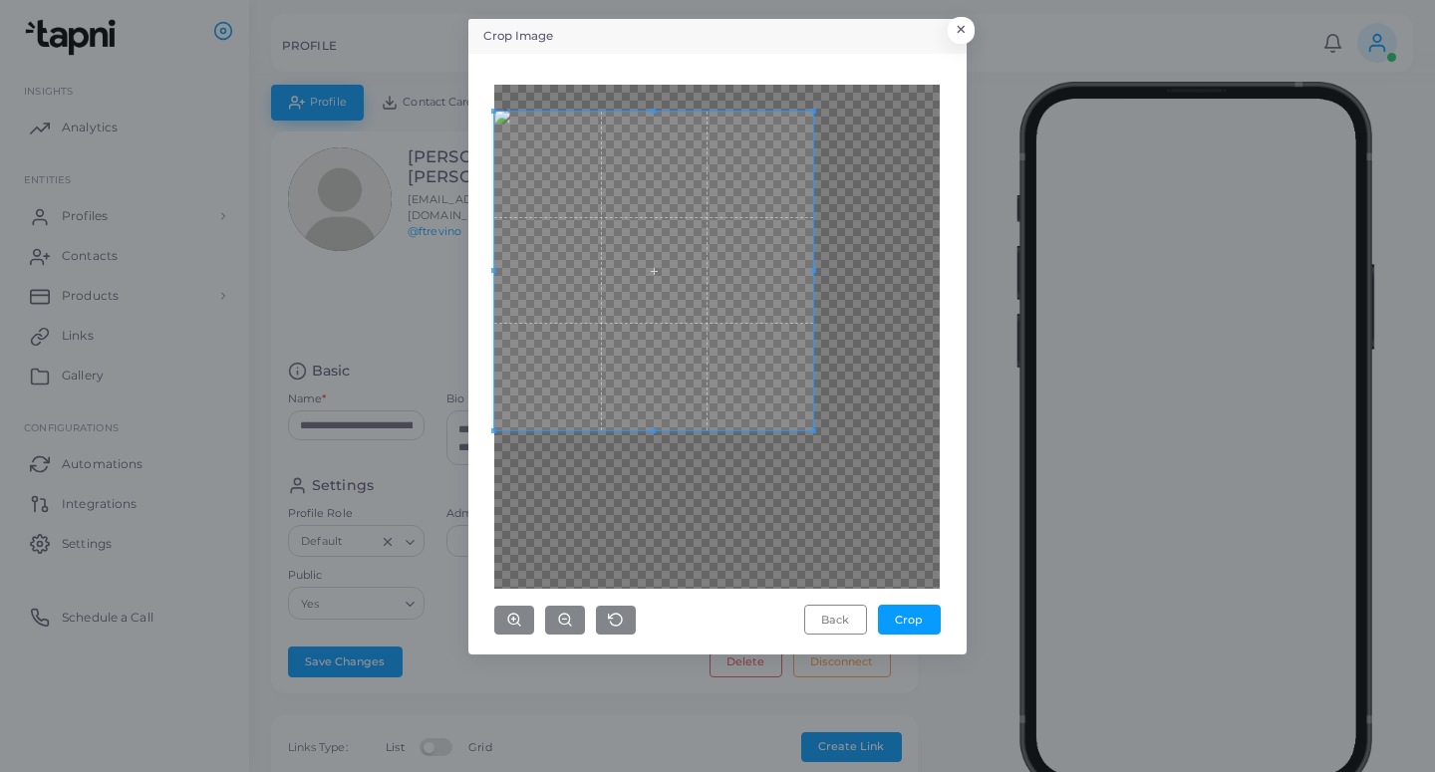
click at [704, 294] on span at bounding box center [653, 271] width 319 height 319
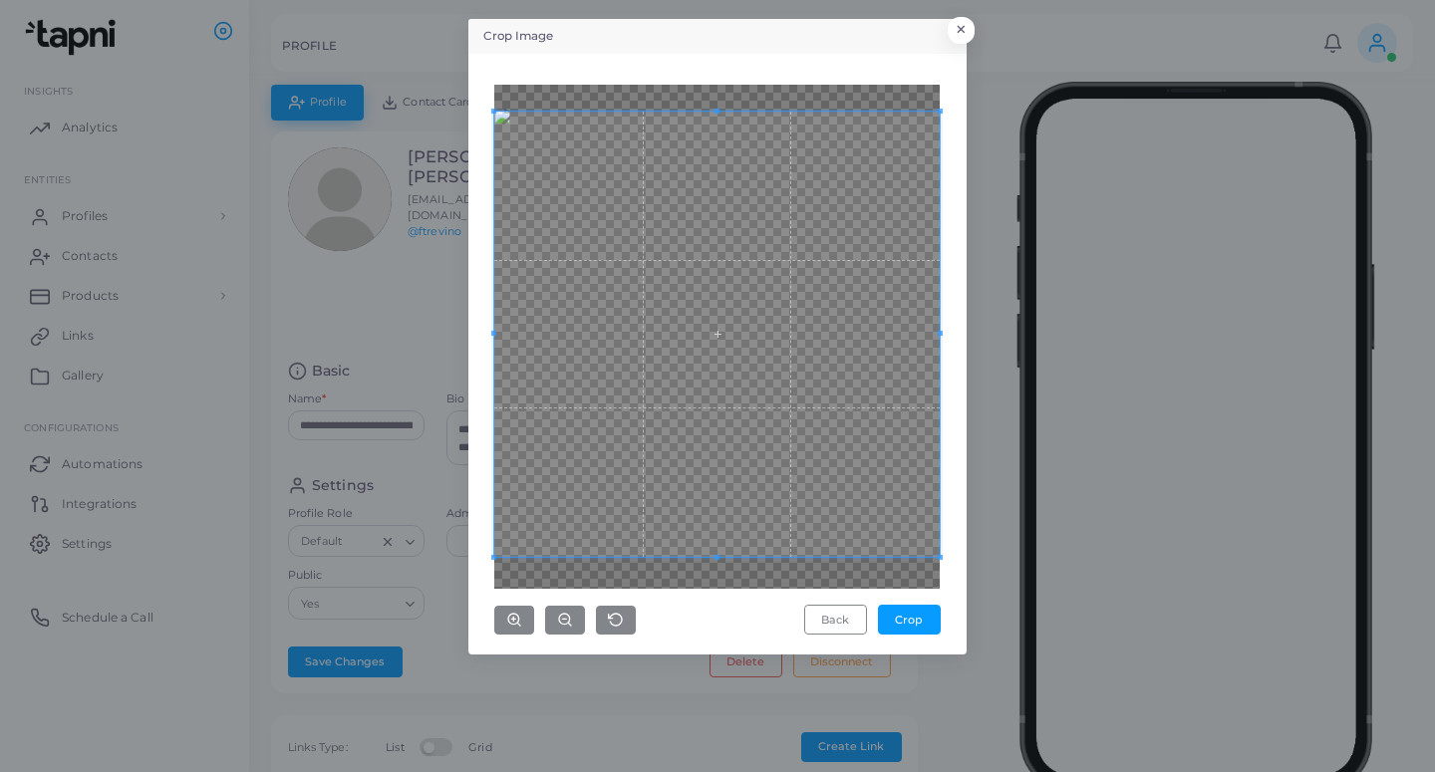
click at [971, 622] on div "Crop Image × Back Crop" at bounding box center [717, 386] width 1435 height 772
click at [912, 611] on button "Crop" at bounding box center [909, 620] width 63 height 30
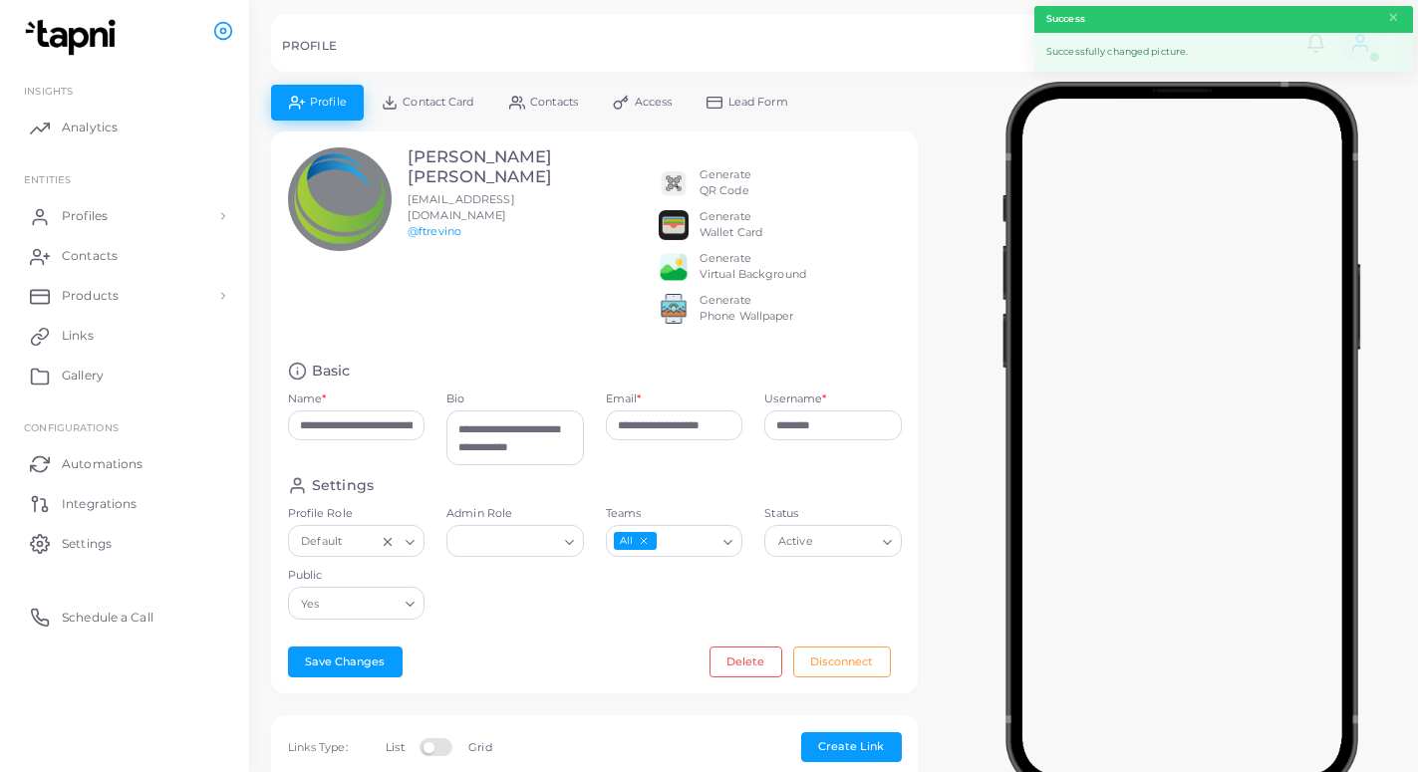
click at [736, 98] on span "Lead Form" at bounding box center [758, 102] width 60 height 11
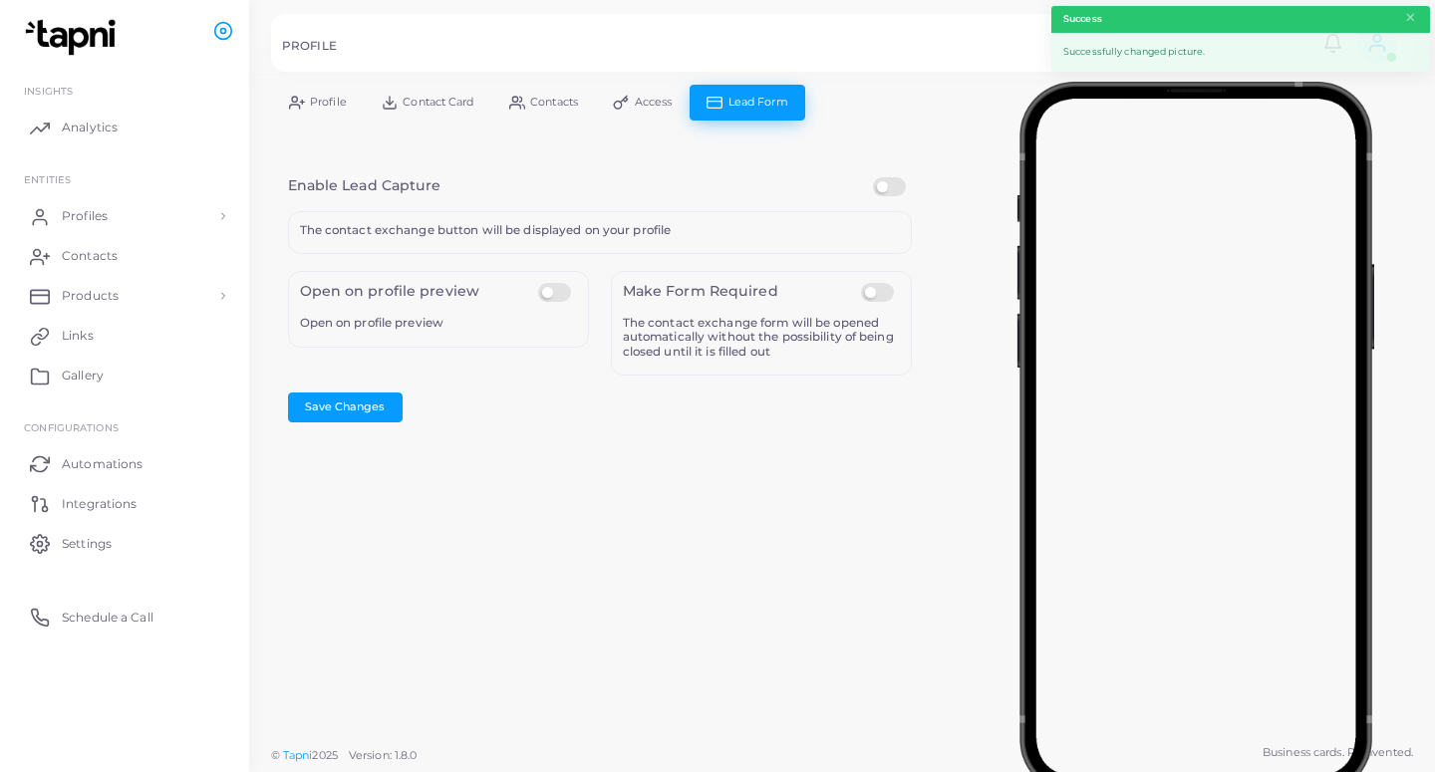
click at [882, 177] on label at bounding box center [892, 177] width 39 height 0
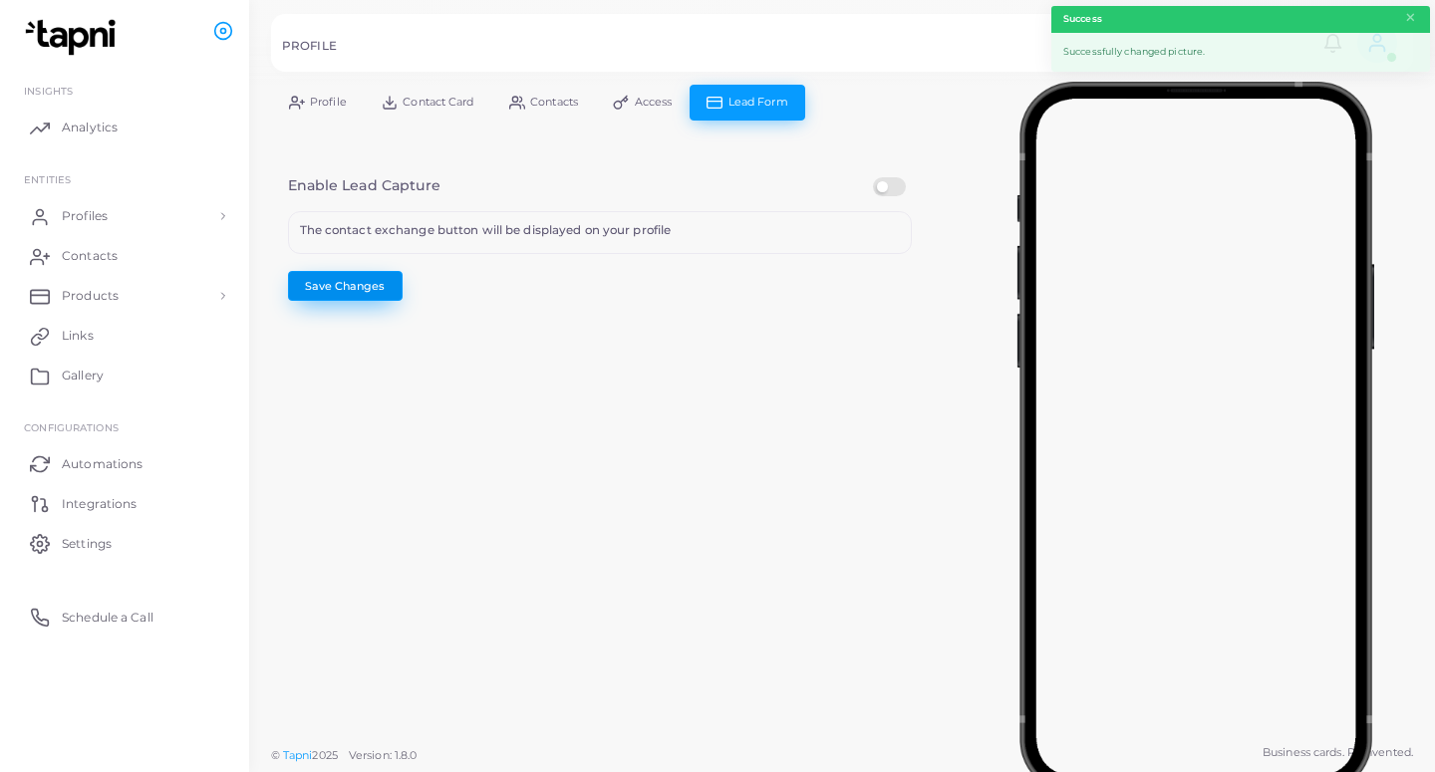
click at [354, 276] on button "Save Changes" at bounding box center [345, 286] width 115 height 30
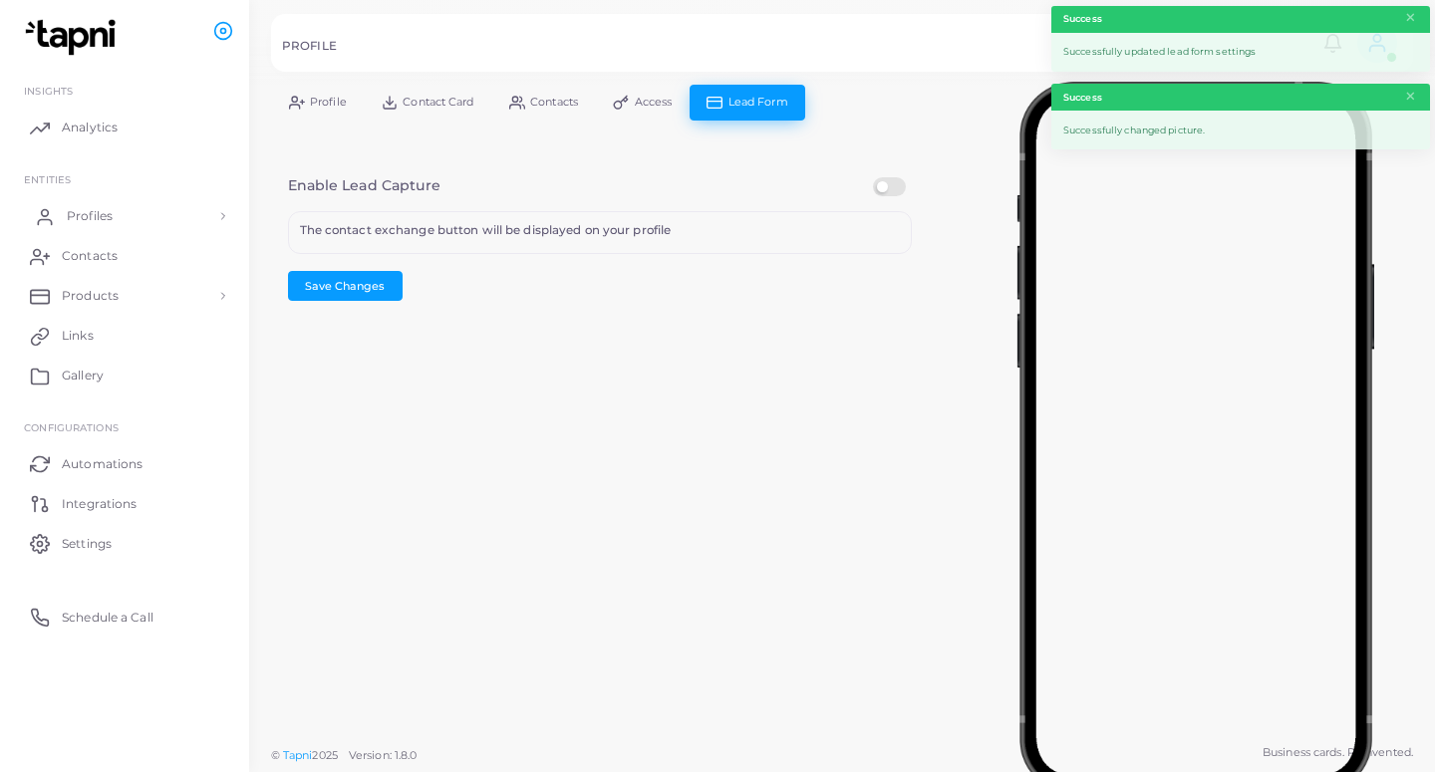
click at [133, 219] on link "Profiles" at bounding box center [124, 216] width 219 height 40
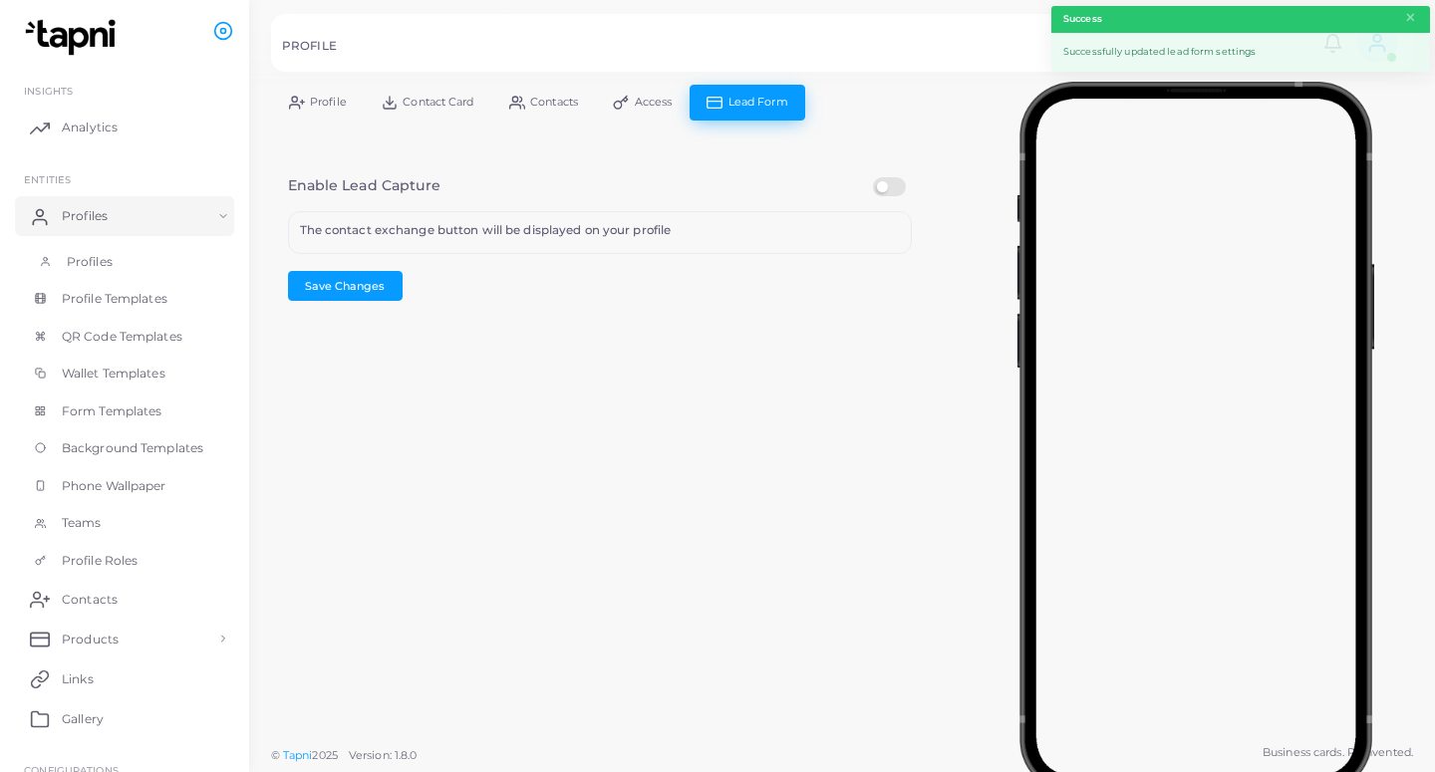
click at [138, 262] on link "Profiles" at bounding box center [124, 262] width 219 height 38
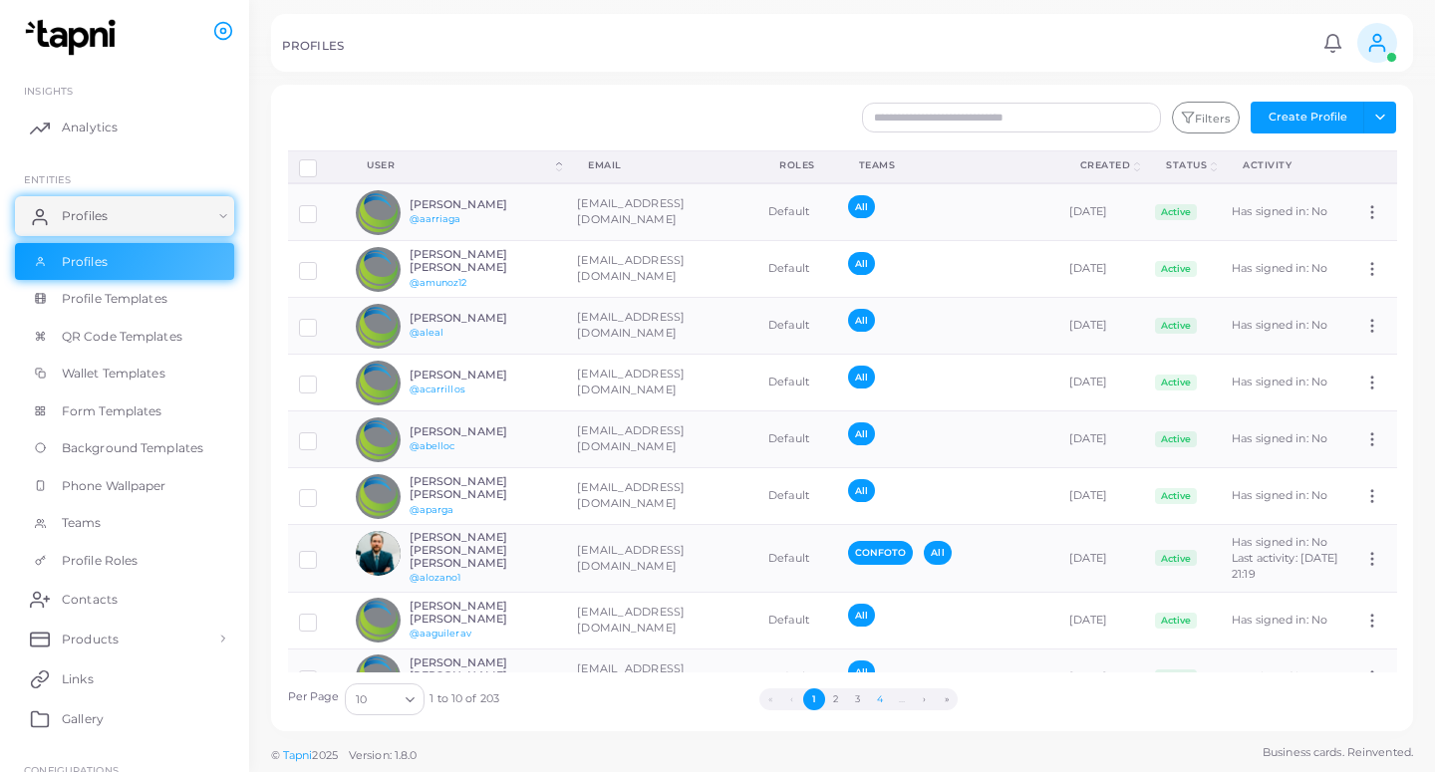
click at [885, 703] on button "4" at bounding box center [880, 699] width 22 height 22
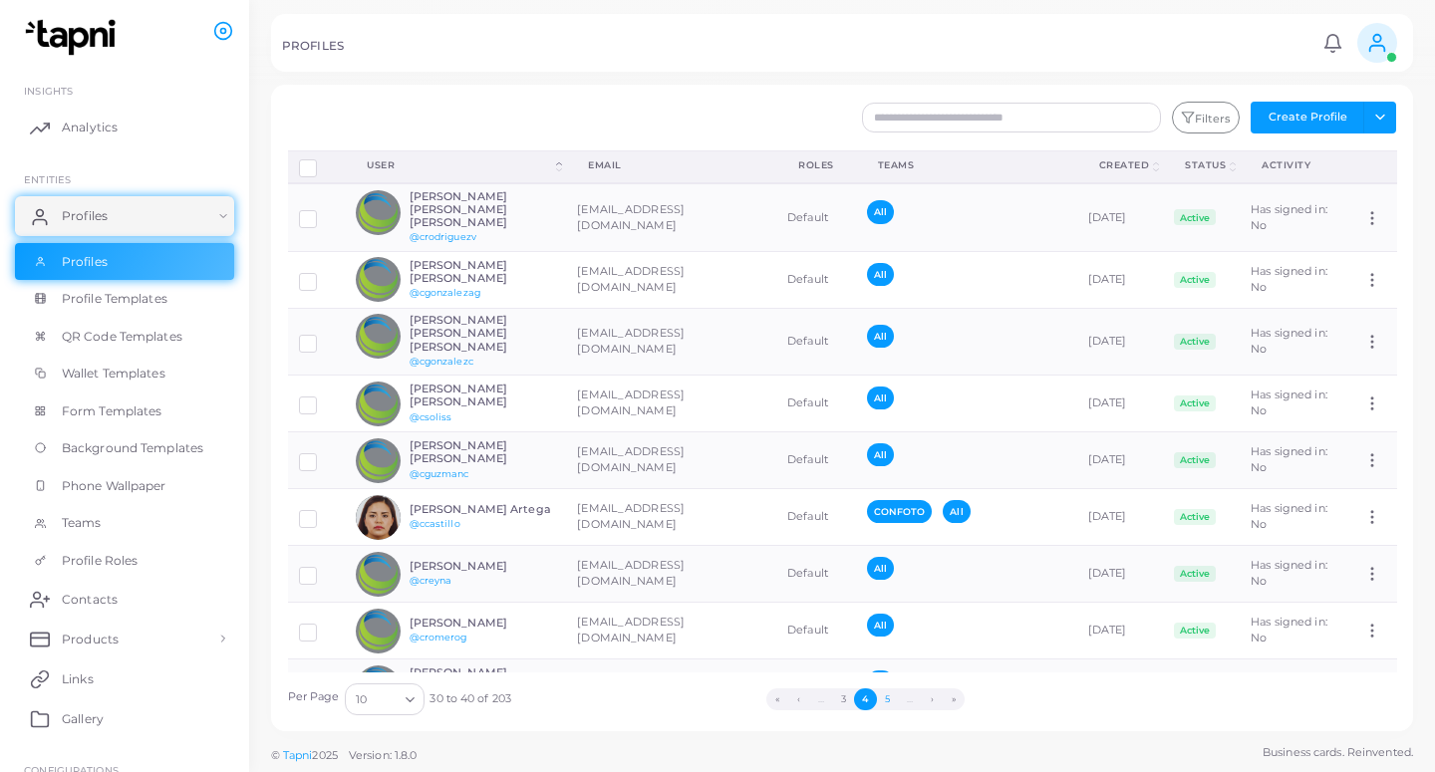
click at [891, 701] on button "5" at bounding box center [888, 699] width 22 height 22
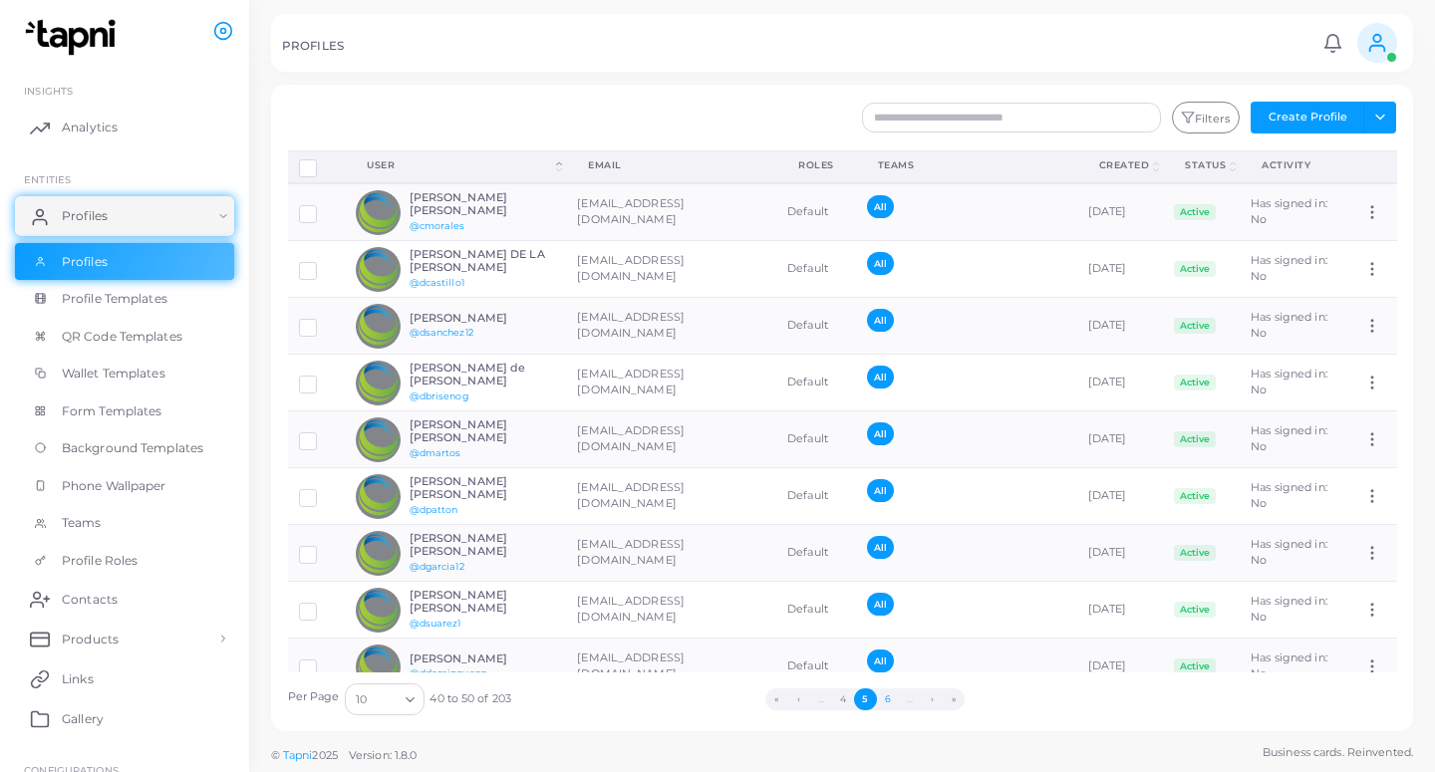
click at [889, 700] on button "6" at bounding box center [888, 699] width 22 height 22
click at [885, 705] on button "7" at bounding box center [887, 699] width 22 height 22
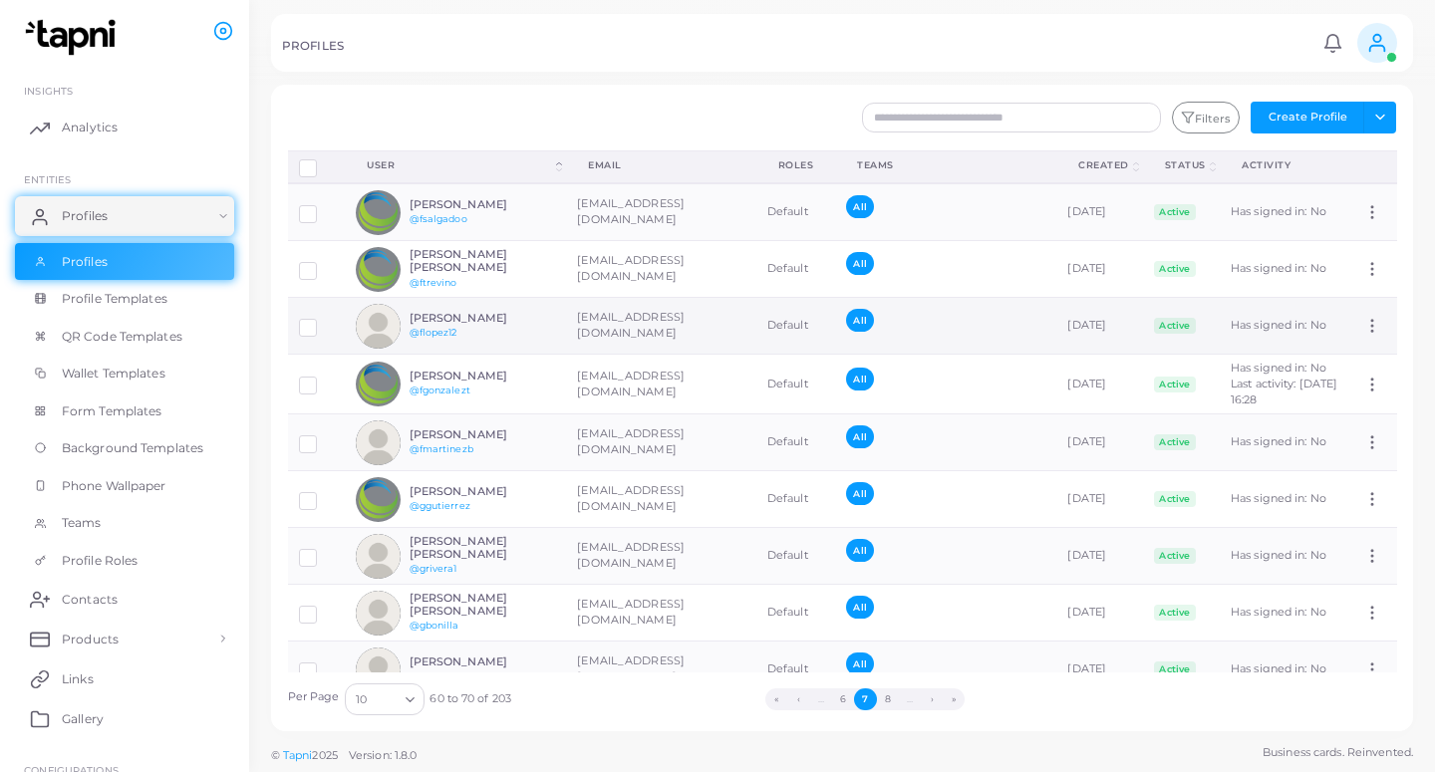
click at [626, 338] on td "[EMAIL_ADDRESS][DOMAIN_NAME]" at bounding box center [661, 326] width 190 height 57
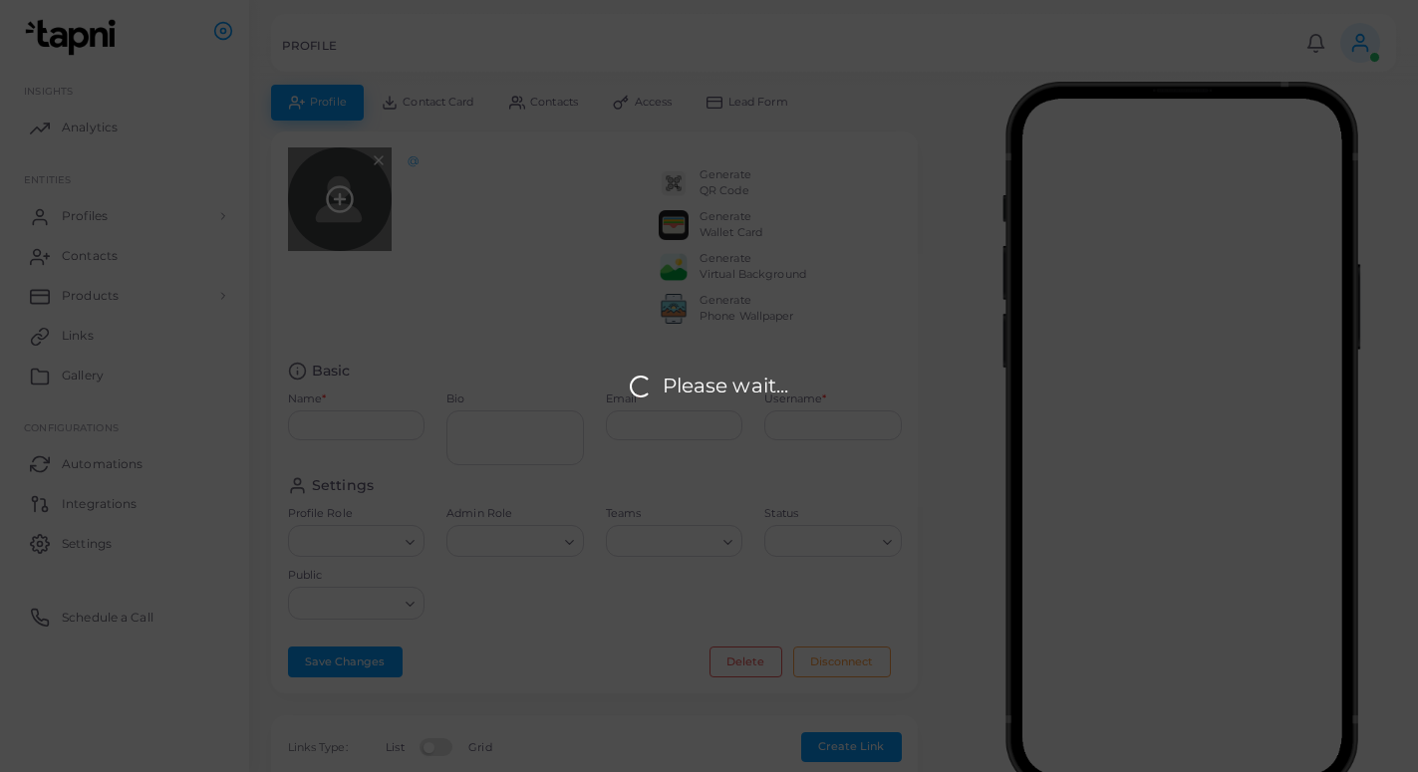
type input "**********"
type textarea "**********"
type input "**********"
type input "********"
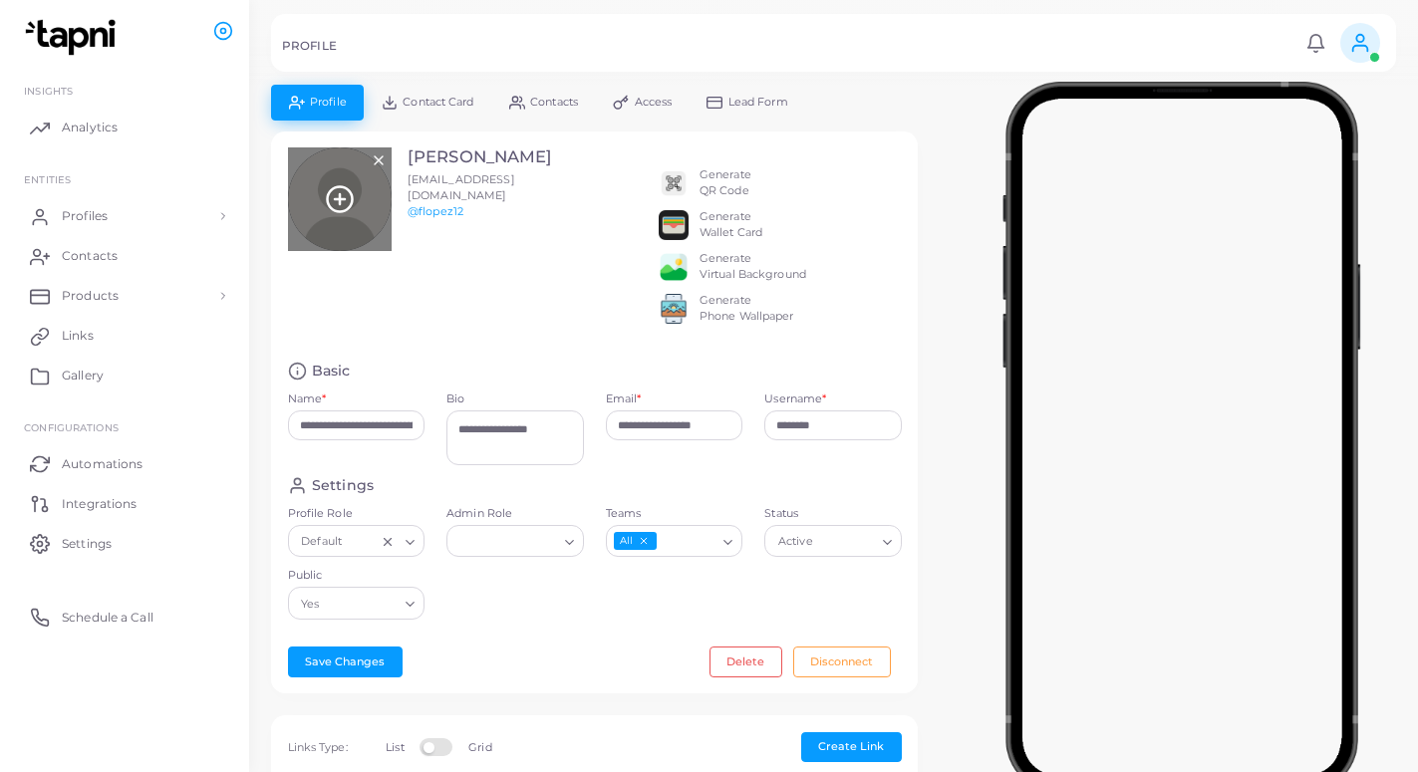
click at [337, 196] on icon at bounding box center [340, 199] width 30 height 30
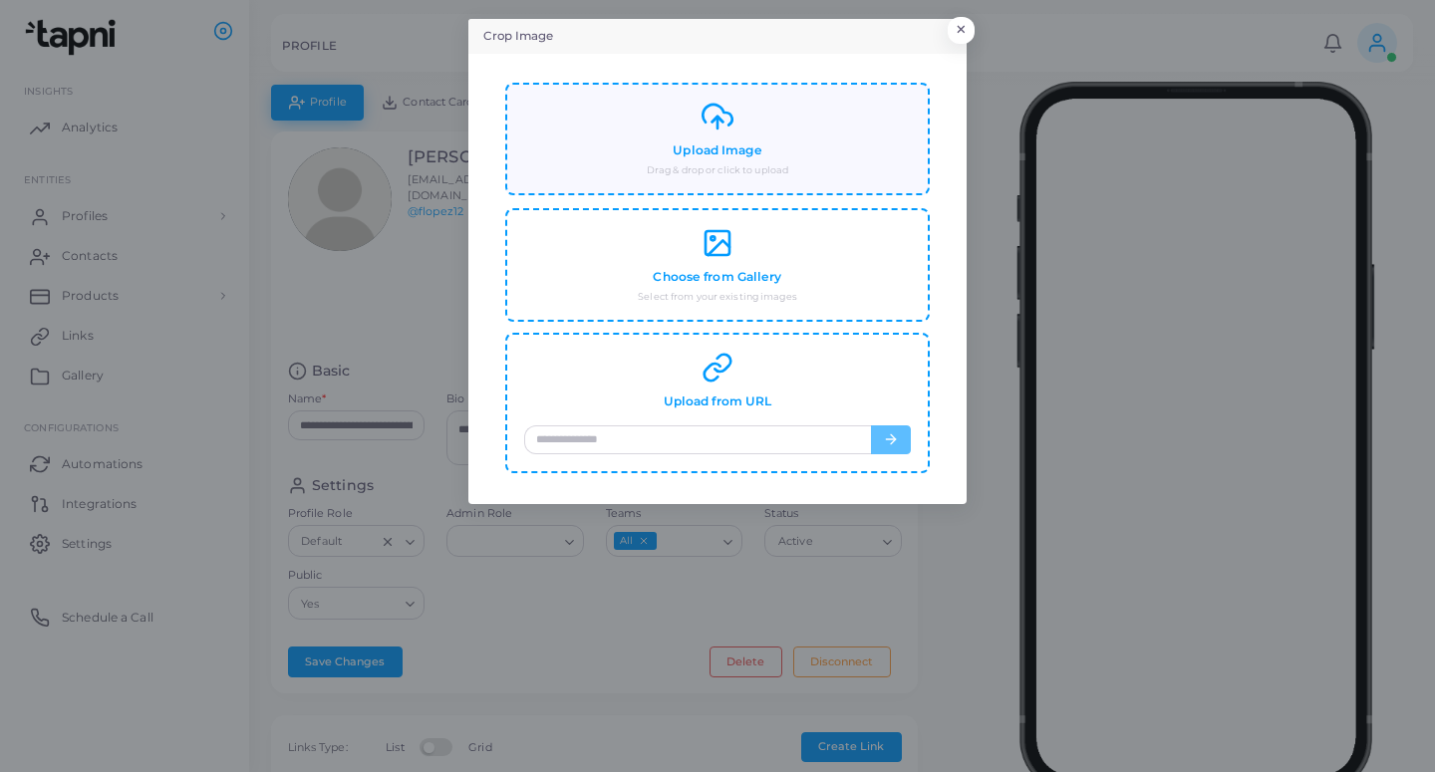
click at [580, 155] on div "Upload Image Drag & drop or click to upload" at bounding box center [717, 139] width 387 height 77
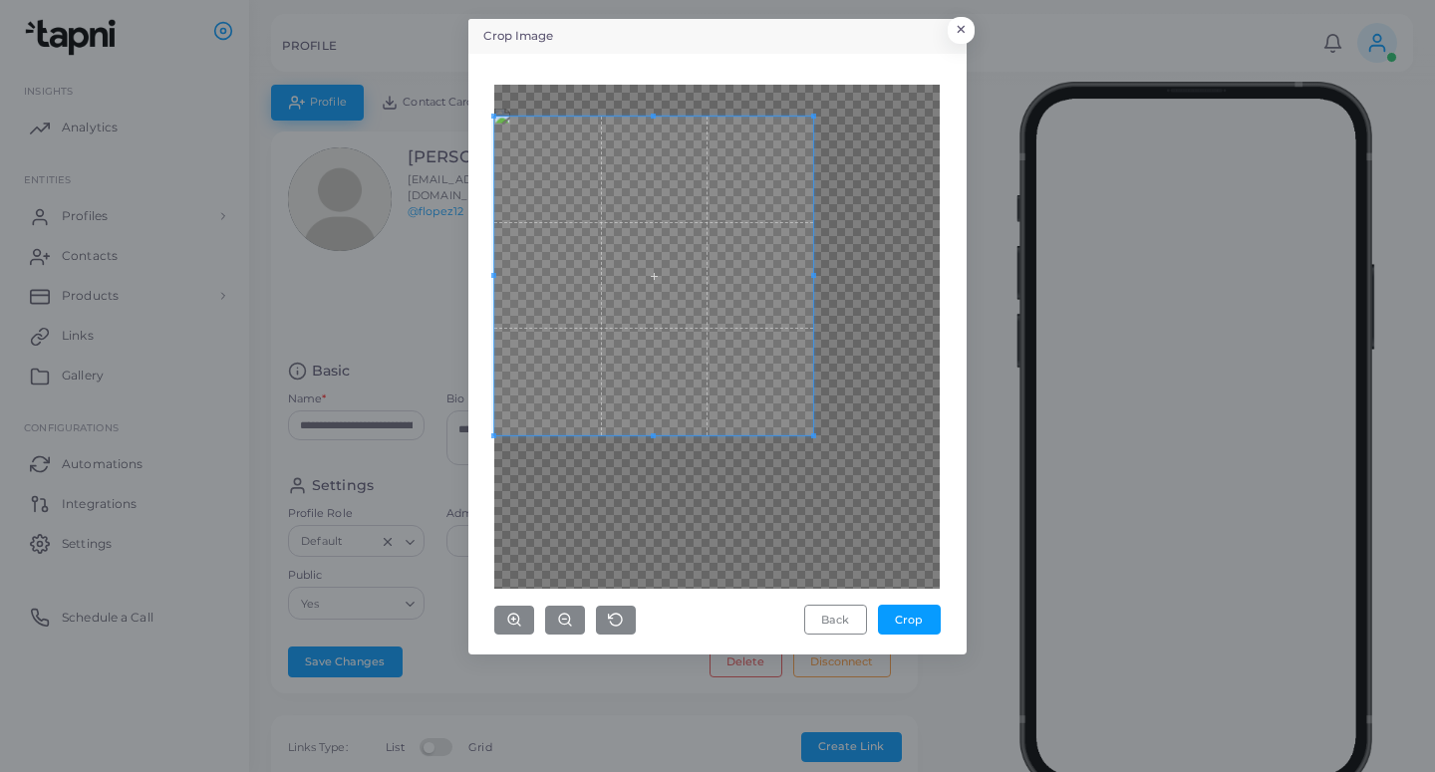
click at [705, 239] on span at bounding box center [653, 276] width 319 height 319
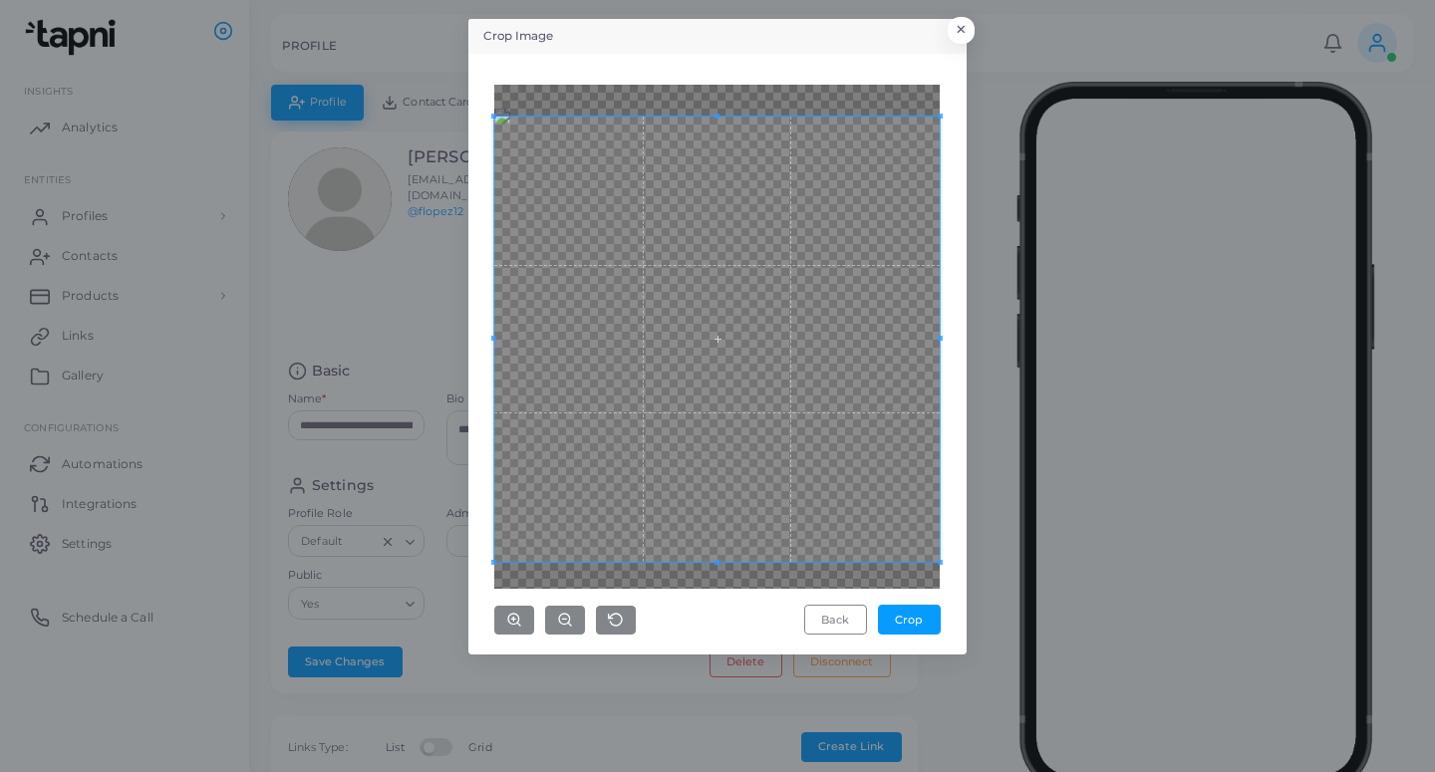
click at [963, 771] on div "Crop Image × Back Crop" at bounding box center [717, 386] width 1435 height 772
click at [907, 610] on button "Crop" at bounding box center [909, 620] width 63 height 30
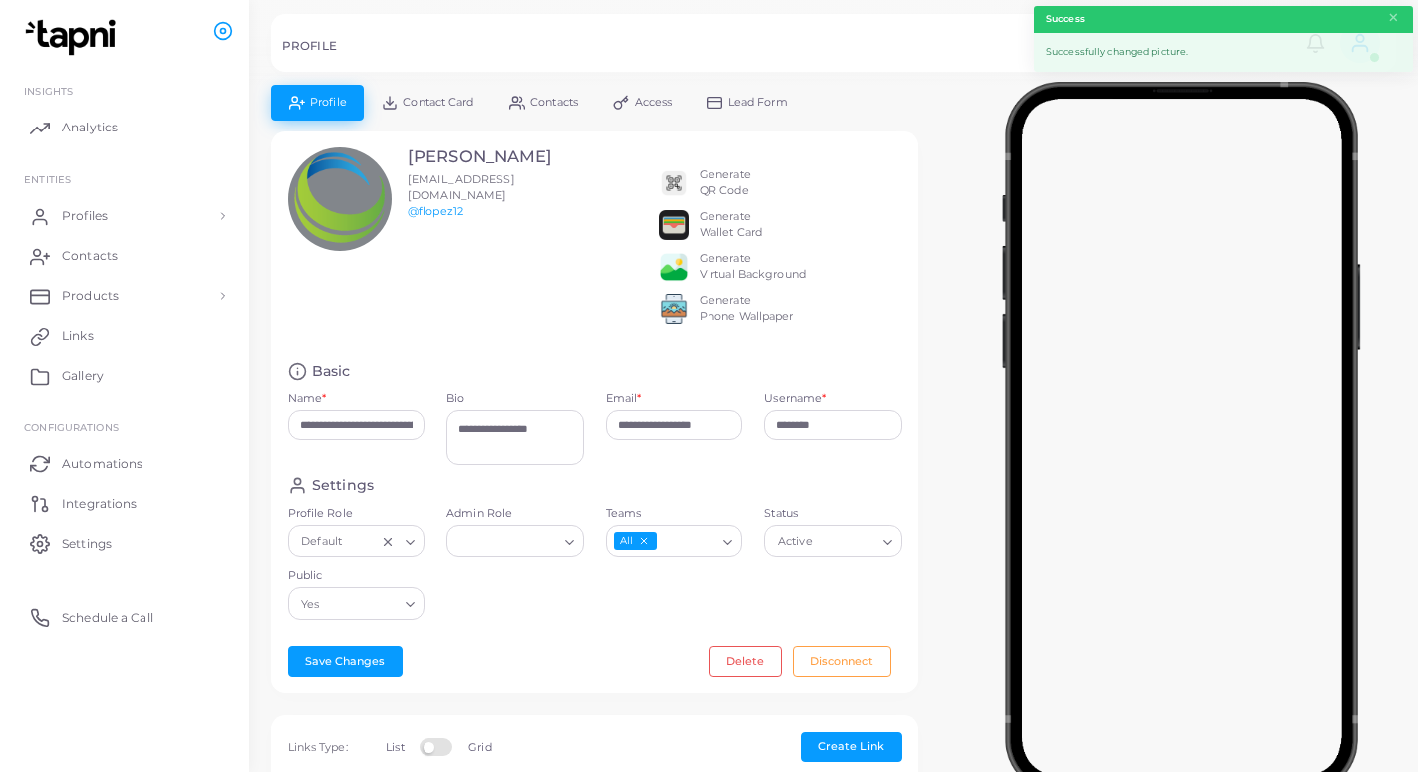
click at [736, 101] on span "Lead Form" at bounding box center [758, 102] width 60 height 11
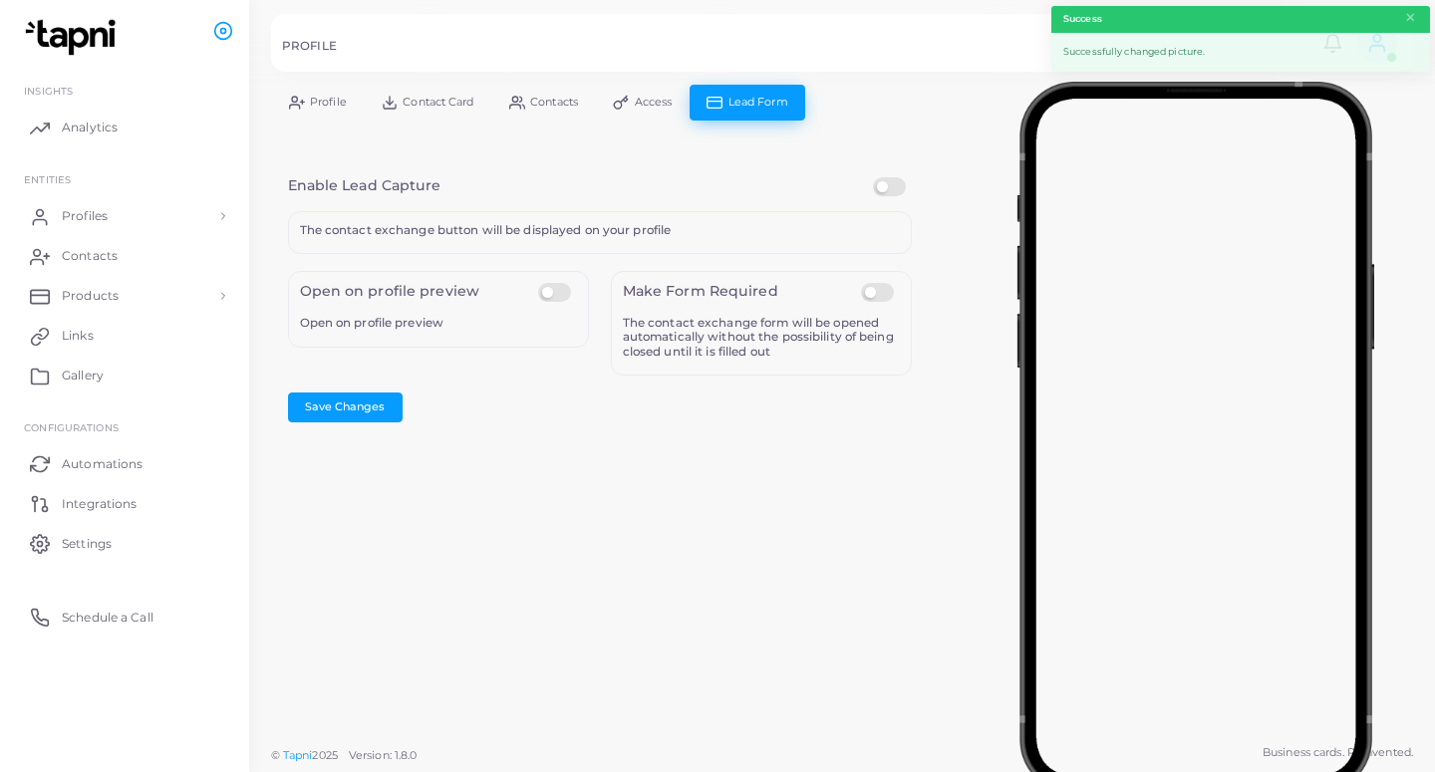
click at [891, 177] on label at bounding box center [892, 177] width 39 height 0
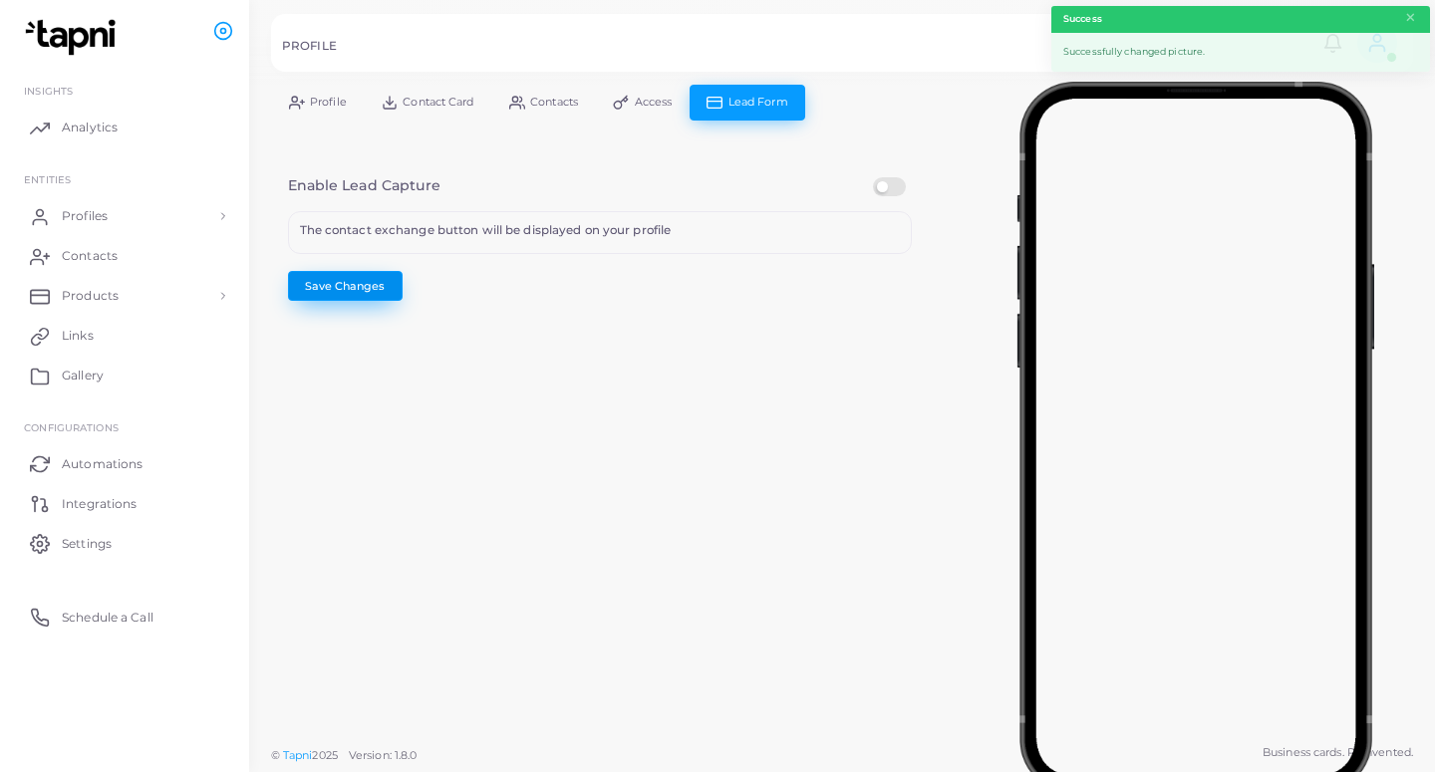
click at [367, 282] on button "Save Changes" at bounding box center [345, 286] width 115 height 30
click at [130, 220] on link "Profiles" at bounding box center [124, 216] width 219 height 40
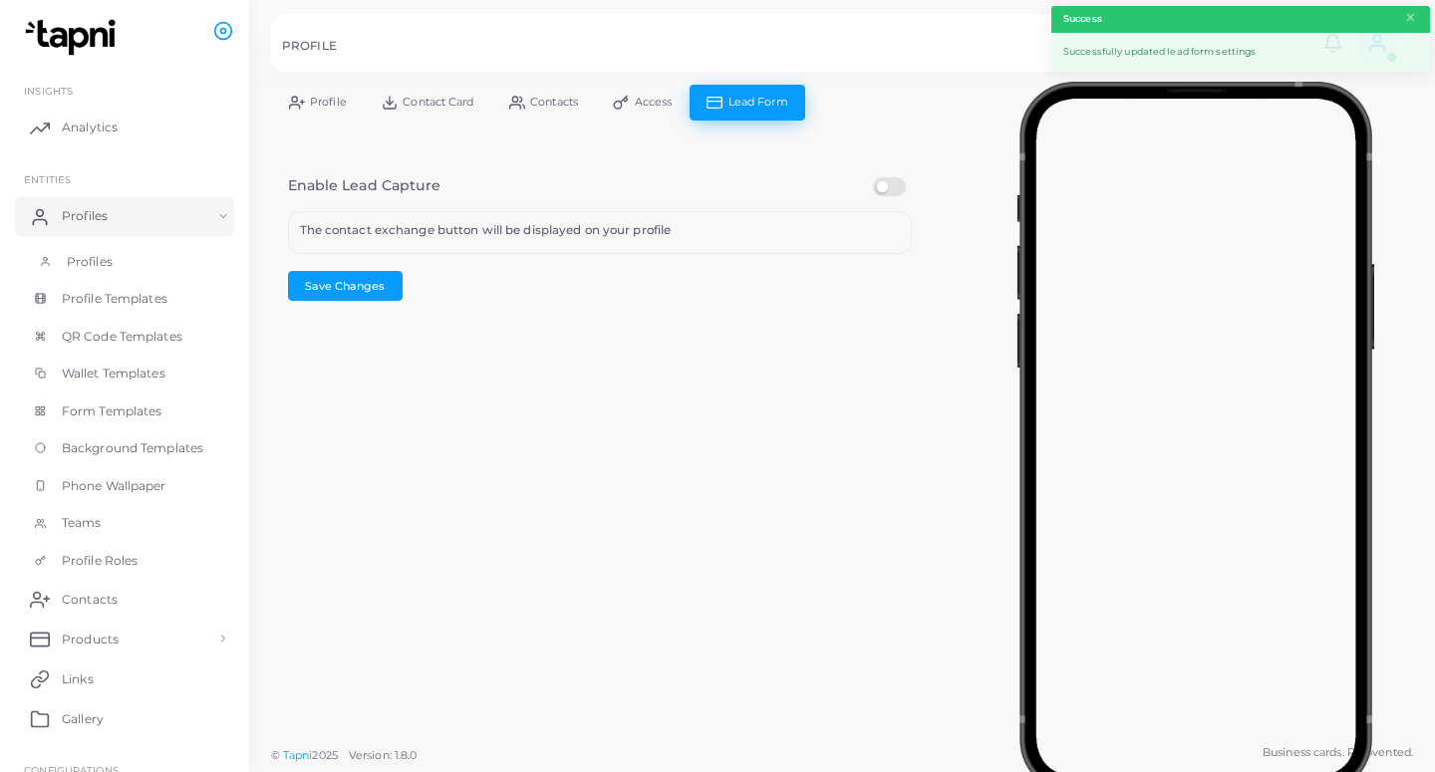
click at [164, 263] on link "Profiles" at bounding box center [124, 262] width 219 height 38
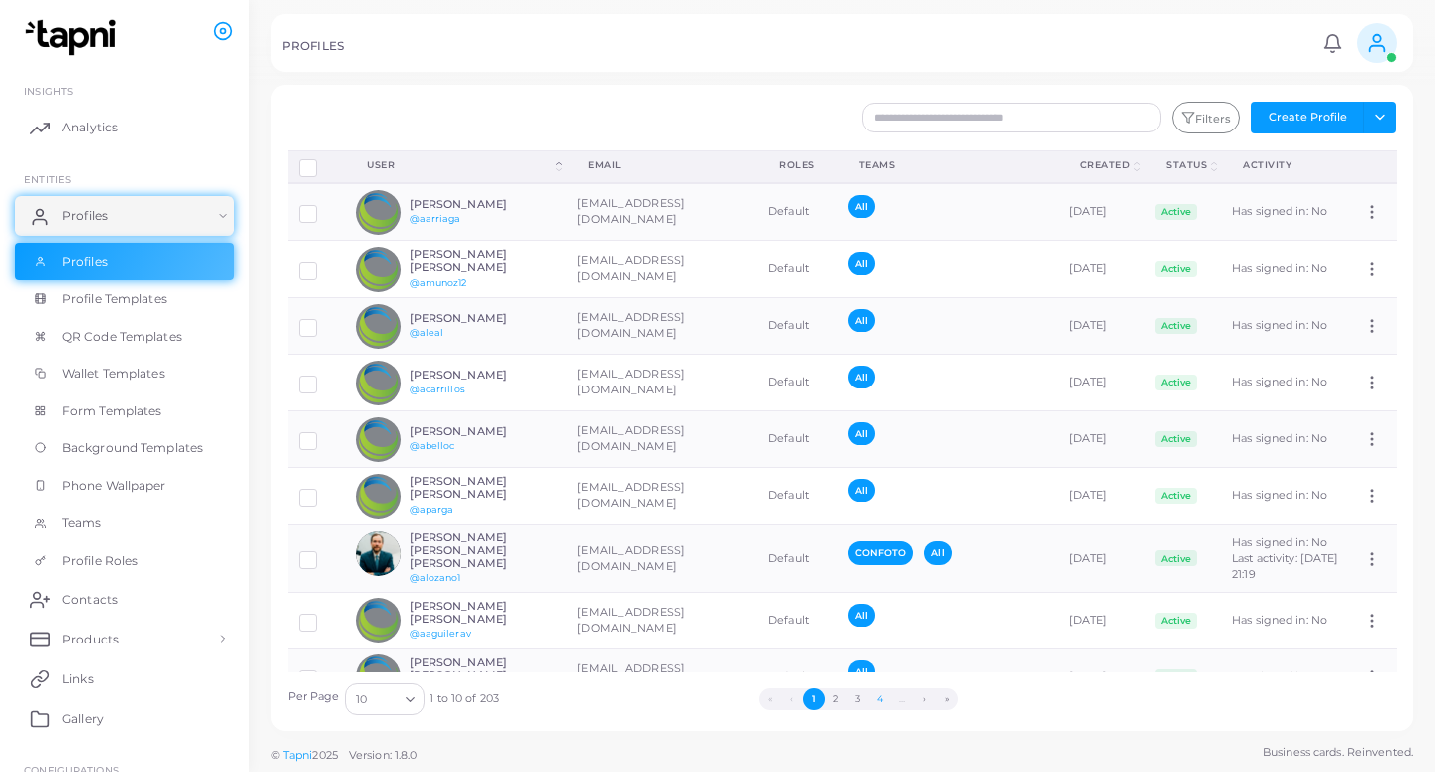
click at [876, 703] on button "4" at bounding box center [880, 699] width 22 height 22
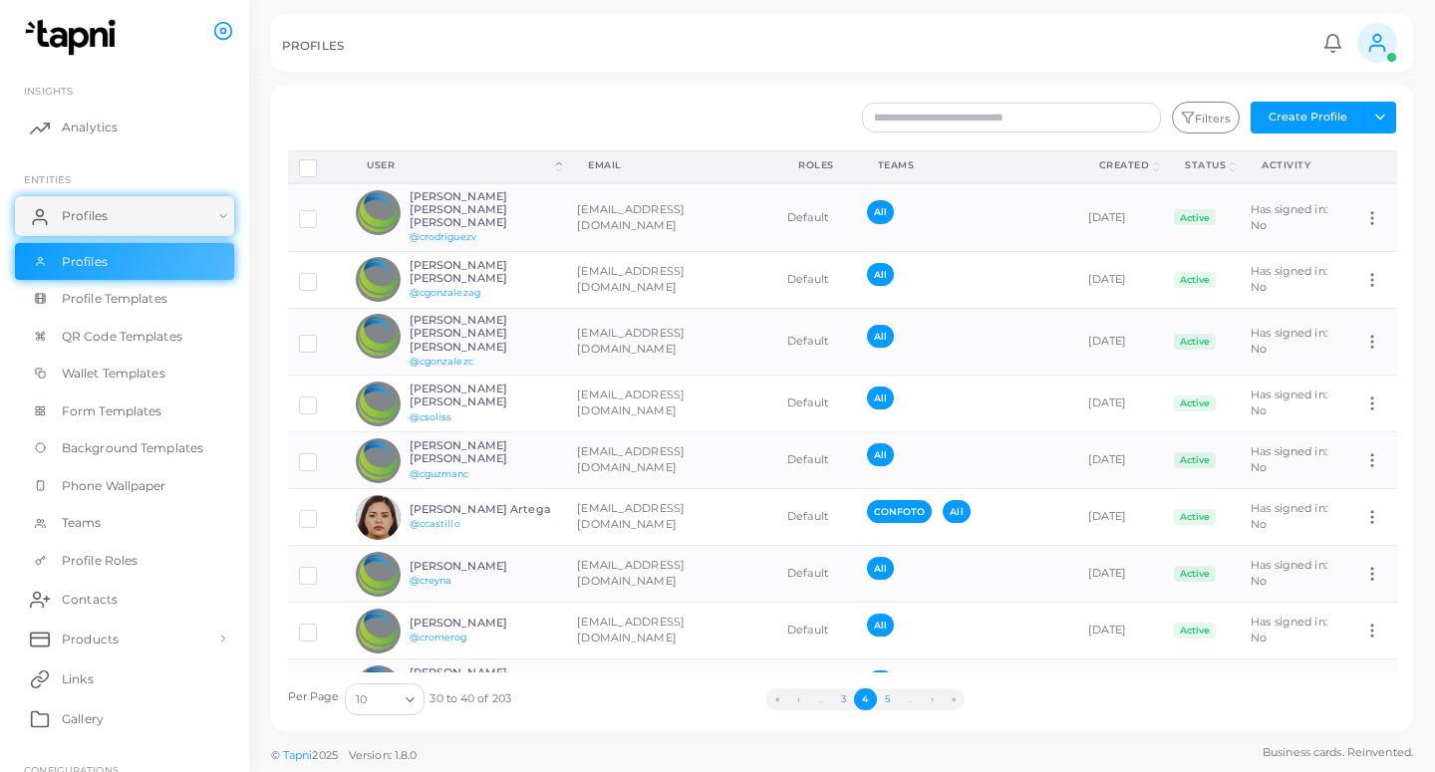
click at [890, 701] on button "5" at bounding box center [888, 699] width 22 height 22
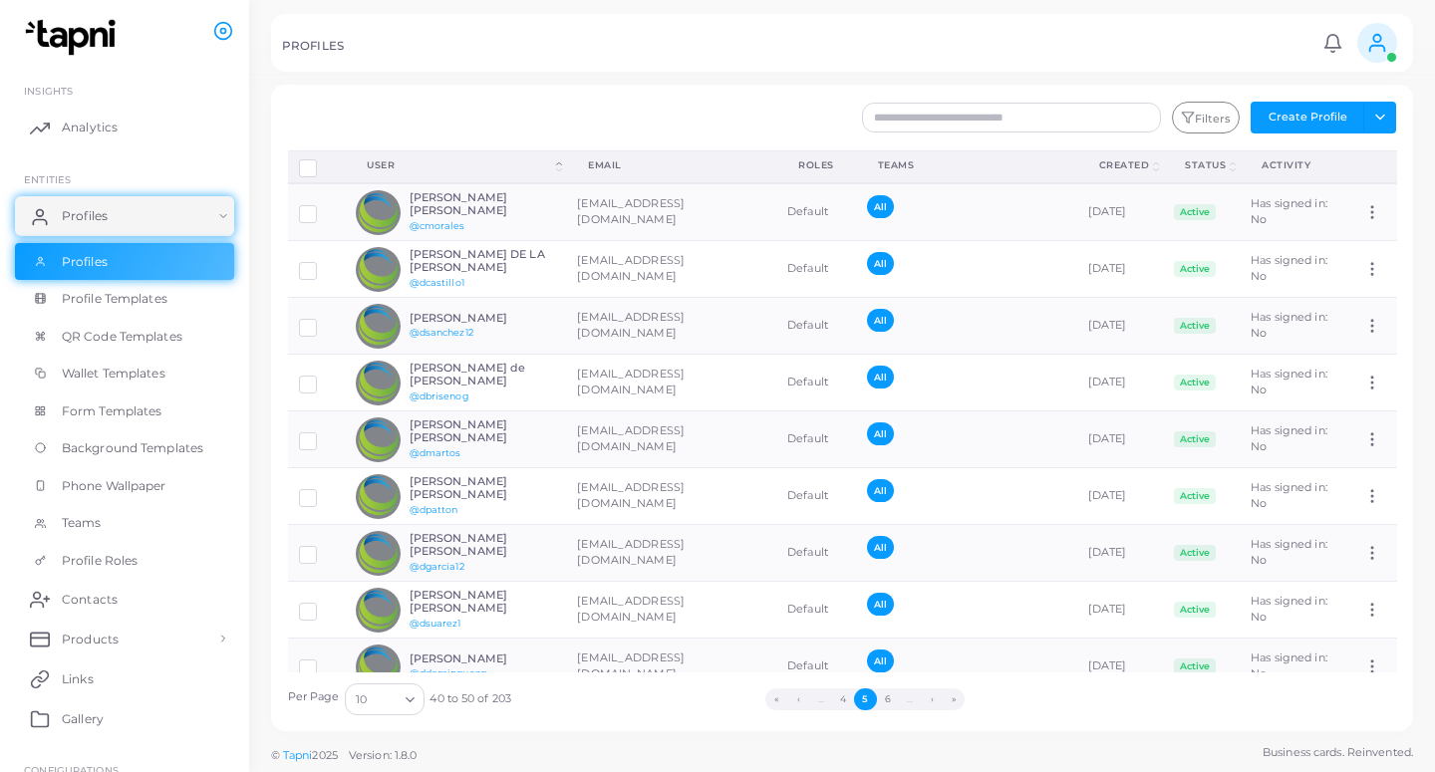
click at [890, 701] on button "6" at bounding box center [888, 699] width 22 height 22
click at [890, 701] on button "7" at bounding box center [887, 699] width 22 height 22
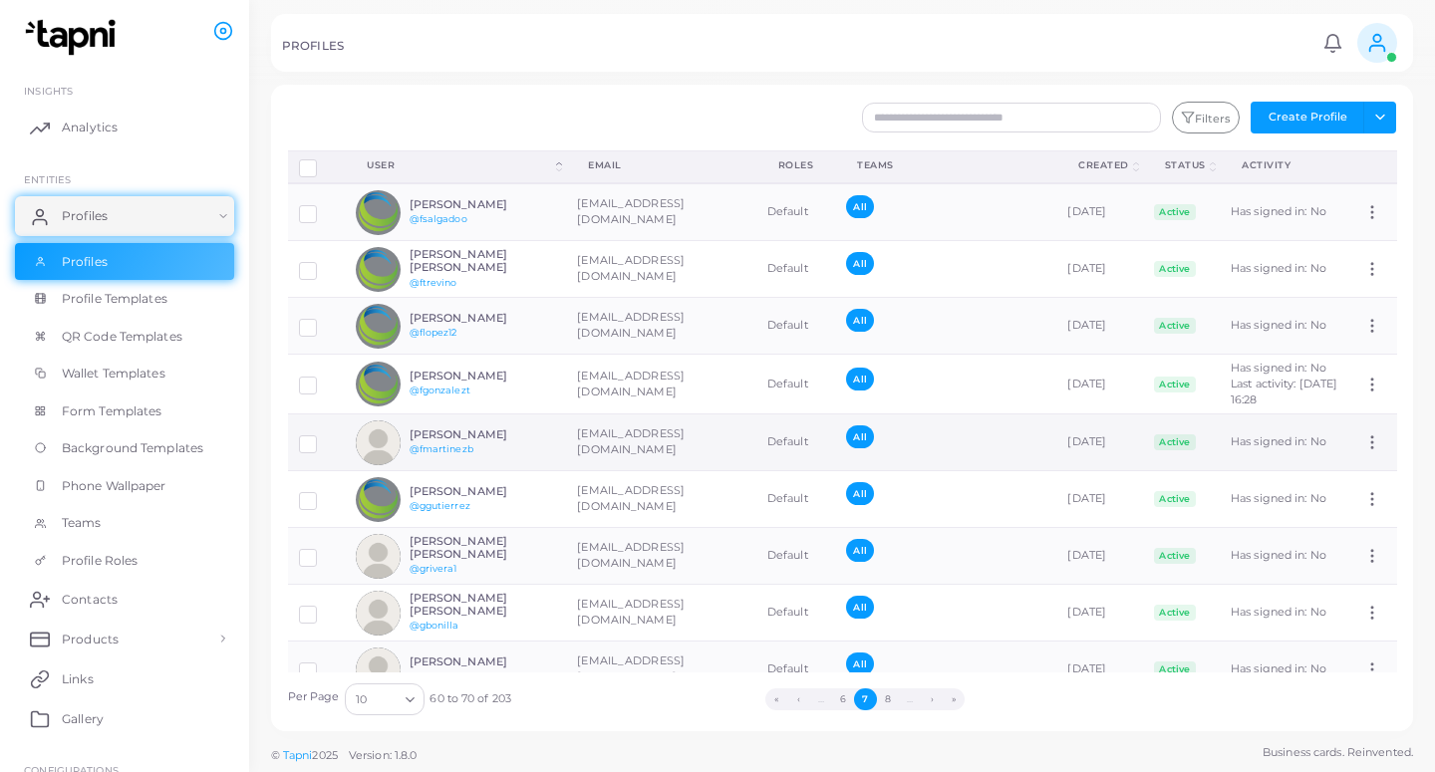
click at [645, 471] on td "[EMAIL_ADDRESS][DOMAIN_NAME]" at bounding box center [661, 442] width 190 height 57
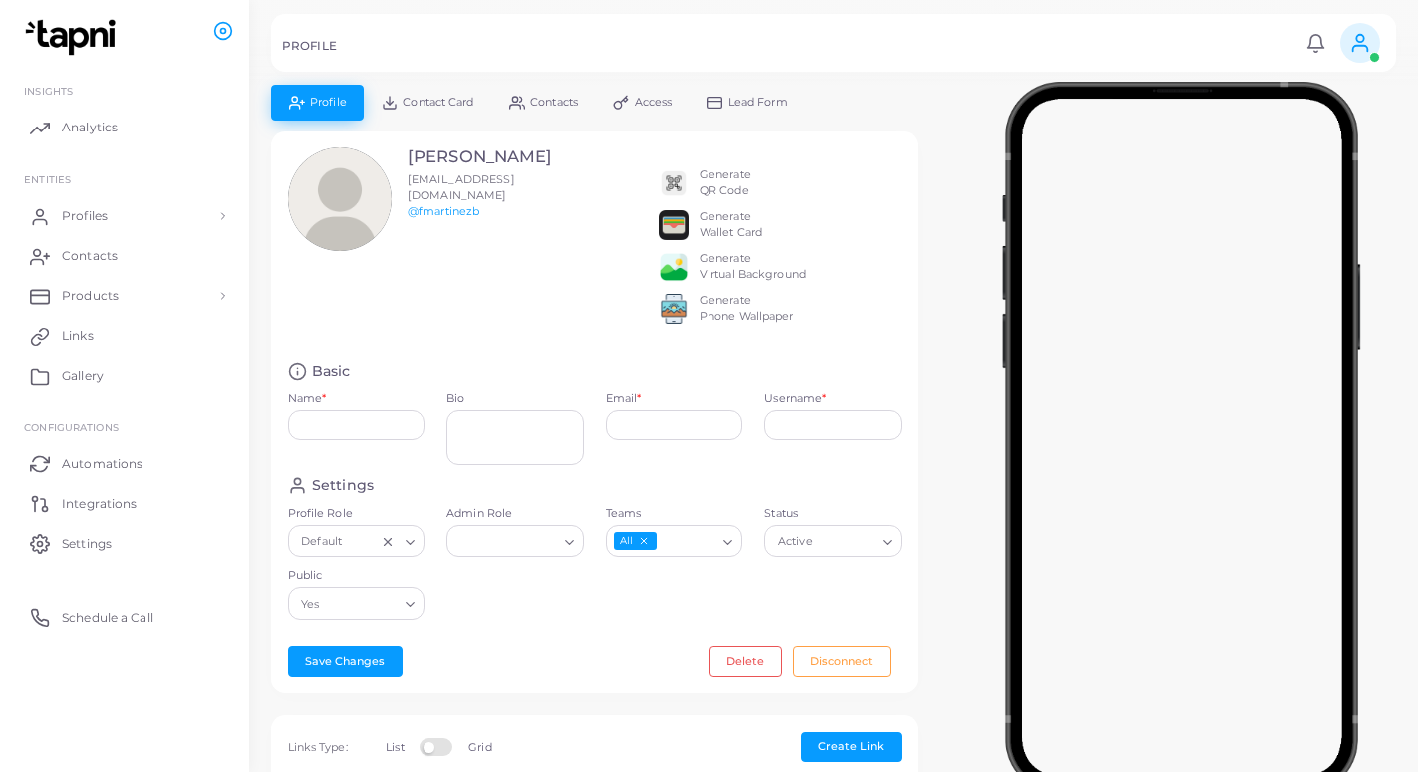
type input "**********"
type textarea "**********"
type input "**********"
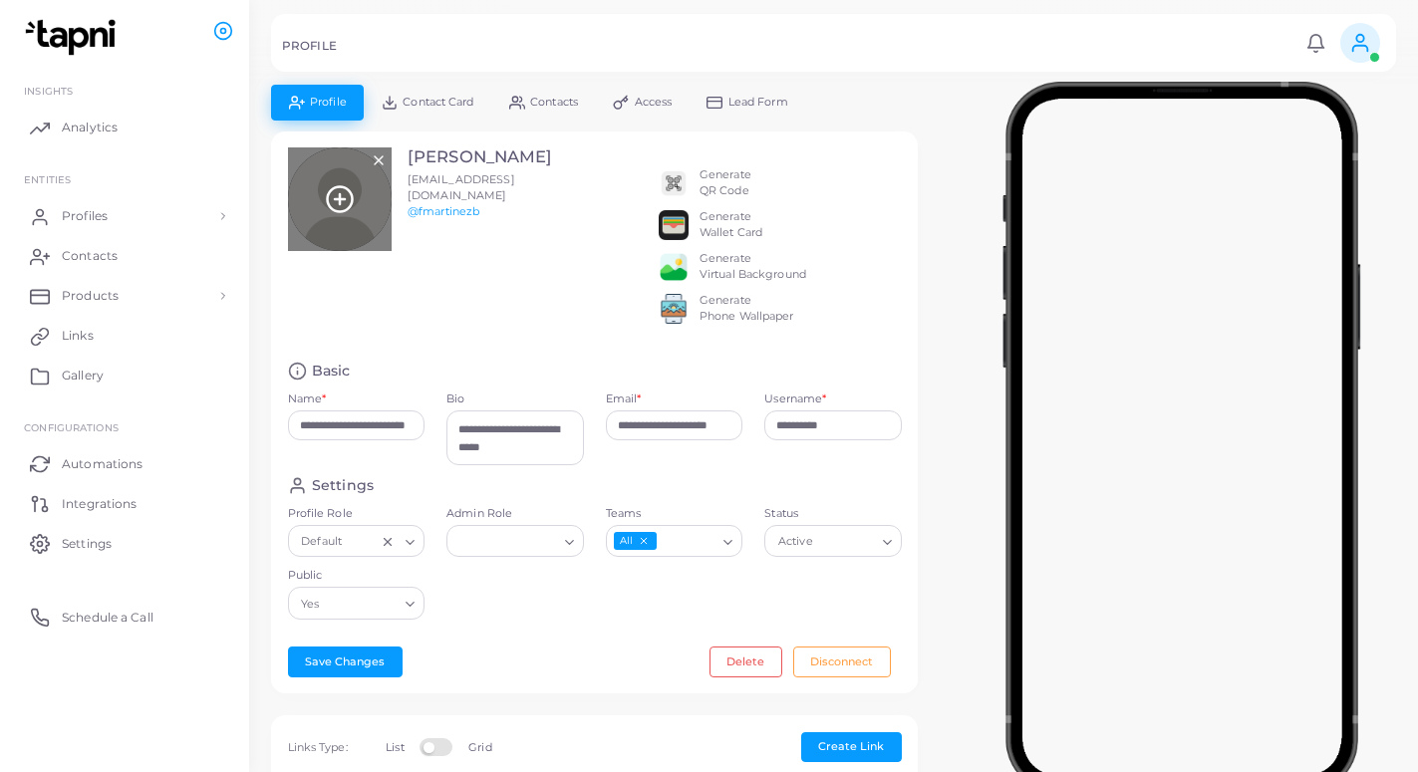
click at [333, 212] on icon at bounding box center [340, 199] width 30 height 30
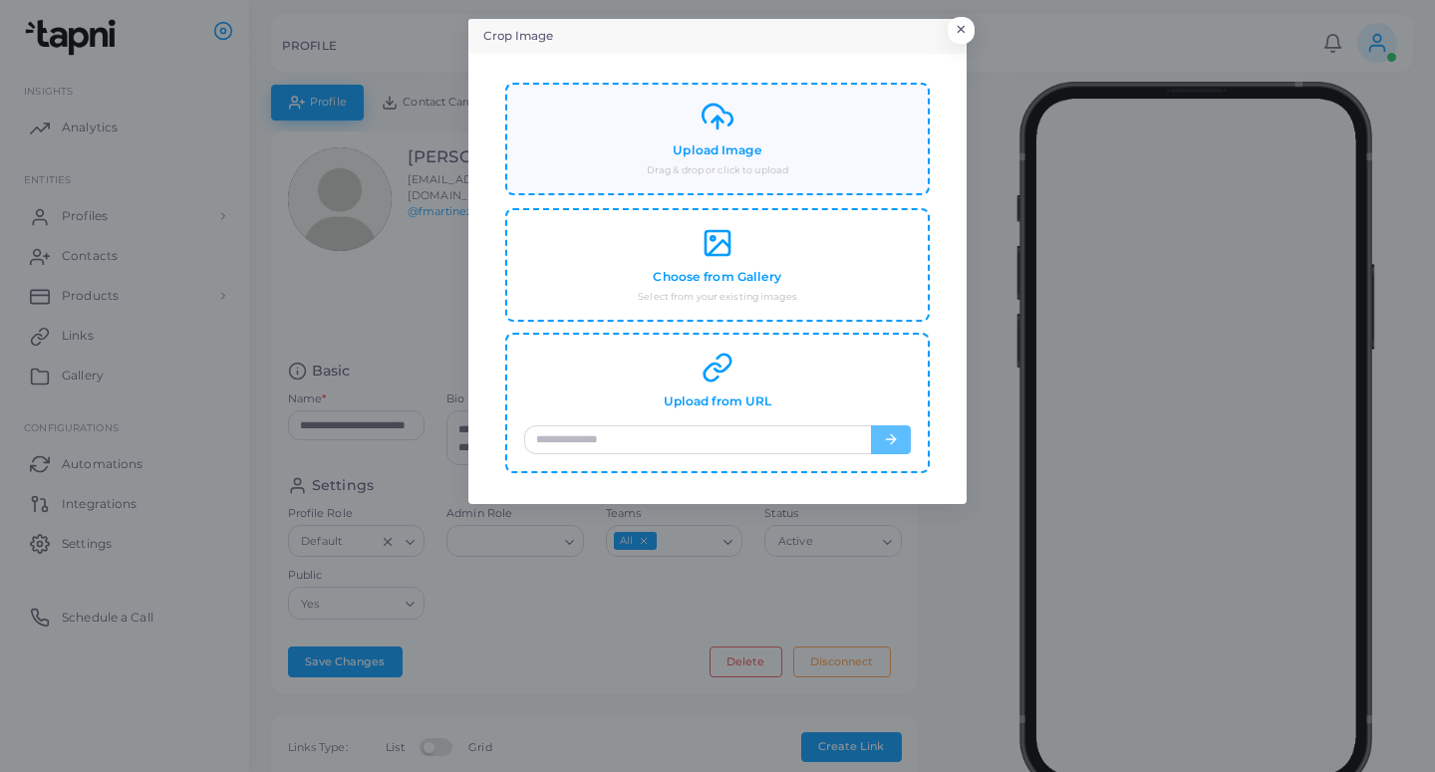
click at [697, 161] on div "Upload Image Drag & drop or click to upload" at bounding box center [717, 139] width 387 height 77
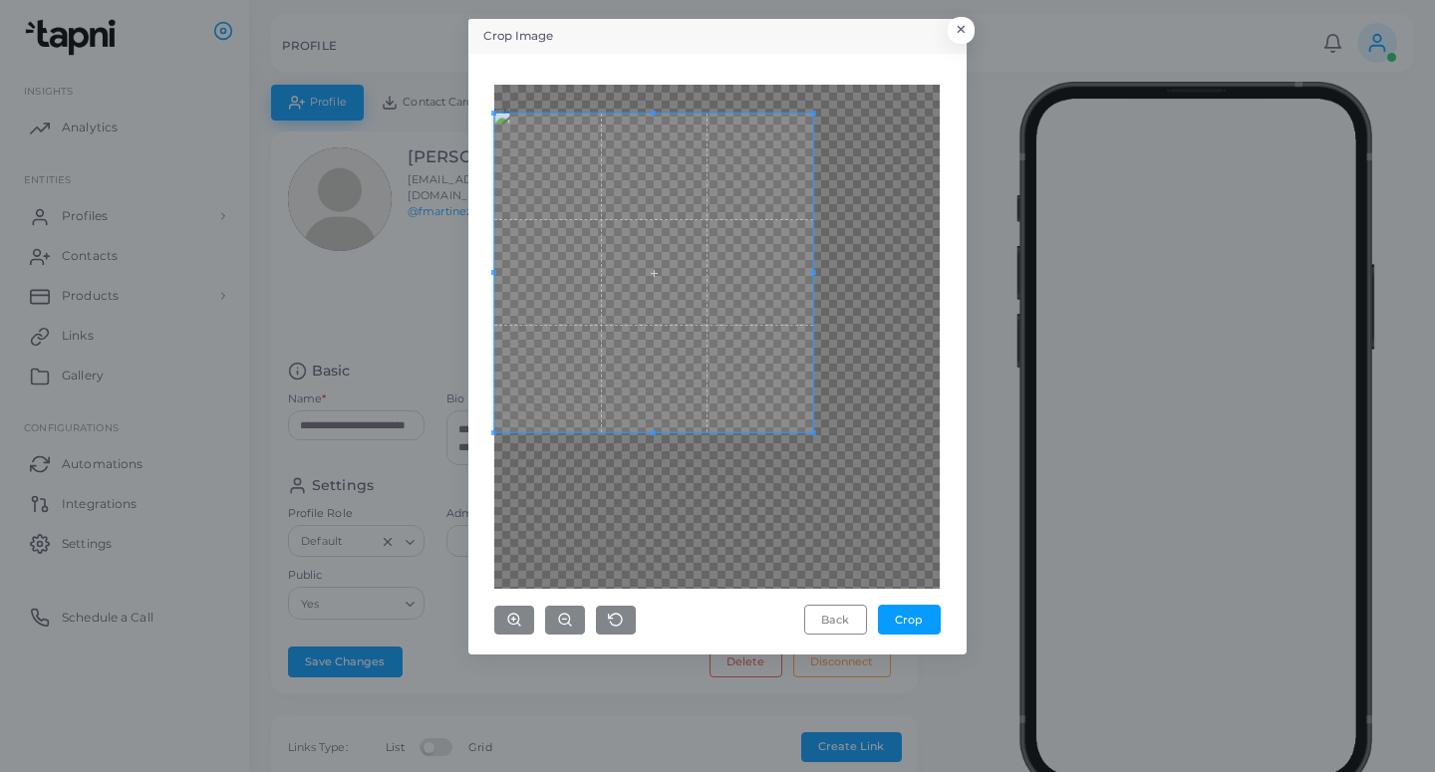
click at [725, 274] on span at bounding box center [653, 273] width 319 height 319
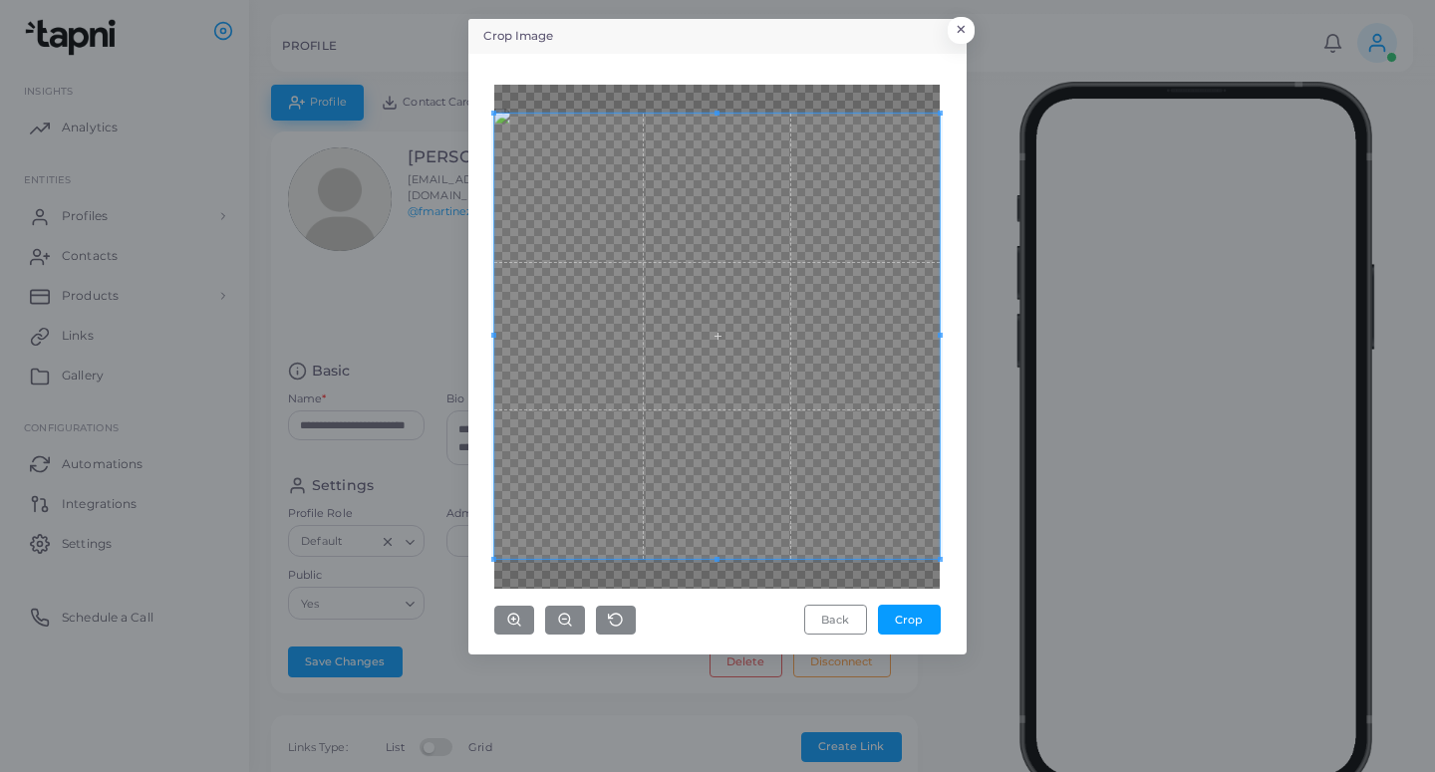
click at [950, 627] on div "Back Crop" at bounding box center [717, 354] width 476 height 579
click at [919, 616] on button "Crop" at bounding box center [909, 620] width 63 height 30
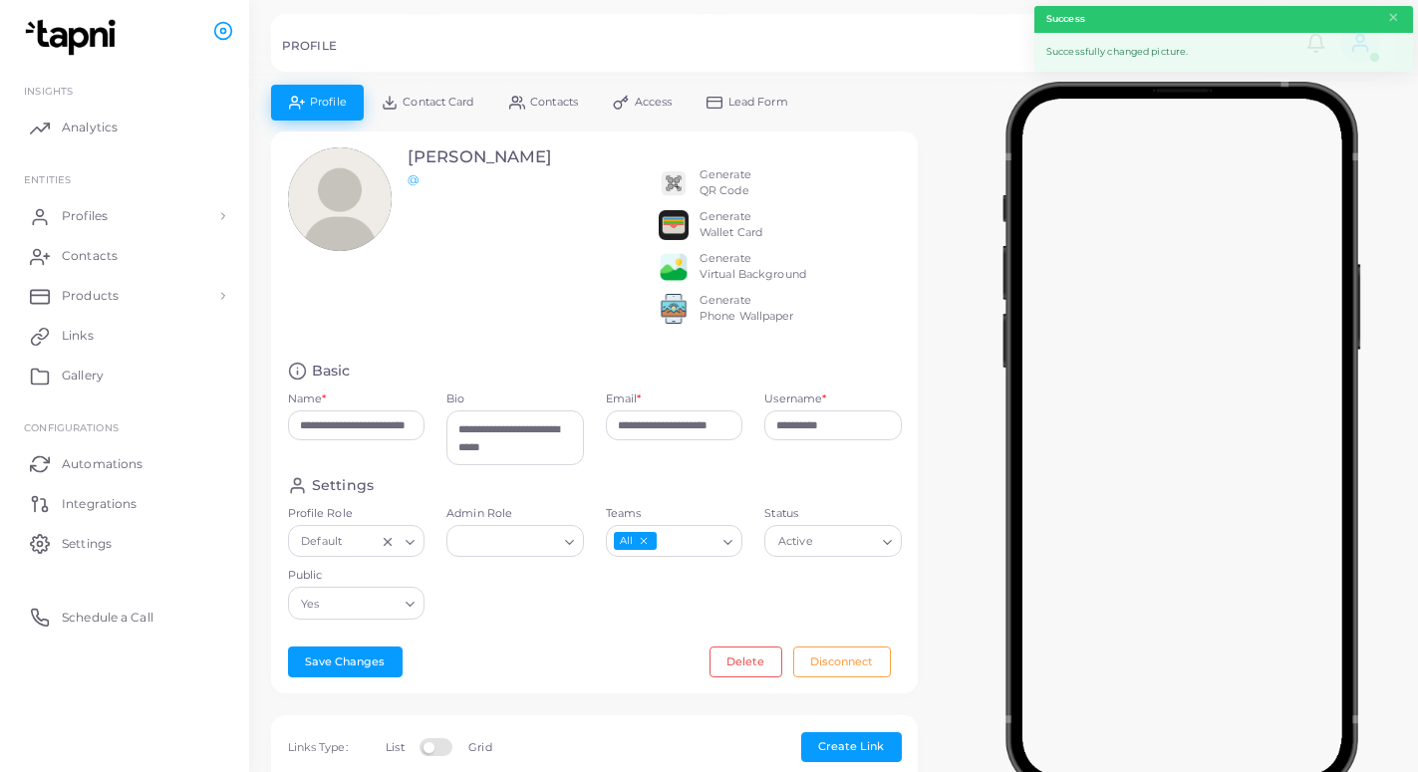
click at [762, 112] on link "Lead Form" at bounding box center [747, 102] width 117 height 35
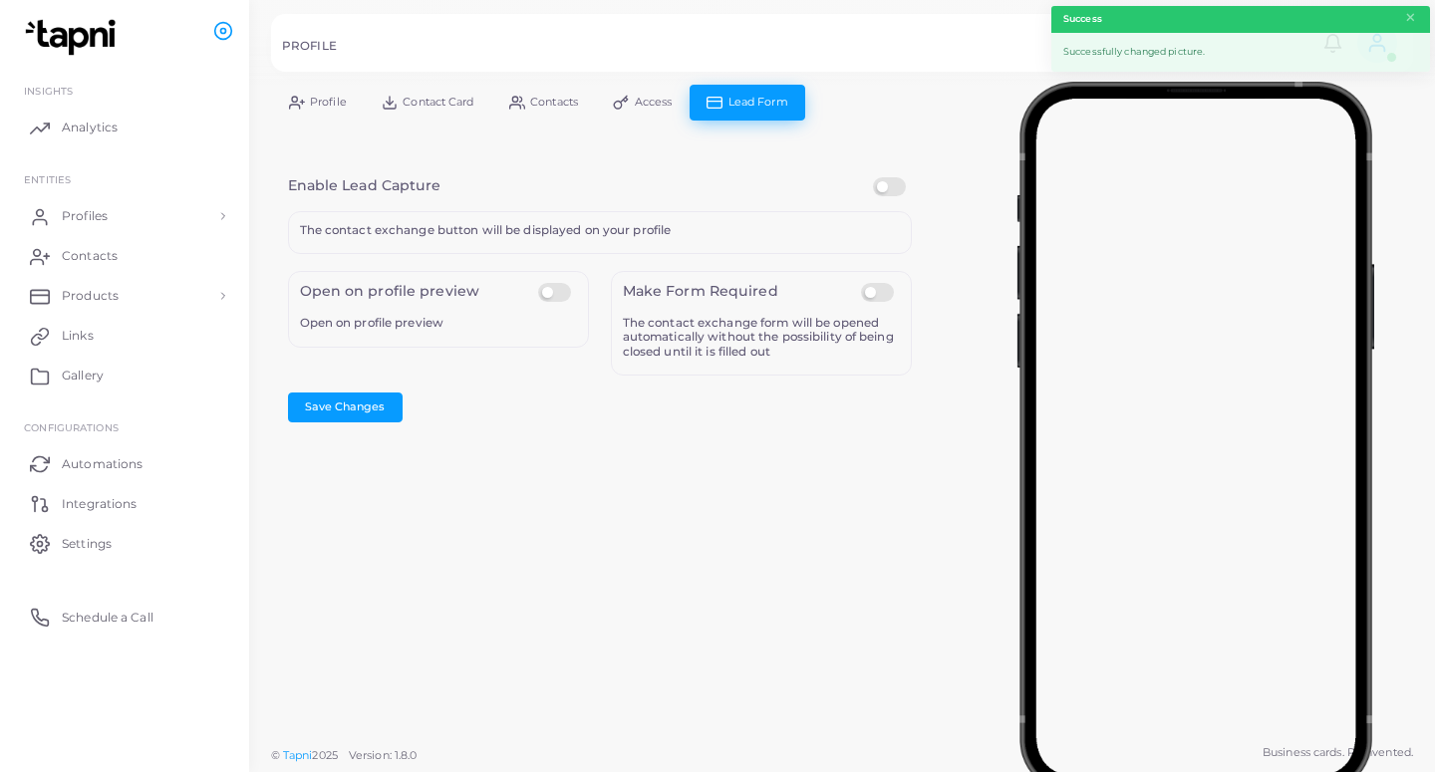
click at [896, 177] on label at bounding box center [892, 177] width 39 height 0
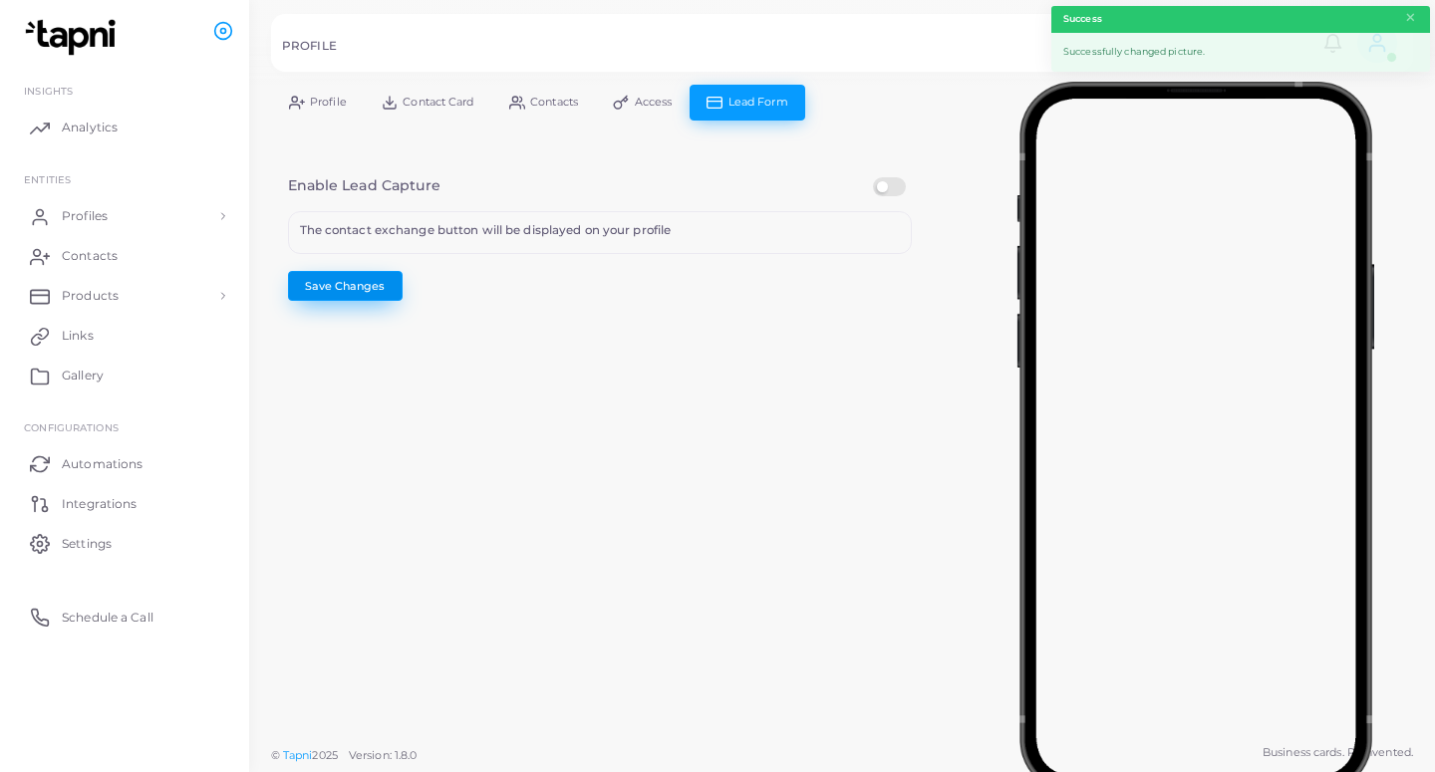
click at [389, 283] on button "Save Changes" at bounding box center [345, 286] width 115 height 30
click at [104, 220] on span "Profiles" at bounding box center [90, 216] width 46 height 18
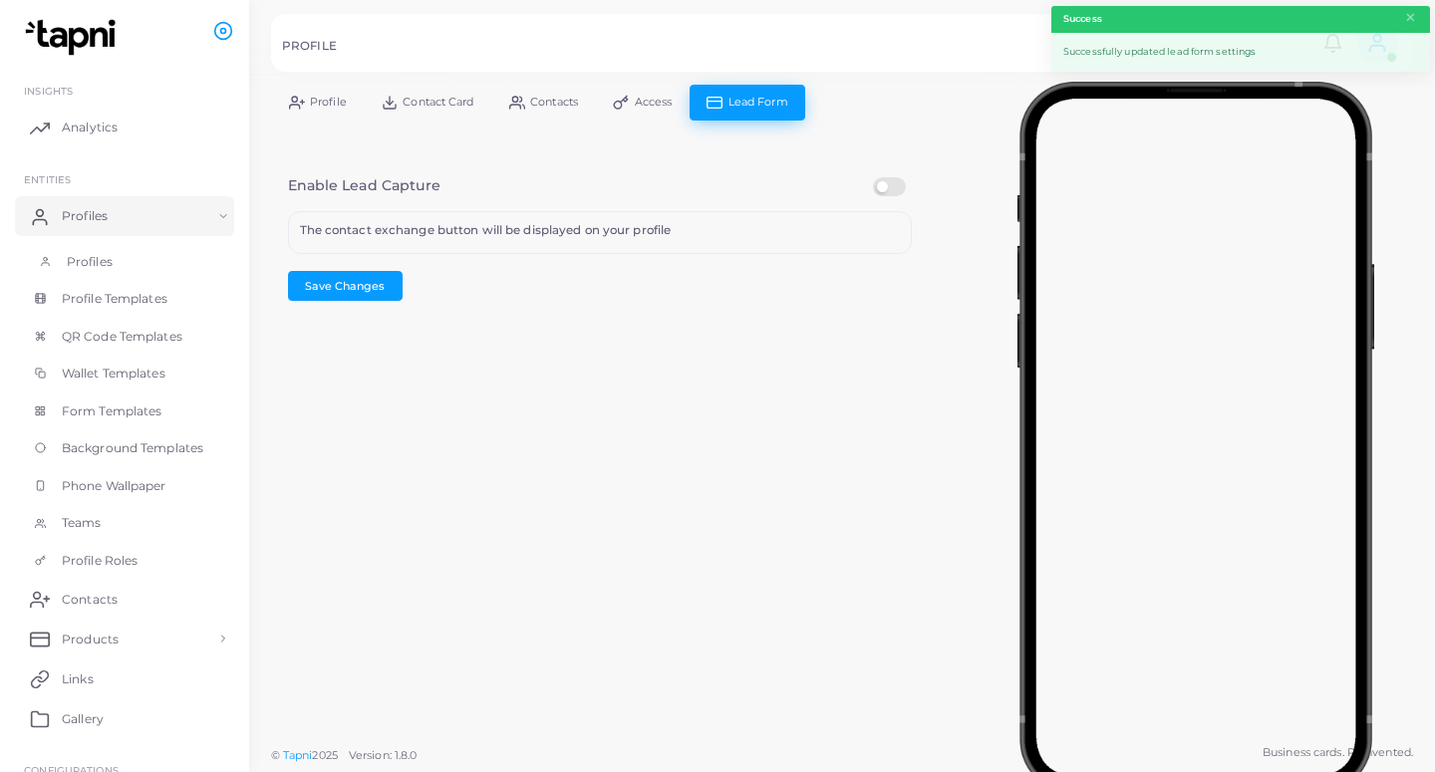
click at [120, 274] on link "Profiles" at bounding box center [124, 262] width 219 height 38
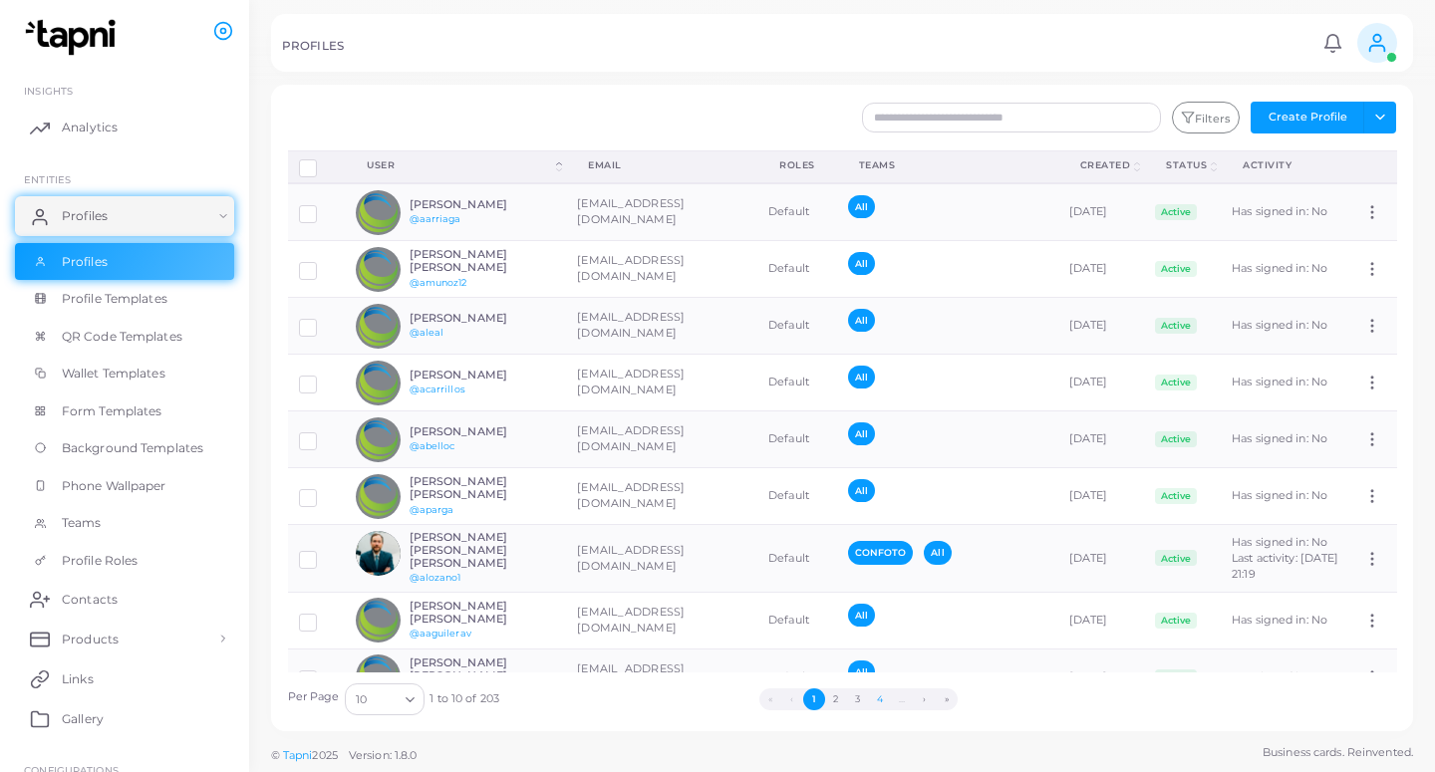
click at [886, 702] on button "4" at bounding box center [880, 699] width 22 height 22
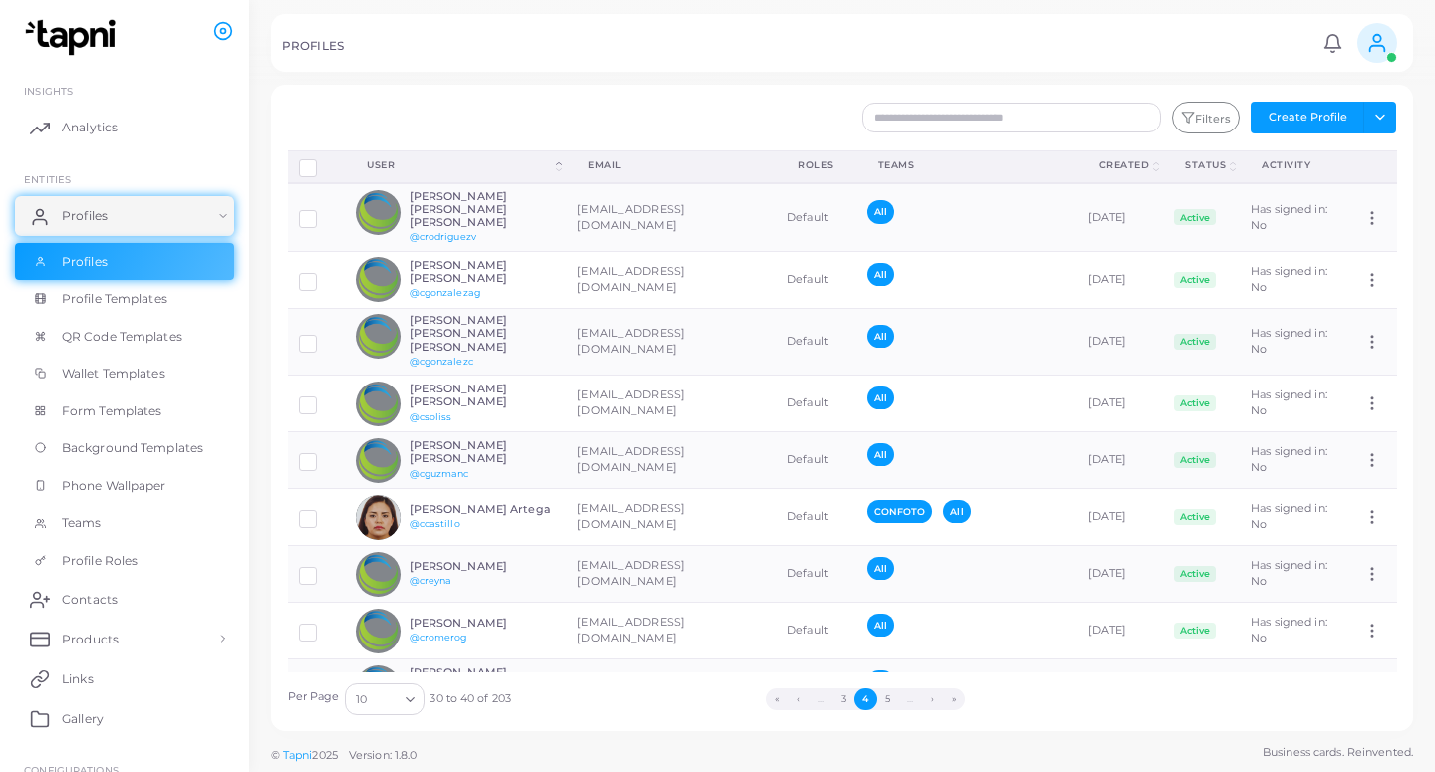
click at [886, 702] on button "5" at bounding box center [888, 699] width 22 height 22
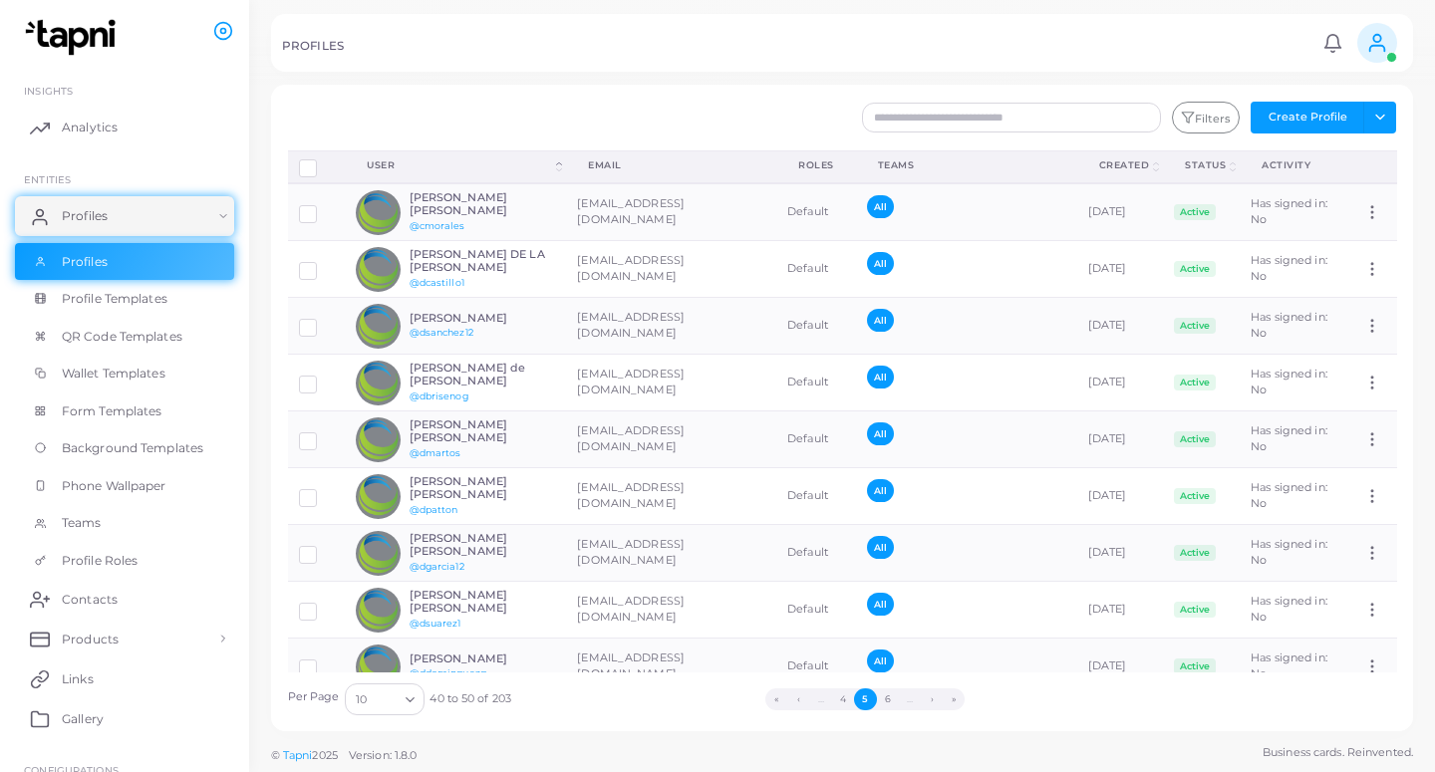
click at [886, 702] on button "6" at bounding box center [888, 699] width 22 height 22
click at [886, 702] on button "7" at bounding box center [887, 699] width 22 height 22
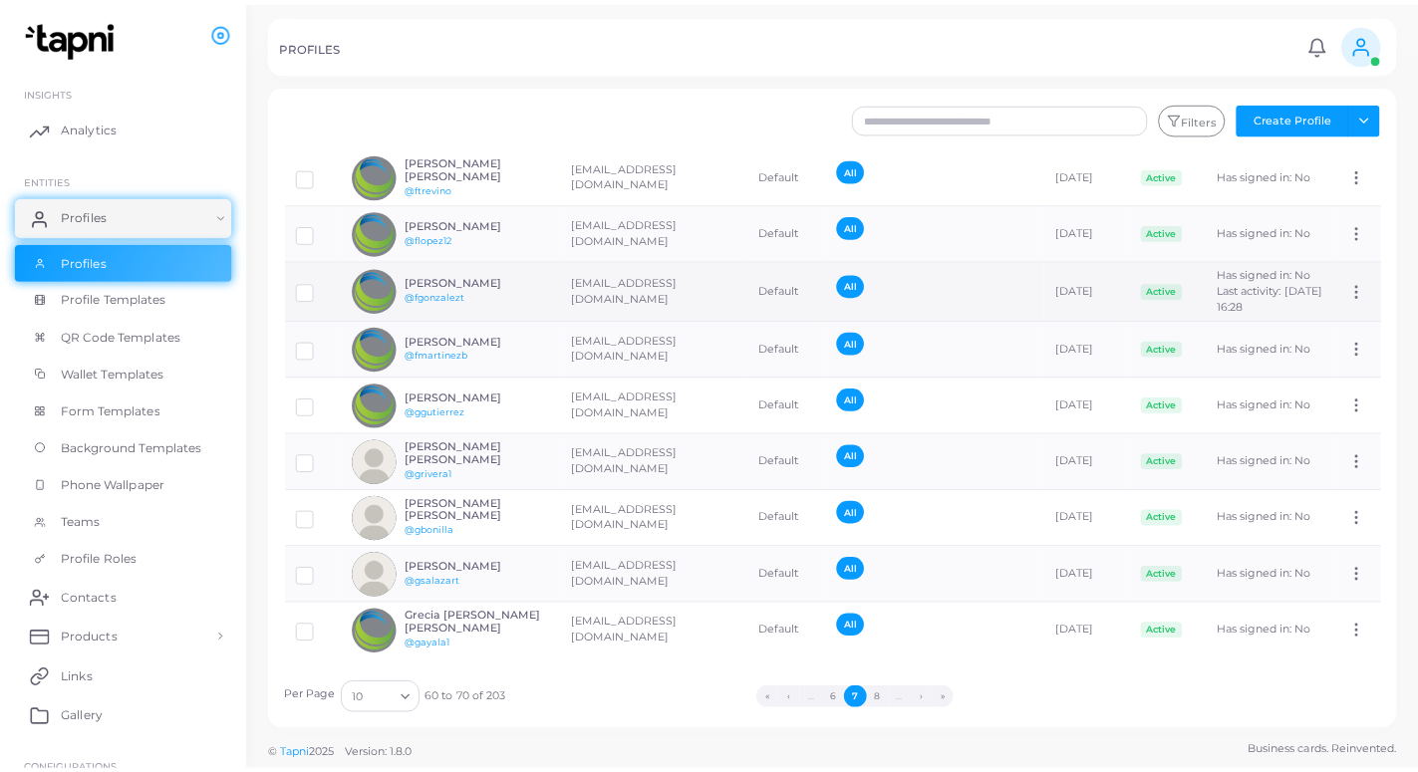
scroll to position [126, 0]
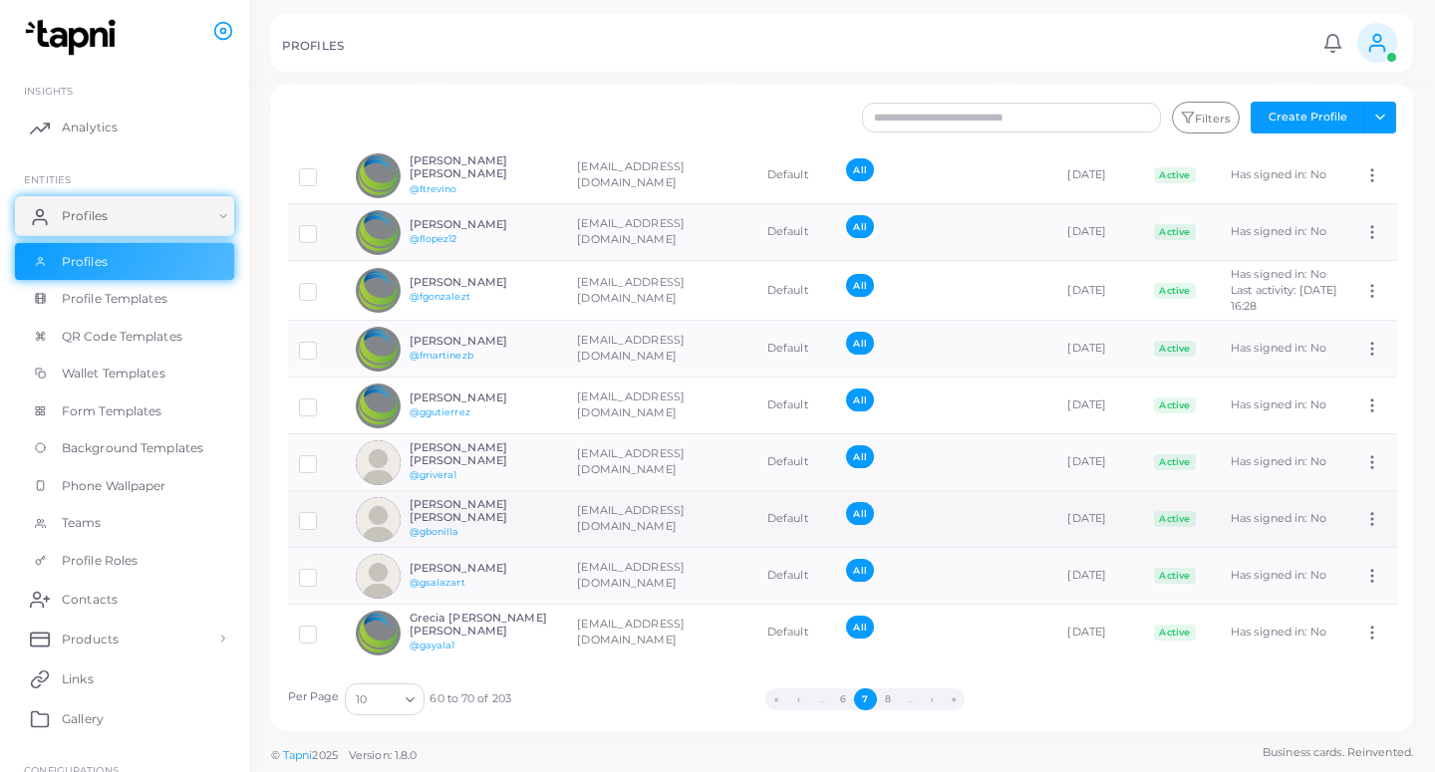
click at [652, 493] on td "[EMAIL_ADDRESS][DOMAIN_NAME]" at bounding box center [661, 519] width 190 height 57
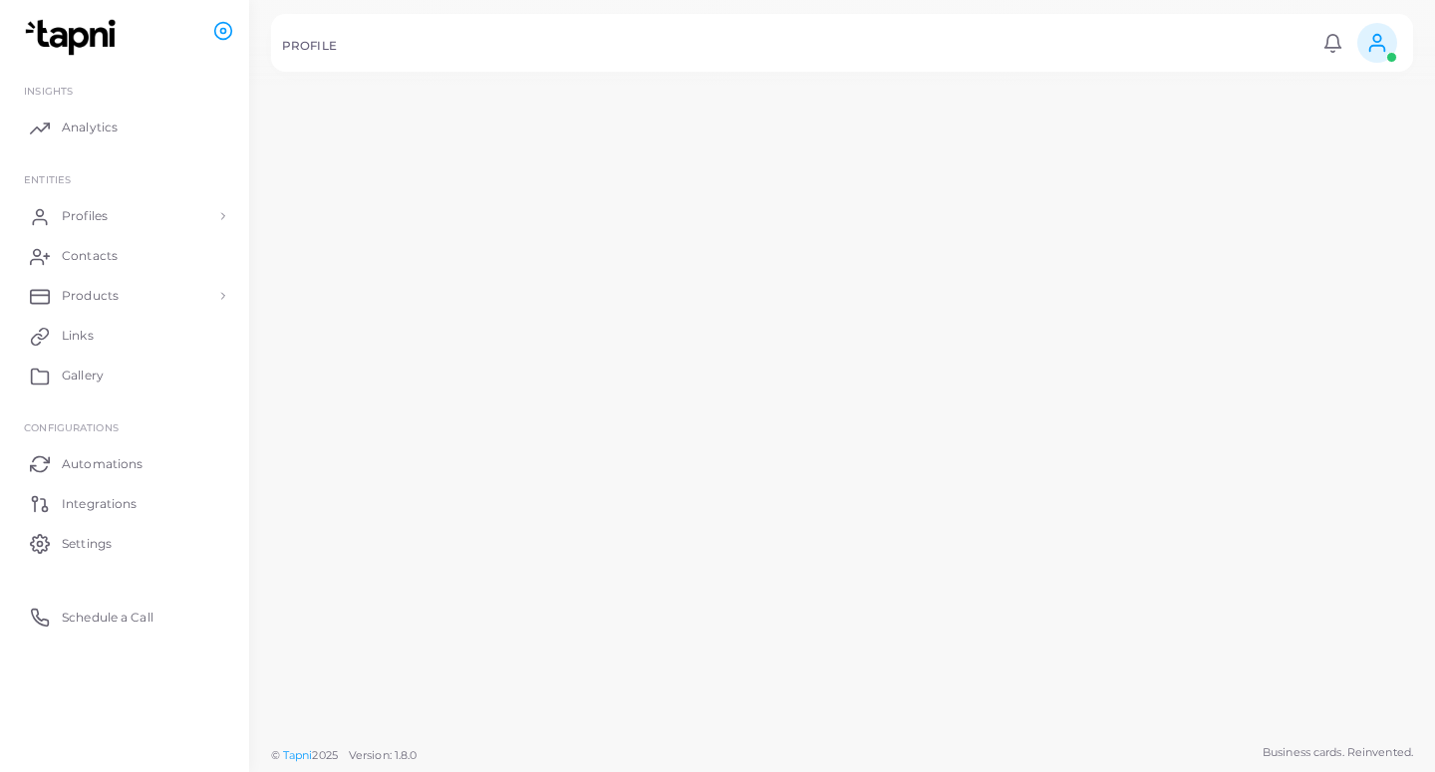
scroll to position [126, 0]
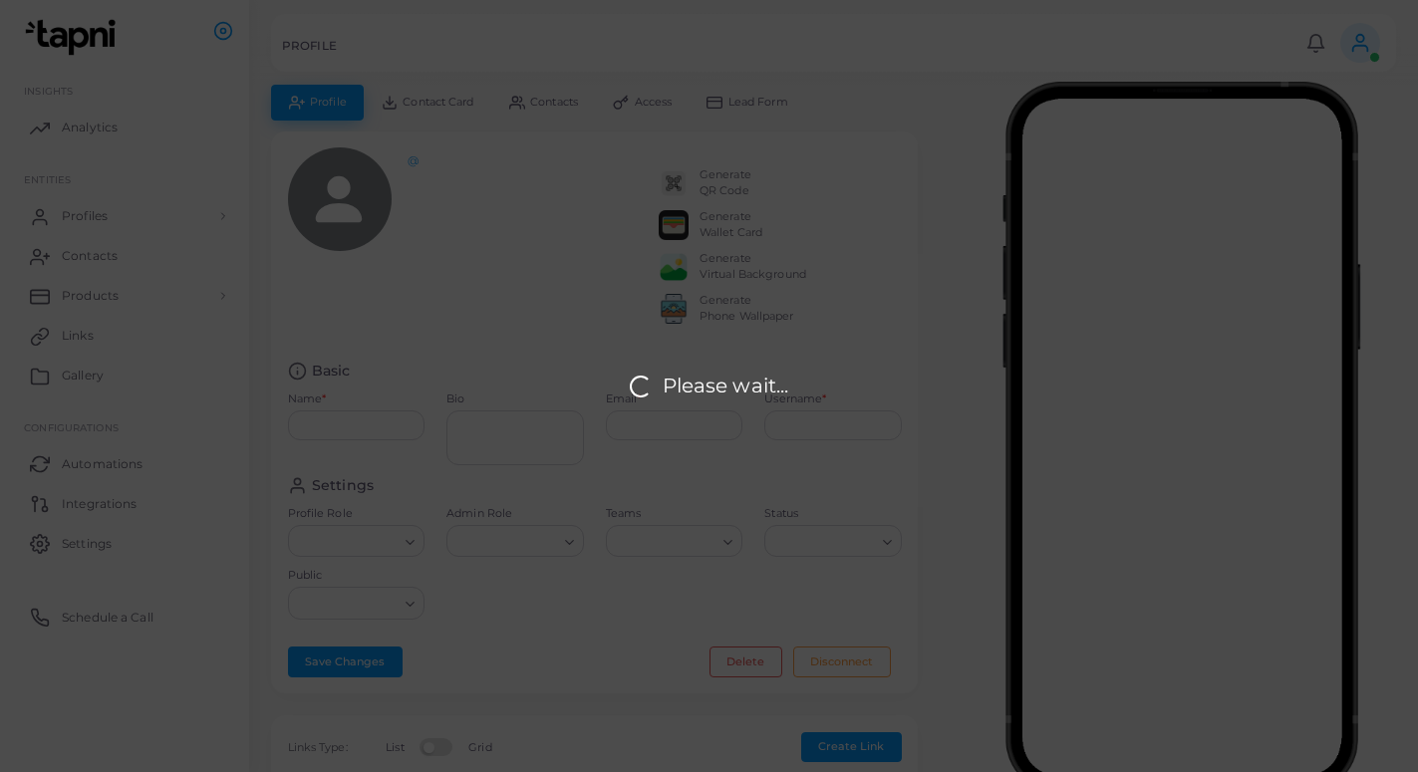
type input "**********"
type textarea "**********"
type input "**********"
type input "********"
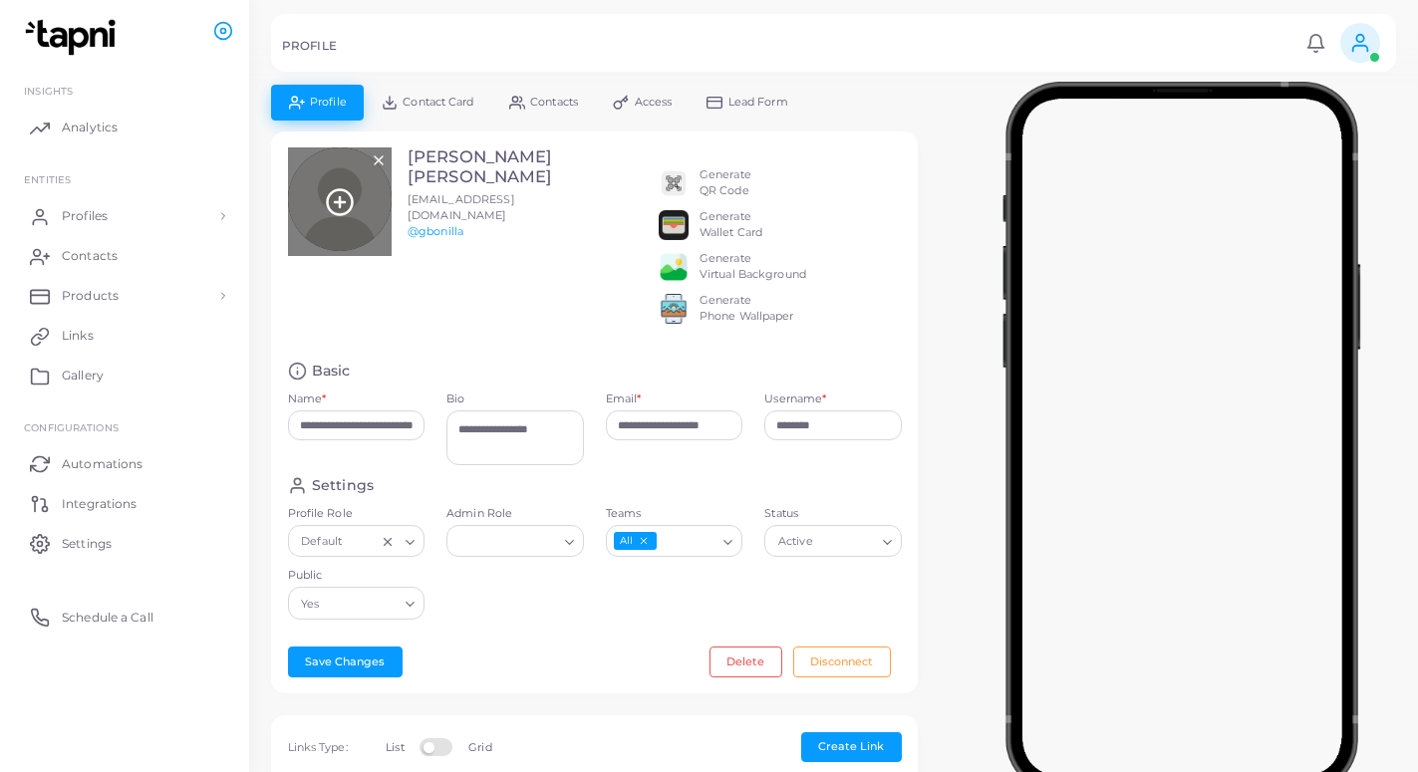
click at [340, 202] on line at bounding box center [340, 202] width 10 height 0
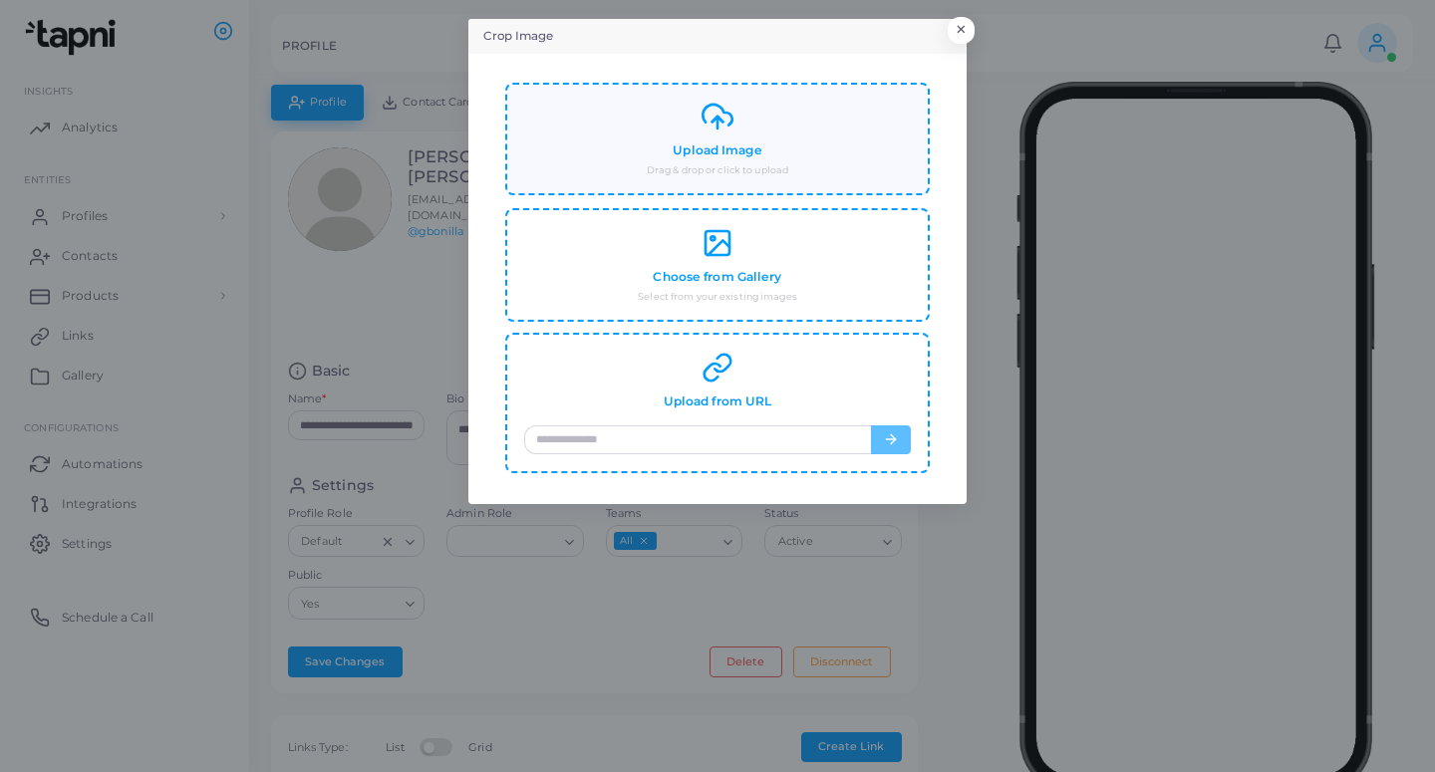
click at [628, 149] on div "Upload Image Drag & drop or click to upload" at bounding box center [717, 139] width 387 height 77
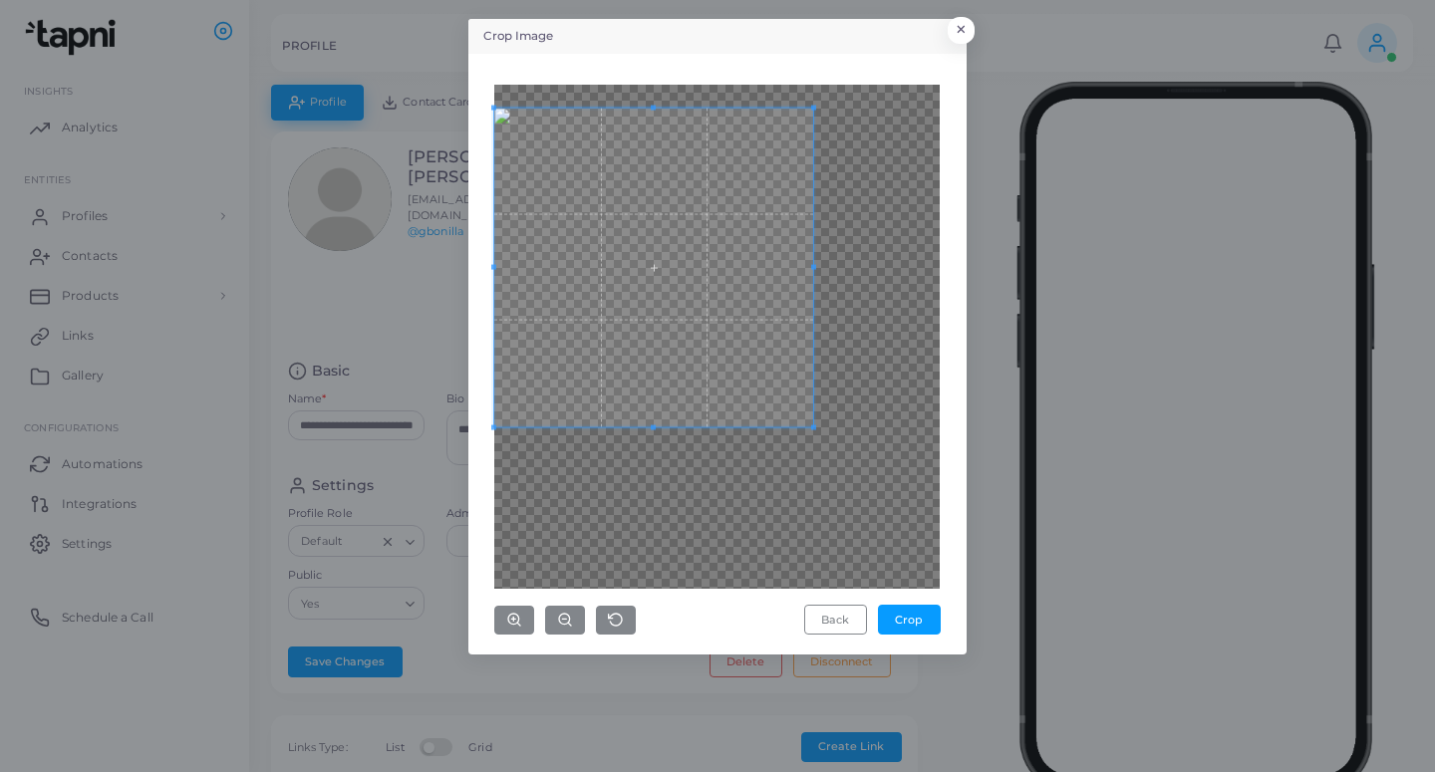
click at [708, 245] on span at bounding box center [653, 267] width 319 height 319
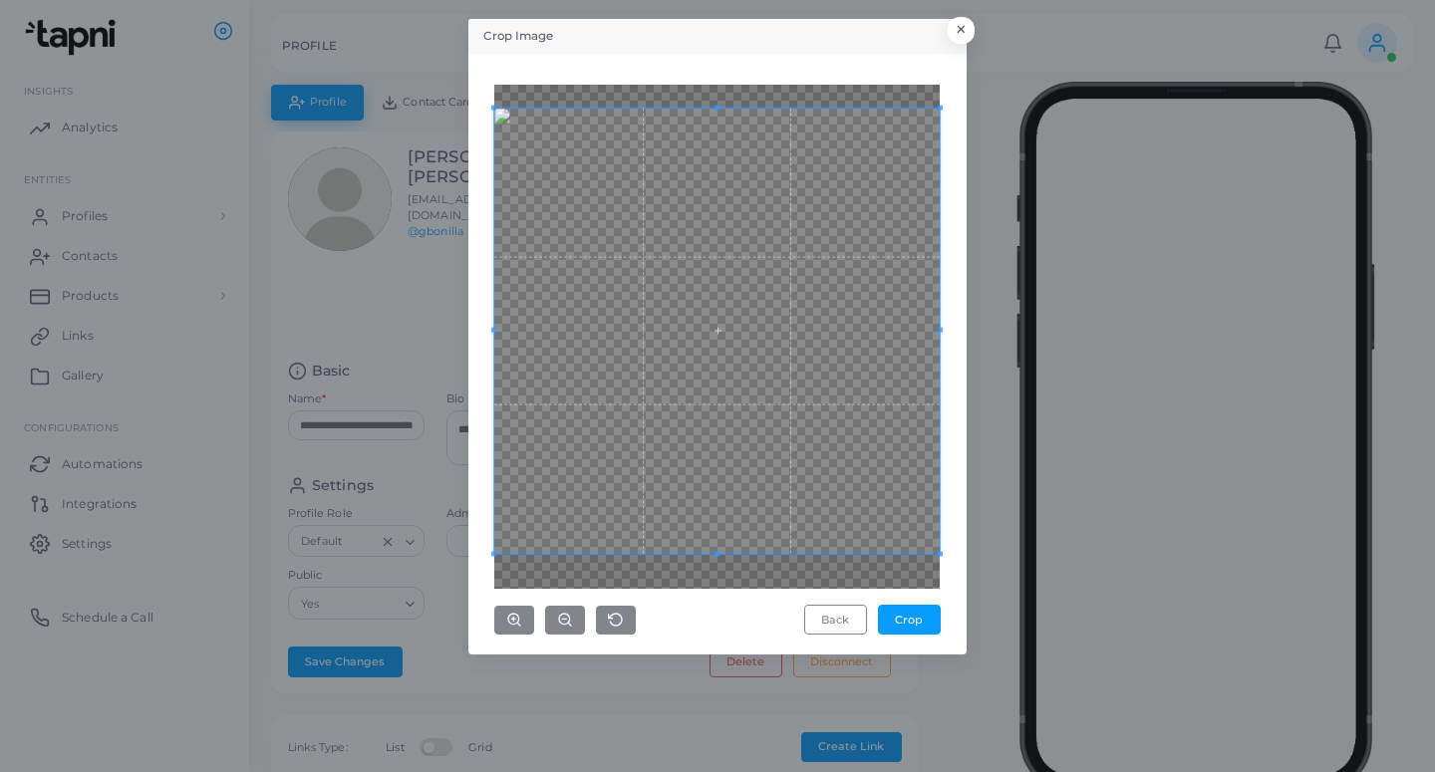
click at [955, 599] on div "Crop Image × Back Crop" at bounding box center [717, 337] width 498 height 636
click at [925, 617] on button "Crop" at bounding box center [909, 620] width 63 height 30
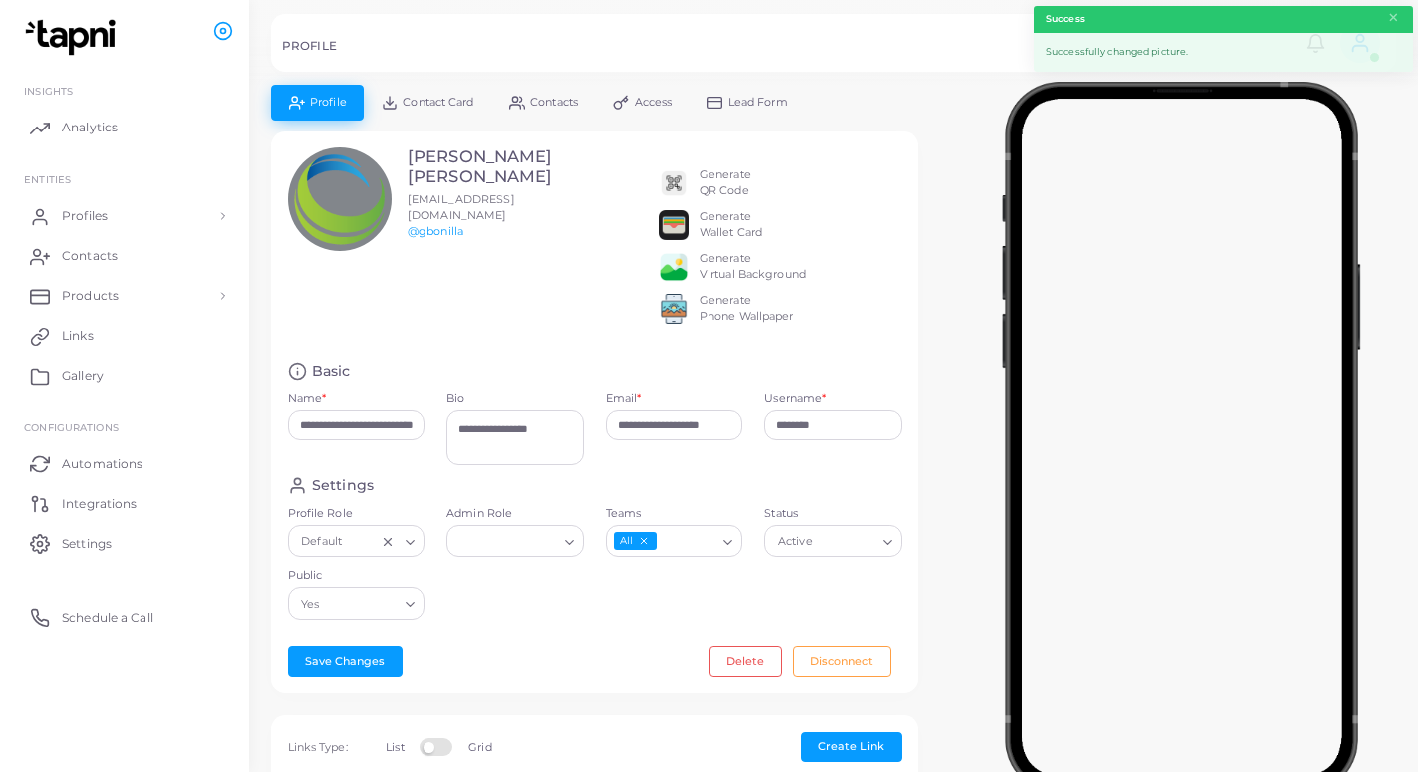
click at [763, 99] on span "Lead Form" at bounding box center [758, 102] width 60 height 11
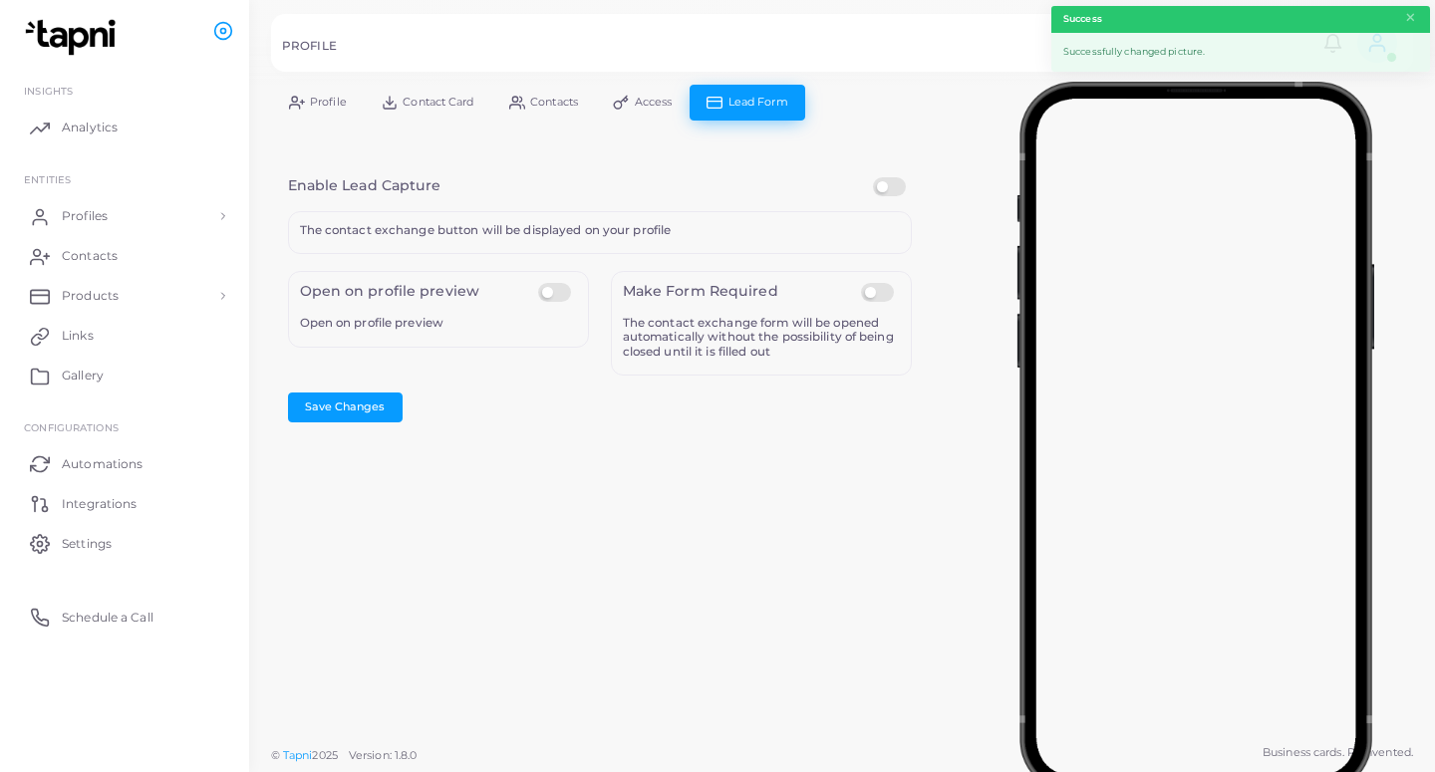
click at [879, 177] on label at bounding box center [892, 177] width 39 height 0
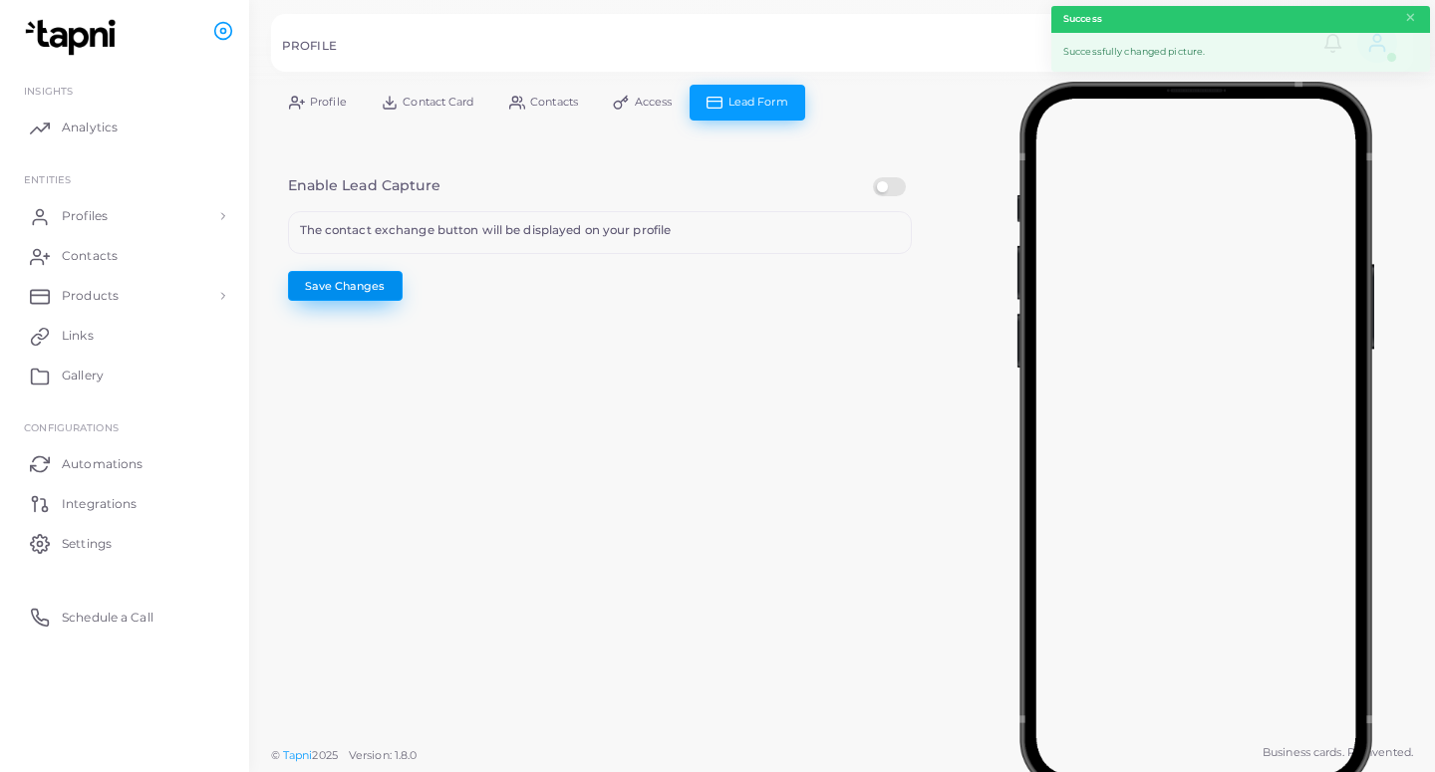
click at [353, 288] on button "Save Changes" at bounding box center [345, 286] width 115 height 30
click at [82, 221] on span "Profiles" at bounding box center [90, 216] width 46 height 18
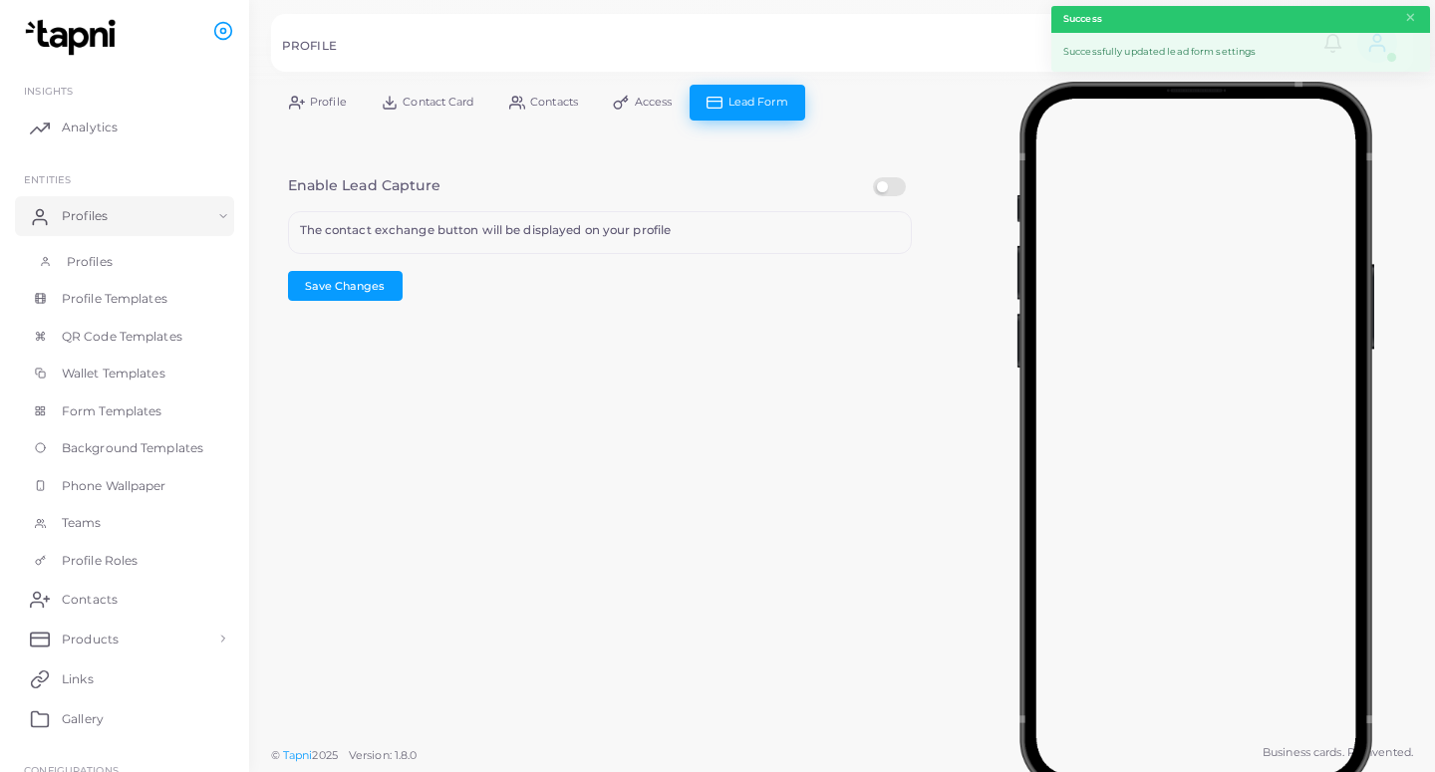
click at [154, 264] on link "Profiles" at bounding box center [124, 262] width 219 height 38
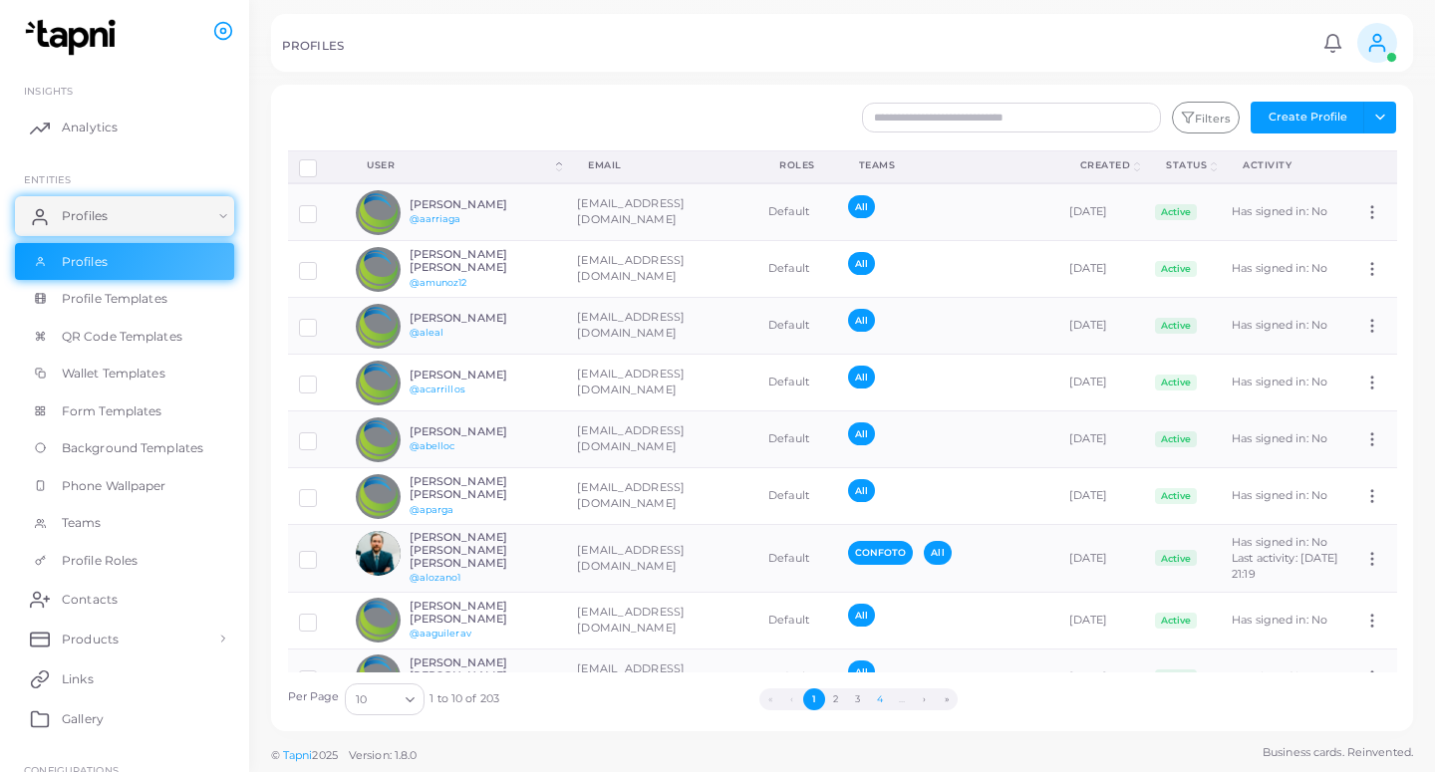
click at [886, 701] on button "4" at bounding box center [880, 699] width 22 height 22
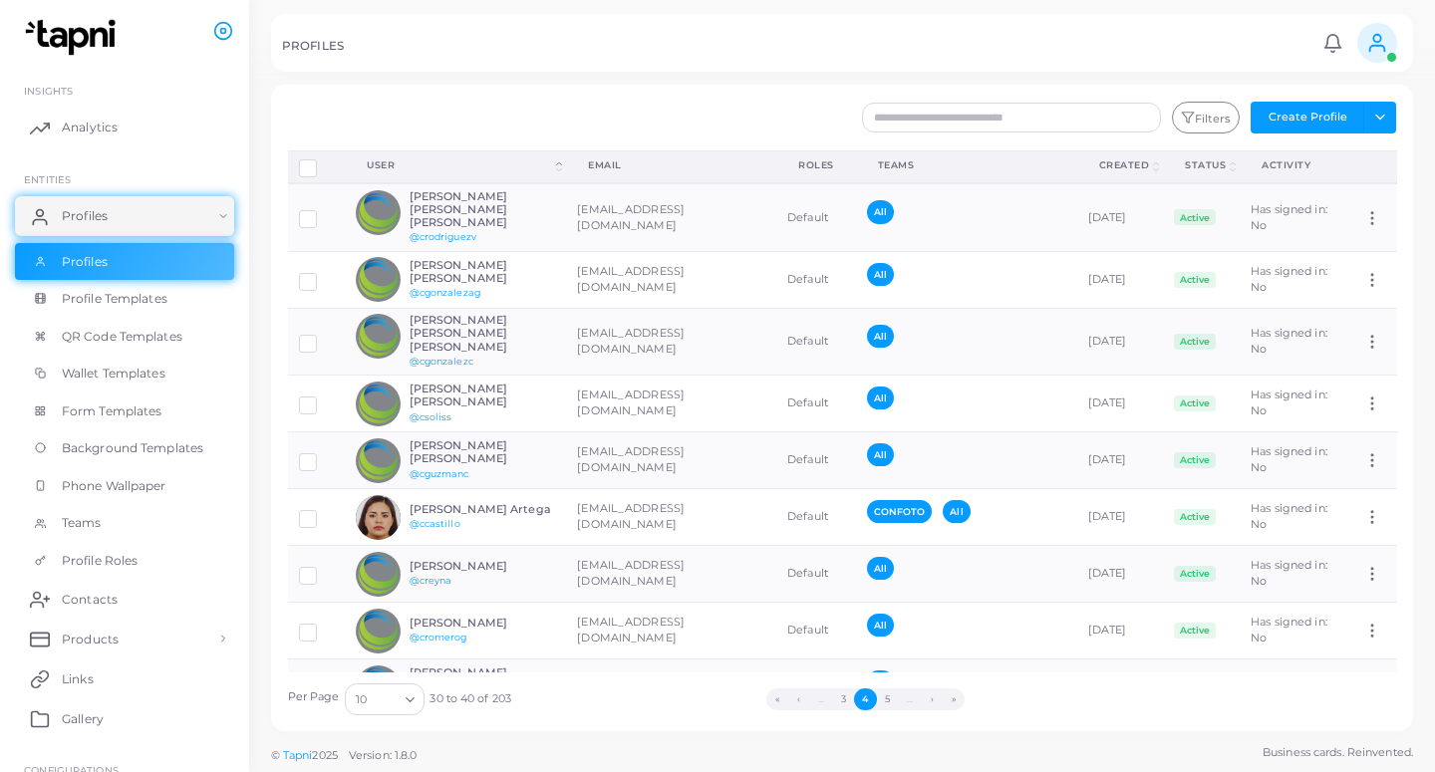
click at [886, 701] on button "5" at bounding box center [888, 699] width 22 height 22
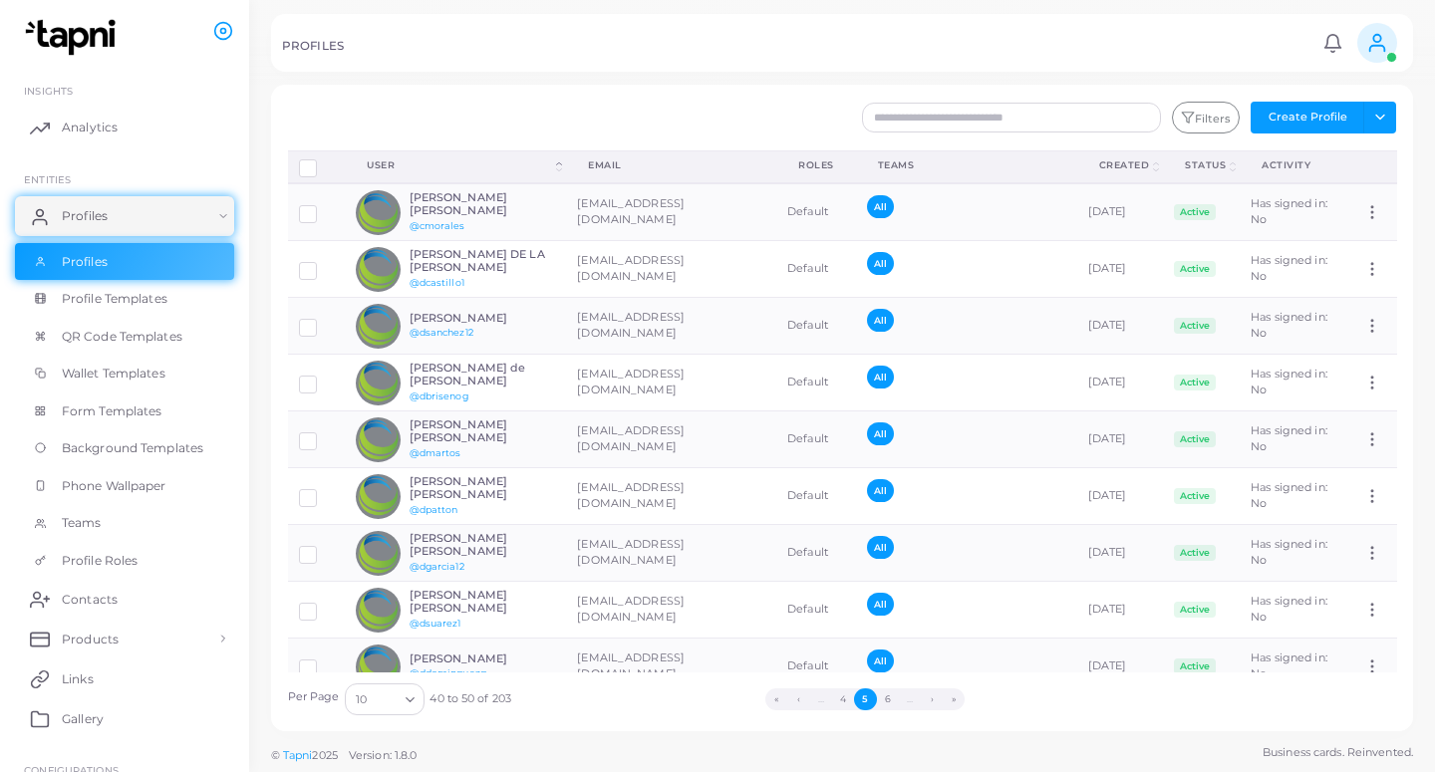
click at [886, 701] on button "6" at bounding box center [888, 699] width 22 height 22
click at [891, 702] on button "7" at bounding box center [887, 699] width 22 height 22
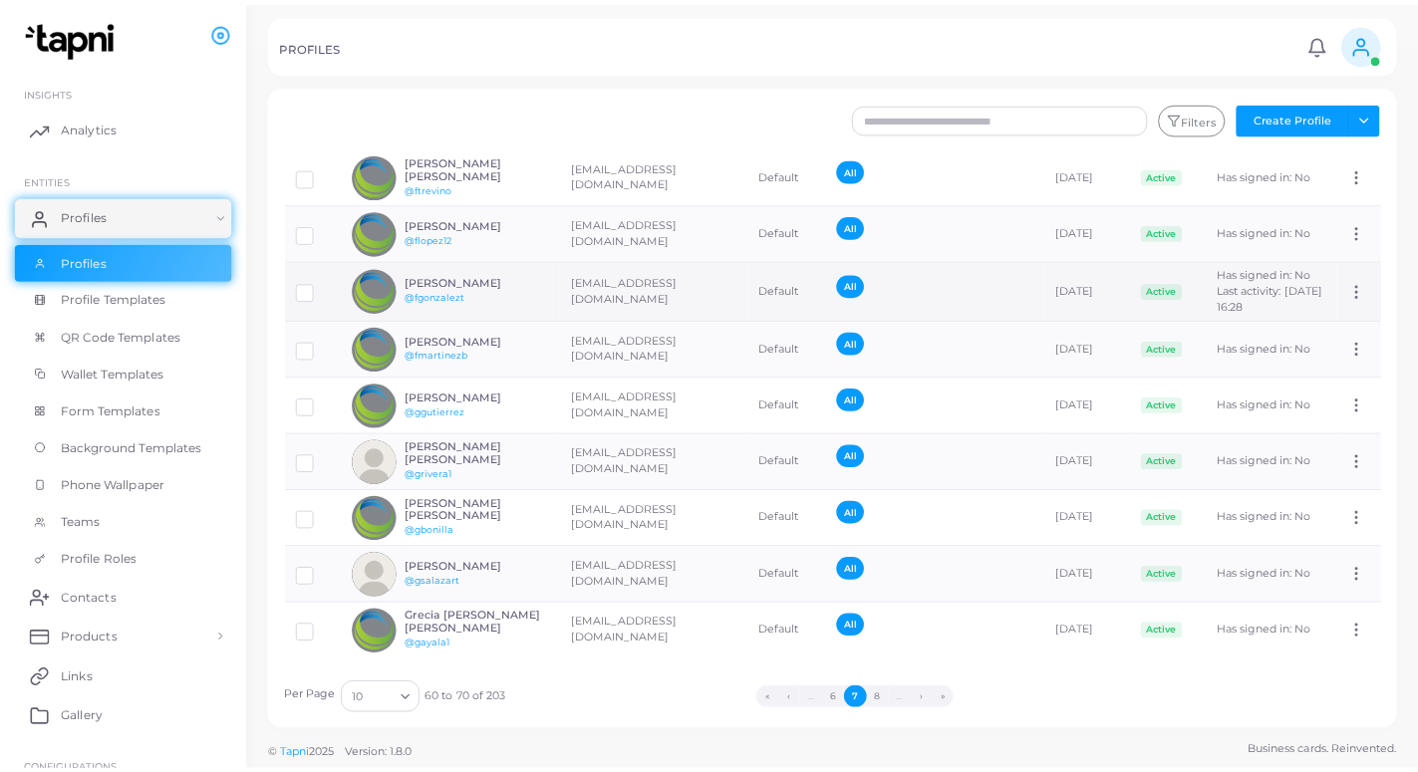
scroll to position [126, 0]
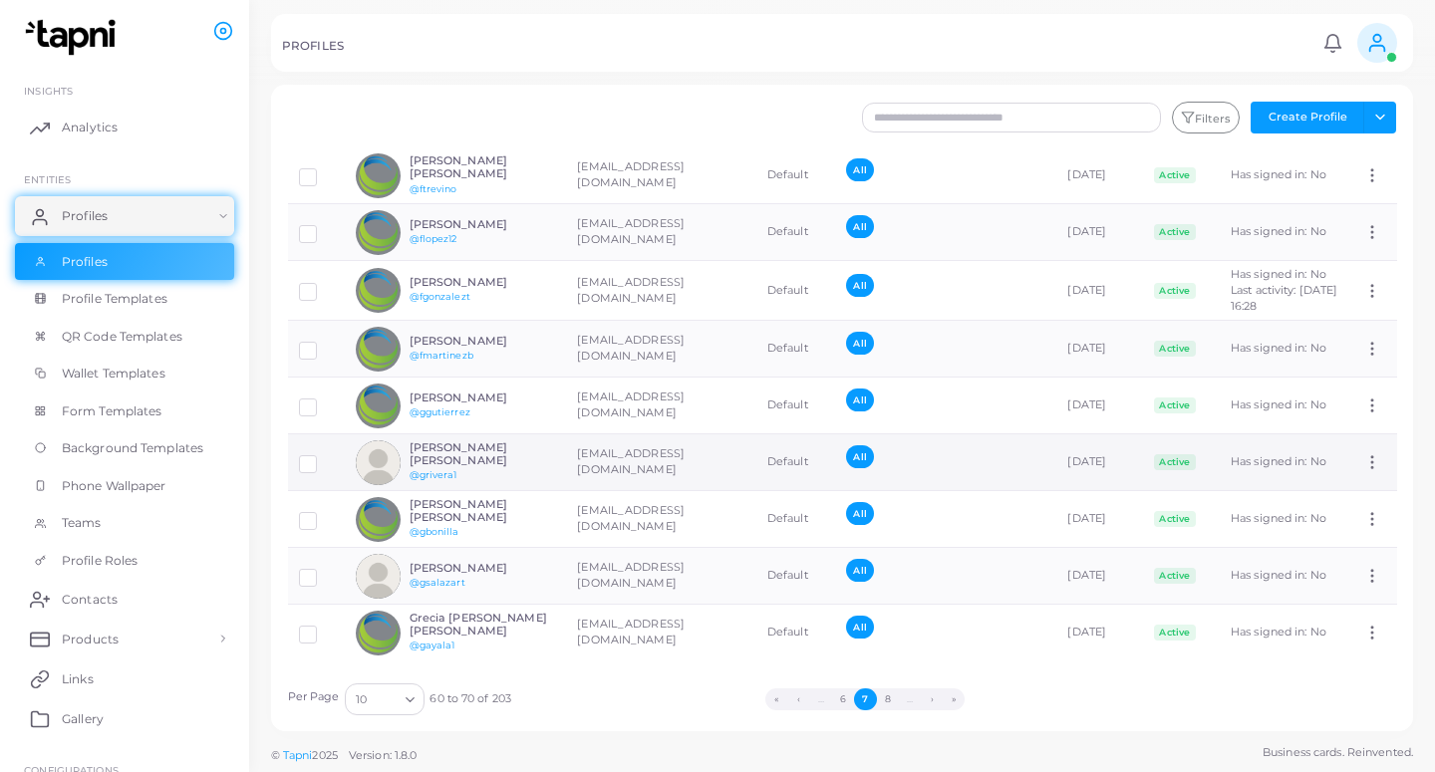
click at [508, 466] on h6 "[PERSON_NAME] [PERSON_NAME]" at bounding box center [482, 454] width 146 height 26
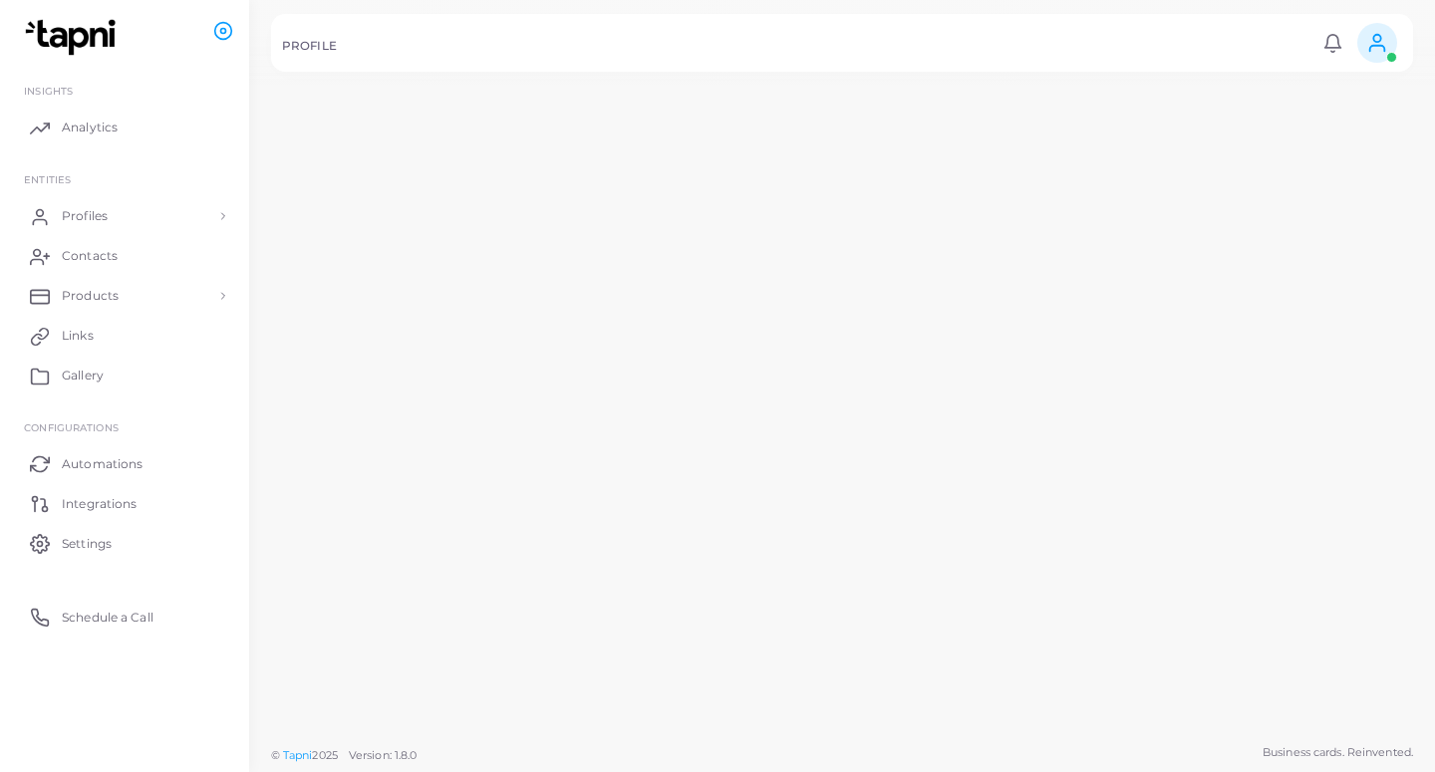
scroll to position [126, 0]
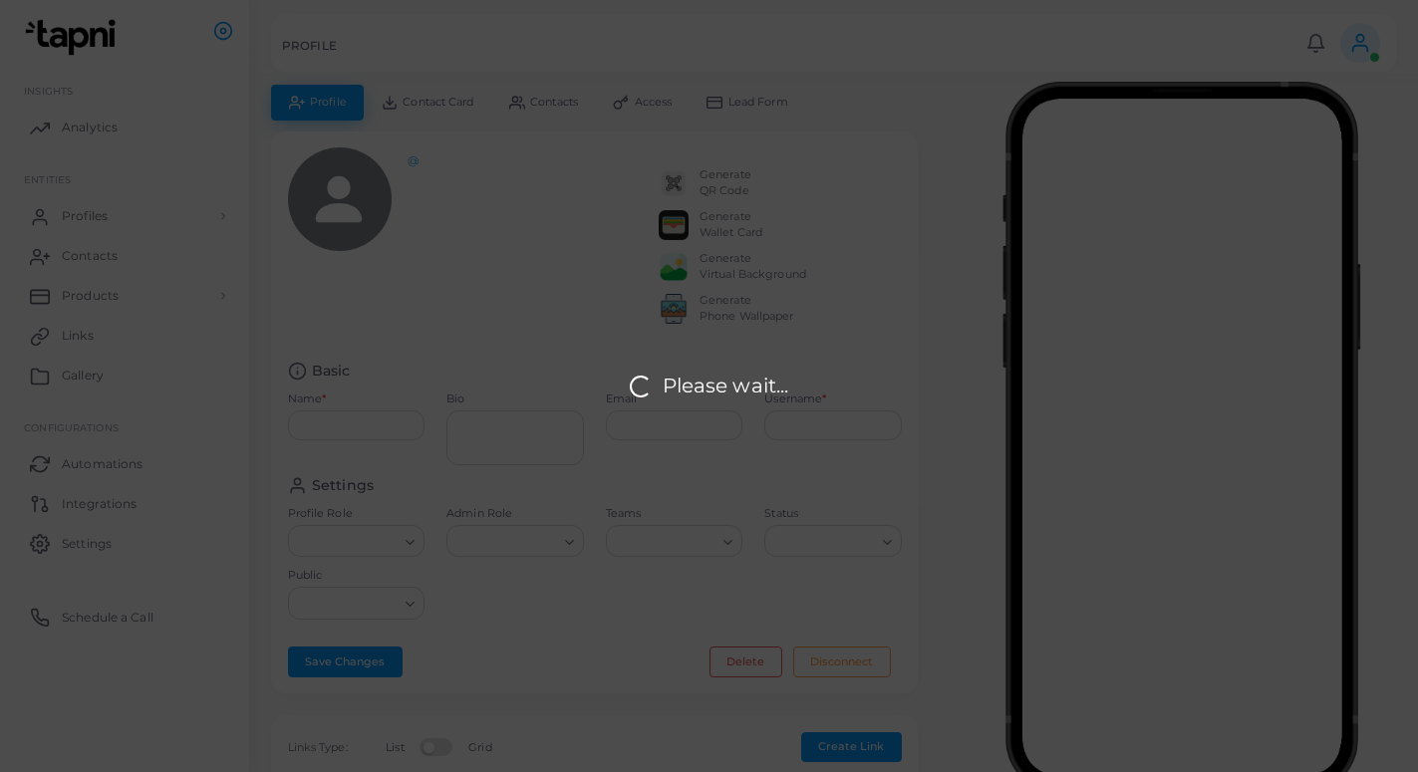
type input "**********"
type textarea "**********"
type input "**********"
type input "********"
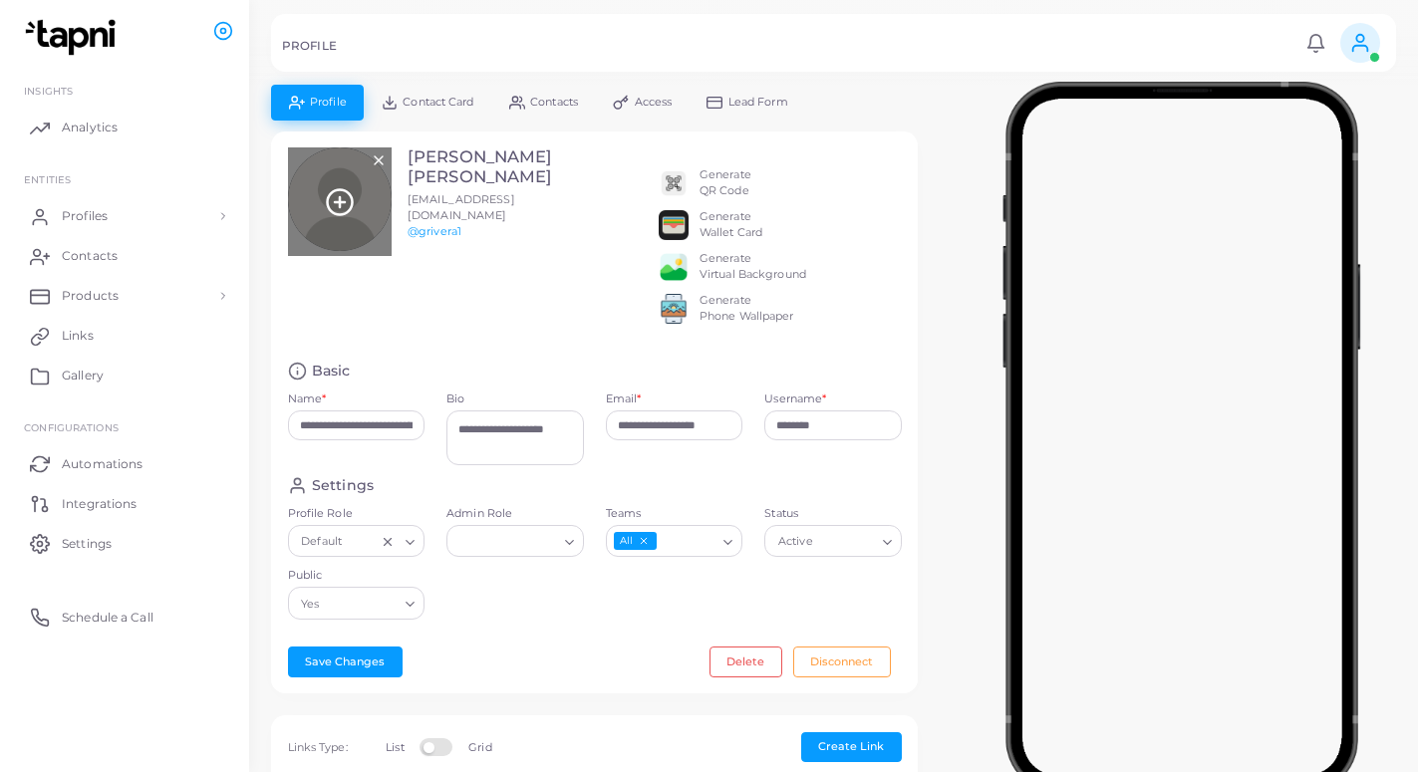
click at [341, 200] on icon at bounding box center [340, 202] width 30 height 30
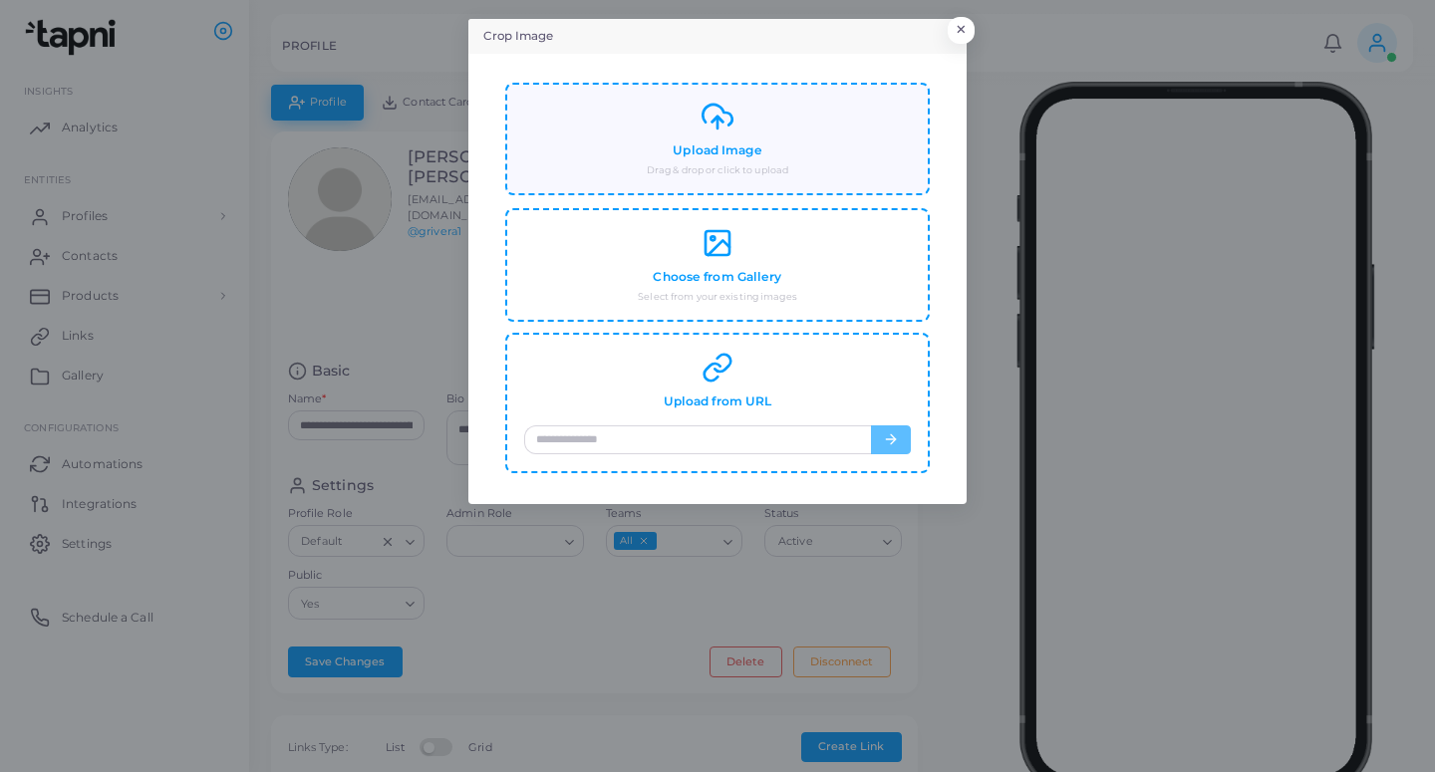
click at [678, 109] on div "Upload Image Drag & drop or click to upload" at bounding box center [717, 139] width 387 height 77
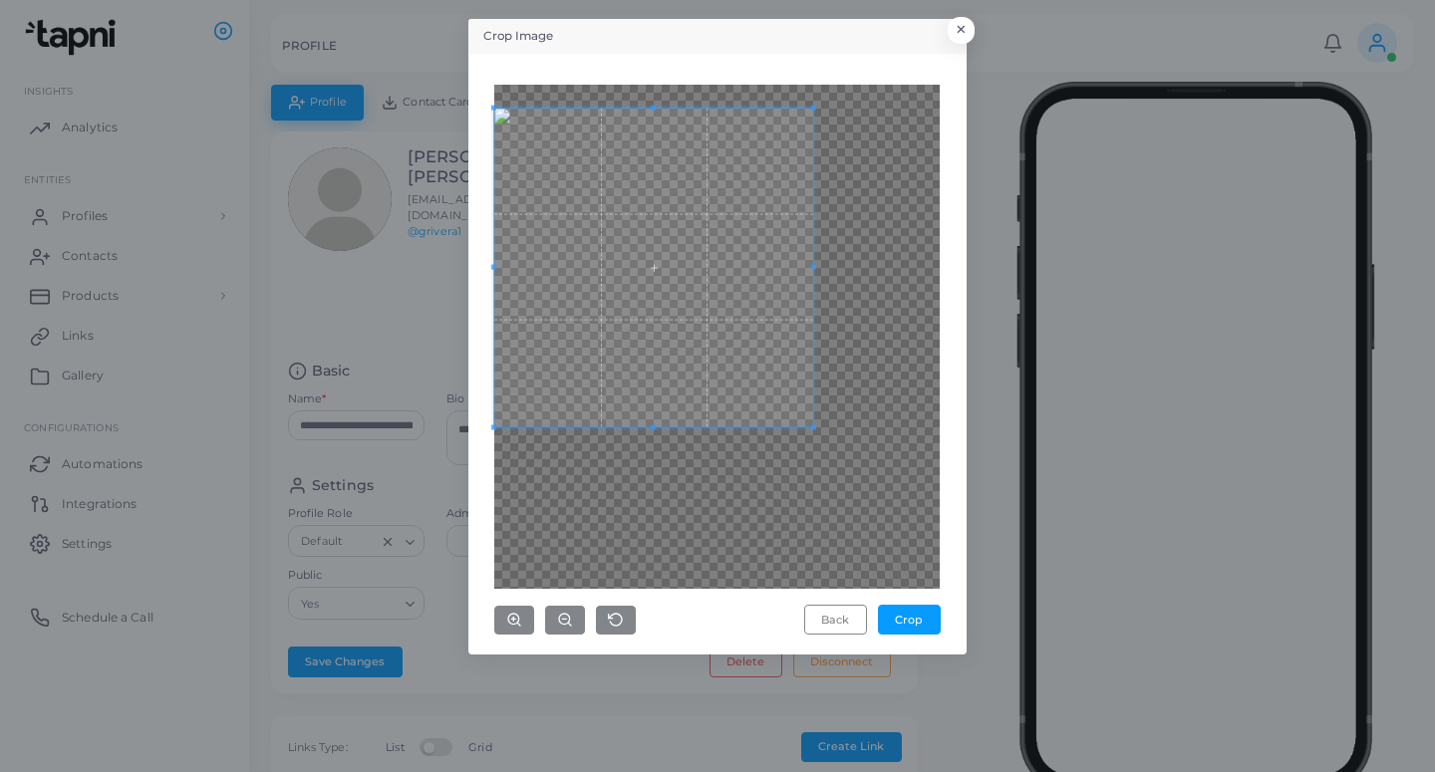
click at [745, 223] on span at bounding box center [653, 267] width 319 height 319
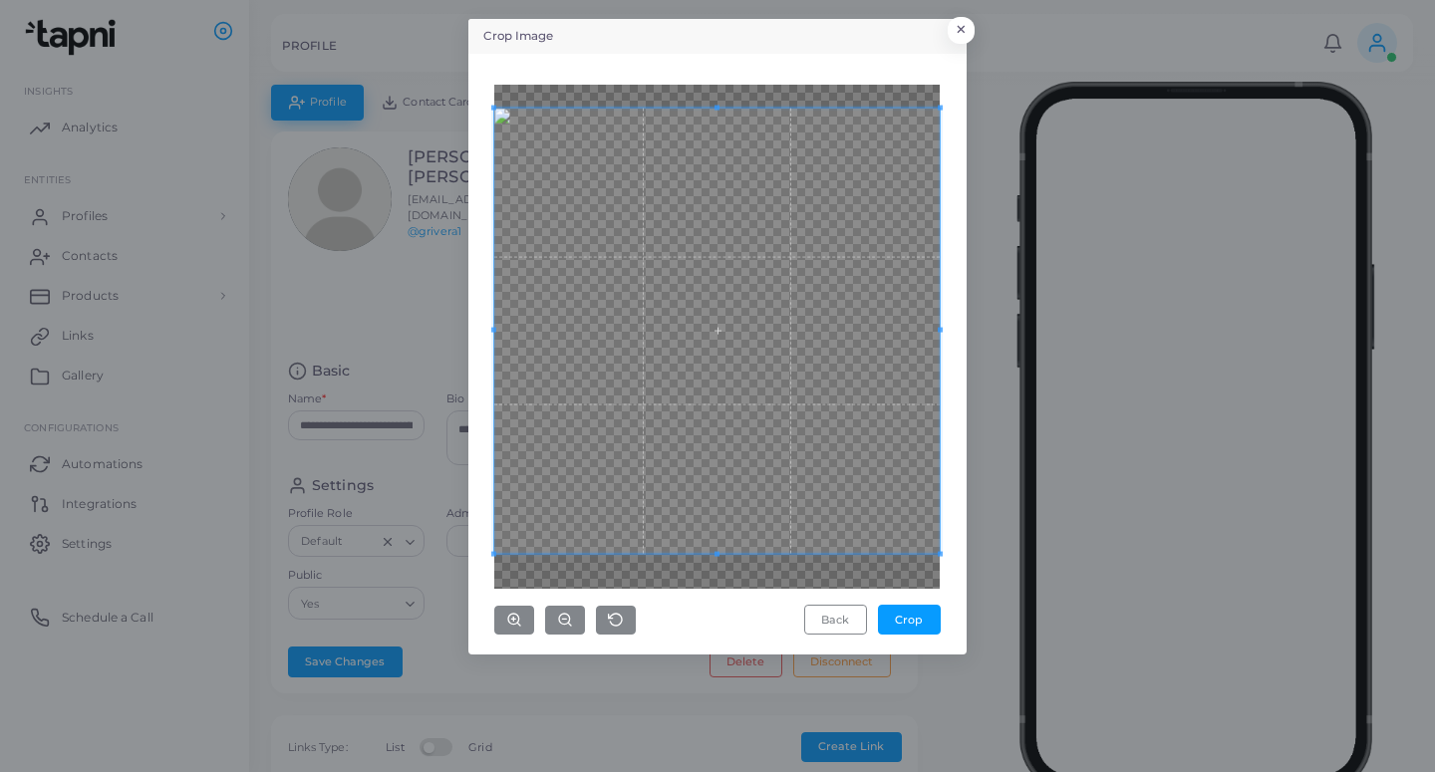
click at [954, 585] on div "Back Crop" at bounding box center [717, 354] width 476 height 579
click at [925, 611] on button "Crop" at bounding box center [909, 620] width 63 height 30
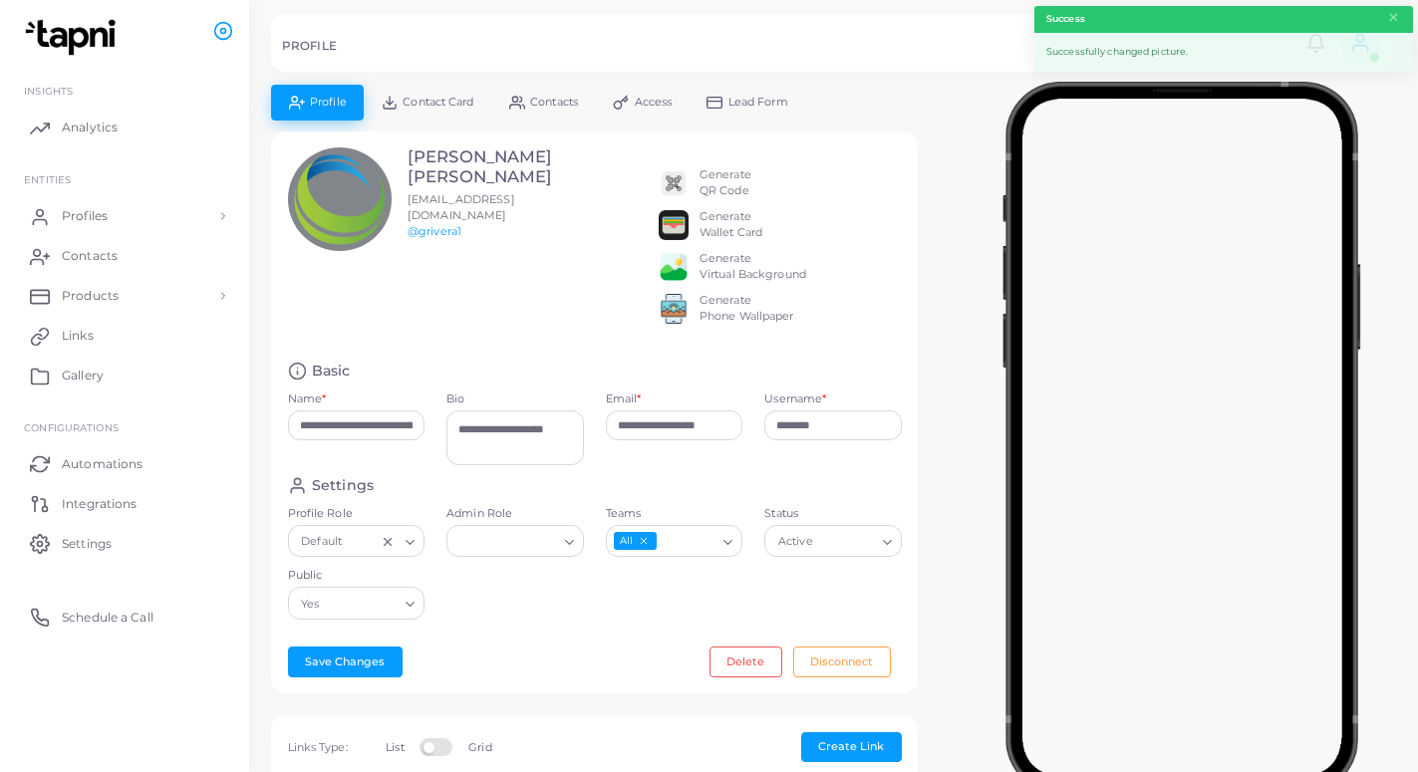
click at [788, 101] on span "Lead Form" at bounding box center [758, 102] width 60 height 11
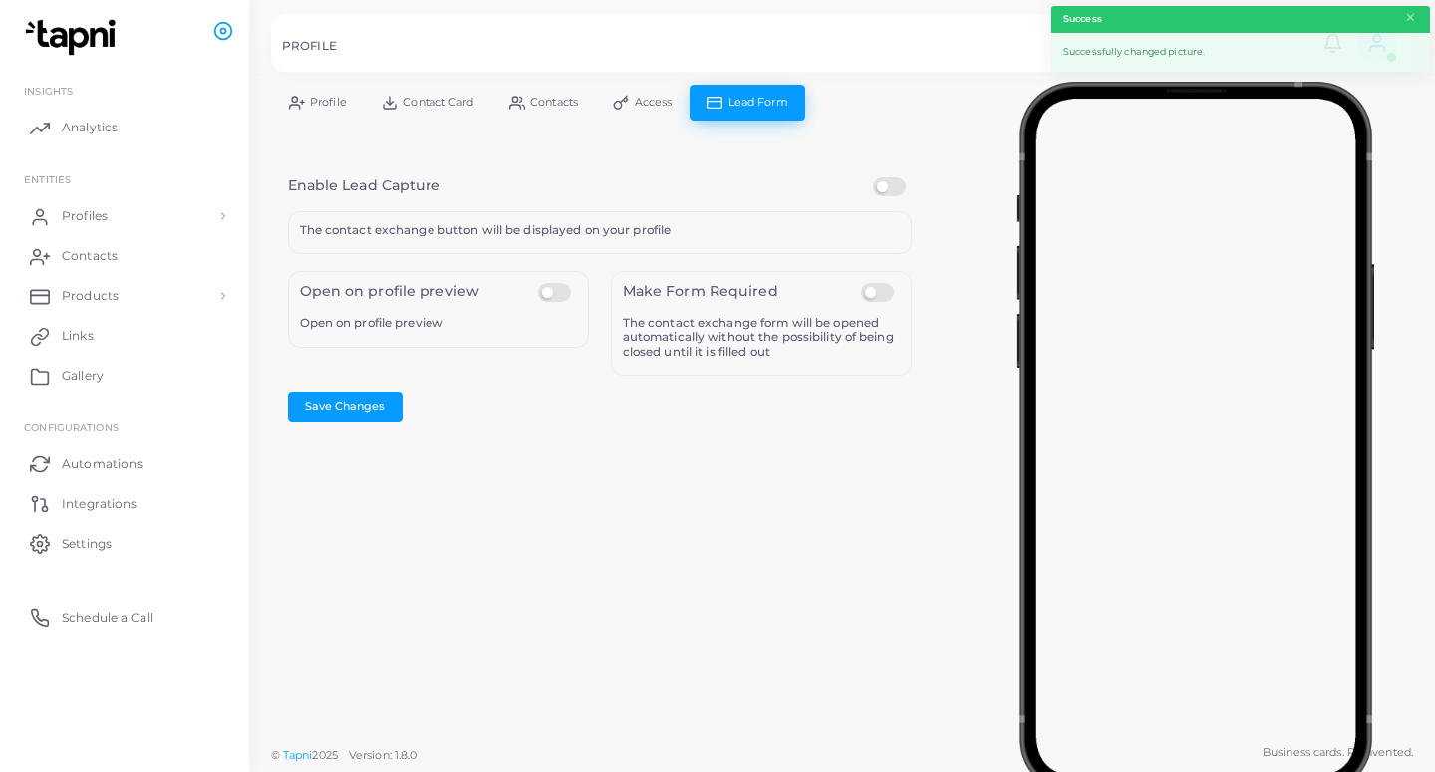
click at [887, 177] on label at bounding box center [892, 177] width 39 height 0
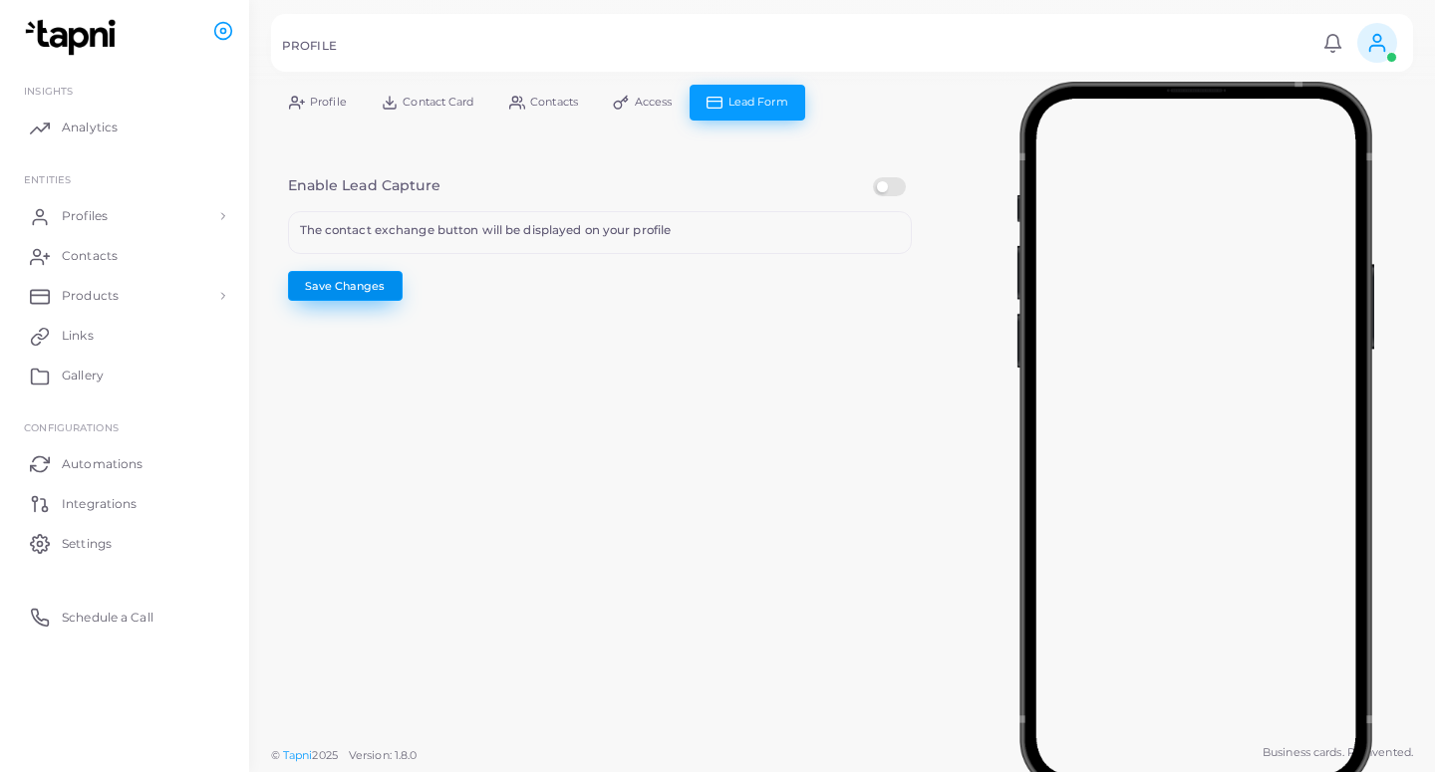
click at [345, 274] on button "Save Changes" at bounding box center [345, 286] width 115 height 30
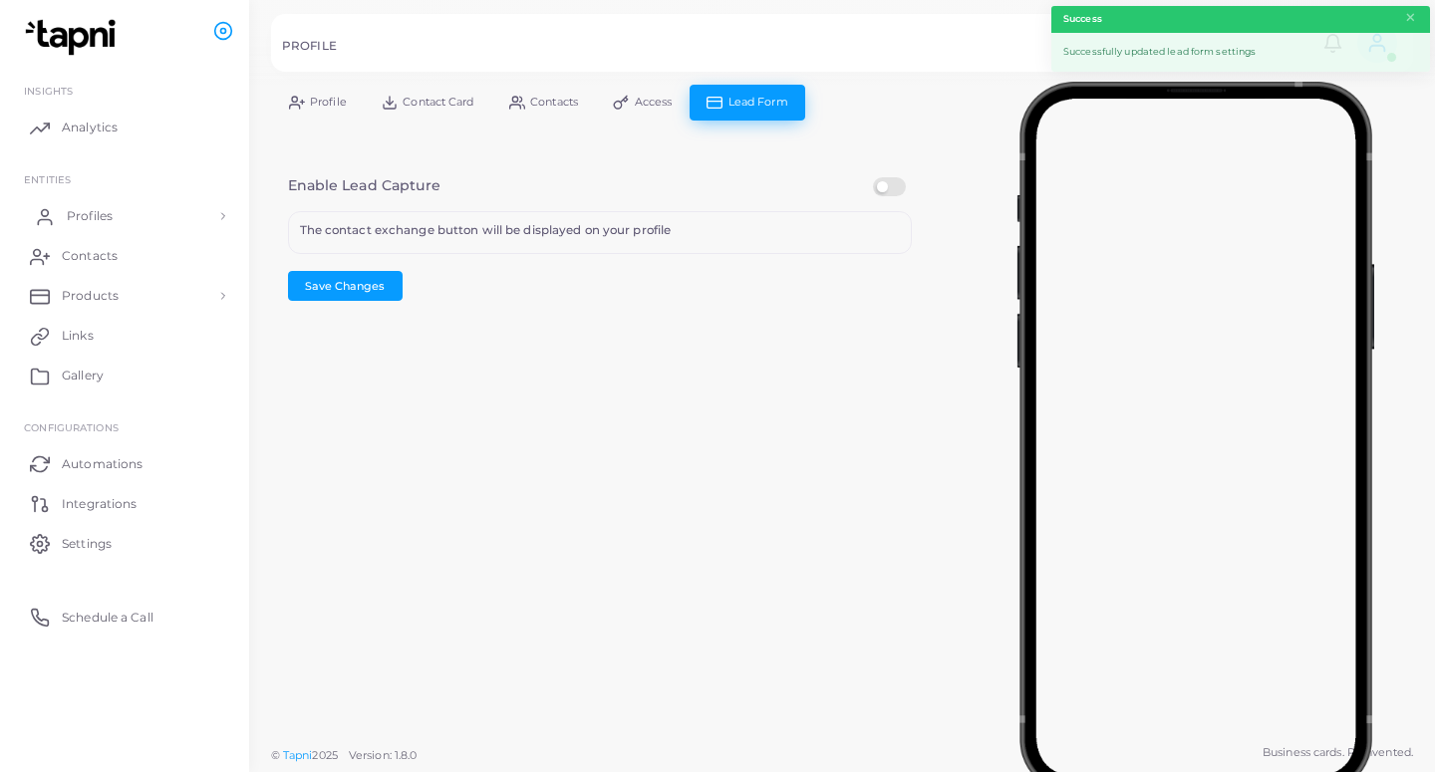
click at [130, 223] on link "Profiles" at bounding box center [124, 216] width 219 height 40
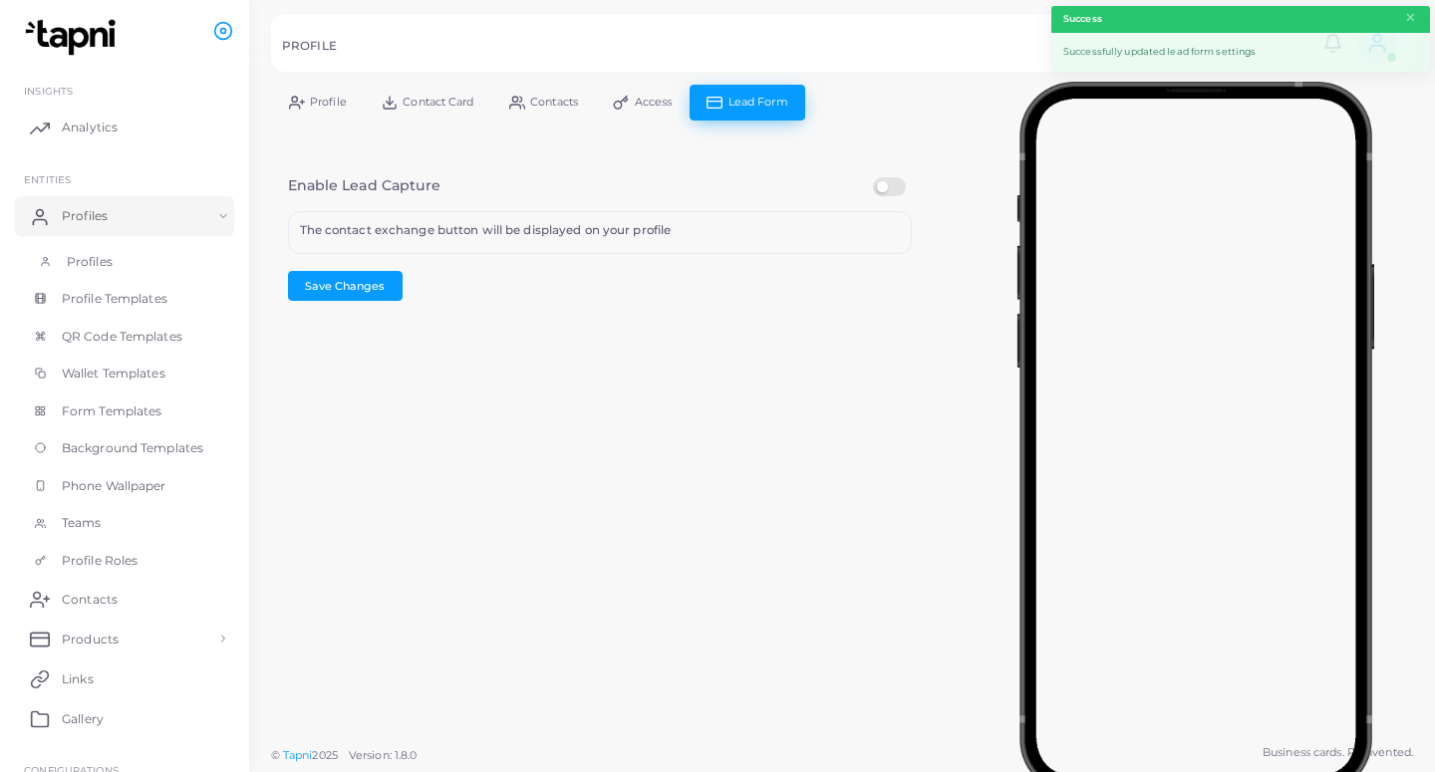
click at [141, 272] on link "Profiles" at bounding box center [124, 262] width 219 height 38
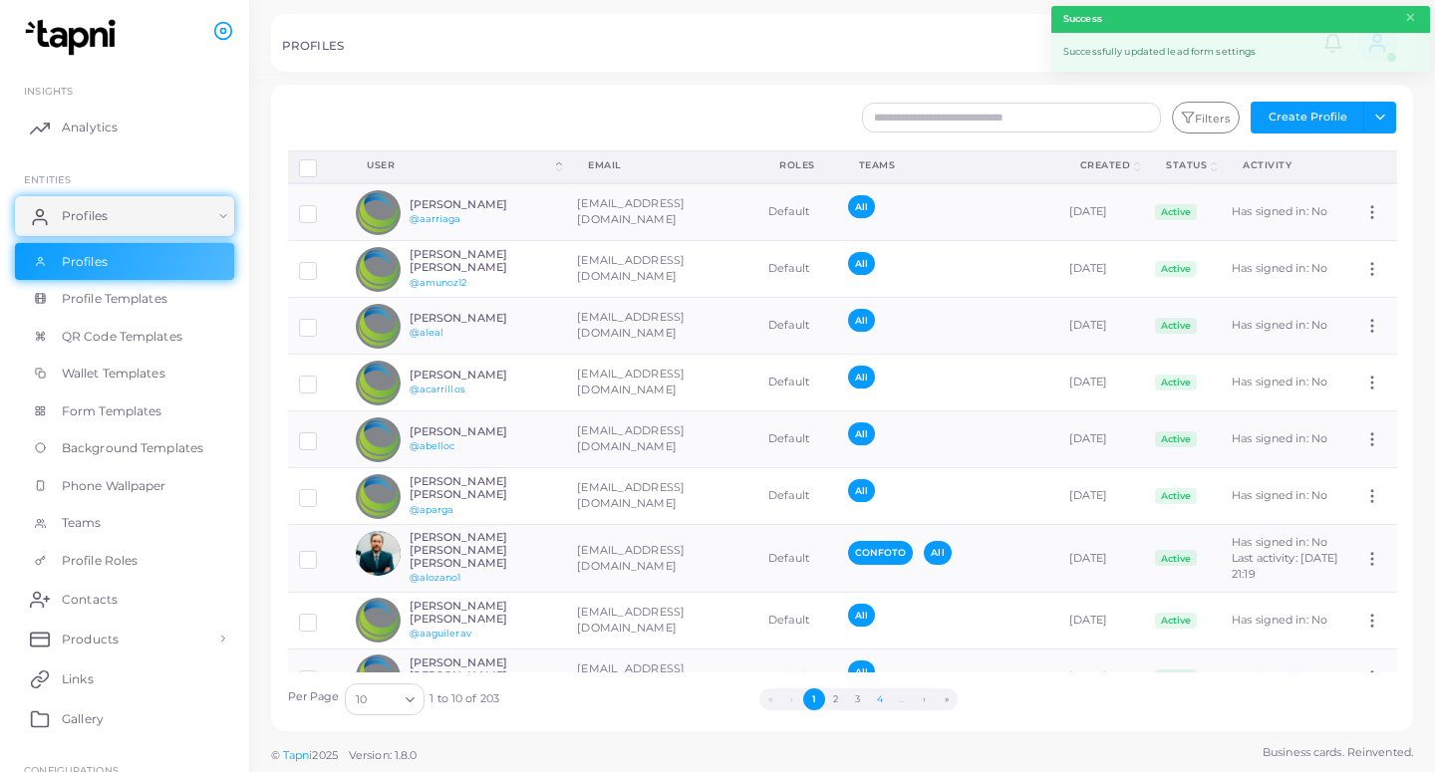
click at [879, 704] on button "4" at bounding box center [880, 699] width 22 height 22
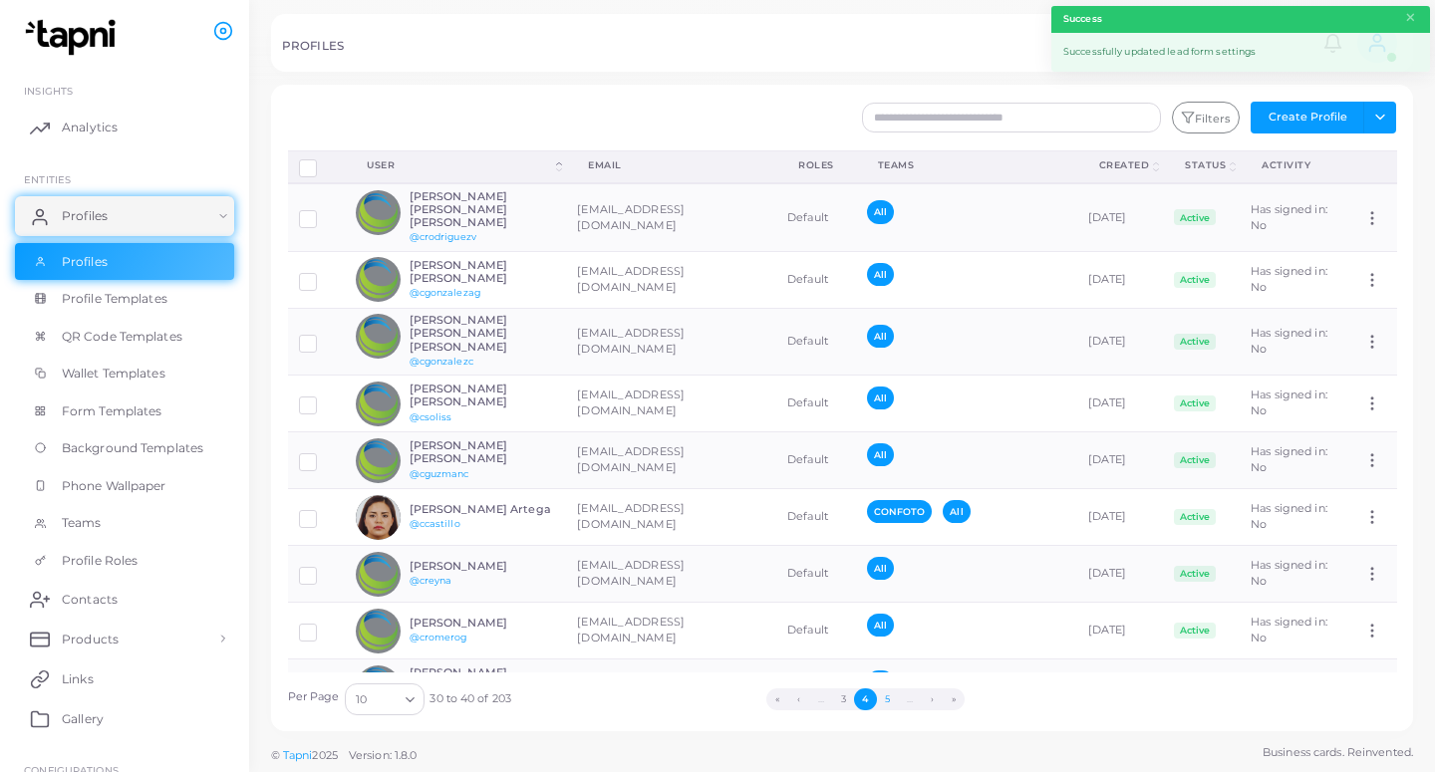
click at [886, 701] on button "5" at bounding box center [888, 699] width 22 height 22
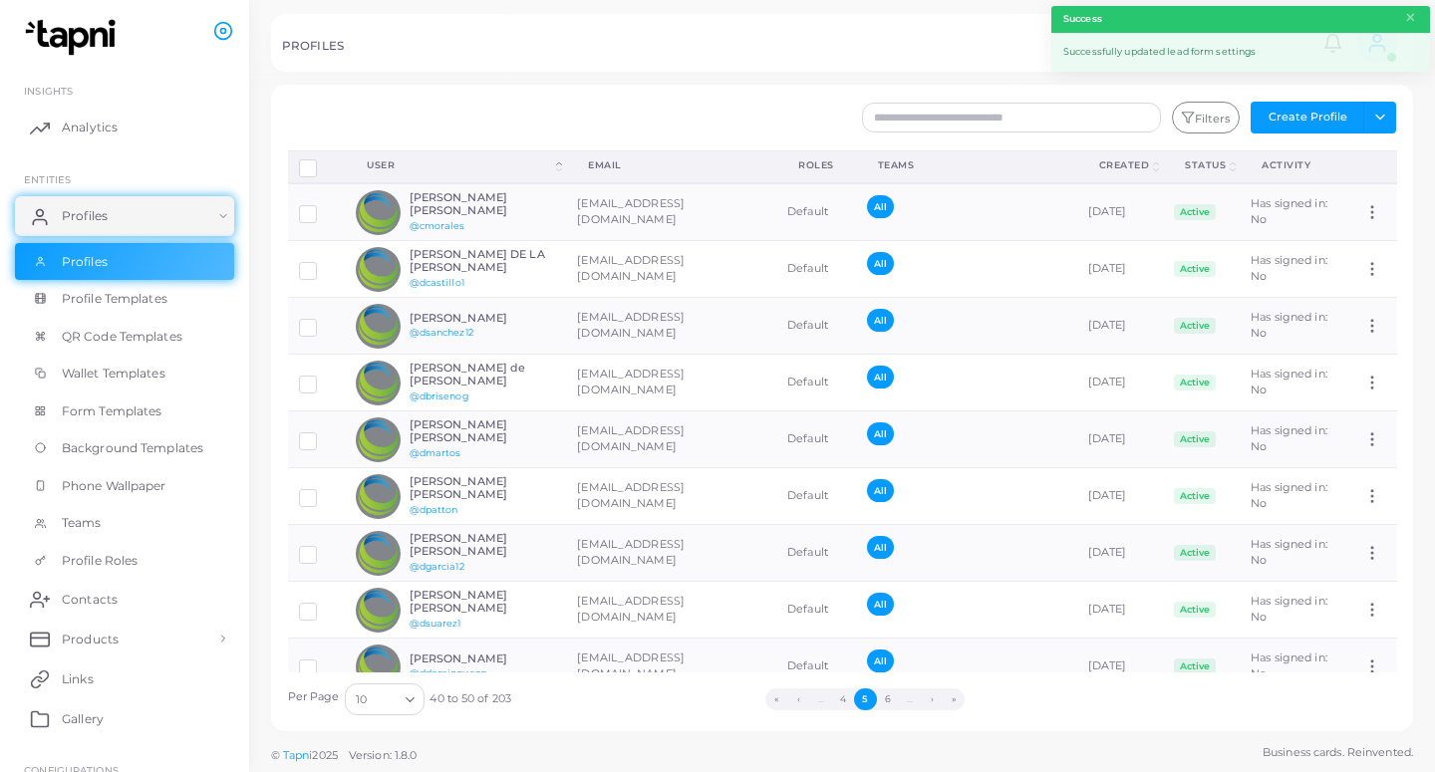
click at [889, 701] on button "6" at bounding box center [888, 699] width 22 height 22
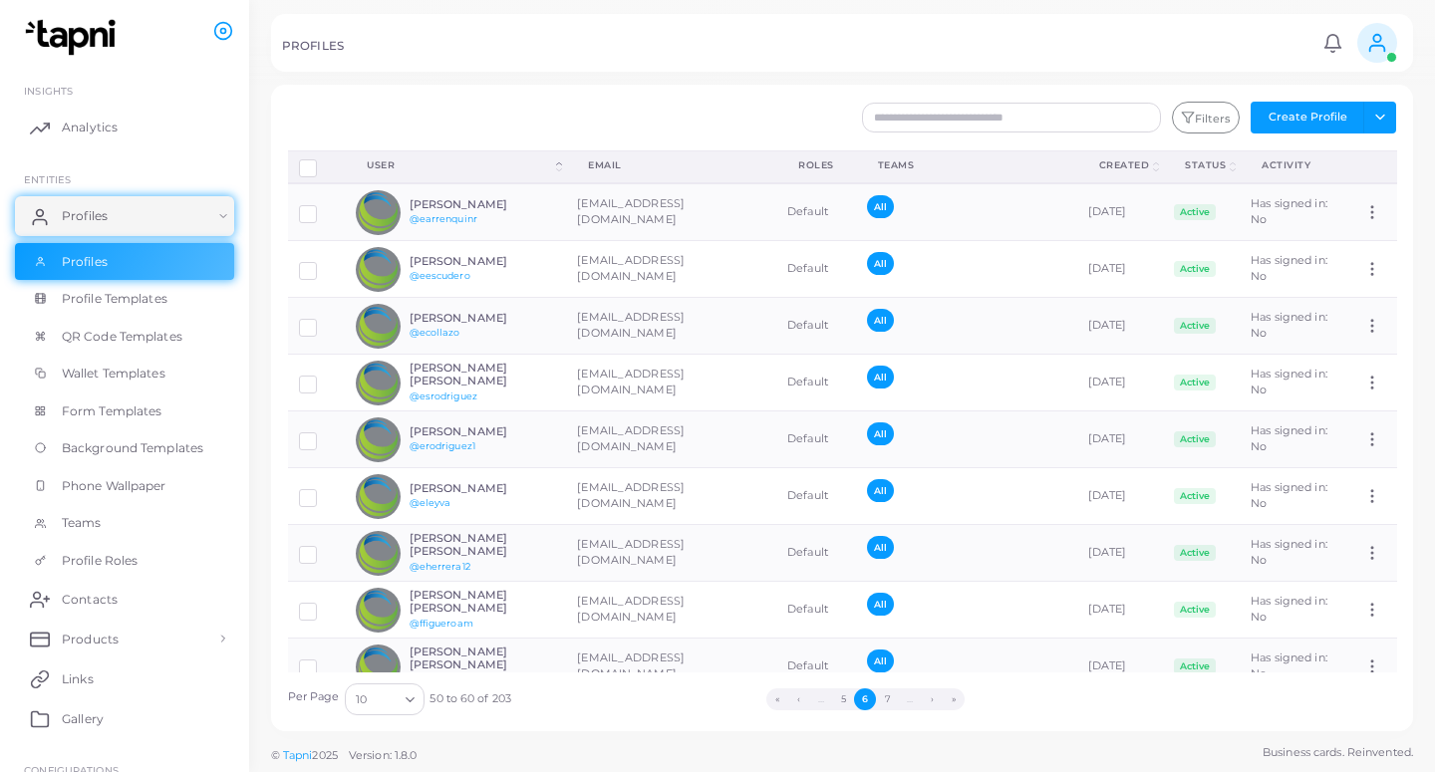
click at [889, 701] on button "7" at bounding box center [887, 699] width 22 height 22
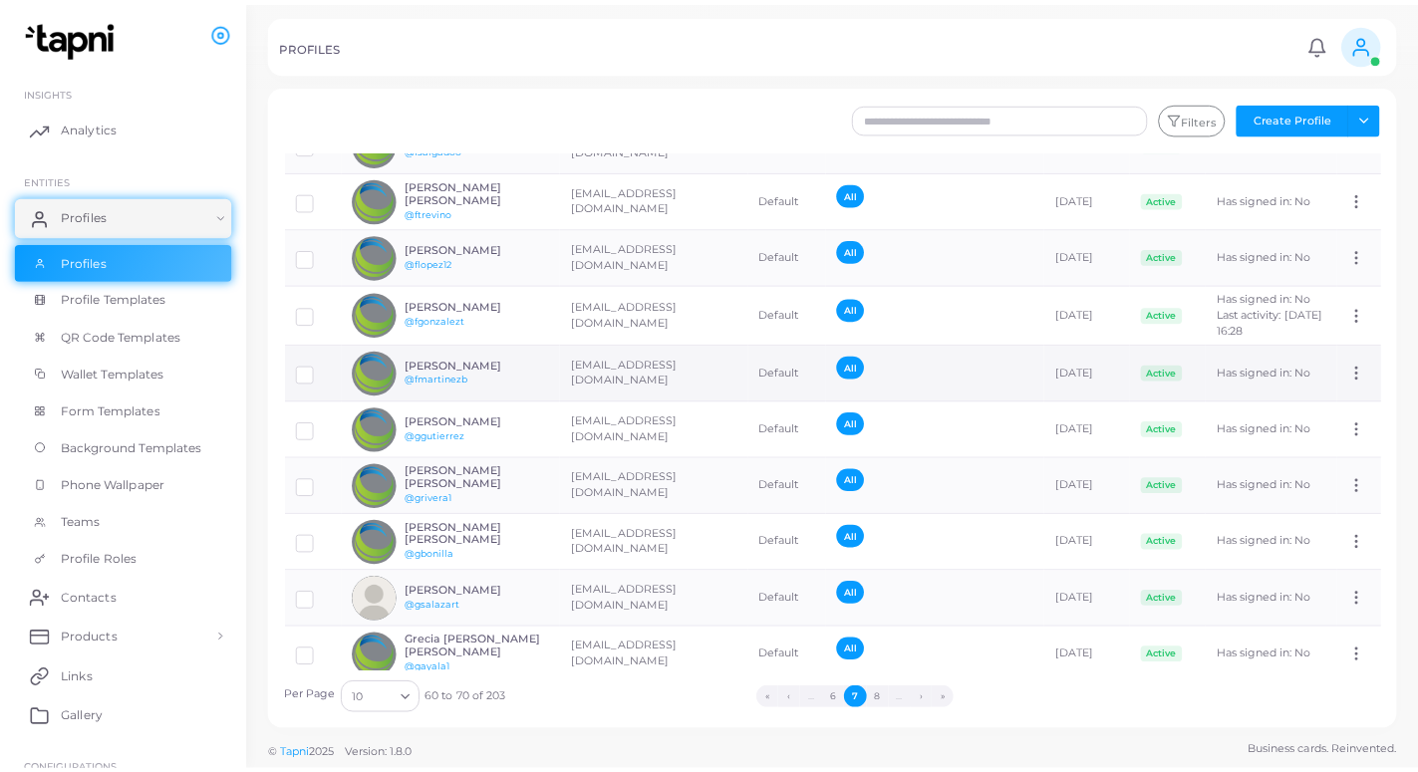
scroll to position [126, 0]
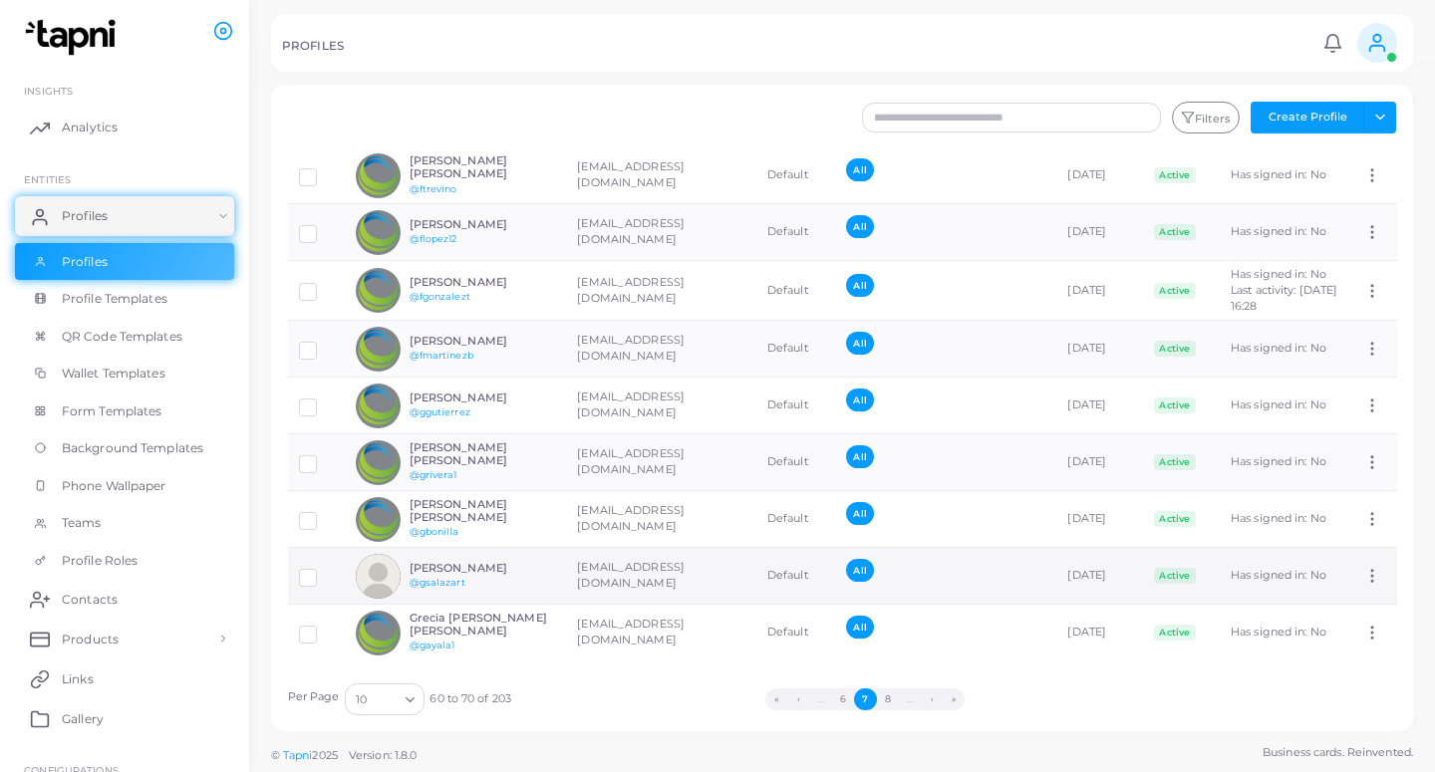
click at [537, 581] on div "[PERSON_NAME] @gsalazart" at bounding box center [482, 576] width 146 height 29
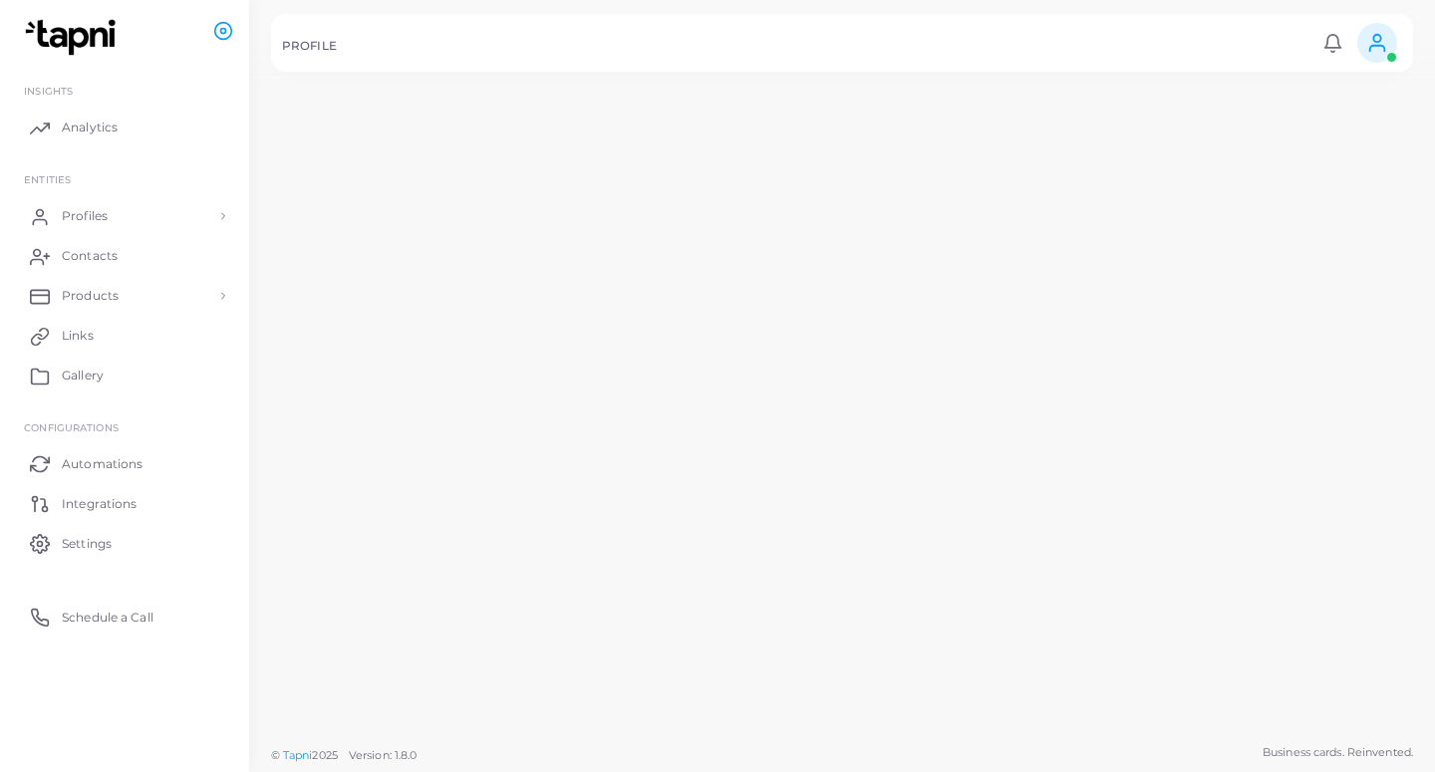
scroll to position [126, 0]
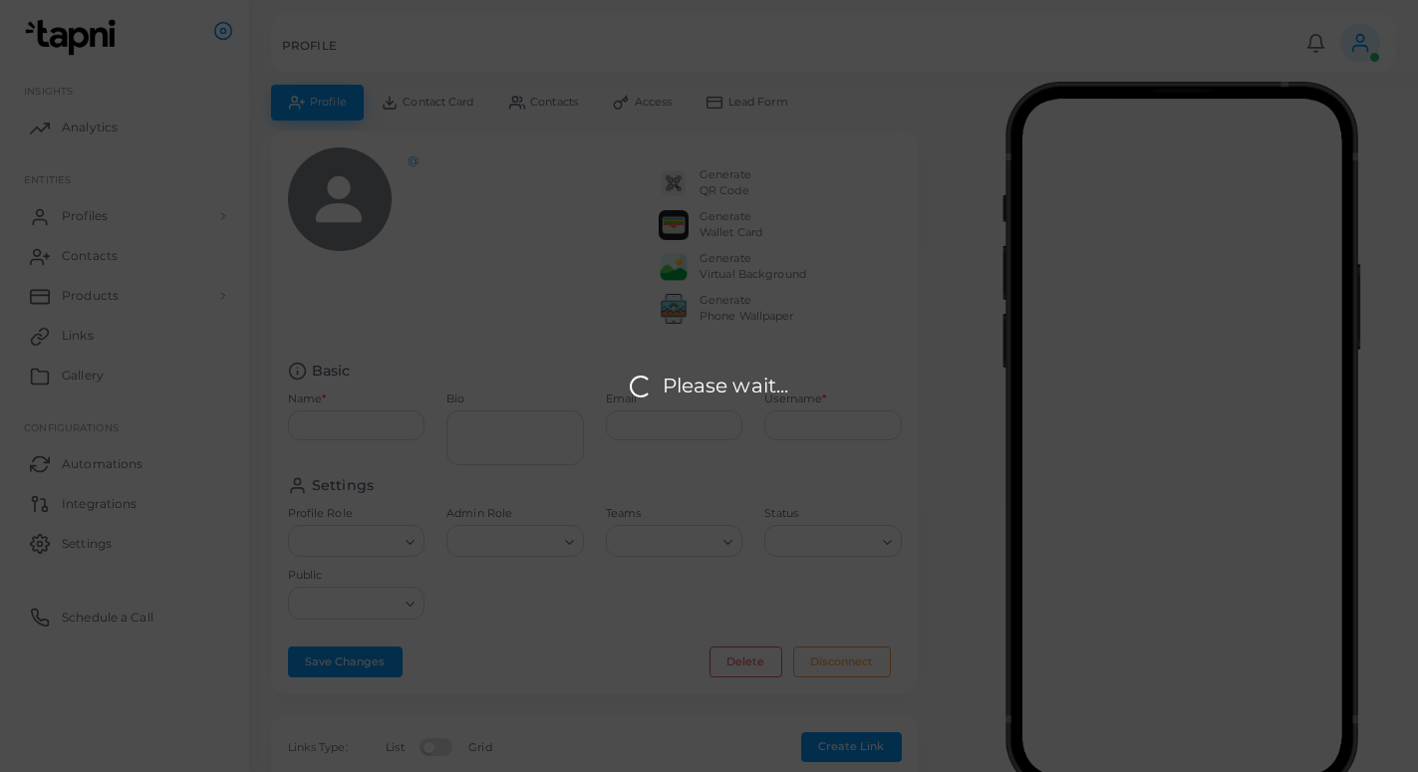
type input "**********"
type textarea "**********"
type input "**********"
type input "*********"
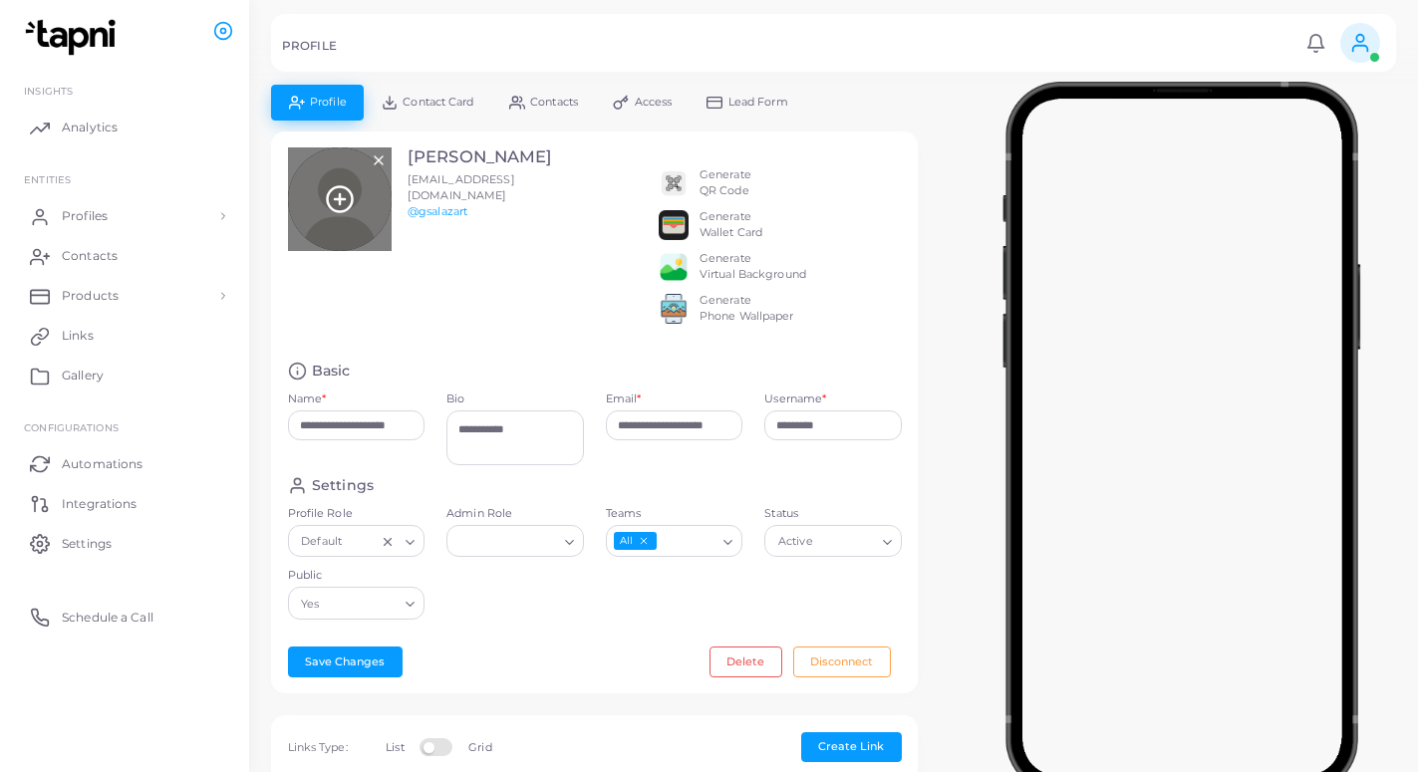
click at [338, 195] on icon at bounding box center [340, 199] width 30 height 30
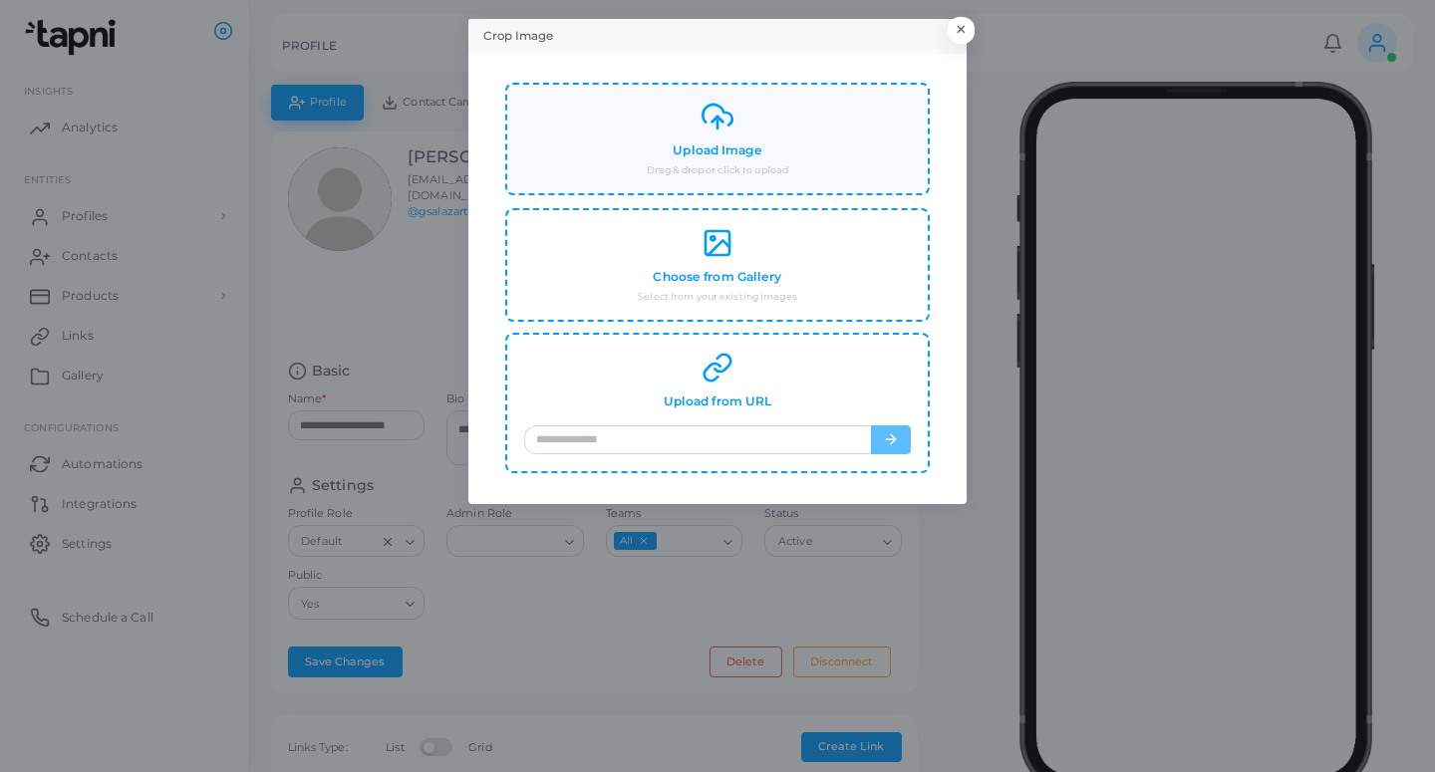
click at [766, 145] on div "Upload Image Drag & drop or click to upload" at bounding box center [717, 139] width 387 height 77
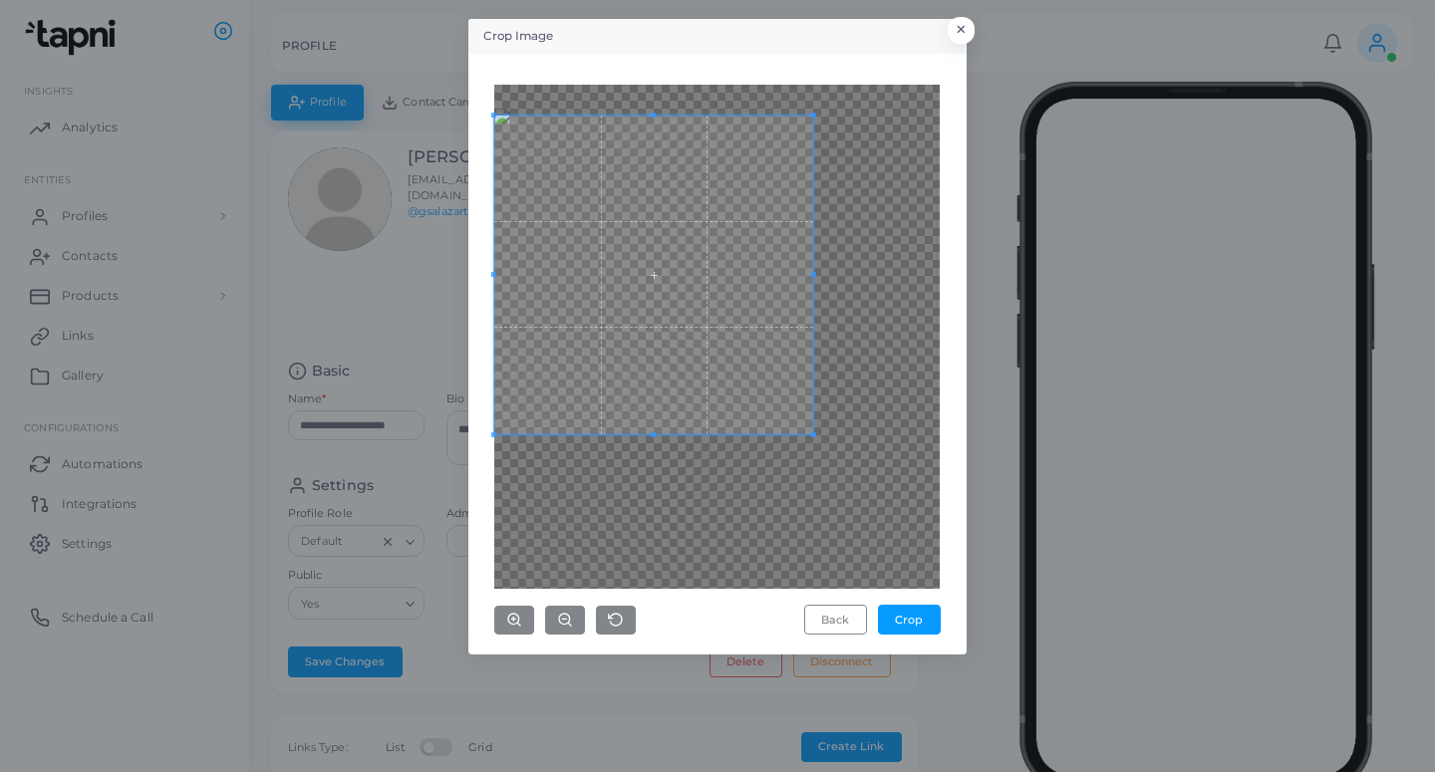
click at [672, 346] on span at bounding box center [653, 275] width 319 height 319
click at [796, 434] on span at bounding box center [653, 280] width 319 height 319
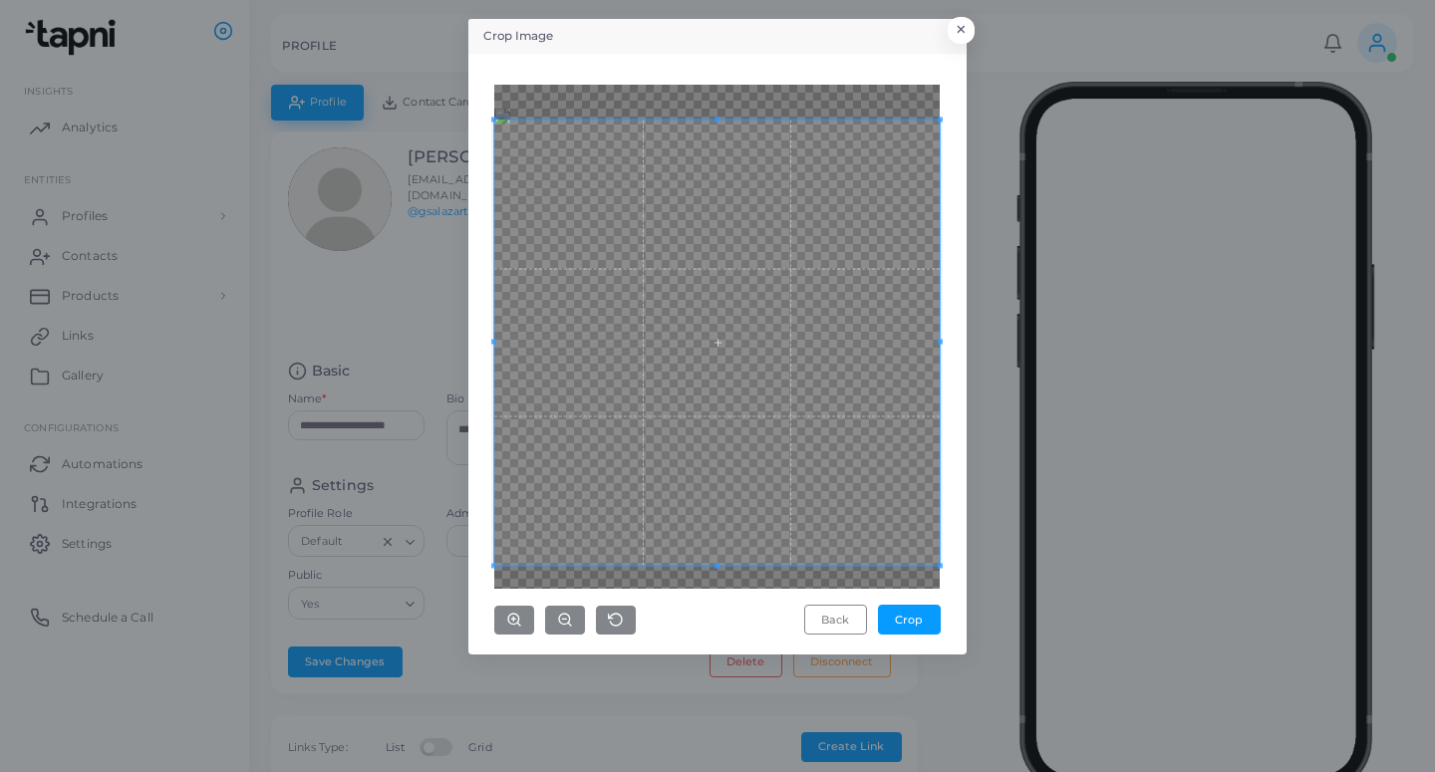
click at [988, 620] on div "Crop Image × Back Crop" at bounding box center [717, 386] width 1435 height 772
click at [917, 624] on button "Crop" at bounding box center [909, 620] width 63 height 30
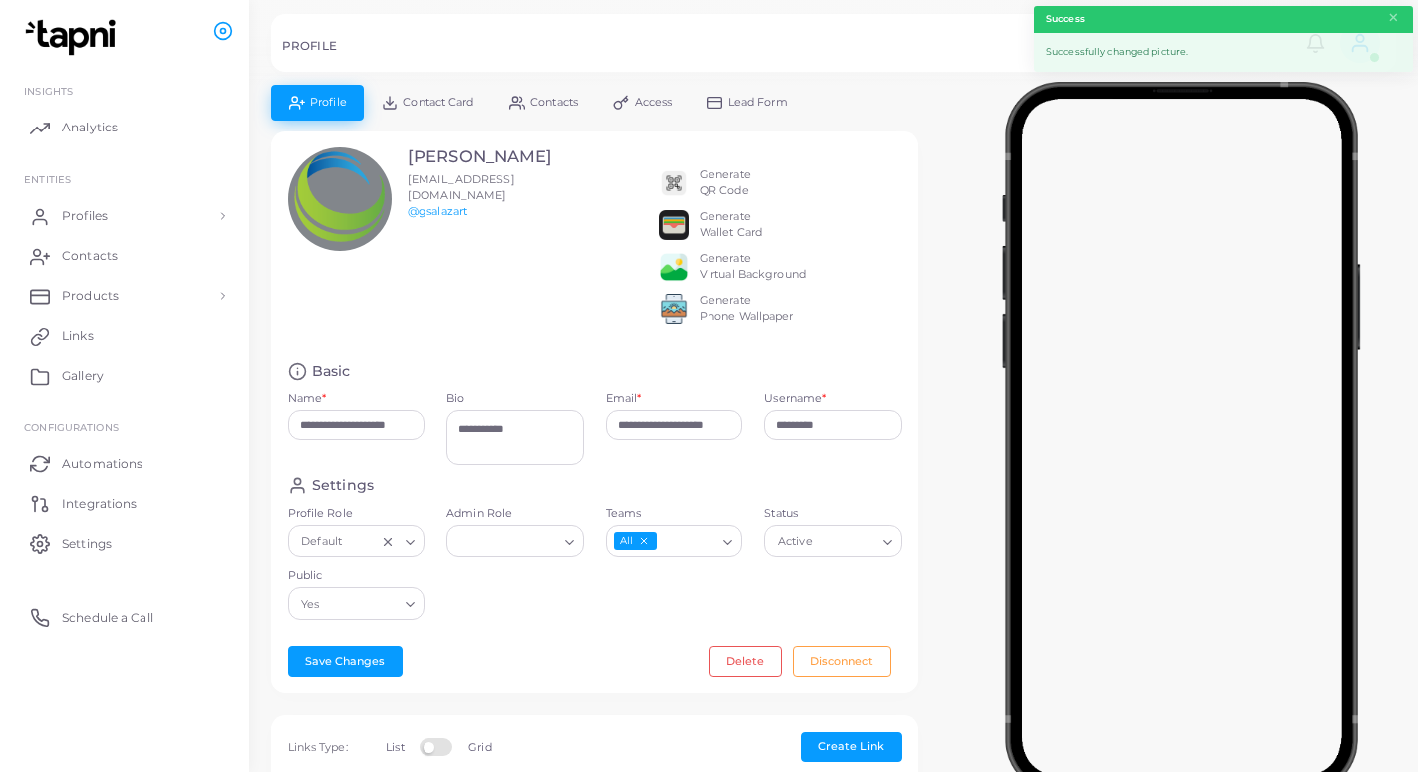
click at [761, 110] on link "Lead Form" at bounding box center [747, 102] width 117 height 35
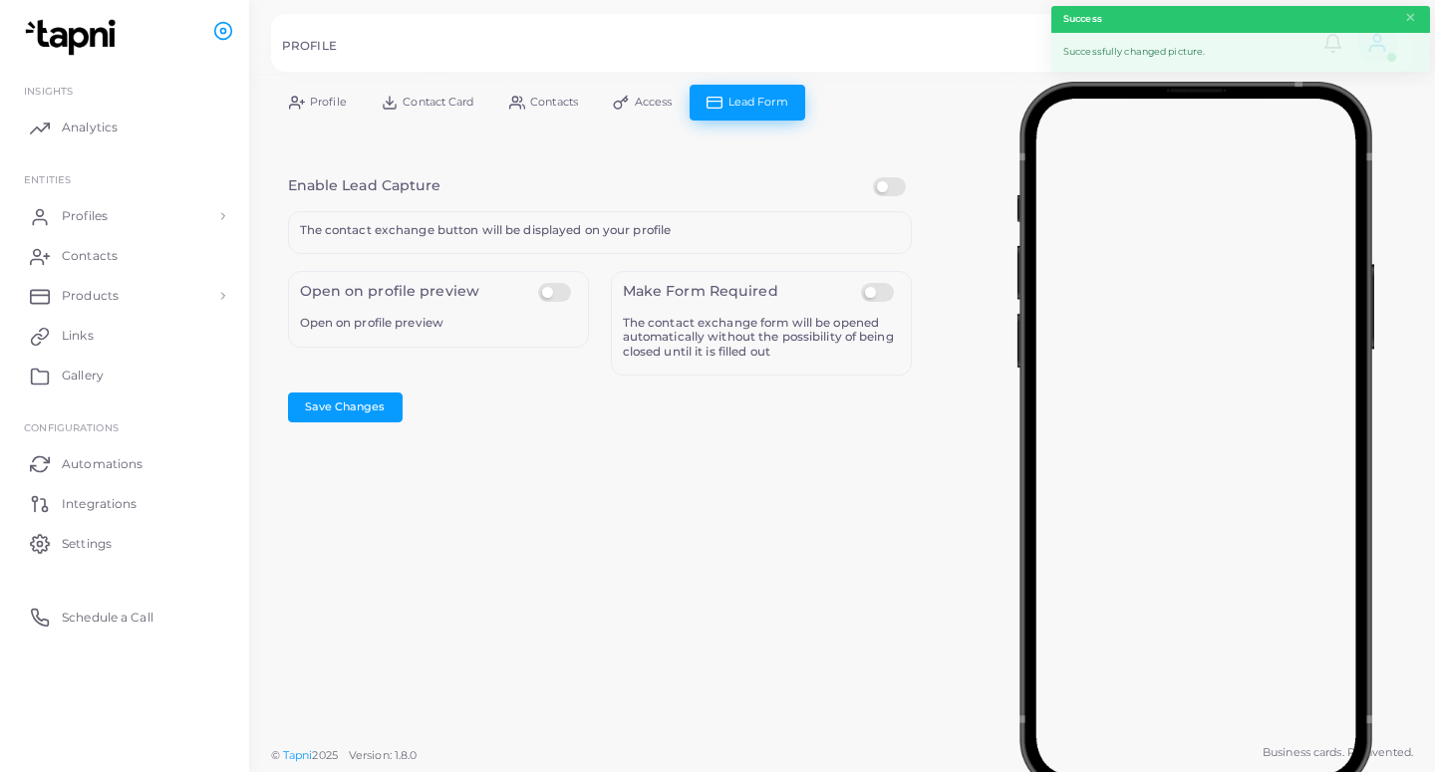
click at [890, 177] on label at bounding box center [892, 177] width 39 height 0
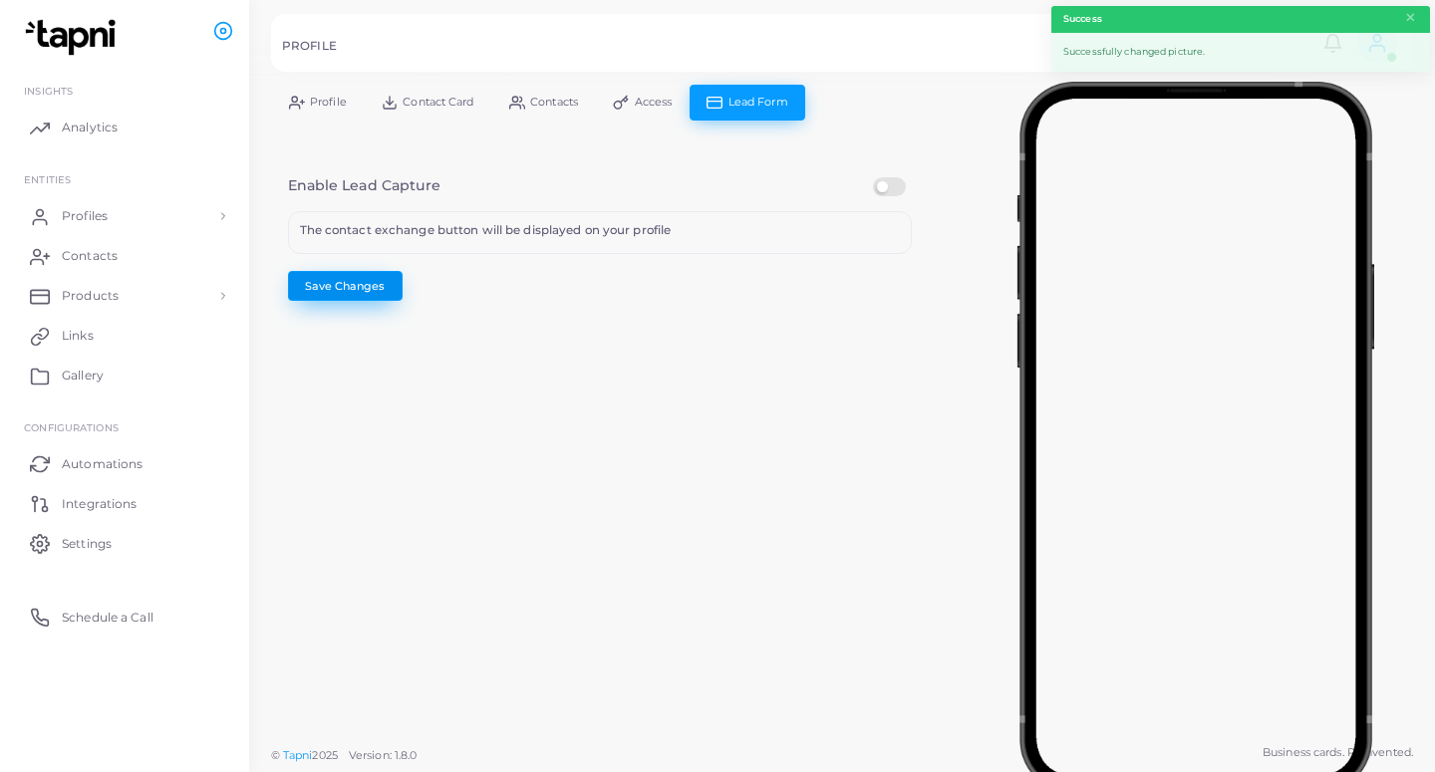
click at [343, 278] on button "Save Changes" at bounding box center [345, 286] width 115 height 30
click at [125, 218] on link "Profiles" at bounding box center [124, 216] width 219 height 40
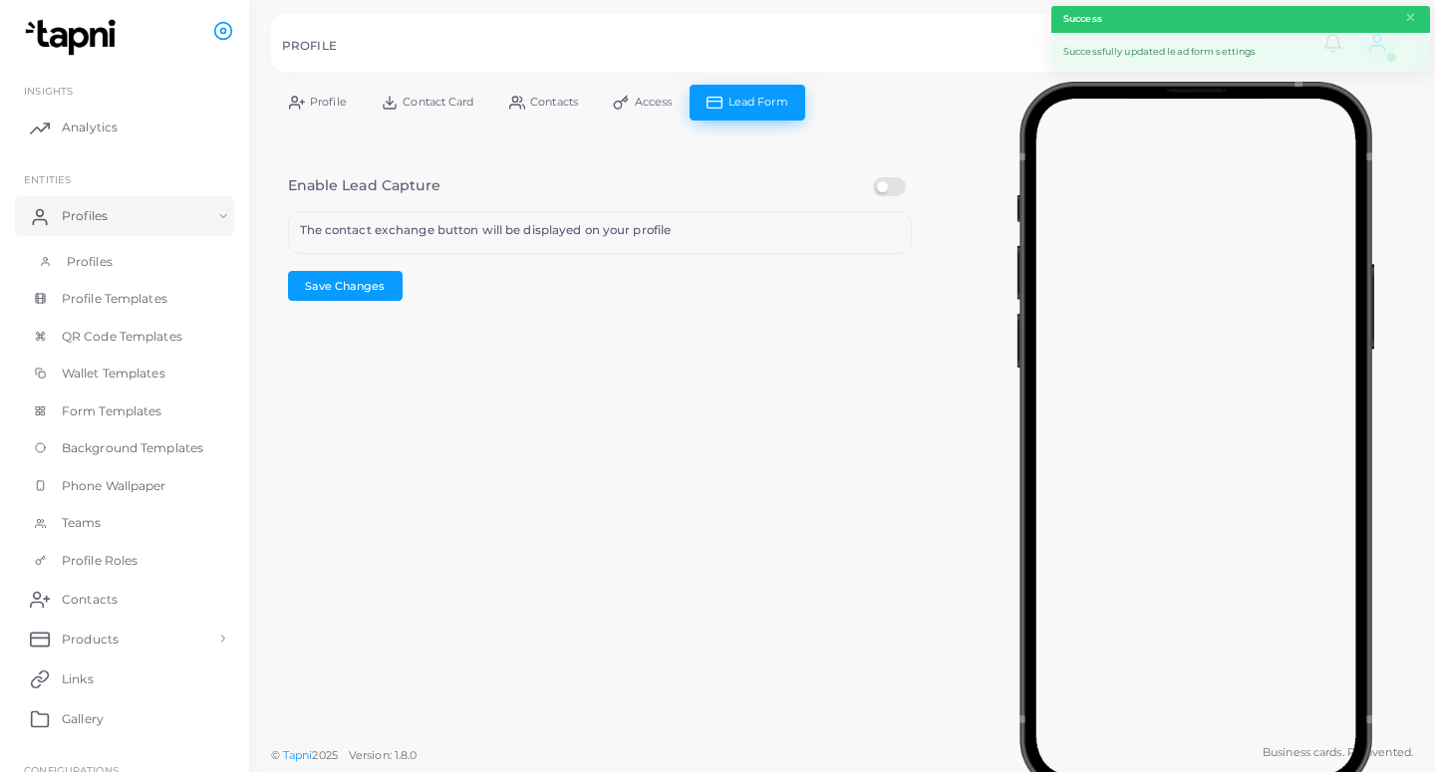
click at [141, 264] on link "Profiles" at bounding box center [124, 262] width 219 height 38
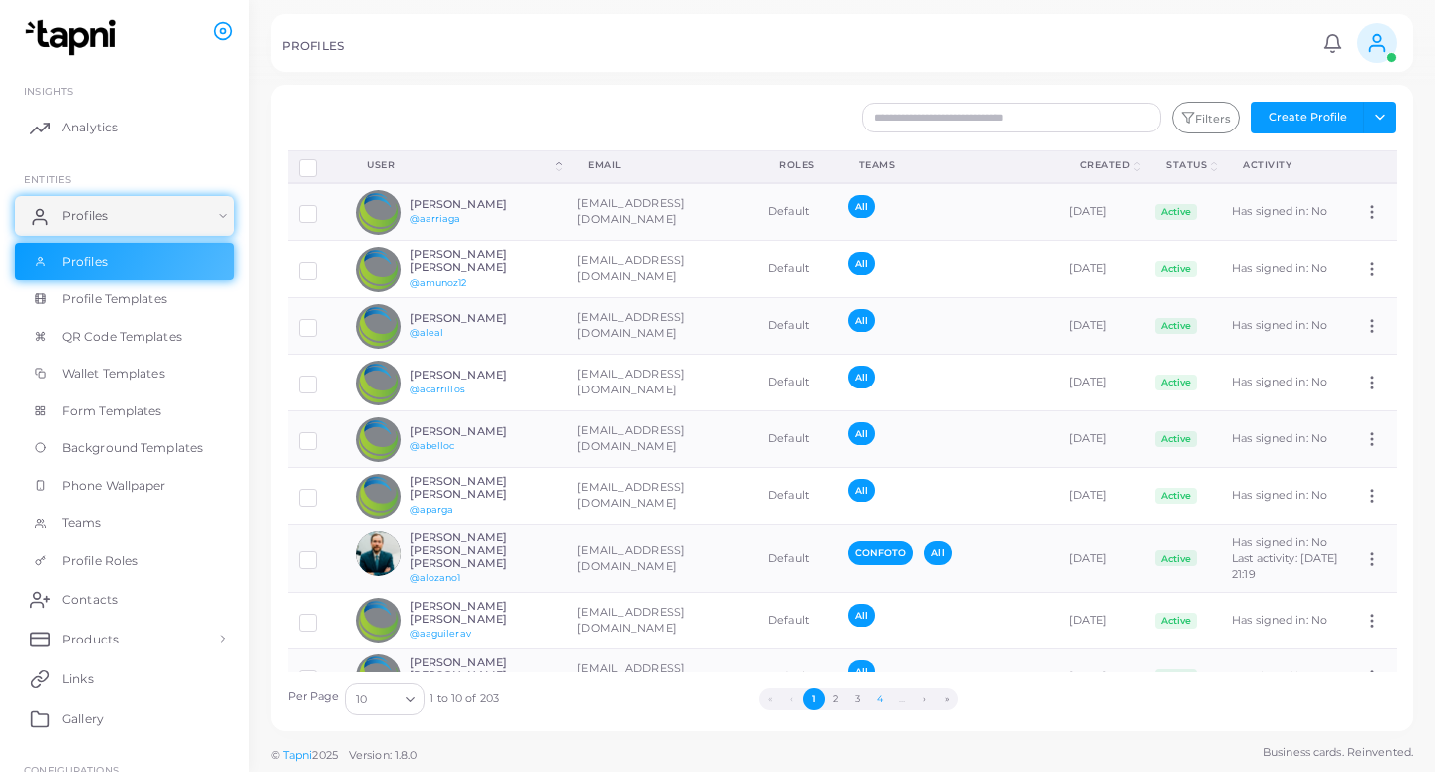
click at [885, 698] on button "4" at bounding box center [880, 699] width 22 height 22
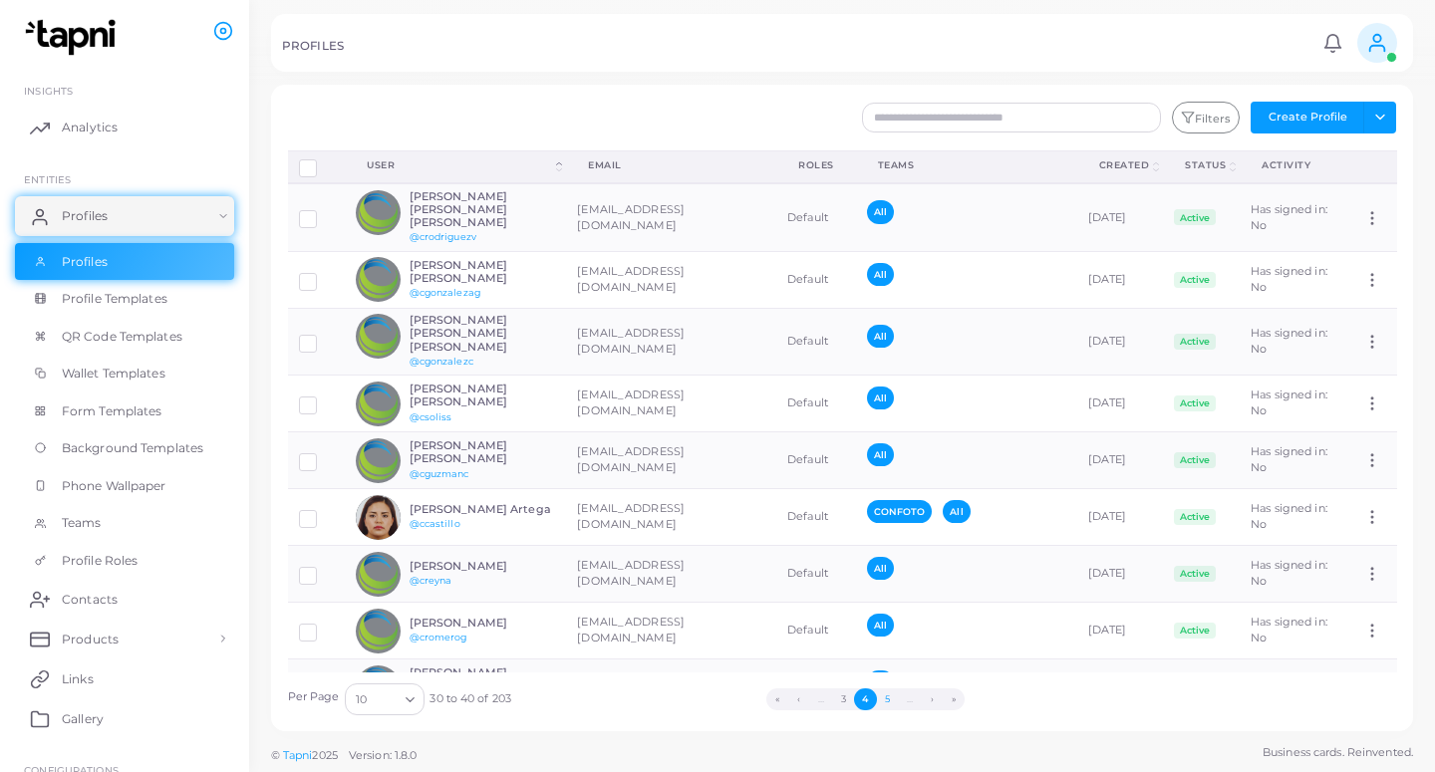
click at [890, 698] on button "5" at bounding box center [888, 699] width 22 height 22
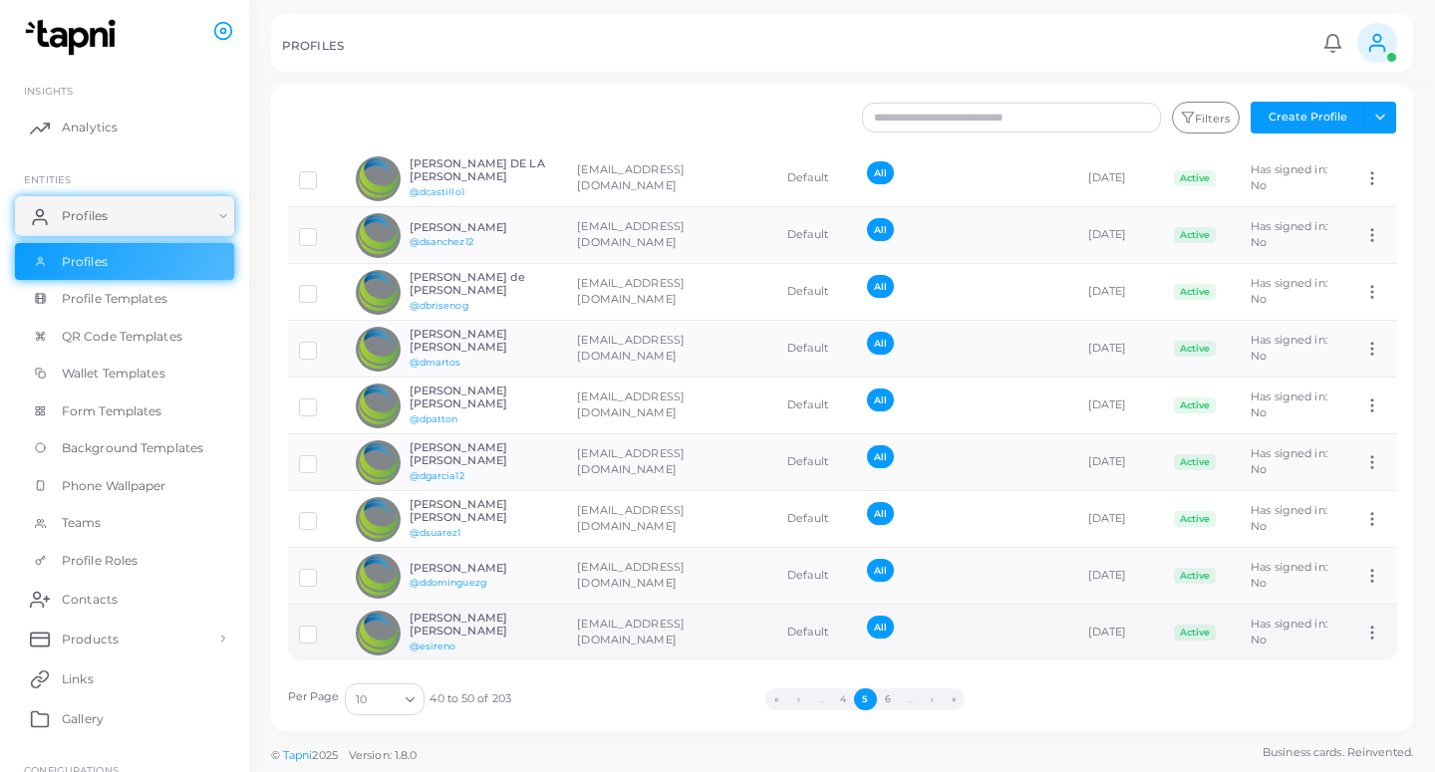
scroll to position [108, 0]
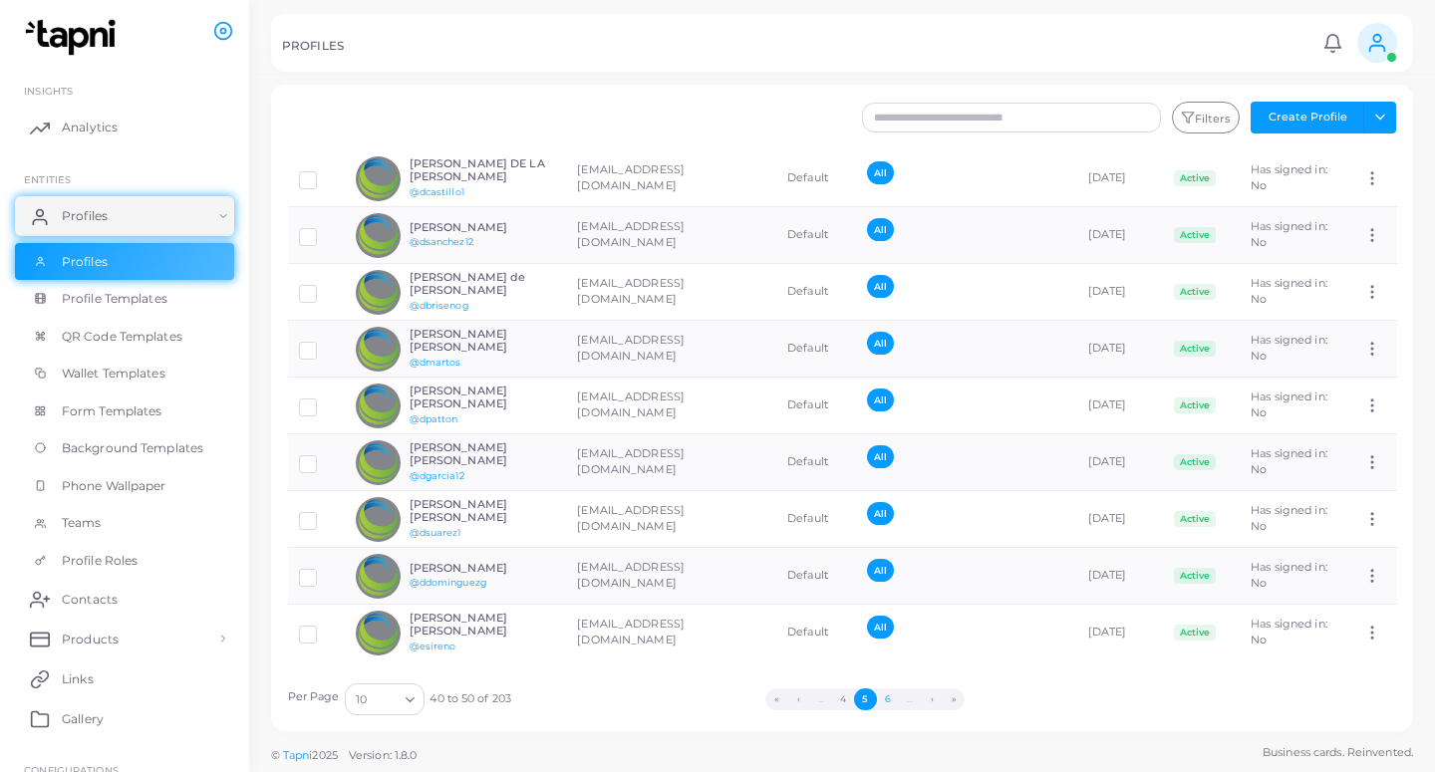
click at [883, 693] on button "6" at bounding box center [888, 699] width 22 height 22
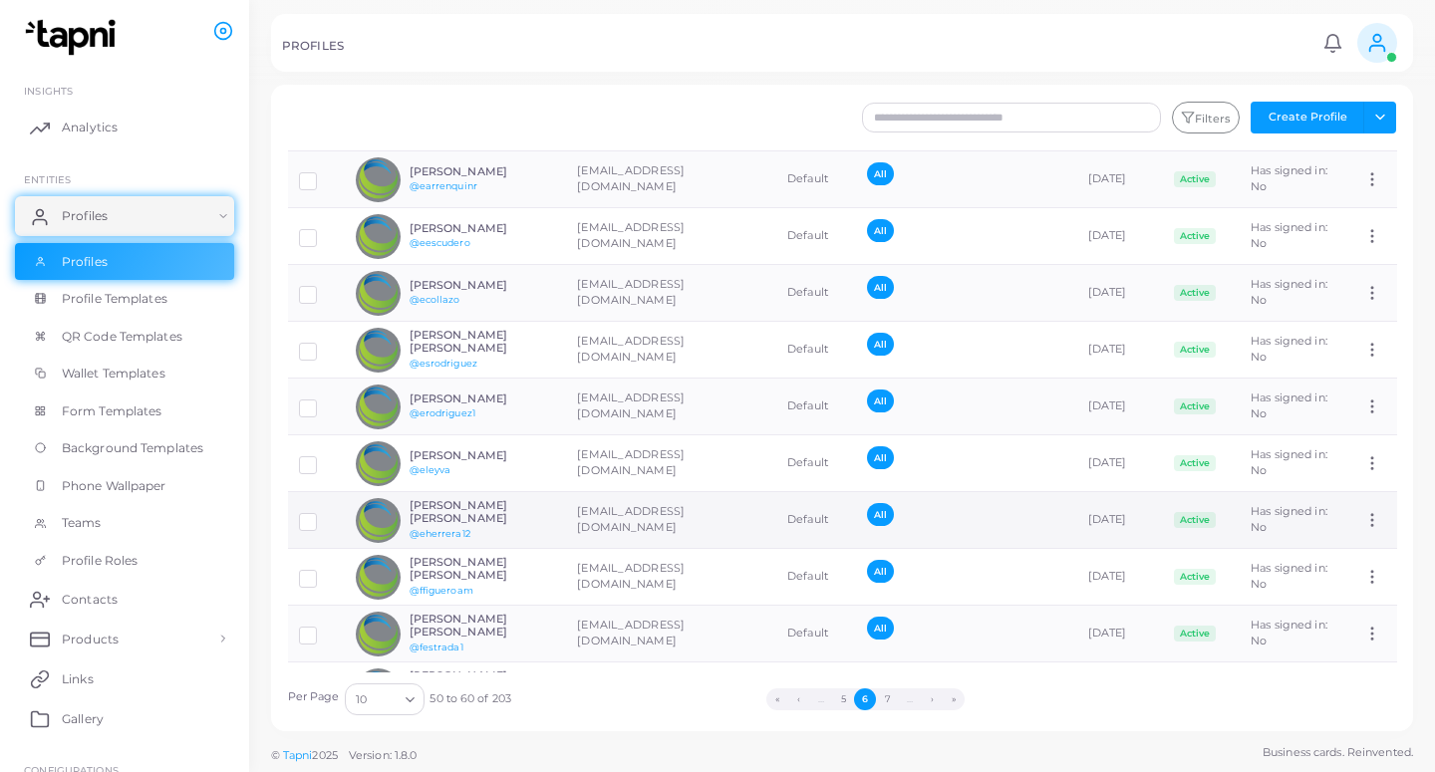
scroll to position [91, 0]
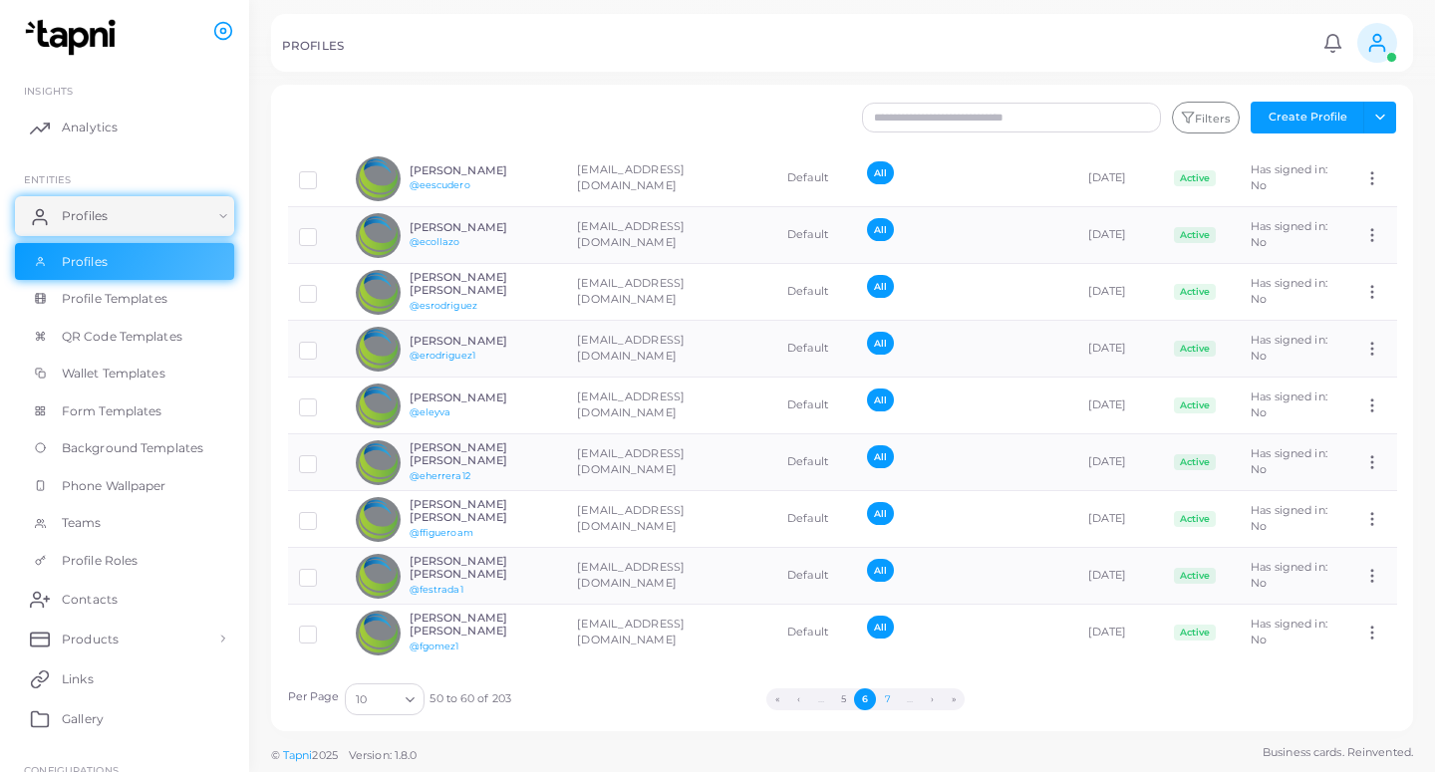
click at [883, 698] on button "7" at bounding box center [887, 699] width 22 height 22
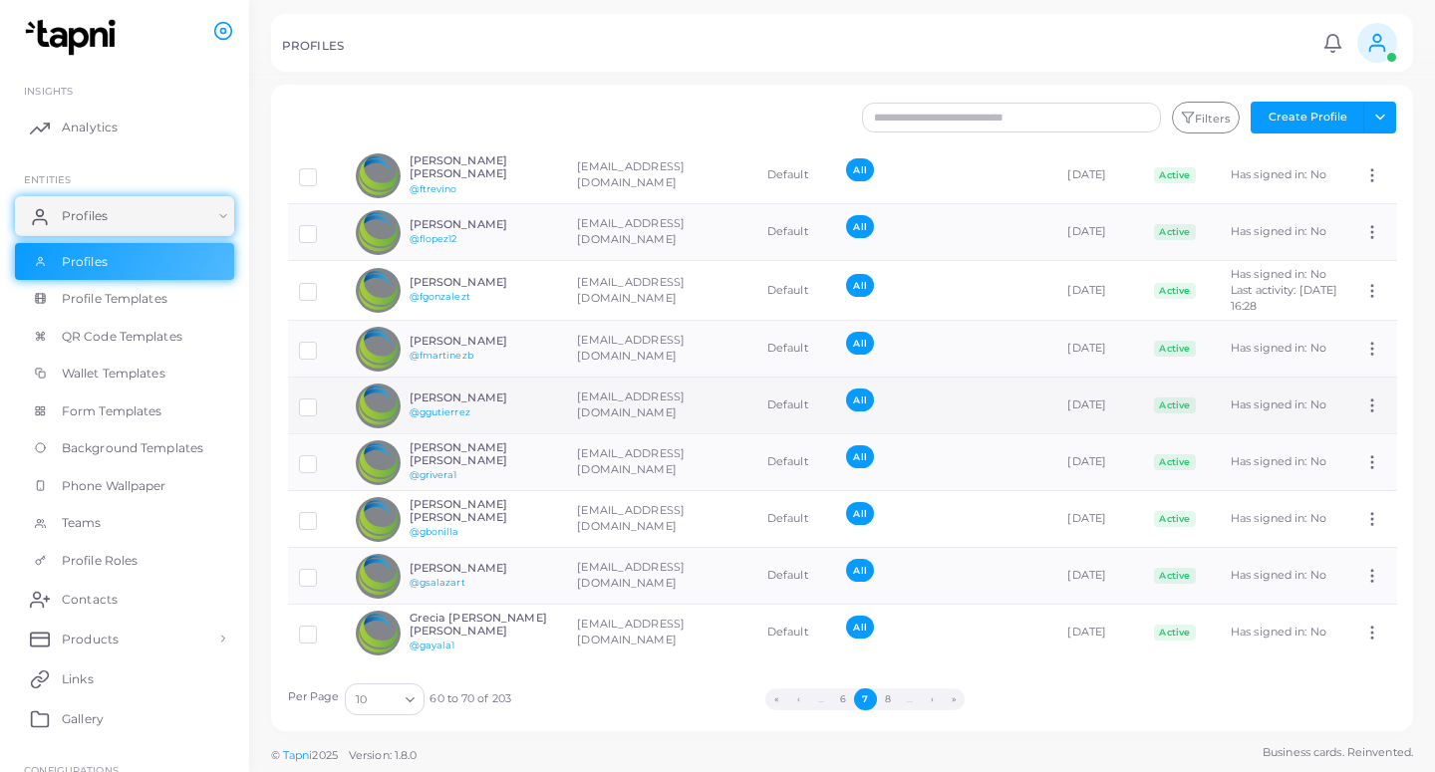
scroll to position [126, 0]
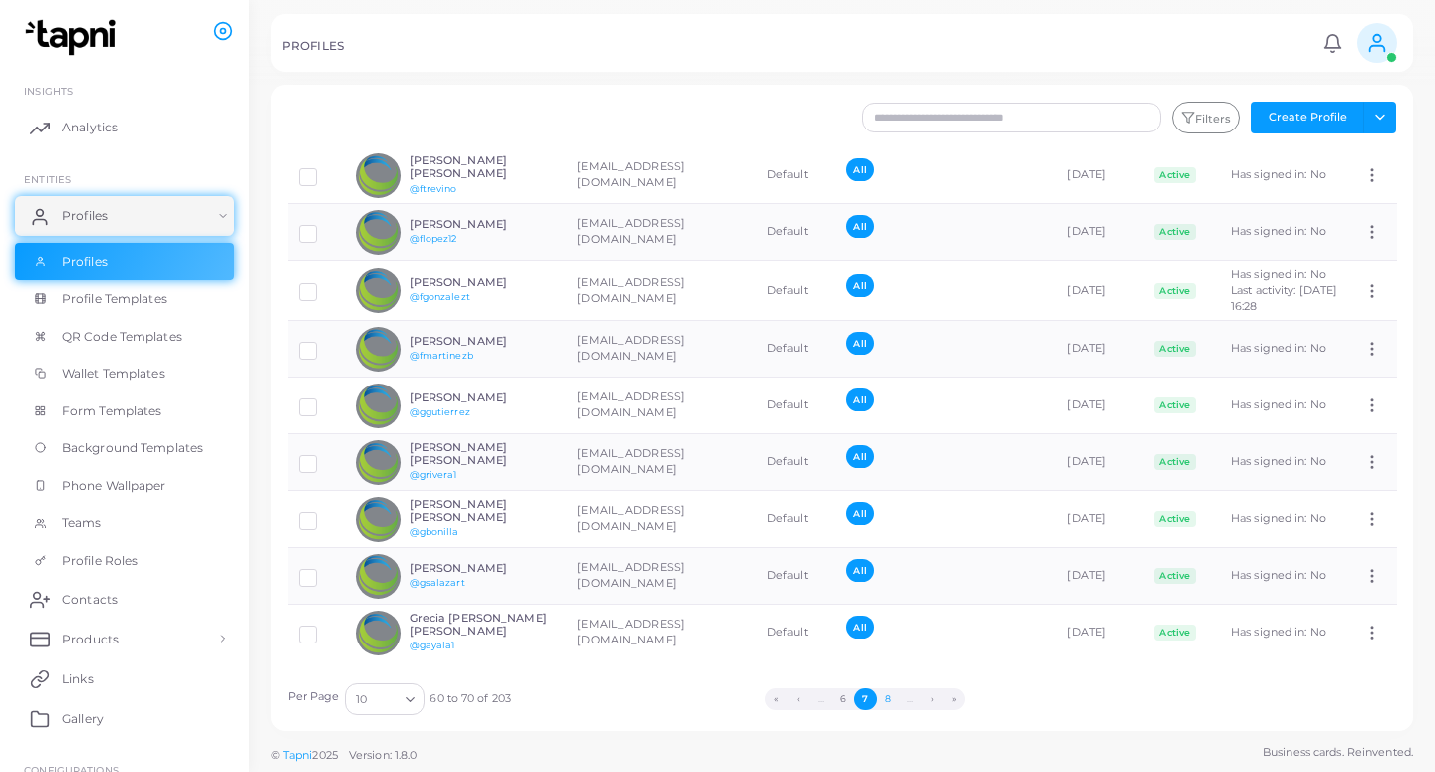
click at [891, 702] on button "8" at bounding box center [888, 699] width 22 height 22
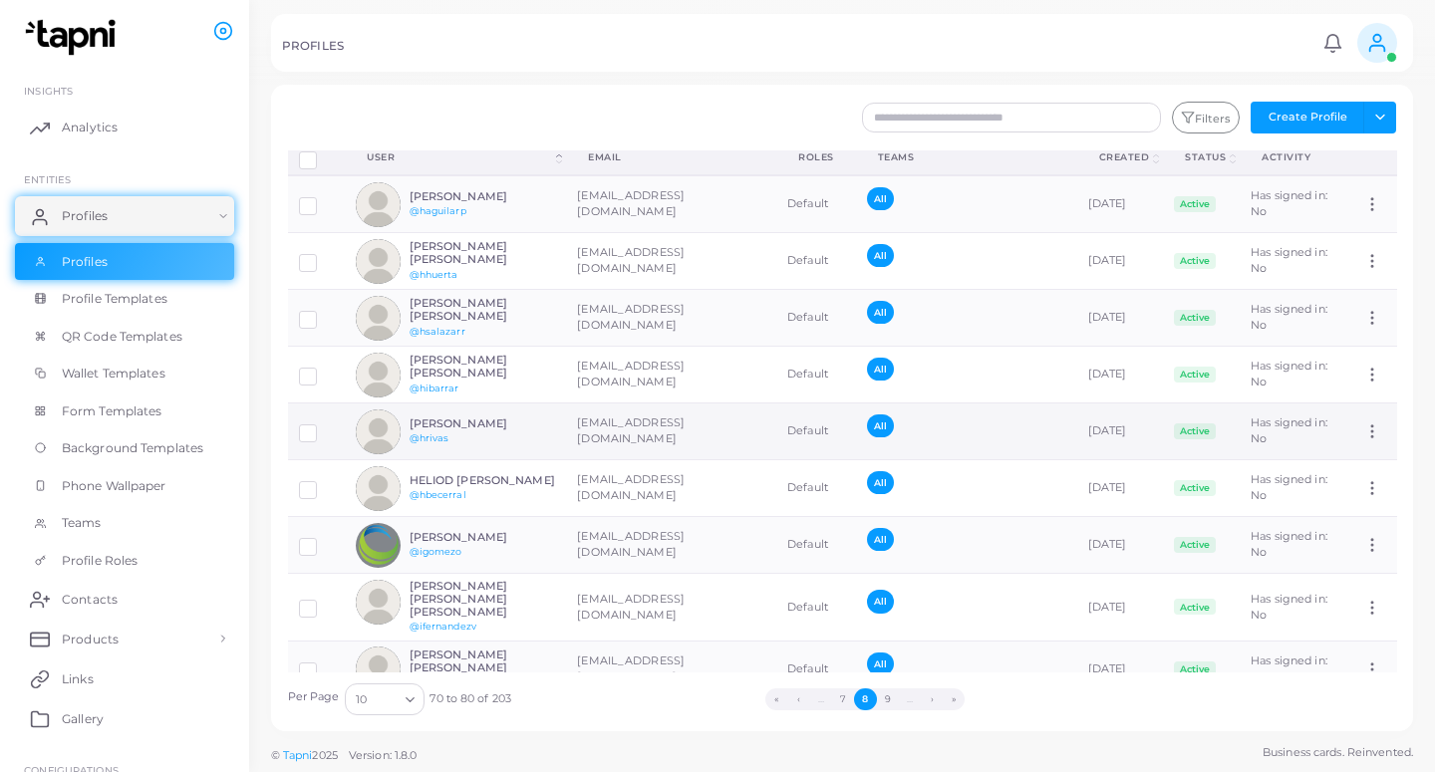
scroll to position [0, 0]
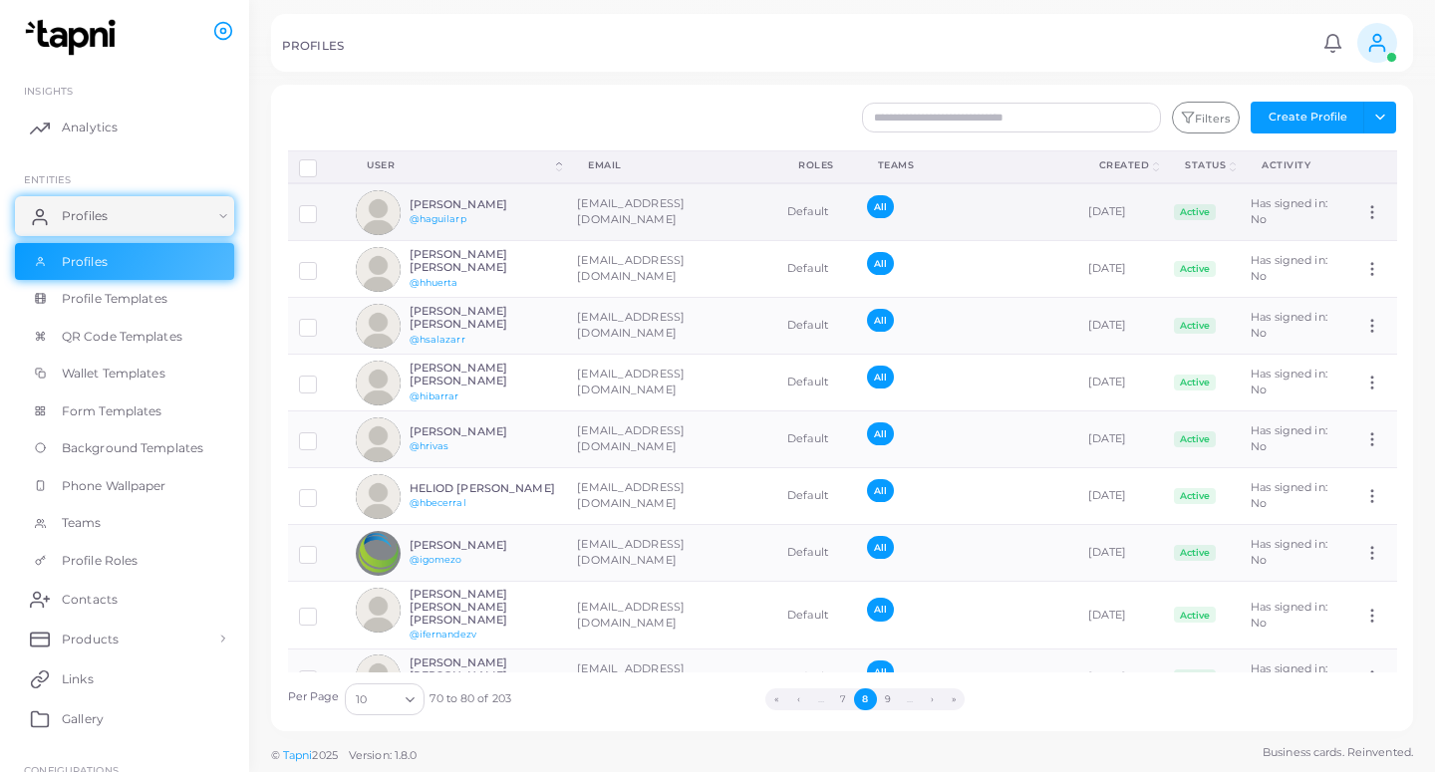
click at [693, 214] on td "[EMAIL_ADDRESS][DOMAIN_NAME]" at bounding box center [671, 212] width 210 height 58
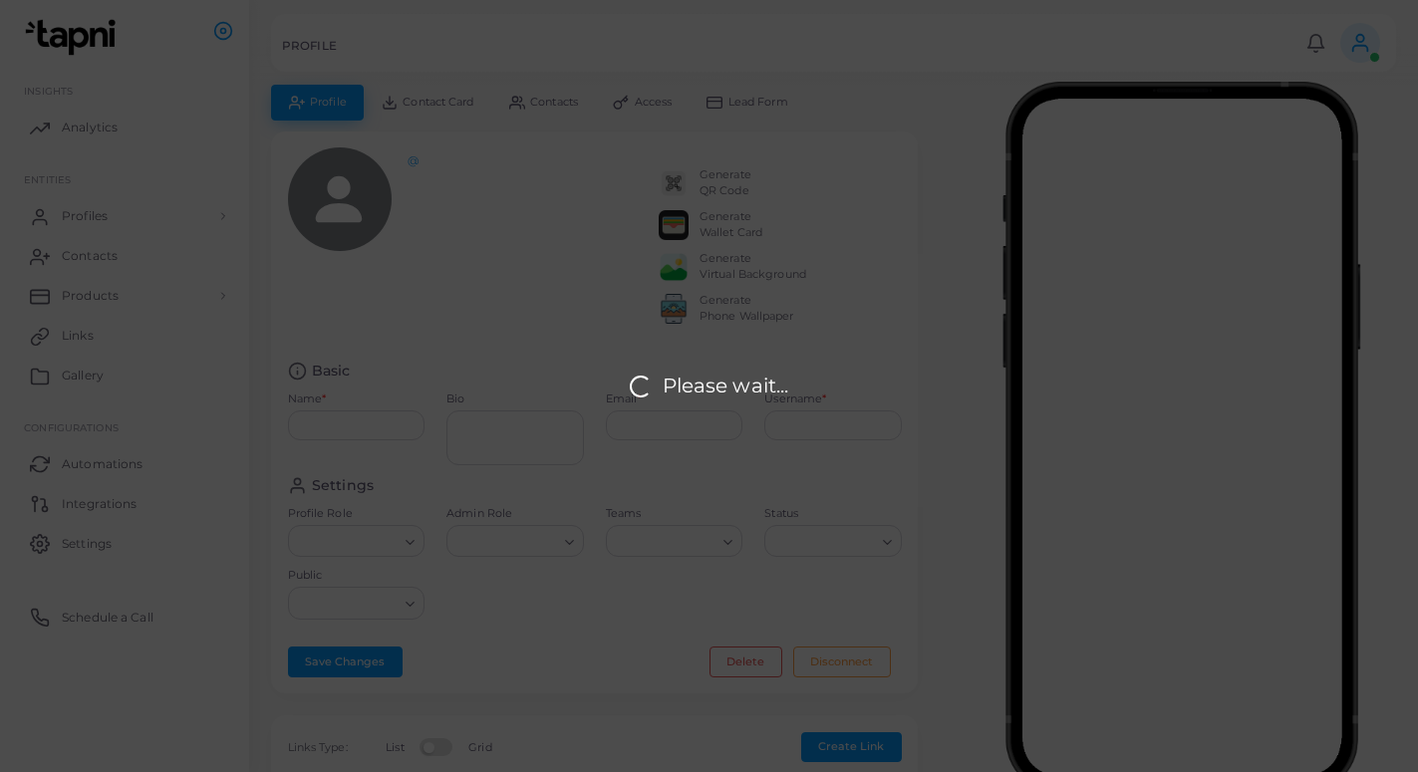
type input "**********"
type textarea "**********"
type input "**********"
type input "*********"
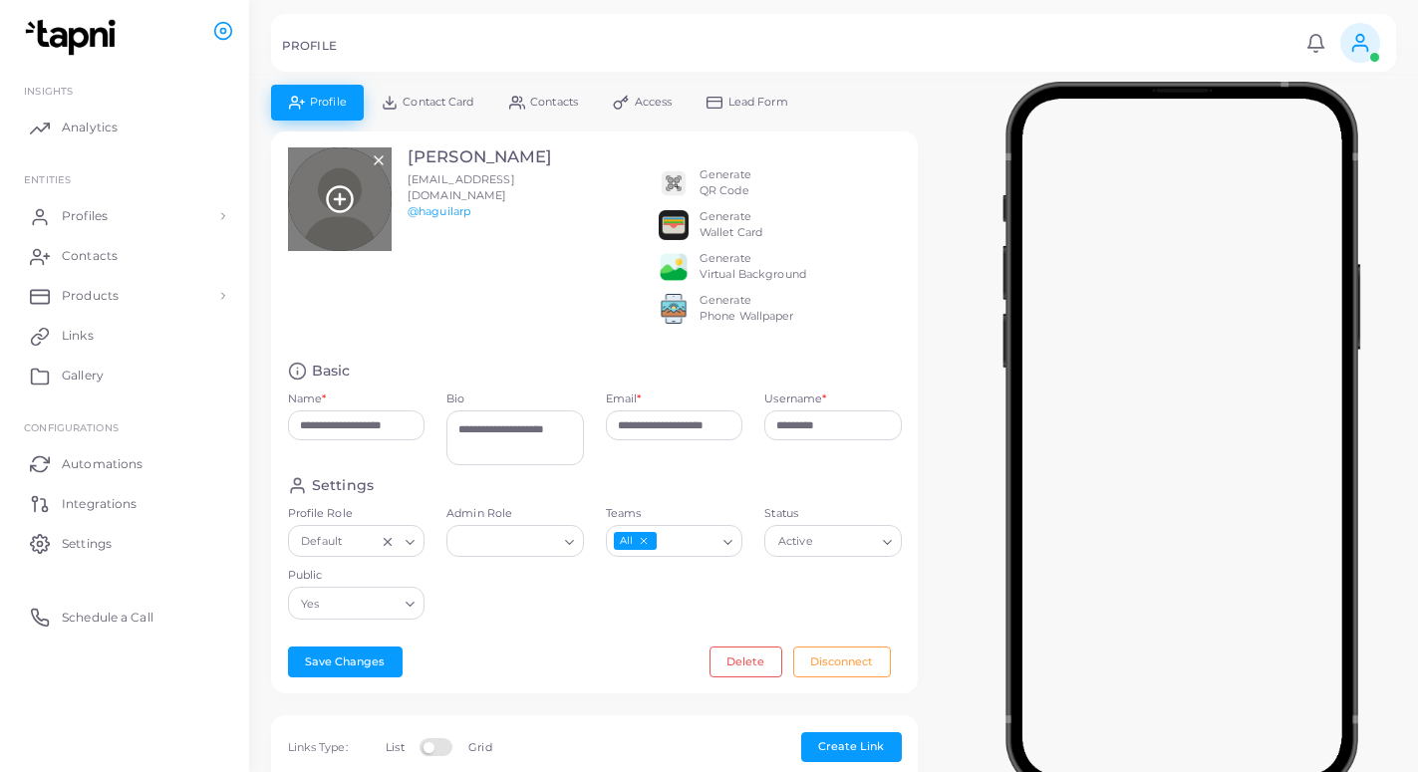
click at [342, 188] on icon at bounding box center [340, 199] width 30 height 30
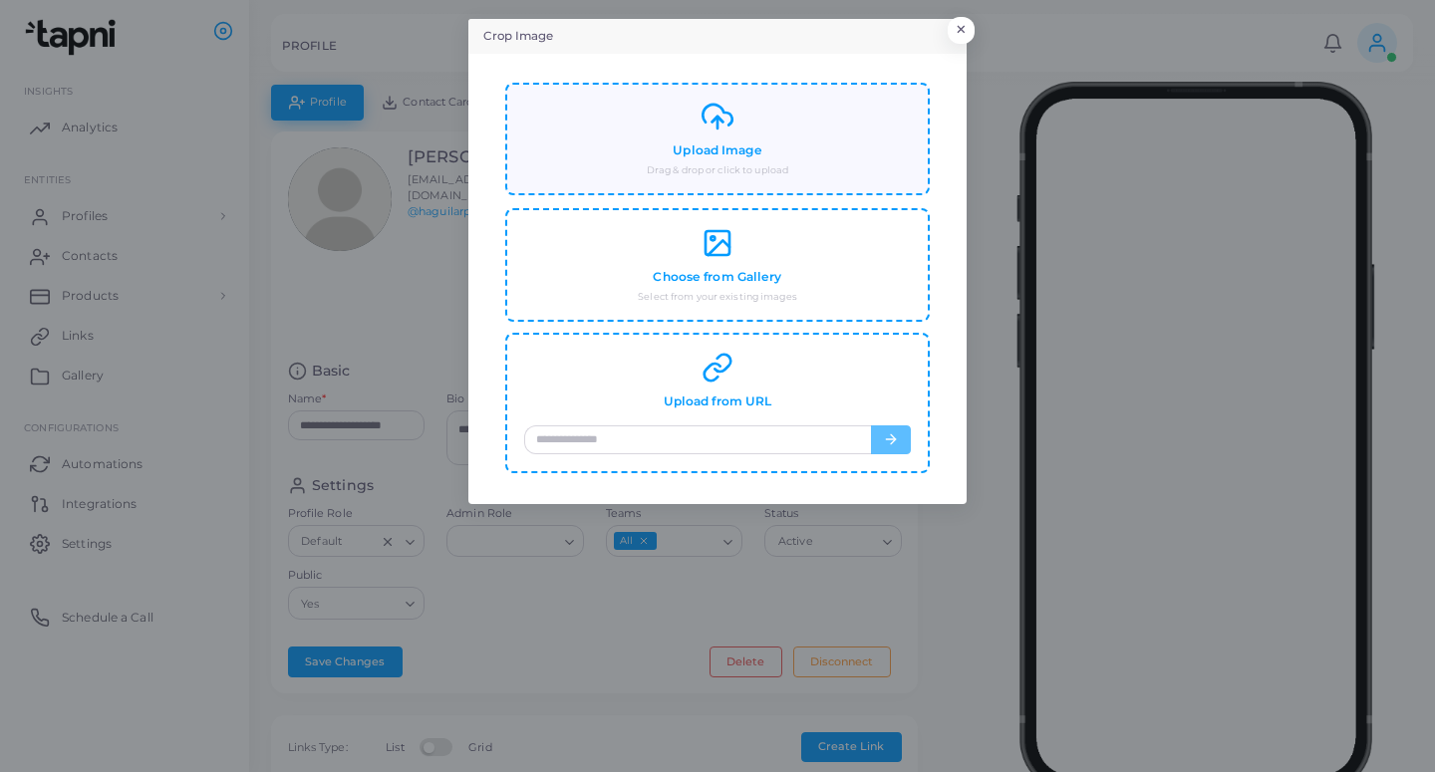
click at [746, 165] on small "Drag & drop or click to upload" at bounding box center [717, 170] width 141 height 14
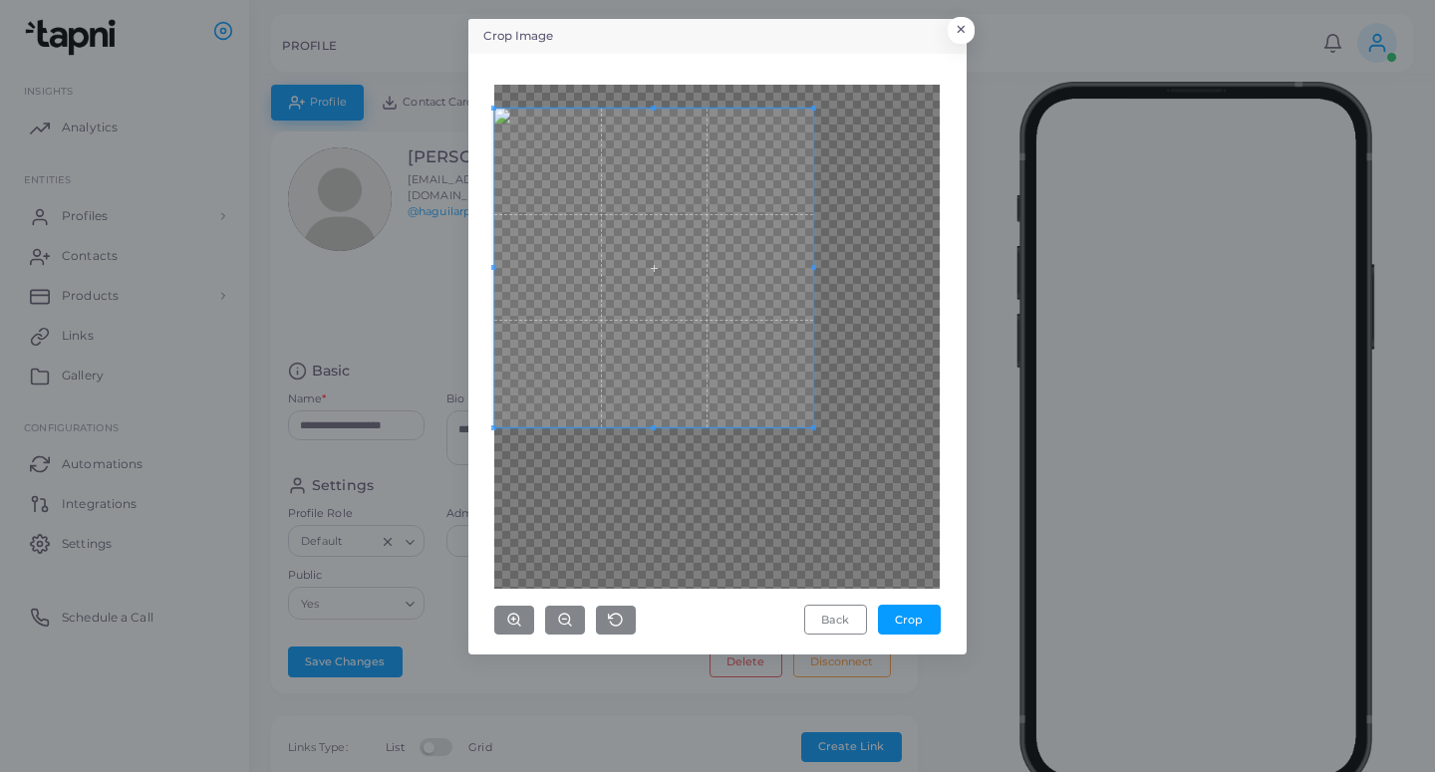
click at [646, 252] on span at bounding box center [653, 268] width 319 height 319
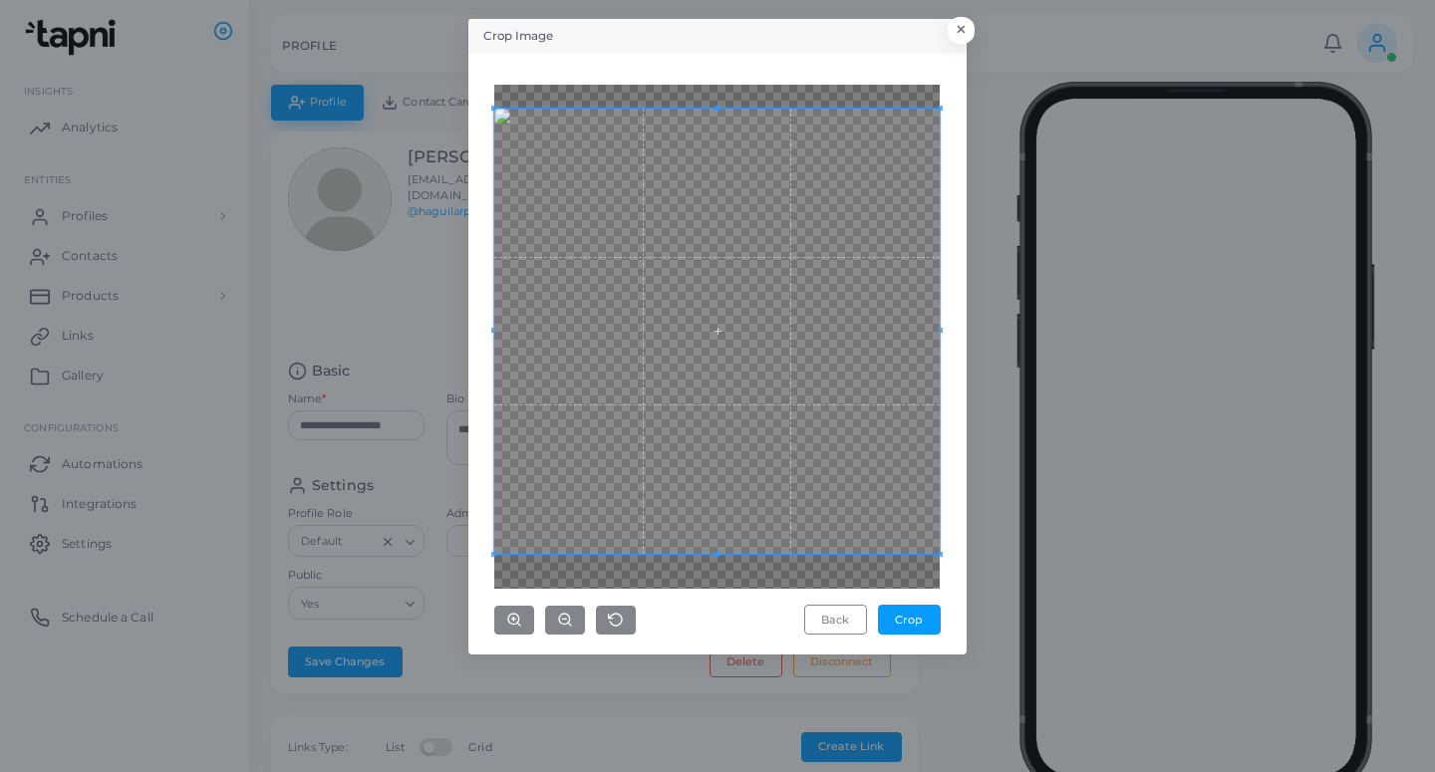
click at [1004, 621] on div "Crop Image × Back Crop" at bounding box center [717, 386] width 1435 height 772
click at [933, 620] on button "Crop" at bounding box center [909, 620] width 63 height 30
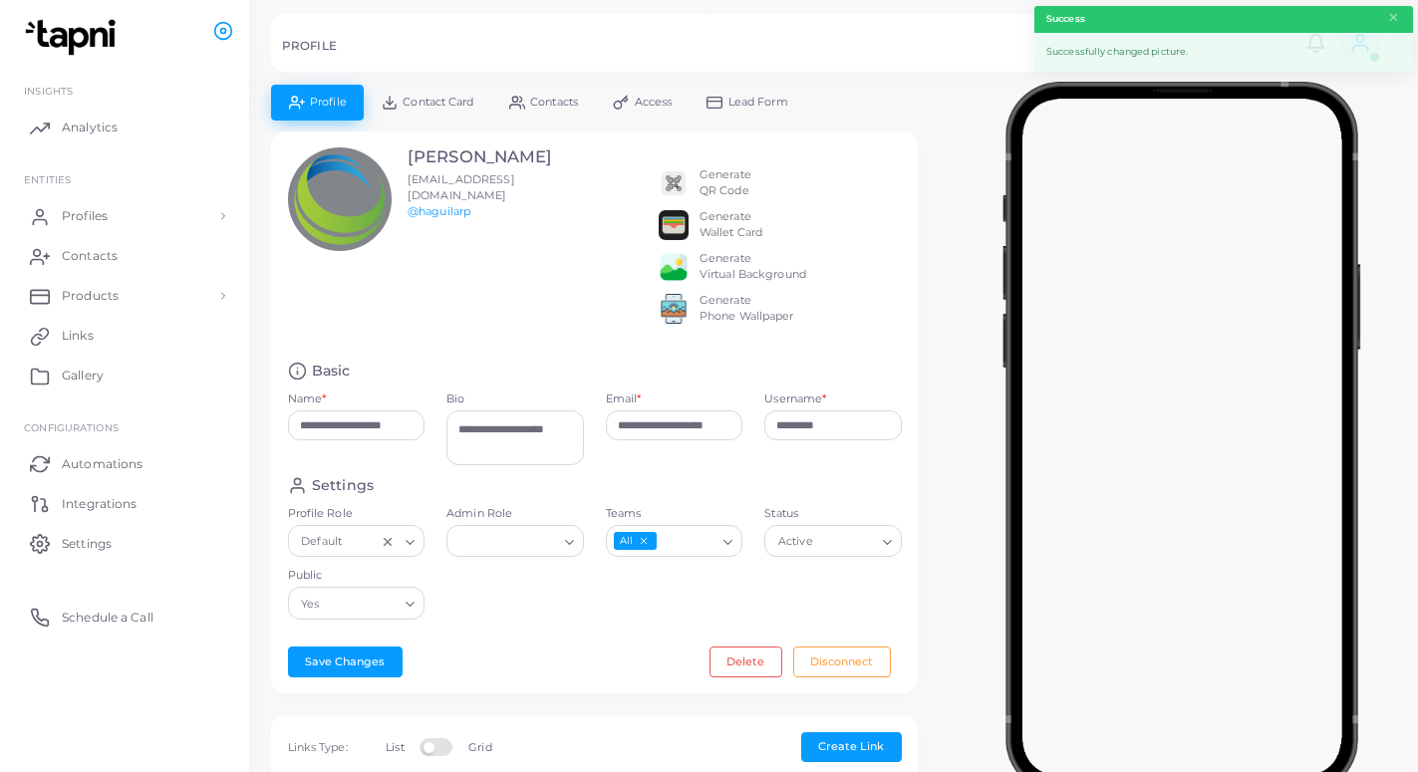
click at [749, 103] on span "Lead Form" at bounding box center [758, 102] width 60 height 11
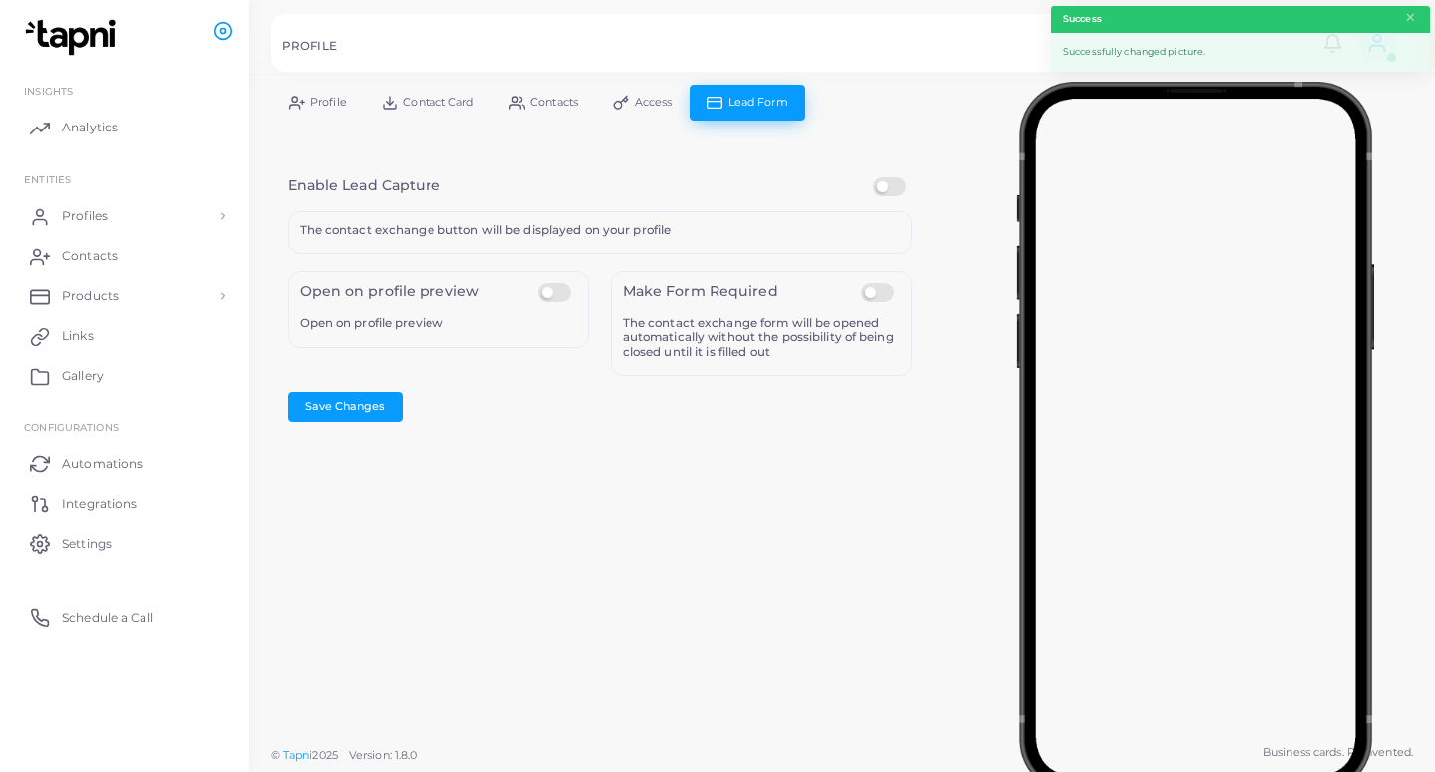
click at [886, 177] on label at bounding box center [892, 177] width 39 height 0
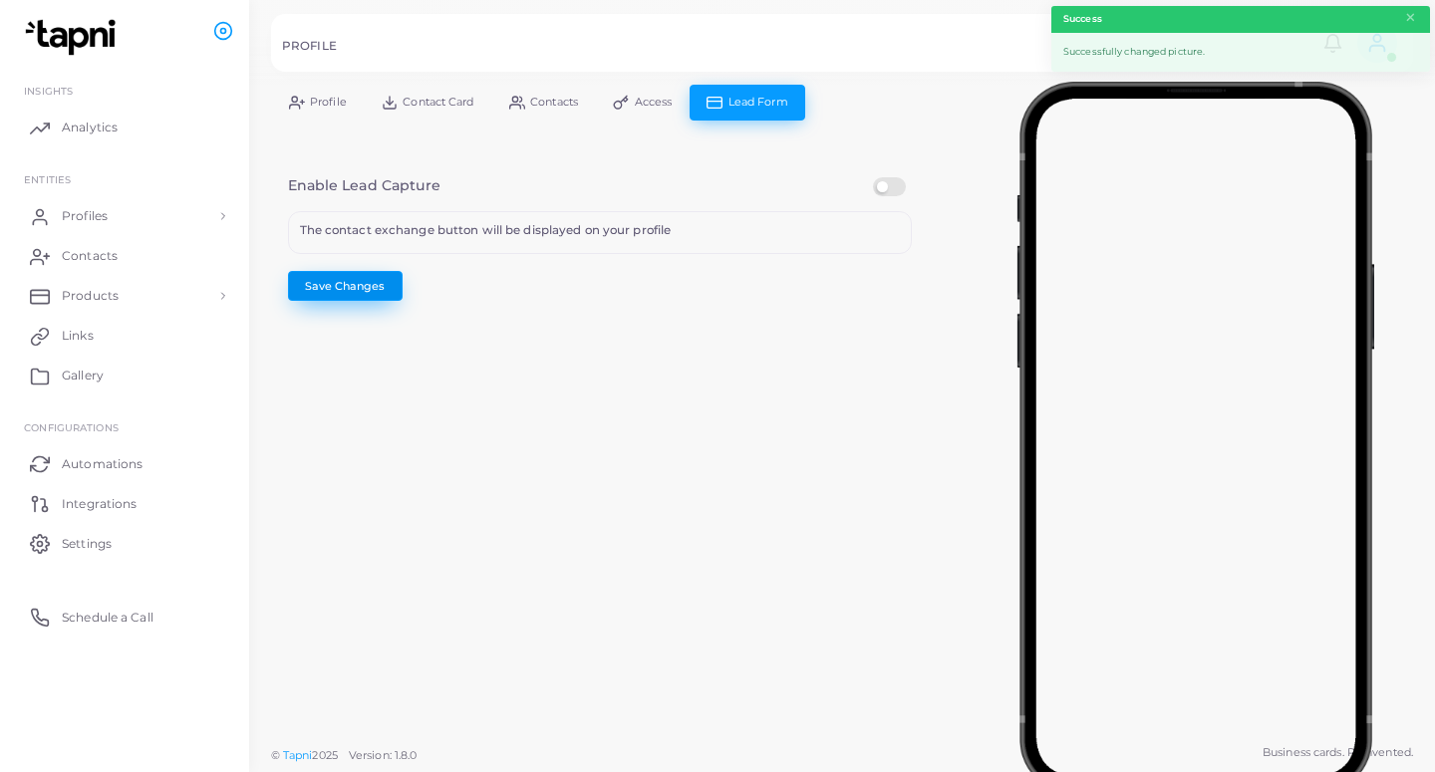
click at [357, 283] on button "Save Changes" at bounding box center [345, 286] width 115 height 30
click at [128, 219] on link "Profiles" at bounding box center [124, 216] width 219 height 40
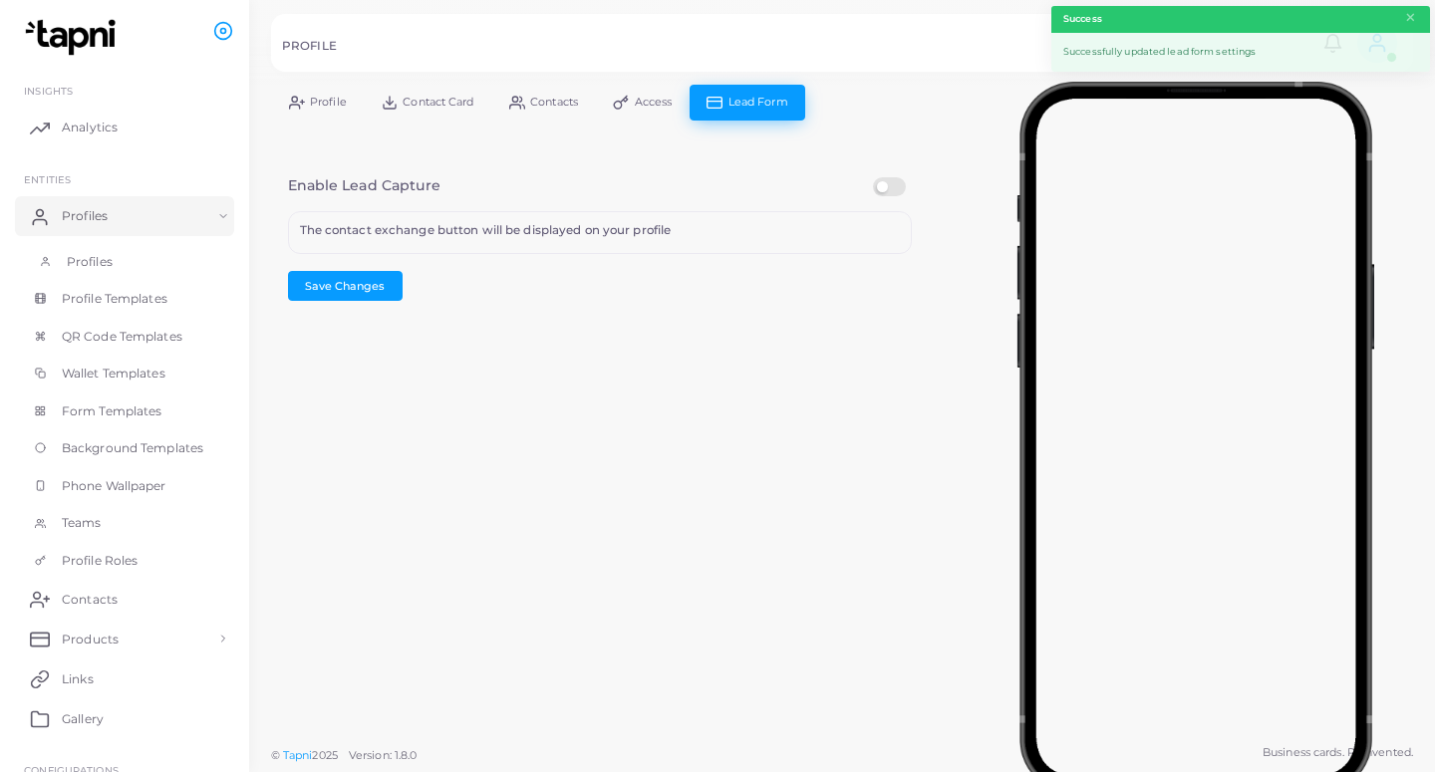
click at [126, 255] on link "Profiles" at bounding box center [124, 262] width 219 height 38
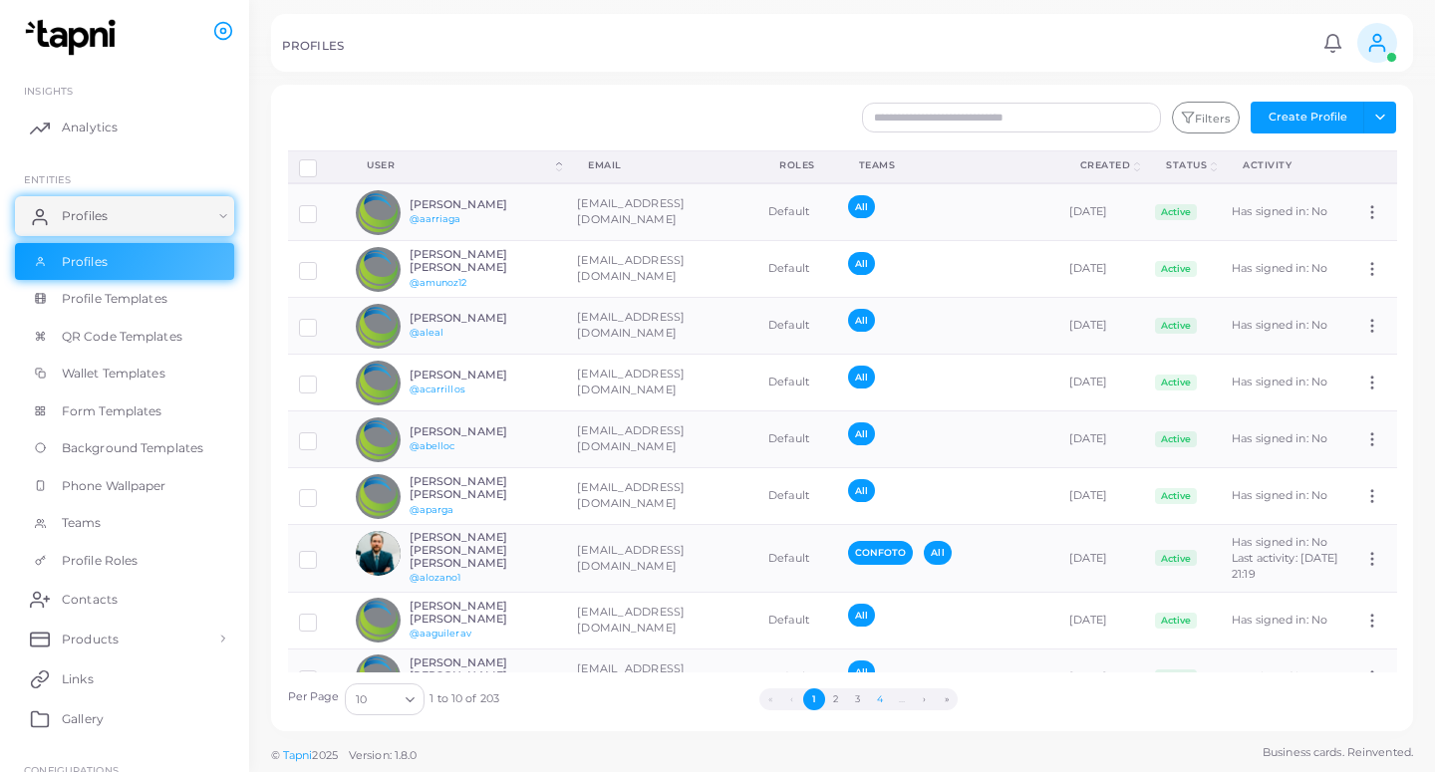
click at [887, 703] on button "4" at bounding box center [880, 699] width 22 height 22
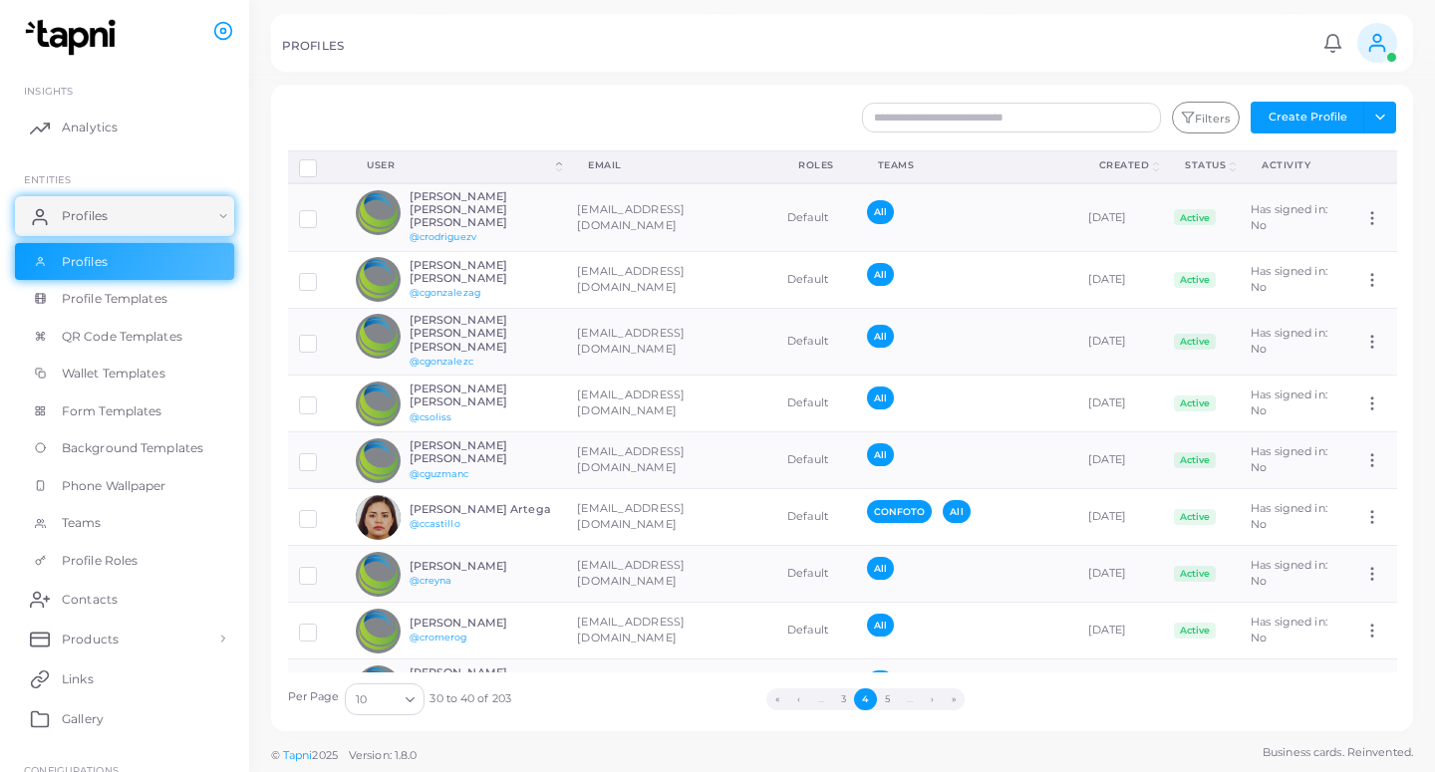
click at [887, 703] on button "5" at bounding box center [888, 699] width 22 height 22
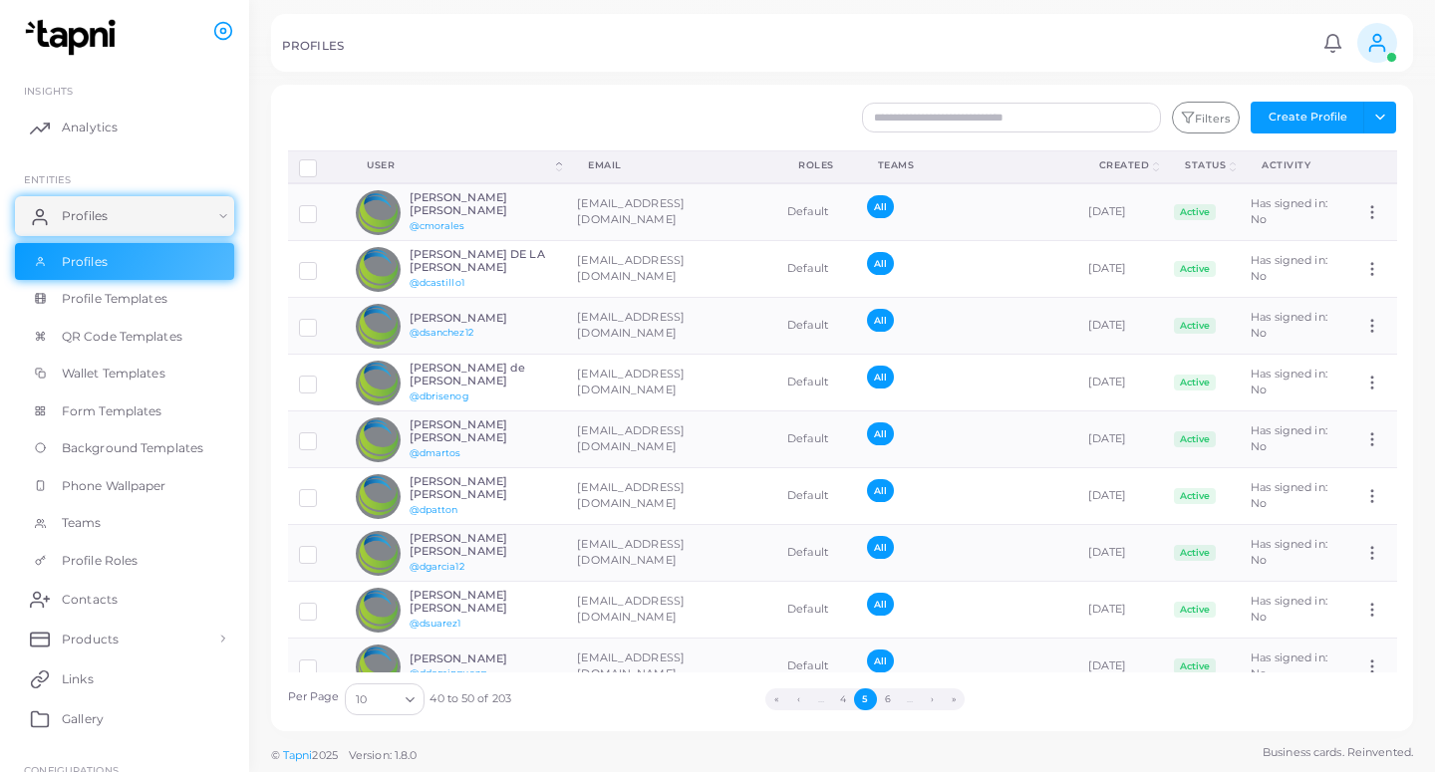
click at [887, 703] on button "6" at bounding box center [888, 699] width 22 height 22
click at [887, 703] on button "7" at bounding box center [887, 699] width 22 height 22
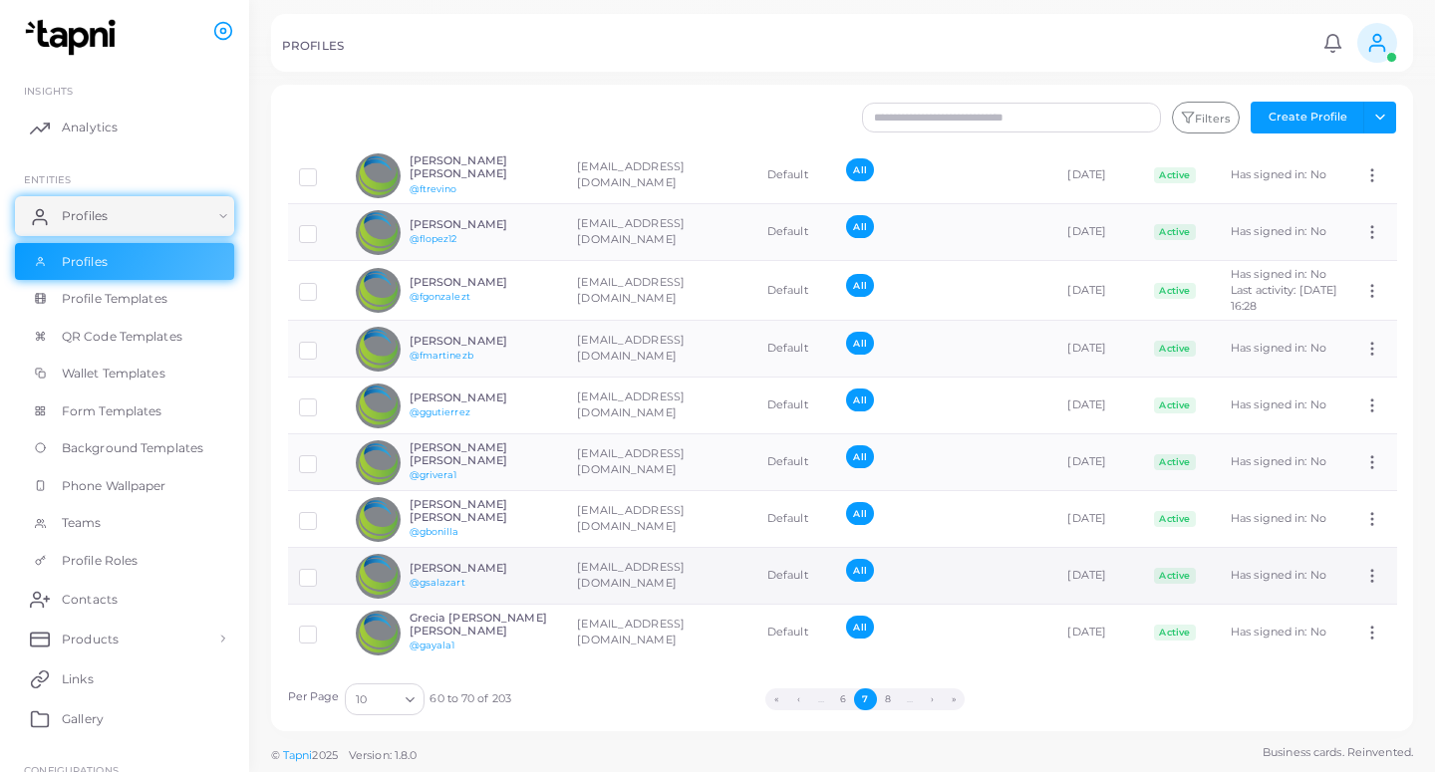
scroll to position [126, 0]
click at [896, 701] on button "8" at bounding box center [888, 699] width 22 height 22
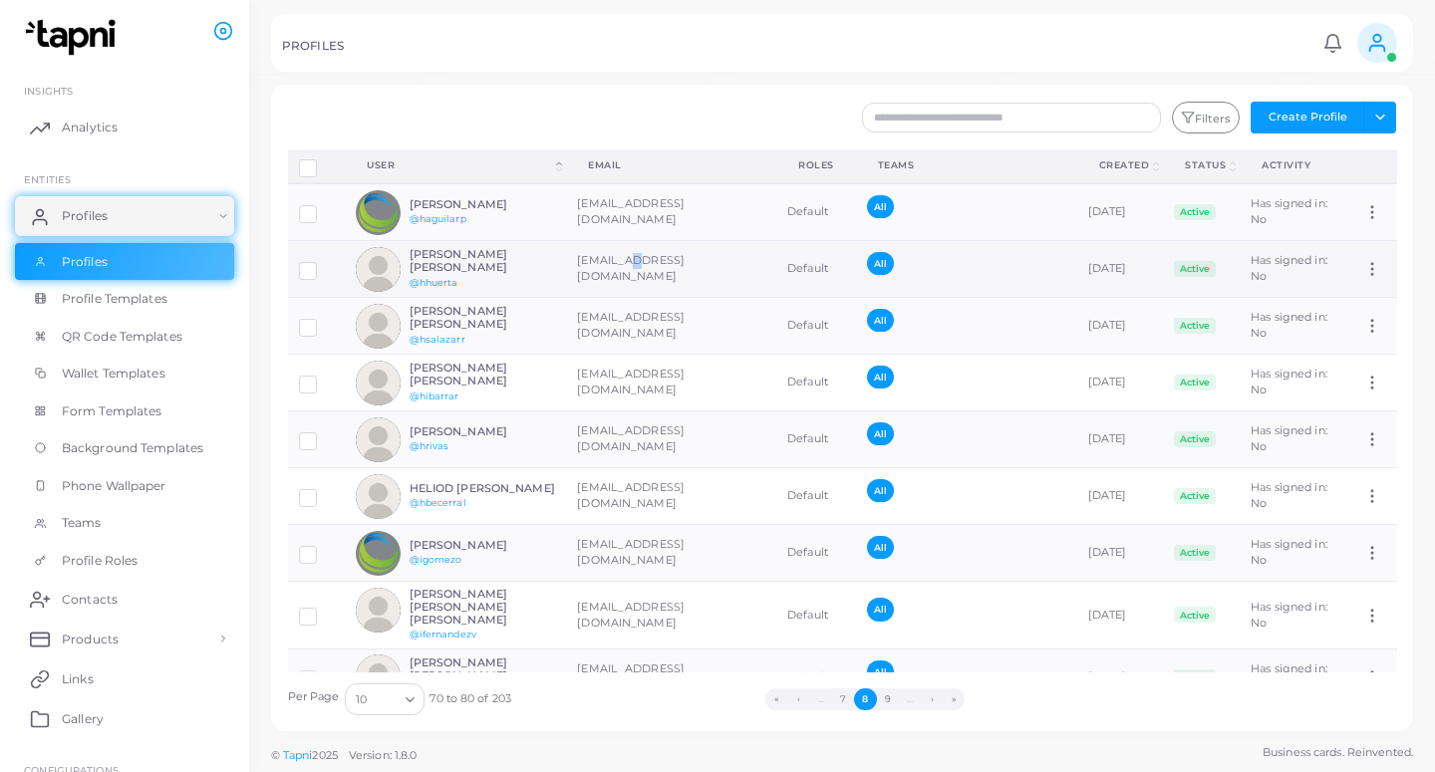
click at [637, 279] on td "[EMAIL_ADDRESS][DOMAIN_NAME]" at bounding box center [671, 269] width 210 height 57
click at [538, 259] on h6 "[PERSON_NAME] [PERSON_NAME]" at bounding box center [482, 261] width 146 height 26
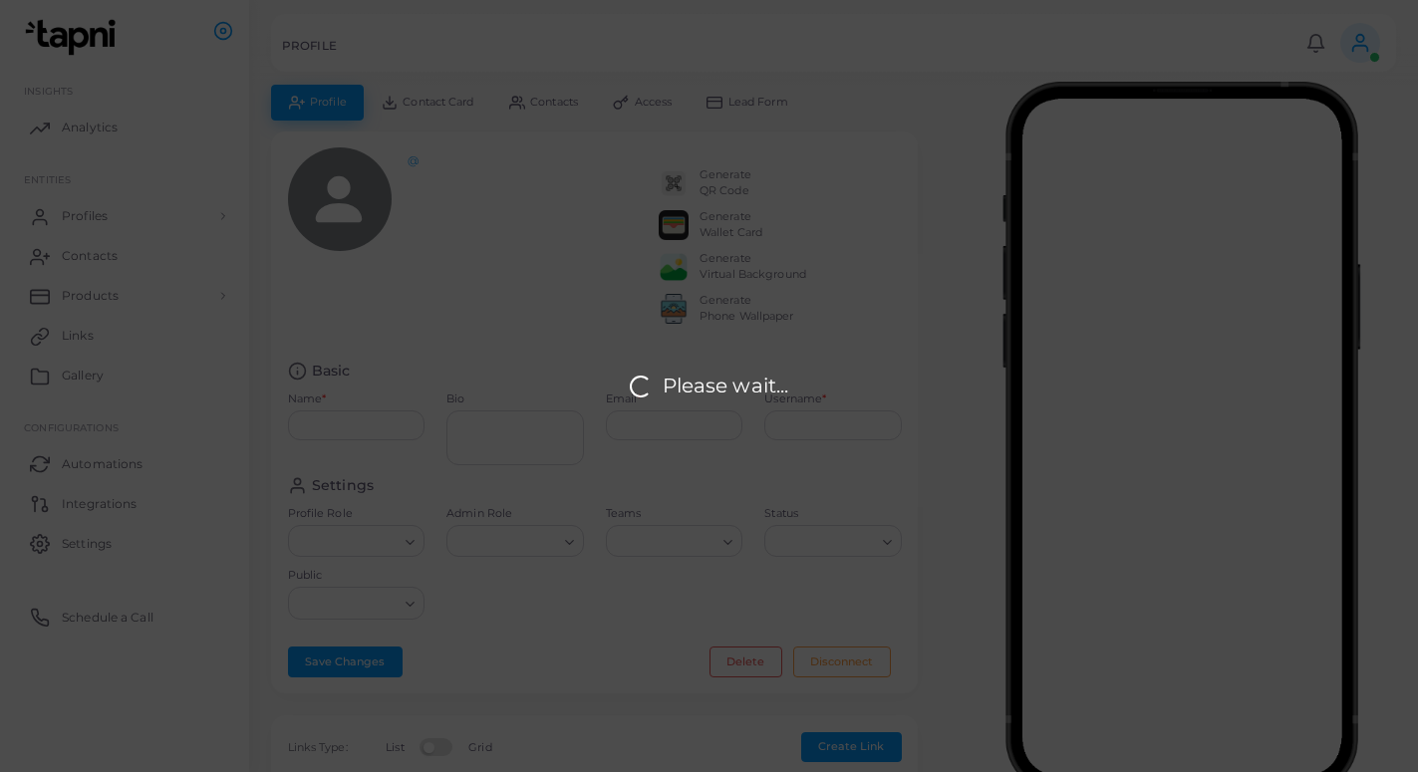
type input "**********"
type textarea "**********"
type input "**********"
type input "*******"
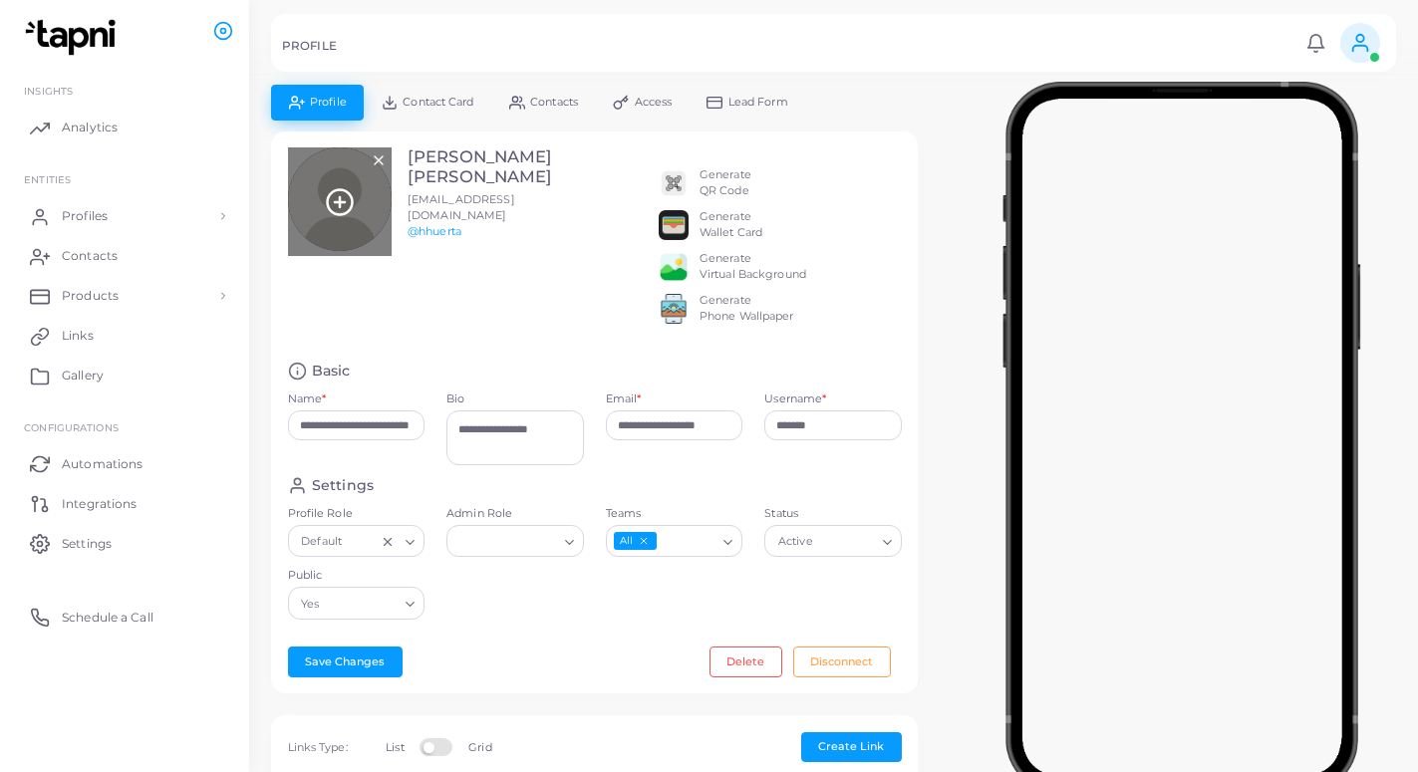
click at [351, 202] on icon at bounding box center [340, 202] width 30 height 30
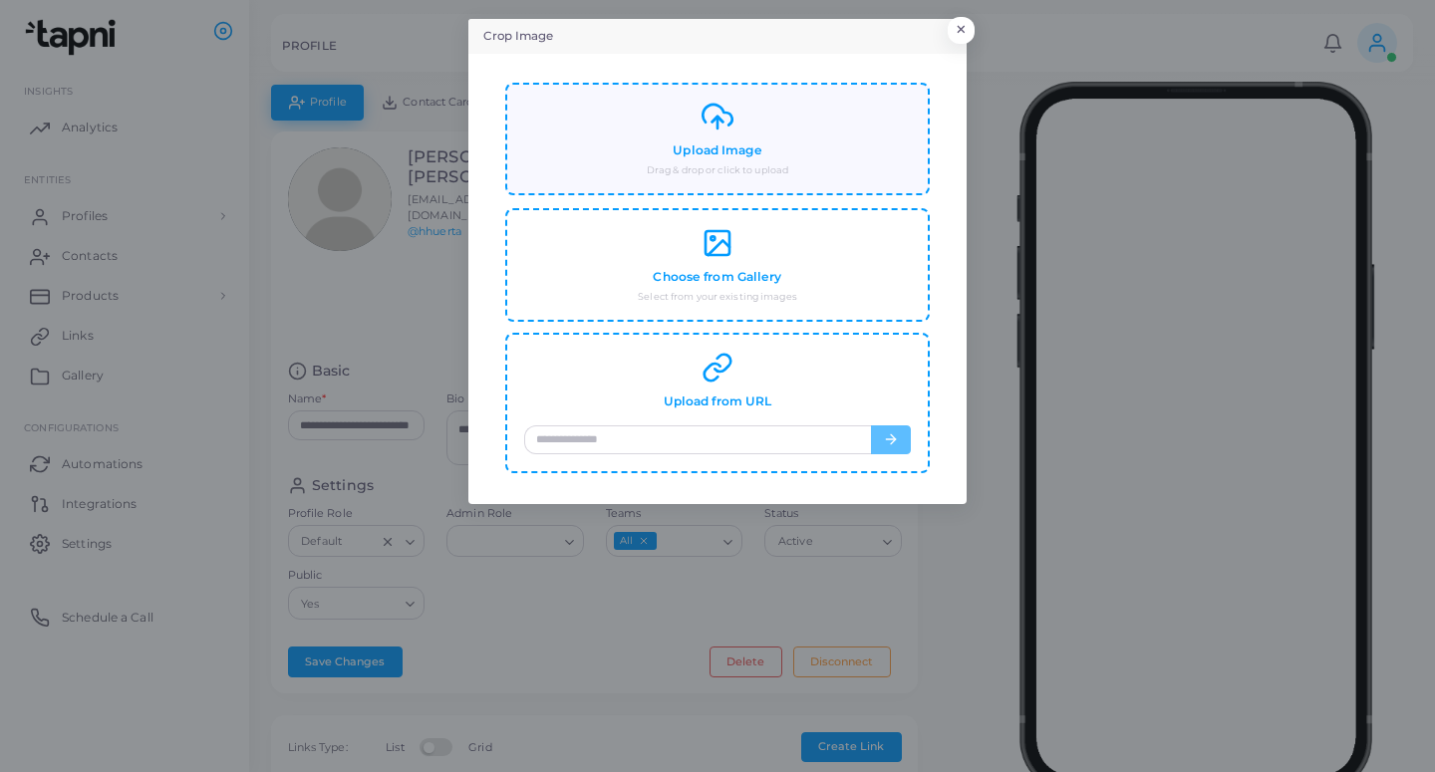
click at [732, 155] on h4 "Upload Image" at bounding box center [717, 150] width 89 height 15
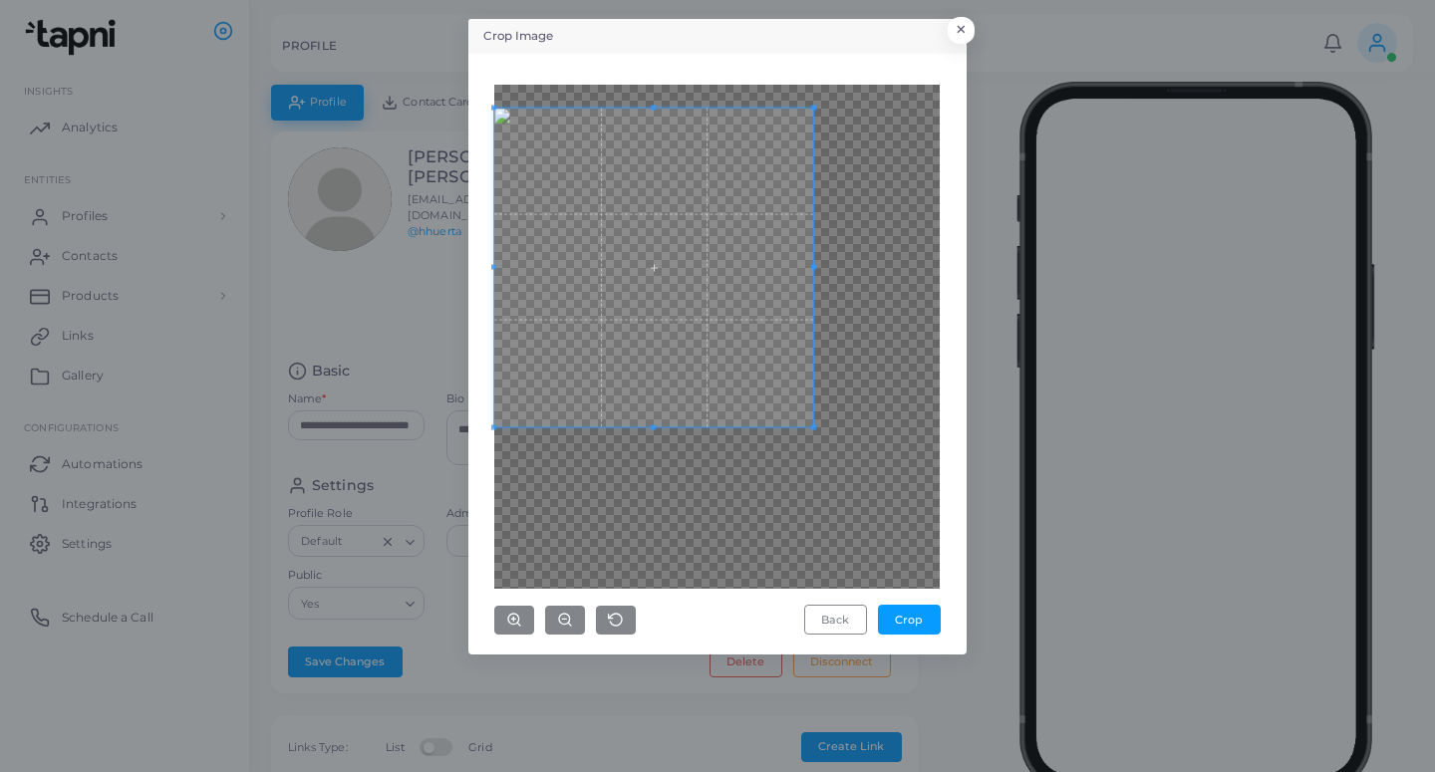
click at [556, 383] on span at bounding box center [653, 267] width 319 height 319
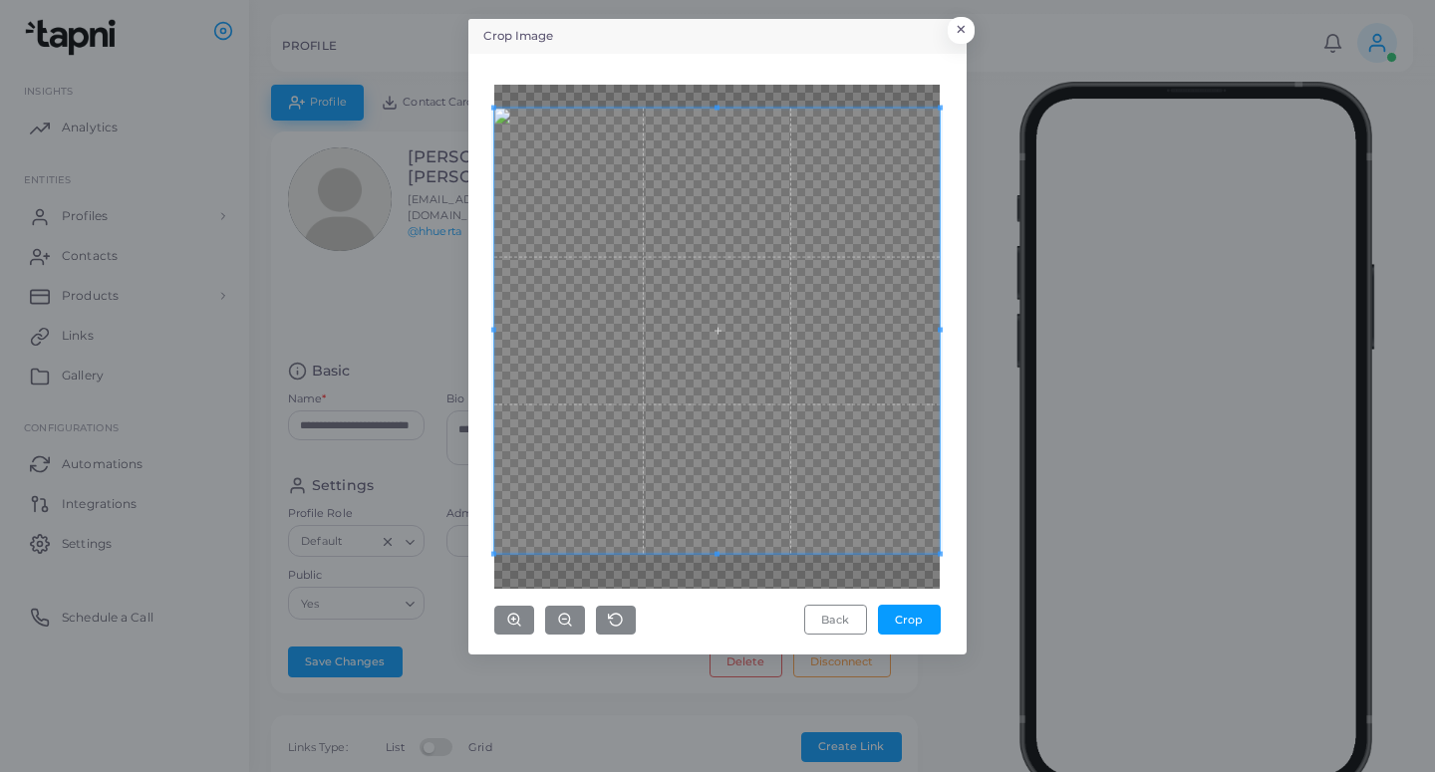
click at [950, 552] on div "Back Crop" at bounding box center [717, 354] width 476 height 579
click at [908, 620] on button "Crop" at bounding box center [909, 620] width 63 height 30
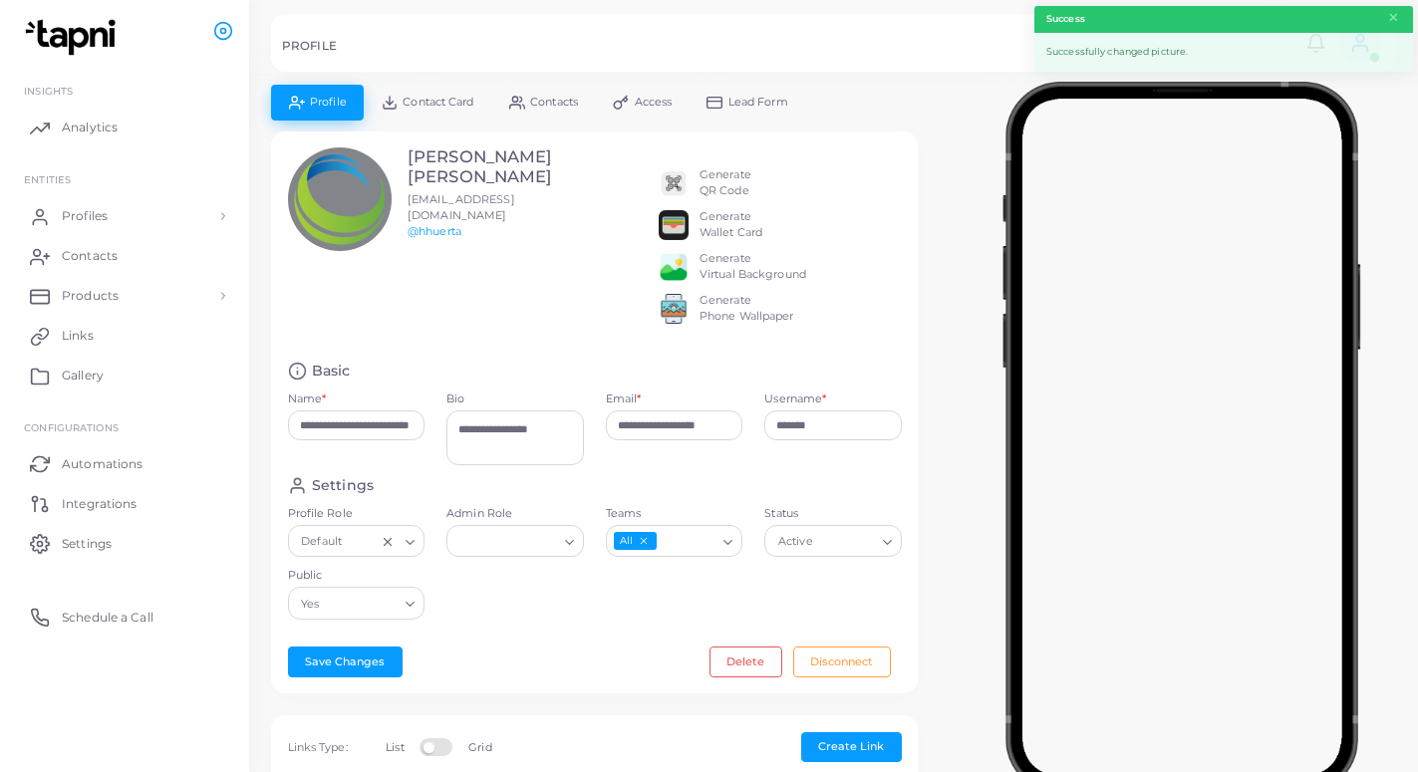
click at [753, 99] on span "Lead Form" at bounding box center [758, 102] width 60 height 11
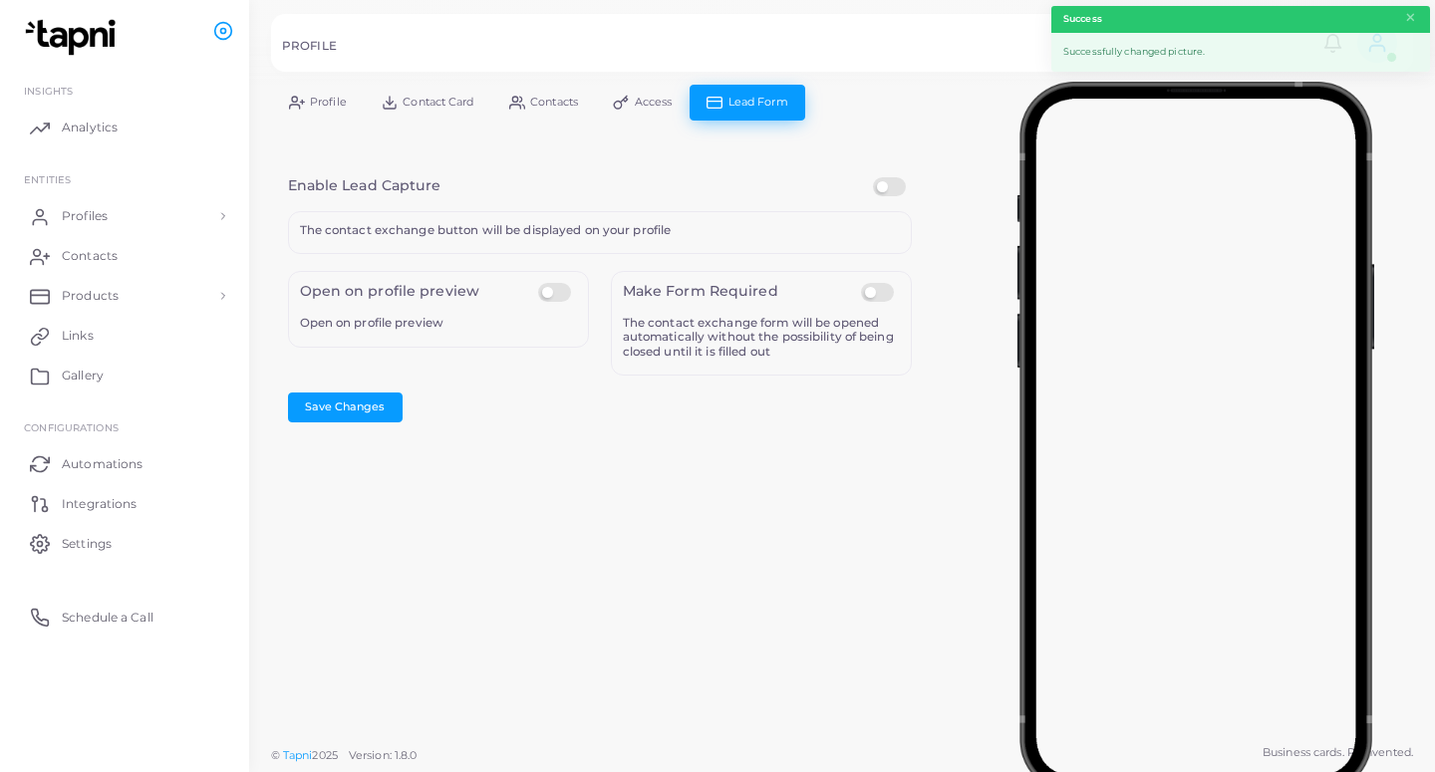
click at [880, 177] on label at bounding box center [892, 177] width 39 height 0
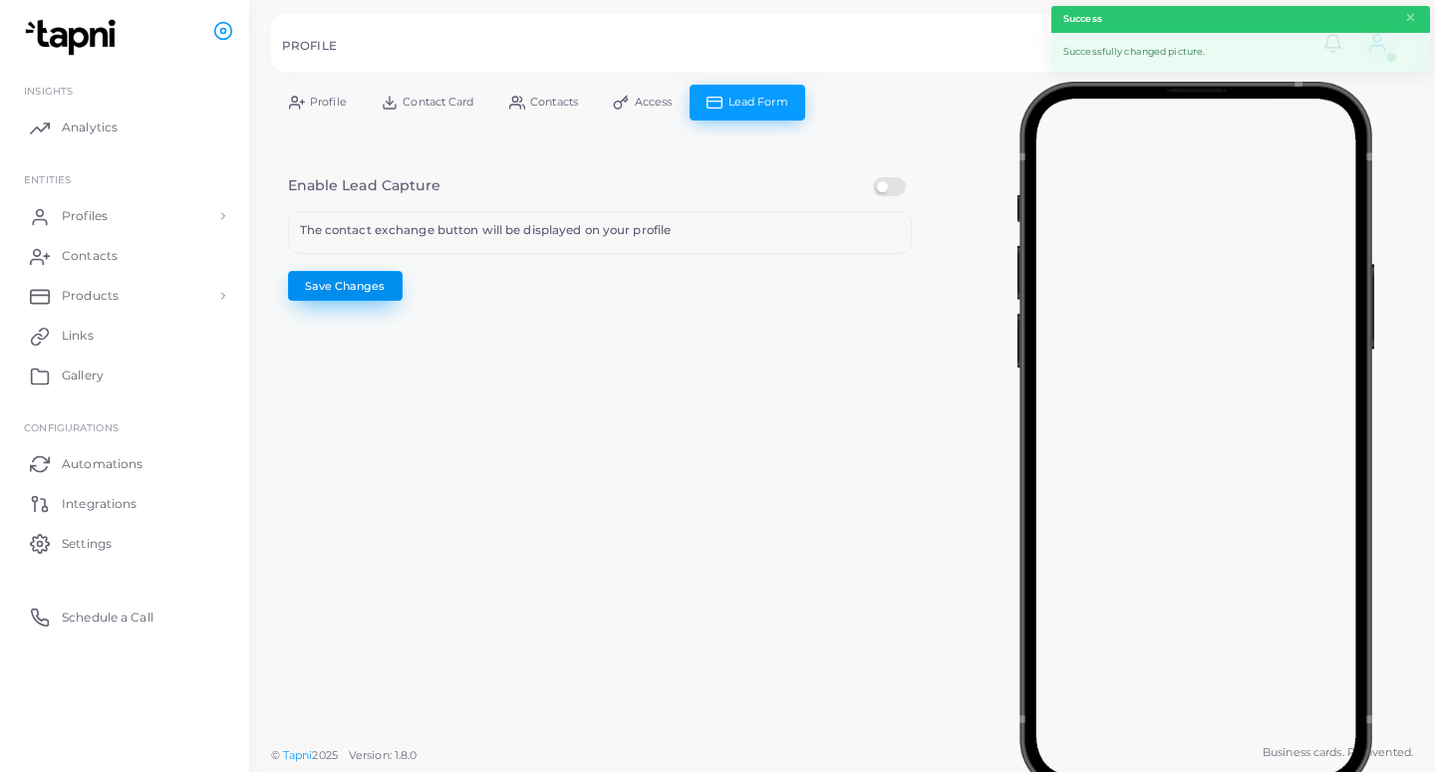
click at [357, 288] on button "Save Changes" at bounding box center [345, 286] width 115 height 30
click at [188, 222] on link "Profiles" at bounding box center [124, 216] width 219 height 40
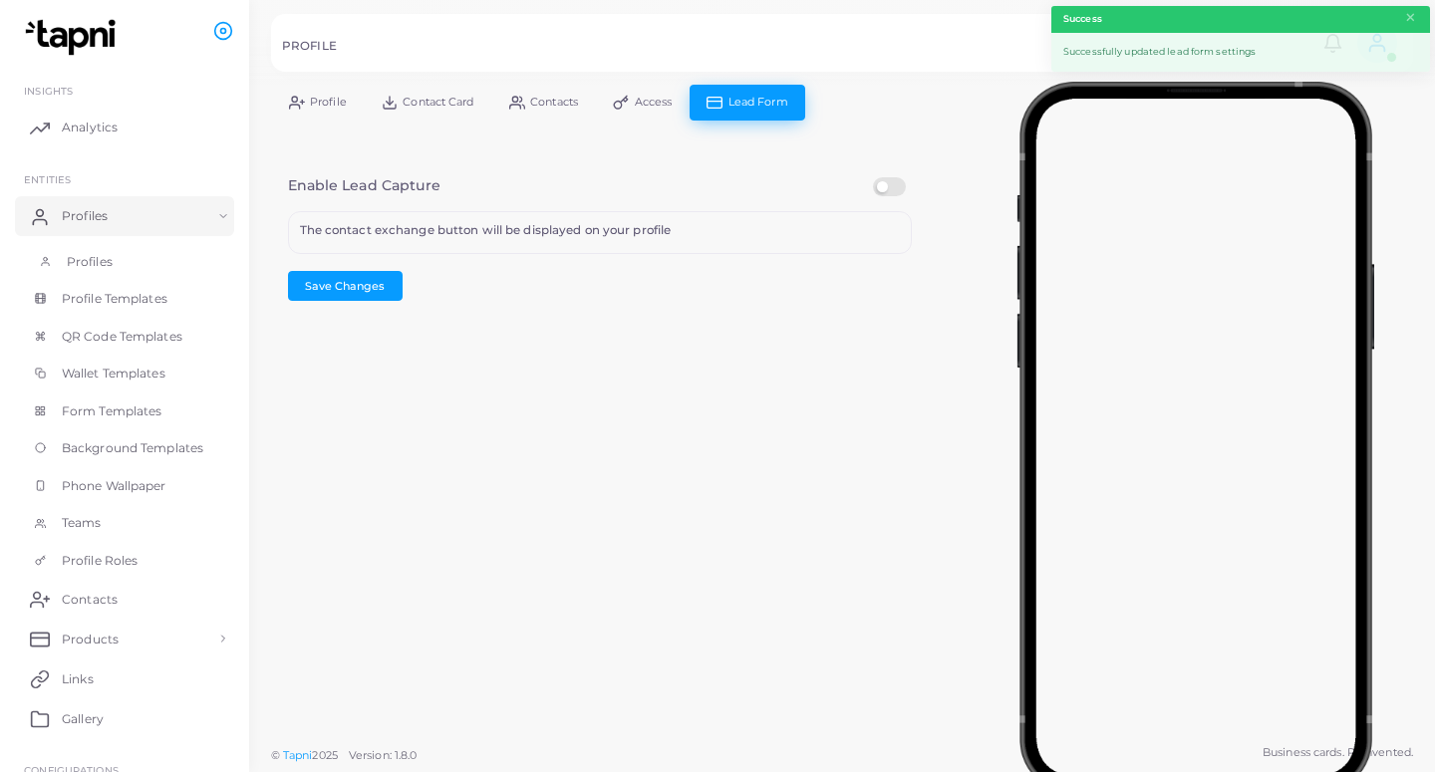
click at [168, 276] on link "Profiles" at bounding box center [124, 262] width 219 height 38
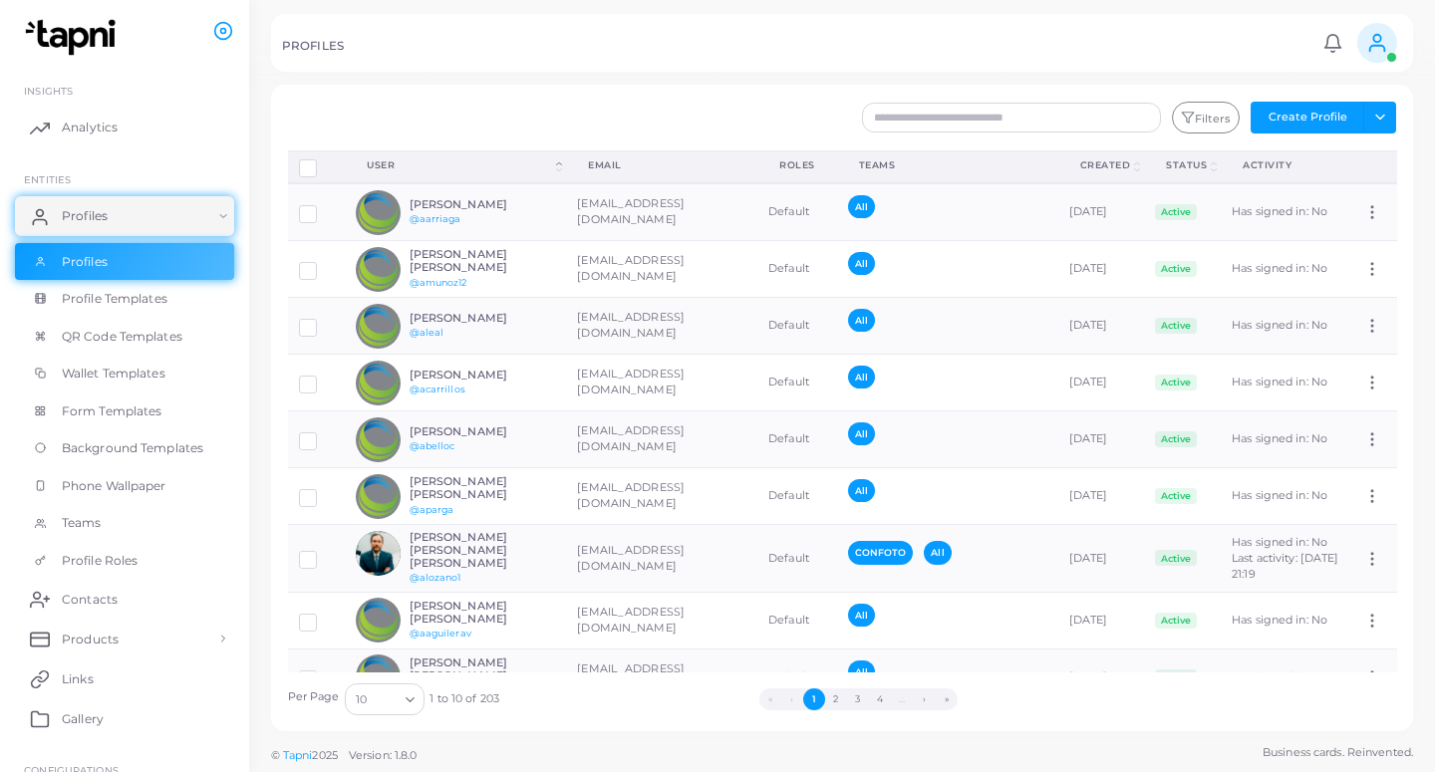
click at [874, 702] on button "4" at bounding box center [880, 699] width 22 height 22
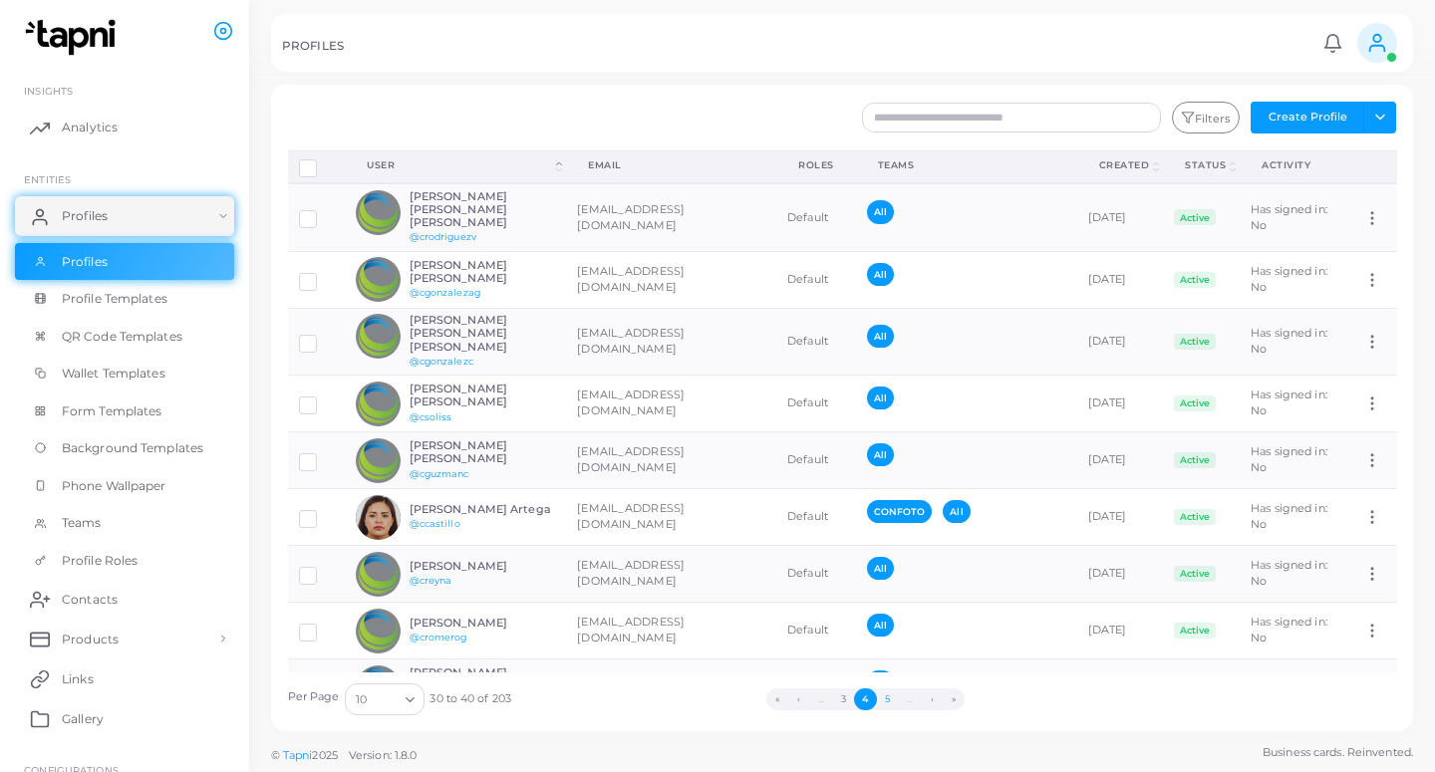
click at [881, 699] on button "5" at bounding box center [888, 699] width 22 height 22
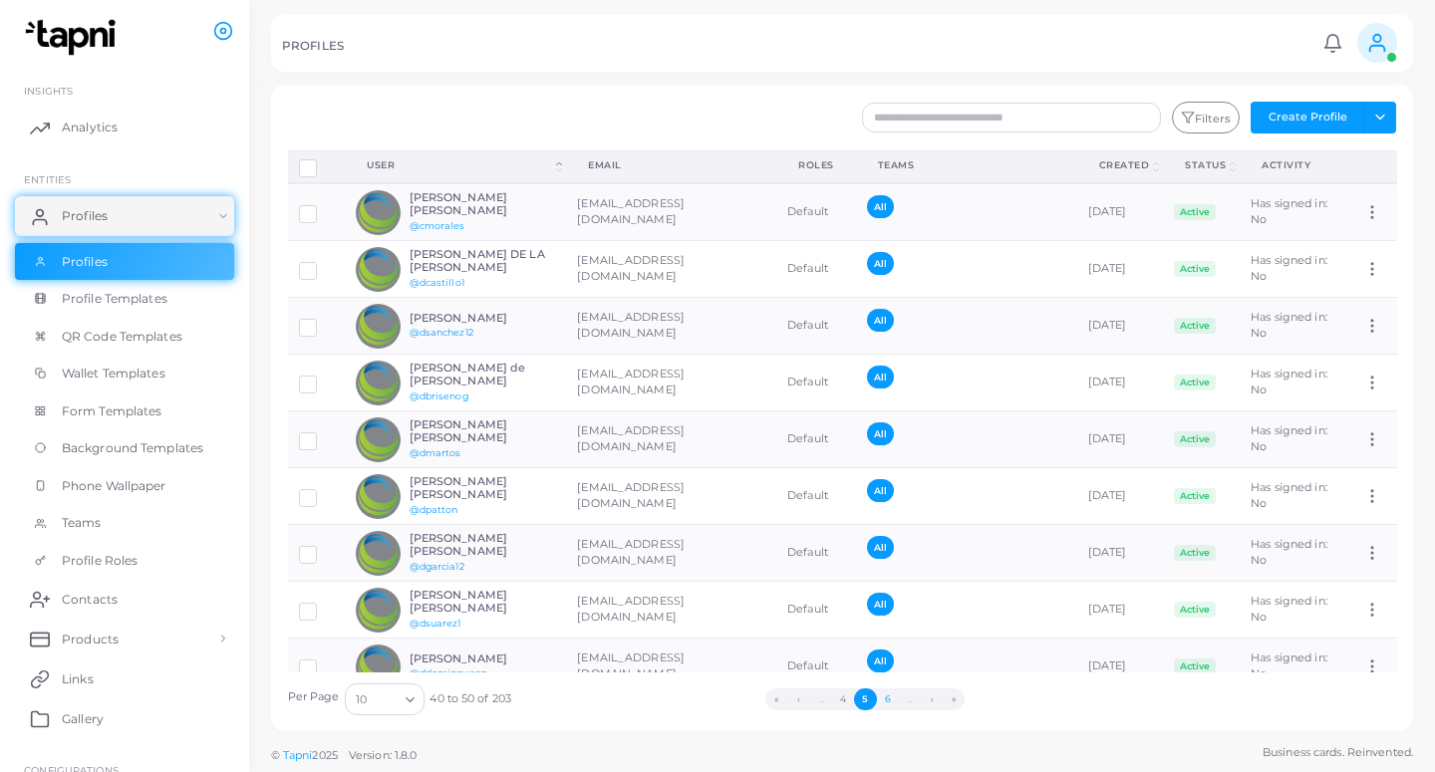
click at [887, 696] on button "6" at bounding box center [888, 699] width 22 height 22
click at [888, 696] on button "7" at bounding box center [887, 699] width 22 height 22
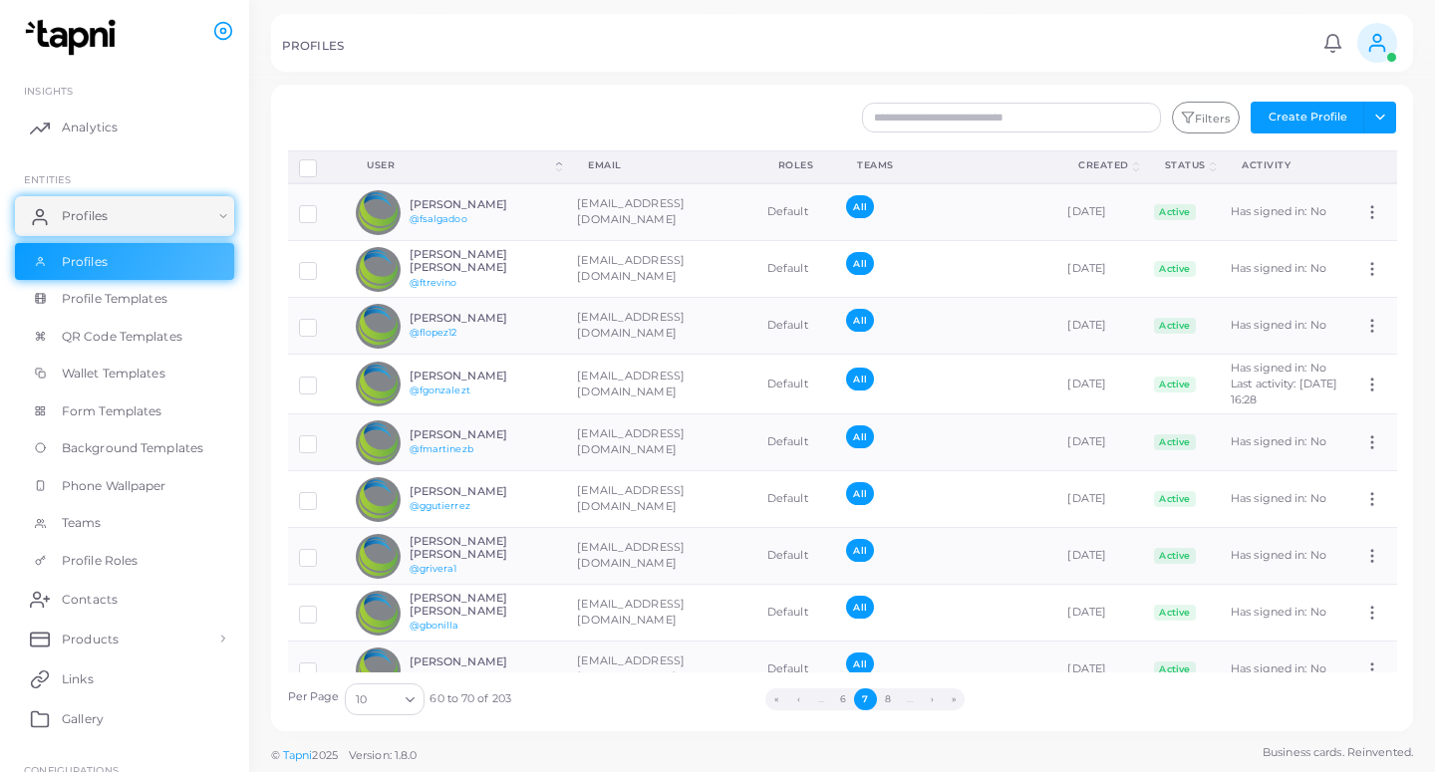
click at [888, 696] on button "8" at bounding box center [888, 699] width 22 height 22
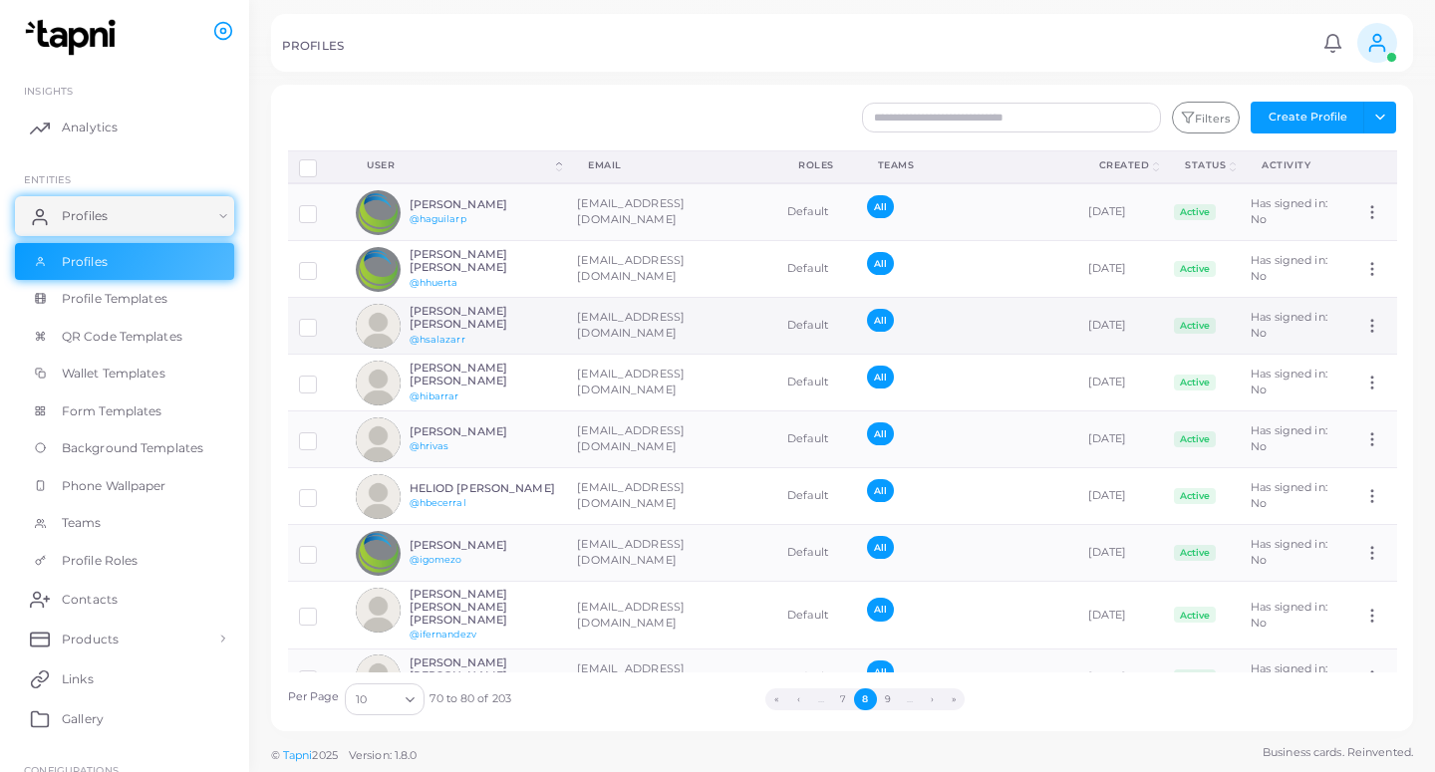
click at [603, 328] on td "[EMAIL_ADDRESS][DOMAIN_NAME]" at bounding box center [671, 326] width 210 height 57
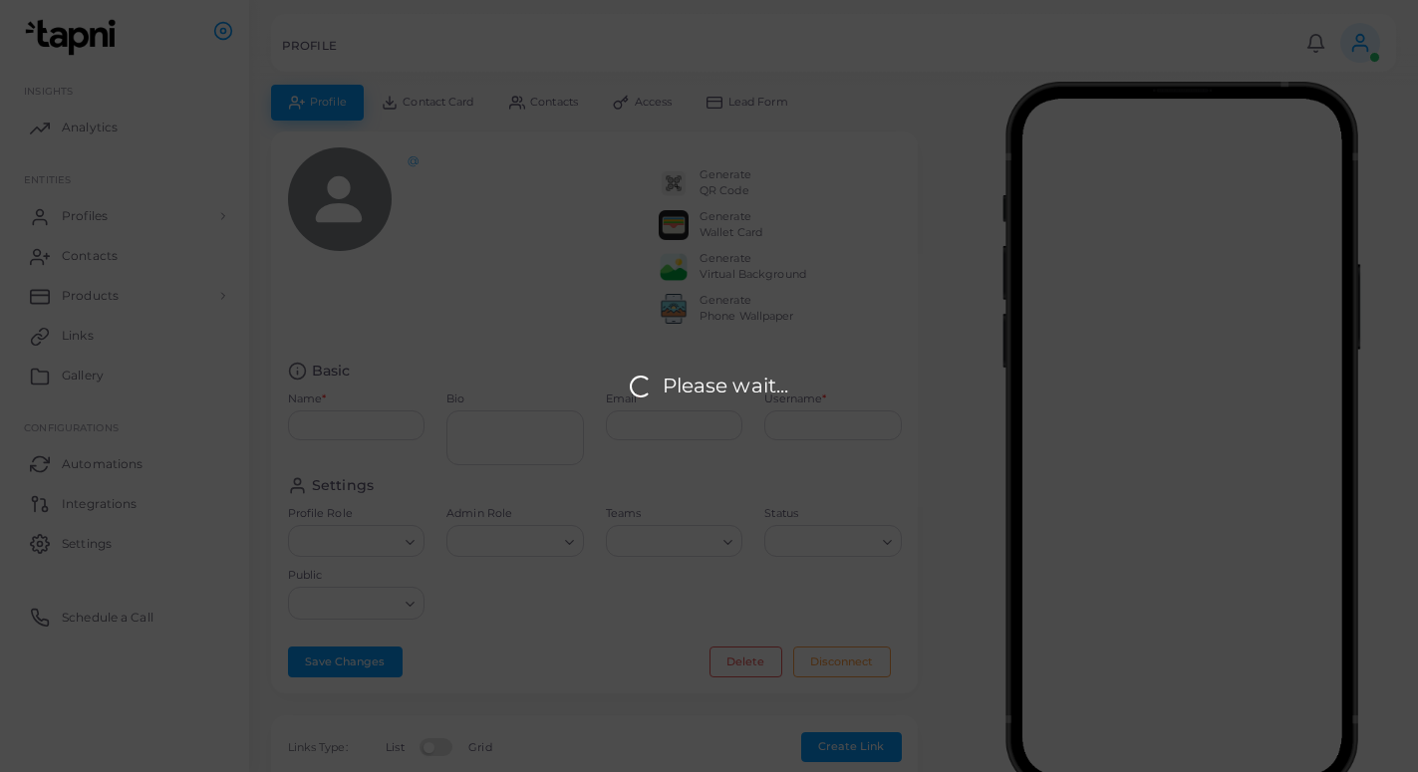
type input "**********"
type textarea "**********"
type input "**********"
type input "*********"
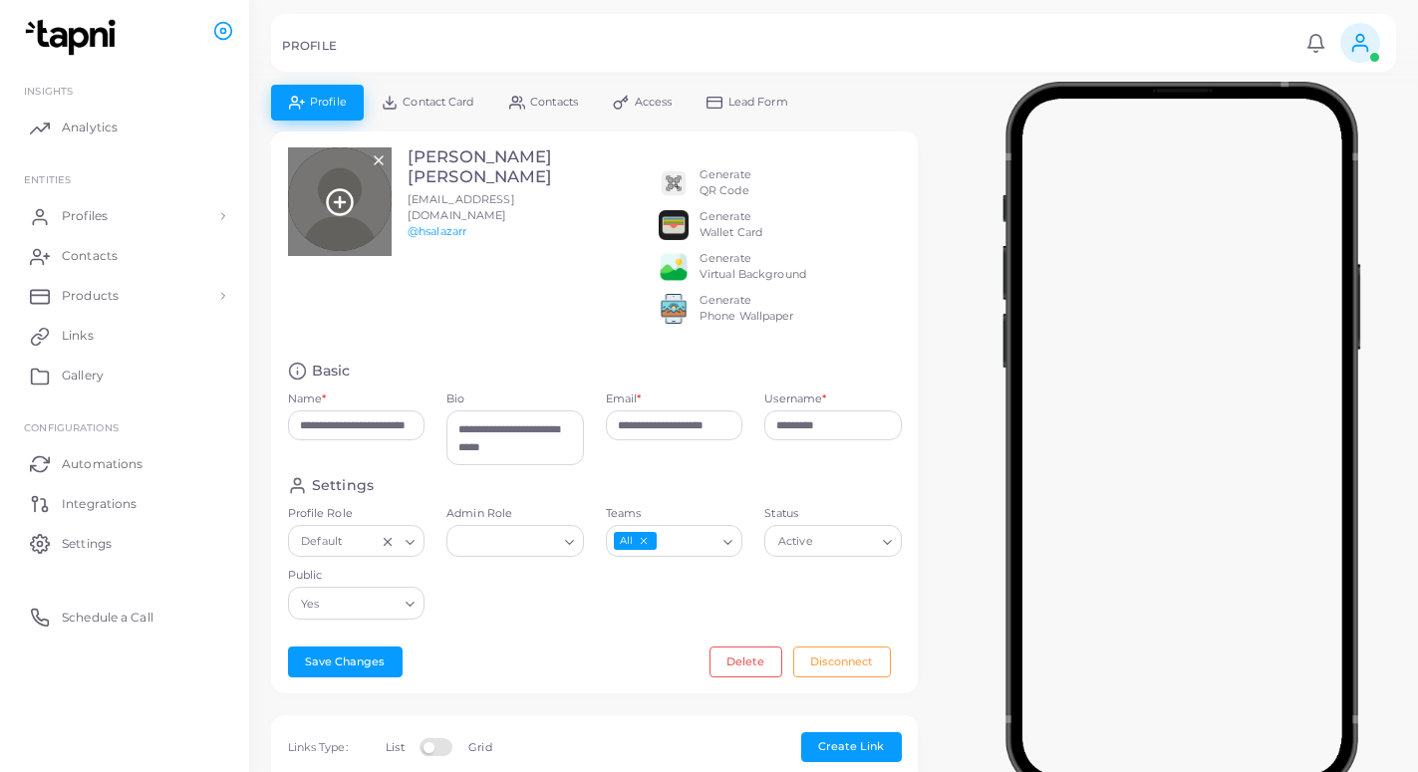
click at [344, 208] on icon at bounding box center [340, 202] width 30 height 30
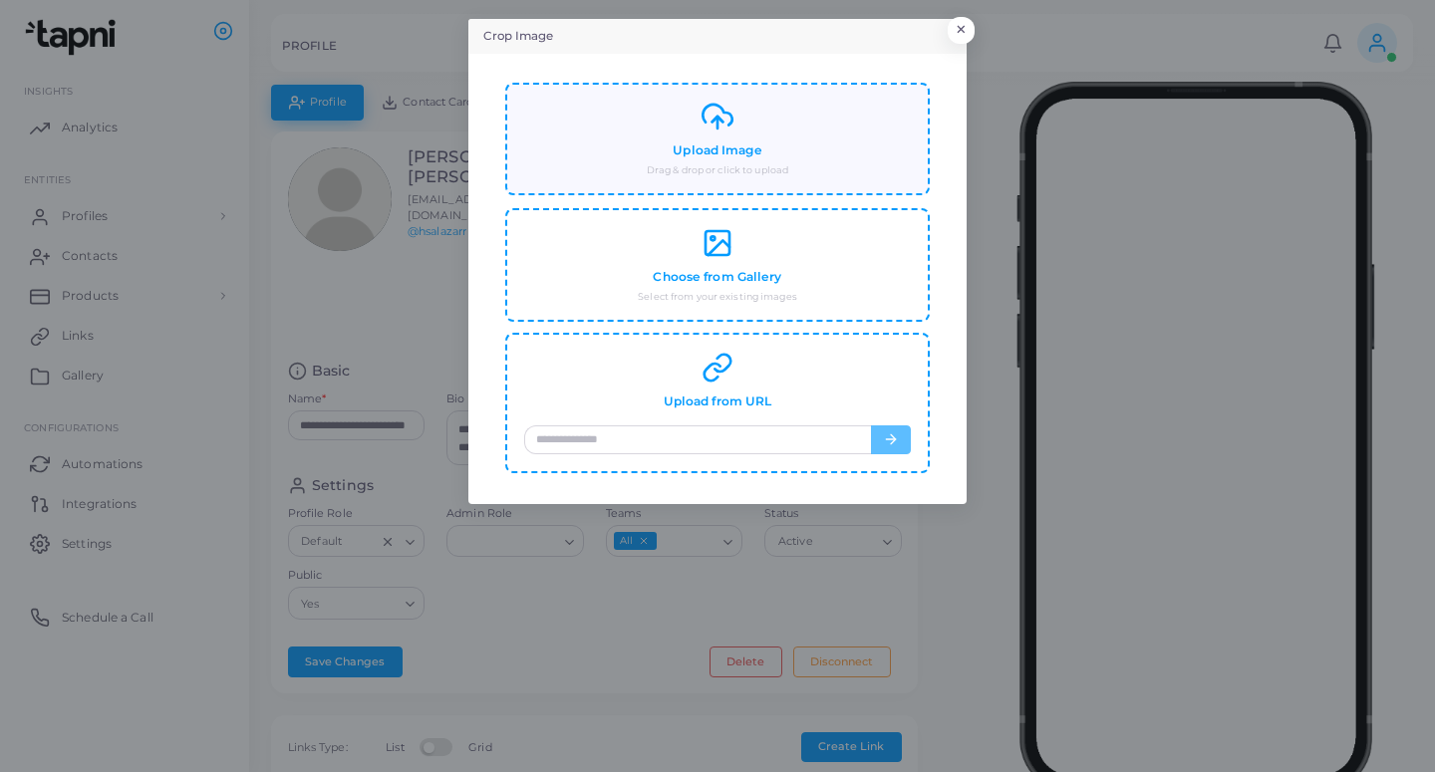
click at [737, 170] on small "Drag & drop or click to upload" at bounding box center [717, 170] width 141 height 14
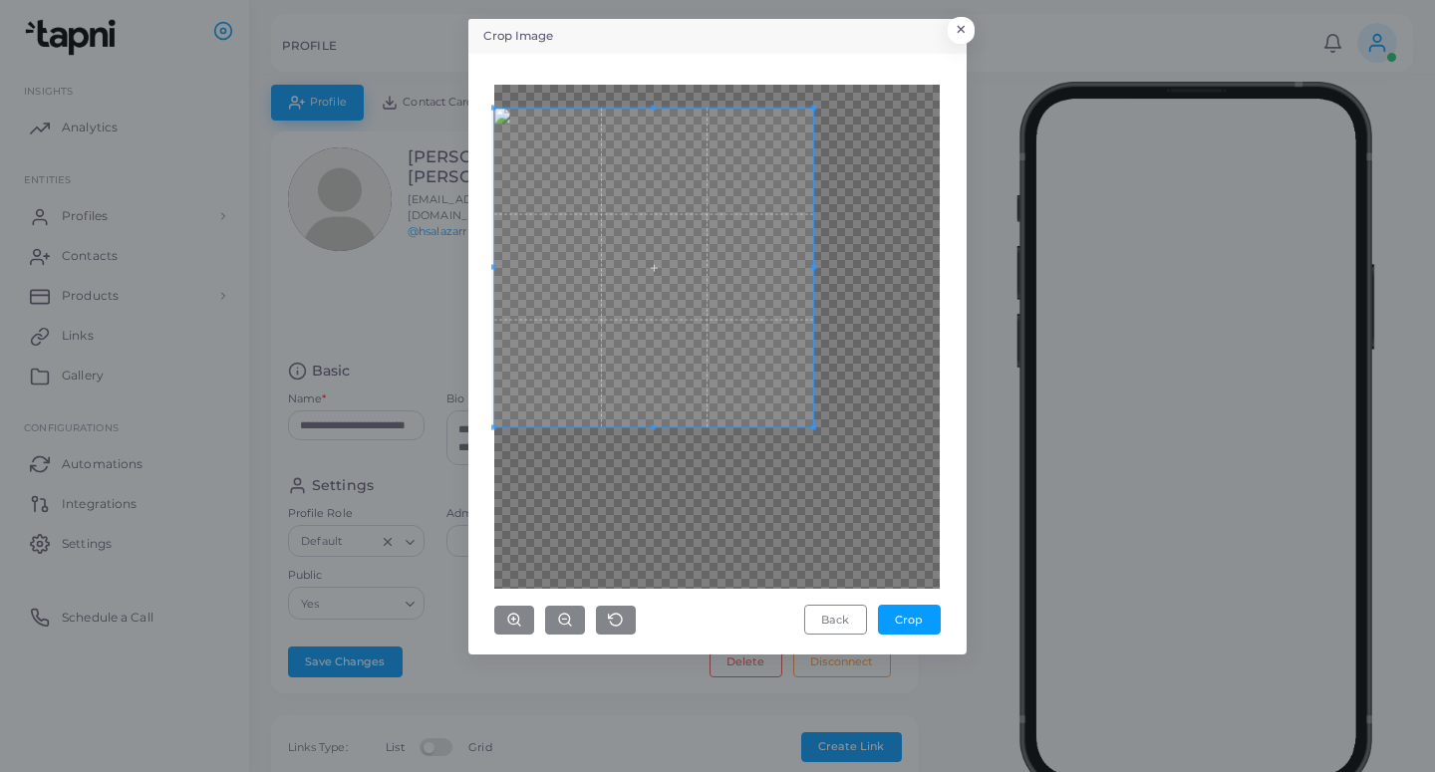
click at [714, 350] on span at bounding box center [653, 267] width 319 height 319
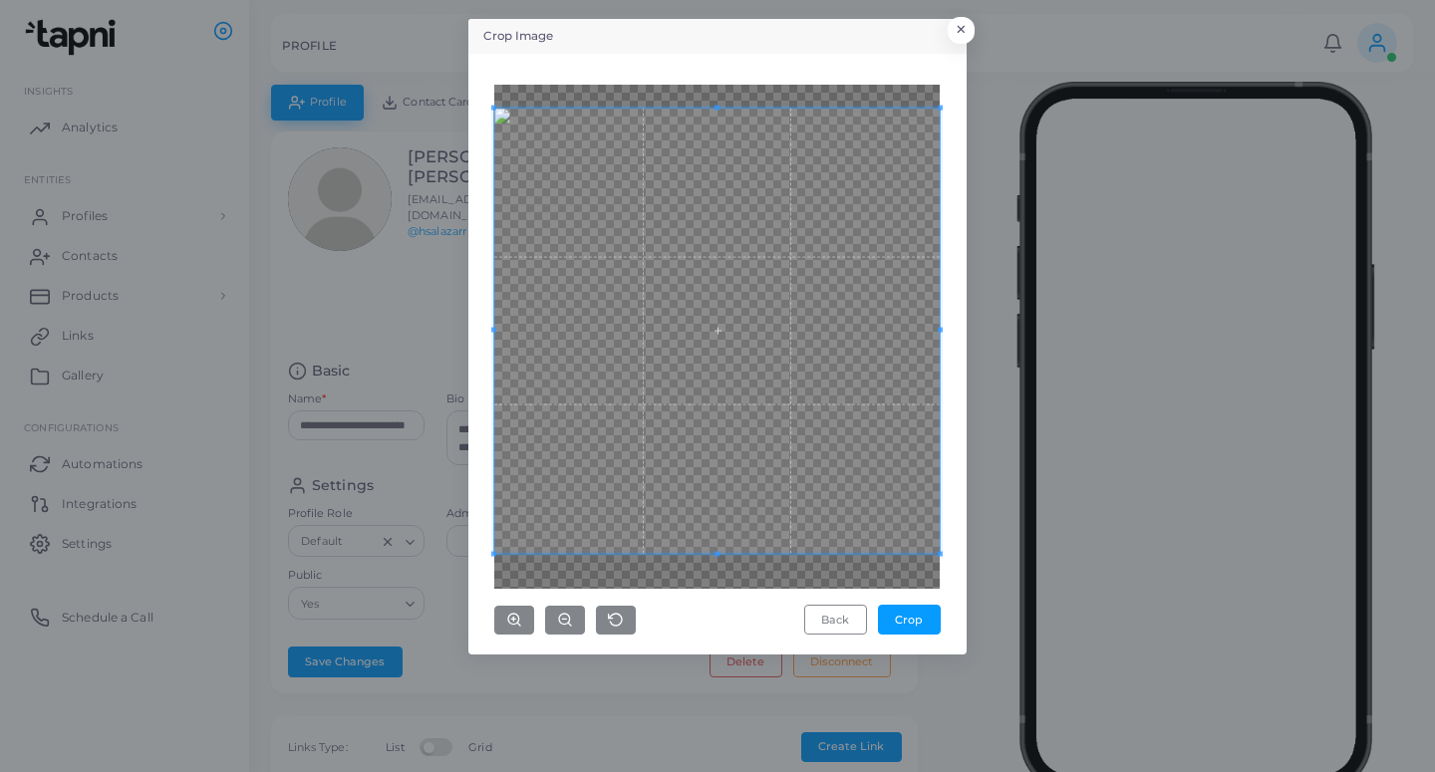
click at [977, 611] on div "Crop Image × Back Crop" at bounding box center [717, 386] width 1435 height 772
click at [920, 617] on button "Crop" at bounding box center [909, 620] width 63 height 30
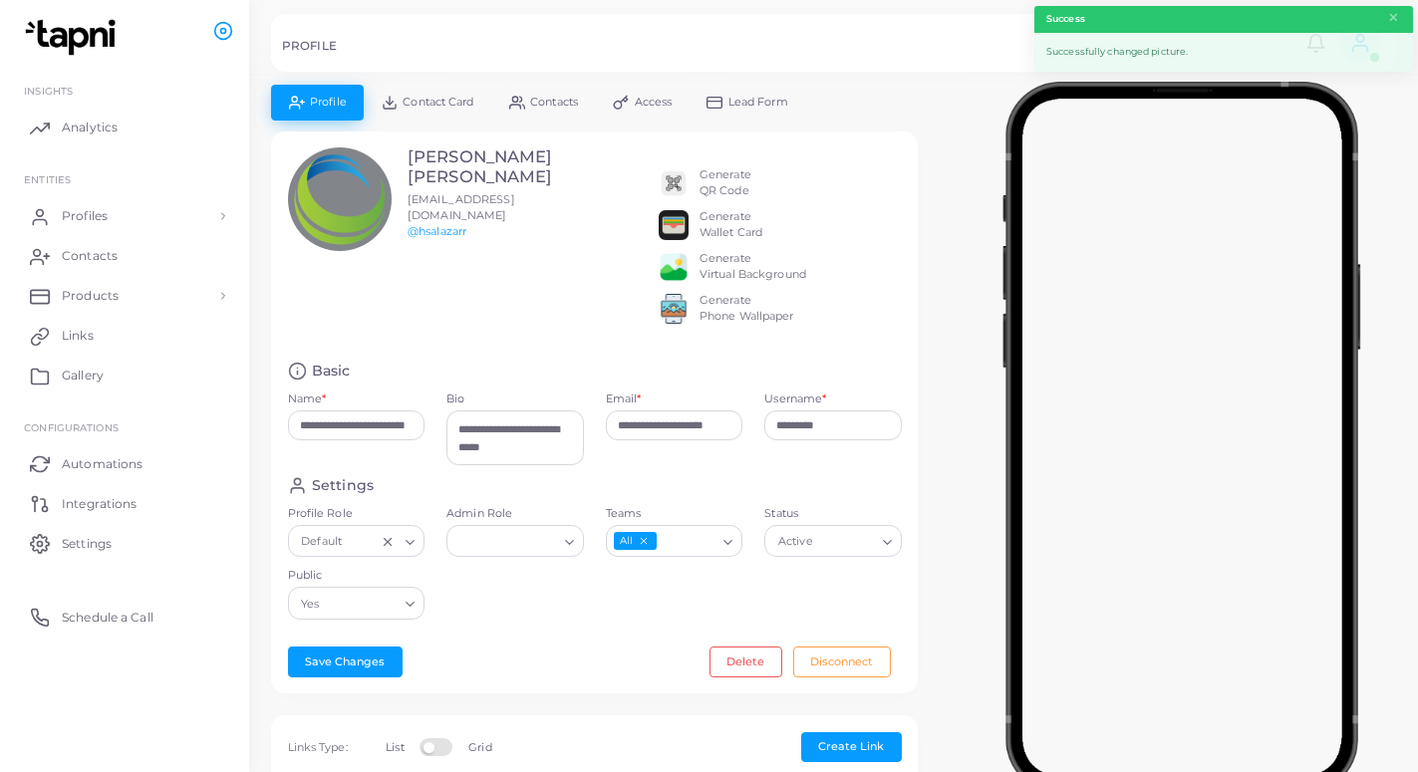
click at [764, 97] on span "Lead Form" at bounding box center [758, 102] width 60 height 11
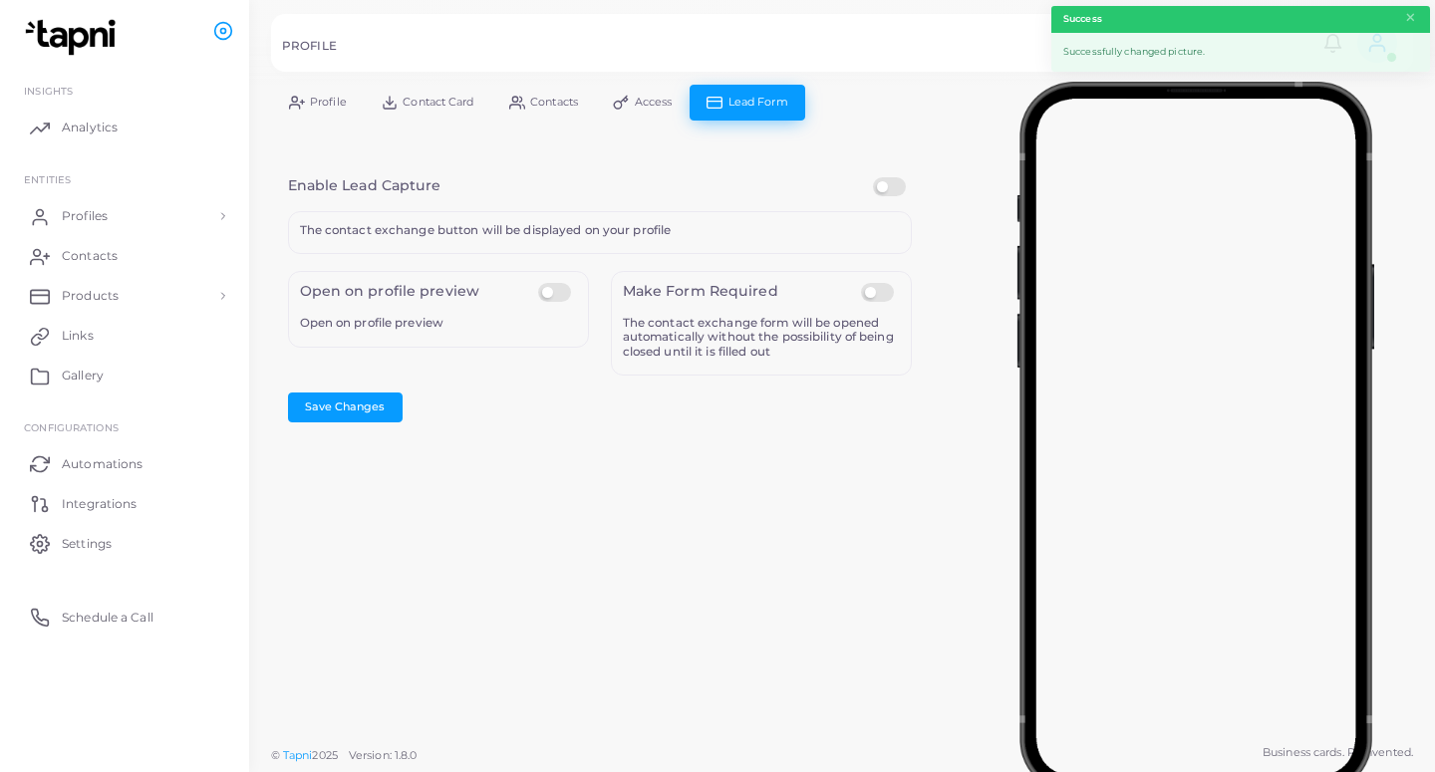
click at [891, 177] on label at bounding box center [892, 177] width 39 height 0
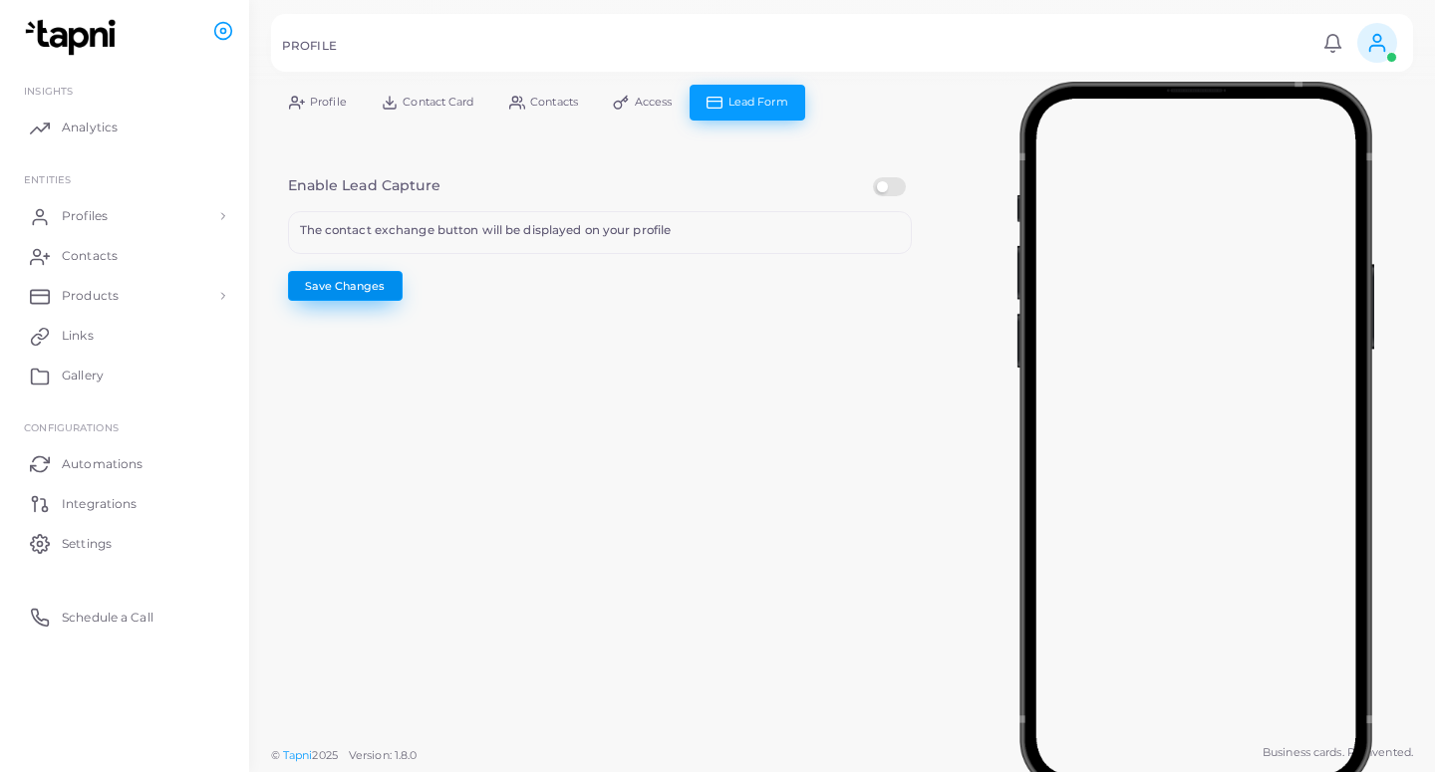
click at [338, 281] on button "Save Changes" at bounding box center [345, 286] width 115 height 30
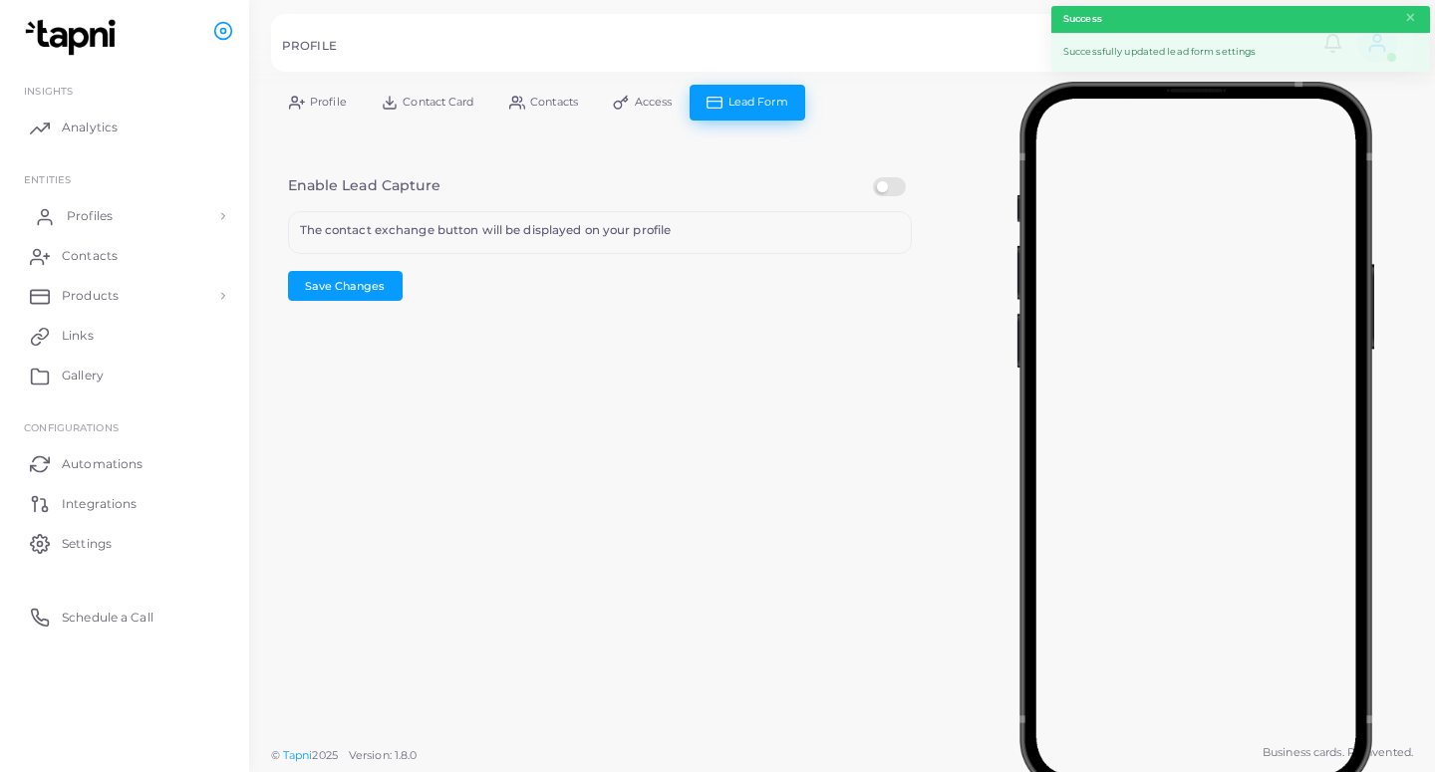
click at [113, 213] on link "Profiles" at bounding box center [124, 216] width 219 height 40
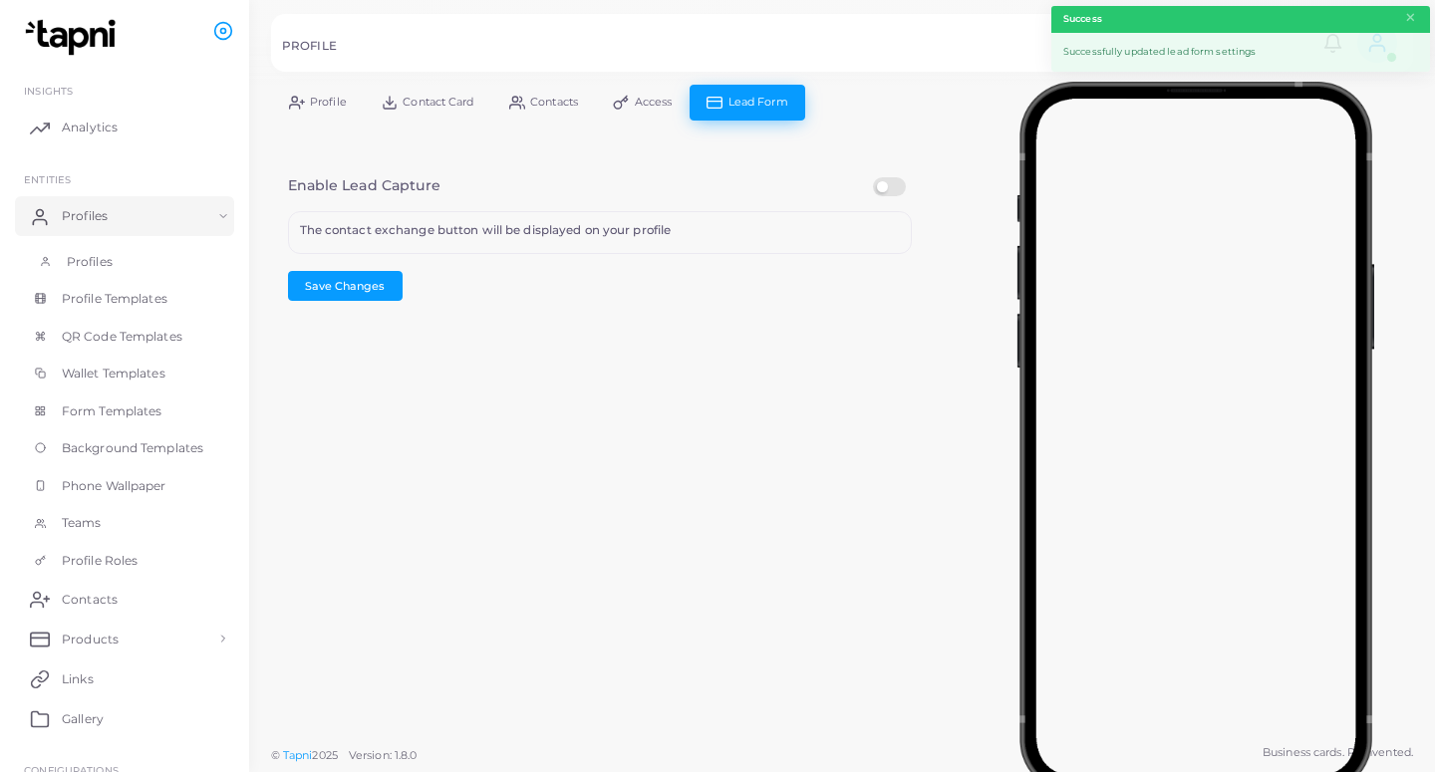
click at [156, 278] on link "Profiles" at bounding box center [124, 262] width 219 height 38
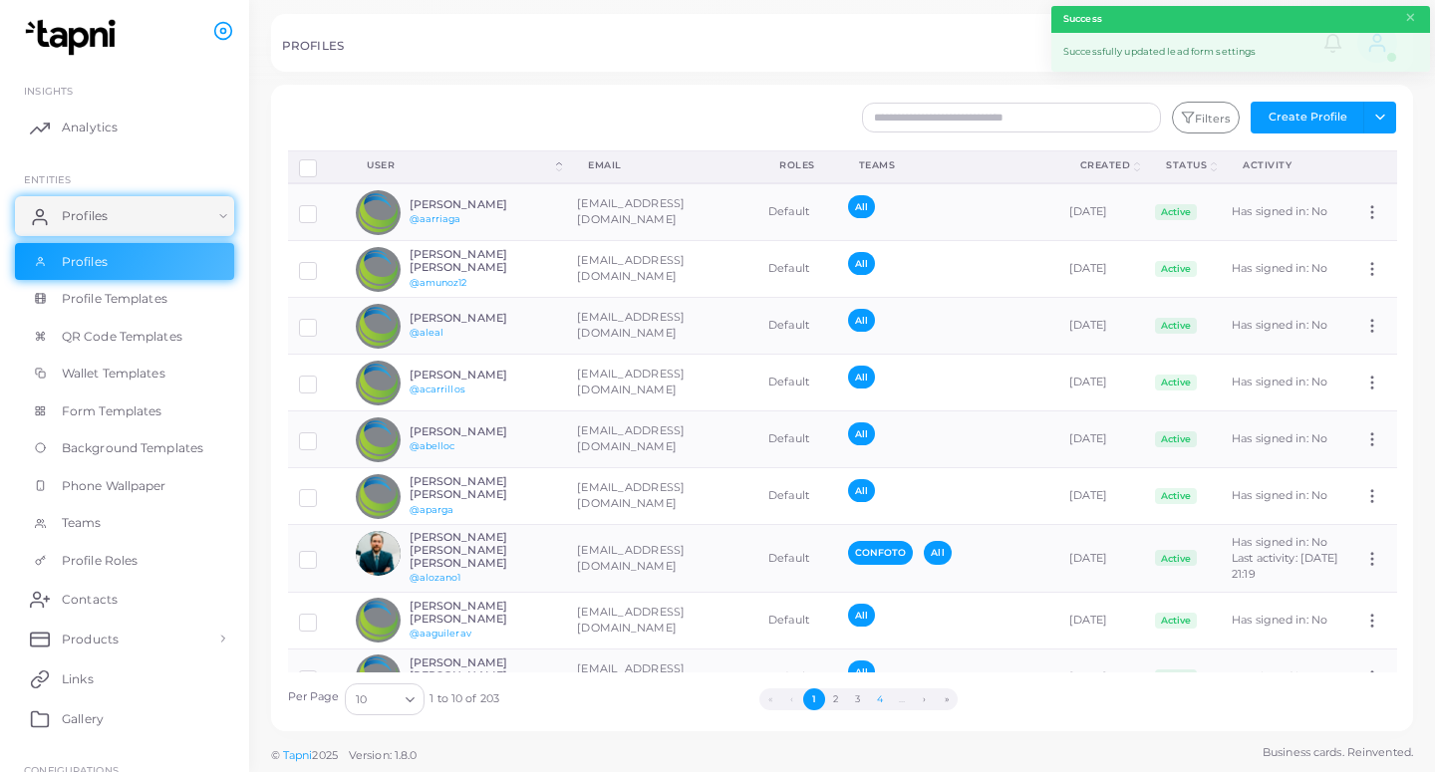
click at [885, 704] on button "4" at bounding box center [880, 699] width 22 height 22
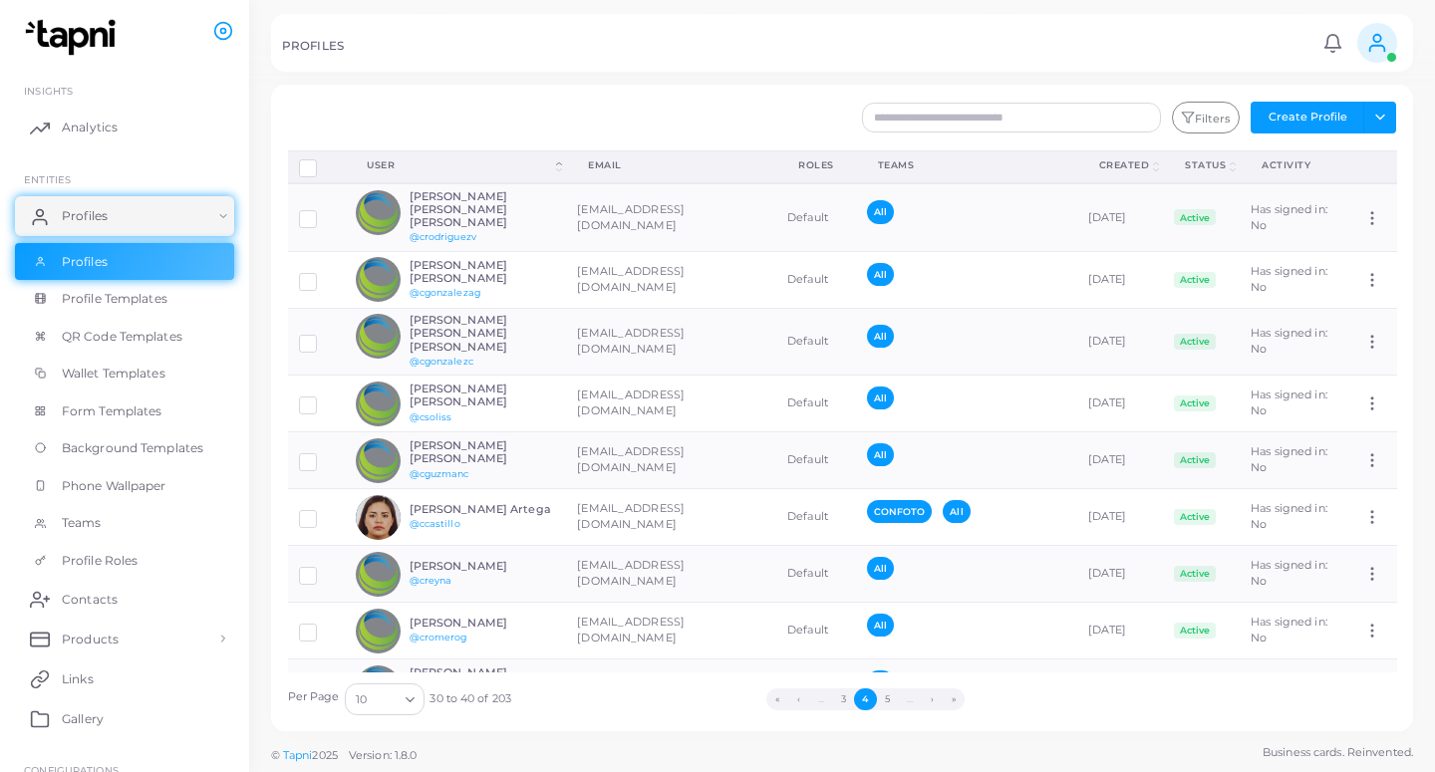
click at [885, 704] on button "5" at bounding box center [888, 699] width 22 height 22
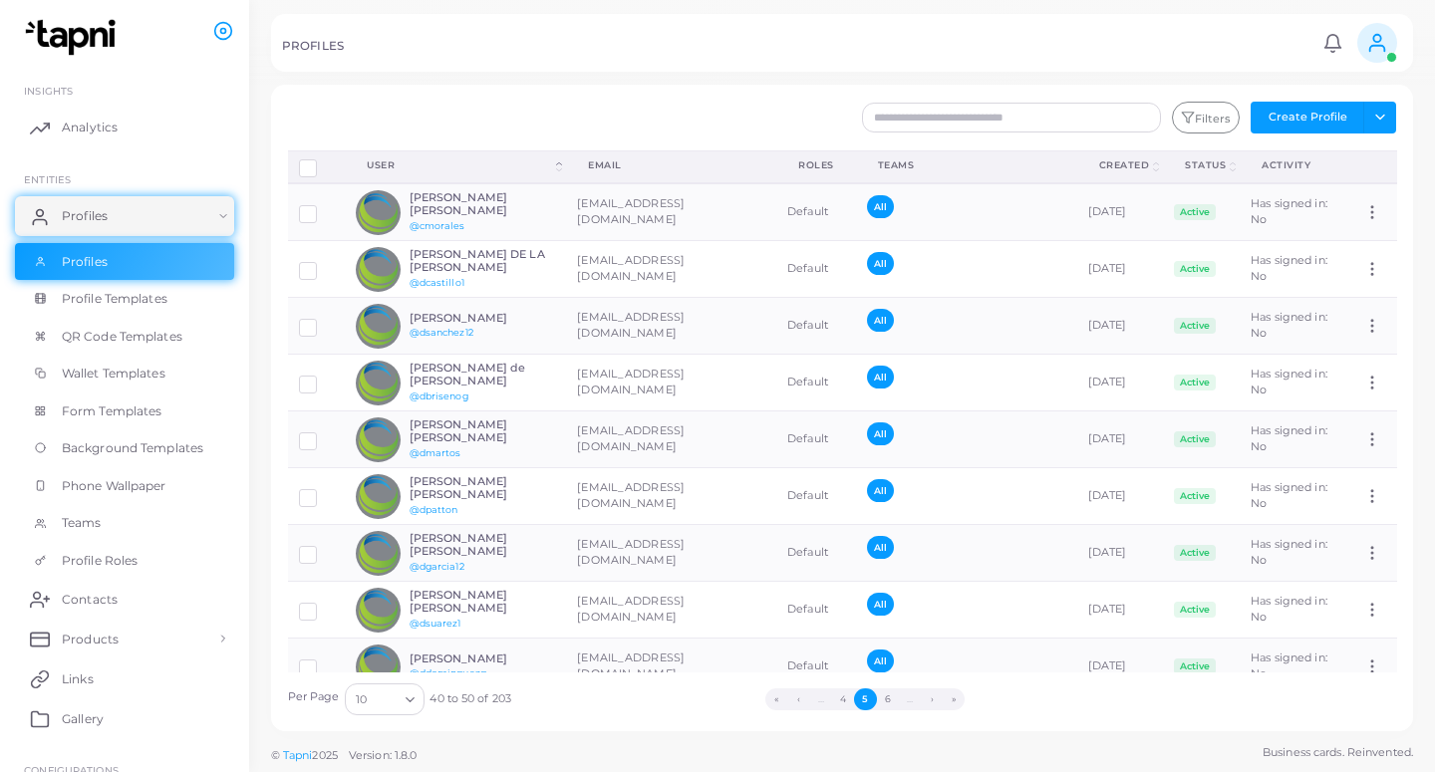
click at [885, 704] on button "6" at bounding box center [888, 699] width 22 height 22
click at [885, 704] on button "7" at bounding box center [887, 699] width 22 height 22
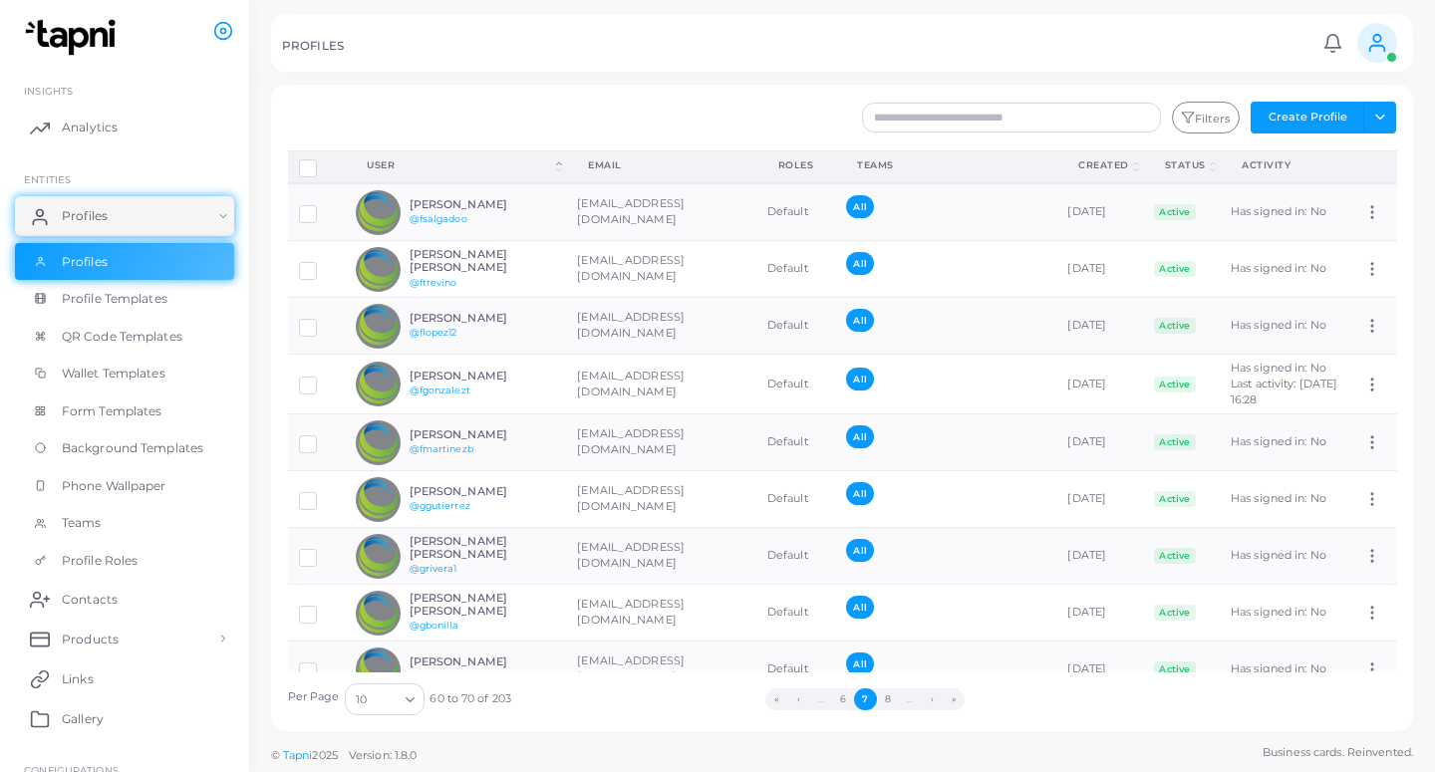
click at [885, 704] on button "8" at bounding box center [888, 699] width 22 height 22
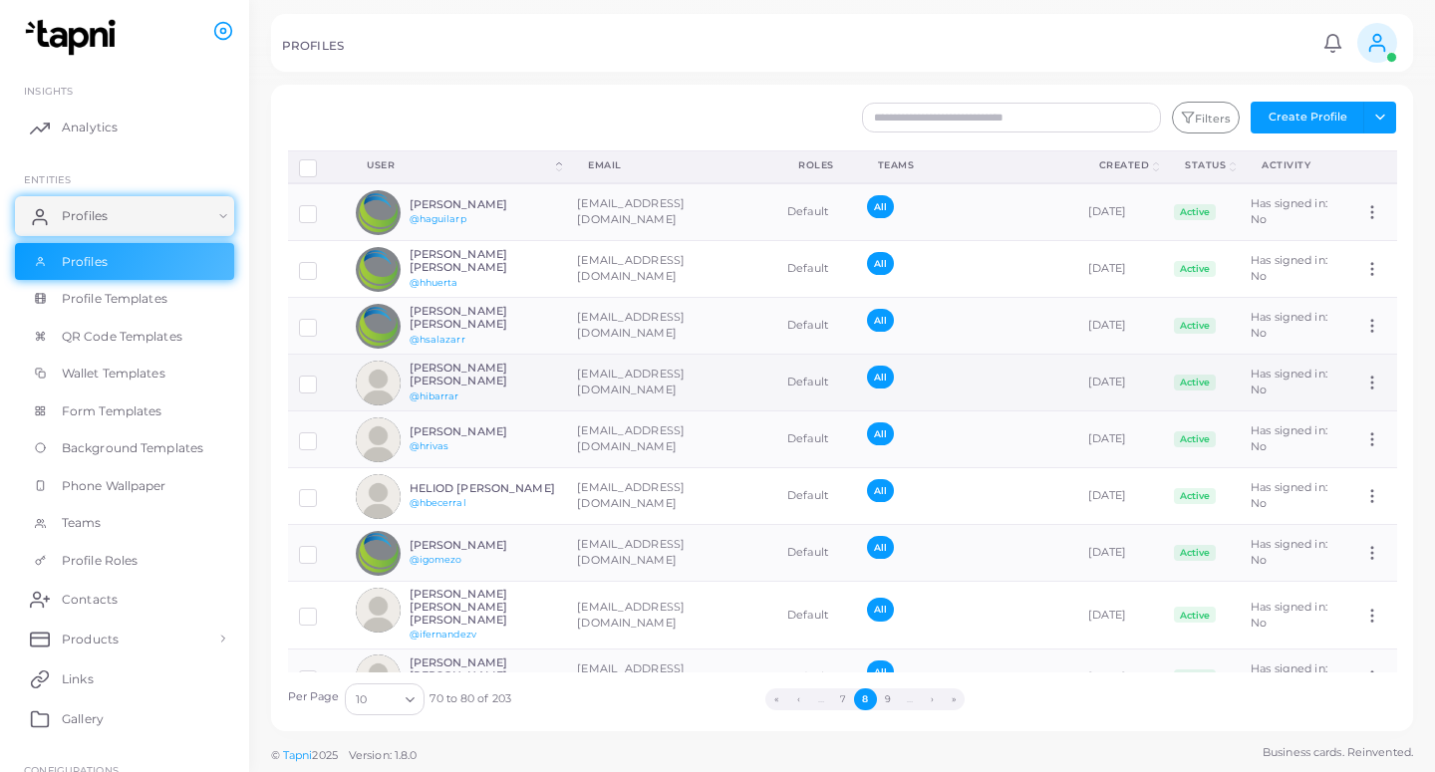
click at [680, 374] on td "[EMAIL_ADDRESS][DOMAIN_NAME]" at bounding box center [671, 383] width 210 height 57
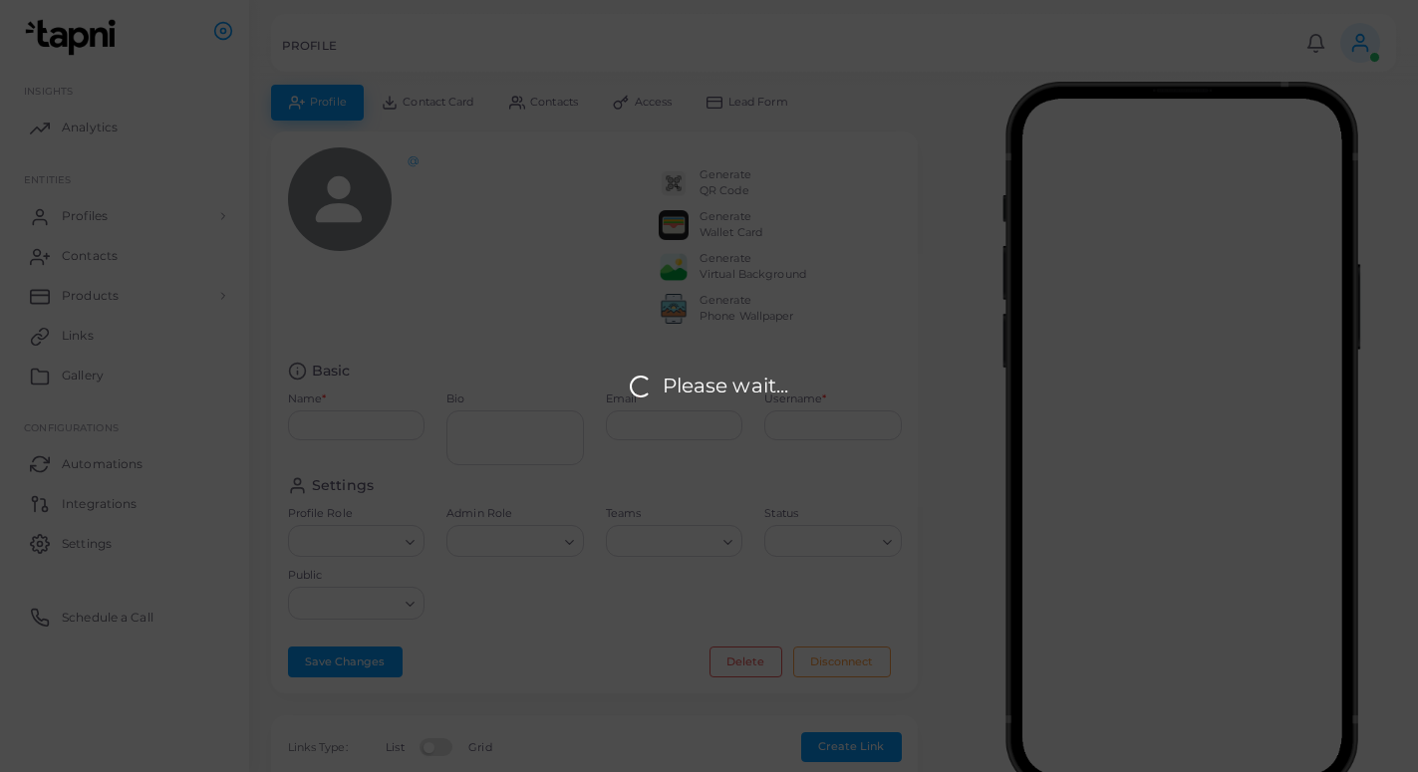
type input "**********"
type textarea "**********"
type input "**********"
type input "********"
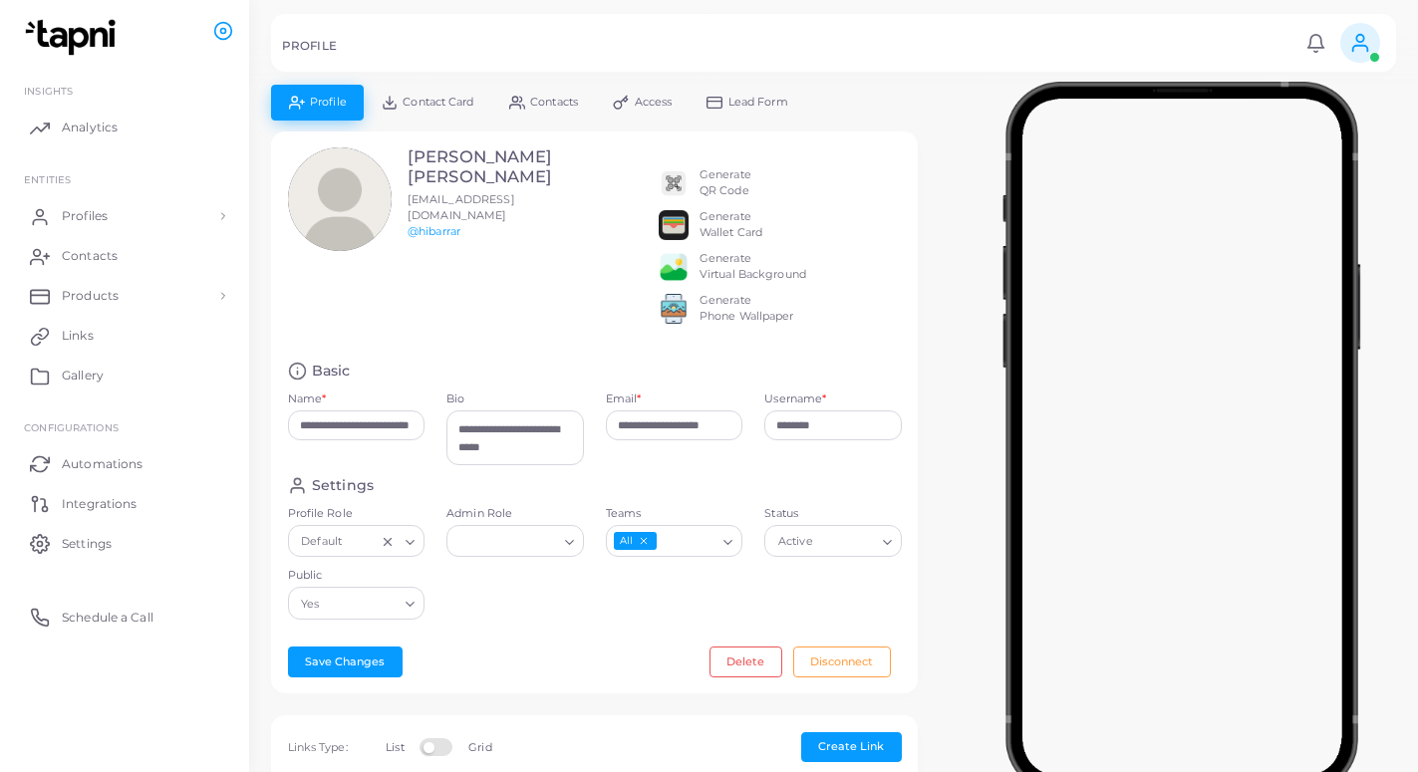
click at [346, 202] on icon at bounding box center [333, 192] width 30 height 30
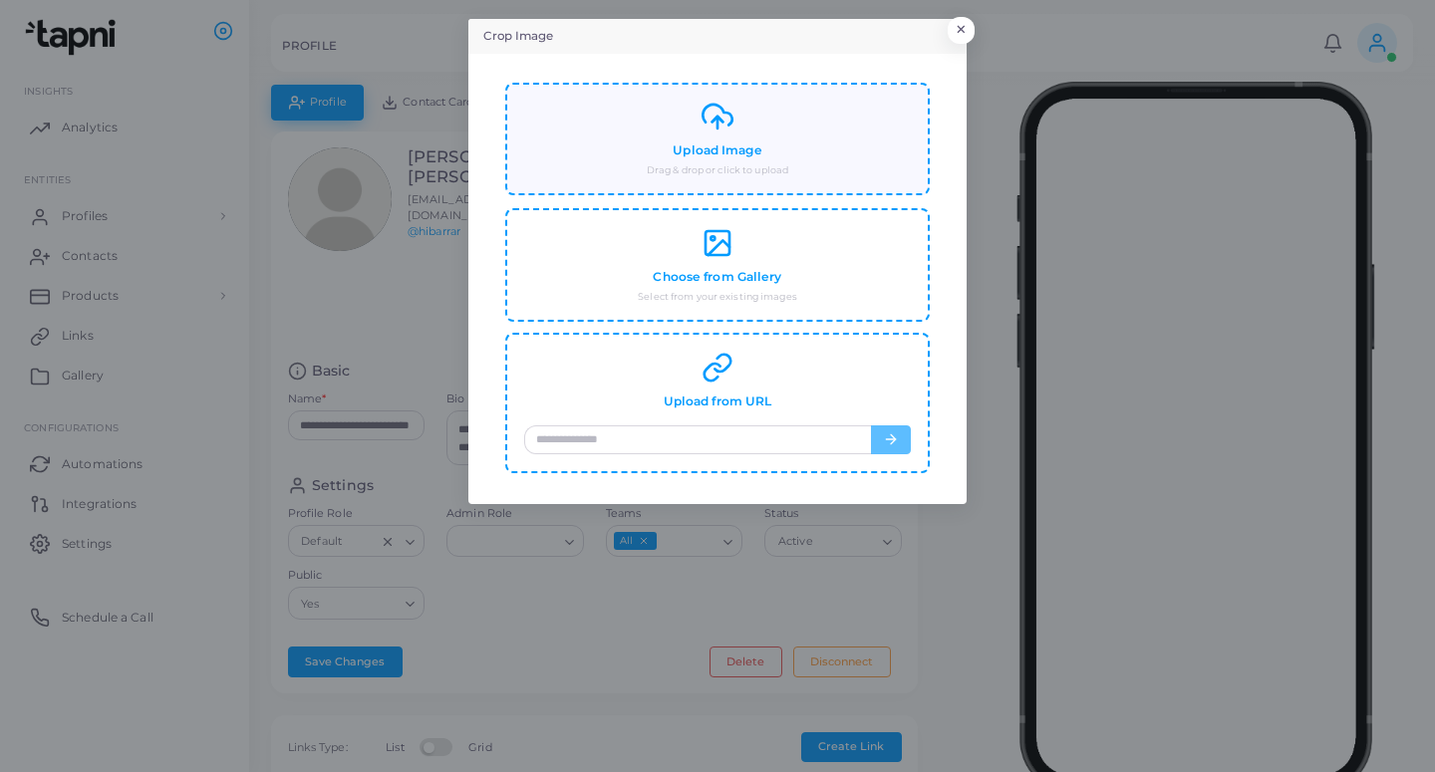
click at [692, 147] on h4 "Upload Image" at bounding box center [717, 150] width 89 height 15
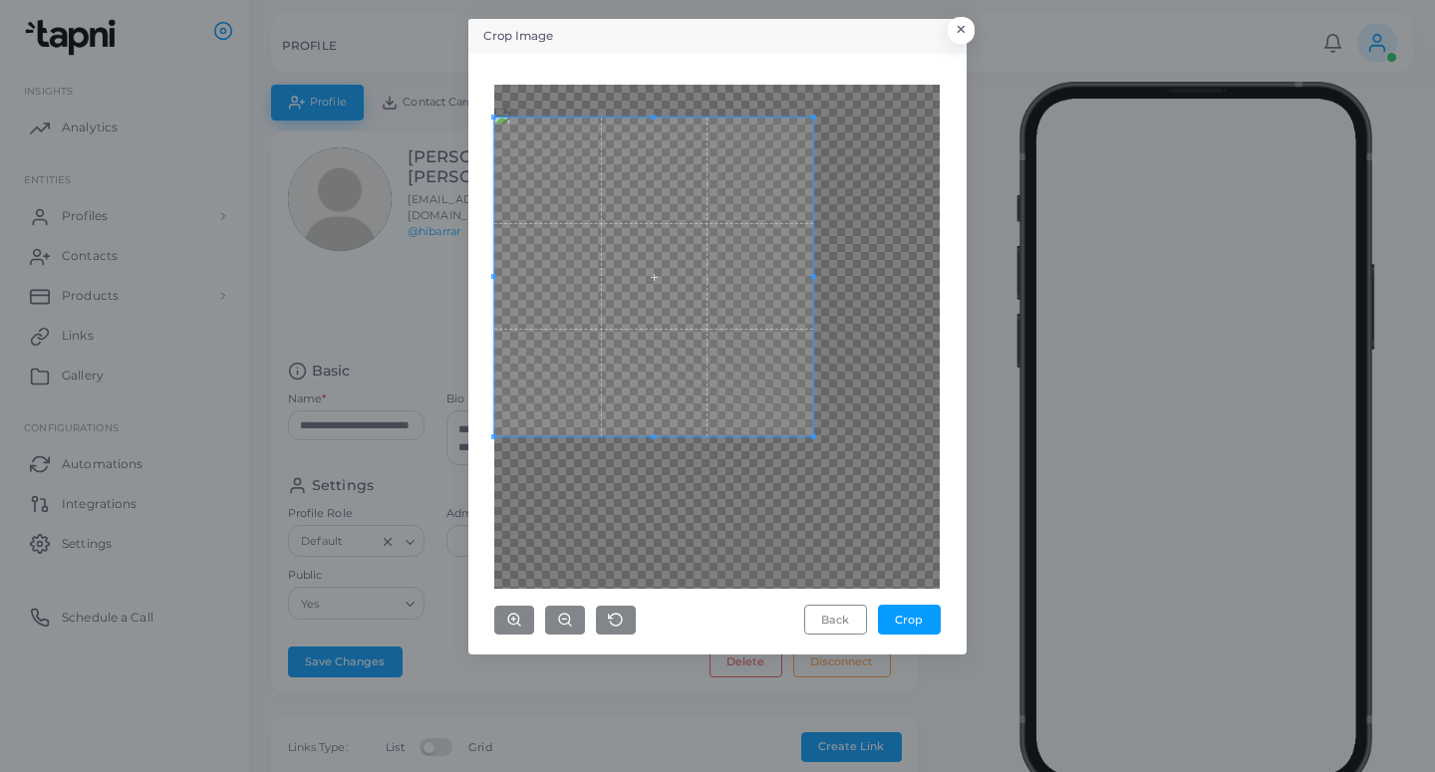
click at [693, 229] on span at bounding box center [653, 277] width 319 height 319
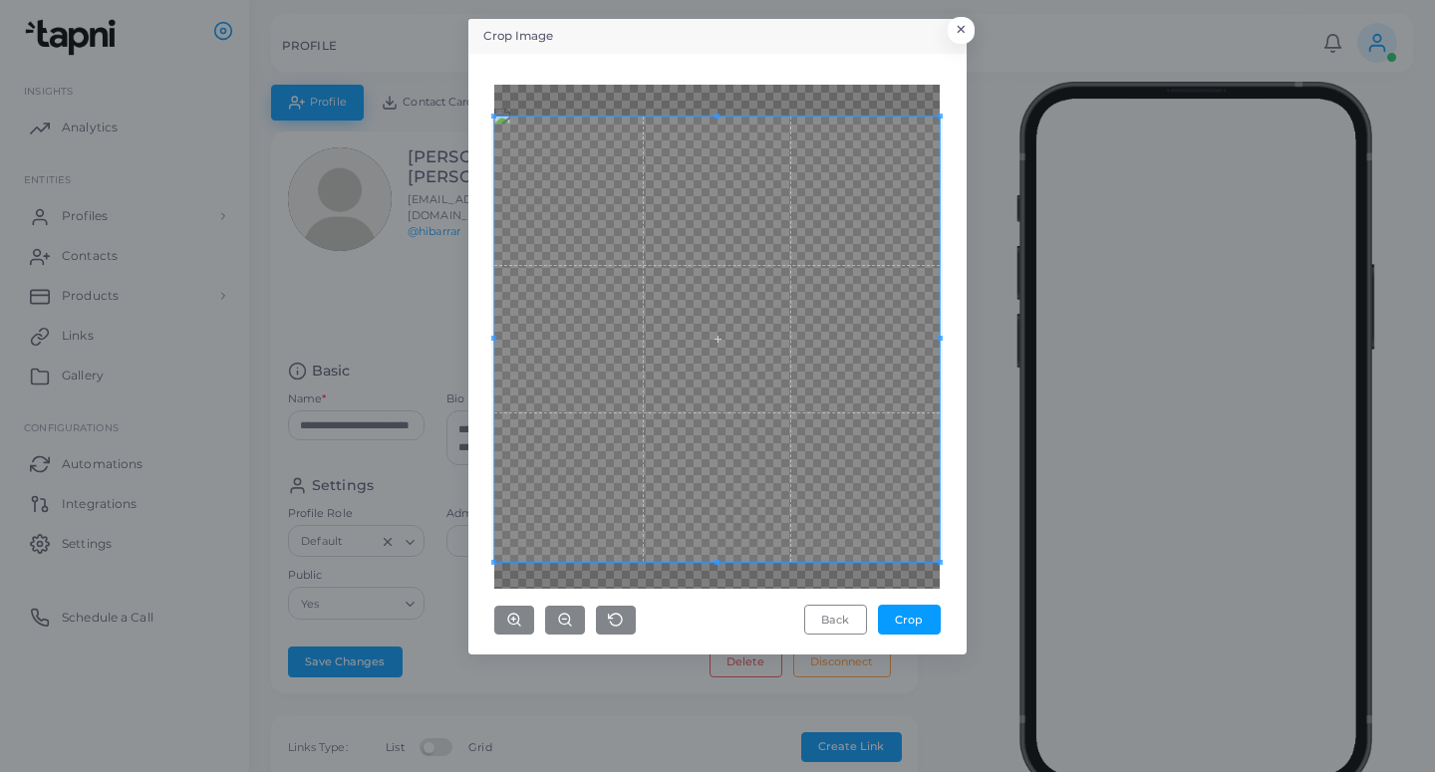
click at [948, 551] on div "Back Crop" at bounding box center [717, 354] width 476 height 579
click at [905, 624] on button "Crop" at bounding box center [909, 620] width 63 height 30
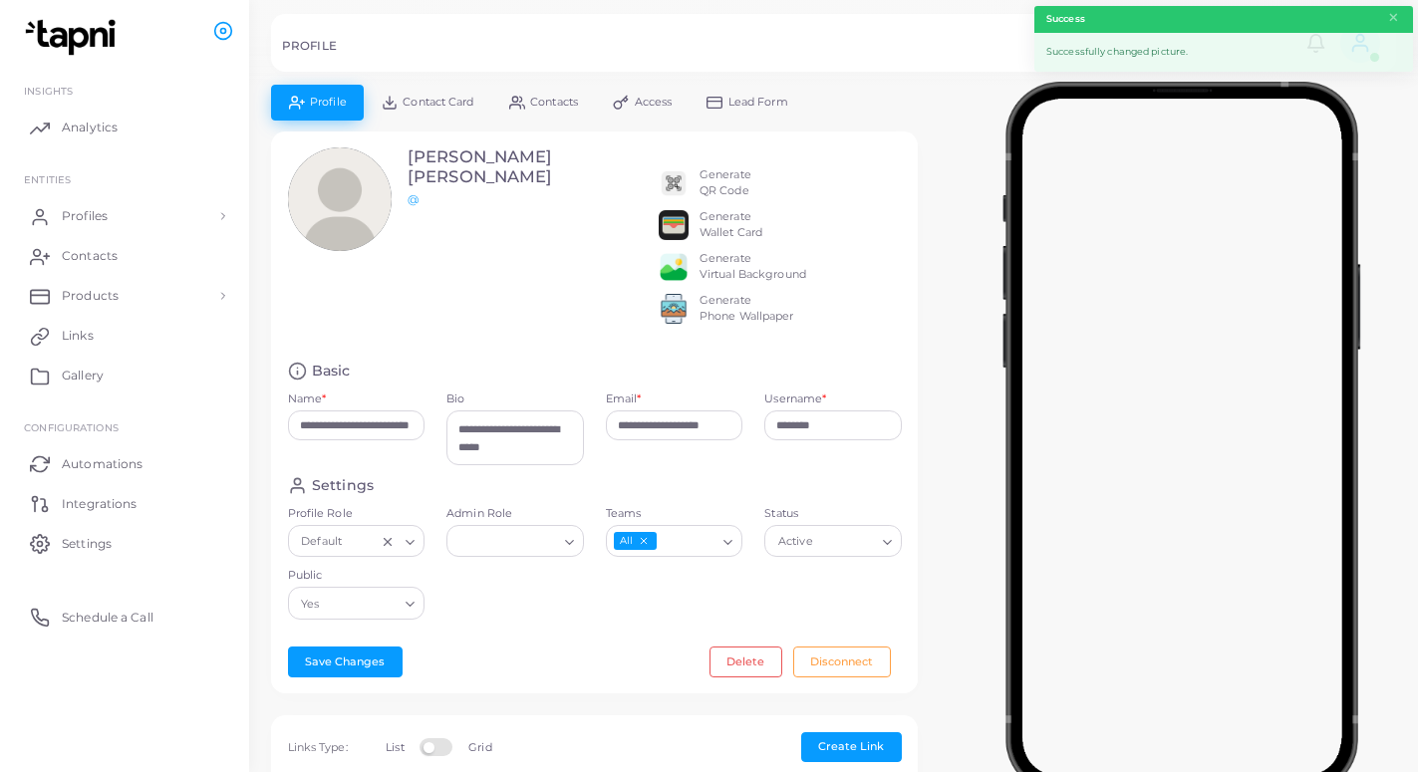
click at [748, 101] on span "Lead Form" at bounding box center [758, 102] width 60 height 11
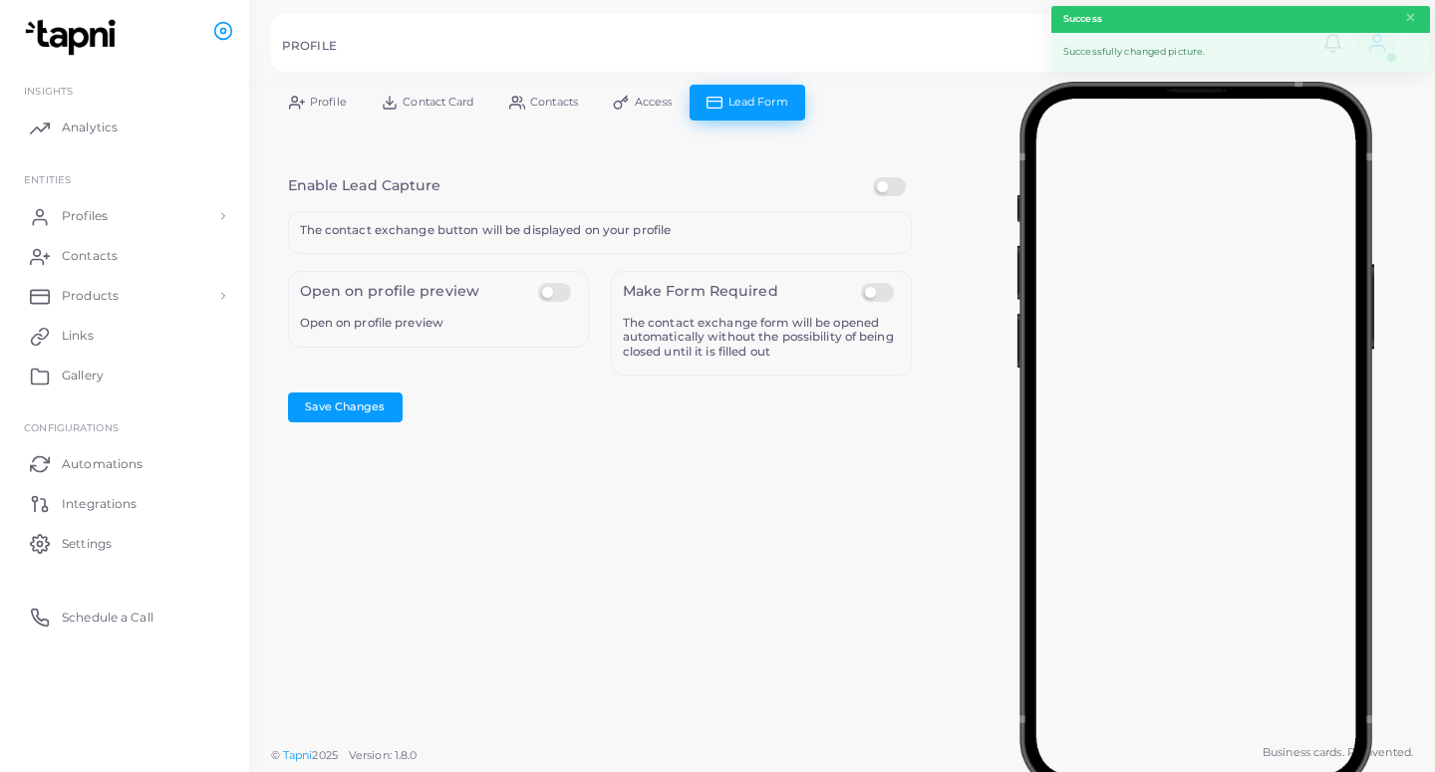
click at [888, 177] on label at bounding box center [892, 177] width 39 height 0
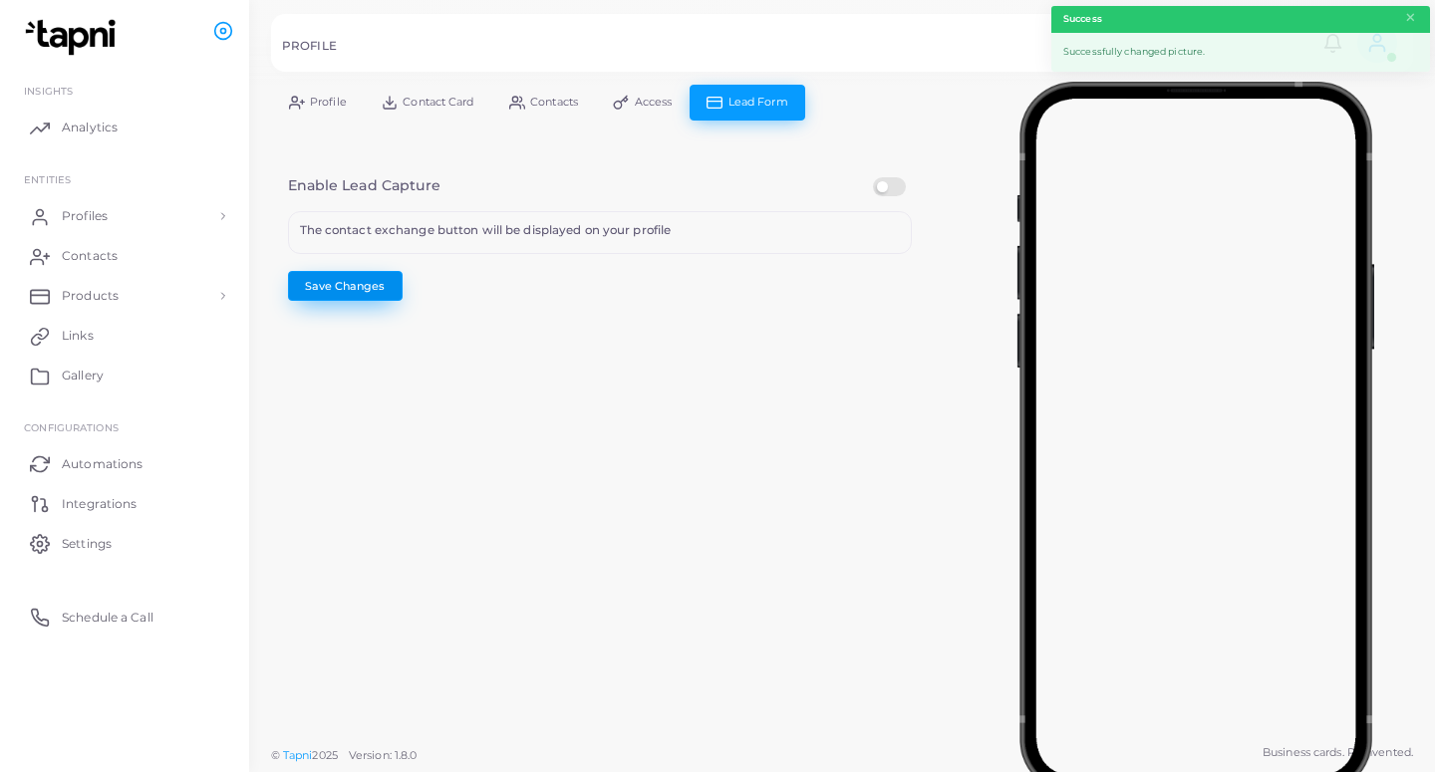
click at [380, 287] on button "Save Changes" at bounding box center [345, 286] width 115 height 30
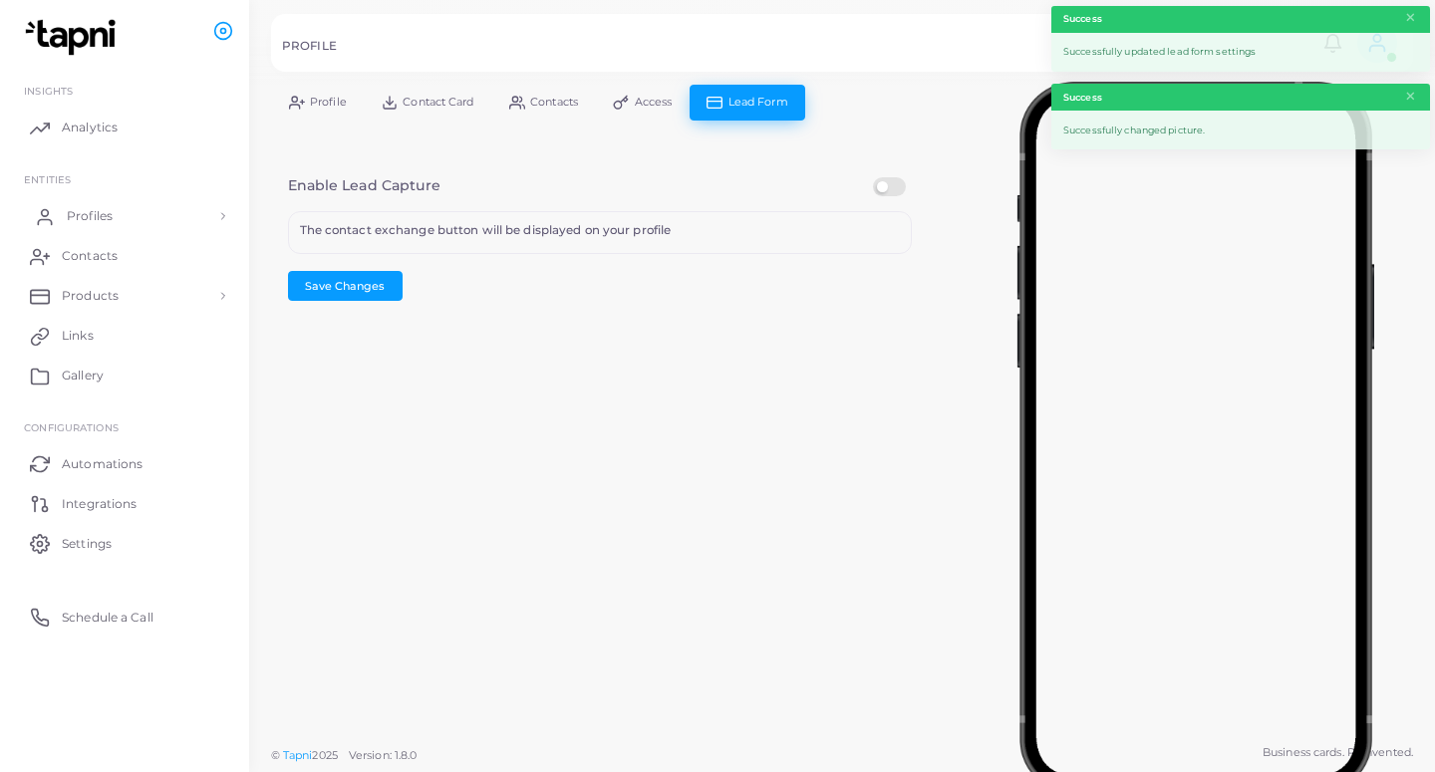
click at [113, 216] on link "Profiles" at bounding box center [124, 216] width 219 height 40
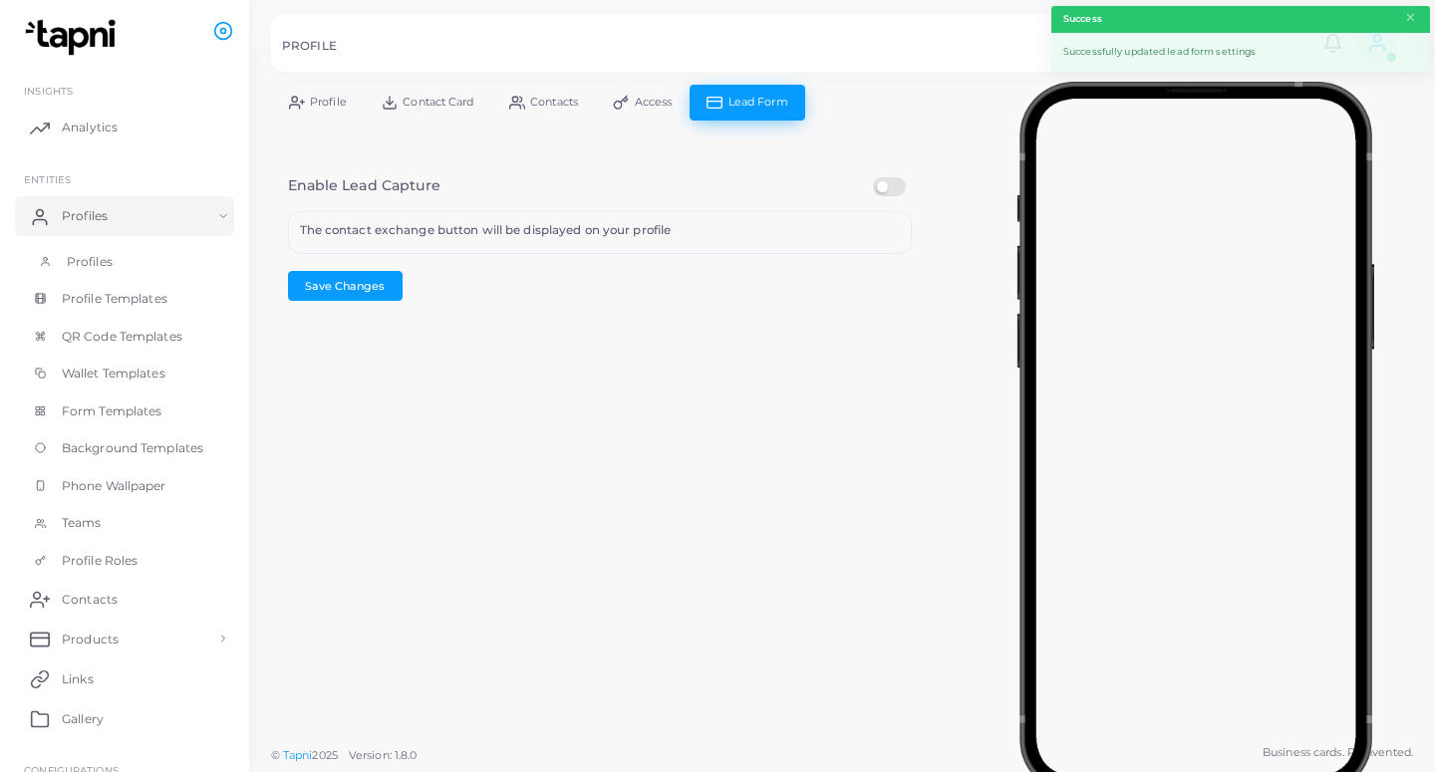
click at [113, 257] on link "Profiles" at bounding box center [124, 262] width 219 height 38
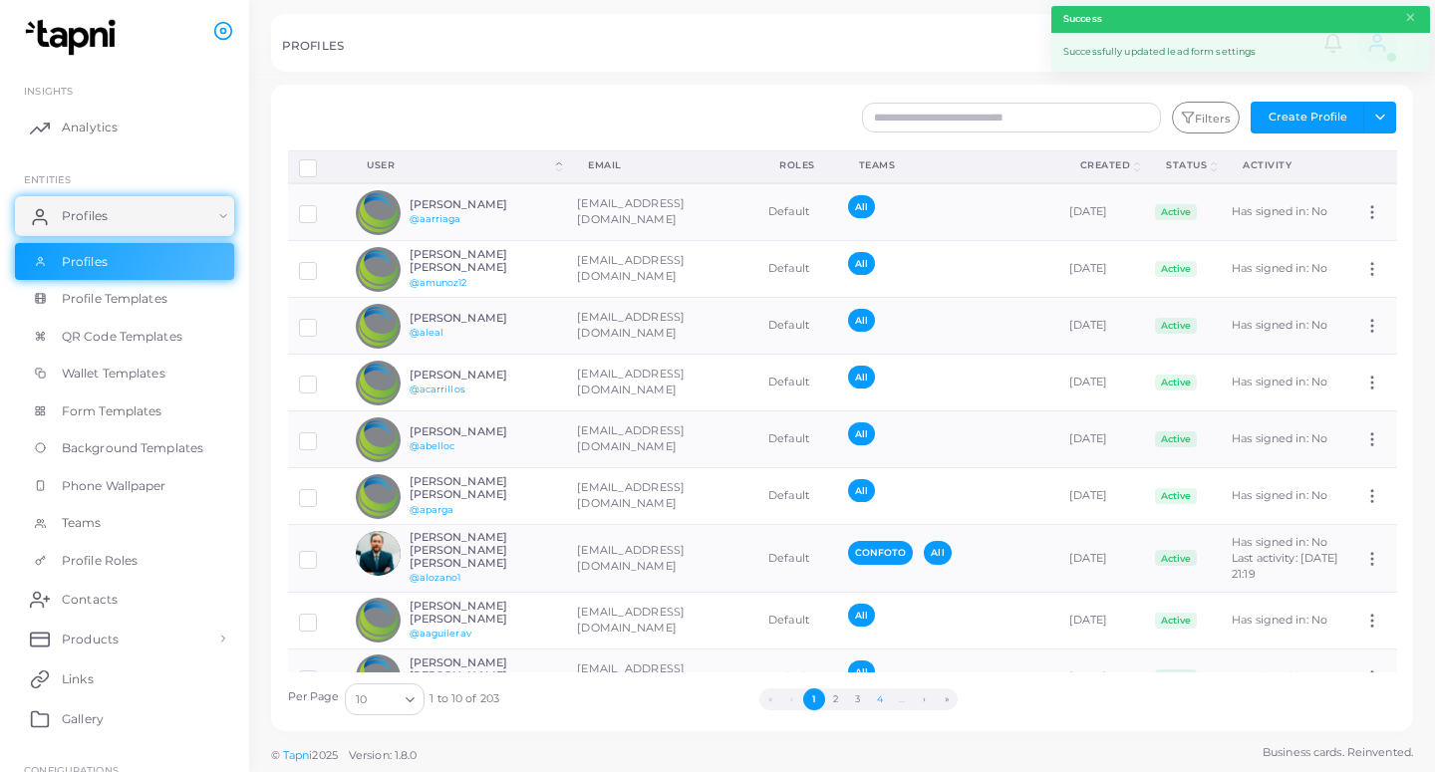
click at [883, 706] on button "4" at bounding box center [880, 699] width 22 height 22
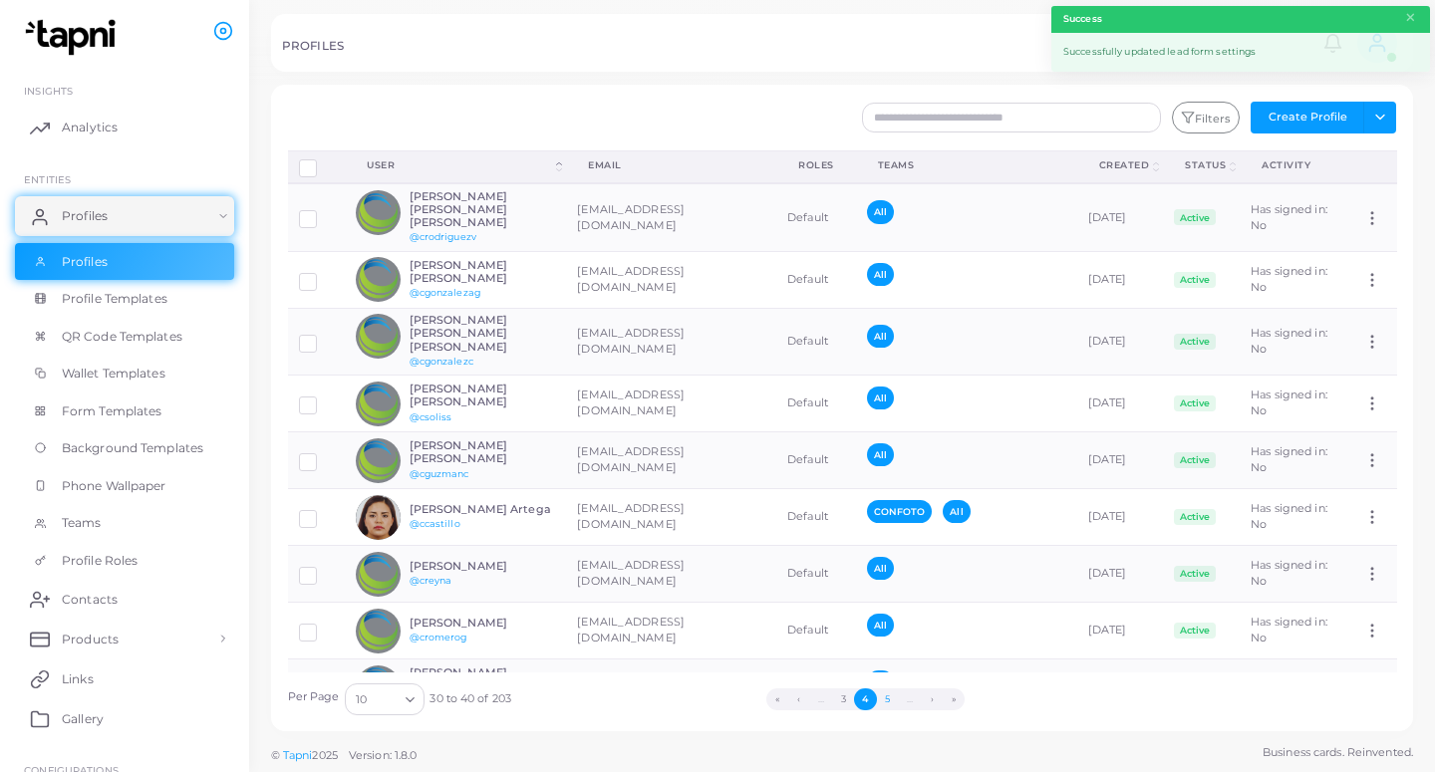
click at [889, 702] on button "5" at bounding box center [888, 699] width 22 height 22
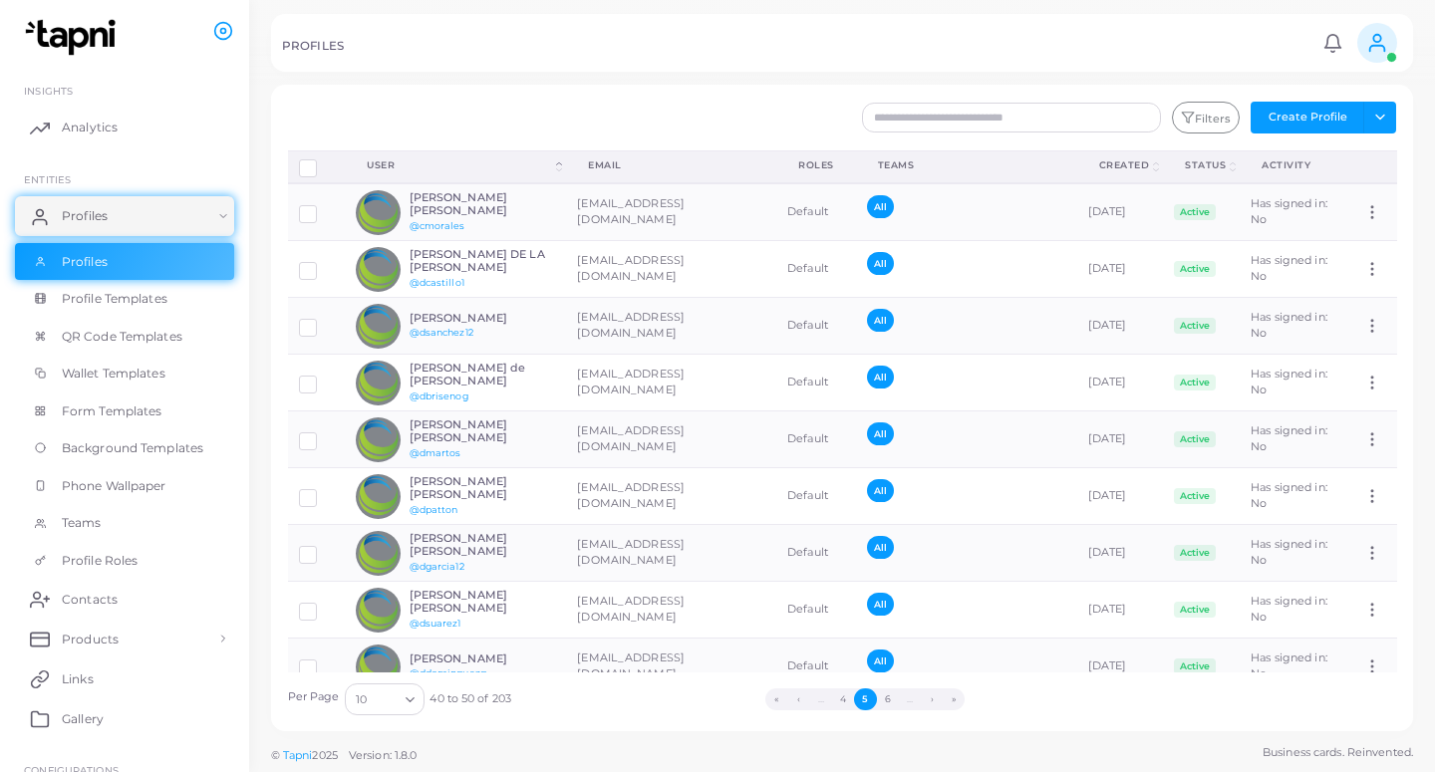
click at [891, 701] on button "6" at bounding box center [888, 699] width 22 height 22
click at [891, 701] on button "7" at bounding box center [887, 699] width 22 height 22
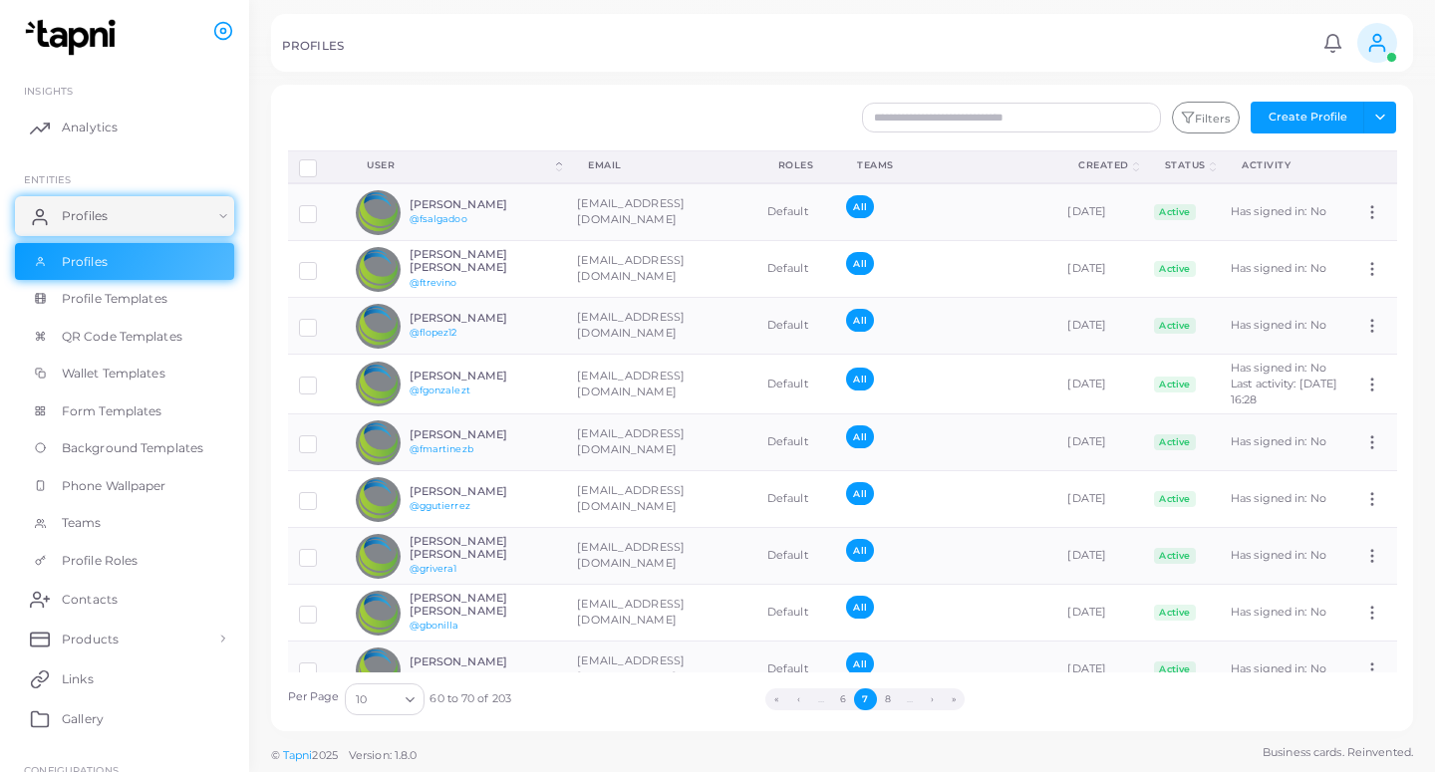
click at [891, 701] on button "8" at bounding box center [888, 699] width 22 height 22
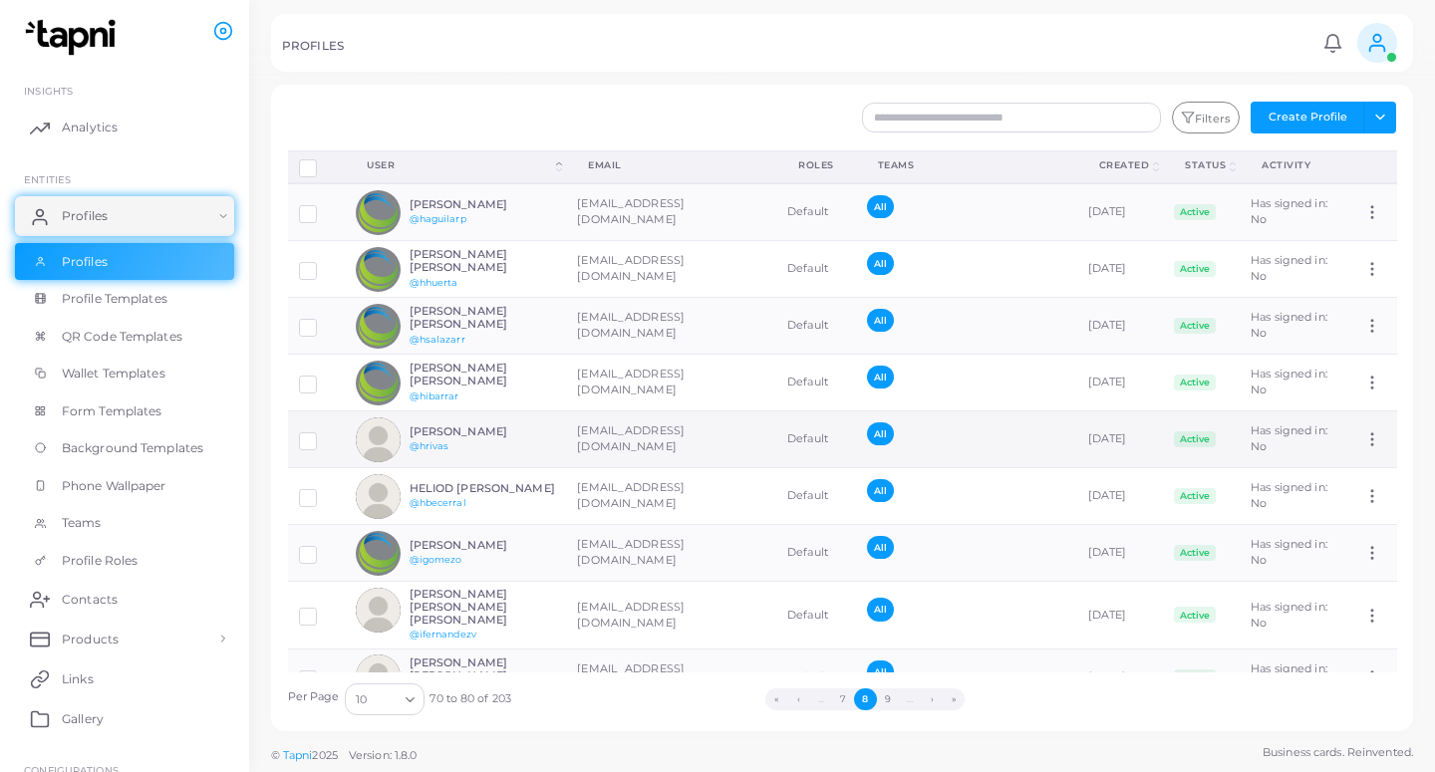
click at [606, 424] on td "[EMAIL_ADDRESS][DOMAIN_NAME]" at bounding box center [671, 439] width 210 height 57
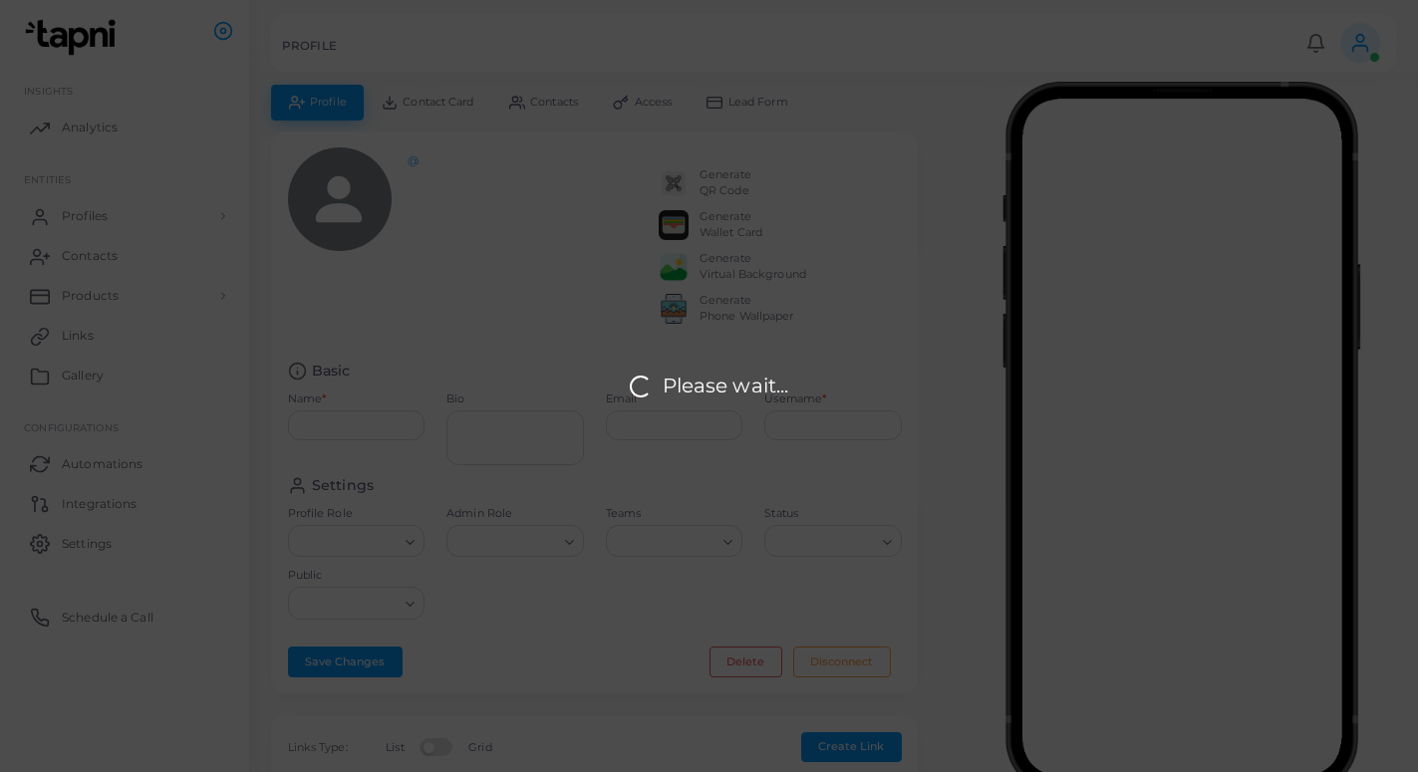
type input "**********"
type textarea "**********"
type input "**********"
type input "******"
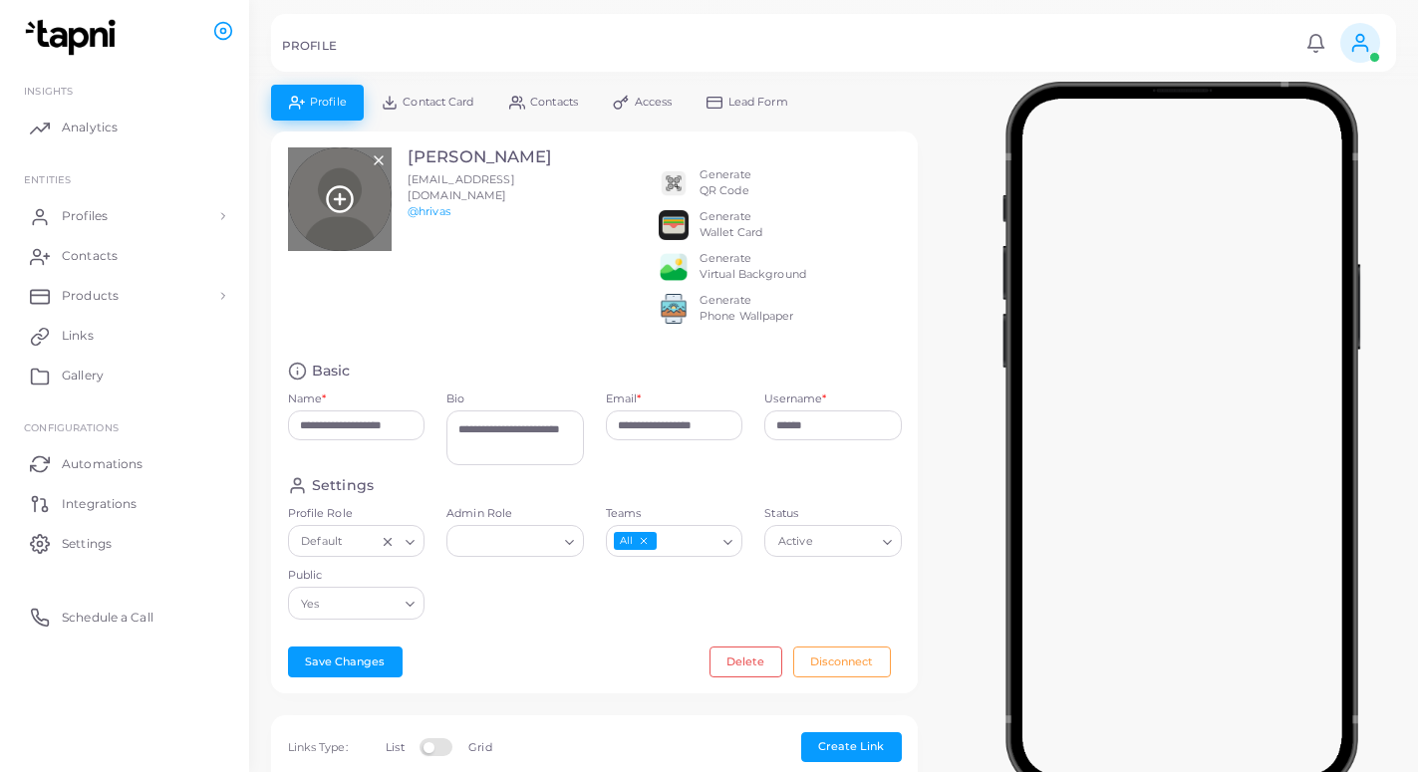
click at [339, 199] on line at bounding box center [340, 199] width 10 height 0
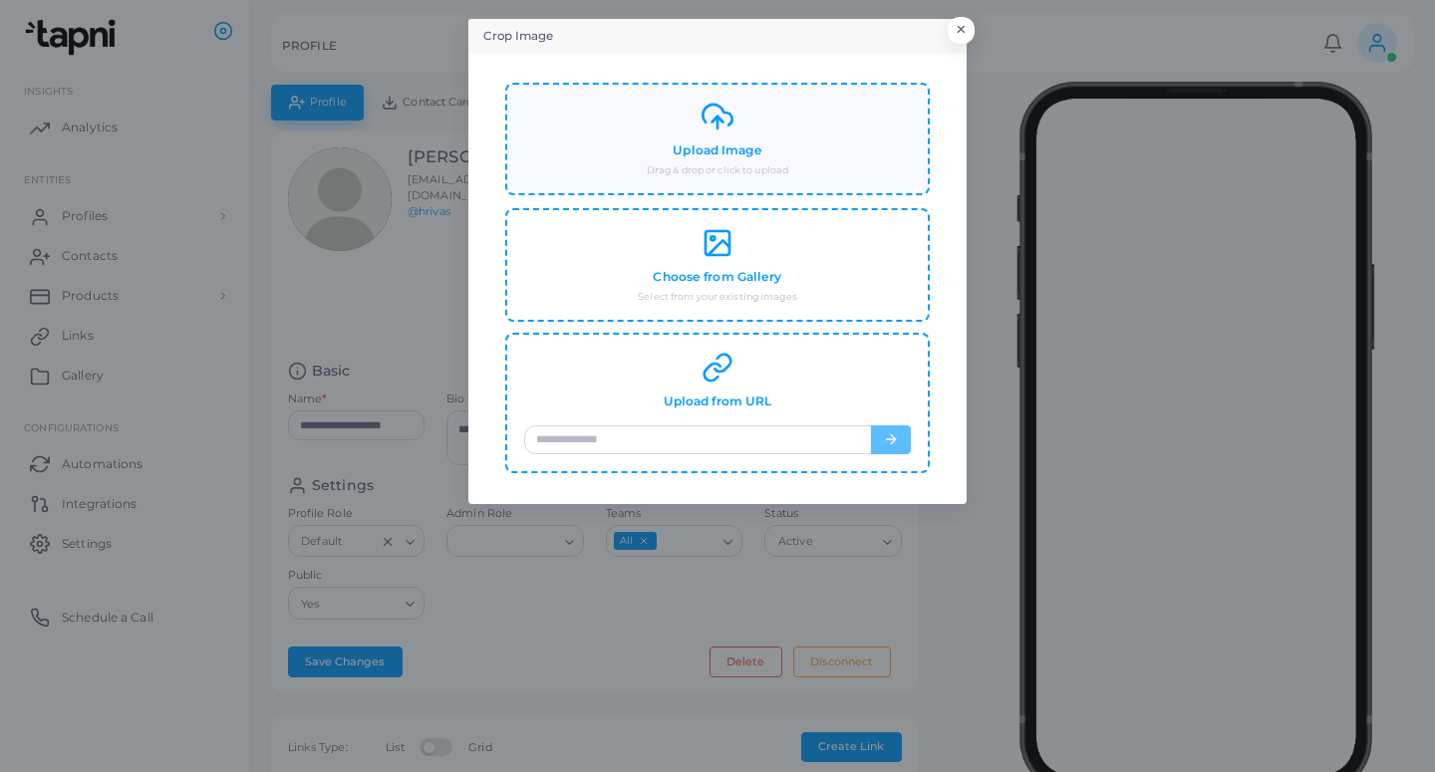
click at [644, 151] on div "Upload Image Drag & drop or click to upload" at bounding box center [717, 139] width 387 height 77
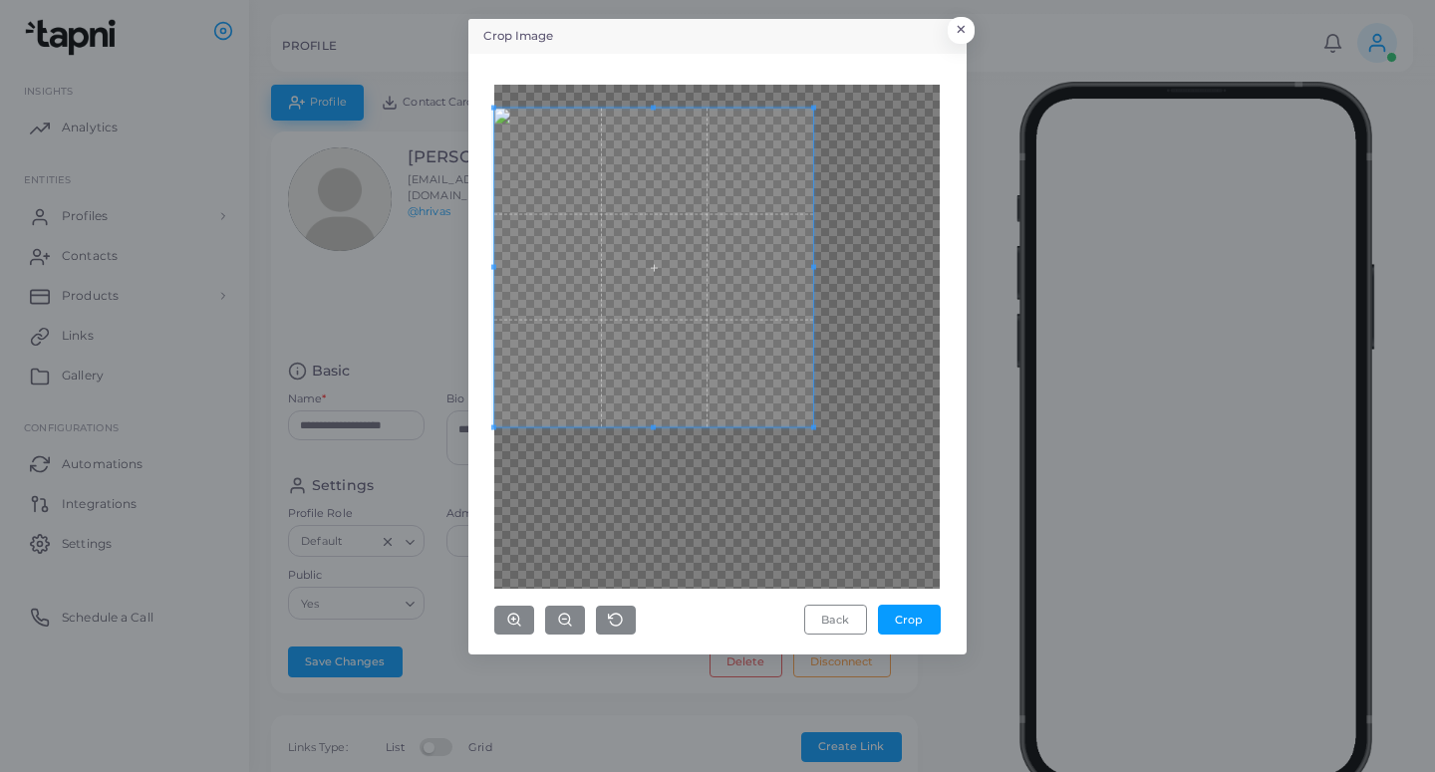
click at [576, 218] on span at bounding box center [653, 267] width 319 height 319
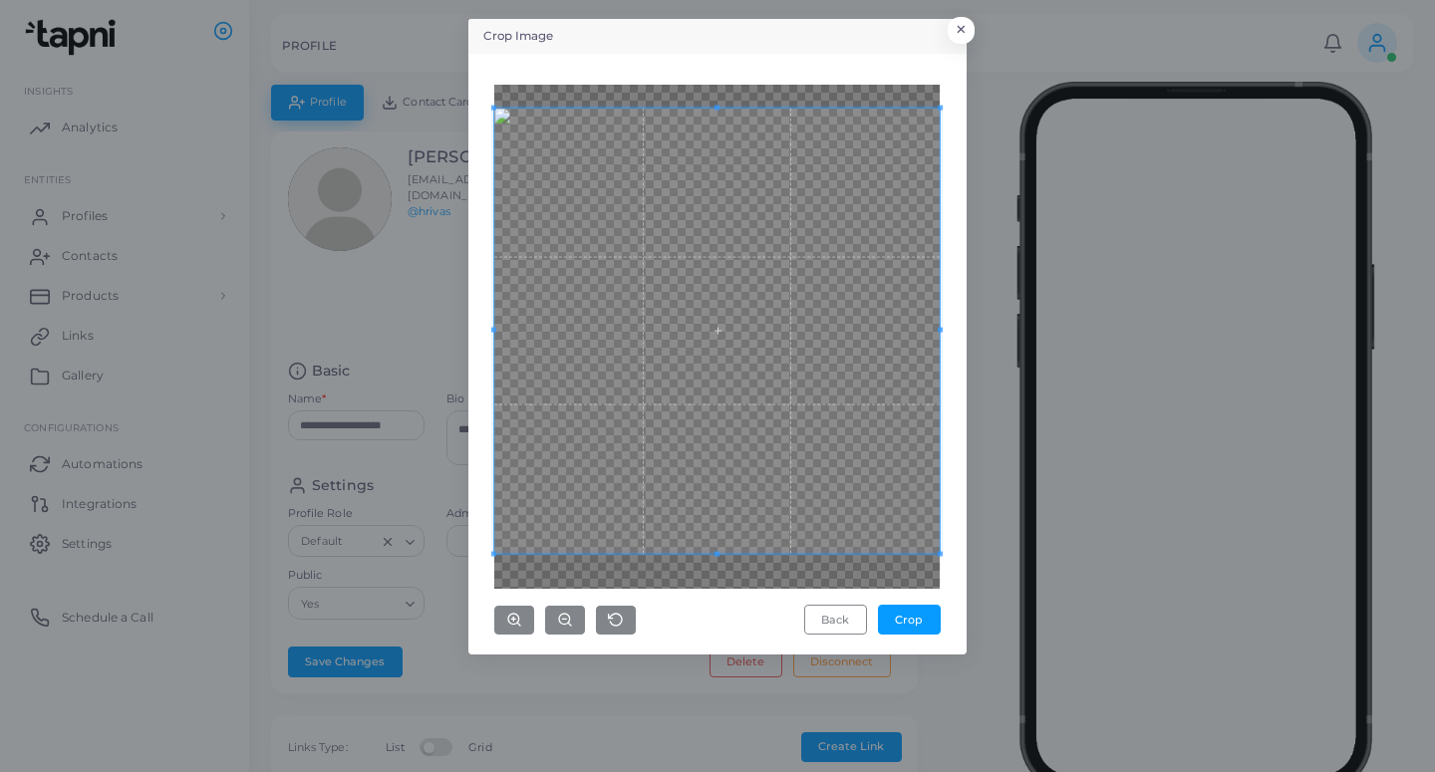
click at [982, 569] on div "Crop Image × Back Crop" at bounding box center [717, 386] width 1435 height 772
click at [926, 625] on button "Crop" at bounding box center [909, 620] width 63 height 30
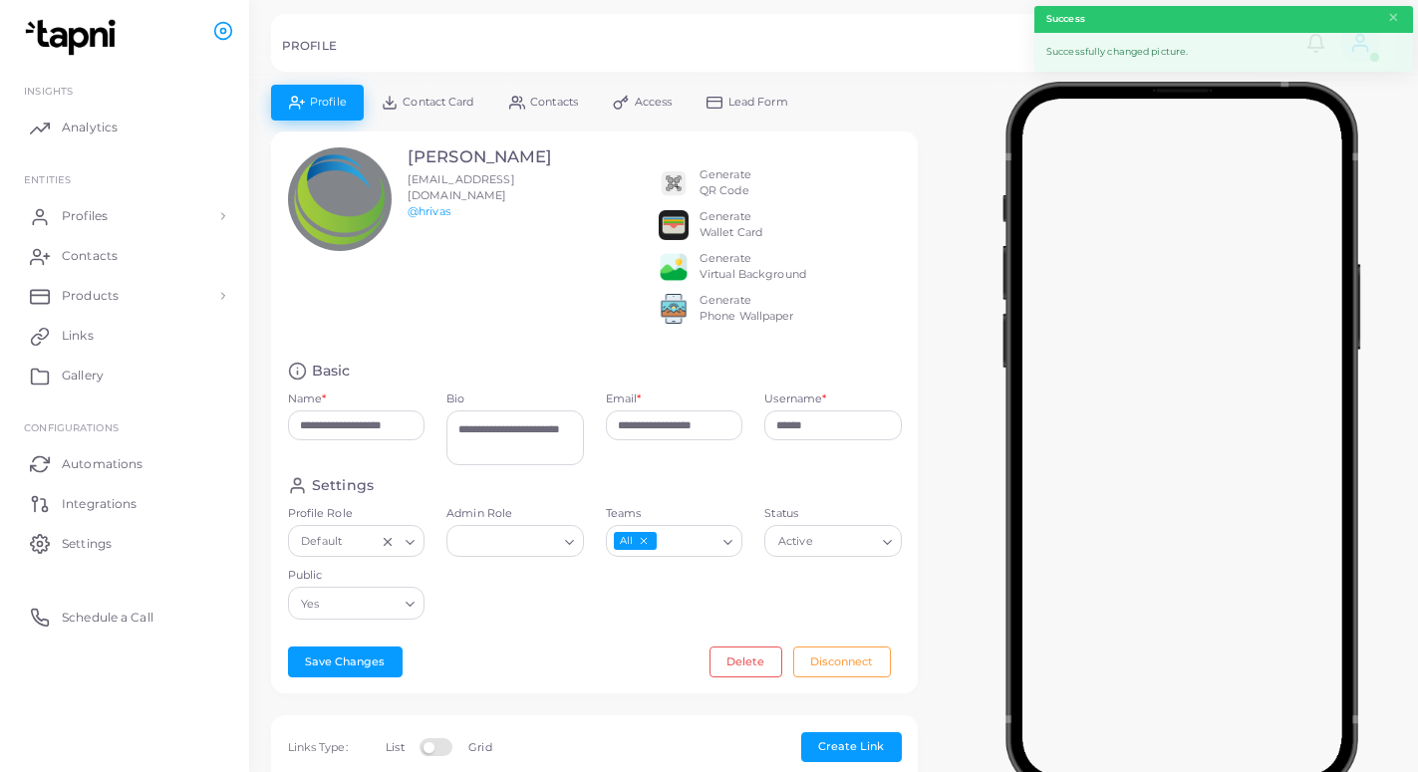
click at [734, 111] on link "Lead Form" at bounding box center [747, 102] width 117 height 35
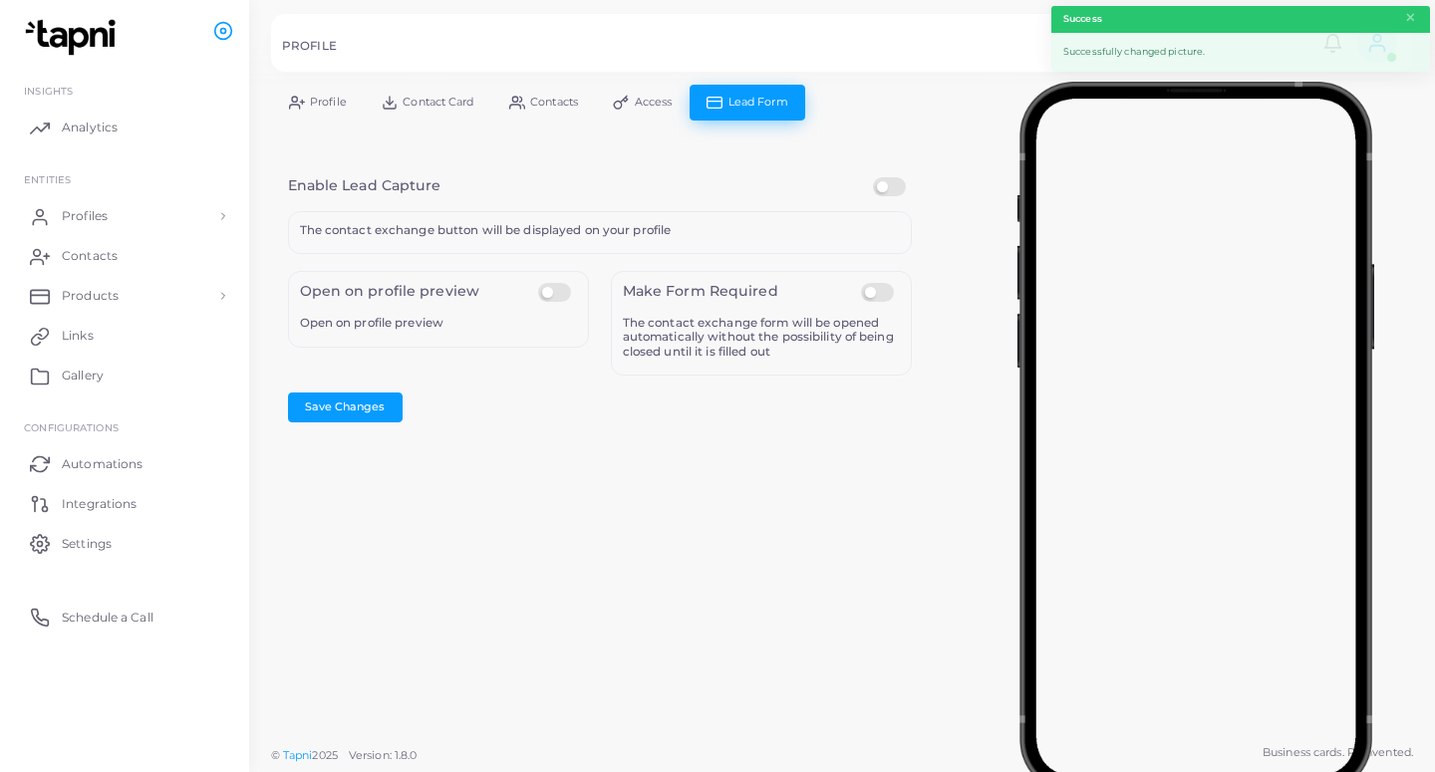
click at [879, 177] on label at bounding box center [892, 177] width 39 height 0
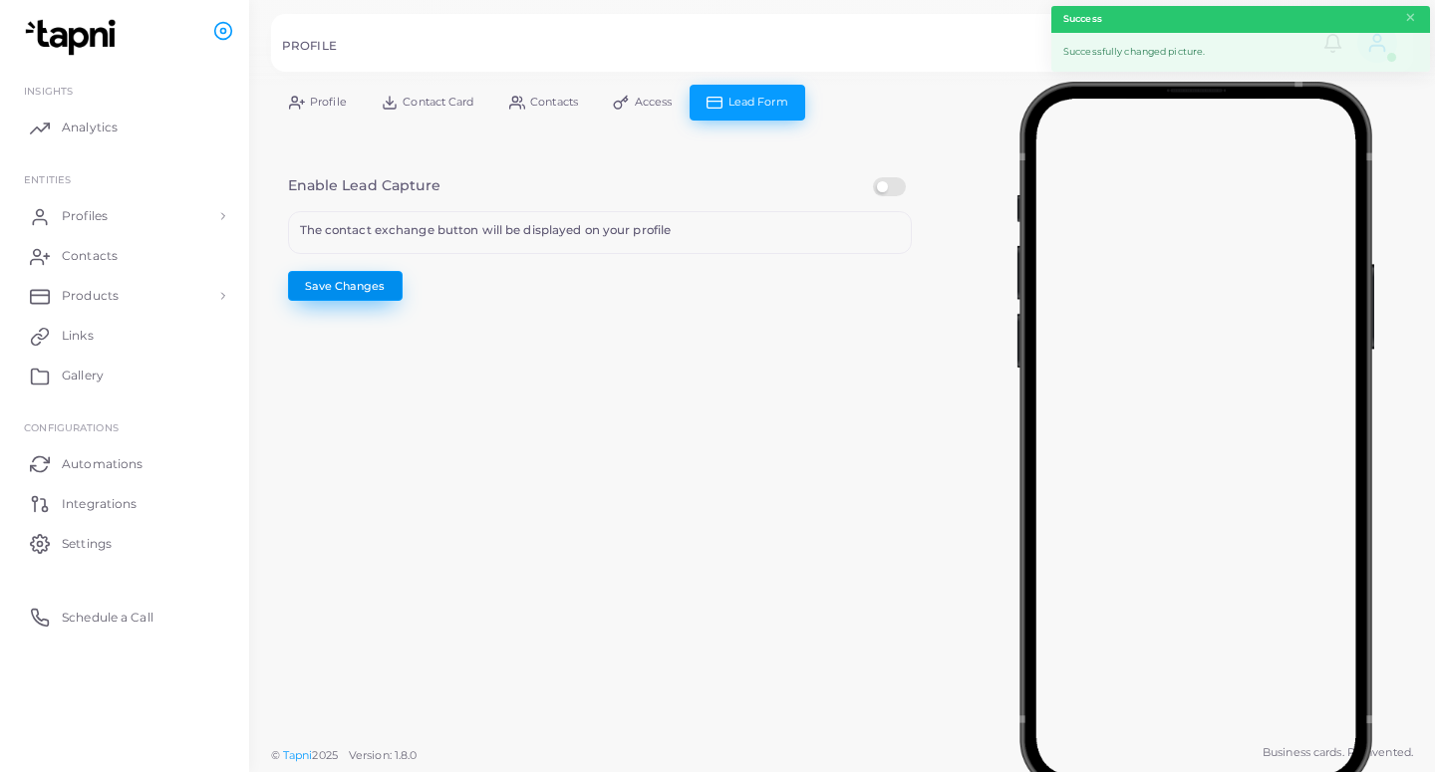
click at [363, 283] on button "Save Changes" at bounding box center [345, 286] width 115 height 30
click at [83, 217] on span "Profiles" at bounding box center [90, 216] width 46 height 18
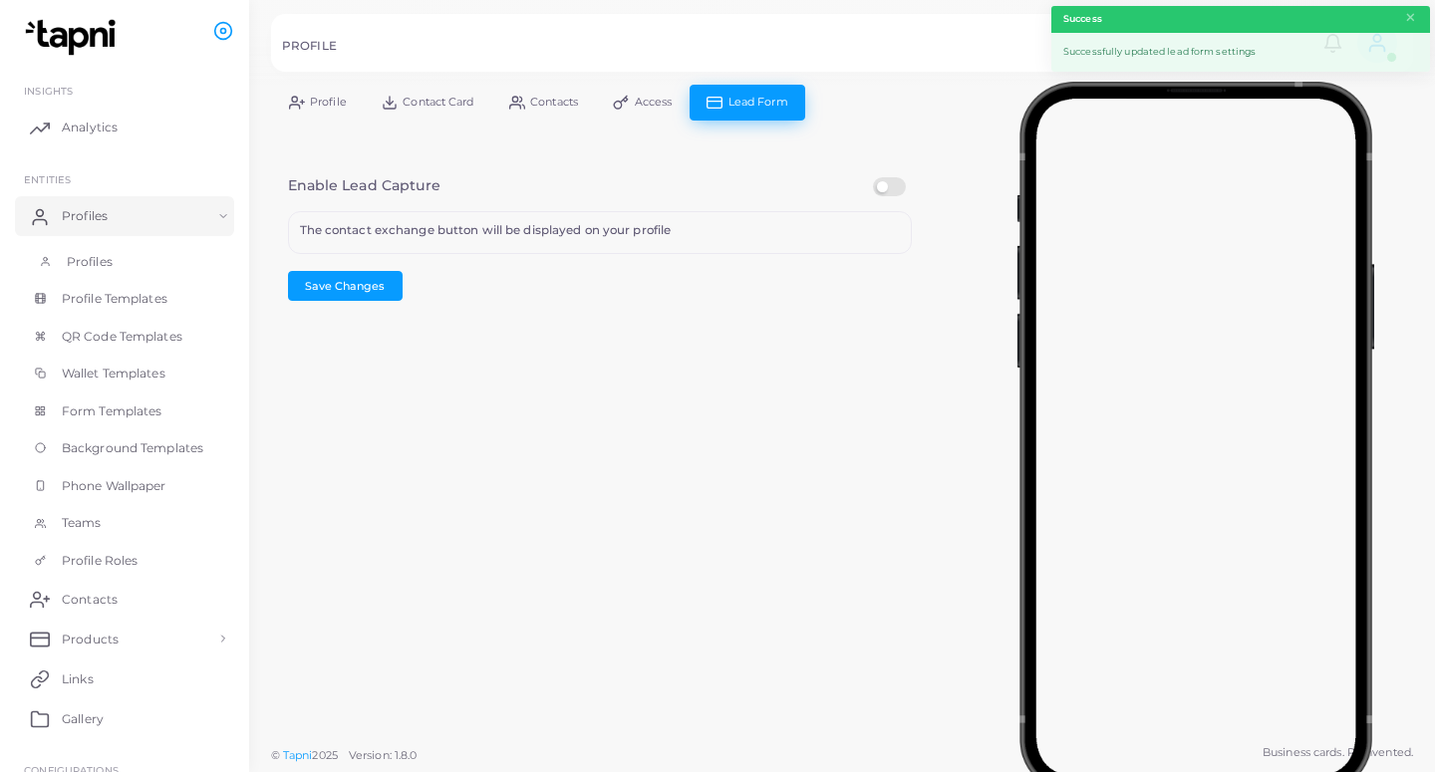
click at [135, 267] on link "Profiles" at bounding box center [124, 262] width 219 height 38
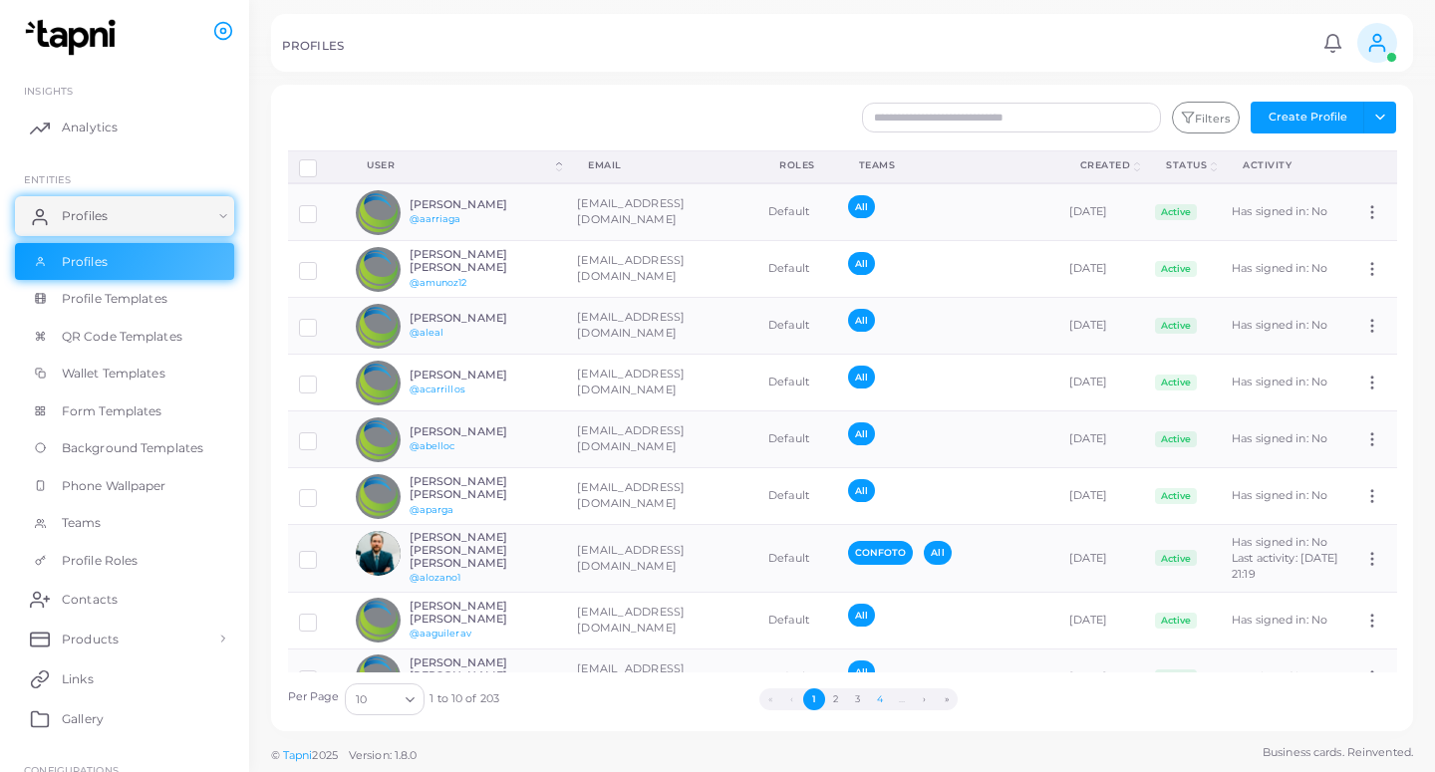
click at [872, 695] on button "4" at bounding box center [880, 699] width 22 height 22
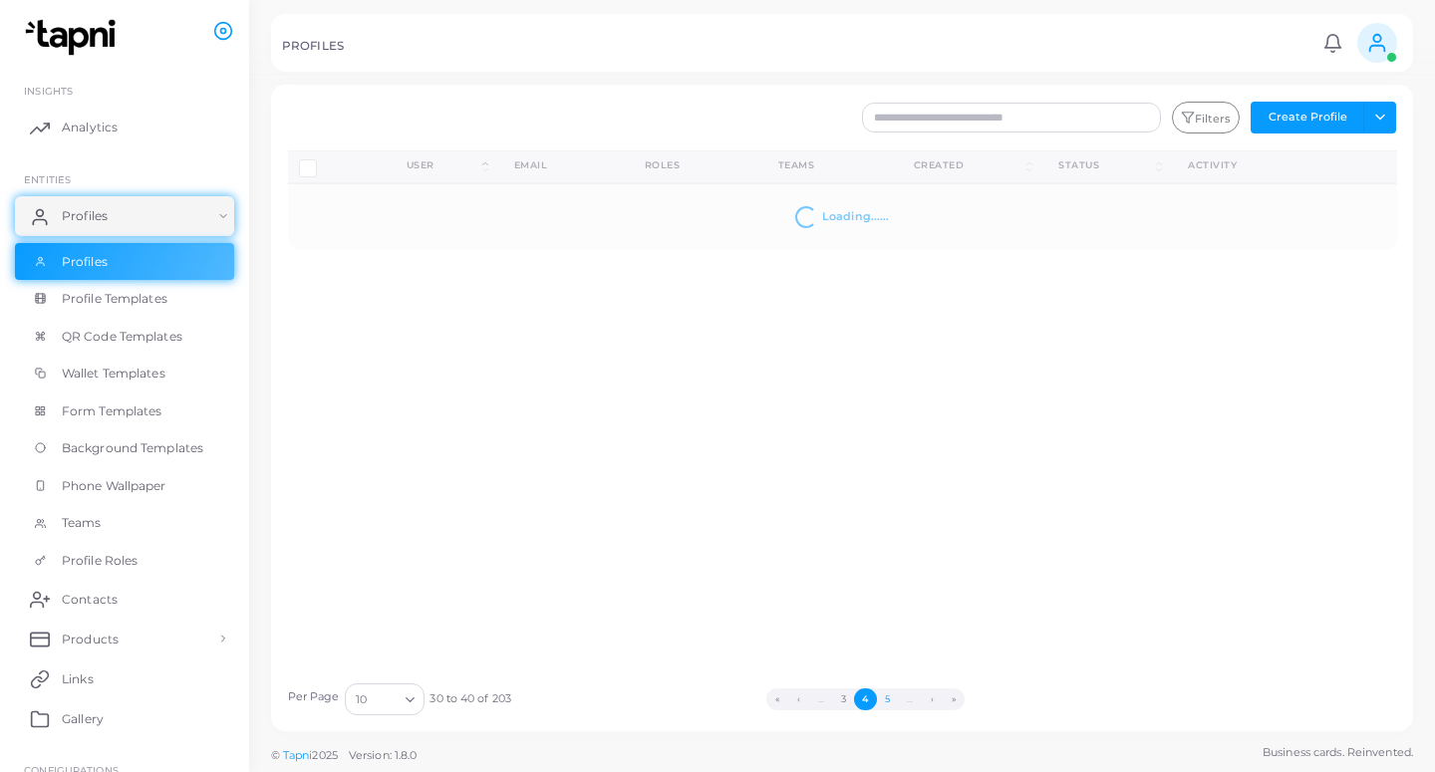
click at [894, 699] on button "5" at bounding box center [888, 699] width 22 height 22
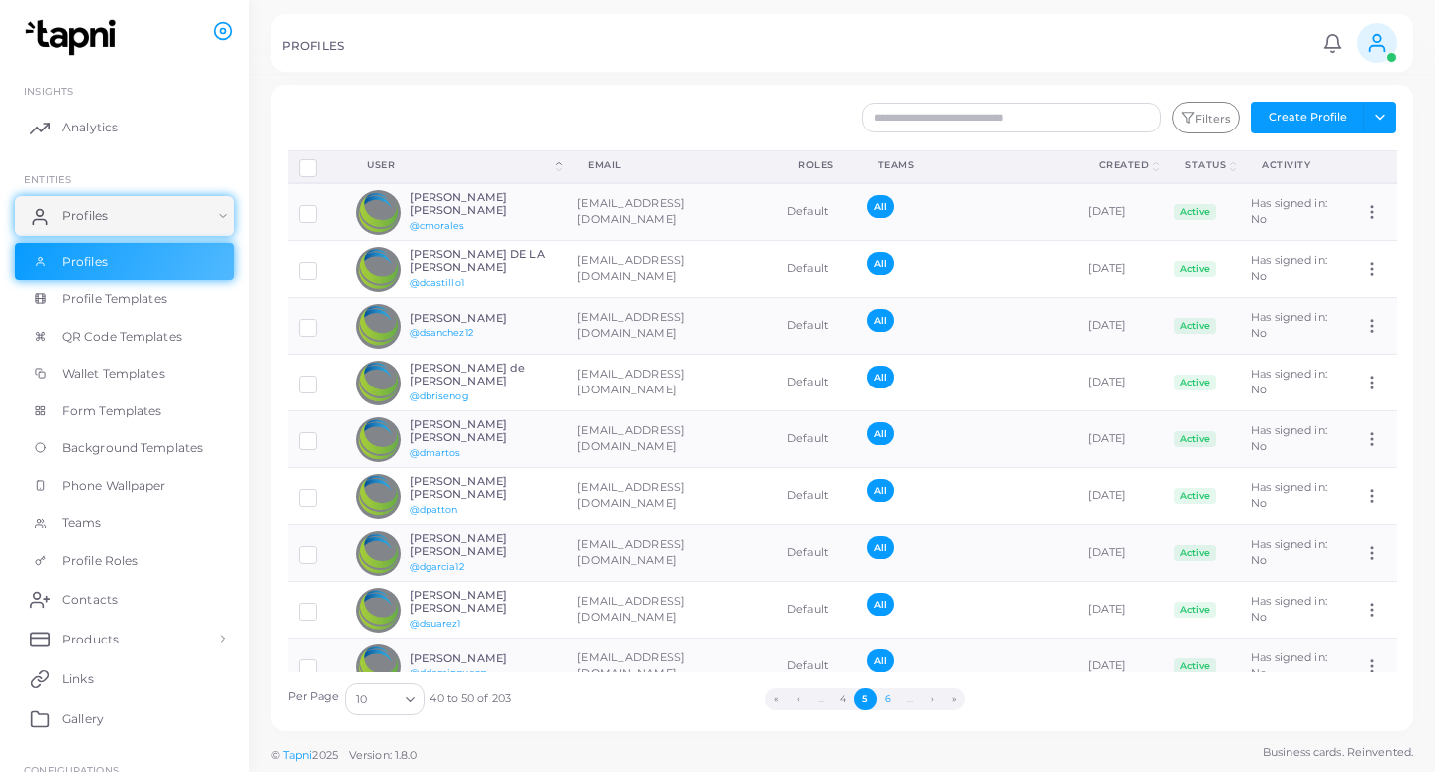
click at [897, 699] on button "6" at bounding box center [888, 699] width 22 height 22
click at [897, 699] on button "7" at bounding box center [887, 699] width 22 height 22
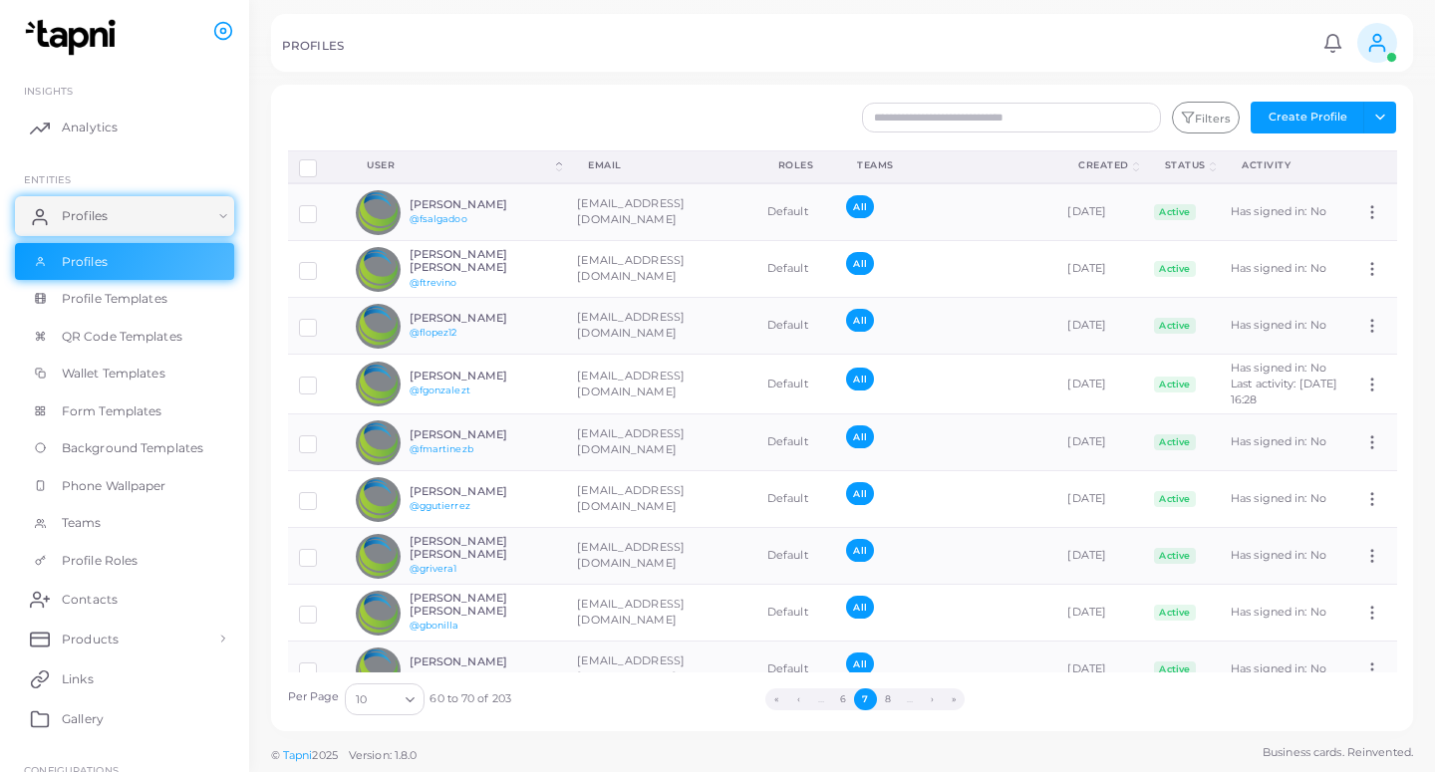
click at [897, 699] on button "8" at bounding box center [888, 699] width 22 height 22
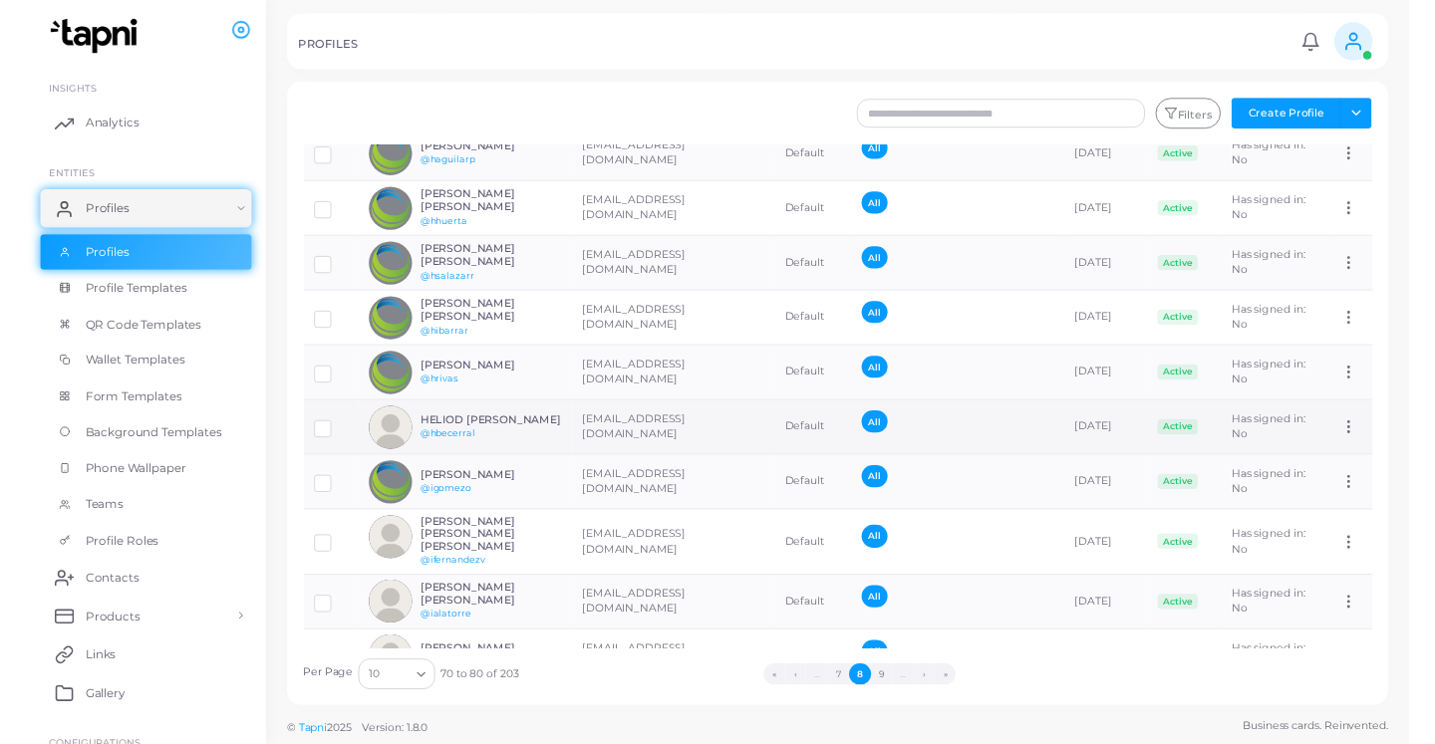
scroll to position [91, 0]
